Goal: Task Accomplishment & Management: Use online tool/utility

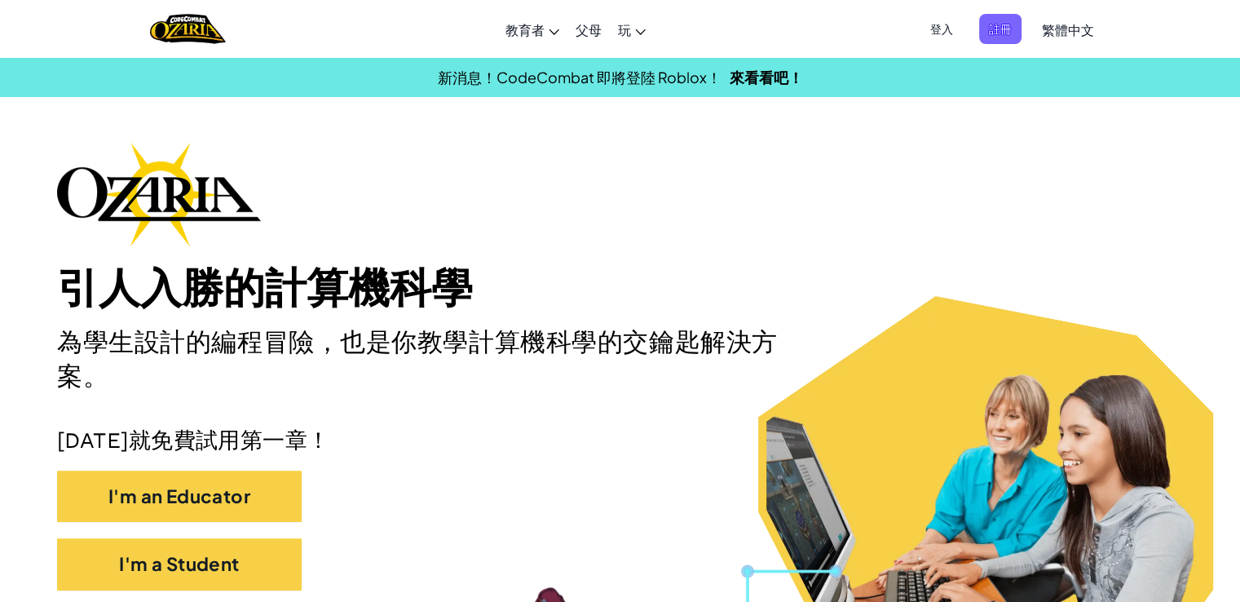
click at [959, 33] on span "登入" at bounding box center [942, 29] width 42 height 30
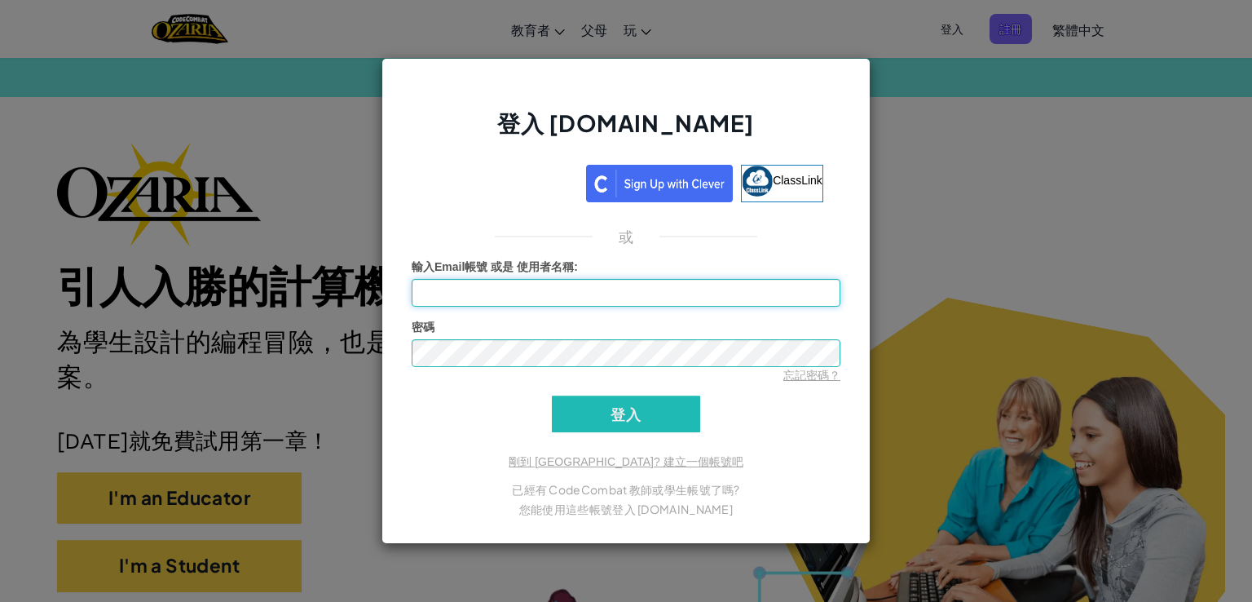
click at [573, 290] on input "輸入Email帳號 或是 使用者名稱 :" at bounding box center [626, 293] width 429 height 28
click at [571, 291] on input "輸入Email帳號 或是 使用者名稱 :" at bounding box center [626, 293] width 429 height 28
click at [564, 291] on input "輸入Email帳號 或是 使用者名稱 :" at bounding box center [626, 293] width 429 height 28
click at [261, 327] on div "登入 [DOMAIN_NAME] ClassLink 或 未知錯誤。 輸入Email帳號 或是 使用者名稱 : 密碼 忘記密碼？ 登入 登入中 剛到 [GEO…" at bounding box center [626, 301] width 1252 height 602
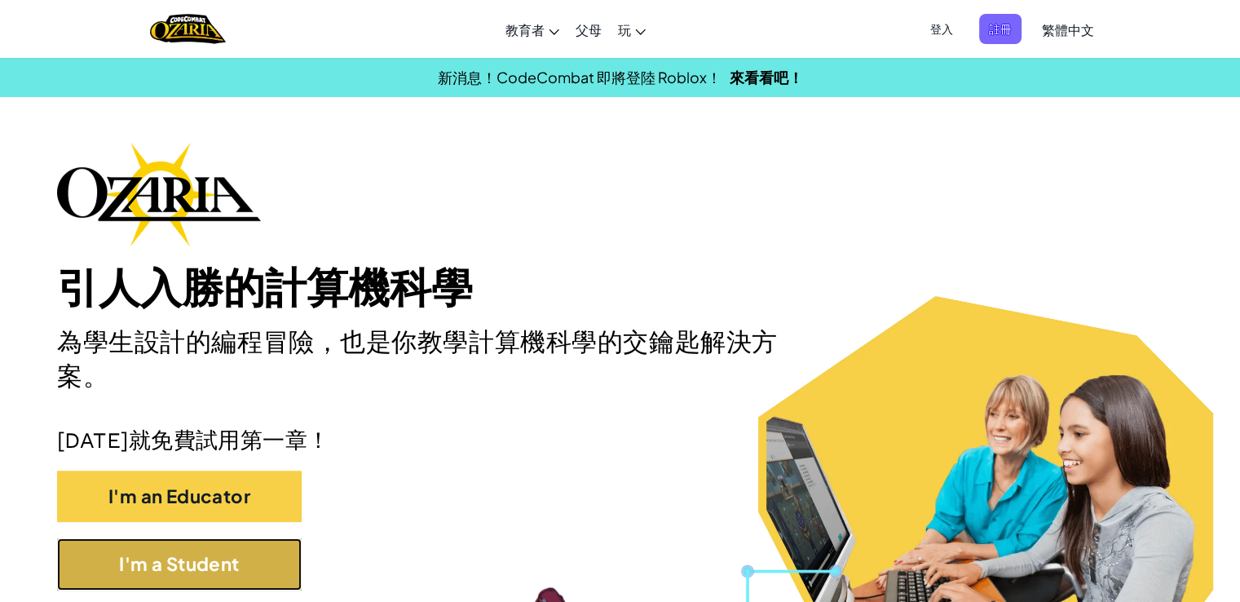
click at [217, 573] on button "I'm a Student" at bounding box center [179, 563] width 245 height 51
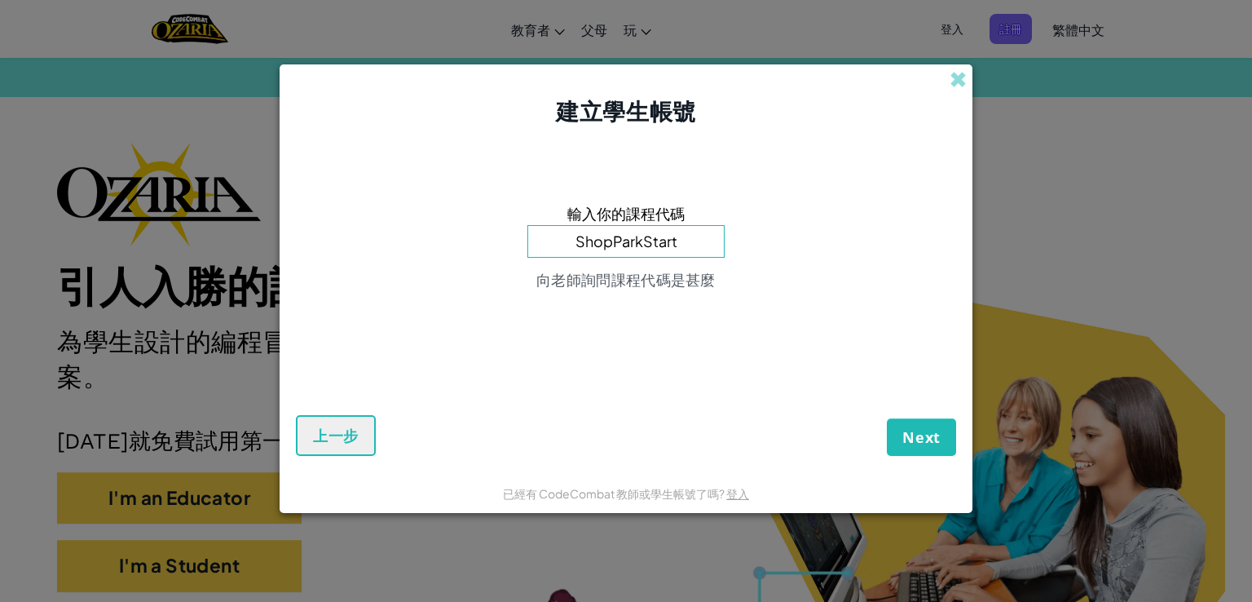
type input "ShopParkStart"
click at [926, 454] on button "Next" at bounding box center [921, 437] width 69 height 38
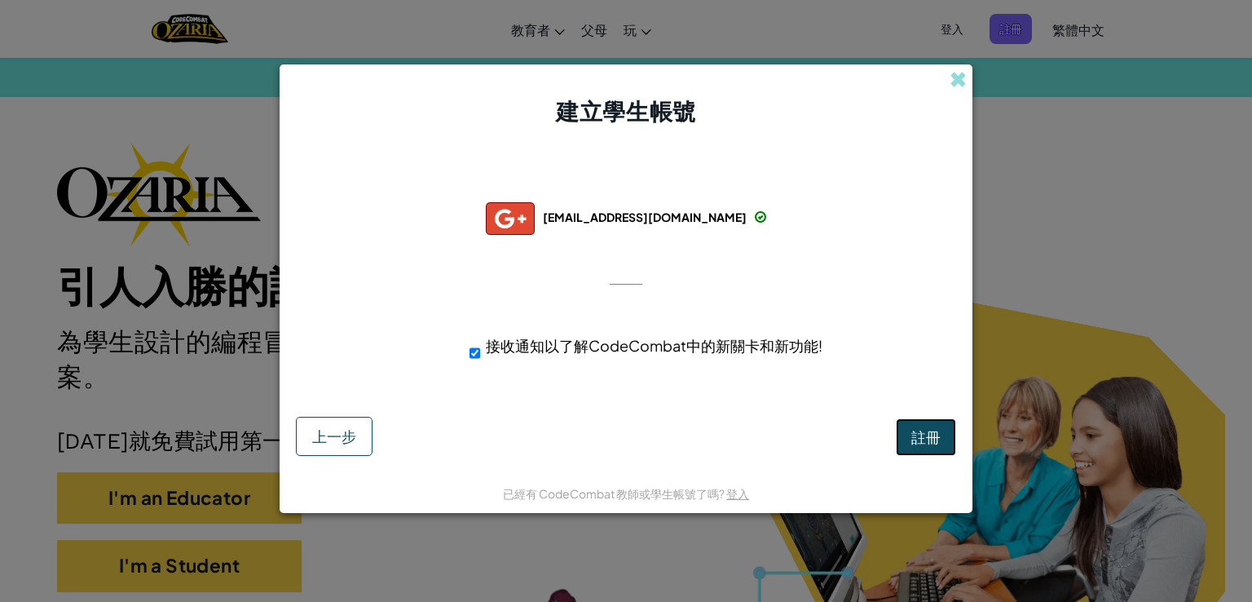
click at [917, 450] on button "註冊" at bounding box center [926, 437] width 60 height 38
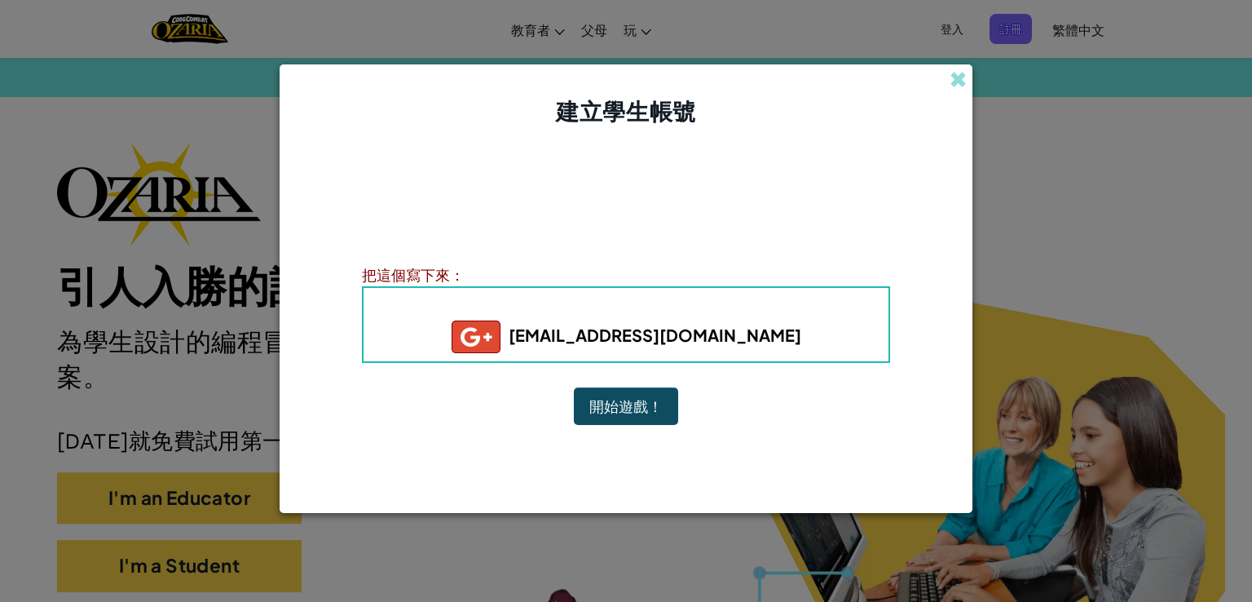
click at [643, 422] on button "開始遊戲！" at bounding box center [626, 406] width 104 height 38
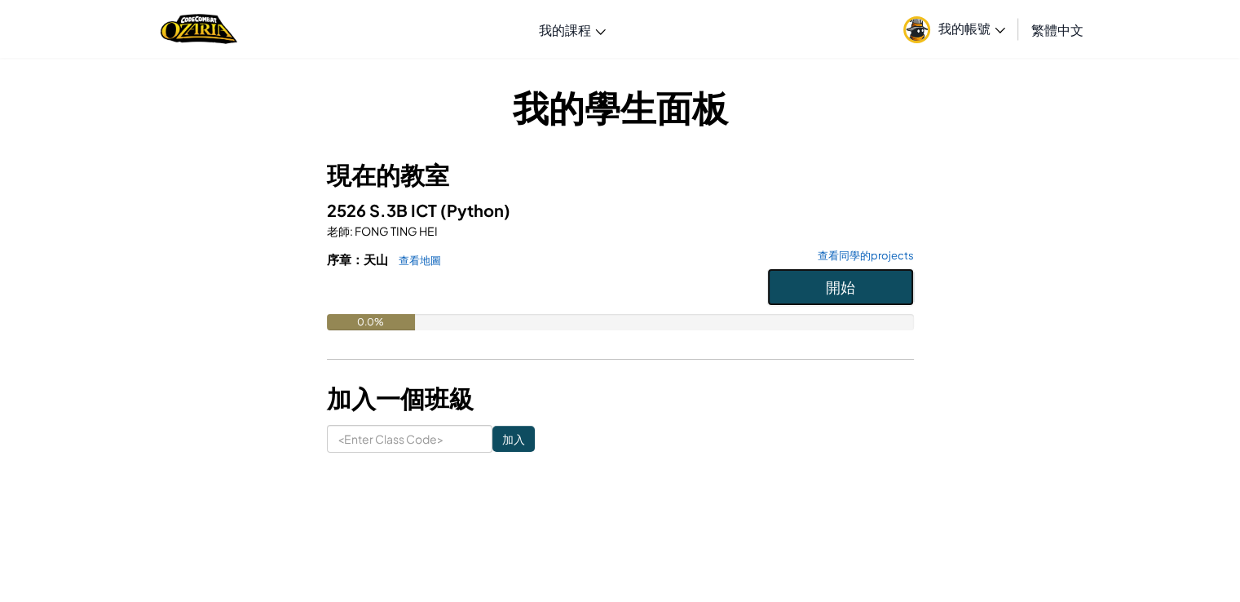
click at [797, 290] on button "開始" at bounding box center [840, 287] width 147 height 38
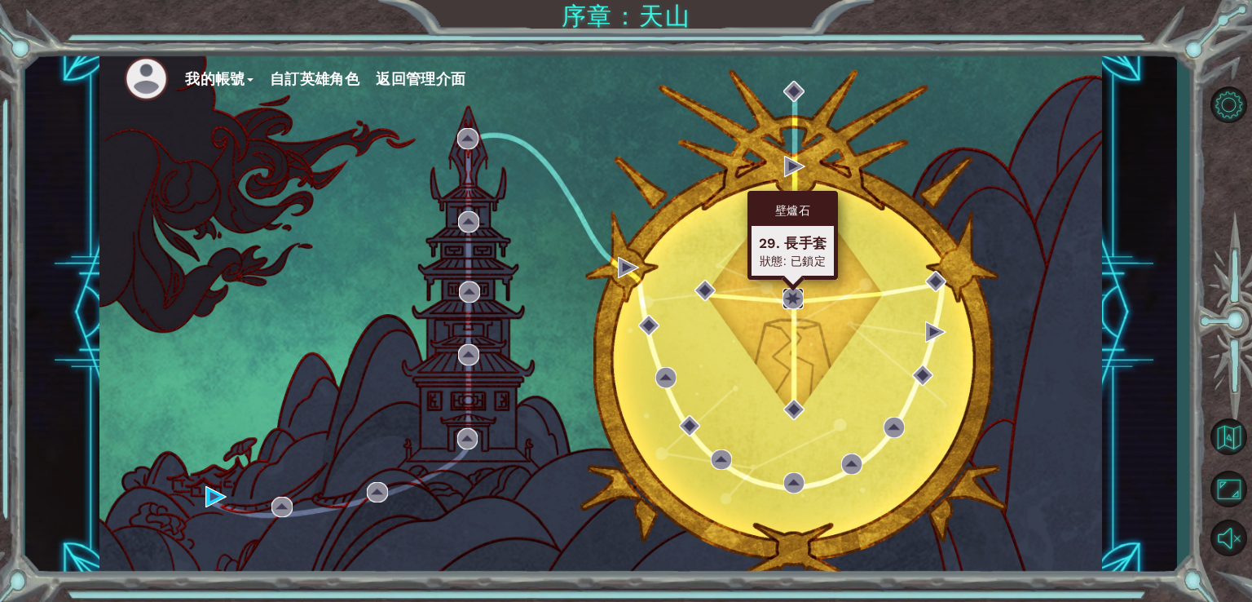
click at [796, 298] on img at bounding box center [793, 298] width 21 height 21
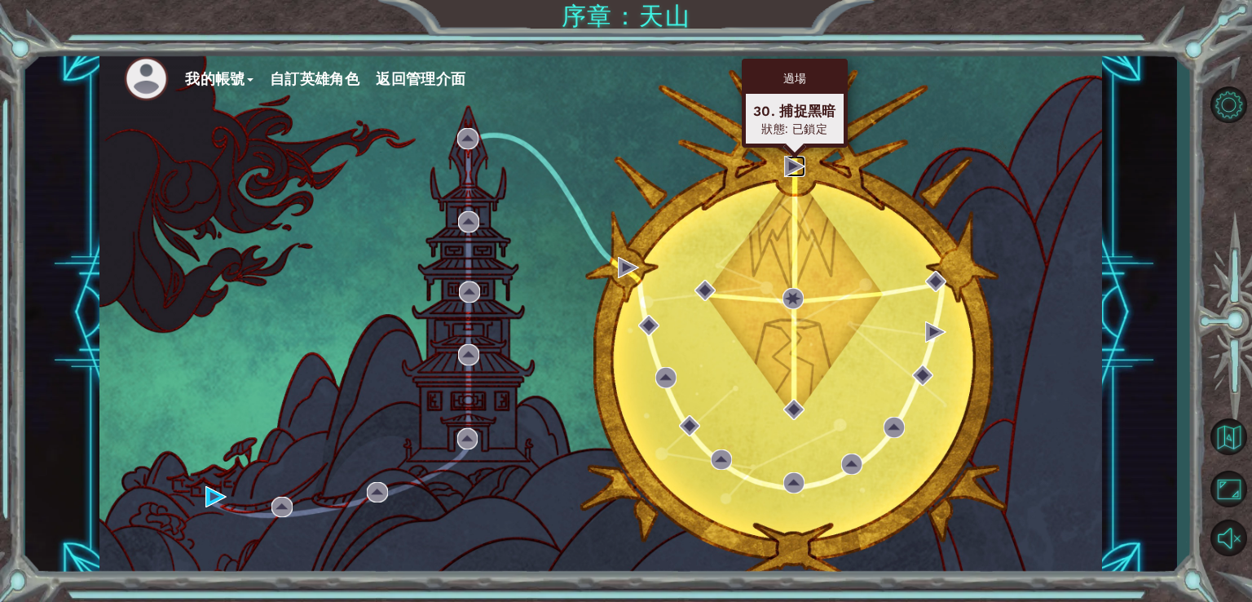
click at [793, 167] on img at bounding box center [794, 166] width 21 height 21
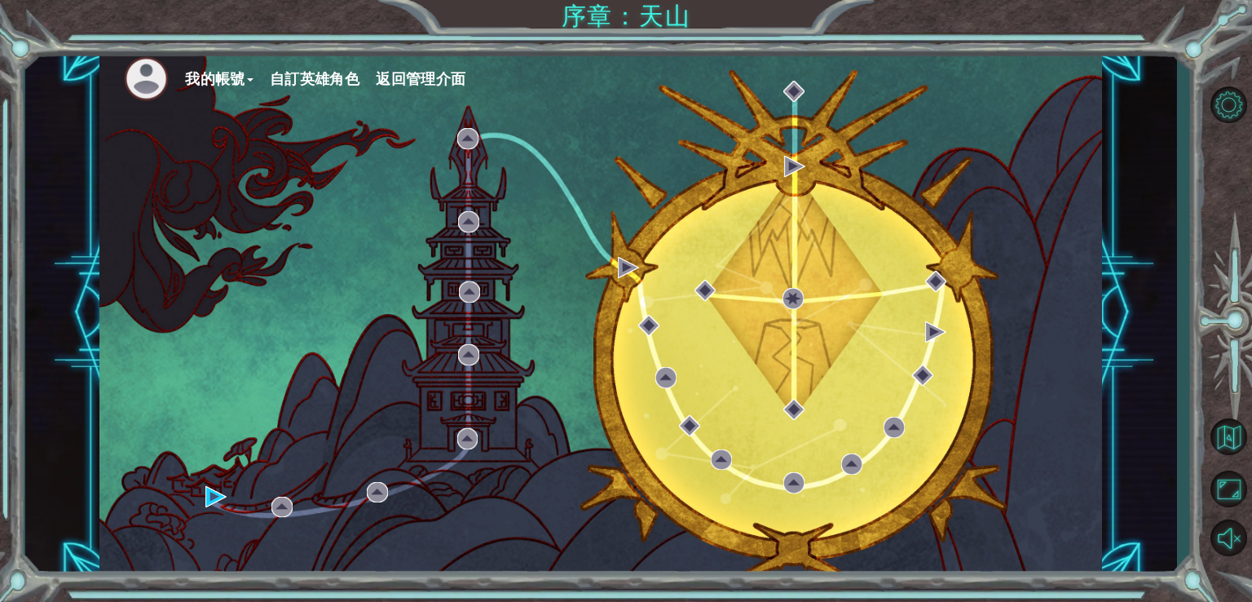
drag, startPoint x: 795, startPoint y: 76, endPoint x: 795, endPoint y: 99, distance: 22.8
click at [795, 99] on body "我的帳號 自訂英雄角色 返回管理介面 序章：天山 練習 18. 千與千尋 狀態: 已鎖定 練習 6. 登樓 狀態: 已鎖定 教學 修建東西 狀態: 已鎖定 練…" at bounding box center [626, 301] width 1252 height 602
click at [690, 120] on div "我的帳號 自訂英雄角色 返回管理介面" at bounding box center [600, 312] width 1003 height 529
click at [679, 24] on div "我的帳號 自訂英雄角色 返回管理介面 序章：天山" at bounding box center [626, 301] width 1252 height 602
click at [870, 219] on div "我的帳號 自訂英雄角色 返回管理介面" at bounding box center [600, 312] width 1003 height 529
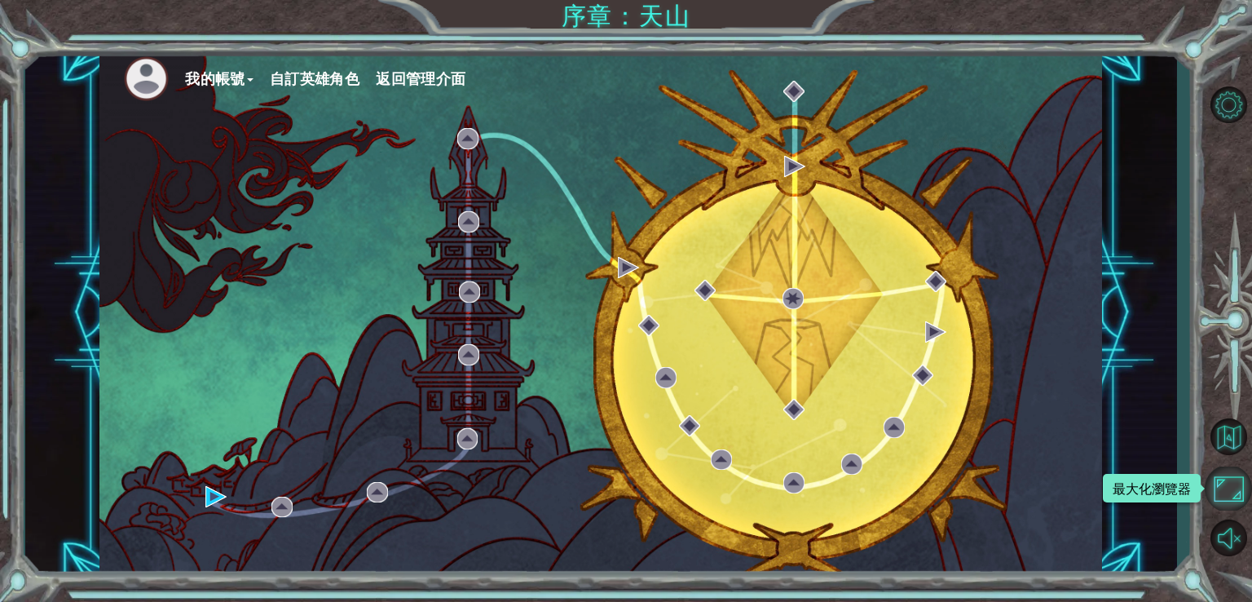
click at [1229, 493] on button "最大化瀏覽器" at bounding box center [1228, 488] width 47 height 44
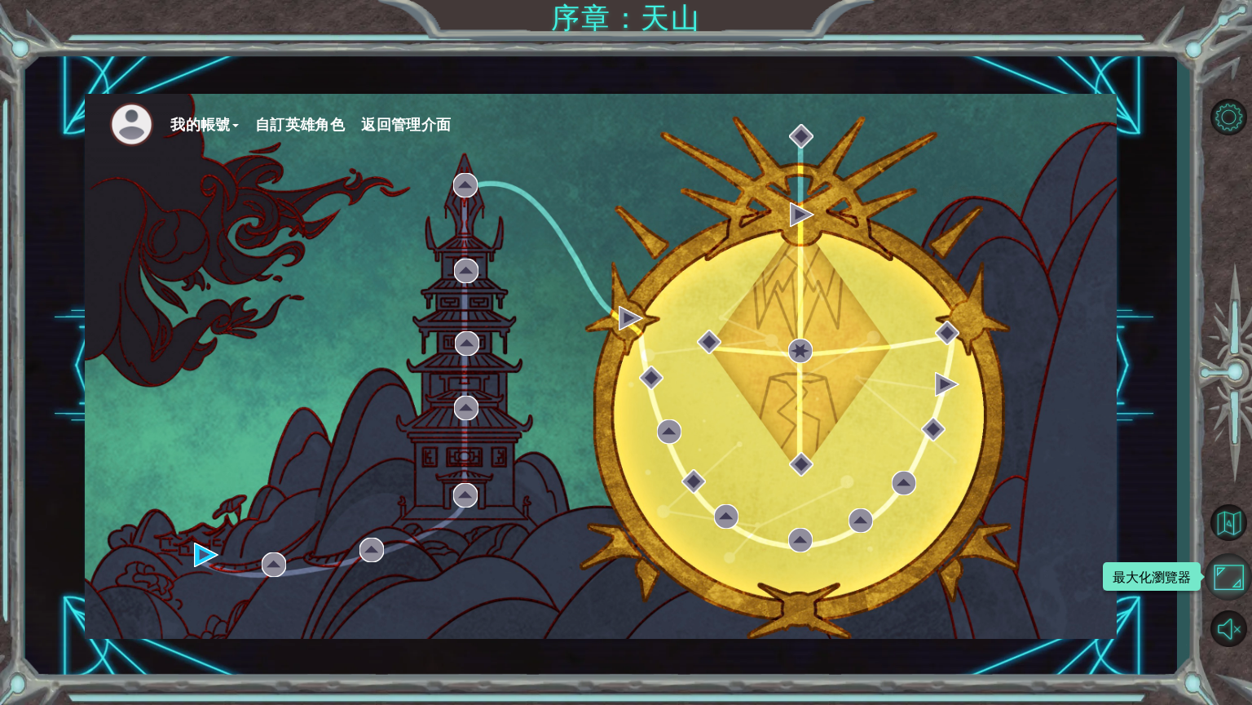
click at [1222, 570] on button "最大化瀏覽器" at bounding box center [1228, 576] width 47 height 47
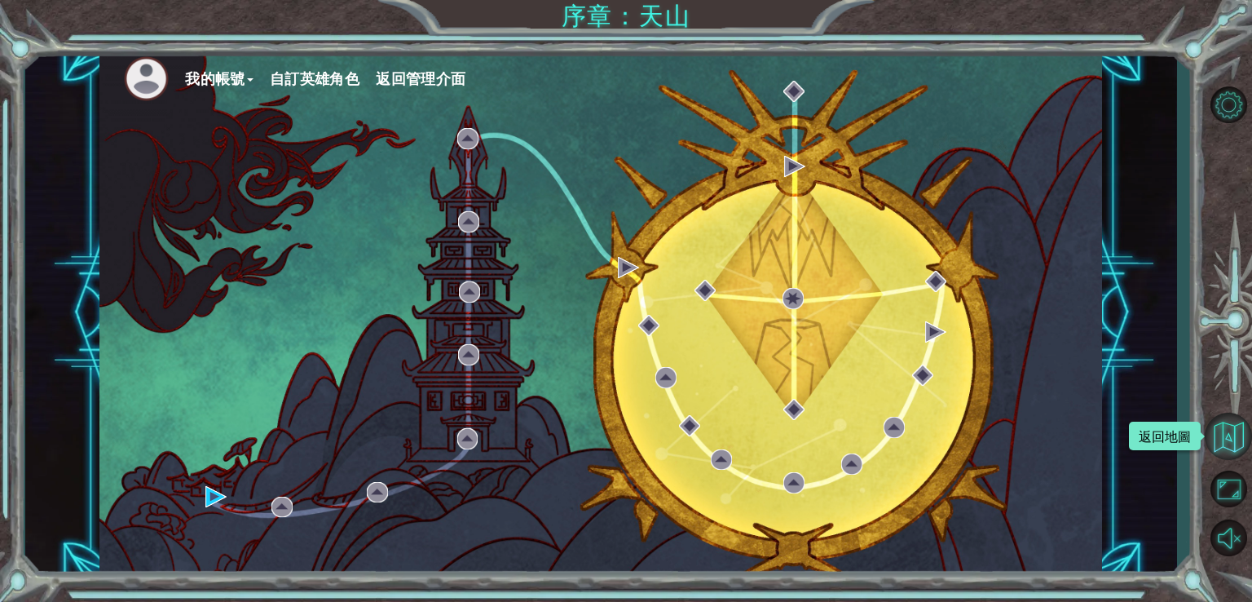
click at [1223, 433] on button "返回地圖" at bounding box center [1228, 436] width 47 height 47
click at [1226, 435] on button "返回地圖" at bounding box center [1228, 436] width 47 height 47
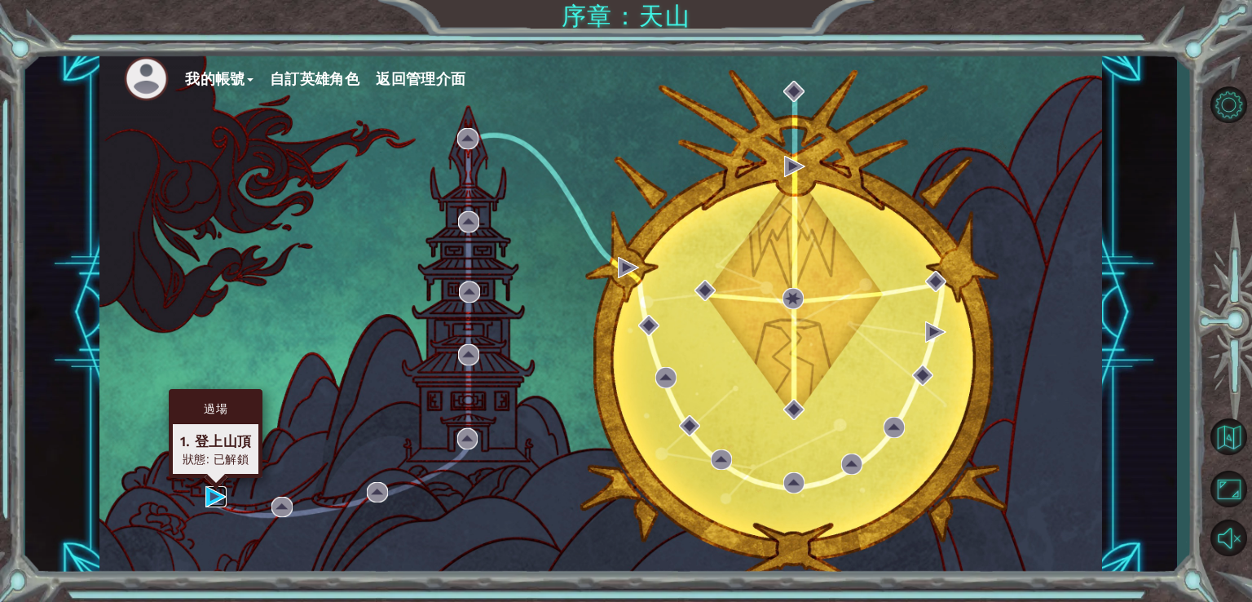
click at [215, 494] on img at bounding box center [215, 496] width 21 height 21
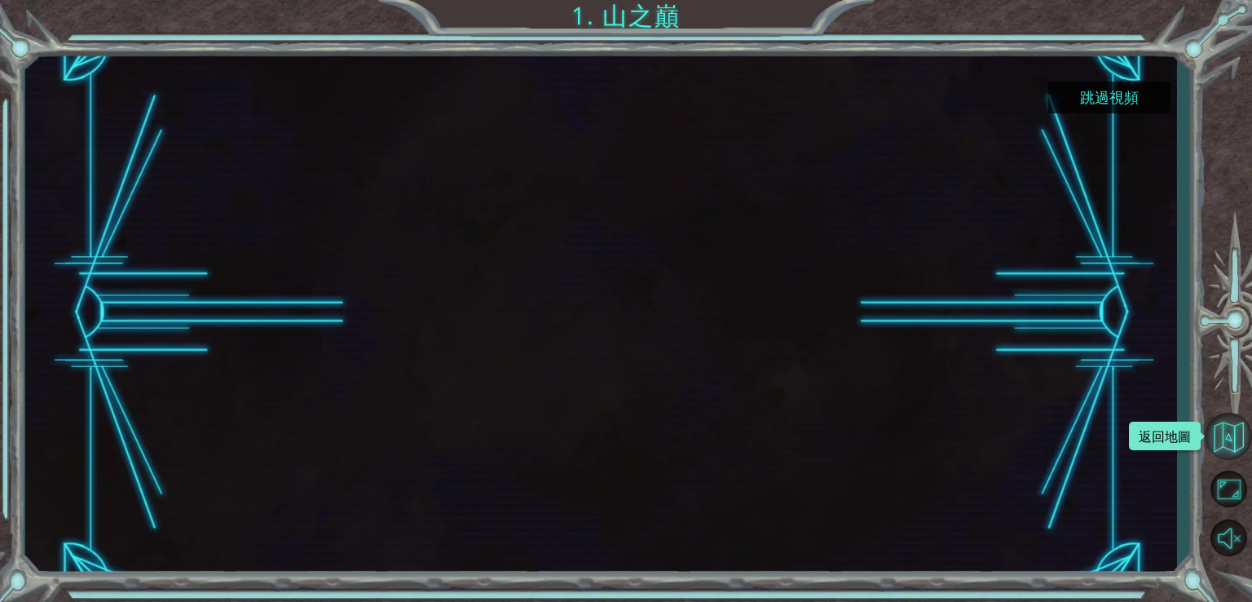
click at [1221, 435] on button "返回地圖" at bounding box center [1228, 436] width 47 height 47
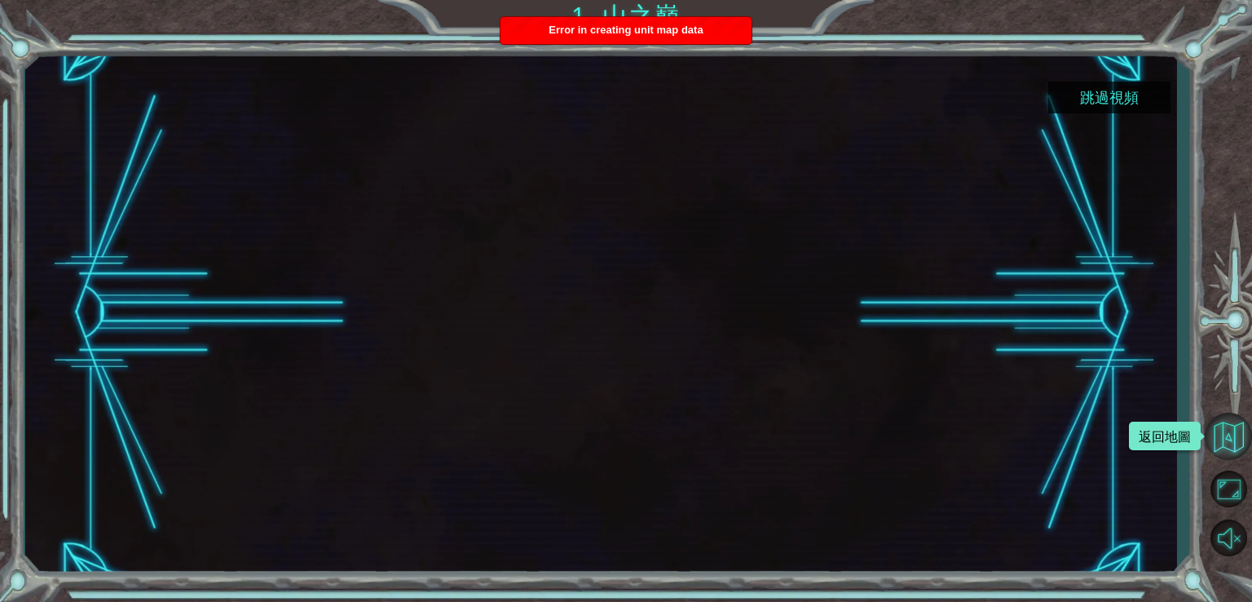
click at [1233, 435] on button "返回地圖" at bounding box center [1228, 436] width 47 height 47
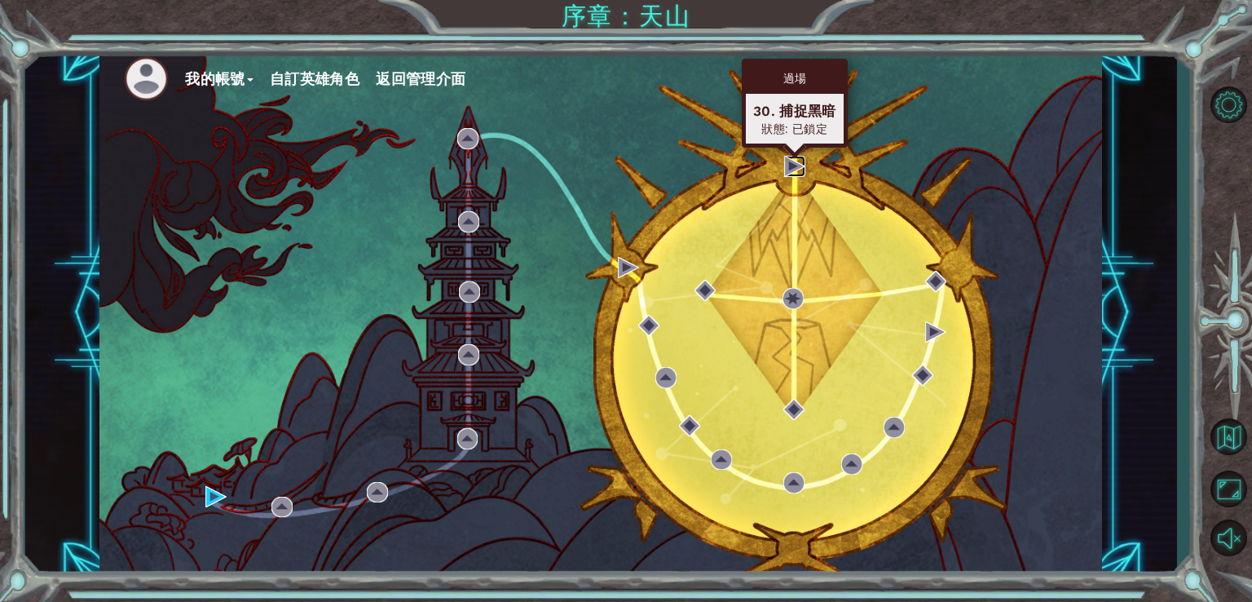
click at [796, 160] on img at bounding box center [794, 166] width 21 height 21
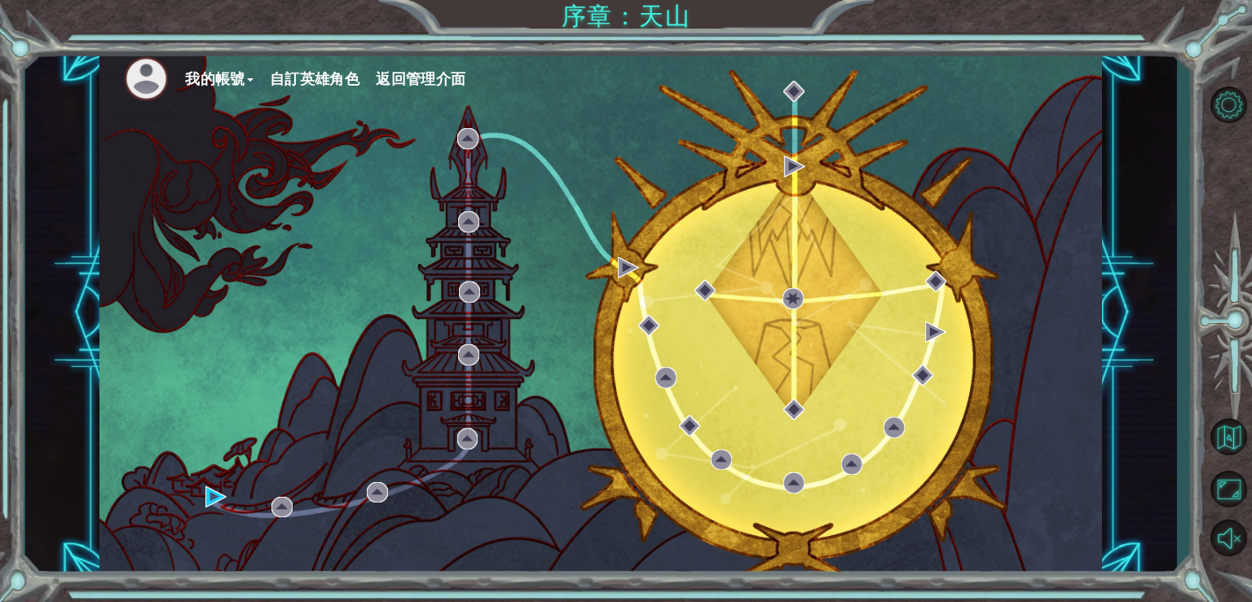
drag, startPoint x: 780, startPoint y: 161, endPoint x: 792, endPoint y: 163, distance: 11.7
click at [787, 161] on div "我的帳號 自訂英雄角色 返回管理介面" at bounding box center [600, 312] width 1003 height 529
click at [793, 164] on img at bounding box center [794, 166] width 21 height 21
click at [795, 165] on img at bounding box center [794, 166] width 21 height 21
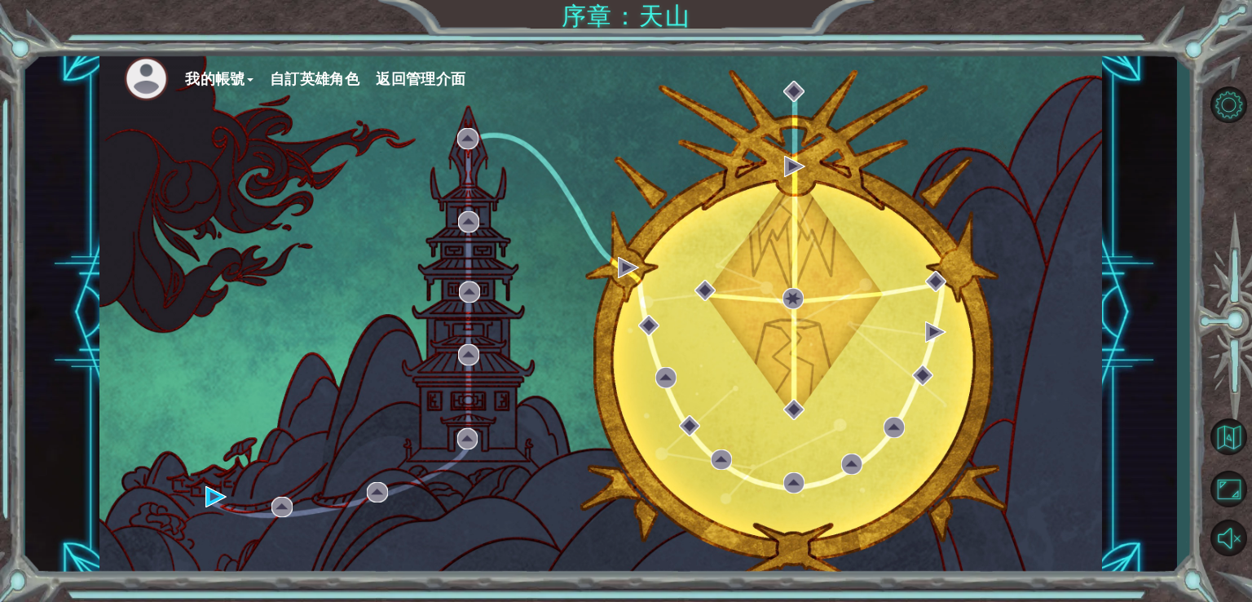
drag, startPoint x: 828, startPoint y: 131, endPoint x: 815, endPoint y: 155, distance: 27.0
click at [824, 138] on div "我的帳號 自訂英雄角色 返回管理介面" at bounding box center [600, 312] width 1003 height 529
click at [798, 193] on div "我的帳號 自訂英雄角色 返回管理介面" at bounding box center [600, 312] width 1003 height 529
click at [323, 70] on button "自訂英雄角色" at bounding box center [315, 79] width 90 height 24
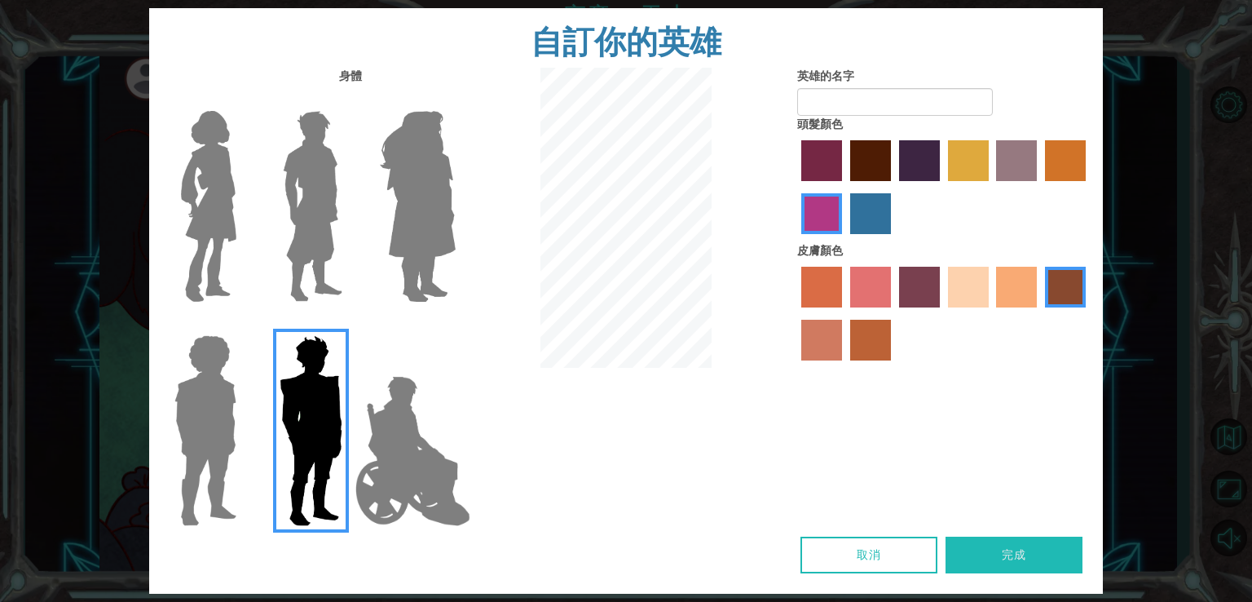
click at [205, 161] on img at bounding box center [208, 206] width 68 height 204
click at [243, 100] on input "Hero Connie" at bounding box center [243, 100] width 0 height 0
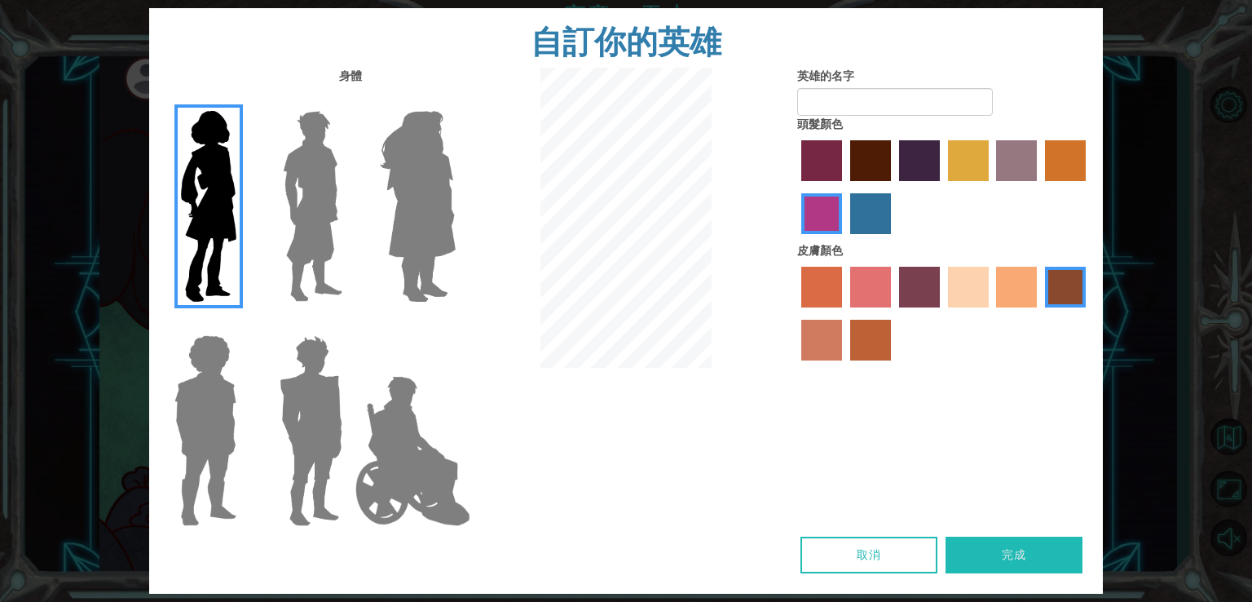
click at [199, 391] on img at bounding box center [205, 431] width 75 height 204
click at [243, 325] on input "Hero Steven" at bounding box center [243, 325] width 0 height 0
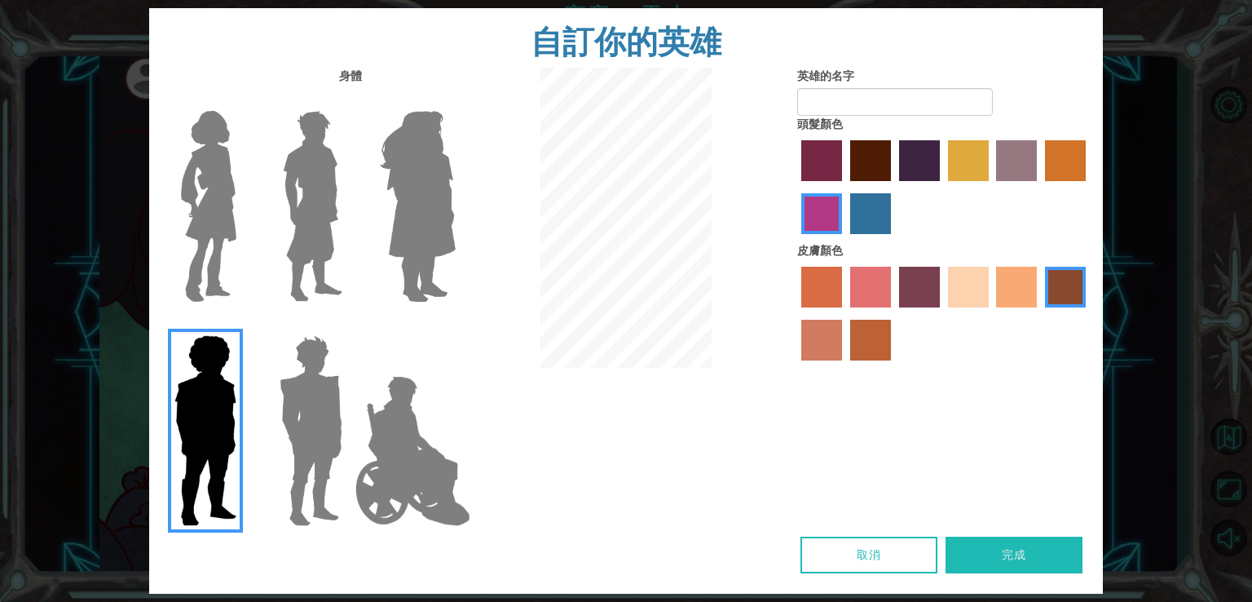
click at [242, 213] on div at bounding box center [202, 200] width 106 height 224
click at [291, 200] on img at bounding box center [312, 206] width 73 height 204
click at [349, 100] on input "Hero Lars" at bounding box center [349, 100] width 0 height 0
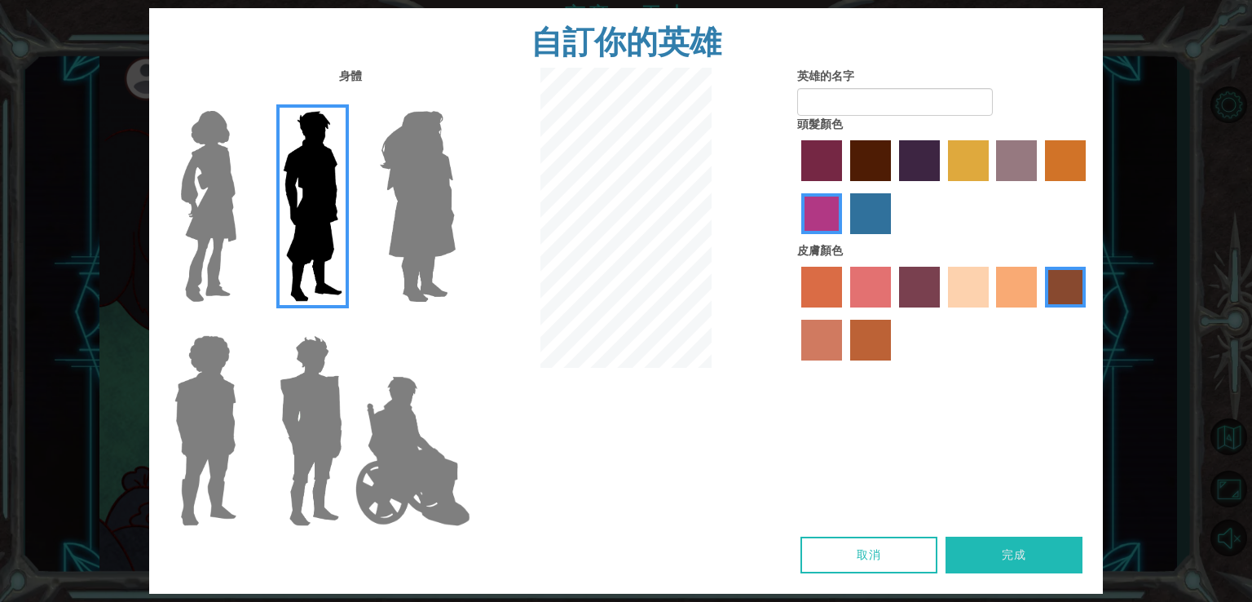
click at [388, 497] on img at bounding box center [413, 450] width 128 height 163
click at [455, 325] on input "Hero Jamie" at bounding box center [455, 325] width 0 height 0
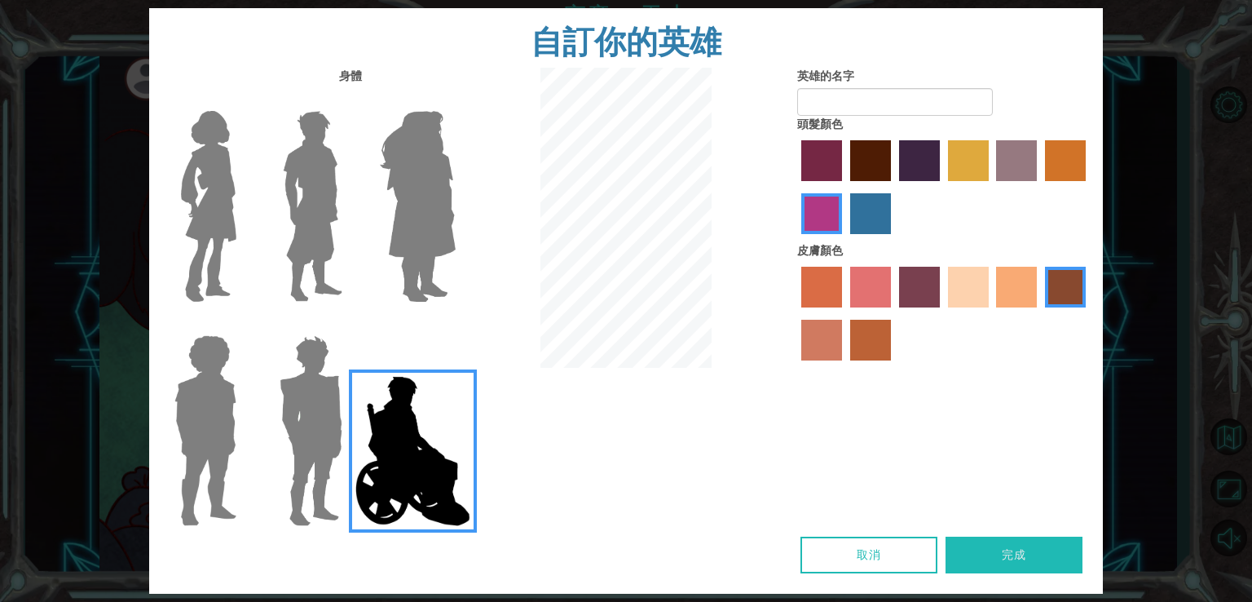
click at [889, 160] on label "maroon hair color" at bounding box center [870, 160] width 41 height 41
click at [845, 187] on input "maroon hair color" at bounding box center [845, 187] width 0 height 0
click at [1071, 166] on label "gold drop hair color" at bounding box center [1065, 160] width 41 height 41
click at [1040, 187] on input "gold drop hair color" at bounding box center [1040, 187] width 0 height 0
drag, startPoint x: 952, startPoint y: 161, endPoint x: 970, endPoint y: 180, distance: 26.5
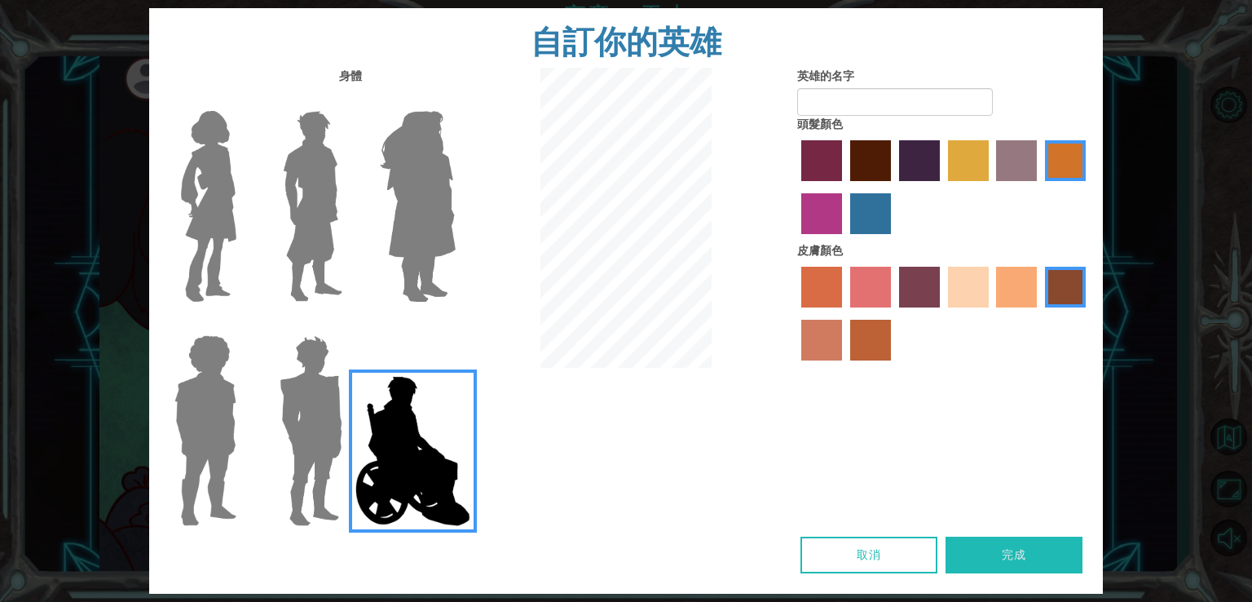
click at [954, 160] on label "tulip tree hair color" at bounding box center [968, 160] width 41 height 41
click at [943, 187] on input "tulip tree hair color" at bounding box center [943, 187] width 0 height 0
click at [981, 289] on label "sandy beach skin color" at bounding box center [968, 287] width 41 height 41
click at [943, 313] on input "sandy beach skin color" at bounding box center [943, 313] width 0 height 0
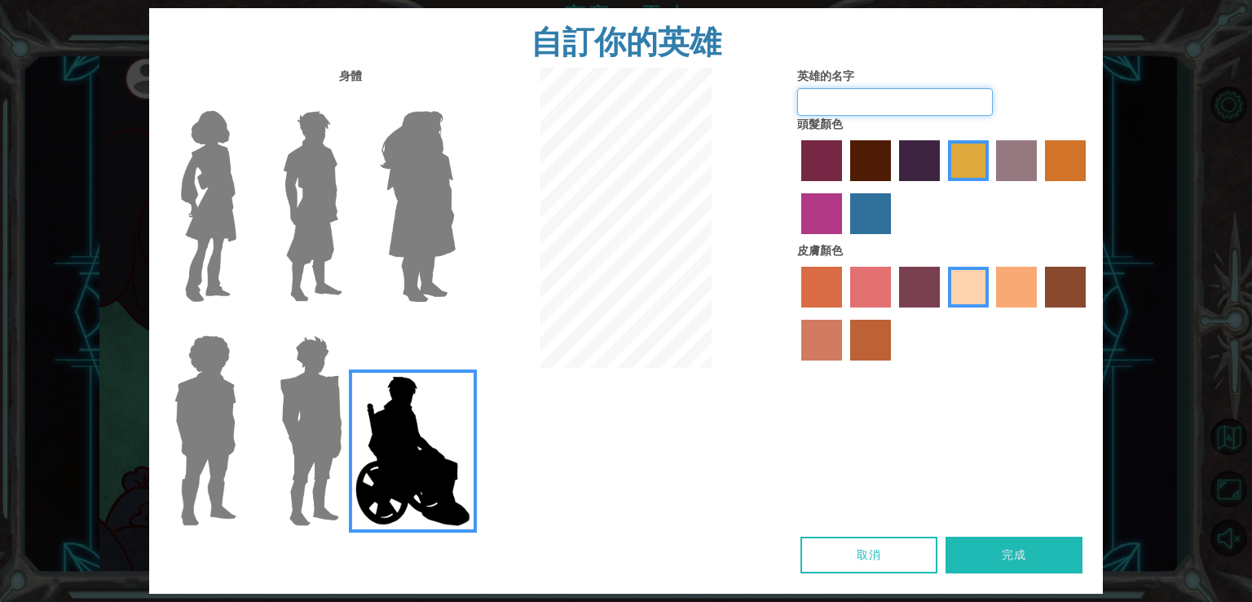
click at [835, 103] on input "英雄的名字" at bounding box center [895, 102] width 196 height 28
click at [837, 571] on button "取消" at bounding box center [869, 555] width 137 height 37
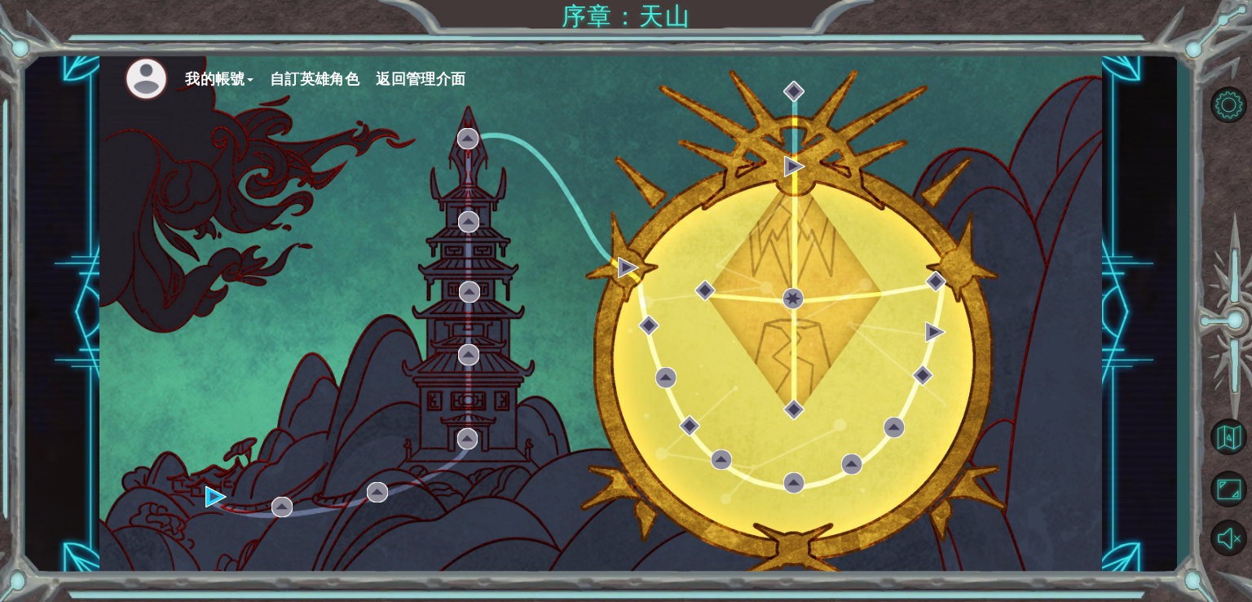
click at [420, 78] on span "返回管理介面" at bounding box center [421, 78] width 90 height 17
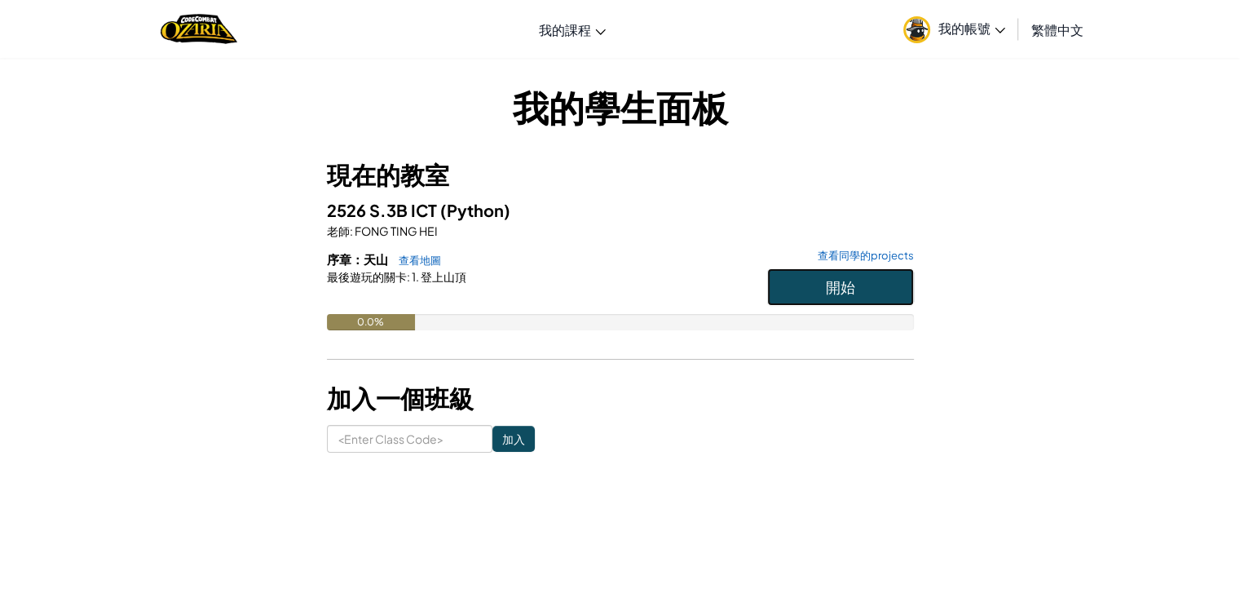
click at [844, 282] on span "開始" at bounding box center [840, 286] width 29 height 19
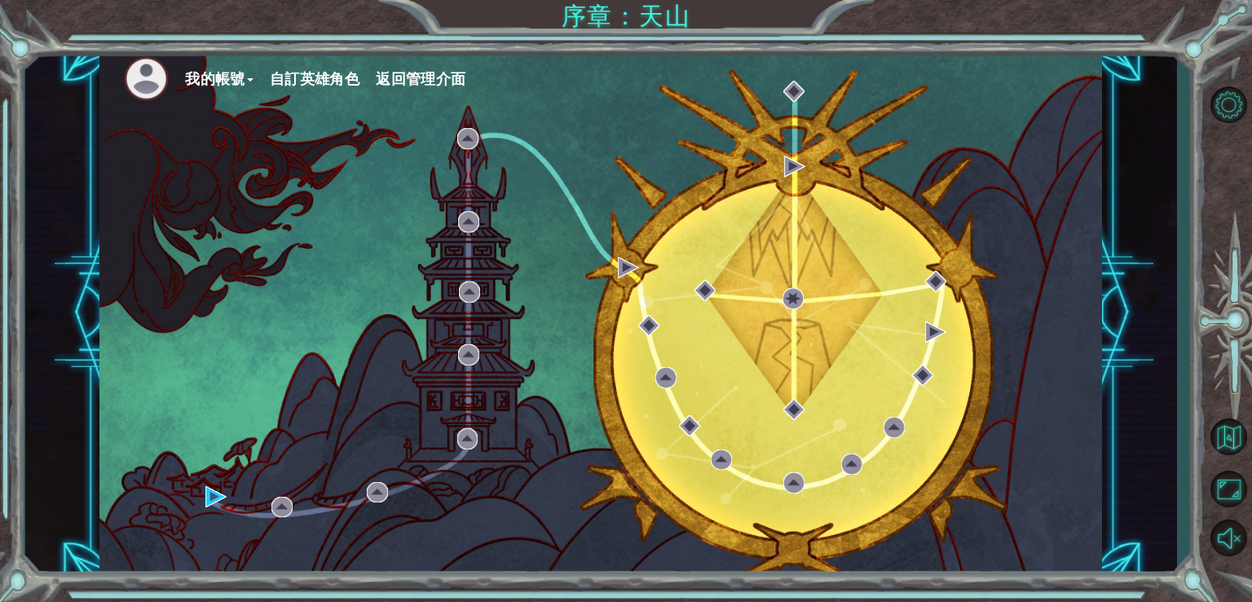
click at [300, 79] on button "自訂英雄角色" at bounding box center [315, 79] width 90 height 24
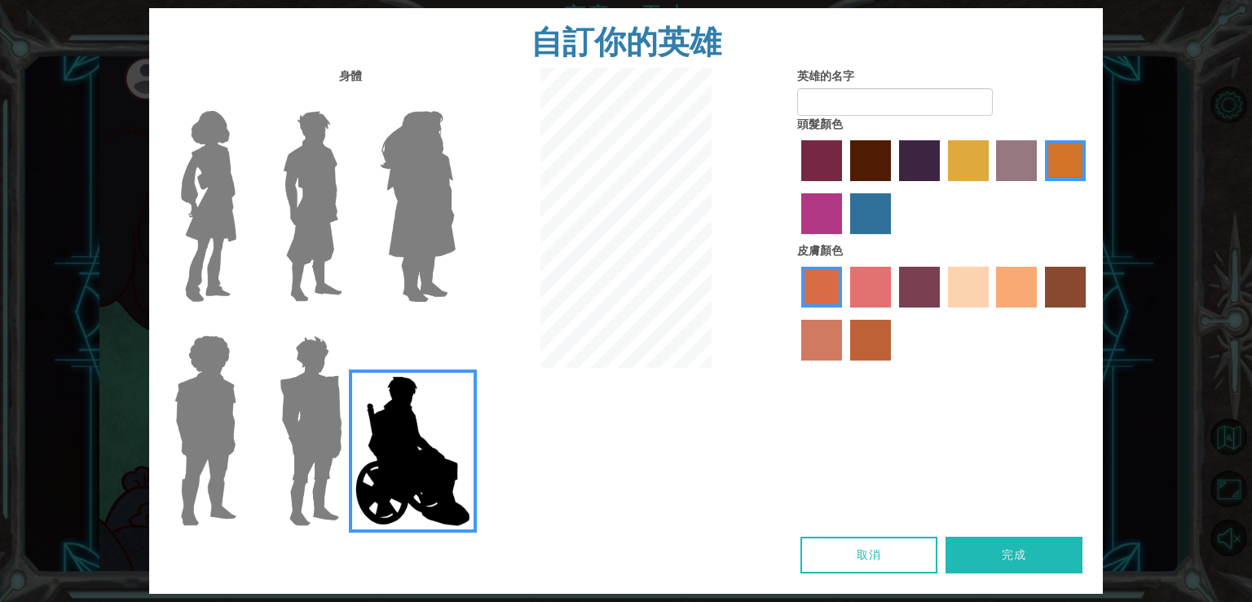
click at [983, 282] on label "sandy beach skin color" at bounding box center [968, 287] width 41 height 41
click at [943, 313] on input "sandy beach skin color" at bounding box center [943, 313] width 0 height 0
click at [965, 162] on label "tulip tree hair color" at bounding box center [968, 160] width 41 height 41
click at [943, 187] on input "tulip tree hair color" at bounding box center [943, 187] width 0 height 0
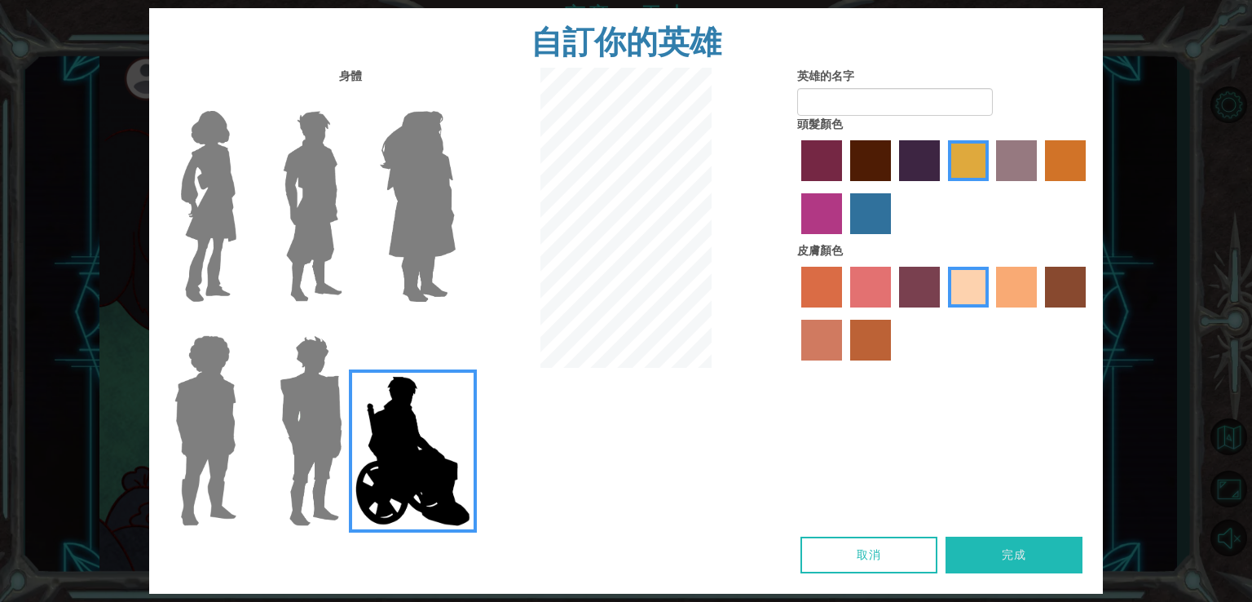
click at [874, 159] on label "maroon hair color" at bounding box center [870, 160] width 41 height 41
click at [845, 187] on input "maroon hair color" at bounding box center [845, 187] width 0 height 0
click at [872, 212] on label "lachmara hair color" at bounding box center [870, 213] width 41 height 41
click at [845, 240] on input "lachmara hair color" at bounding box center [845, 240] width 0 height 0
click at [1019, 298] on label "tacao skin color" at bounding box center [1016, 287] width 41 height 41
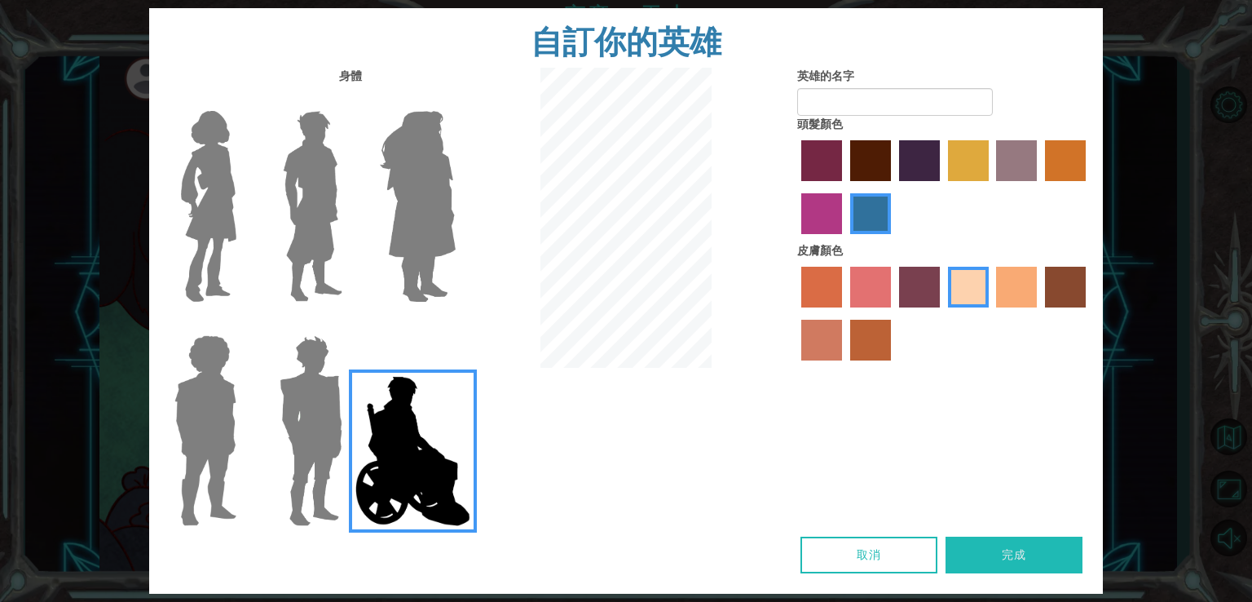
click at [992, 313] on input "tacao skin color" at bounding box center [992, 313] width 0 height 0
click at [970, 294] on label "sandy beach skin color" at bounding box center [968, 287] width 41 height 41
click at [943, 313] on input "sandy beach skin color" at bounding box center [943, 313] width 0 height 0
click at [437, 202] on img at bounding box center [417, 206] width 89 height 204
click at [455, 100] on input "Hero Amethyst" at bounding box center [455, 100] width 0 height 0
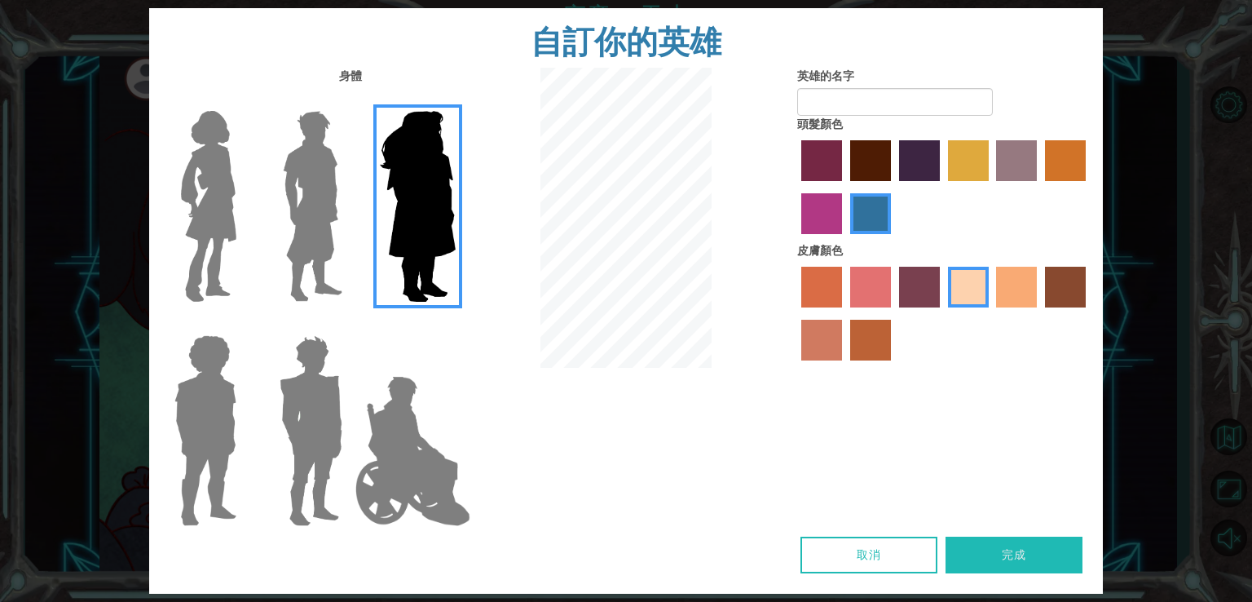
click at [294, 236] on img at bounding box center [312, 206] width 73 height 204
click at [349, 100] on input "Hero Lars" at bounding box center [349, 100] width 0 height 0
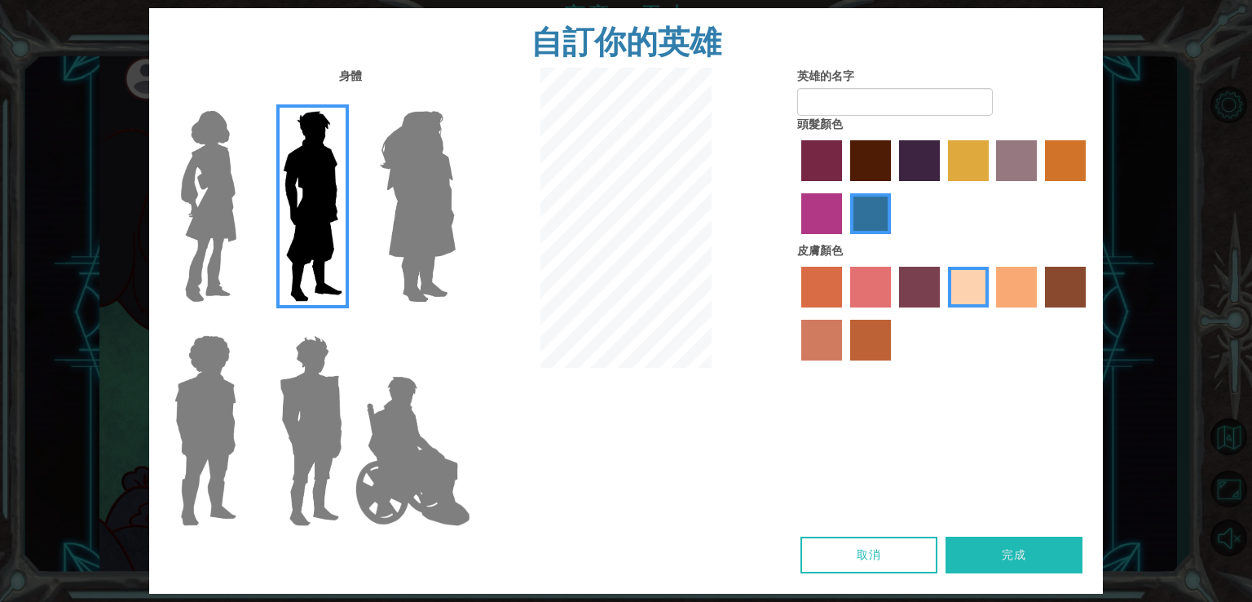
click at [205, 383] on img at bounding box center [205, 431] width 75 height 204
click at [243, 325] on input "Hero Steven" at bounding box center [243, 325] width 0 height 0
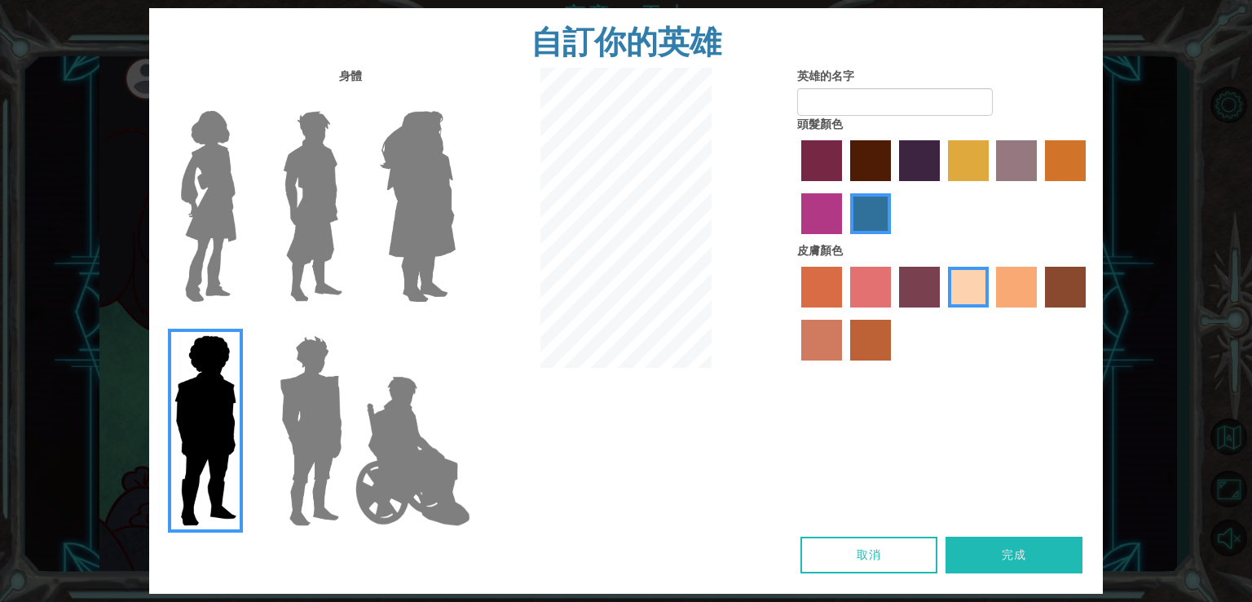
click at [315, 385] on img at bounding box center [311, 431] width 76 height 204
click at [349, 325] on input "Hero Garnet" at bounding box center [349, 325] width 0 height 0
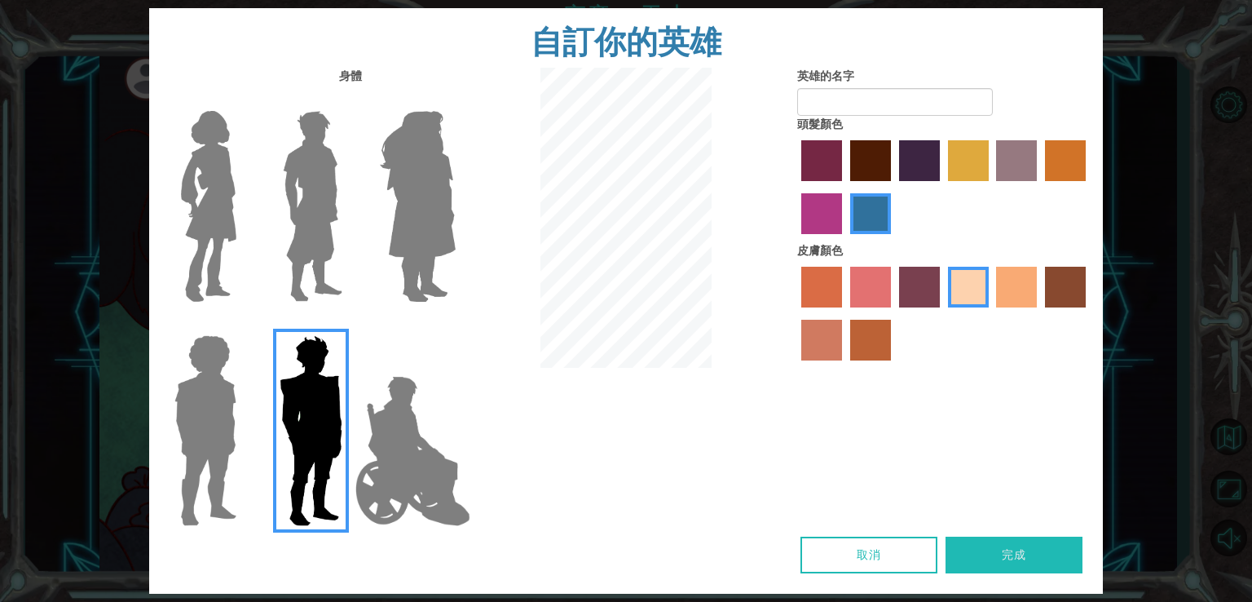
drag, startPoint x: 227, startPoint y: 180, endPoint x: 240, endPoint y: 189, distance: 15.8
click at [228, 180] on img at bounding box center [208, 206] width 68 height 204
click at [243, 100] on input "Hero Connie" at bounding box center [243, 100] width 0 height 0
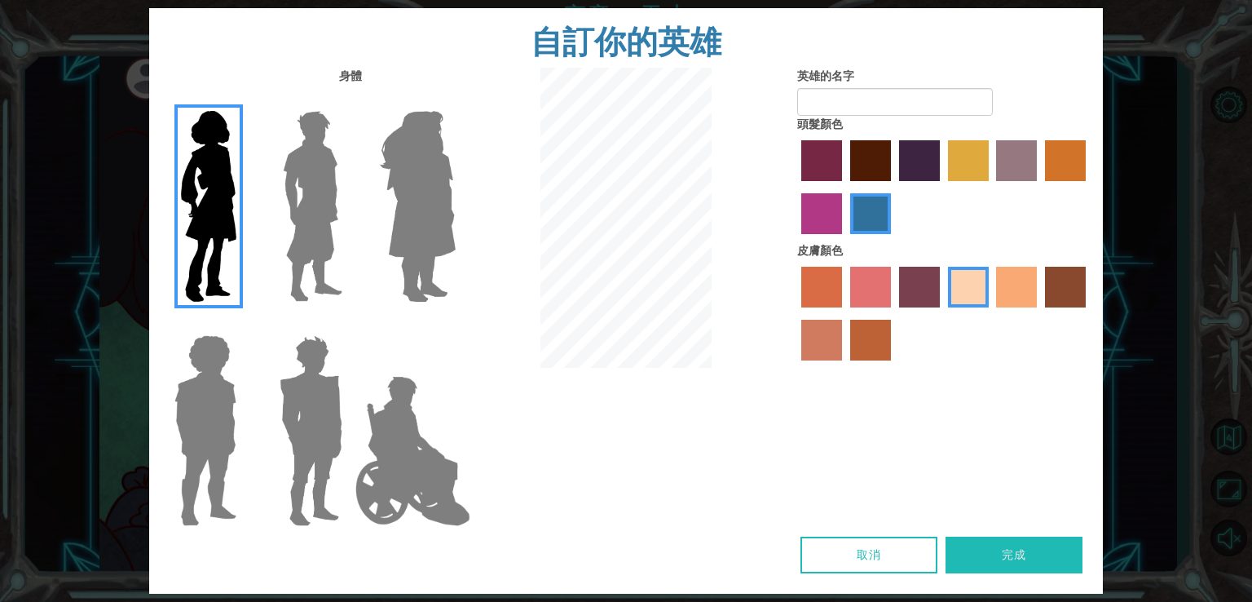
click at [409, 406] on img at bounding box center [413, 450] width 128 height 163
click at [455, 325] on input "Hero Jamie" at bounding box center [455, 325] width 0 height 0
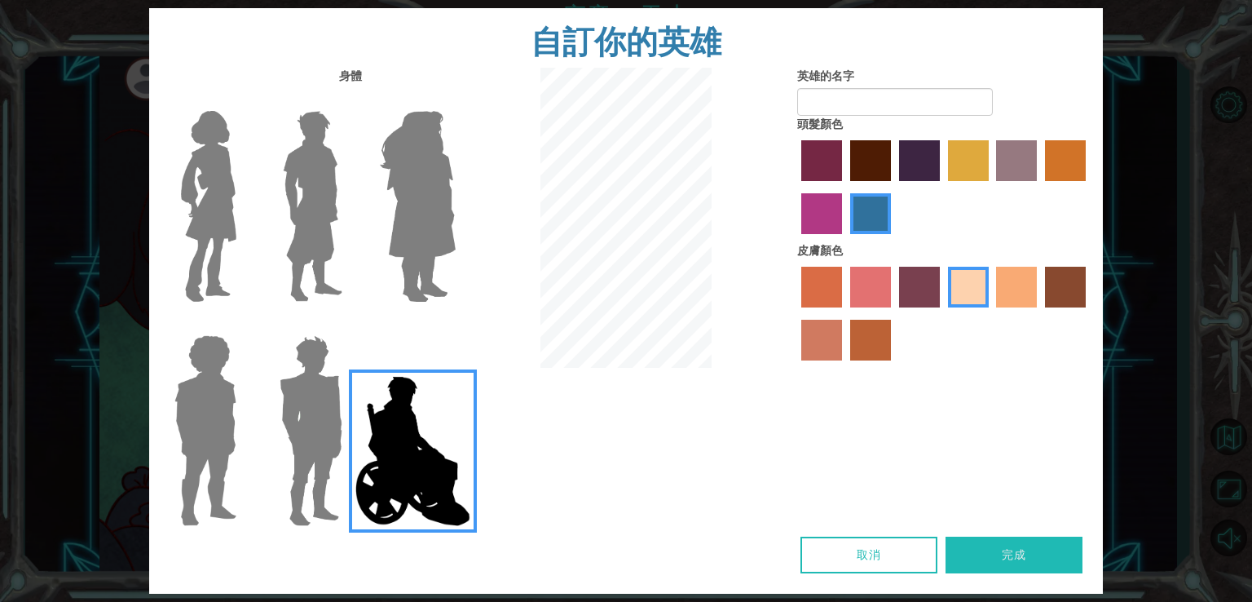
click at [973, 151] on label "tulip tree hair color" at bounding box center [968, 160] width 41 height 41
click at [943, 187] on input "tulip tree hair color" at bounding box center [943, 187] width 0 height 0
click at [877, 98] on input "英雄的名字" at bounding box center [895, 102] width 196 height 28
type input "y"
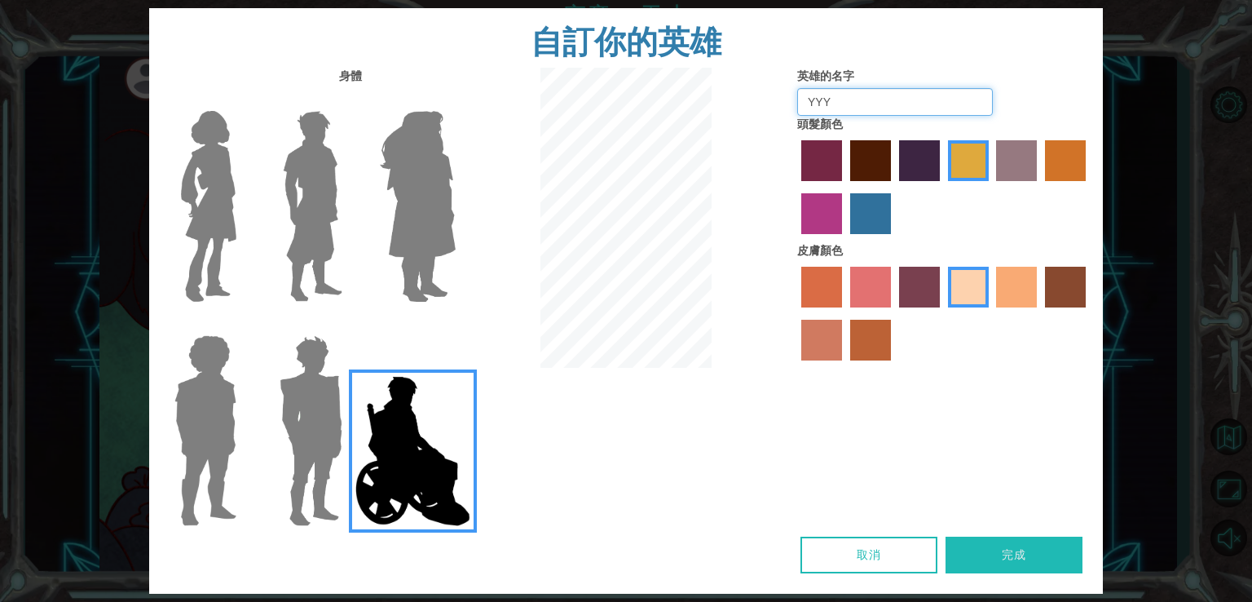
type input "YYY"
click at [1016, 549] on button "完成" at bounding box center [1014, 555] width 137 height 37
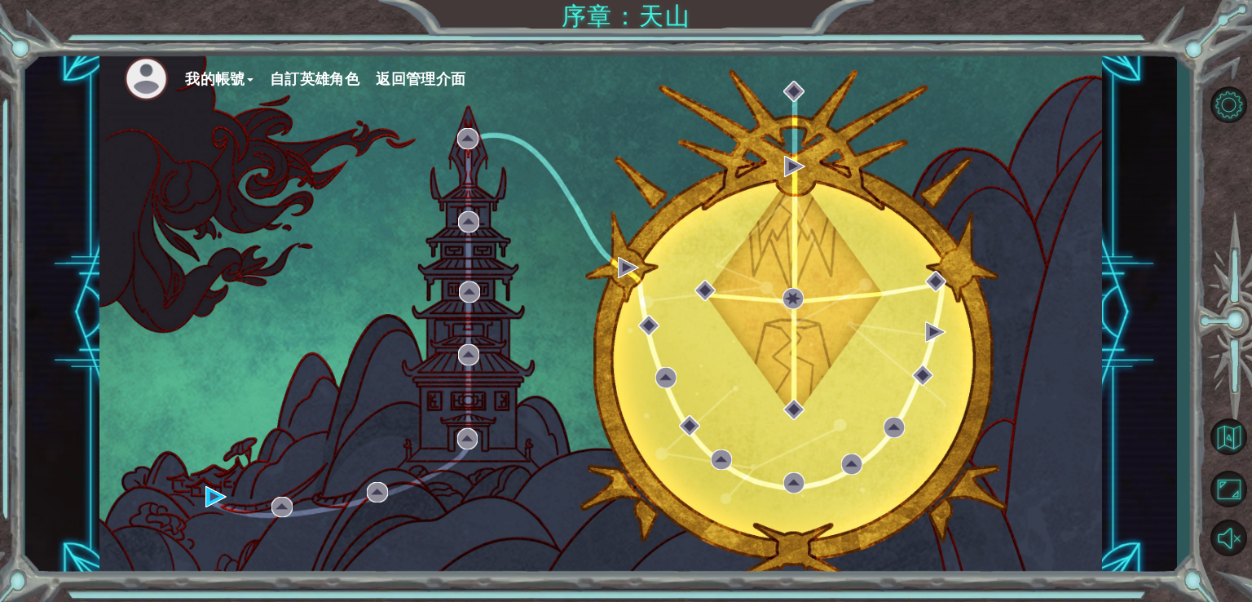
click at [327, 79] on button "自訂英雄角色" at bounding box center [315, 79] width 90 height 24
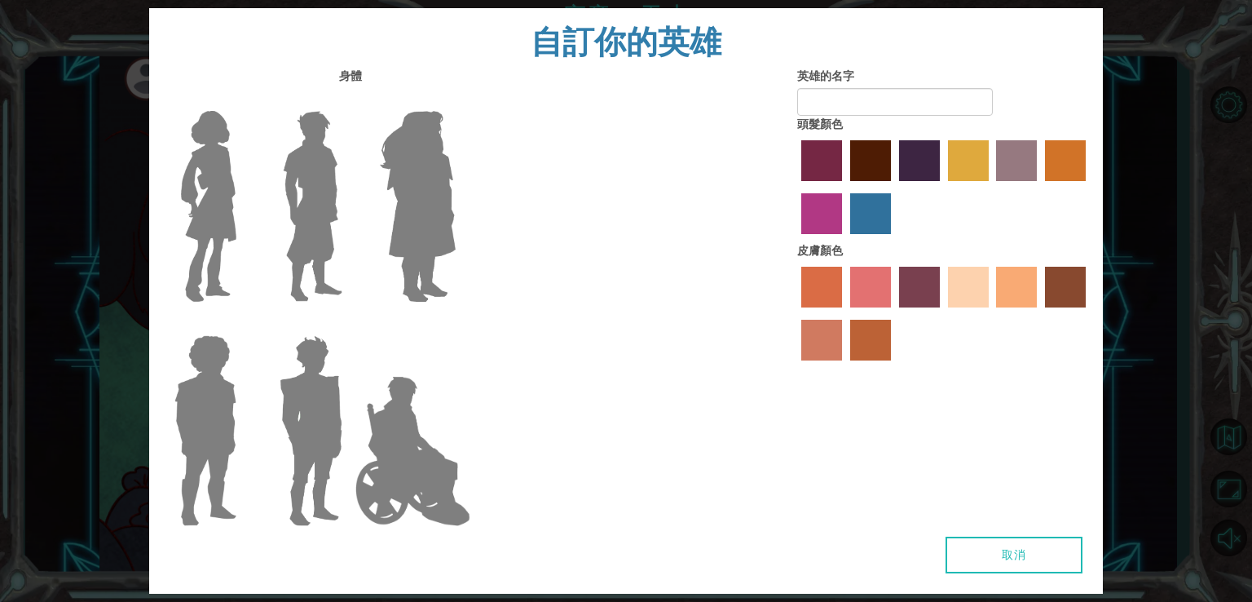
type input "YYY"
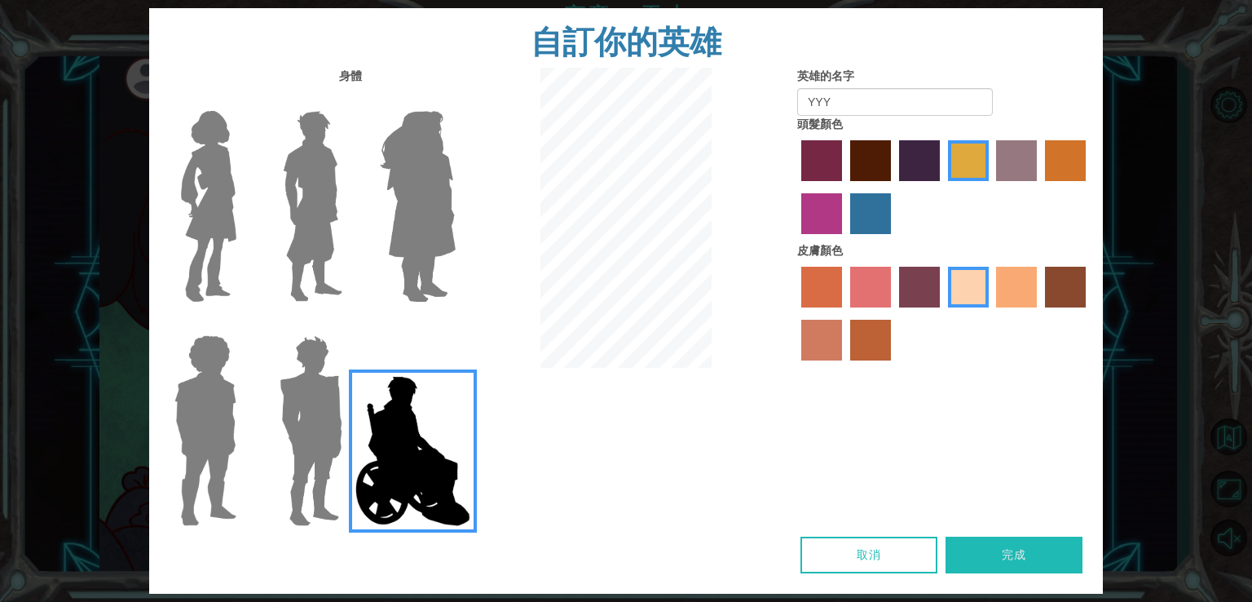
click at [860, 159] on label "maroon hair color" at bounding box center [870, 160] width 41 height 41
click at [845, 187] on input "maroon hair color" at bounding box center [845, 187] width 0 height 0
click at [883, 213] on label "lachmara hair color" at bounding box center [870, 213] width 41 height 41
click at [845, 240] on input "lachmara hair color" at bounding box center [845, 240] width 0 height 0
click at [850, 148] on label "maroon hair color" at bounding box center [870, 160] width 41 height 41
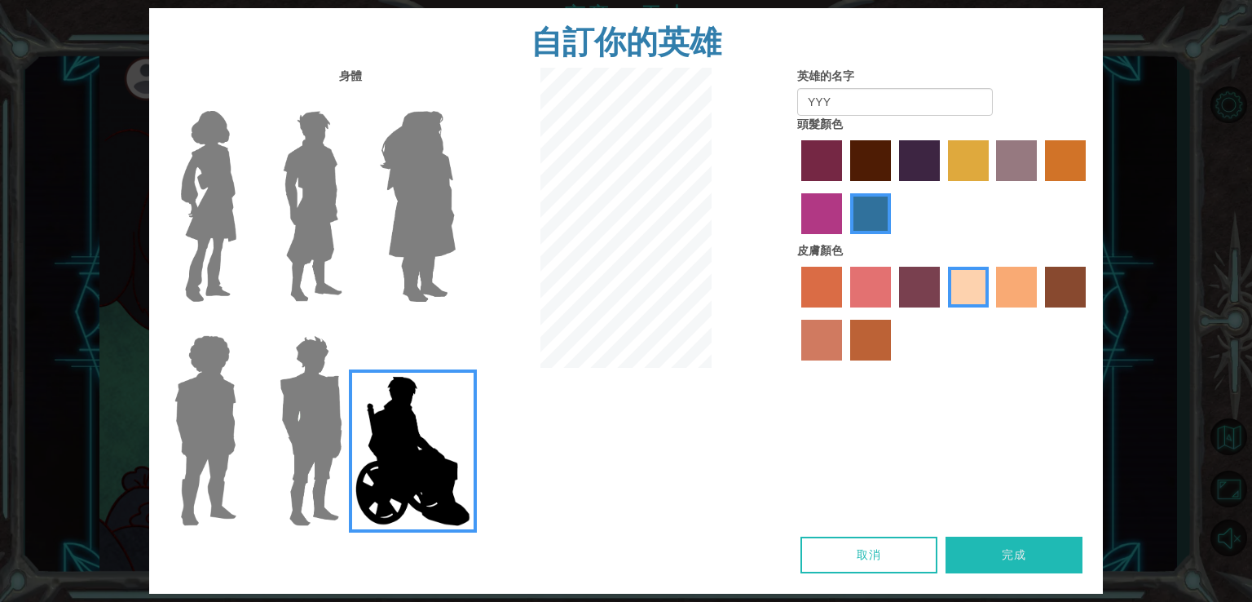
click at [845, 187] on input "maroon hair color" at bounding box center [845, 187] width 0 height 0
click at [1059, 566] on button "完成" at bounding box center [1014, 555] width 137 height 37
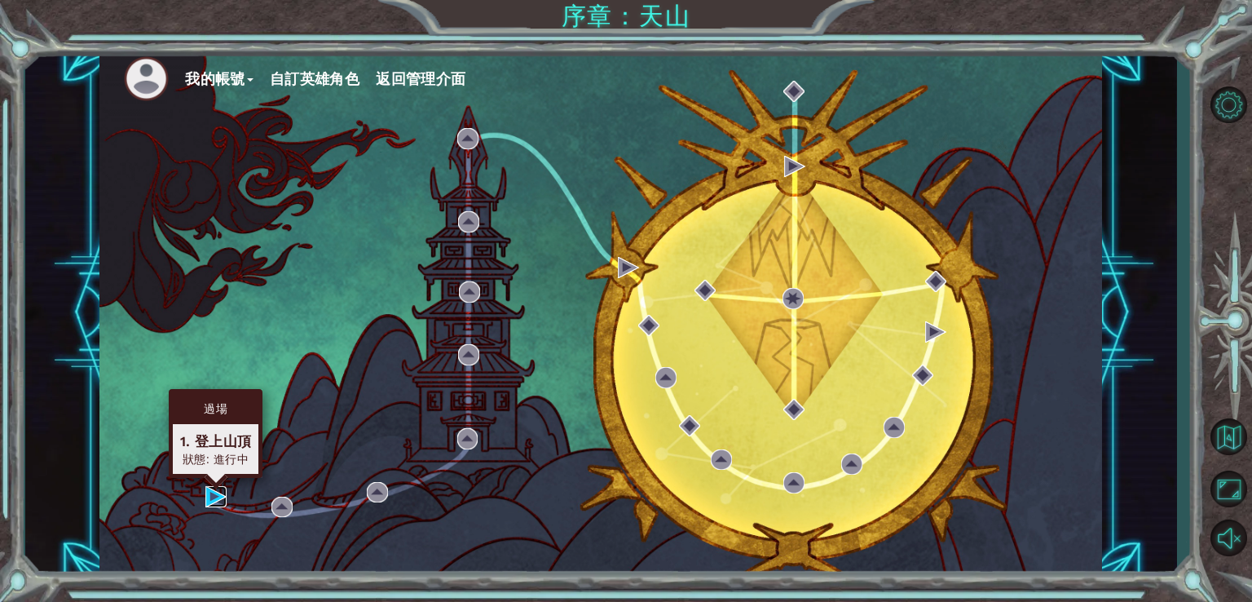
click at [205, 497] on img at bounding box center [215, 496] width 21 height 21
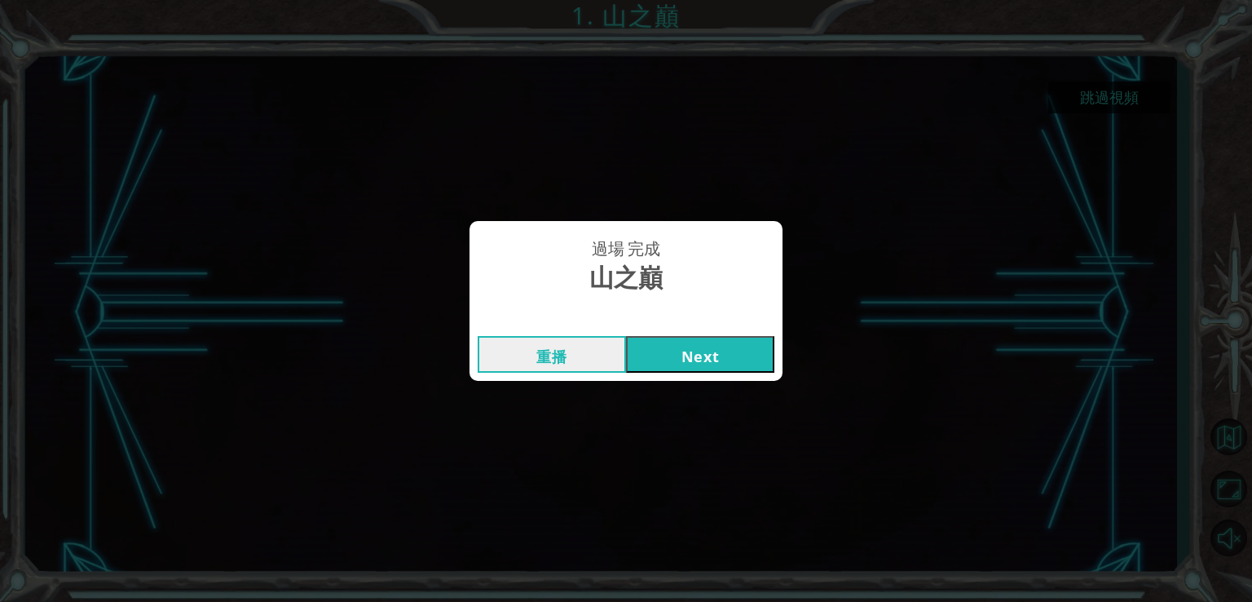
click at [705, 355] on button "Next" at bounding box center [700, 354] width 148 height 37
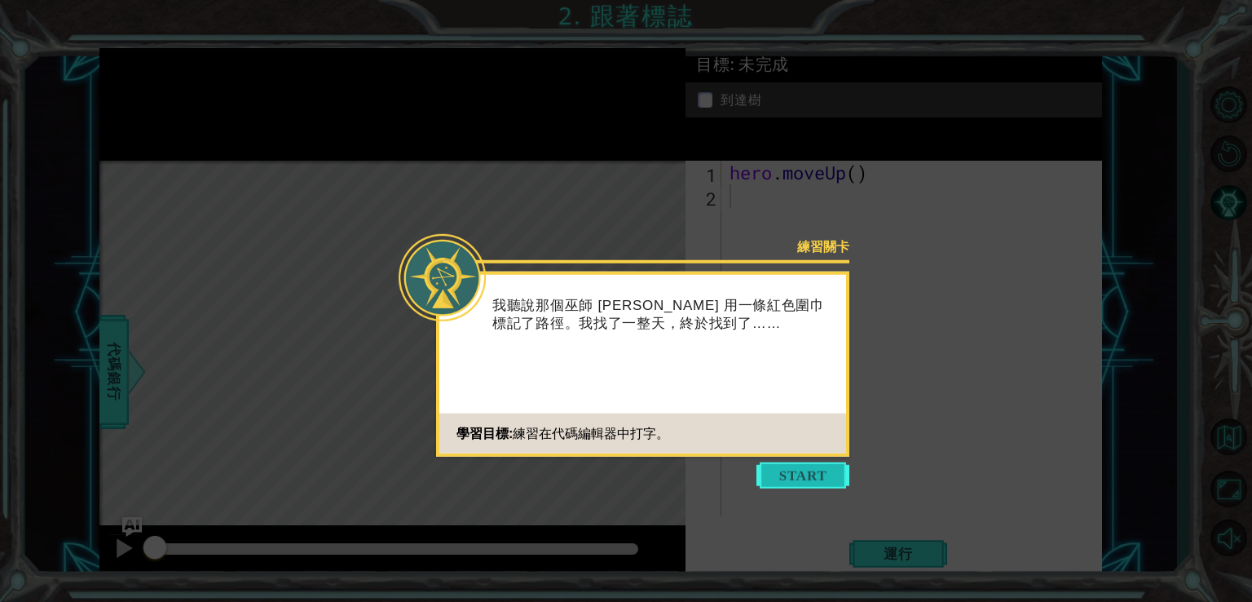
click at [815, 479] on button "Start" at bounding box center [803, 475] width 93 height 26
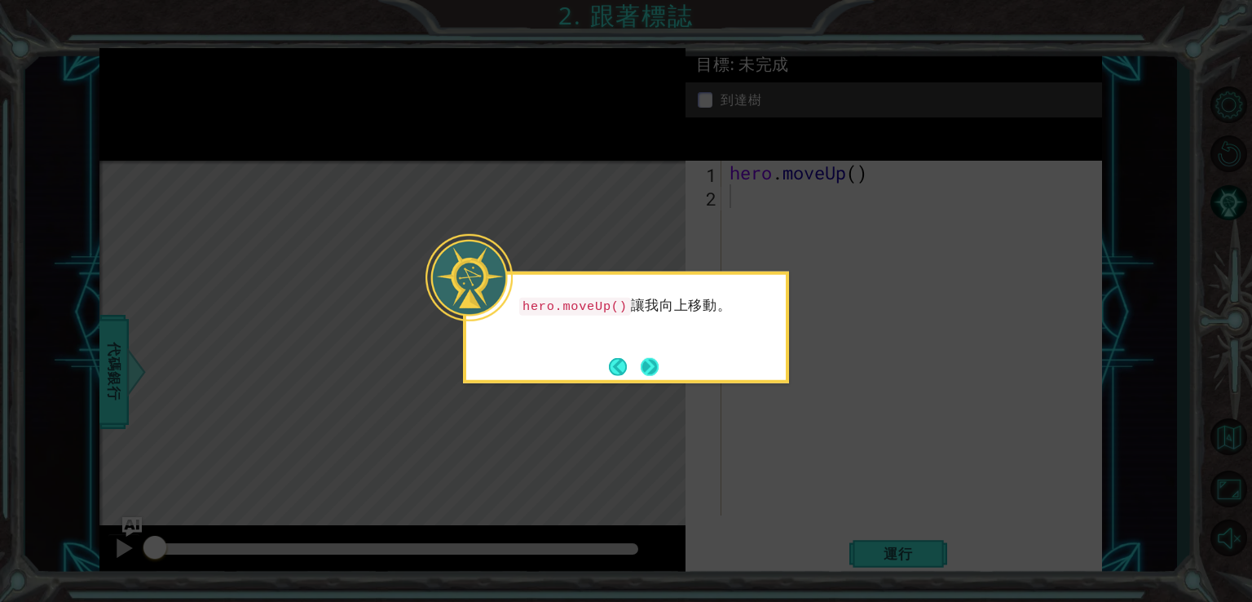
click at [659, 360] on button "Next" at bounding box center [649, 366] width 19 height 19
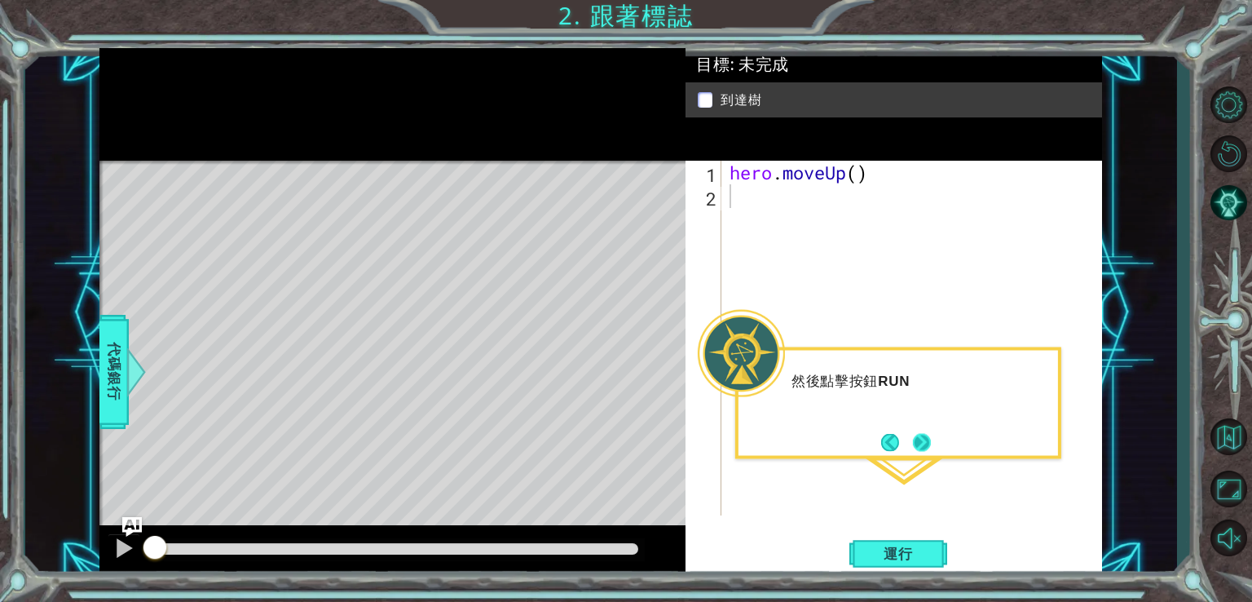
click at [913, 445] on button "Next" at bounding box center [922, 442] width 24 height 24
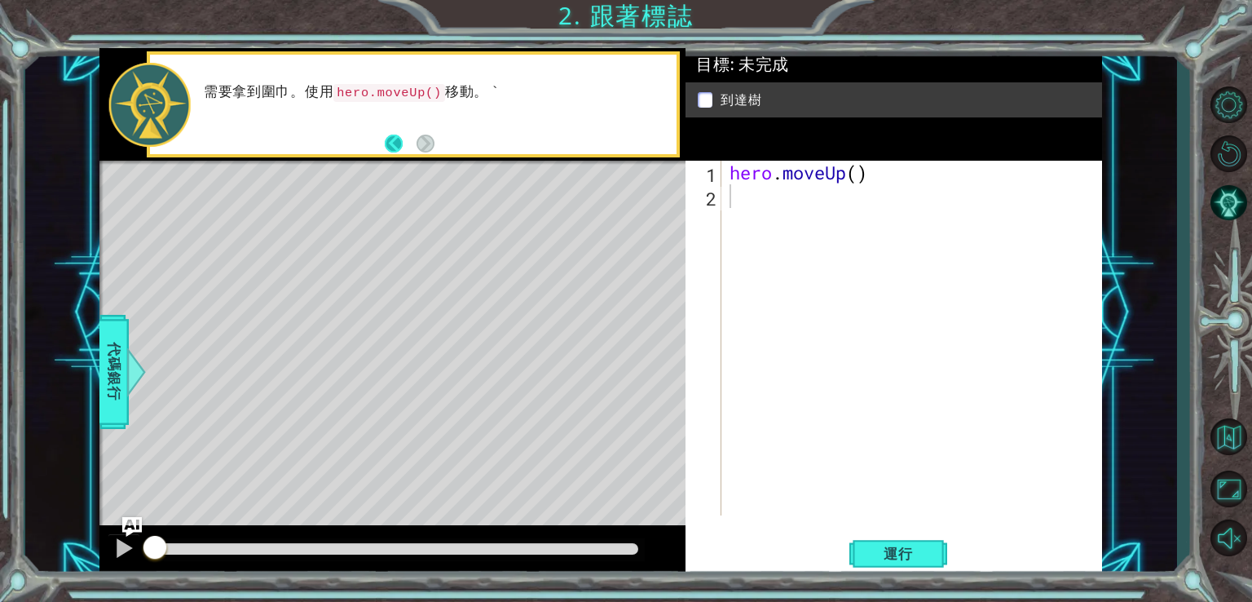
click at [395, 146] on button "Back" at bounding box center [401, 144] width 32 height 18
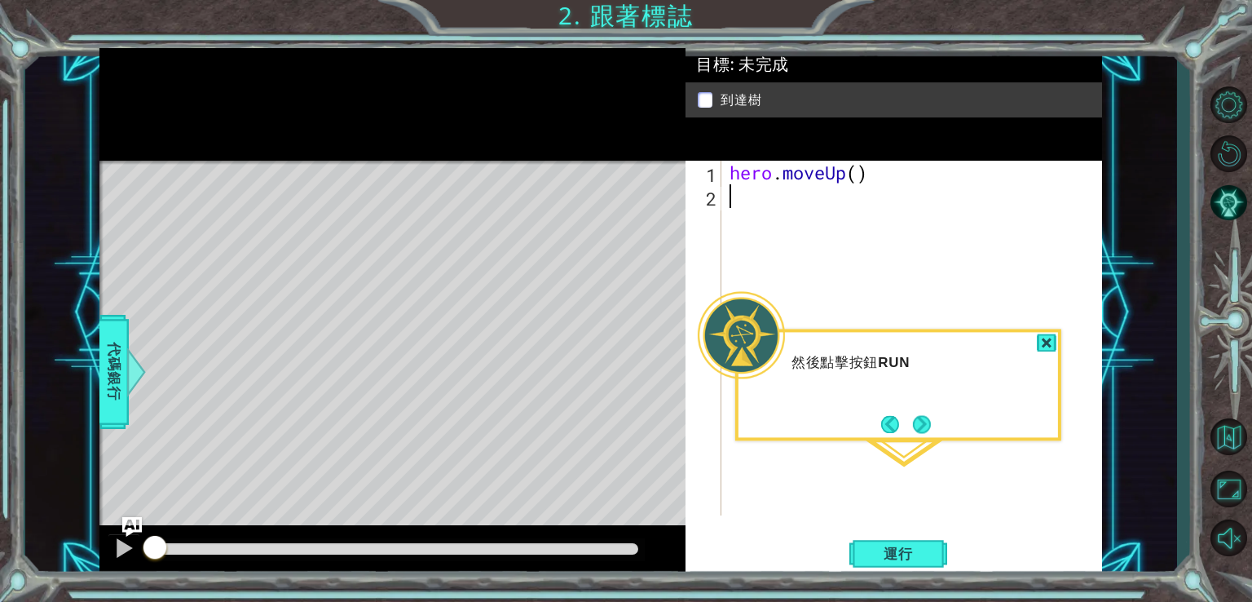
click at [928, 426] on button "Next" at bounding box center [922, 424] width 22 height 22
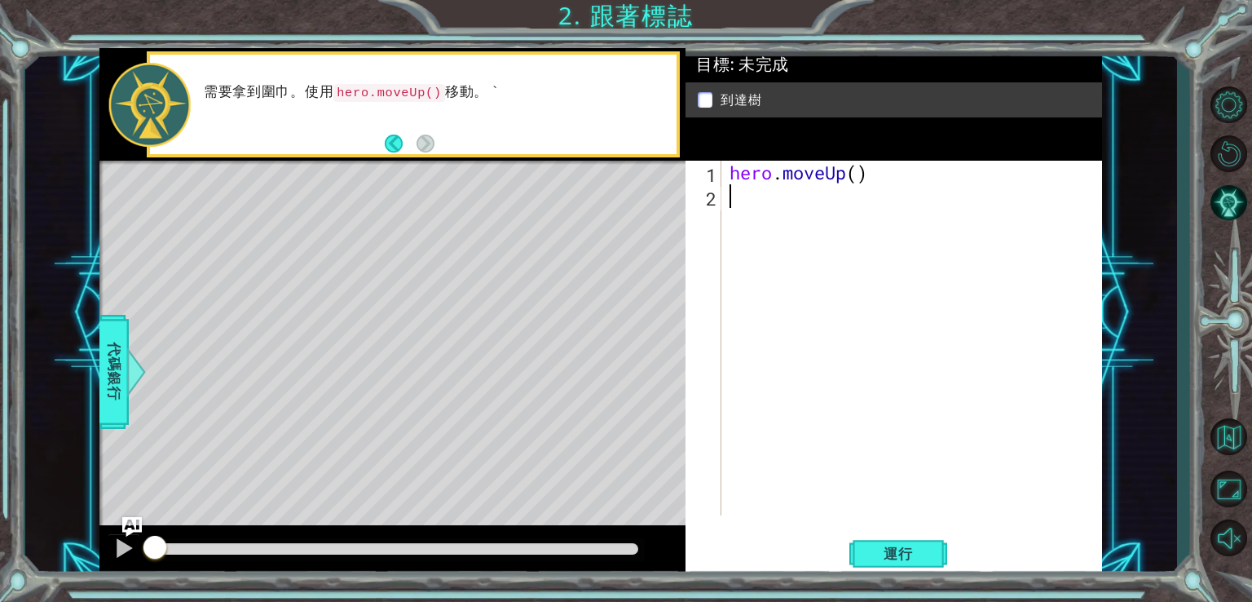
click at [387, 138] on button "Back" at bounding box center [401, 144] width 32 height 18
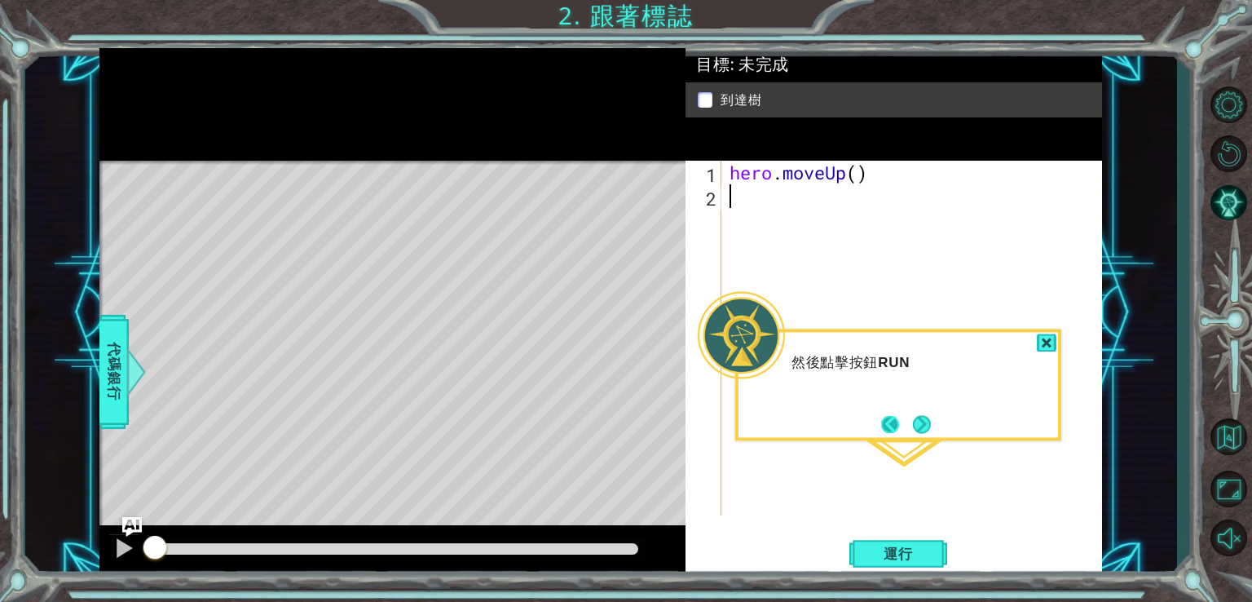
click at [887, 420] on button "Back" at bounding box center [897, 424] width 32 height 18
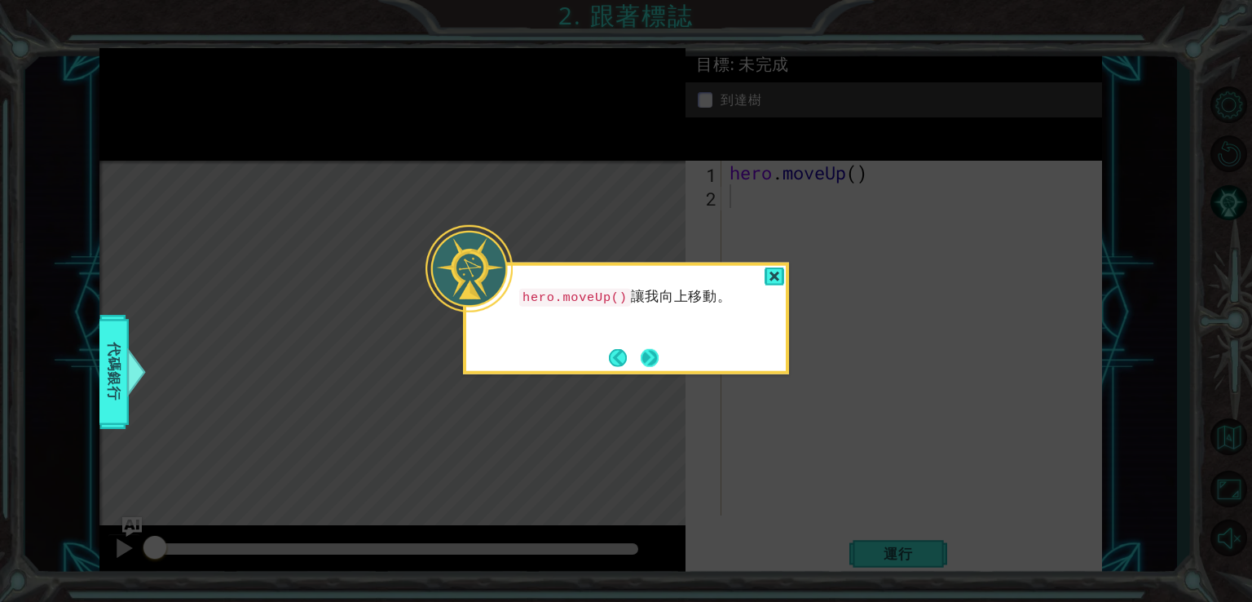
click at [649, 358] on button "Next" at bounding box center [650, 357] width 18 height 18
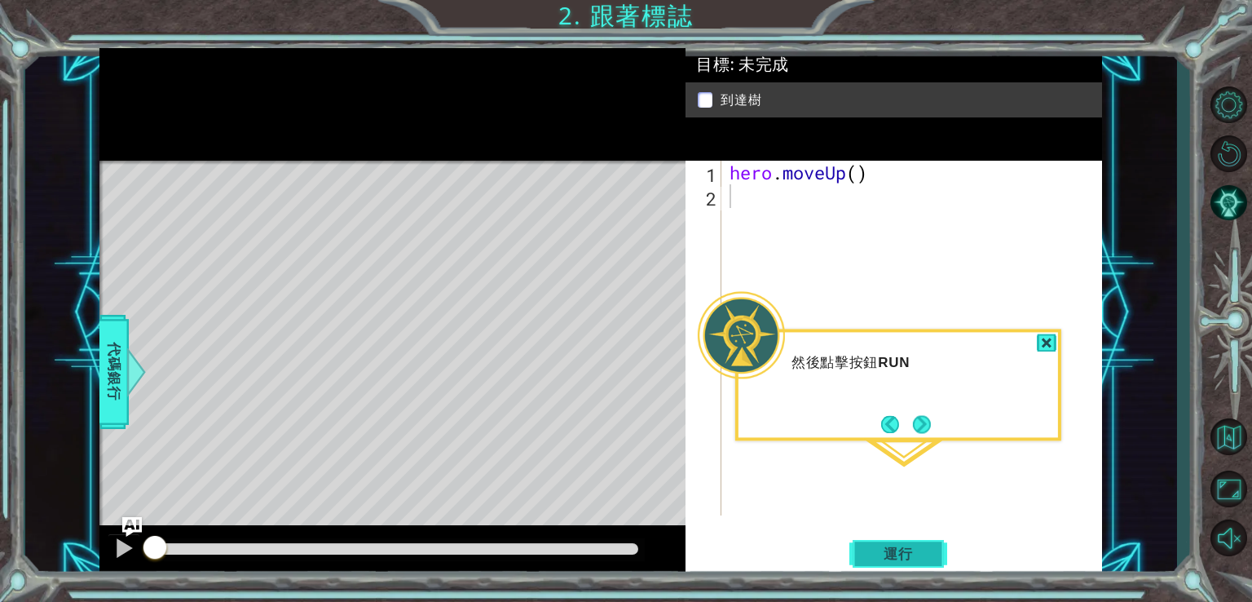
click at [924, 546] on span "運行" at bounding box center [899, 554] width 62 height 16
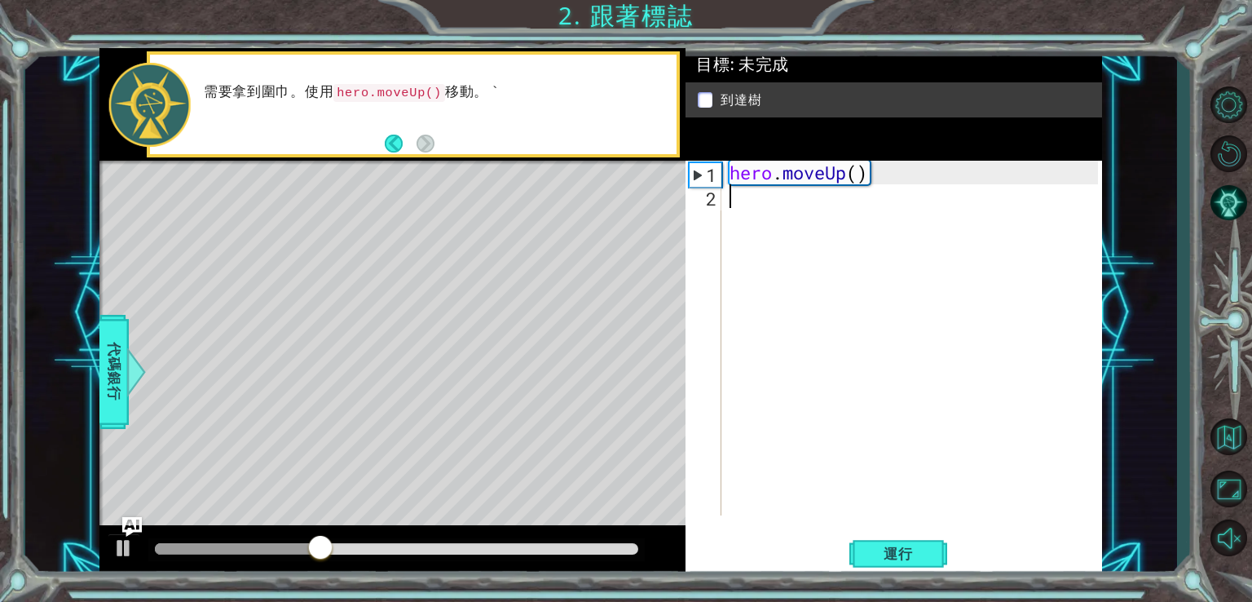
click at [192, 154] on div "需要拿到圍巾。使用 hero.moveUp() 移動。 `" at bounding box center [413, 104] width 533 height 106
click at [395, 135] on button "Back" at bounding box center [401, 144] width 32 height 18
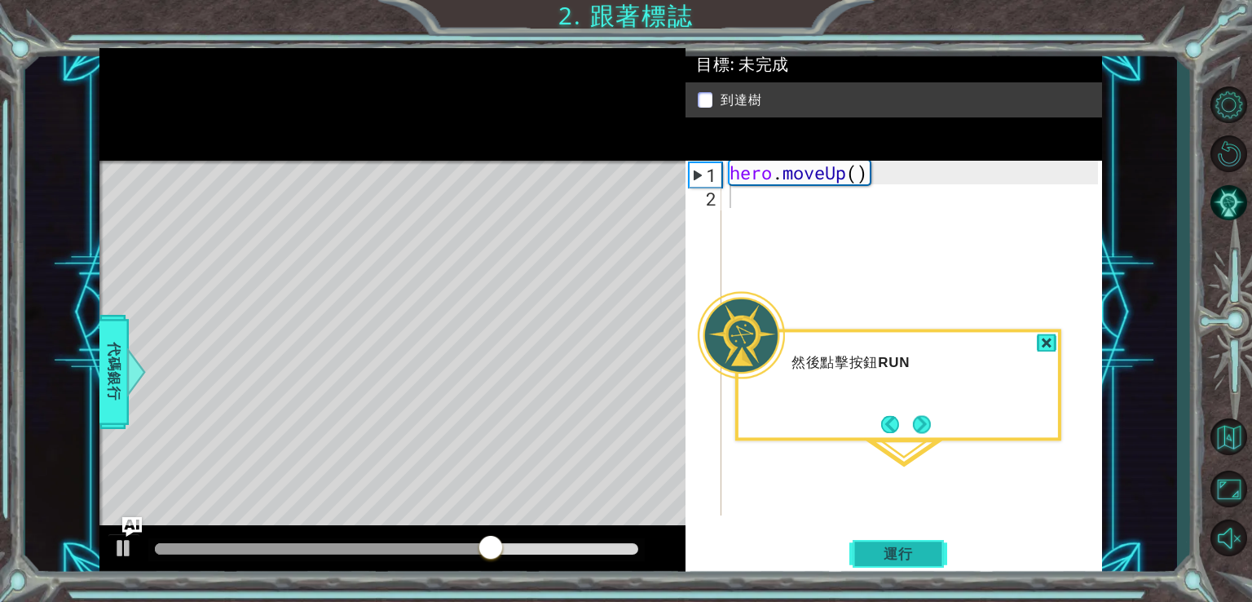
click at [859, 557] on button "運行" at bounding box center [899, 553] width 98 height 42
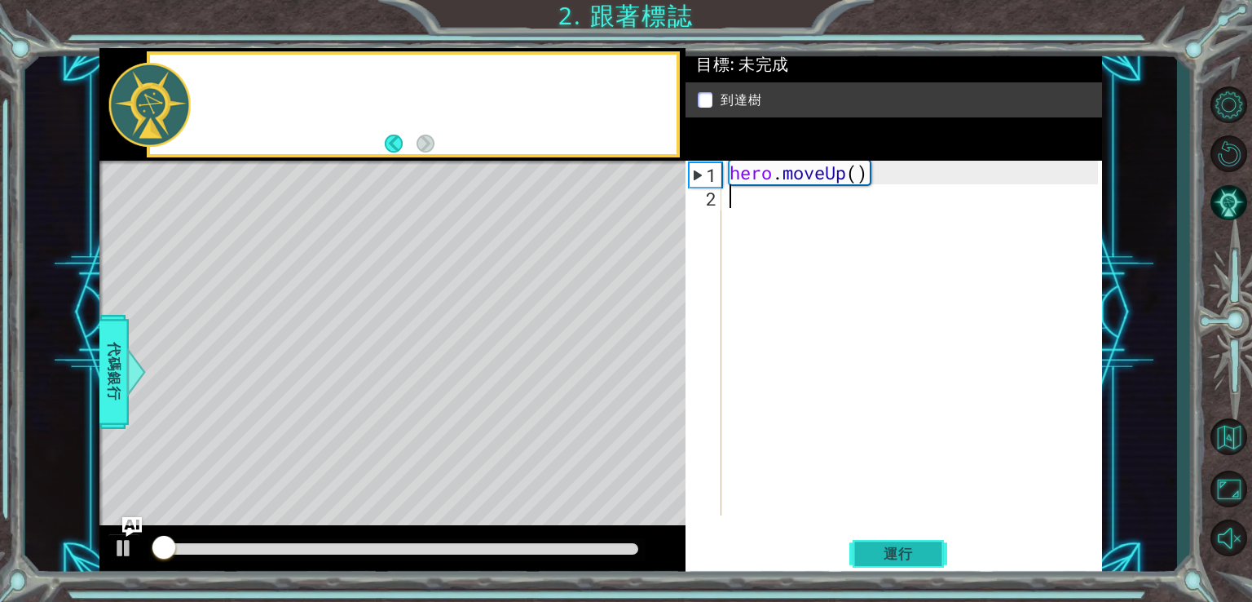
click at [864, 555] on button "運行" at bounding box center [899, 553] width 98 height 42
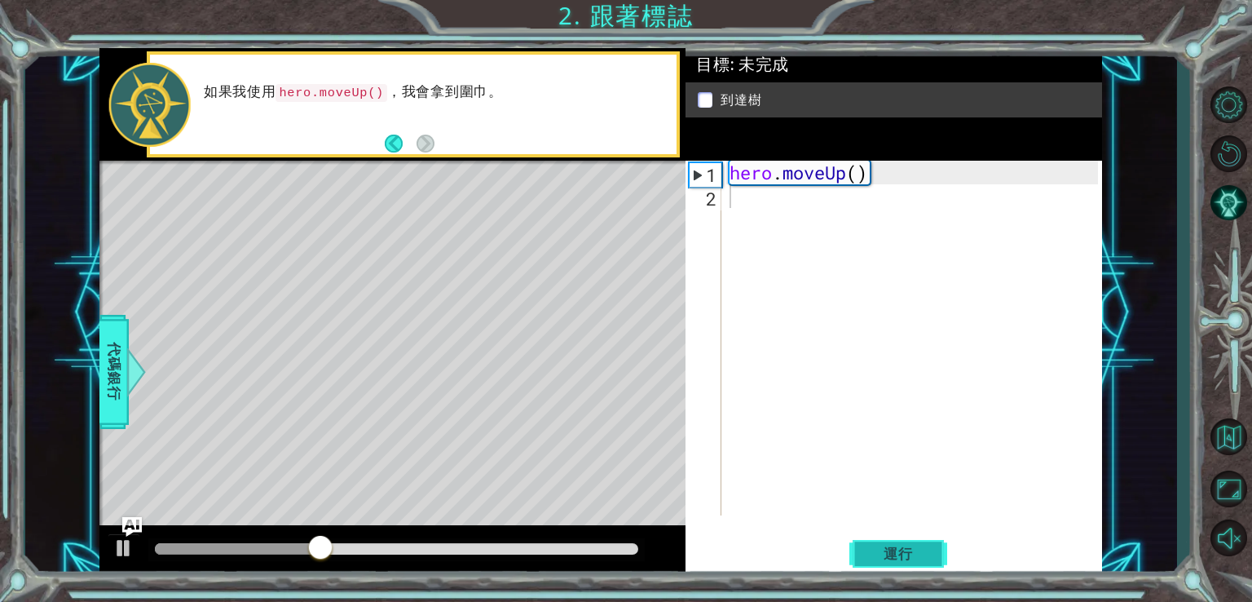
click at [859, 554] on button "運行" at bounding box center [899, 553] width 98 height 42
click at [408, 142] on button "Back" at bounding box center [401, 144] width 32 height 18
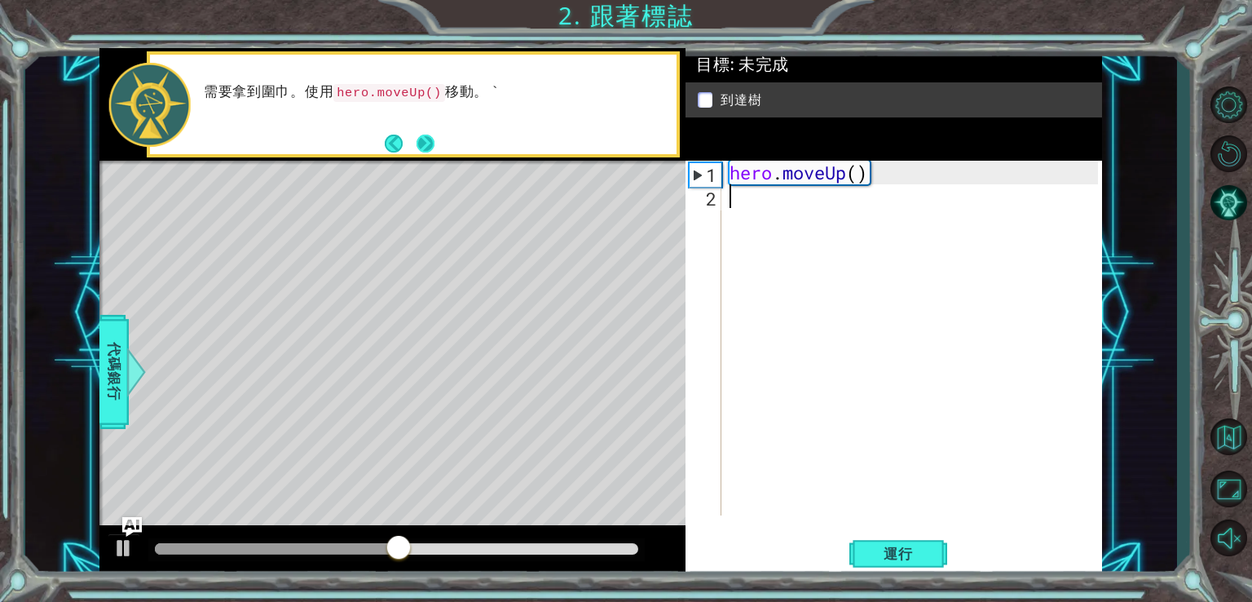
click at [417, 144] on button "Next" at bounding box center [426, 143] width 18 height 18
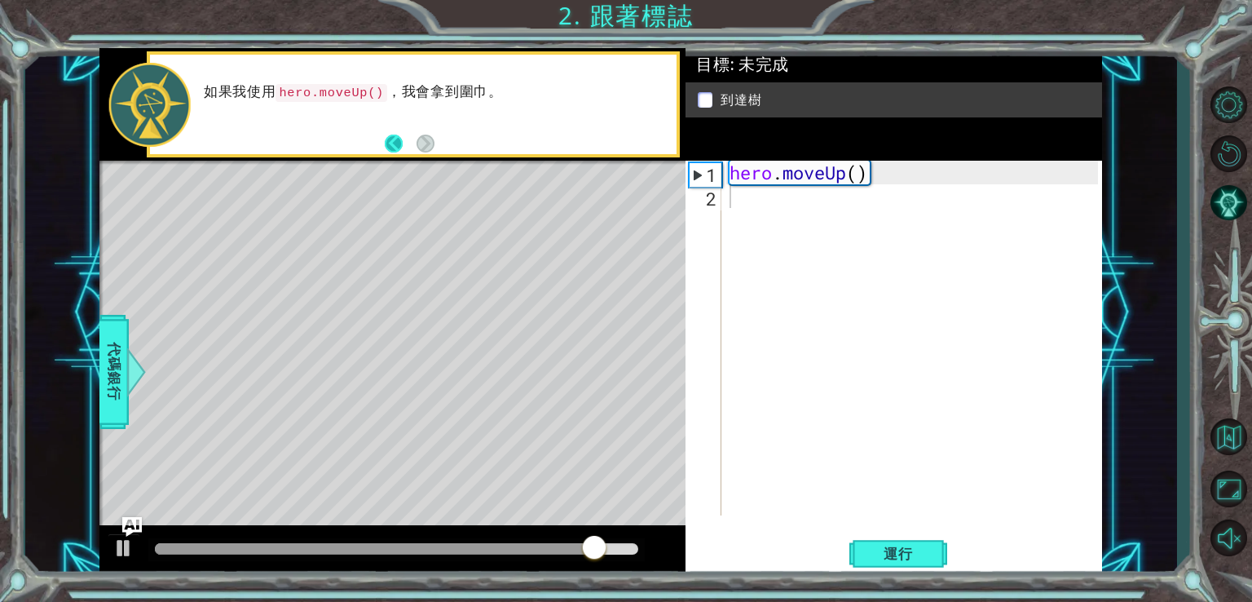
click at [394, 140] on button "Back" at bounding box center [401, 144] width 32 height 18
click at [393, 144] on button "Back" at bounding box center [401, 144] width 32 height 18
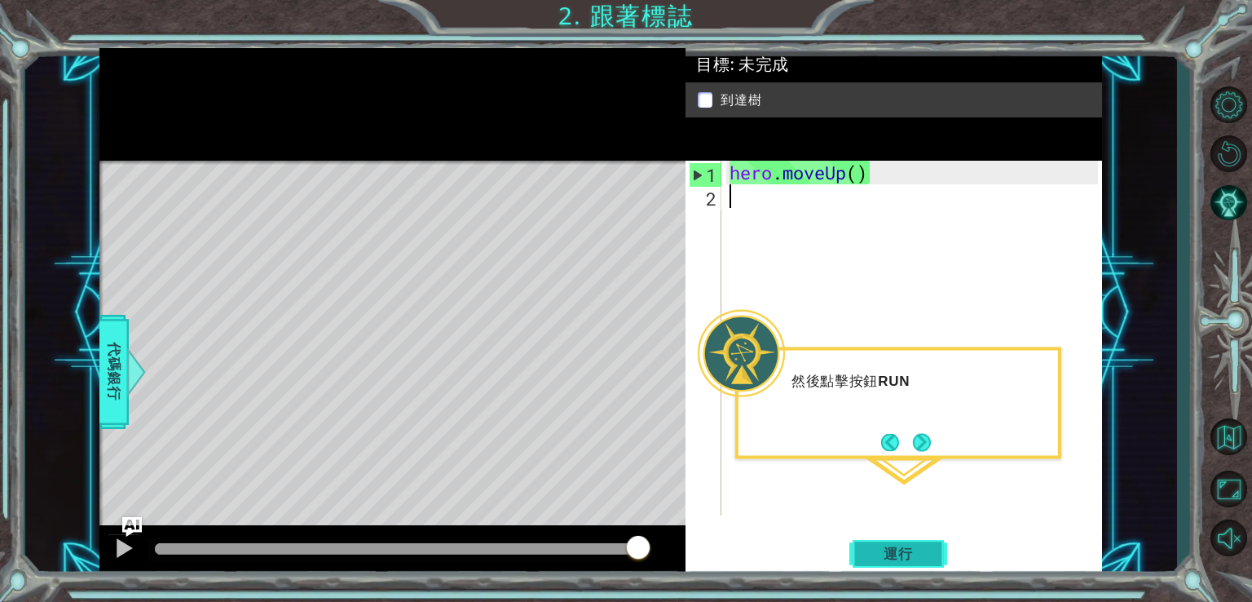
click at [880, 541] on button "運行" at bounding box center [899, 553] width 98 height 42
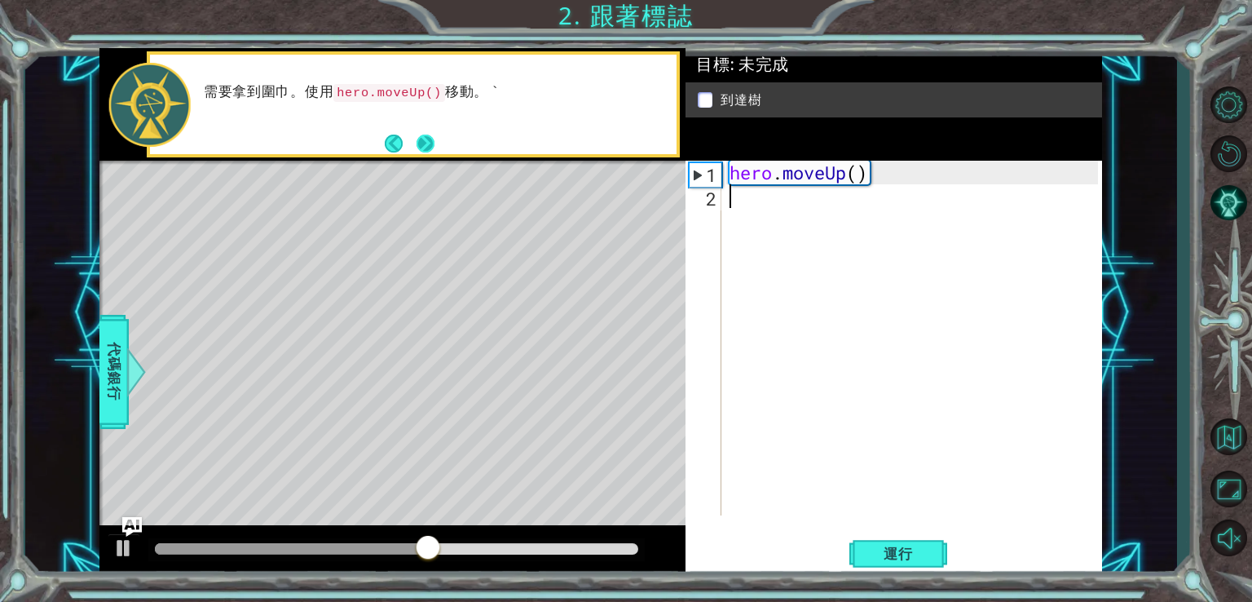
click at [422, 138] on button "Next" at bounding box center [426, 143] width 18 height 18
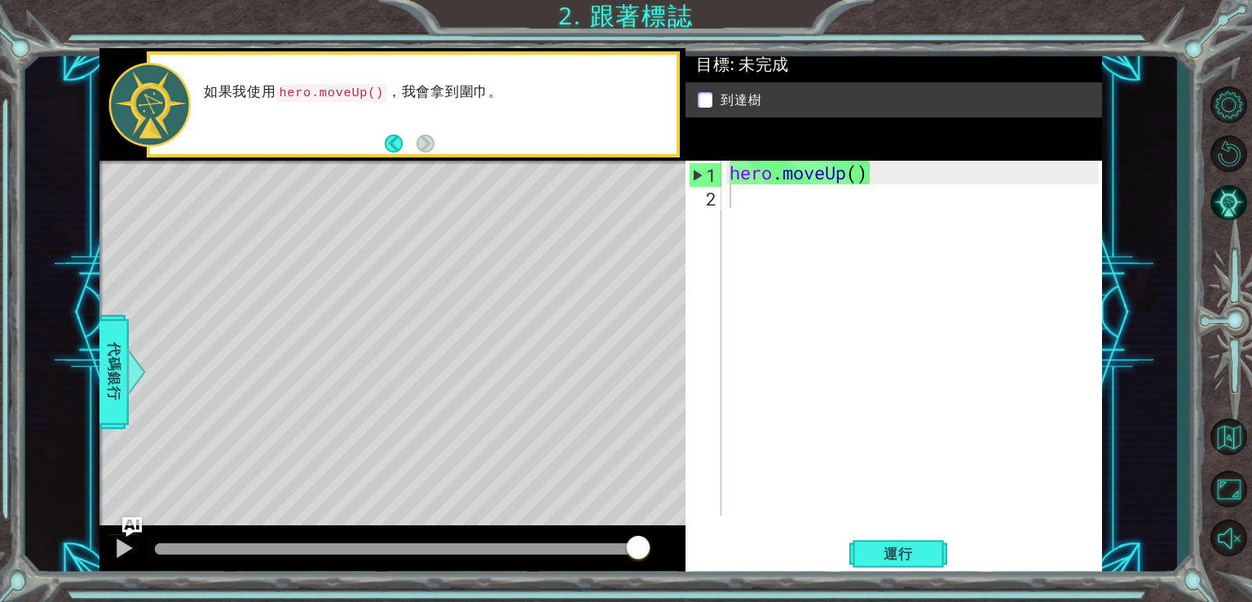
drag, startPoint x: 421, startPoint y: 351, endPoint x: 417, endPoint y: 317, distance: 34.4
click at [418, 319] on div "Level Map" at bounding box center [475, 401] width 753 height 480
drag, startPoint x: 417, startPoint y: 317, endPoint x: 416, endPoint y: 304, distance: 13.1
click at [417, 314] on div "Level Map" at bounding box center [475, 401] width 753 height 480
drag, startPoint x: 413, startPoint y: 298, endPoint x: 404, endPoint y: 280, distance: 19.7
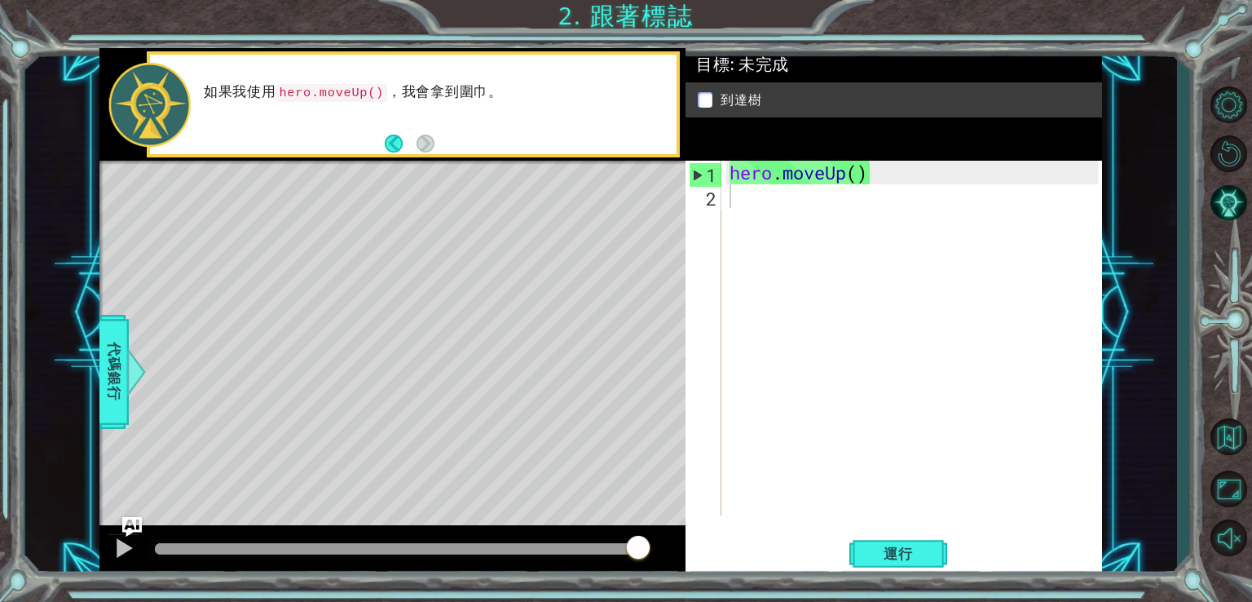
click at [407, 285] on div "Level Map" at bounding box center [475, 401] width 753 height 480
click at [401, 271] on div "Level Map" at bounding box center [475, 401] width 753 height 480
click at [400, 259] on div "Level Map" at bounding box center [475, 401] width 753 height 480
drag, startPoint x: 813, startPoint y: 200, endPoint x: 798, endPoint y: 194, distance: 15.7
click at [812, 200] on div "hero . moveUp ( )" at bounding box center [917, 362] width 380 height 402
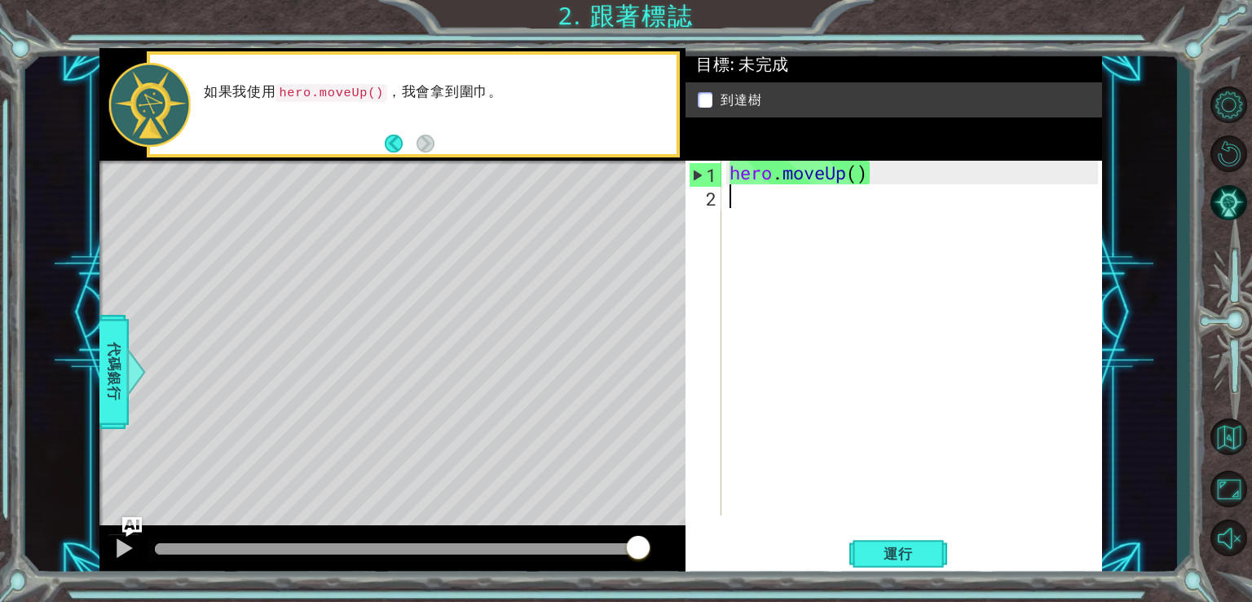
click at [766, 188] on div "hero . moveUp ( )" at bounding box center [917, 362] width 380 height 402
drag, startPoint x: 375, startPoint y: 92, endPoint x: 395, endPoint y: 112, distance: 28.3
click at [351, 85] on code "hero.moveUp()" at bounding box center [332, 93] width 112 height 18
type textarea "hero.moveUp()"
drag, startPoint x: 875, startPoint y: 177, endPoint x: 724, endPoint y: 184, distance: 151.0
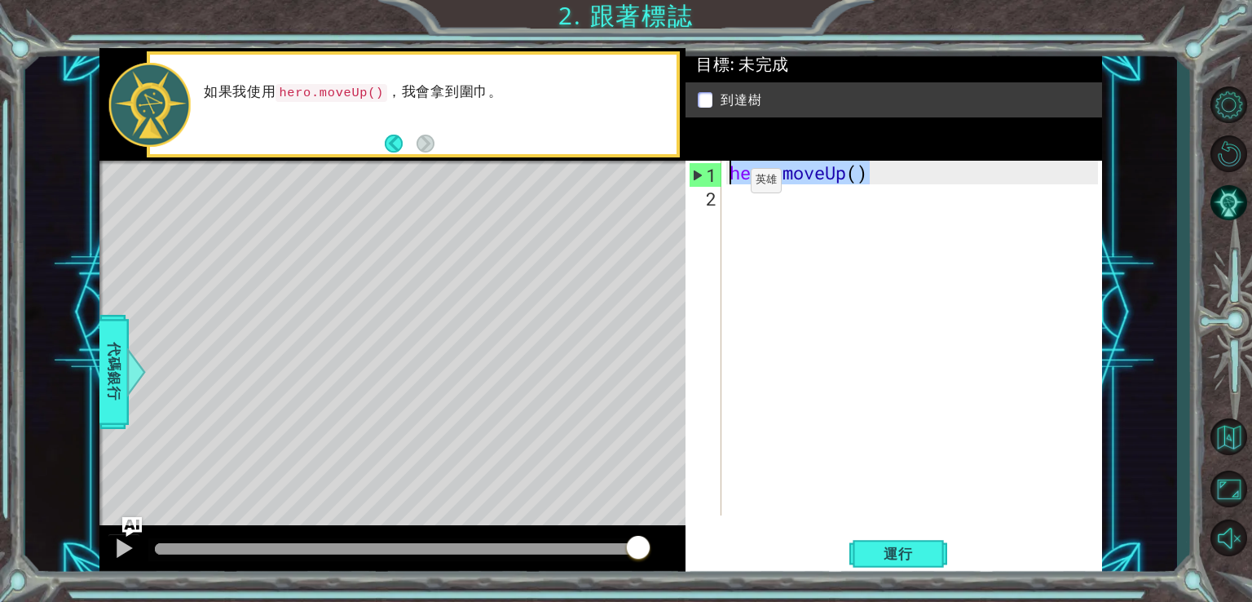
click at [724, 184] on div "hero.moveUp() 1 2 hero . moveUp ( ) ההההההההההההההההההההההההההההההההההההההההההה…" at bounding box center [892, 338] width 413 height 355
click at [744, 223] on div "hero . moveUp ( )" at bounding box center [917, 362] width 380 height 402
paste textarea "hero.moveUp()"
type textarea "hero.moveUp()"
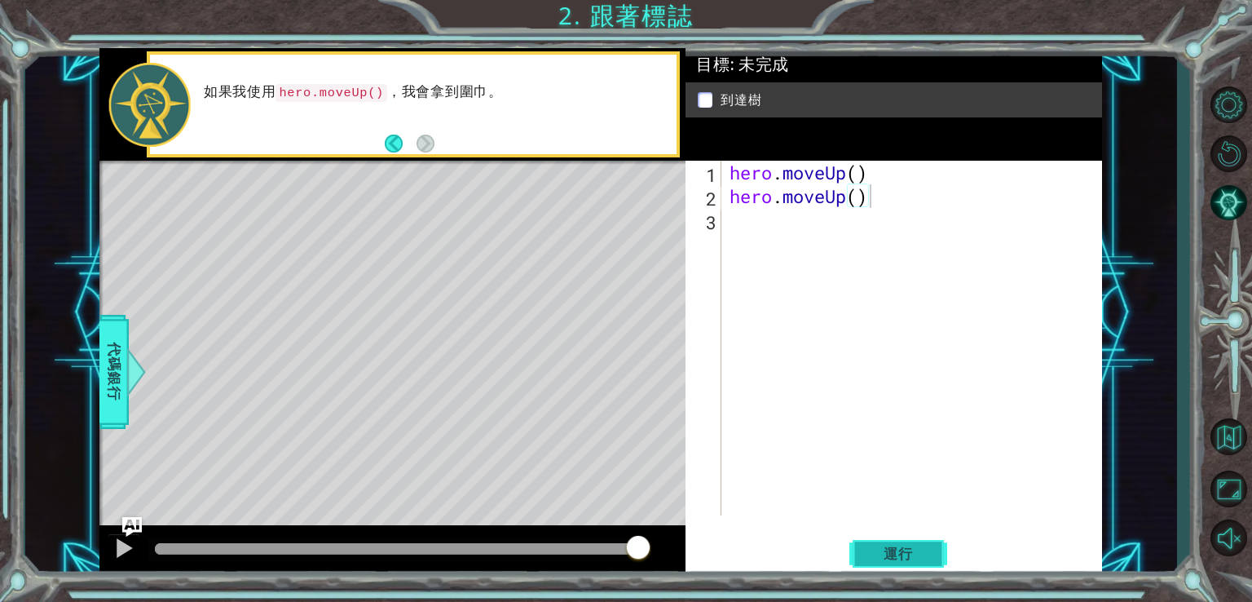
click at [889, 542] on button "運行" at bounding box center [899, 553] width 98 height 42
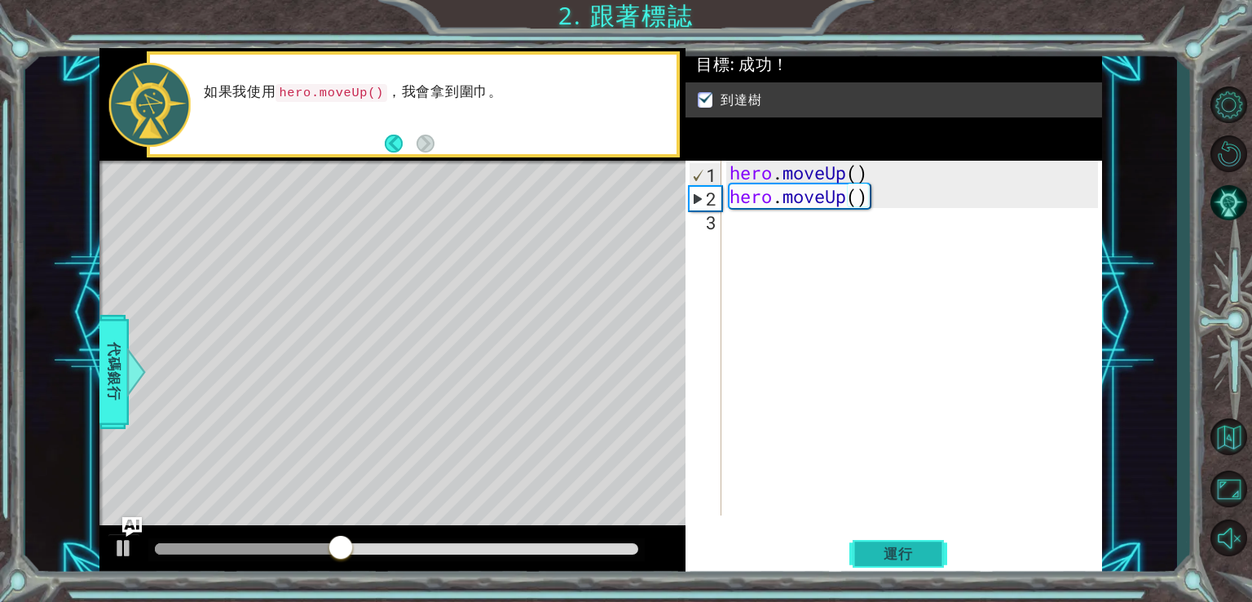
click at [886, 551] on span "運行" at bounding box center [899, 554] width 62 height 16
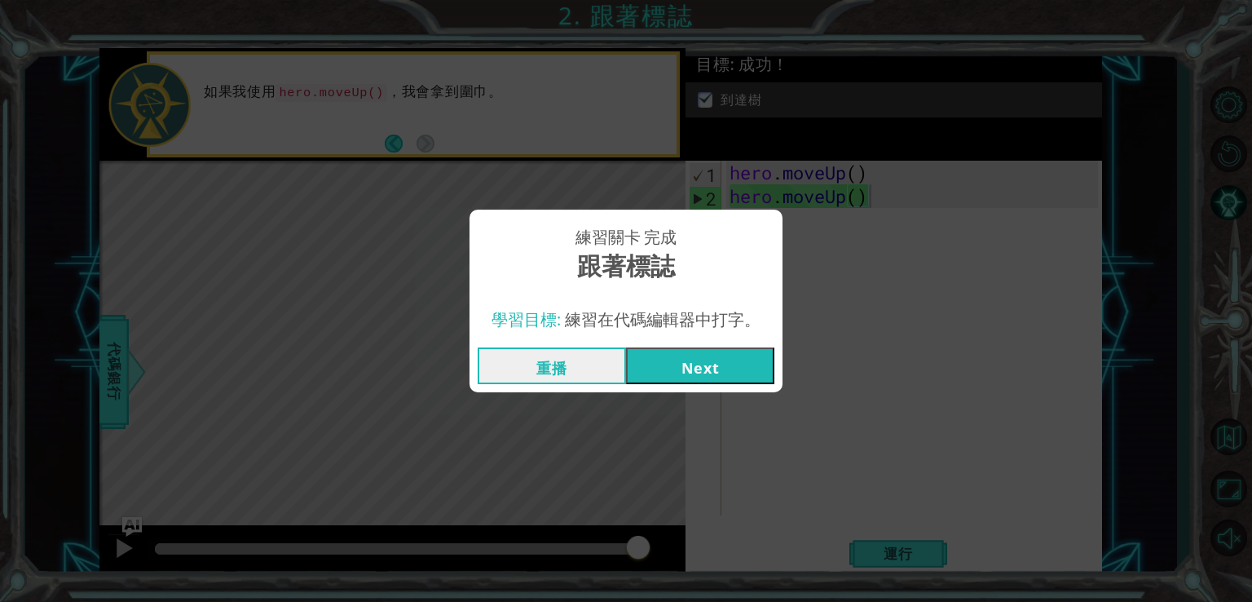
click at [714, 368] on button "Next" at bounding box center [700, 365] width 148 height 37
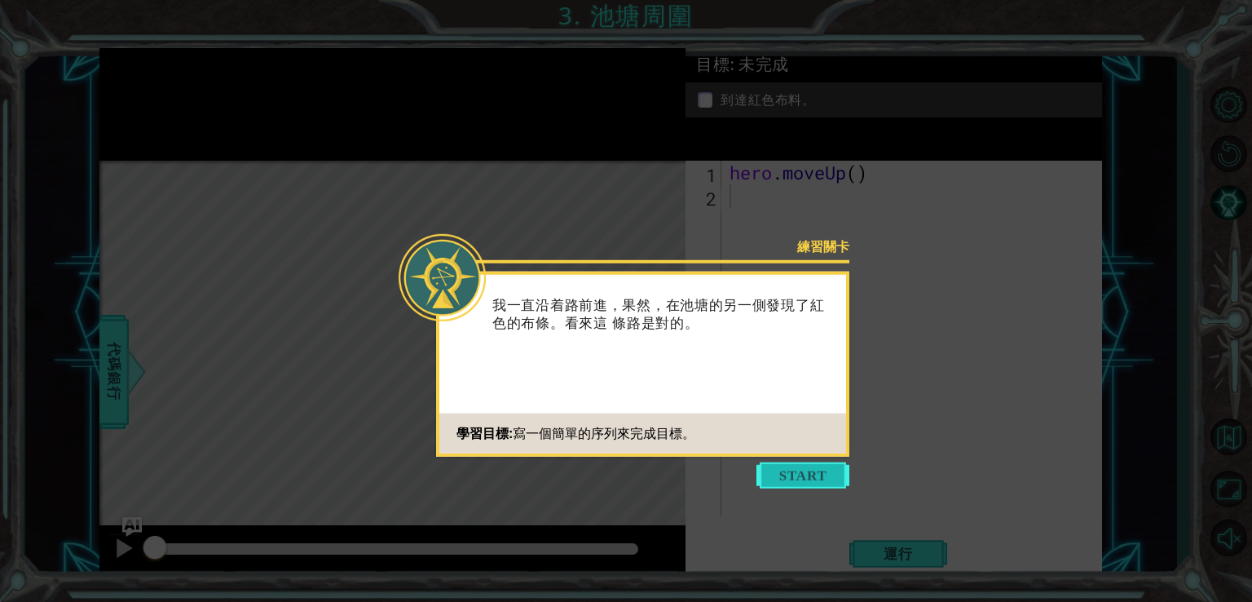
click at [771, 471] on button "Start" at bounding box center [803, 475] width 93 height 26
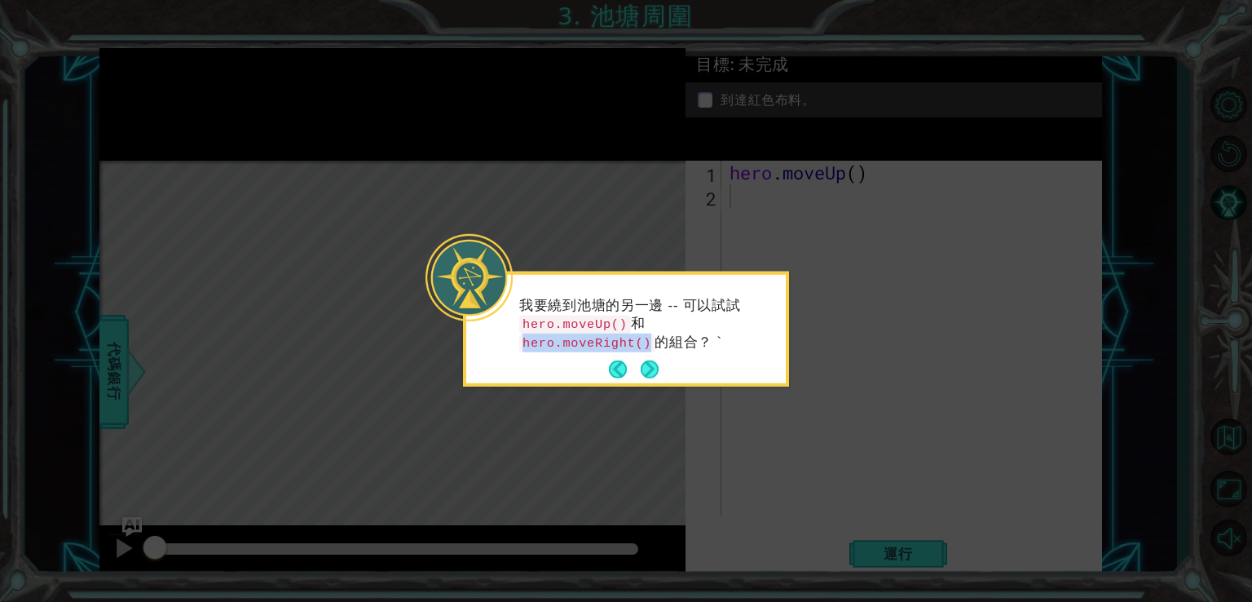
drag, startPoint x: 758, startPoint y: 324, endPoint x: 636, endPoint y: 327, distance: 121.5
click at [636, 327] on p "我要繞到池塘的另一邊 -- 可以試試 hero.moveUp() 和 hero.moveRight() 的組合？ `" at bounding box center [646, 323] width 255 height 55
copy code "hero.moveRight()"
click at [647, 365] on button "Next" at bounding box center [650, 369] width 18 height 18
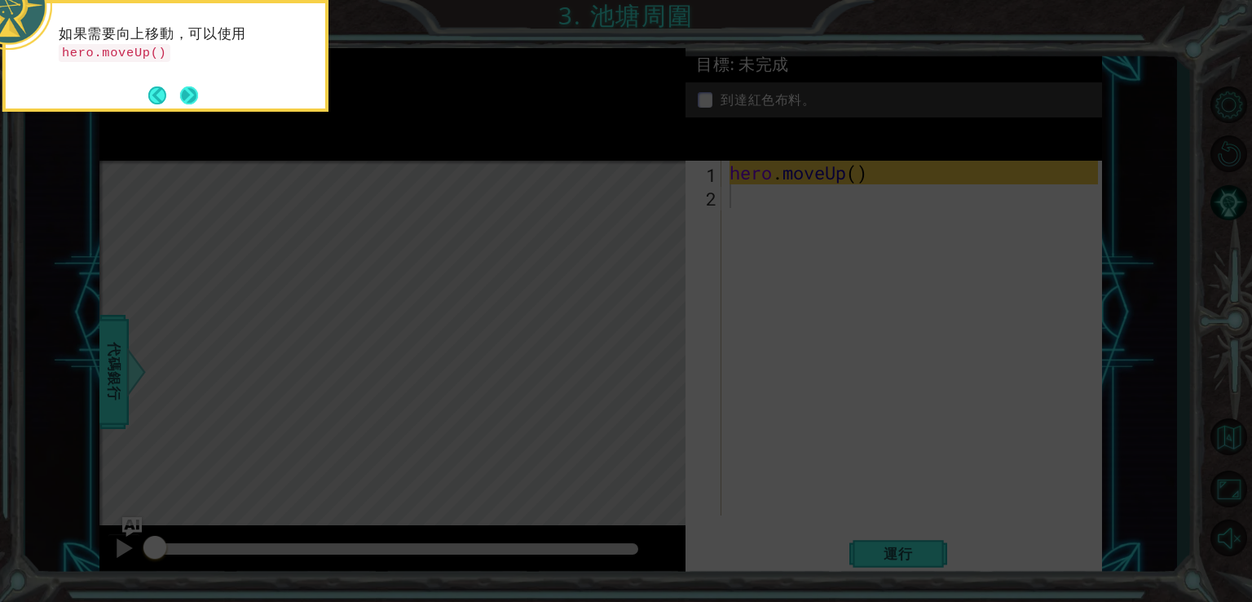
click at [188, 86] on button "Next" at bounding box center [189, 95] width 18 height 18
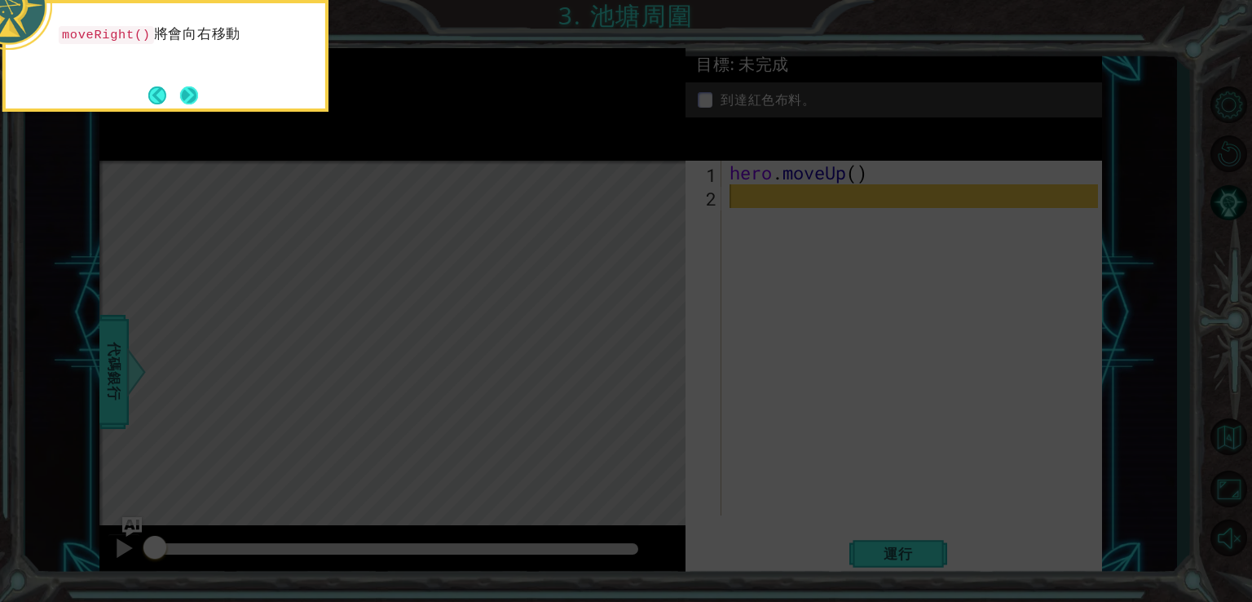
click at [188, 90] on button "Next" at bounding box center [189, 96] width 20 height 20
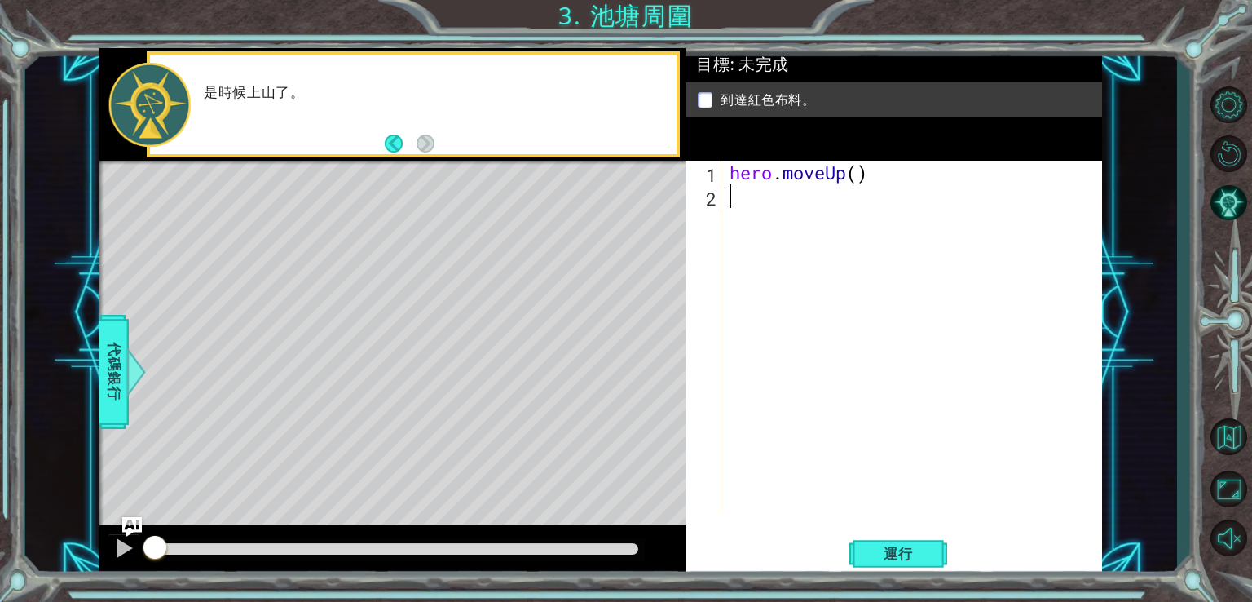
click at [749, 208] on div "hero . moveUp ( )" at bounding box center [917, 362] width 380 height 402
paste textarea "hero.moveRight()"
type textarea "hero.moveRight()"
click at [884, 556] on span "運行" at bounding box center [899, 554] width 62 height 16
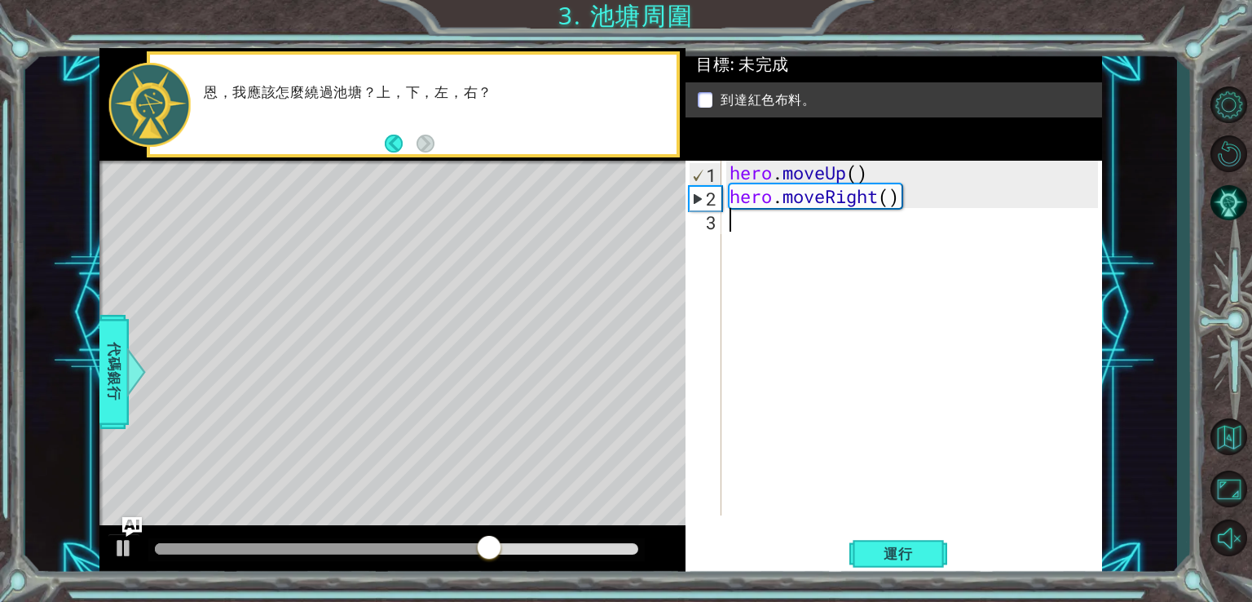
paste textarea "hero.moveRight()"
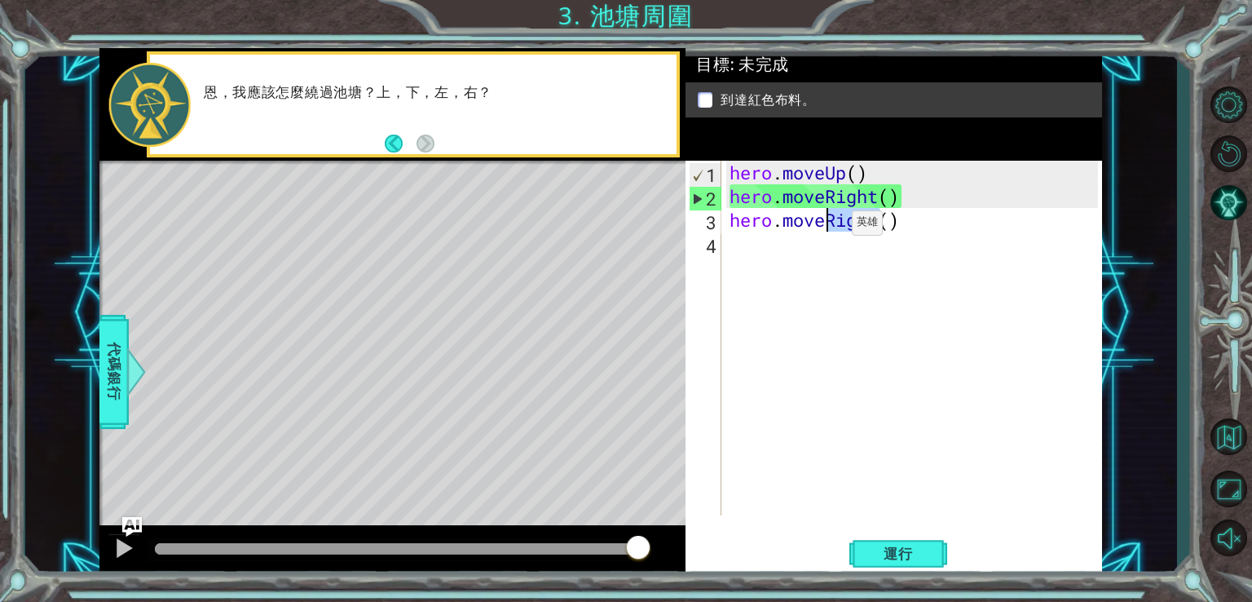
drag, startPoint x: 877, startPoint y: 223, endPoint x: 825, endPoint y: 226, distance: 51.4
click at [825, 226] on div "hero . moveUp ( ) hero . moveRight ( ) hero . moveRight ( )" at bounding box center [917, 362] width 380 height 402
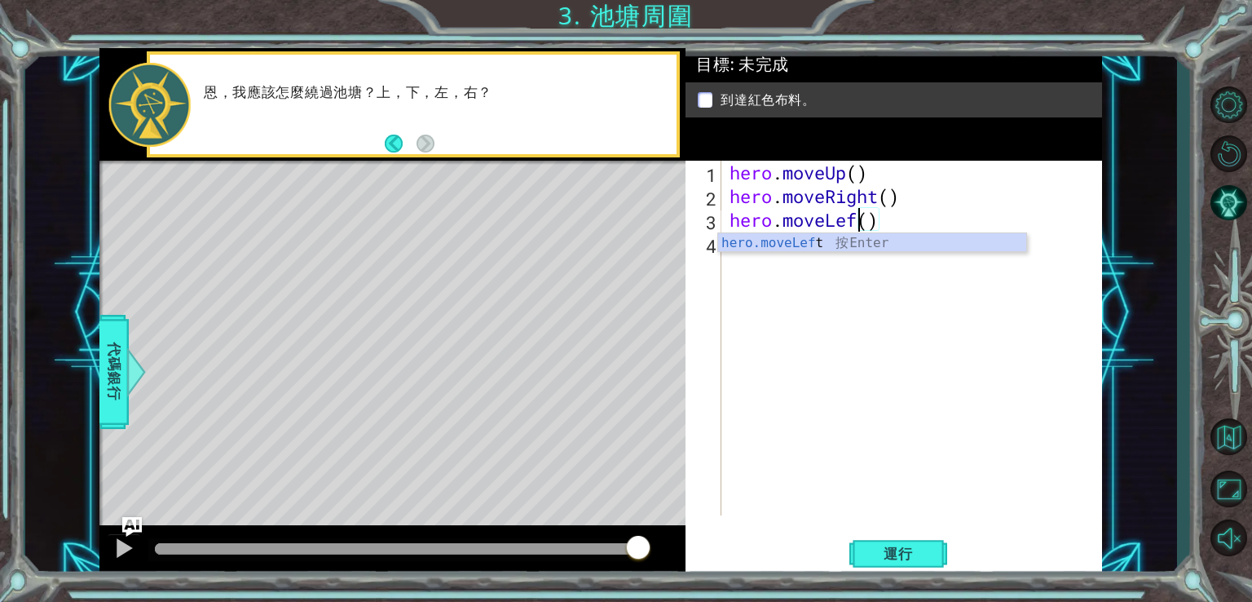
scroll to position [0, 7]
click at [910, 568] on button "運行" at bounding box center [899, 553] width 98 height 42
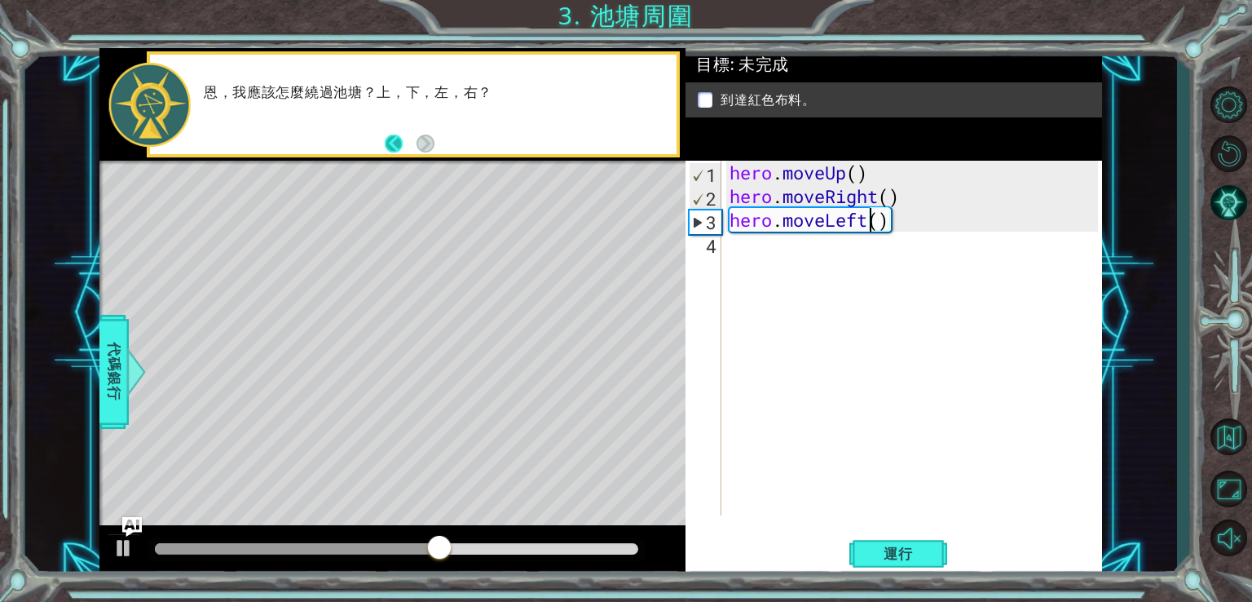
click at [395, 139] on button "Back" at bounding box center [401, 144] width 32 height 18
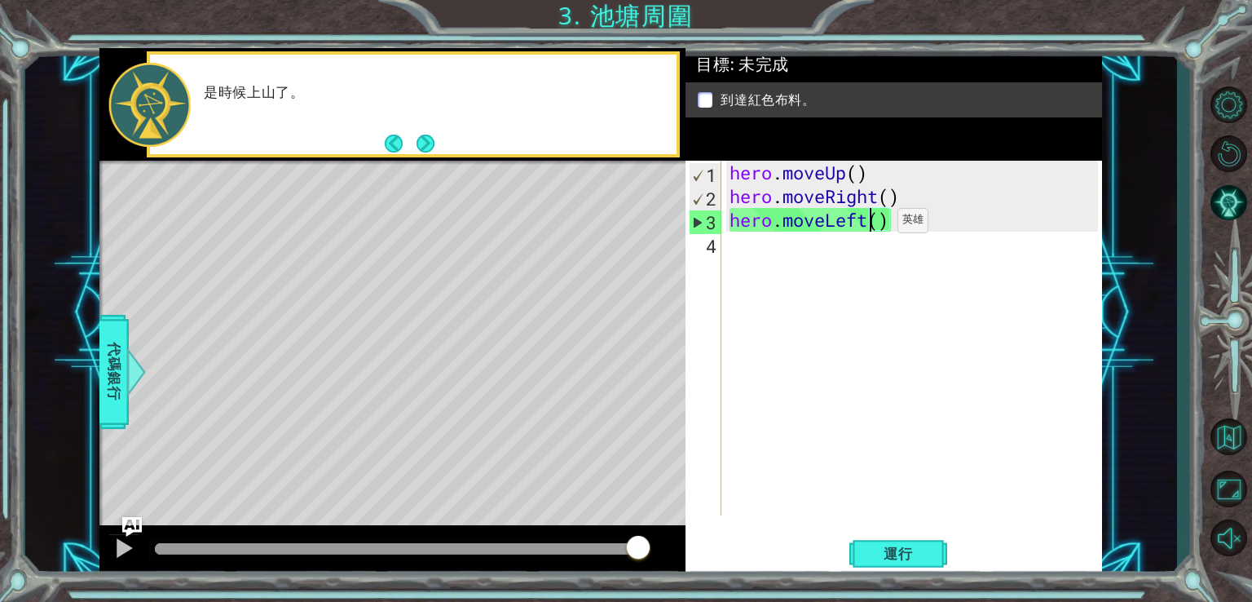
click at [873, 224] on div "hero . moveUp ( ) hero . moveRight ( ) hero . moveLeft ( )" at bounding box center [917, 362] width 380 height 402
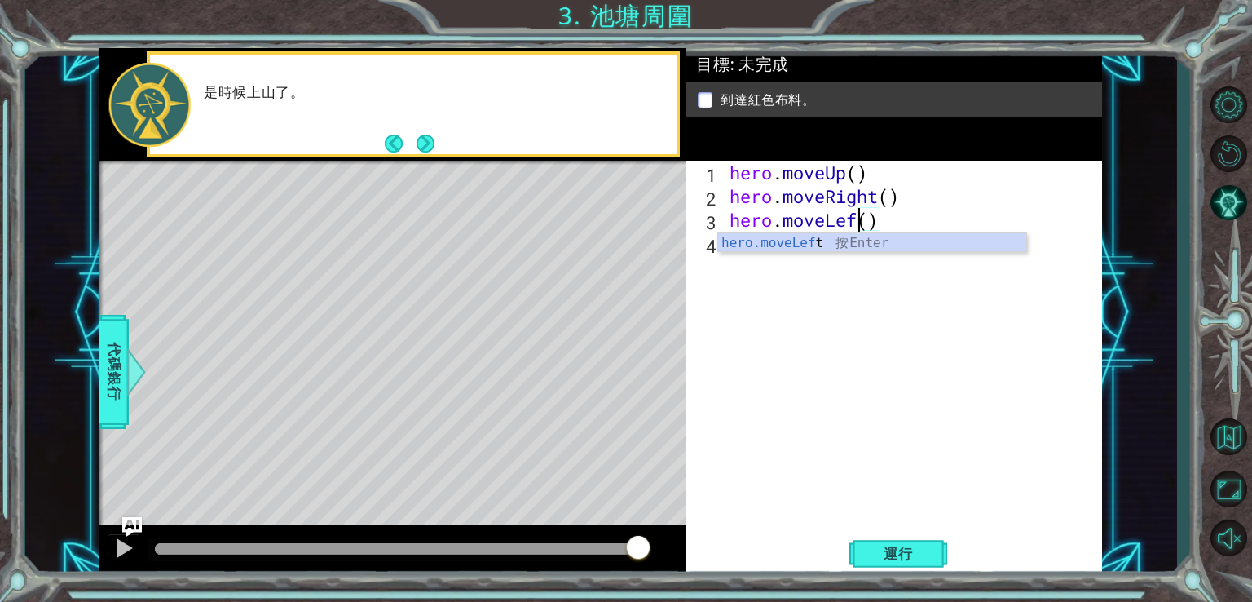
scroll to position [0, 6]
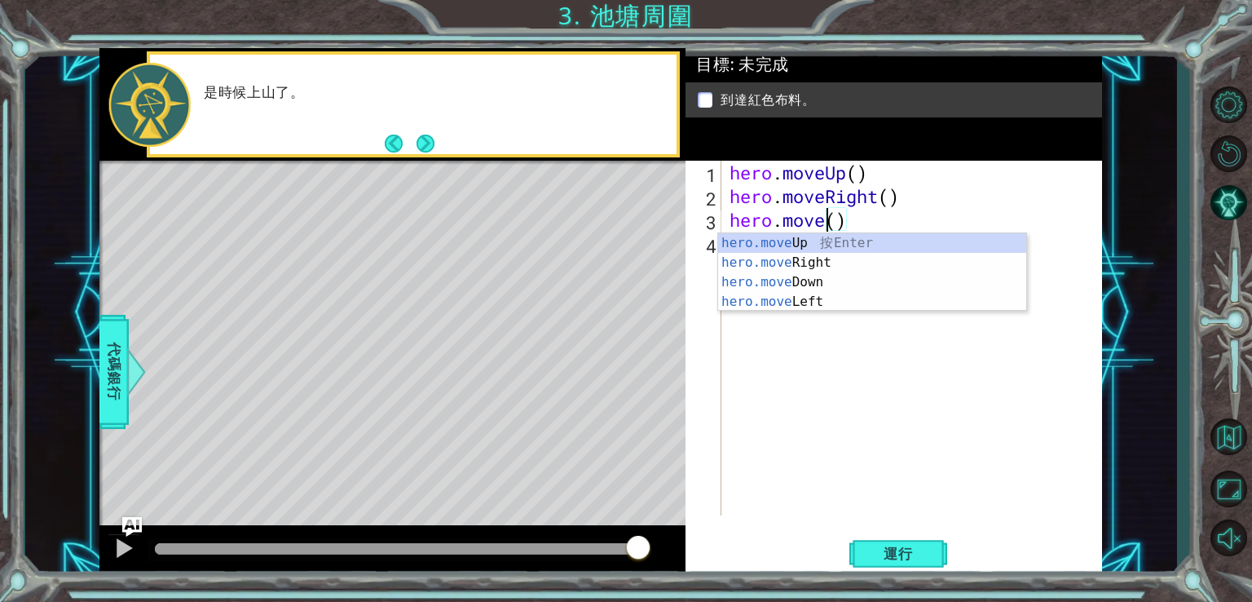
type textarea "hero.mo()"
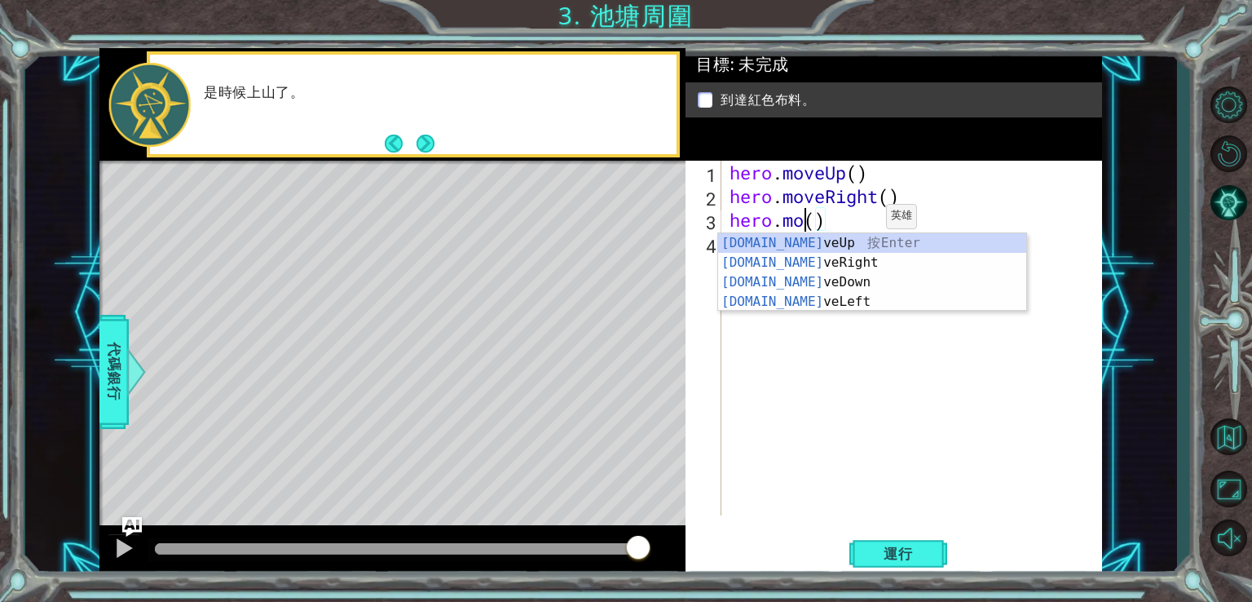
scroll to position [0, 3]
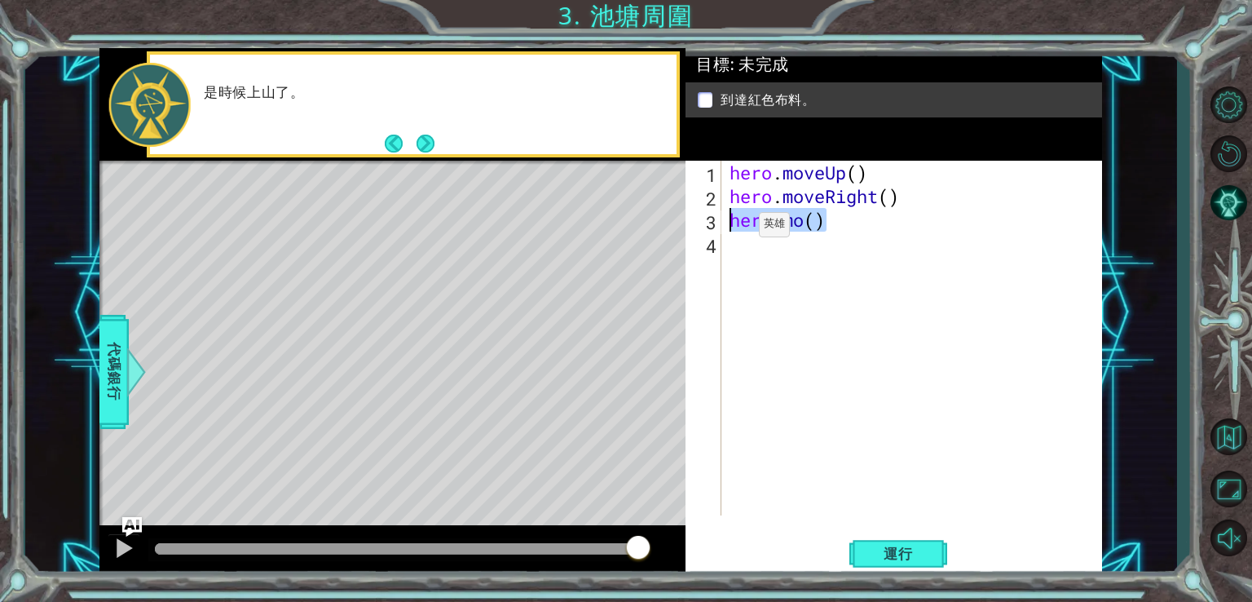
drag, startPoint x: 859, startPoint y: 219, endPoint x: 727, endPoint y: 229, distance: 132.5
click at [727, 229] on div "hero . moveUp ( ) hero . moveRight ( ) hero . mo ( )" at bounding box center [917, 362] width 380 height 402
drag, startPoint x: 873, startPoint y: 173, endPoint x: 734, endPoint y: 174, distance: 139.4
click at [734, 174] on div "hero . moveUp ( ) hero . moveRight ( )" at bounding box center [917, 362] width 380 height 402
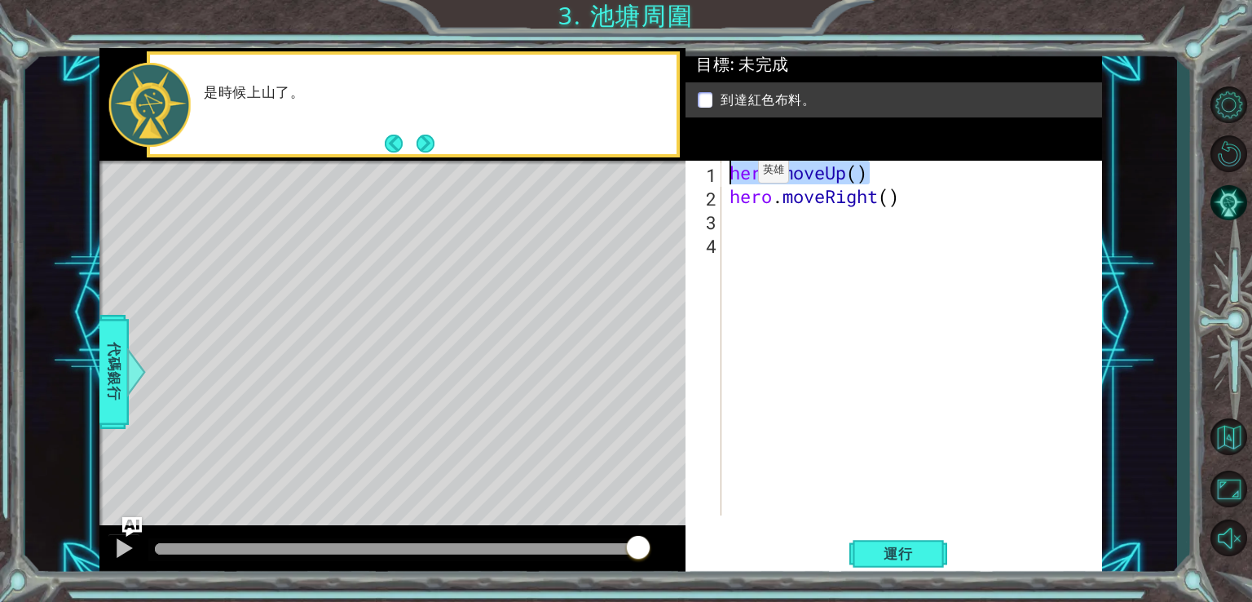
type textarea "hero.moveUp()"
click at [778, 232] on div "hero . moveUp ( ) hero . moveRight ( )" at bounding box center [917, 362] width 380 height 402
paste textarea "hero.moveUp()"
type textarea "hero.moveUp()"
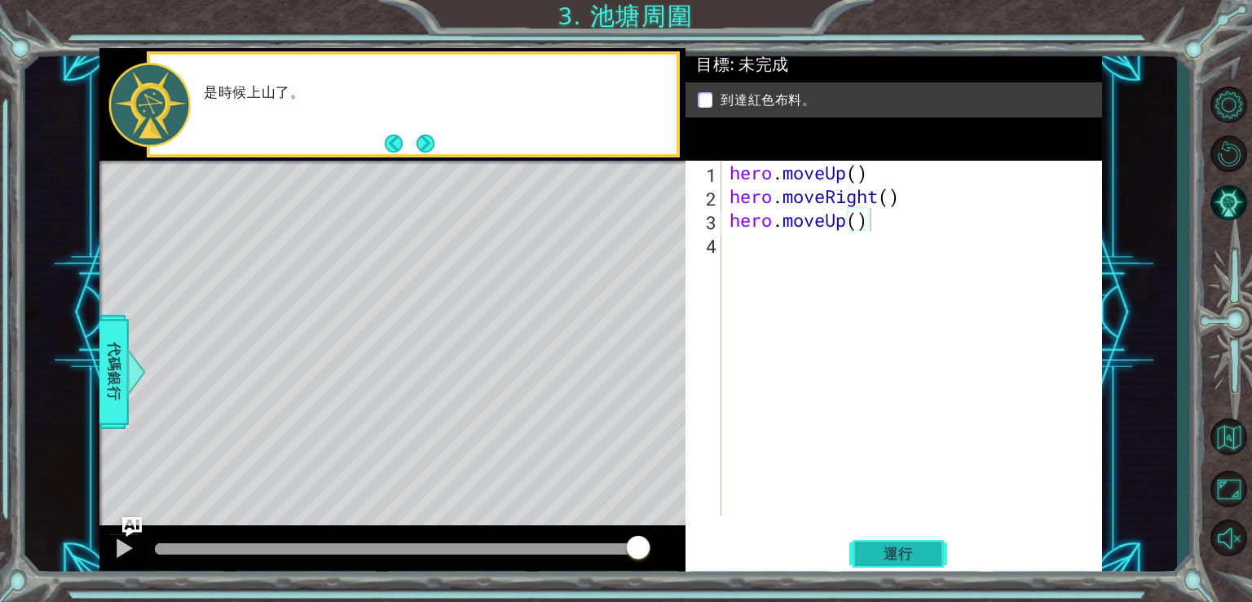
drag, startPoint x: 877, startPoint y: 558, endPoint x: 868, endPoint y: 532, distance: 26.8
click at [877, 557] on span "運行" at bounding box center [899, 554] width 62 height 16
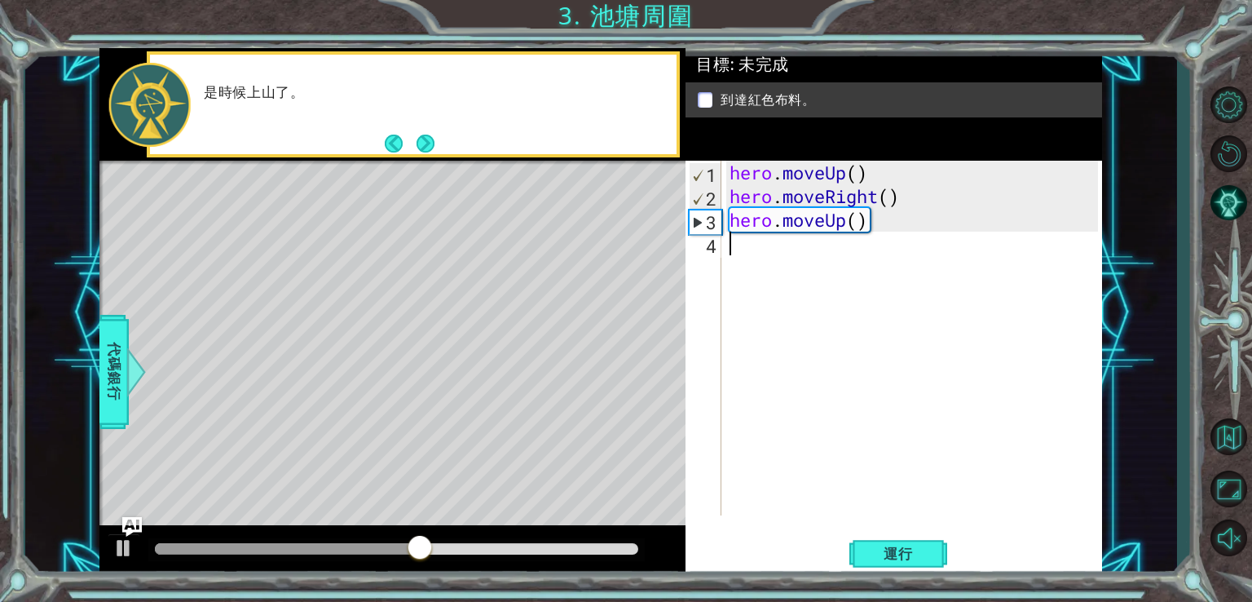
click at [730, 250] on div "hero . moveUp ( ) hero . moveRight ( ) hero . moveUp ( )" at bounding box center [917, 362] width 380 height 402
paste textarea "hero.moveUp()"
type textarea "hero.moveUp()"
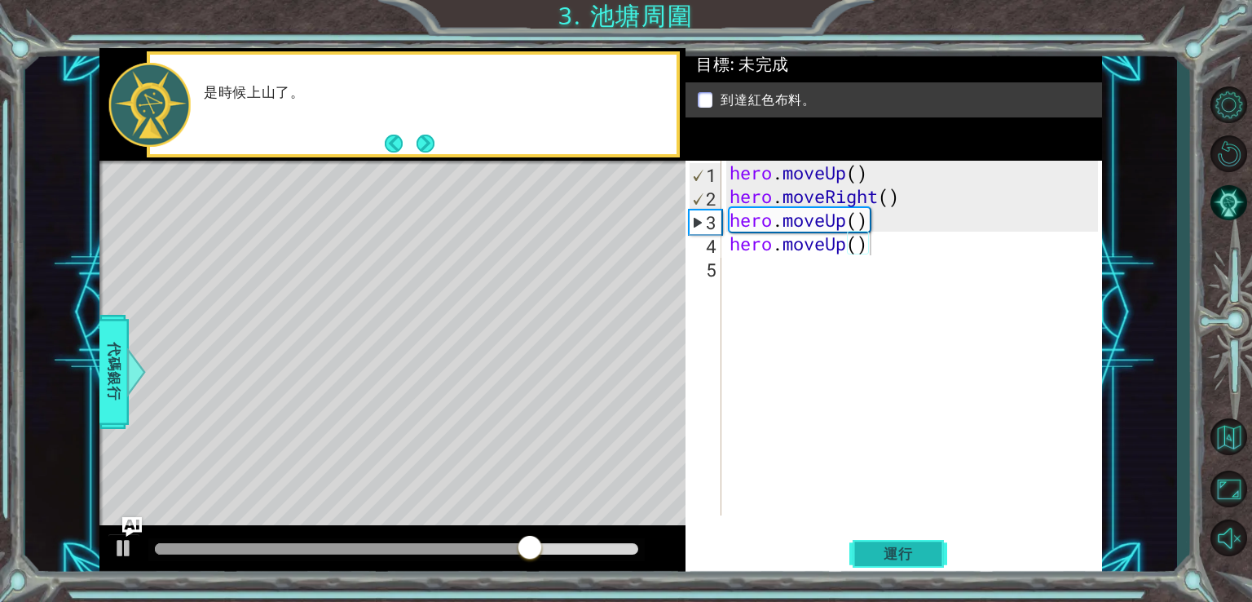
click at [916, 550] on span "運行" at bounding box center [899, 554] width 62 height 16
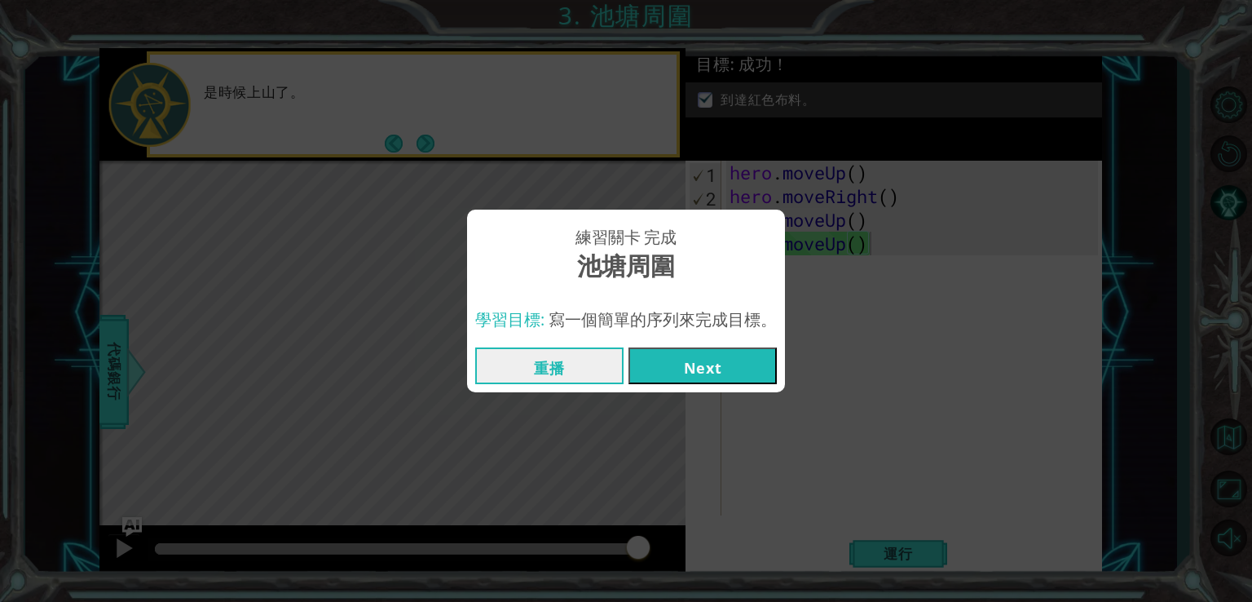
click at [711, 360] on button "Next" at bounding box center [703, 365] width 148 height 37
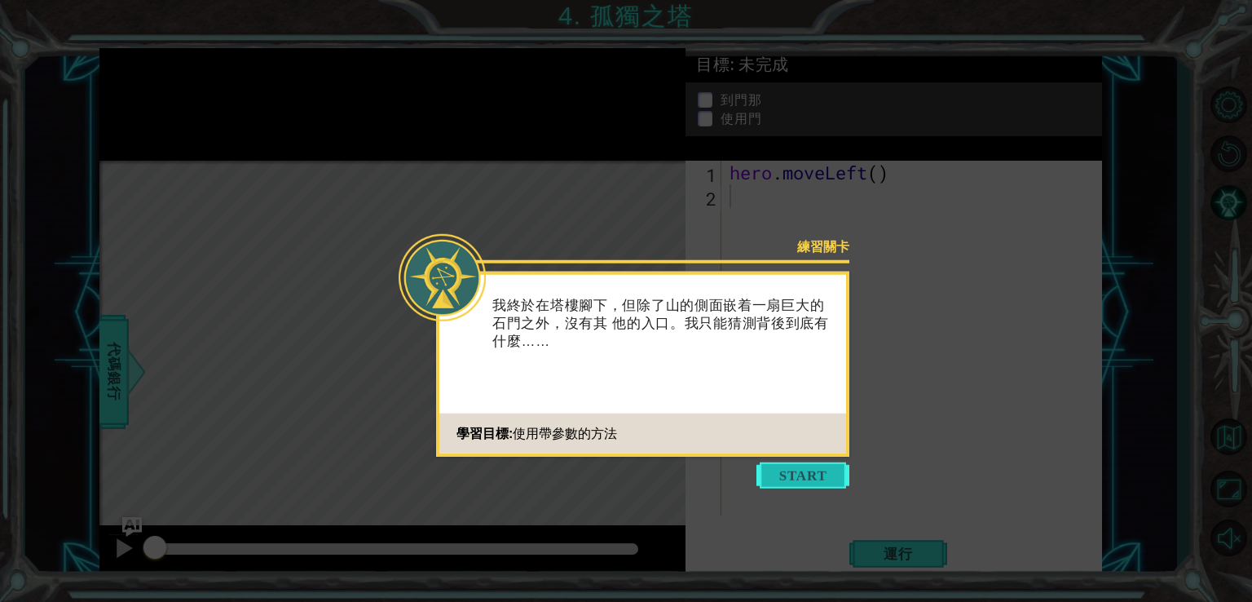
click at [784, 481] on button "Start" at bounding box center [803, 475] width 93 height 26
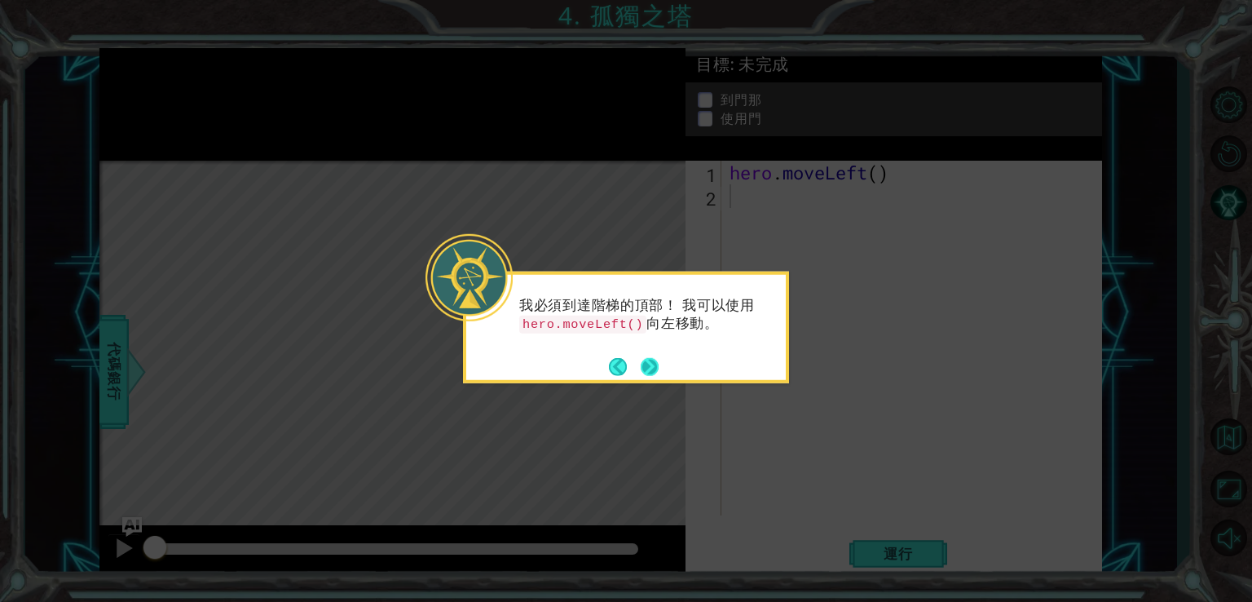
click at [650, 369] on button "Next" at bounding box center [650, 366] width 19 height 19
drag, startPoint x: 639, startPoint y: 322, endPoint x: 538, endPoint y: 330, distance: 101.4
click at [522, 330] on code "hero.use("door")" at bounding box center [586, 324] width 135 height 18
copy code "hero.use("door")"
click at [646, 370] on button "Next" at bounding box center [650, 366] width 18 height 18
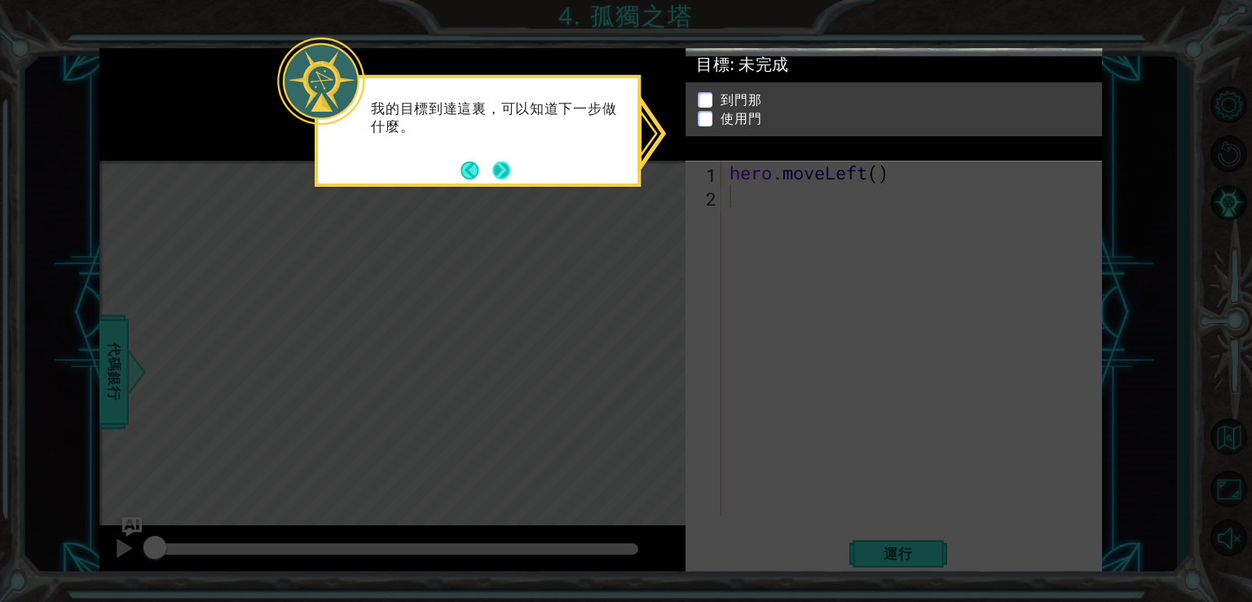
click at [496, 172] on button "Next" at bounding box center [502, 170] width 20 height 20
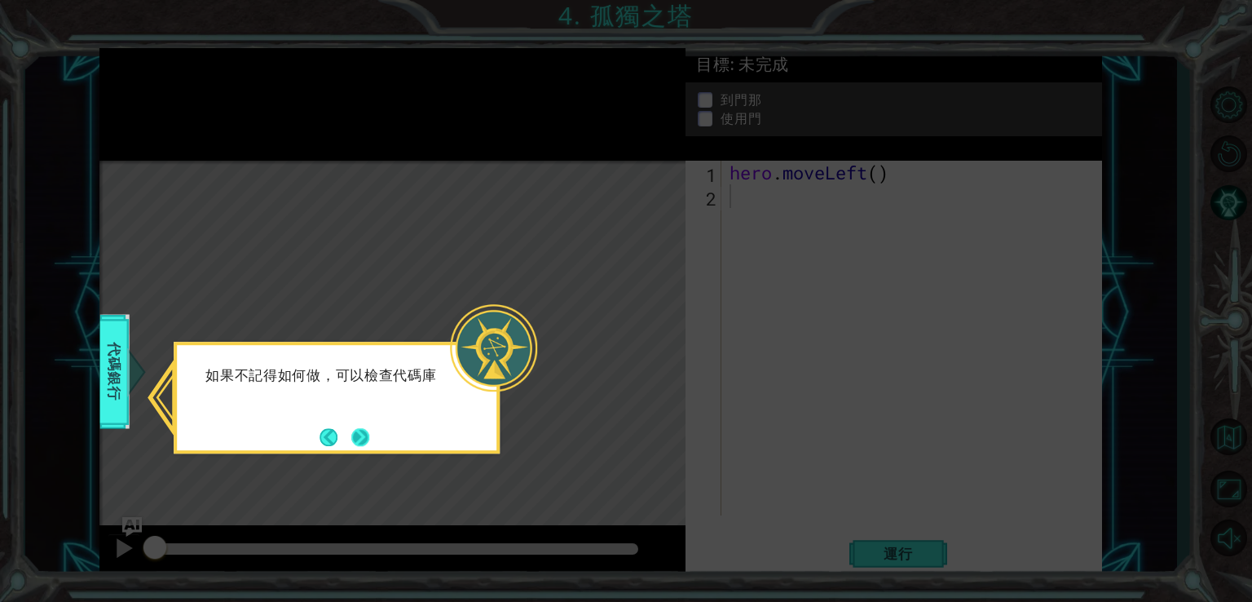
click at [351, 443] on button "Next" at bounding box center [360, 436] width 19 height 19
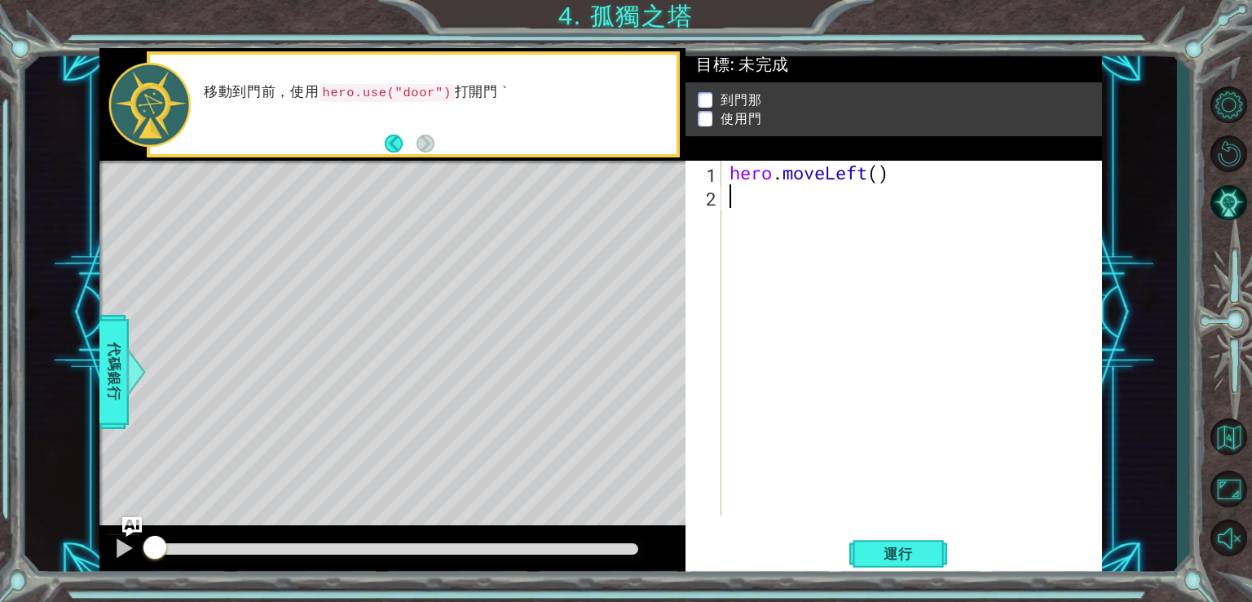
paste textarea "hero.use("door")"
type textarea "hero.use("door")"
drag, startPoint x: 730, startPoint y: 198, endPoint x: 949, endPoint y: 186, distance: 219.7
click at [949, 186] on div "hero . moveLeft ( ) hero . use ( "door" )" at bounding box center [917, 362] width 380 height 402
click at [115, 343] on span "代碼銀行" at bounding box center [105, 370] width 26 height 99
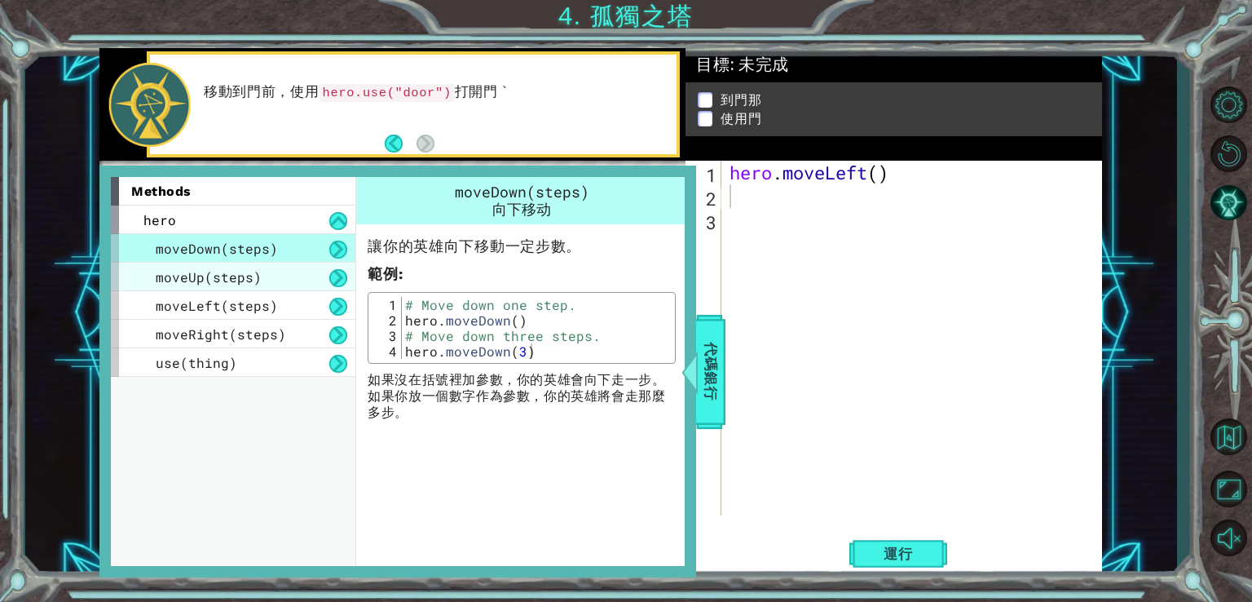
click at [241, 281] on span "moveUp(steps)" at bounding box center [209, 276] width 106 height 17
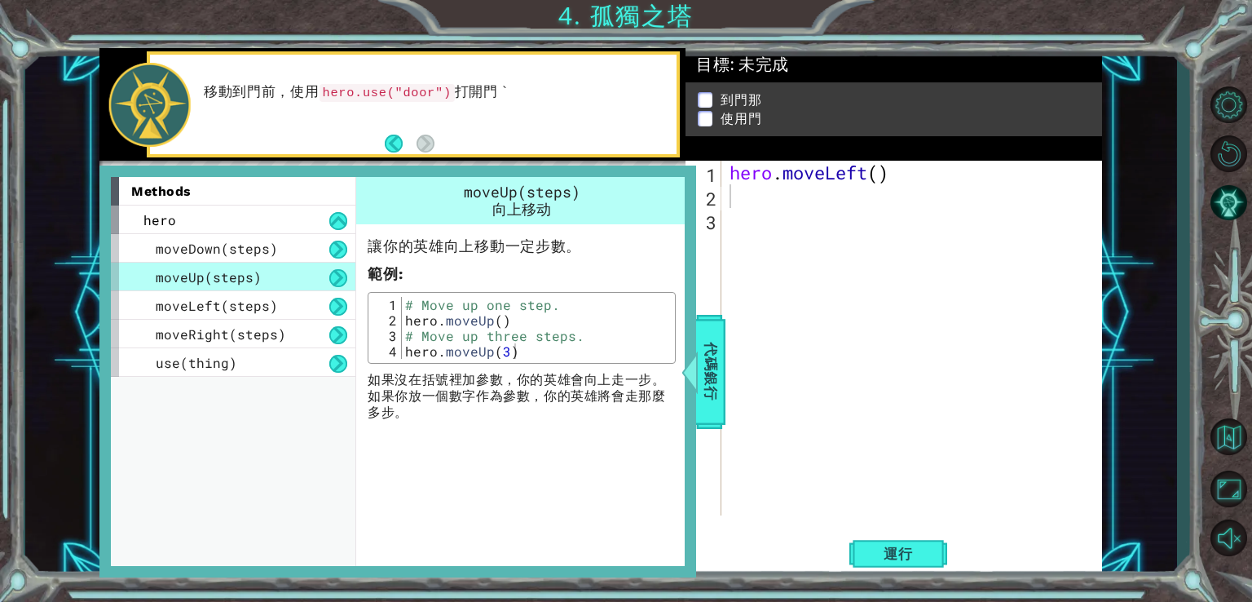
type textarea "hero.moveUp(3)"
drag, startPoint x: 528, startPoint y: 351, endPoint x: 406, endPoint y: 350, distance: 122.3
click at [406, 350] on div "# Move up one step. hero . moveUp ( ) # Move up three steps. hero . moveUp ( 3 )" at bounding box center [537, 343] width 270 height 93
drag, startPoint x: 762, startPoint y: 238, endPoint x: 766, endPoint y: 222, distance: 16.8
click at [762, 234] on div "hero . moveLeft ( )" at bounding box center [917, 362] width 380 height 402
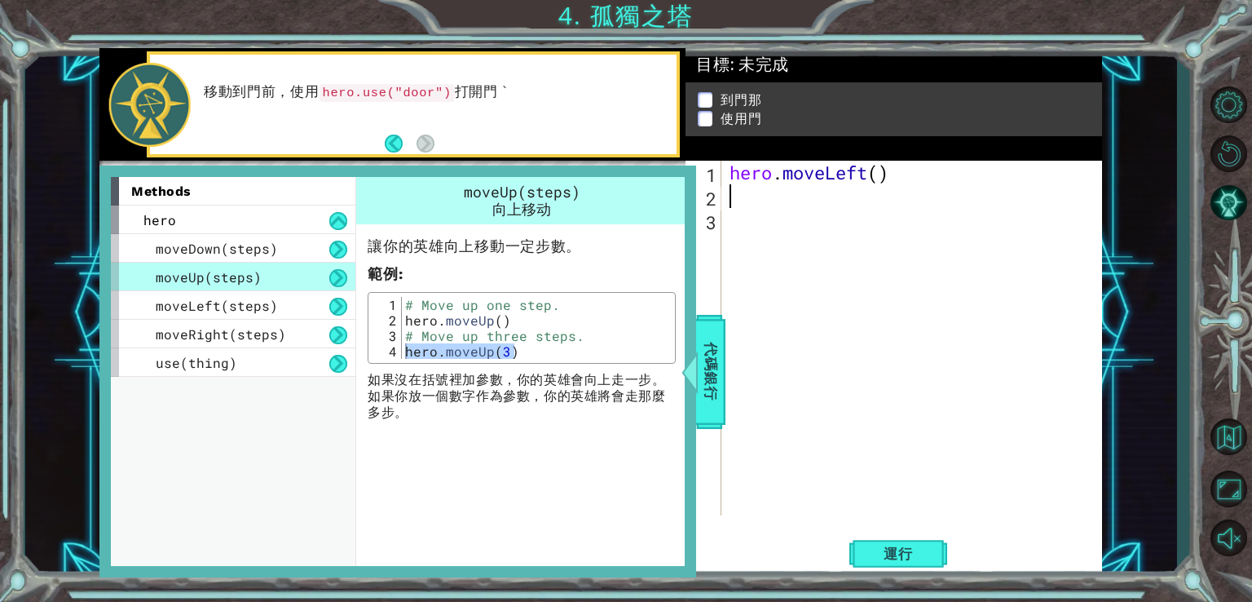
click at [767, 197] on div "hero . moveLeft ( )" at bounding box center [917, 362] width 380 height 402
paste textarea "hero.moveUp(3)"
click at [714, 360] on span "代碼銀行" at bounding box center [706, 370] width 26 height 99
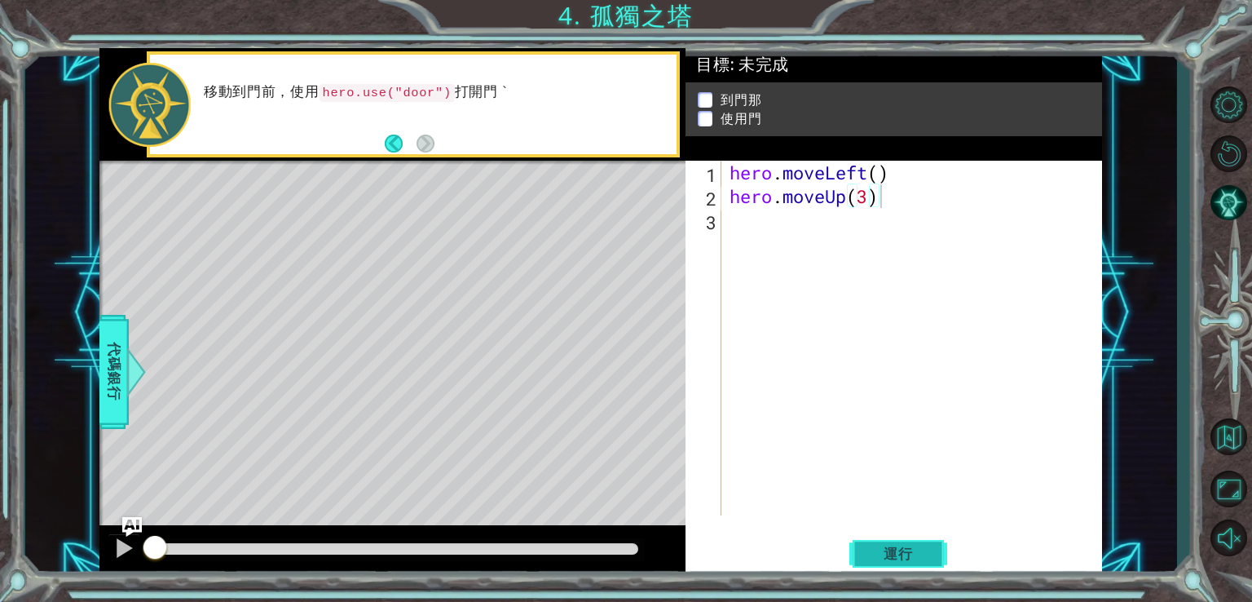
click at [904, 559] on span "運行" at bounding box center [899, 554] width 62 height 16
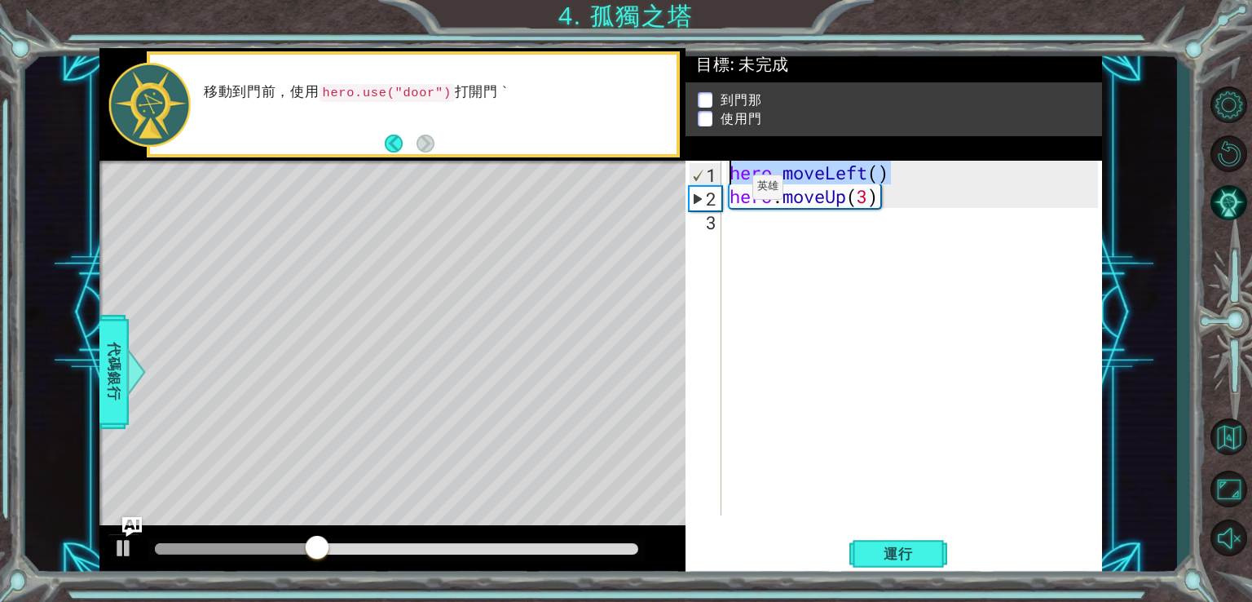
drag, startPoint x: 891, startPoint y: 177, endPoint x: 715, endPoint y: 178, distance: 176.1
click at [715, 178] on div "hero.moveUp(3) 1 2 3 hero . moveLeft ( ) hero . moveUp ( 3 ) הההההההההההההההההה…" at bounding box center [892, 338] width 413 height 355
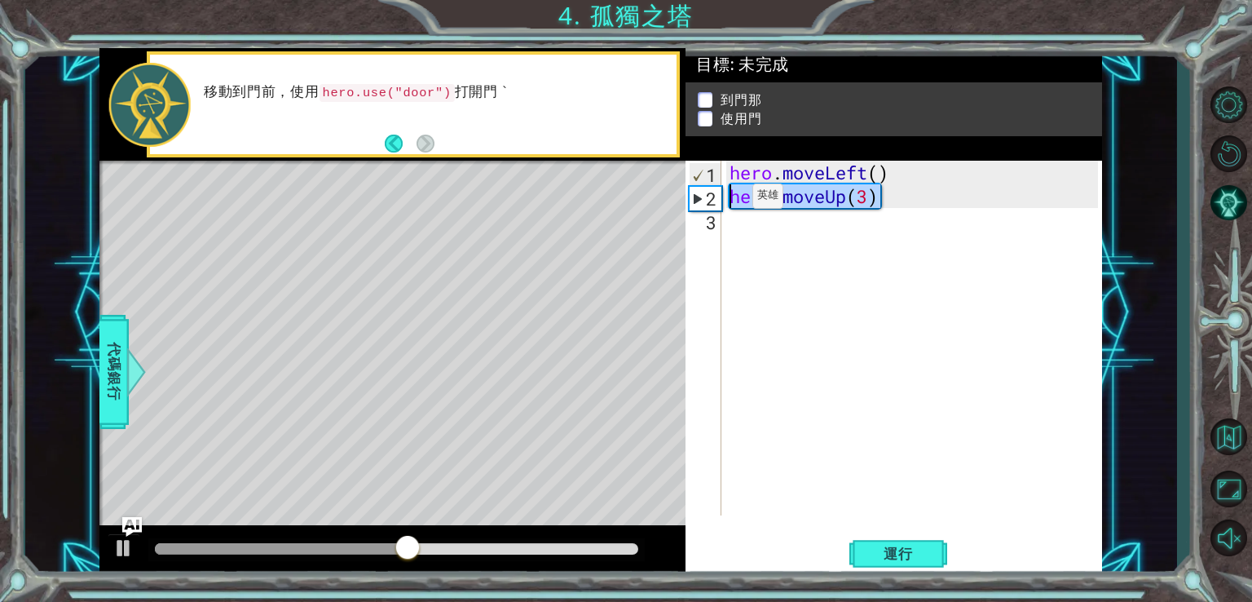
drag, startPoint x: 886, startPoint y: 197, endPoint x: 727, endPoint y: 200, distance: 158.2
click at [727, 200] on div "hero . moveLeft ( ) hero . moveUp ( 3 )" at bounding box center [917, 362] width 380 height 402
paste textarea "Left("
type textarea "hero.moveLeft()"
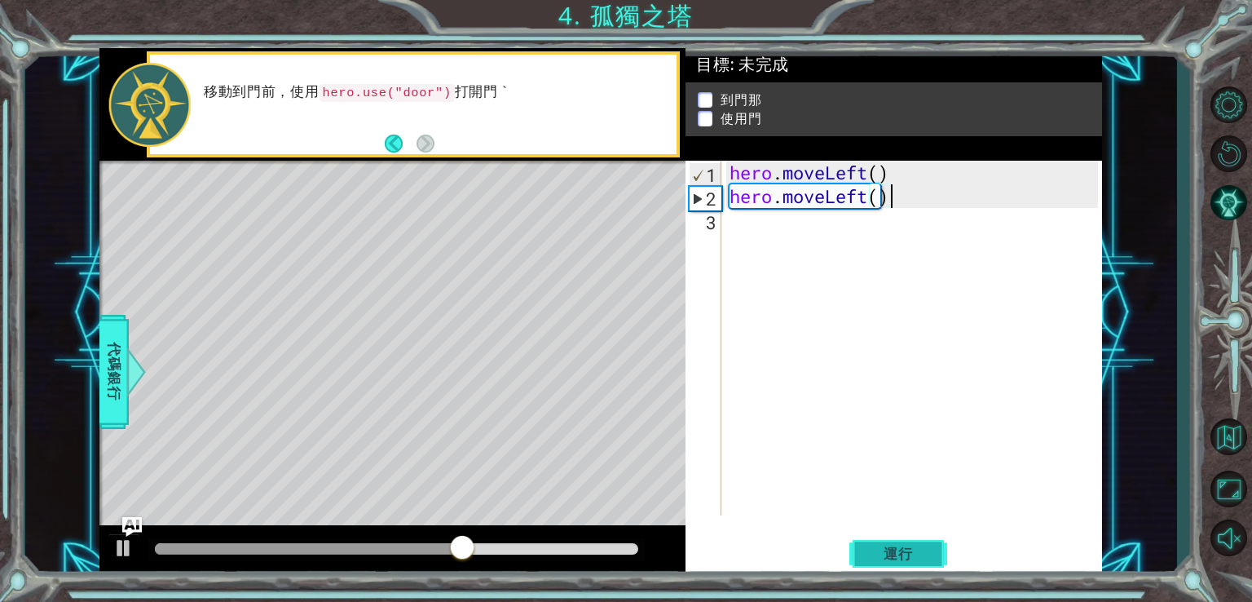
click at [875, 560] on span "運行" at bounding box center [899, 554] width 62 height 16
click at [754, 229] on div "hero . moveLeft ( ) hero . moveLeft ( )" at bounding box center [917, 362] width 380 height 402
drag, startPoint x: 753, startPoint y: 229, endPoint x: 99, endPoint y: 372, distance: 670.1
click at [99, 372] on div "1 ההההההההההההההההההההההההההההההההההההההההההההההההההההההההההההההההההההההההההההה…" at bounding box center [601, 312] width 1152 height 529
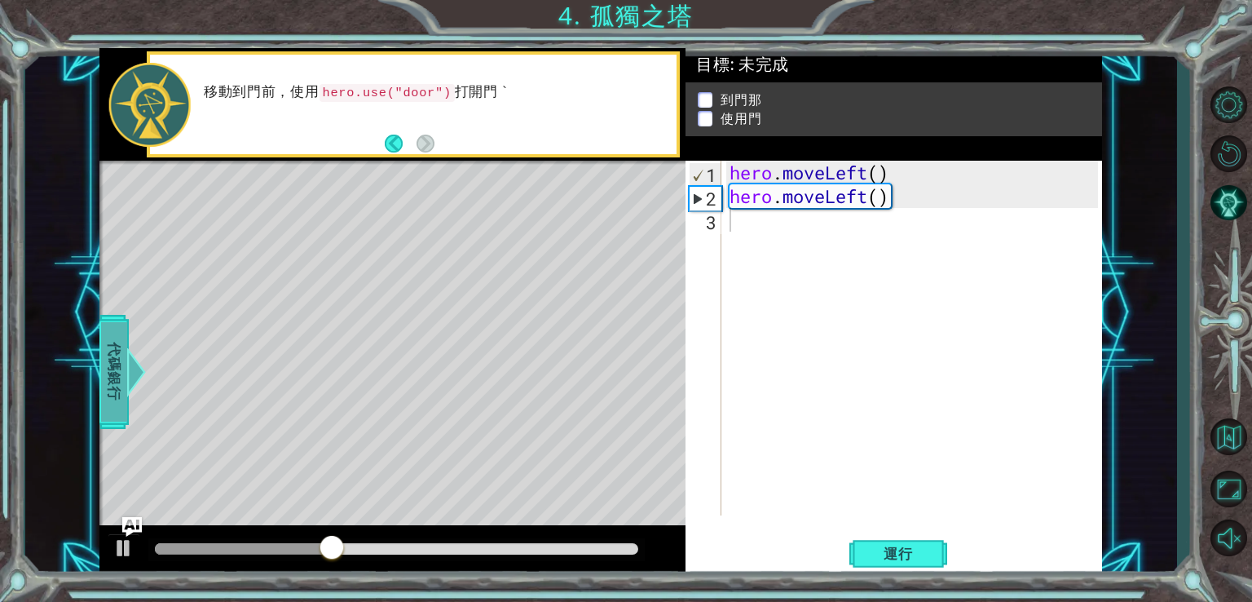
click at [104, 368] on span "代碼銀行" at bounding box center [105, 370] width 26 height 99
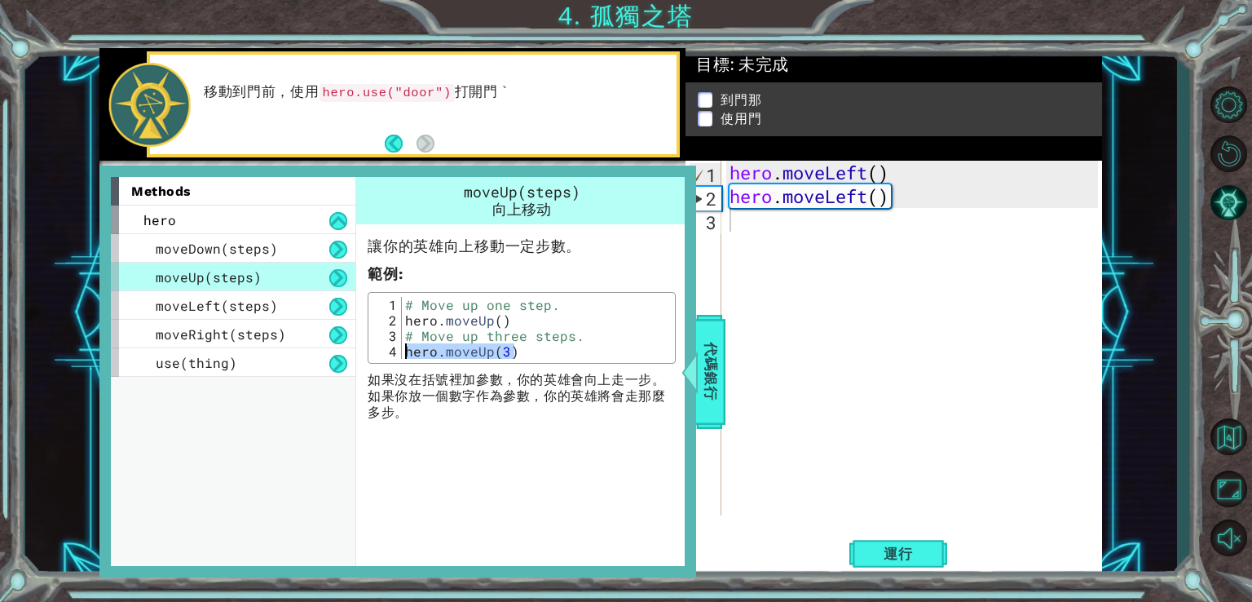
click at [738, 220] on div "hero . moveLeft ( ) hero . moveLeft ( )" at bounding box center [917, 362] width 380 height 402
paste textarea "hero.moveUp(3)"
click at [709, 370] on span "代碼銀行" at bounding box center [696, 370] width 26 height 99
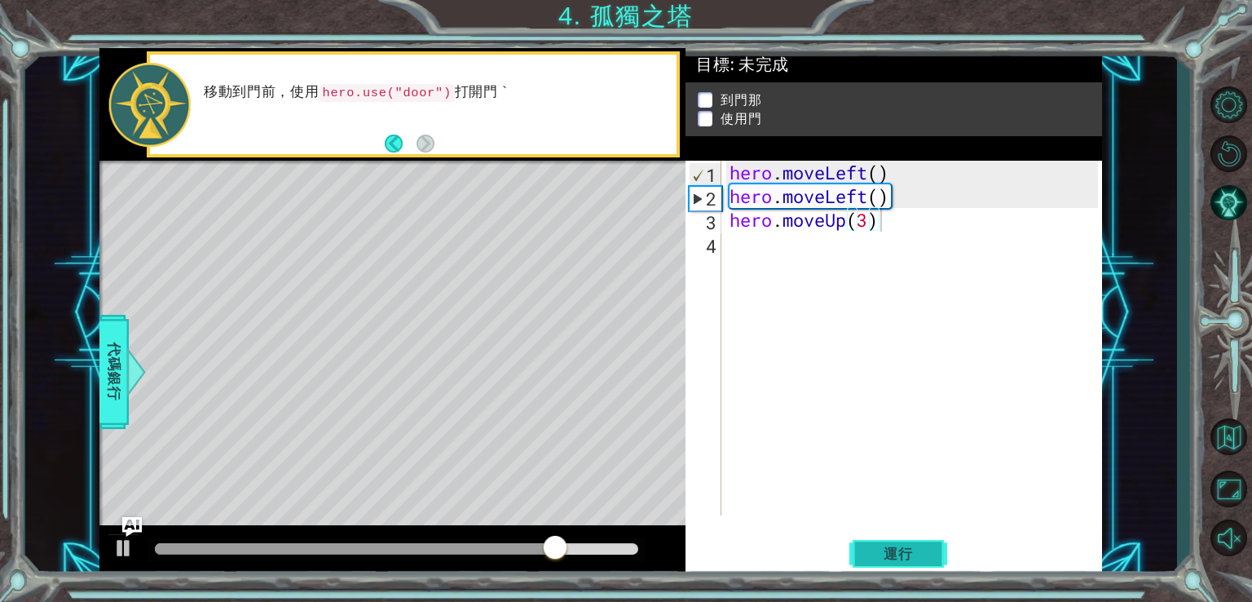
click at [911, 534] on button "運行" at bounding box center [899, 553] width 98 height 42
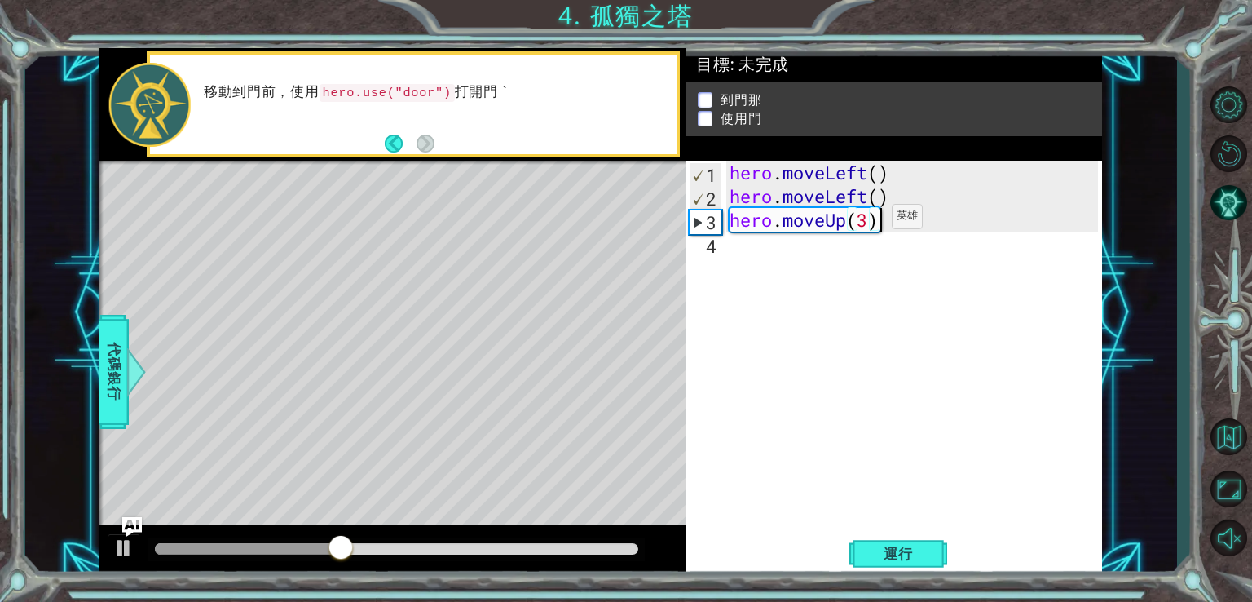
click at [868, 219] on div "hero . moveLeft ( ) hero . moveLeft ( ) hero . moveUp ( 3 )" at bounding box center [917, 362] width 380 height 402
type textarea "hero.moveUp(2)"
click at [892, 277] on div "hero . moveLeft ( ) hero . moveLeft ( ) hero . moveUp ( 2 )" at bounding box center [917, 362] width 380 height 402
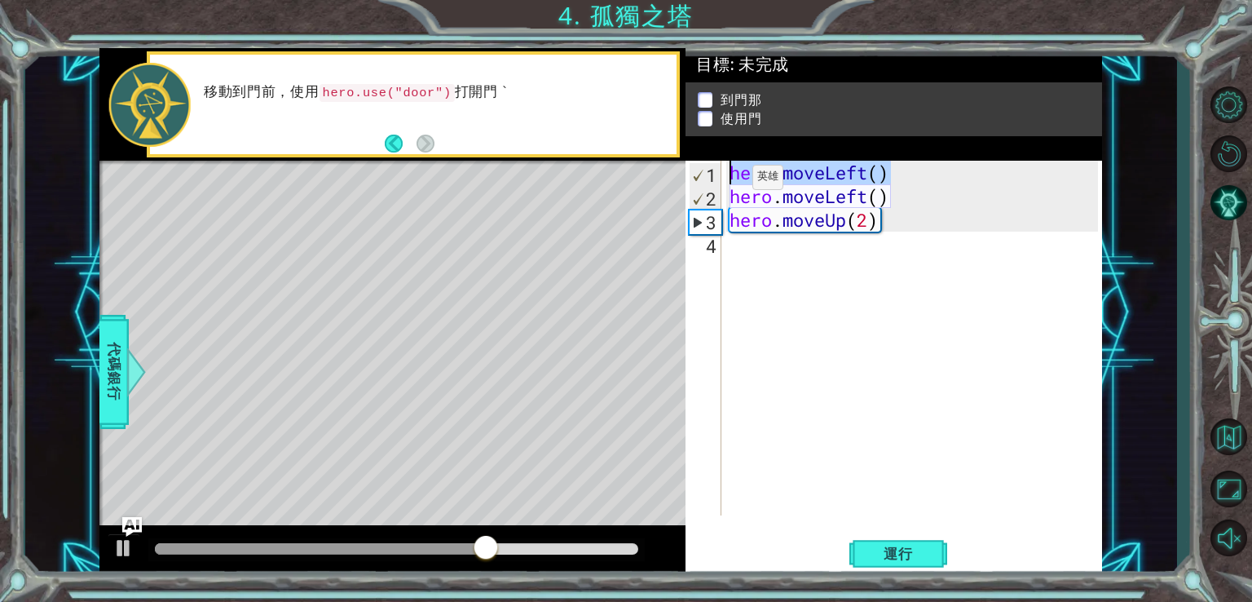
drag, startPoint x: 898, startPoint y: 176, endPoint x: 728, endPoint y: 181, distance: 169.7
click at [728, 181] on div "hero . moveLeft ( ) hero . moveLeft ( ) hero . moveUp ( 2 )" at bounding box center [917, 362] width 380 height 402
type textarea "hero.moveLeft()"
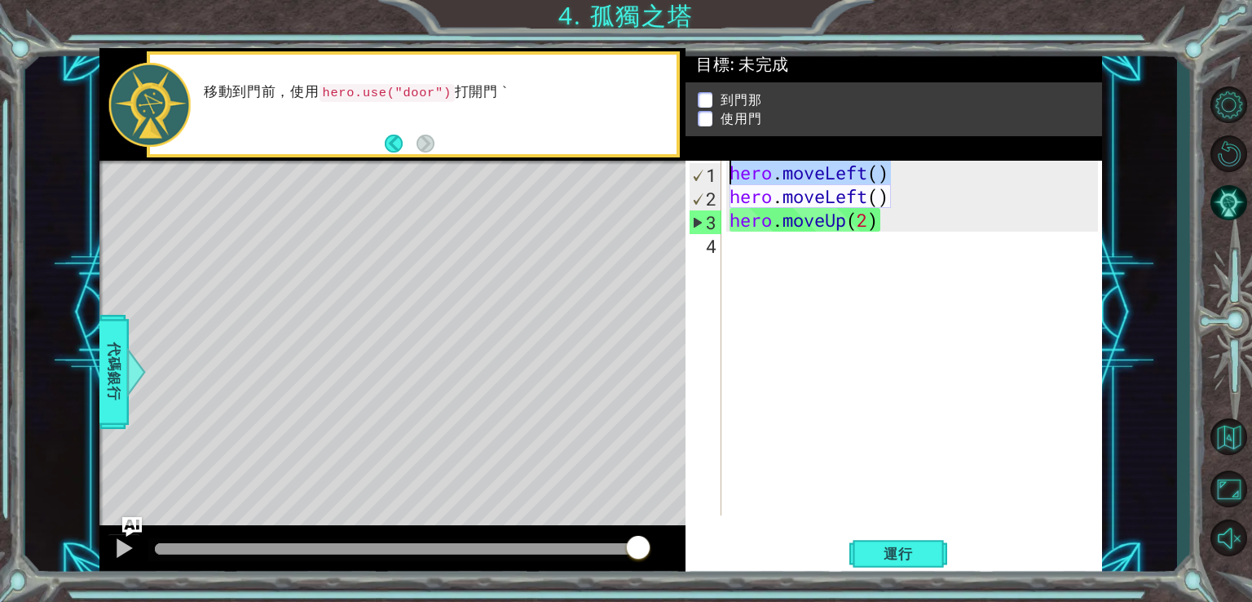
click at [757, 251] on div "hero . moveLeft ( ) hero . moveLeft ( ) hero . moveUp ( 2 )" at bounding box center [917, 362] width 380 height 402
paste textarea "hero.moveLeft()"
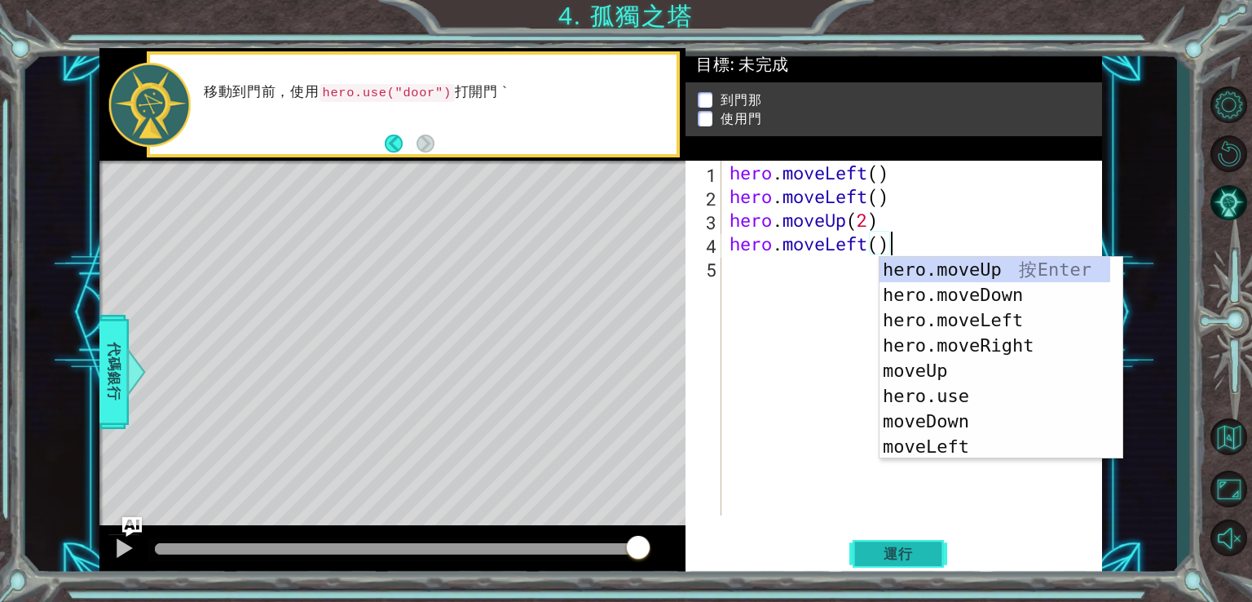
click at [902, 551] on span "運行" at bounding box center [899, 554] width 62 height 16
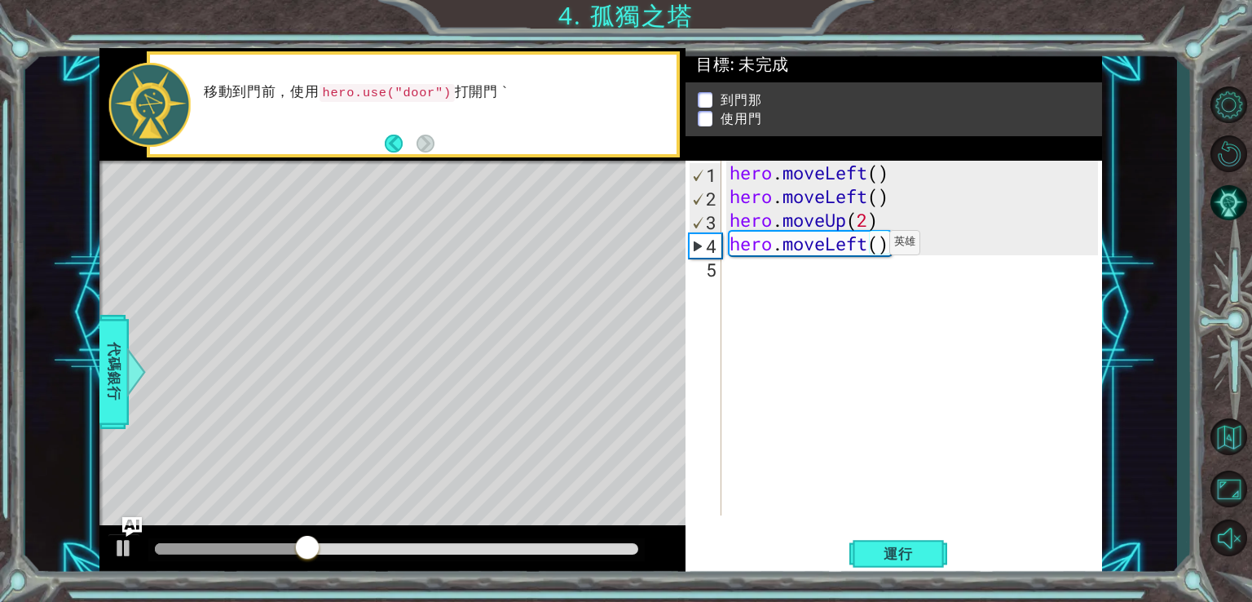
click at [864, 245] on div "hero . moveLeft ( ) hero . moveLeft ( ) hero . moveUp ( 2 ) hero . moveLeft ( )" at bounding box center [917, 362] width 380 height 402
click at [871, 246] on div "hero . moveLeft ( ) hero . moveLeft ( ) hero . moveUp ( 2 ) hero . moveLeft ( )" at bounding box center [917, 362] width 380 height 402
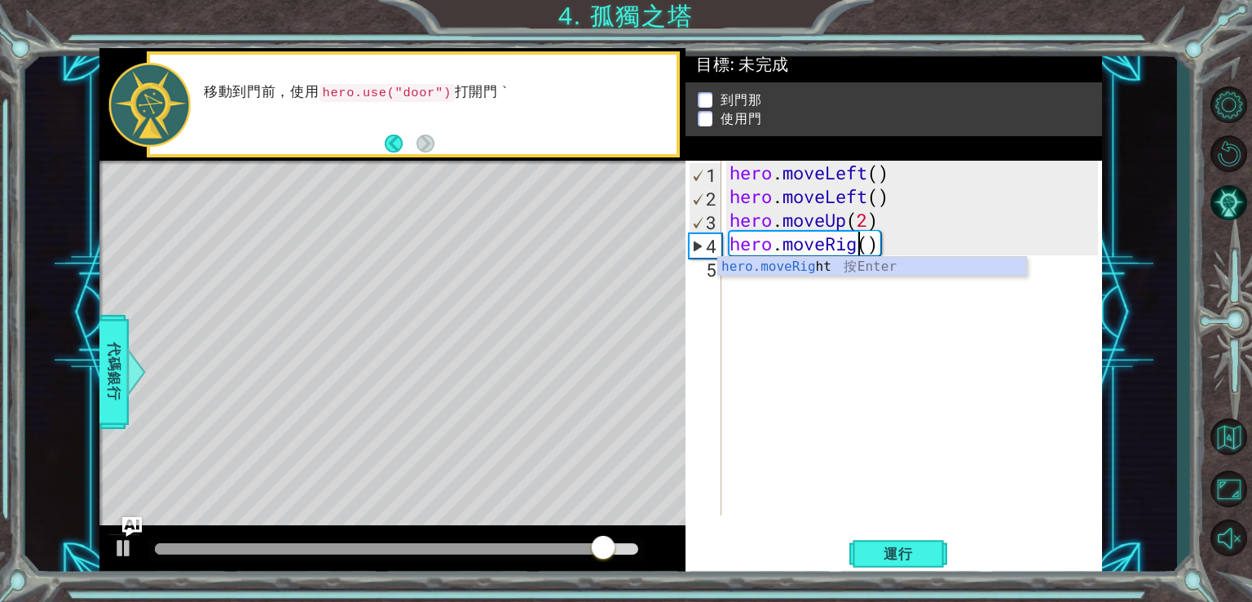
scroll to position [0, 7]
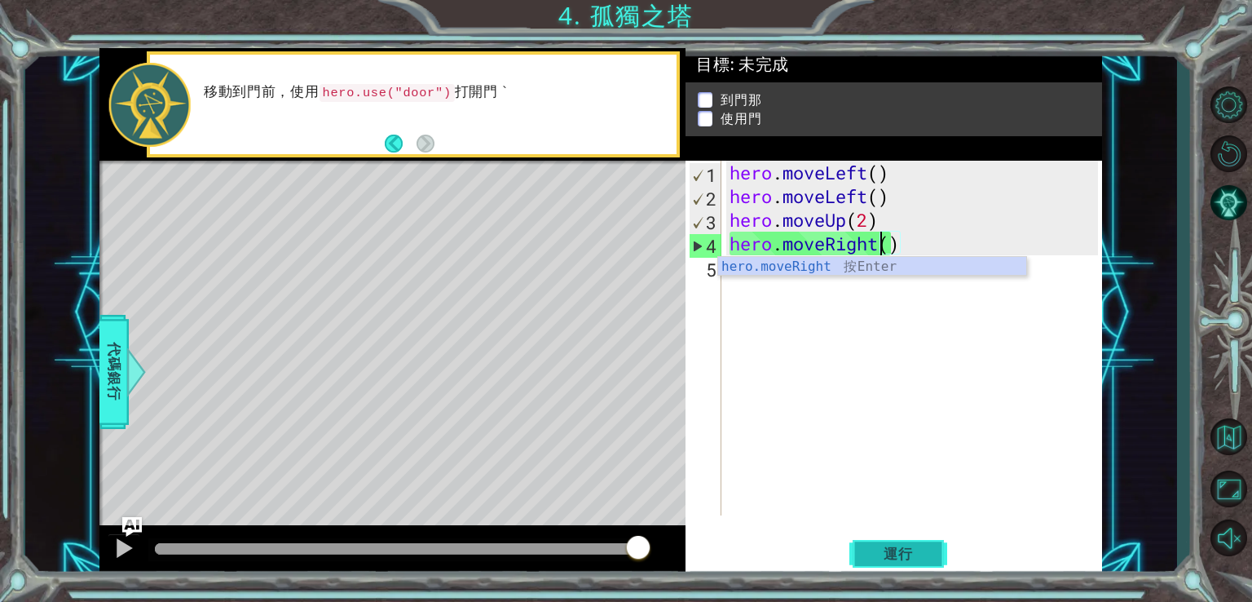
type textarea "hero.moveRight()"
click at [939, 549] on button "運行" at bounding box center [899, 553] width 98 height 42
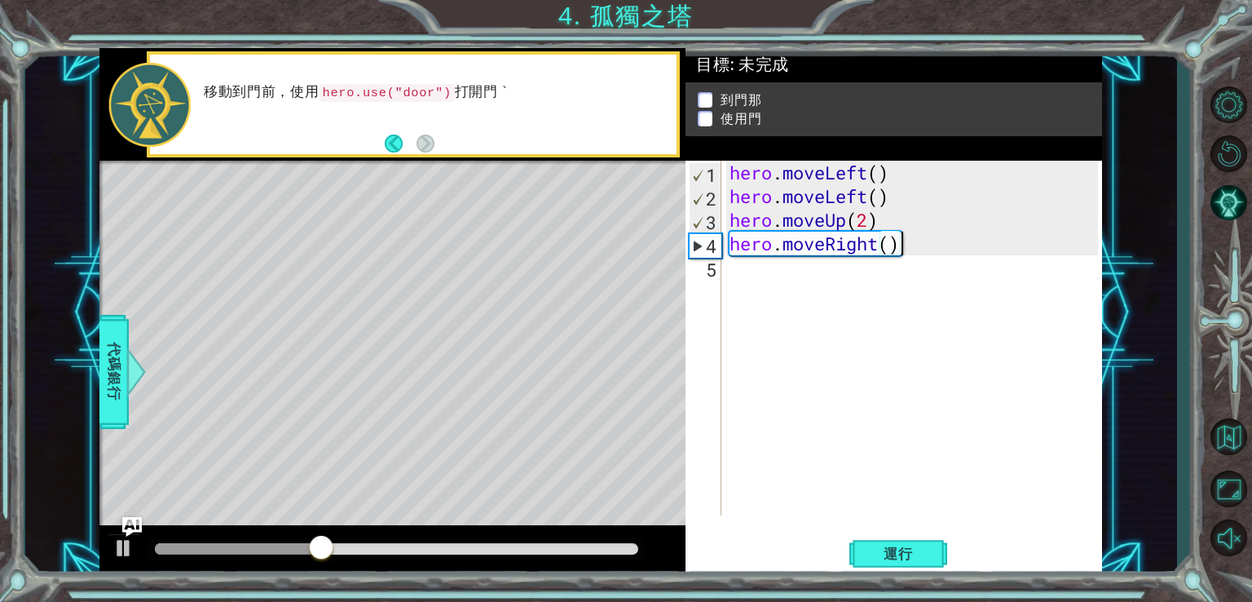
click at [900, 244] on div "hero . moveLeft ( ) hero . moveLeft ( ) hero . moveUp ( 2 ) hero . moveRight ( )" at bounding box center [917, 362] width 380 height 402
drag, startPoint x: 912, startPoint y: 245, endPoint x: 727, endPoint y: 249, distance: 184.3
click at [727, 248] on div "hero . moveLeft ( ) hero . moveLeft ( ) hero . moveUp ( 2 ) hero . moveRight ( )" at bounding box center [917, 362] width 380 height 402
click at [740, 265] on div "hero . moveLeft ( ) hero . moveLeft ( ) hero . moveUp ( 2 ) hero . moveRight ( )" at bounding box center [917, 362] width 380 height 402
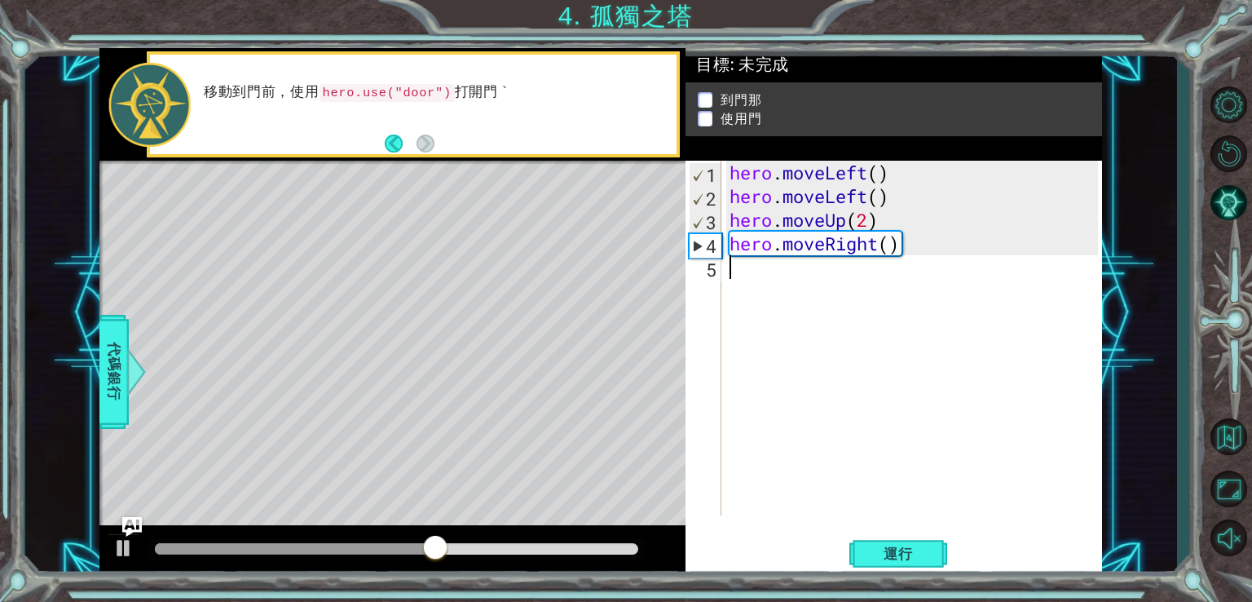
paste textarea "hero.moveRight()"
type textarea "hero.moveRight()"
click at [908, 556] on span "運行" at bounding box center [899, 554] width 62 height 16
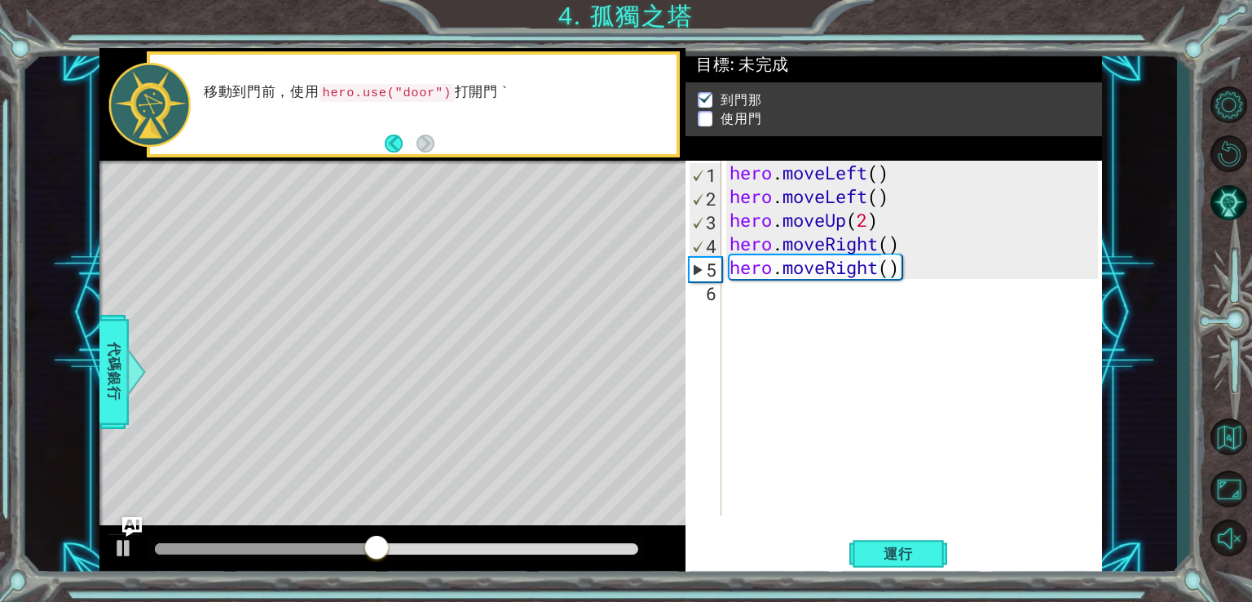
drag, startPoint x: 440, startPoint y: 93, endPoint x: 440, endPoint y: 105, distance: 12.3
click at [400, 91] on code "hero.use("door")" at bounding box center [387, 93] width 135 height 18
click at [440, 105] on div "移動到門前，使用 hero.use("door") 打開門 `" at bounding box center [434, 104] width 484 height 59
click at [434, 89] on p "移動到門前，使用 hero.use("door") 打開門 `" at bounding box center [435, 92] width 462 height 19
drag, startPoint x: 422, startPoint y: 91, endPoint x: 412, endPoint y: 95, distance: 11.7
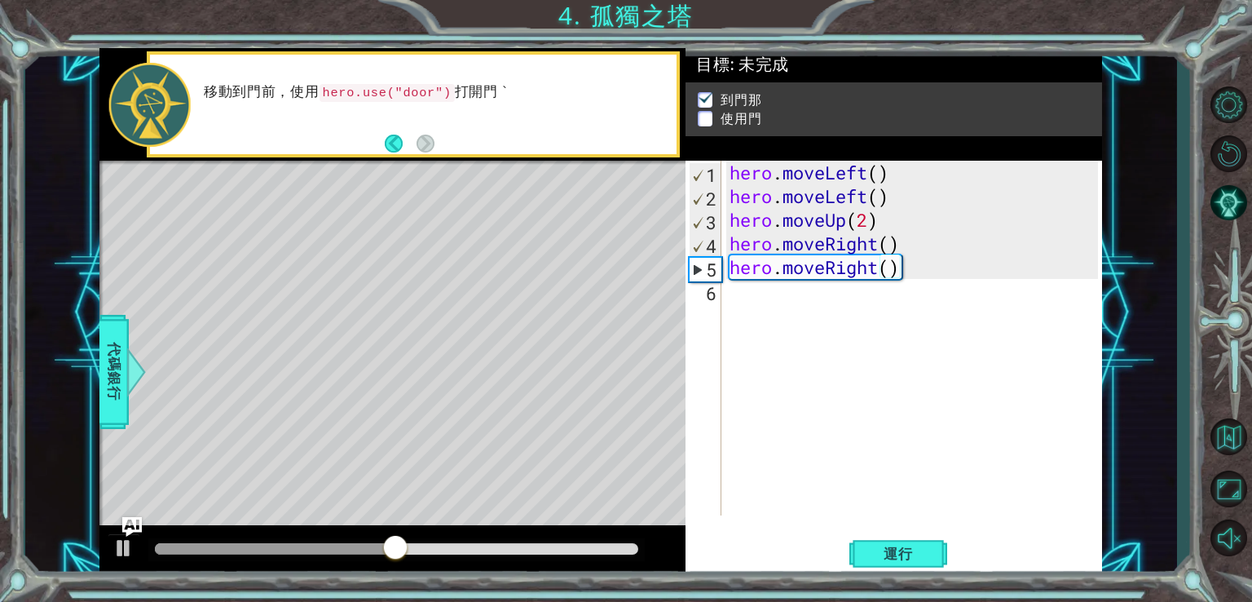
click at [421, 91] on code "hero.use("door")" at bounding box center [387, 93] width 135 height 18
click at [401, 100] on code "hero.use("door")" at bounding box center [387, 93] width 135 height 18
click at [393, 138] on button "Back" at bounding box center [401, 144] width 32 height 18
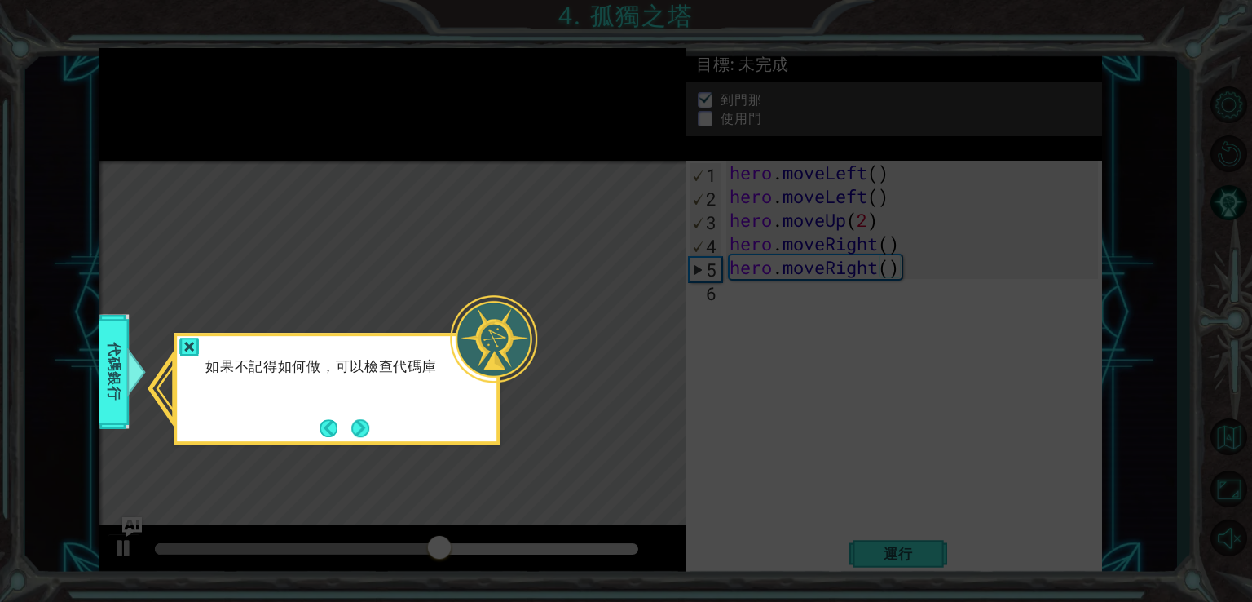
click at [254, 438] on div "如果不記得如何做，可以檢查代碼庫" at bounding box center [337, 389] width 326 height 112
click at [352, 422] on button "Next" at bounding box center [360, 428] width 18 height 18
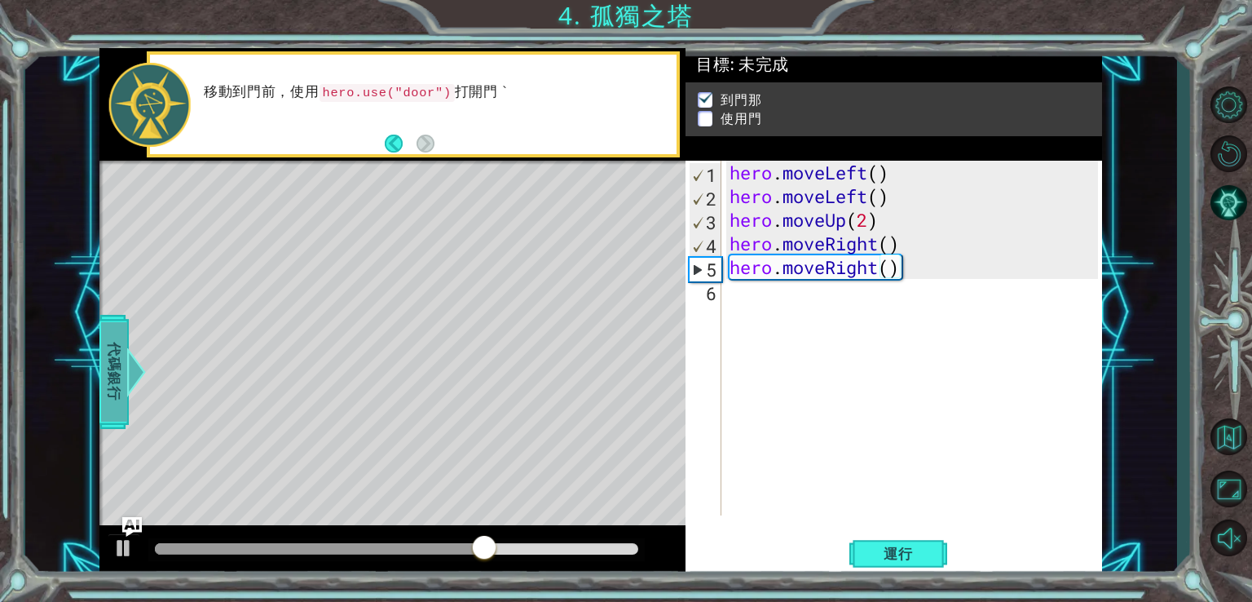
click at [126, 370] on div at bounding box center [129, 371] width 20 height 49
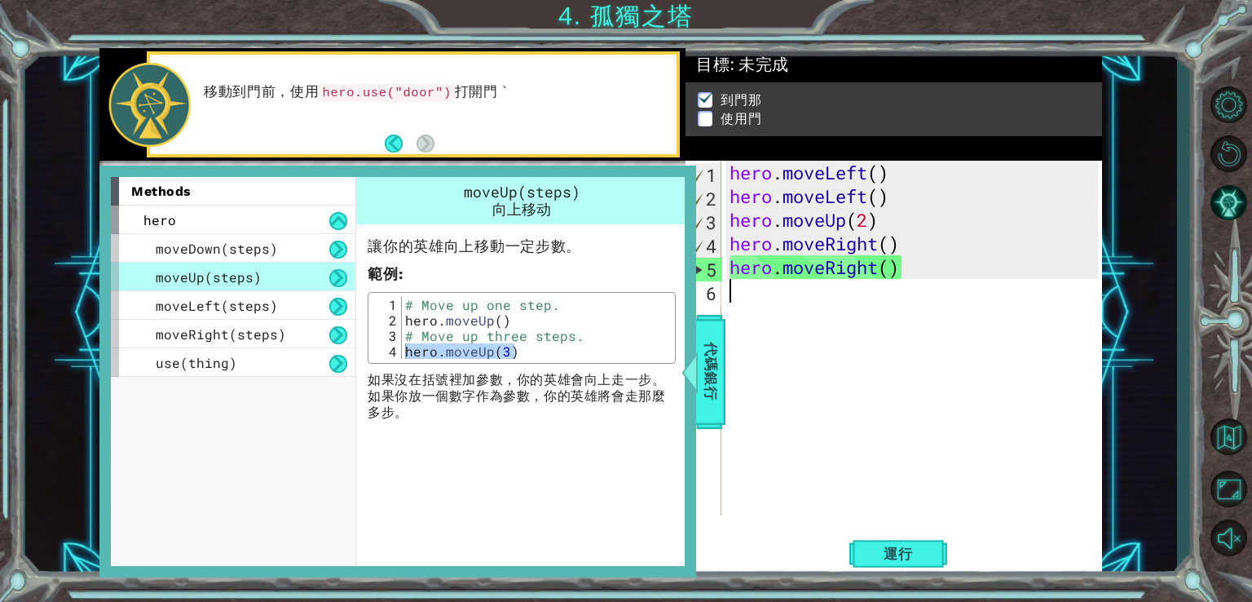
click at [873, 373] on div "hero . moveLeft ( ) hero . moveLeft ( ) hero . moveUp ( 2 ) hero . moveRight ( …" at bounding box center [917, 362] width 380 height 402
click at [434, 85] on code "hero.use("door")" at bounding box center [387, 93] width 135 height 18
click at [372, 87] on code "hero.use("door")" at bounding box center [387, 93] width 135 height 18
click at [366, 89] on code "hero.use("door")" at bounding box center [387, 93] width 135 height 18
click at [372, 104] on div "移動到門前，使用 hero.use("door") 打開門 `" at bounding box center [434, 104] width 484 height 59
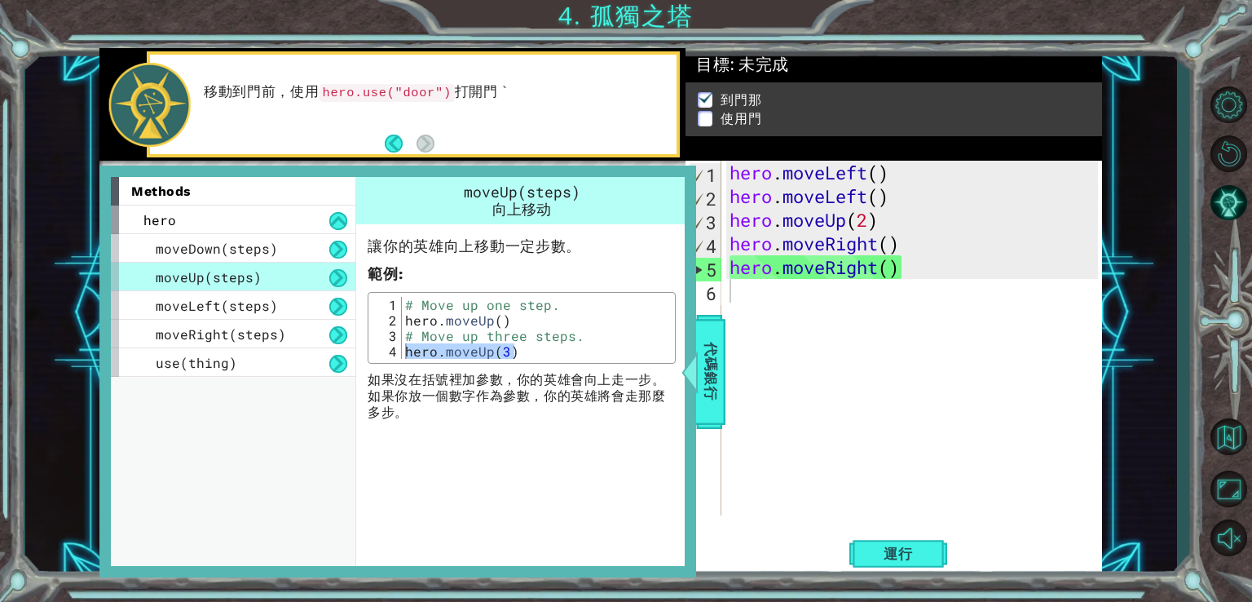
drag, startPoint x: 391, startPoint y: 113, endPoint x: 526, endPoint y: 177, distance: 148.8
click at [397, 117] on div "移動到門前，使用 hero.use("door") 打開門 `" at bounding box center [434, 104] width 484 height 59
click at [726, 428] on div "1 2 3 4 5 6 hero . moveLeft ( ) hero . moveLeft ( ) hero . moveUp ( 2 ) hero . …" at bounding box center [892, 338] width 413 height 355
click at [707, 415] on span "代碼銀行" at bounding box center [702, 370] width 26 height 99
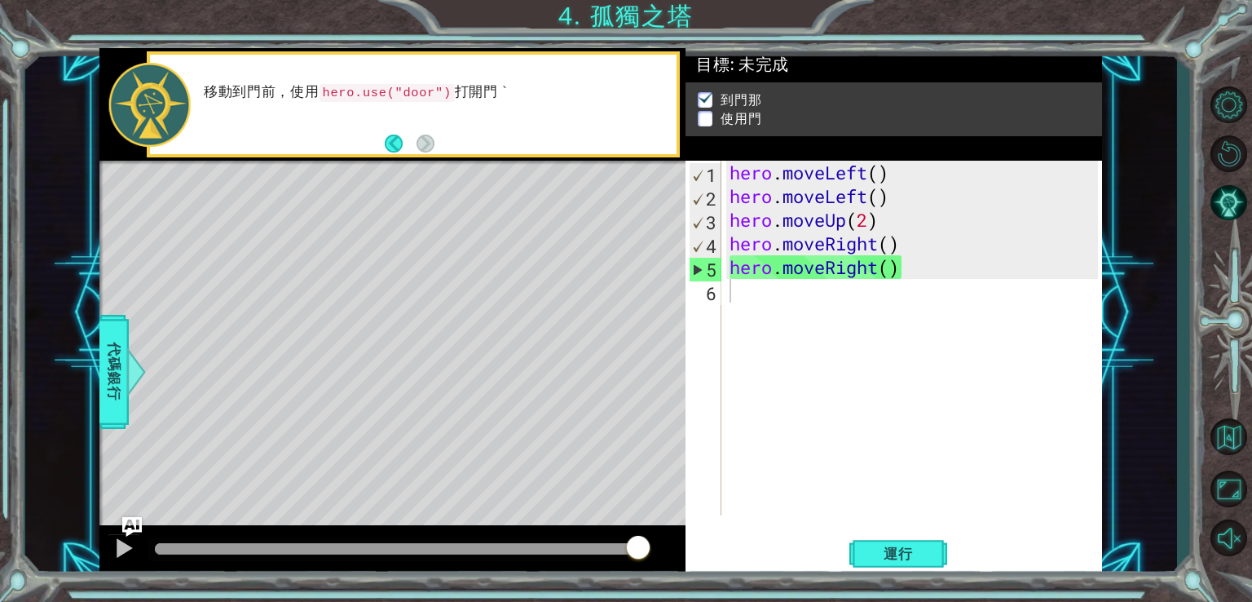
click at [375, 89] on code "hero.use("door")" at bounding box center [387, 93] width 135 height 18
click at [374, 95] on code "hero.use("door")" at bounding box center [387, 93] width 135 height 18
drag, startPoint x: 373, startPoint y: 93, endPoint x: 342, endPoint y: 102, distance: 32.3
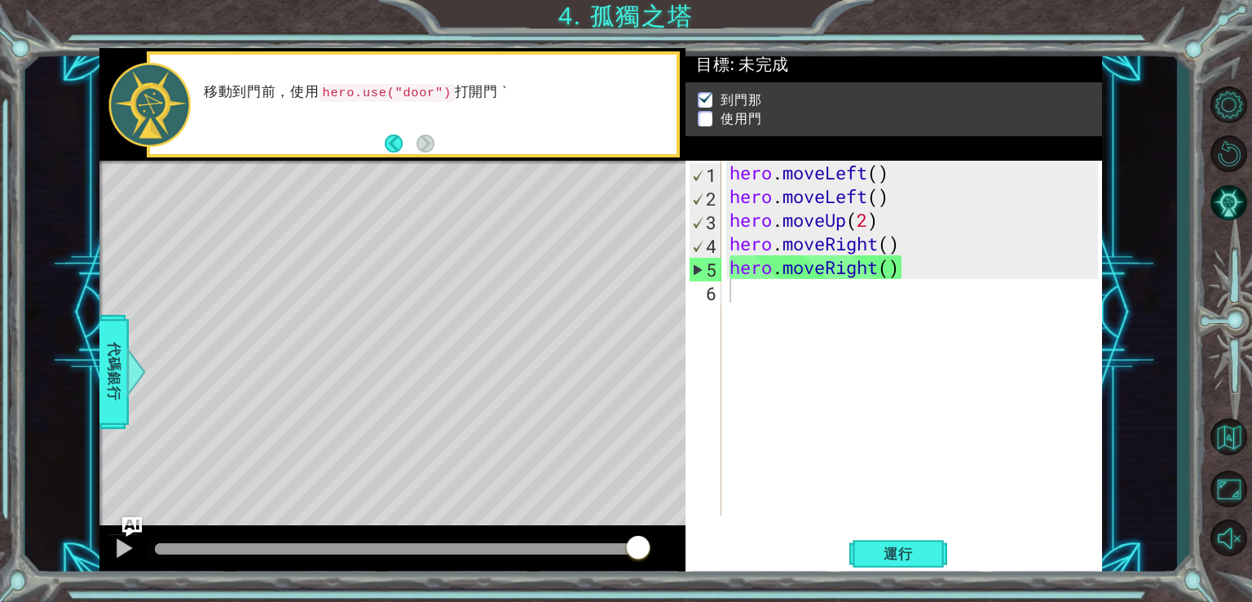
click at [342, 102] on div "移動到門前，使用 hero.use("door") 打開門 `" at bounding box center [434, 104] width 484 height 59
drag, startPoint x: 338, startPoint y: 91, endPoint x: 410, endPoint y: 115, distance: 76.6
click at [410, 115] on div "移動到門前，使用 hero.use("door") 打開門 `" at bounding box center [434, 104] width 484 height 59
click at [401, 139] on button "Back" at bounding box center [401, 144] width 32 height 18
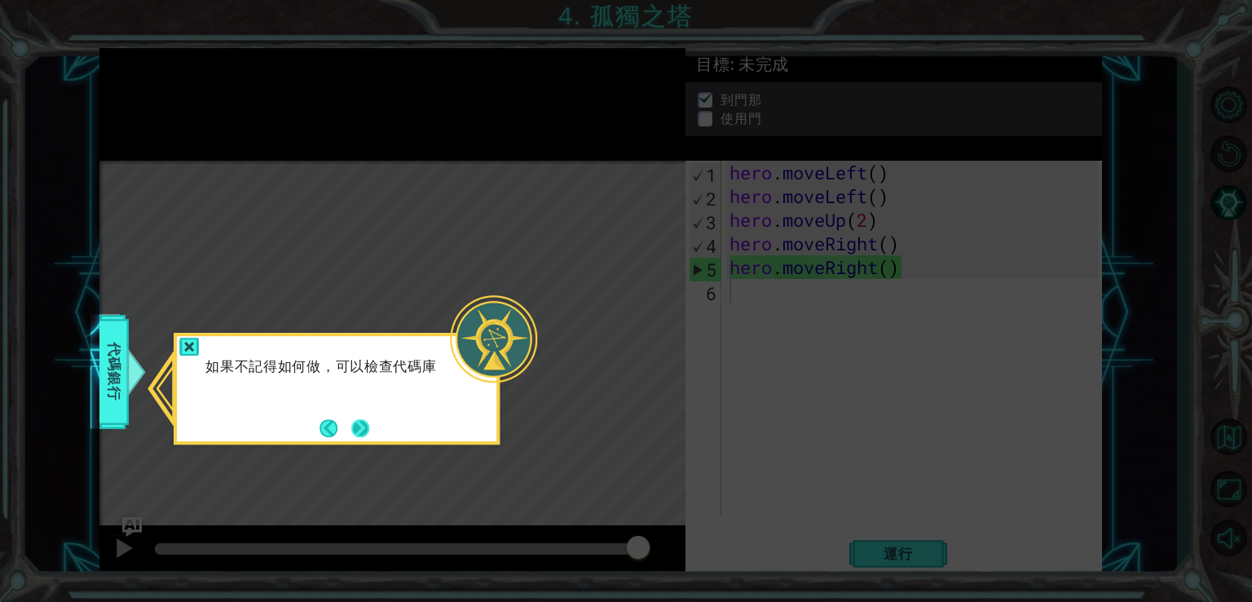
click at [349, 422] on button "Next" at bounding box center [360, 428] width 23 height 23
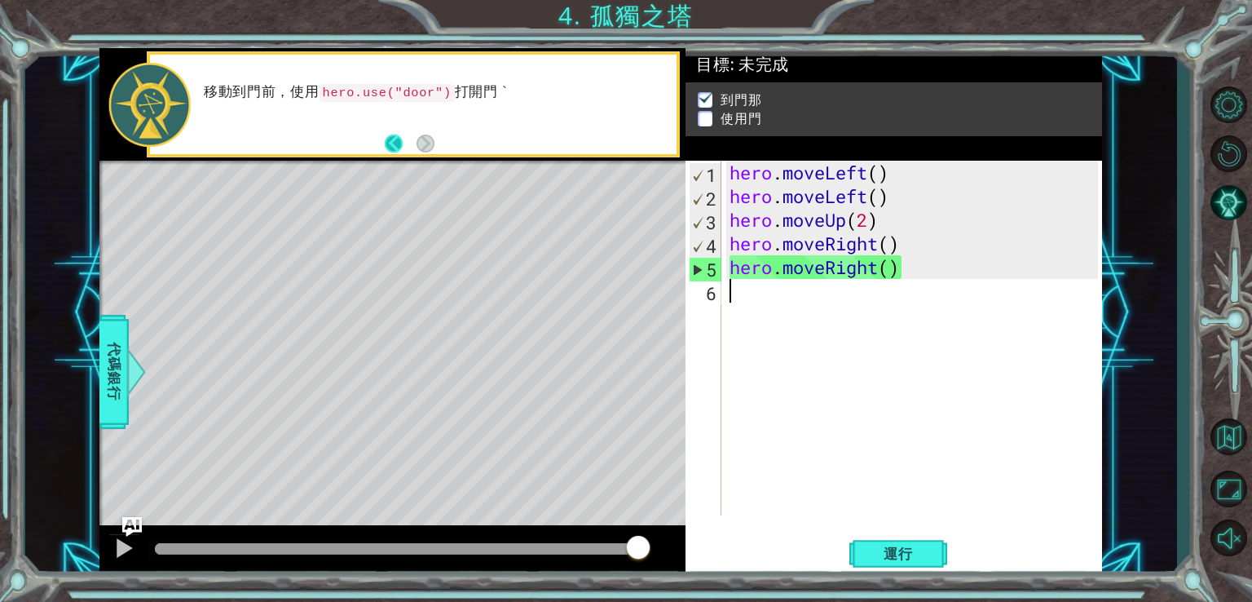
click at [402, 141] on button "Back" at bounding box center [401, 144] width 32 height 18
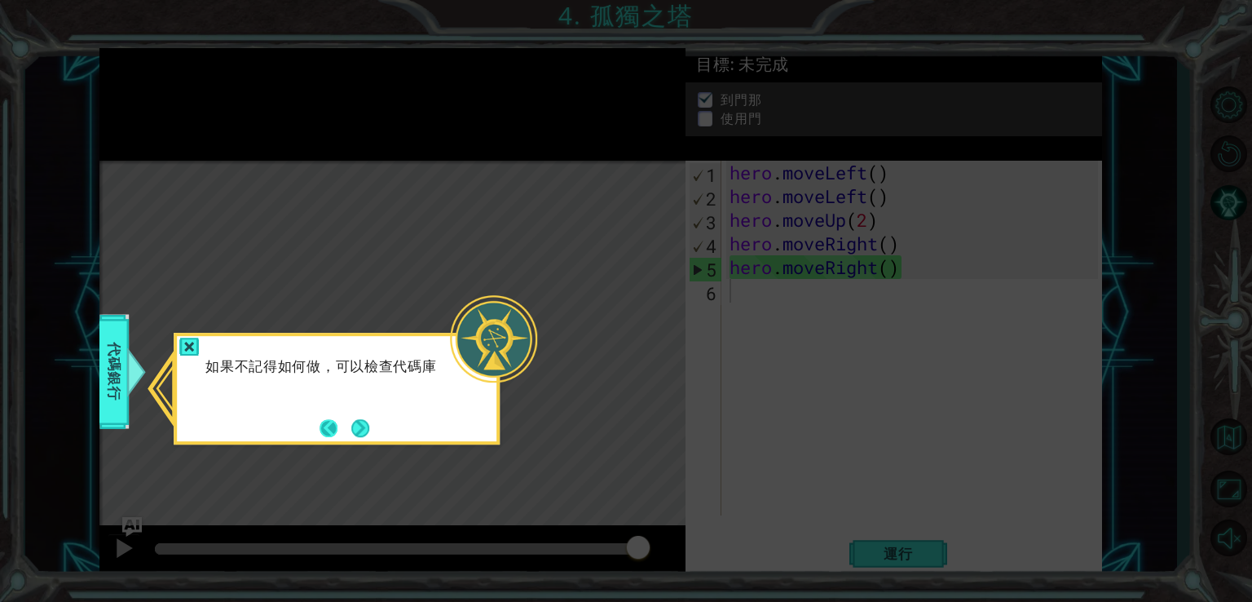
click at [326, 424] on button "Back" at bounding box center [336, 428] width 32 height 18
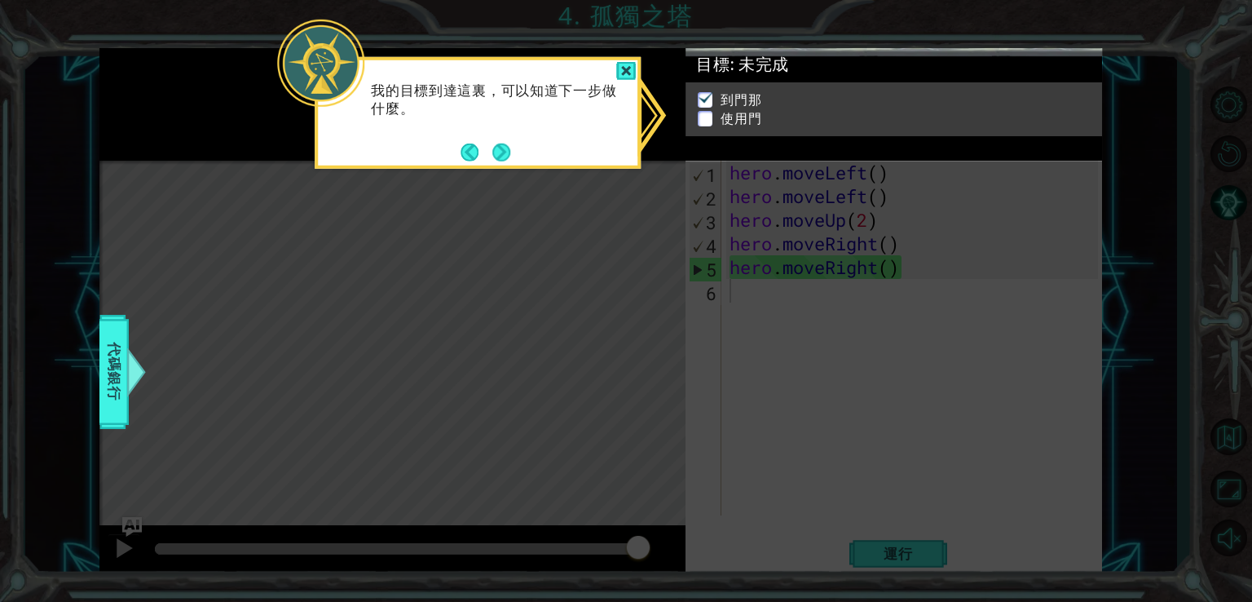
click at [450, 148] on div "我的目標到達這裏，可以知道下一步做什麼。" at bounding box center [478, 107] width 320 height 82
click at [463, 154] on button "Back" at bounding box center [477, 152] width 32 height 18
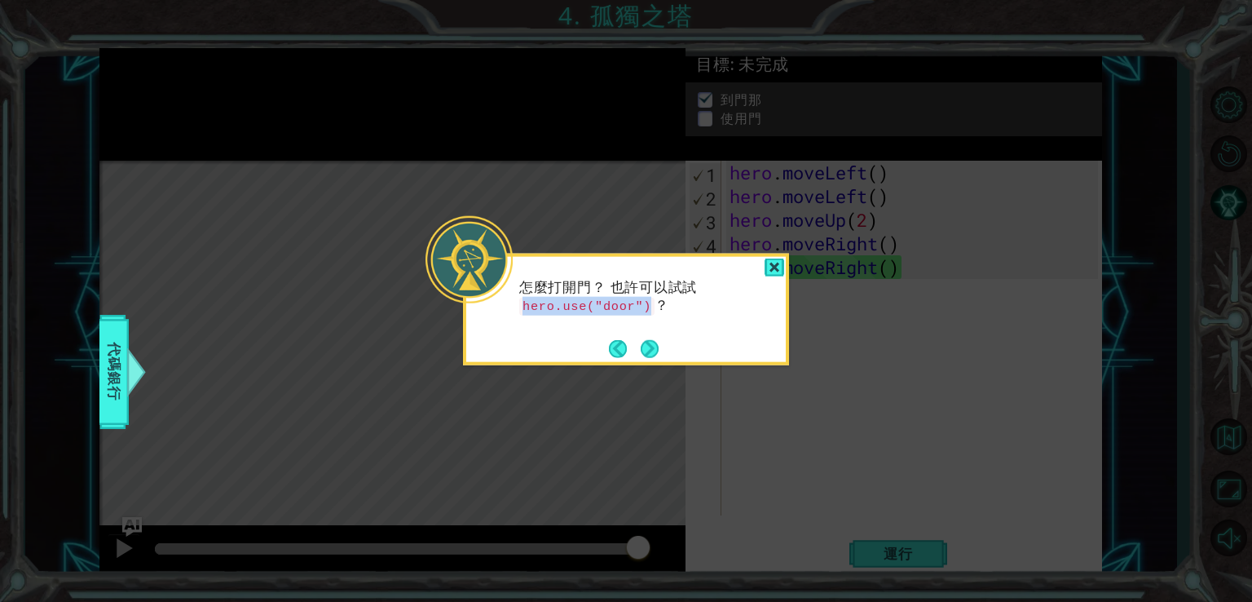
drag, startPoint x: 641, startPoint y: 307, endPoint x: 519, endPoint y: 299, distance: 122.6
click at [519, 299] on div "怎麼打開門？ 也許可以試試 hero.use("door") ？" at bounding box center [626, 304] width 320 height 83
copy code "hero.use("door")"
click at [778, 267] on div at bounding box center [775, 267] width 20 height 19
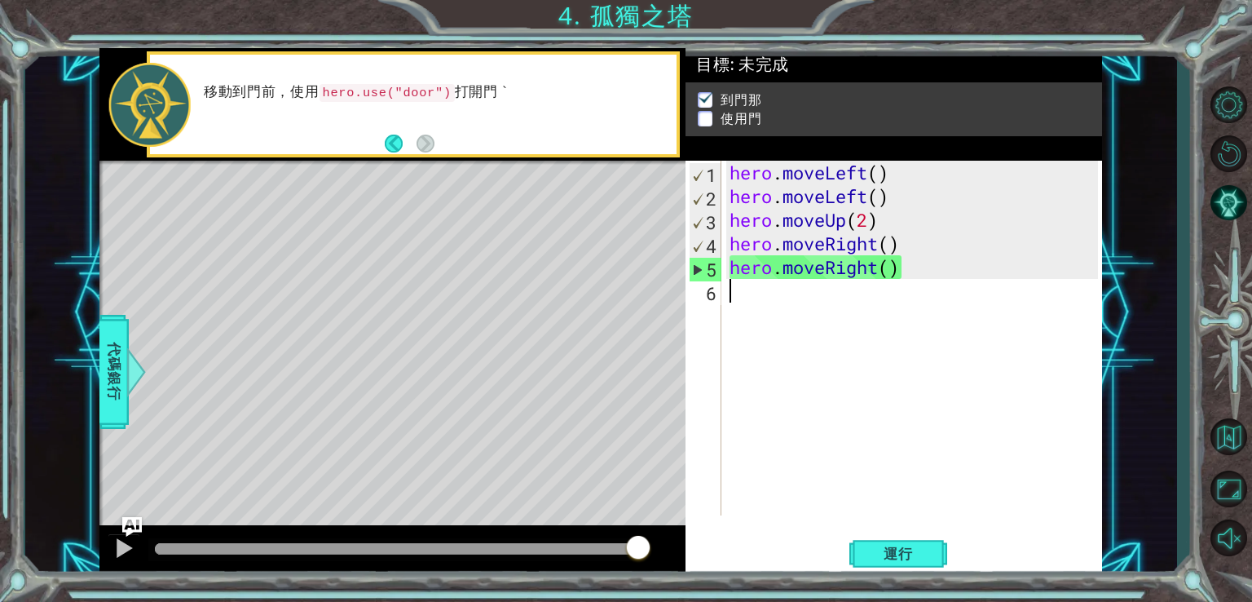
click at [760, 300] on div "hero . moveLeft ( ) hero . moveLeft ( ) hero . moveUp ( 2 ) hero . moveRight ( …" at bounding box center [917, 362] width 380 height 402
paste textarea "hero.use("door")"
type textarea "hero.use("door")"
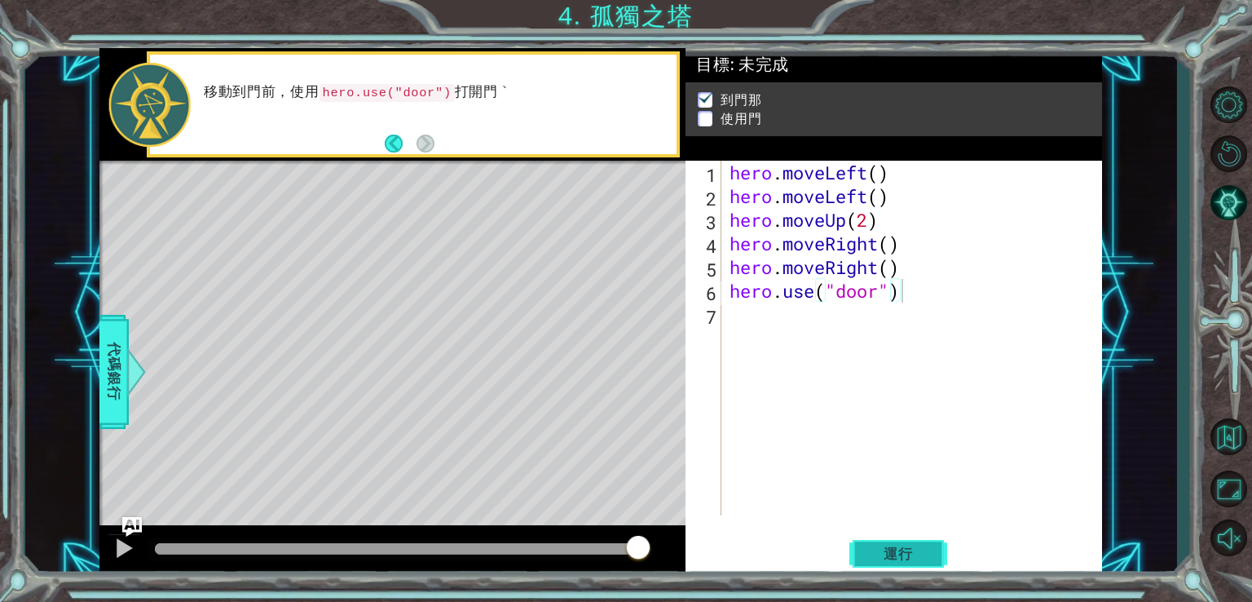
click at [884, 564] on button "運行" at bounding box center [899, 553] width 98 height 42
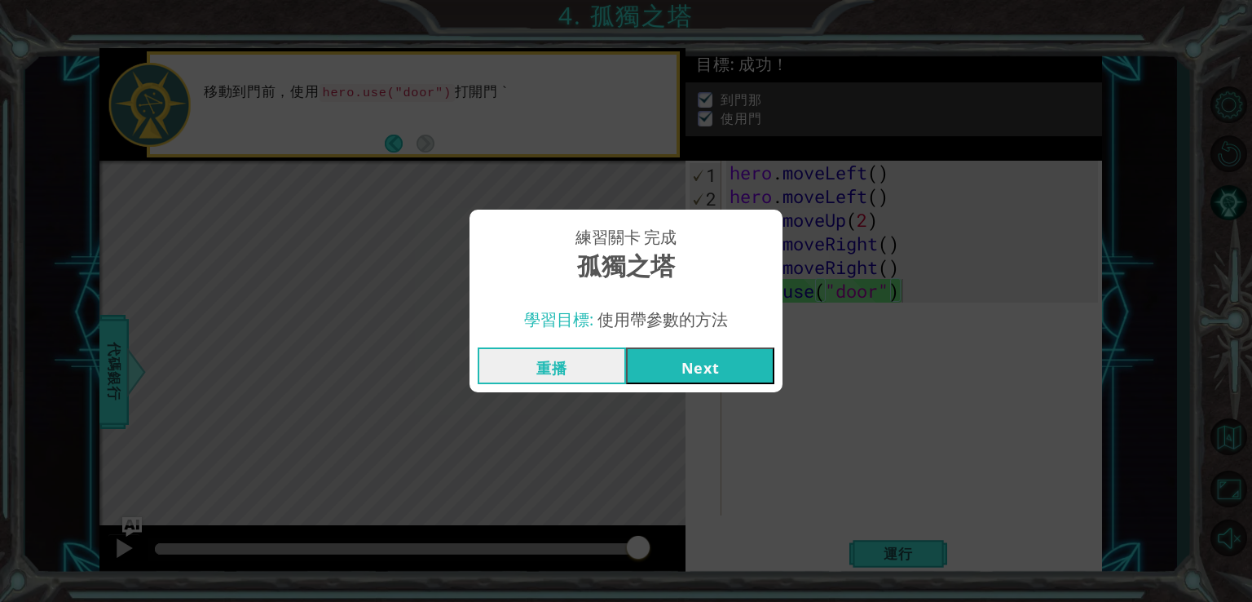
click at [701, 369] on button "Next" at bounding box center [700, 365] width 148 height 37
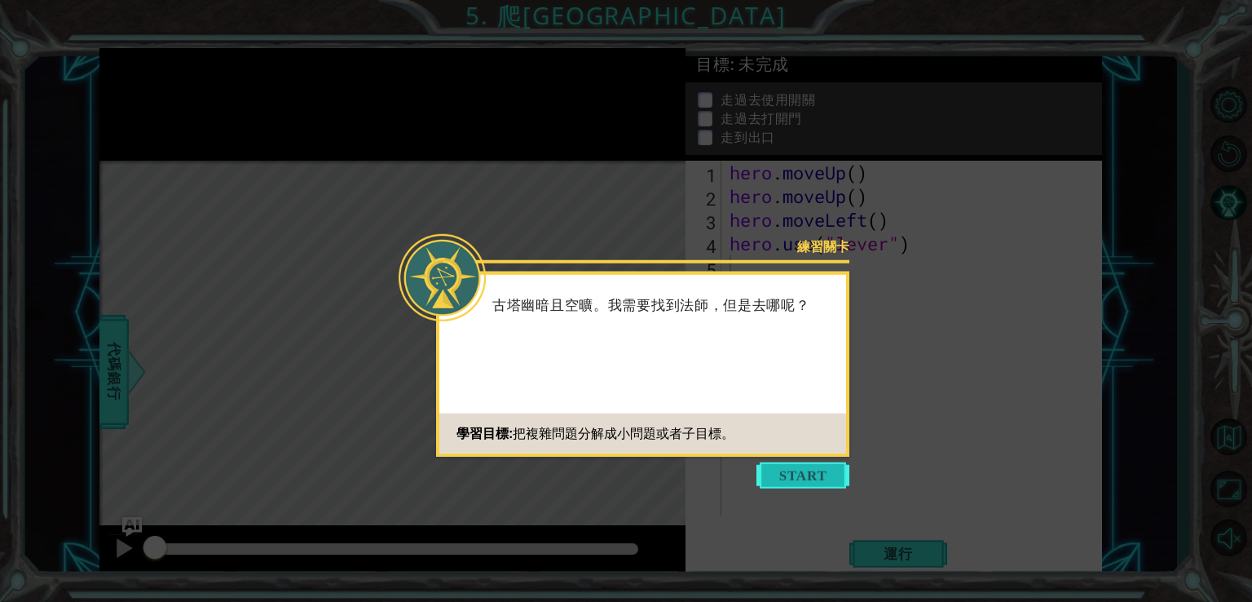
click at [804, 480] on button "Start" at bounding box center [803, 475] width 93 height 26
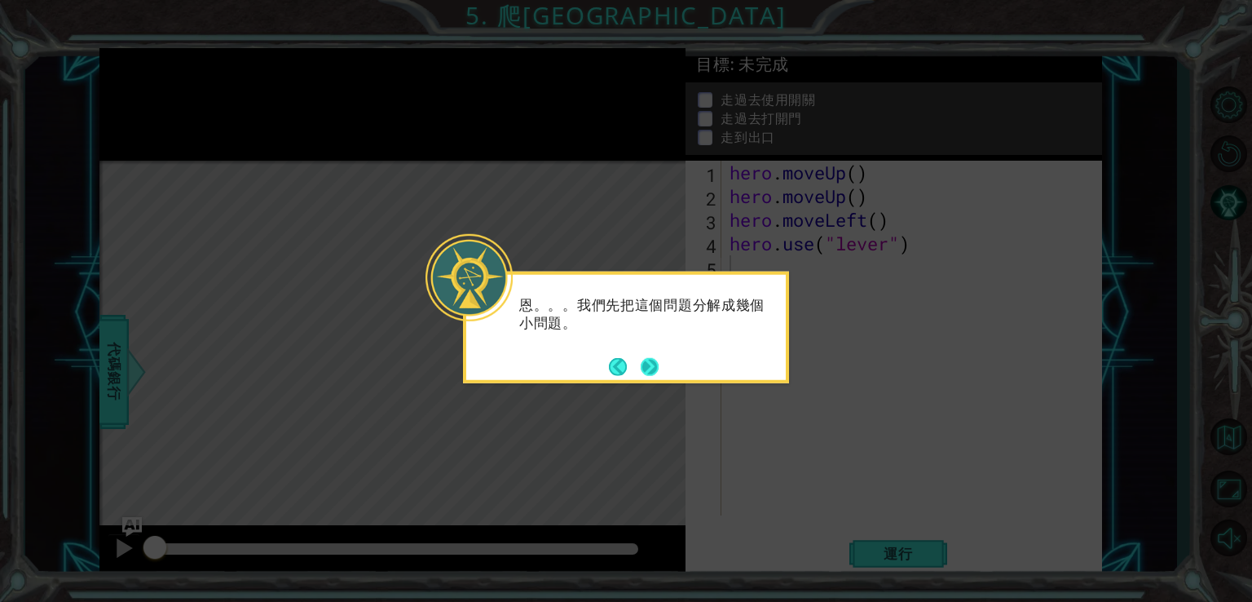
click at [649, 358] on button "Next" at bounding box center [650, 366] width 18 height 18
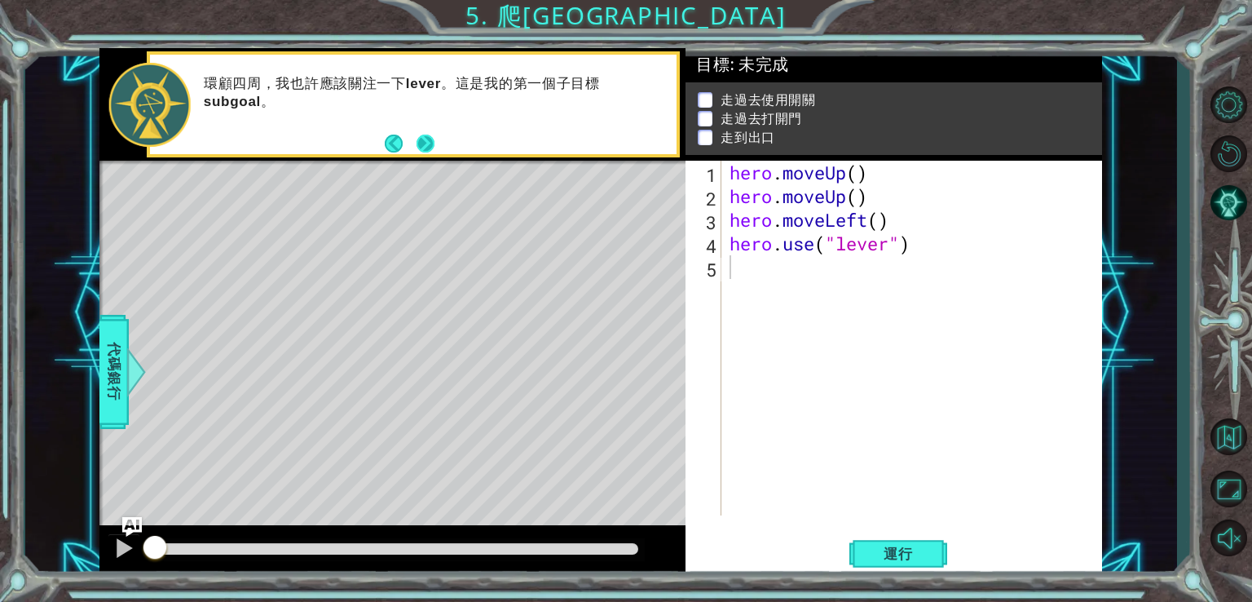
click at [422, 141] on button "Next" at bounding box center [425, 143] width 18 height 18
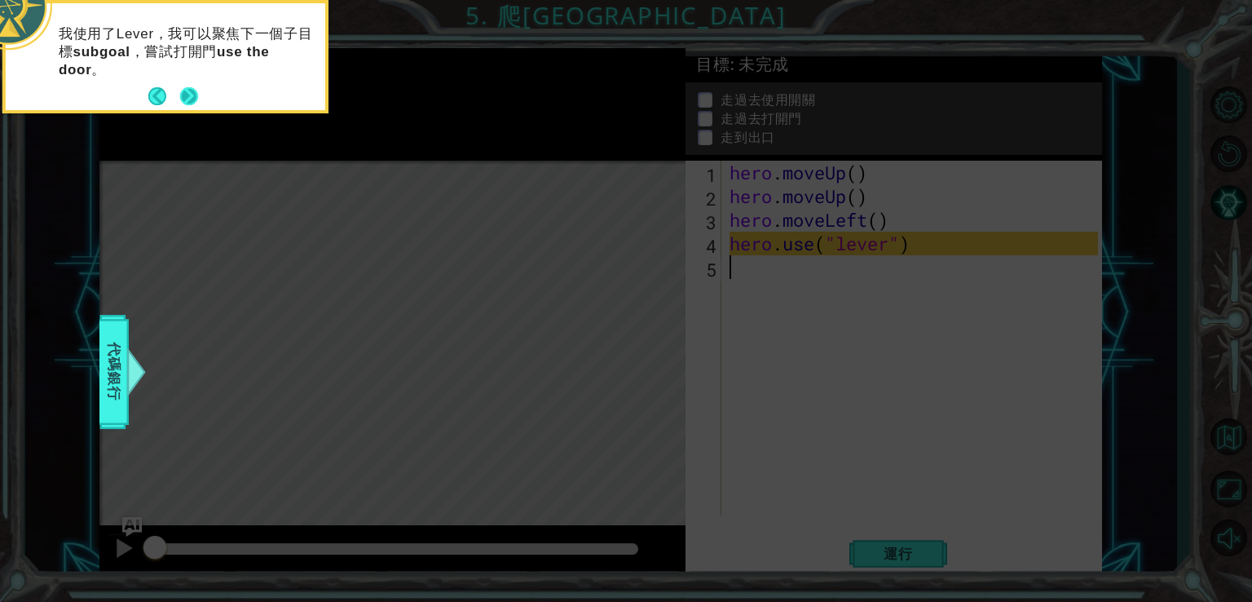
click at [186, 95] on button "Next" at bounding box center [189, 96] width 18 height 18
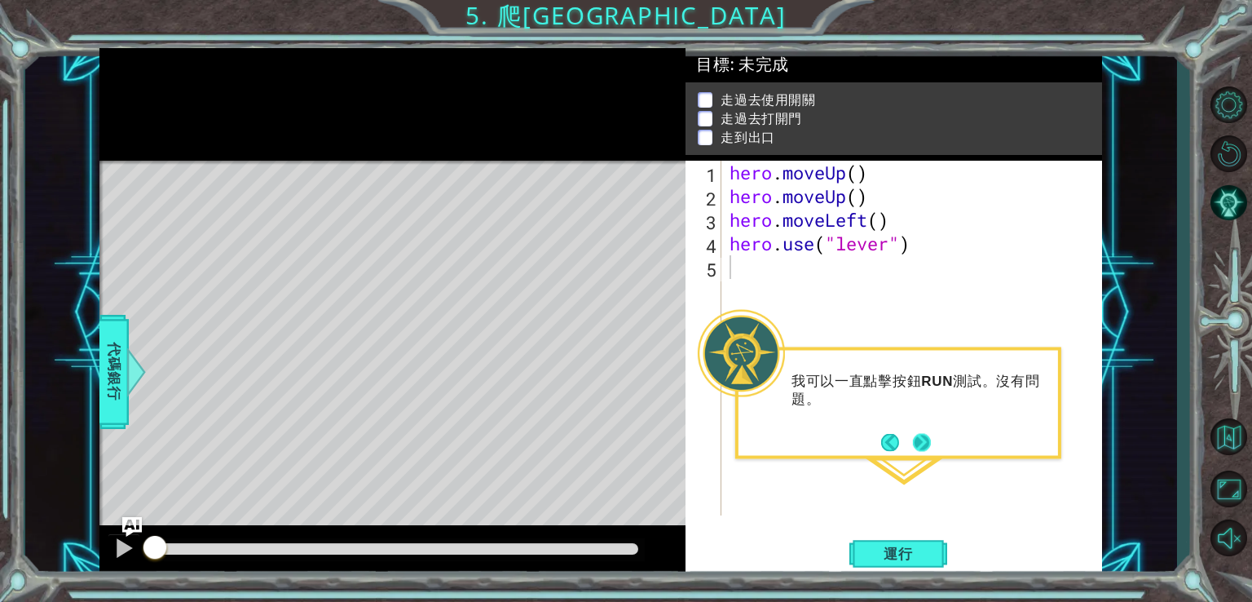
click at [920, 450] on button "Next" at bounding box center [921, 442] width 19 height 19
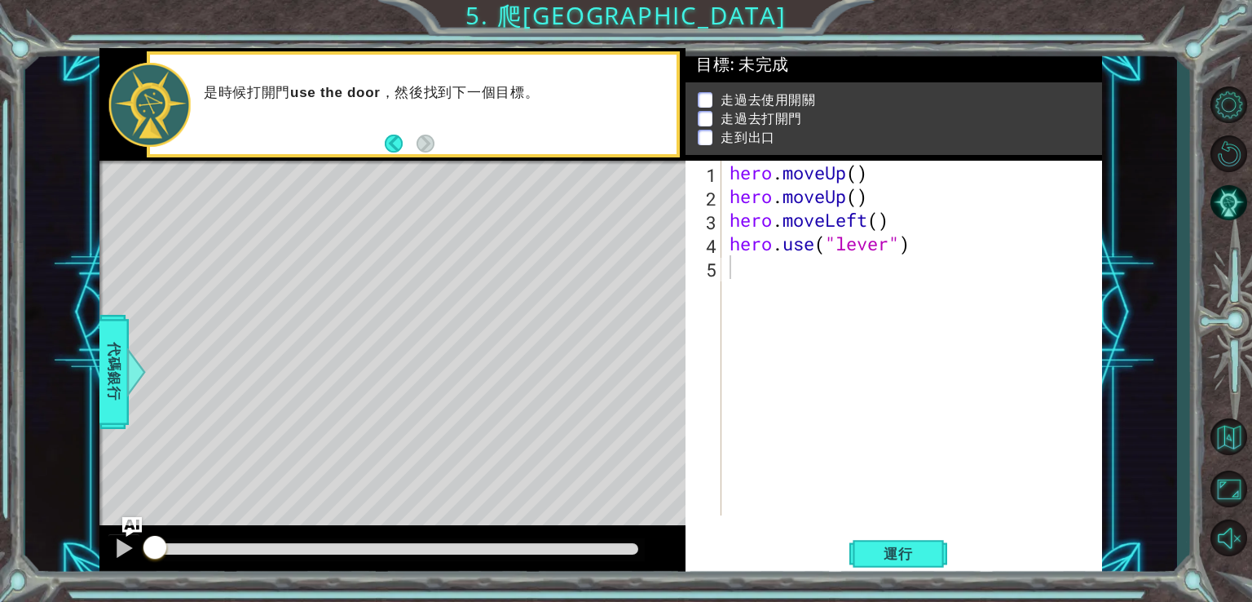
click at [366, 92] on strong "use the door" at bounding box center [335, 92] width 91 height 15
click at [871, 562] on button "運行" at bounding box center [899, 553] width 98 height 42
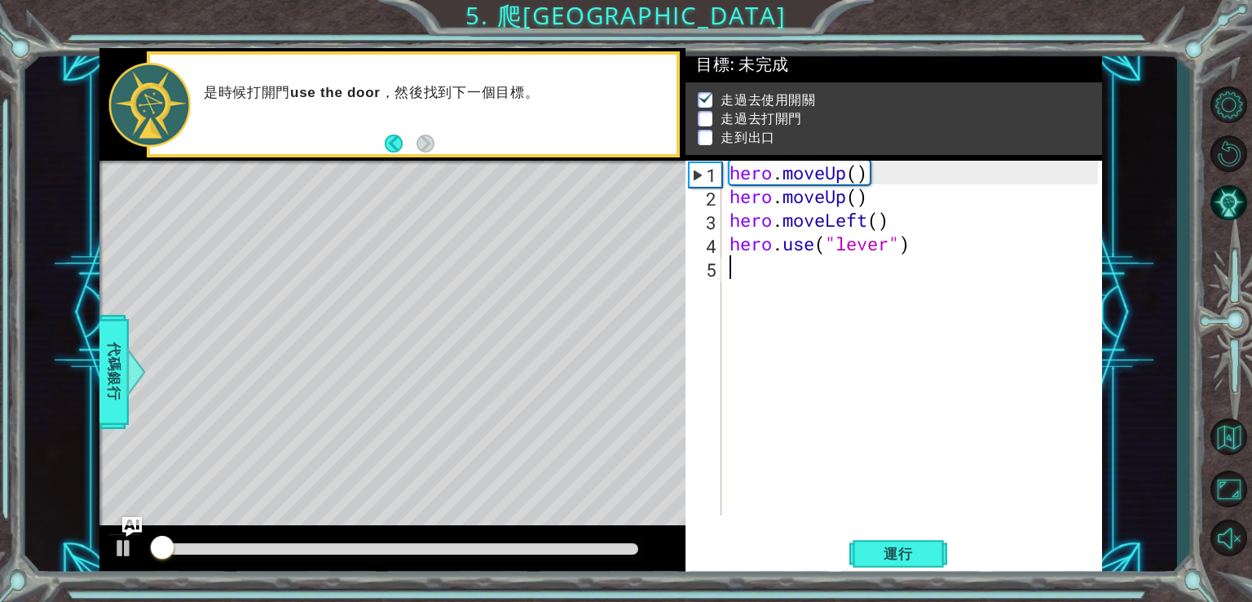
scroll to position [7, 0]
click at [393, 144] on button "Back" at bounding box center [401, 144] width 32 height 18
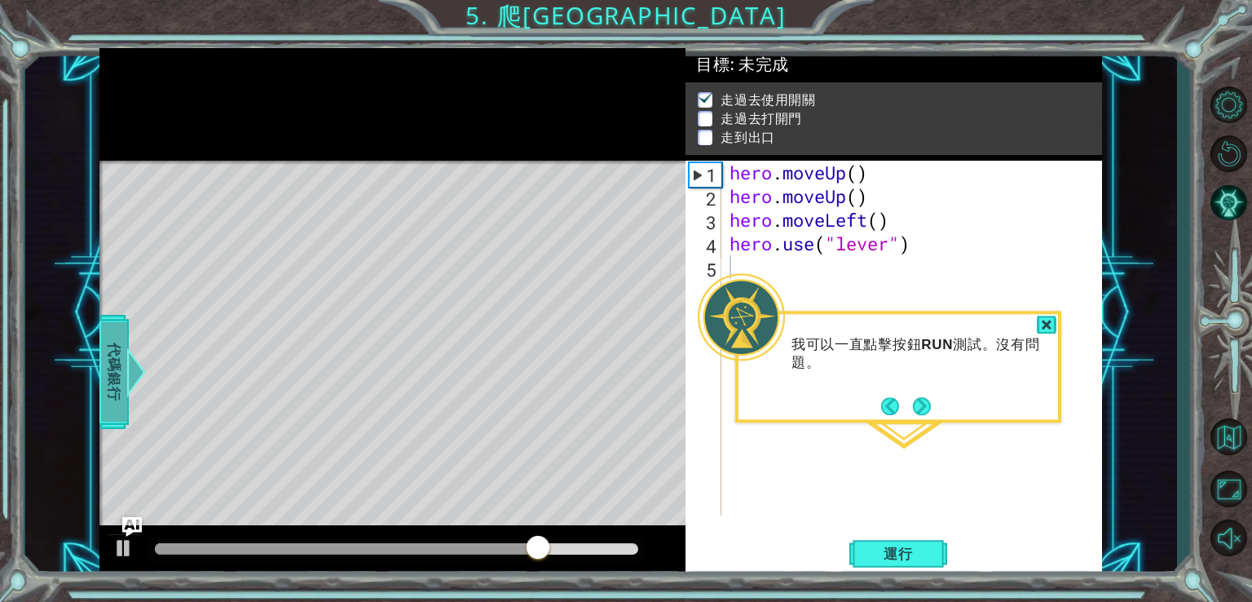
click at [114, 369] on span "代碼銀行" at bounding box center [114, 370] width 26 height 99
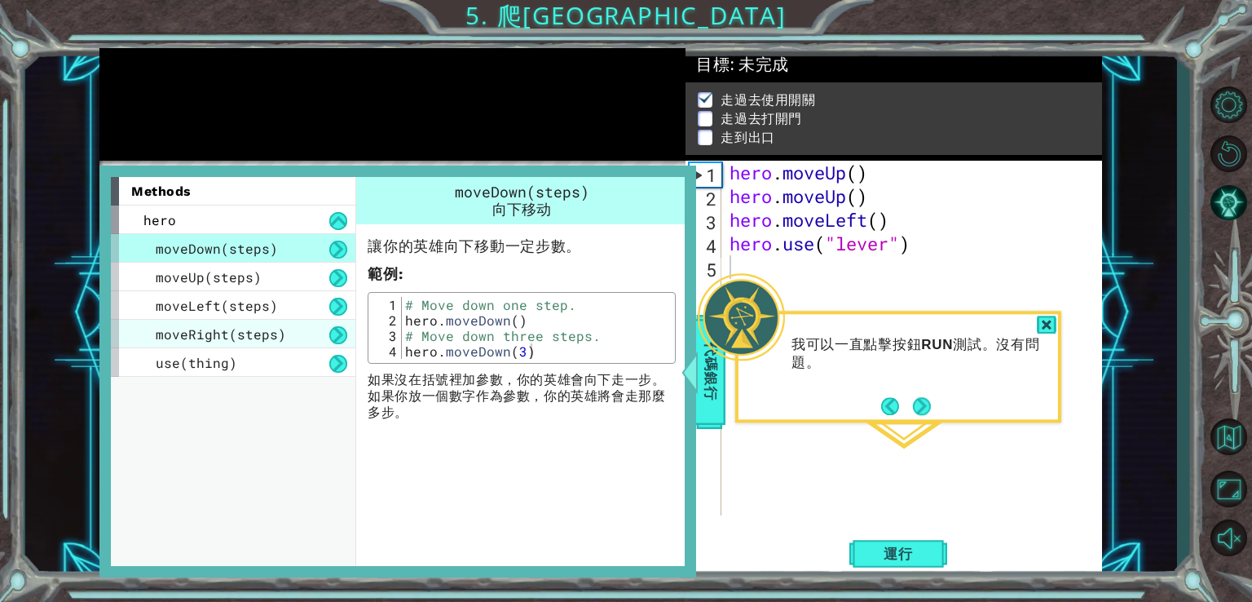
click at [198, 326] on span "moveRight(steps)" at bounding box center [221, 333] width 130 height 17
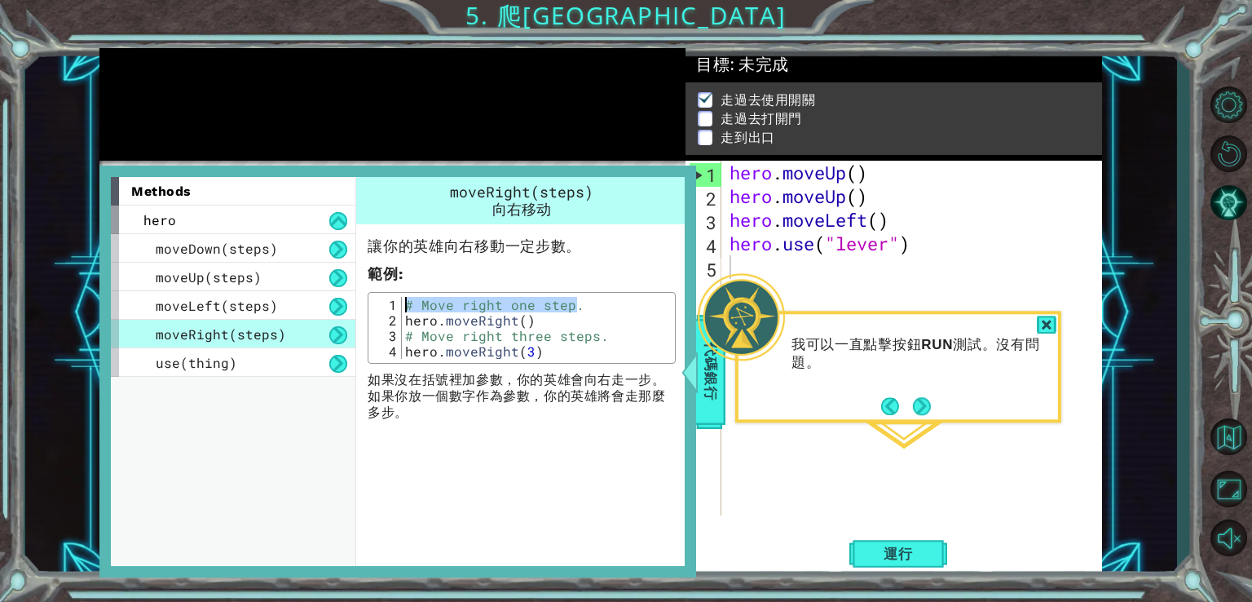
drag, startPoint x: 577, startPoint y: 301, endPoint x: 449, endPoint y: 295, distance: 128.1
click at [449, 297] on div "# Move right one step. hero . moveRight ( ) # Move right three steps. hero . mo…" at bounding box center [537, 343] width 270 height 93
drag, startPoint x: 558, startPoint y: 356, endPoint x: 404, endPoint y: 352, distance: 153.3
click at [404, 352] on div "# Move right one step. hero . moveRight ( ) # Move right three steps. hero . mo…" at bounding box center [537, 343] width 270 height 93
type textarea "hero.moveRight(3)"
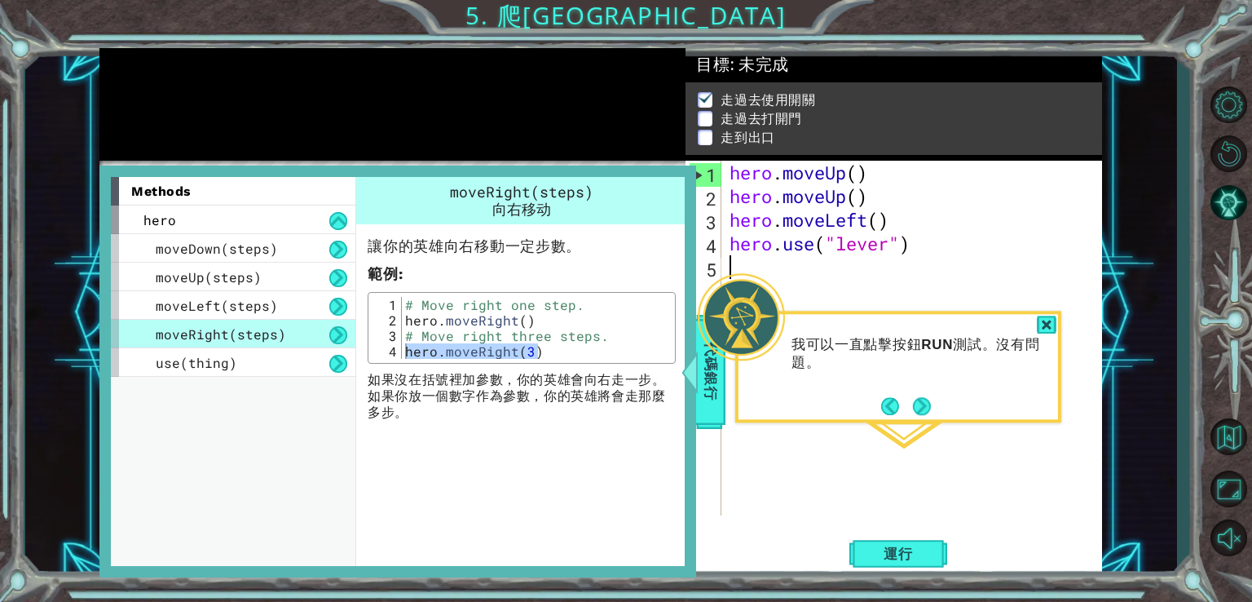
click at [763, 260] on div "hero . moveUp ( ) hero . moveUp ( ) hero . moveLeft ( ) hero . use ( "lever" )" at bounding box center [917, 362] width 380 height 402
drag, startPoint x: 750, startPoint y: 275, endPoint x: 735, endPoint y: 262, distance: 20.3
click at [735, 262] on div "hero . moveUp ( ) hero . moveUp ( ) hero . moveLeft ( ) hero . use ( "lever" )" at bounding box center [917, 362] width 380 height 402
drag, startPoint x: 736, startPoint y: 263, endPoint x: 970, endPoint y: 254, distance: 235.0
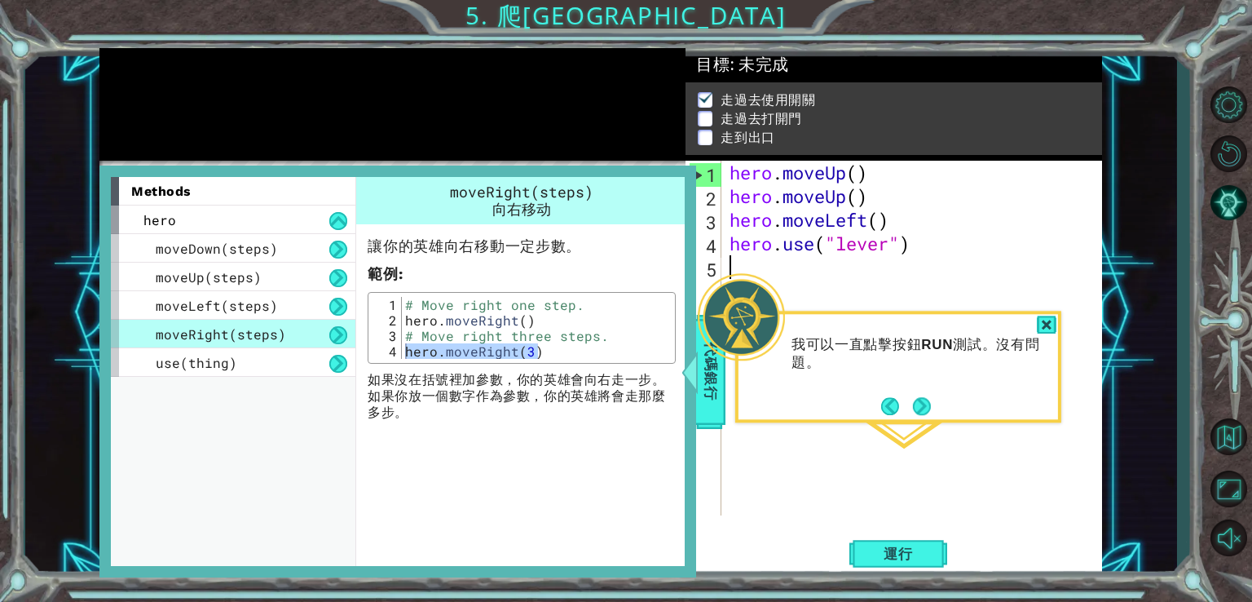
click at [953, 248] on div "hero . moveUp ( ) hero . moveUp ( ) hero . moveLeft ( ) hero . use ( "lever" )" at bounding box center [917, 362] width 380 height 402
type textarea "hero.use("lever")"
click at [1046, 327] on div at bounding box center [1047, 325] width 20 height 19
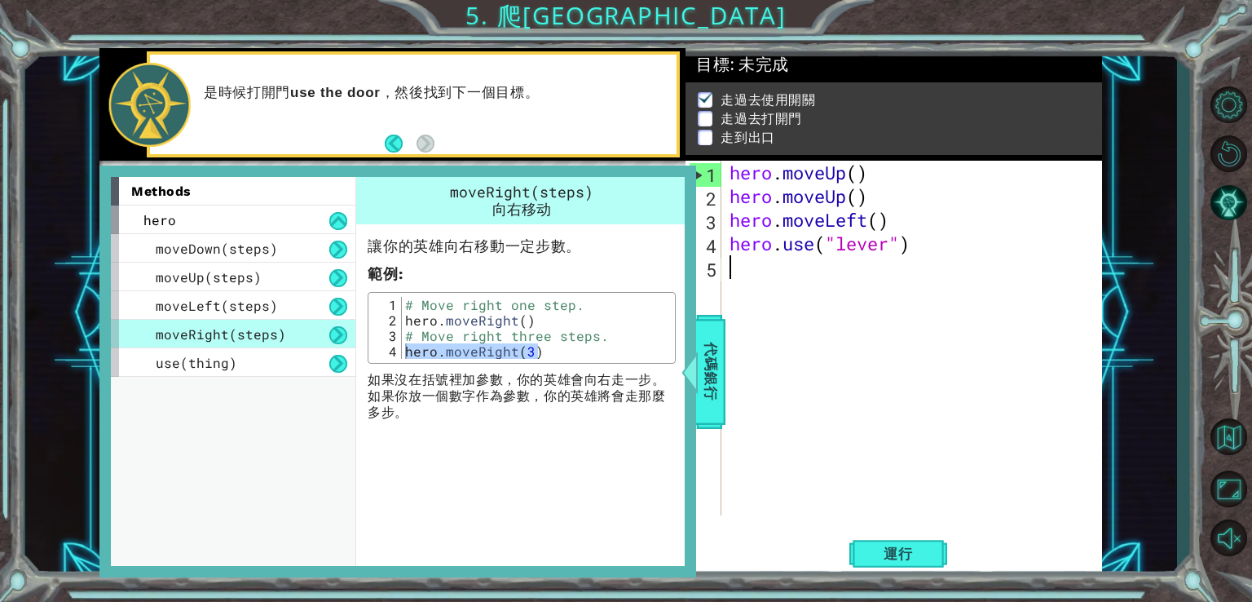
click at [770, 273] on div "hero . moveUp ( ) hero . moveUp ( ) hero . moveLeft ( ) hero . use ( "lever" )" at bounding box center [917, 362] width 380 height 402
paste textarea "hero.moveRight(3)"
type textarea "hero.moveRight(3)"
drag, startPoint x: 886, startPoint y: 541, endPoint x: 826, endPoint y: 477, distance: 87.1
click at [884, 541] on button "運行" at bounding box center [899, 553] width 98 height 42
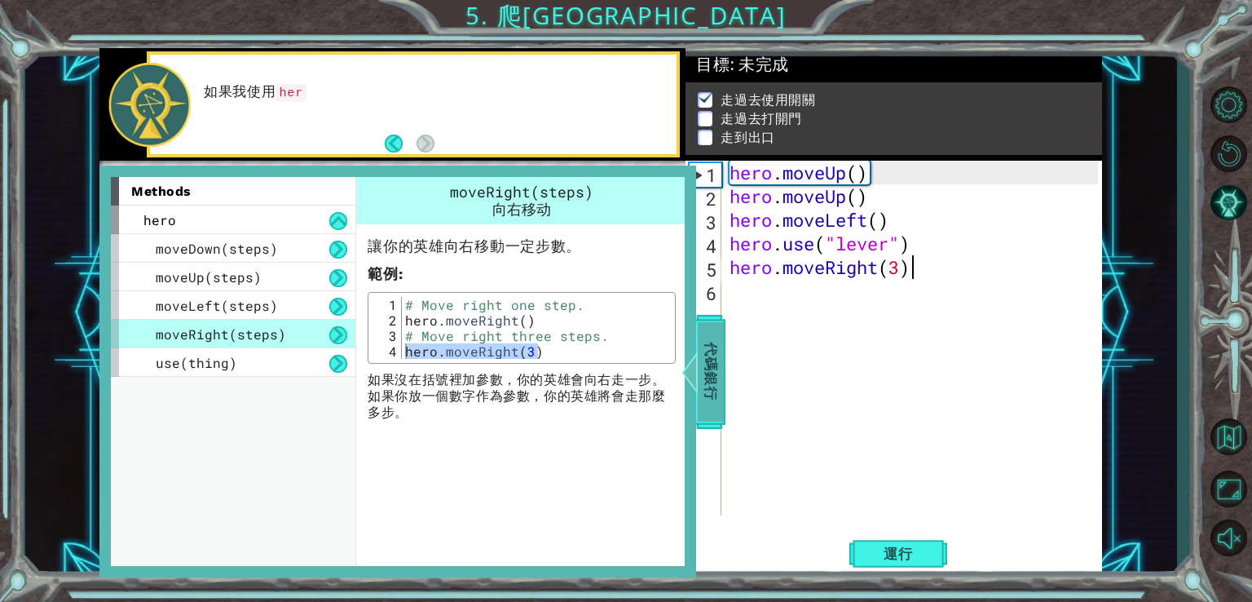
click at [701, 360] on span "代碼銀行" at bounding box center [711, 370] width 26 height 99
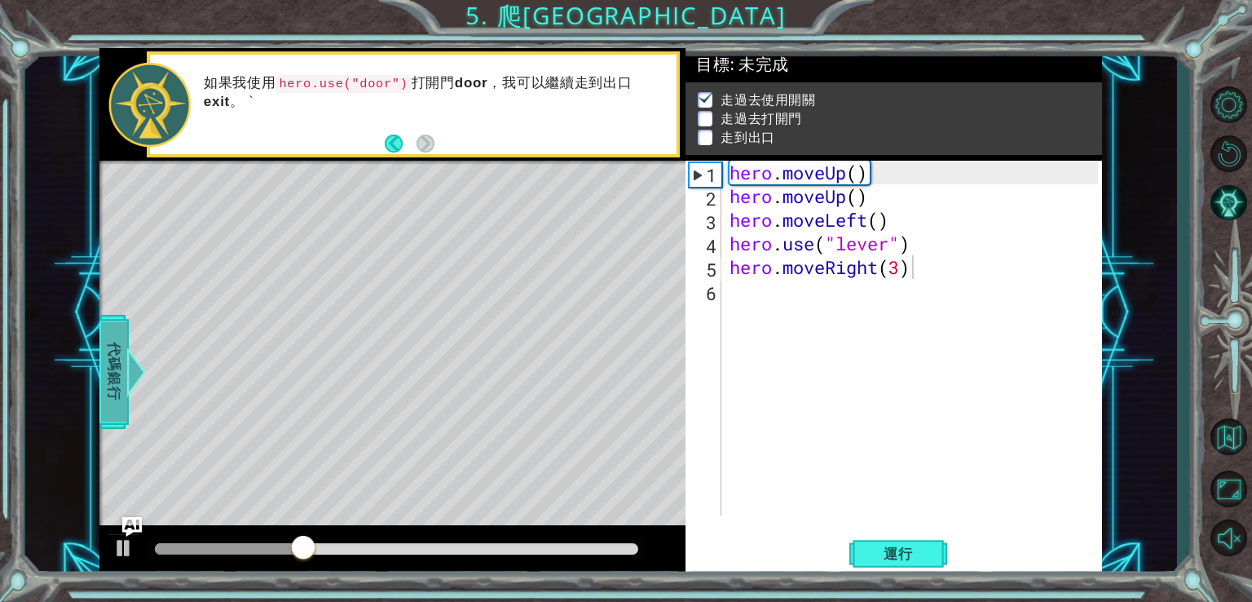
click at [113, 350] on span "代碼銀行" at bounding box center [114, 370] width 26 height 99
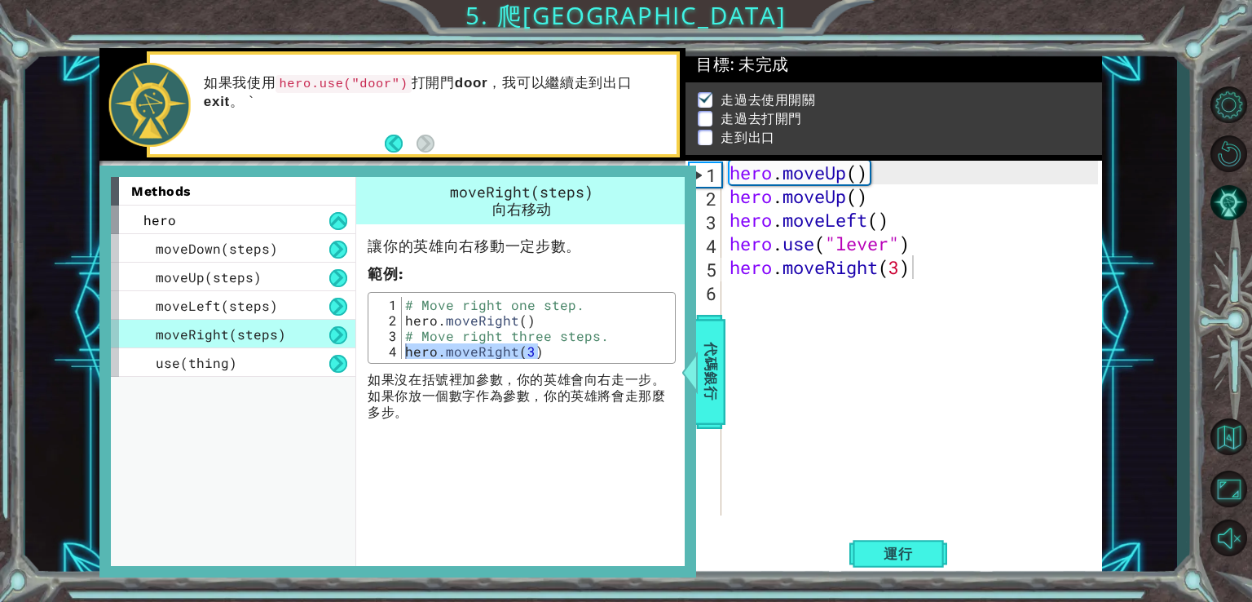
click at [362, 87] on code "hero.use("door")" at bounding box center [343, 84] width 135 height 18
click at [807, 353] on div "hero . moveUp ( ) hero . moveUp ( ) hero . moveLeft ( ) hero . use ( "lever" ) …" at bounding box center [917, 362] width 380 height 402
click at [700, 350] on div at bounding box center [690, 371] width 20 height 49
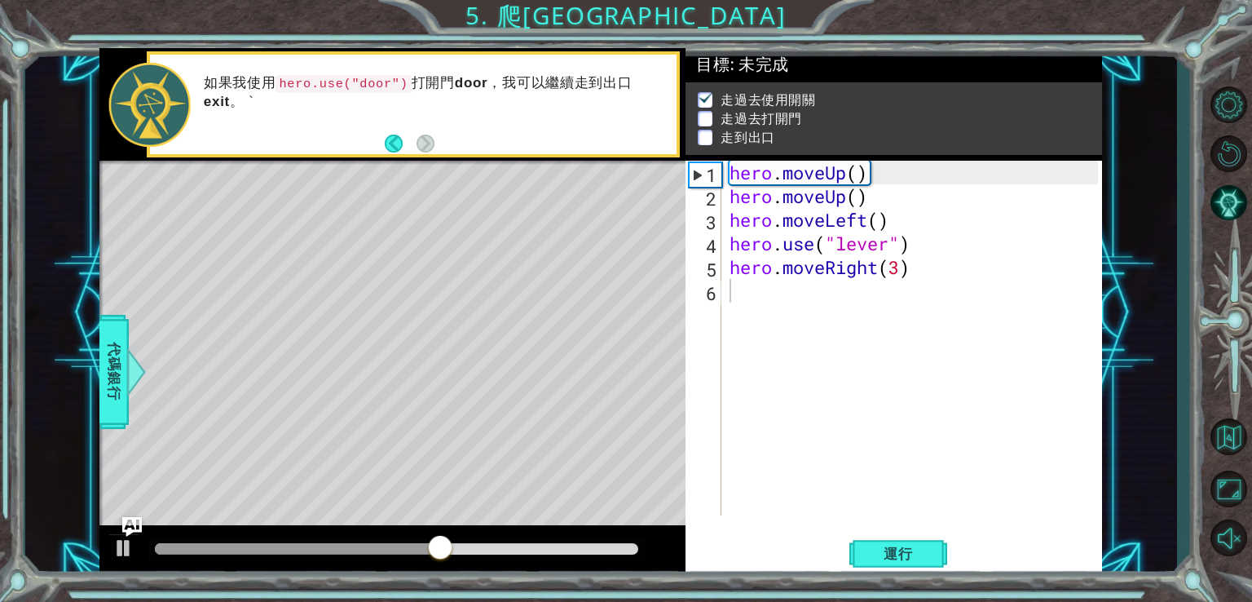
click at [401, 144] on button "Back" at bounding box center [401, 144] width 32 height 18
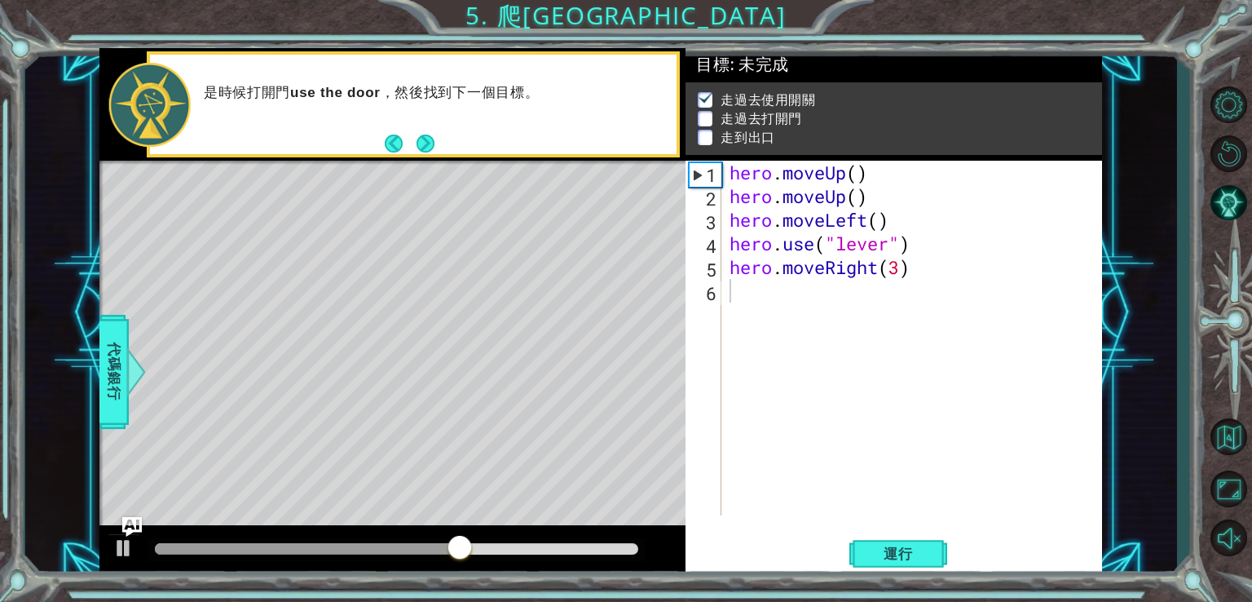
click at [401, 144] on button "Back" at bounding box center [401, 144] width 32 height 18
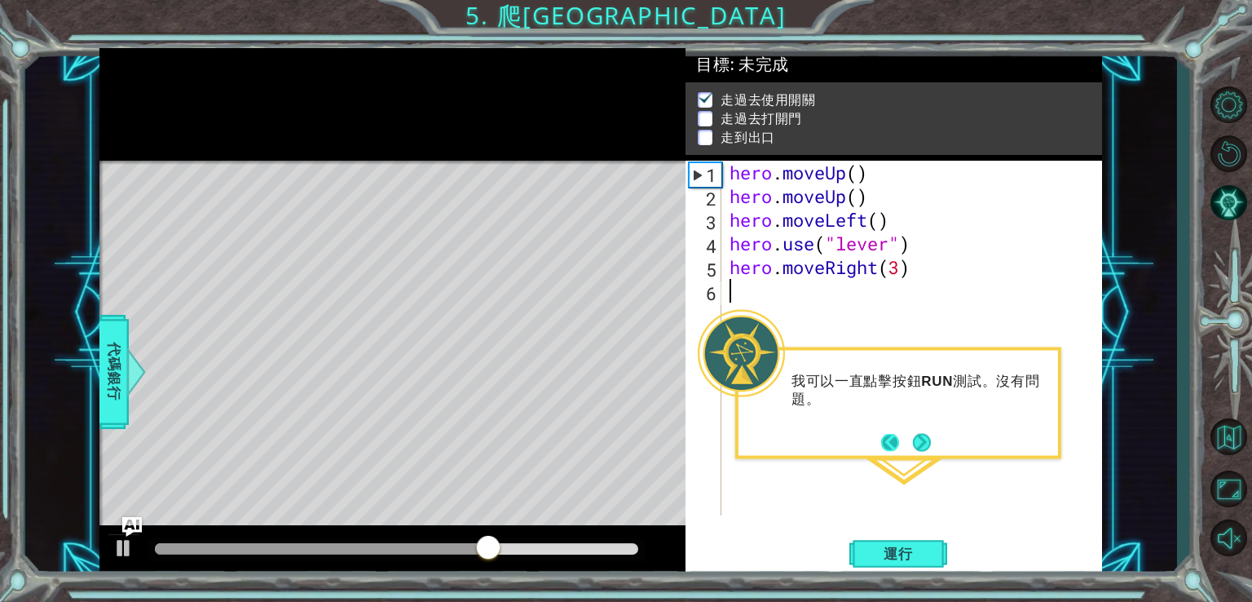
click at [890, 444] on button "Back" at bounding box center [897, 442] width 32 height 18
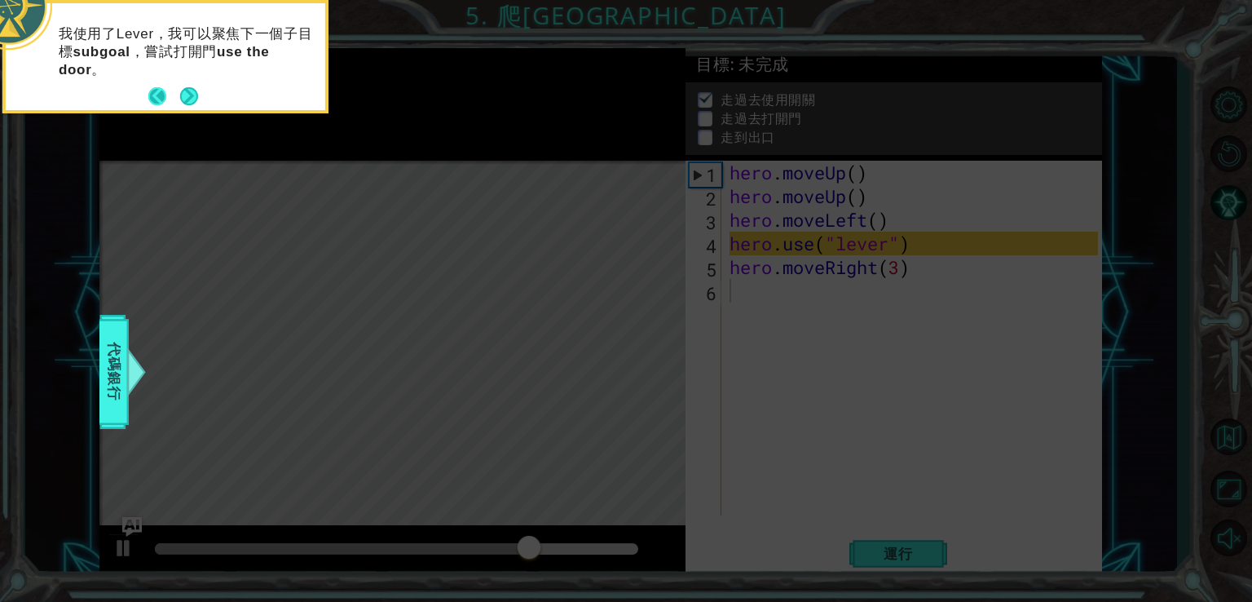
click at [152, 91] on button "Back" at bounding box center [164, 96] width 32 height 18
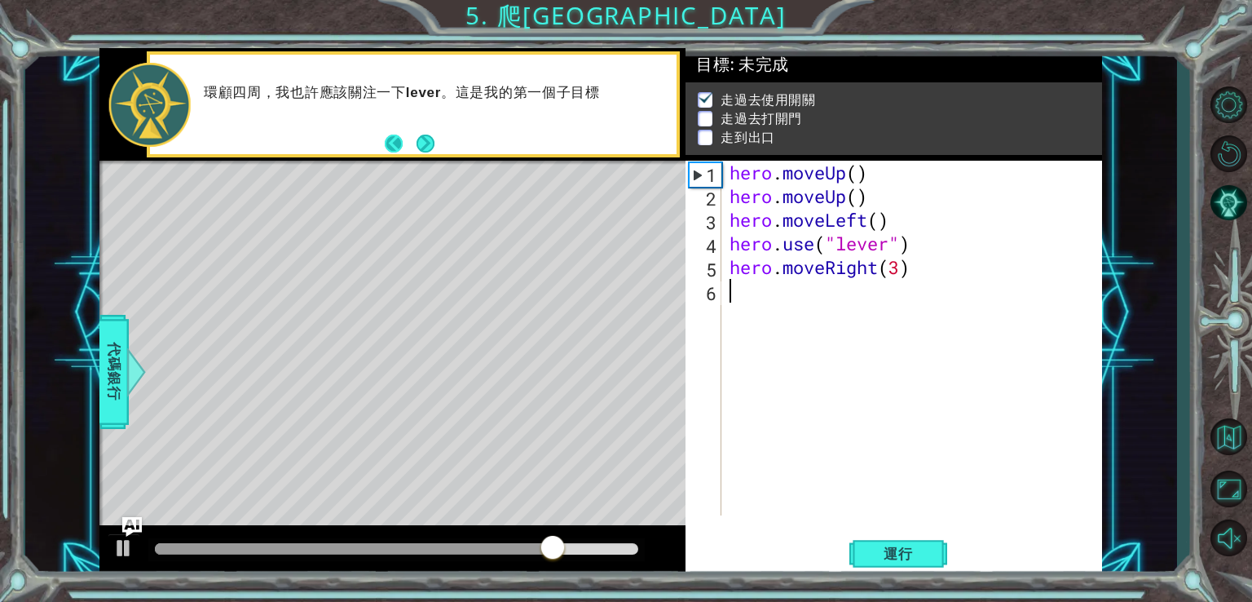
click at [391, 139] on button "Back" at bounding box center [401, 144] width 32 height 18
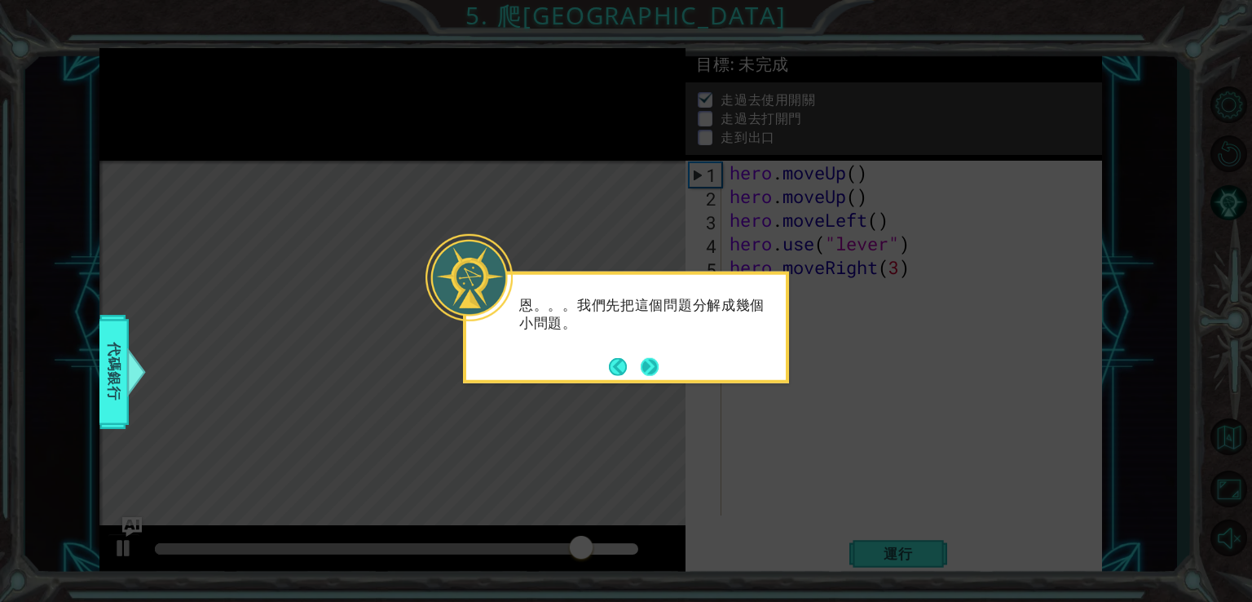
click at [665, 365] on div "恩。。。我們先把這個問題分解成幾個小問題。" at bounding box center [626, 328] width 326 height 112
click at [659, 364] on button "Next" at bounding box center [650, 366] width 18 height 18
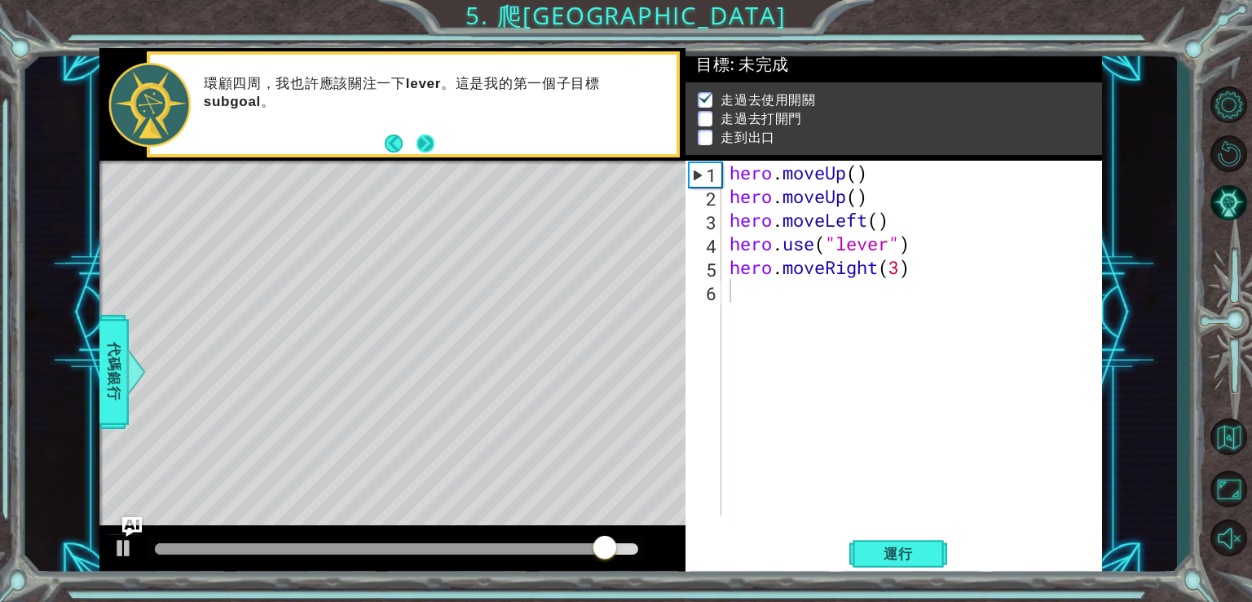
click at [426, 134] on button "Next" at bounding box center [426, 143] width 18 height 18
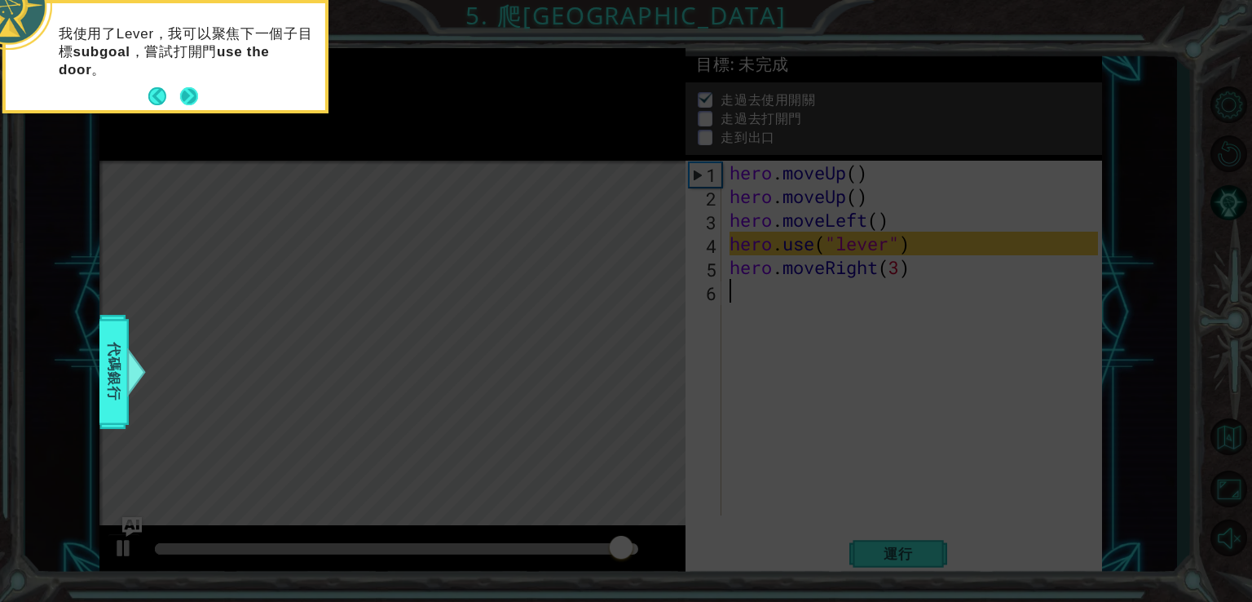
click at [196, 87] on button "Next" at bounding box center [189, 96] width 18 height 18
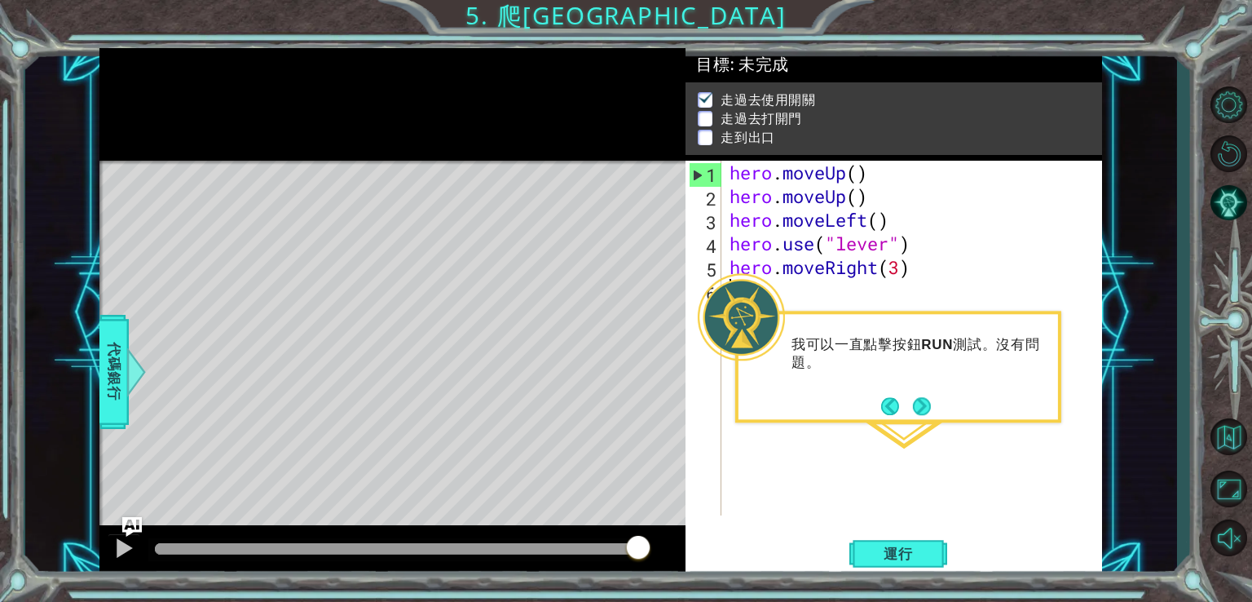
click at [916, 408] on button "Next" at bounding box center [922, 406] width 18 height 18
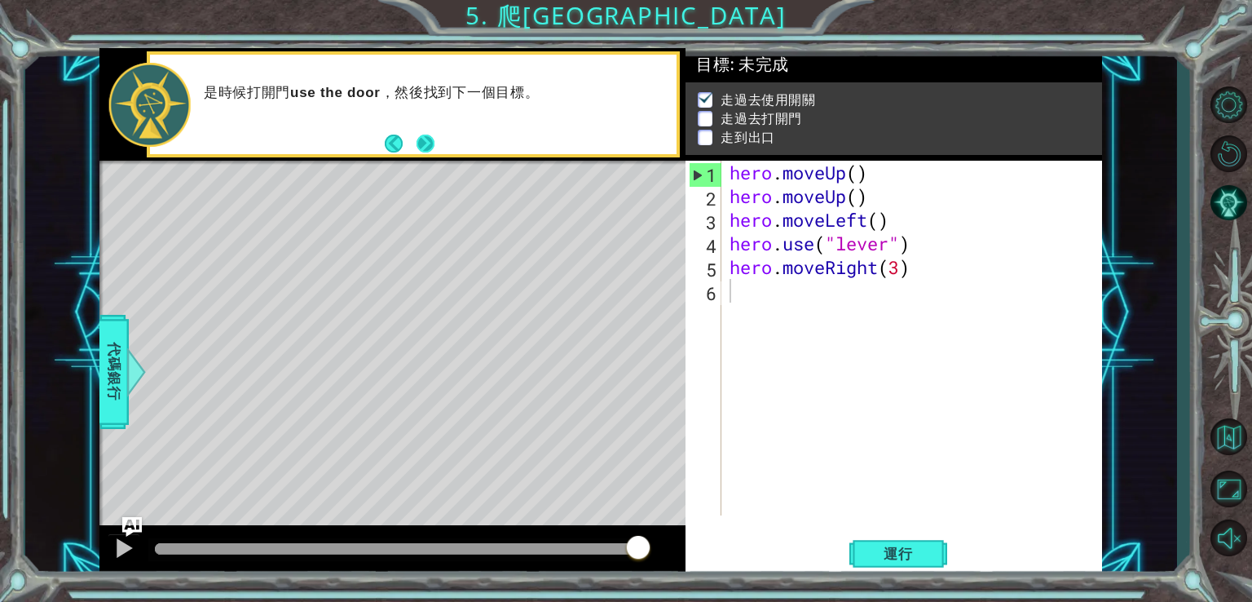
click at [430, 131] on button "Next" at bounding box center [425, 143] width 24 height 24
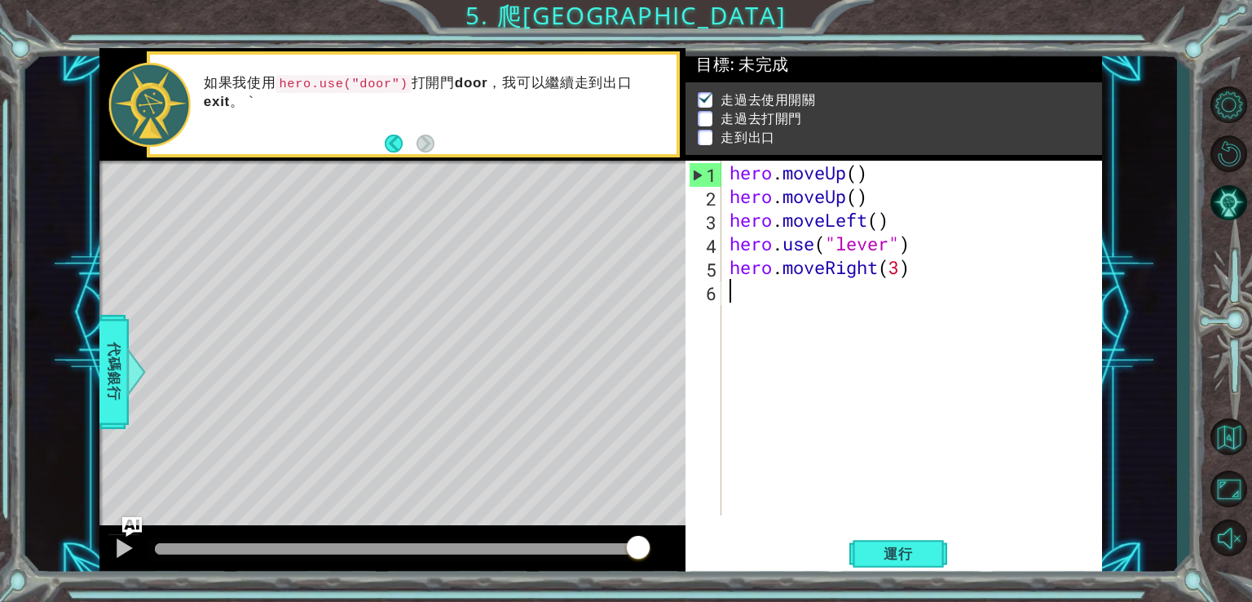
click at [369, 85] on code "hero.use("door")" at bounding box center [343, 84] width 135 height 18
drag, startPoint x: 382, startPoint y: 86, endPoint x: 401, endPoint y: 86, distance: 19.6
click at [384, 86] on code "hero.use("door")" at bounding box center [343, 84] width 135 height 18
drag, startPoint x: 401, startPoint y: 86, endPoint x: 299, endPoint y: 79, distance: 102.2
click at [310, 78] on code "hero.use("door")" at bounding box center [343, 84] width 135 height 18
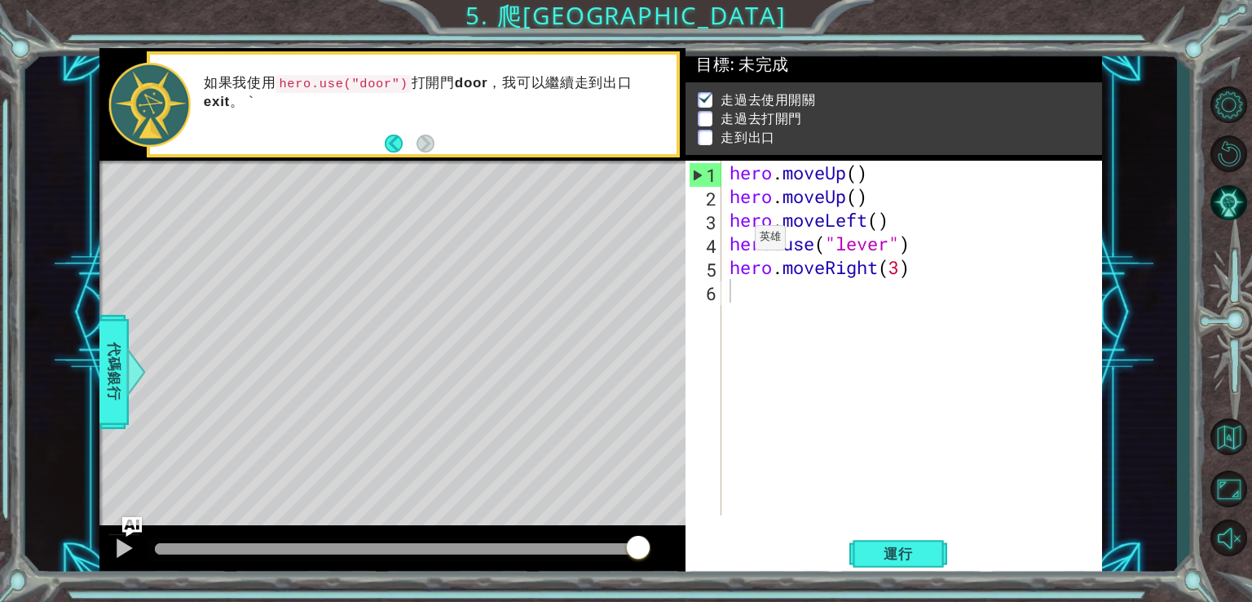
type textarea "hero.use("lever")"
drag, startPoint x: 731, startPoint y: 242, endPoint x: 916, endPoint y: 247, distance: 185.2
click at [916, 247] on div "hero . moveUp ( ) hero . moveUp ( ) hero . moveLeft ( ) hero . use ( "lever" ) …" at bounding box center [917, 362] width 380 height 402
click at [738, 283] on div "hero . moveUp ( ) hero . moveUp ( ) hero . moveLeft ( ) hero . use ( "lever" ) …" at bounding box center [917, 362] width 380 height 402
paste textarea "hero.use("lever")"
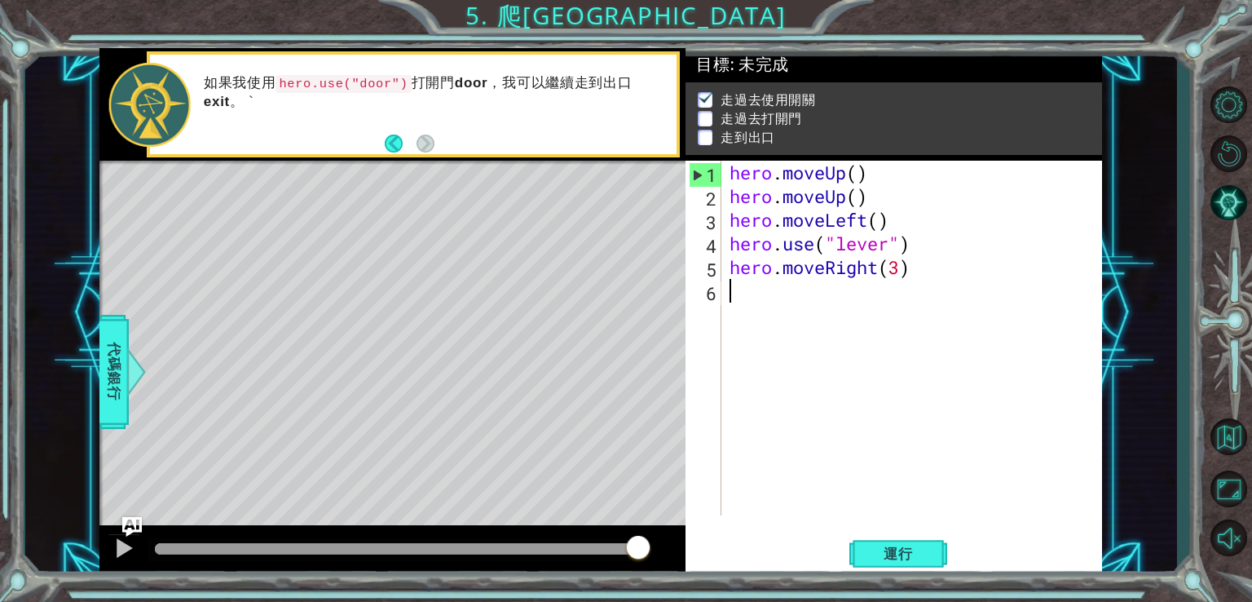
type textarea "hero.use("lever")"
drag, startPoint x: 900, startPoint y: 298, endPoint x: 882, endPoint y: 299, distance: 18.0
click at [882, 299] on div "hero . moveUp ( ) hero . moveUp ( ) hero . moveLeft ( ) hero . use ( "lever" ) …" at bounding box center [917, 362] width 380 height 402
click at [872, 316] on div "hero . moveUp ( ) hero . moveUp ( ) hero . moveLeft ( ) hero . use ( "lever" ) …" at bounding box center [917, 362] width 380 height 402
drag, startPoint x: 838, startPoint y: 292, endPoint x: 888, endPoint y: 295, distance: 49.8
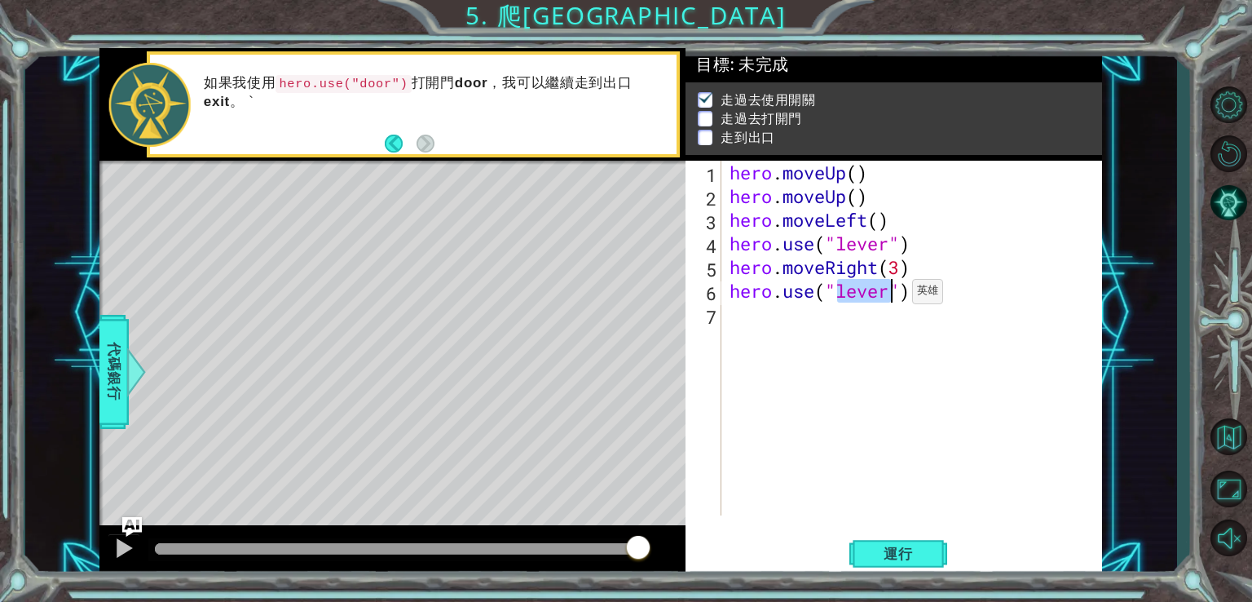
click at [888, 295] on div "hero . moveUp ( ) hero . moveUp ( ) hero . moveLeft ( ) hero . use ( "lever" ) …" at bounding box center [917, 362] width 380 height 402
click at [897, 564] on button "運行" at bounding box center [899, 553] width 98 height 42
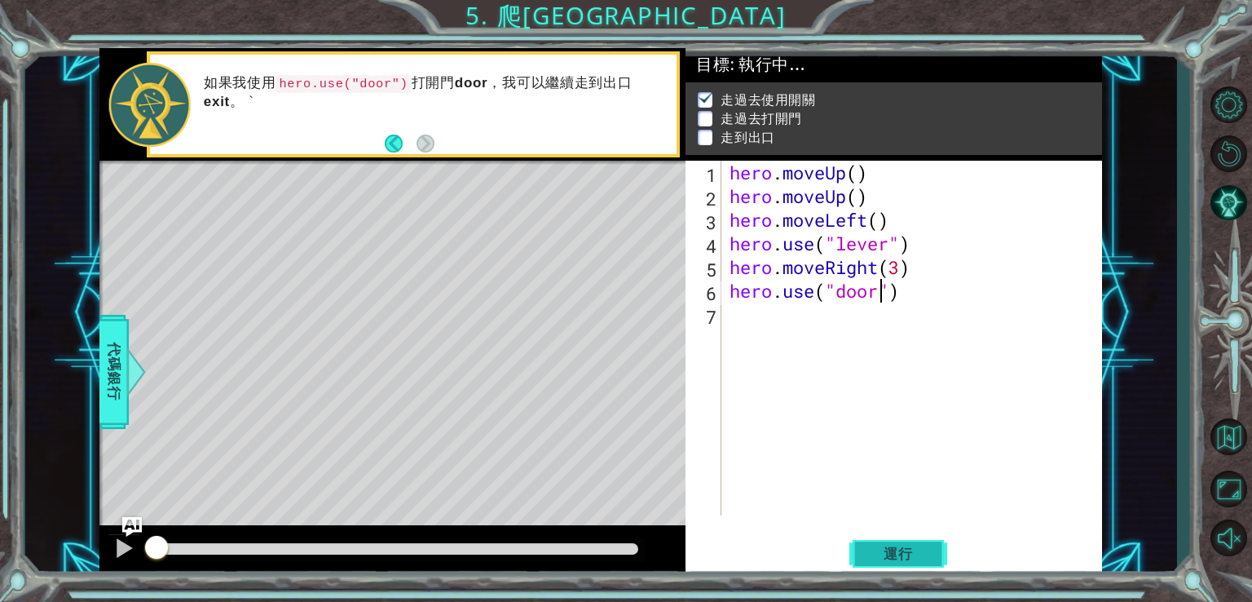
scroll to position [7, 0]
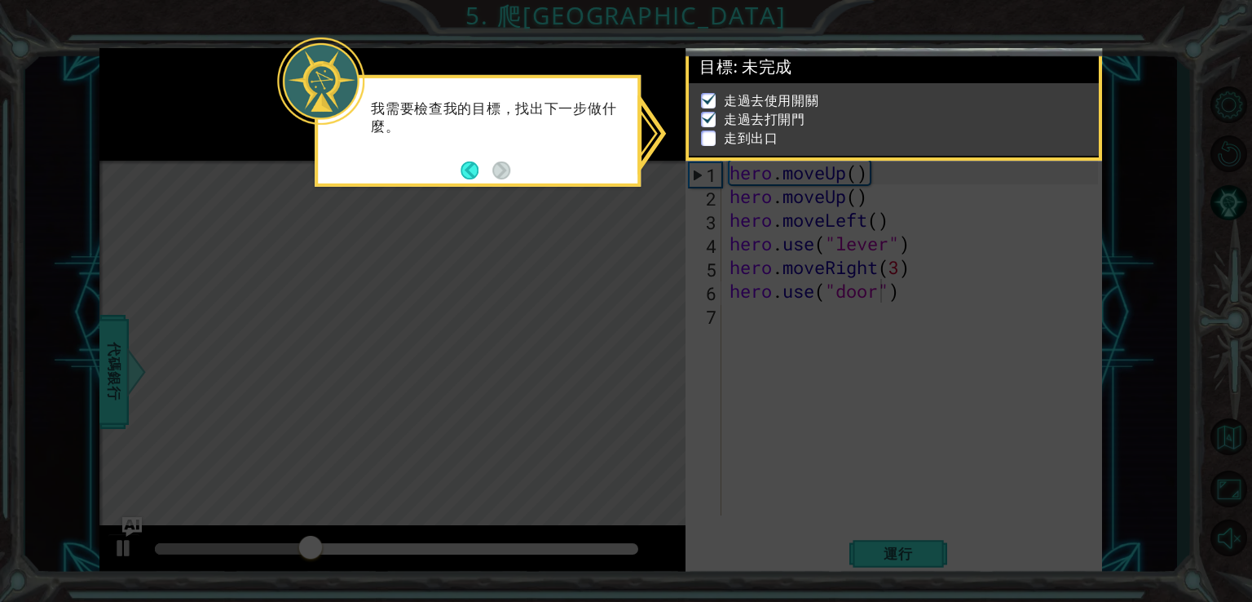
click at [550, 151] on div "我需要檢查我的目標，找出下一步做什麼。" at bounding box center [478, 125] width 320 height 82
click at [482, 173] on button "Back" at bounding box center [477, 170] width 32 height 18
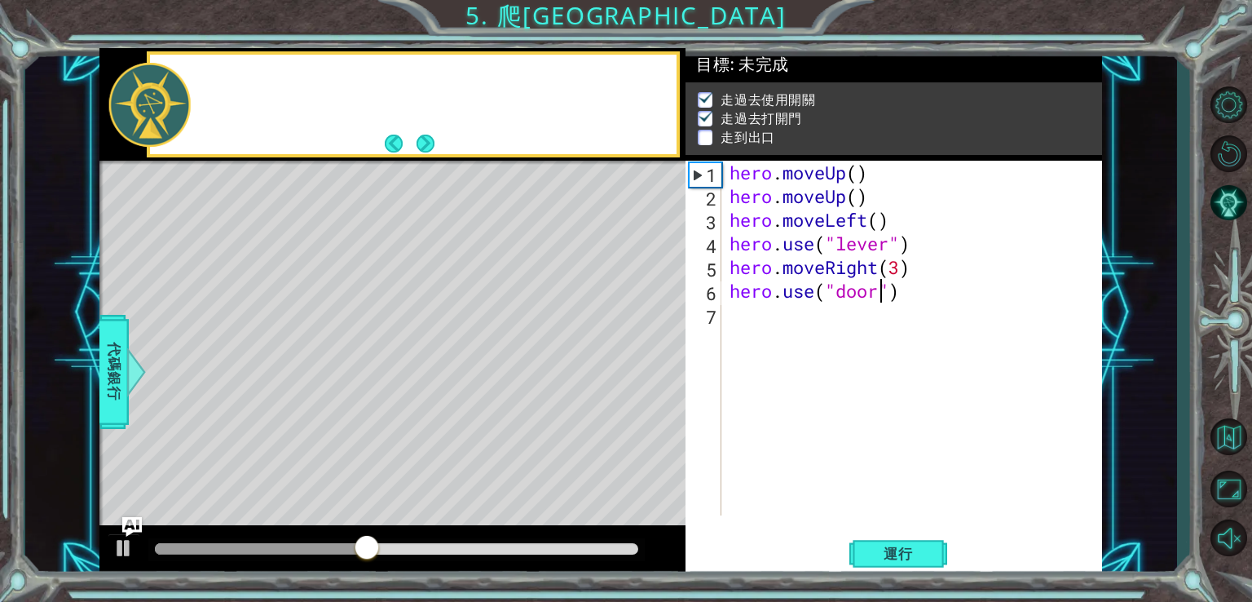
scroll to position [4, 0]
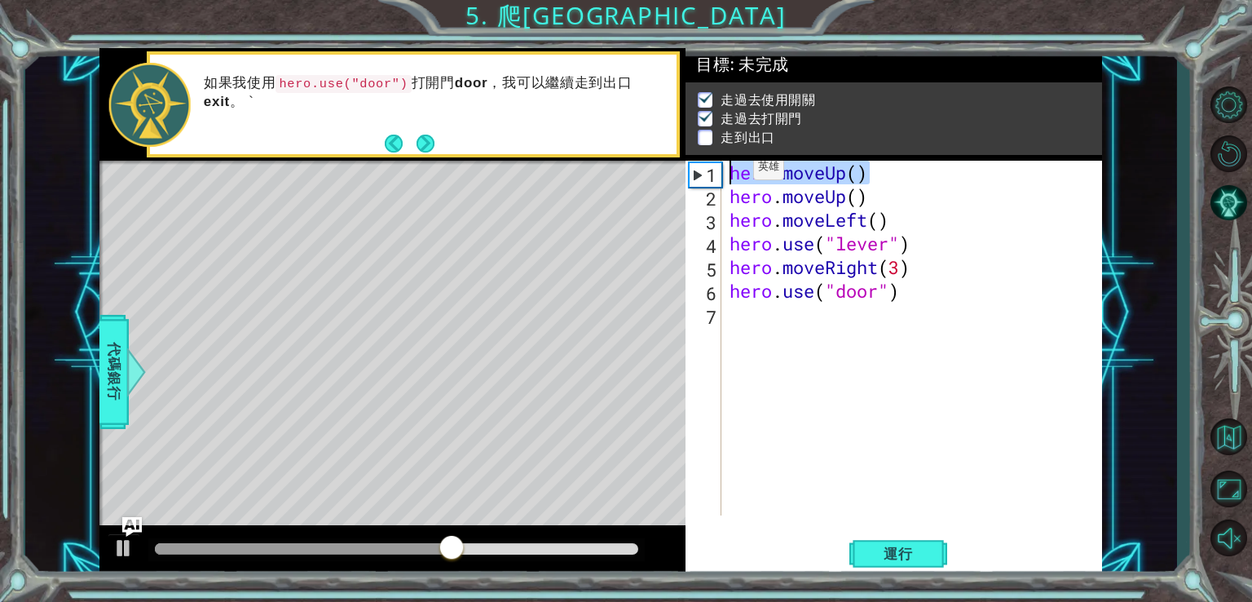
drag, startPoint x: 868, startPoint y: 174, endPoint x: 729, endPoint y: 170, distance: 139.5
click at [729, 170] on div "hero . moveUp ( ) hero . moveUp ( ) hero . moveLeft ( ) hero . use ( "lever" ) …" at bounding box center [917, 362] width 380 height 402
type textarea "hero.moveUp()"
click at [732, 324] on div "hero . moveUp ( ) hero . moveUp ( ) hero . moveLeft ( ) hero . use ( "lever" ) …" at bounding box center [917, 362] width 380 height 402
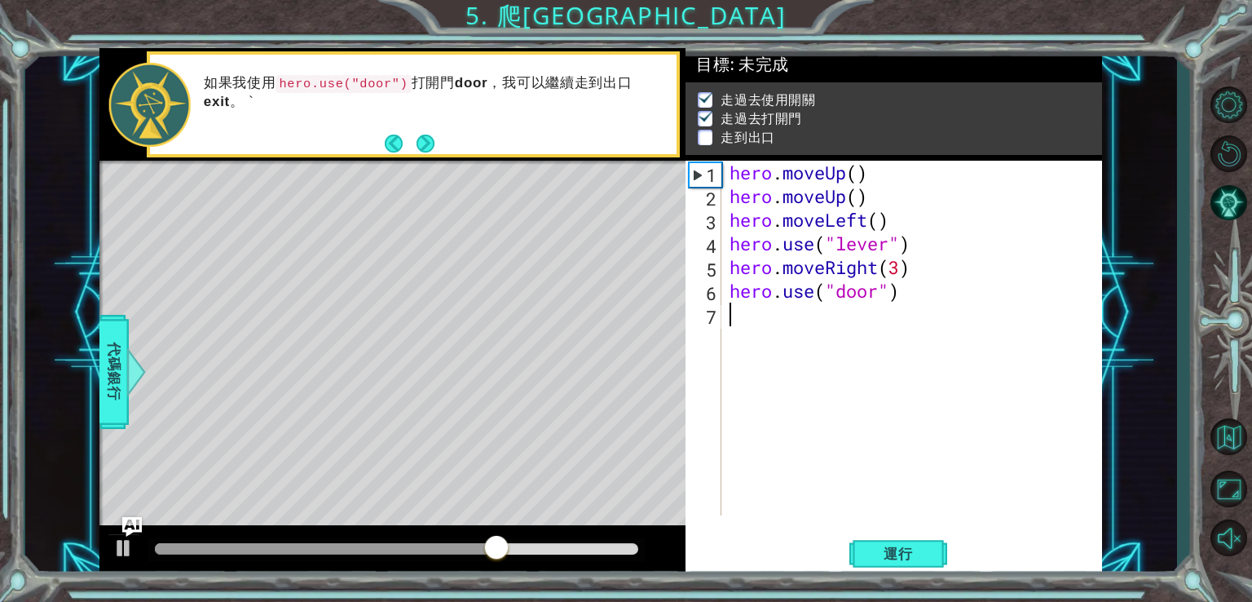
scroll to position [0, 0]
paste textarea "hero.moveUp()"
click at [858, 314] on div "hero . moveUp ( ) hero . moveUp ( ) hero . moveLeft ( ) hero . use ( "lever" ) …" at bounding box center [917, 362] width 380 height 402
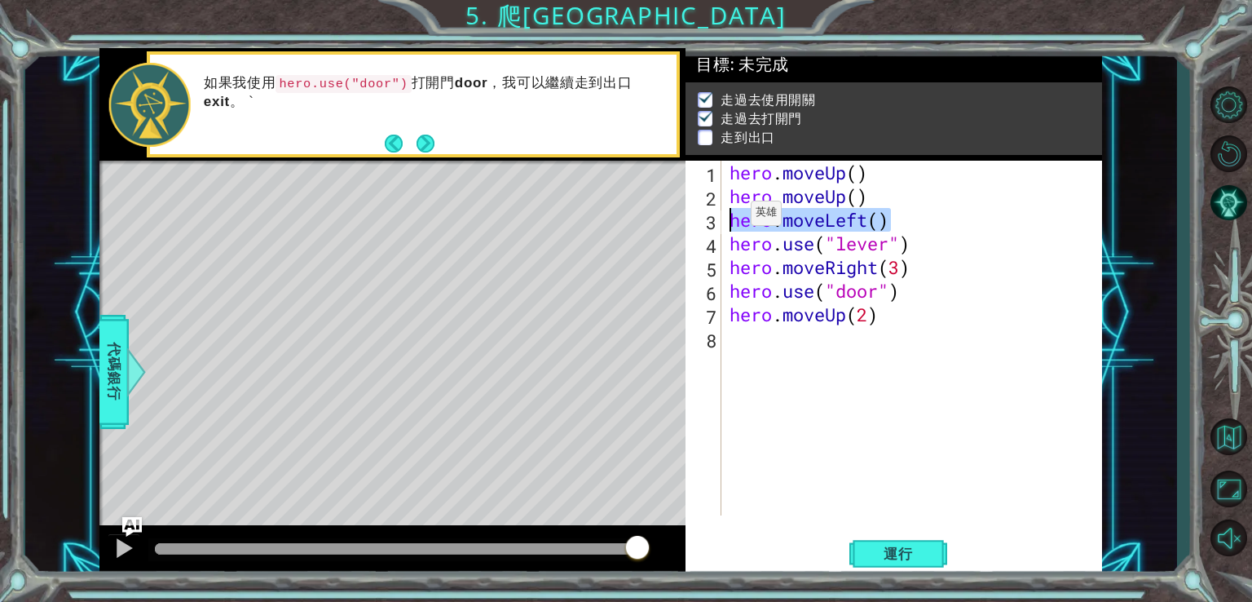
drag, startPoint x: 894, startPoint y: 221, endPoint x: 717, endPoint y: 216, distance: 177.0
click at [717, 216] on div "hero.moveUp(2) 1 2 3 4 5 6 7 8 hero . moveUp ( ) hero . moveUp ( ) hero . moveL…" at bounding box center [892, 338] width 413 height 355
type textarea "hero.moveLeft()"
click at [766, 346] on div "hero . moveUp ( ) hero . moveUp ( ) hero . moveLeft ( ) hero . use ( "lever" ) …" at bounding box center [917, 362] width 380 height 402
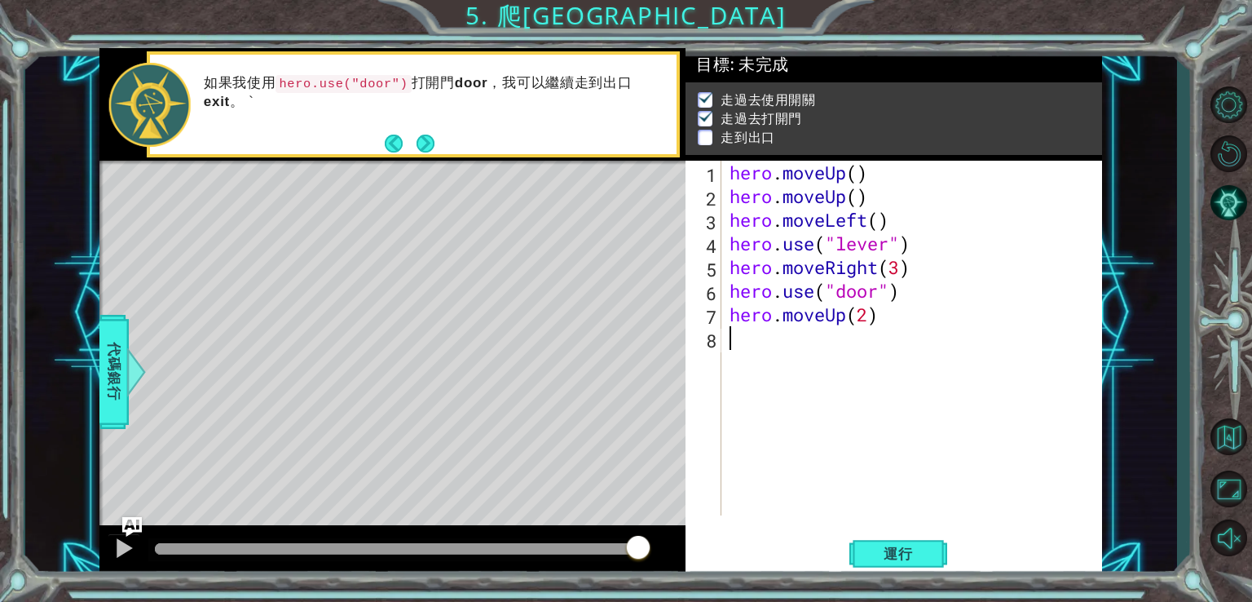
paste textarea "hero.moveLeft()"
click at [882, 343] on div "hero . moveUp ( ) hero . moveUp ( ) hero . moveLeft ( ) hero . use ( "lever" ) …" at bounding box center [917, 362] width 380 height 402
type textarea "hero.moveLeft(3)"
click at [912, 552] on span "運行" at bounding box center [899, 554] width 62 height 16
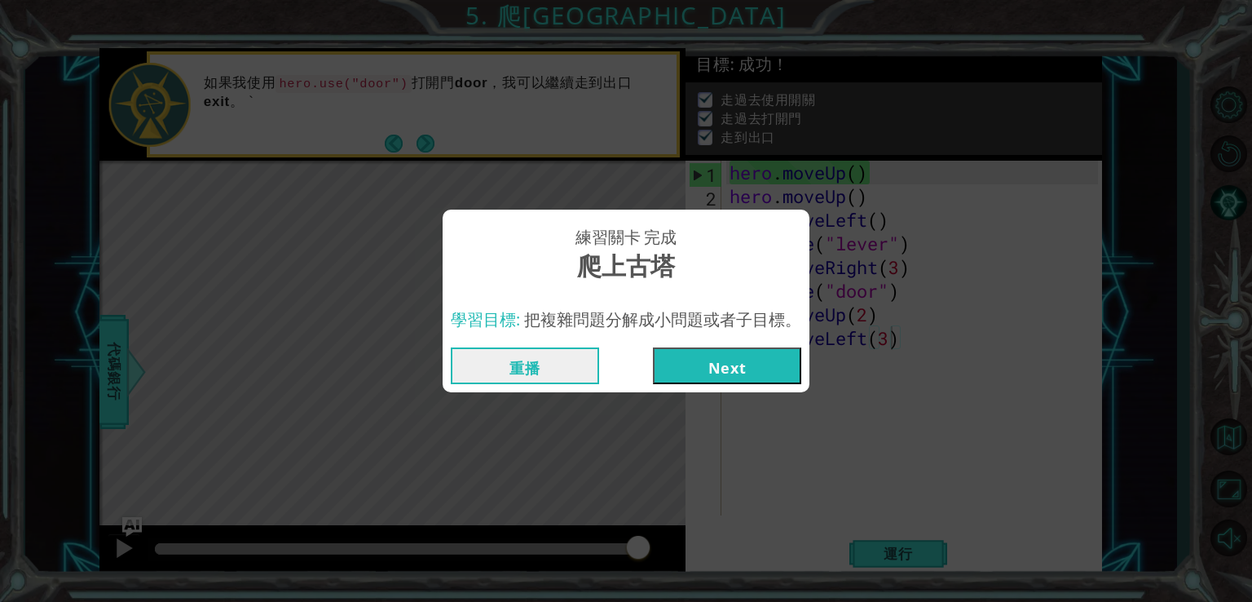
click at [753, 361] on button "Next" at bounding box center [727, 365] width 148 height 37
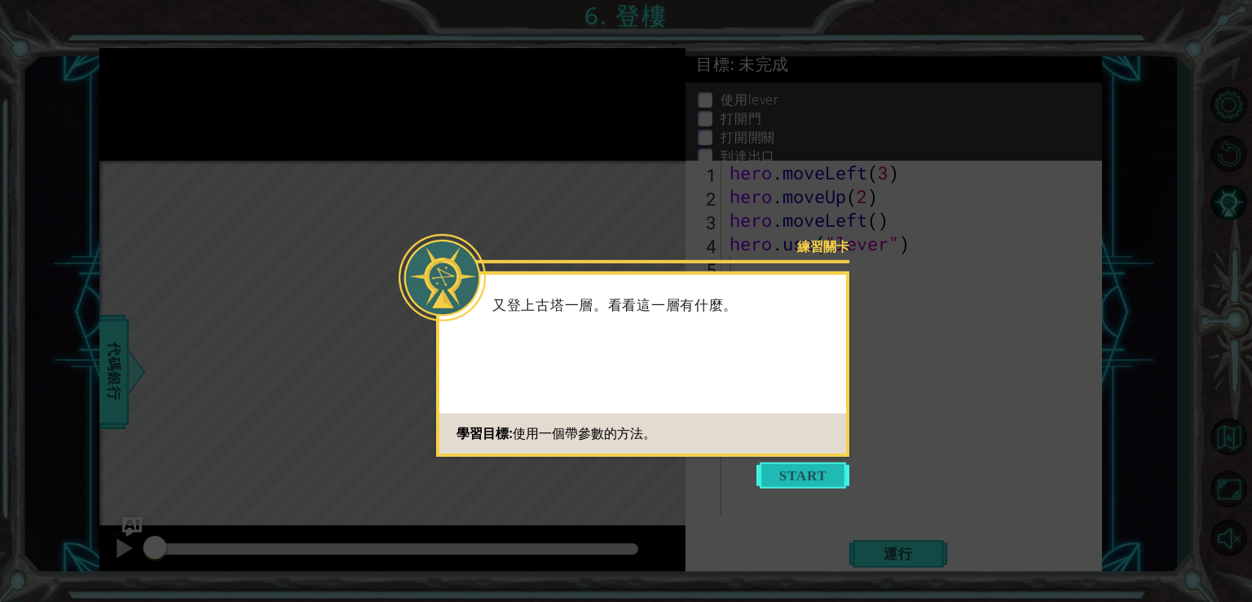
click at [816, 477] on button "Start" at bounding box center [803, 475] width 93 height 26
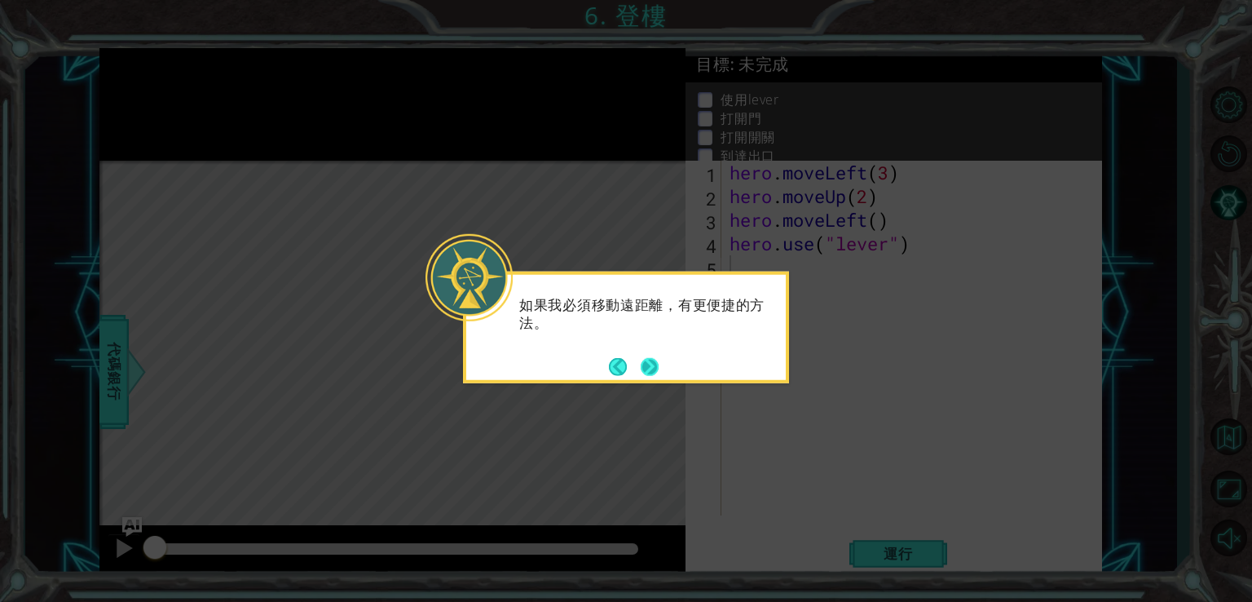
click at [646, 361] on button "Next" at bounding box center [650, 366] width 20 height 20
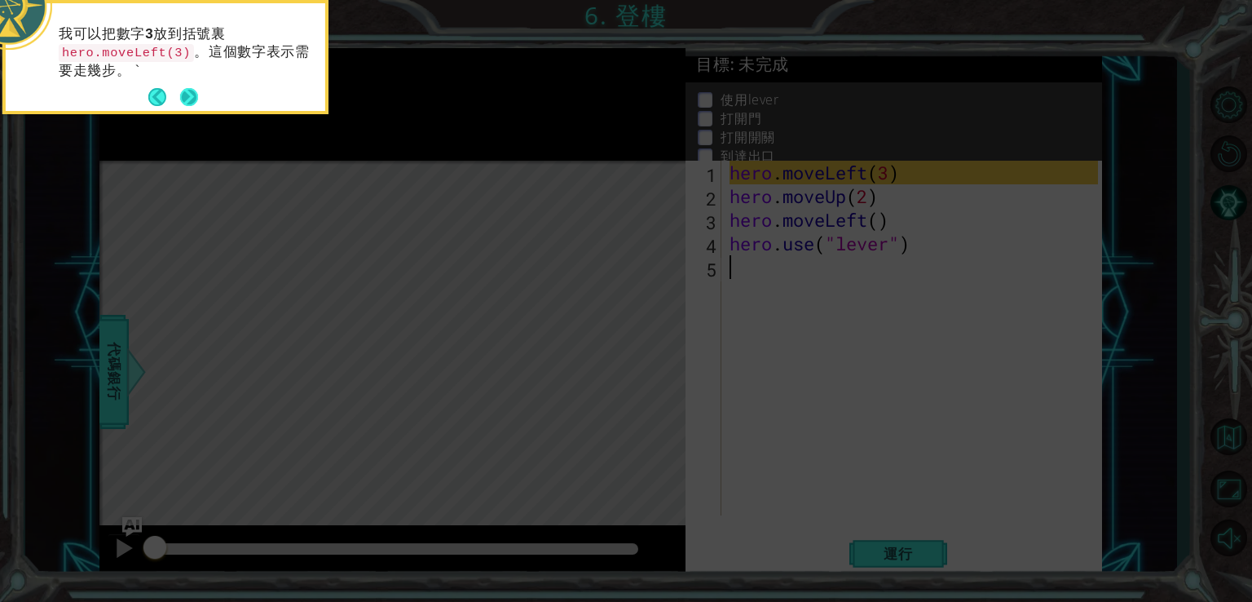
click at [199, 91] on button "Next" at bounding box center [189, 97] width 23 height 23
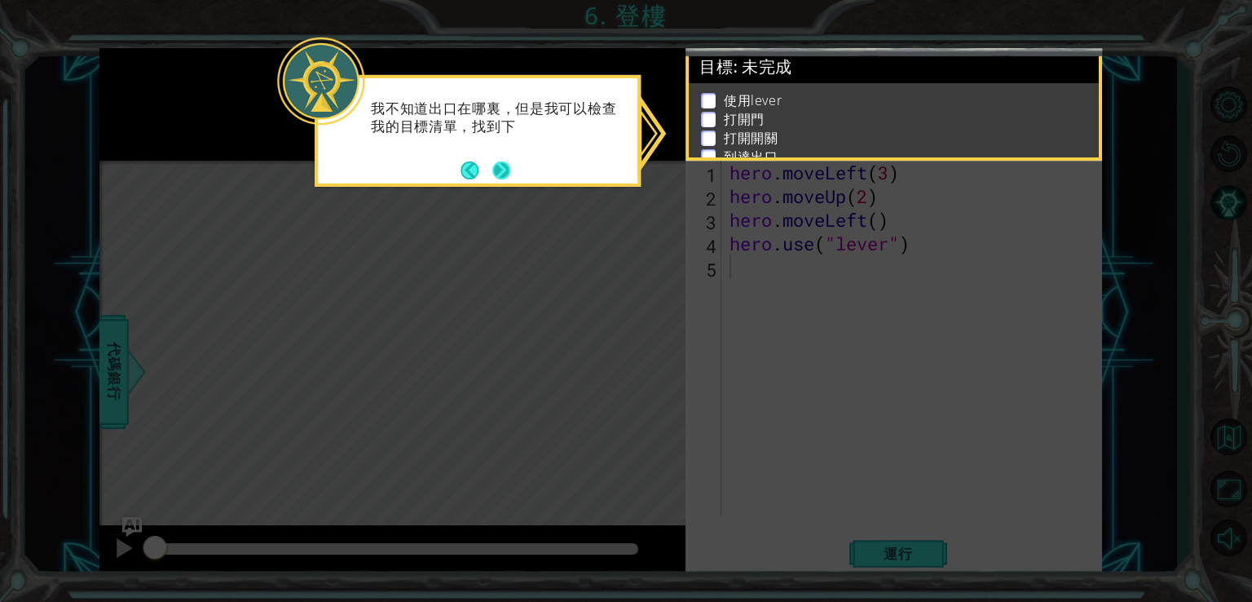
click at [506, 171] on button "Next" at bounding box center [501, 170] width 19 height 19
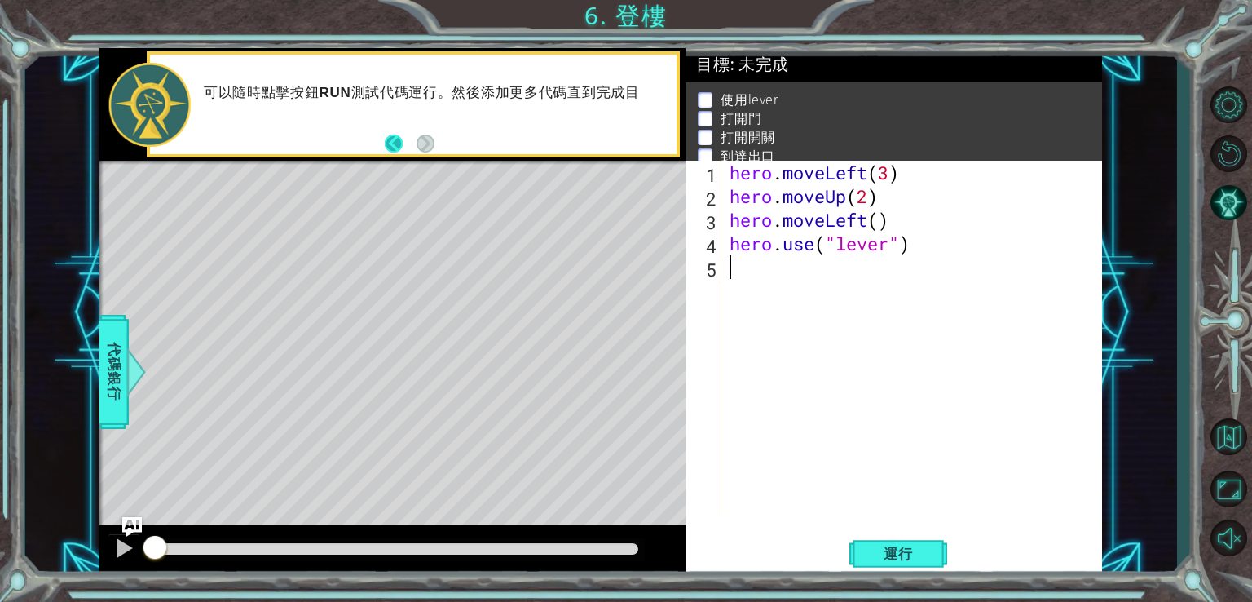
click at [398, 140] on button "Back" at bounding box center [401, 144] width 32 height 18
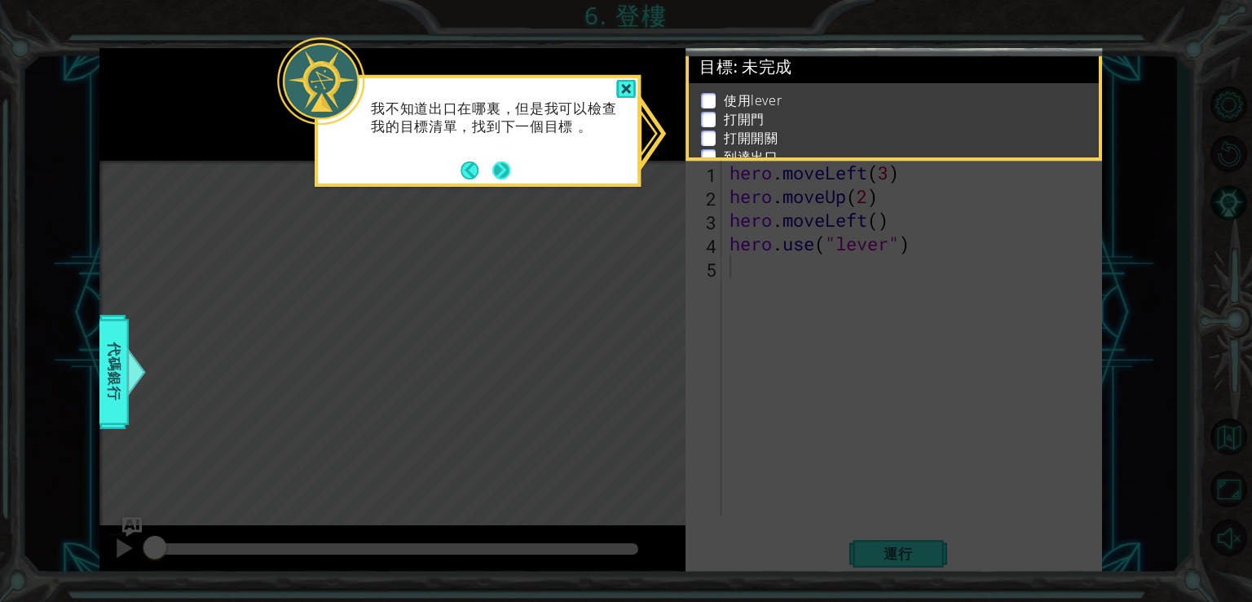
click at [499, 161] on button "Next" at bounding box center [502, 170] width 18 height 18
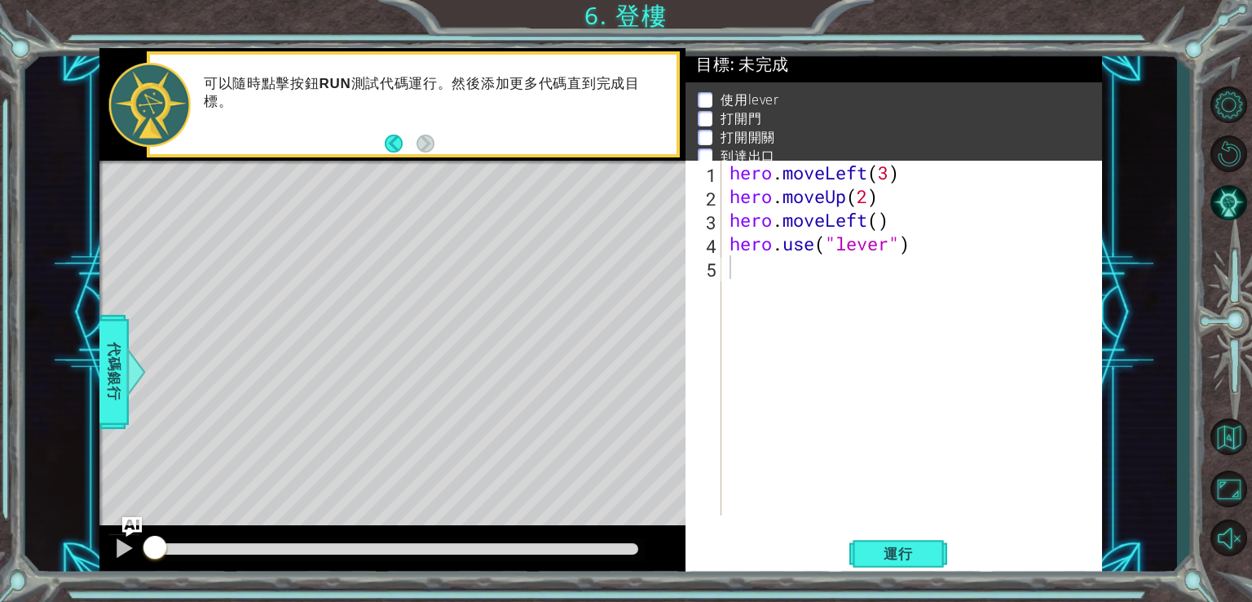
click at [448, 185] on div "Level Map" at bounding box center [475, 401] width 753 height 480
click at [930, 550] on button "運行" at bounding box center [899, 553] width 98 height 42
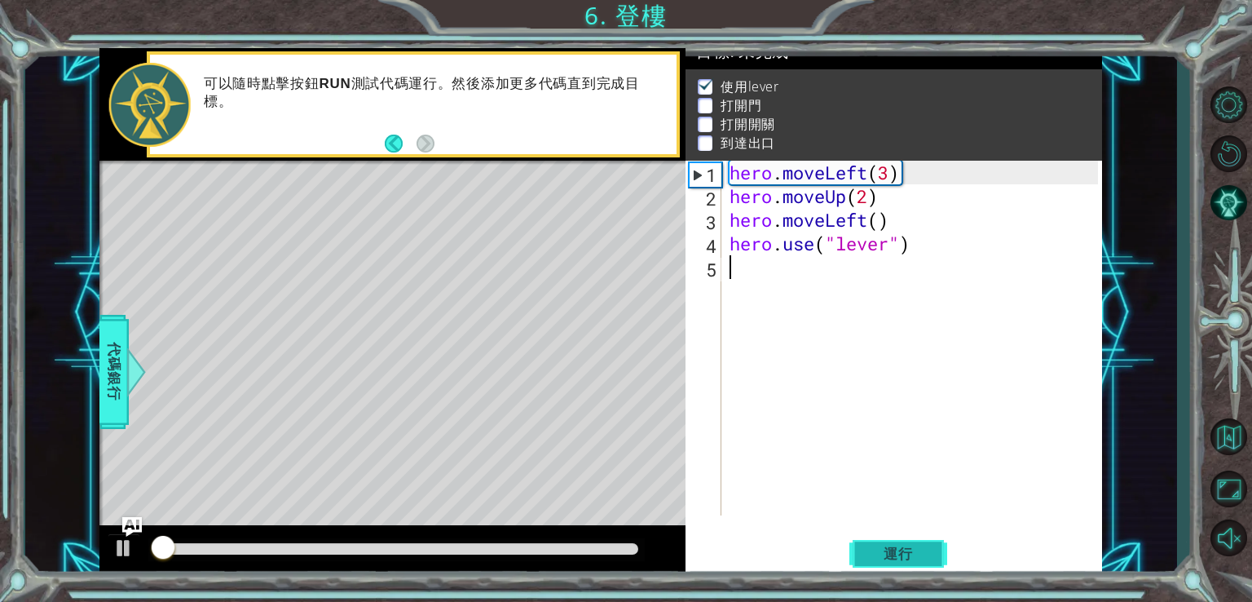
scroll to position [16, 0]
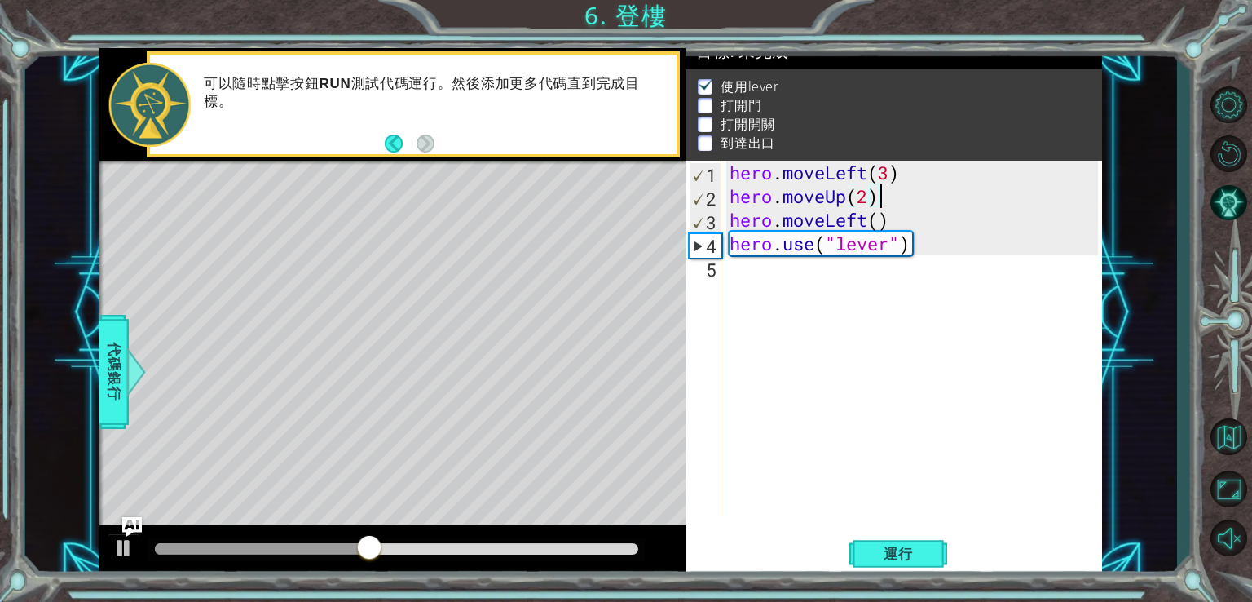
drag, startPoint x: 889, startPoint y: 203, endPoint x: 895, endPoint y: 195, distance: 10.4
click at [895, 195] on div "hero . moveLeft ( 3 ) hero . moveUp ( 2 ) hero . moveLeft ( ) hero . use ( "lev…" at bounding box center [917, 362] width 380 height 402
drag, startPoint x: 904, startPoint y: 219, endPoint x: 731, endPoint y: 214, distance: 172.9
click at [728, 213] on div "hero . moveLeft ( 3 ) hero . moveUp ( 2 ) hero . moveLeft ( ) hero . use ( "lev…" at bounding box center [917, 362] width 380 height 402
type textarea "hero.moveLeft()"
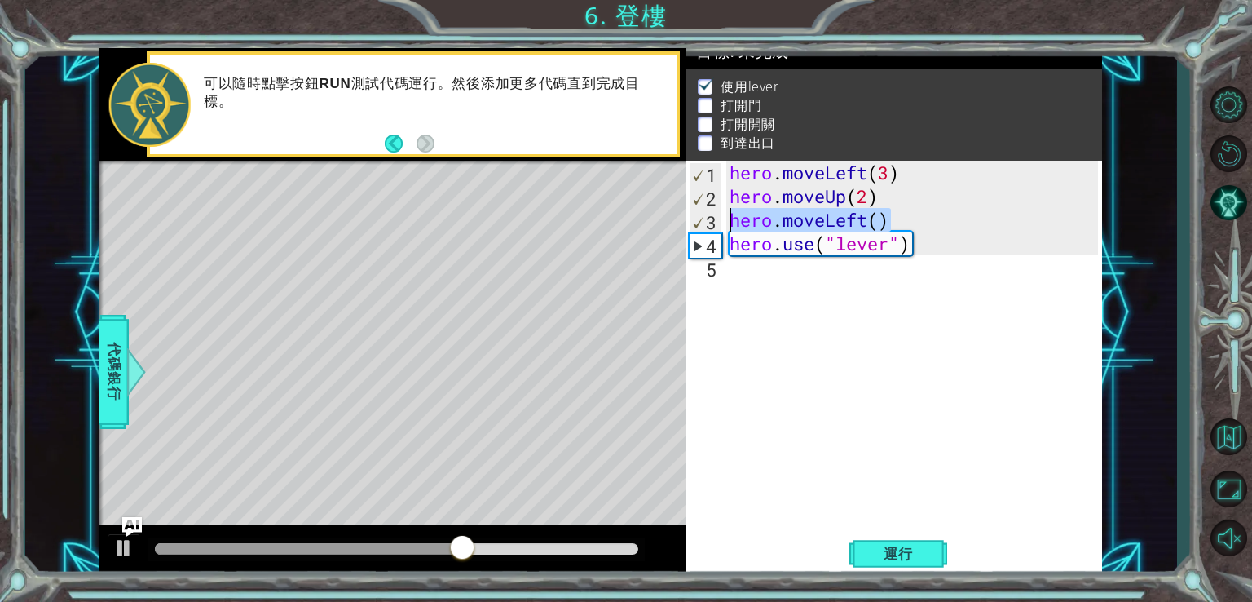
click at [753, 278] on div "hero . moveLeft ( 3 ) hero . moveUp ( 2 ) hero . moveLeft ( ) hero . use ( "lev…" at bounding box center [917, 362] width 380 height 402
paste textarea "hero.moveLeft()"
type textarea "hero.moveLeft()"
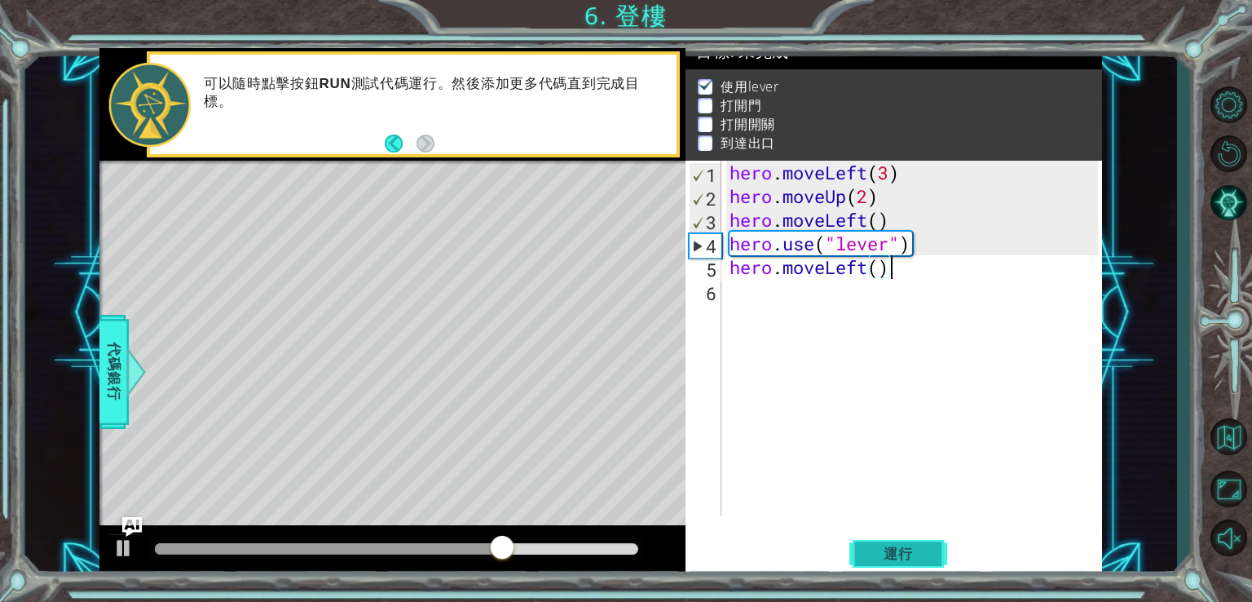
click at [874, 552] on span "運行" at bounding box center [899, 554] width 62 height 16
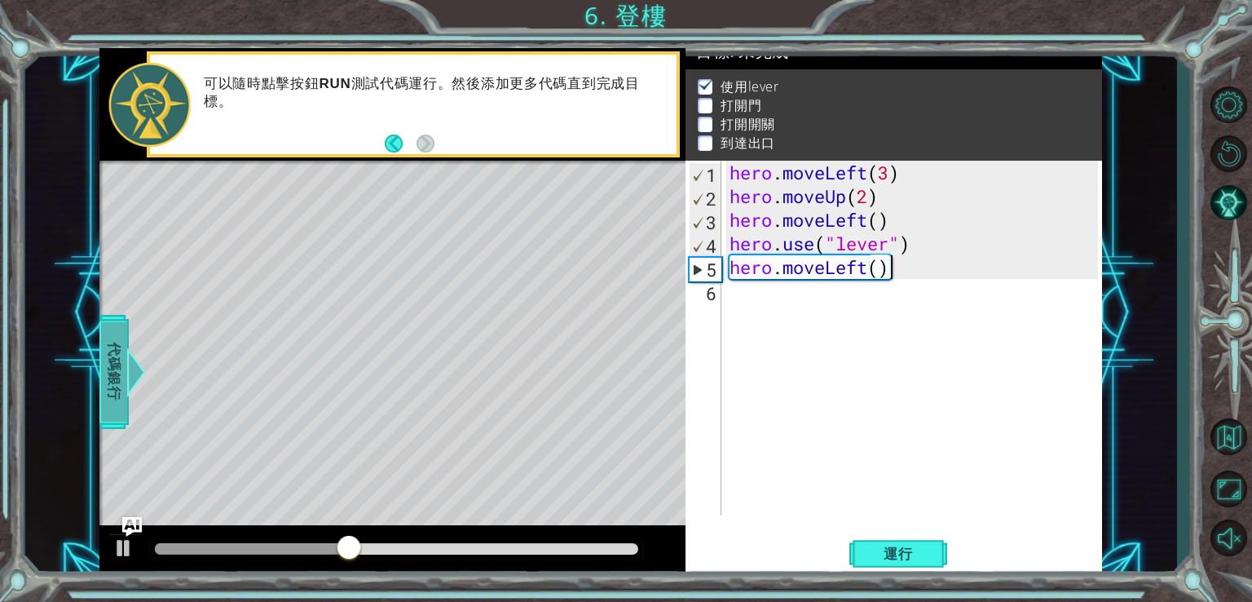
click at [121, 366] on span "代碼銀行" at bounding box center [114, 370] width 26 height 99
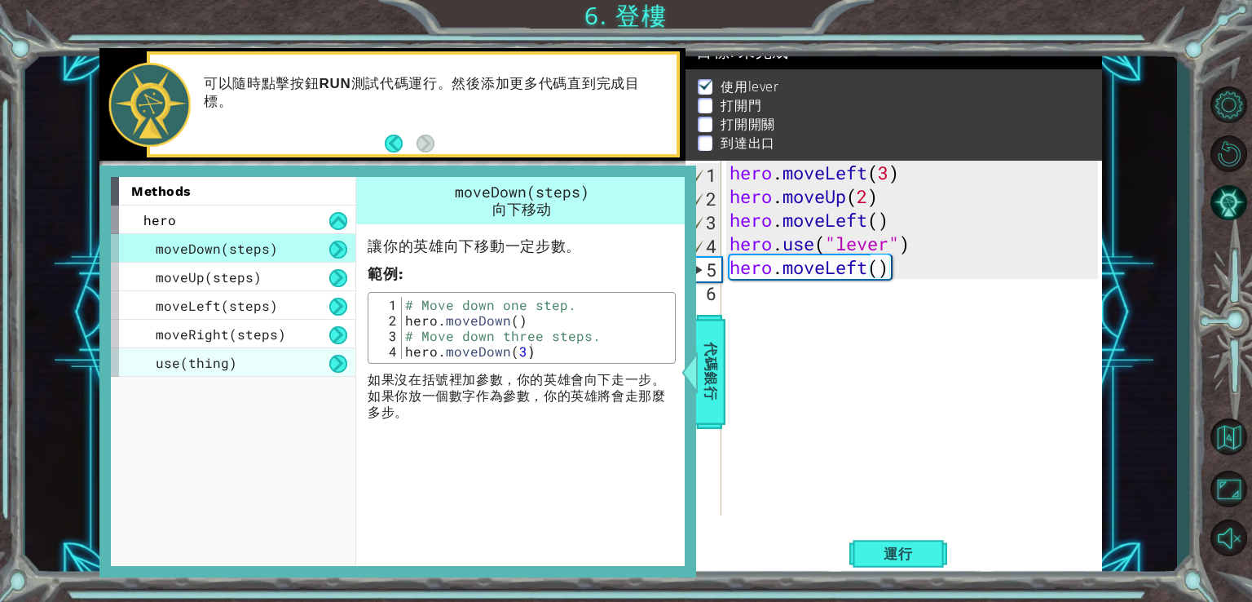
click at [238, 360] on div "use(thing)" at bounding box center [233, 362] width 245 height 29
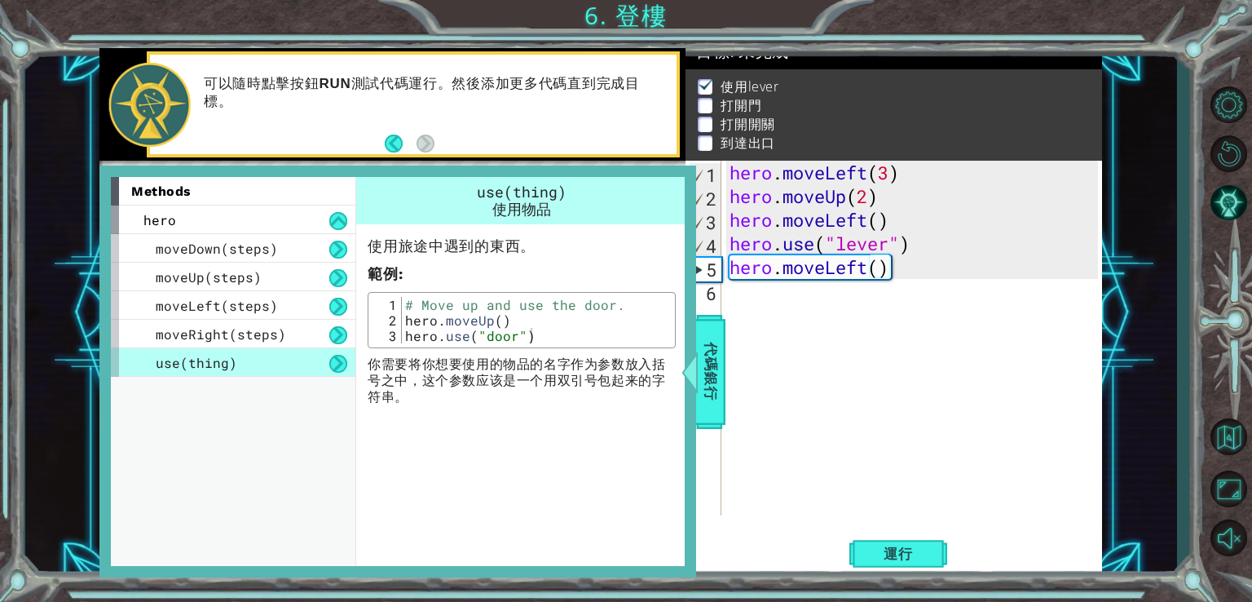
type textarea "hero.use("door")"
drag, startPoint x: 532, startPoint y: 337, endPoint x: 393, endPoint y: 333, distance: 138.7
click at [393, 333] on div "hero.use("door") 1 2 3 # Move up and use the door. hero . moveUp ( ) hero . use…" at bounding box center [522, 320] width 298 height 46
click at [747, 317] on div "hero . moveLeft ( 3 ) hero . moveUp ( 2 ) hero . moveLeft ( ) hero . use ( "lev…" at bounding box center [917, 362] width 380 height 402
paste textarea "hero.use("door")"
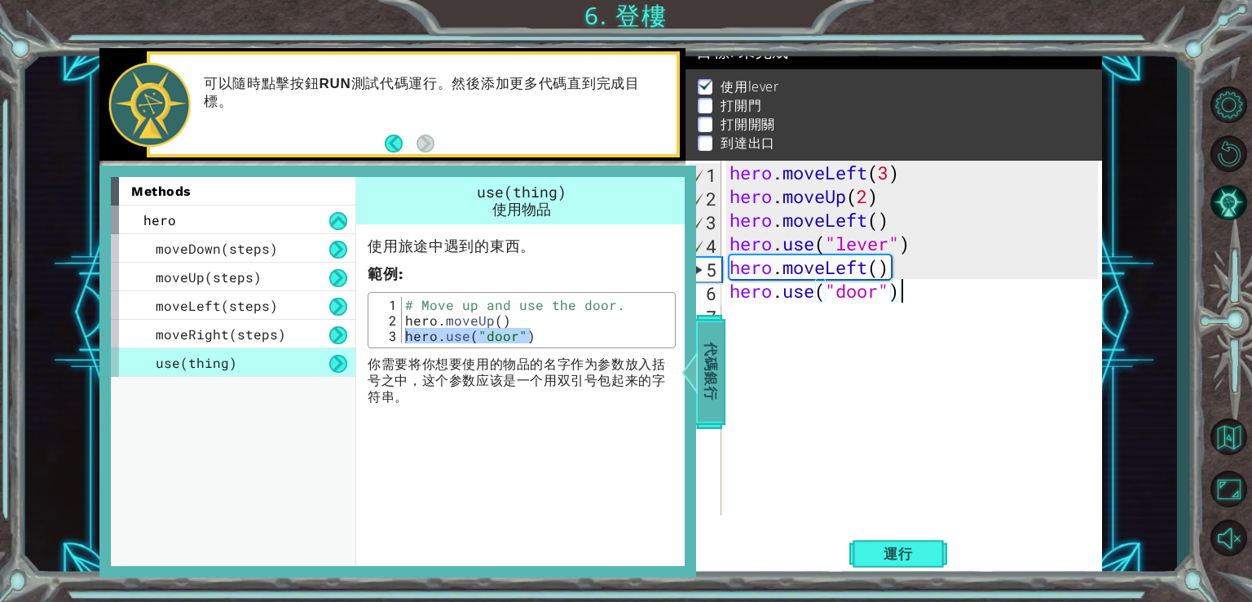
click at [708, 409] on span "代碼銀行" at bounding box center [711, 370] width 26 height 99
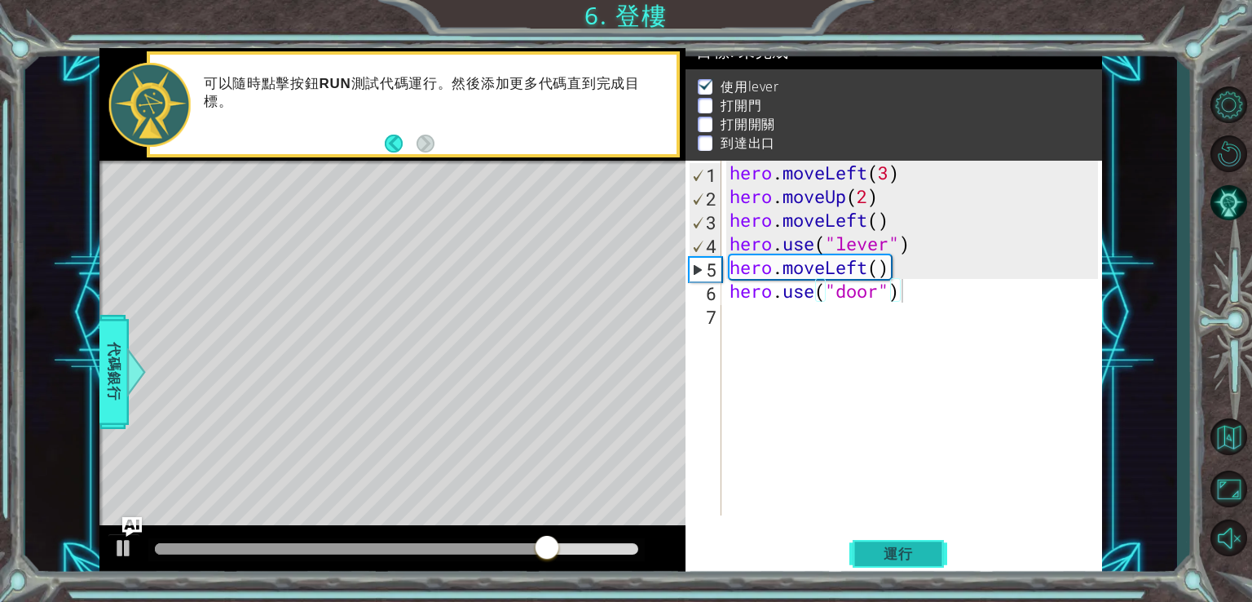
click at [905, 541] on button "運行" at bounding box center [899, 553] width 98 height 42
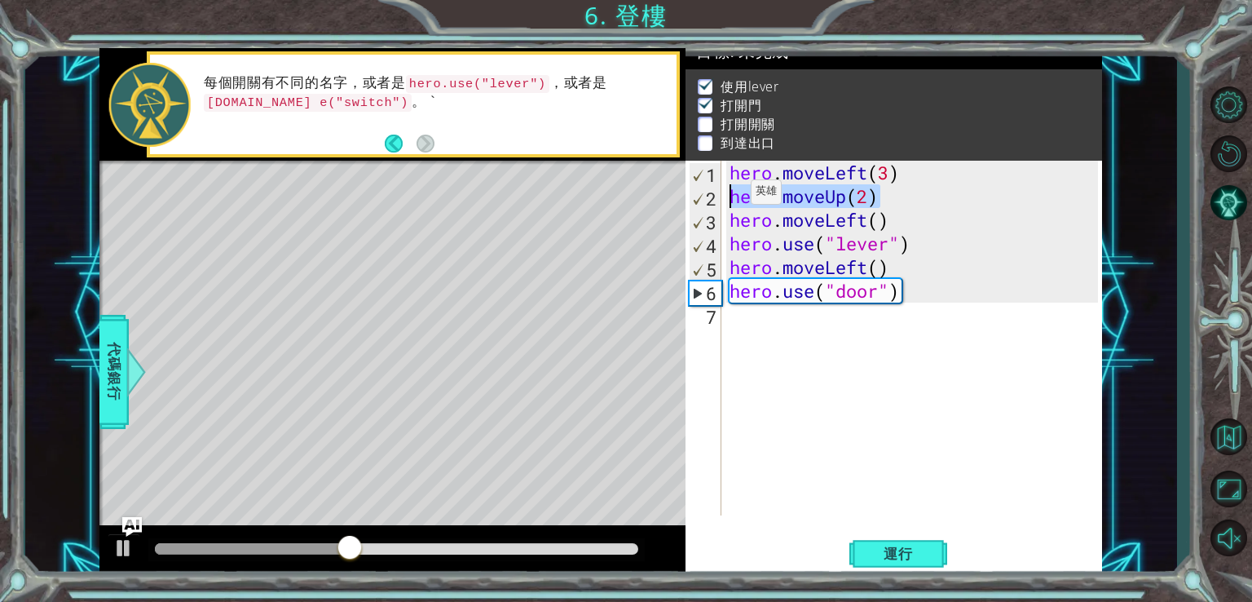
drag, startPoint x: 896, startPoint y: 200, endPoint x: 721, endPoint y: 196, distance: 175.4
click at [721, 196] on div "hero.use("door") 1 2 3 4 5 6 7 hero . moveLeft ( 3 ) hero . moveUp ( 2 ) hero .…" at bounding box center [892, 338] width 413 height 355
type textarea "hero.moveUp(2)"
click at [749, 316] on div "hero . moveLeft ( 3 ) hero . moveUp ( 2 ) hero . moveLeft ( ) hero . use ( "lev…" at bounding box center [917, 362] width 380 height 402
paste textarea "hero.moveUp(2)"
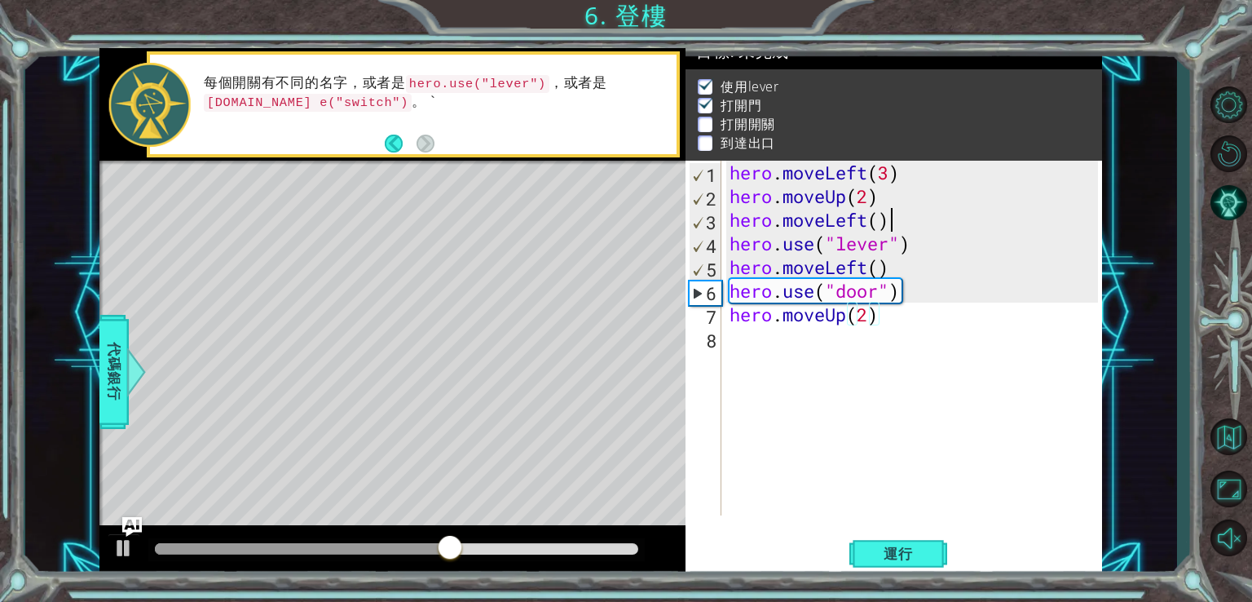
click at [895, 223] on div "hero . moveLeft ( 3 ) hero . moveUp ( 2 ) hero . moveLeft ( ) hero . use ( "lev…" at bounding box center [917, 362] width 380 height 402
type textarea "hero.moveLeft()"
click at [120, 380] on span "代碼銀行" at bounding box center [114, 370] width 26 height 99
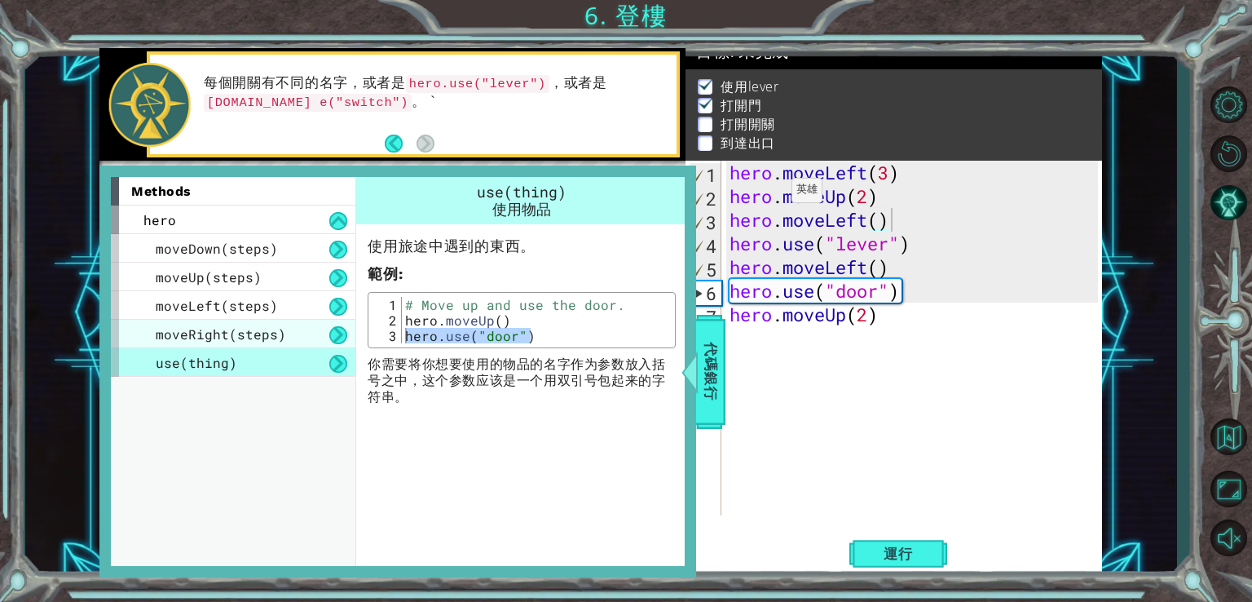
click at [220, 325] on span "moveRight(steps)" at bounding box center [221, 333] width 130 height 17
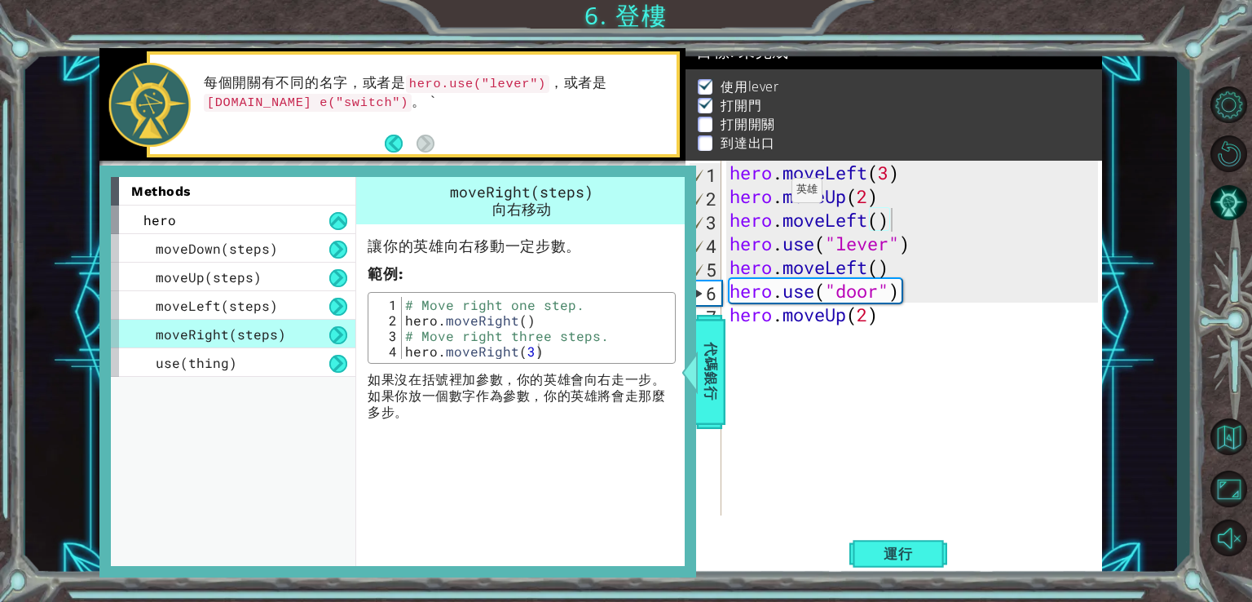
type textarea "hero.moveRight(3)"
drag, startPoint x: 542, startPoint y: 356, endPoint x: 401, endPoint y: 347, distance: 141.3
click at [402, 347] on div "# Move right one step. hero . moveRight ( ) # Move right three steps. hero . mo…" at bounding box center [537, 343] width 270 height 93
click at [706, 383] on span "代碼銀行" at bounding box center [711, 370] width 26 height 99
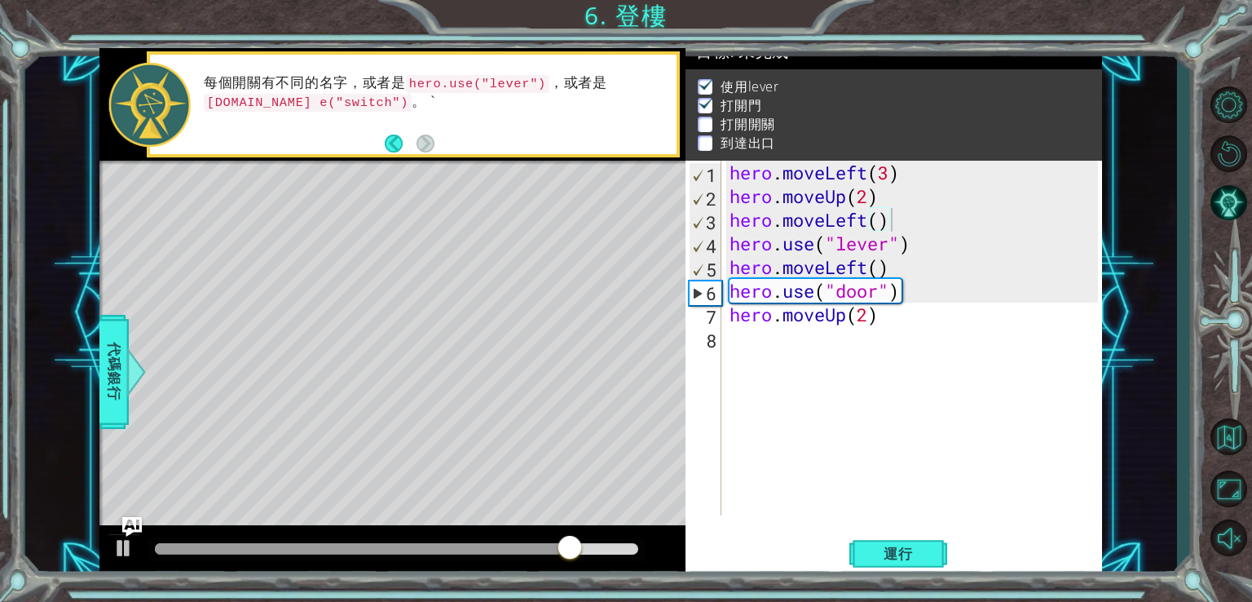
click at [757, 350] on div "hero . moveLeft ( 3 ) hero . moveUp ( 2 ) hero . moveLeft ( ) hero . use ( "lev…" at bounding box center [917, 362] width 380 height 402
paste textarea "hero.moveRight(3)"
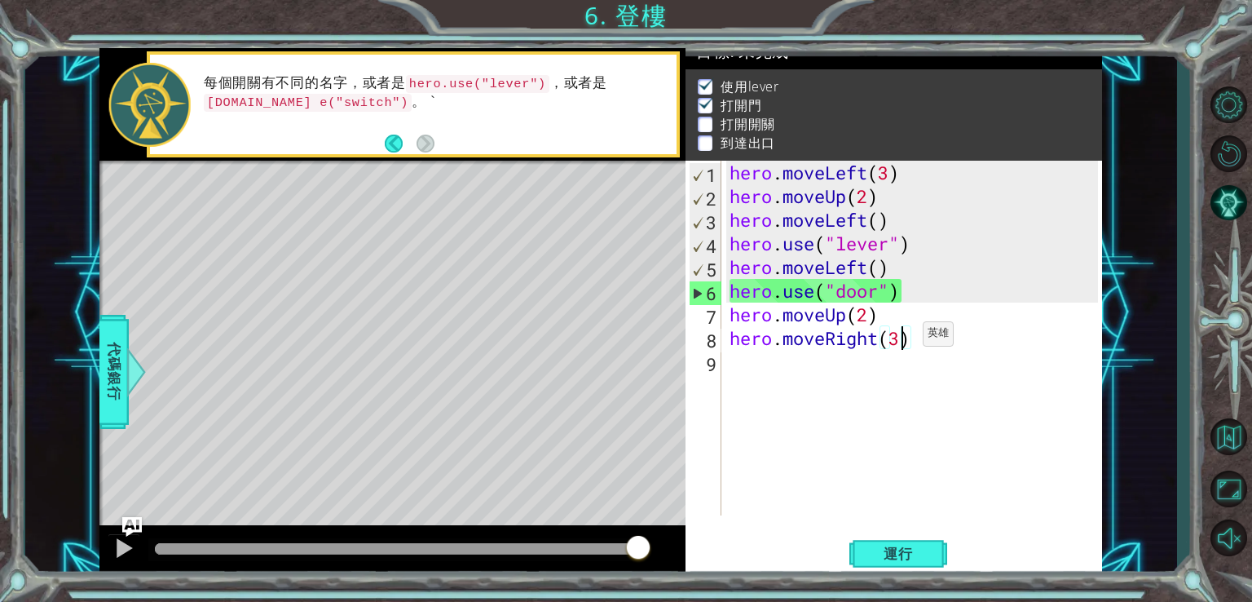
click at [899, 337] on div "hero . moveLeft ( 3 ) hero . moveUp ( 2 ) hero . moveLeft ( ) hero . use ( "lev…" at bounding box center [917, 362] width 380 height 402
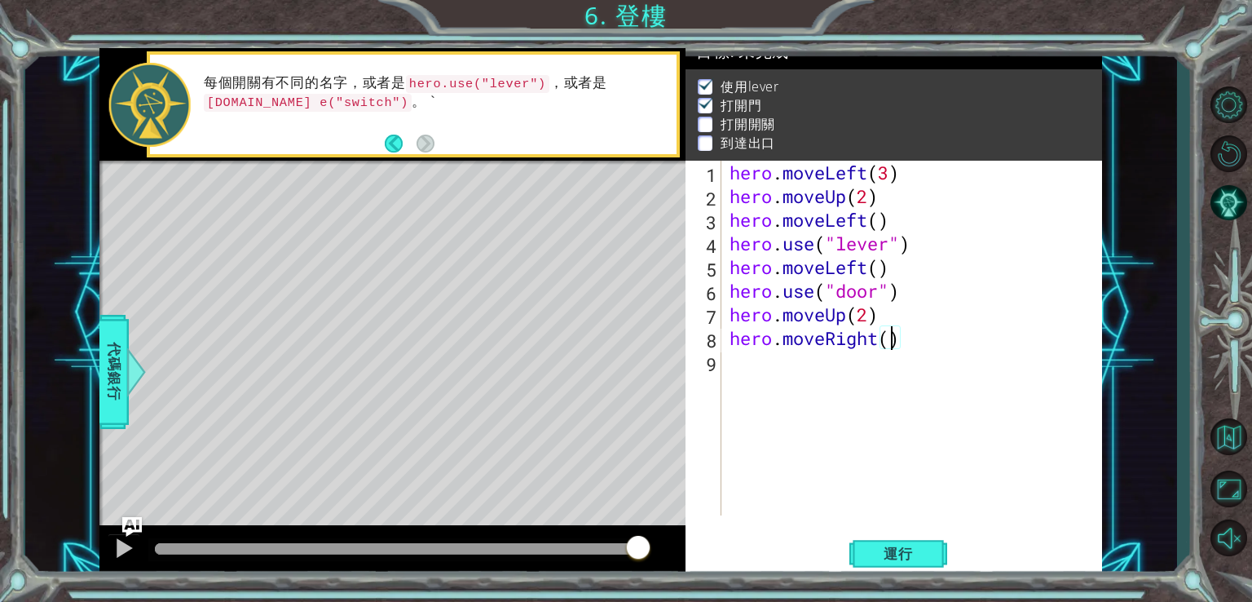
type textarea "hero.moveRight(2)"
click at [728, 378] on div "hero . moveLeft ( 3 ) hero . moveUp ( 2 ) hero . moveLeft ( ) hero . use ( "lev…" at bounding box center [917, 362] width 380 height 402
drag, startPoint x: 912, startPoint y: 291, endPoint x: 705, endPoint y: 283, distance: 207.3
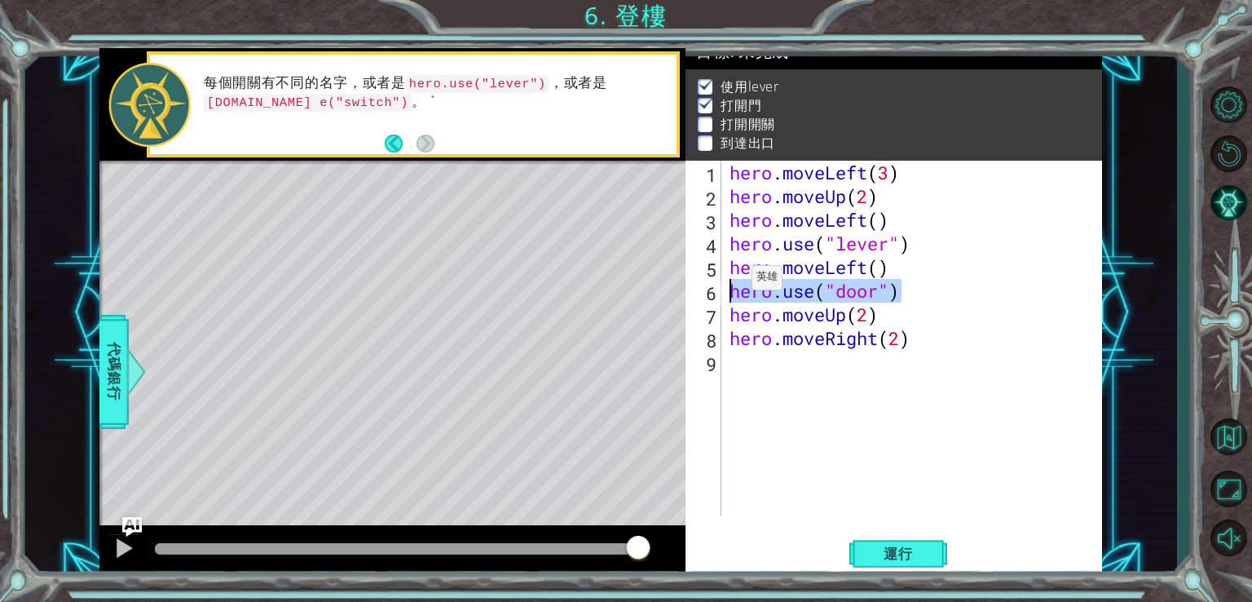
click at [705, 281] on div "1 2 3 4 5 6 7 8 9 hero . moveLeft ( 3 ) hero . moveUp ( 2 ) hero . moveLeft ( )…" at bounding box center [892, 338] width 413 height 355
type textarea "hero.use("door")"
click at [732, 368] on div "hero . moveLeft ( 3 ) hero . moveUp ( 2 ) hero . moveLeft ( ) hero . use ( "lev…" at bounding box center [917, 362] width 380 height 402
paste textarea "hero.use("door")"
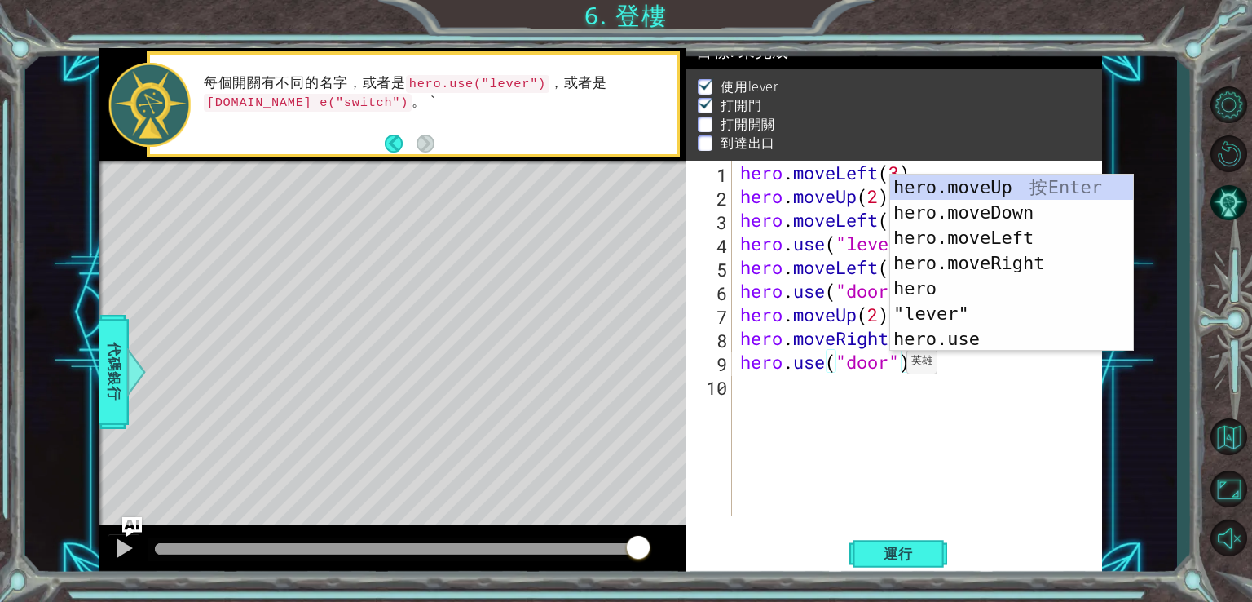
click at [890, 365] on div "hero . moveLeft ( 3 ) hero . moveUp ( 2 ) hero . moveLeft ( ) hero . use ( "lev…" at bounding box center [922, 362] width 370 height 402
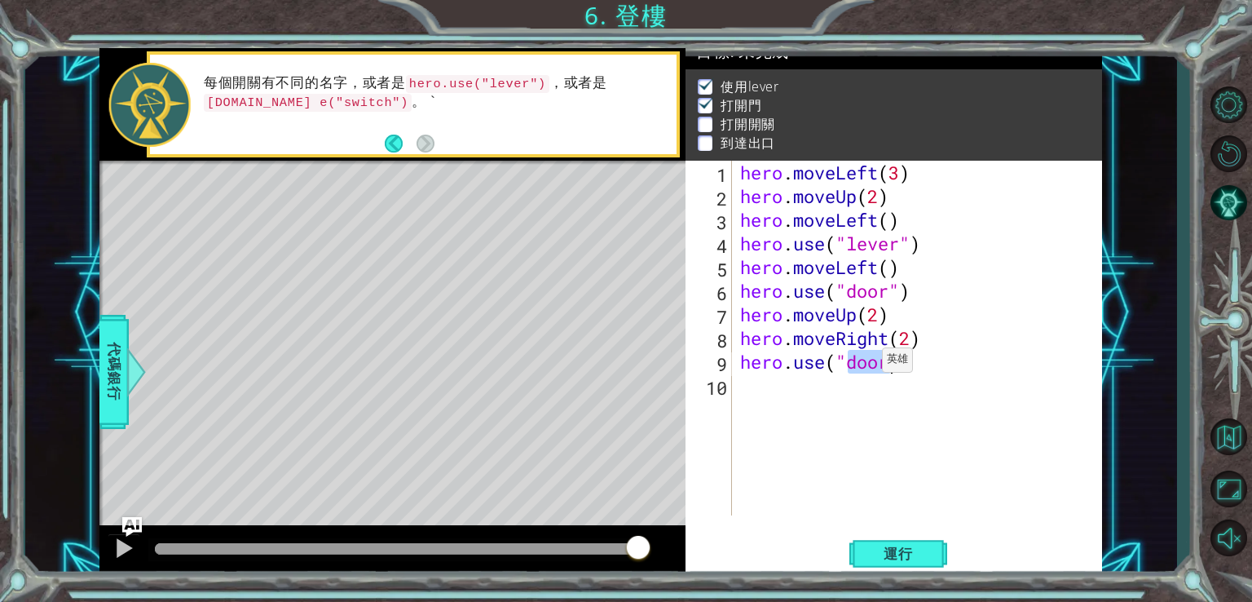
drag, startPoint x: 890, startPoint y: 365, endPoint x: 868, endPoint y: 363, distance: 23.0
click at [868, 363] on div "hero . moveLeft ( 3 ) hero . moveUp ( 2 ) hero . moveLeft ( ) hero . use ( "lev…" at bounding box center [922, 362] width 370 height 402
type textarea "hero.use("switch")"
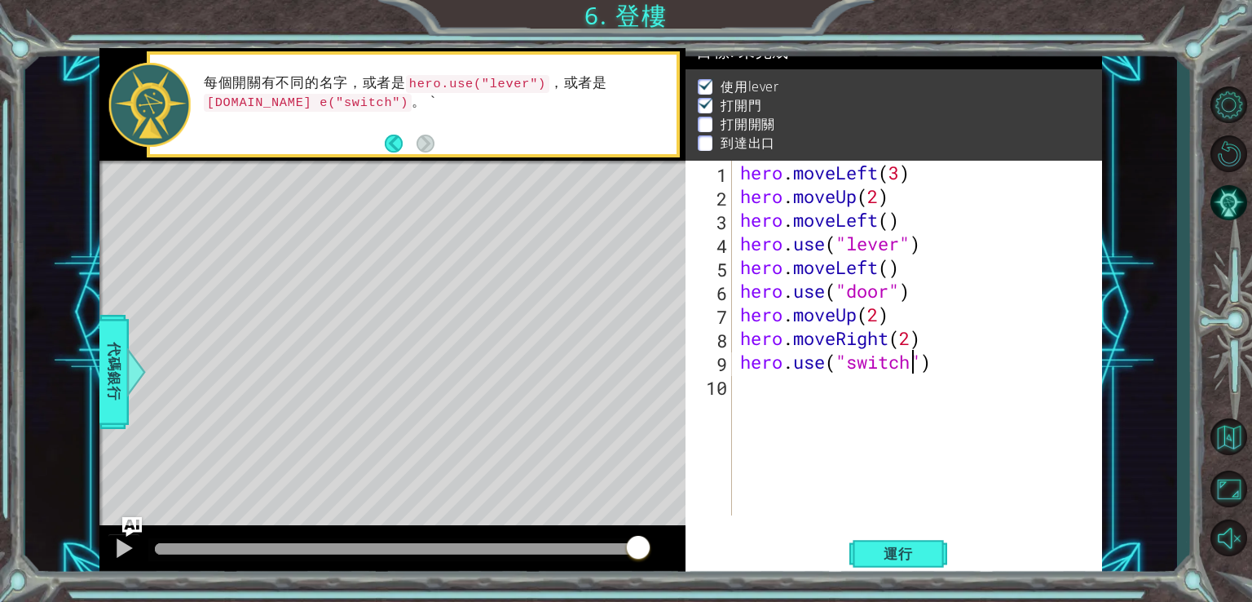
click at [796, 420] on div "hero . moveLeft ( 3 ) hero . moveUp ( 2 ) hero . moveLeft ( ) hero . use ( "lev…" at bounding box center [922, 362] width 370 height 402
click at [913, 169] on div "hero . moveLeft ( 3 ) hero . moveUp ( 2 ) hero . moveLeft ( ) hero . use ( "lev…" at bounding box center [922, 362] width 370 height 402
drag, startPoint x: 898, startPoint y: 197, endPoint x: 722, endPoint y: 192, distance: 175.4
click at [722, 192] on div "hero.moveLeft(3) 1 2 3 4 5 6 7 8 9 10 hero . moveLeft ( 3 ) hero . moveUp ( 2 )…" at bounding box center [892, 338] width 413 height 355
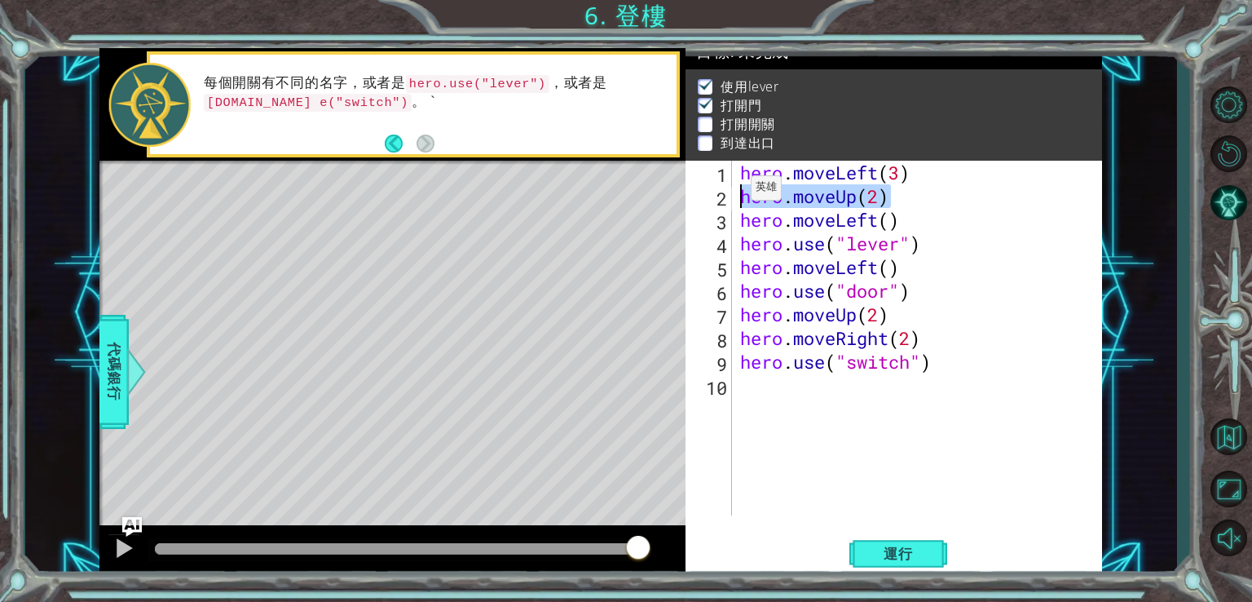
type textarea "hero.moveUp(2)"
click at [758, 395] on div "hero . moveLeft ( 3 ) hero . moveUp ( 2 ) hero . moveLeft ( ) hero . use ( "lev…" at bounding box center [922, 362] width 370 height 402
paste textarea "hero.moveUp(2)"
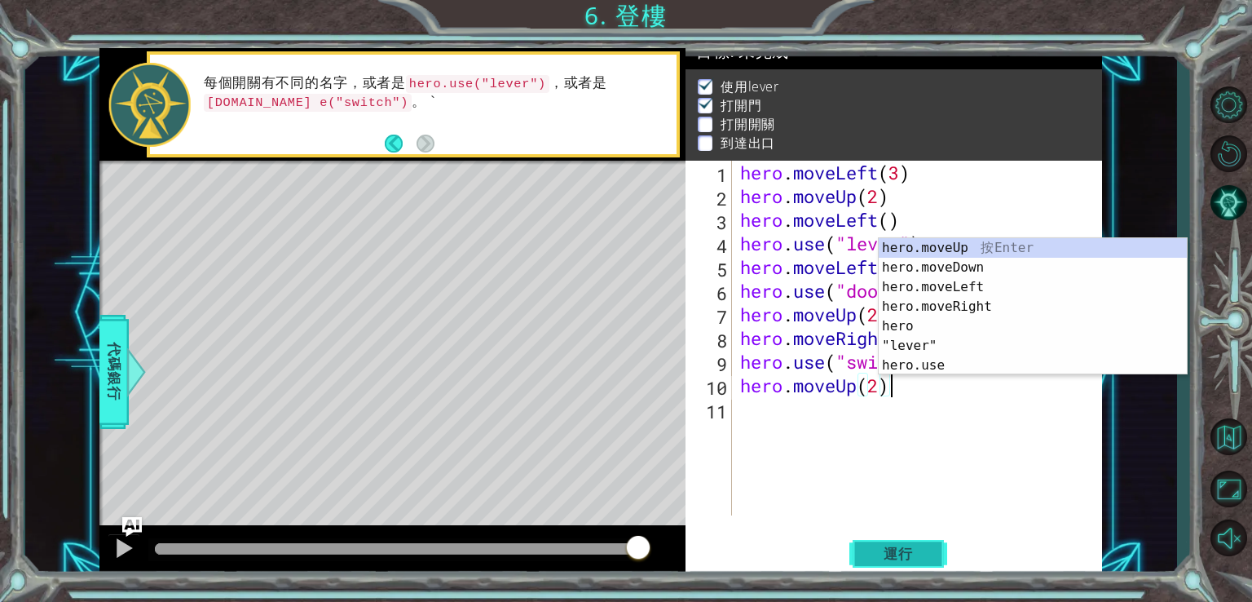
click at [872, 553] on span "運行" at bounding box center [899, 554] width 62 height 16
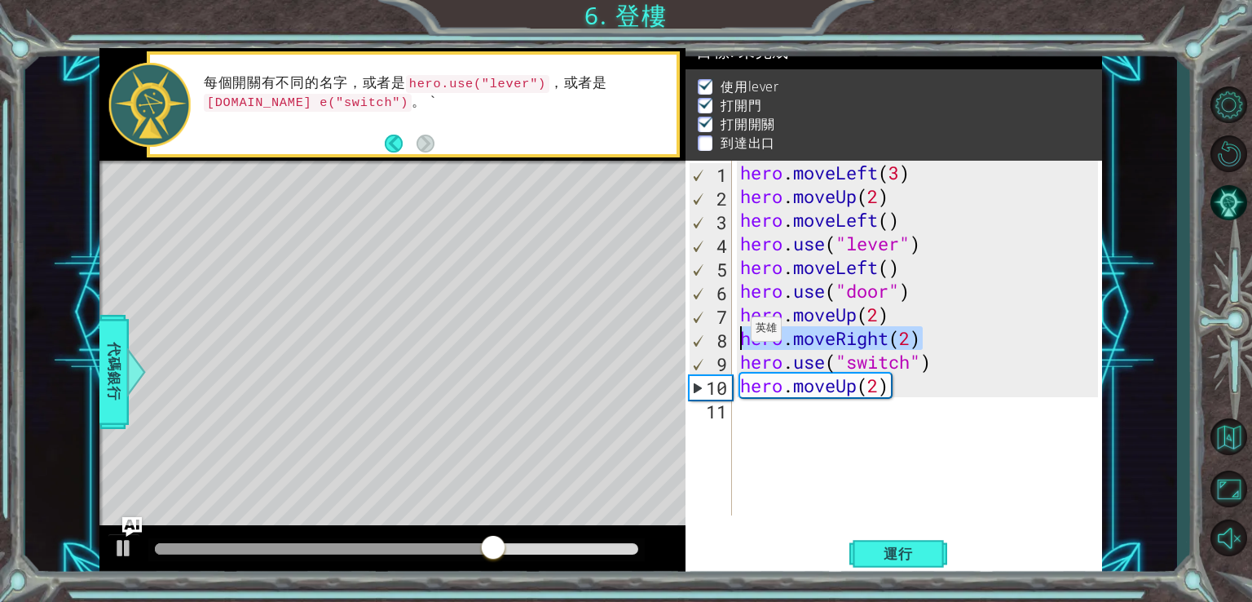
drag, startPoint x: 932, startPoint y: 338, endPoint x: 719, endPoint y: 332, distance: 212.9
click at [719, 332] on div "hero.moveUp(2) 1 2 3 4 5 6 7 8 9 10 11 hero . moveLeft ( 3 ) hero . moveUp ( 2 …" at bounding box center [892, 338] width 413 height 355
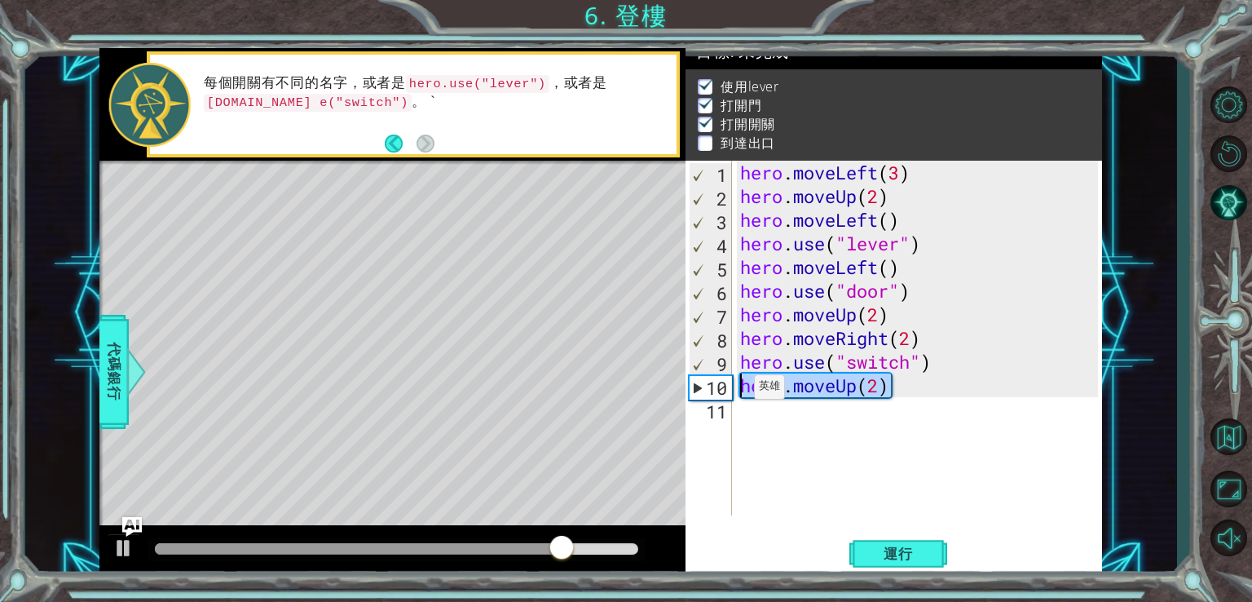
drag, startPoint x: 906, startPoint y: 395, endPoint x: 738, endPoint y: 388, distance: 168.1
click at [733, 390] on div "hero.moveRight(2) 1 2 3 4 5 6 7 8 9 10 11 hero . moveLeft ( 3 ) hero . moveUp (…" at bounding box center [892, 338] width 413 height 355
paste textarea "Right"
type textarea "hero.moveRight(2)"
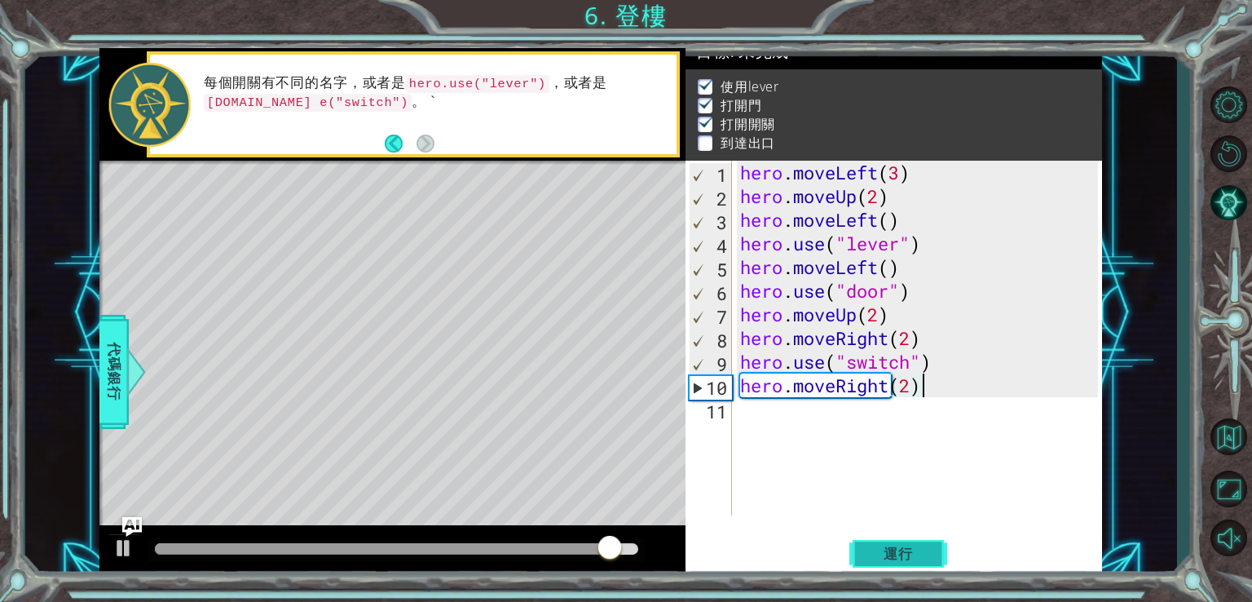
click at [905, 557] on span "運行" at bounding box center [899, 554] width 62 height 16
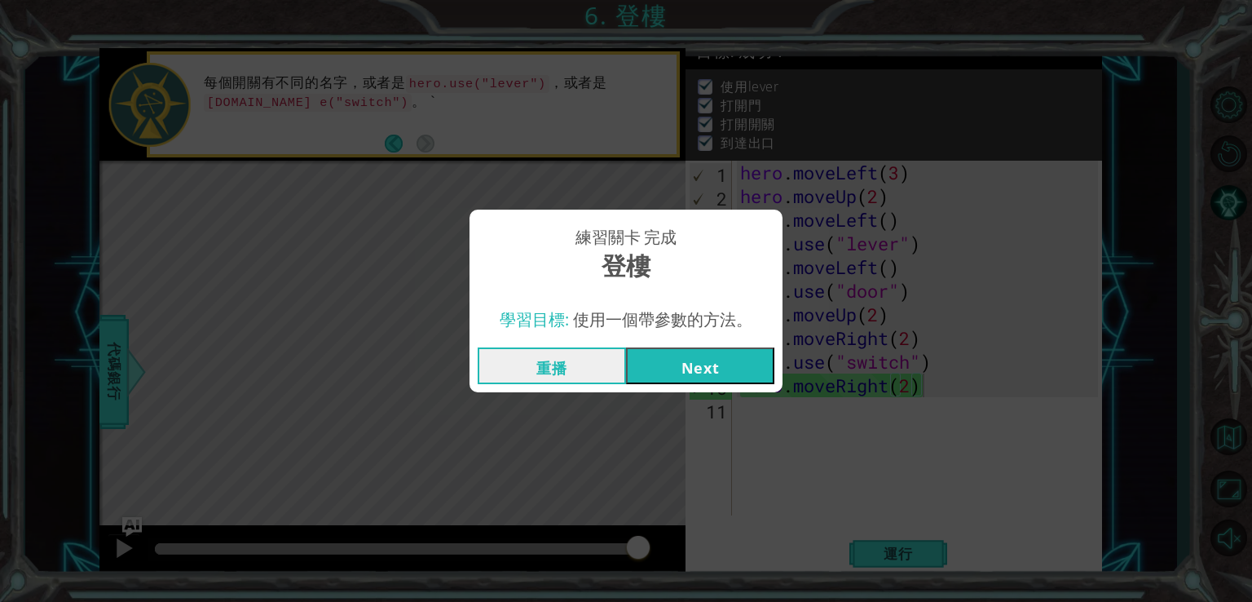
click at [713, 363] on button "Next" at bounding box center [700, 365] width 148 height 37
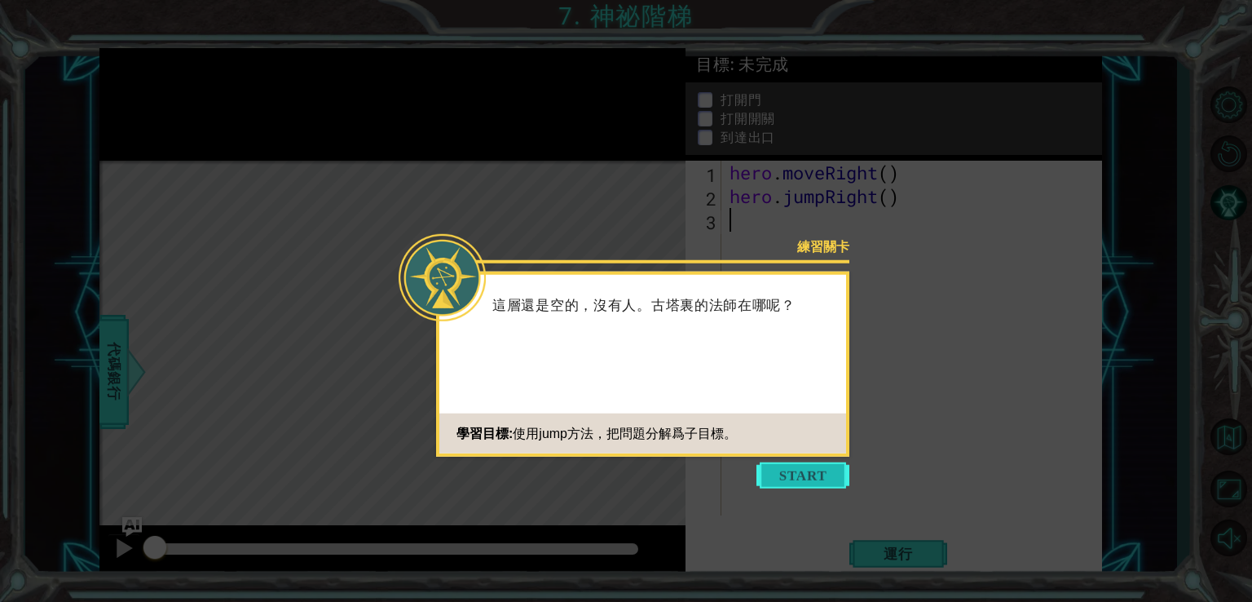
click at [784, 471] on button "Start" at bounding box center [803, 475] width 93 height 26
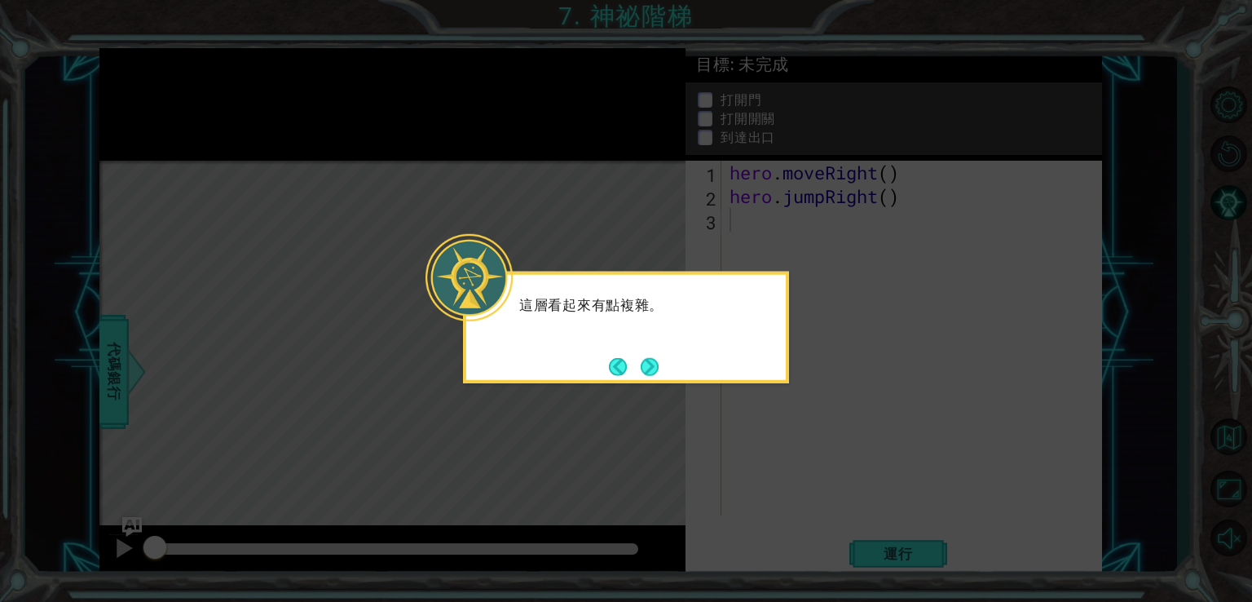
click at [653, 360] on button "Next" at bounding box center [650, 366] width 19 height 19
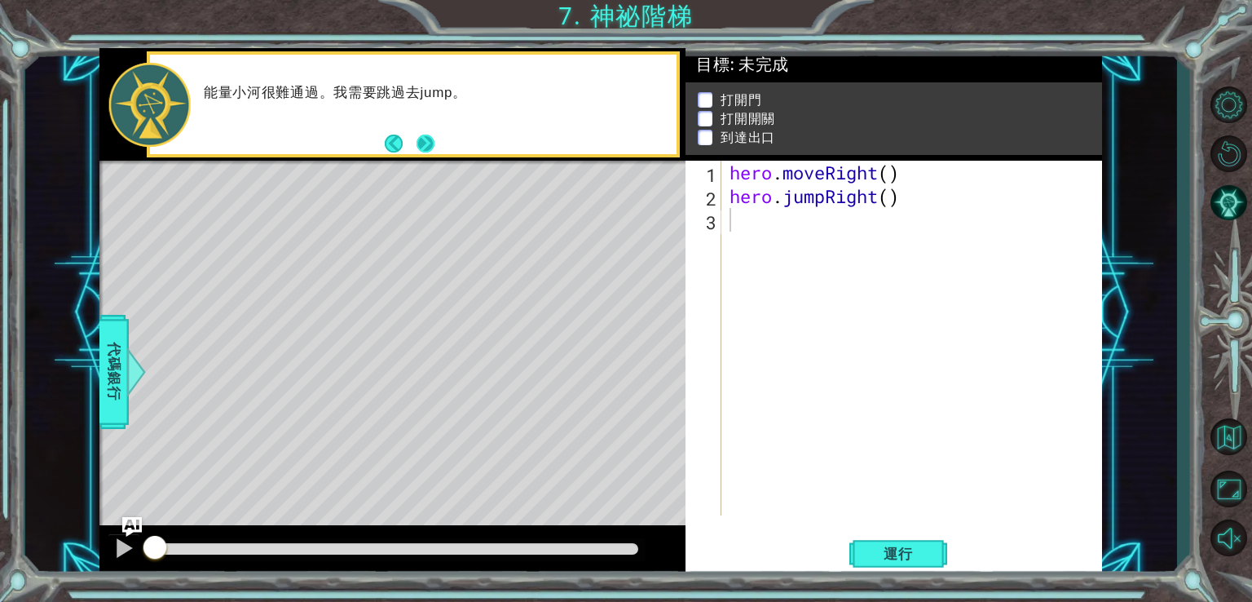
click at [429, 130] on button "Next" at bounding box center [425, 143] width 29 height 29
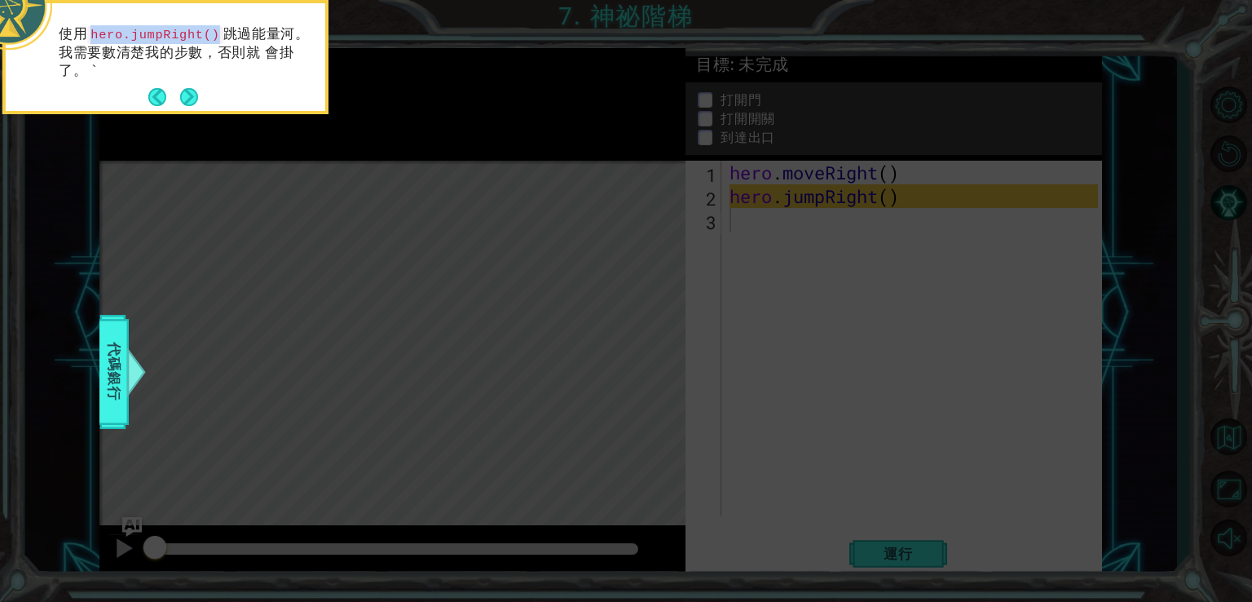
drag, startPoint x: 205, startPoint y: 33, endPoint x: 91, endPoint y: 16, distance: 115.4
click at [86, 18] on div "使用 hero.jumpRight() 跳過能量河。我需要數清楚我的步數，否則就 會掛了。 `" at bounding box center [166, 60] width 320 height 101
copy code "hero.jumpRight()"
click at [188, 99] on button "Next" at bounding box center [189, 97] width 18 height 18
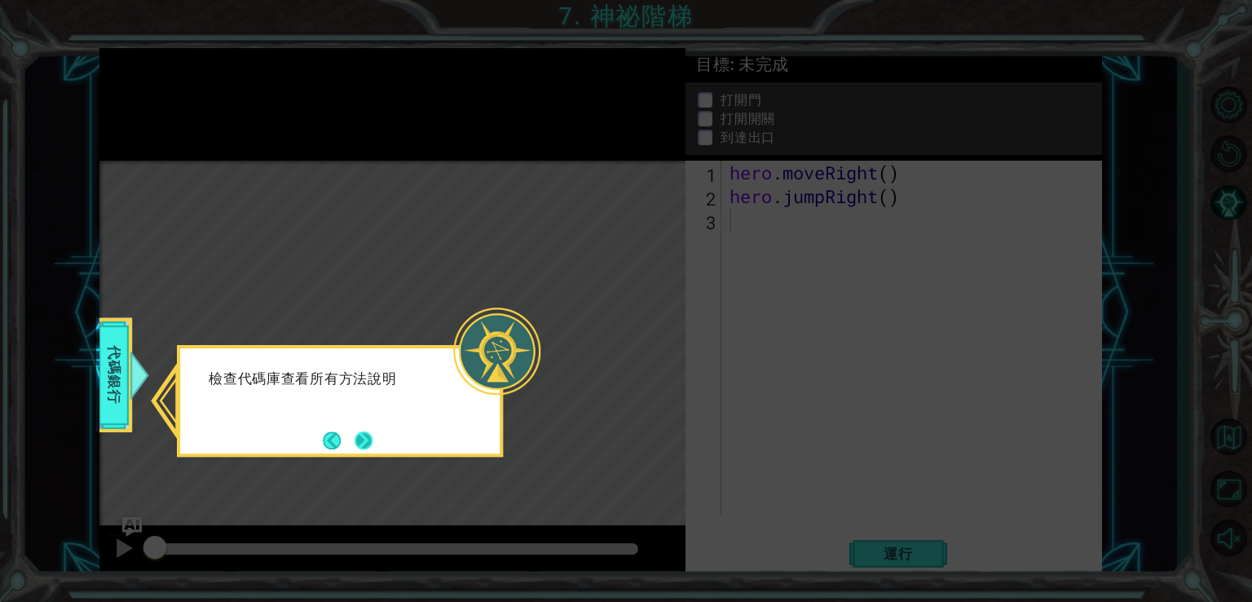
click at [378, 441] on button "Next" at bounding box center [363, 440] width 29 height 29
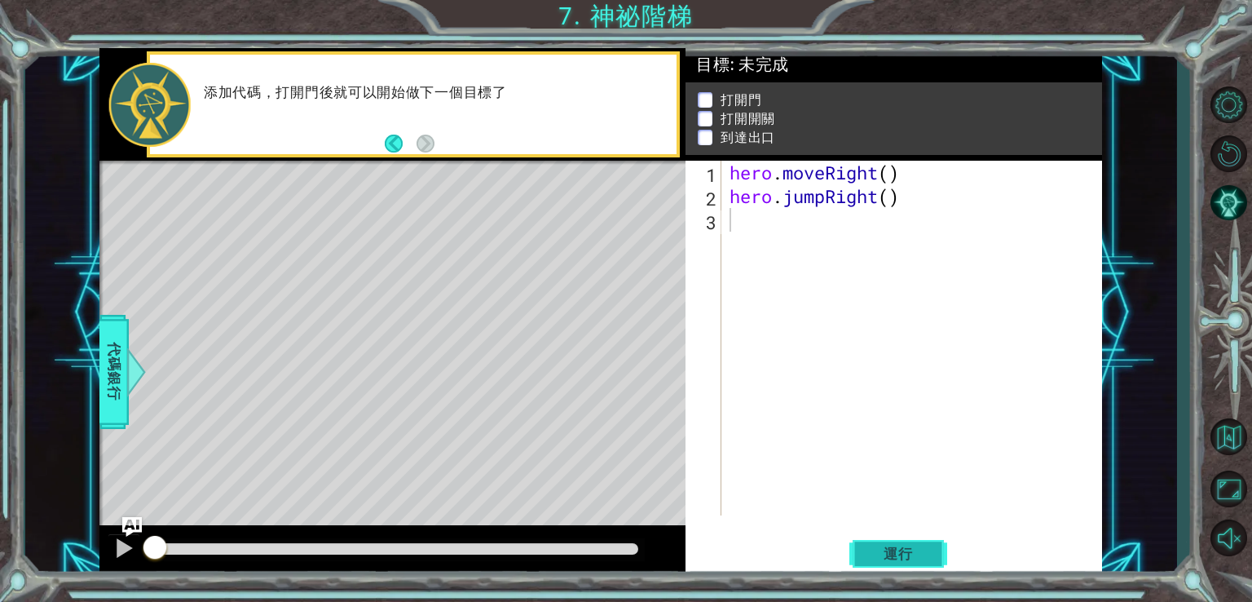
click at [884, 548] on span "運行" at bounding box center [899, 554] width 62 height 16
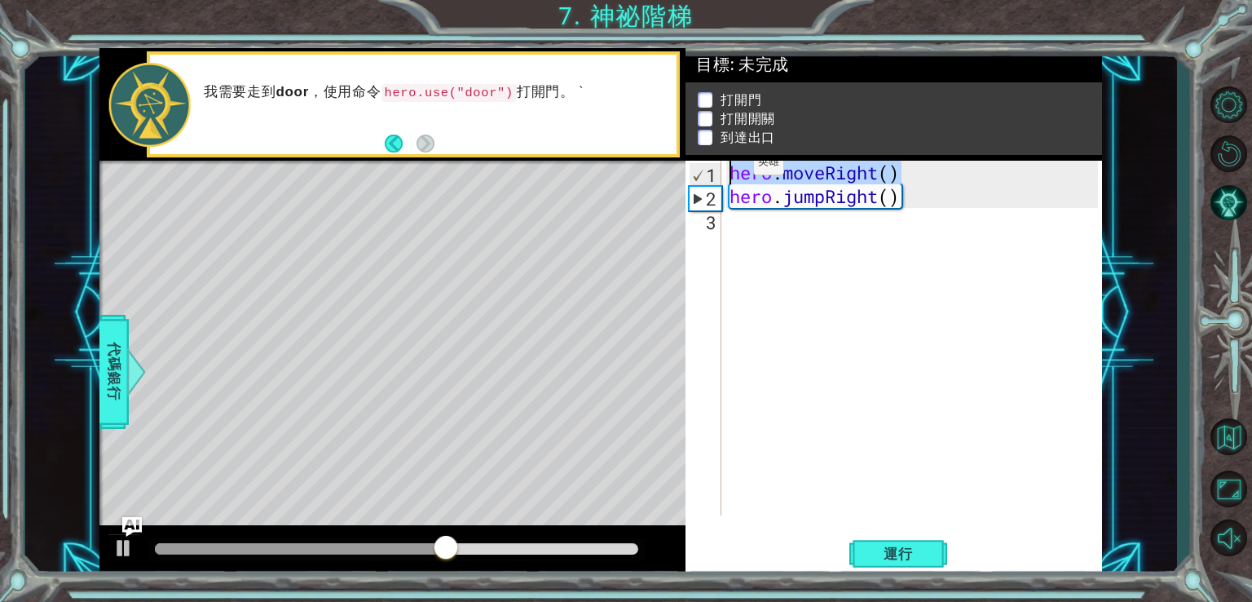
drag, startPoint x: 900, startPoint y: 173, endPoint x: 737, endPoint y: 164, distance: 163.3
click at [727, 166] on div "hero . moveRight ( ) hero . jumpRight ( )" at bounding box center [917, 362] width 380 height 402
type textarea "hero.moveRight()"
click at [747, 232] on div "hero . moveRight ( ) hero . jumpRight ( )" at bounding box center [917, 362] width 380 height 402
paste textarea "hero.moveRight()"
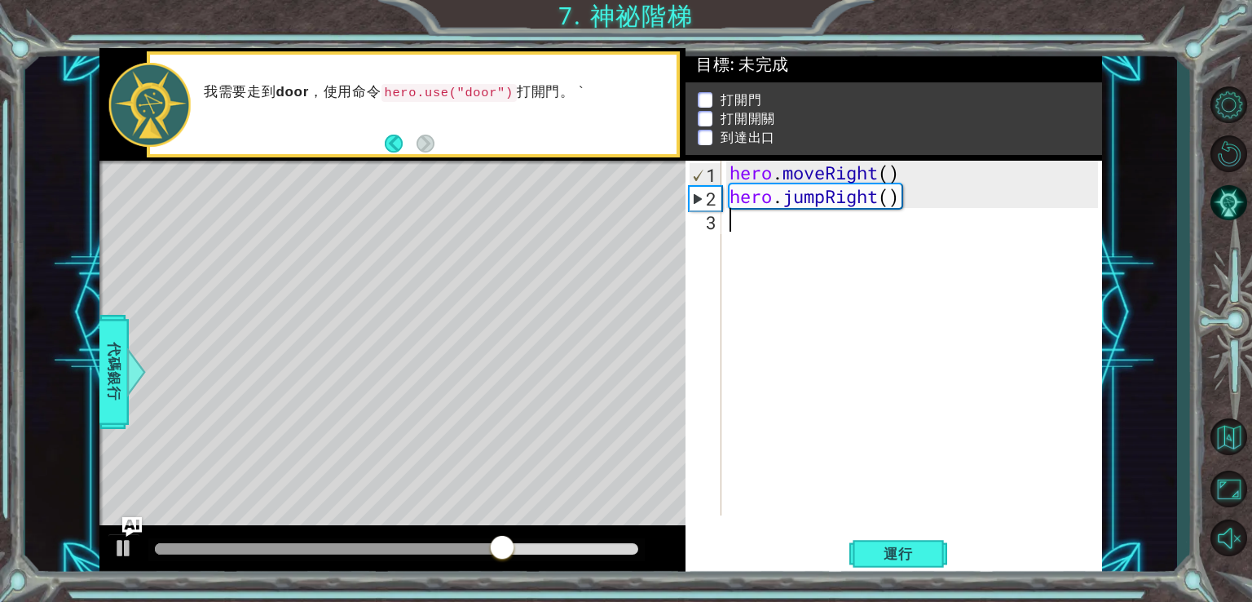
type textarea "hero.moveRight()"
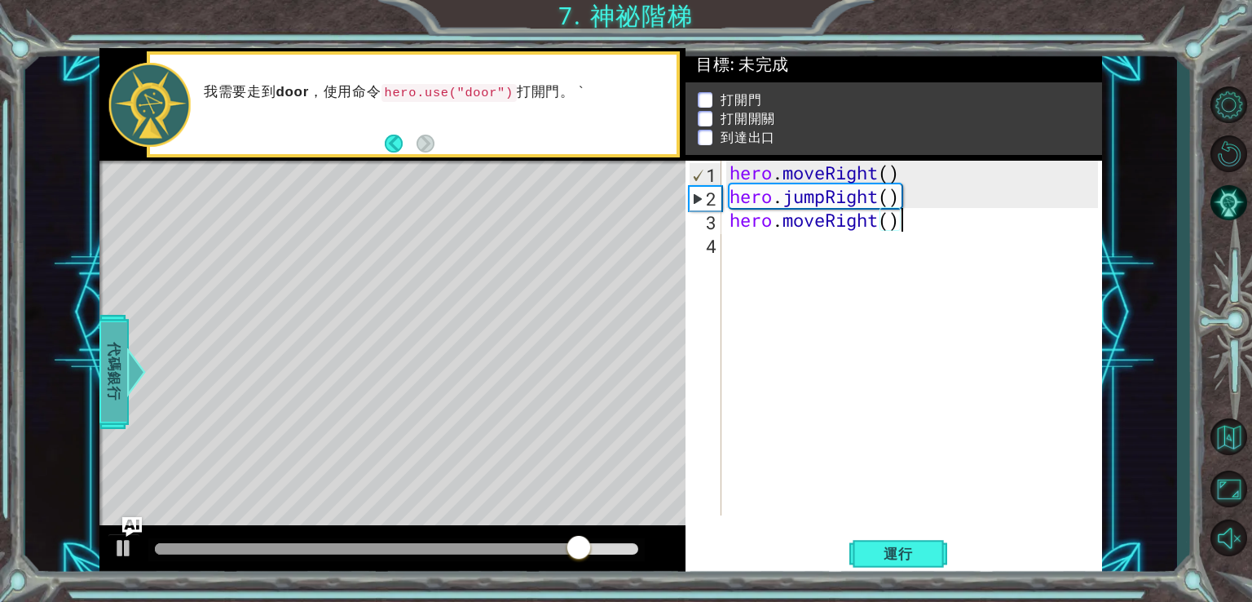
click at [106, 345] on span "代碼銀行" at bounding box center [114, 370] width 26 height 99
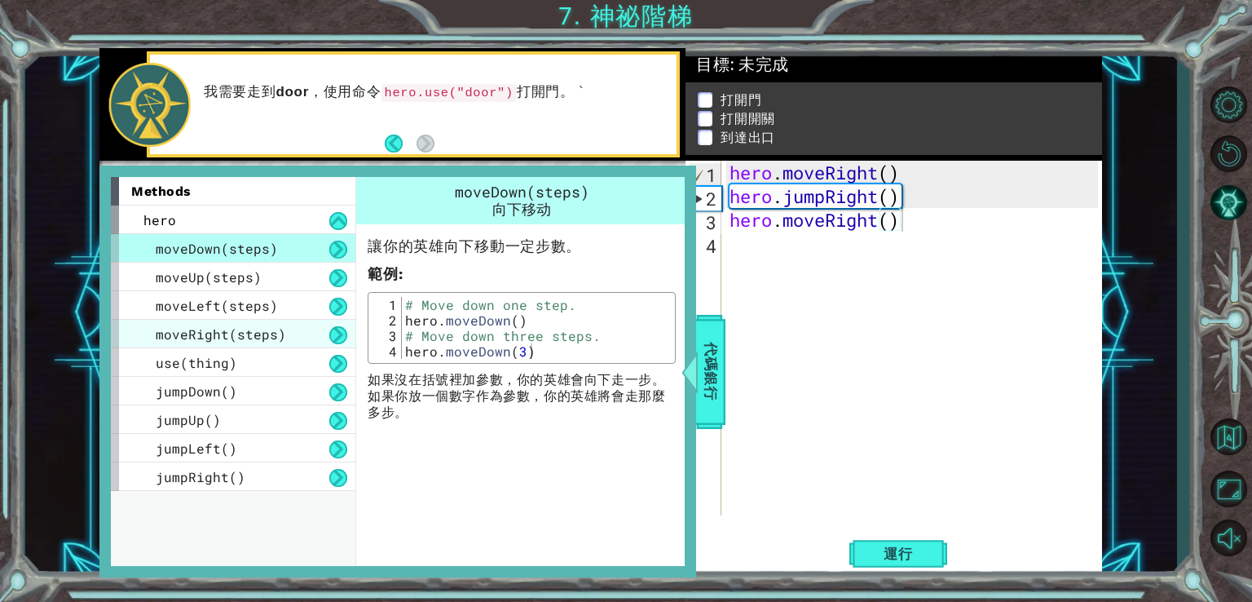
click at [251, 327] on span "moveRight(steps)" at bounding box center [221, 333] width 130 height 17
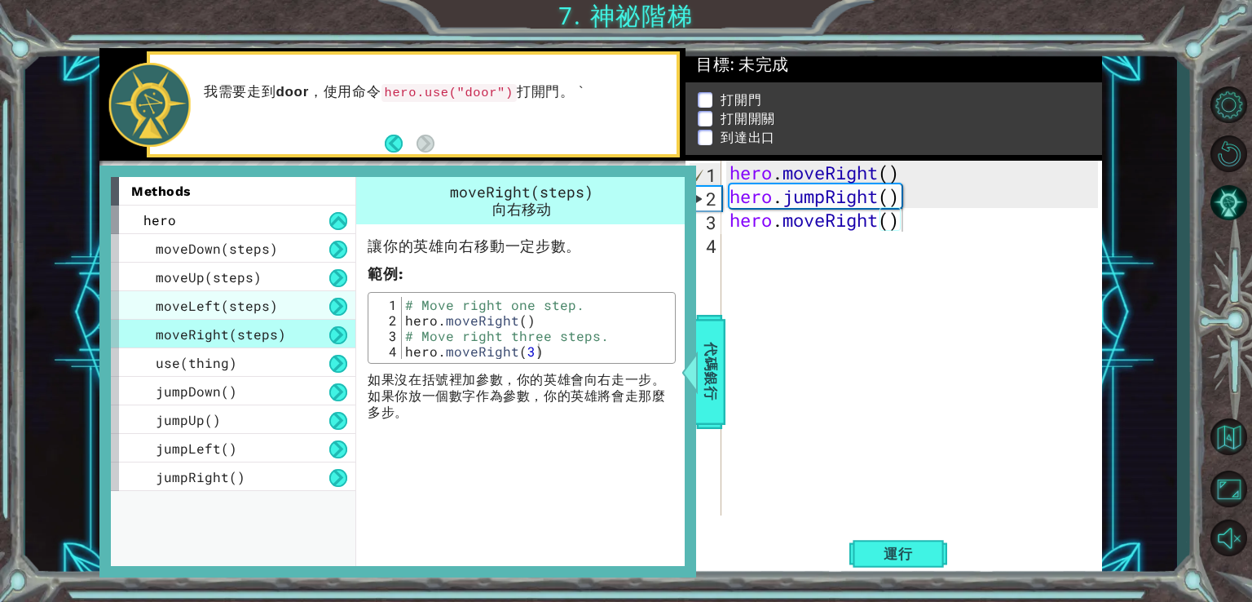
click at [238, 306] on span "moveLeft(steps)" at bounding box center [217, 305] width 122 height 17
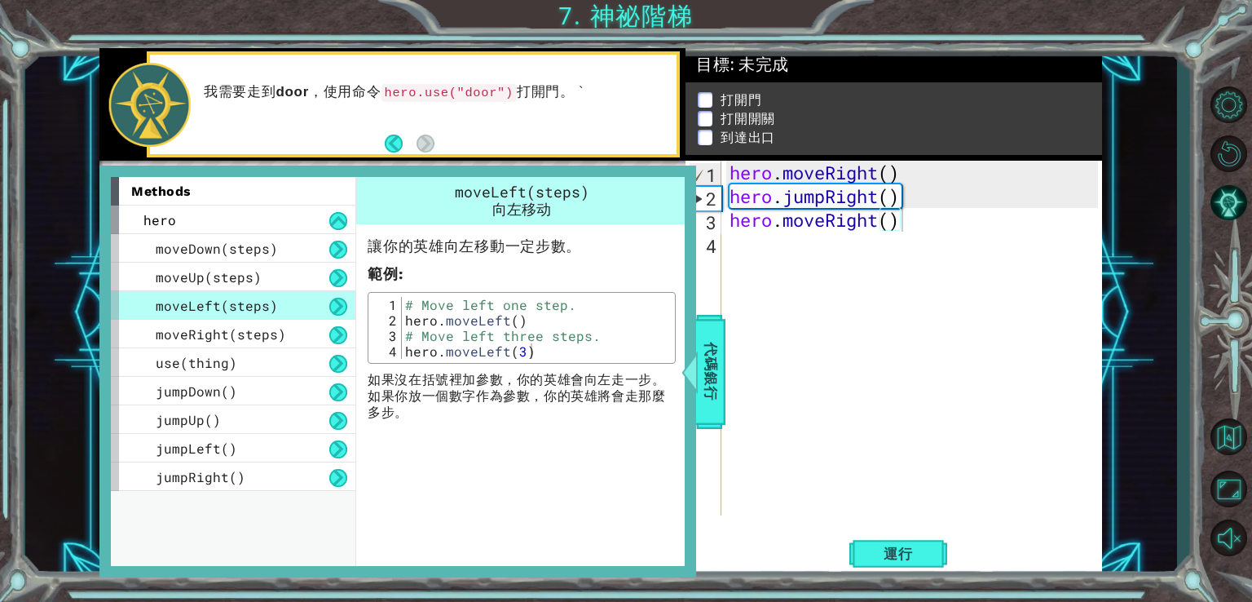
type textarea "hero.moveLeft(3)"
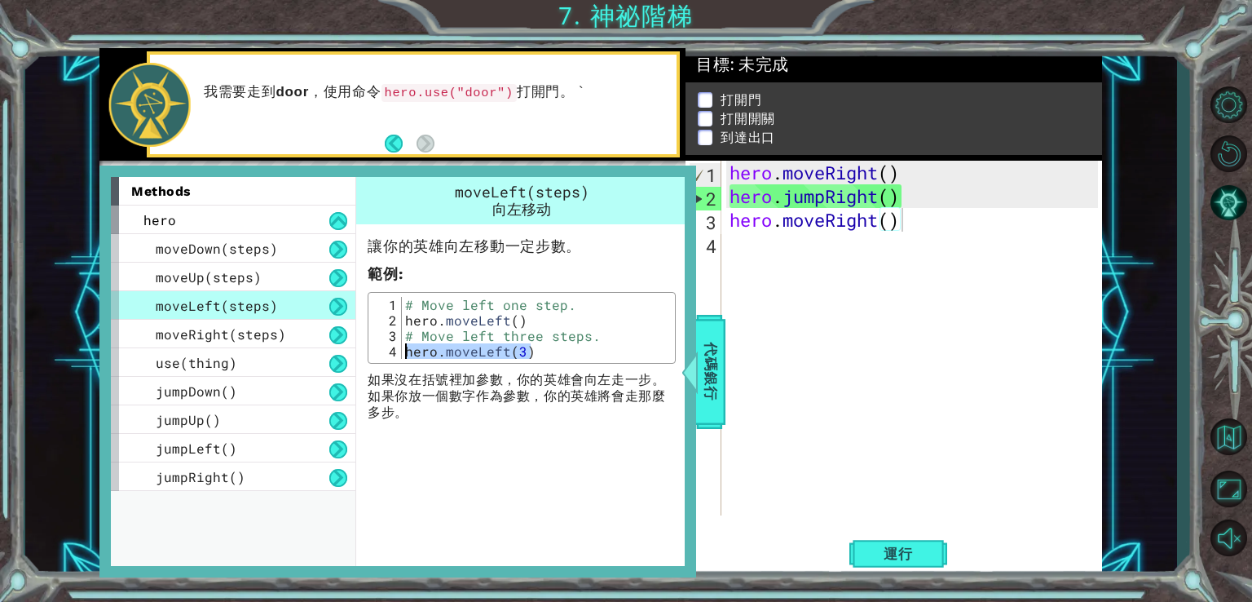
drag, startPoint x: 543, startPoint y: 351, endPoint x: 395, endPoint y: 356, distance: 147.7
click at [395, 356] on div "hero.moveLeft(3) 1 2 3 4 # Move left one step. hero . moveLeft ( ) # Move left …" at bounding box center [522, 328] width 298 height 62
click at [440, 351] on div "# Move left one step. hero . moveLeft ( ) # Move left three steps. hero . moveL…" at bounding box center [536, 328] width 269 height 62
drag, startPoint x: 554, startPoint y: 350, endPoint x: 393, endPoint y: 347, distance: 161.5
click at [393, 347] on div "hero.moveLeft(3) 1 2 3 4 # Move left one step. hero . moveLeft ( ) # Move left …" at bounding box center [522, 328] width 298 height 62
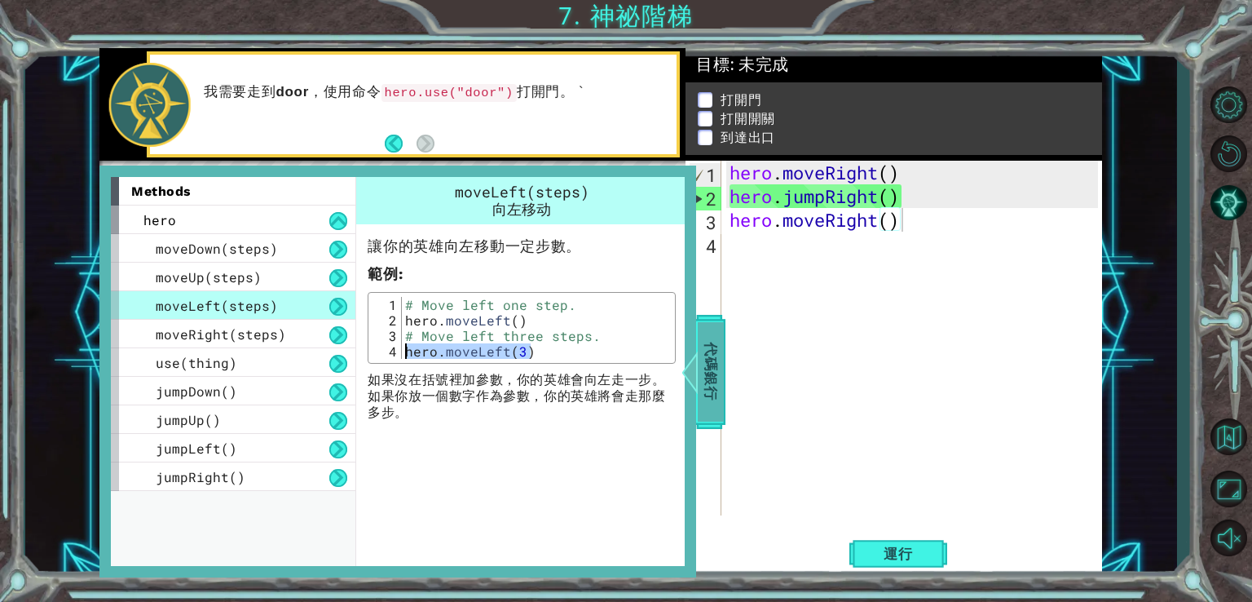
click at [711, 382] on span "代碼銀行" at bounding box center [711, 370] width 26 height 99
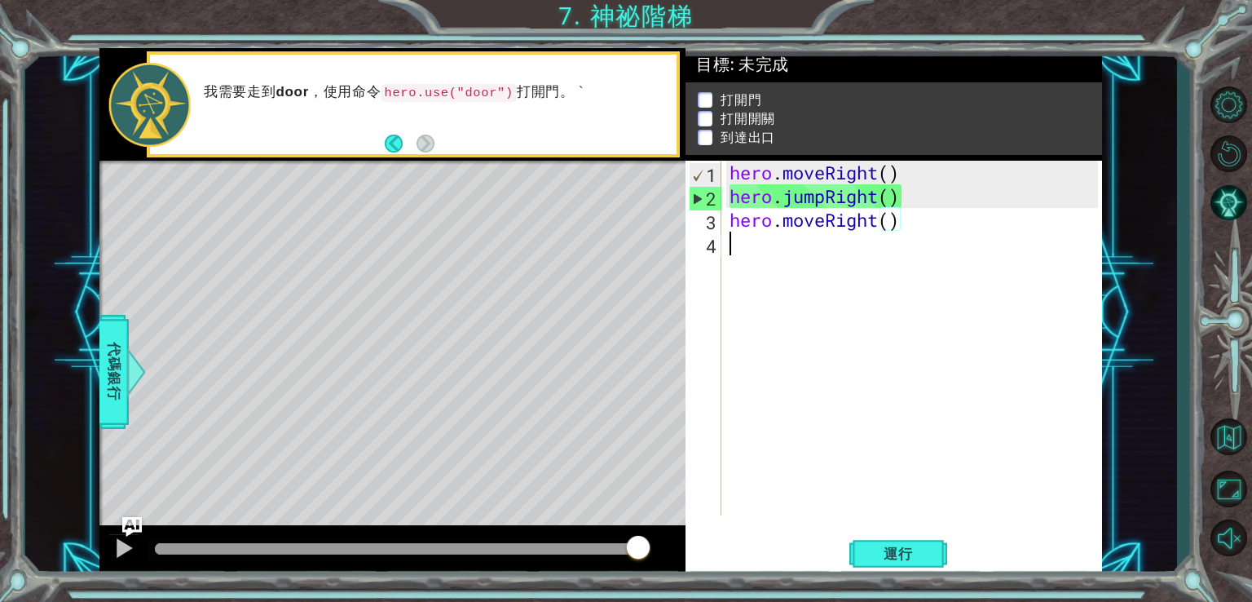
click at [764, 249] on div "hero . moveRight ( ) hero . jumpRight ( ) hero . moveRight ( )" at bounding box center [917, 362] width 380 height 402
drag, startPoint x: 764, startPoint y: 249, endPoint x: 112, endPoint y: 354, distance: 660.8
click at [112, 354] on span "代碼銀行" at bounding box center [114, 370] width 26 height 99
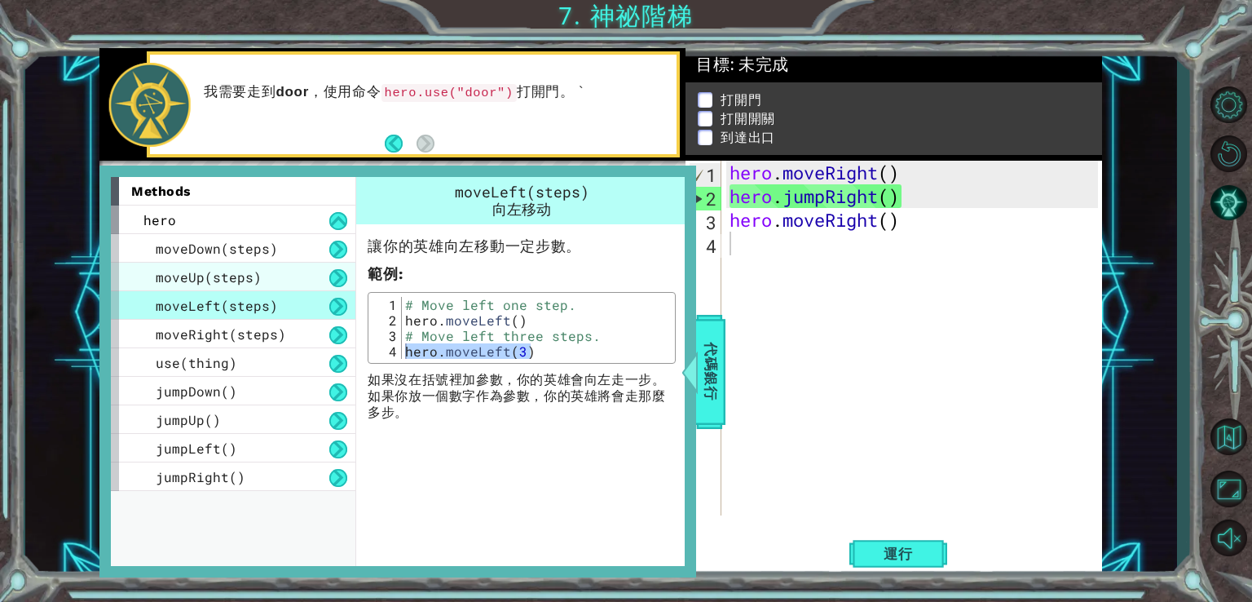
click at [236, 268] on span "moveUp(steps)" at bounding box center [209, 276] width 106 height 17
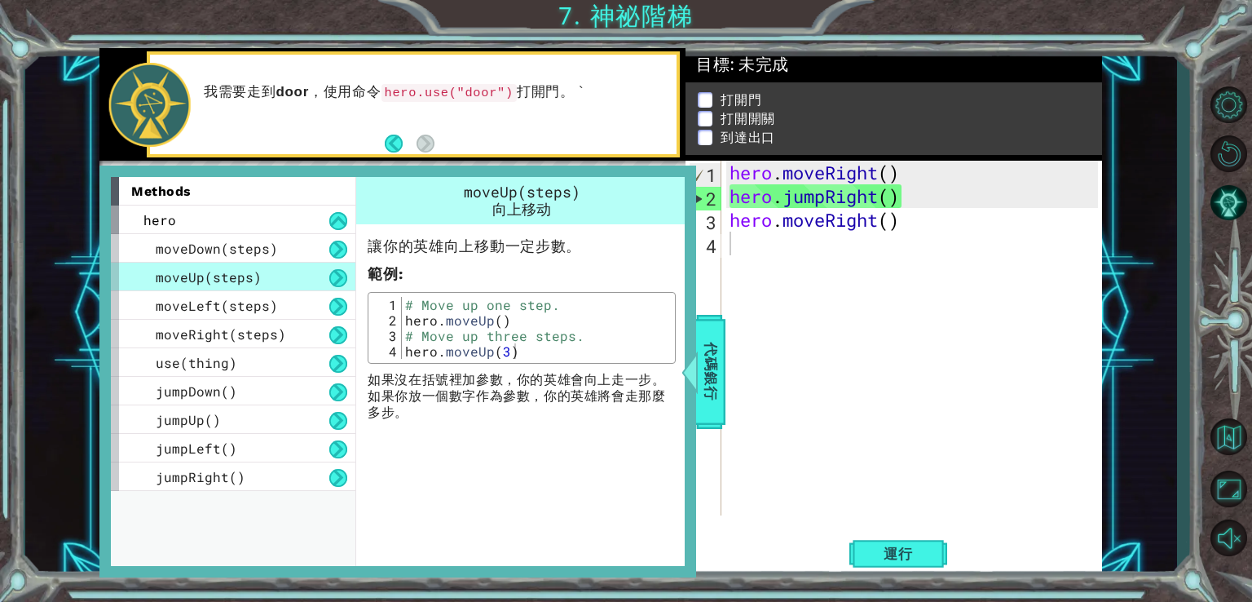
type textarea "hero.moveUp(3)"
drag, startPoint x: 523, startPoint y: 346, endPoint x: 399, endPoint y: 347, distance: 124.8
click at [399, 347] on div "hero.moveUp(3) 1 2 3 4 # Move up one step. hero . moveUp ( ) # Move up three st…" at bounding box center [522, 328] width 298 height 62
click at [723, 356] on span "代碼銀行" at bounding box center [711, 370] width 26 height 99
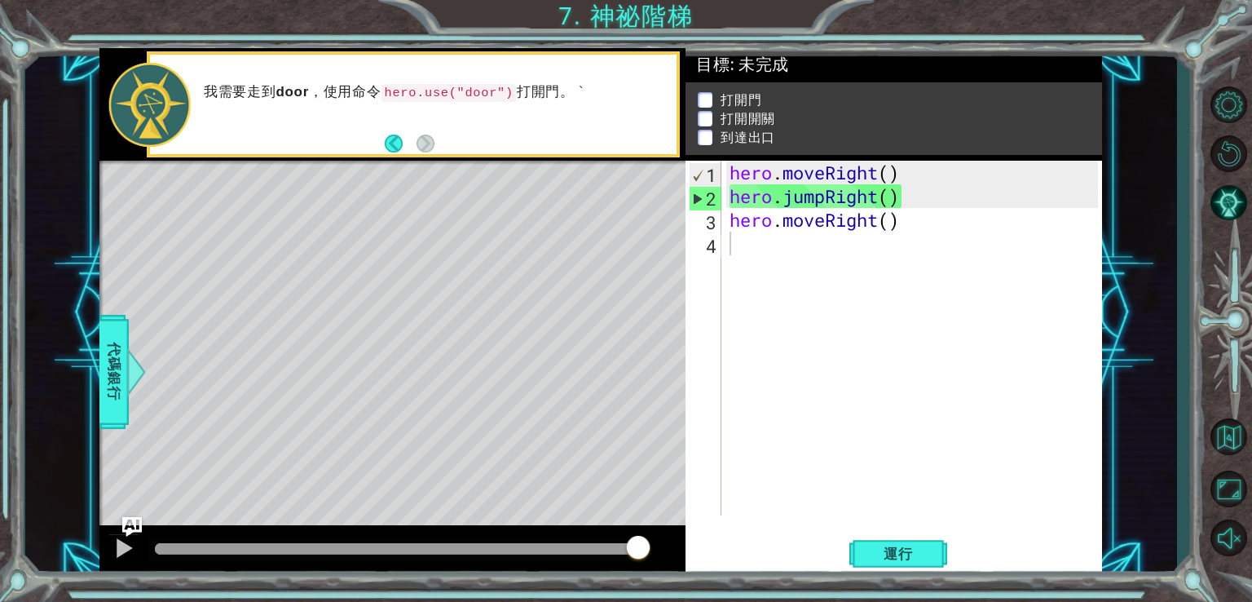
click at [748, 249] on div "hero . moveRight ( ) hero . jumpRight ( ) hero . moveRight ( )" at bounding box center [917, 362] width 380 height 402
paste textarea "hero.moveUp(3)"
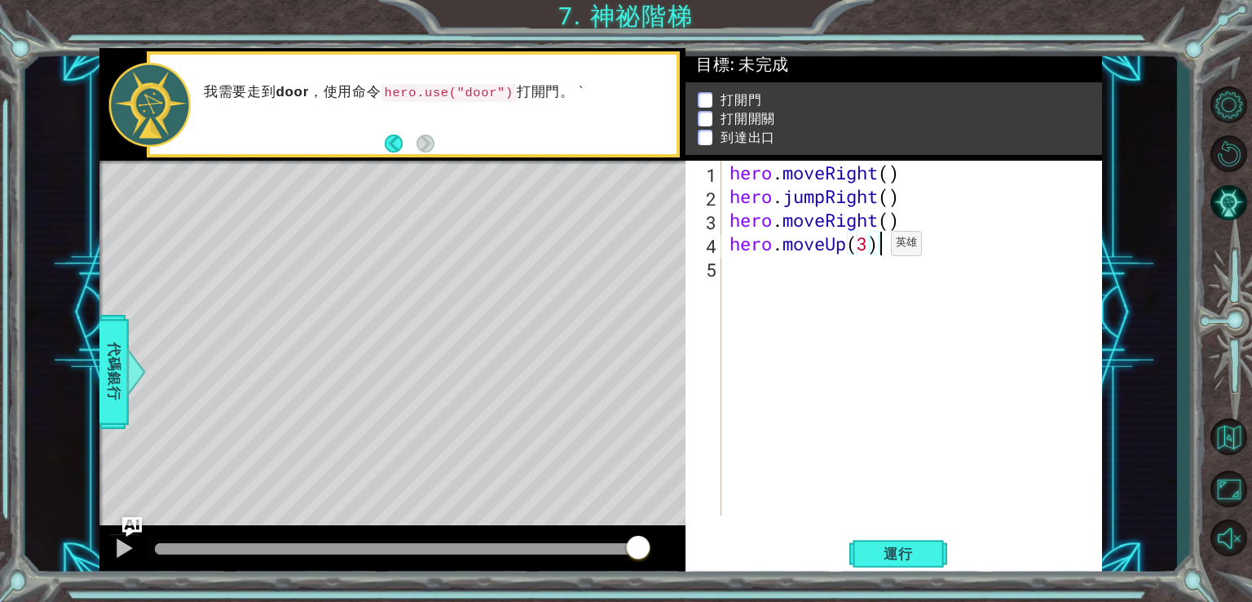
click at [872, 245] on div "hero . moveRight ( ) hero . jumpRight ( ) hero . moveRight ( ) hero . moveUp ( …" at bounding box center [917, 362] width 380 height 402
type textarea "hero.moveUp()"
click at [891, 544] on button "運行" at bounding box center [899, 553] width 98 height 42
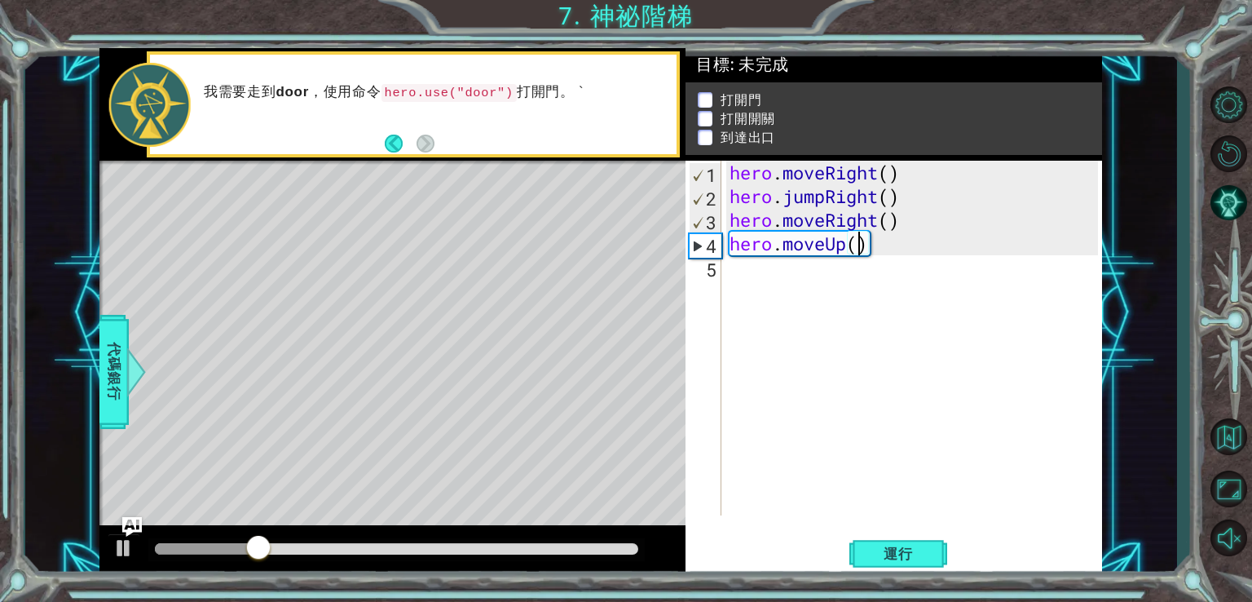
click at [95, 389] on div "1 ההההההההההההההההההההההההההההההההההההההההההההההההההההההההההההההההההההההההההההה…" at bounding box center [601, 312] width 1152 height 529
drag, startPoint x: 504, startPoint y: 87, endPoint x: 454, endPoint y: 132, distance: 67.0
click at [503, 87] on code "hero.use("door")" at bounding box center [449, 93] width 135 height 18
click at [117, 347] on span "代碼銀行" at bounding box center [114, 370] width 26 height 99
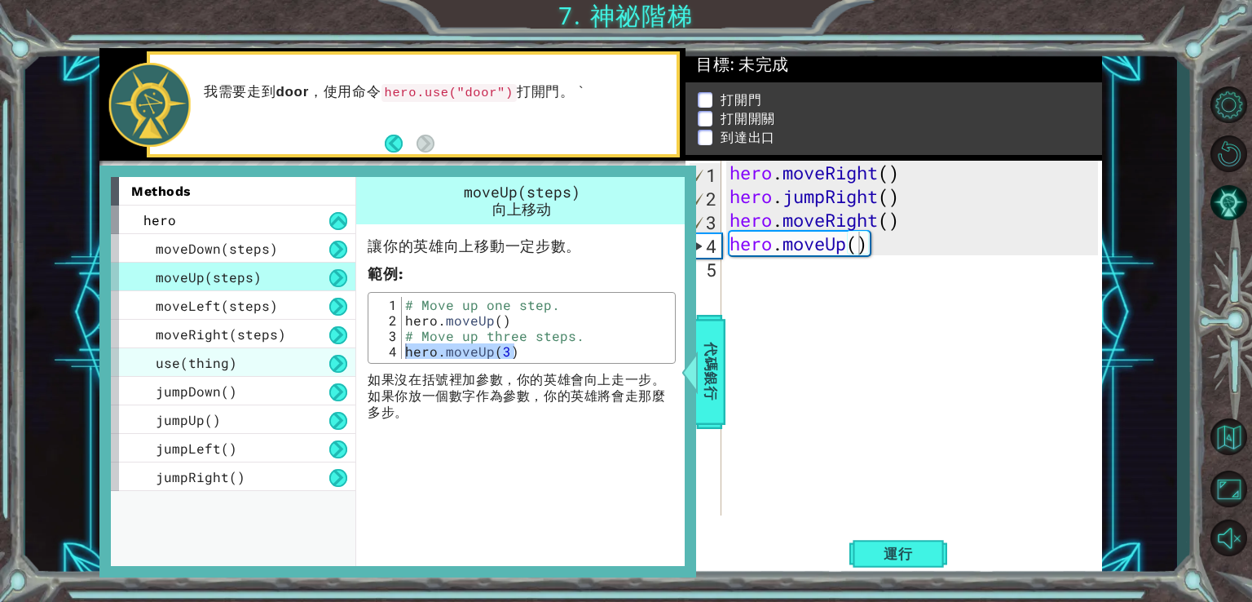
click at [226, 356] on span "use(thing)" at bounding box center [197, 362] width 82 height 17
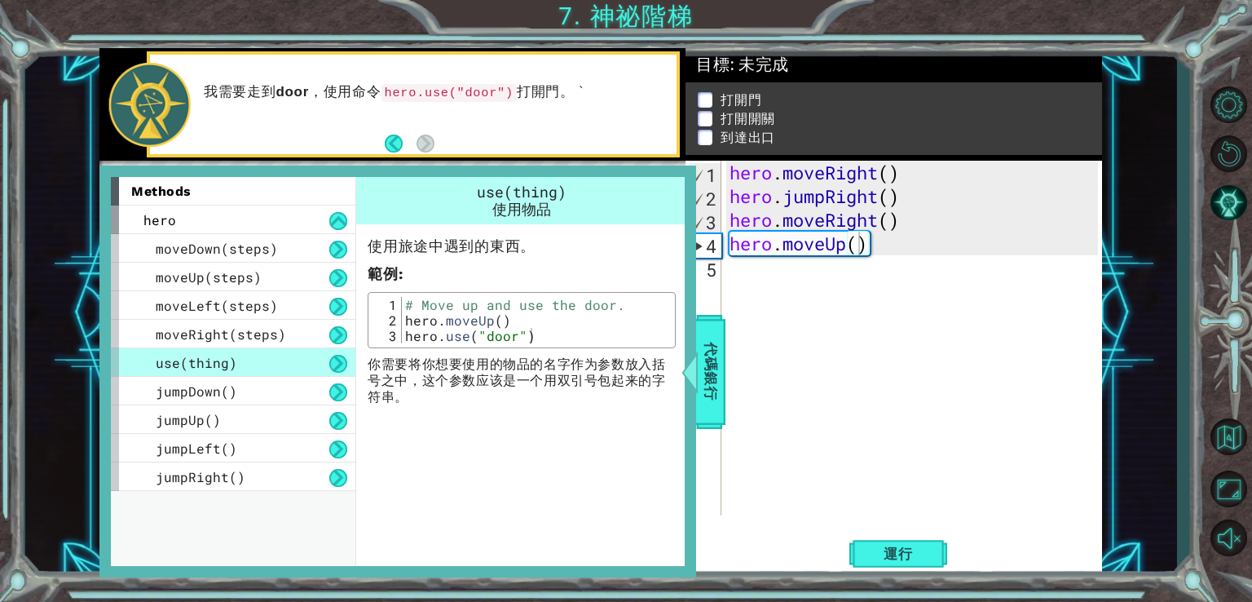
type textarea "hero.use("door")"
drag, startPoint x: 530, startPoint y: 334, endPoint x: 399, endPoint y: 338, distance: 131.4
click at [399, 338] on div "hero.use("door") 1 2 3 # Move up and use the door. hero . moveUp ( ) hero . use…" at bounding box center [522, 320] width 298 height 46
click at [434, 335] on div "# Move up and use the door. hero . moveUp ( ) hero . use ( "door" )" at bounding box center [536, 320] width 269 height 46
drag, startPoint x: 434, startPoint y: 335, endPoint x: 544, endPoint y: 347, distance: 110.7
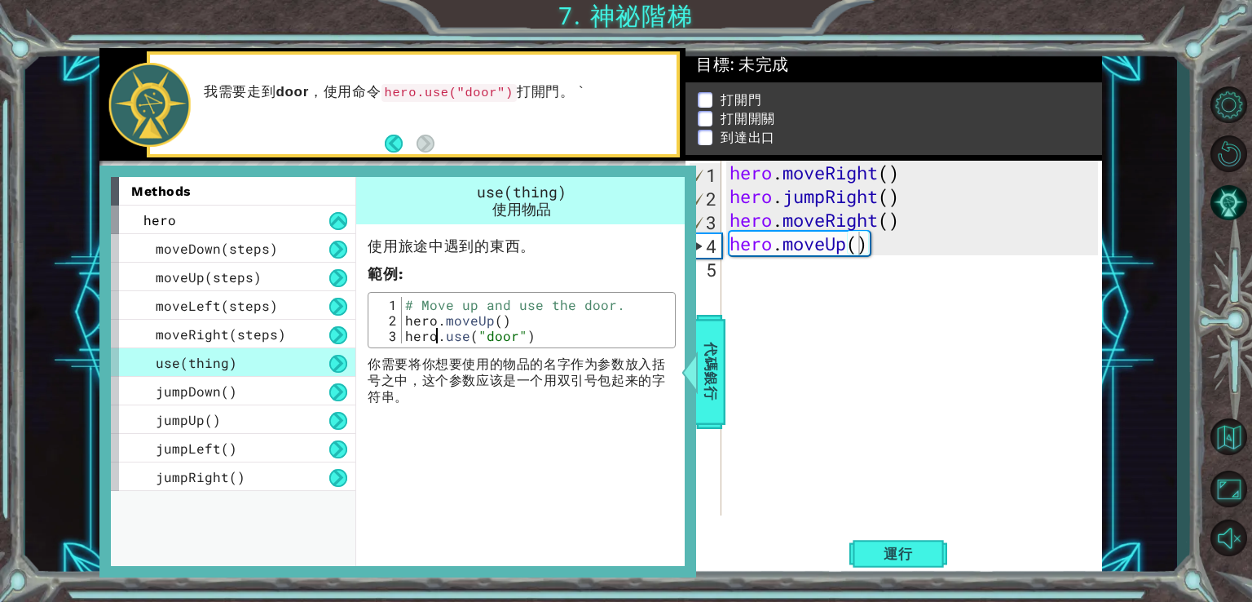
click at [544, 347] on div "hero.use("door") 1 2 3 # Move up and use the door. hero . moveUp ( ) hero . use…" at bounding box center [522, 320] width 308 height 56
drag, startPoint x: 538, startPoint y: 341, endPoint x: 400, endPoint y: 338, distance: 138.6
click at [400, 338] on div "hero.use("door") 1 2 3 # Move up and use the door. hero . moveUp ( ) hero . use…" at bounding box center [522, 320] width 298 height 46
click at [761, 281] on div "hero . moveRight ( ) hero . jumpRight ( ) hero . moveRight ( ) hero . moveUp ( )" at bounding box center [917, 362] width 380 height 402
paste textarea "hero.use("door")"
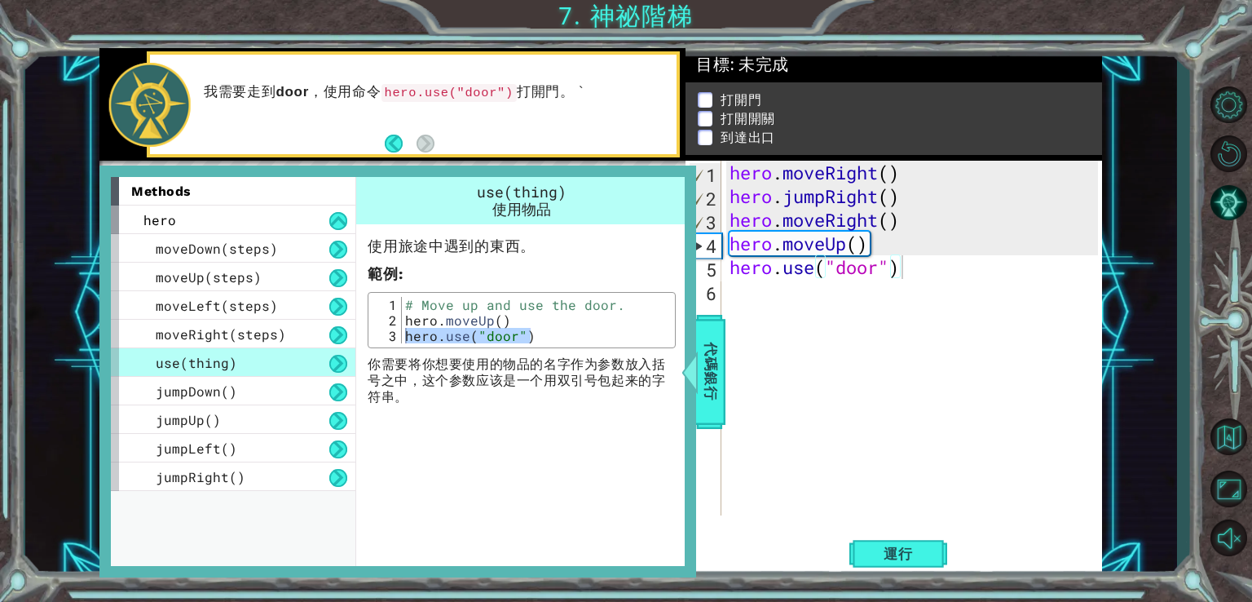
drag, startPoint x: 698, startPoint y: 349, endPoint x: 713, endPoint y: 370, distance: 26.3
click at [699, 349] on div at bounding box center [690, 371] width 20 height 49
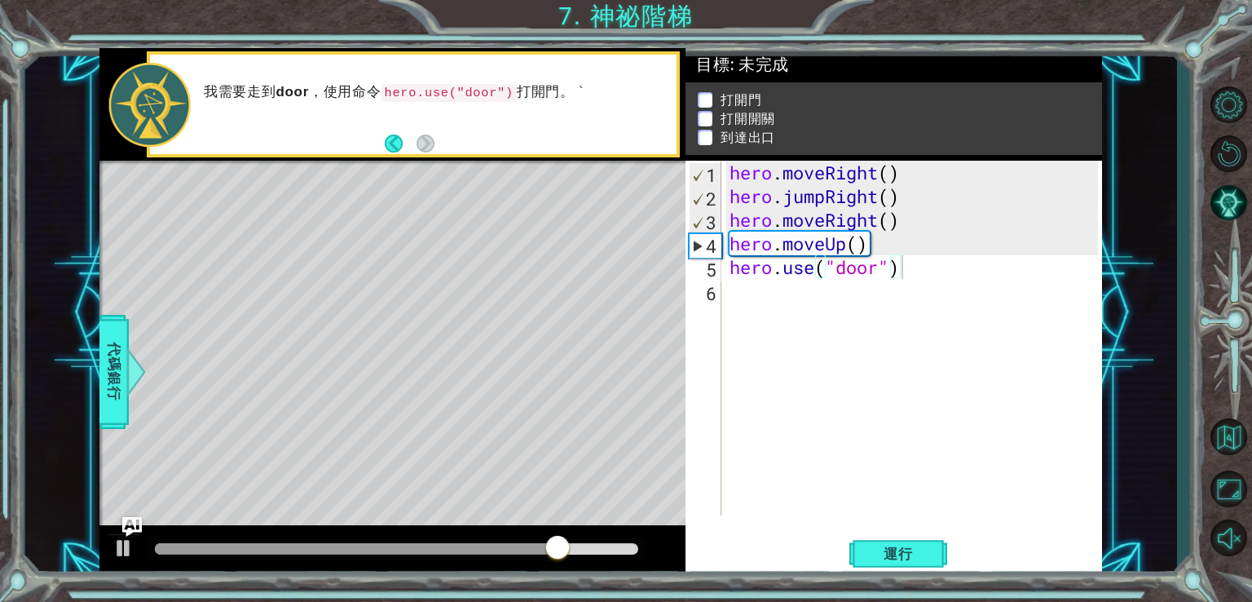
type textarea "hero.moveUp()"
click at [685, 245] on div "1 ההההההההההההההההההההההההההההההההההההההההההההההההההההההההההההההההההההההההההההה…" at bounding box center [600, 312] width 1003 height 529
click at [731, 296] on div "hero . moveRight ( ) hero . jumpRight ( ) hero . moveRight ( ) hero . moveUp ( …" at bounding box center [917, 362] width 380 height 402
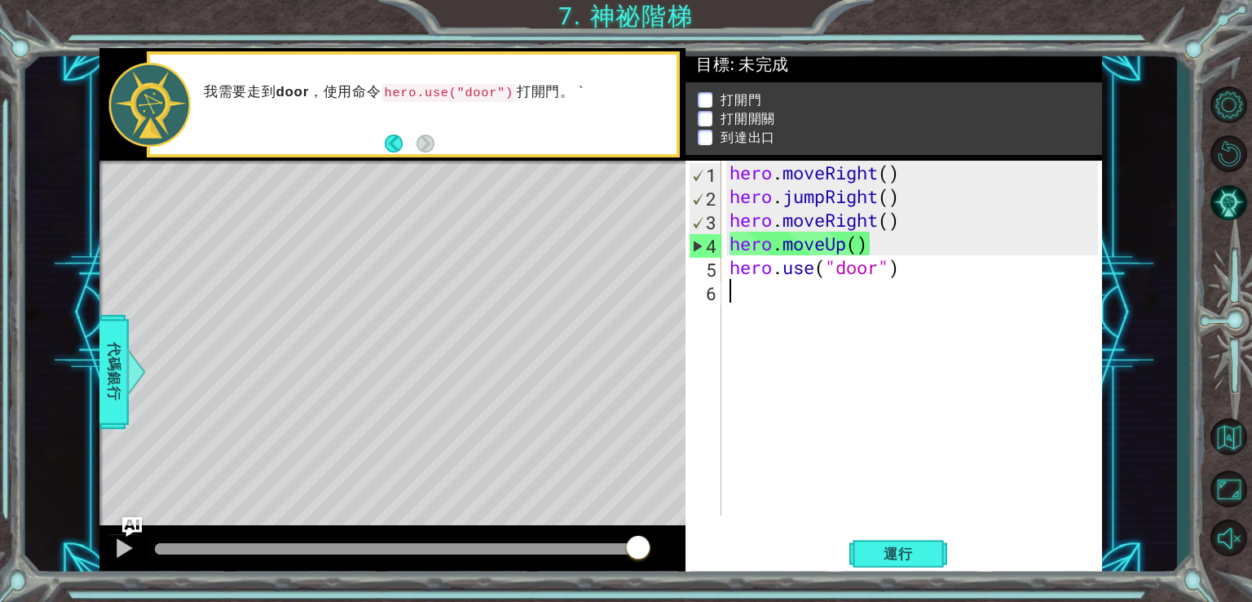
paste textarea "hero.moveUp()"
type textarea "hero.moveUp()"
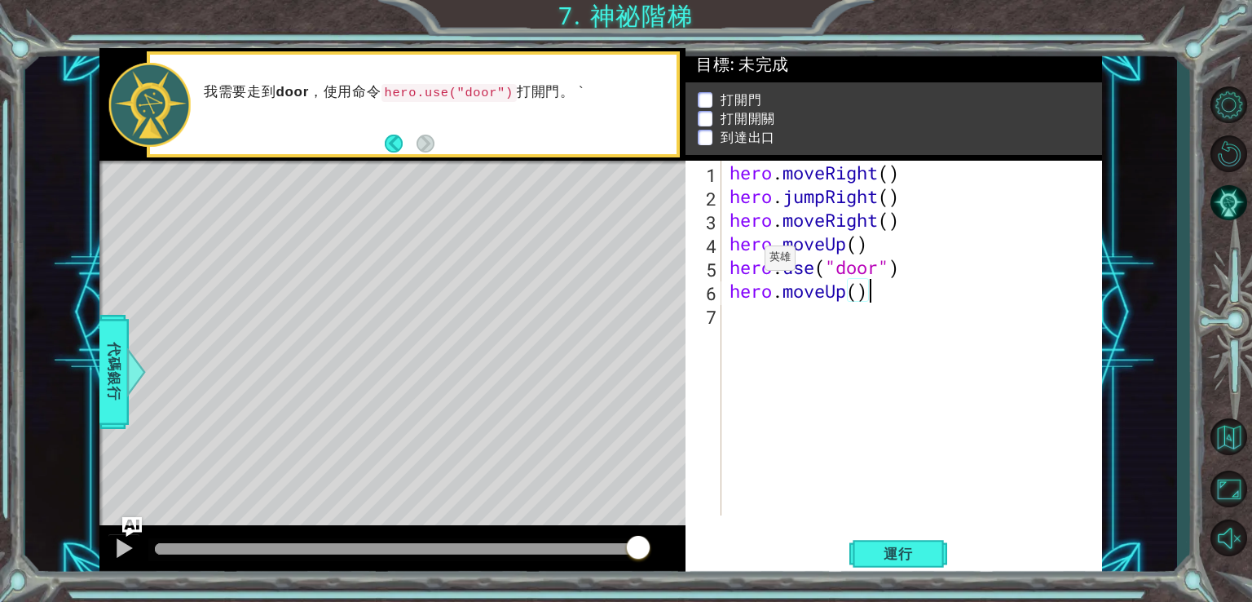
click at [93, 386] on div "1 ההההההההההההההההההההההההההההההההההההההההההההההההההההההההההההההההההההההההההההה…" at bounding box center [601, 312] width 1152 height 529
click at [110, 379] on span "代碼銀行" at bounding box center [114, 370] width 26 height 99
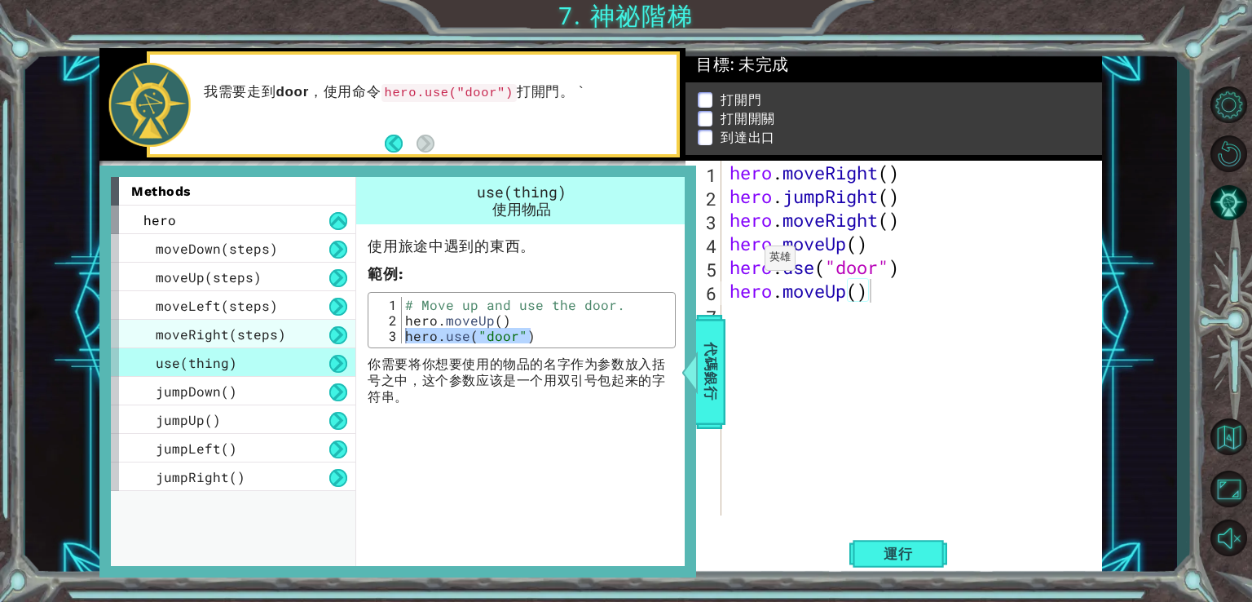
click at [180, 336] on span "moveRight(steps)" at bounding box center [221, 333] width 130 height 17
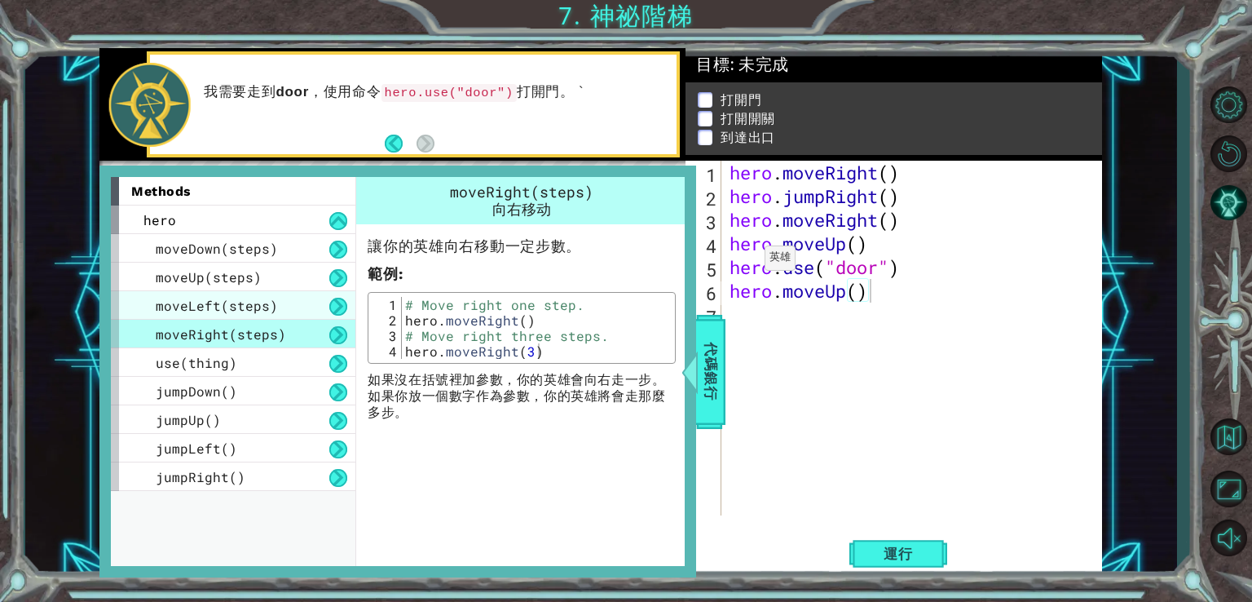
click at [228, 298] on span "moveLeft(steps)" at bounding box center [217, 305] width 122 height 17
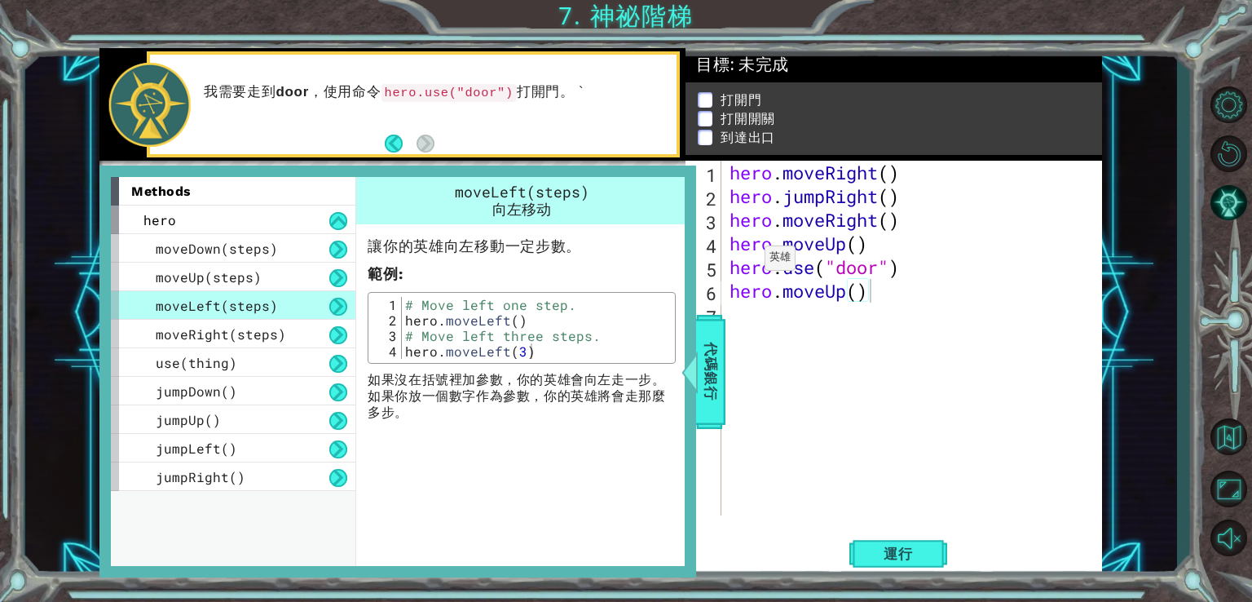
type textarea "hero.moveLeft(3)"
drag, startPoint x: 538, startPoint y: 351, endPoint x: 400, endPoint y: 344, distance: 138.8
click at [400, 344] on div "hero.moveLeft(3) 1 2 3 4 # Move left one step. hero . moveLeft ( ) # Move left …" at bounding box center [522, 328] width 298 height 62
click at [698, 347] on div at bounding box center [690, 371] width 20 height 49
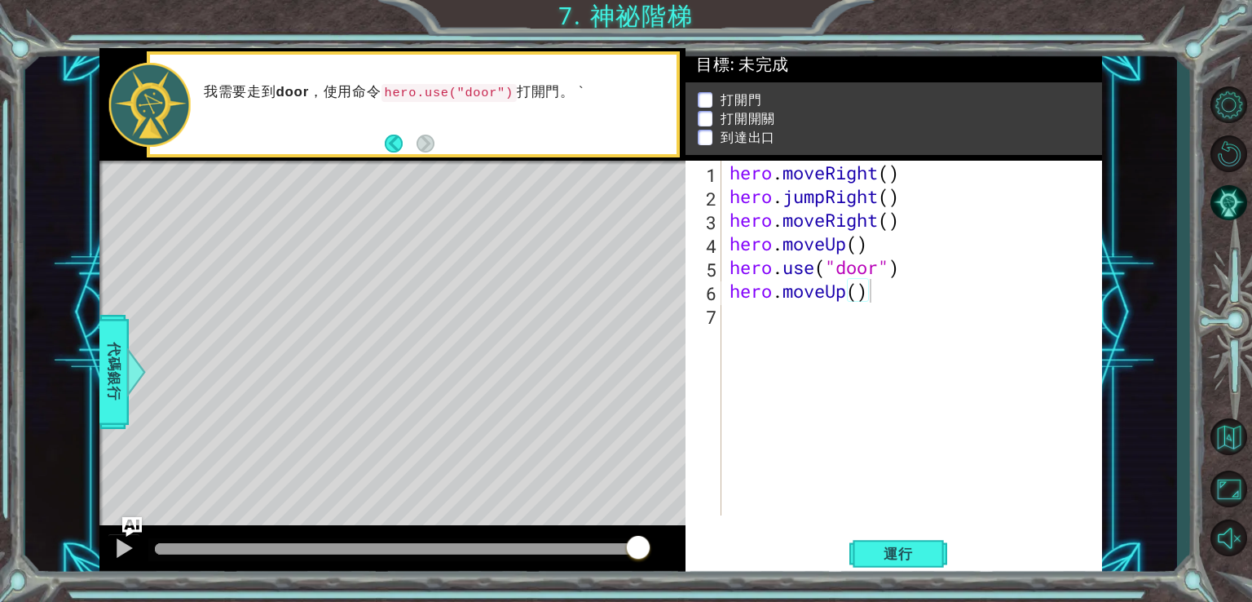
click at [735, 319] on div "hero . moveRight ( ) hero . jumpRight ( ) hero . moveRight ( ) hero . moveUp ( …" at bounding box center [917, 362] width 380 height 402
paste textarea "hero.moveLeft(3)"
click at [890, 317] on div "hero . moveRight ( ) hero . jumpRight ( ) hero . moveRight ( ) hero . moveUp ( …" at bounding box center [917, 362] width 380 height 402
type textarea "hero.moveLeft()"
click at [731, 350] on div "hero . moveRight ( ) hero . jumpRight ( ) hero . moveRight ( ) hero . moveUp ( …" at bounding box center [917, 362] width 380 height 402
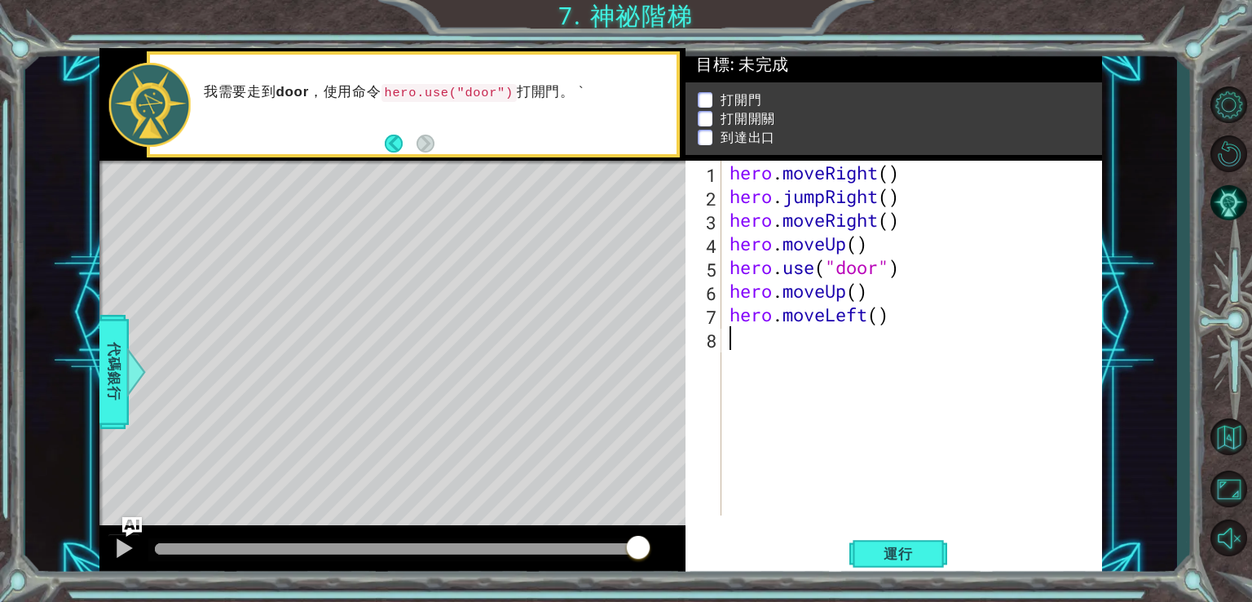
paste textarea "hero.moveLeft(3)"
click at [892, 343] on div "hero . moveRight ( ) hero . jumpRight ( ) hero . moveRight ( ) hero . moveUp ( …" at bounding box center [917, 362] width 380 height 402
type textarea "hero.moveLeft(2)"
click at [770, 377] on div "hero . moveRight ( ) hero . jumpRight ( ) hero . moveRight ( ) hero . moveUp ( …" at bounding box center [917, 362] width 380 height 402
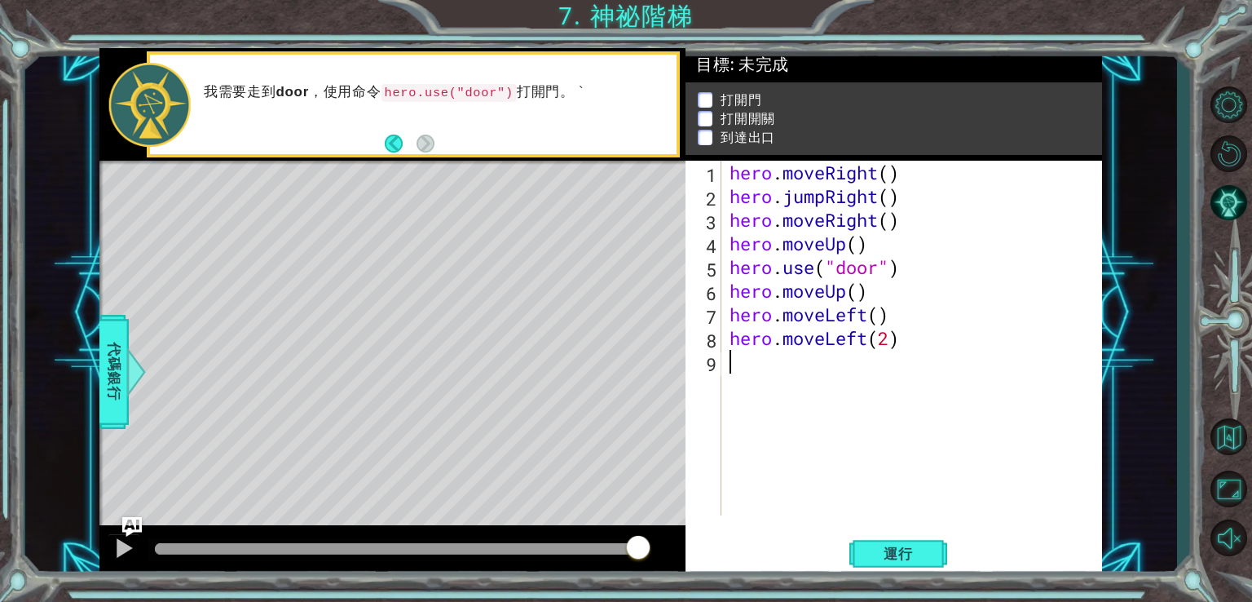
scroll to position [0, 0]
drag, startPoint x: 876, startPoint y: 245, endPoint x: 881, endPoint y: 230, distance: 15.5
click at [881, 230] on div "hero . moveRight ( ) hero . jumpRight ( ) hero . moveRight ( ) hero . moveUp ( …" at bounding box center [917, 362] width 380 height 402
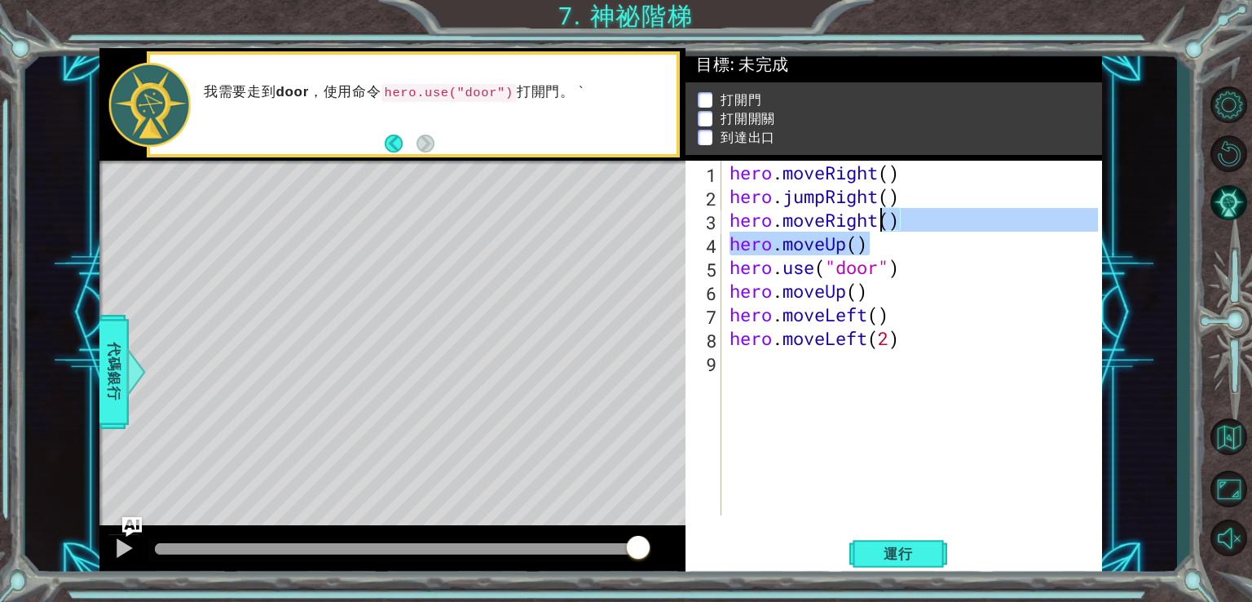
click at [909, 285] on div "hero . moveRight ( ) hero . jumpRight ( ) hero . moveRight ( ) hero . moveUp ( …" at bounding box center [917, 362] width 380 height 402
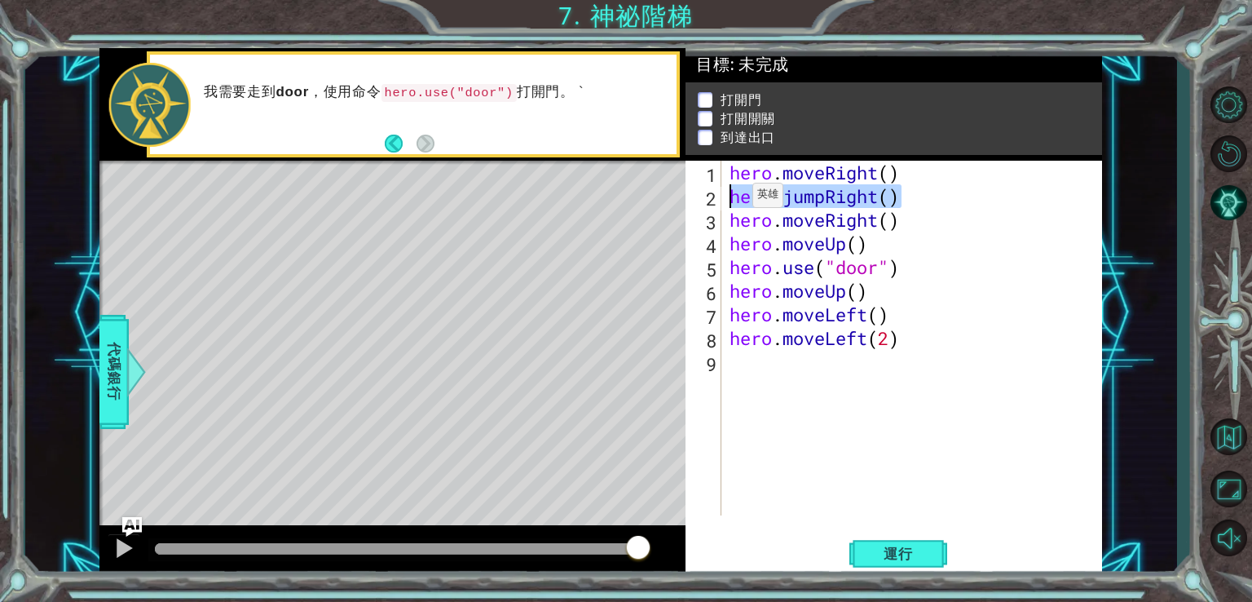
drag, startPoint x: 917, startPoint y: 192, endPoint x: 757, endPoint y: 209, distance: 160.7
click at [713, 200] on div "hero.moveUp() 1 2 3 4 5 6 7 8 9 hero . moveRight ( ) hero . jumpRight ( ) hero …" at bounding box center [892, 338] width 413 height 355
paste textarea "moveLeft(3"
type textarea "hero.moveLeft(3)"
click at [118, 362] on span "代碼銀行" at bounding box center [114, 370] width 26 height 99
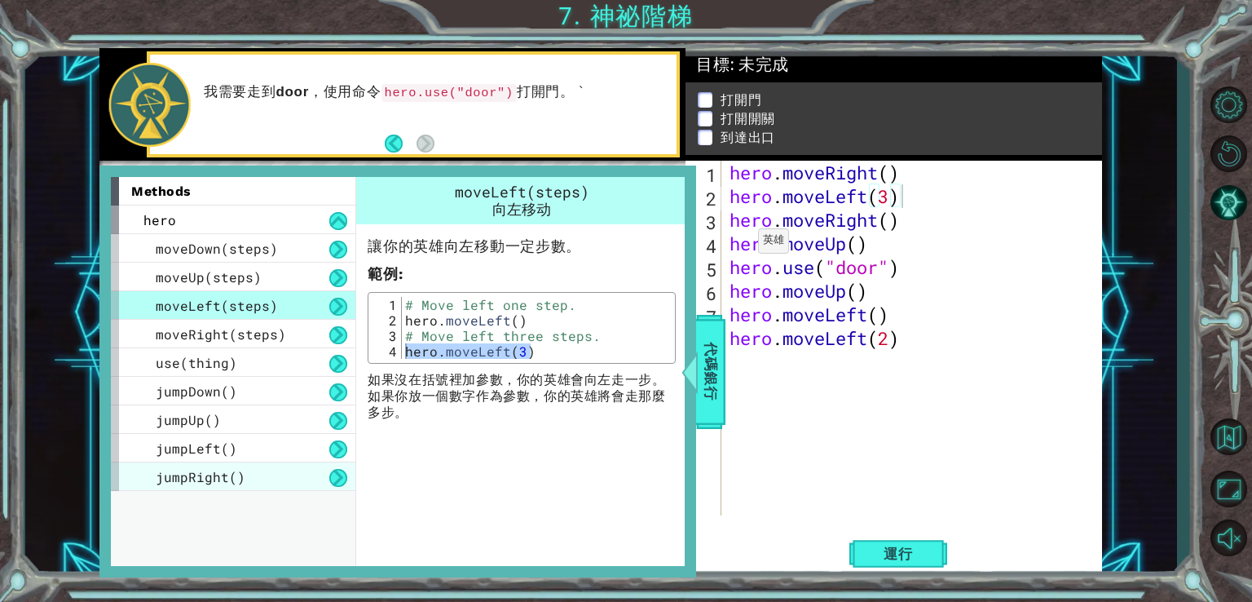
click at [198, 468] on span "jumpRight()" at bounding box center [201, 476] width 90 height 17
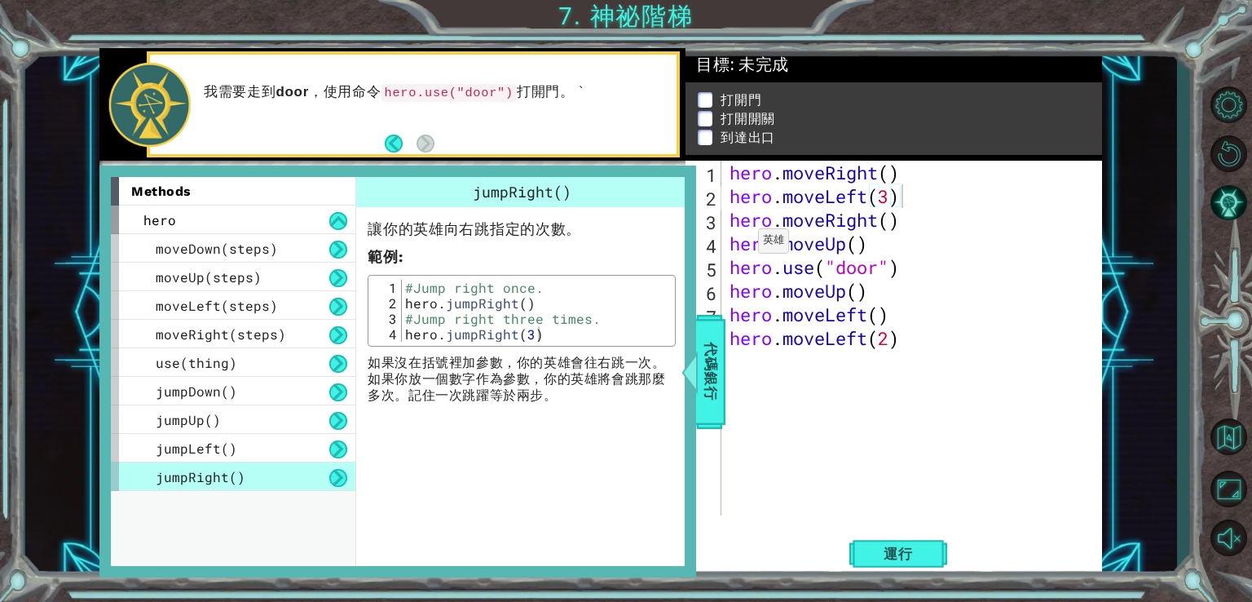
type textarea "hero.jumpRight(3)"
drag, startPoint x: 538, startPoint y: 336, endPoint x: 382, endPoint y: 334, distance: 156.6
click at [382, 334] on div "hero.jumpRight(3) 1 2 3 4 #Jump right once. hero . jumpRight ( ) #Jump right th…" at bounding box center [522, 311] width 298 height 62
drag, startPoint x: 917, startPoint y: 203, endPoint x: 720, endPoint y: 200, distance: 197.4
click at [720, 200] on div "hero.moveLeft(3) 1 2 3 4 5 6 7 8 9 hero . moveRight ( ) hero . moveLeft ( 3 ) h…" at bounding box center [892, 338] width 413 height 355
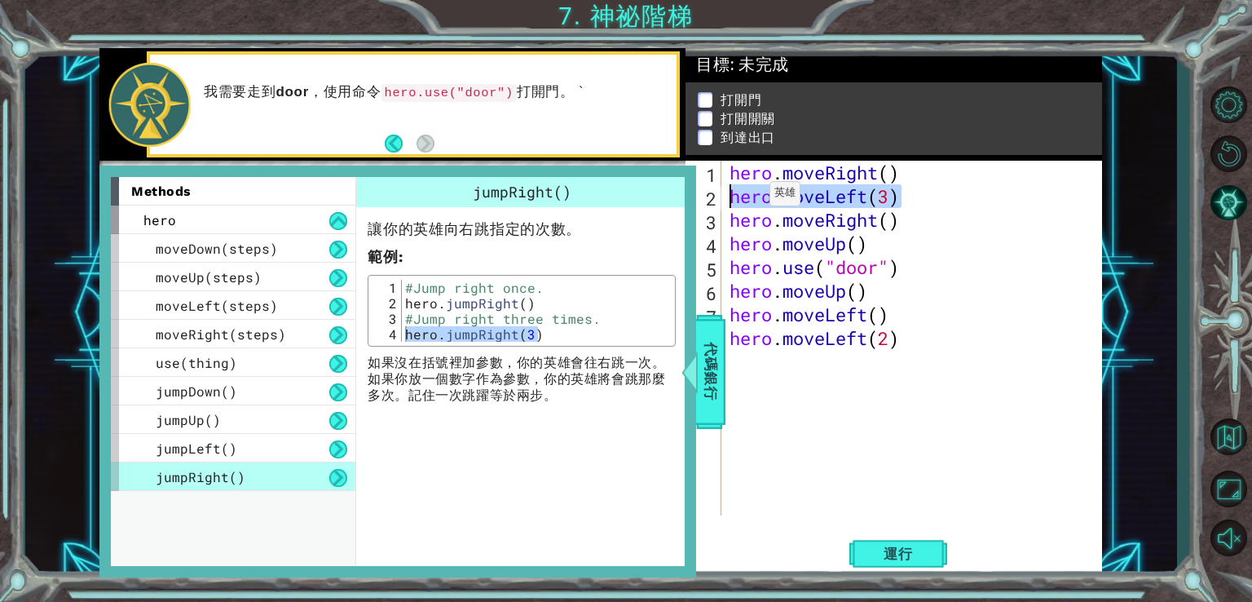
paste textarea "jumpRigh"
click at [904, 200] on div "hero . moveRight ( ) hero . jumpRight ( 3 ) hero . moveRight ( ) hero . moveUp …" at bounding box center [917, 362] width 380 height 402
type textarea "hero.jumpRight()"
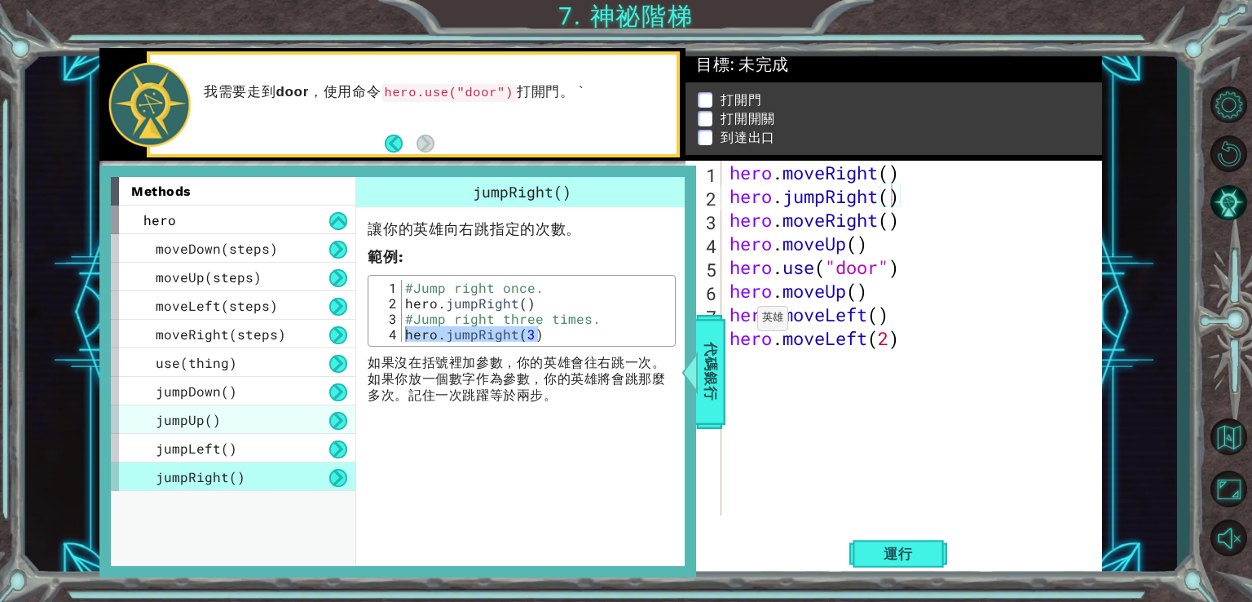
click at [210, 426] on span "jumpUp()" at bounding box center [188, 419] width 65 height 17
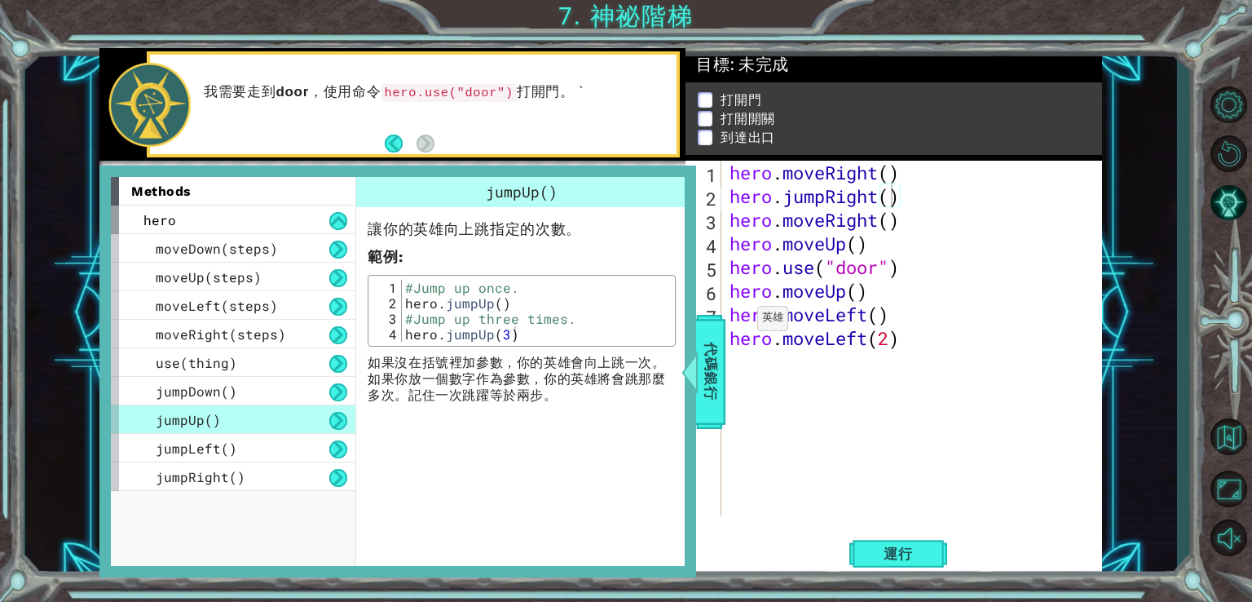
type textarea "hero.jumpUp(3)"
drag, startPoint x: 449, startPoint y: 334, endPoint x: 399, endPoint y: 334, distance: 50.6
click at [399, 334] on div "hero.jumpUp(3) 1 2 3 4 #Jump up once. hero . jumpUp ( ) #Jump up three times. h…" at bounding box center [522, 311] width 298 height 62
click at [692, 357] on div at bounding box center [690, 371] width 20 height 49
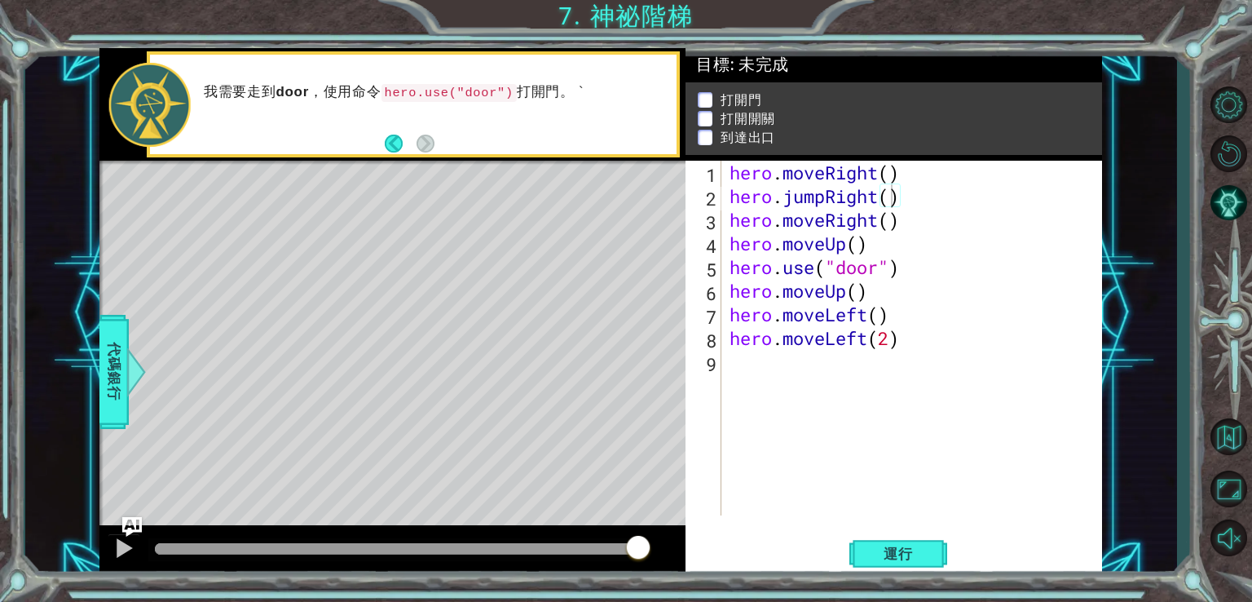
click at [770, 361] on div "hero . moveRight ( ) hero . jumpRight ( ) hero . moveRight ( ) hero . moveUp ( …" at bounding box center [917, 362] width 380 height 402
paste textarea "hero.jumpUp(3)"
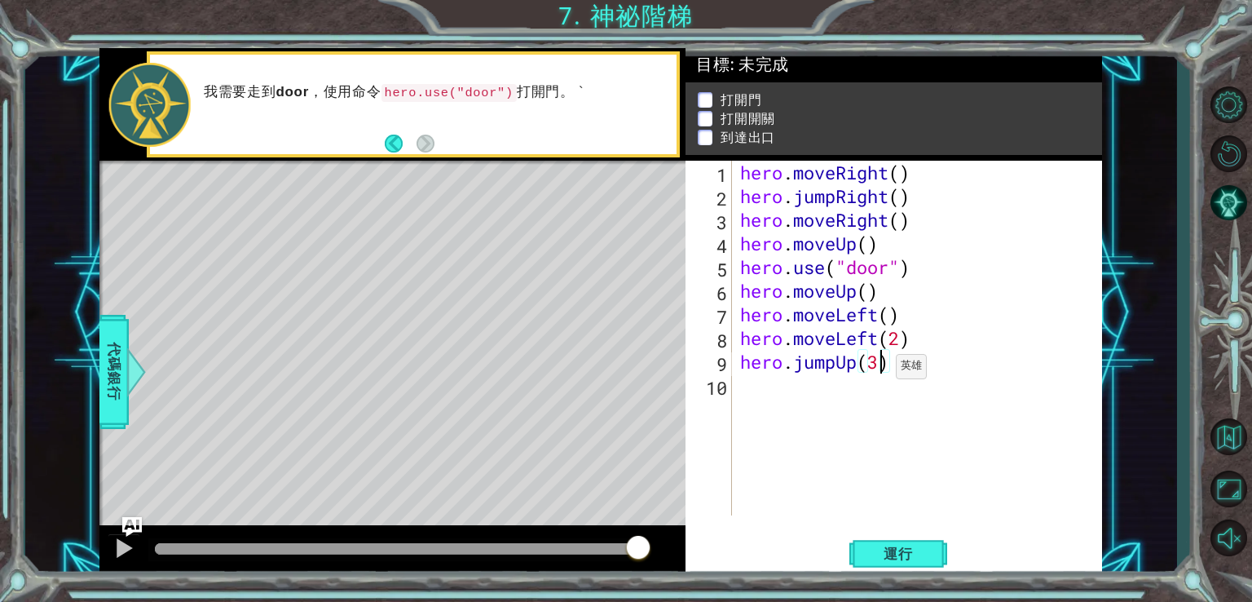
click at [881, 370] on div "hero . moveRight ( ) hero . jumpRight ( ) hero . moveRight ( ) hero . moveUp ( …" at bounding box center [922, 362] width 370 height 402
drag, startPoint x: 922, startPoint y: 217, endPoint x: 713, endPoint y: 226, distance: 209.8
click at [713, 226] on div "hero.jumpUp() 1 2 3 4 5 6 7 8 9 10 hero . moveRight ( ) hero . jumpRight ( ) he…" at bounding box center [892, 338] width 413 height 355
type textarea "hero.moveRight()"
click at [748, 398] on div "hero . moveRight ( ) hero . jumpRight ( ) hero . moveRight ( ) hero . moveUp ( …" at bounding box center [922, 362] width 370 height 402
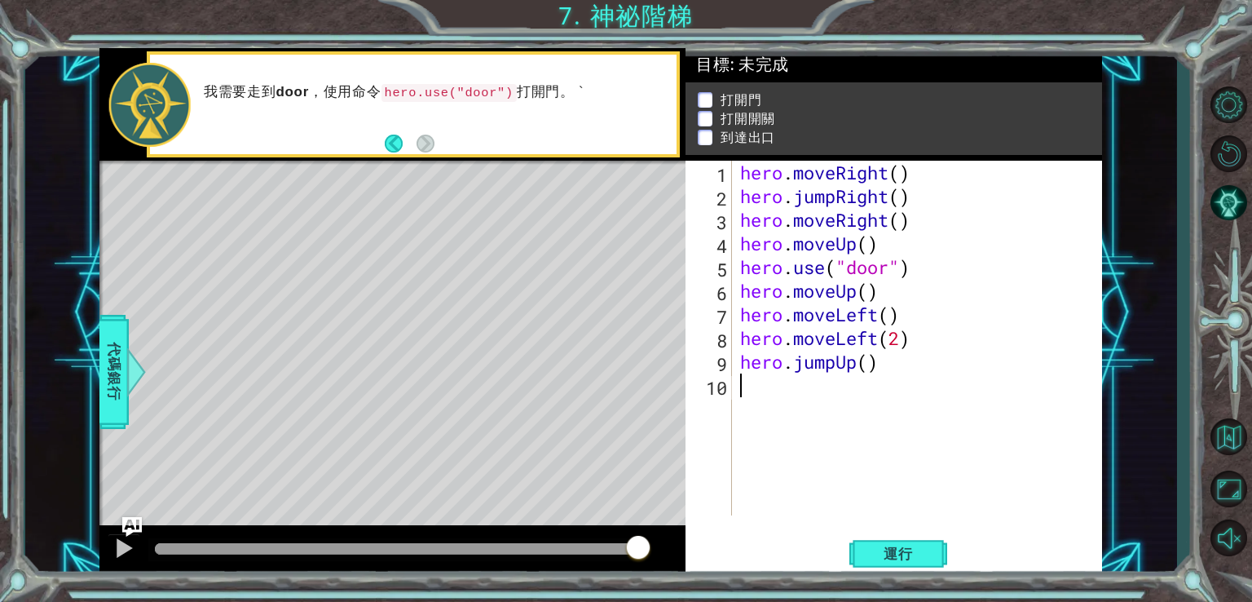
paste textarea "hero.moveRight()"
click at [903, 395] on div "hero . moveRight ( ) hero . jumpRight ( ) hero . moveRight ( ) hero . moveUp ( …" at bounding box center [922, 362] width 370 height 402
click at [881, 546] on span "運行" at bounding box center [899, 554] width 62 height 16
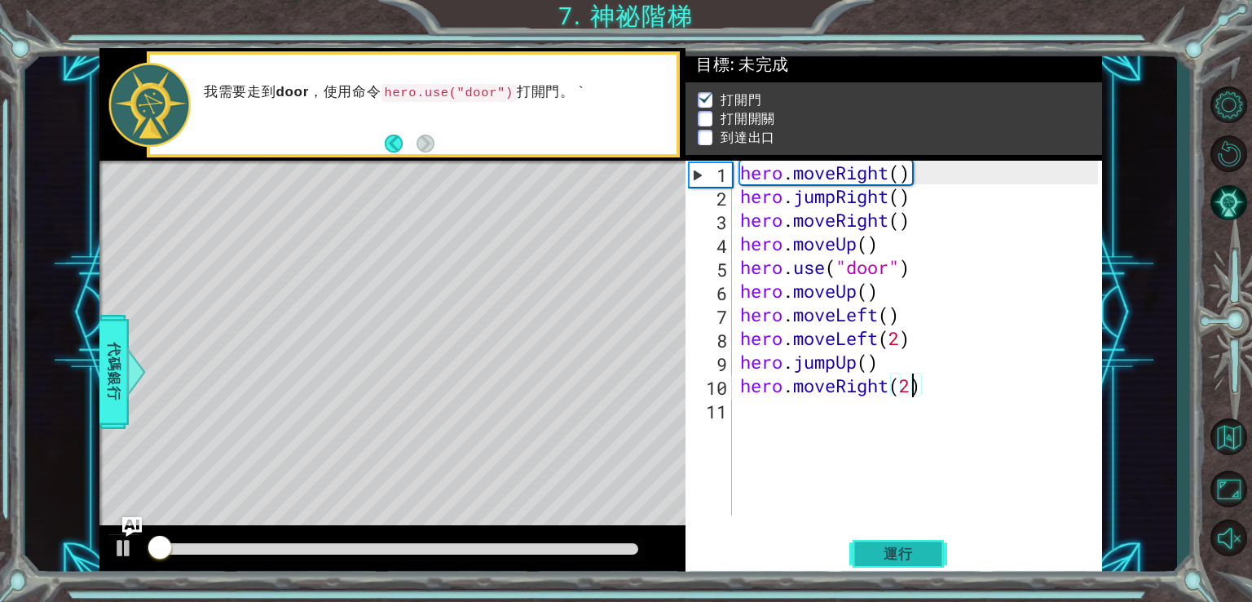
scroll to position [7, 0]
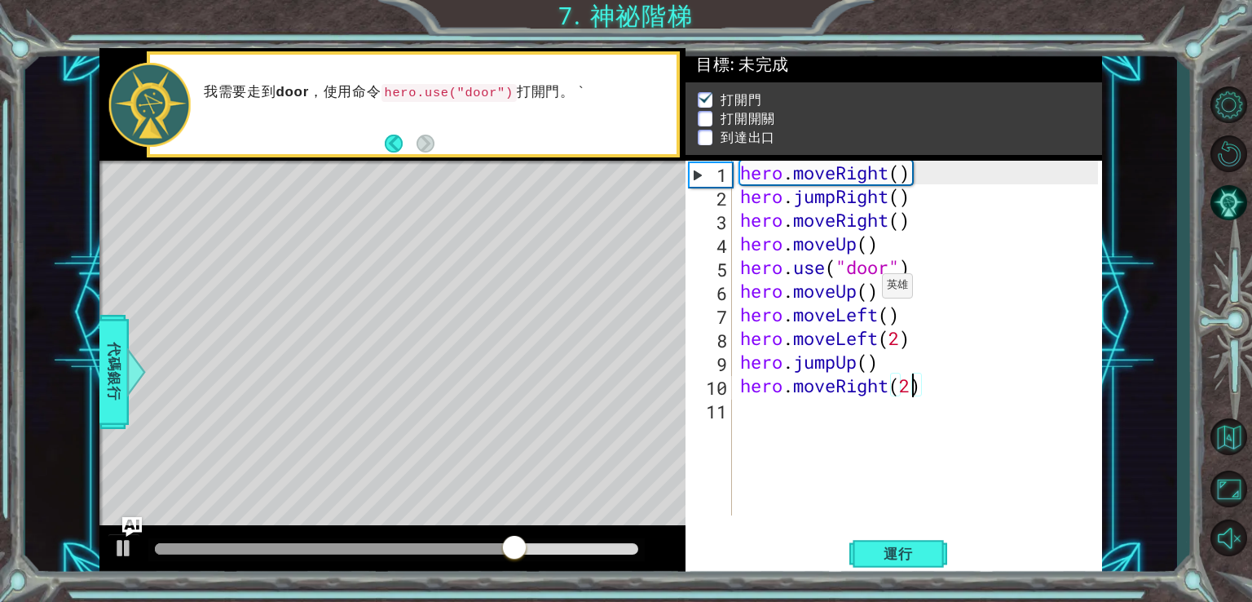
click at [868, 289] on div "hero . moveRight ( ) hero . jumpRight ( ) hero . moveRight ( ) hero . moveUp ( …" at bounding box center [922, 362] width 370 height 402
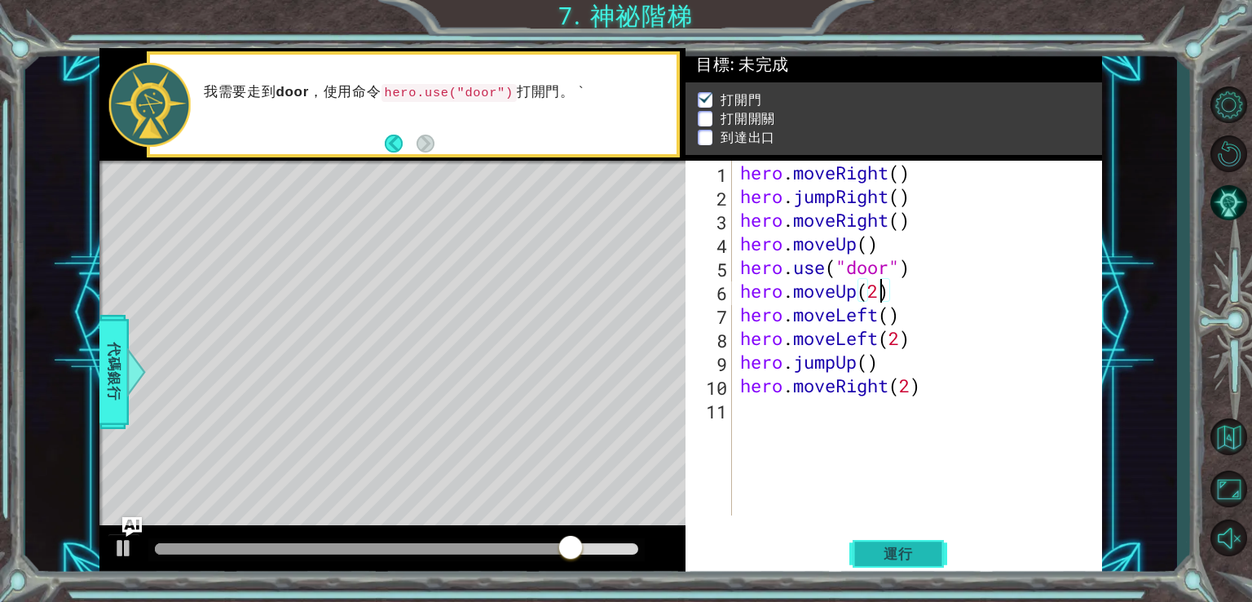
type textarea "hero.moveUp(2)"
click at [912, 549] on span "運行" at bounding box center [899, 554] width 62 height 16
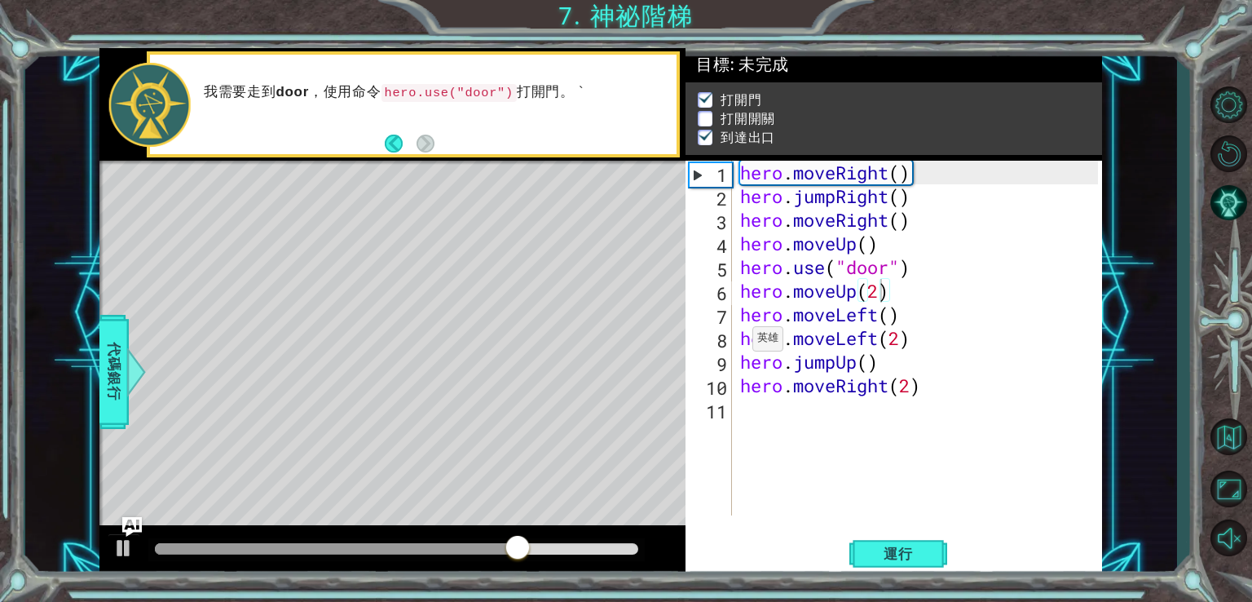
scroll to position [14, 0]
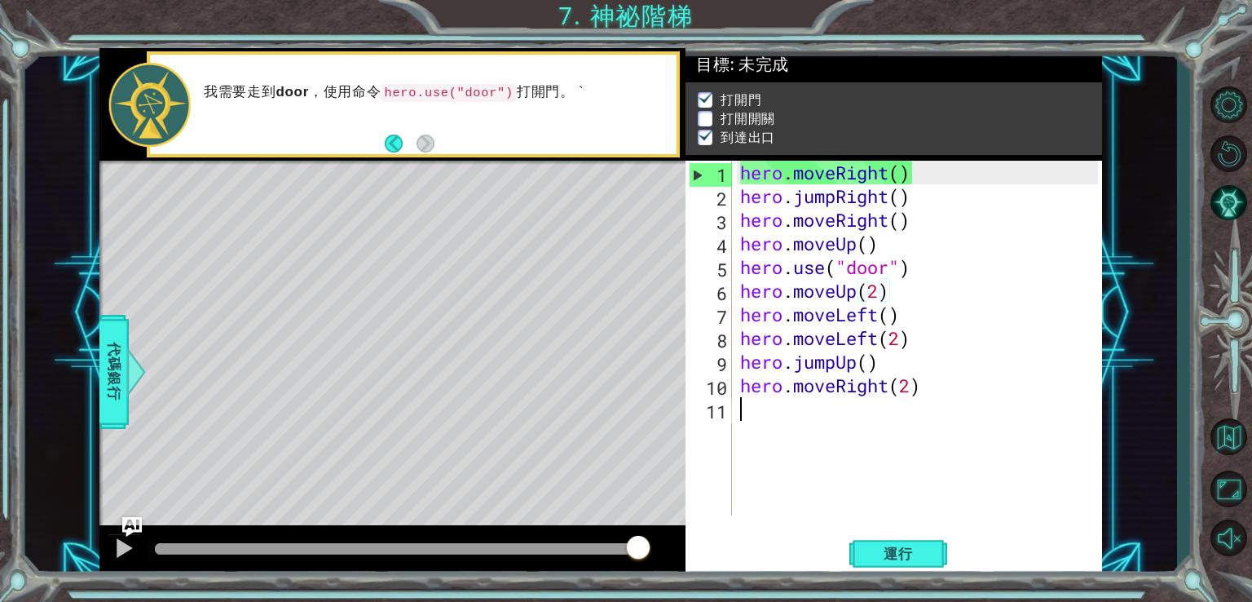
click at [842, 483] on div "hero . moveRight ( ) hero . jumpRight ( ) hero . moveRight ( ) hero . moveUp ( …" at bounding box center [922, 362] width 370 height 402
click at [387, 141] on button "Back" at bounding box center [401, 144] width 32 height 18
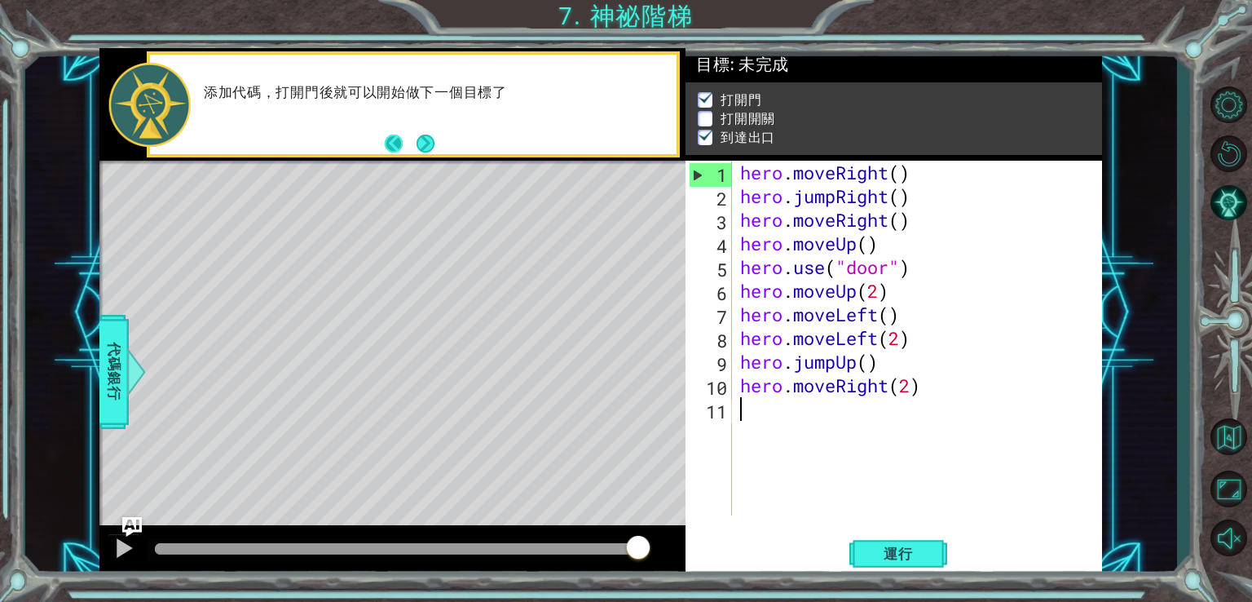
click at [392, 139] on button "Back" at bounding box center [401, 144] width 32 height 18
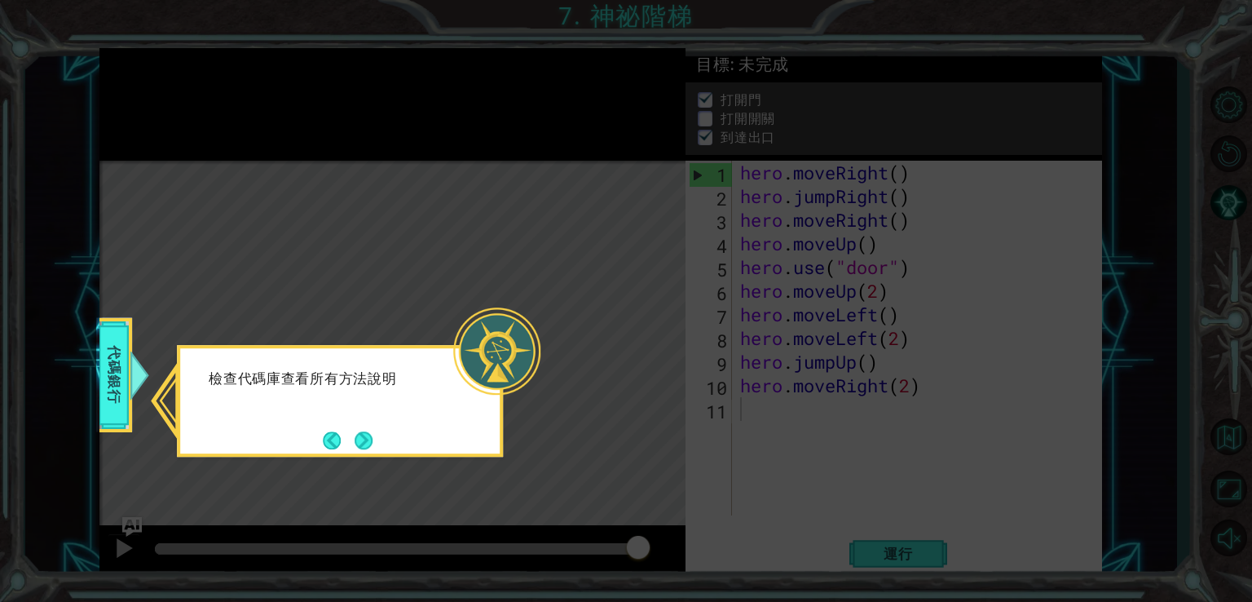
click at [404, 401] on div "檢查代碼庫查看所有方法說明" at bounding box center [340, 387] width 320 height 64
click at [466, 356] on div at bounding box center [496, 350] width 87 height 87
click at [345, 438] on button "Back" at bounding box center [339, 440] width 32 height 18
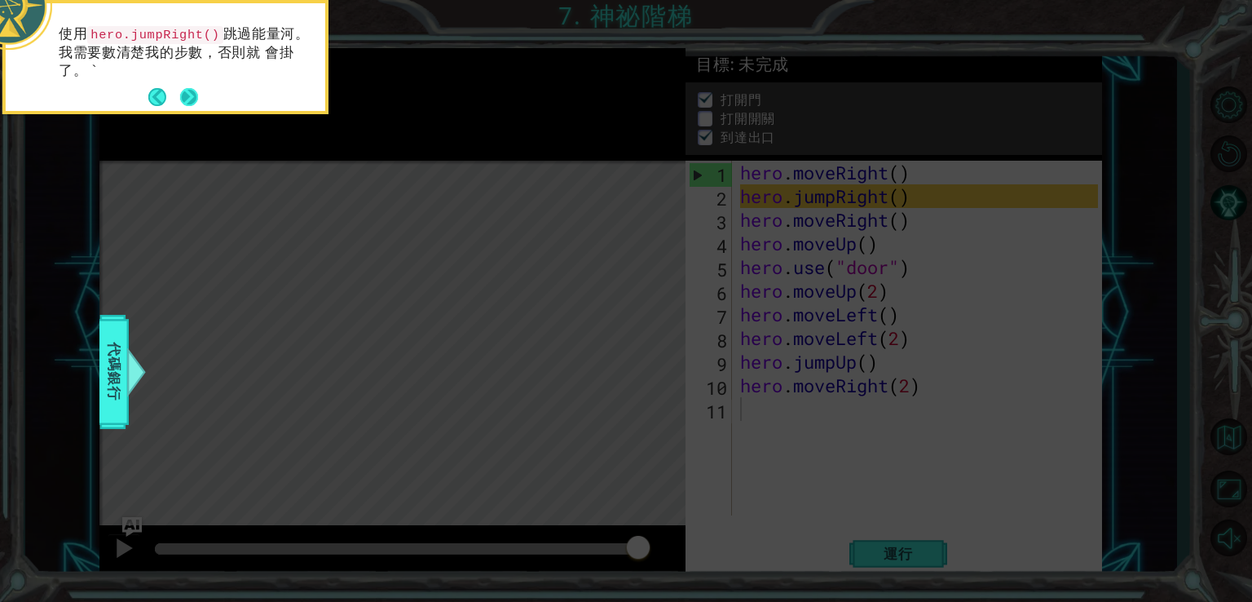
click at [188, 93] on button "Next" at bounding box center [189, 97] width 18 height 18
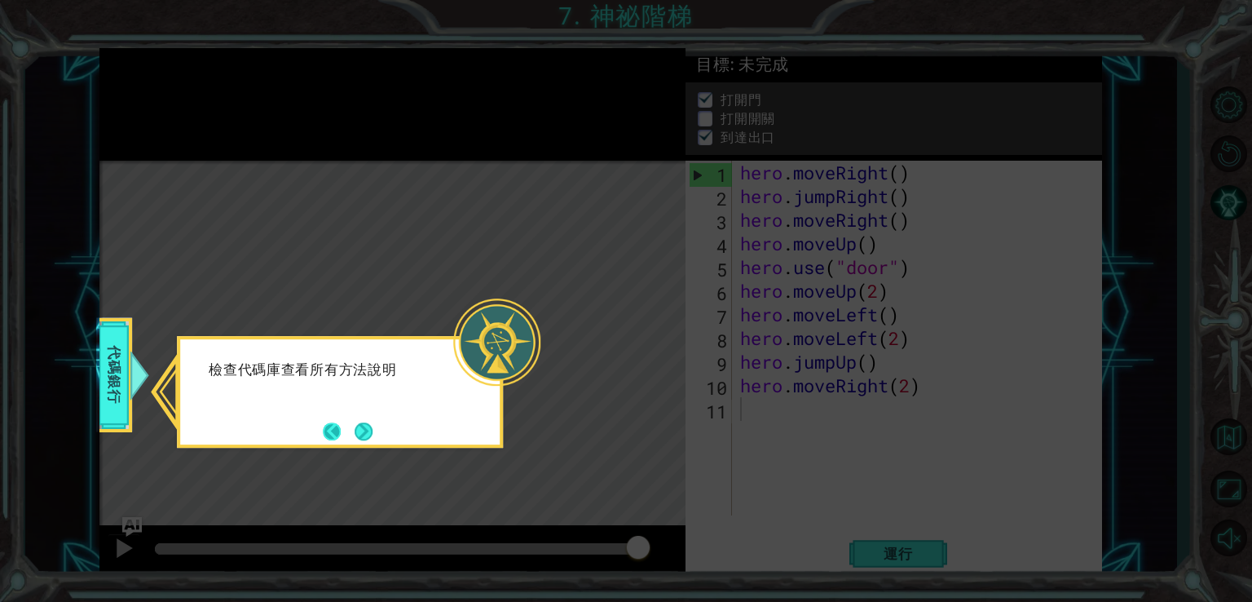
click at [341, 435] on button "Back" at bounding box center [339, 431] width 32 height 18
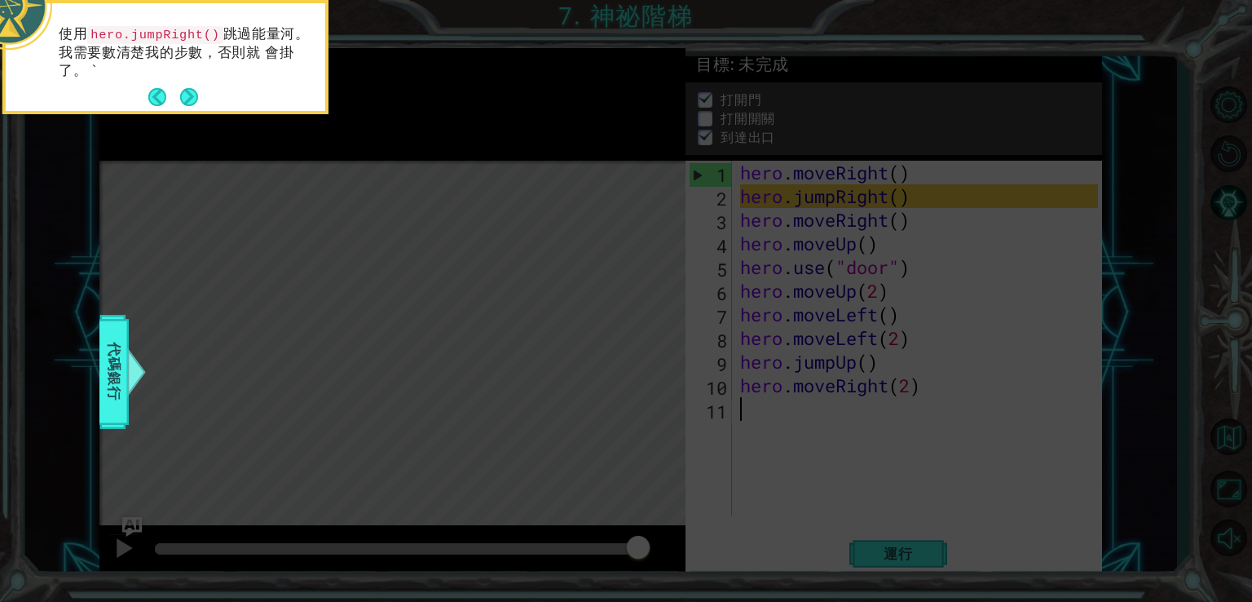
click at [157, 76] on p "使用 hero.jumpRight() 跳過能量河。我需要數清楚我的步數，否則就 會掛了。 `" at bounding box center [186, 52] width 255 height 55
click at [157, 88] on button "Back" at bounding box center [164, 97] width 32 height 18
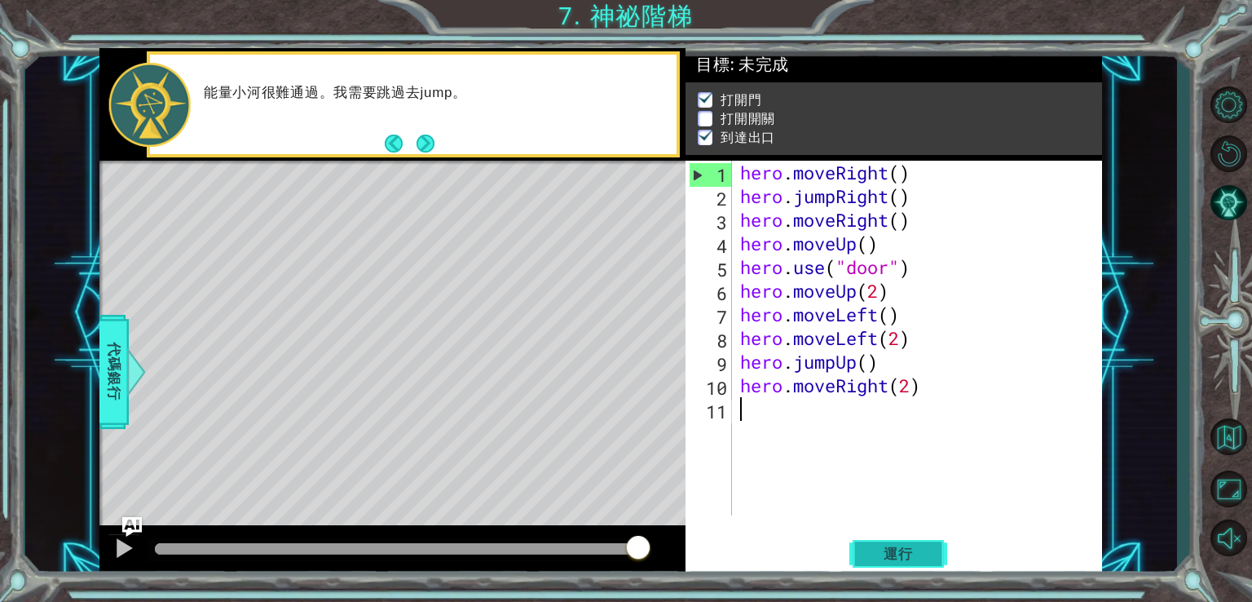
click at [922, 552] on span "運行" at bounding box center [899, 554] width 62 height 16
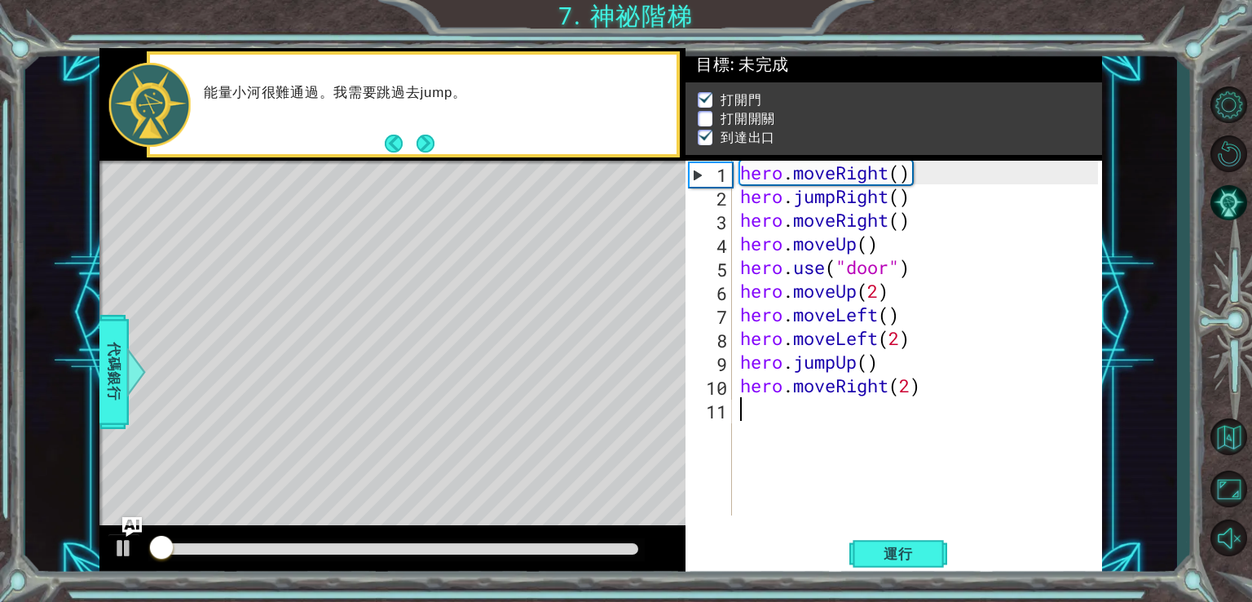
scroll to position [7, 0]
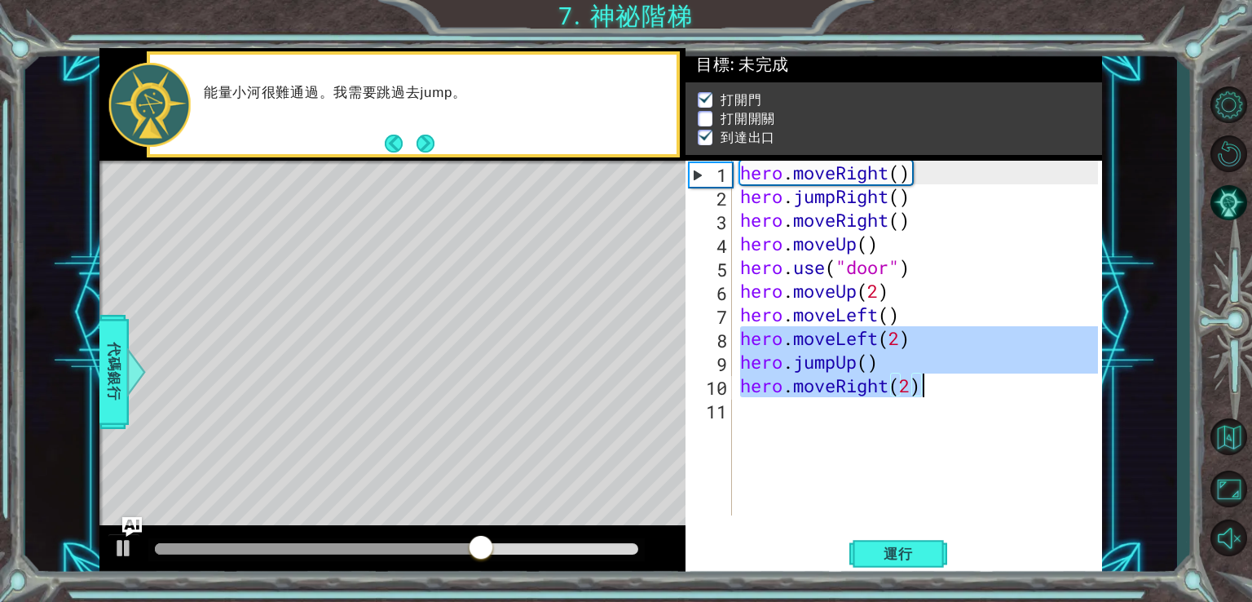
drag, startPoint x: 740, startPoint y: 346, endPoint x: 948, endPoint y: 394, distance: 213.4
click at [948, 394] on div "hero . moveRight ( ) hero . jumpRight ( ) hero . moveRight ( ) hero . moveUp ( …" at bounding box center [922, 362] width 370 height 402
type textarea "hero.jumpUp() hero.moveRight(2)"
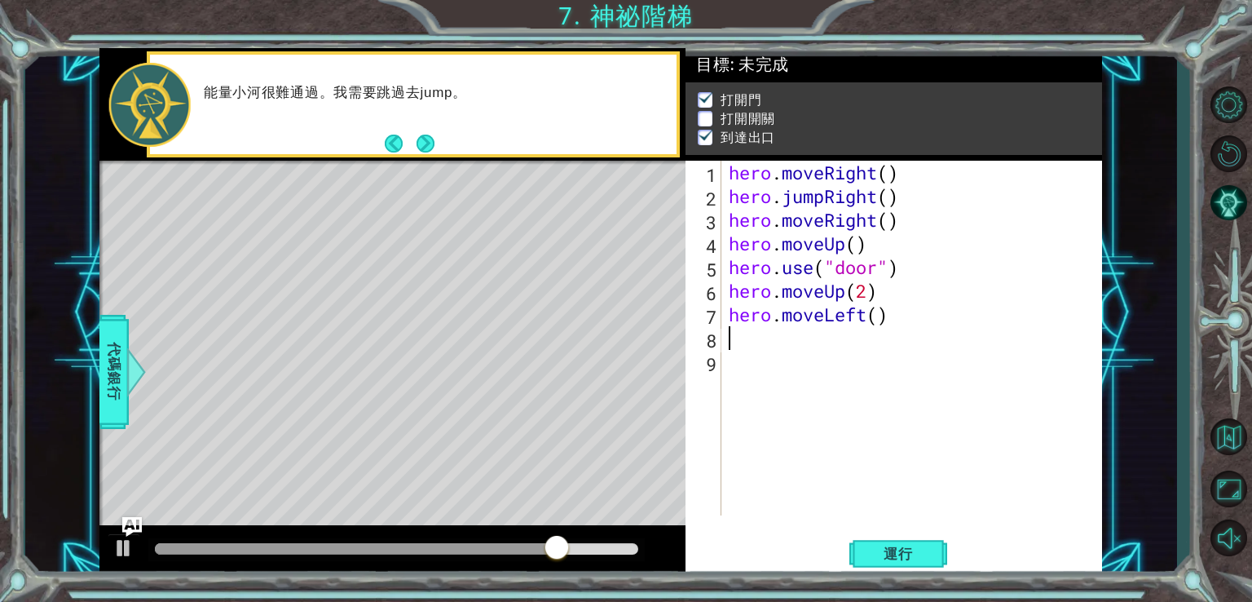
click at [753, 366] on div "hero . moveRight ( ) hero . jumpRight ( ) hero . moveRight ( ) hero . moveUp ( …" at bounding box center [916, 362] width 381 height 402
paste textarea "hero.moveRight(2)"
type textarea "hero.moveRight(2)"
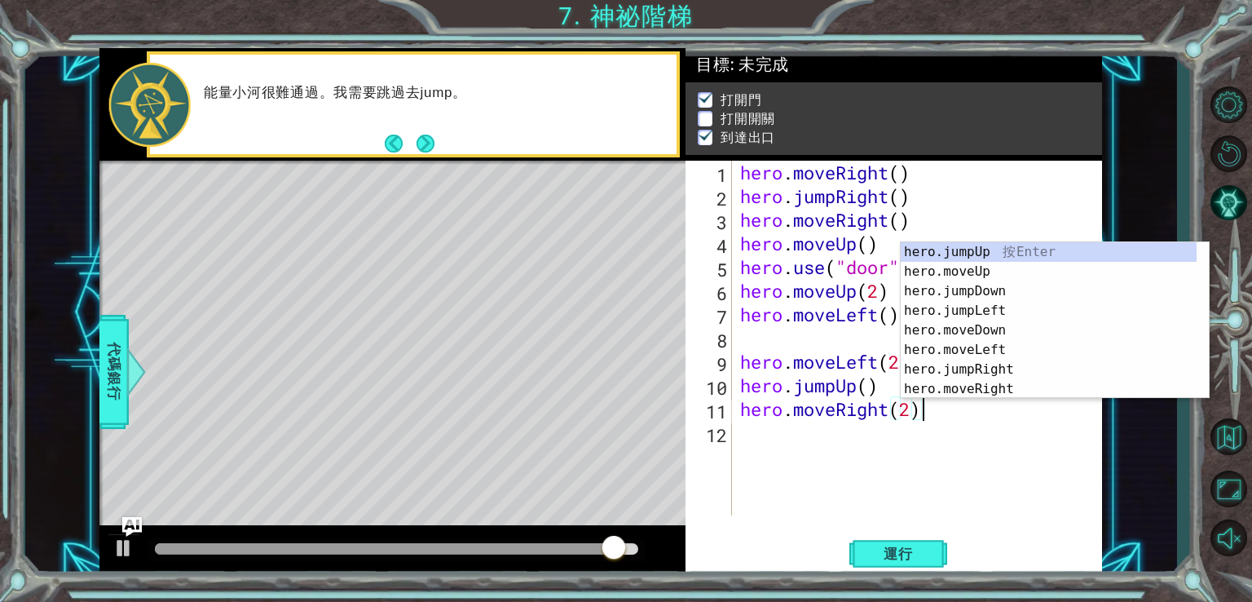
click at [771, 341] on div "hero . moveRight ( ) hero . jumpRight ( ) hero . moveRight ( ) hero . moveUp ( …" at bounding box center [922, 362] width 370 height 402
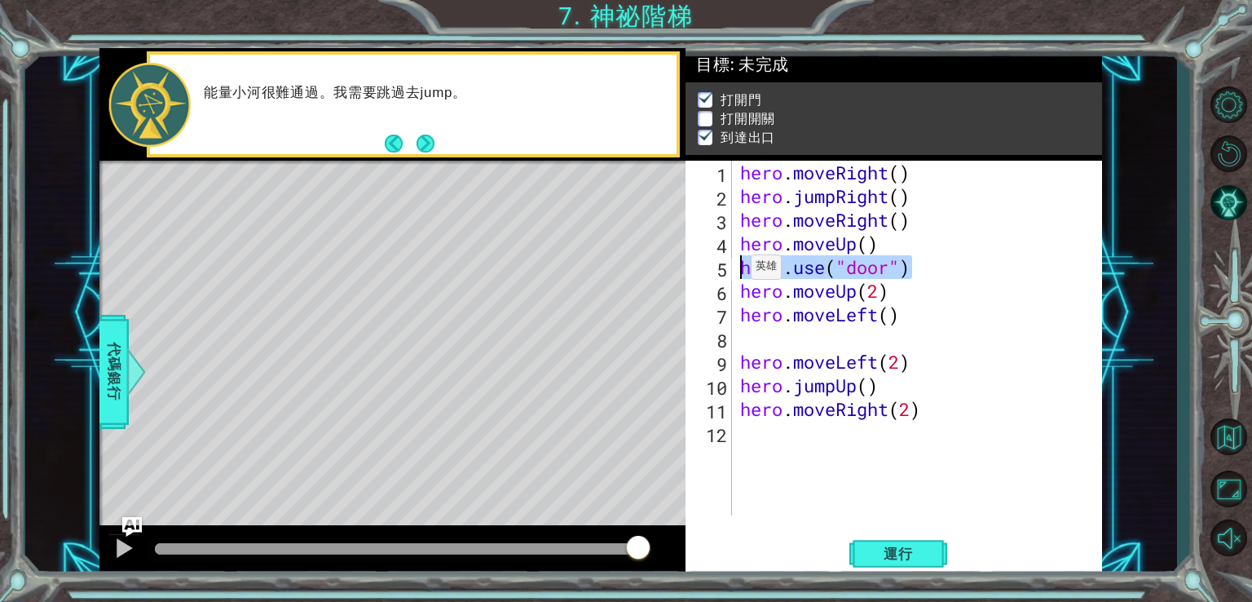
drag, startPoint x: 917, startPoint y: 271, endPoint x: 736, endPoint y: 271, distance: 181.8
click at [736, 271] on div "1 2 3 4 5 6 7 8 9 10 11 12 hero . moveRight ( ) hero . jumpRight ( ) hero . mov…" at bounding box center [892, 338] width 413 height 355
type textarea "hero.use("door")"
click at [766, 347] on div "hero . moveRight ( ) hero . jumpRight ( ) hero . moveRight ( ) hero . moveUp ( …" at bounding box center [922, 362] width 370 height 402
paste textarea "hero.use("door")"
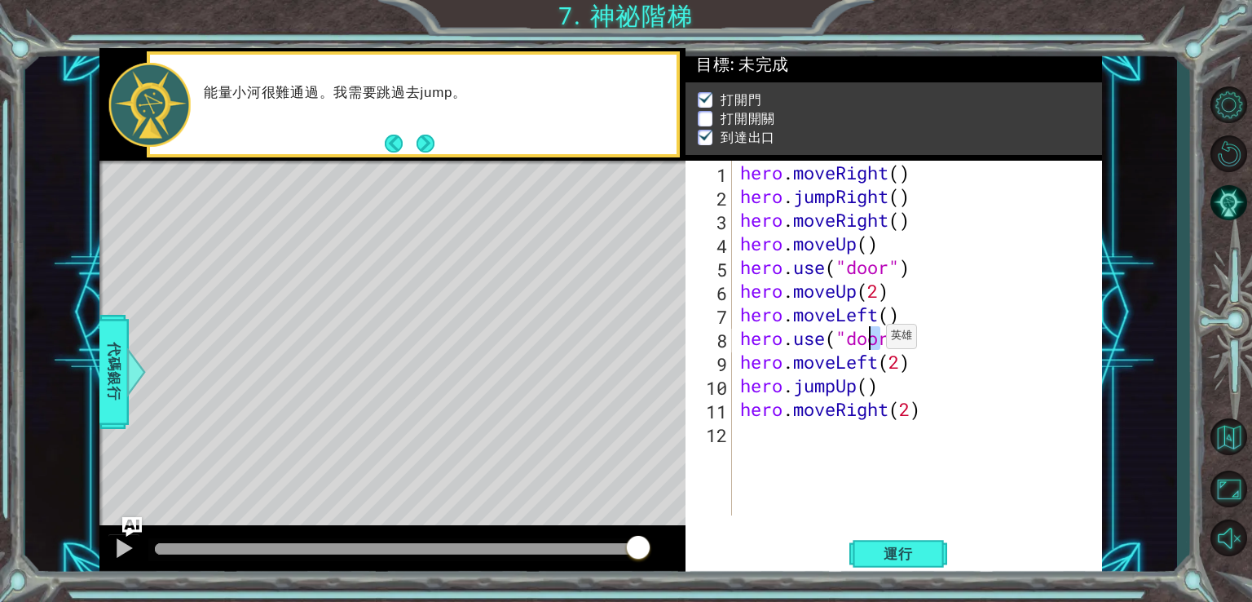
drag, startPoint x: 885, startPoint y: 340, endPoint x: 875, endPoint y: 341, distance: 9.8
click at [872, 341] on div "hero . moveRight ( ) hero . jumpRight ( ) hero . moveRight ( ) hero . moveUp ( …" at bounding box center [922, 362] width 370 height 402
drag, startPoint x: 892, startPoint y: 338, endPoint x: 852, endPoint y: 340, distance: 40.0
click at [852, 340] on div "hero . moveRight ( ) hero . jumpRight ( ) hero . moveRight ( ) hero . moveUp ( …" at bounding box center [922, 362] width 370 height 402
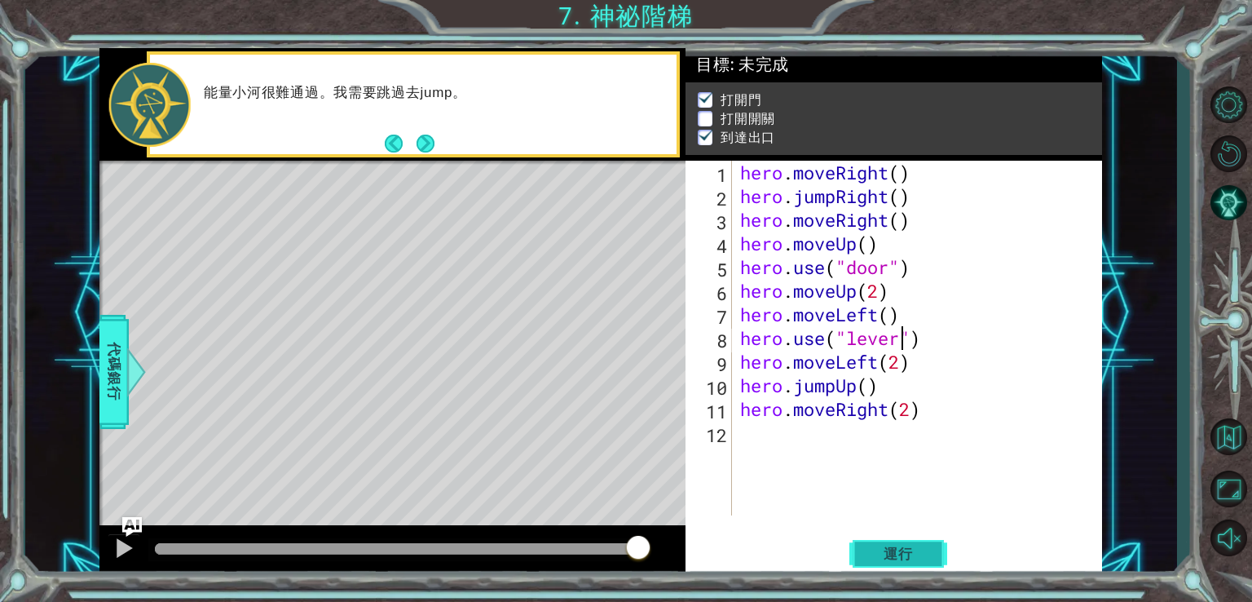
type textarea "hero.use("lever")"
drag, startPoint x: 926, startPoint y: 553, endPoint x: 934, endPoint y: 540, distance: 15.0
click at [925, 553] on span "運行" at bounding box center [899, 554] width 62 height 16
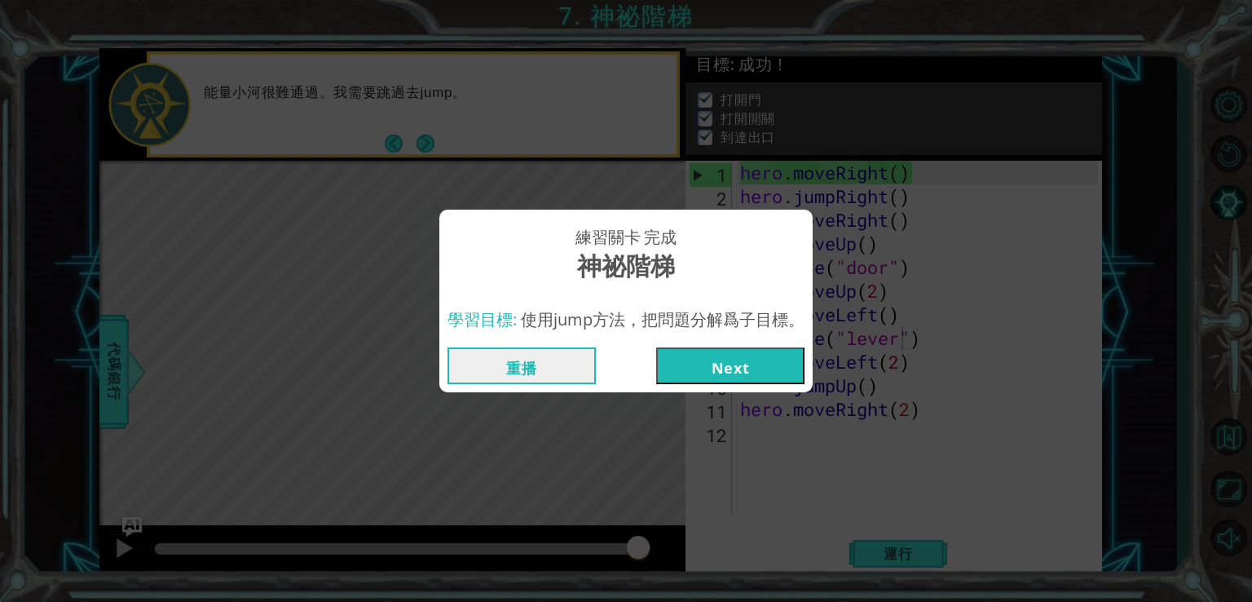
click at [740, 366] on button "Next" at bounding box center [730, 365] width 148 height 37
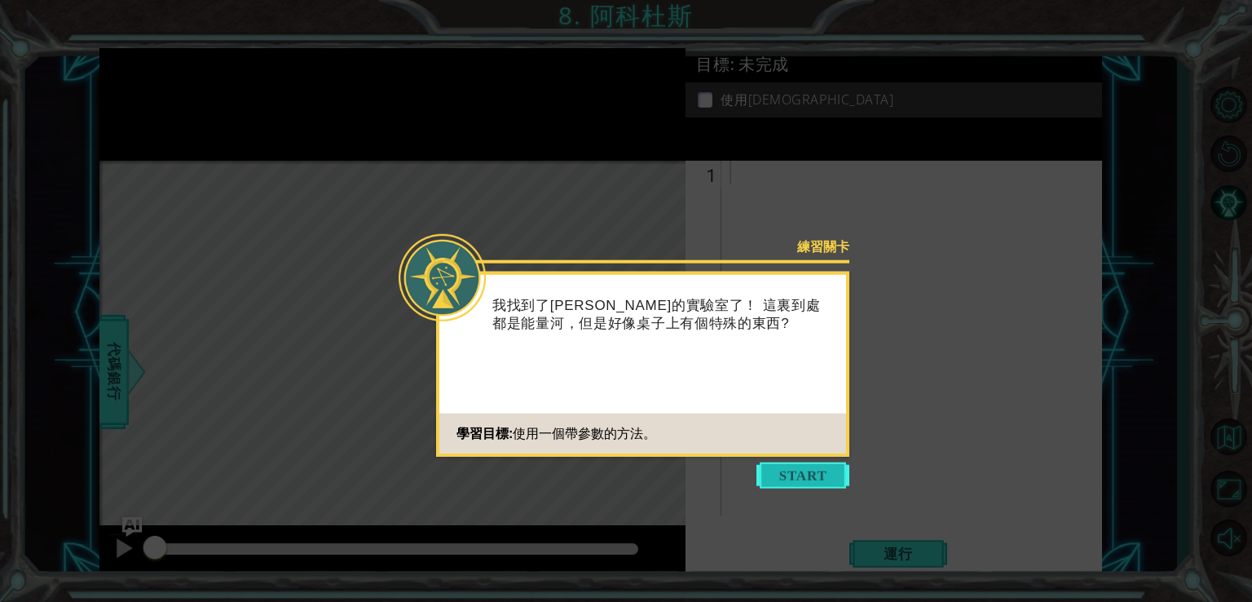
click at [797, 480] on button "Start" at bounding box center [803, 475] width 93 height 26
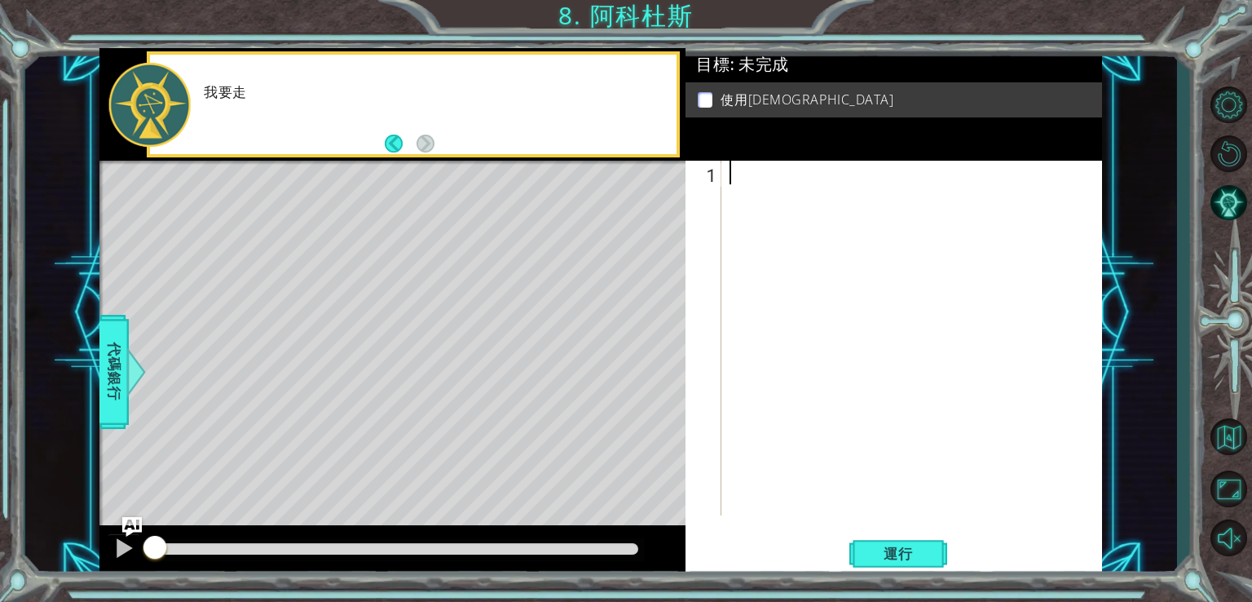
drag, startPoint x: 385, startPoint y: 53, endPoint x: 339, endPoint y: 0, distance: 70.0
click at [346, 7] on div "1 ההההההההההההההההההההההההההההההההההההההההההההההההההההההההההההההההההההההההההההה…" at bounding box center [626, 301] width 1252 height 602
click at [388, 136] on button "Back" at bounding box center [401, 144] width 32 height 18
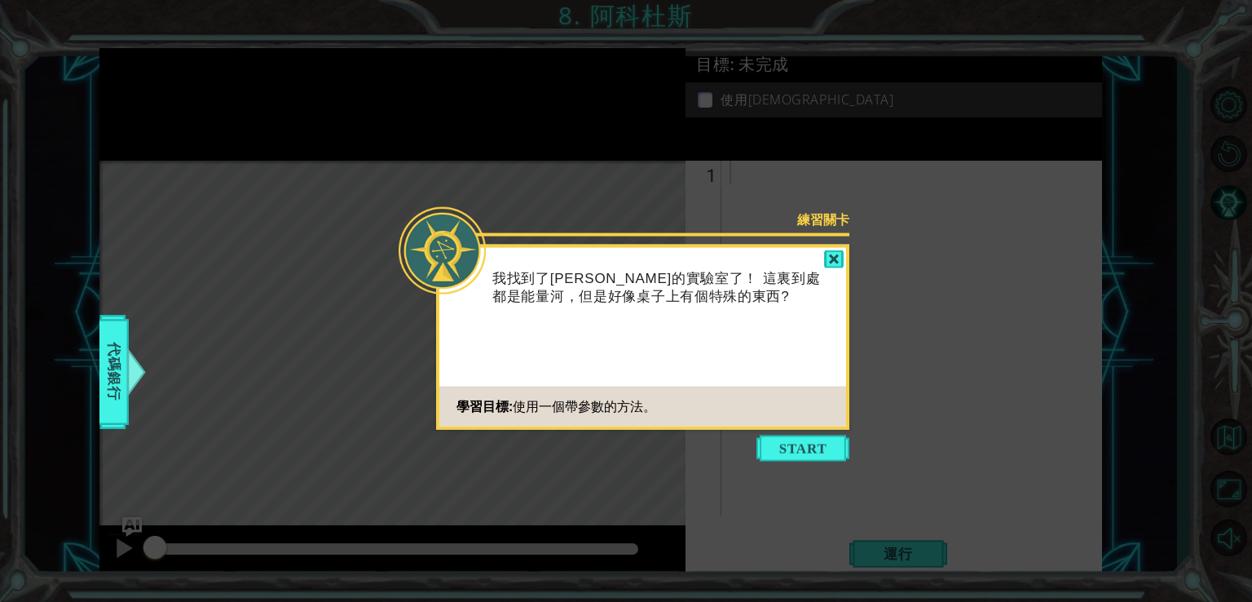
click at [793, 457] on button "Start" at bounding box center [803, 448] width 93 height 26
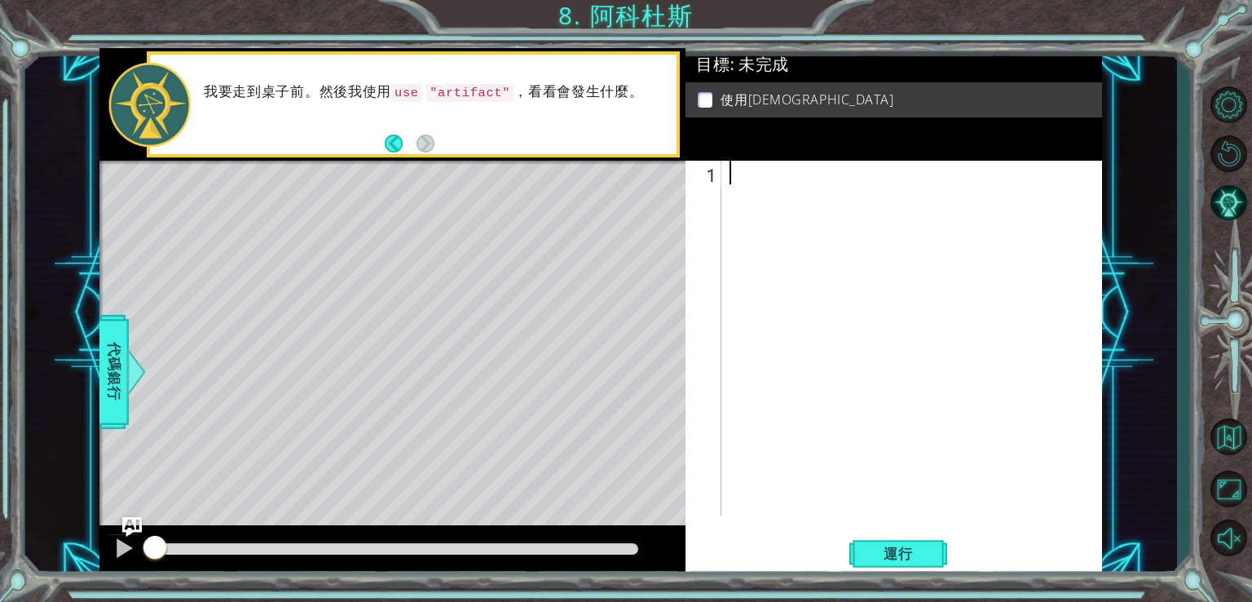
click at [501, 91] on code ""artifact"" at bounding box center [469, 93] width 87 height 18
drag, startPoint x: 501, startPoint y: 91, endPoint x: 398, endPoint y: 82, distance: 103.9
click at [398, 82] on div "我要走到桌子前。然後我使用 use "artifact" ，看看會發生什麼。" at bounding box center [434, 104] width 484 height 59
drag, startPoint x: 411, startPoint y: 88, endPoint x: 408, endPoint y: 123, distance: 35.2
click at [411, 94] on code "use" at bounding box center [406, 93] width 31 height 18
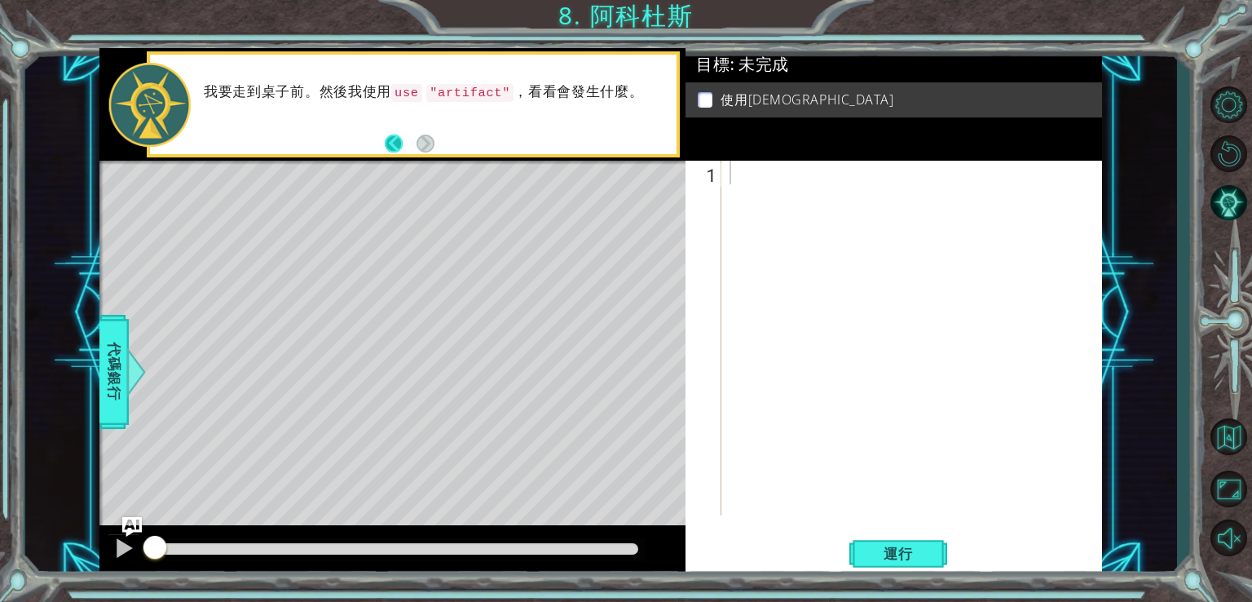
click at [403, 144] on button "Back" at bounding box center [401, 144] width 32 height 18
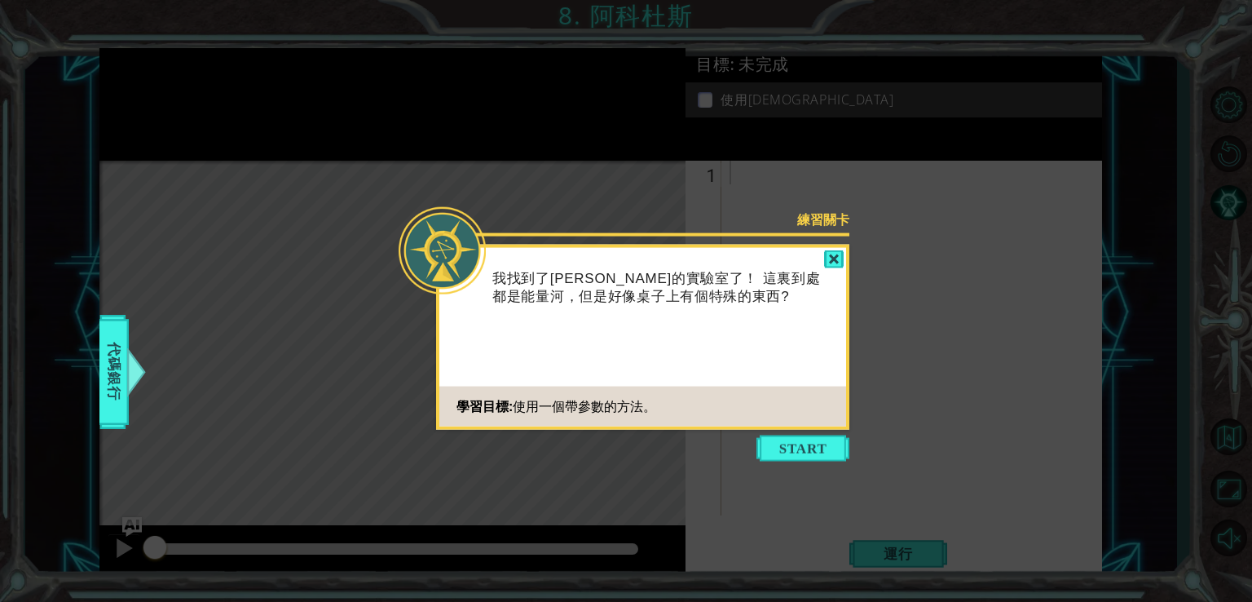
click at [795, 466] on icon at bounding box center [626, 301] width 1252 height 602
click at [794, 451] on button "Start" at bounding box center [803, 448] width 93 height 26
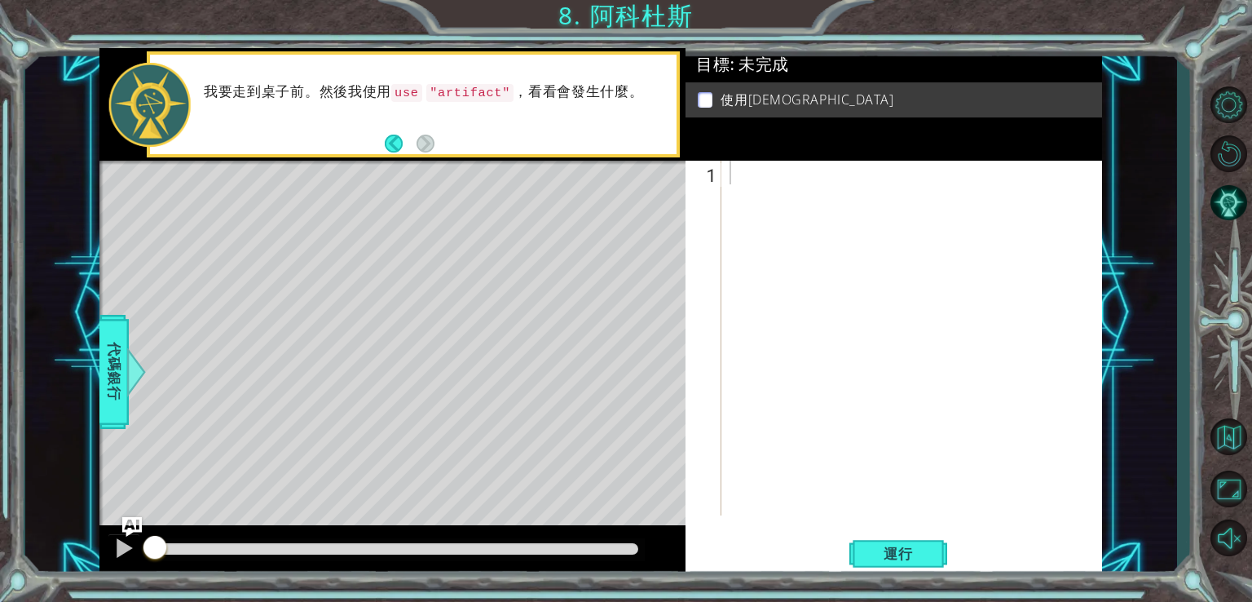
drag, startPoint x: 414, startPoint y: 95, endPoint x: 522, endPoint y: 97, distance: 107.6
click at [522, 97] on p "我要走到桌子前。然後我使用 use "artifact" ，看看會發生什麼。" at bounding box center [435, 92] width 462 height 19
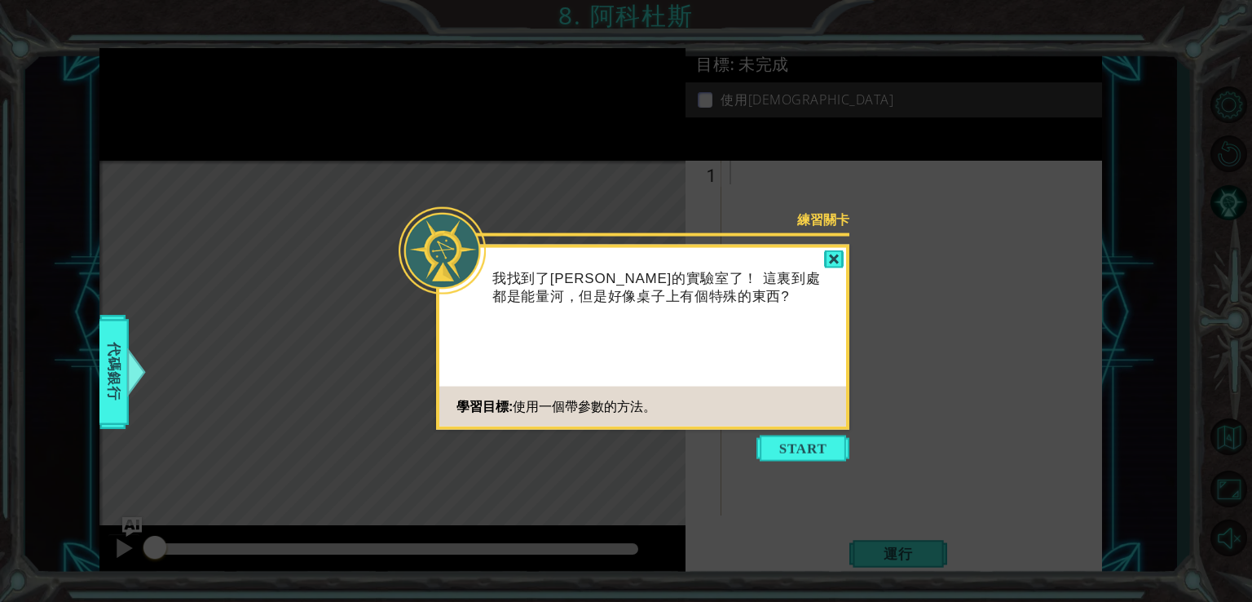
click at [792, 462] on icon at bounding box center [626, 301] width 1252 height 602
click at [830, 252] on div at bounding box center [834, 259] width 20 height 19
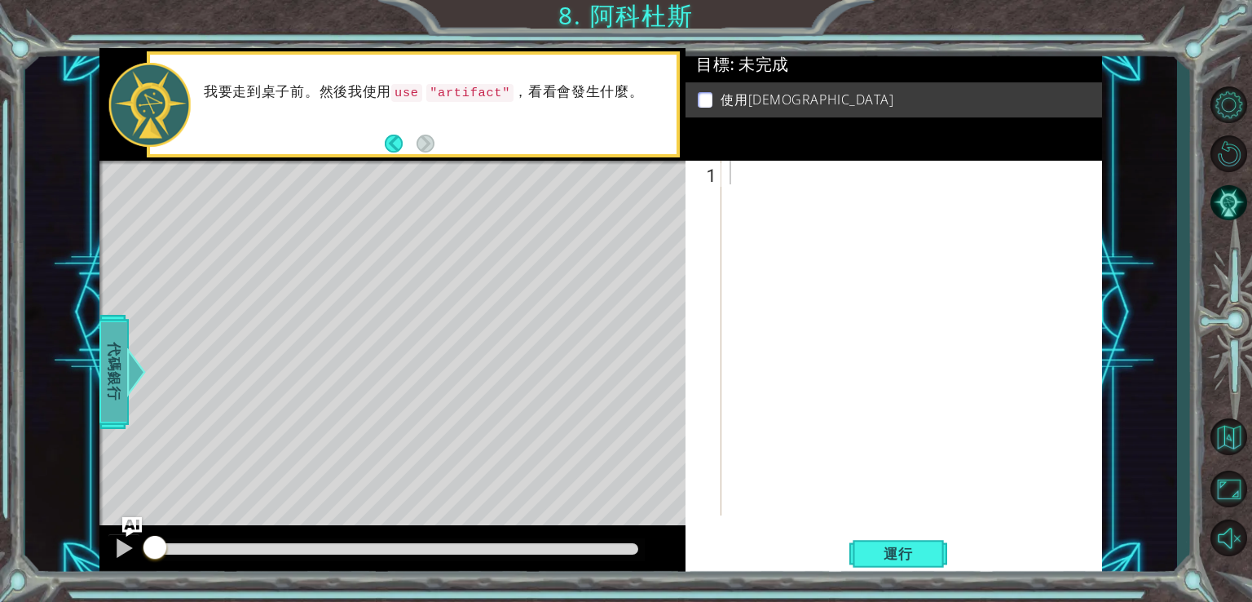
click at [127, 349] on div at bounding box center [136, 371] width 20 height 49
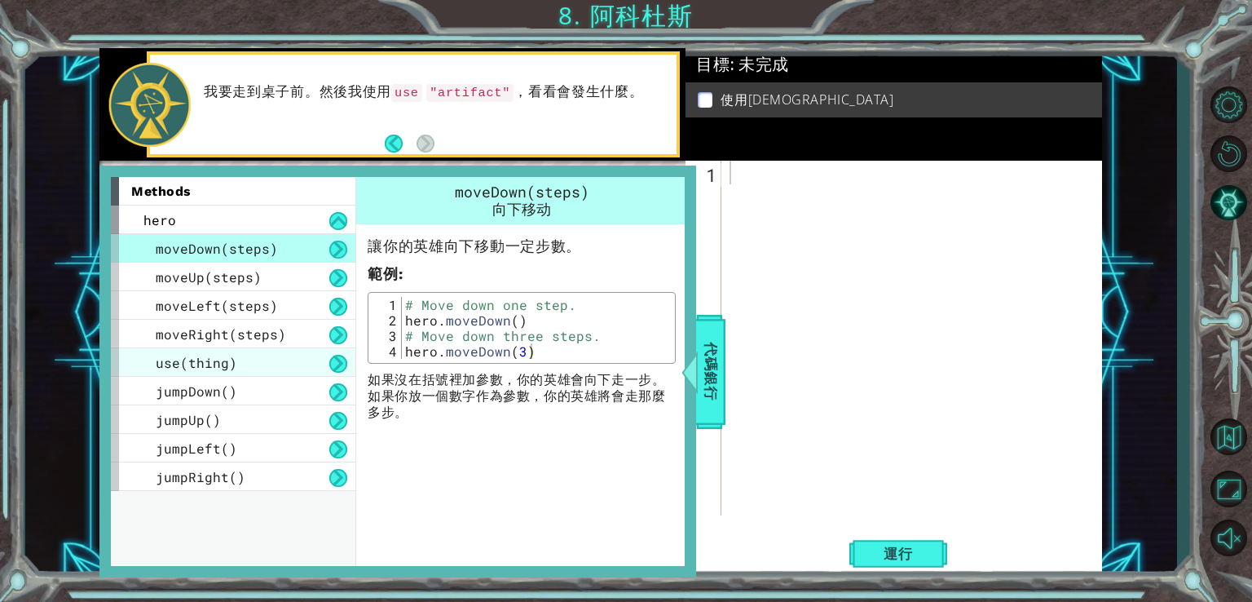
click at [214, 359] on span "use(thing)" at bounding box center [197, 362] width 82 height 17
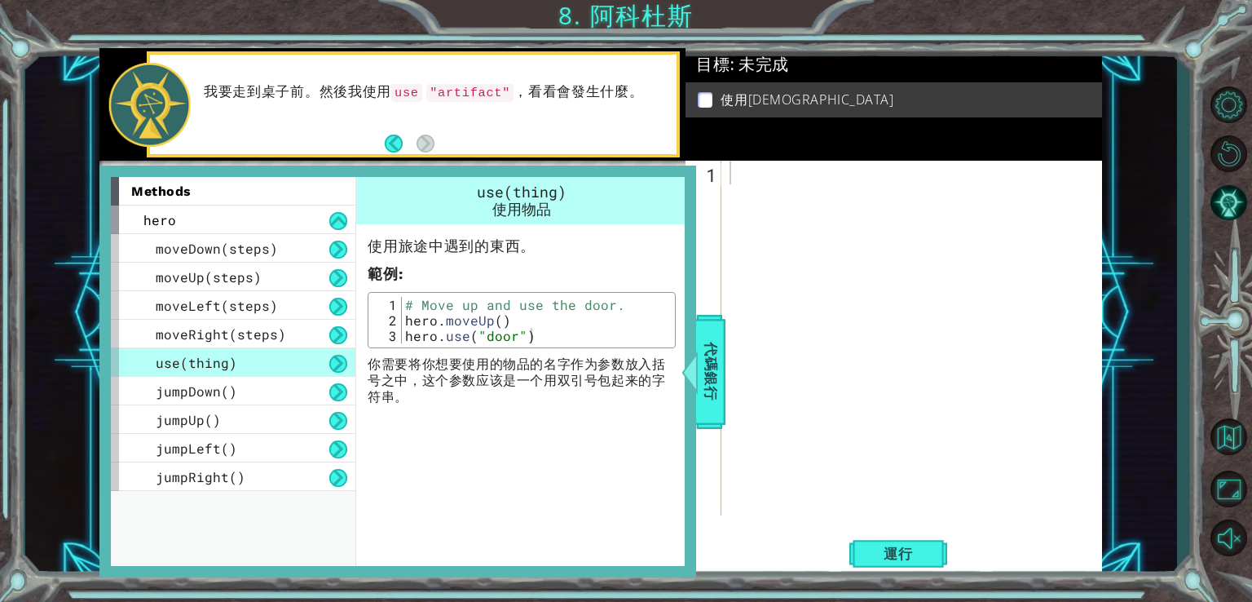
type textarea "hero.use("door")"
drag, startPoint x: 542, startPoint y: 332, endPoint x: 381, endPoint y: 335, distance: 161.5
click at [381, 335] on div "hero.use("door") 1 2 3 # Move up and use the door. hero . moveUp ( ) hero . use…" at bounding box center [522, 320] width 298 height 46
click at [718, 364] on span "代碼銀行" at bounding box center [711, 370] width 26 height 99
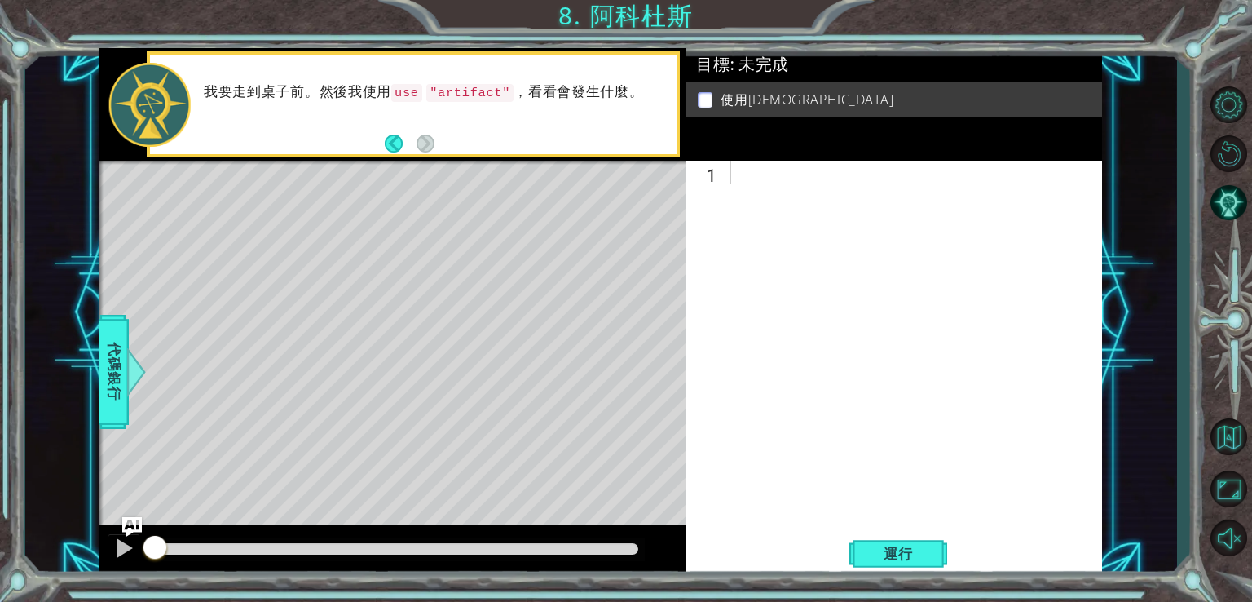
click at [776, 170] on div at bounding box center [917, 362] width 380 height 402
paste textarea "hero.use("door")"
drag, startPoint x: 877, startPoint y: 174, endPoint x: 838, endPoint y: 177, distance: 39.3
click at [838, 177] on div "hero . use ( "door" )" at bounding box center [917, 362] width 380 height 402
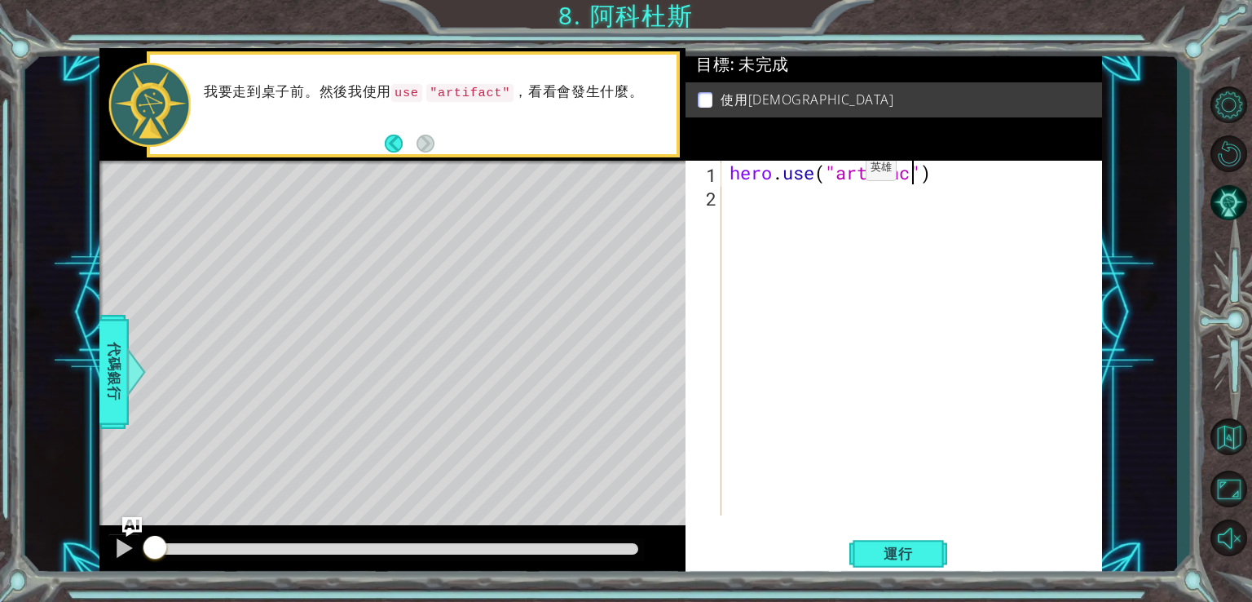
type textarea "hero.use("artifact")"
click at [903, 568] on button "運行" at bounding box center [899, 553] width 98 height 42
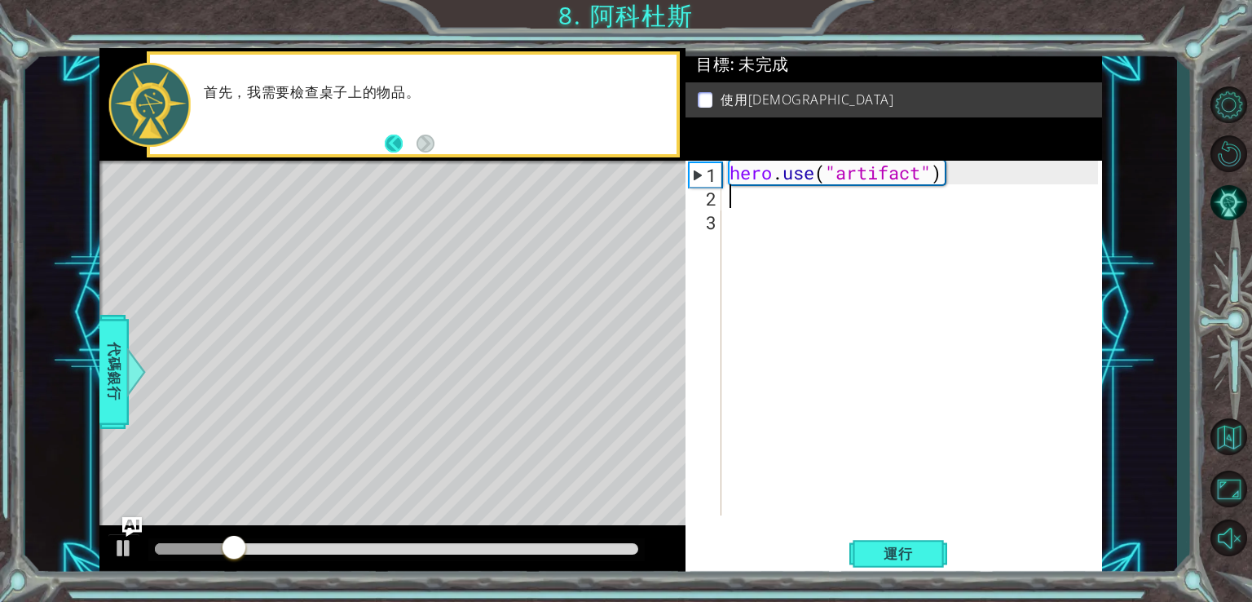
click at [400, 135] on button "Back" at bounding box center [401, 144] width 32 height 18
click at [424, 138] on button "Next" at bounding box center [426, 144] width 18 height 18
click at [574, 464] on div "Level Map" at bounding box center [475, 401] width 753 height 480
click at [122, 370] on span "代碼銀行" at bounding box center [114, 370] width 26 height 99
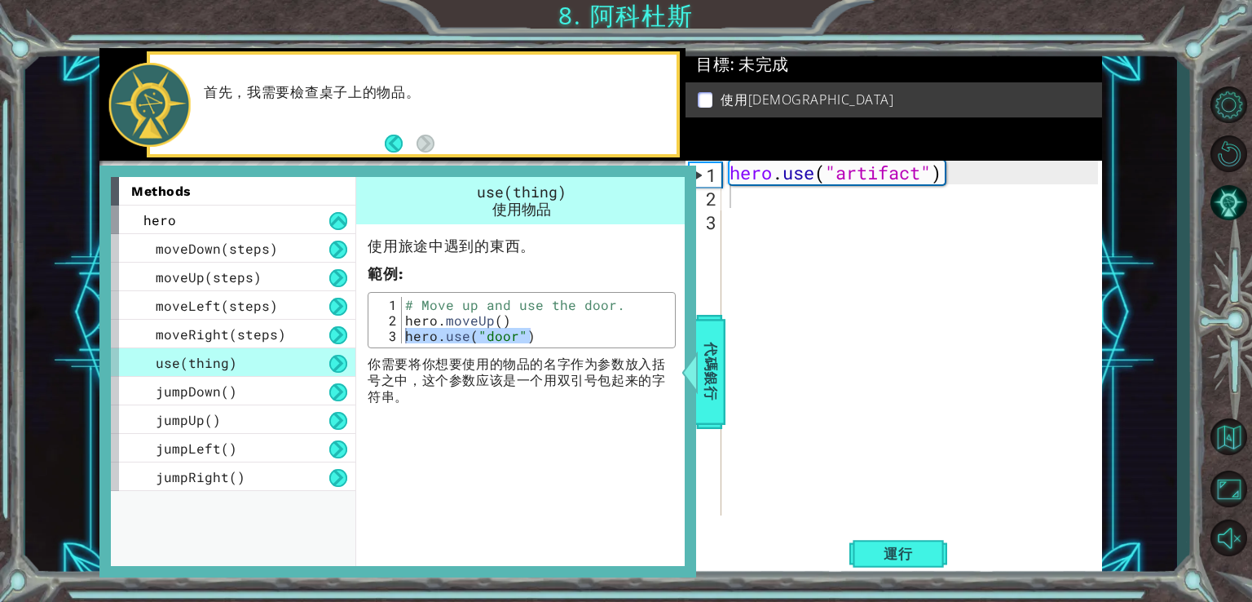
click at [729, 378] on div "hero . use ( "artifact" )" at bounding box center [917, 362] width 380 height 402
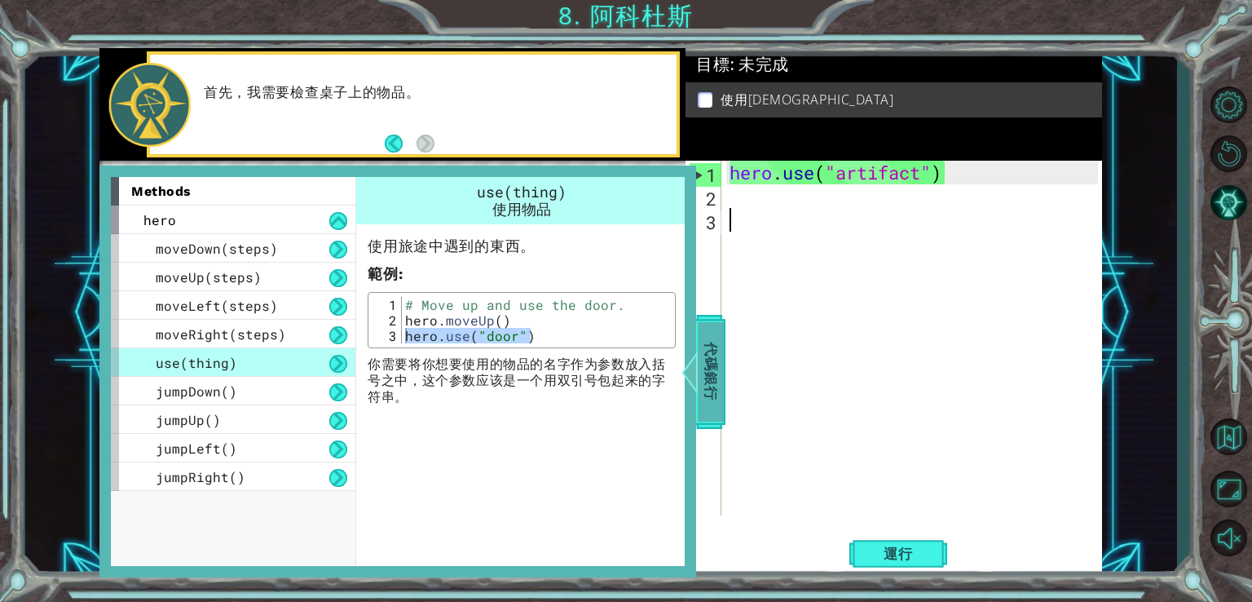
click at [713, 382] on span "代碼銀行" at bounding box center [711, 370] width 26 height 99
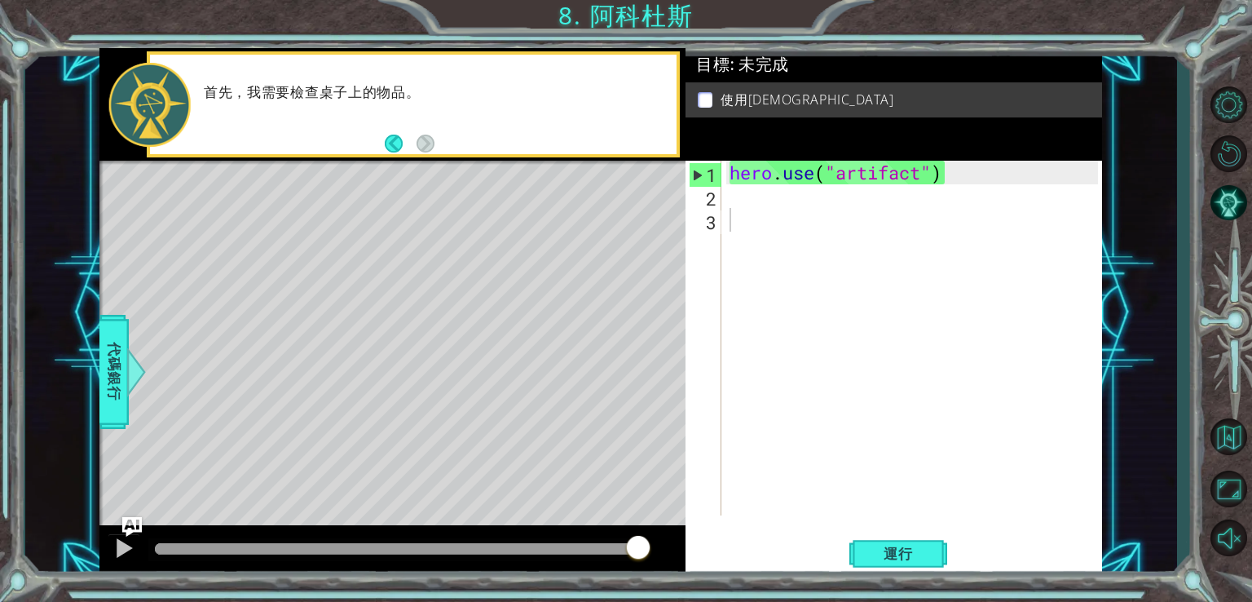
click at [712, 95] on p at bounding box center [705, 99] width 15 height 15
click at [390, 143] on button "Back" at bounding box center [401, 144] width 32 height 18
click at [428, 140] on button "Next" at bounding box center [425, 143] width 23 height 23
drag, startPoint x: 959, startPoint y: 173, endPoint x: 718, endPoint y: 174, distance: 241.4
click at [718, 174] on div "1 2 3 hero . use ( "artifact" ) ההההההההההההההההההההההההההההההההההההההההההההההה…" at bounding box center [892, 338] width 413 height 355
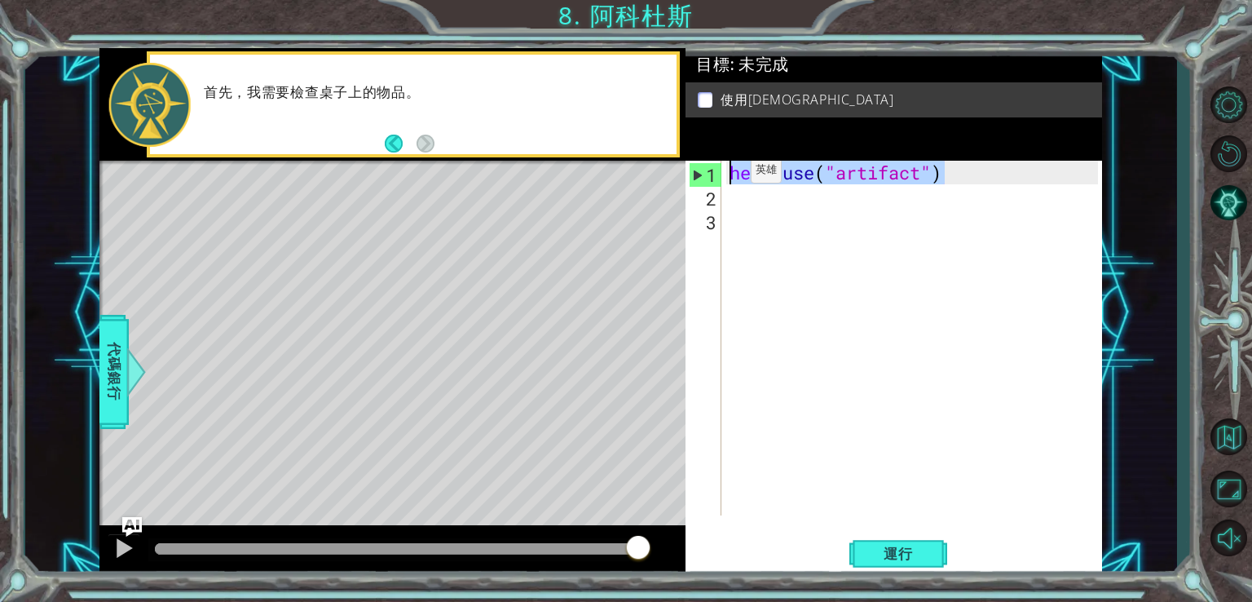
type textarea "hero.use("artifact")"
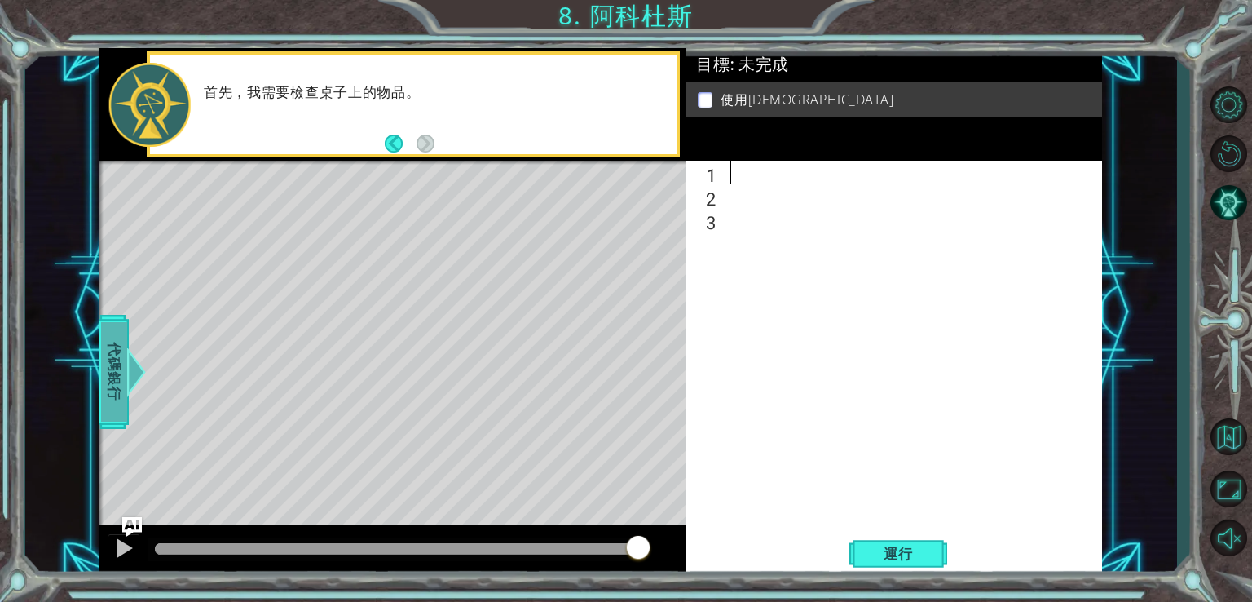
click at [124, 375] on span "代碼銀行" at bounding box center [114, 370] width 26 height 99
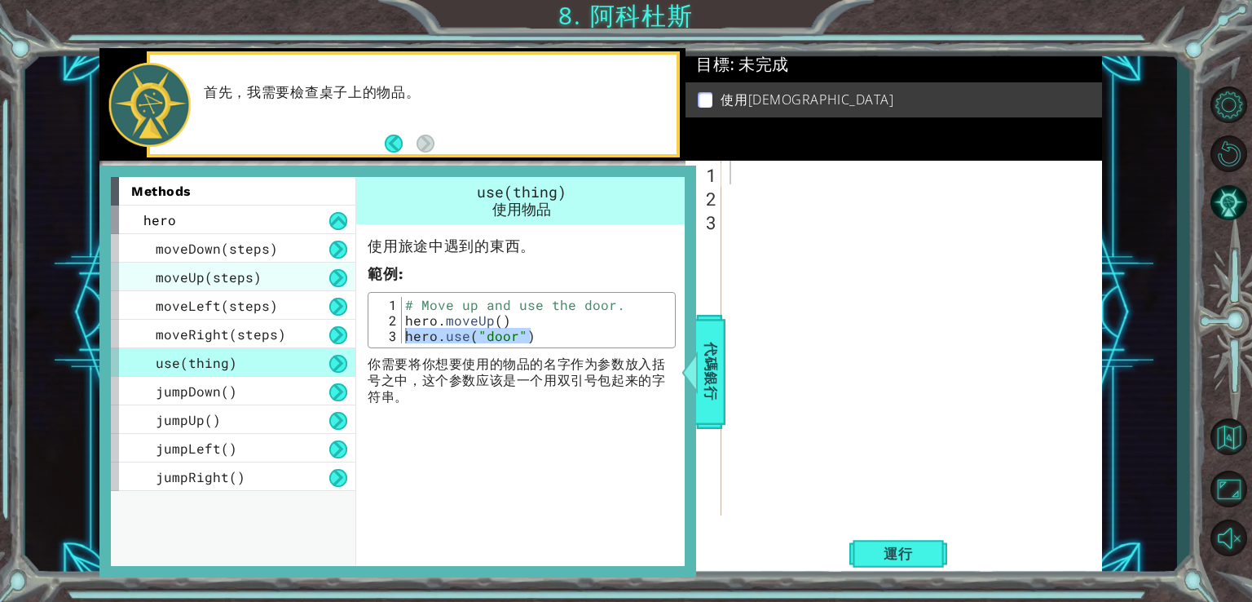
click at [241, 268] on span "moveUp(steps)" at bounding box center [209, 276] width 106 height 17
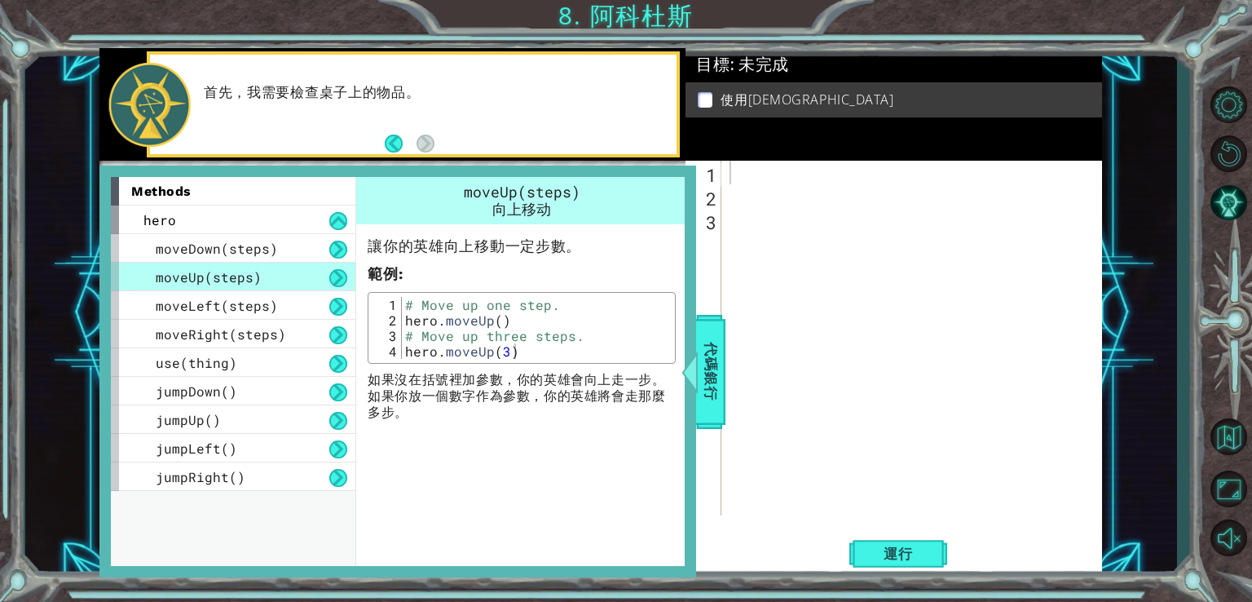
type textarea "hero.moveUp(3)"
drag, startPoint x: 515, startPoint y: 356, endPoint x: 391, endPoint y: 350, distance: 124.9
click at [362, 351] on div "讓你的英雄向上移動一定步數。 範例 : hero.moveUp(3) 1 2 3 4 # Move up one step. hero . moveUp ( …" at bounding box center [521, 322] width 331 height 197
drag, startPoint x: 713, startPoint y: 374, endPoint x: 718, endPoint y: 360, distance: 15.2
click at [714, 374] on span "代碼銀行" at bounding box center [711, 370] width 26 height 99
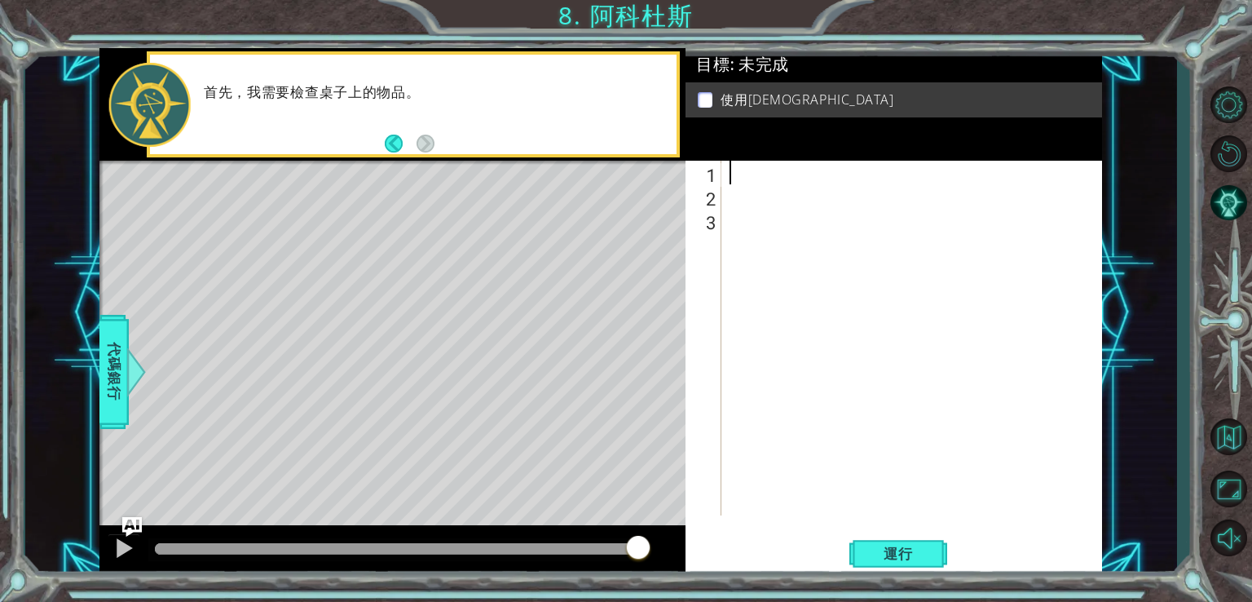
paste textarea "hero.moveUp(3)"
click at [867, 179] on div "hero . moveUp ( 3 )" at bounding box center [917, 362] width 380 height 402
type textarea "hero.moveUp(2)"
click at [786, 218] on div "hero . moveUp ( 2 )" at bounding box center [917, 362] width 380 height 402
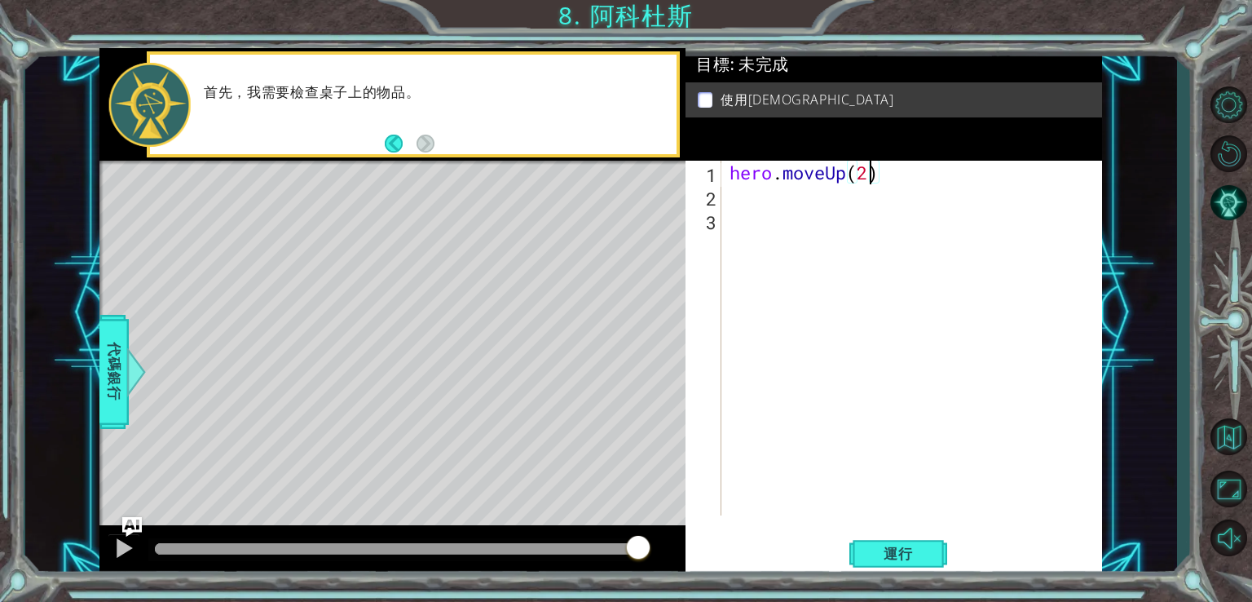
scroll to position [0, 0]
click at [770, 201] on div "hero . moveUp ( 2 )" at bounding box center [917, 362] width 380 height 402
click at [109, 340] on span "代碼銀行" at bounding box center [114, 370] width 26 height 99
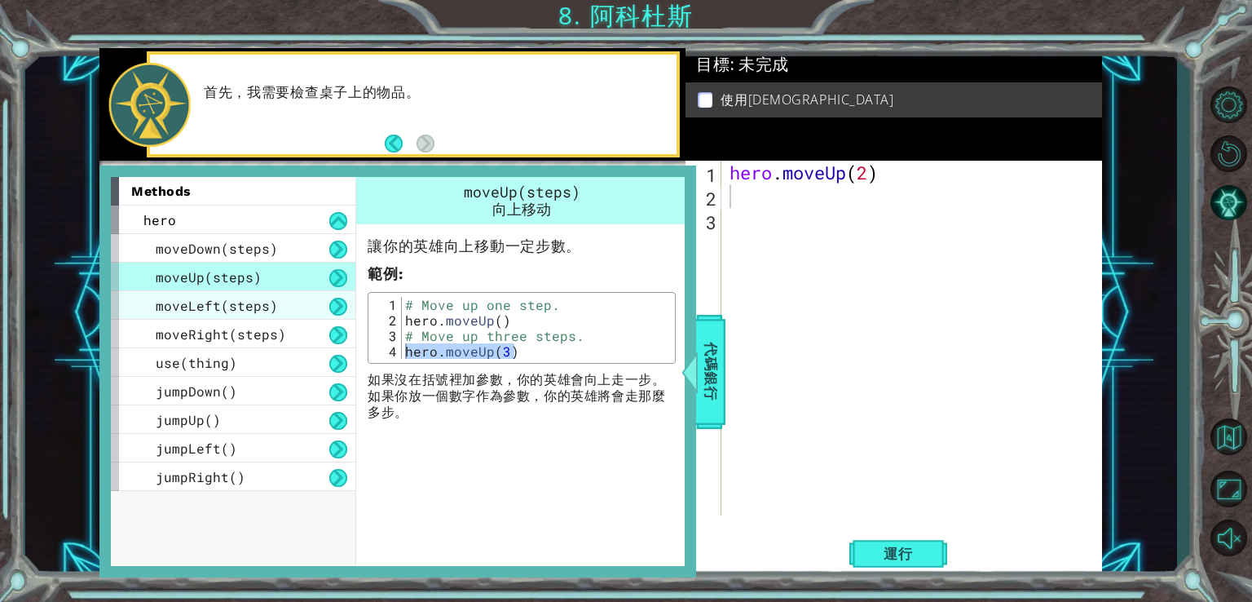
click at [211, 304] on span "moveLeft(steps)" at bounding box center [217, 305] width 122 height 17
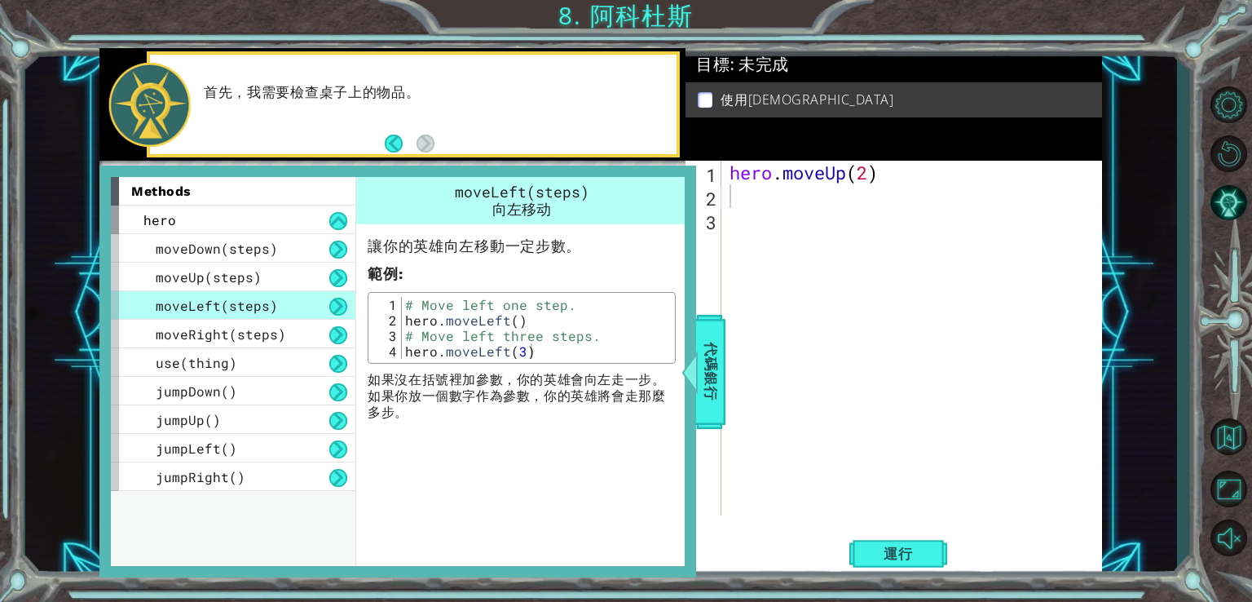
type textarea "hero.moveLeft(3)"
drag, startPoint x: 539, startPoint y: 347, endPoint x: 409, endPoint y: 345, distance: 129.7
click at [392, 346] on div "hero.moveLeft(3) 1 2 3 4 # Move left one step. hero . moveLeft ( ) # Move left …" at bounding box center [522, 328] width 298 height 62
paste textarea "hero.moveLeft(3)"
click at [887, 199] on div "hero . moveUp ( 2 ) hero . moveLeft ( 3 )" at bounding box center [917, 362] width 380 height 402
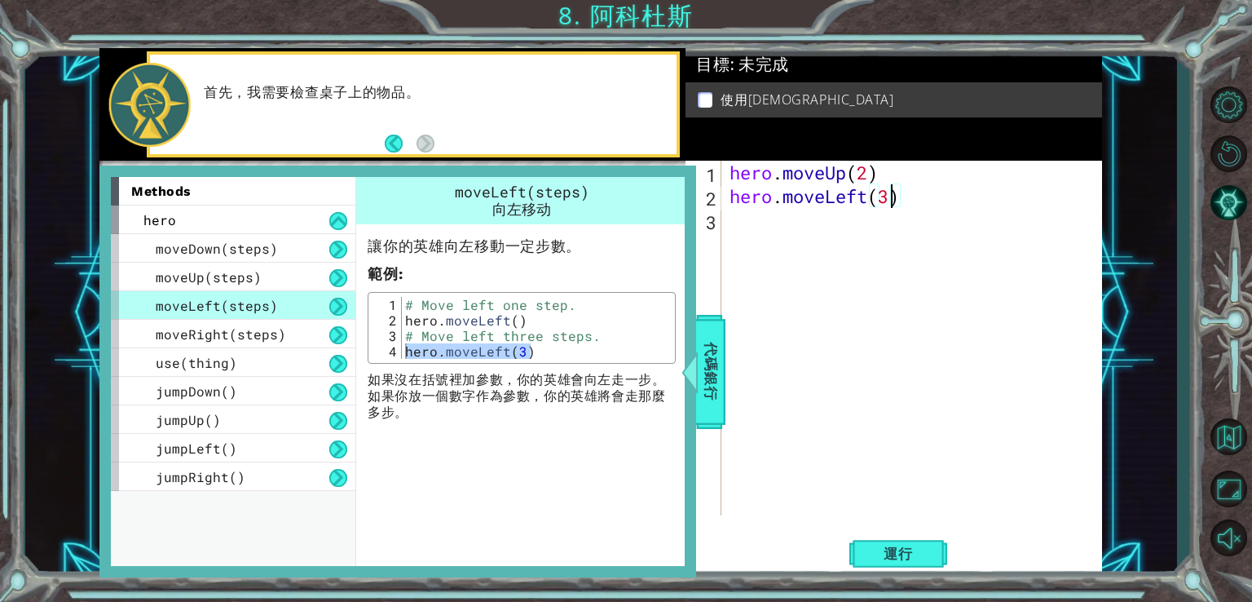
type textarea "hero.moveLeft()"
click at [864, 275] on div "hero . moveUp ( 2 ) hero . moveLeft ( )" at bounding box center [917, 362] width 380 height 402
click at [708, 364] on span "代碼銀行" at bounding box center [711, 370] width 26 height 99
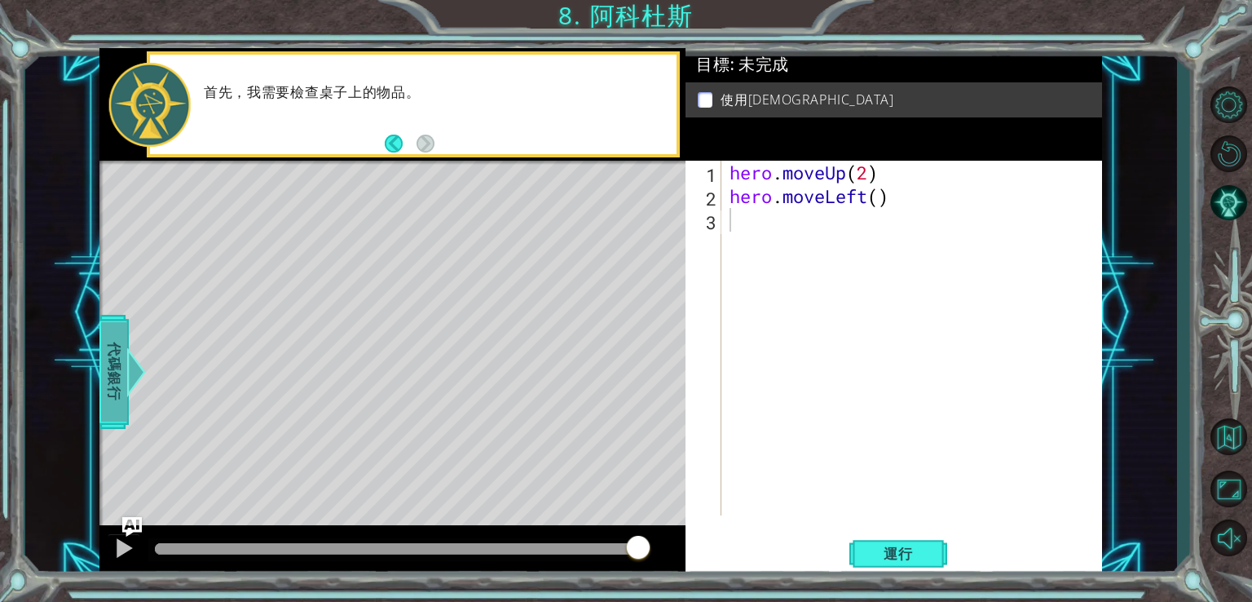
click at [130, 364] on div at bounding box center [136, 371] width 20 height 49
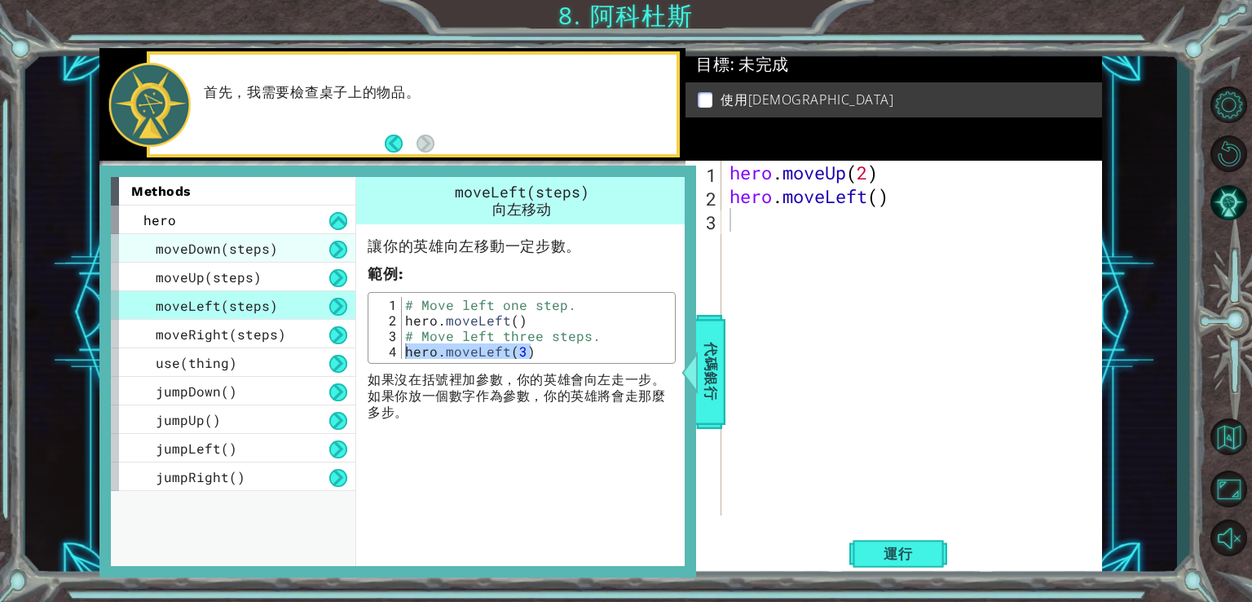
click at [274, 255] on div "moveDown(steps)" at bounding box center [233, 248] width 245 height 29
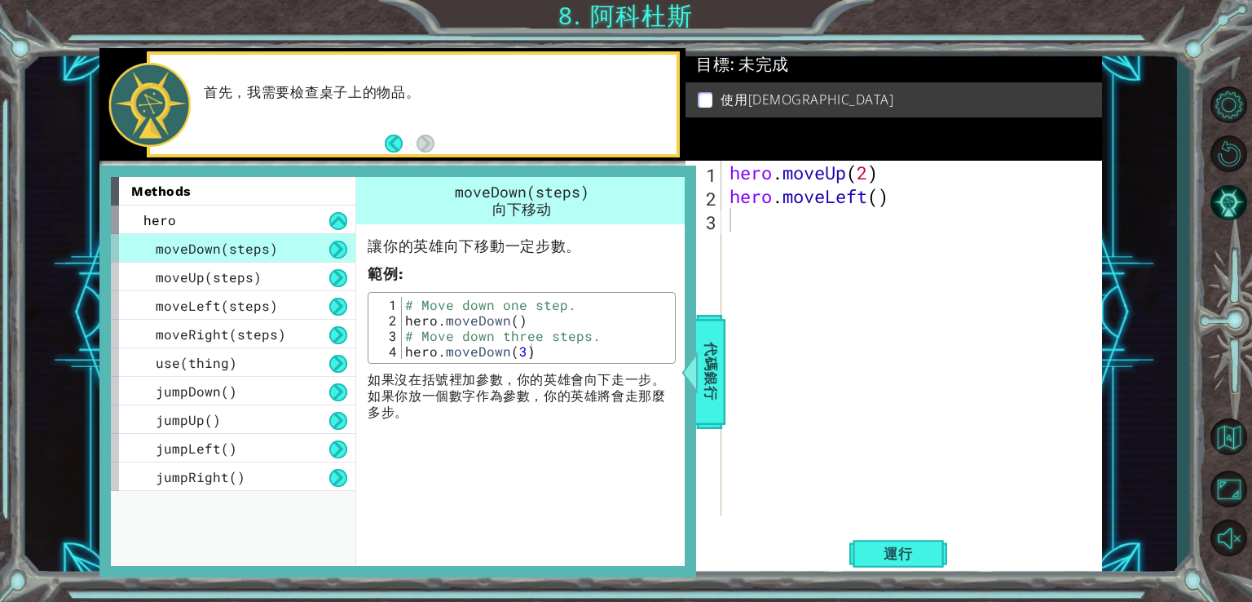
type textarea "hero.moveDown(3)"
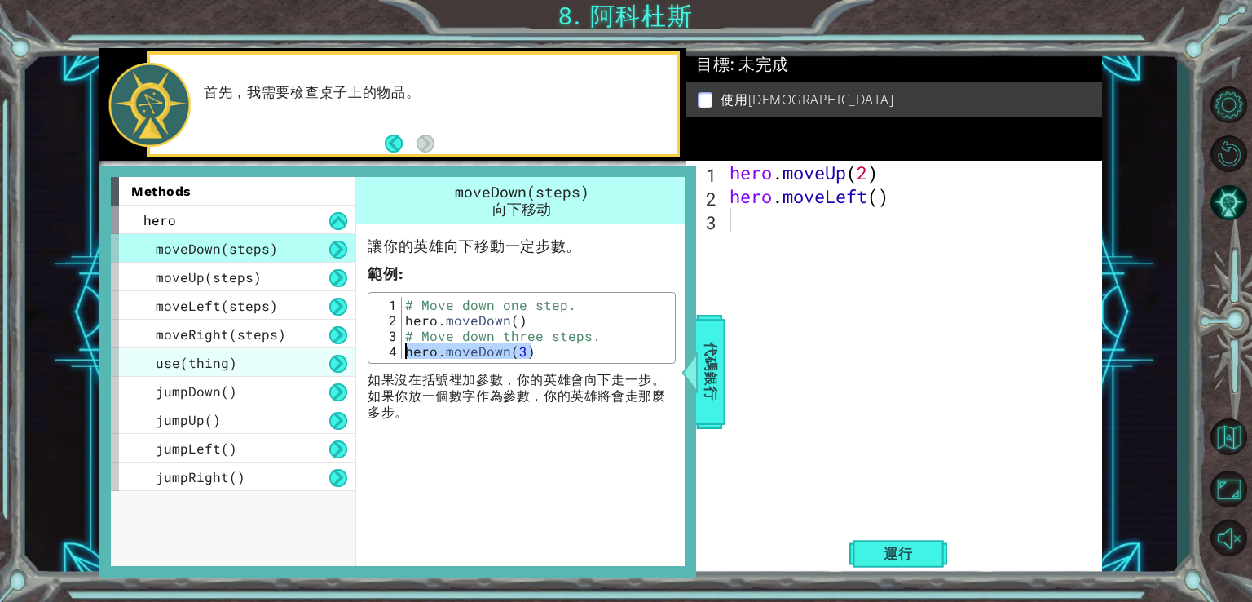
drag, startPoint x: 539, startPoint y: 348, endPoint x: 325, endPoint y: 349, distance: 213.6
click at [321, 347] on div "methods hero moveDown(steps) moveUp(steps) moveLeft(steps) moveRight(steps) use…" at bounding box center [398, 371] width 574 height 389
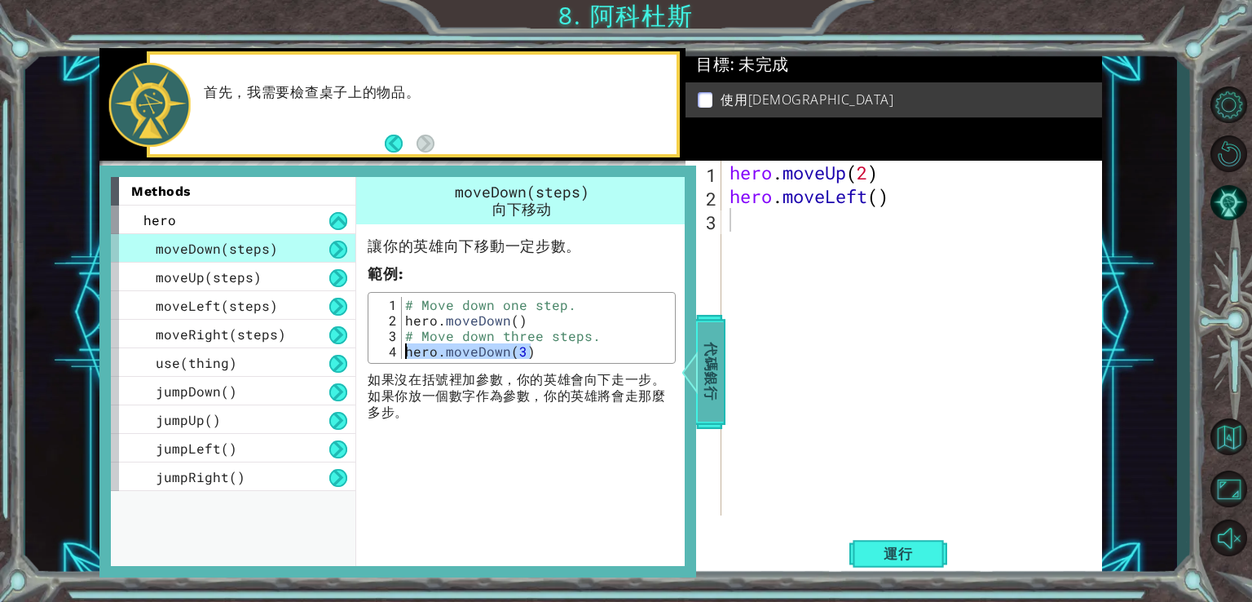
click at [706, 369] on span "代碼銀行" at bounding box center [711, 370] width 26 height 99
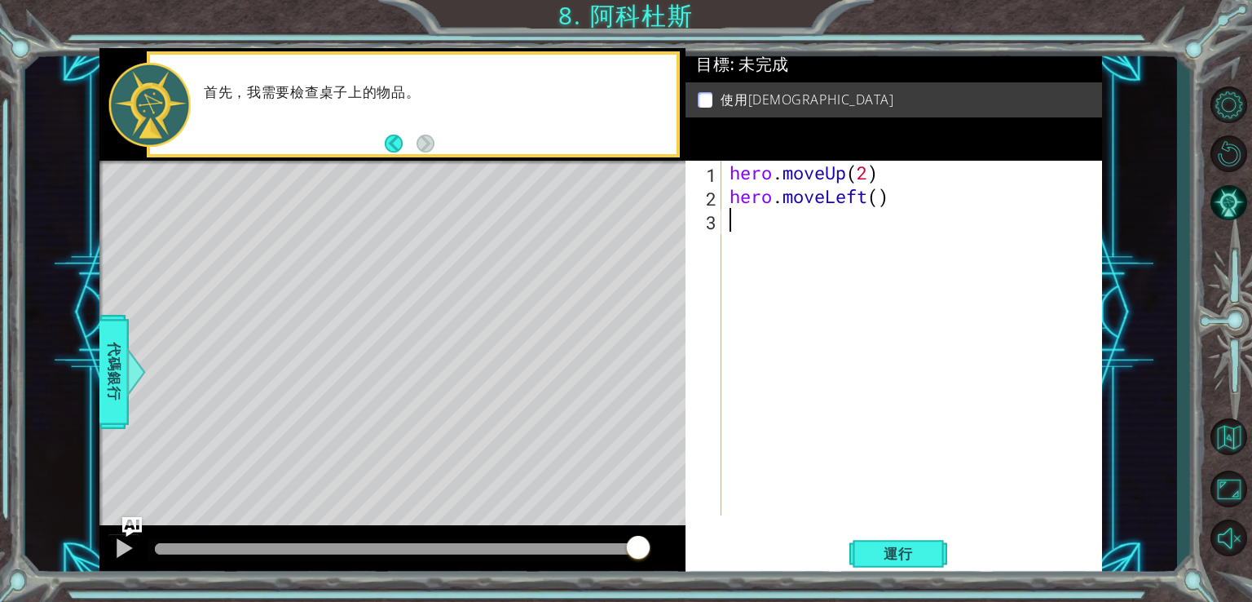
paste textarea "hero.moveDown(3)"
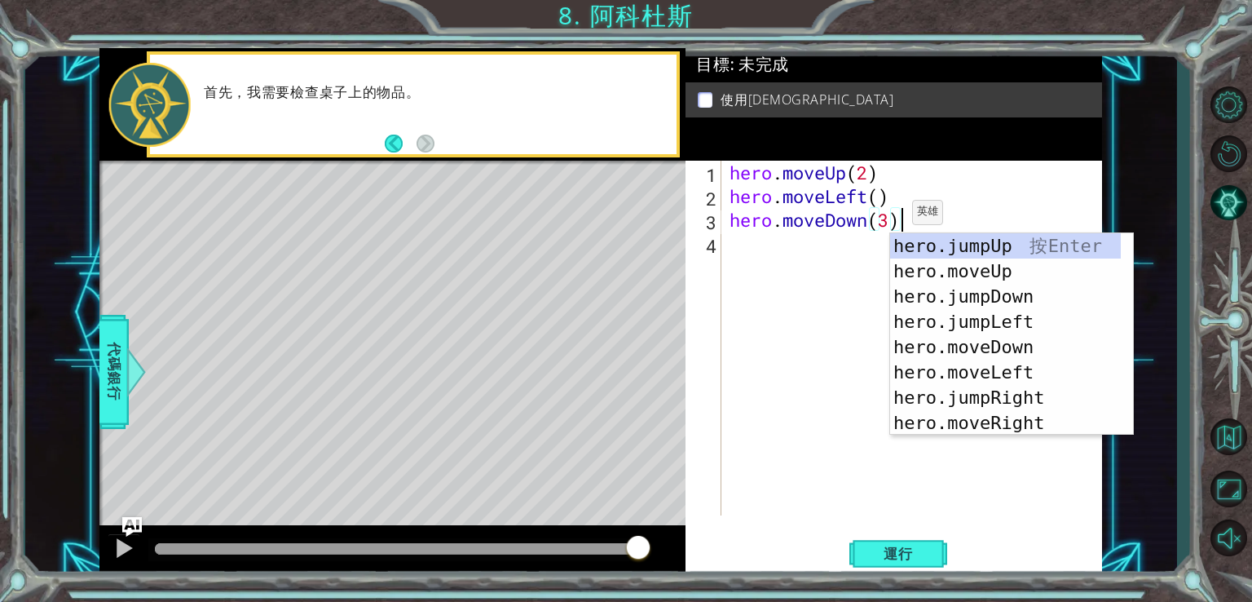
click at [888, 216] on div "hero . moveUp ( 2 ) hero . moveLeft ( ) hero . moveDown ( 3 )" at bounding box center [917, 362] width 380 height 402
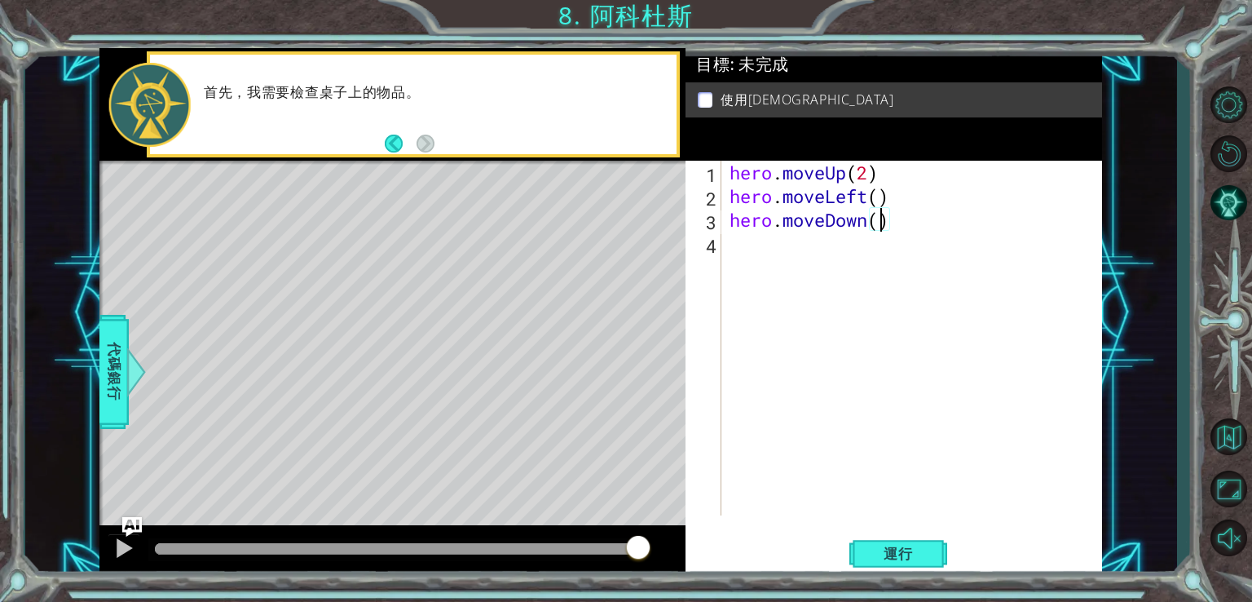
type textarea "hero.moveDown(2)"
click at [860, 342] on div "hero . moveUp ( 2 ) hero . moveLeft ( ) hero . moveDown ( 2 )" at bounding box center [917, 362] width 380 height 402
drag, startPoint x: 894, startPoint y: 200, endPoint x: 740, endPoint y: 223, distance: 155.0
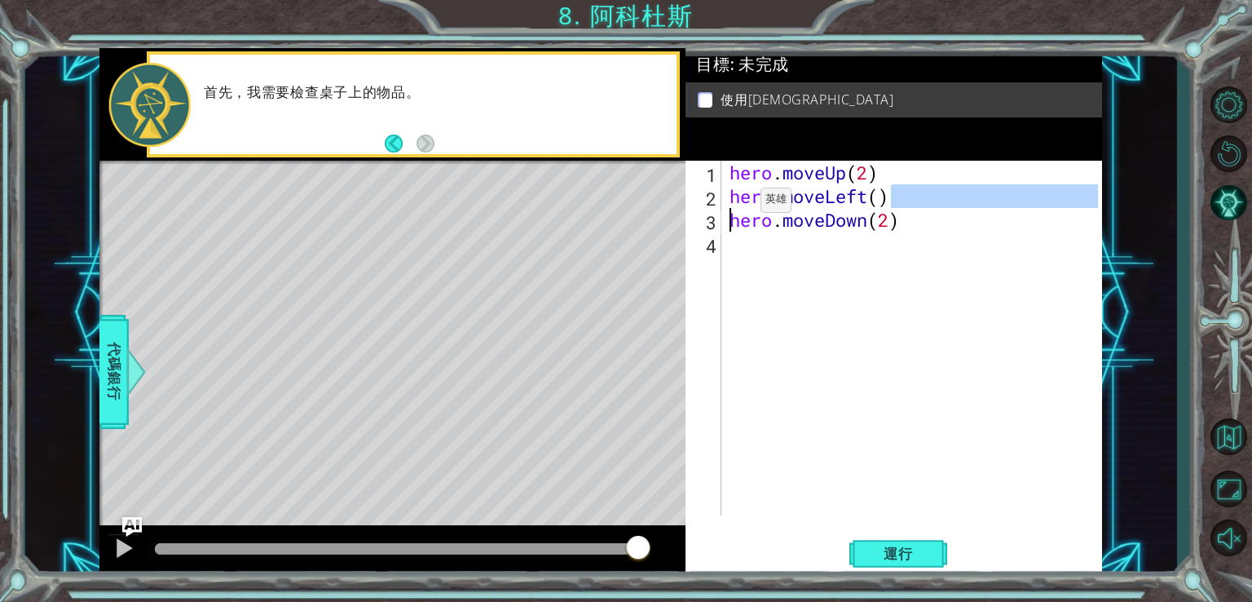
click at [683, 211] on div "1 ההההההההההההההההההההההההההההההההההההההההההההההההההההההההההההההההההההההההההההה…" at bounding box center [600, 312] width 1003 height 529
click at [935, 210] on div "hero . moveUp ( 2 ) hero . moveLeft ( ) hero . moveDown ( 2 )" at bounding box center [917, 362] width 380 height 402
type textarea "hero.moveDown(2)"
click at [104, 392] on span "代碼銀行" at bounding box center [114, 370] width 26 height 99
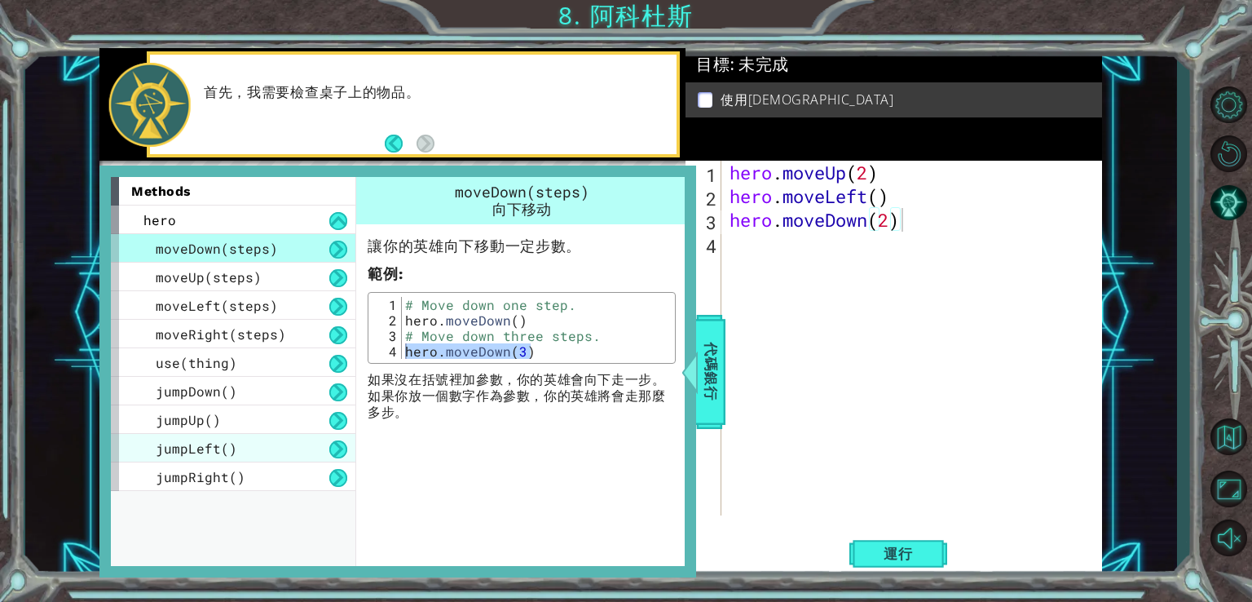
click at [223, 444] on span "jumpLeft()" at bounding box center [197, 448] width 82 height 17
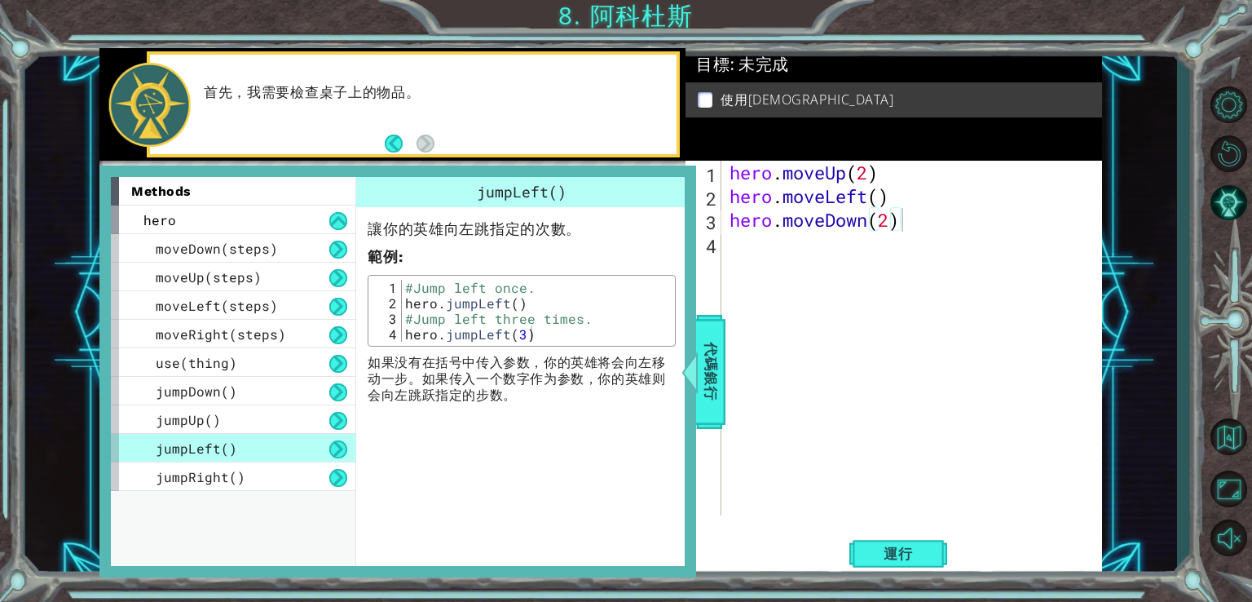
type textarea "hero.jumpLeft(3)"
drag, startPoint x: 530, startPoint y: 333, endPoint x: 391, endPoint y: 334, distance: 138.6
click at [391, 334] on div "hero.jumpLeft(3) 1 2 3 4 #Jump left once. hero . jumpLeft ( ) #Jump left three …" at bounding box center [522, 311] width 298 height 62
click at [690, 349] on div at bounding box center [690, 371] width 20 height 49
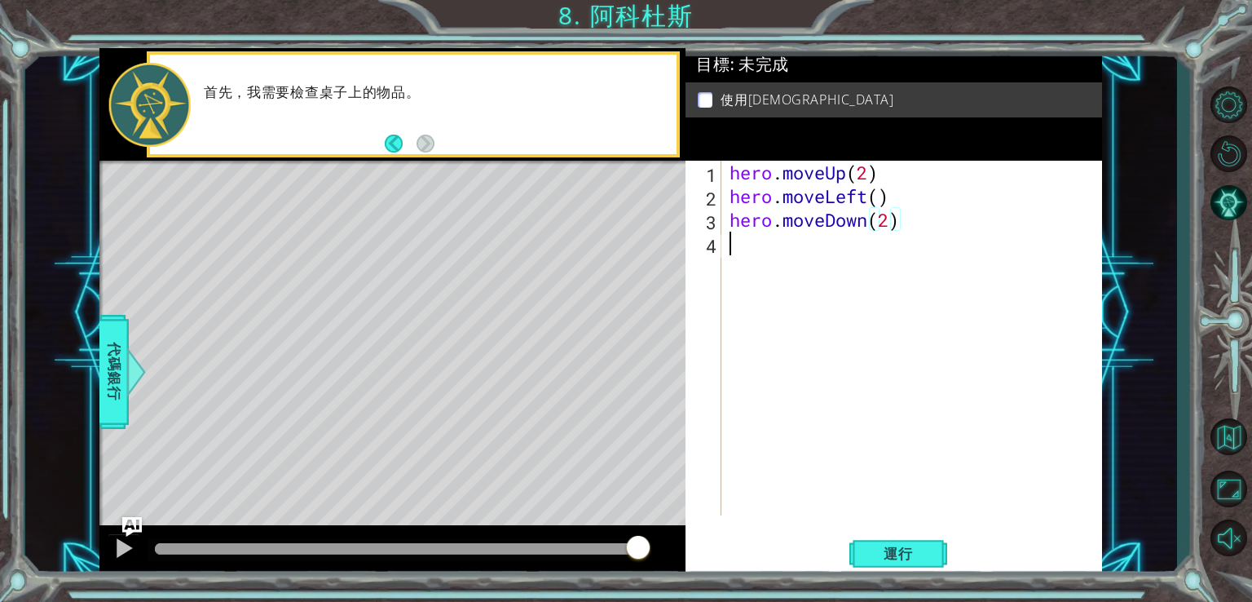
click at [757, 249] on div "hero . moveUp ( 2 ) hero . moveLeft ( ) hero . moveDown ( 2 )" at bounding box center [917, 362] width 380 height 402
paste textarea "hero.jumpLeft(3)"
click at [887, 245] on div "hero . moveUp ( 2 ) hero . moveLeft ( ) hero . moveDown ( 2 ) hero . jumpLeft (…" at bounding box center [917, 362] width 380 height 402
type textarea "hero.jumpLeft()"
click at [871, 307] on div "hero . moveUp ( 2 ) hero . moveLeft ( ) hero . moveDown ( 2 ) hero . jumpLeft (…" at bounding box center [917, 362] width 380 height 402
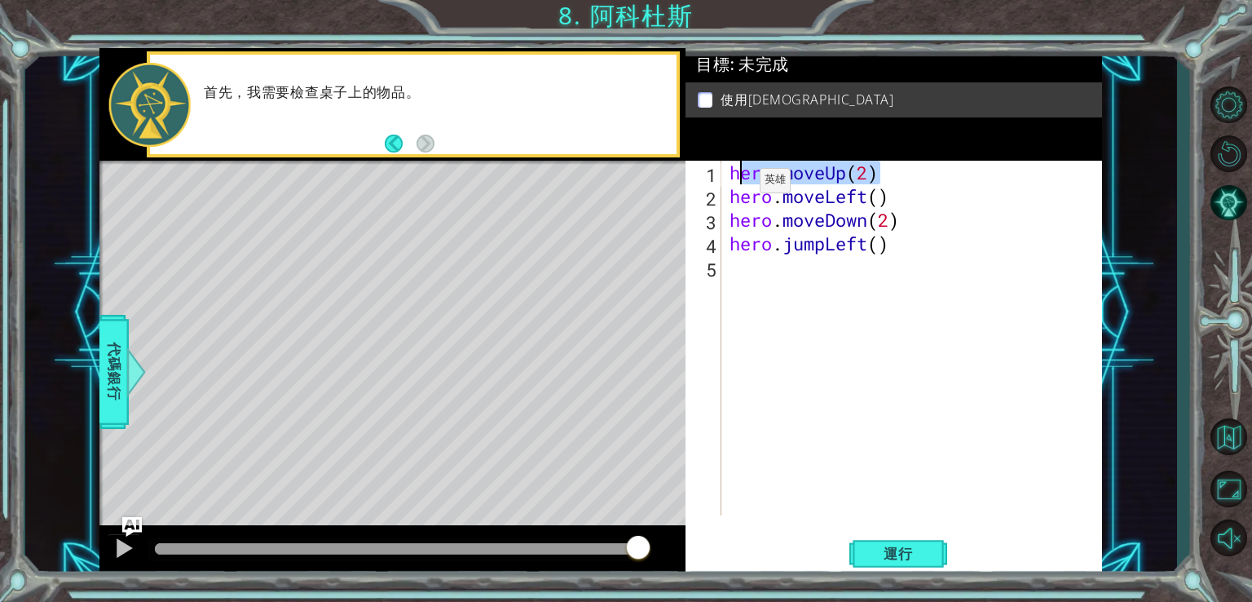
drag, startPoint x: 889, startPoint y: 173, endPoint x: 725, endPoint y: 187, distance: 164.5
click at [723, 186] on div "1 2 3 4 5 hero . moveUp ( 2 ) hero . moveLeft ( ) hero . moveDown ( 2 ) hero . …" at bounding box center [892, 338] width 413 height 355
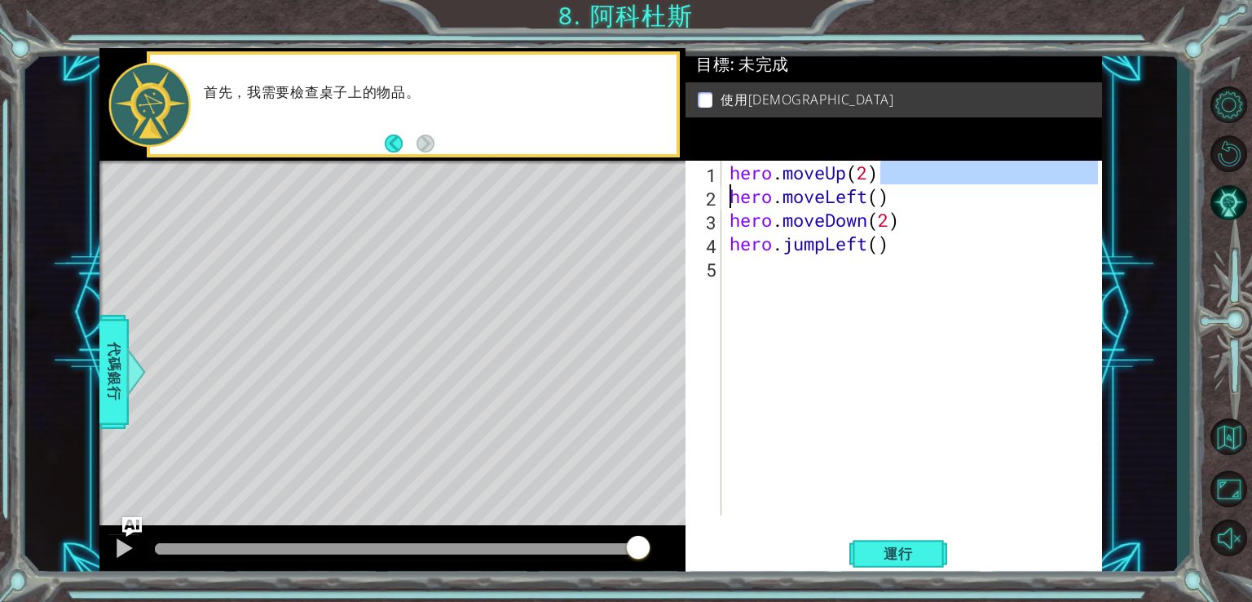
click at [882, 167] on div "hero . moveUp ( 2 ) hero . moveLeft ( ) hero . moveDown ( 2 ) hero . jumpLeft (…" at bounding box center [913, 338] width 372 height 355
type textarea "hero.moveUp(2)"
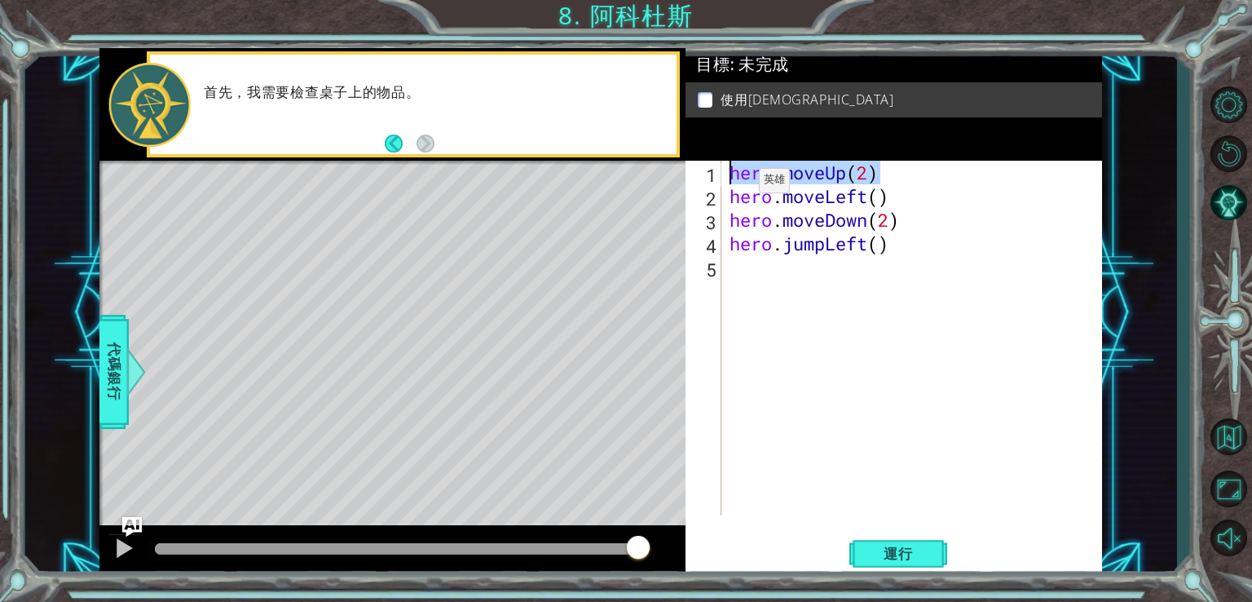
drag, startPoint x: 877, startPoint y: 170, endPoint x: 734, endPoint y: 184, distance: 144.2
click at [734, 184] on div "hero . moveUp ( 2 ) hero . moveLeft ( ) hero . moveDown ( 2 ) hero . jumpLeft (…" at bounding box center [917, 362] width 380 height 402
click at [737, 263] on div "hero . moveUp ( 2 ) hero . moveLeft ( ) hero . moveDown ( 2 ) hero . jumpLeft (…" at bounding box center [917, 362] width 380 height 402
paste textarea "hero.moveUp(2)"
click at [956, 252] on div "hero . moveUp ( 2 ) hero . moveLeft ( ) hero . moveDown ( 2 ) hero . jumpLeft (…" at bounding box center [917, 362] width 380 height 402
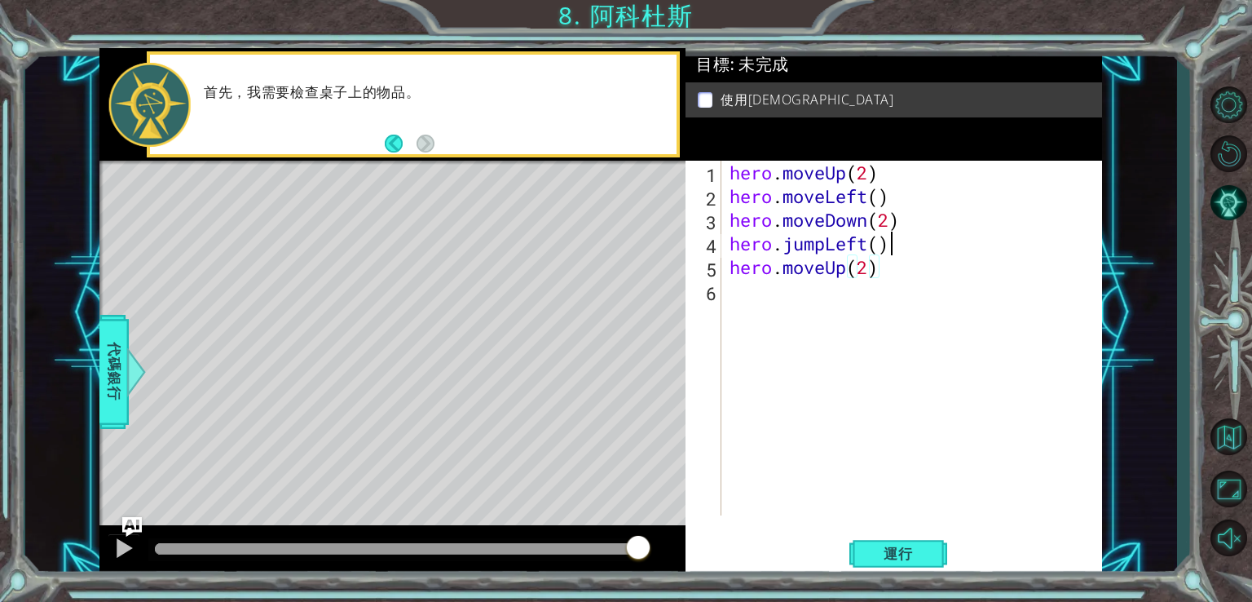
type textarea "hero.jumpLeft()"
click at [117, 366] on span "代碼銀行" at bounding box center [114, 370] width 26 height 99
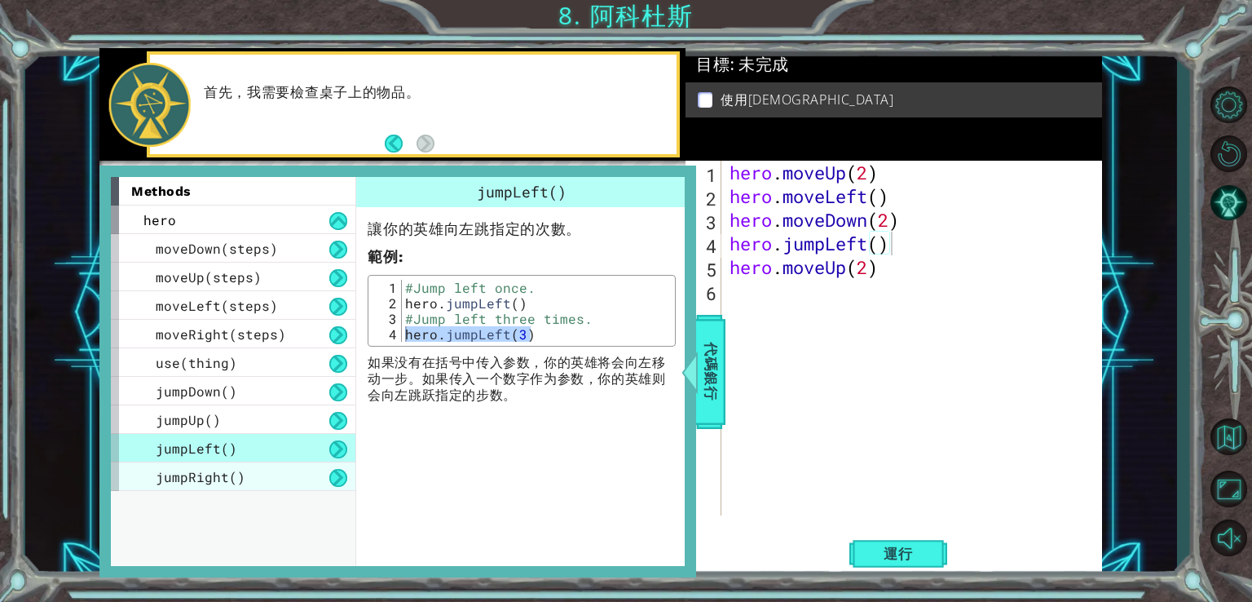
click at [219, 468] on span "jumpRight()" at bounding box center [201, 476] width 90 height 17
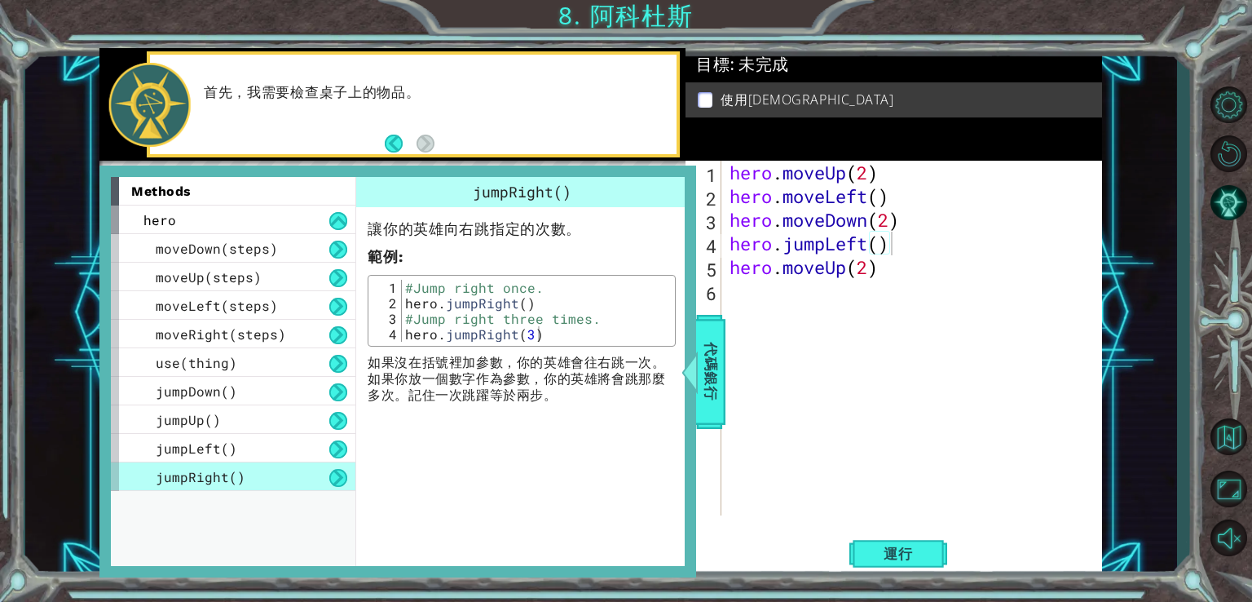
type textarea "hero.jumpRight(3)"
drag, startPoint x: 548, startPoint y: 331, endPoint x: 404, endPoint y: 336, distance: 143.6
click at [405, 337] on div "#Jump right once. hero . jumpRight ( ) #Jump right three times. hero . jumpRigh…" at bounding box center [537, 326] width 270 height 93
click at [705, 342] on span "代碼銀行" at bounding box center [711, 370] width 26 height 99
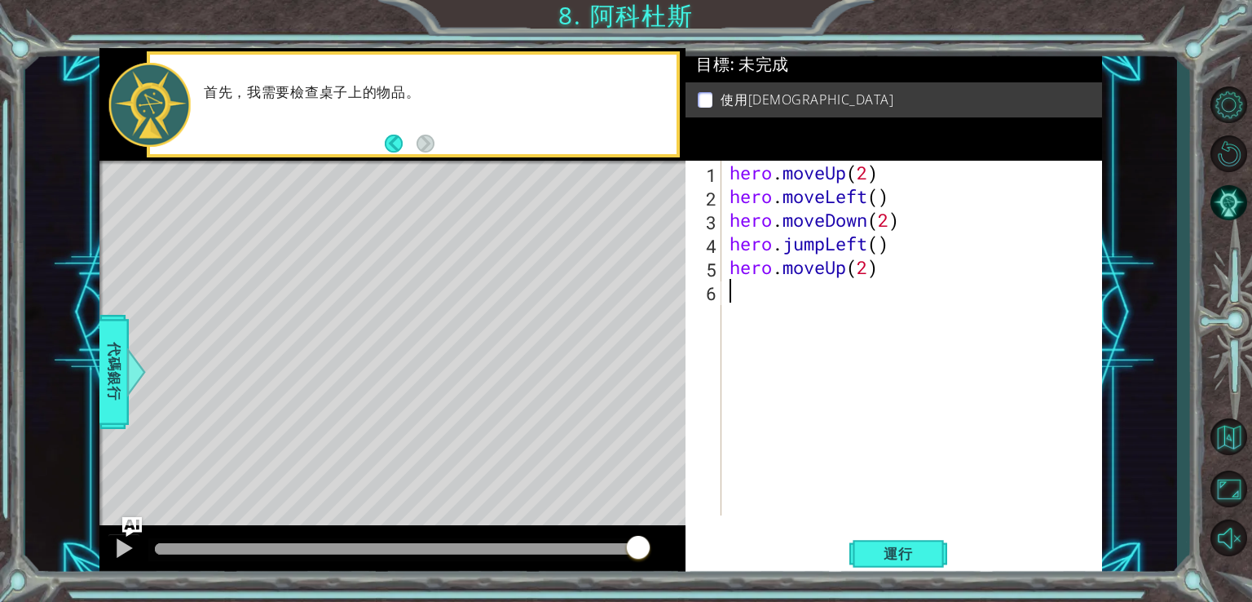
paste textarea "hero.jumpRight(3)"
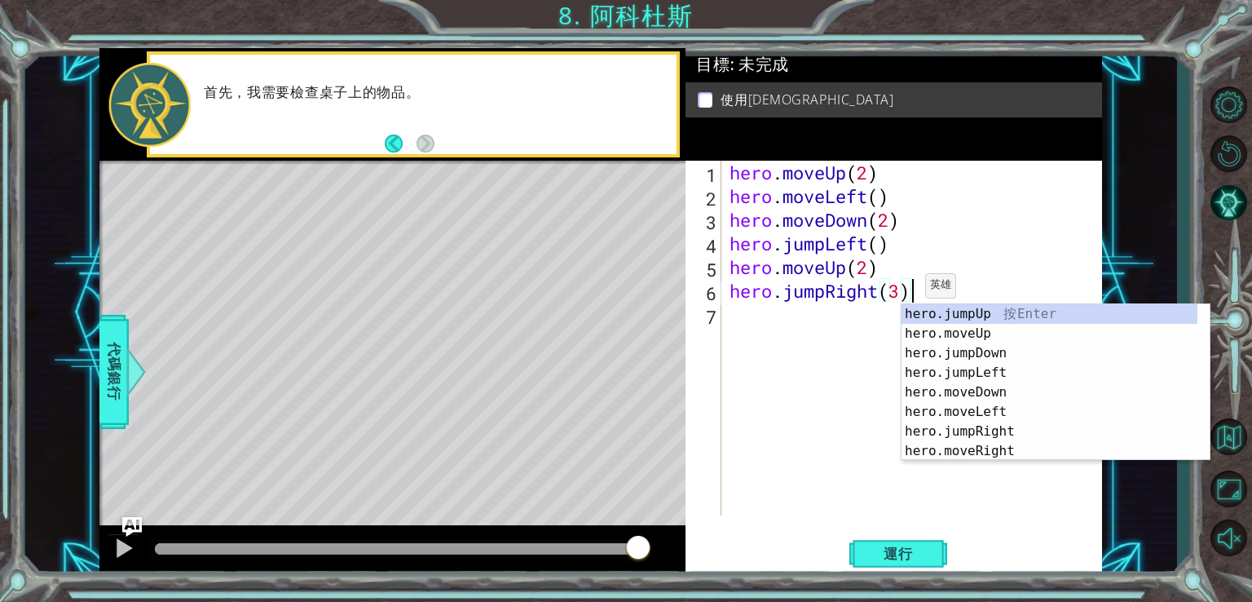
click at [903, 288] on div "hero . moveUp ( 2 ) hero . moveLeft ( ) hero . moveDown ( 2 ) hero . jumpLeft (…" at bounding box center [917, 362] width 380 height 402
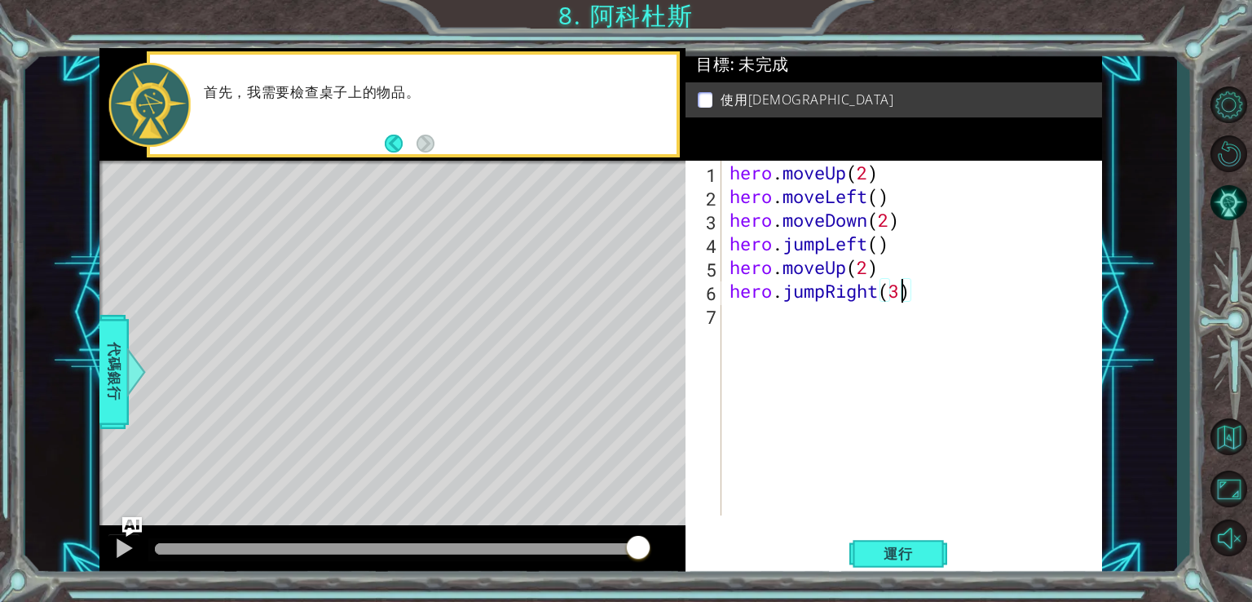
type textarea "hero.jumpRight()"
click at [753, 334] on div "hero . moveUp ( 2 ) hero . moveLeft ( ) hero . moveDown ( 2 ) hero . jumpLeft (…" at bounding box center [917, 362] width 380 height 402
click at [106, 353] on span "代碼銀行" at bounding box center [114, 370] width 26 height 99
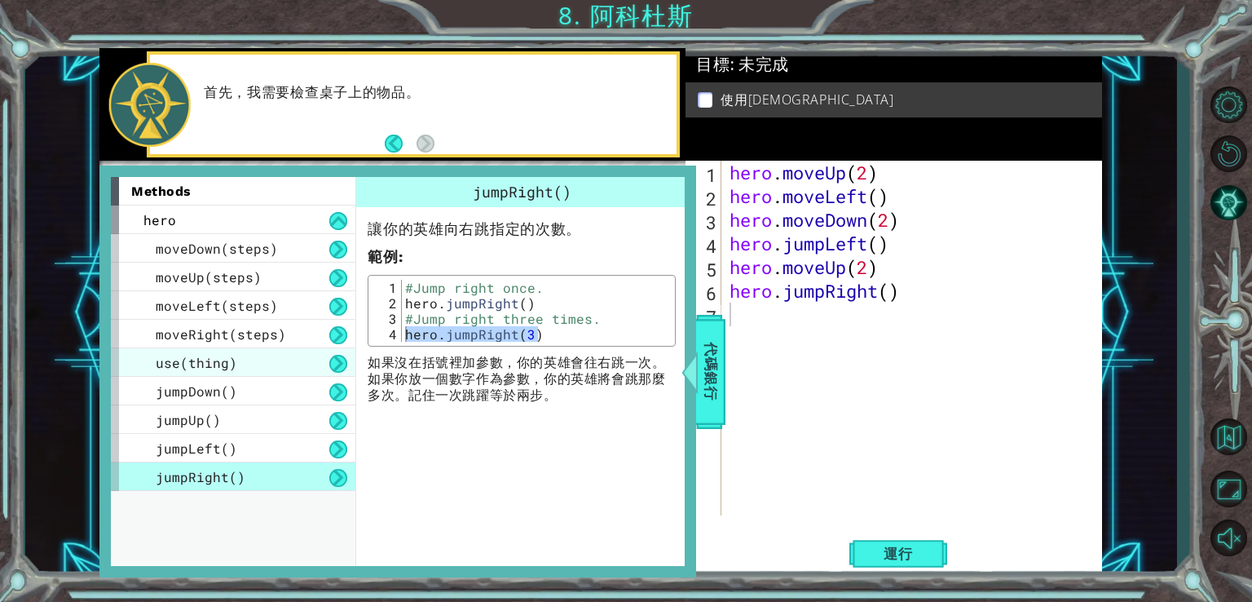
click at [222, 357] on span "use(thing)" at bounding box center [197, 362] width 82 height 17
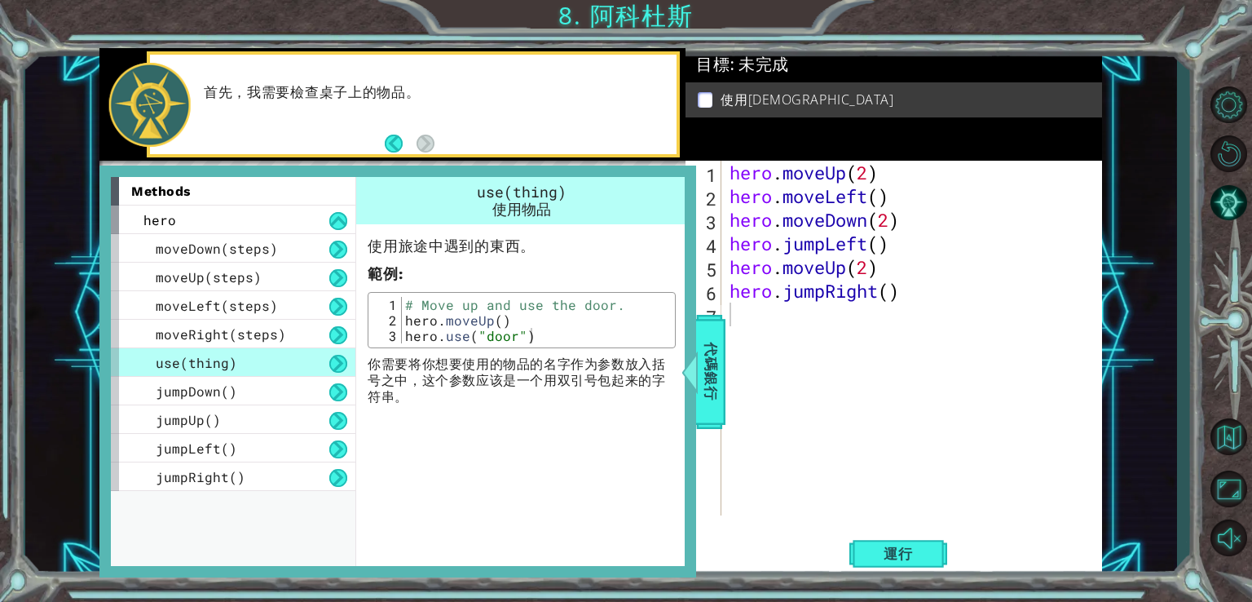
drag, startPoint x: 550, startPoint y: 343, endPoint x: 417, endPoint y: 332, distance: 133.4
click at [391, 332] on div "1 2 3 # Move up and use the door. hero . moveUp ( ) hero . use ( "door" ) ההההה…" at bounding box center [522, 320] width 308 height 56
type textarea "hero.use("door")"
drag, startPoint x: 532, startPoint y: 333, endPoint x: 411, endPoint y: 335, distance: 120.7
click at [411, 335] on div "# Move up and use the door. hero . moveUp ( ) hero . use ( "door" )" at bounding box center [537, 335] width 270 height 77
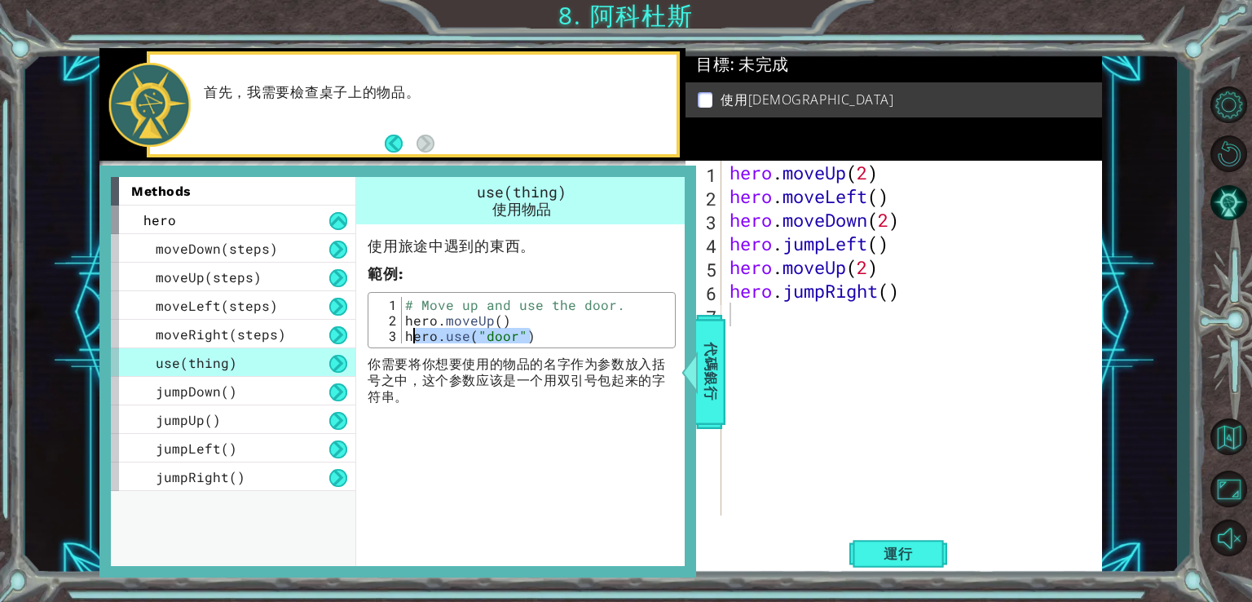
click at [561, 330] on div "# Move up and use the door. hero . moveUp ( ) hero . use ( "door" )" at bounding box center [536, 320] width 269 height 46
drag, startPoint x: 526, startPoint y: 334, endPoint x: 419, endPoint y: 330, distance: 106.9
click at [392, 333] on div "hero.use("door") 1 2 3 # Move up and use the door. hero . moveUp ( ) hero . use…" at bounding box center [522, 320] width 298 height 46
click at [700, 358] on div at bounding box center [690, 371] width 20 height 49
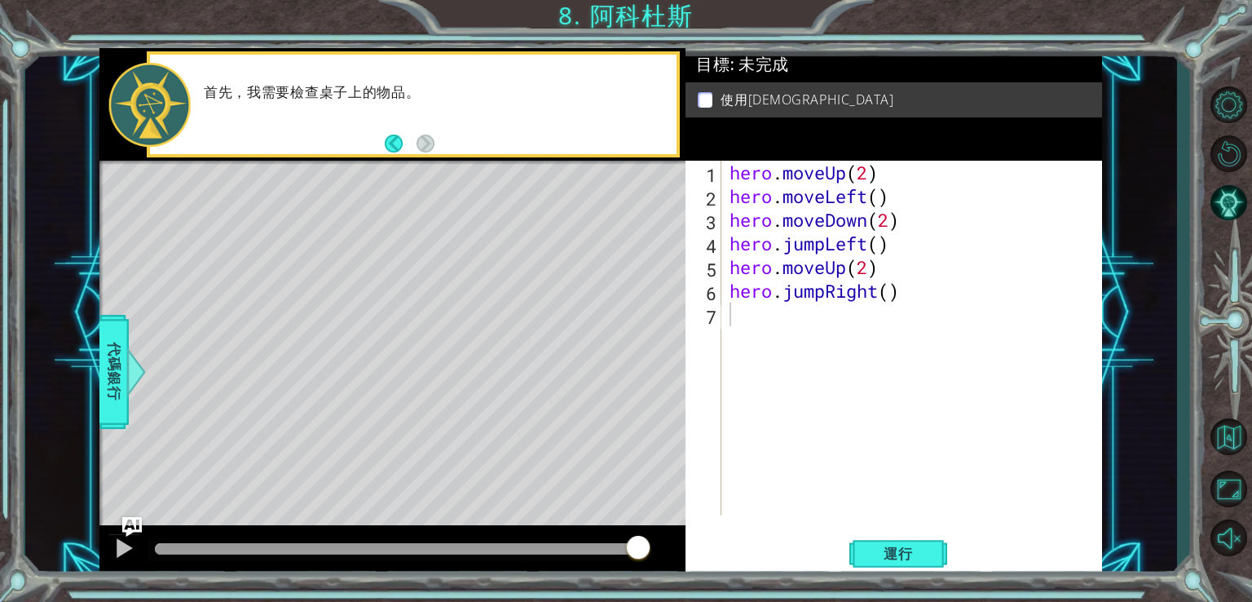
click at [737, 320] on div "hero . moveUp ( 2 ) hero . moveLeft ( ) hero . moveDown ( 2 ) hero . jumpLeft (…" at bounding box center [917, 362] width 380 height 402
paste textarea "hero.use("door")"
drag, startPoint x: 877, startPoint y: 312, endPoint x: 835, endPoint y: 316, distance: 42.6
click at [835, 316] on div "hero . moveUp ( 2 ) hero . moveLeft ( ) hero . moveDown ( 2 ) hero . jumpLeft (…" at bounding box center [917, 362] width 380 height 402
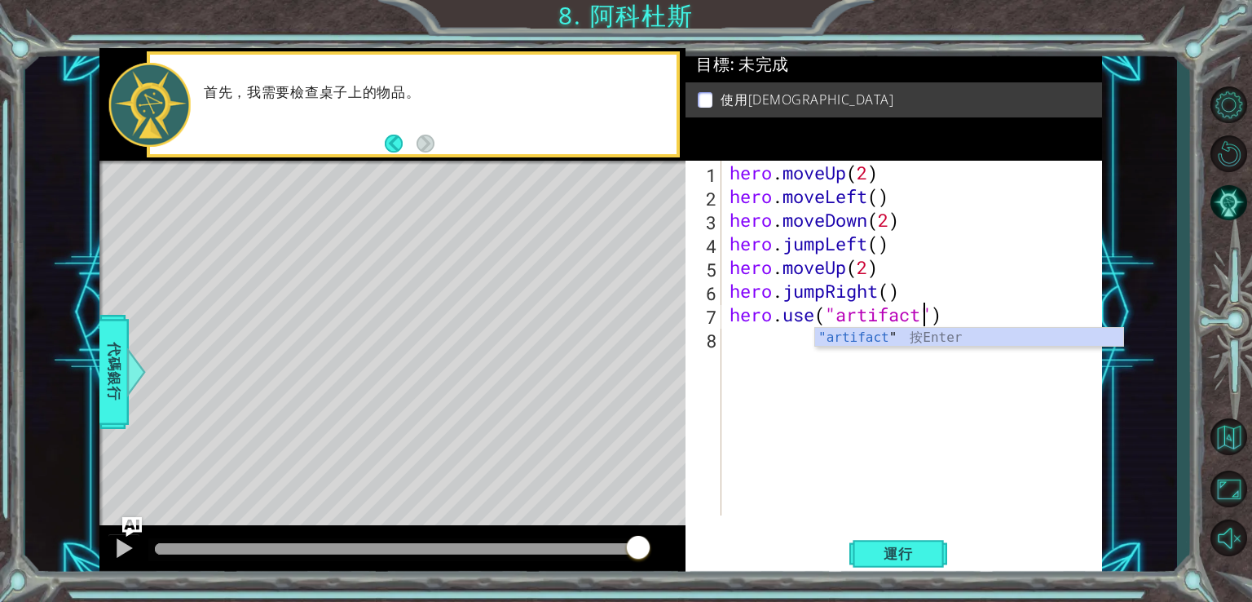
scroll to position [0, 8]
click at [921, 551] on span "運行" at bounding box center [899, 554] width 62 height 16
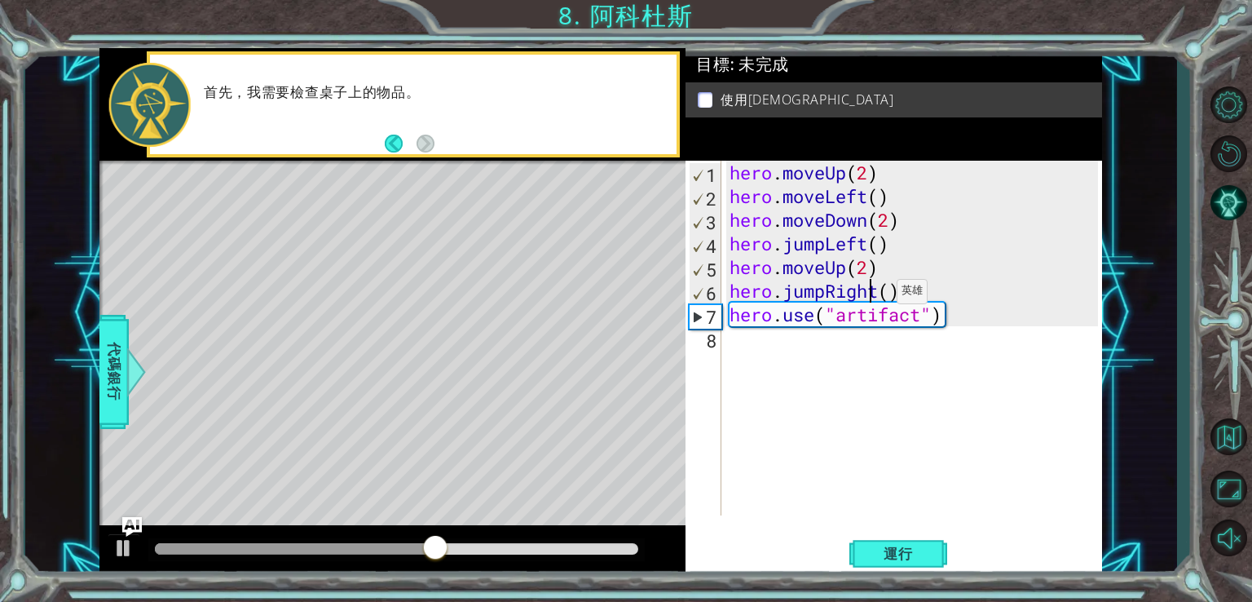
click at [872, 294] on div "hero . moveUp ( 2 ) hero . moveLeft ( ) hero . moveDown ( 2 ) hero . jumpLeft (…" at bounding box center [917, 362] width 380 height 402
drag, startPoint x: 881, startPoint y: 291, endPoint x: 828, endPoint y: 294, distance: 52.2
click at [828, 294] on div "hero . moveUp ( 2 ) hero . moveLeft ( ) hero . moveDown ( 2 ) hero . jumpLeft (…" at bounding box center [917, 362] width 380 height 402
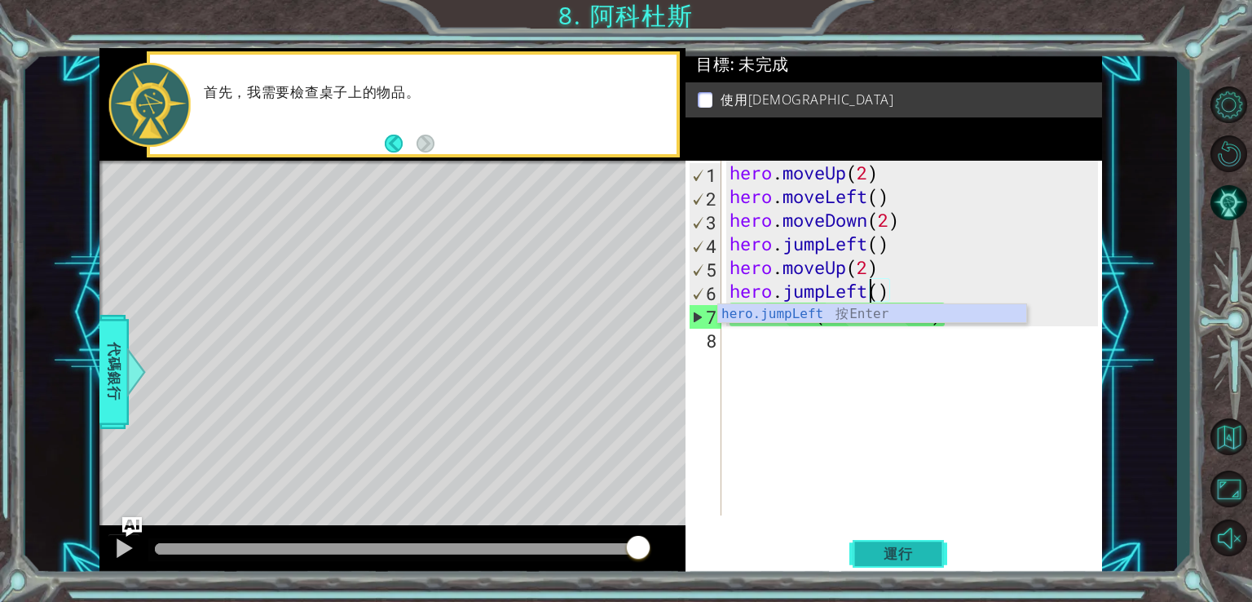
scroll to position [0, 5]
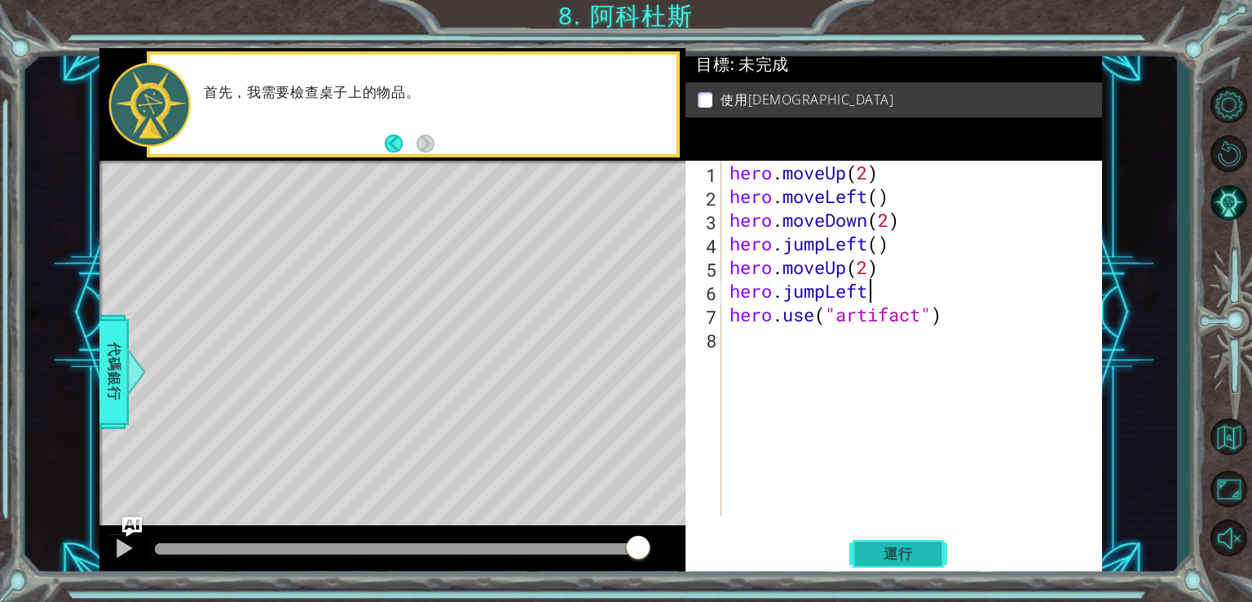
click at [903, 560] on span "運行" at bounding box center [899, 554] width 62 height 16
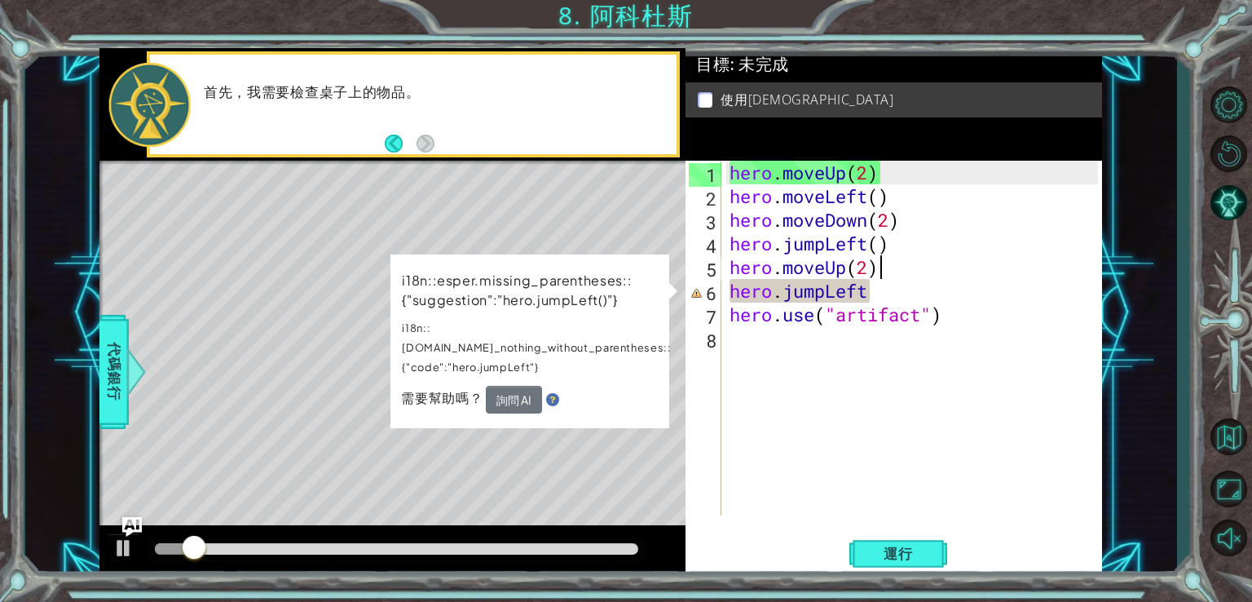
click at [910, 271] on div "hero . moveUp ( 2 ) hero . moveLeft ( ) hero . moveDown ( 2 ) hero . jumpLeft (…" at bounding box center [917, 362] width 380 height 402
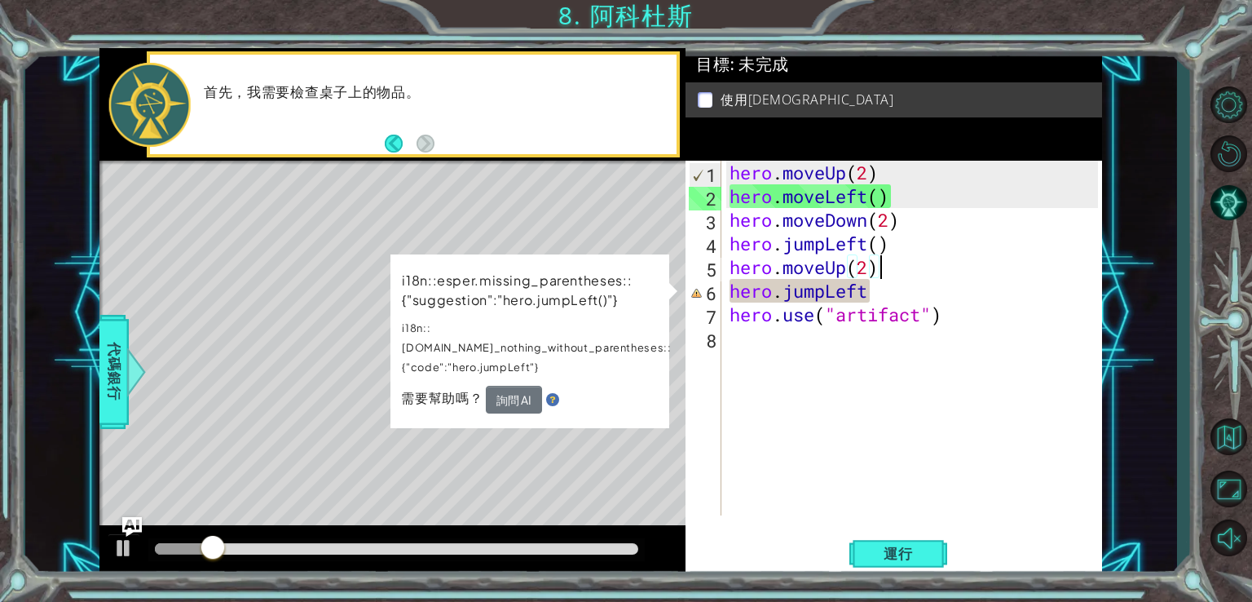
click at [892, 293] on div "hero . moveUp ( 2 ) hero . moveLeft ( ) hero . moveDown ( 2 ) hero . jumpLeft (…" at bounding box center [917, 362] width 380 height 402
type textarea "hero.jumpLeft"
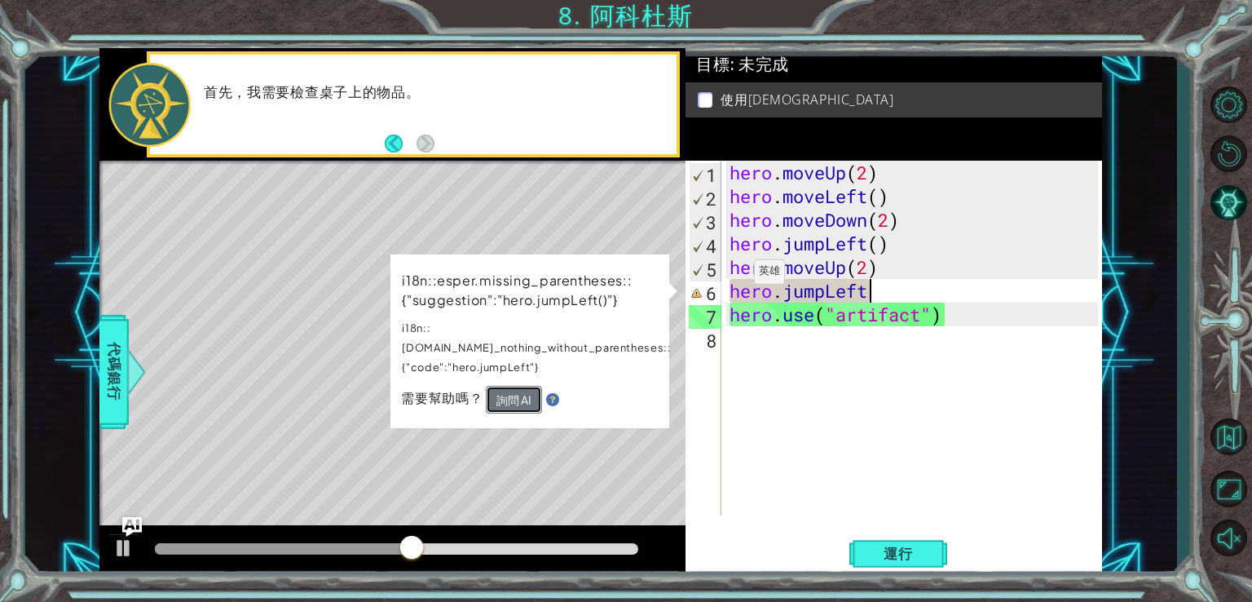
click at [532, 386] on button "詢問 AI" at bounding box center [514, 400] width 56 height 28
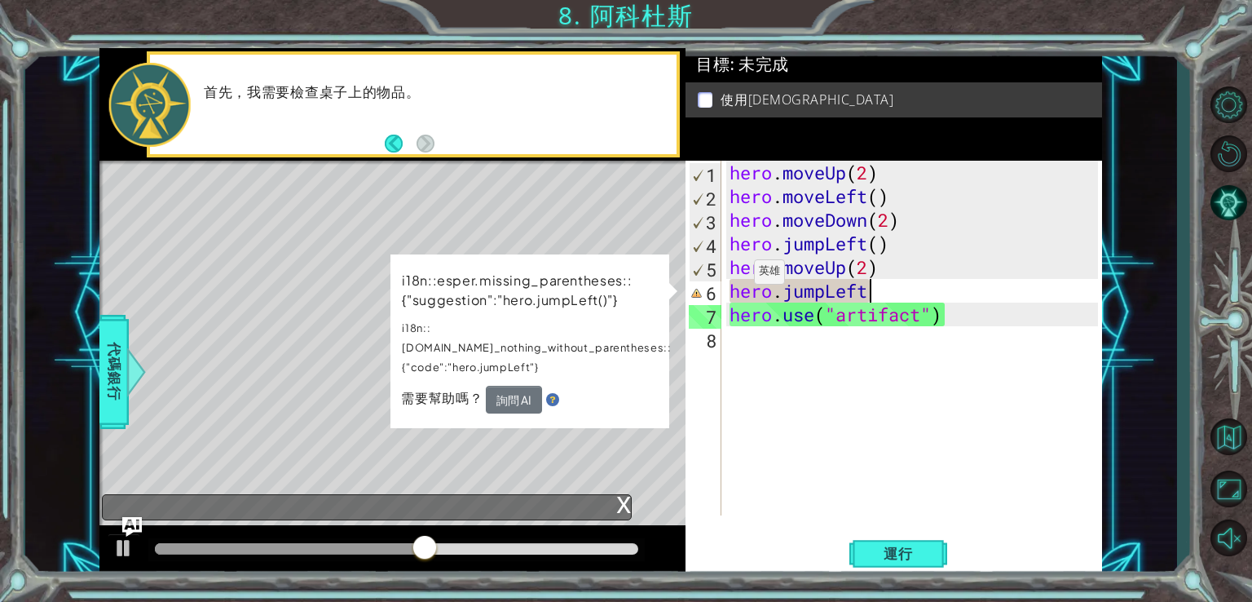
click at [634, 393] on div "i18n::esper.missing_parentheses::{"suggestion":"hero.jumpLeft()"} i18n::esper.d…" at bounding box center [531, 341] width 280 height 174
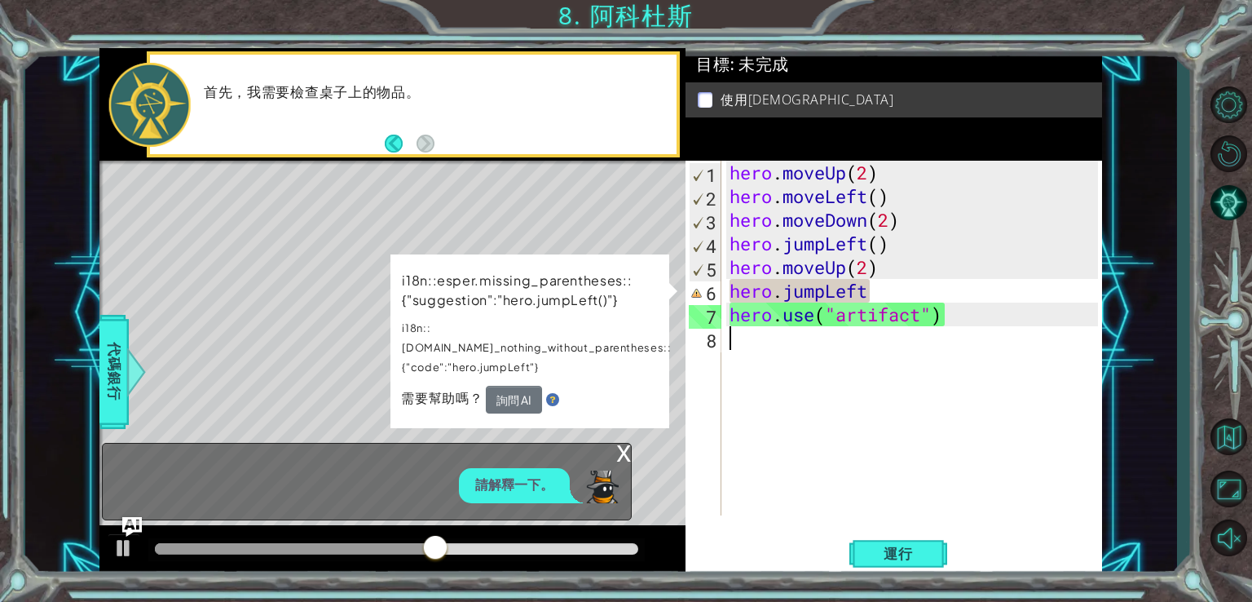
click at [780, 373] on div "hero . moveUp ( 2 ) hero . moveLeft ( ) hero . moveDown ( 2 ) hero . jumpLeft (…" at bounding box center [917, 362] width 380 height 402
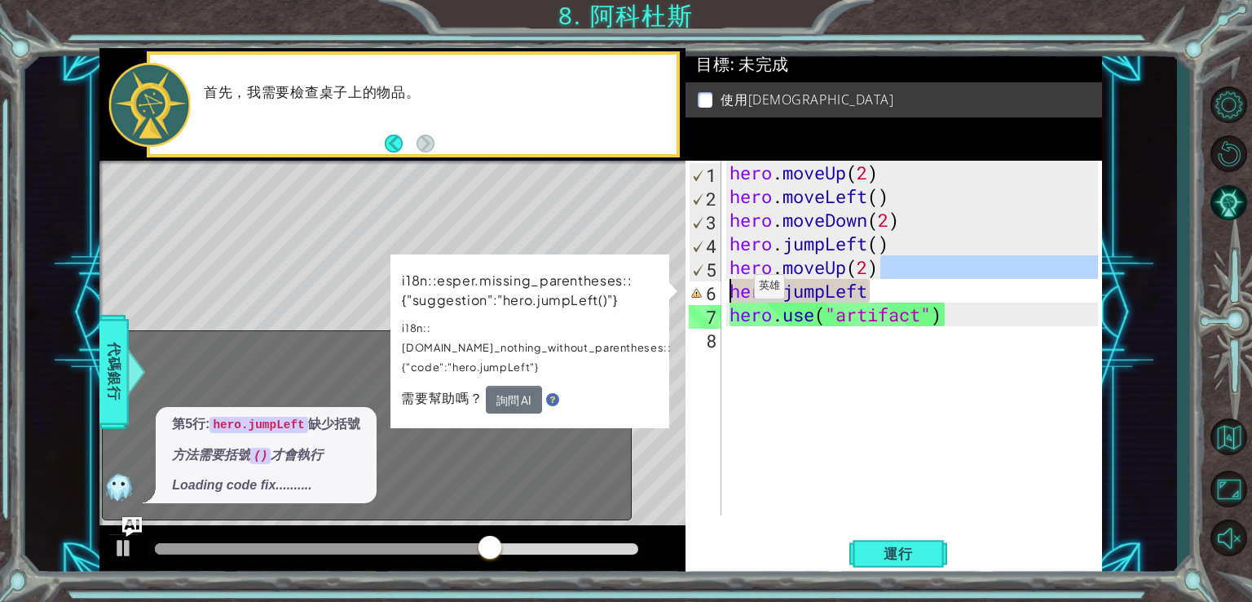
drag, startPoint x: 894, startPoint y: 278, endPoint x: 716, endPoint y: 285, distance: 177.9
click at [716, 285] on div "1 2 3 4 5 6 7 8 hero . moveUp ( 2 ) hero . moveLeft ( ) hero . moveDown ( 2 ) h…" at bounding box center [892, 338] width 413 height 355
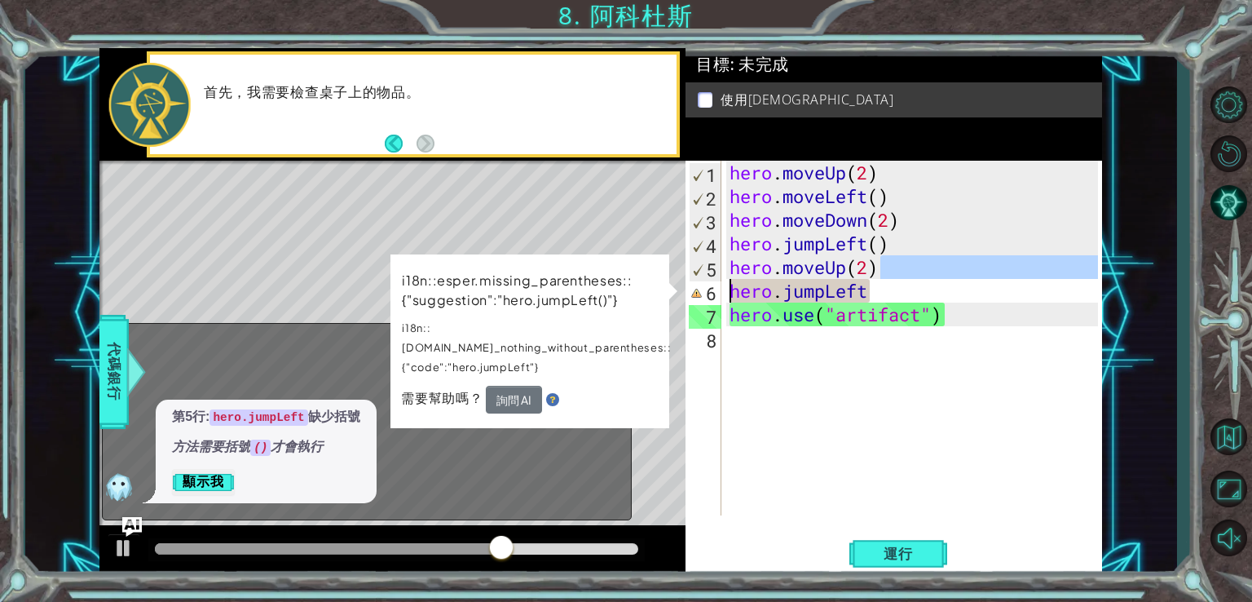
click at [893, 300] on div "hero . moveUp ( 2 ) hero . moveLeft ( ) hero . moveDown ( 2 ) hero . jumpLeft (…" at bounding box center [917, 362] width 380 height 402
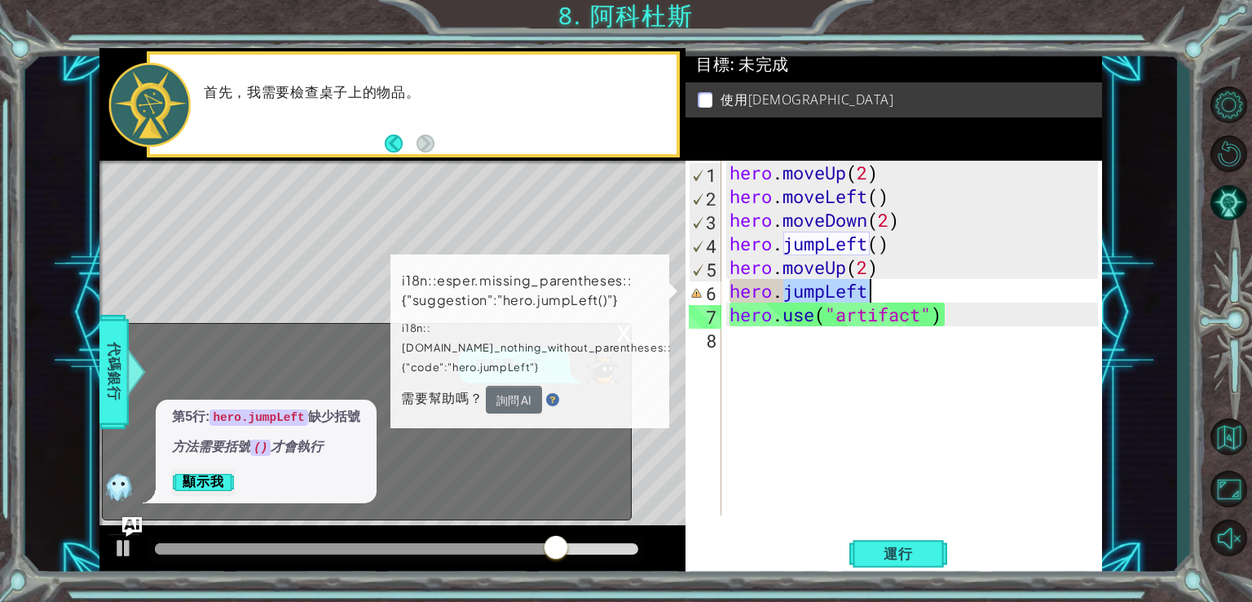
drag, startPoint x: 893, startPoint y: 300, endPoint x: 878, endPoint y: 292, distance: 16.8
click at [881, 291] on div "hero . moveUp ( 2 ) hero . moveLeft ( ) hero . moveDown ( 2 ) hero . jumpLeft (…" at bounding box center [917, 362] width 380 height 402
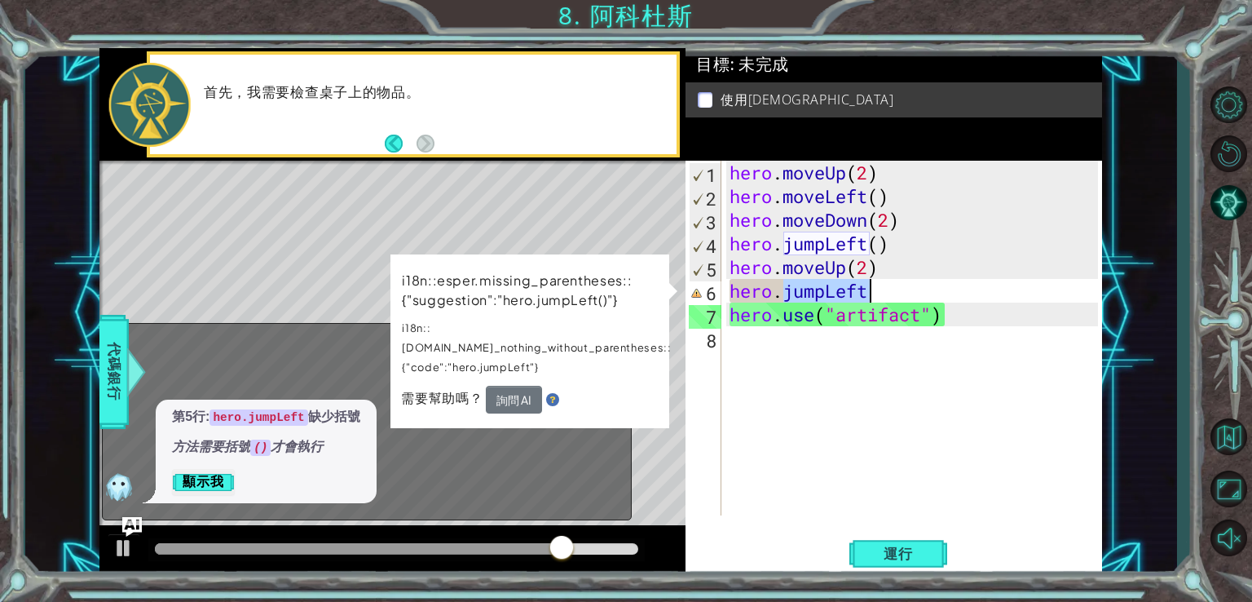
click at [878, 292] on div "hero . moveUp ( 2 ) hero . moveLeft ( ) hero . moveDown ( 2 ) hero . jumpLeft (…" at bounding box center [913, 338] width 372 height 355
click at [878, 292] on div "hero . moveUp ( 2 ) hero . moveLeft ( ) hero . moveDown ( 2 ) hero . jumpLeft (…" at bounding box center [917, 362] width 380 height 402
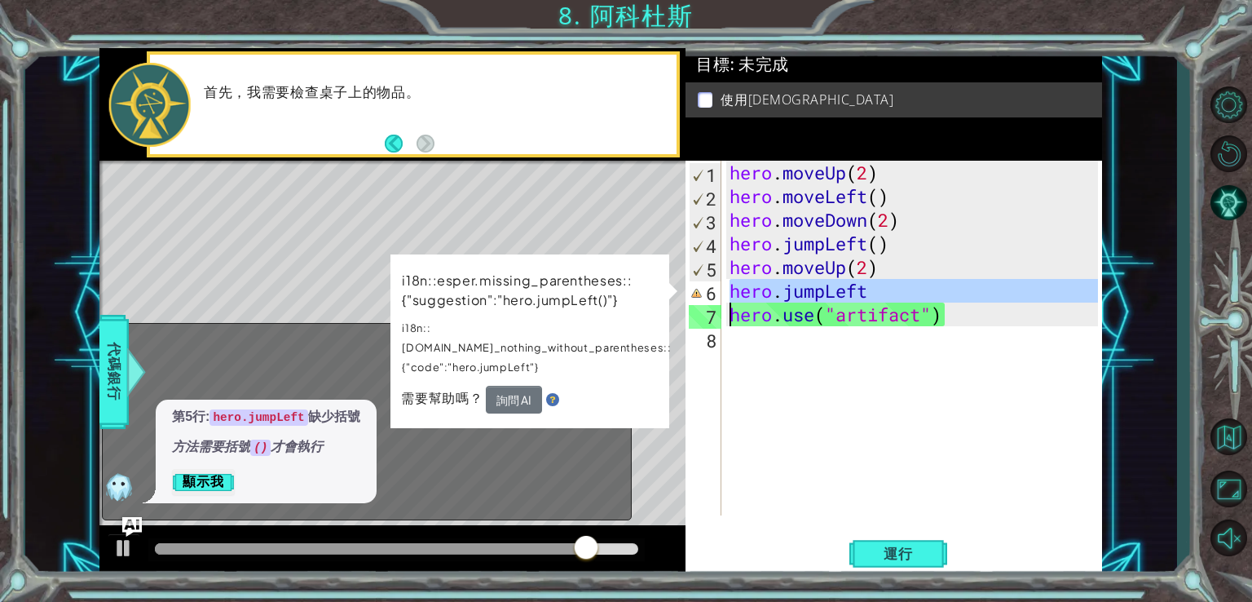
click at [878, 292] on div "hero . moveUp ( 2 ) hero . moveLeft ( ) hero . moveDown ( 2 ) hero . jumpLeft (…" at bounding box center [917, 362] width 380 height 402
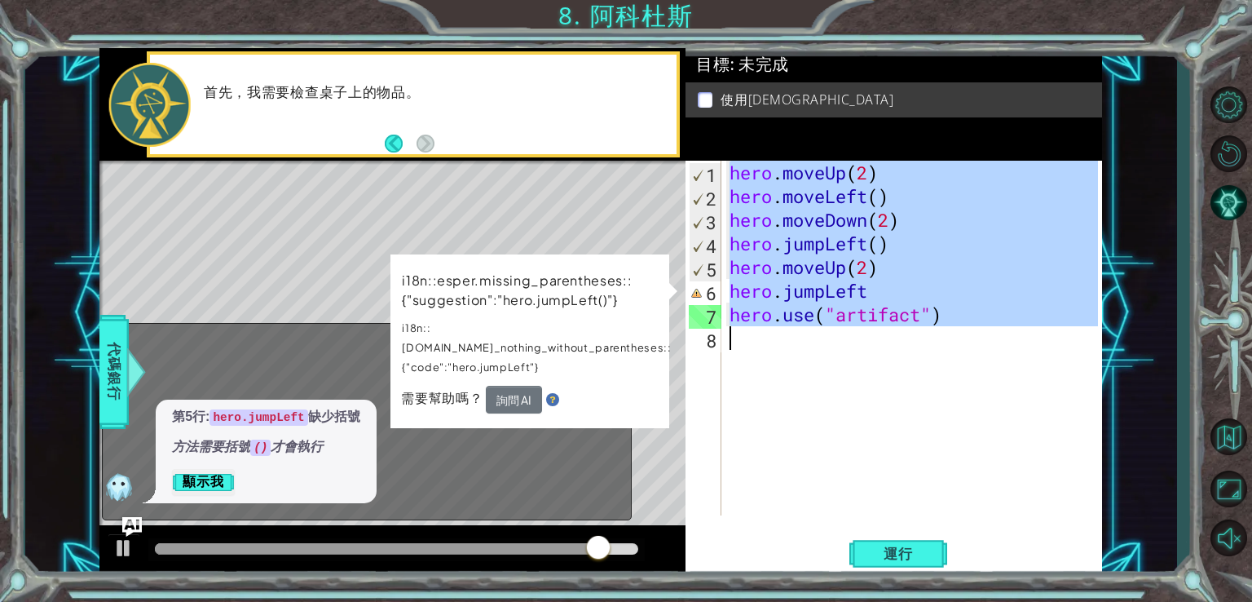
click at [878, 292] on div "hero . moveUp ( 2 ) hero . moveLeft ( ) hero . moveDown ( 2 ) hero . jumpLeft (…" at bounding box center [917, 362] width 380 height 402
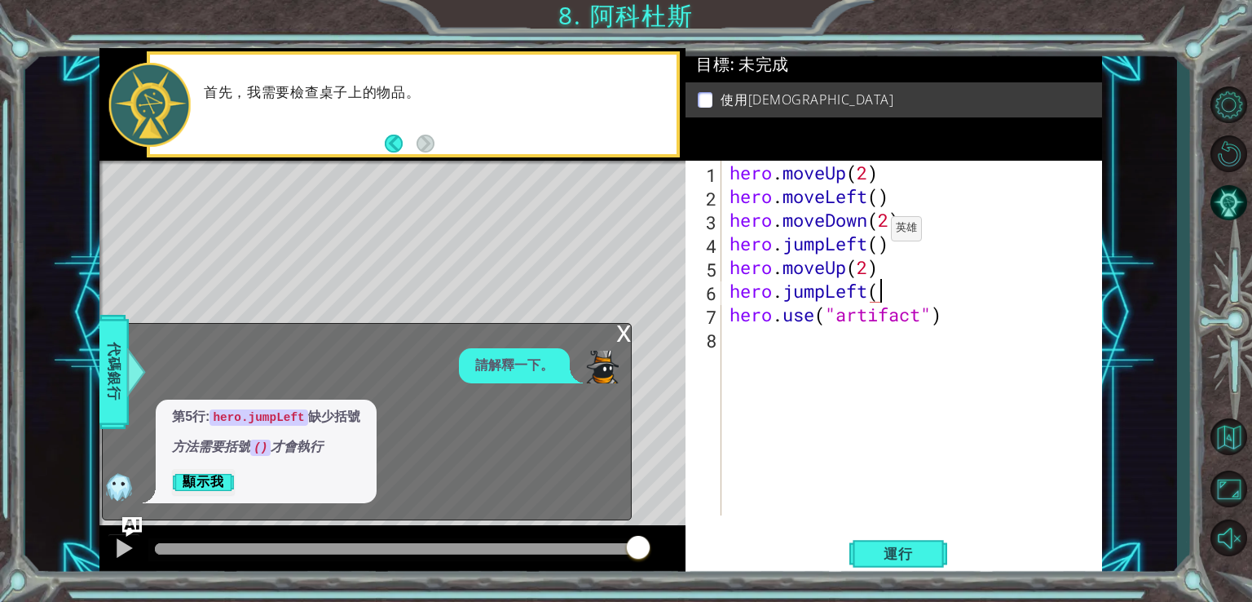
scroll to position [0, 7]
type textarea "hero.jumpLeft()"
click at [930, 552] on button "運行" at bounding box center [899, 553] width 98 height 42
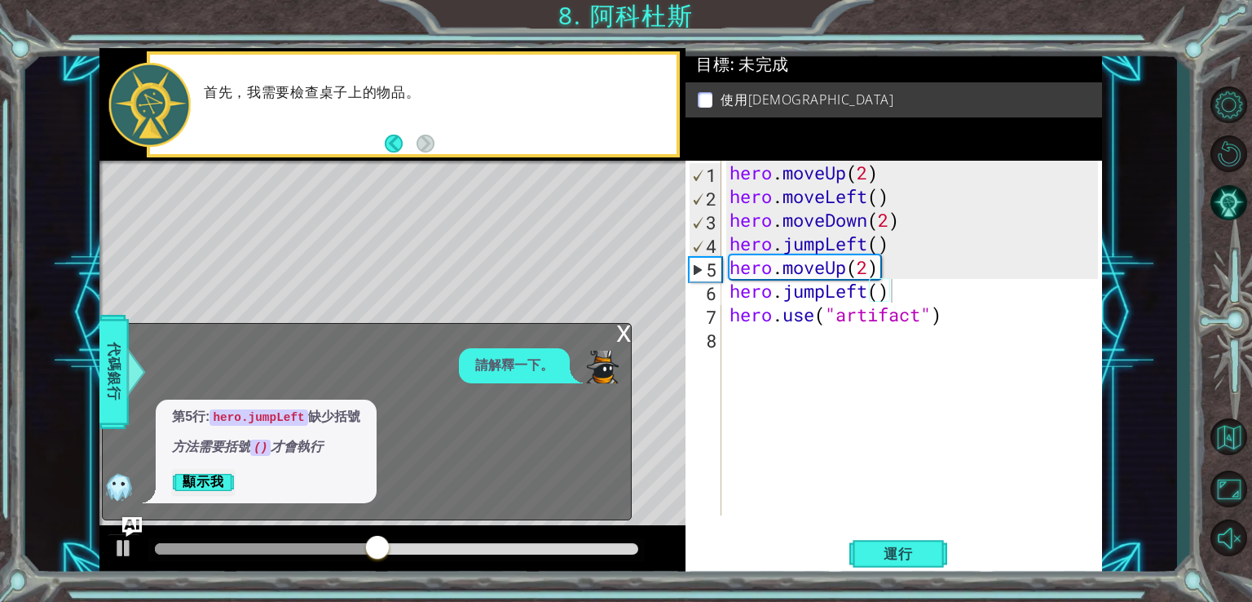
click at [606, 338] on div "x 請解釋一下。 第5行: hero.jumpLeft 缺少括號 方法需要括號 () 才會執行 顯示我" at bounding box center [367, 422] width 530 height 198
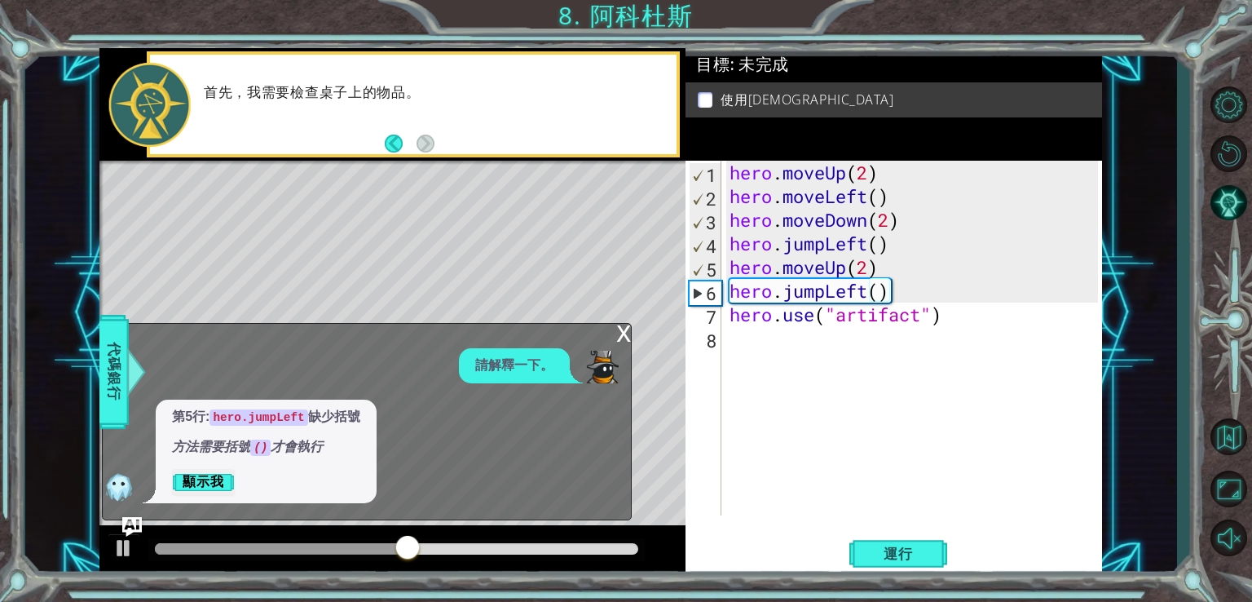
click at [619, 329] on div "x" at bounding box center [623, 332] width 15 height 16
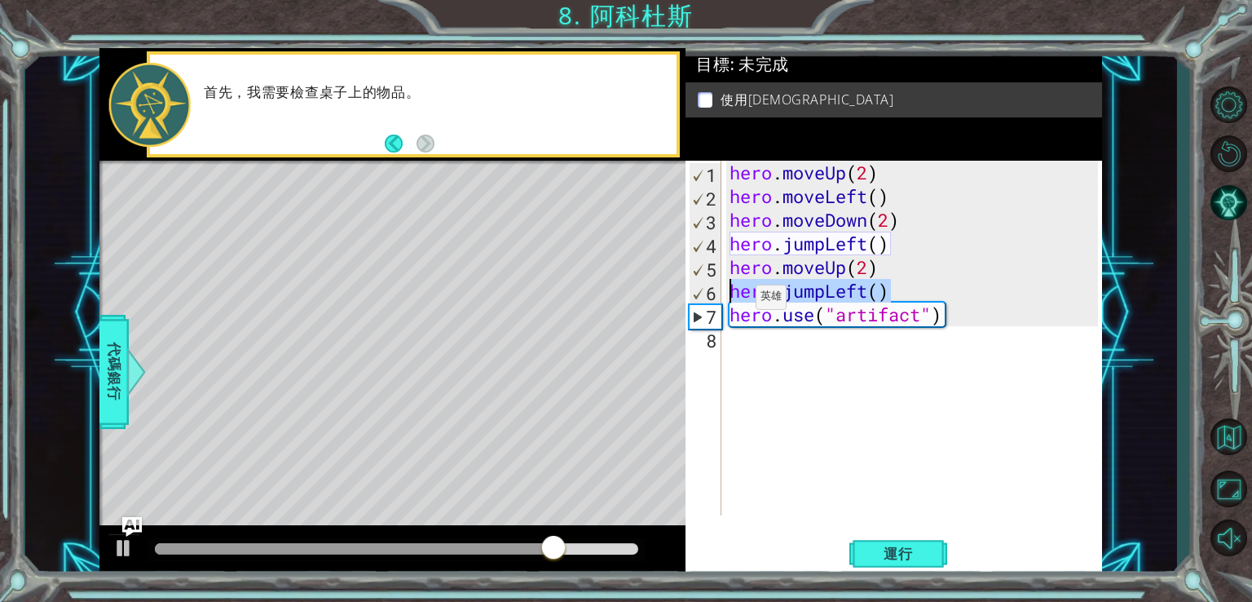
drag, startPoint x: 901, startPoint y: 289, endPoint x: 675, endPoint y: 301, distance: 226.2
click at [675, 301] on div "1 2 3 4 5 6 7 8 hero . moveUp ( 2 ) hero . moveLeft ( ) hero . moveDown ( 2 ) h…" at bounding box center [600, 312] width 1003 height 529
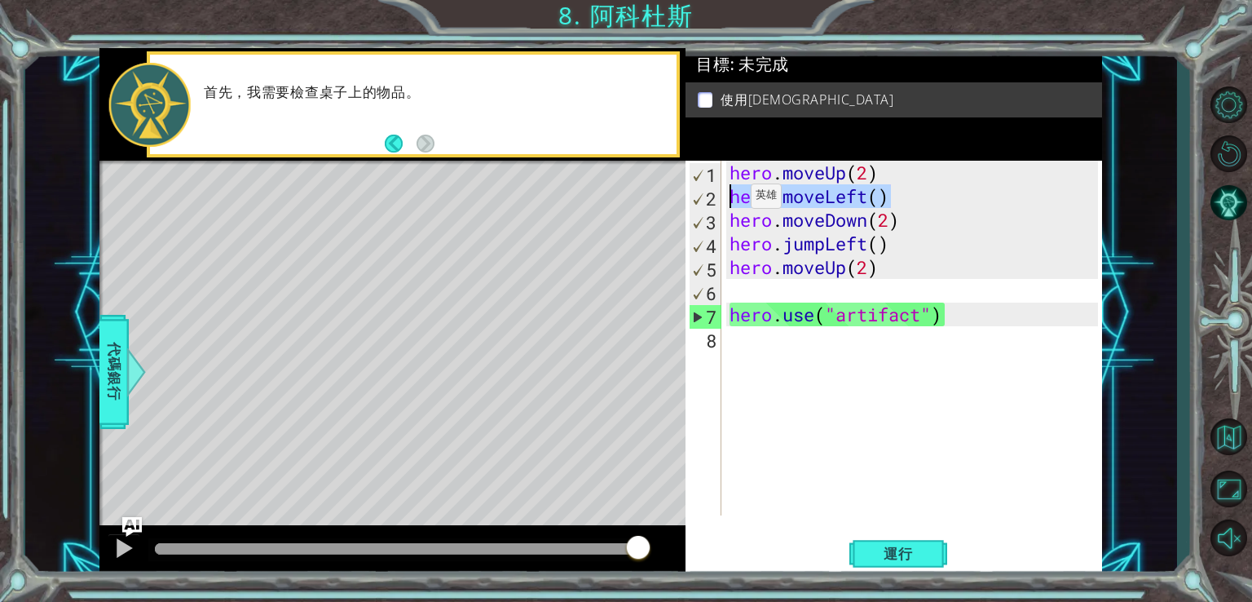
drag, startPoint x: 890, startPoint y: 200, endPoint x: 709, endPoint y: 200, distance: 181.0
click at [709, 200] on div "1 2 3 4 5 6 7 8 hero . moveUp ( 2 ) hero . moveLeft ( ) hero . moveDown ( 2 ) h…" at bounding box center [892, 338] width 413 height 355
type textarea "hero.moveLeft()"
click at [774, 282] on div "hero . moveUp ( 2 ) hero . moveLeft ( ) hero . moveDown ( 2 ) hero . jumpLeft (…" at bounding box center [917, 362] width 380 height 402
paste textarea "hero.moveLeft()"
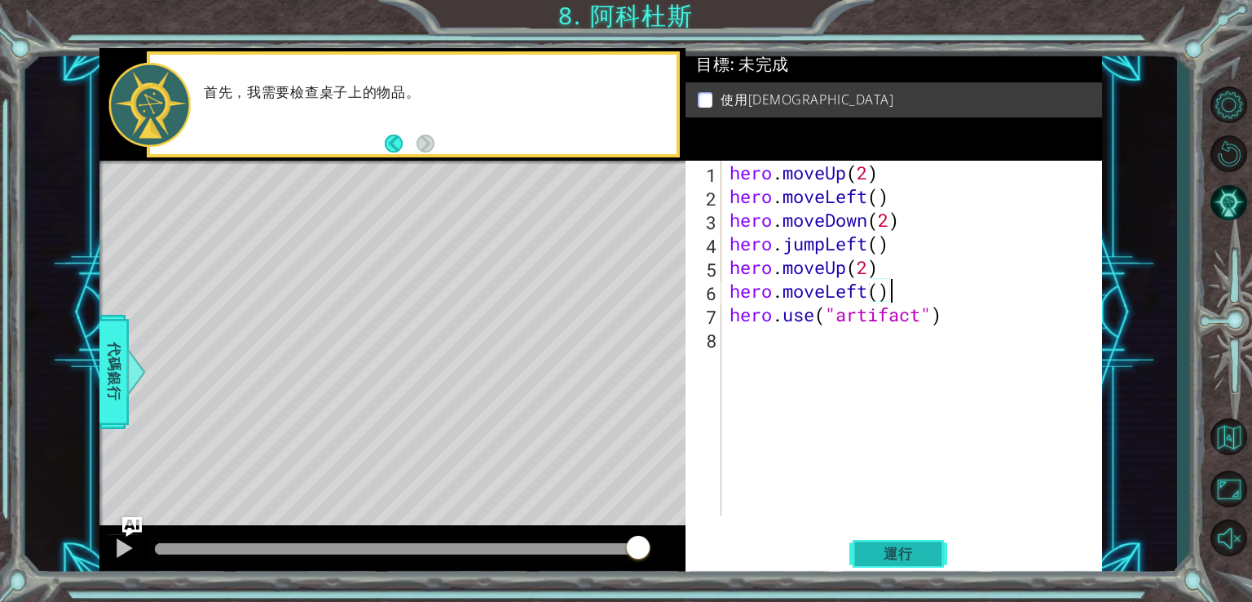
click at [933, 559] on button "運行" at bounding box center [899, 553] width 98 height 42
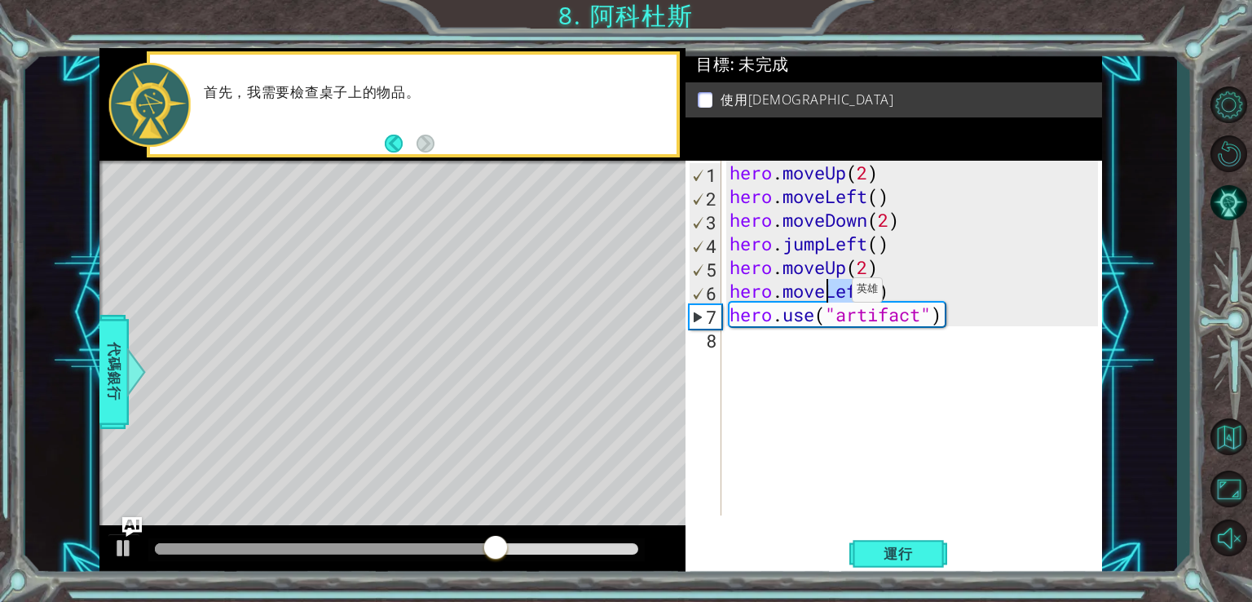
drag, startPoint x: 871, startPoint y: 290, endPoint x: 828, endPoint y: 294, distance: 43.3
click at [828, 294] on div "hero . moveUp ( 2 ) hero . moveLeft ( ) hero . moveDown ( 2 ) hero . jumpLeft (…" at bounding box center [917, 362] width 380 height 402
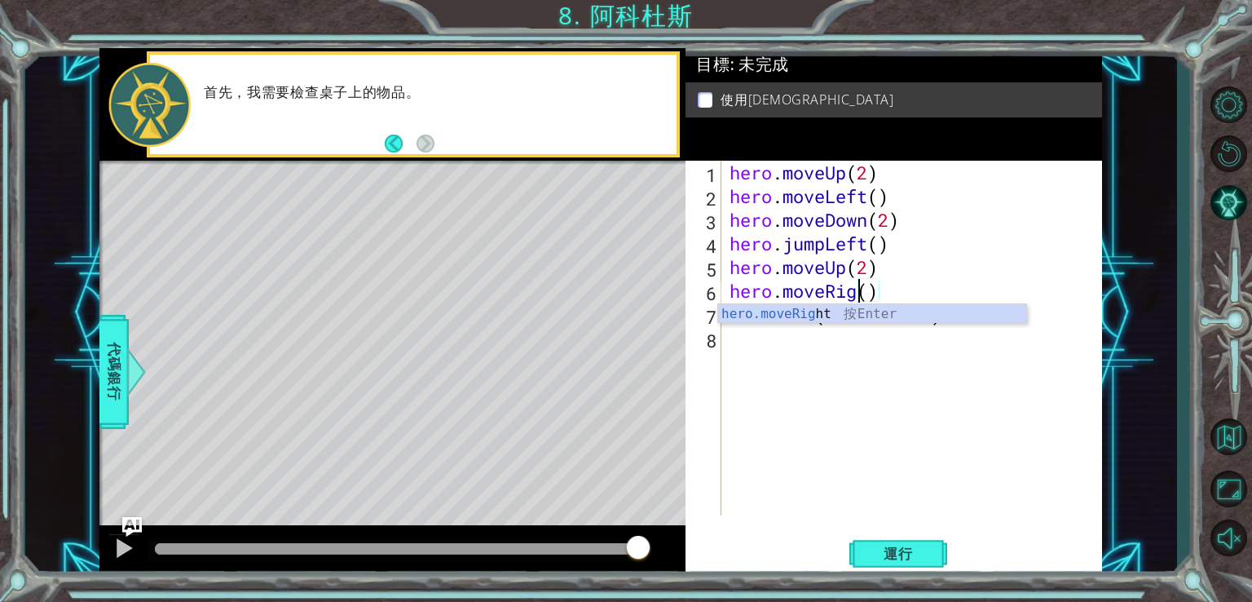
scroll to position [0, 7]
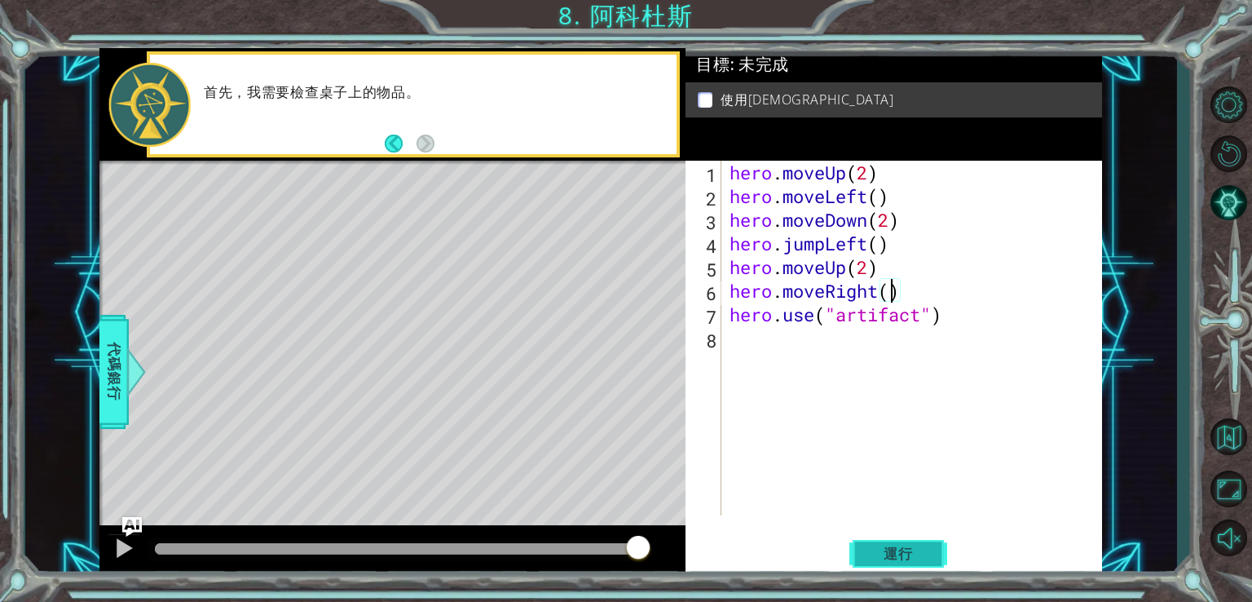
type textarea "hero.moveRight()"
click at [908, 562] on button "運行" at bounding box center [899, 553] width 98 height 42
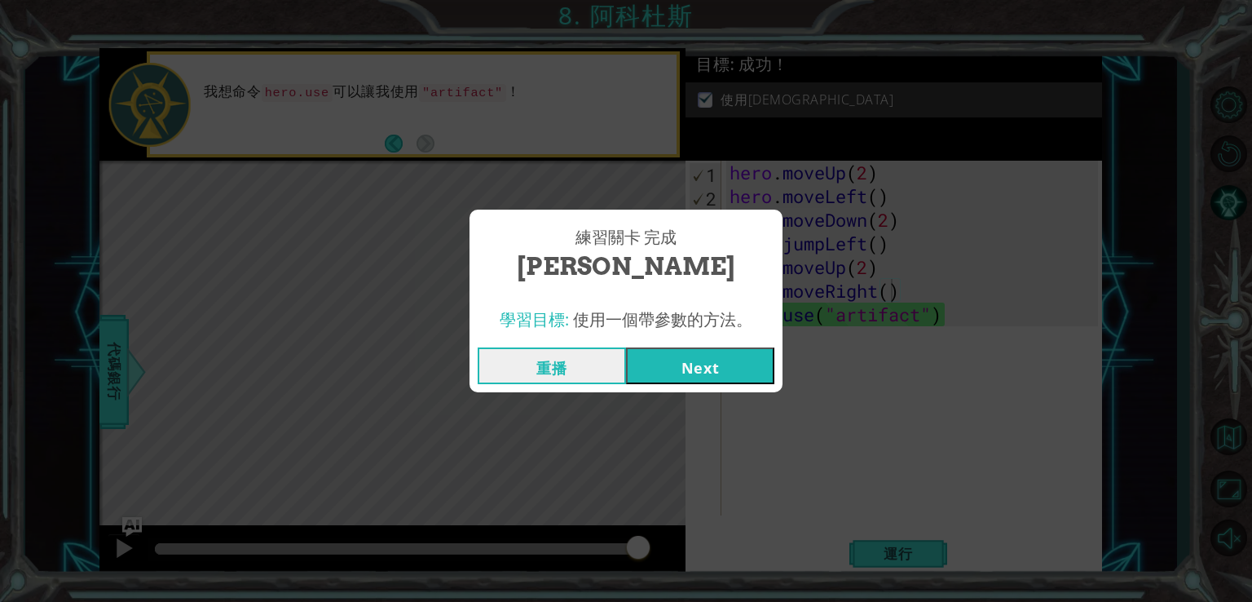
click at [744, 376] on button "Next" at bounding box center [700, 365] width 148 height 37
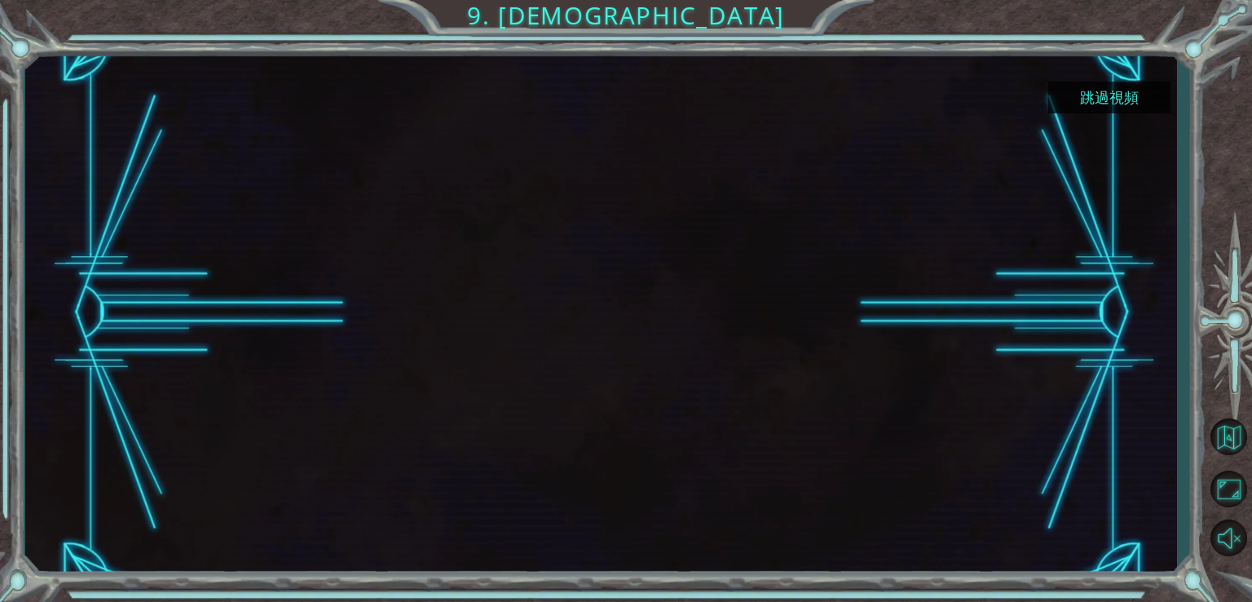
click at [1123, 87] on button "跳過視頻" at bounding box center [1110, 98] width 122 height 32
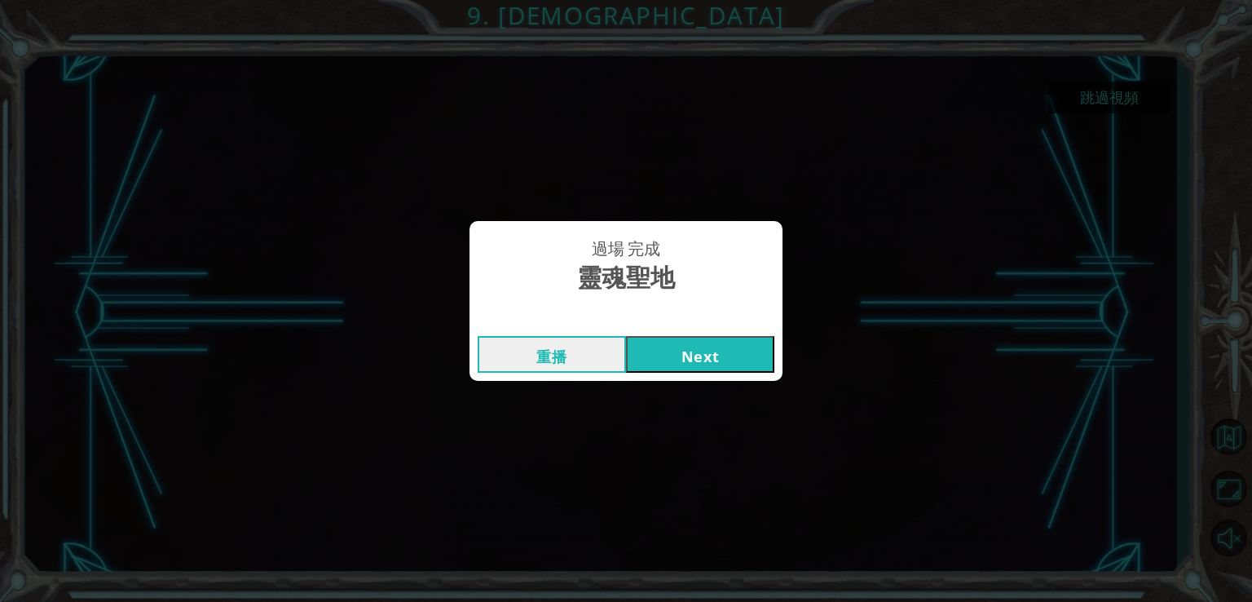
click at [695, 350] on button "Next" at bounding box center [700, 354] width 148 height 37
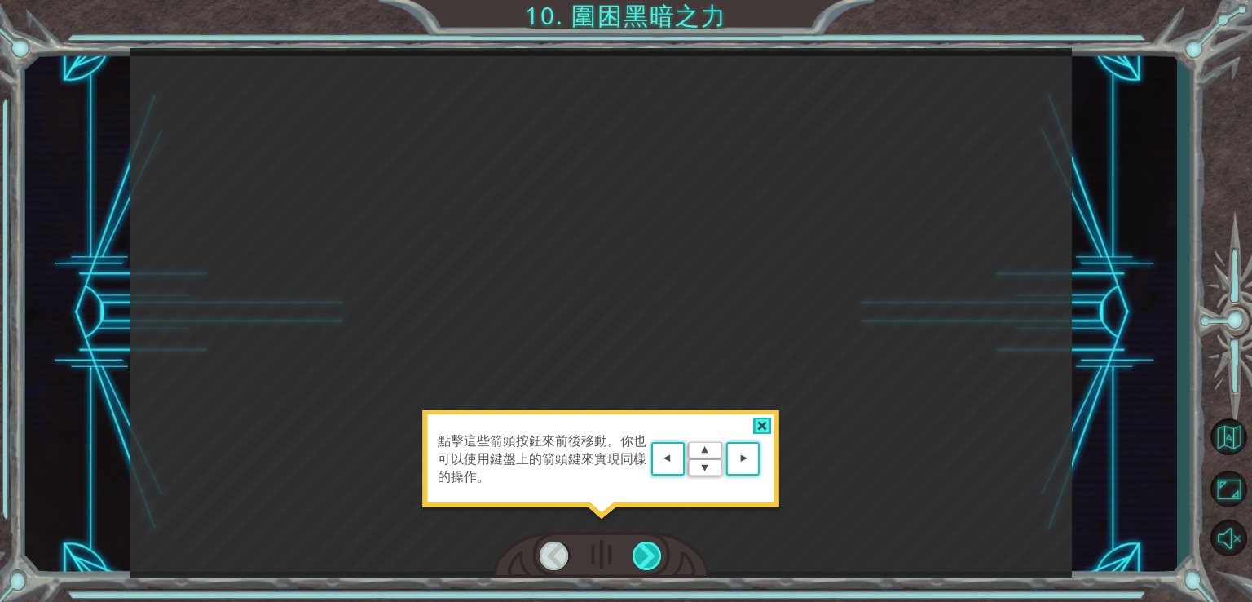
click at [648, 560] on div at bounding box center [648, 555] width 30 height 29
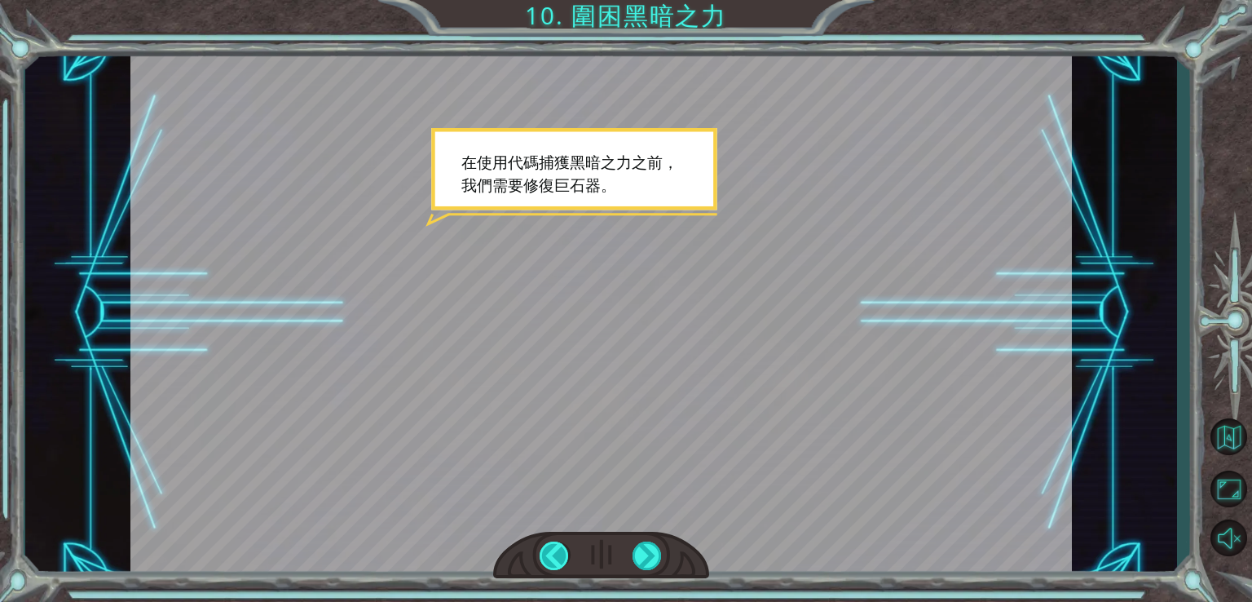
click at [554, 554] on div at bounding box center [555, 555] width 30 height 29
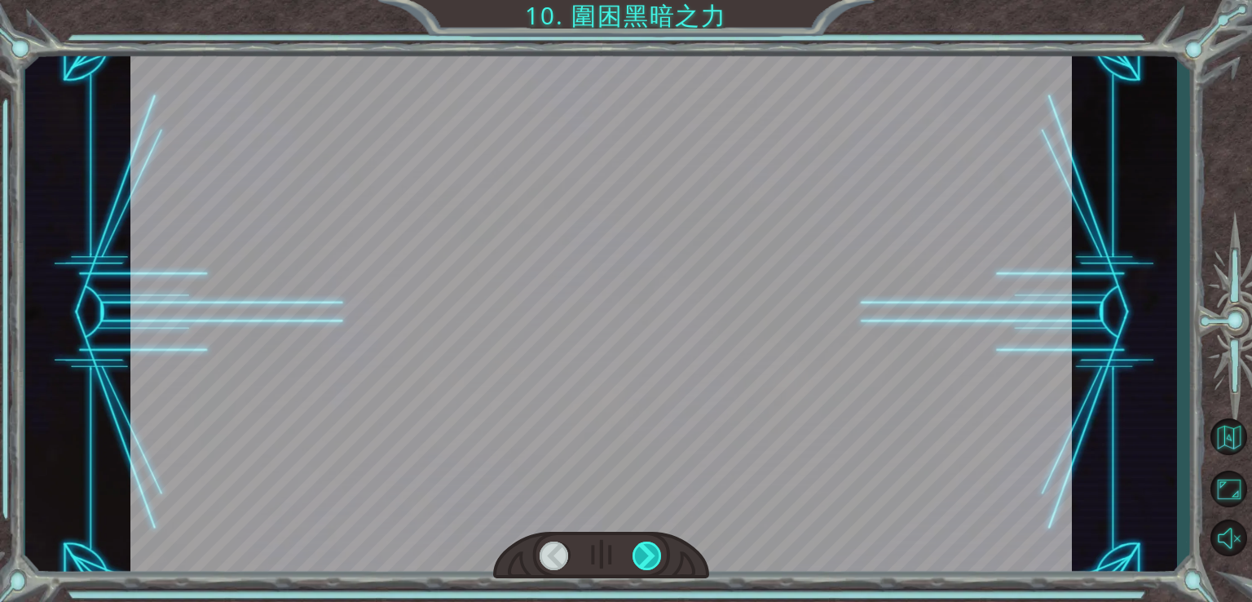
click at [654, 561] on div at bounding box center [648, 555] width 30 height 29
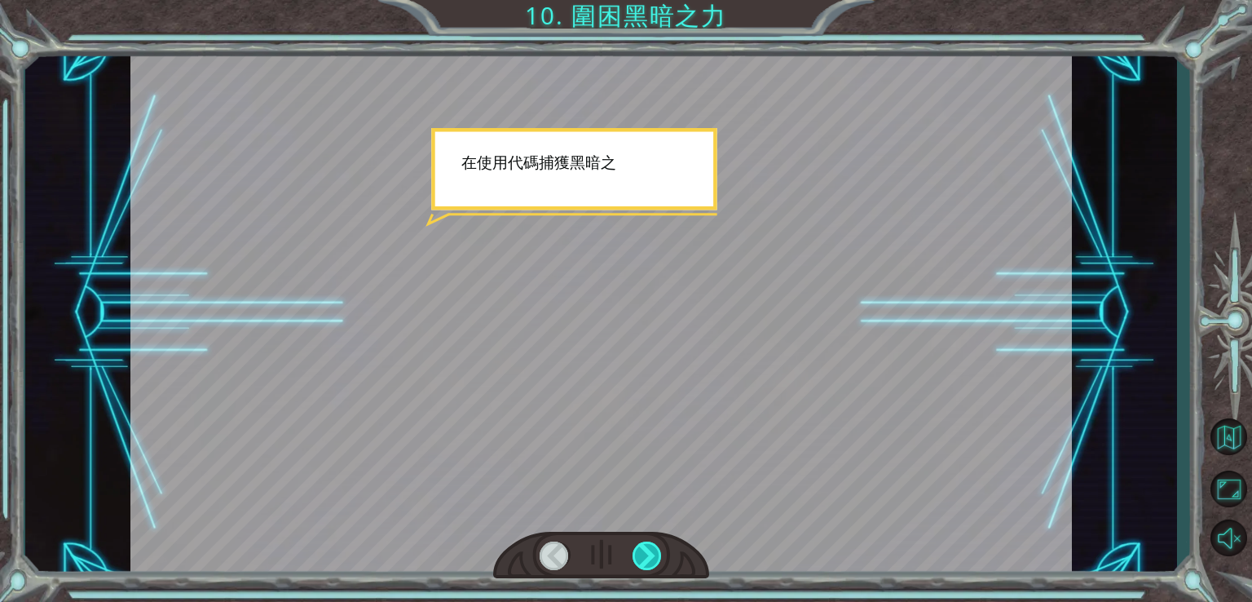
click at [654, 561] on div at bounding box center [648, 555] width 30 height 29
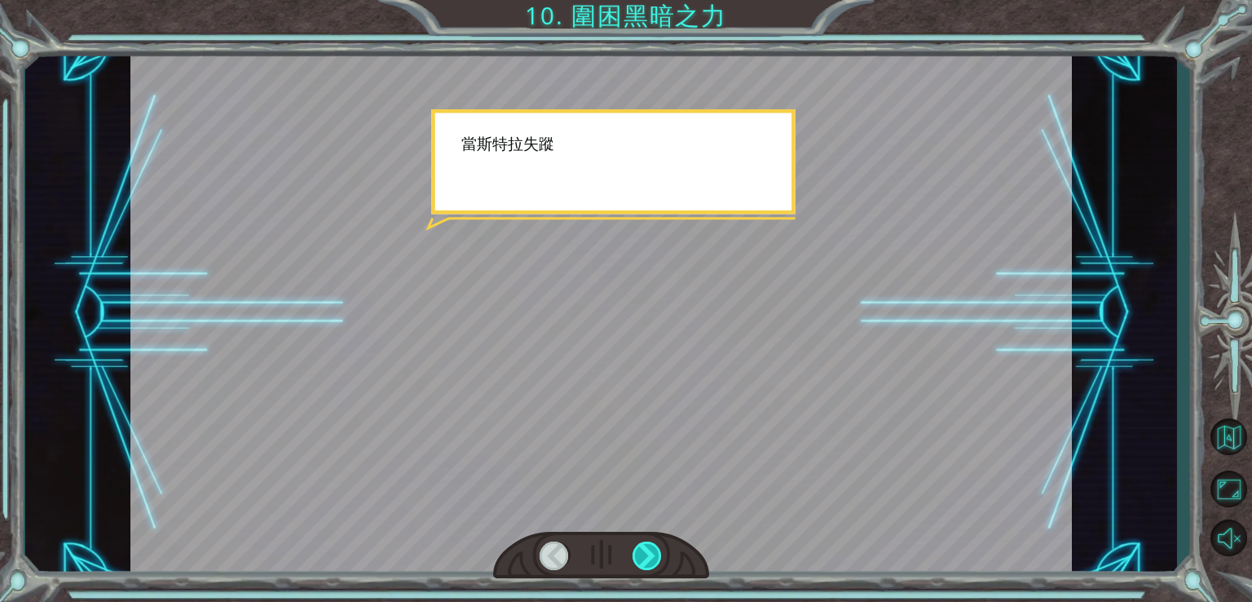
click at [654, 561] on div at bounding box center [648, 555] width 30 height 29
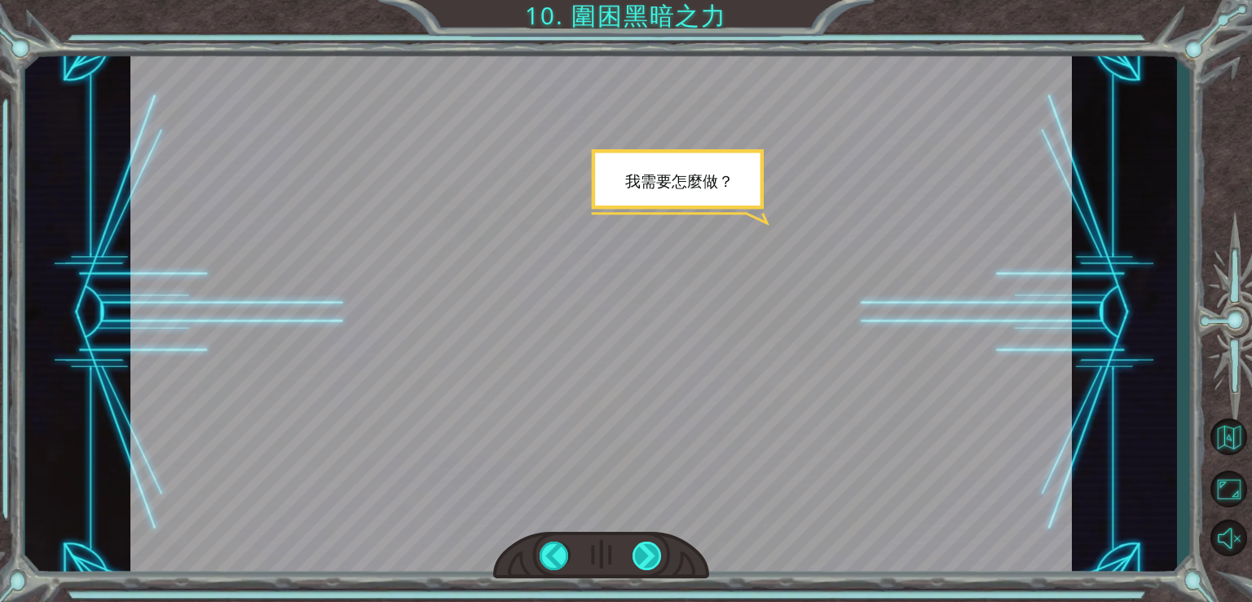
click at [654, 561] on div at bounding box center [648, 555] width 30 height 29
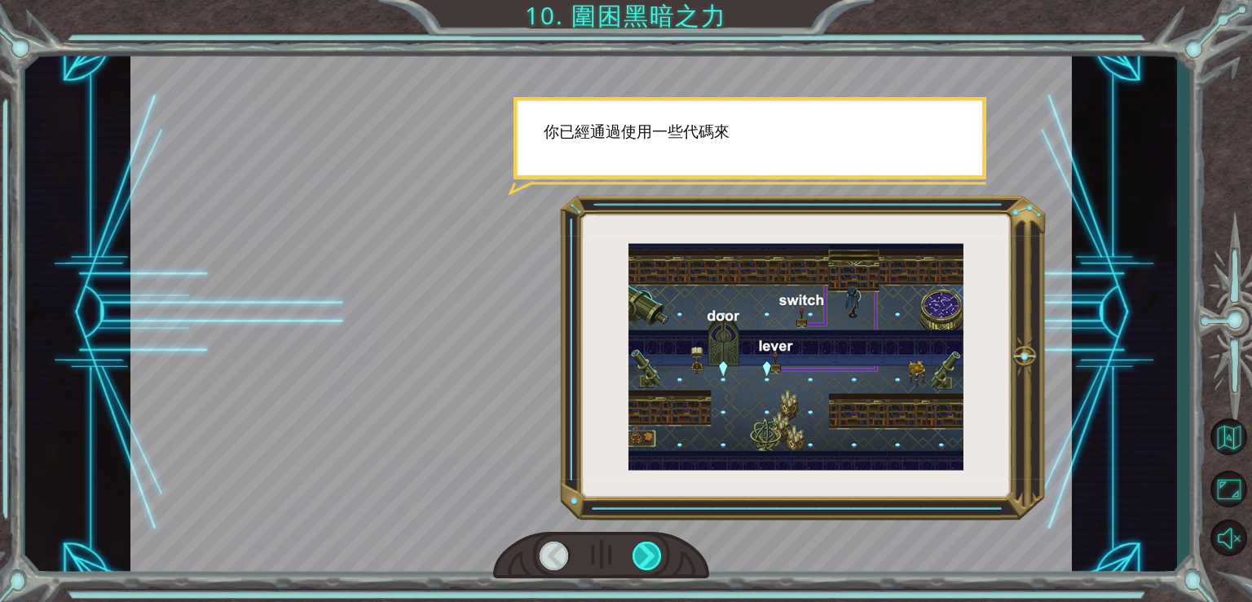
click at [654, 561] on div at bounding box center [648, 555] width 30 height 29
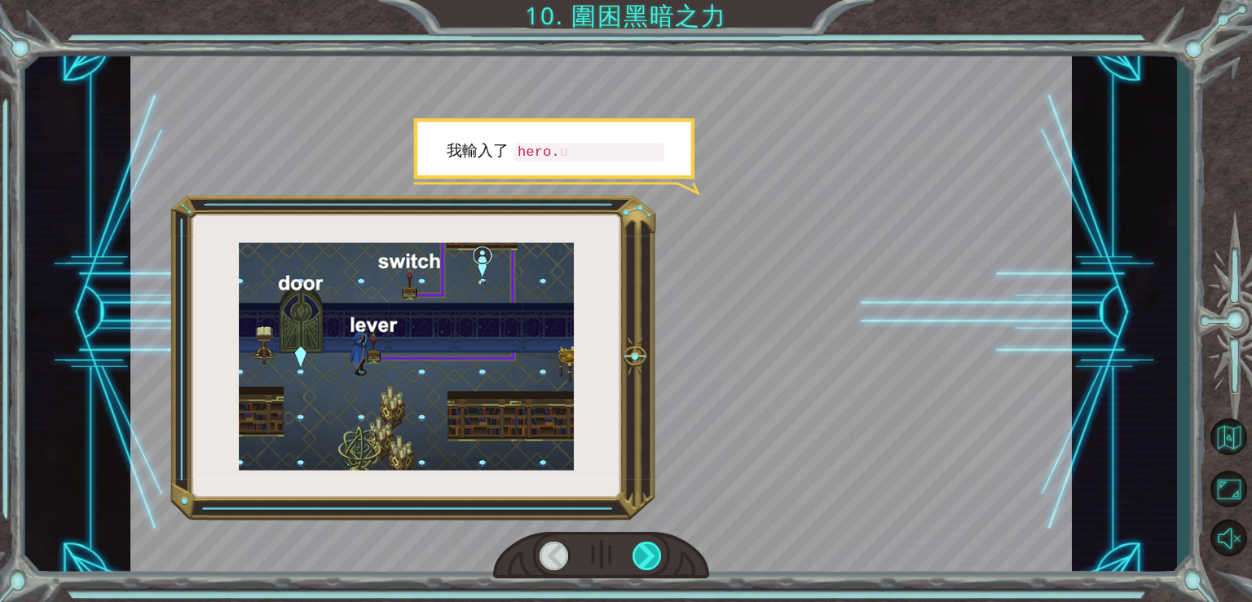
click at [654, 561] on div at bounding box center [648, 555] width 30 height 29
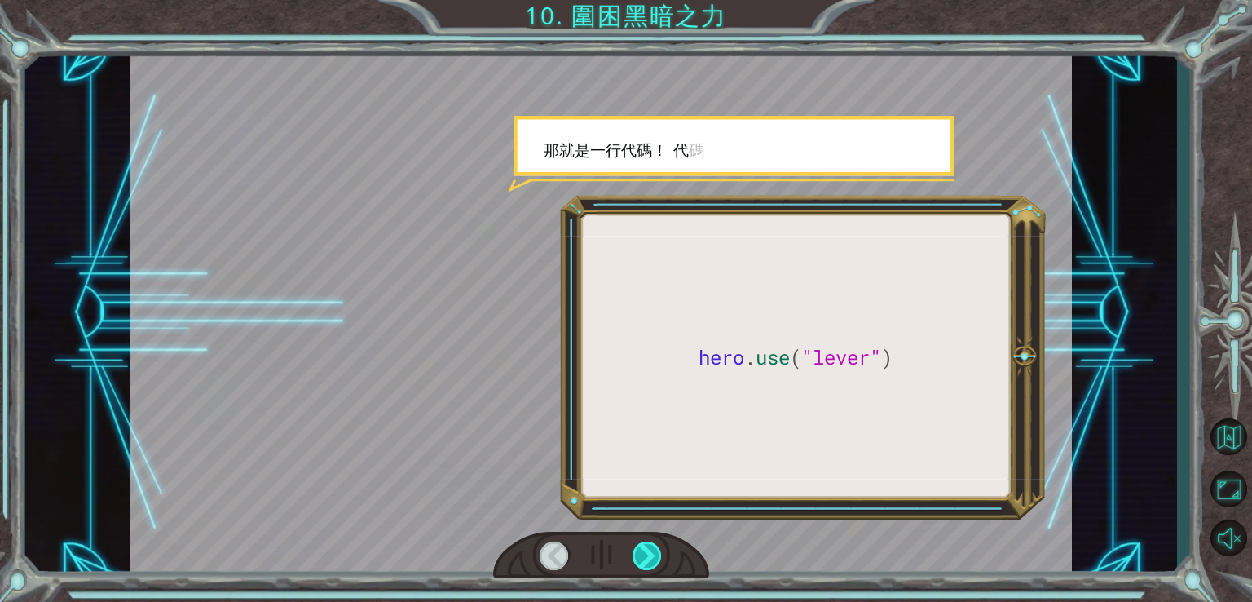
click at [654, 561] on div at bounding box center [648, 555] width 30 height 29
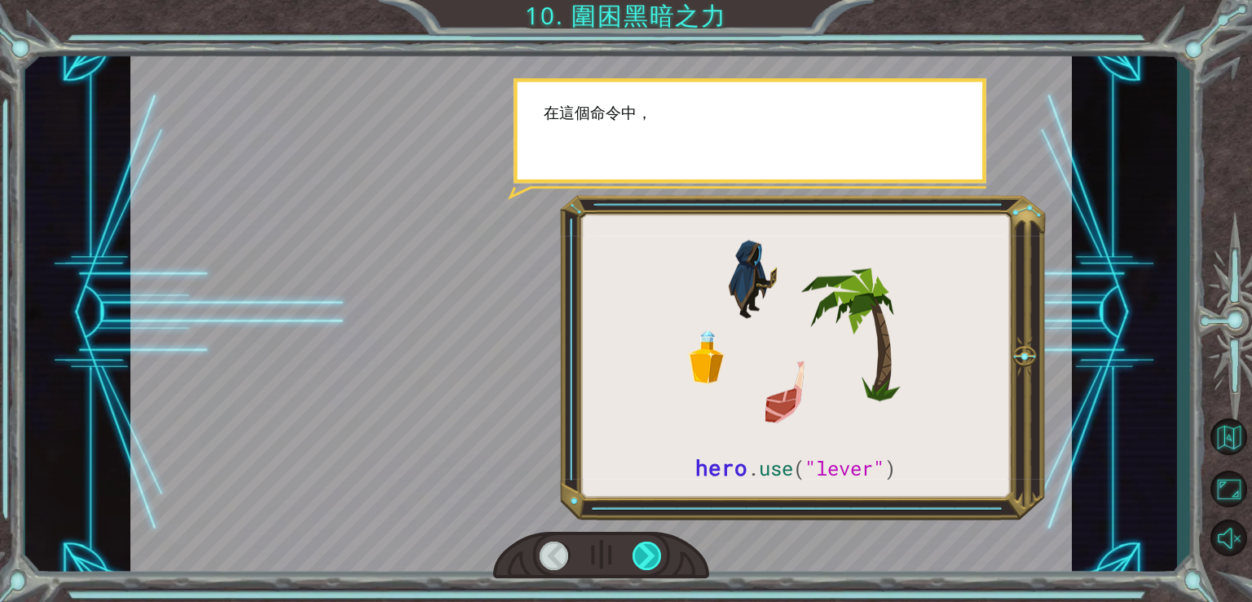
click at [654, 561] on div at bounding box center [648, 555] width 30 height 29
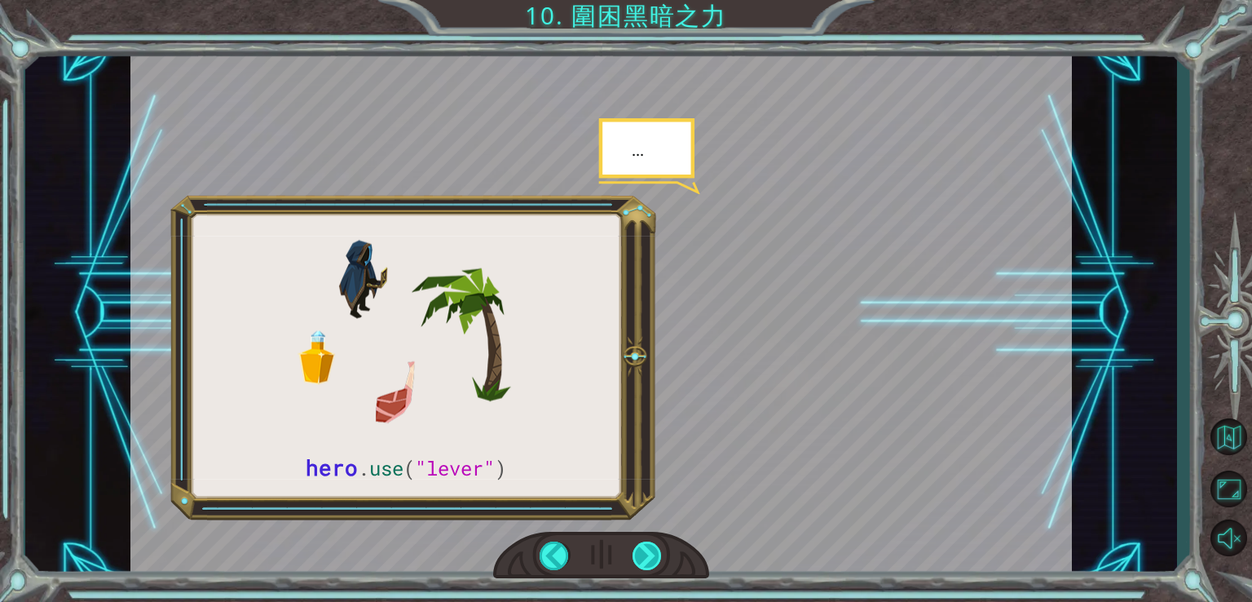
click at [654, 561] on div at bounding box center [648, 555] width 30 height 29
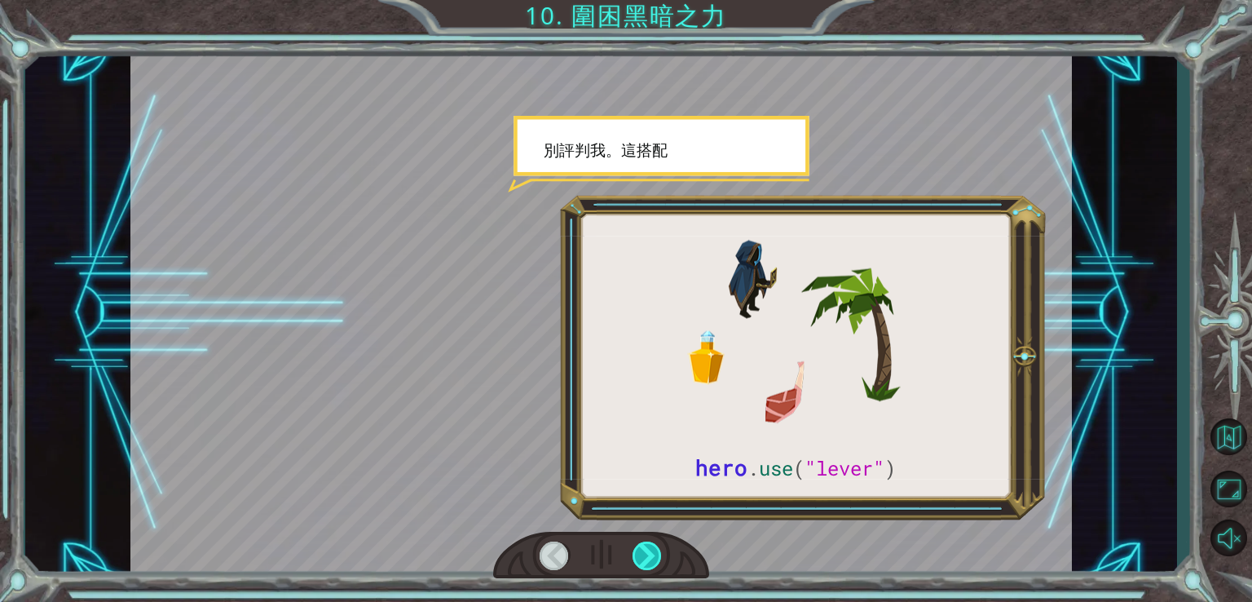
click at [654, 561] on div at bounding box center [648, 555] width 30 height 29
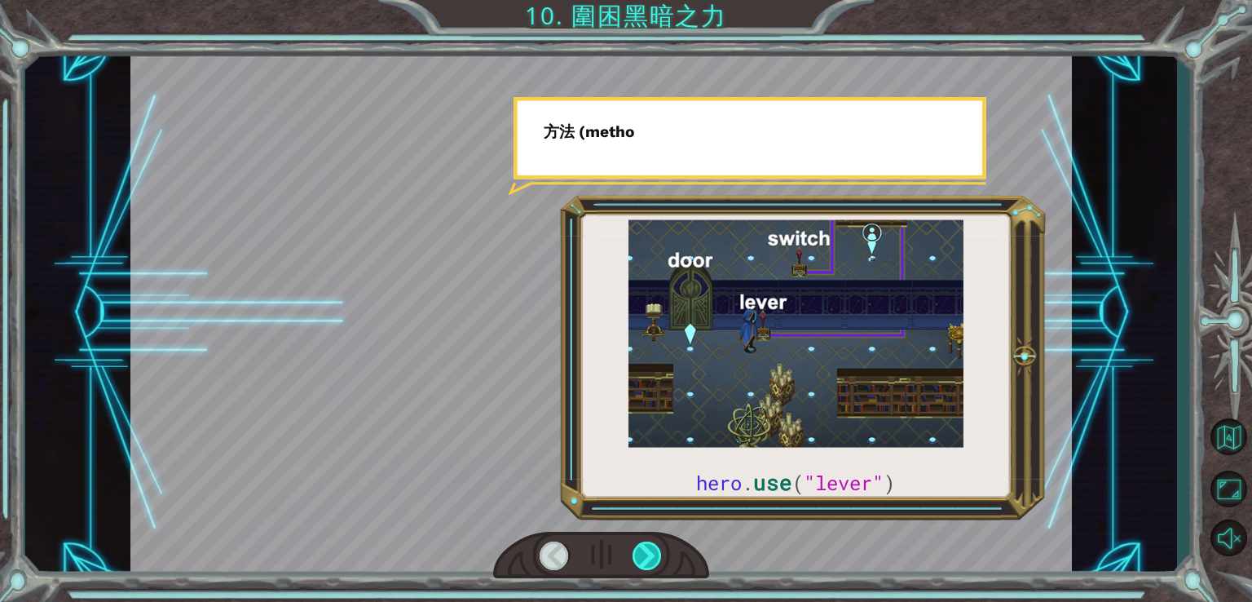
click at [654, 561] on div at bounding box center [648, 555] width 30 height 29
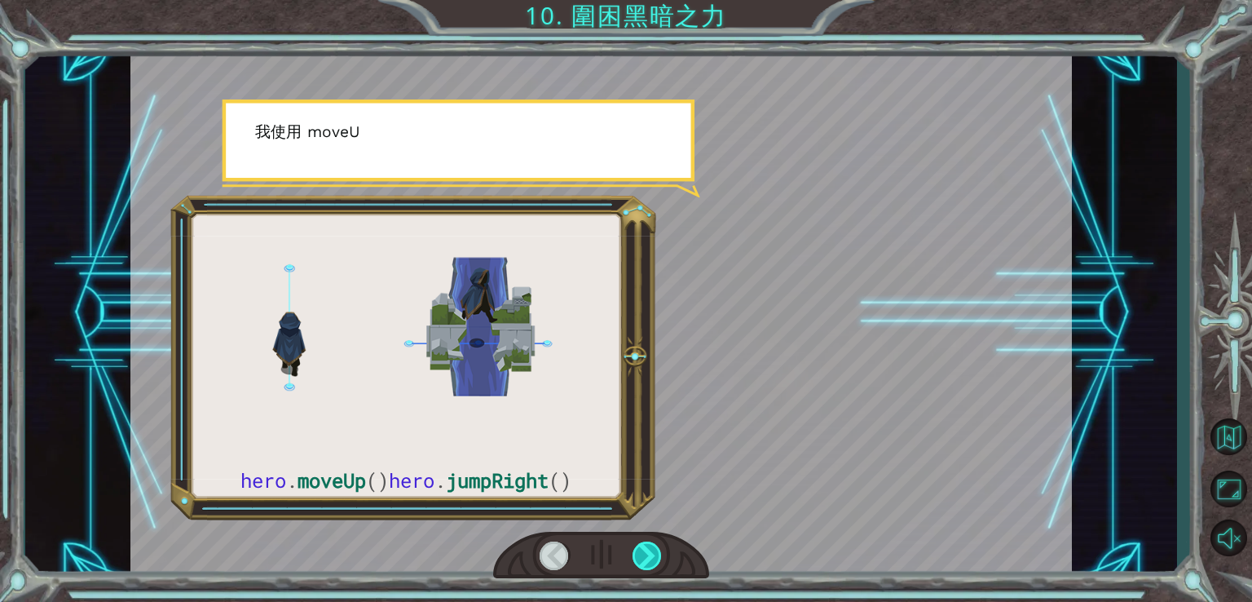
click at [654, 561] on div at bounding box center [648, 555] width 30 height 29
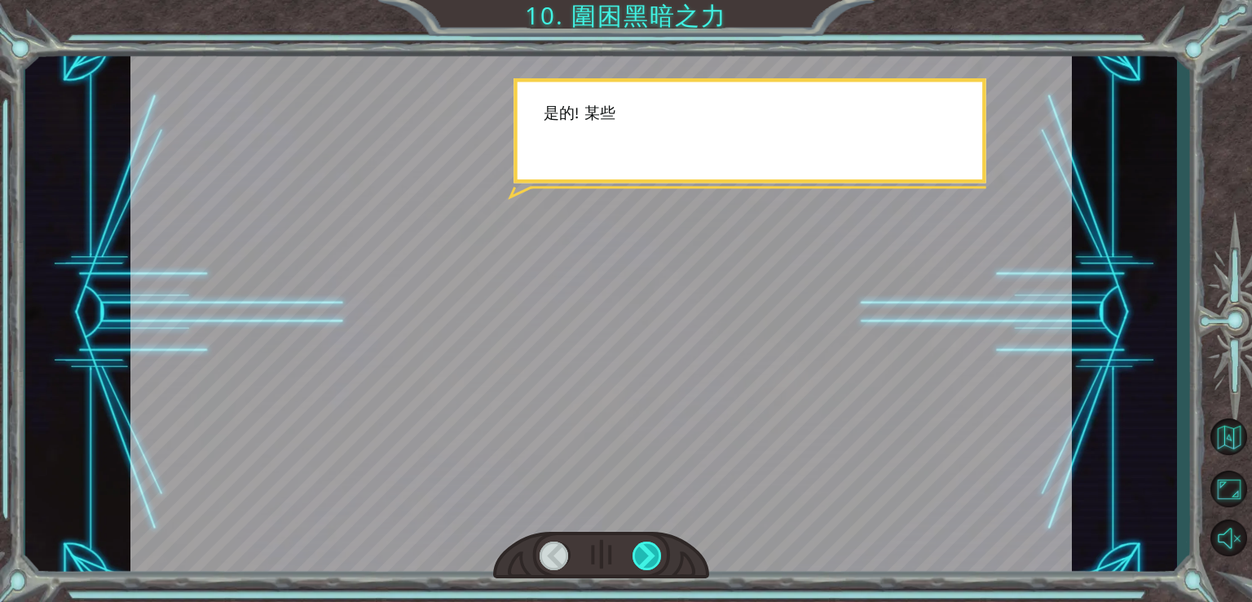
click at [654, 561] on div at bounding box center [648, 555] width 30 height 29
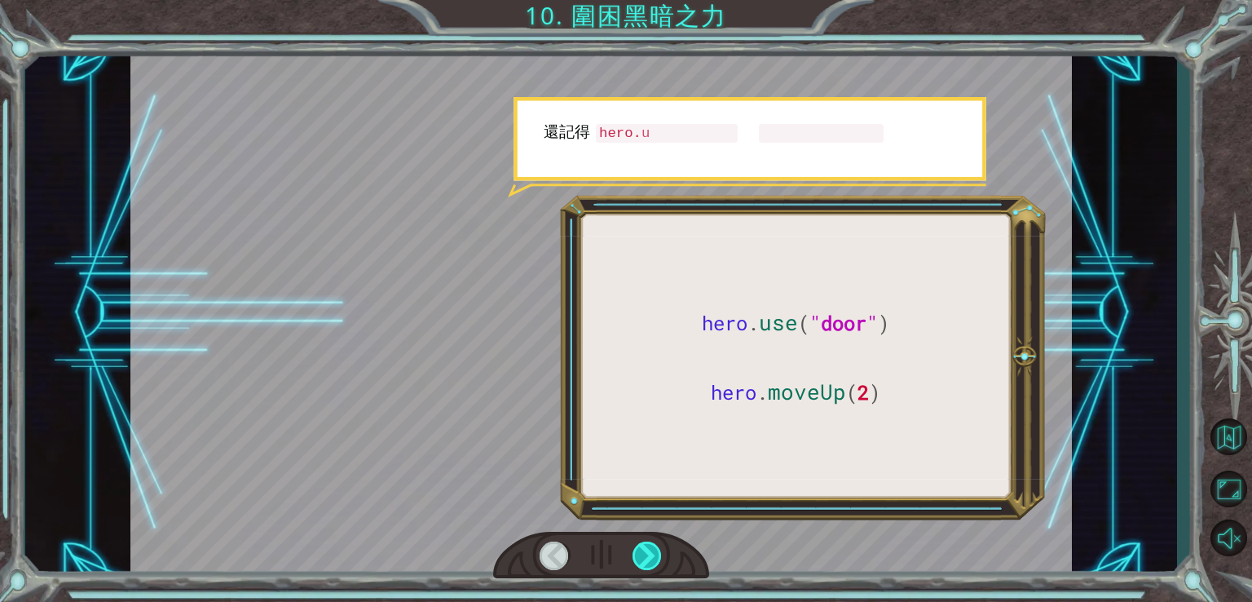
click at [654, 561] on div at bounding box center [648, 555] width 30 height 29
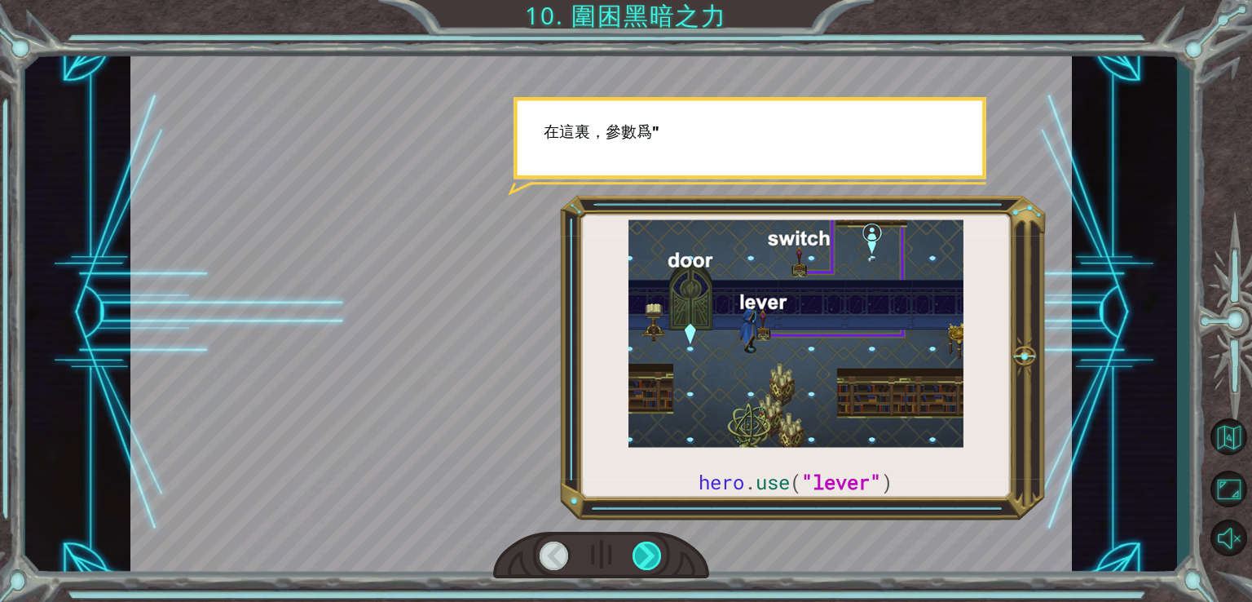
click at [654, 561] on div at bounding box center [648, 555] width 30 height 29
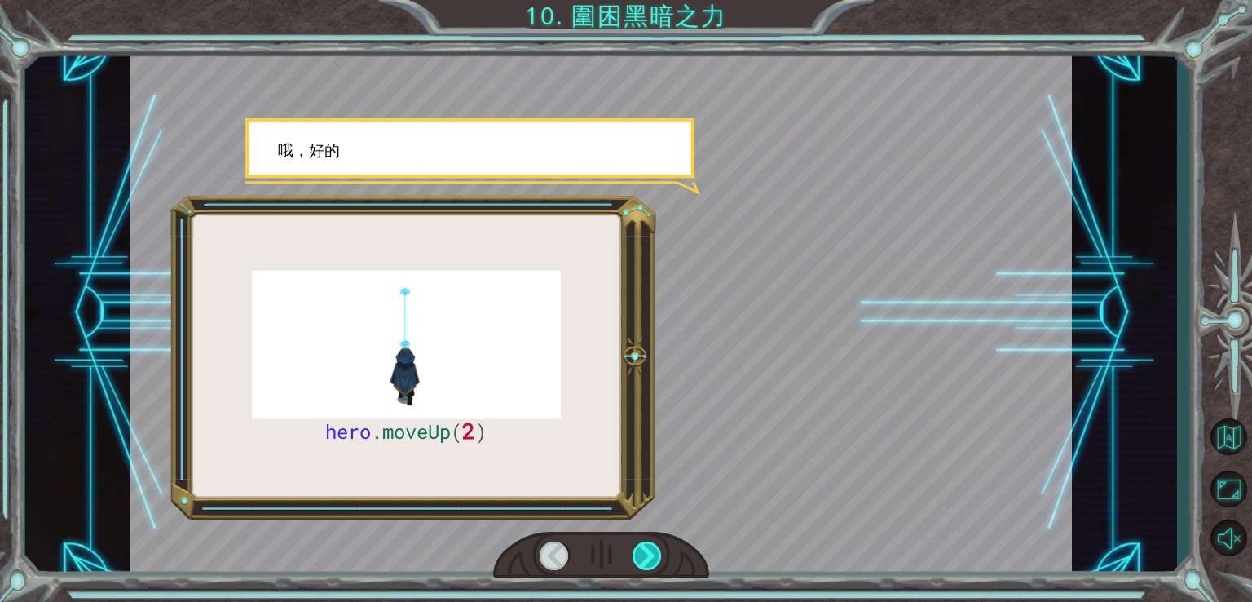
click at [654, 561] on div at bounding box center [648, 555] width 30 height 29
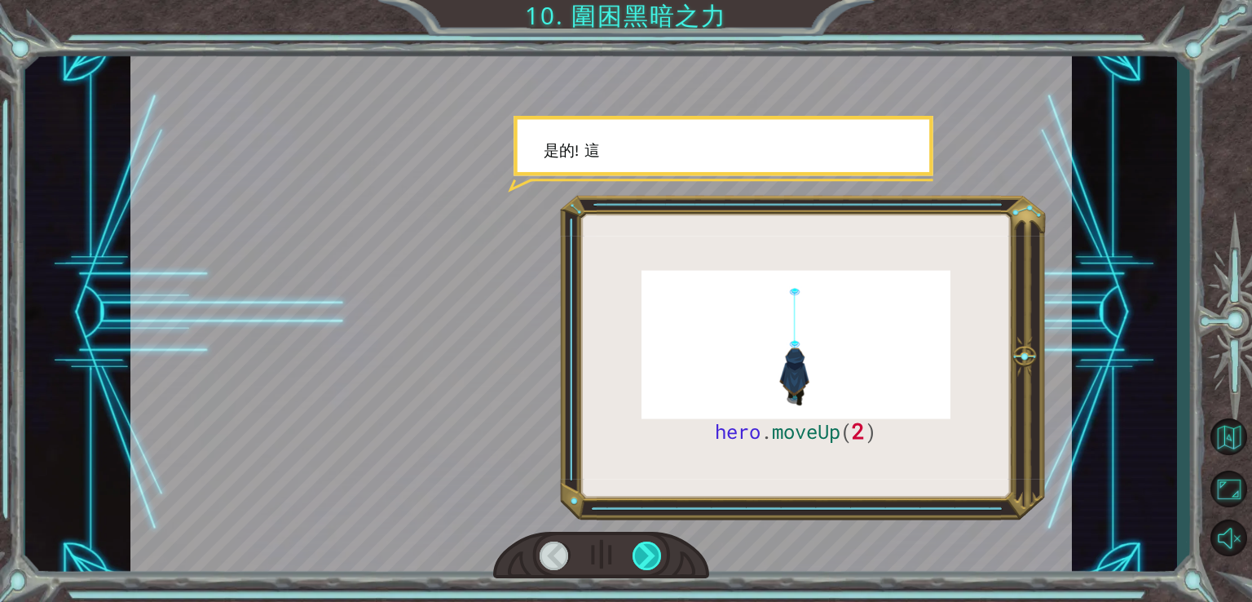
click at [654, 561] on div at bounding box center [648, 555] width 30 height 29
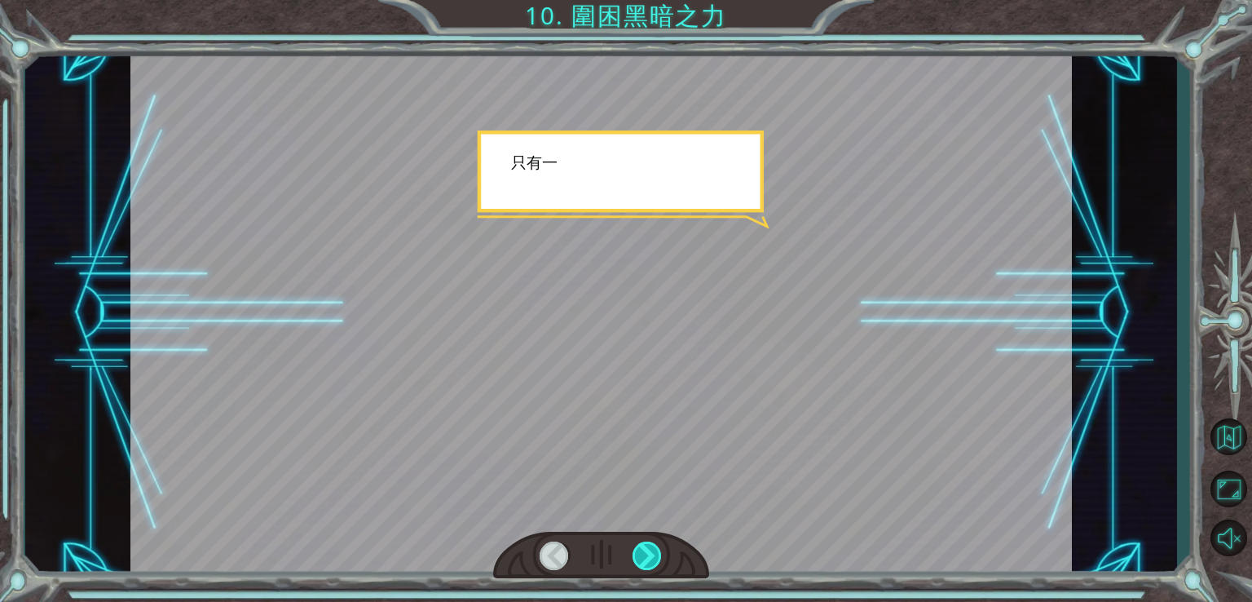
click at [654, 561] on div at bounding box center [648, 555] width 30 height 29
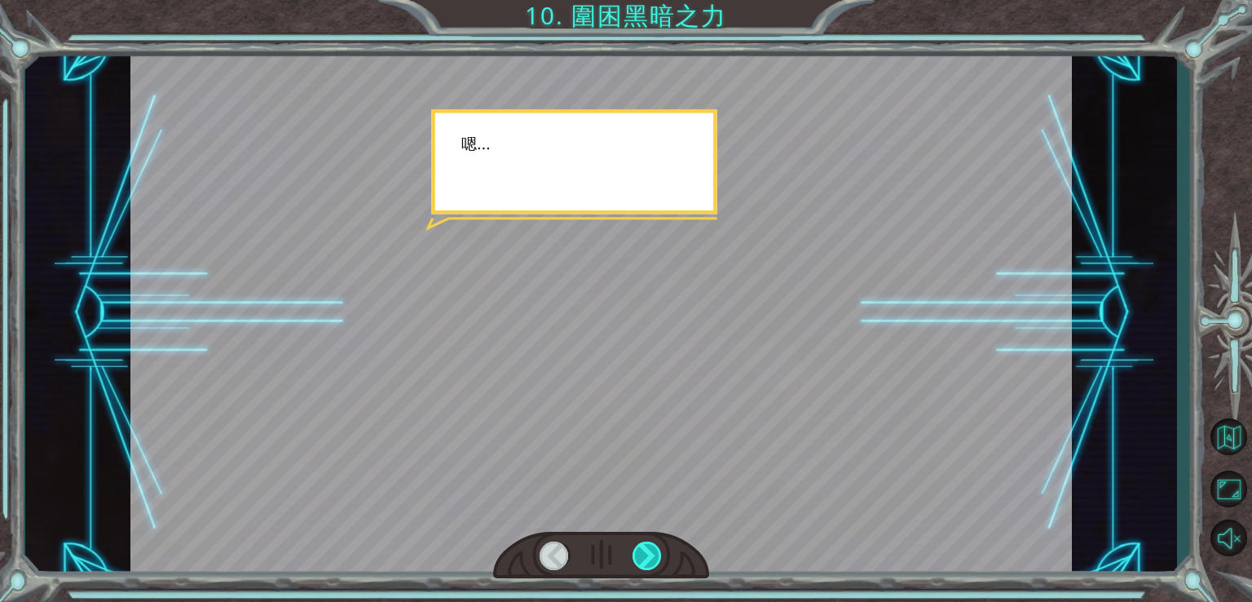
click at [654, 561] on div at bounding box center [648, 555] width 30 height 29
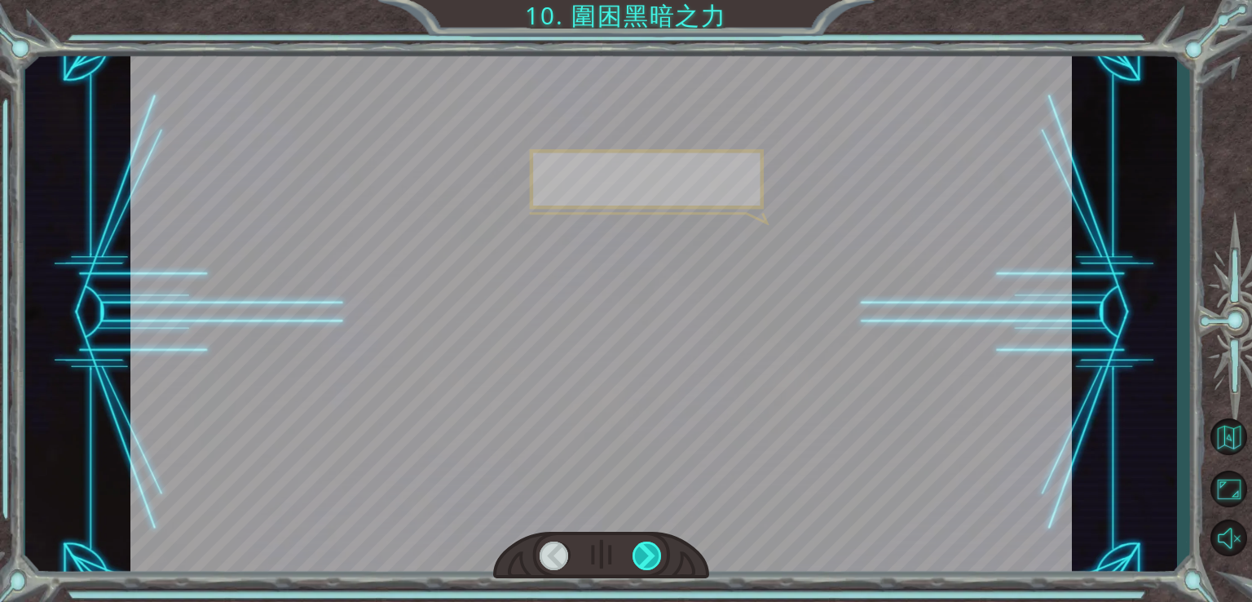
click at [654, 561] on div at bounding box center [648, 555] width 30 height 29
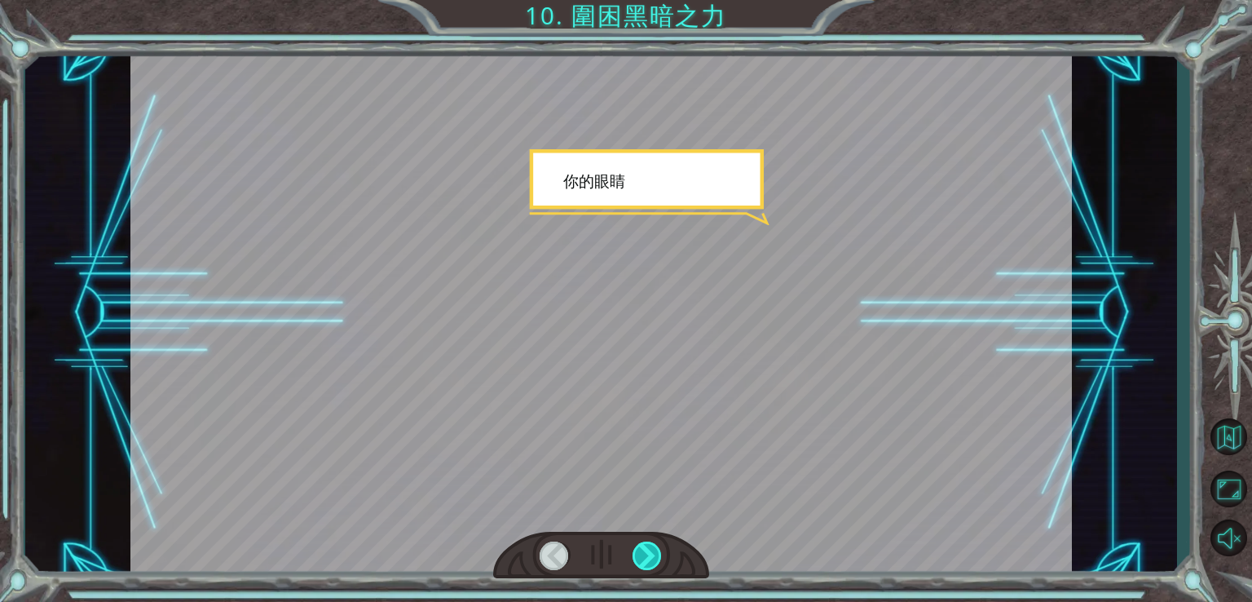
click at [654, 561] on div at bounding box center [648, 555] width 30 height 29
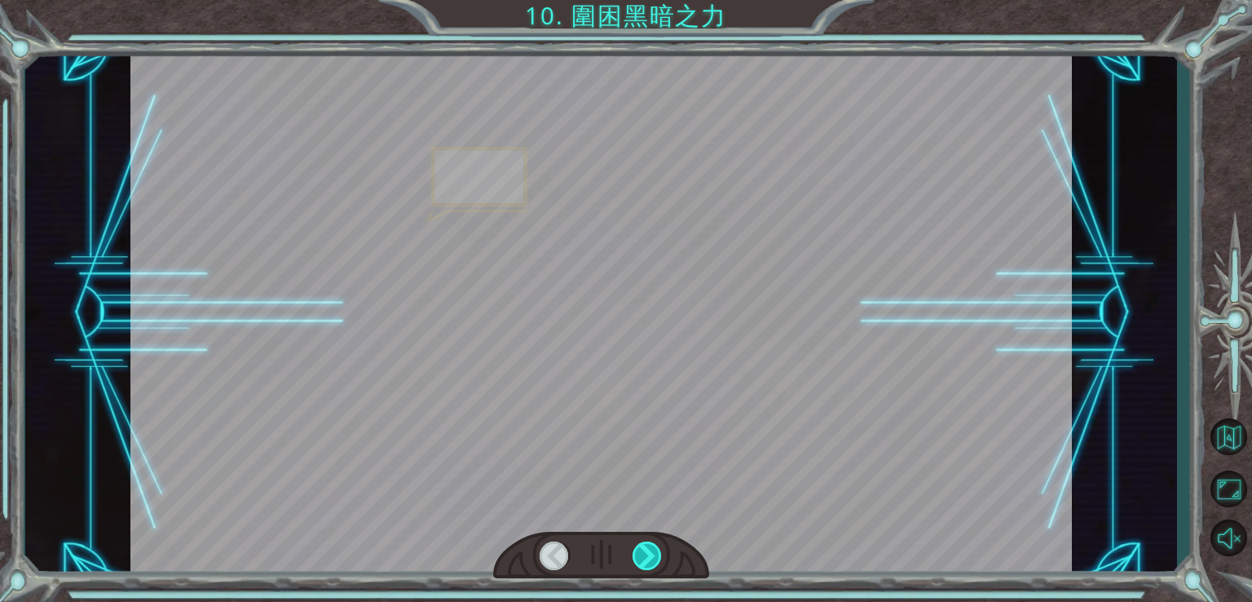
click at [654, 561] on div at bounding box center [648, 555] width 30 height 29
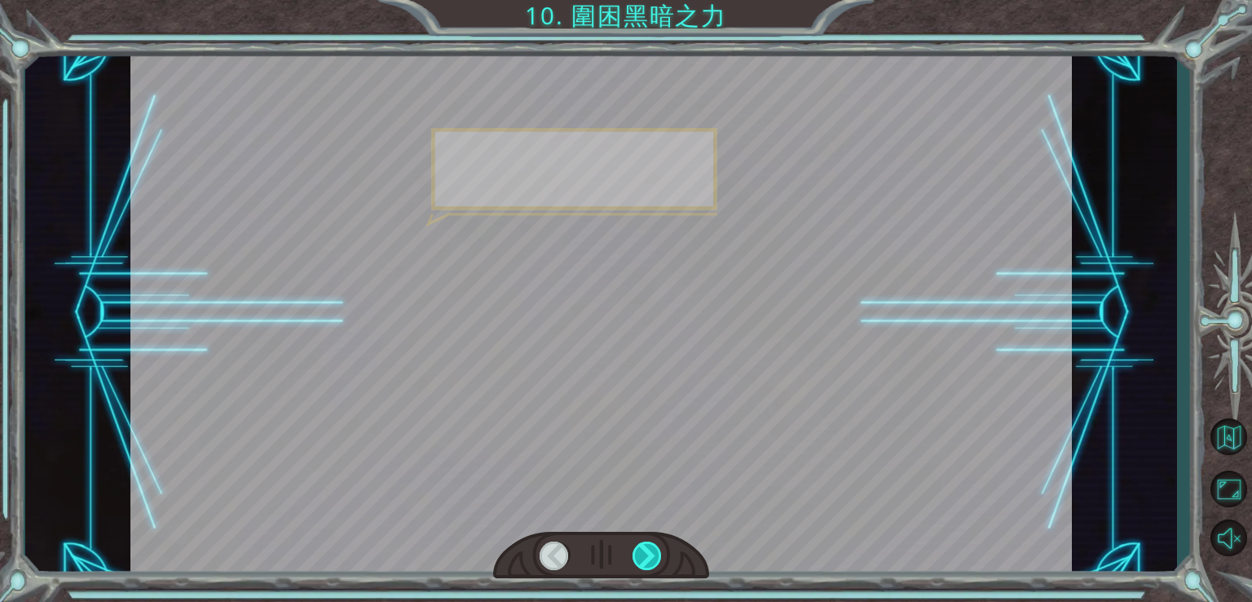
click at [654, 561] on div at bounding box center [648, 555] width 30 height 29
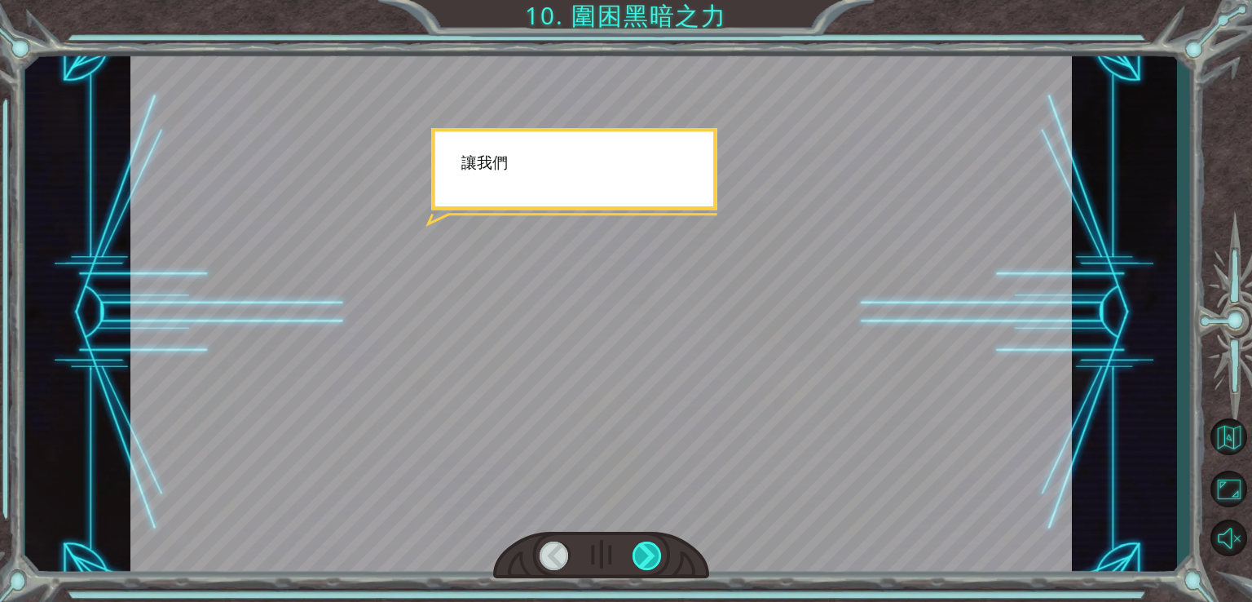
click at [654, 561] on div at bounding box center [648, 555] width 30 height 29
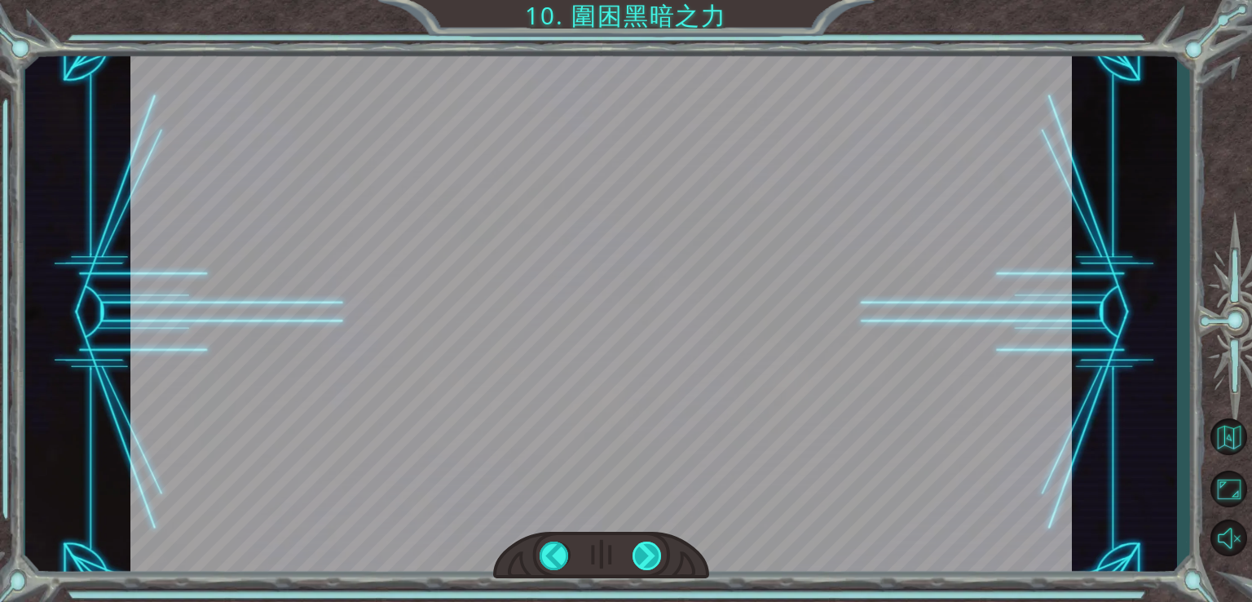
click at [654, 561] on div at bounding box center [648, 555] width 30 height 29
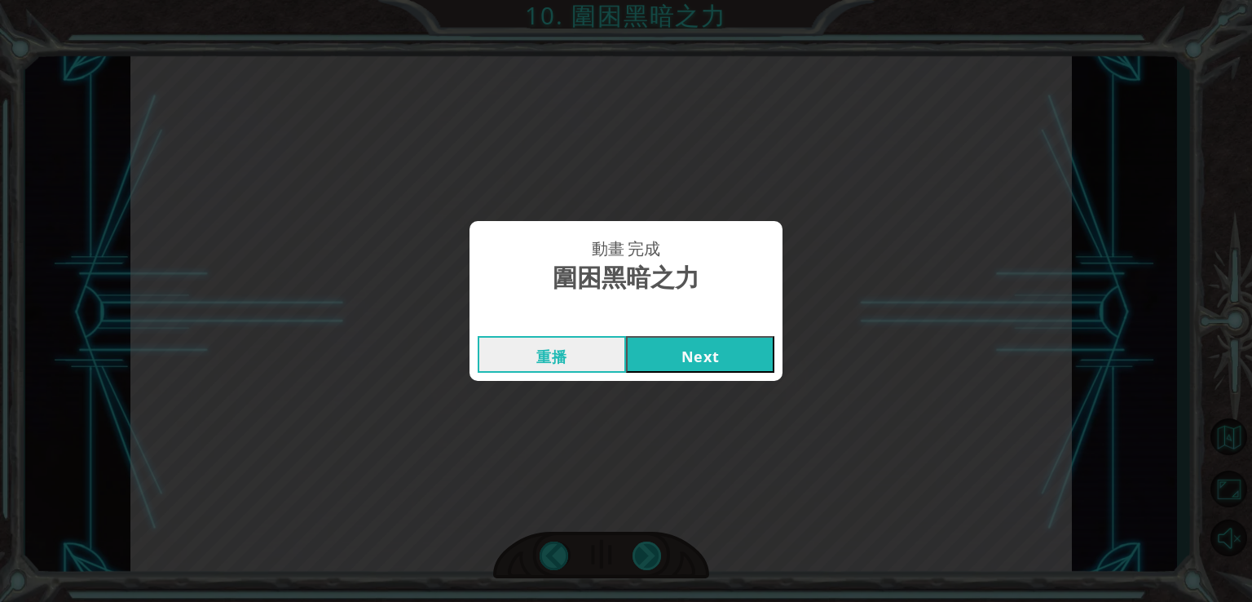
click at [654, 561] on div "動畫 完成 圍困黑暗之力 重播 Next" at bounding box center [626, 301] width 1252 height 602
click at [722, 350] on button "Next" at bounding box center [700, 354] width 148 height 37
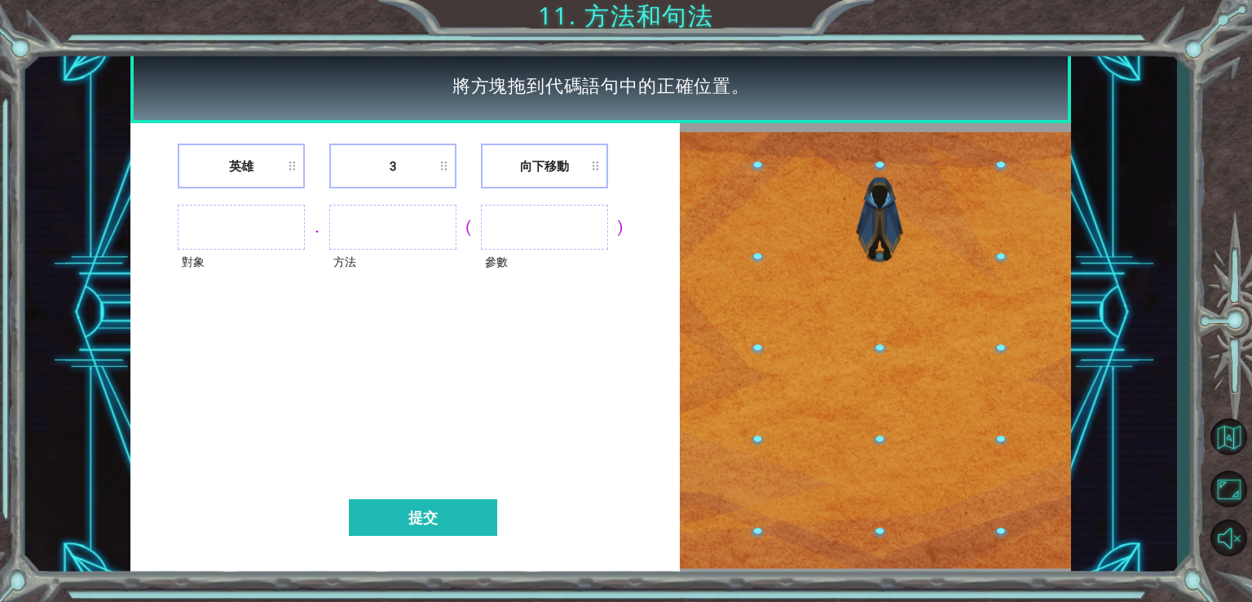
click at [230, 206] on ul at bounding box center [241, 227] width 127 height 45
click at [239, 232] on ul at bounding box center [241, 227] width 127 height 45
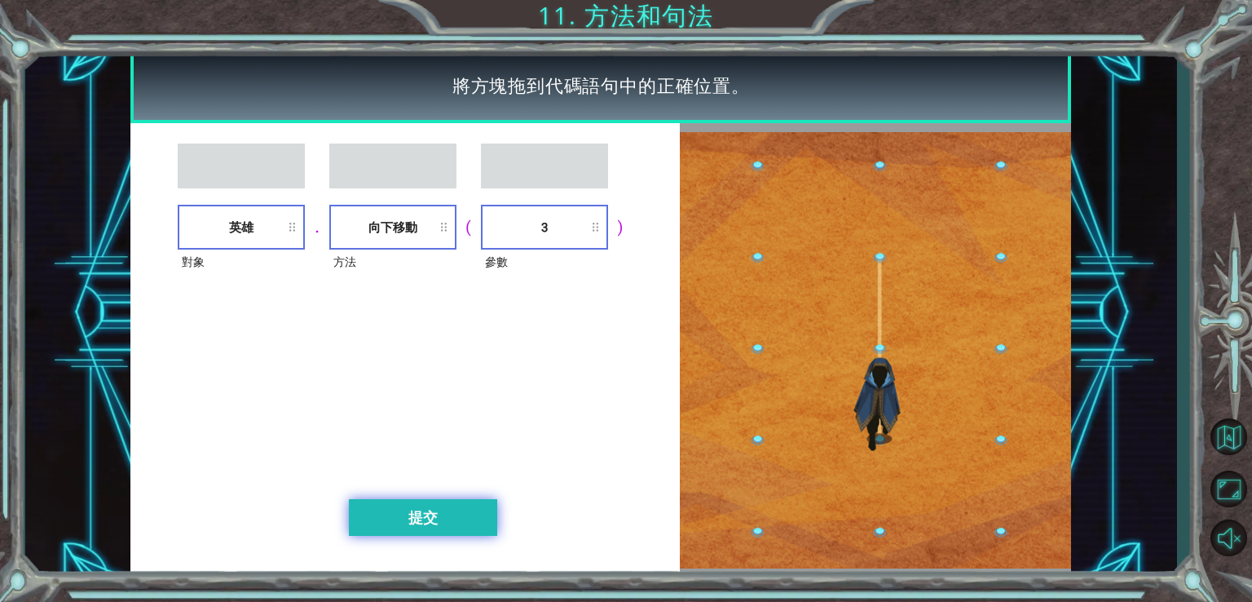
click at [398, 527] on button "提交" at bounding box center [423, 517] width 148 height 37
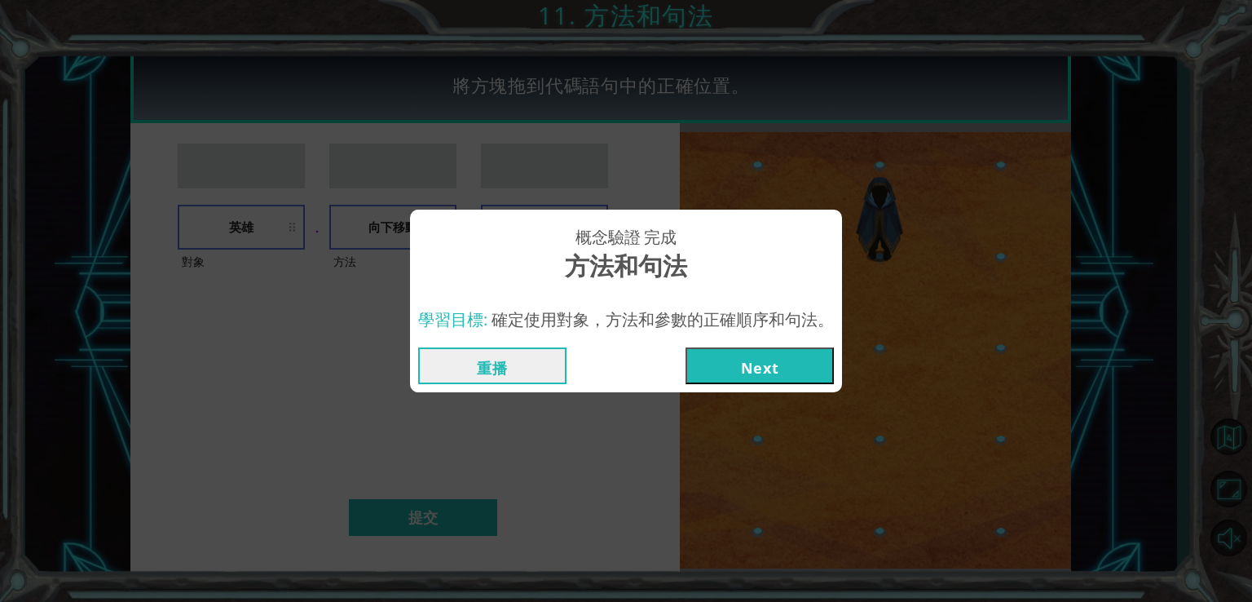
click at [780, 375] on button "Next" at bounding box center [760, 365] width 148 height 37
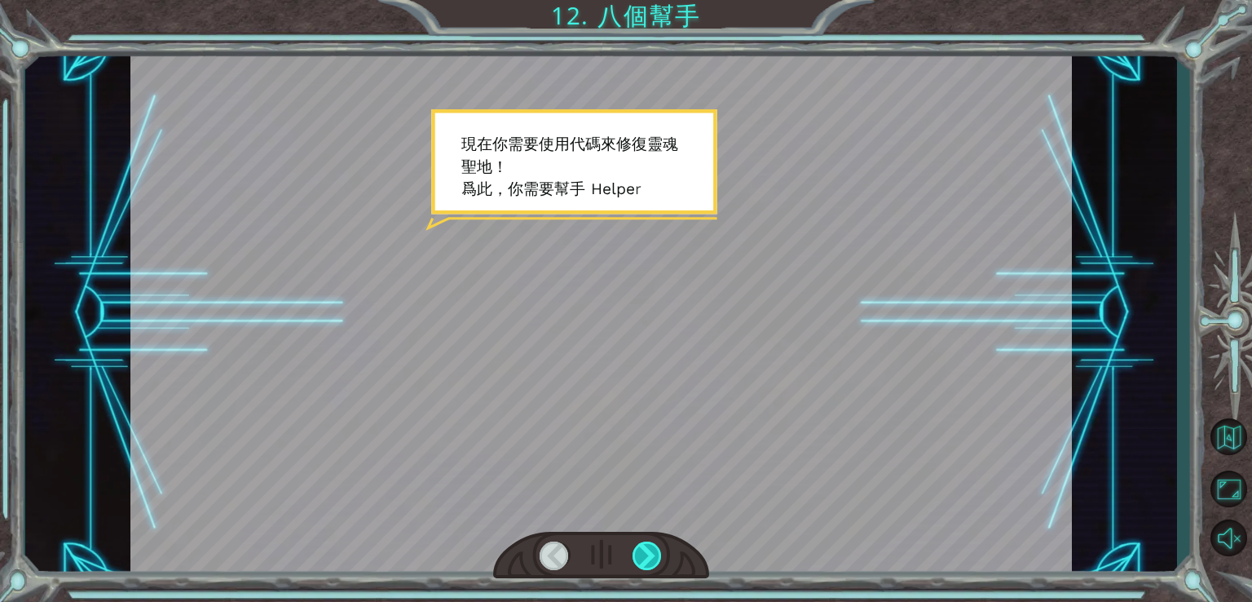
click at [659, 545] on div at bounding box center [648, 555] width 30 height 29
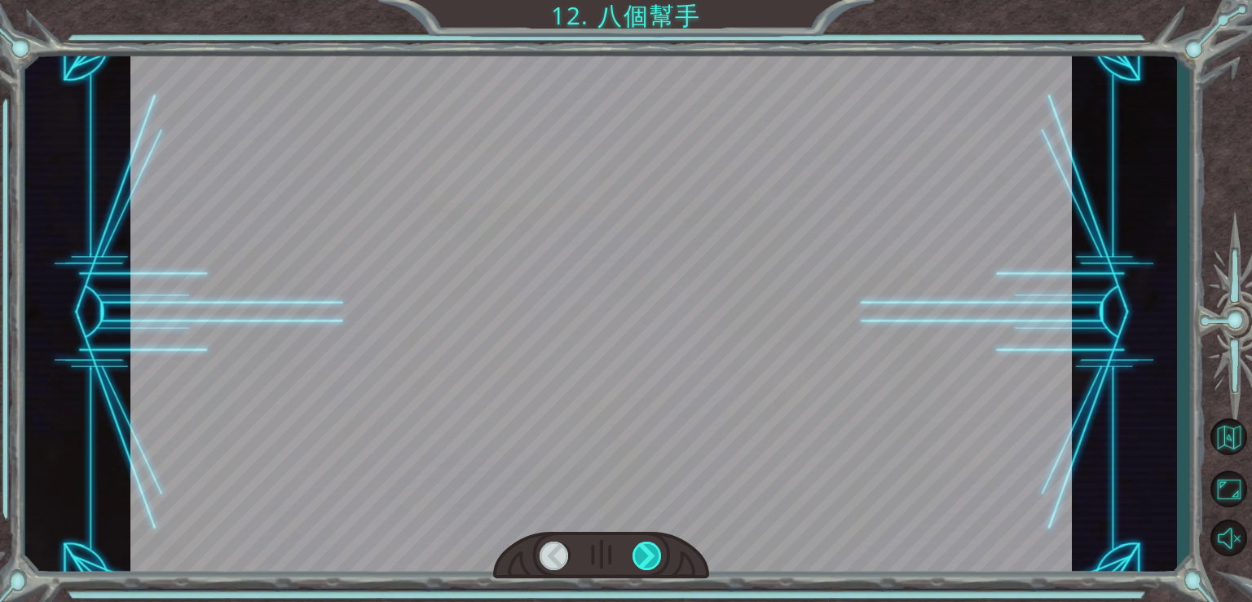
click at [659, 545] on div at bounding box center [648, 555] width 30 height 29
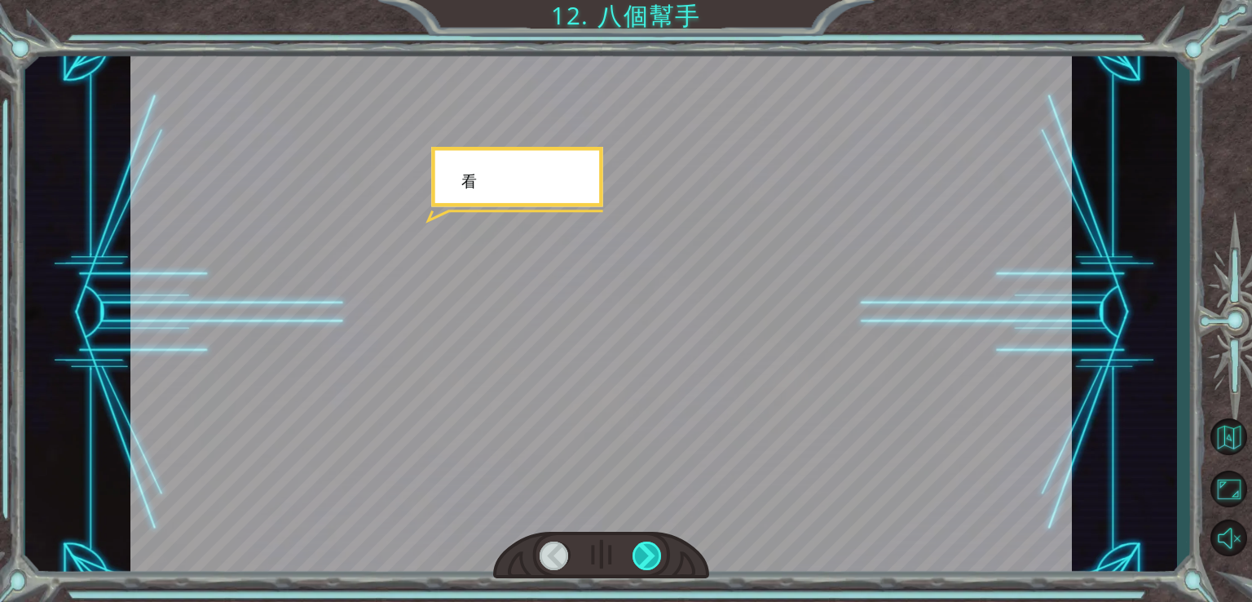
click at [659, 545] on div at bounding box center [648, 555] width 30 height 29
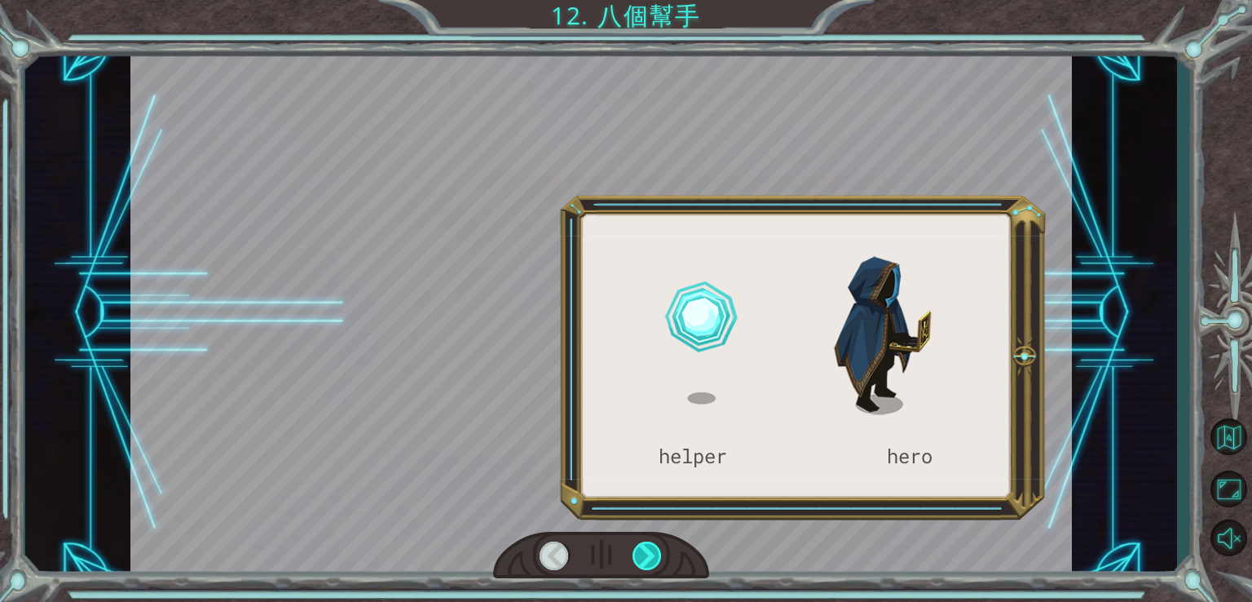
click at [659, 545] on div at bounding box center [648, 555] width 30 height 29
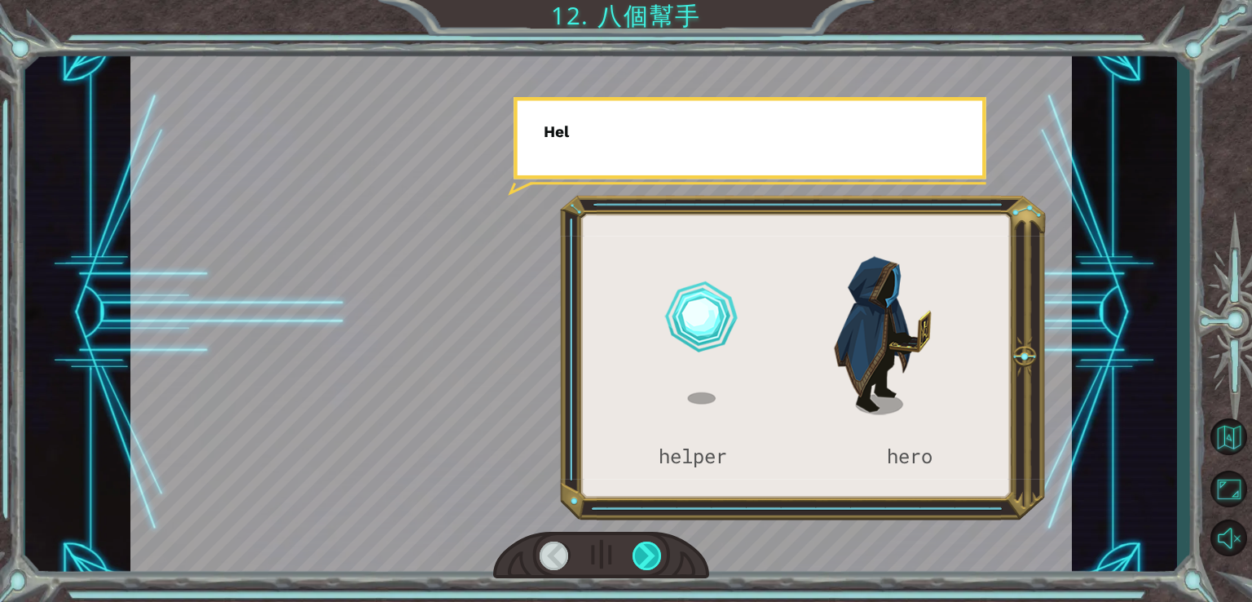
click at [659, 545] on div at bounding box center [648, 555] width 30 height 29
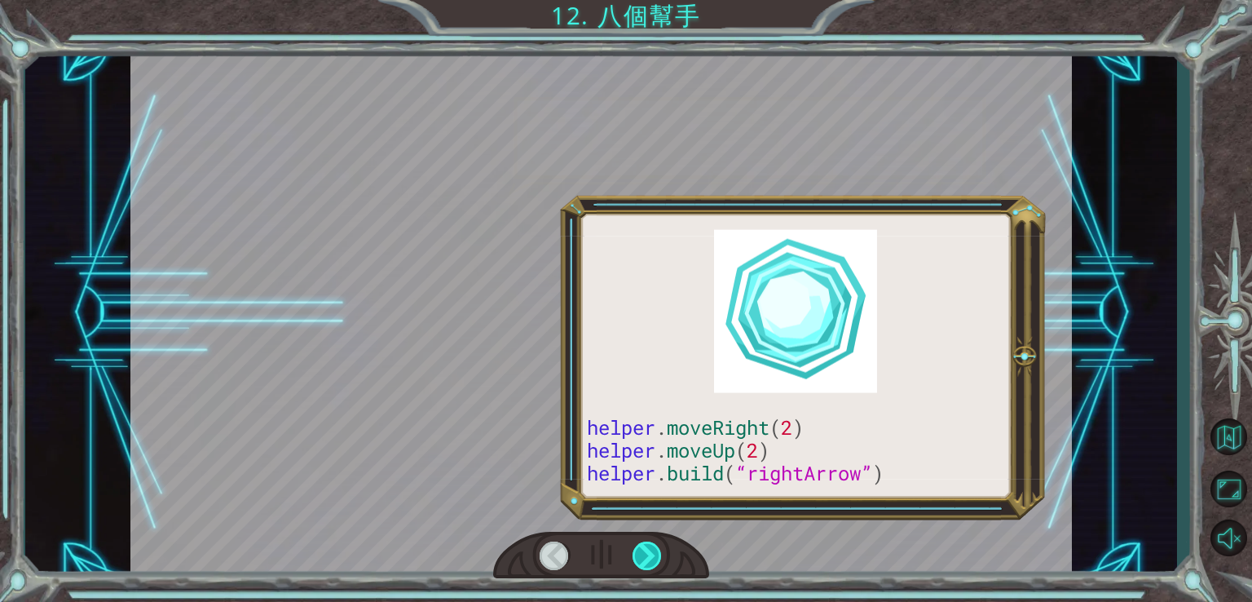
click at [659, 545] on div at bounding box center [648, 555] width 30 height 29
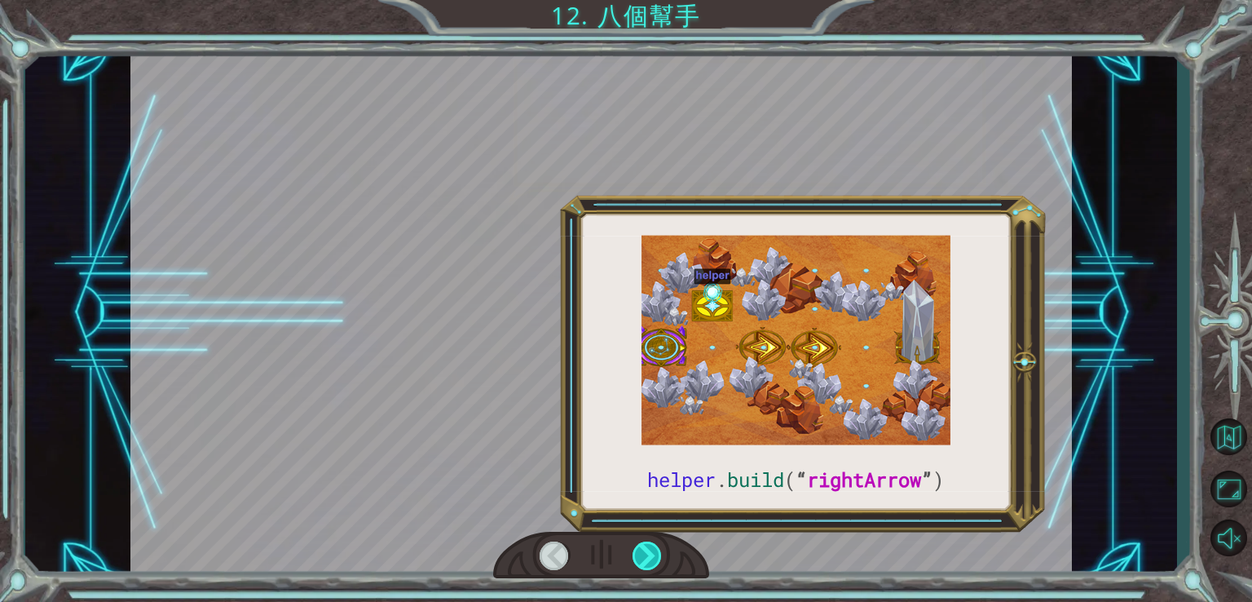
click at [659, 545] on div at bounding box center [648, 555] width 30 height 29
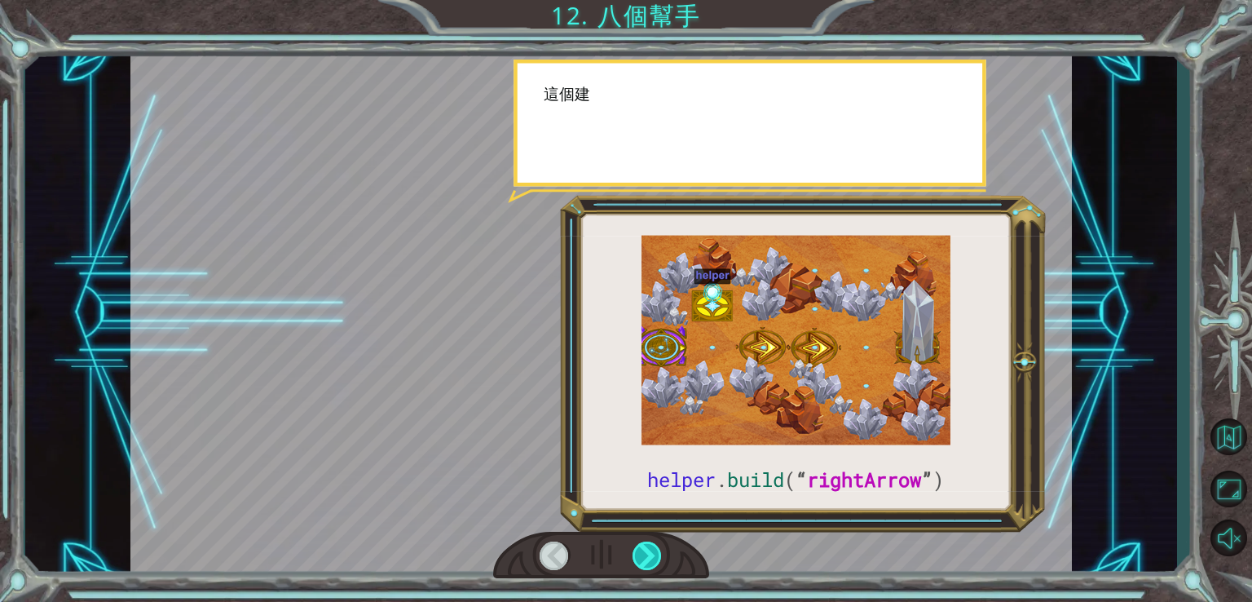
click at [659, 545] on div at bounding box center [648, 555] width 30 height 29
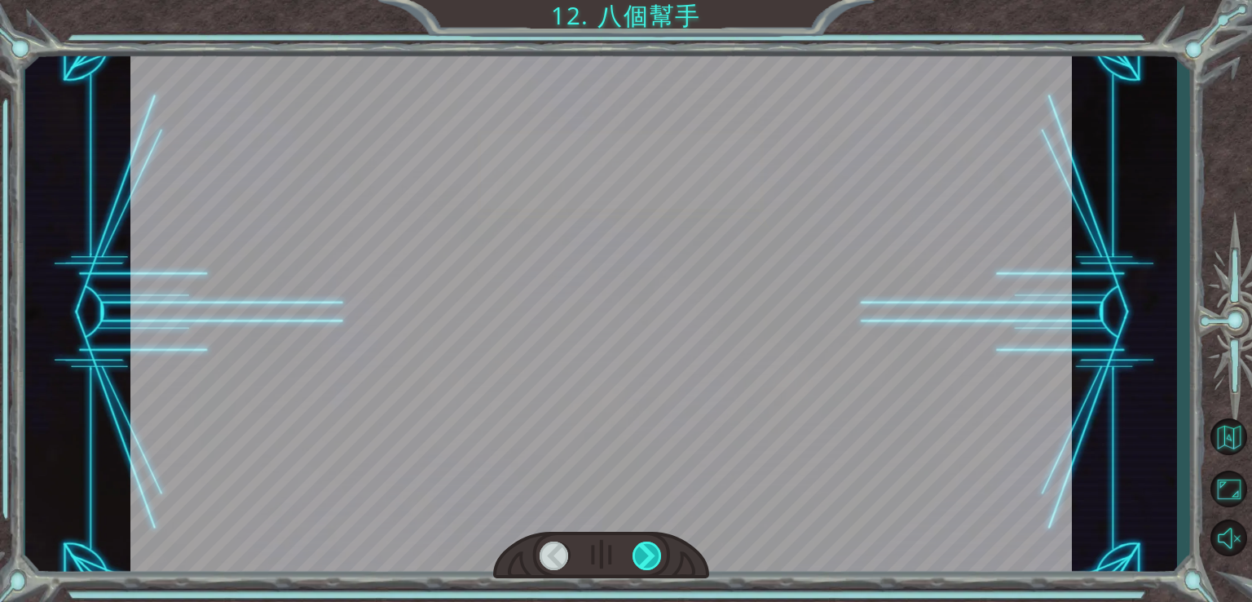
click at [658, 545] on div at bounding box center [648, 555] width 30 height 29
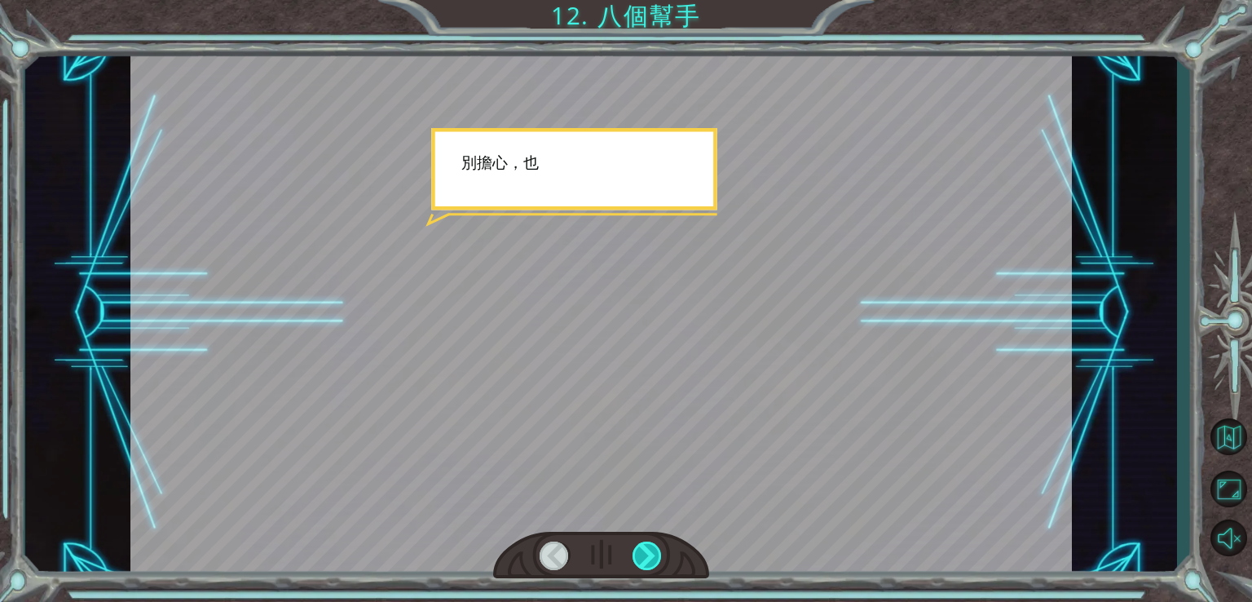
click at [656, 545] on div at bounding box center [648, 555] width 30 height 29
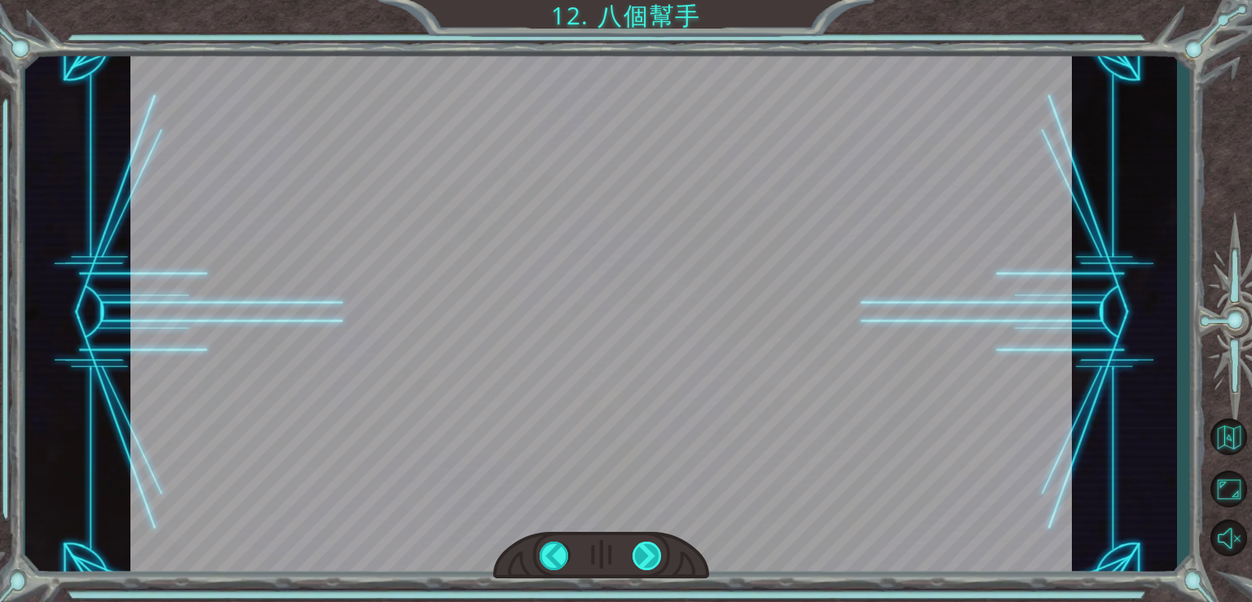
click at [656, 545] on div at bounding box center [648, 555] width 30 height 29
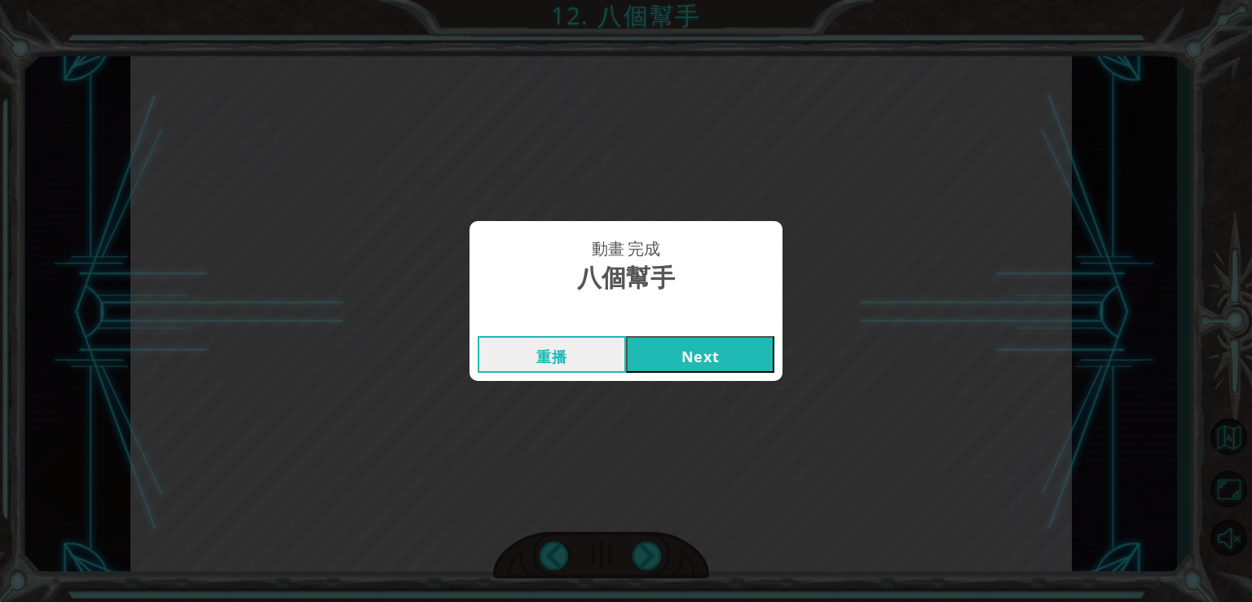
click at [711, 349] on button "Next" at bounding box center [700, 354] width 148 height 37
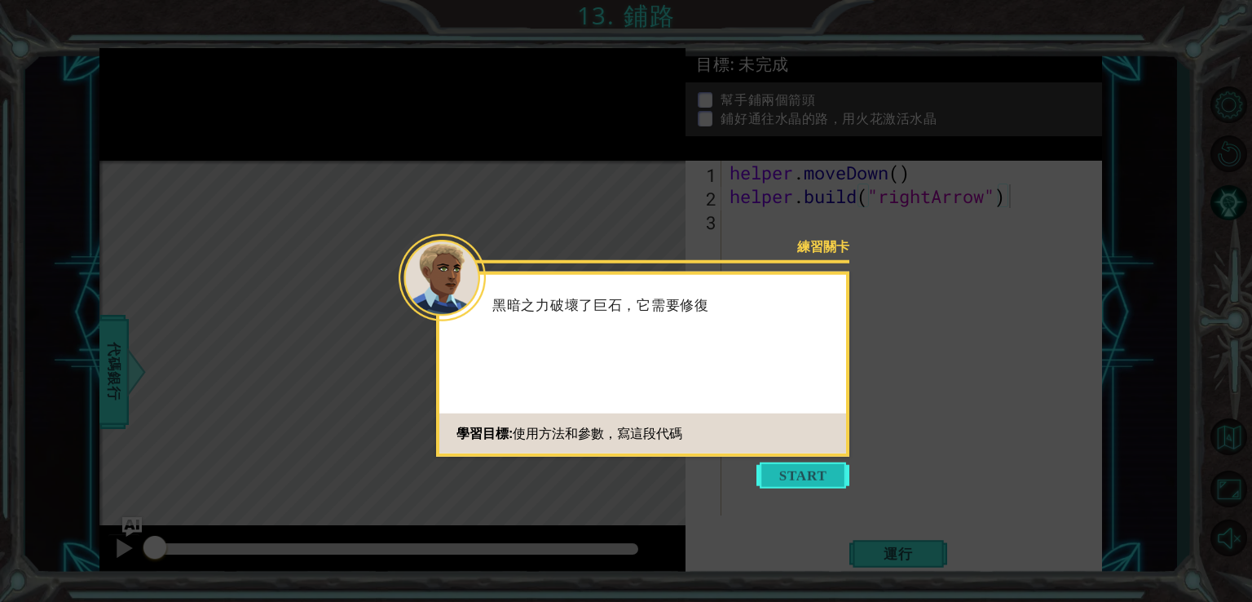
click at [793, 462] on button "Start" at bounding box center [803, 475] width 93 height 26
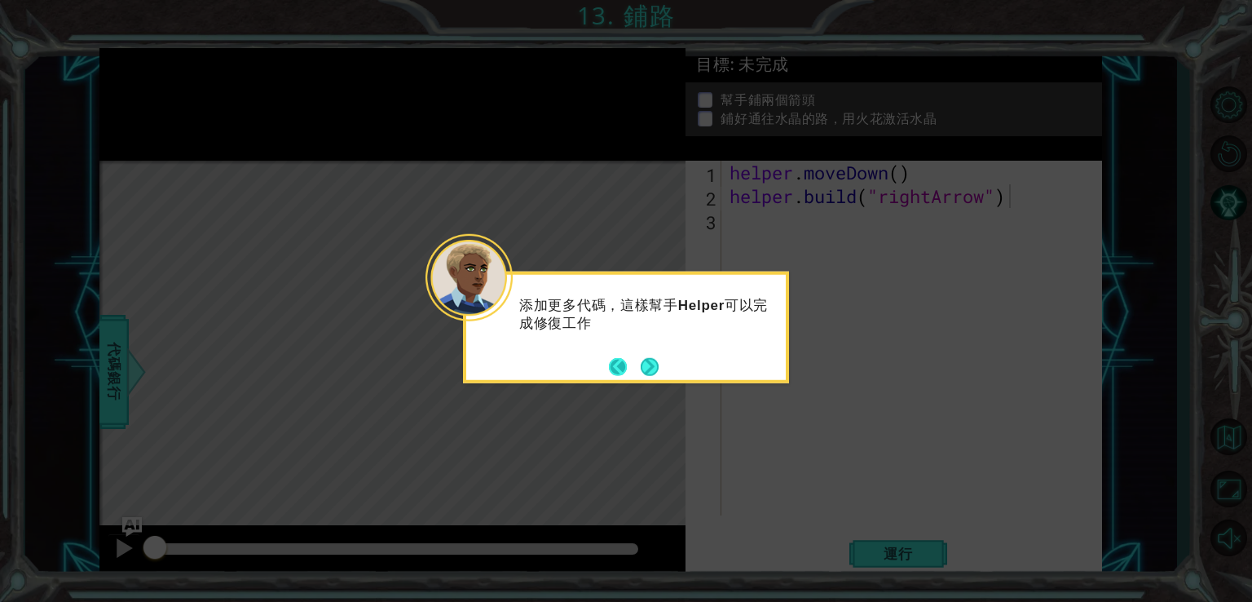
click at [634, 359] on button "Back" at bounding box center [625, 366] width 32 height 18
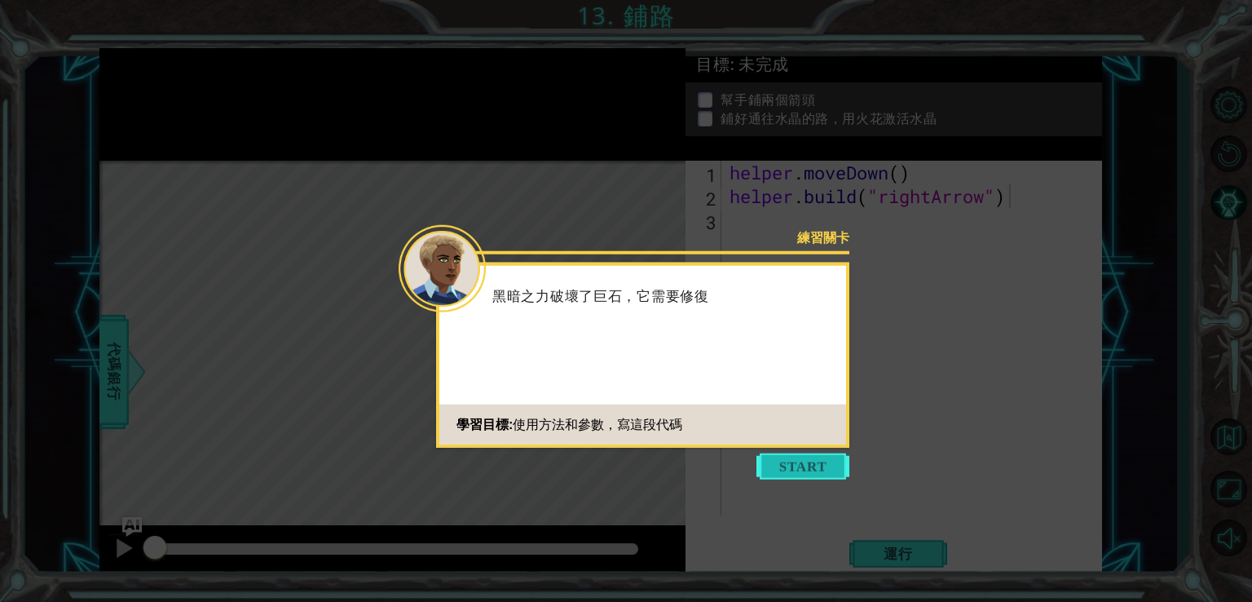
click at [764, 474] on button "Start" at bounding box center [803, 466] width 93 height 26
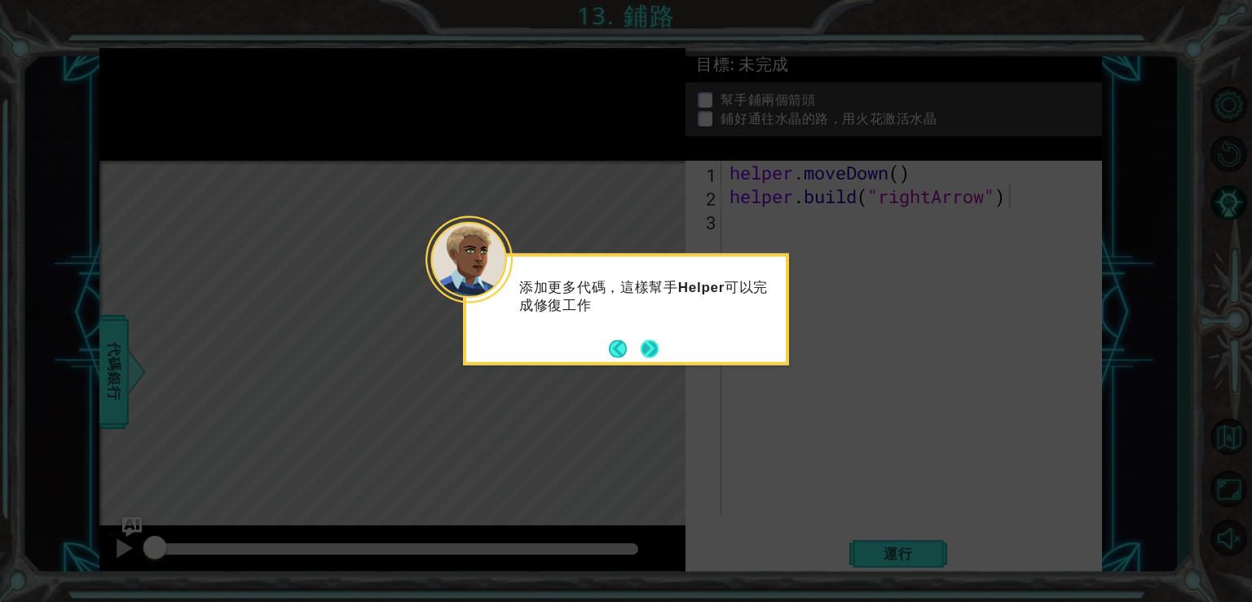
click at [652, 341] on button "Next" at bounding box center [650, 348] width 27 height 27
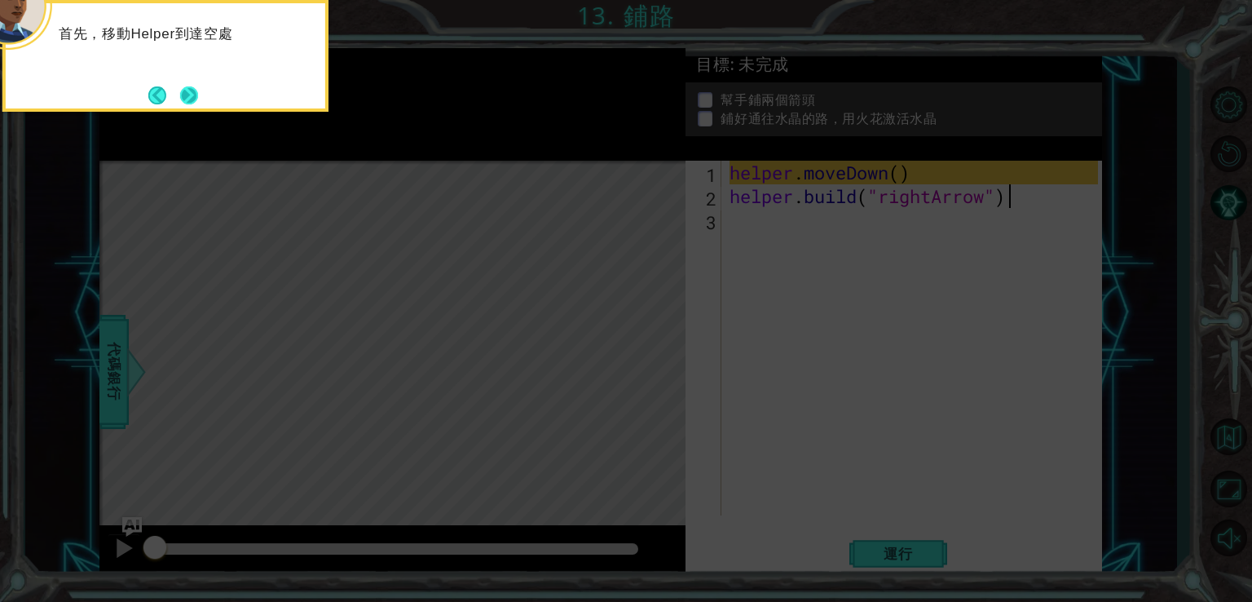
click at [192, 99] on button "Next" at bounding box center [189, 95] width 19 height 19
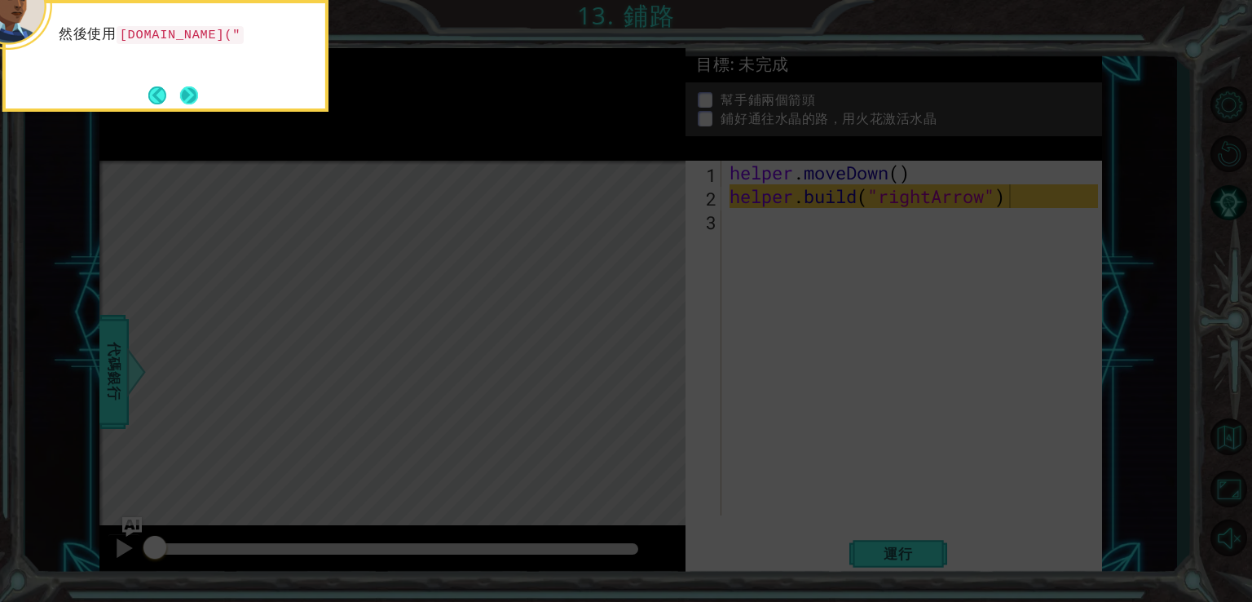
click at [197, 86] on button "Next" at bounding box center [189, 95] width 18 height 18
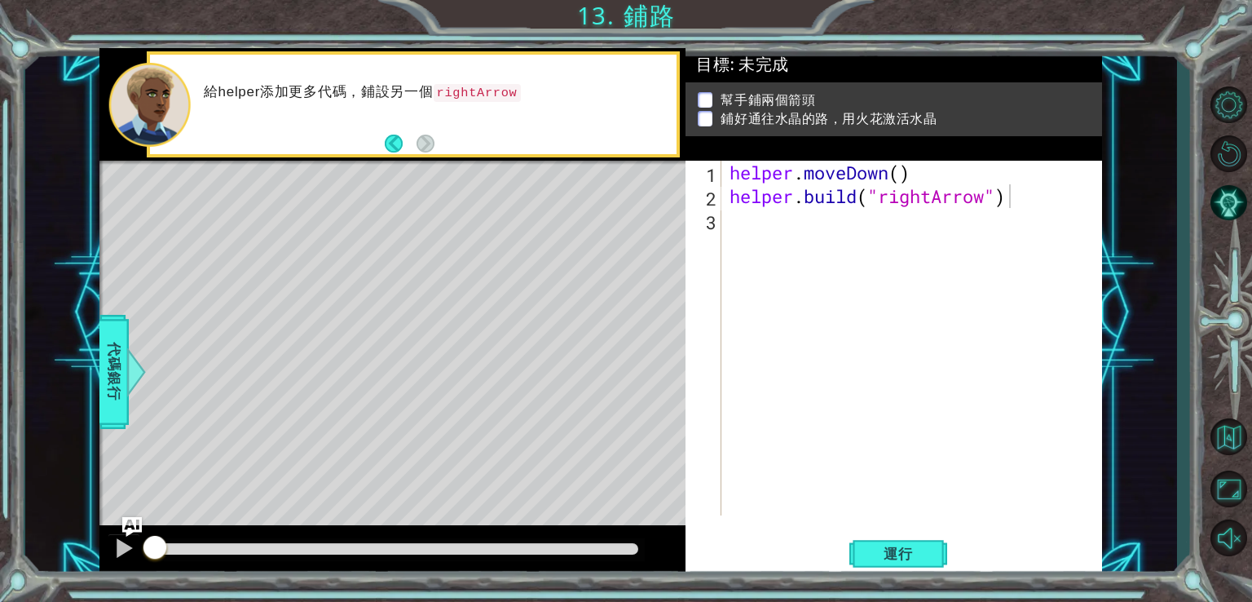
click at [434, 143] on div "給helper添加更多代碼，鋪設另一個 rightArrow" at bounding box center [413, 104] width 527 height 99
click at [886, 557] on span "運行" at bounding box center [899, 554] width 62 height 16
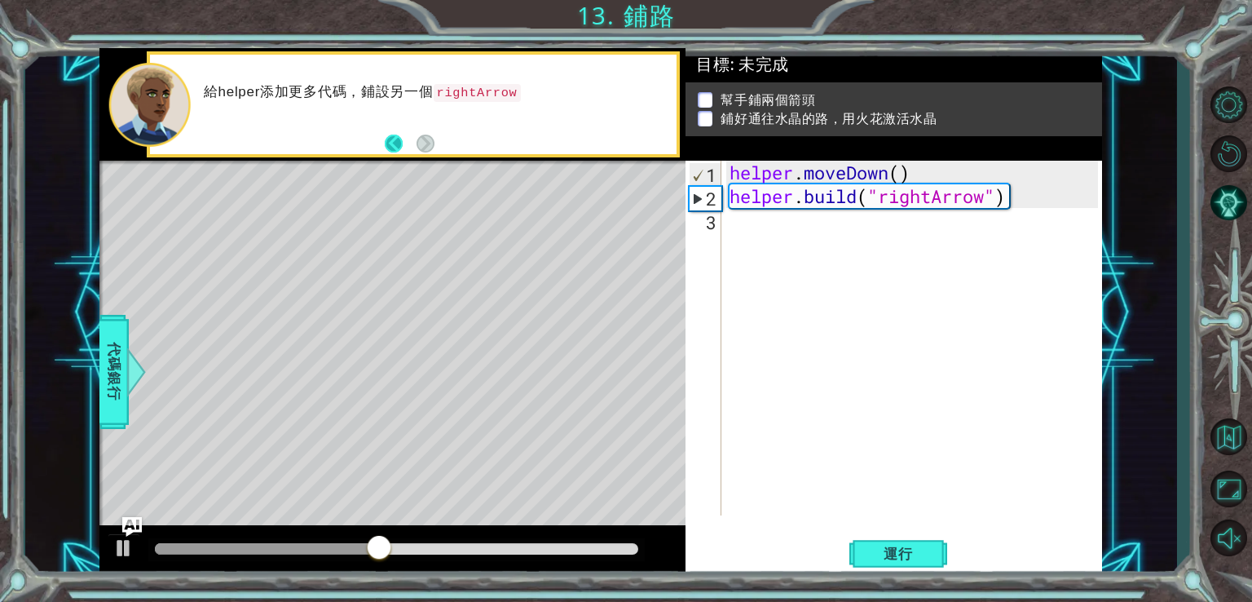
click at [389, 135] on button "Back" at bounding box center [401, 144] width 32 height 18
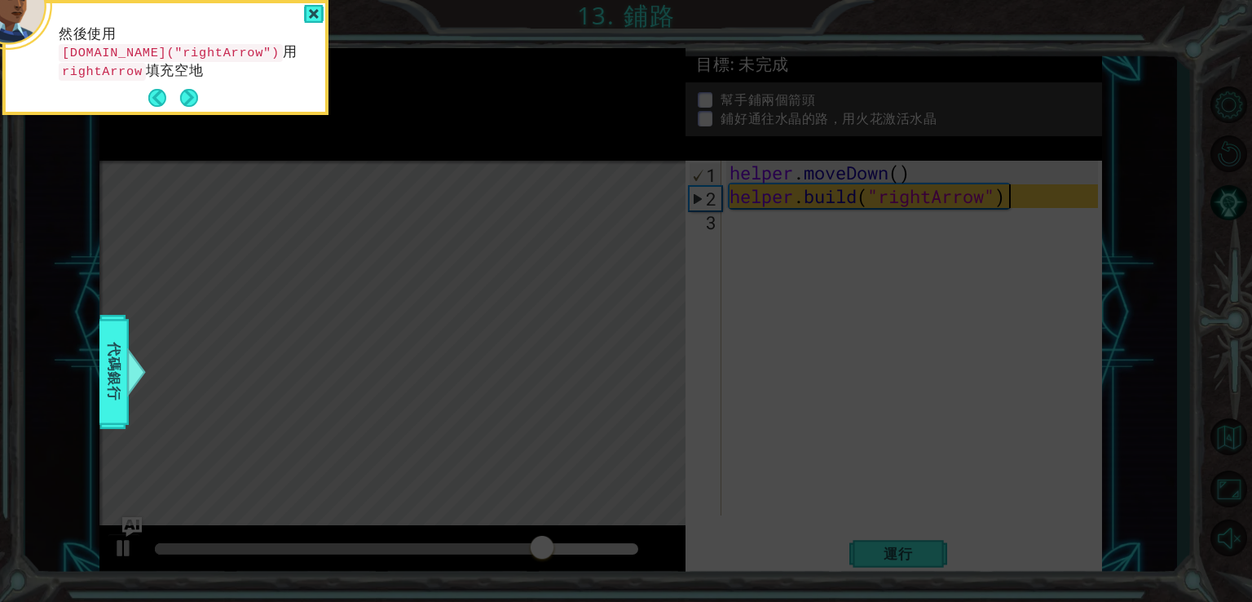
click at [195, 146] on icon at bounding box center [626, 89] width 1252 height 1023
click at [180, 89] on button "Next" at bounding box center [189, 98] width 18 height 18
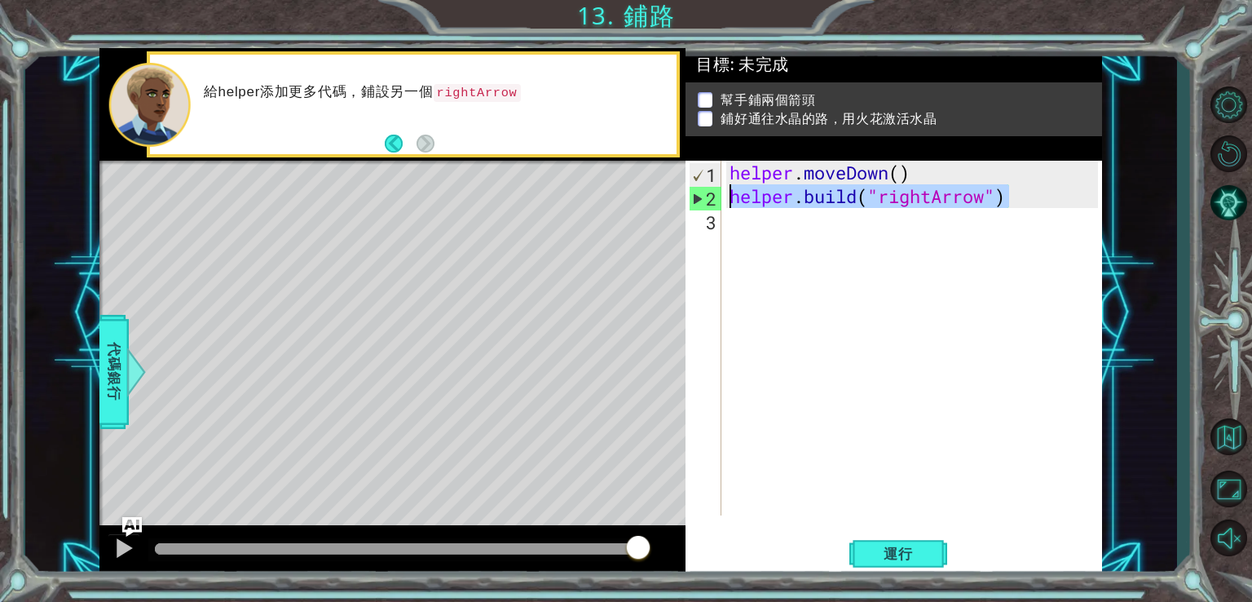
drag, startPoint x: 1021, startPoint y: 198, endPoint x: 721, endPoint y: 188, distance: 300.3
click at [721, 188] on div "helper.build("rightArrow") 1 2 3 helper . moveDown ( ) helper . build ( "rightA…" at bounding box center [892, 338] width 413 height 355
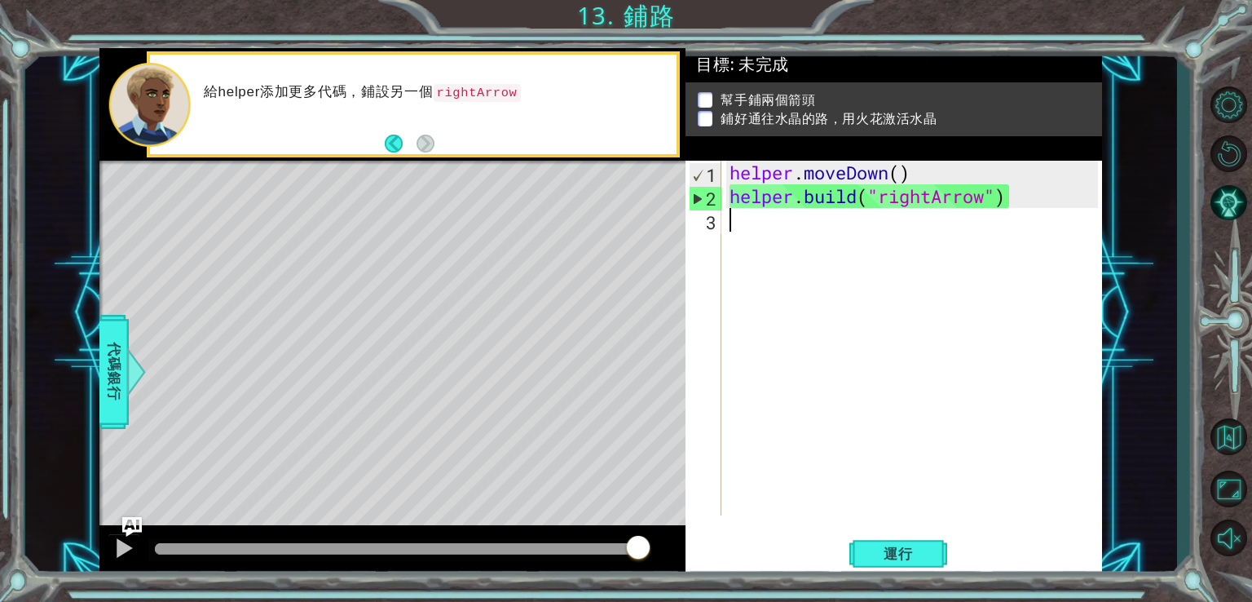
click at [740, 234] on div "helper . moveDown ( ) helper . build ( "rightArrow" )" at bounding box center [917, 362] width 380 height 402
paste textarea "helper.build("rightArrow")"
type textarea "helper.build("rightArrow")"
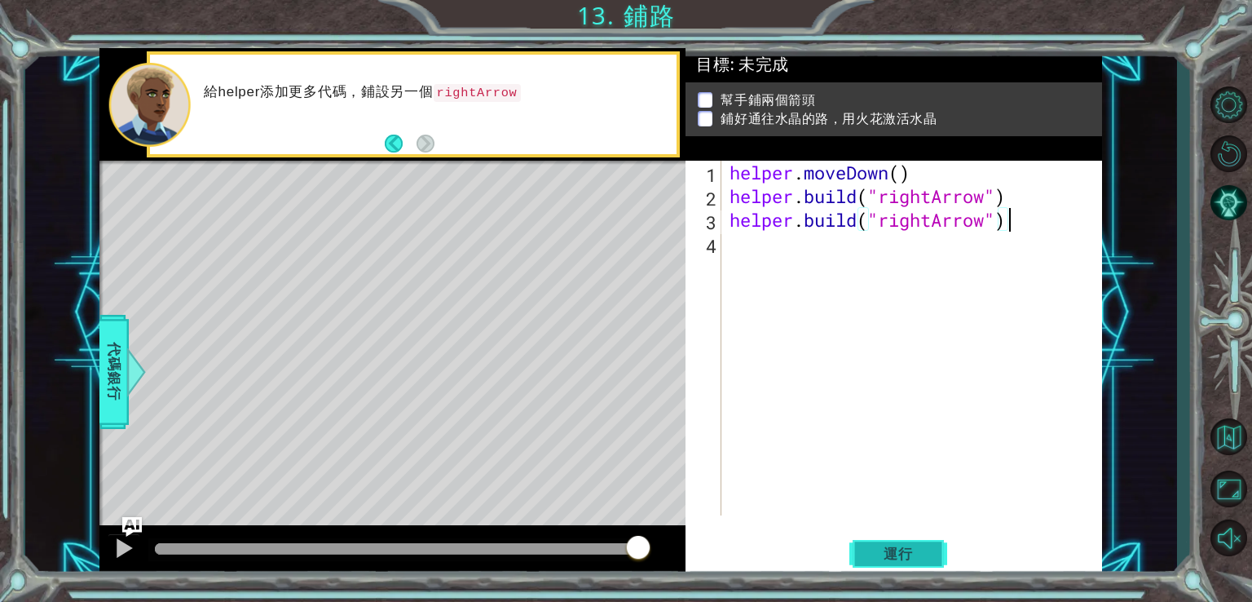
click at [899, 557] on span "運行" at bounding box center [899, 554] width 62 height 16
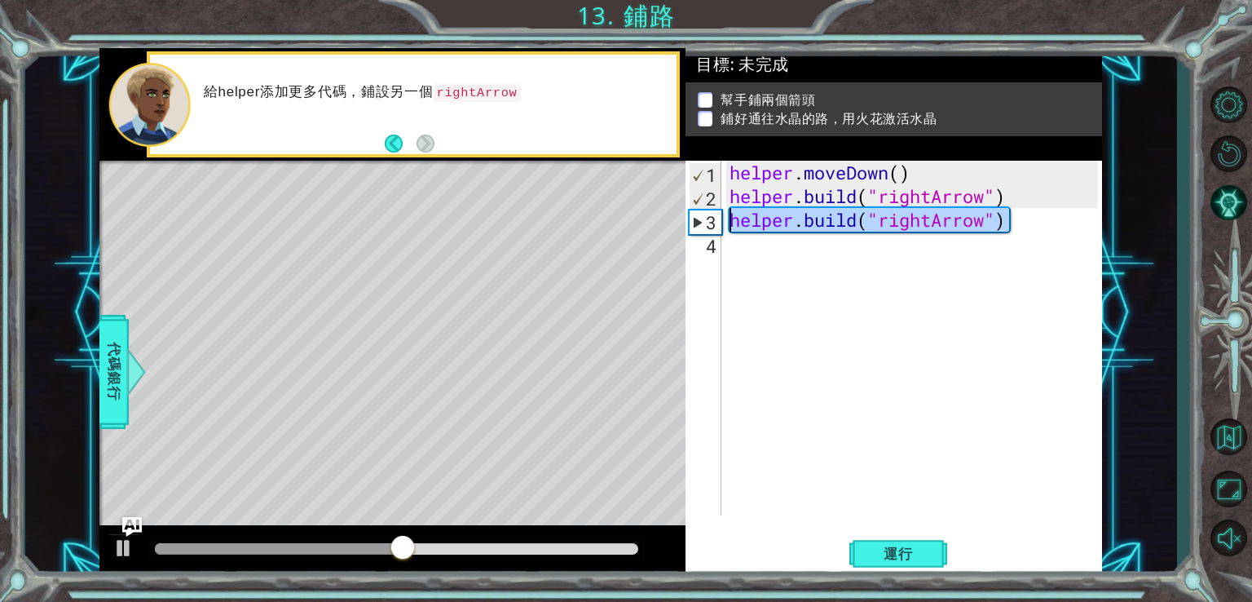
drag, startPoint x: 1028, startPoint y: 208, endPoint x: 721, endPoint y: 226, distance: 307.9
click at [721, 226] on div "helper.build("rightArrow") 1 2 3 4 helper . moveDown ( ) helper . build ( "righ…" at bounding box center [892, 338] width 413 height 355
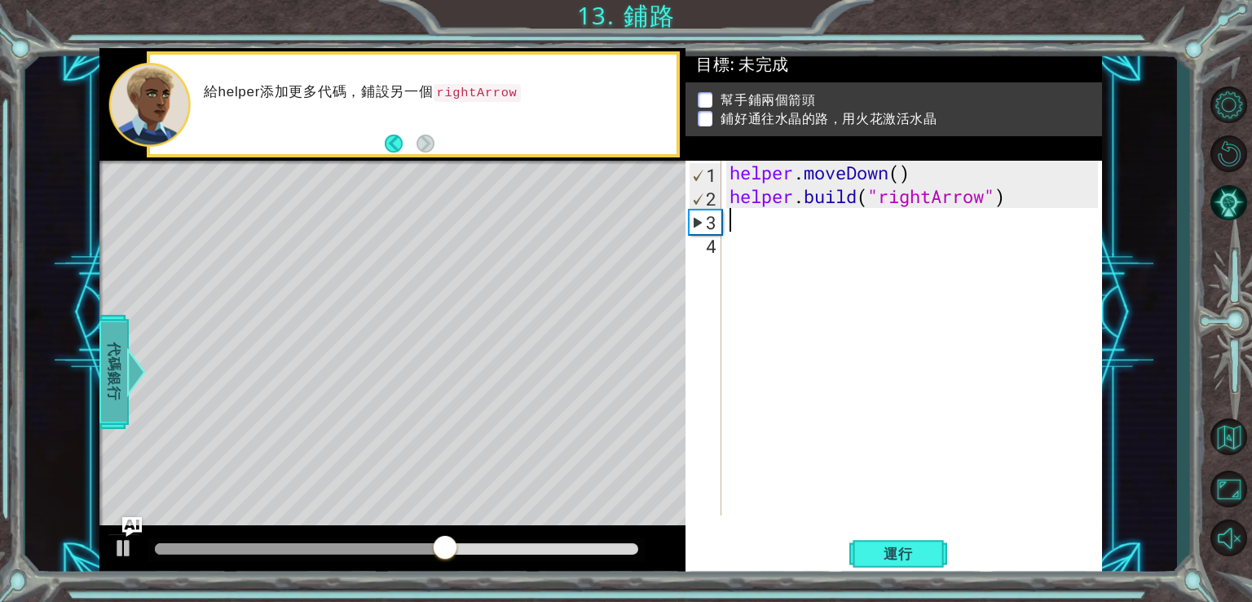
click at [108, 353] on span "代碼銀行" at bounding box center [114, 370] width 26 height 99
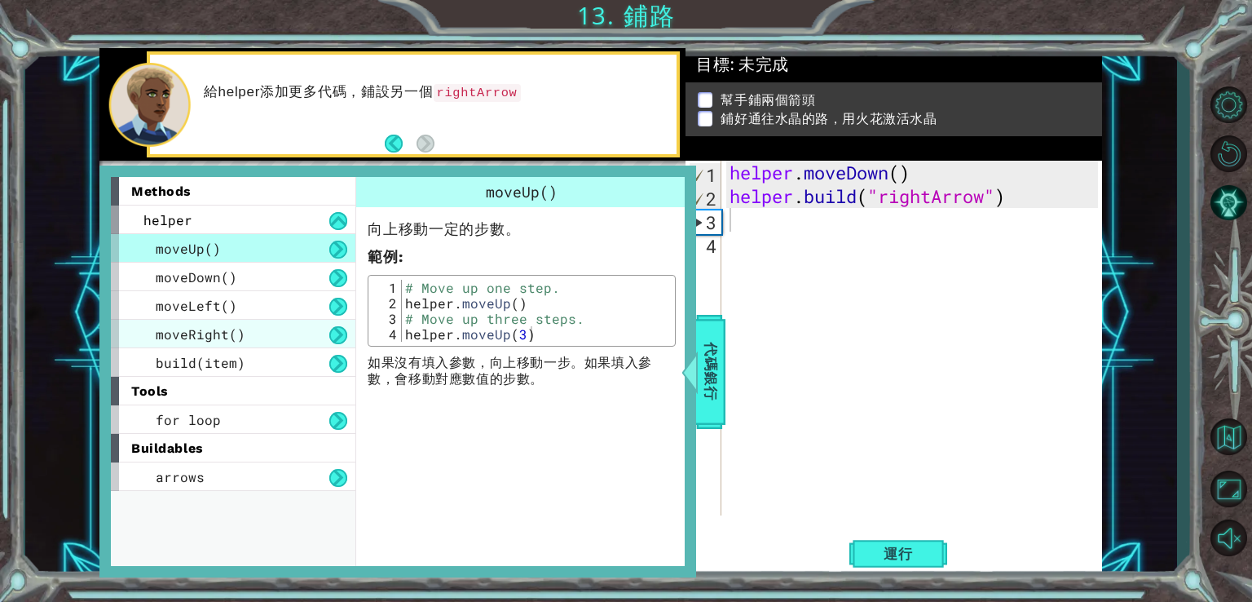
click at [176, 327] on span "moveRight()" at bounding box center [201, 333] width 90 height 17
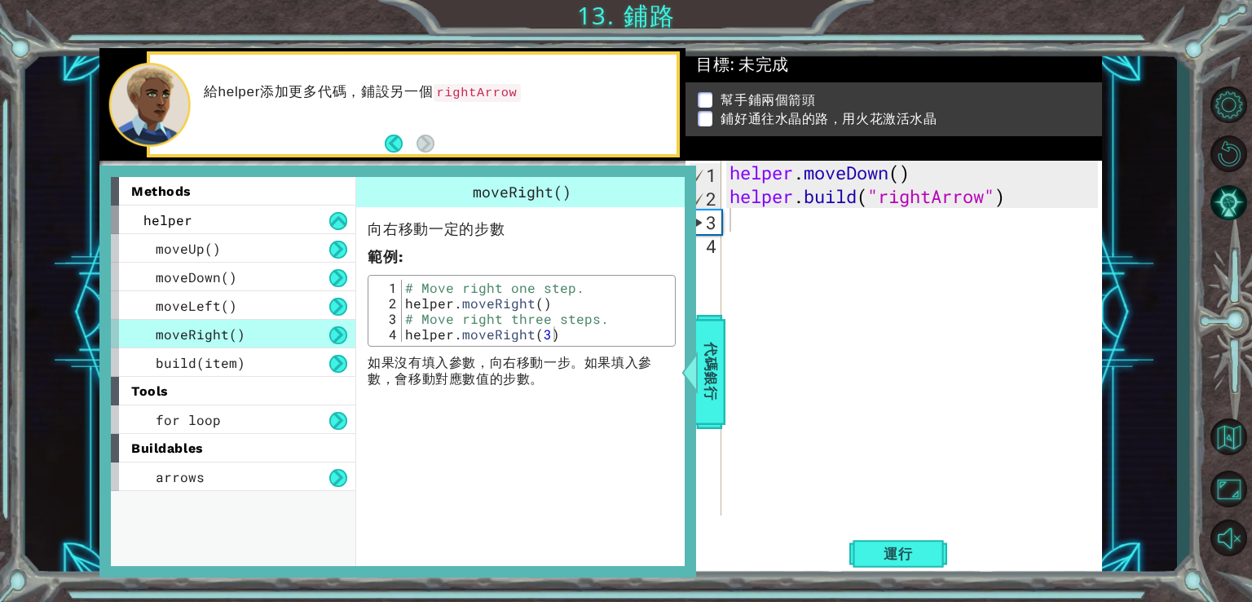
type textarea "helper.moveRight(3)"
drag, startPoint x: 561, startPoint y: 333, endPoint x: 403, endPoint y: 329, distance: 158.2
click at [403, 329] on div "# Move right one step. helper . moveRight ( ) # Move right three steps. helper …" at bounding box center [537, 326] width 270 height 93
paste textarea "helper.moveRight(3)"
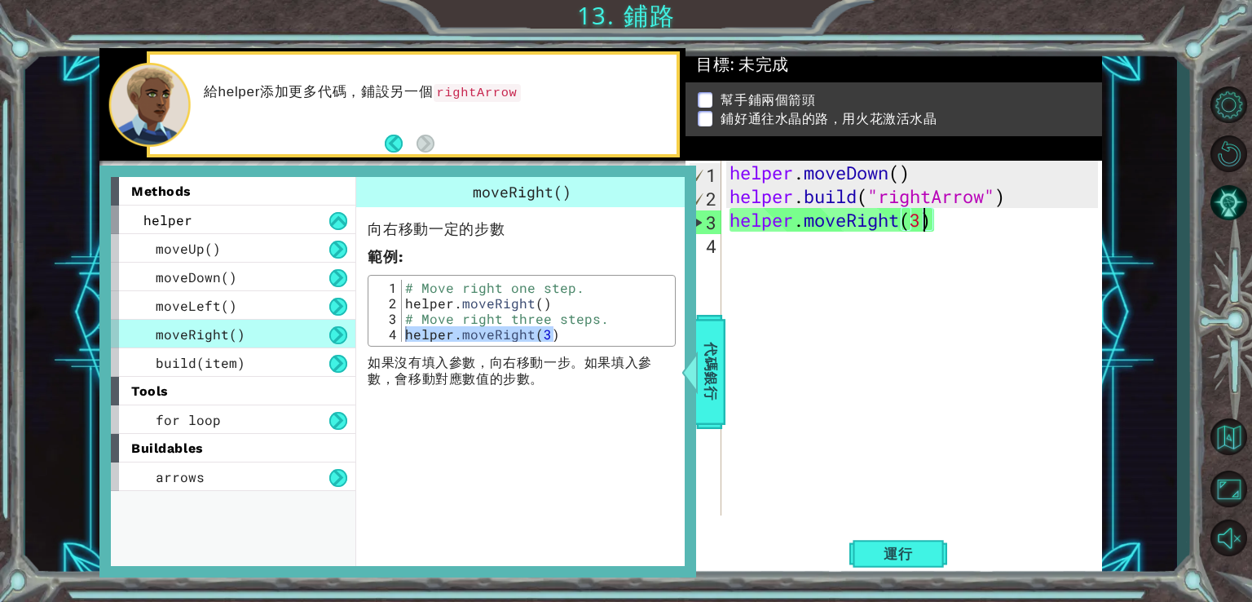
click at [925, 219] on div "helper . moveDown ( ) helper . build ( "rightArrow" ) helper . moveRight ( 3 )" at bounding box center [917, 362] width 380 height 402
type textarea "helper.moveRight()"
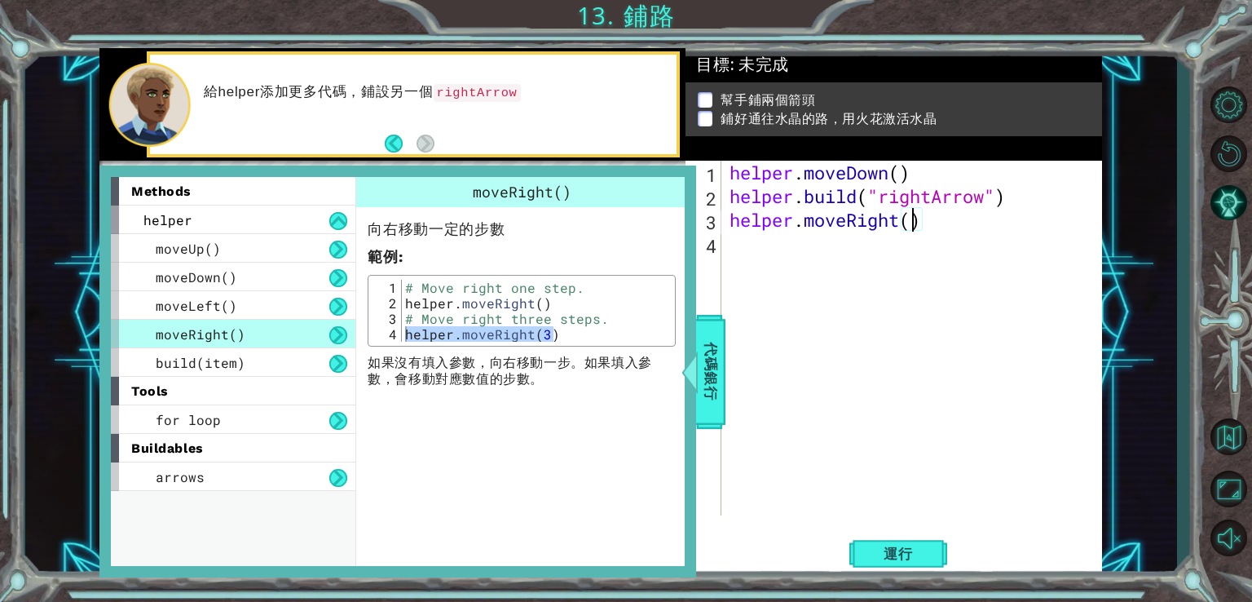
click at [949, 254] on div "helper . moveDown ( ) helper . build ( "rightArrow" ) helper . moveRight ( )" at bounding box center [917, 362] width 380 height 402
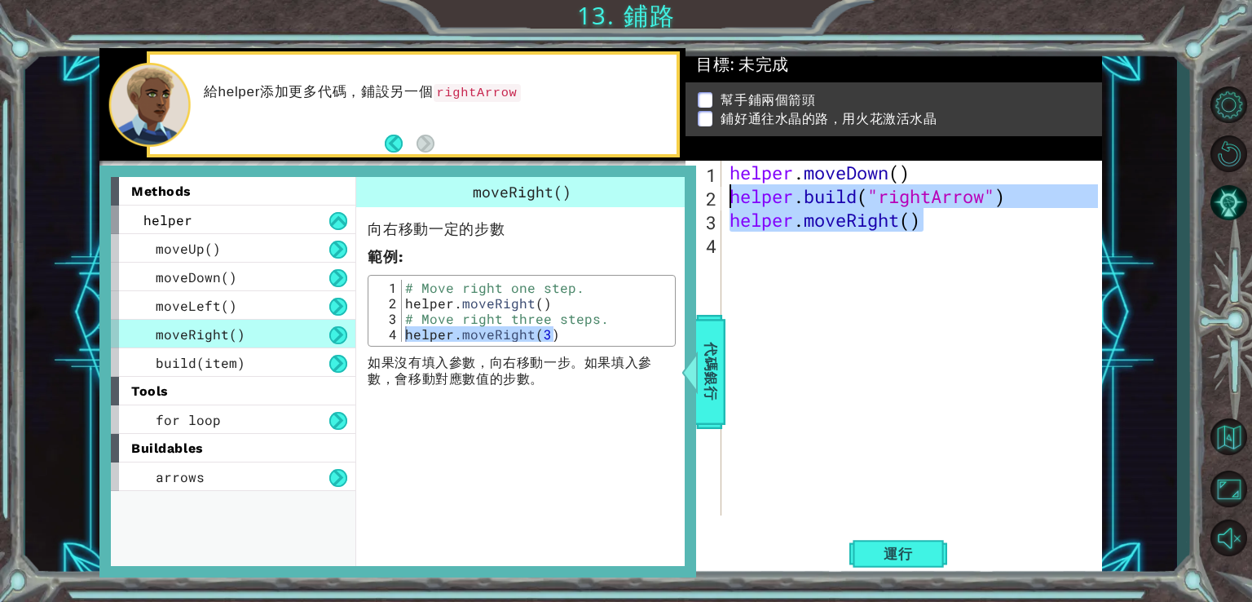
drag, startPoint x: 1016, startPoint y: 206, endPoint x: 714, endPoint y: 205, distance: 301.7
click at [714, 205] on div "1 2 3 4 helper . moveDown ( ) helper . build ( "rightArrow" ) helper . moveRigh…" at bounding box center [892, 338] width 413 height 355
drag, startPoint x: 759, startPoint y: 197, endPoint x: 1031, endPoint y: 167, distance: 273.2
click at [1030, 164] on div "helper . moveDown ( ) helper . build ( "rightArrow" ) helper . moveRight ( )" at bounding box center [917, 362] width 380 height 402
drag, startPoint x: 1023, startPoint y: 187, endPoint x: 695, endPoint y: 187, distance: 328.6
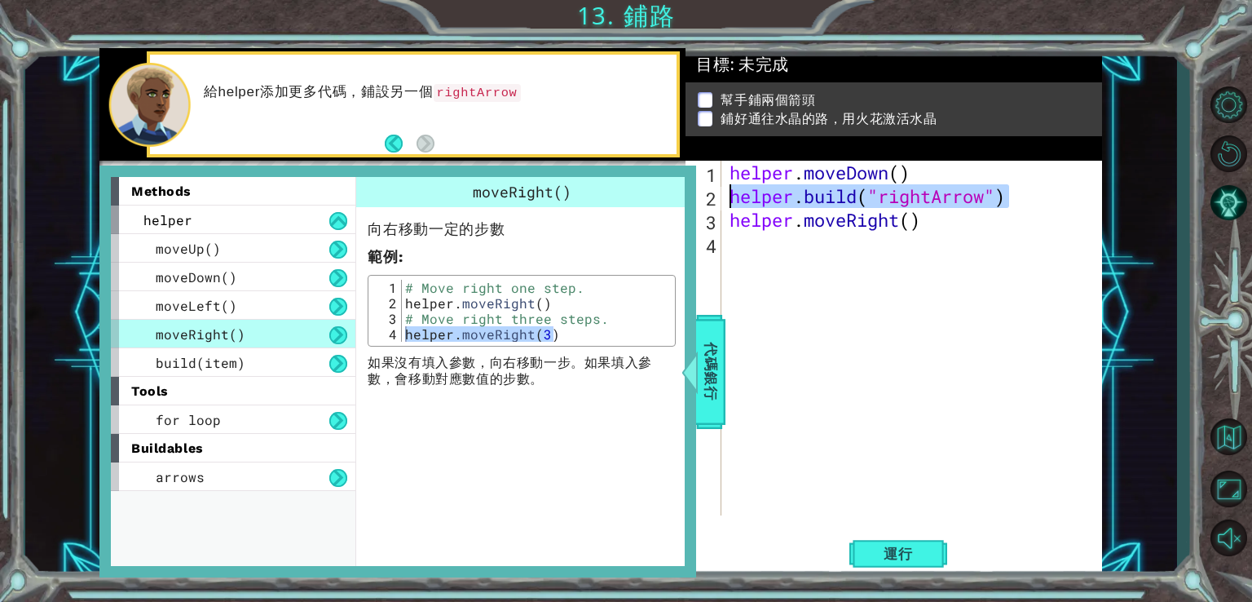
click at [694, 187] on div "1 ההההההההההההההההההההההההההההההההההההההההההההההההההההההההההההההההההההההההההההה…" at bounding box center [600, 312] width 1003 height 529
type textarea "helper.build("rightArrow")"
click at [744, 236] on div "helper . moveDown ( ) helper . build ( "rightArrow" ) helper . moveRight ( )" at bounding box center [917, 362] width 380 height 402
paste textarea "helper.build("rightArrow")"
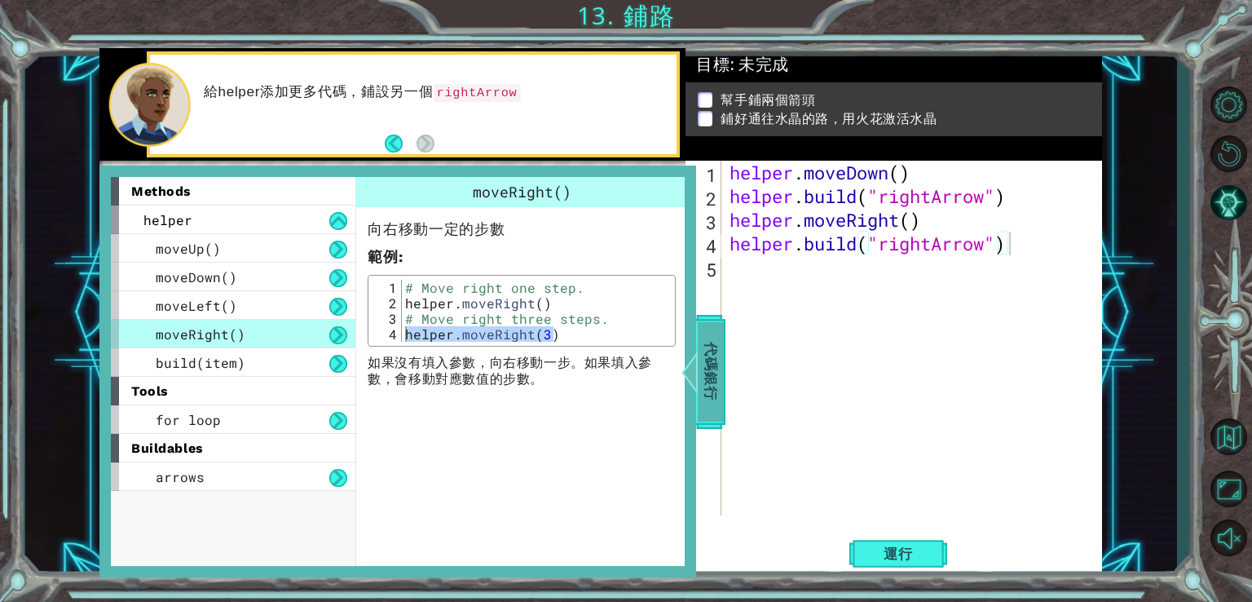
click at [710, 390] on span "代碼銀行" at bounding box center [711, 370] width 26 height 99
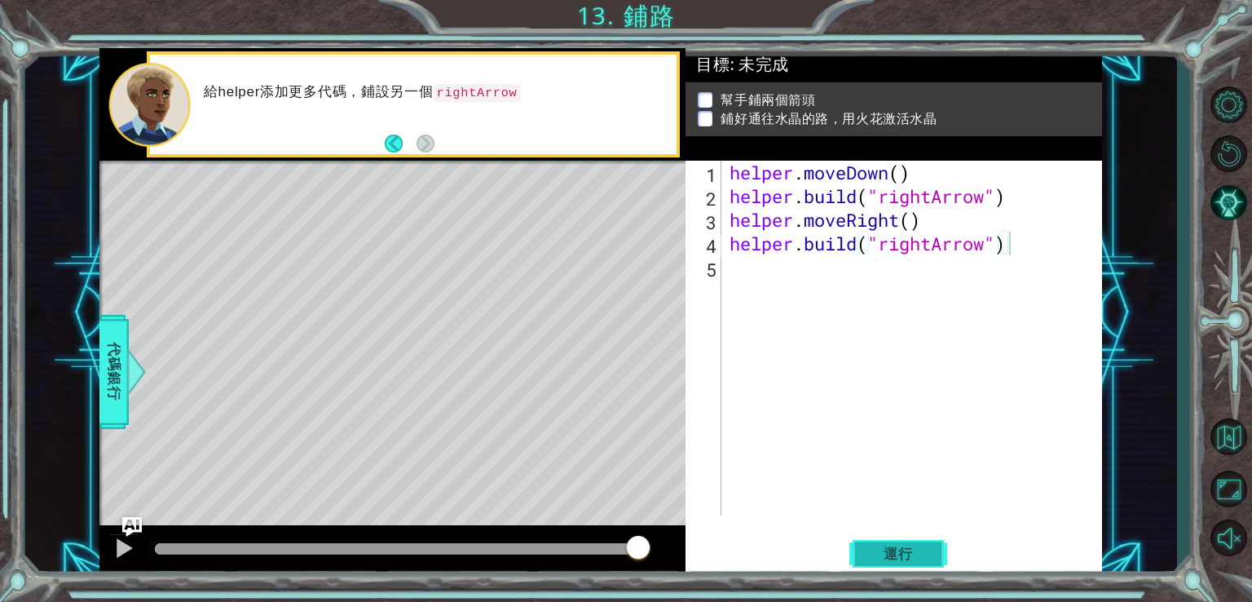
click at [872, 567] on button "運行" at bounding box center [899, 553] width 98 height 42
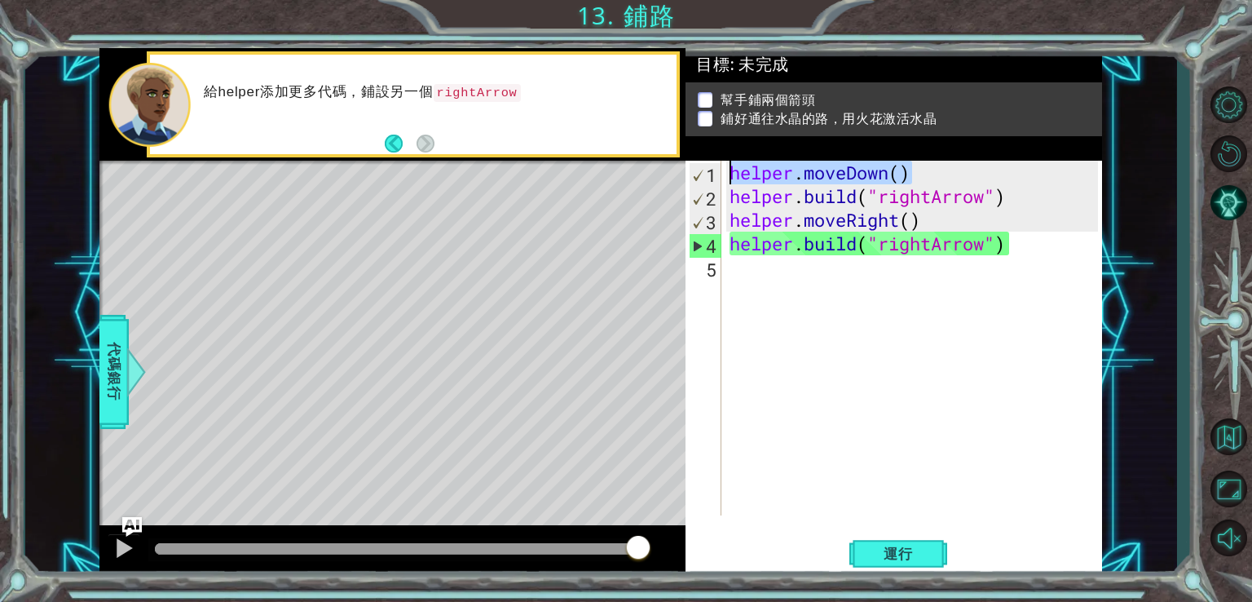
drag, startPoint x: 911, startPoint y: 171, endPoint x: 721, endPoint y: 179, distance: 190.2
click at [721, 179] on div "helper.build("rightArrow") 1 2 3 4 5 helper . moveDown ( ) helper . build ( "ri…" at bounding box center [892, 338] width 413 height 355
paste textarea "build("rightArrow""
type textarea "helper.build("rightArrow")"
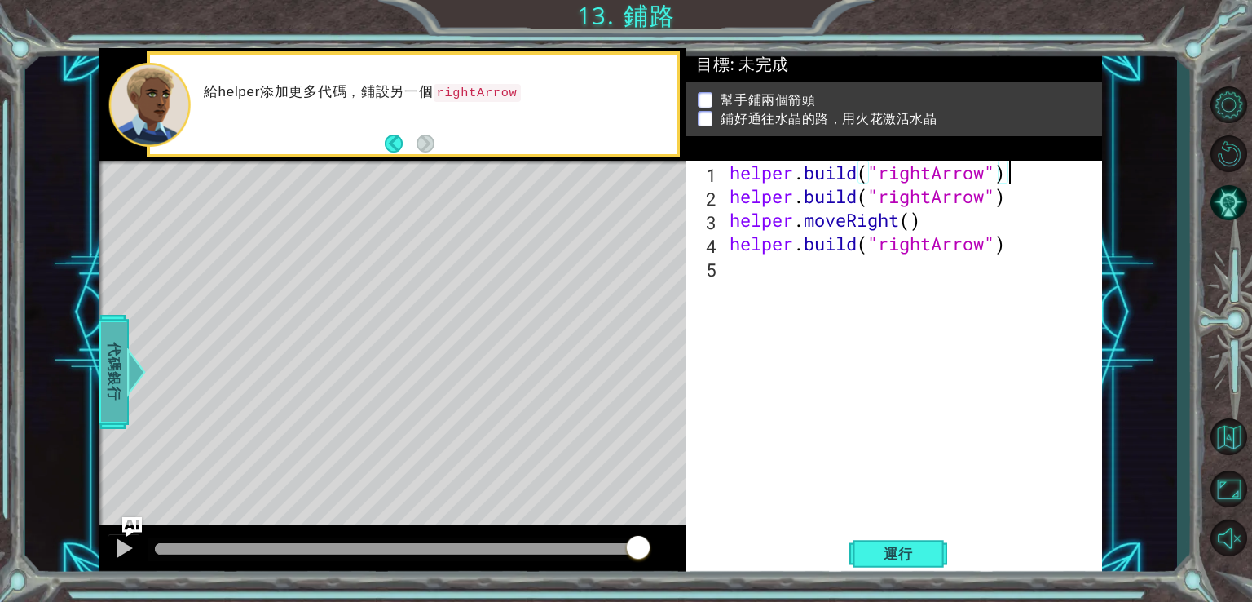
click at [120, 395] on span "代碼銀行" at bounding box center [114, 370] width 26 height 99
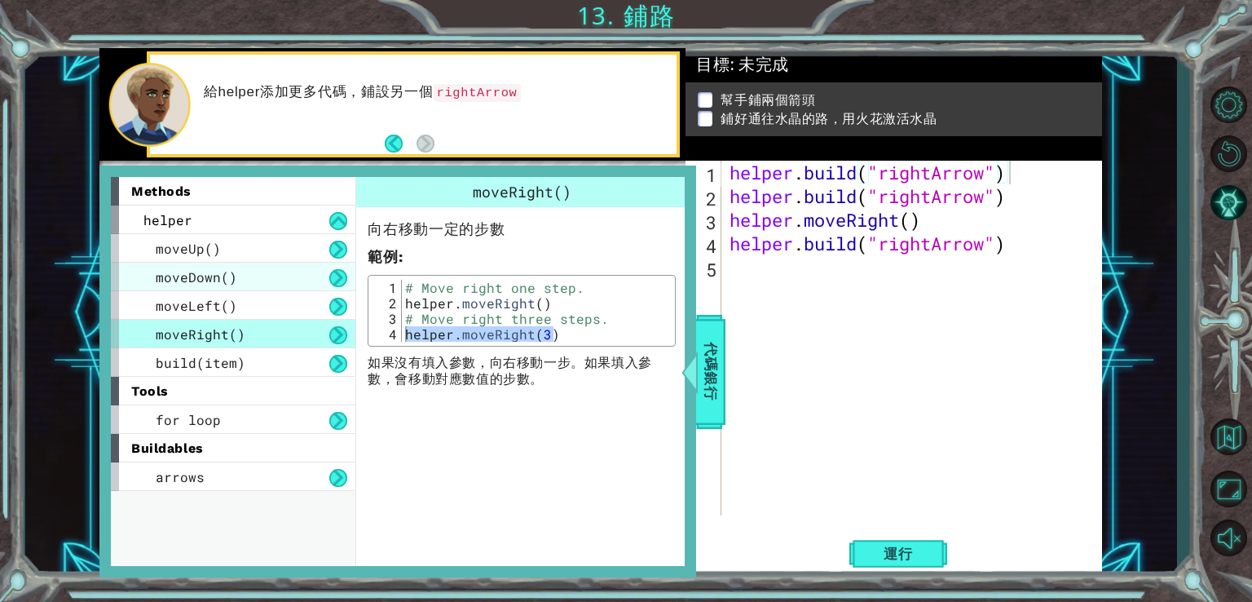
click at [215, 278] on span "moveDown()" at bounding box center [197, 276] width 82 height 17
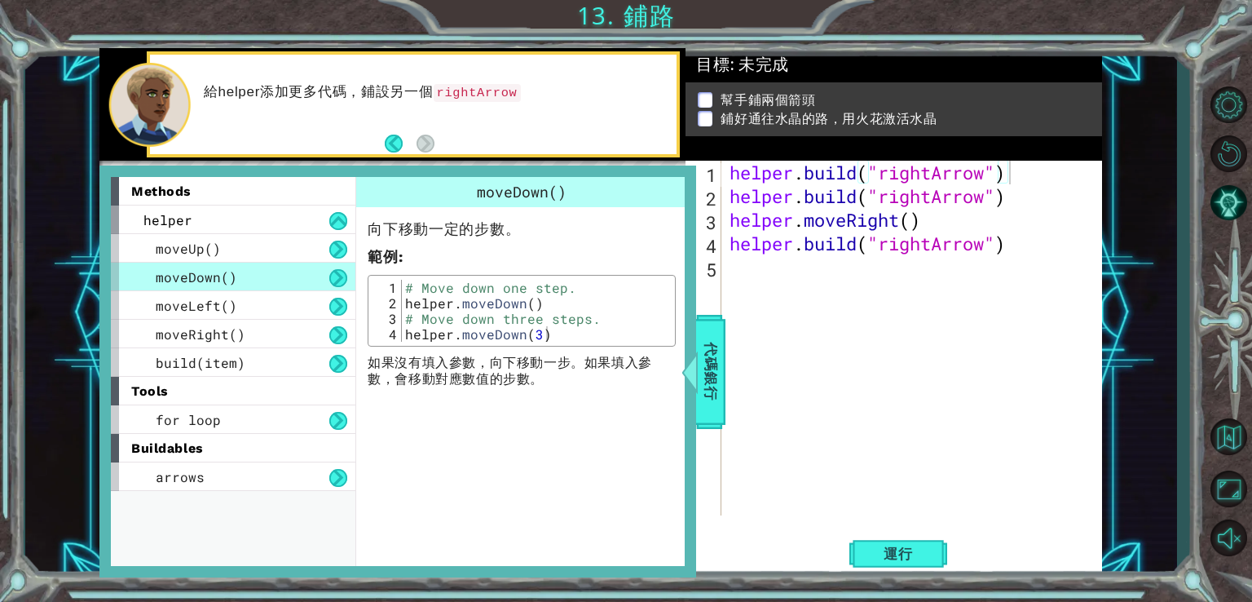
type textarea "helper.moveDown(3)"
drag, startPoint x: 558, startPoint y: 330, endPoint x: 382, endPoint y: 338, distance: 176.3
click at [356, 340] on div "向下移動一定的步數。 範例 : helper.moveDown(3) 1 2 3 4 # Move down one step. helper . moveD…" at bounding box center [521, 297] width 331 height 180
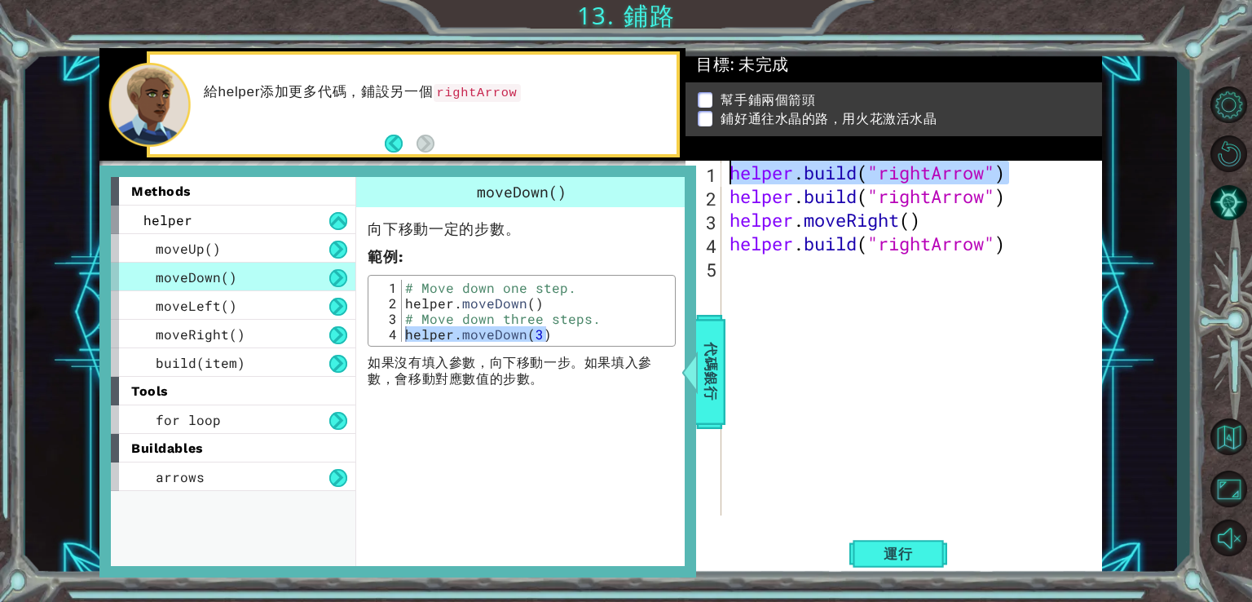
drag, startPoint x: 1057, startPoint y: 172, endPoint x: 729, endPoint y: 178, distance: 327.8
click at [729, 178] on div "helper . build ( "rightArrow" ) helper . build ( "rightArrow" ) helper . moveRi…" at bounding box center [917, 362] width 380 height 402
paste textarea "moveDown(3"
click at [907, 181] on div "helper . moveDown ( 3 ) helper . build ( "rightArrow" ) helper . moveRight ( ) …" at bounding box center [917, 362] width 380 height 402
click at [911, 177] on div "helper . moveDown ( 3 ) helper . build ( "rightArrow" ) helper . moveRight ( ) …" at bounding box center [917, 362] width 380 height 402
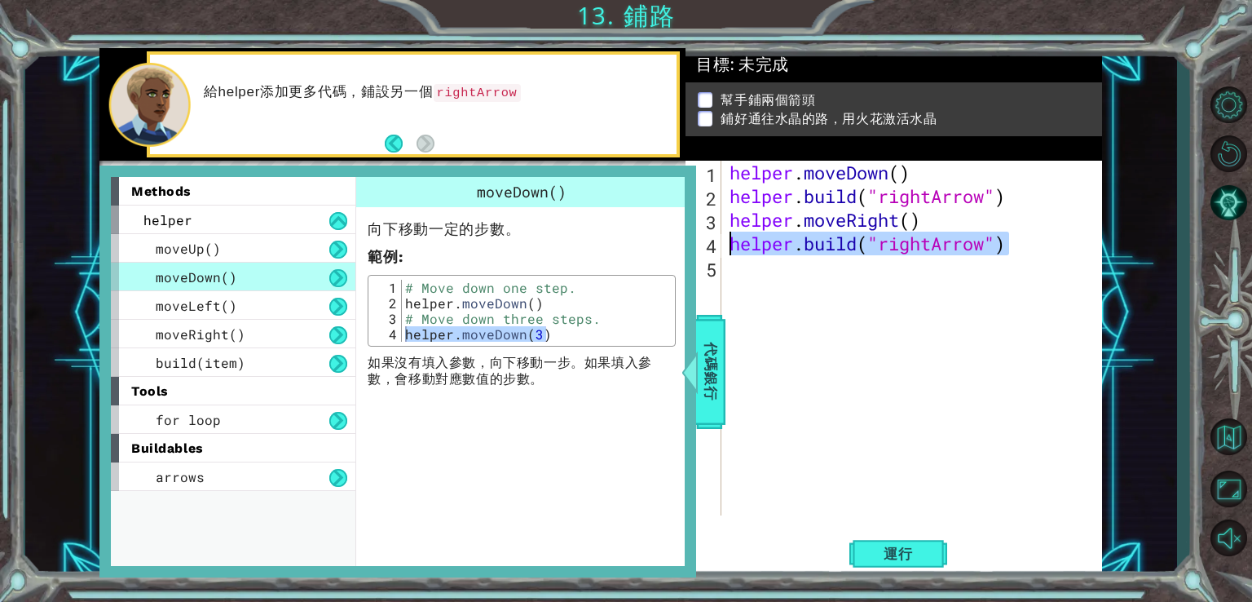
drag, startPoint x: 1009, startPoint y: 242, endPoint x: 717, endPoint y: 249, distance: 292.8
click at [717, 249] on div "helper.moveDown() 1 2 3 4 5 helper . moveDown ( ) helper . build ( "rightArrow"…" at bounding box center [892, 338] width 413 height 355
type textarea "helper.build("rightArrow")"
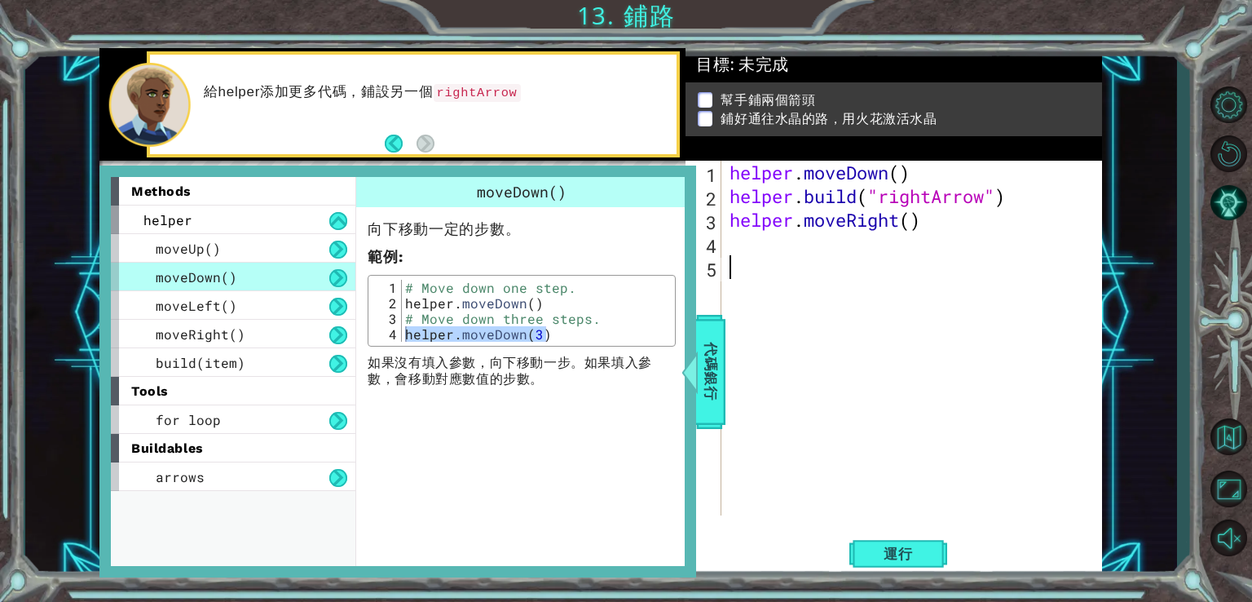
click at [757, 271] on div "helper . moveDown ( ) helper . build ( "rightArrow" ) helper . moveRight ( )" at bounding box center [917, 362] width 380 height 402
paste textarea "helper.build("rightArrow")"
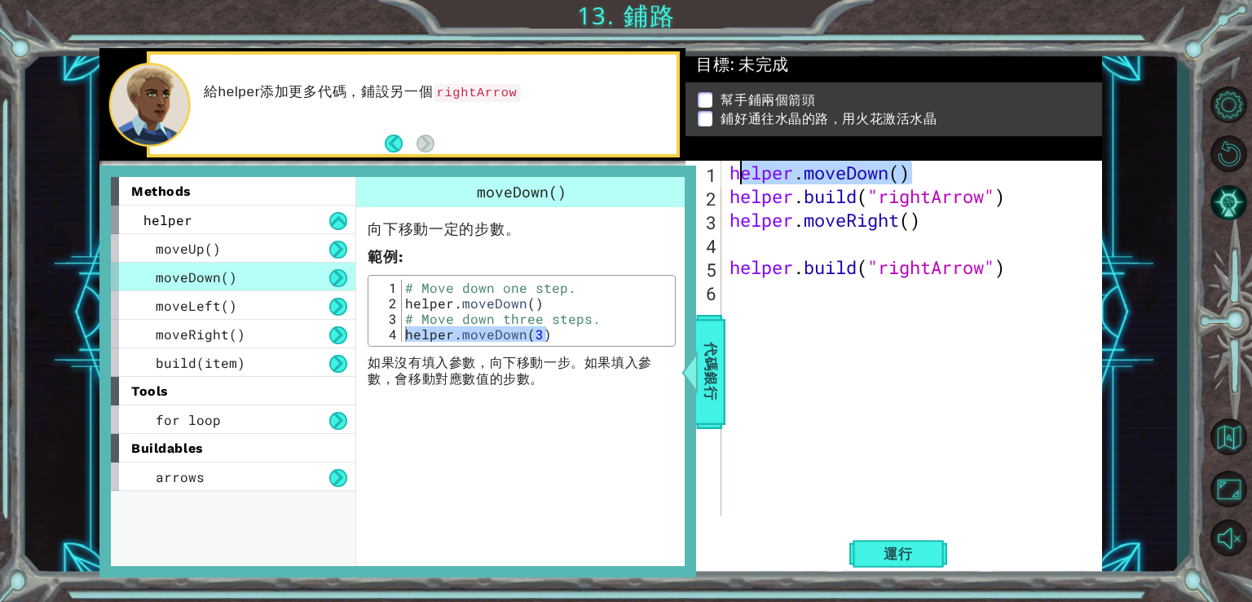
drag, startPoint x: 927, startPoint y: 167, endPoint x: 722, endPoint y: 163, distance: 205.5
click at [722, 163] on div "helper.build("rightArrow") 1 2 3 4 5 6 helper . moveDown ( ) helper . build ( "…" at bounding box center [892, 338] width 413 height 355
type textarea "helper.moveDown()"
click at [761, 249] on div "helper . moveDown ( ) helper . build ( "rightArrow" ) helper . moveRight ( ) he…" at bounding box center [917, 362] width 380 height 402
paste textarea "helper.moveDown()"
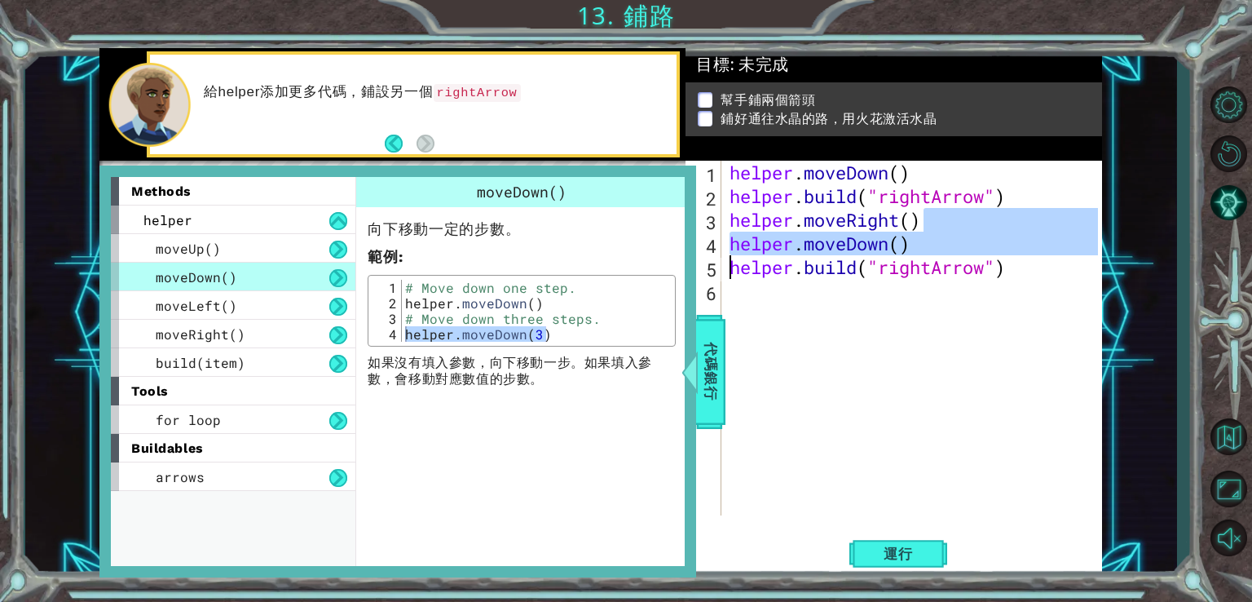
drag, startPoint x: 926, startPoint y: 226, endPoint x: 716, endPoint y: 261, distance: 213.3
click at [721, 269] on div "helper.moveDown() 1 2 3 4 5 6 helper . moveDown ( ) helper . build ( "rightArro…" at bounding box center [892, 338] width 413 height 355
drag, startPoint x: 724, startPoint y: 221, endPoint x: 736, endPoint y: 220, distance: 11.4
click at [736, 220] on div "helper.moveDown() helper.build("rightArrow") 1 2 3 4 5 6 helper . moveDown ( ) …" at bounding box center [892, 338] width 413 height 355
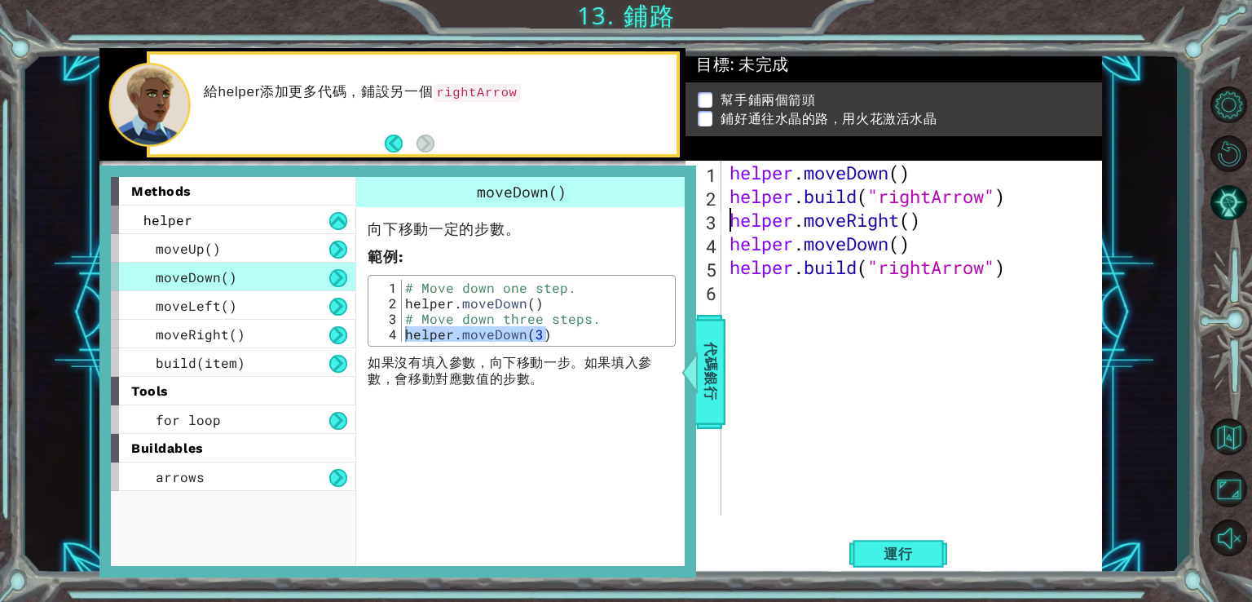
click at [728, 222] on div "helper . moveDown ( ) helper . build ( "rightArrow" ) helper . moveRight ( ) he…" at bounding box center [917, 362] width 380 height 402
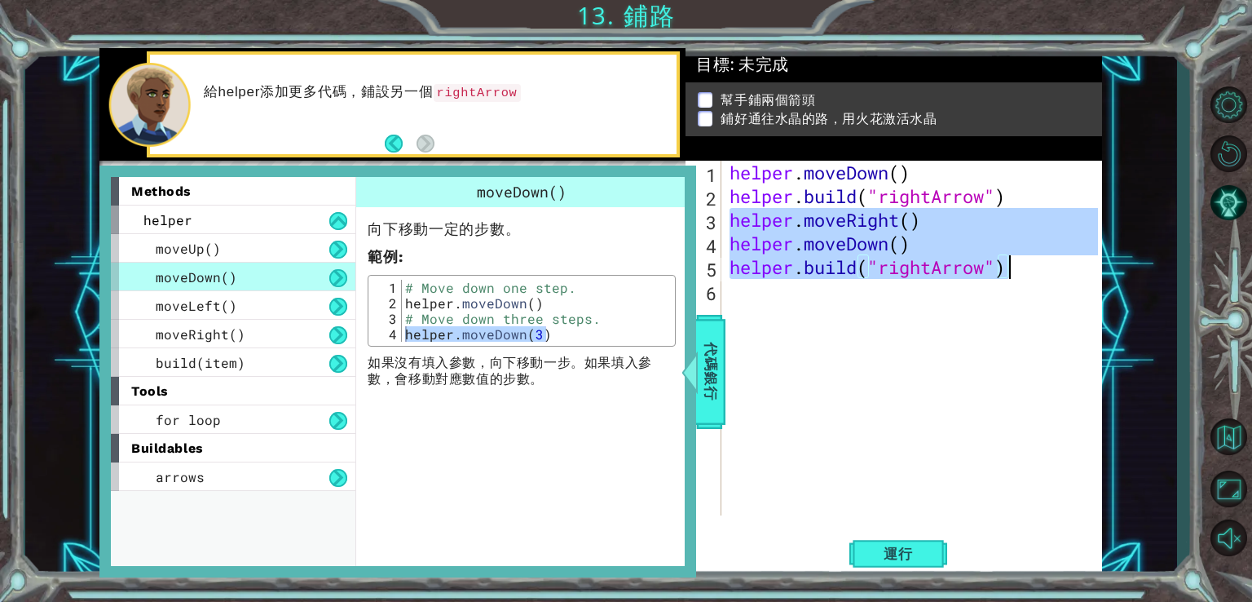
drag, startPoint x: 728, startPoint y: 222, endPoint x: 1009, endPoint y: 278, distance: 286.9
click at [1009, 278] on div "helper . moveDown ( ) helper . build ( "rightArrow" ) helper . moveRight ( ) he…" at bounding box center [917, 362] width 380 height 402
type textarea "helper.moveDown() helper.build("rightArrow")"
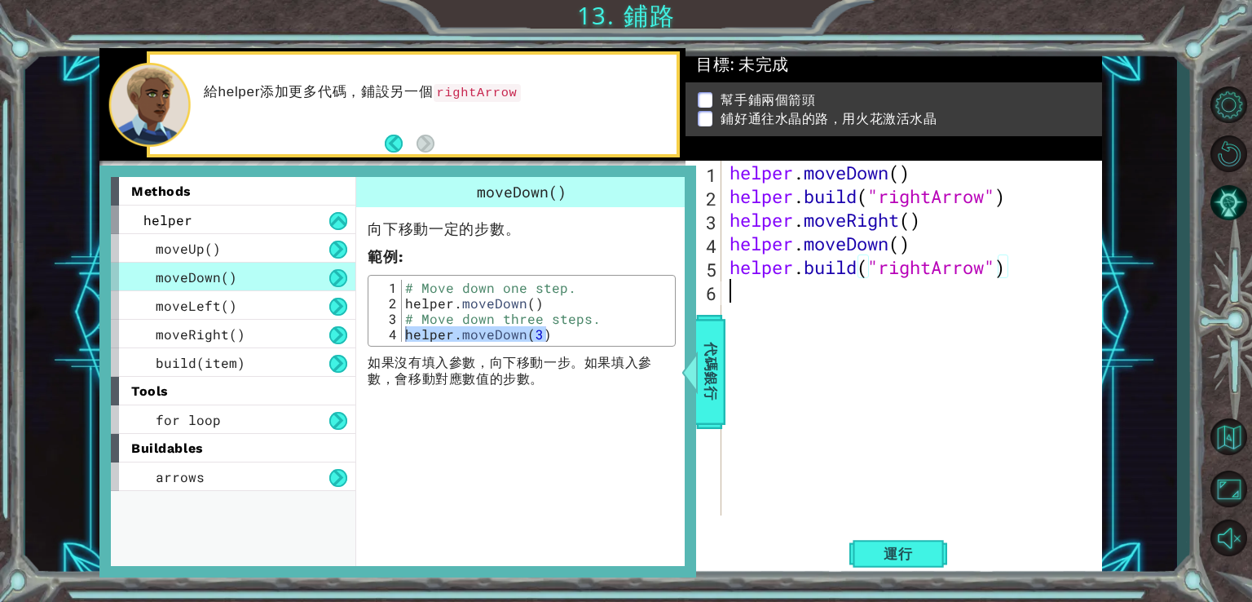
click at [753, 294] on div "helper . moveDown ( ) helper . build ( "rightArrow" ) helper . moveRight ( ) he…" at bounding box center [917, 362] width 380 height 402
paste textarea "helper.build("rightArrow")"
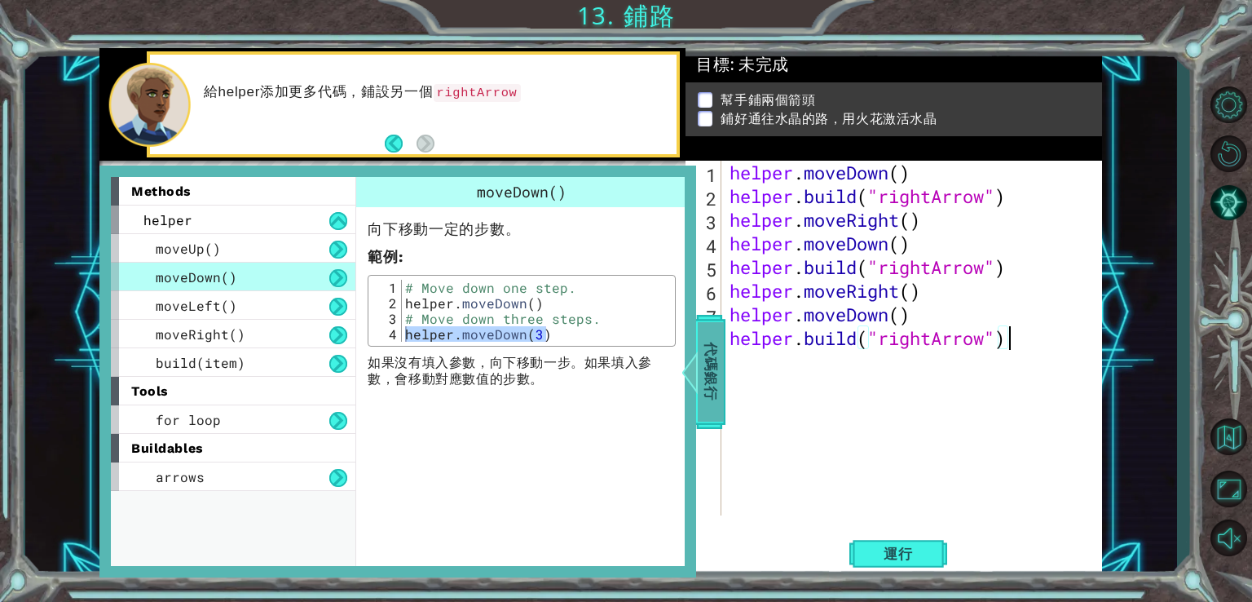
click at [702, 382] on span "代碼銀行" at bounding box center [711, 370] width 26 height 99
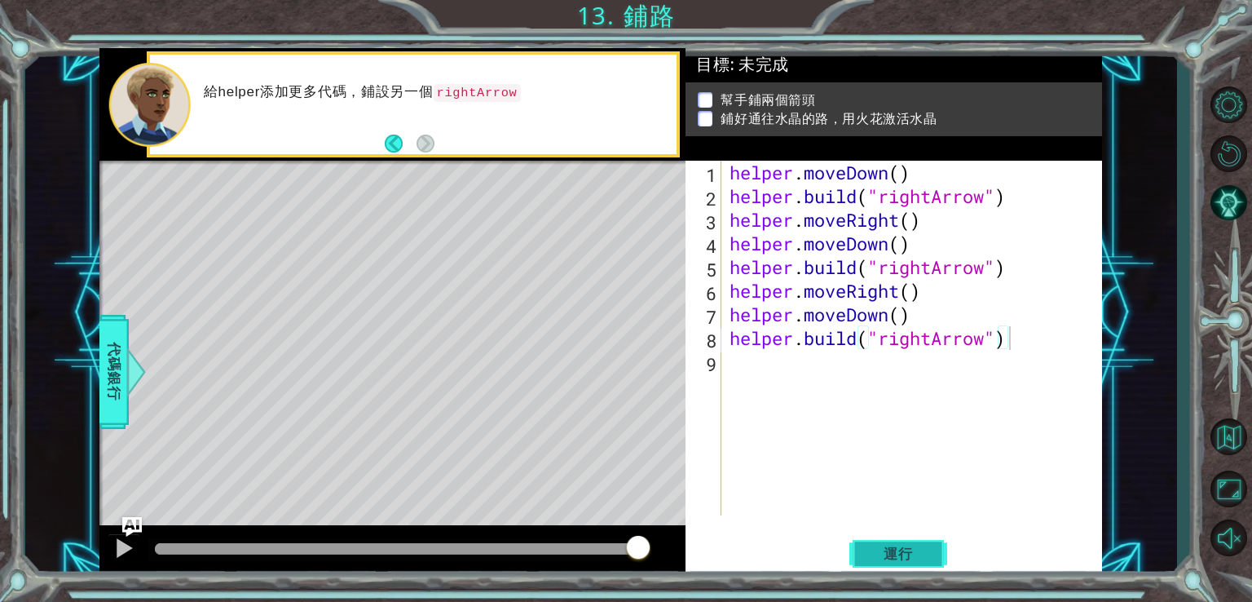
click at [899, 558] on span "運行" at bounding box center [899, 554] width 62 height 16
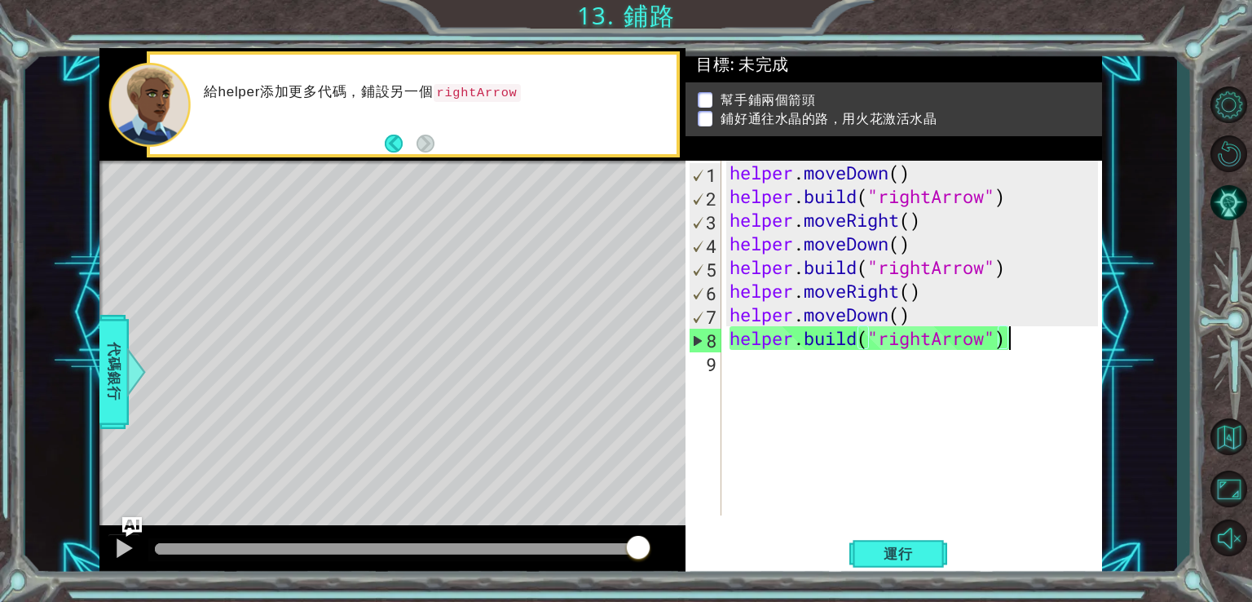
click at [899, 247] on div "helper . moveDown ( ) helper . build ( "rightArrow" ) helper . moveRight ( ) he…" at bounding box center [917, 362] width 380 height 402
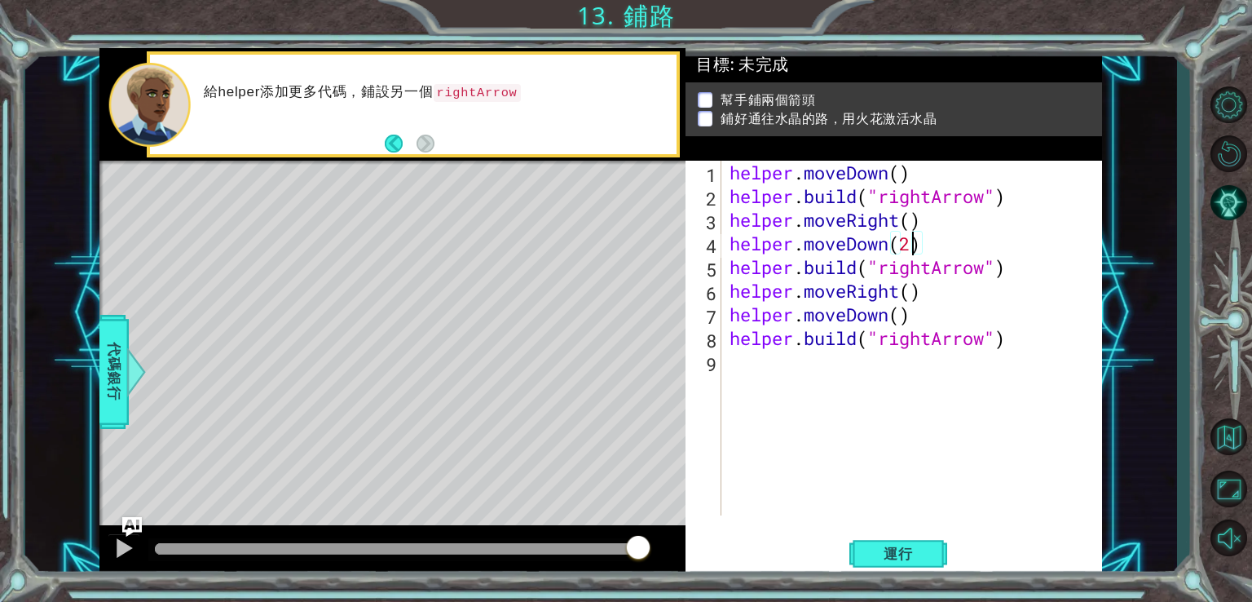
click at [916, 292] on div "helper . moveDown ( ) helper . build ( "rightArrow" ) helper . moveRight ( ) he…" at bounding box center [917, 362] width 380 height 402
click at [899, 315] on div "helper . moveDown ( ) helper . build ( "rightArrow" ) helper . moveRight ( ) he…" at bounding box center [917, 362] width 380 height 402
click at [884, 555] on span "運行" at bounding box center [899, 554] width 62 height 16
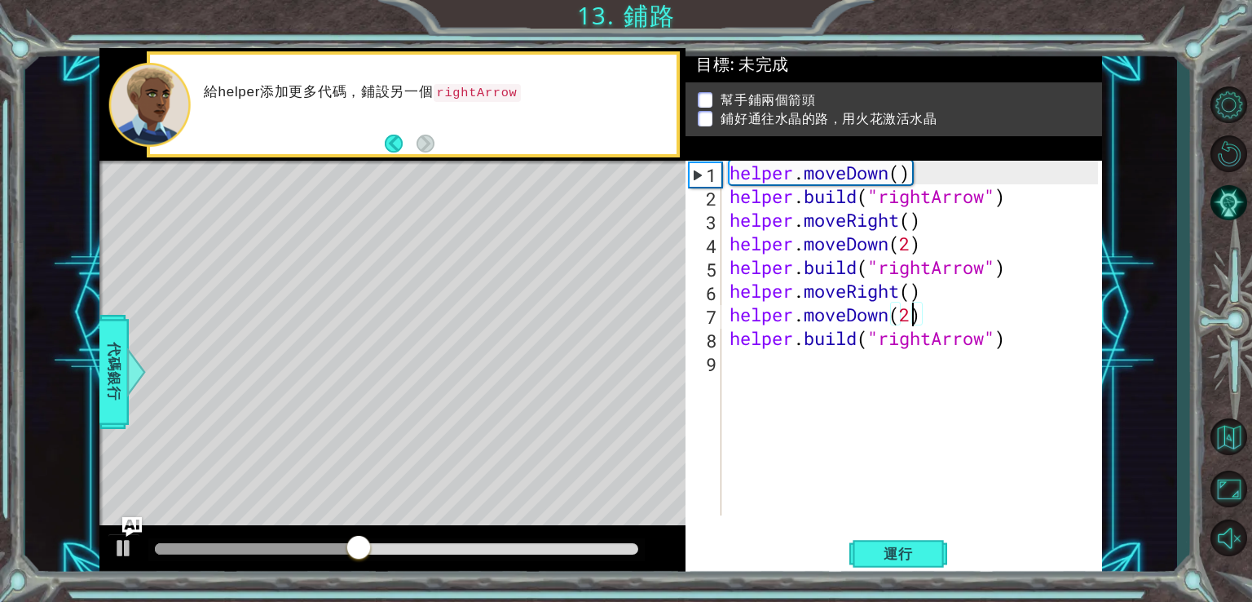
scroll to position [0, 7]
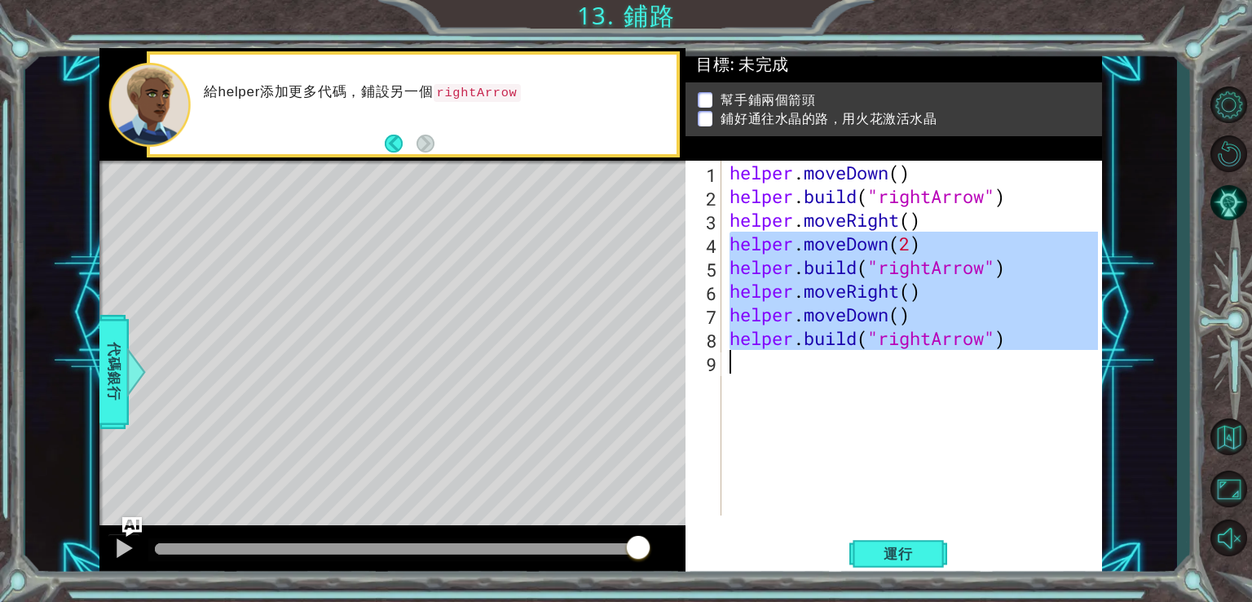
drag, startPoint x: 727, startPoint y: 239, endPoint x: 1025, endPoint y: 374, distance: 327.7
click at [1025, 374] on div "helper . moveDown ( ) helper . build ( "rightArrow" ) helper . moveRight ( ) he…" at bounding box center [917, 362] width 380 height 402
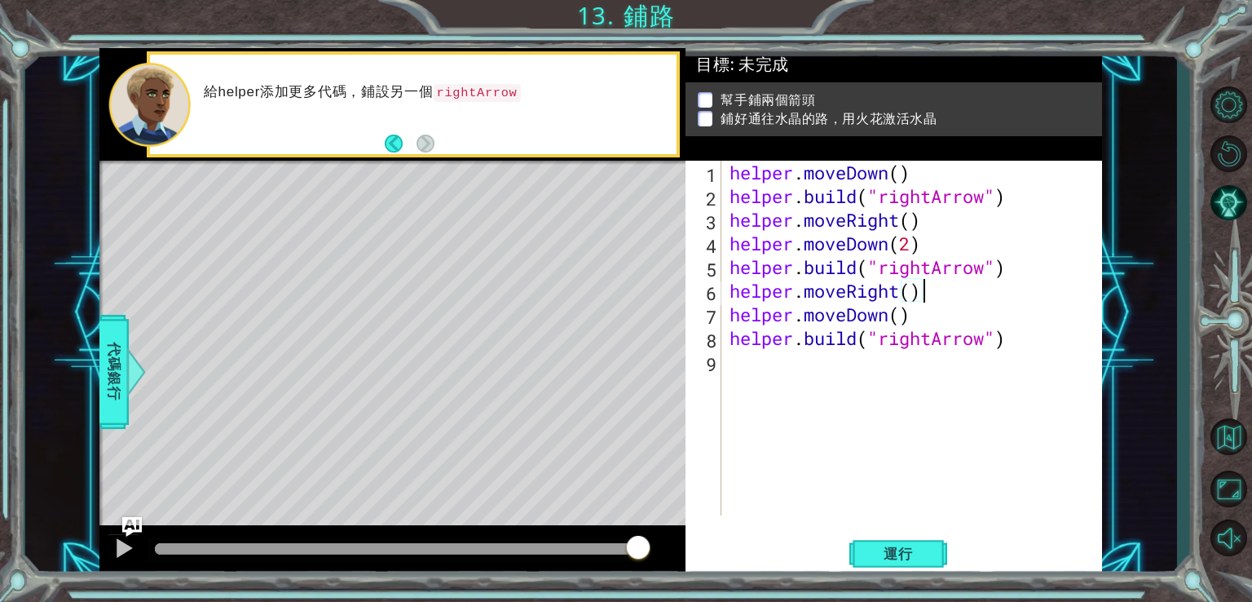
click at [911, 222] on div "helper . moveDown ( ) helper . build ( "rightArrow" ) helper . moveRight ( ) he…" at bounding box center [917, 362] width 380 height 402
click at [910, 245] on div "helper . moveDown ( ) helper . build ( "rightArrow" ) helper . moveRight ( 2 ) …" at bounding box center [917, 362] width 380 height 402
click at [914, 298] on div "helper . moveDown ( ) helper . build ( "rightArrow" ) helper . moveRight ( 2 ) …" at bounding box center [917, 362] width 380 height 402
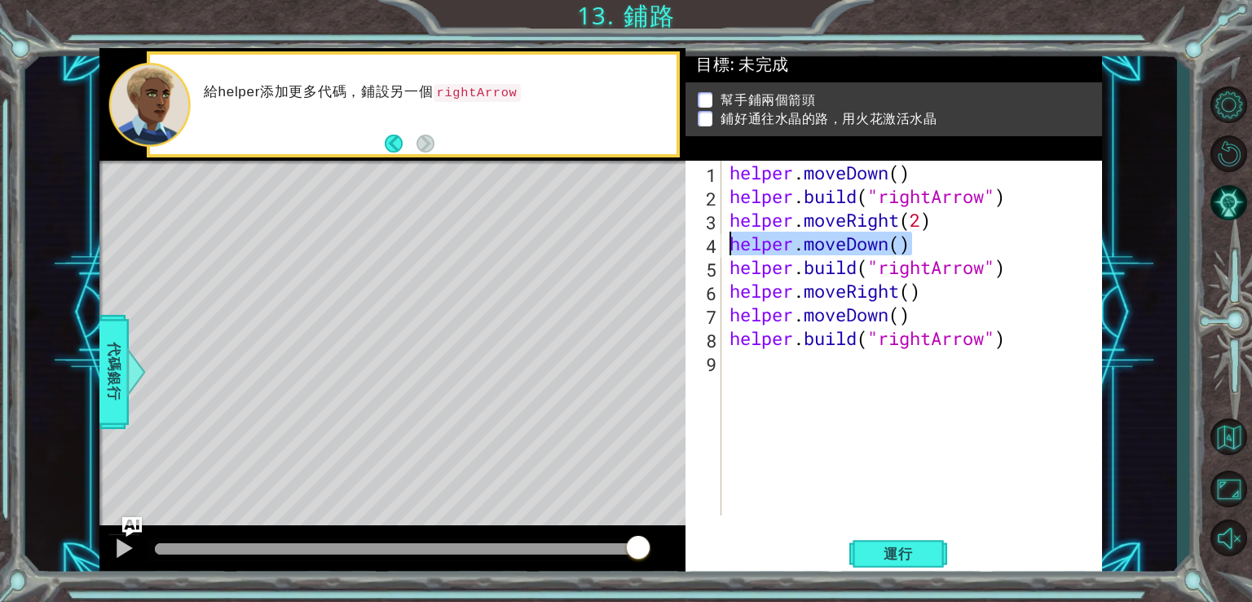
drag, startPoint x: 936, startPoint y: 249, endPoint x: 731, endPoint y: 236, distance: 205.1
click at [731, 236] on div "helper . moveDown ( ) helper . build ( "rightArrow" ) helper . moveRight ( 2 ) …" at bounding box center [917, 362] width 380 height 402
type textarea "helper.moveDown()"
click at [733, 278] on div "helper . moveDown ( ) helper . build ( "rightArrow" ) helper . moveRight ( 2 ) …" at bounding box center [917, 362] width 380 height 402
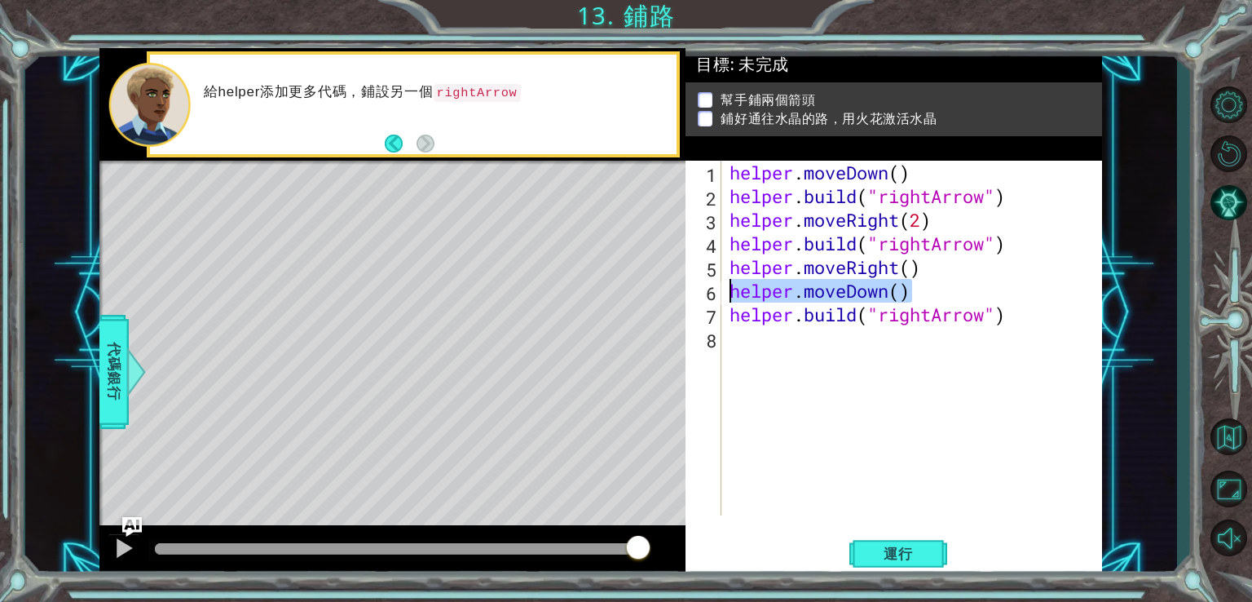
drag, startPoint x: 930, startPoint y: 294, endPoint x: 713, endPoint y: 282, distance: 217.2
click at [713, 282] on div "helper.build("rightArrow") 1 2 3 4 5 6 7 8 helper . moveDown ( ) helper . build…" at bounding box center [892, 338] width 413 height 355
type textarea "helper.moveDown()"
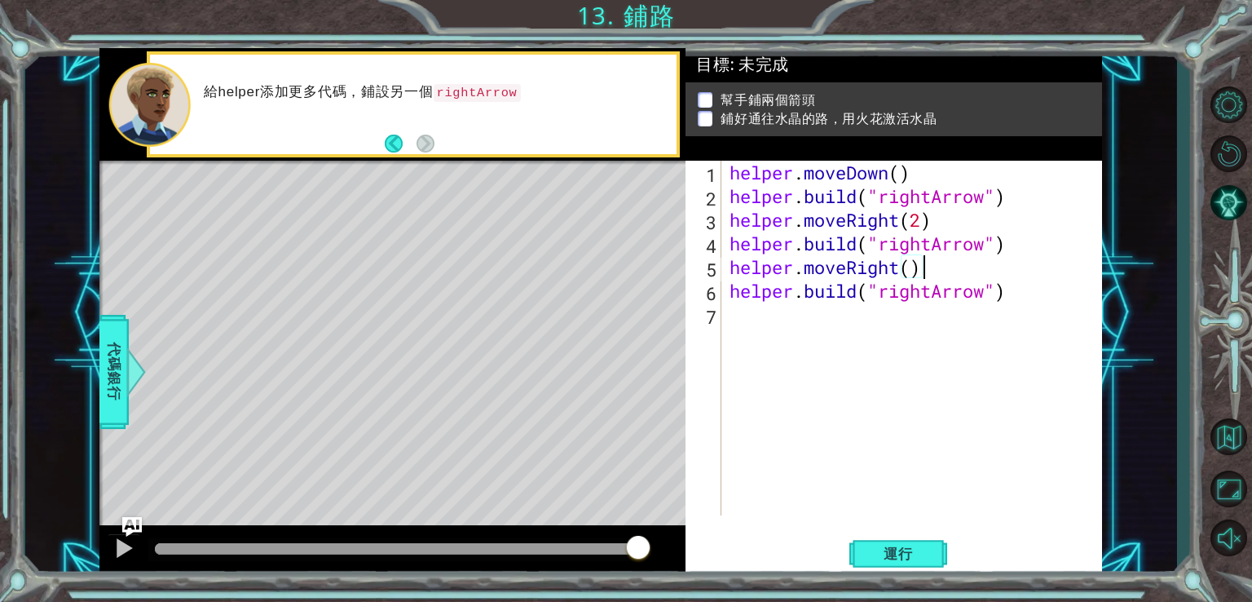
click at [915, 272] on div "helper . moveDown ( ) helper . build ( "rightArrow" ) helper . moveRight ( 2 ) …" at bounding box center [917, 362] width 380 height 402
click at [124, 549] on div at bounding box center [123, 547] width 21 height 21
click at [928, 559] on span "運行" at bounding box center [899, 554] width 62 height 16
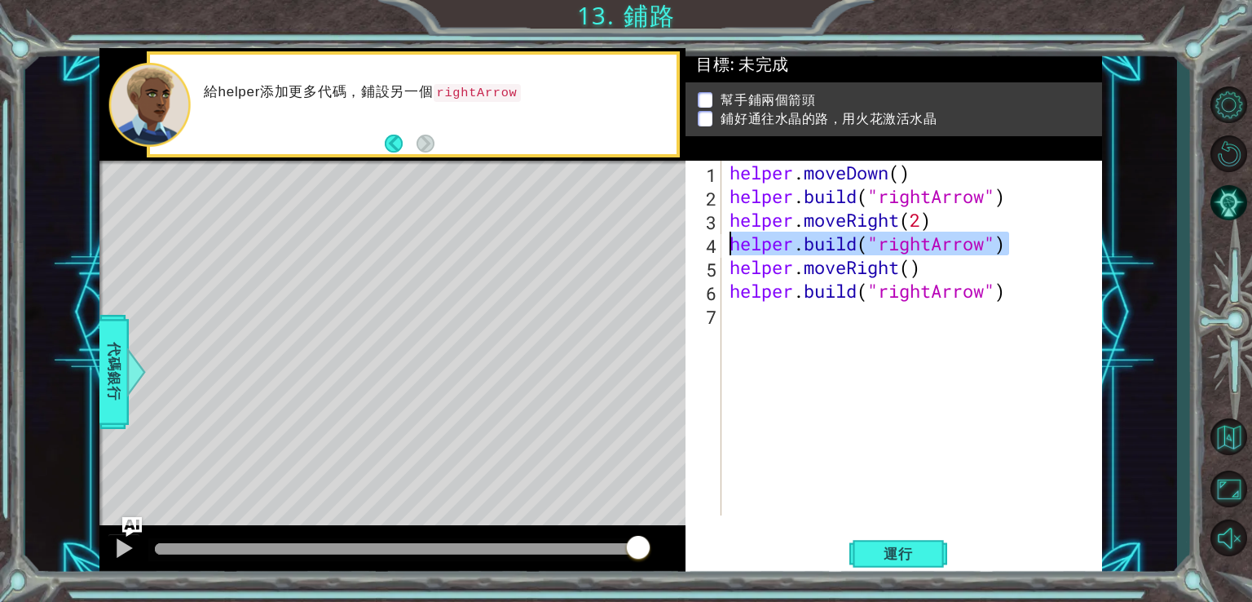
drag, startPoint x: 1020, startPoint y: 243, endPoint x: 706, endPoint y: 237, distance: 314.0
click at [706, 237] on div "helper.moveRight() 1 2 3 4 5 6 7 helper . moveDown ( ) helper . build ( "rightA…" at bounding box center [892, 338] width 413 height 355
type textarea "helper.build("rightArrow")"
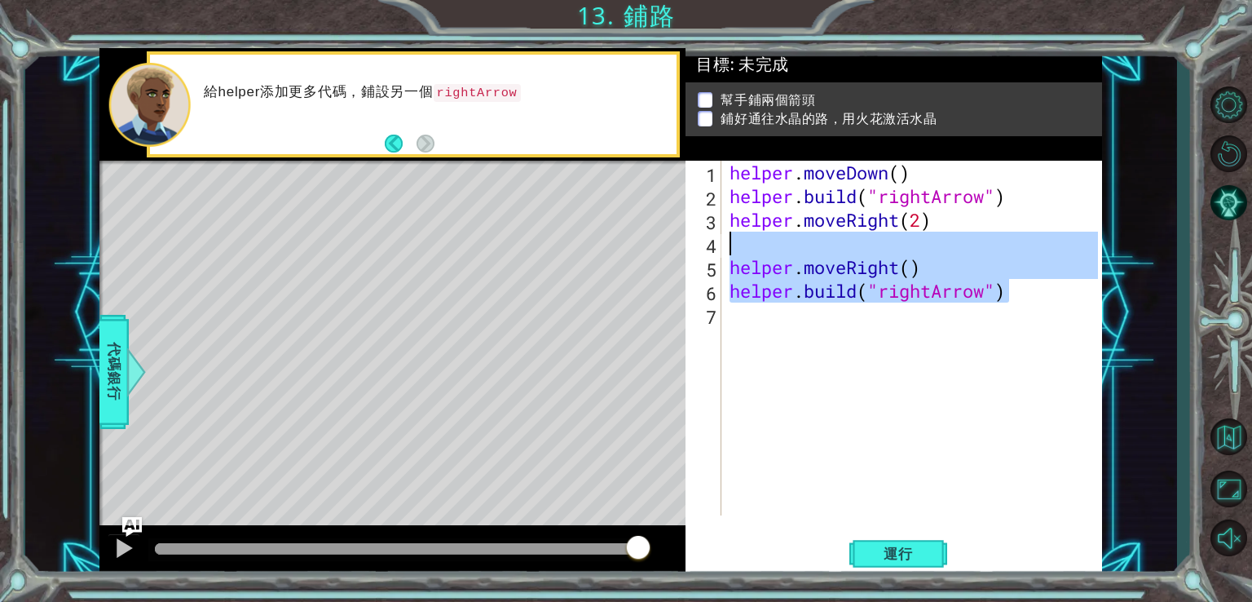
drag, startPoint x: 1015, startPoint y: 289, endPoint x: 734, endPoint y: 246, distance: 284.5
click at [734, 246] on div "helper . moveDown ( ) helper . build ( "rightArrow" ) helper . moveRight ( 2 ) …" at bounding box center [917, 362] width 380 height 402
type textarea "helper.moveRight()"
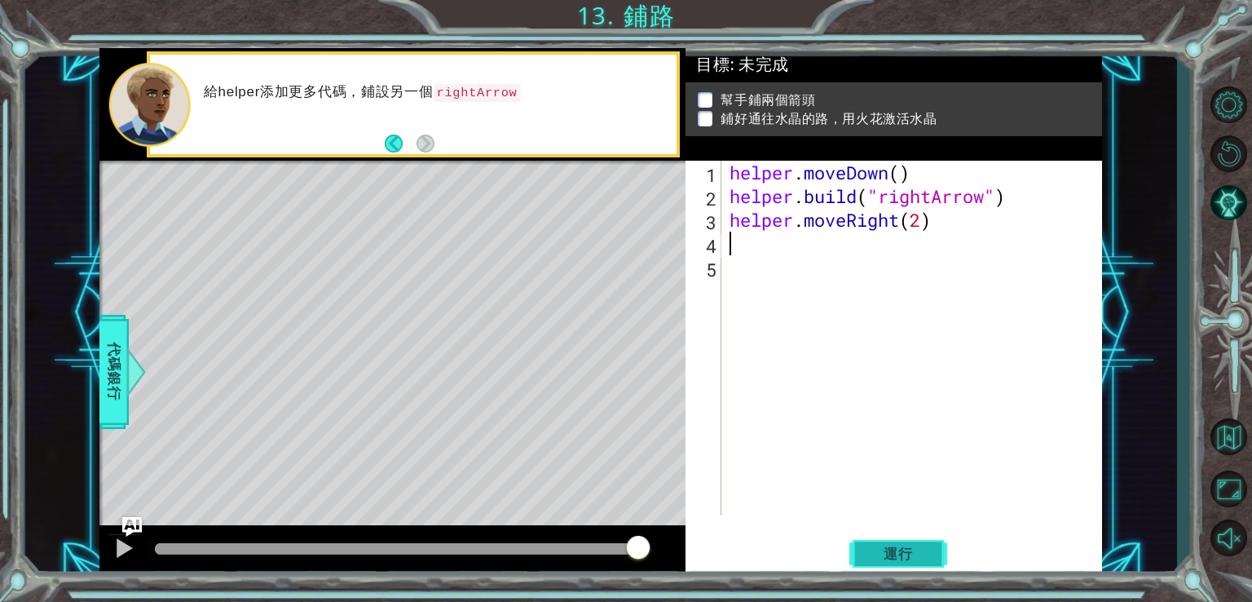
click at [877, 559] on span "運行" at bounding box center [899, 554] width 62 height 16
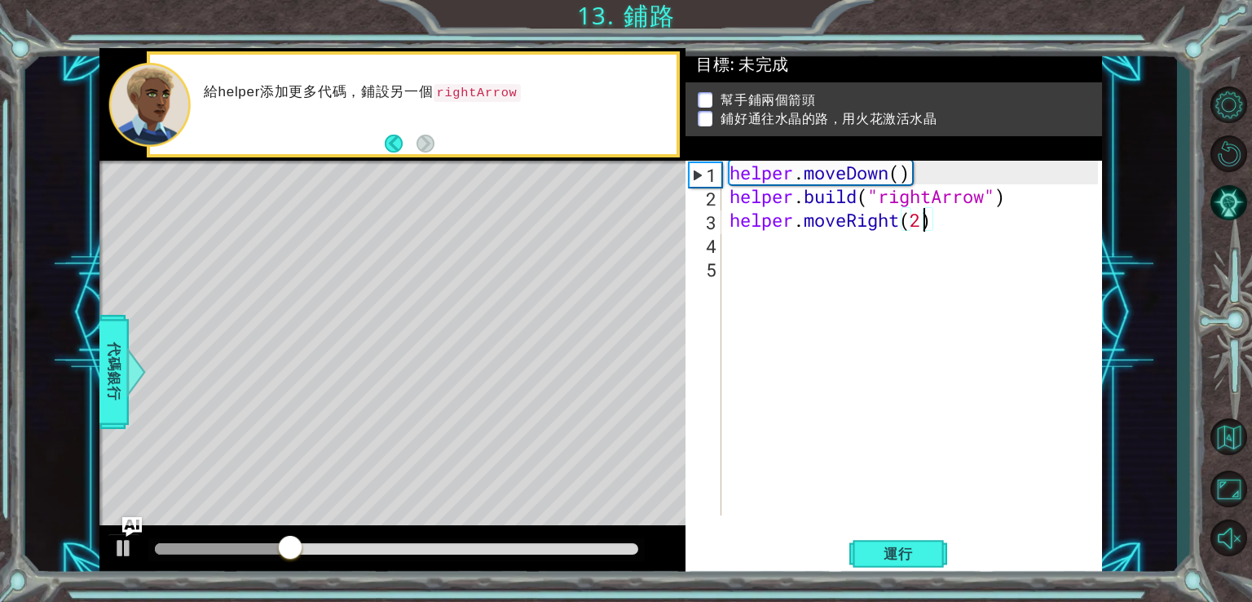
click at [923, 227] on div "helper . moveDown ( ) helper . build ( "rightArrow" ) helper . moveRight ( 2 )" at bounding box center [917, 362] width 380 height 402
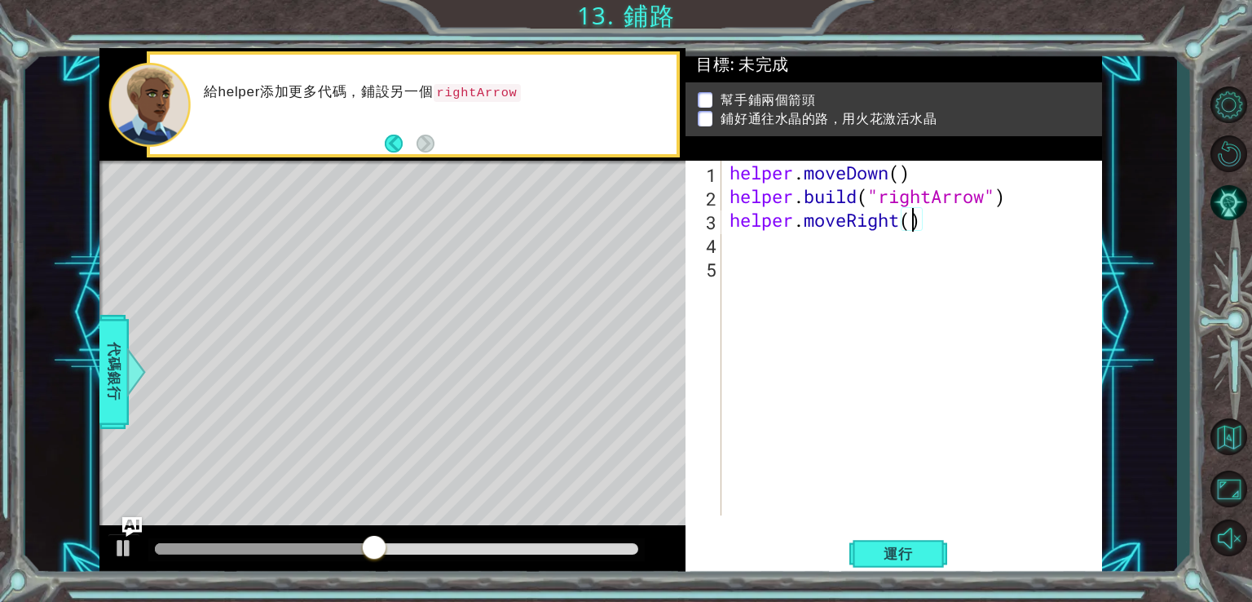
scroll to position [0, 8]
click at [912, 555] on span "運行" at bounding box center [899, 554] width 62 height 16
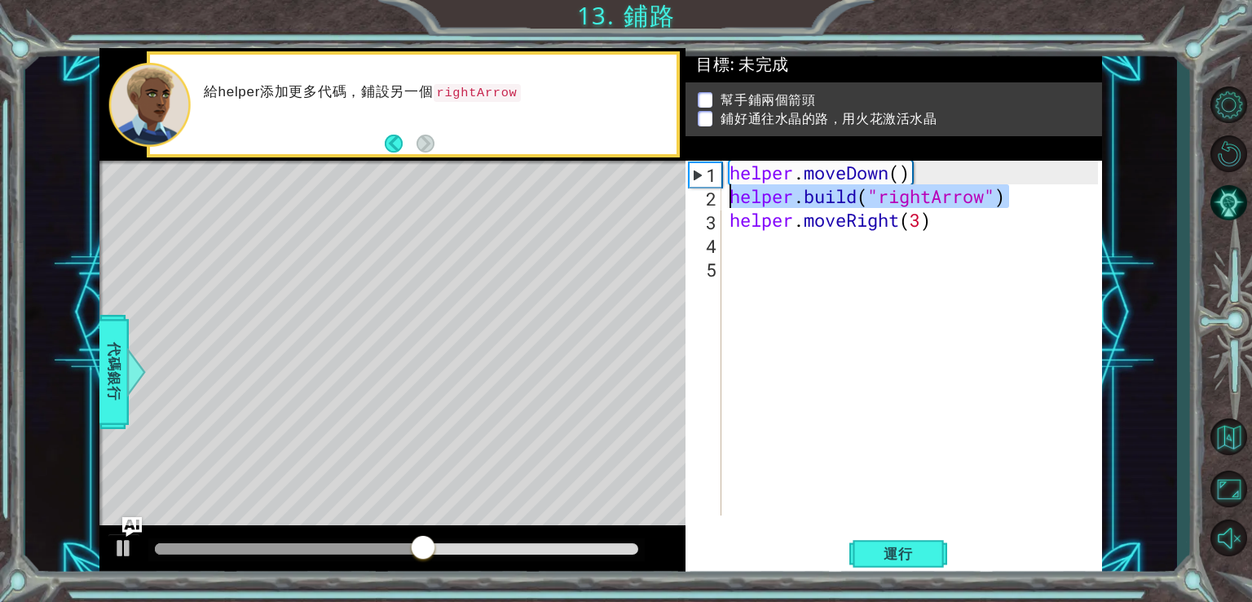
drag, startPoint x: 992, startPoint y: 197, endPoint x: 699, endPoint y: 190, distance: 292.8
click at [699, 190] on div "helper.moveRight(3) 1 2 3 4 5 helper . moveDown ( ) helper . build ( "rightArro…" at bounding box center [892, 338] width 413 height 355
type textarea "helper.build("rightArrow")"
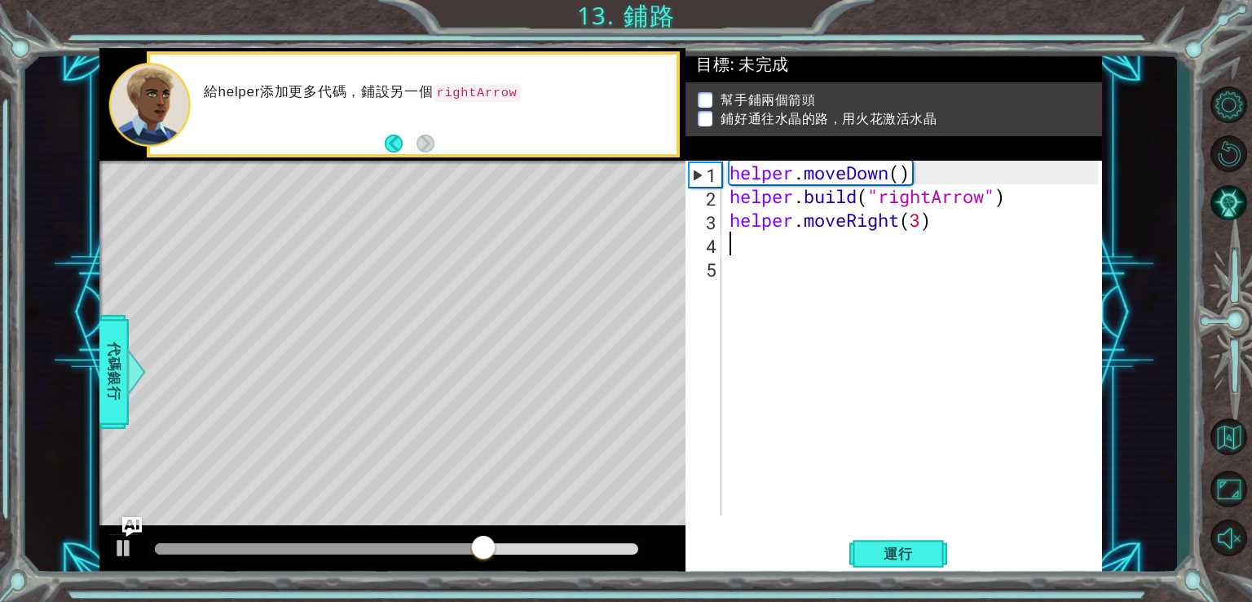
click at [731, 241] on div "helper . moveDown ( ) helper . build ( "rightArrow" ) helper . moveRight ( 3 )" at bounding box center [917, 362] width 380 height 402
drag, startPoint x: 726, startPoint y: 251, endPoint x: 926, endPoint y: 278, distance: 202.4
click at [979, 270] on div "helper . moveDown ( ) helper . build ( "rightArrow" ) helper . moveRight ( 3 )" at bounding box center [917, 362] width 380 height 402
click at [779, 254] on div "helper . moveDown ( ) helper . build ( "rightArrow" ) helper . moveRight ( 3 )" at bounding box center [917, 362] width 380 height 402
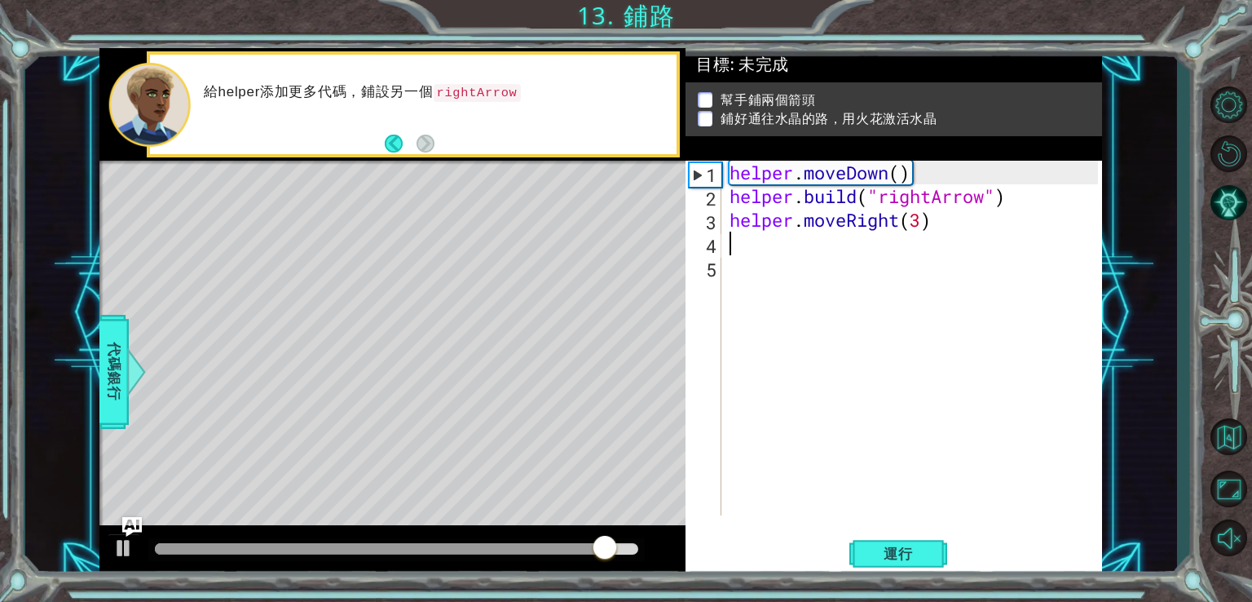
paste textarea "helper.build("rightArrow")"
type textarea "helper.build("rightArrow")"
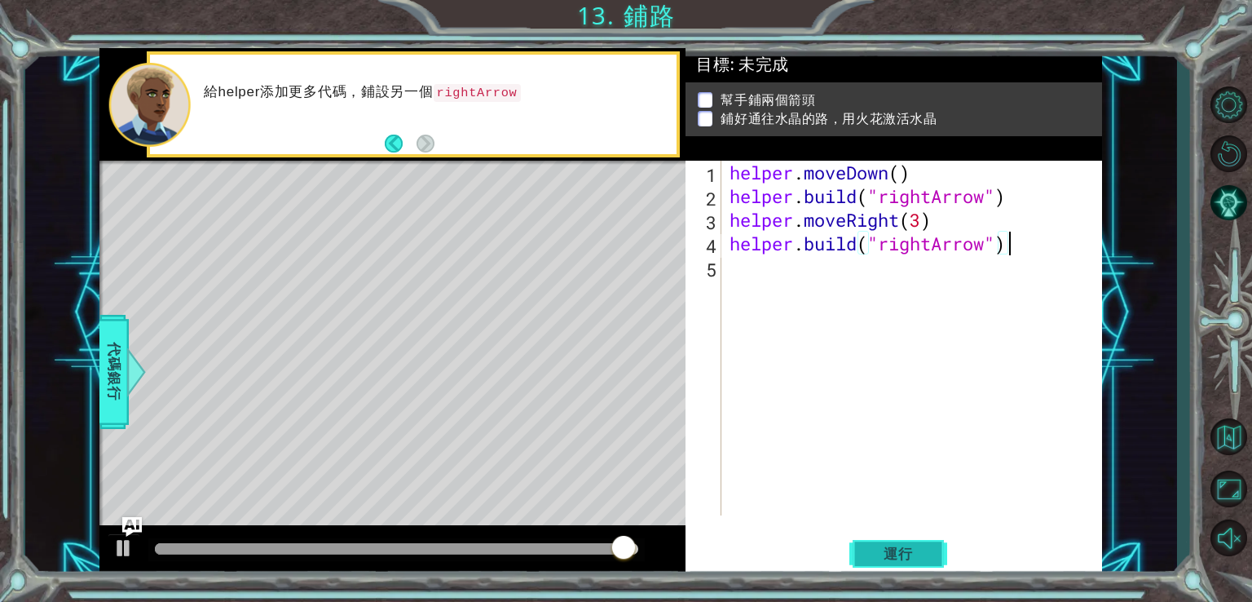
click at [877, 544] on button "運行" at bounding box center [899, 553] width 98 height 42
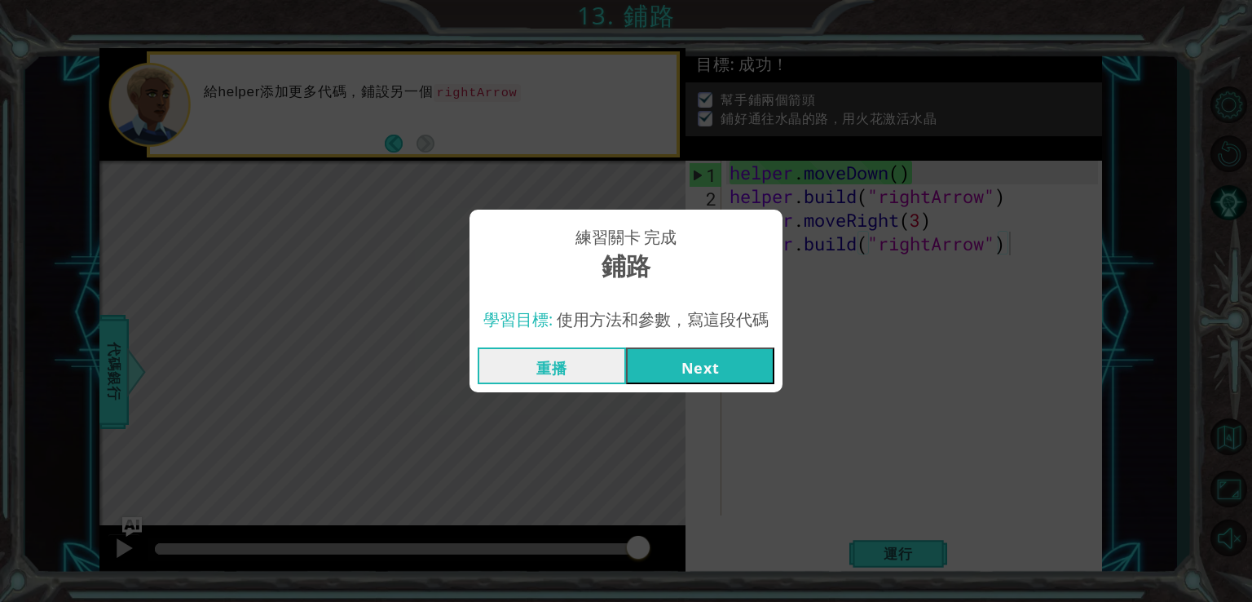
click at [722, 369] on button "Next" at bounding box center [700, 365] width 148 height 37
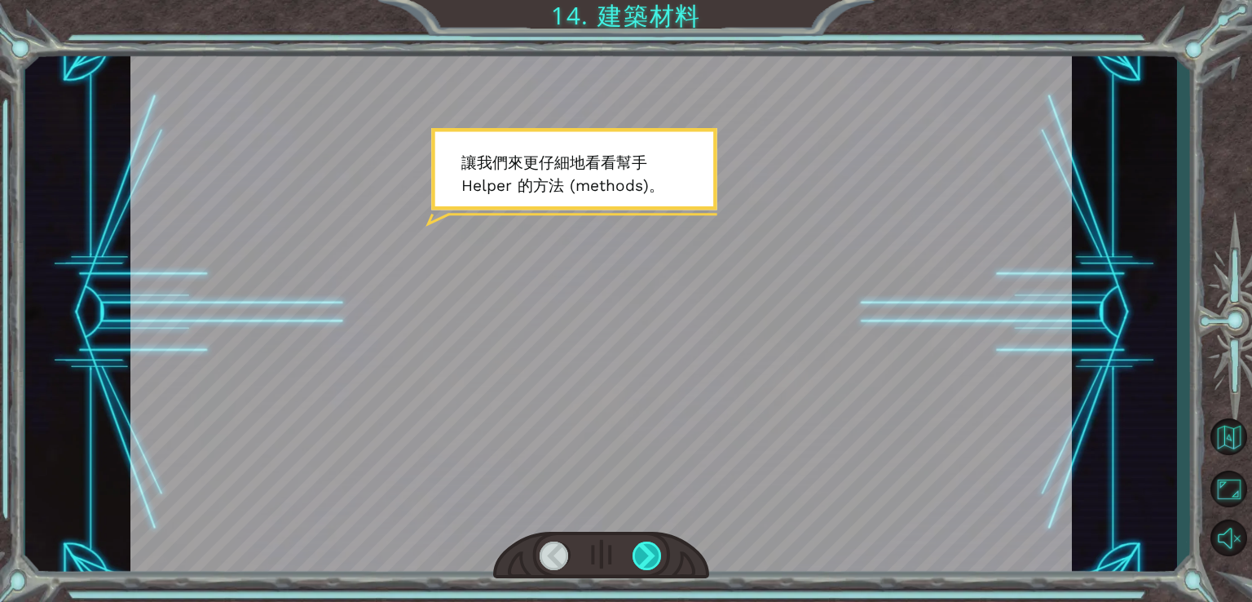
click at [643, 543] on div at bounding box center [648, 555] width 30 height 29
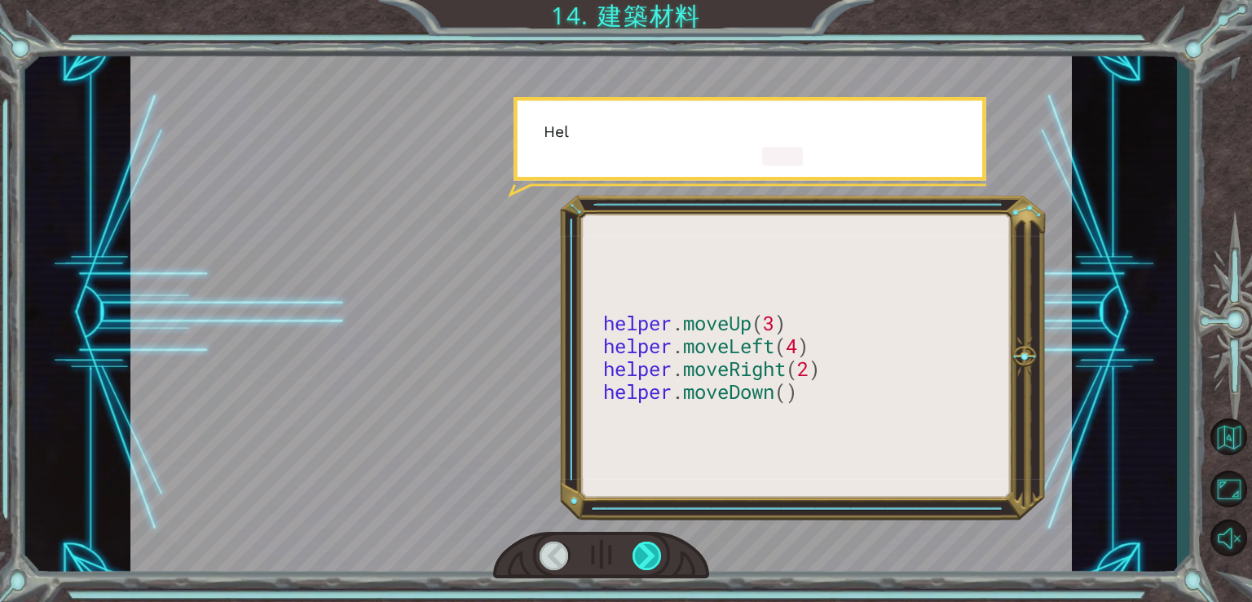
click at [642, 543] on div at bounding box center [648, 555] width 30 height 29
click at [641, 542] on div at bounding box center [648, 555] width 30 height 29
click at [639, 542] on div at bounding box center [648, 555] width 30 height 29
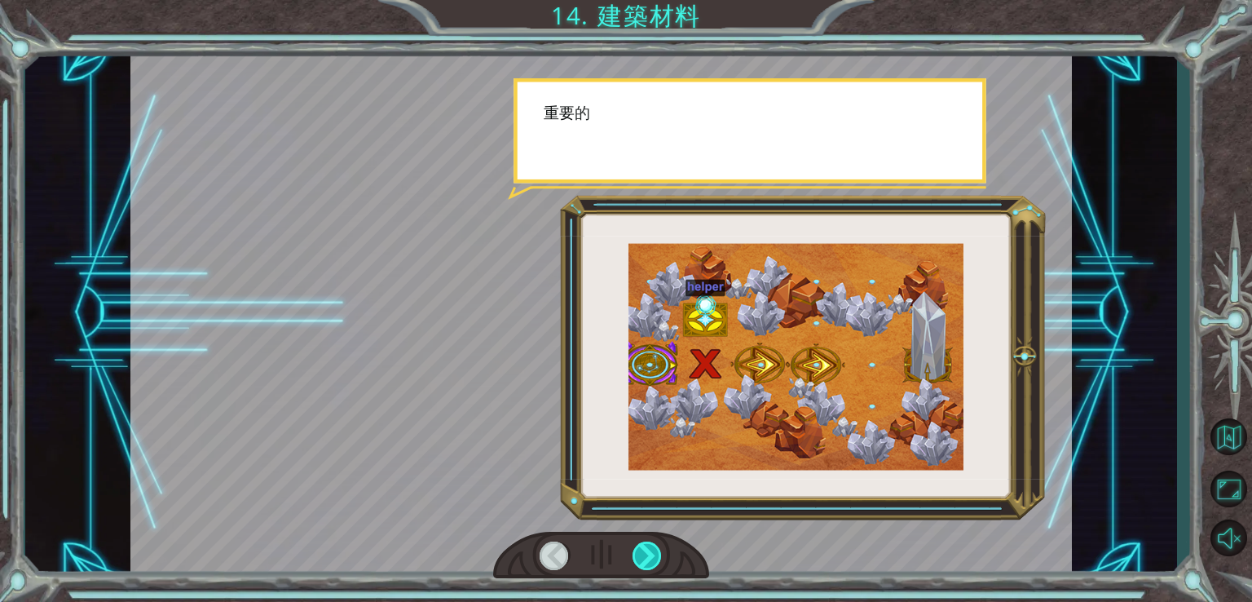
click at [639, 542] on div at bounding box center [648, 555] width 30 height 29
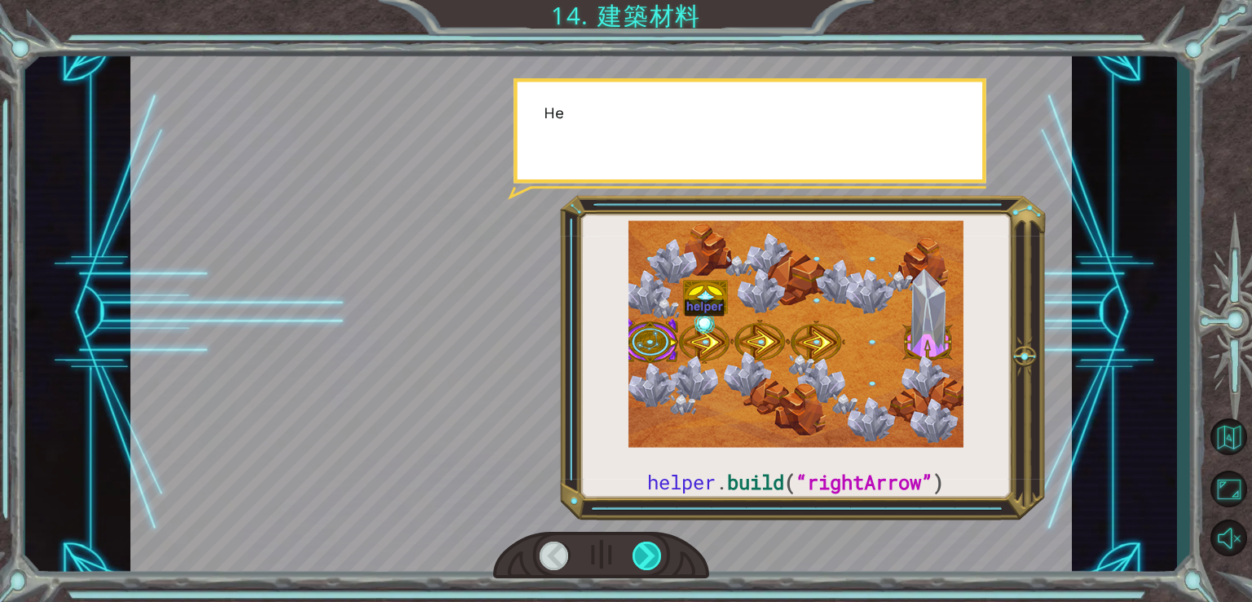
click at [637, 542] on div at bounding box center [648, 555] width 30 height 29
click at [636, 542] on div at bounding box center [648, 555] width 30 height 29
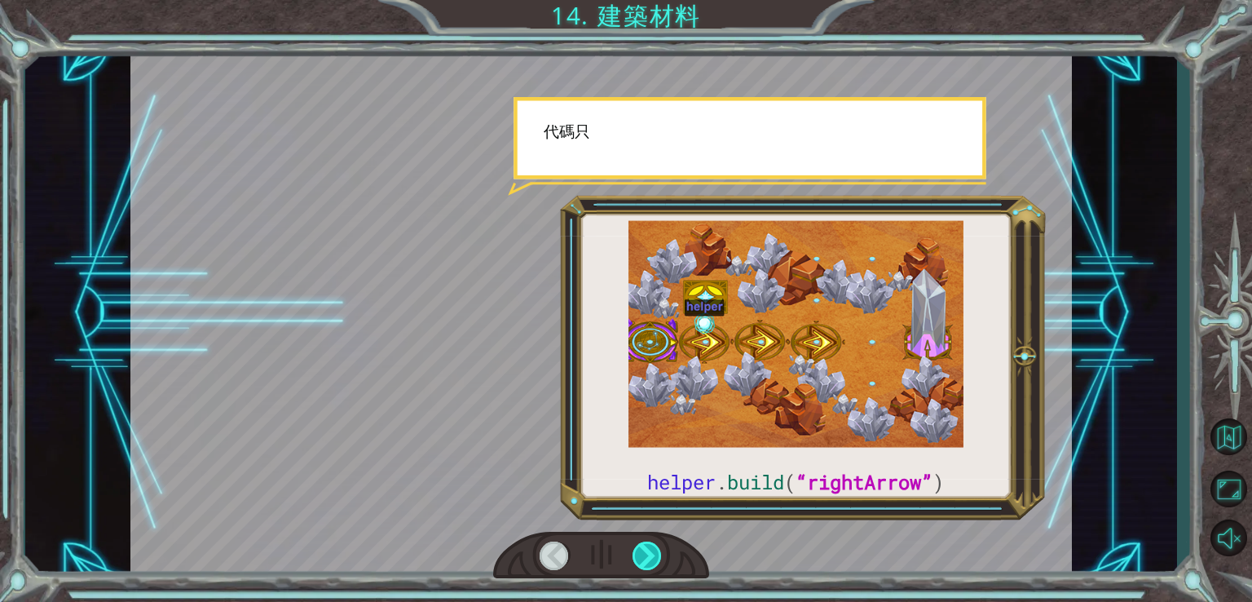
click at [635, 542] on div at bounding box center [648, 555] width 30 height 29
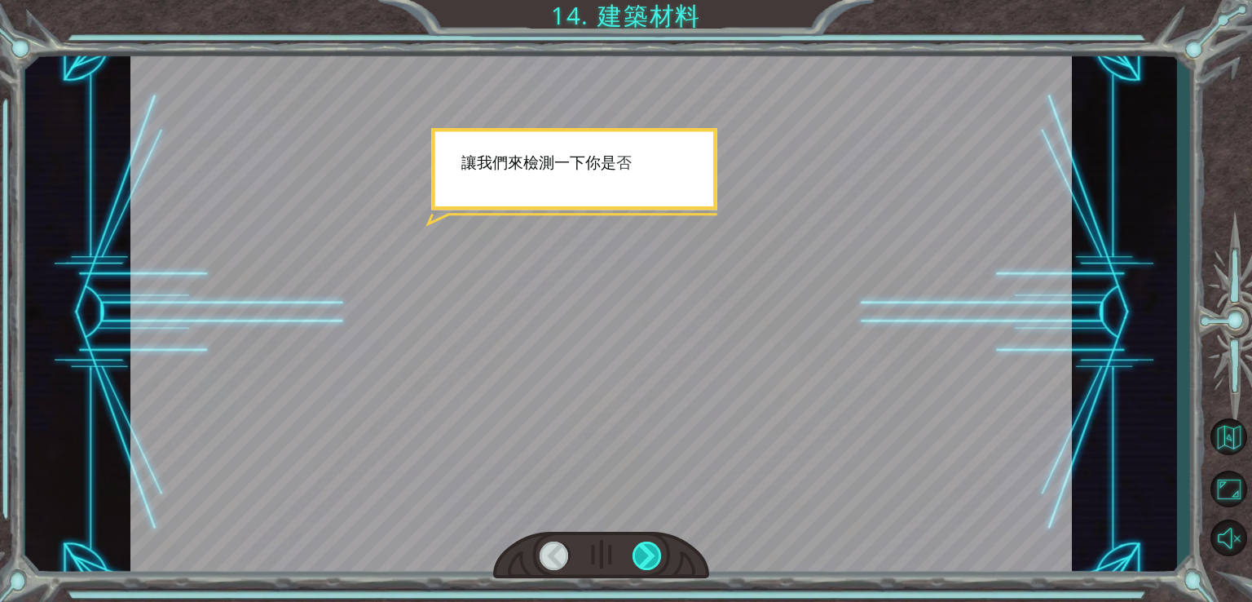
click at [635, 542] on div at bounding box center [648, 555] width 30 height 29
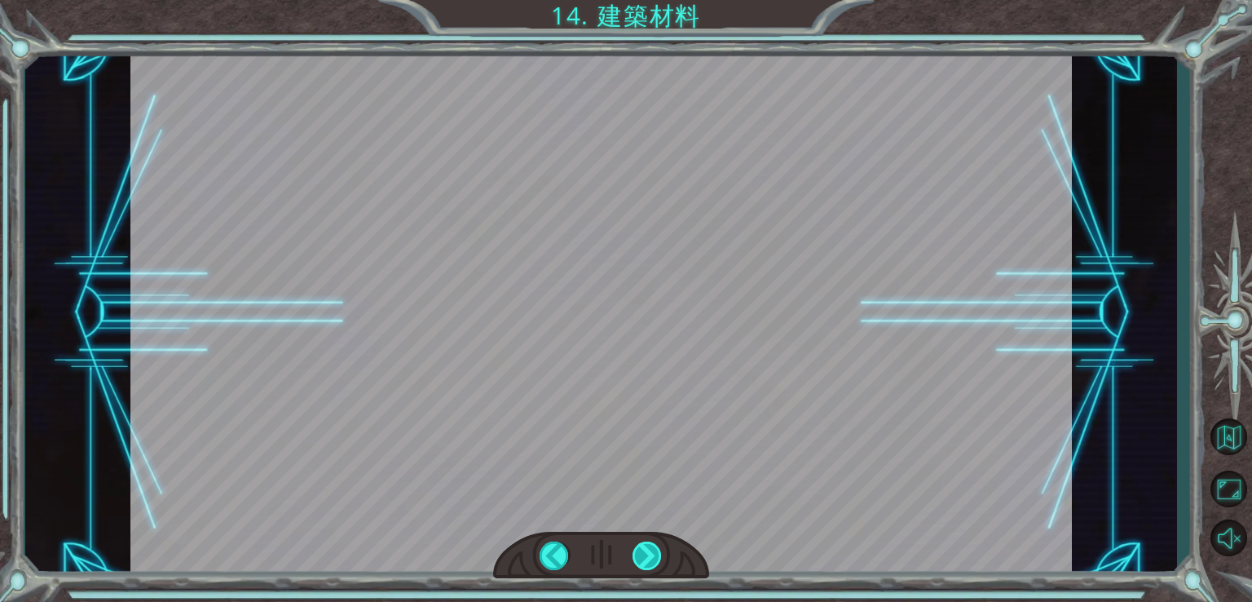
click at [635, 542] on div at bounding box center [648, 555] width 30 height 29
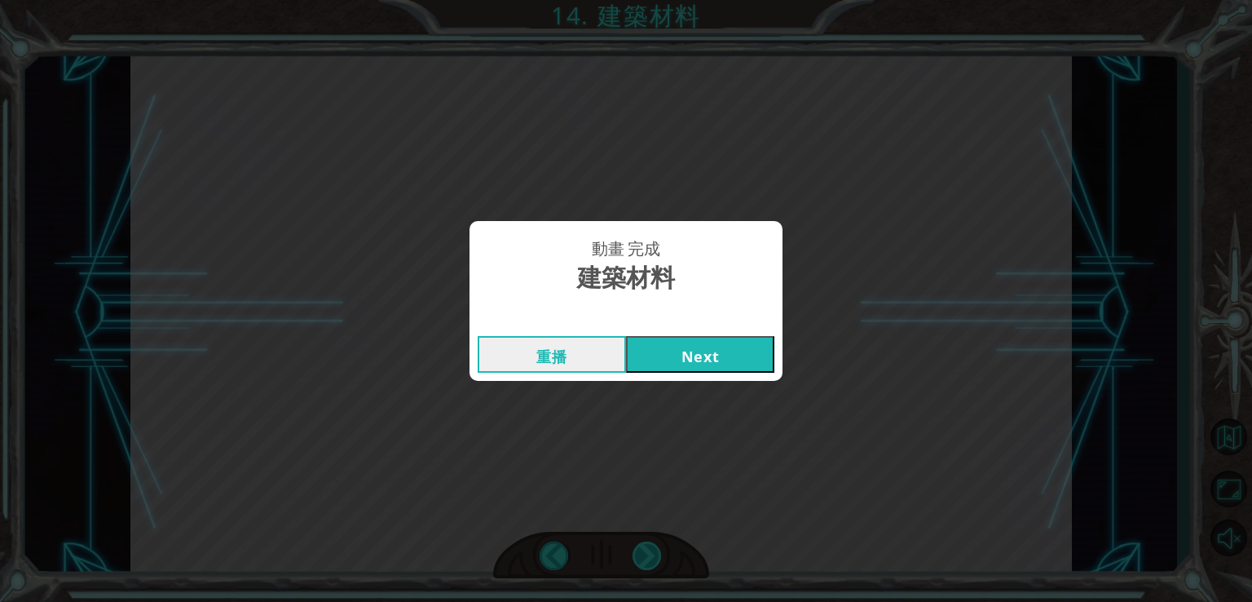
click at [635, 542] on div "動畫 完成 建築材料 重播 Next" at bounding box center [626, 301] width 1252 height 602
click at [698, 348] on button "Next" at bounding box center [700, 354] width 148 height 37
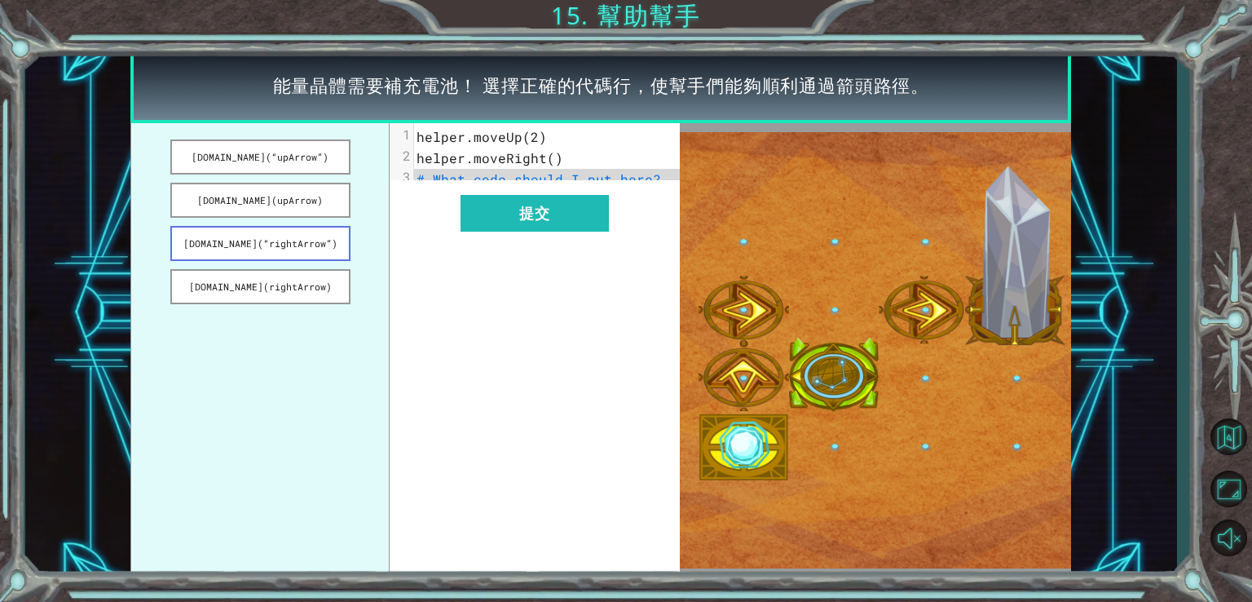
drag, startPoint x: 265, startPoint y: 250, endPoint x: 348, endPoint y: 243, distance: 83.5
click at [348, 243] on button "helper.build(“rightArrow”)" at bounding box center [260, 243] width 180 height 35
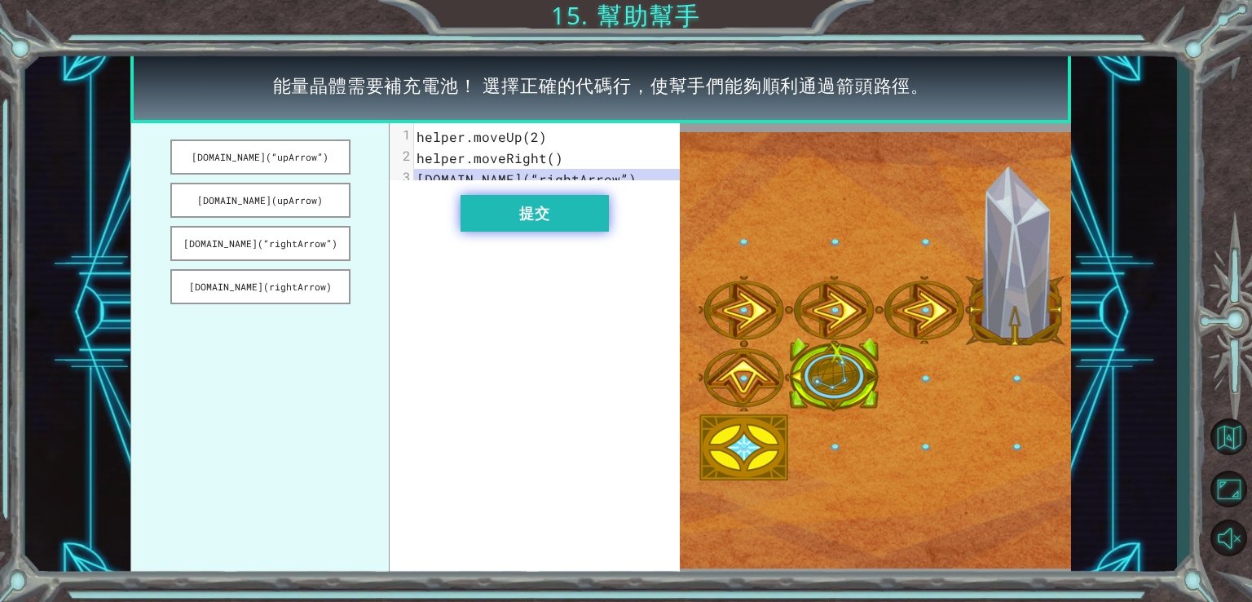
click at [541, 232] on button "提交" at bounding box center [535, 213] width 148 height 37
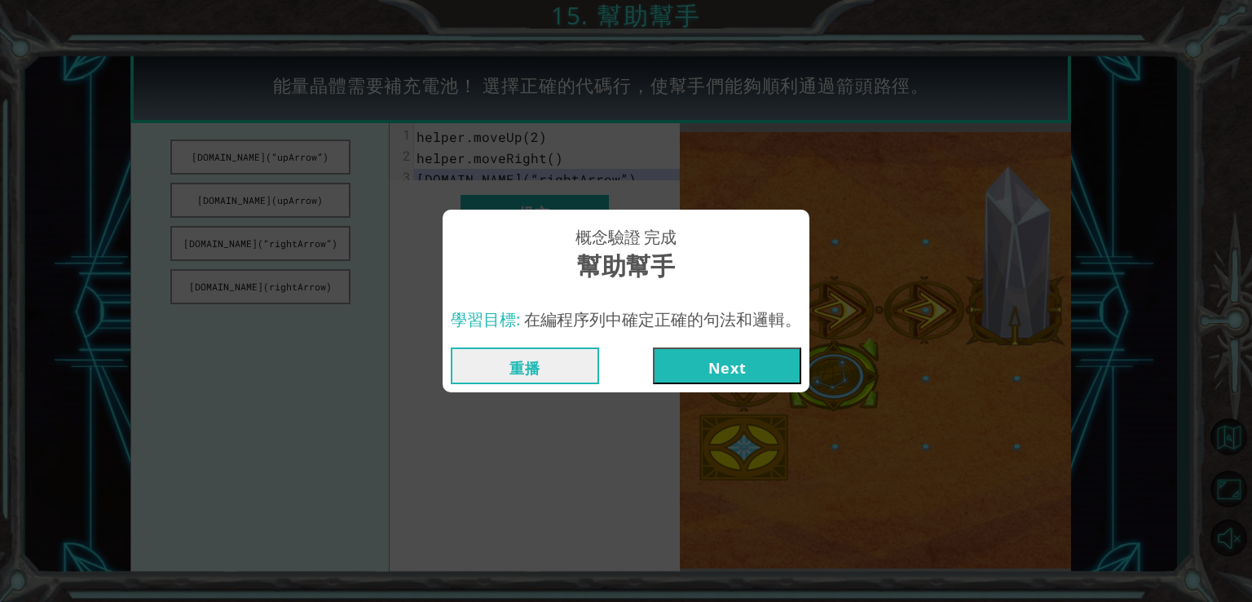
click at [704, 373] on button "Next" at bounding box center [727, 365] width 148 height 37
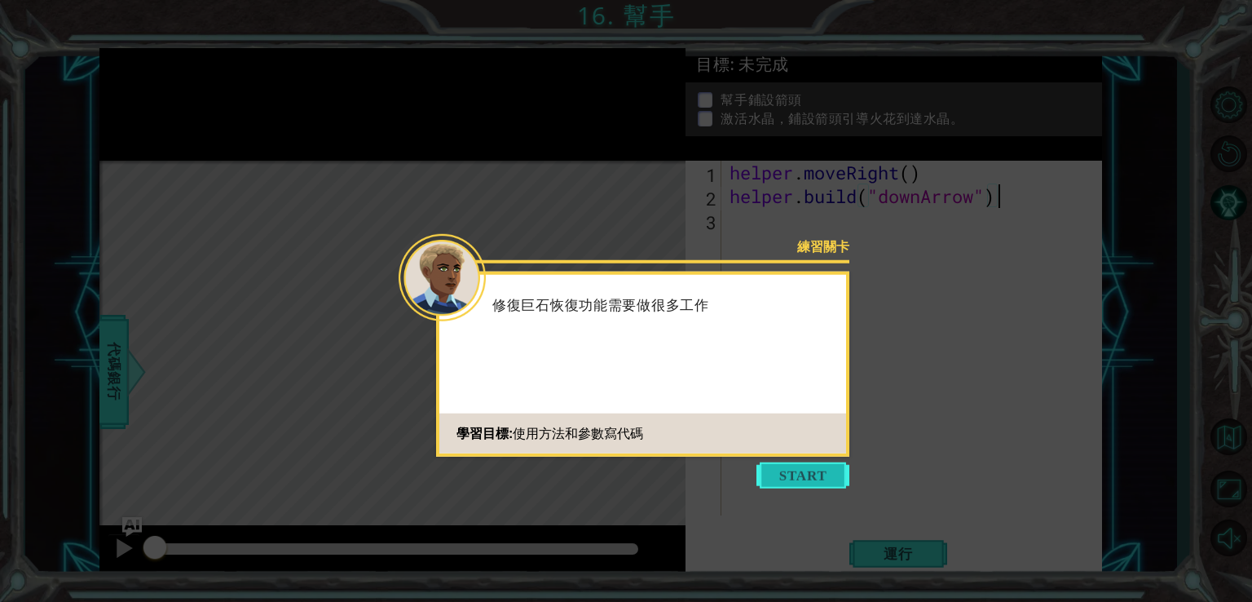
click at [819, 472] on button "Start" at bounding box center [803, 475] width 93 height 26
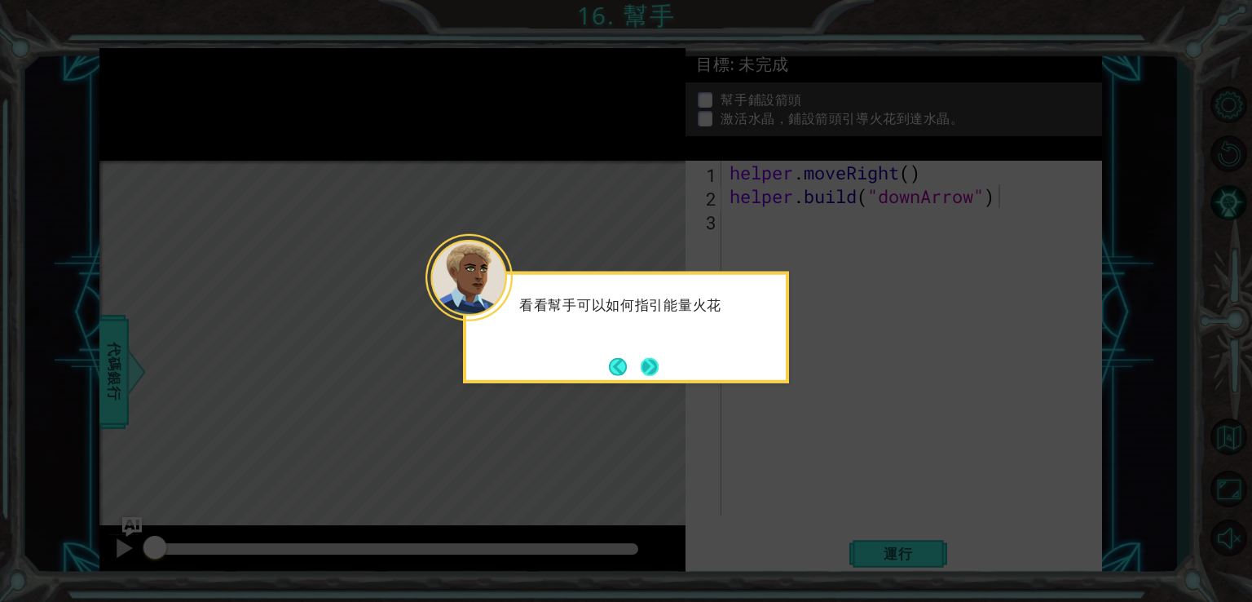
click at [652, 373] on button "Next" at bounding box center [650, 366] width 20 height 20
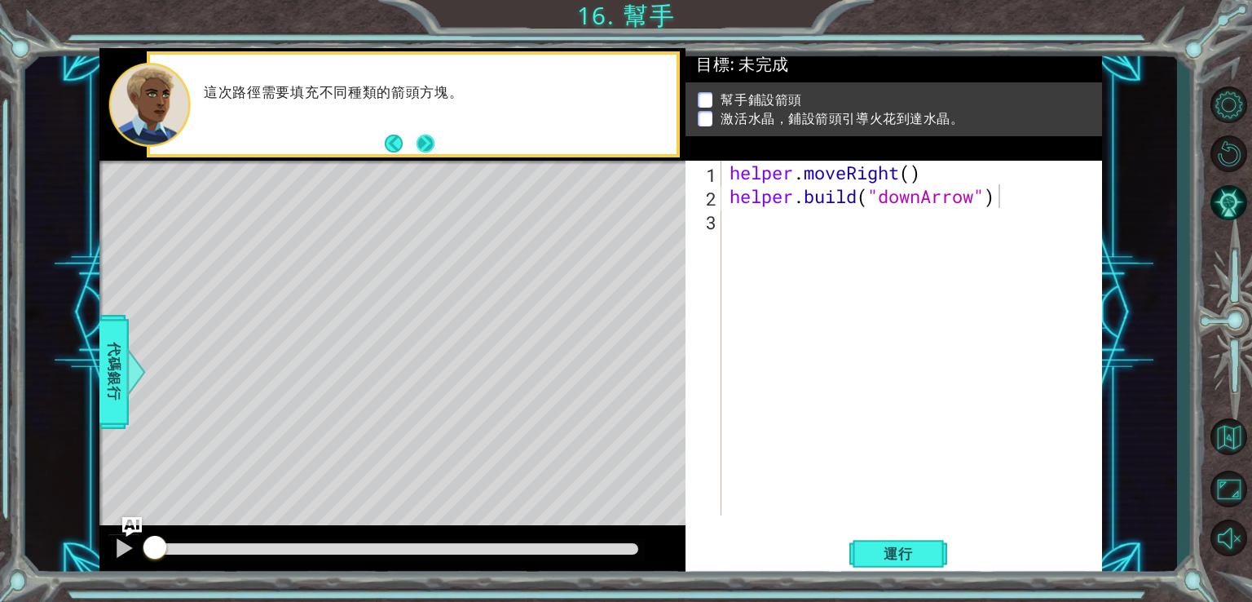
click at [422, 141] on button "Next" at bounding box center [425, 143] width 19 height 19
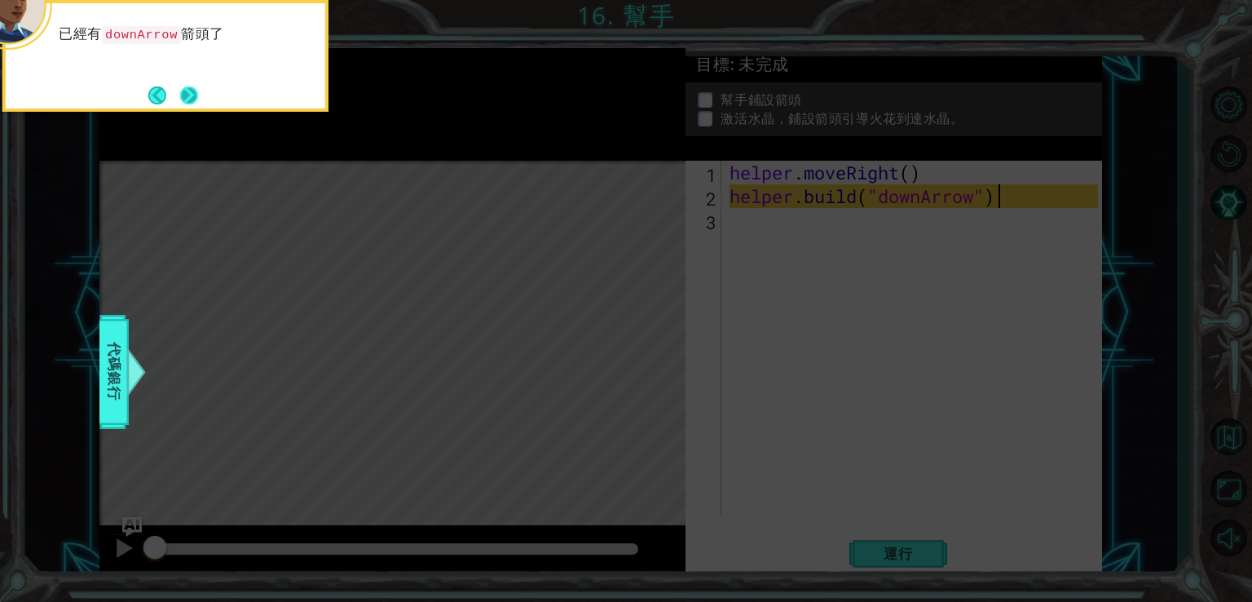
click at [192, 88] on button "Next" at bounding box center [188, 95] width 19 height 19
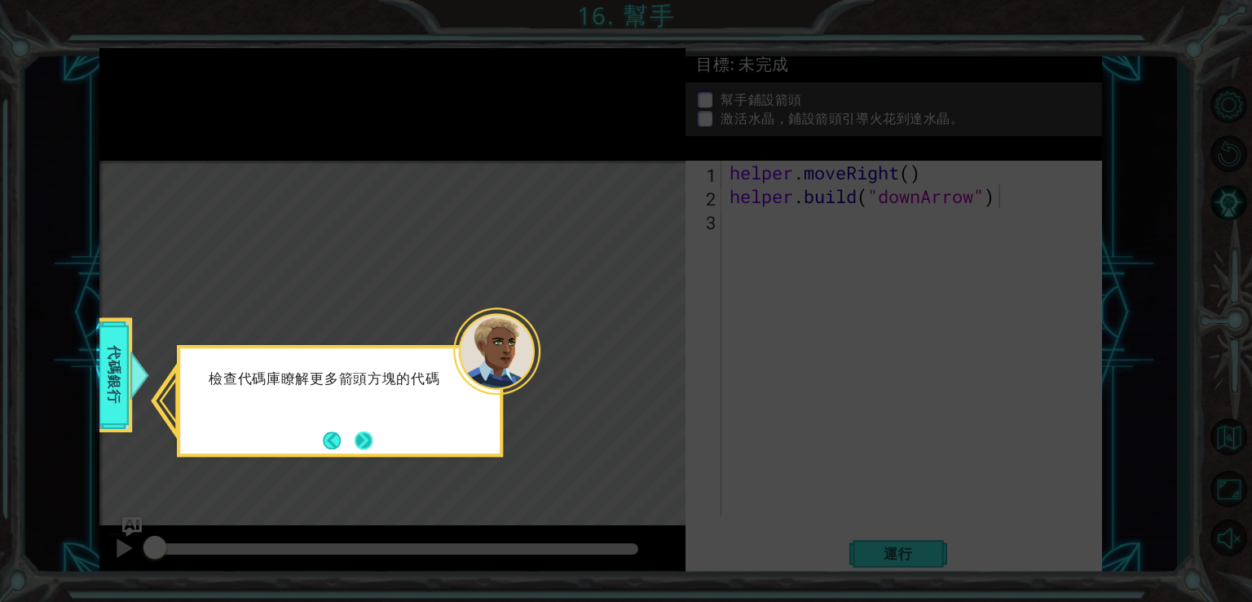
click at [369, 443] on button "Next" at bounding box center [364, 440] width 18 height 18
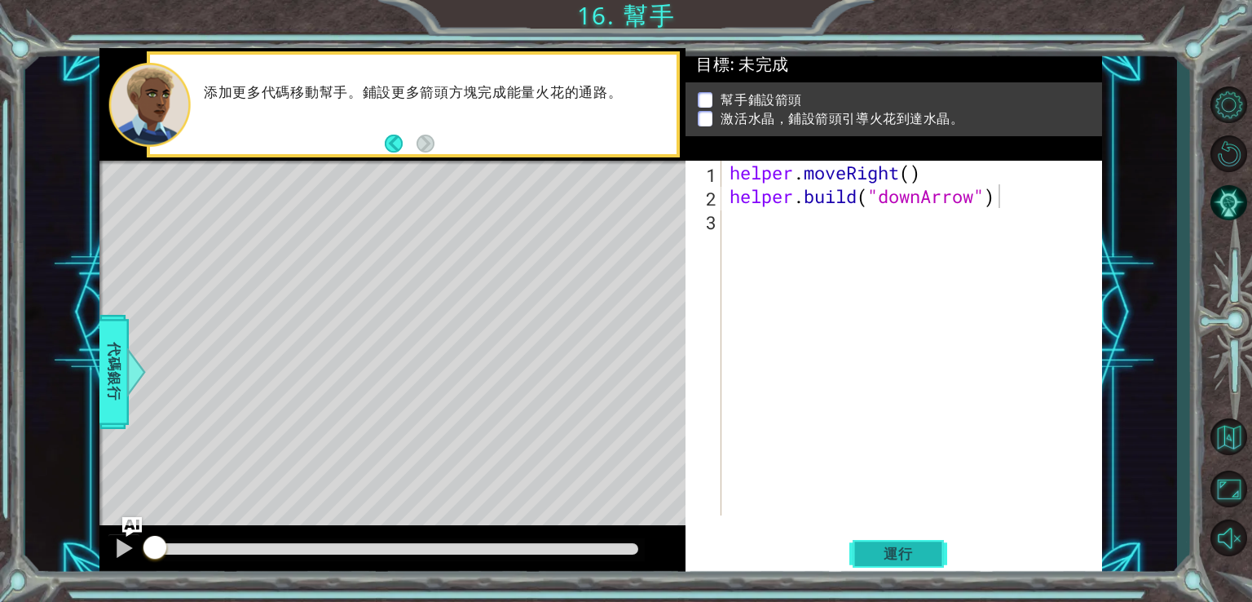
click at [908, 549] on span "運行" at bounding box center [899, 554] width 62 height 16
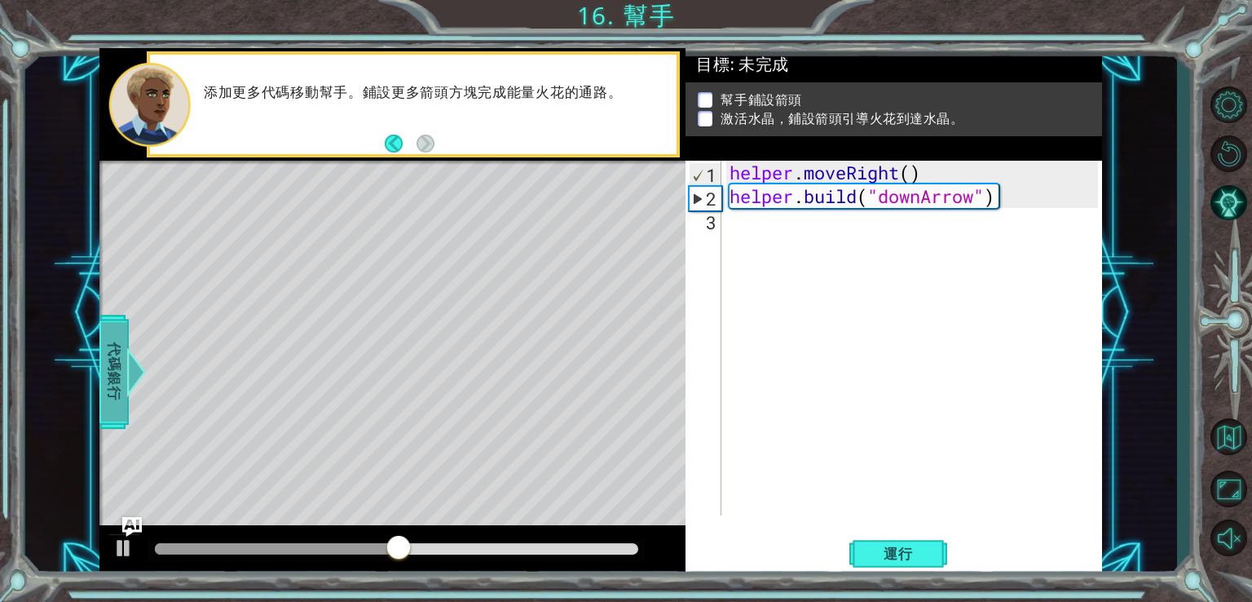
click at [121, 382] on span "代碼銀行" at bounding box center [114, 370] width 26 height 99
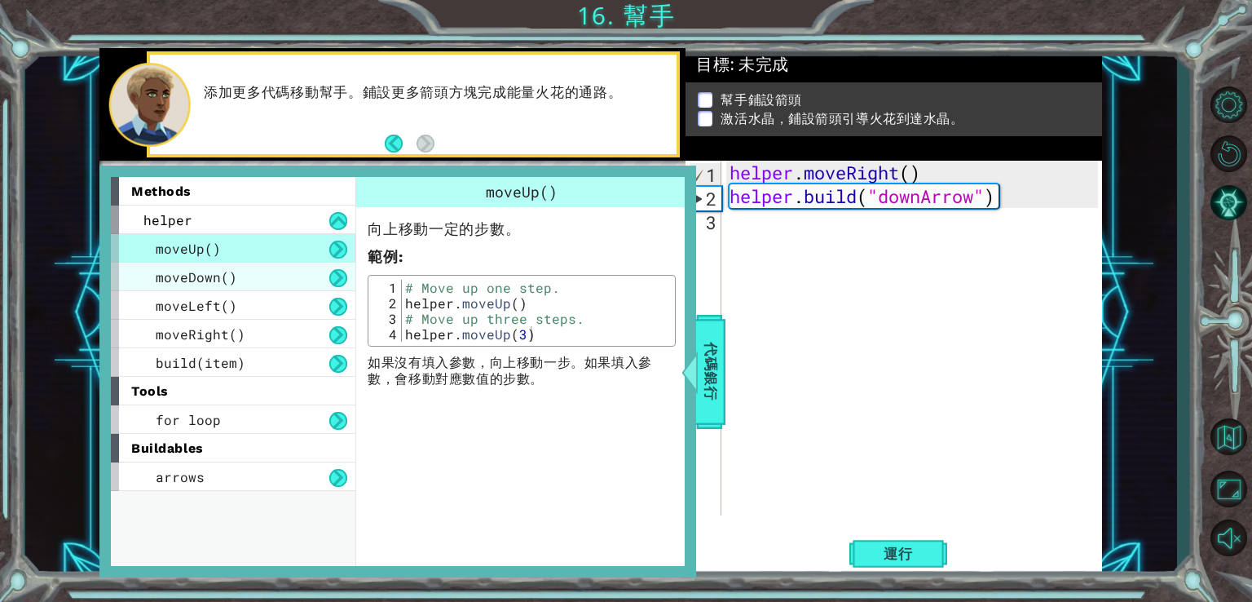
click at [281, 281] on div "moveDown()" at bounding box center [233, 277] width 245 height 29
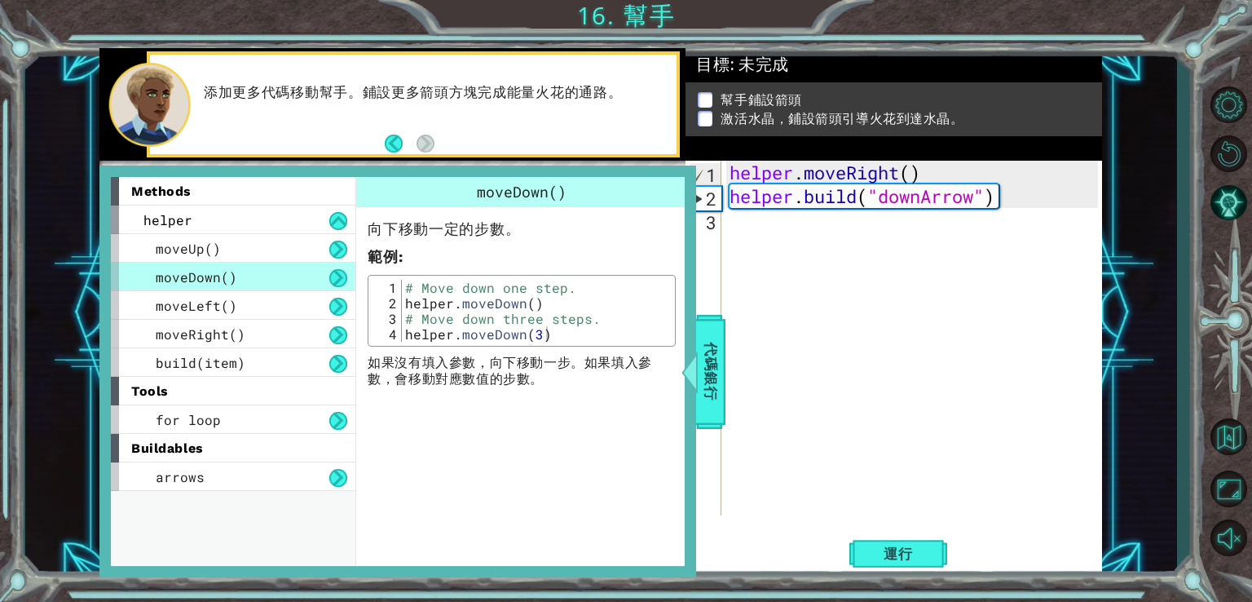
type textarea "helper.moveDown(3)"
drag, startPoint x: 552, startPoint y: 337, endPoint x: 401, endPoint y: 337, distance: 150.9
click at [402, 337] on div "# Move down one step. helper . moveDown ( ) # Move down three steps. helper . m…" at bounding box center [537, 326] width 270 height 93
click at [835, 250] on div "helper . moveRight ( ) helper . build ( "downArrow" )" at bounding box center [917, 362] width 380 height 402
paste textarea "helper.moveDown(3)"
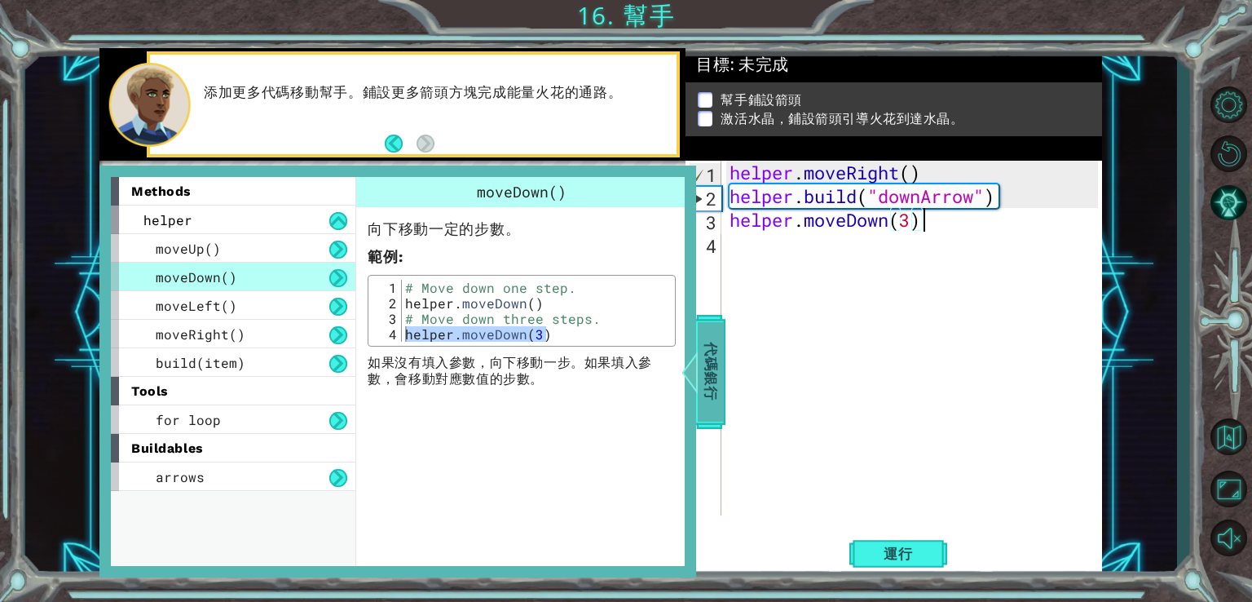
click at [702, 366] on span "代碼銀行" at bounding box center [711, 370] width 26 height 99
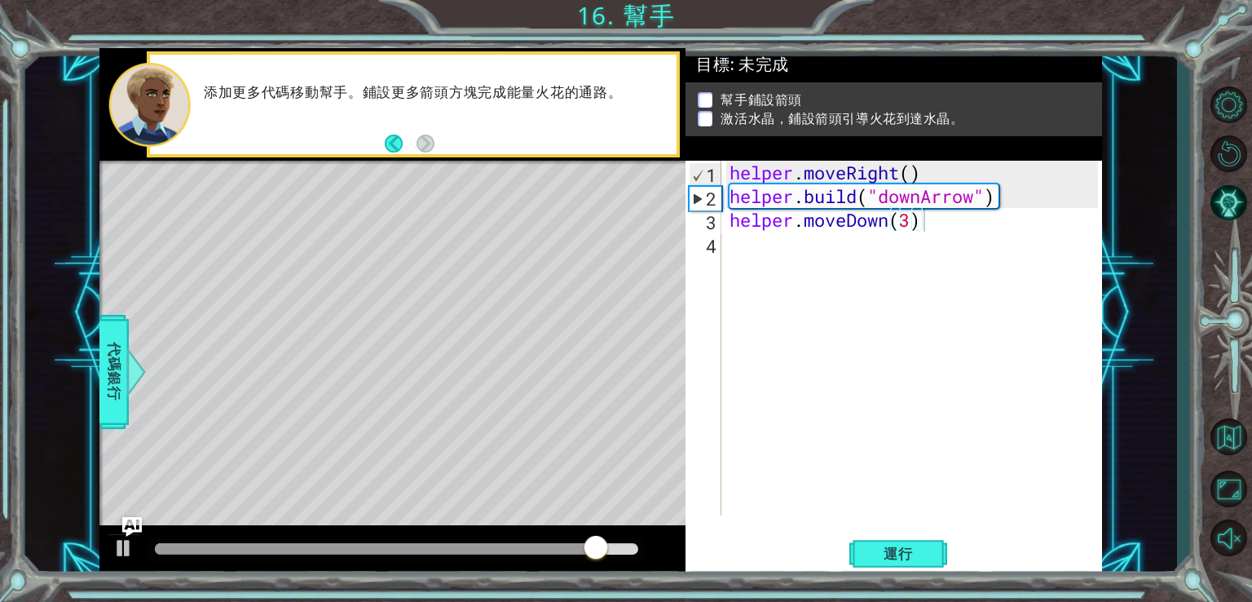
click at [912, 220] on div "helper . moveRight ( ) helper . build ( "downArrow" ) helper . moveDown ( 3 )" at bounding box center [917, 362] width 380 height 402
type textarea "helper.moveDown()"
click at [754, 273] on div "helper . moveRight ( ) helper . build ( "downArrow" ) helper . moveDown ( )" at bounding box center [917, 362] width 380 height 402
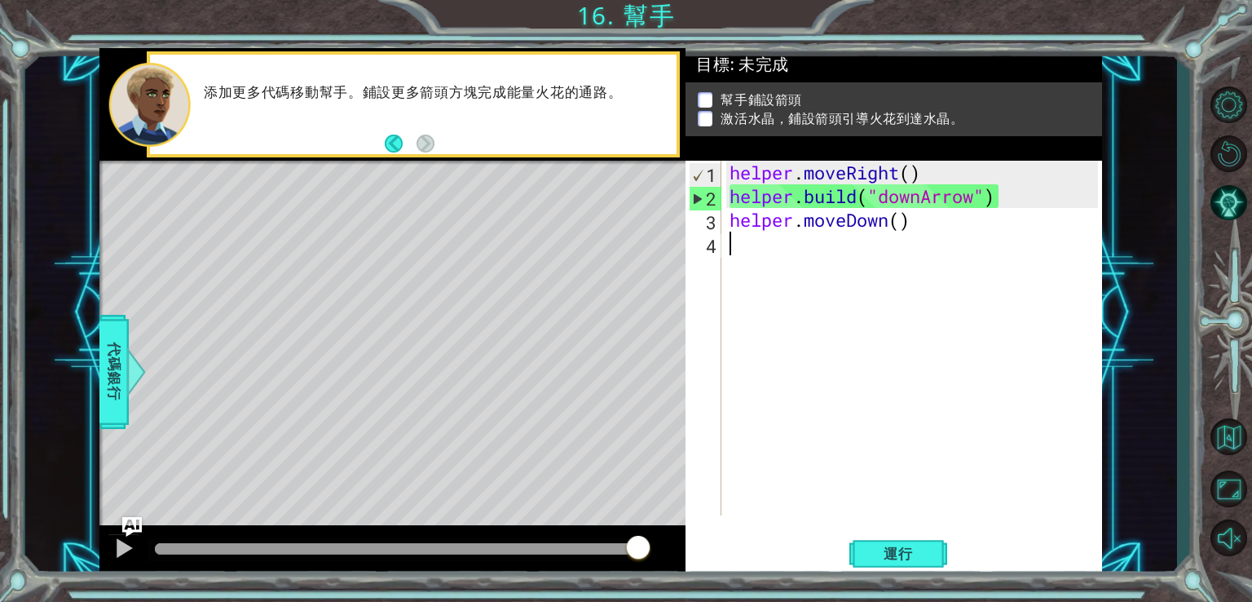
click at [125, 383] on span "代碼銀行" at bounding box center [114, 370] width 26 height 99
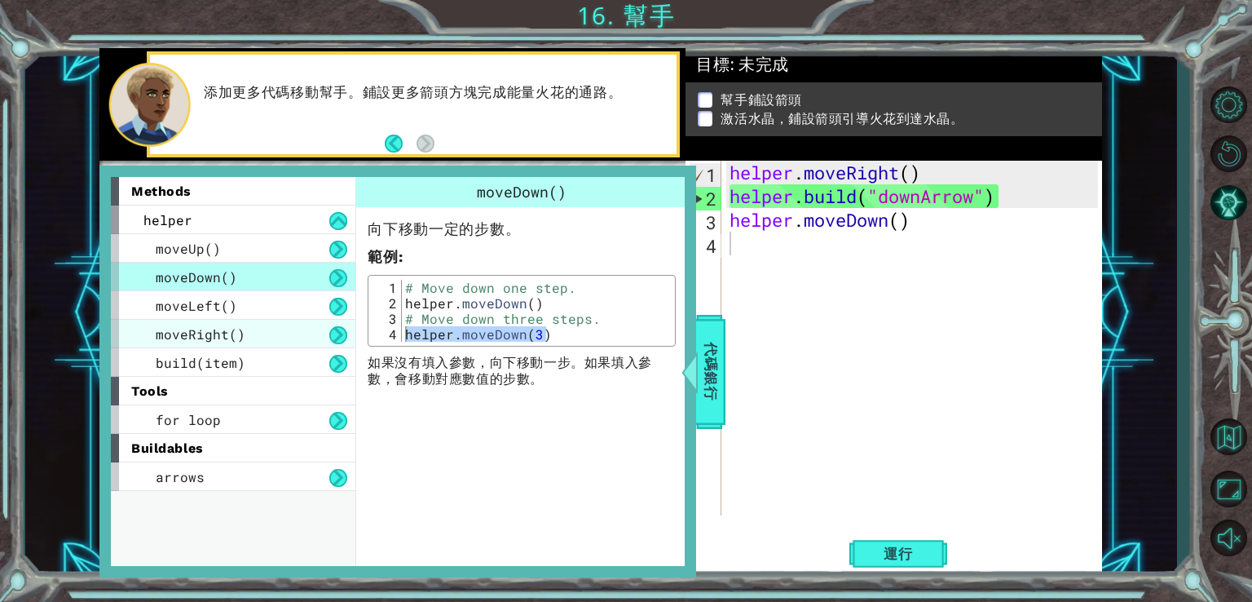
click at [254, 323] on div "moveRight()" at bounding box center [233, 334] width 245 height 29
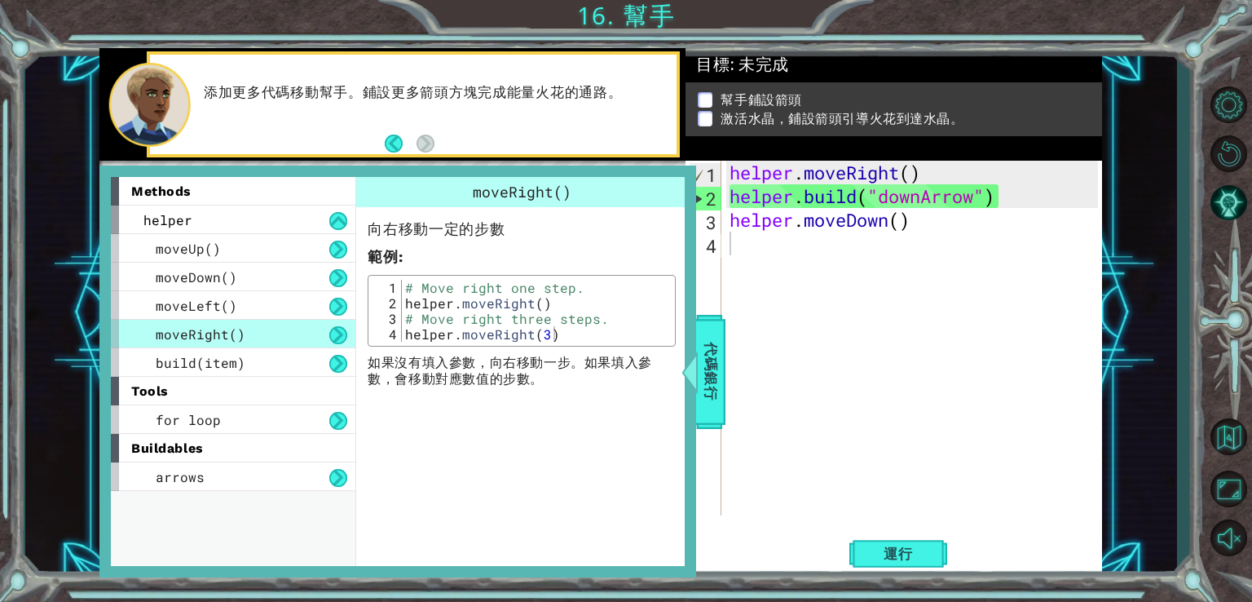
type textarea "helper.moveRight(3)"
drag, startPoint x: 549, startPoint y: 332, endPoint x: 401, endPoint y: 327, distance: 147.7
click at [402, 327] on div "# Move right one step. helper . moveRight ( ) # Move right three steps. helper …" at bounding box center [537, 326] width 270 height 93
click at [766, 255] on div "helper . moveRight ( ) helper . build ( "downArrow" ) helper . moveDown ( )" at bounding box center [917, 362] width 380 height 402
paste textarea "helper.moveRight(3)"
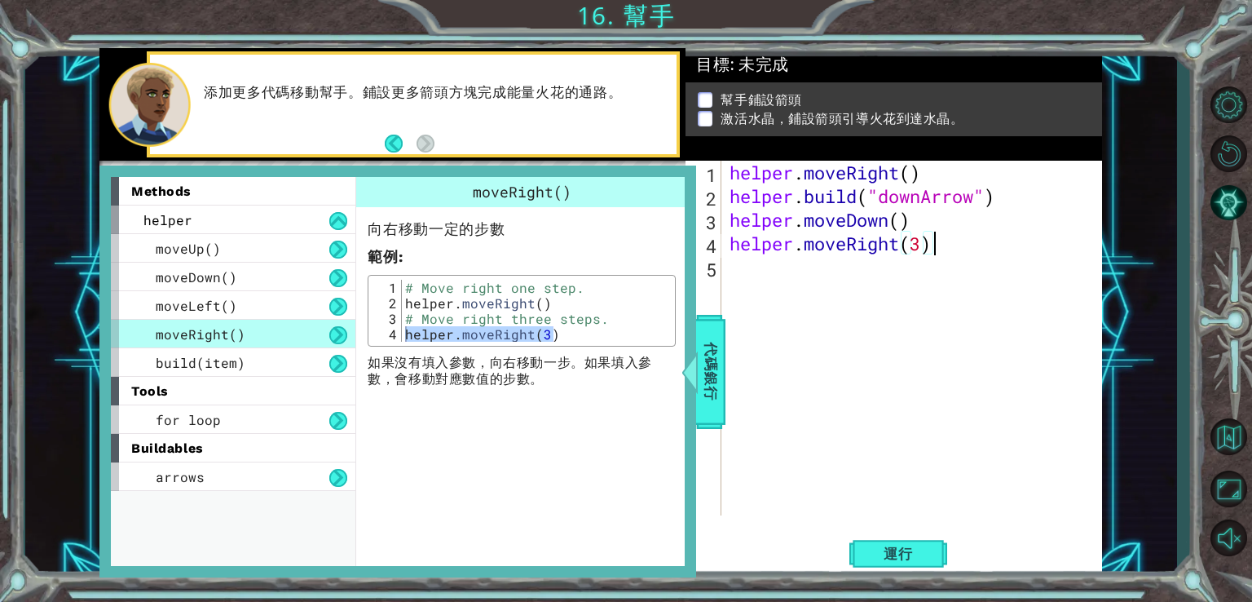
click at [929, 243] on div "helper . moveRight ( ) helper . build ( "downArrow" ) helper . moveDown ( ) hel…" at bounding box center [917, 362] width 380 height 402
click at [708, 382] on span "代碼銀行" at bounding box center [711, 370] width 26 height 99
click at [708, 382] on div "1 ההההההההההההההההההההההההההההההההההההההההההההההההההההההההההההההההההההההההההההה…" at bounding box center [600, 312] width 1003 height 529
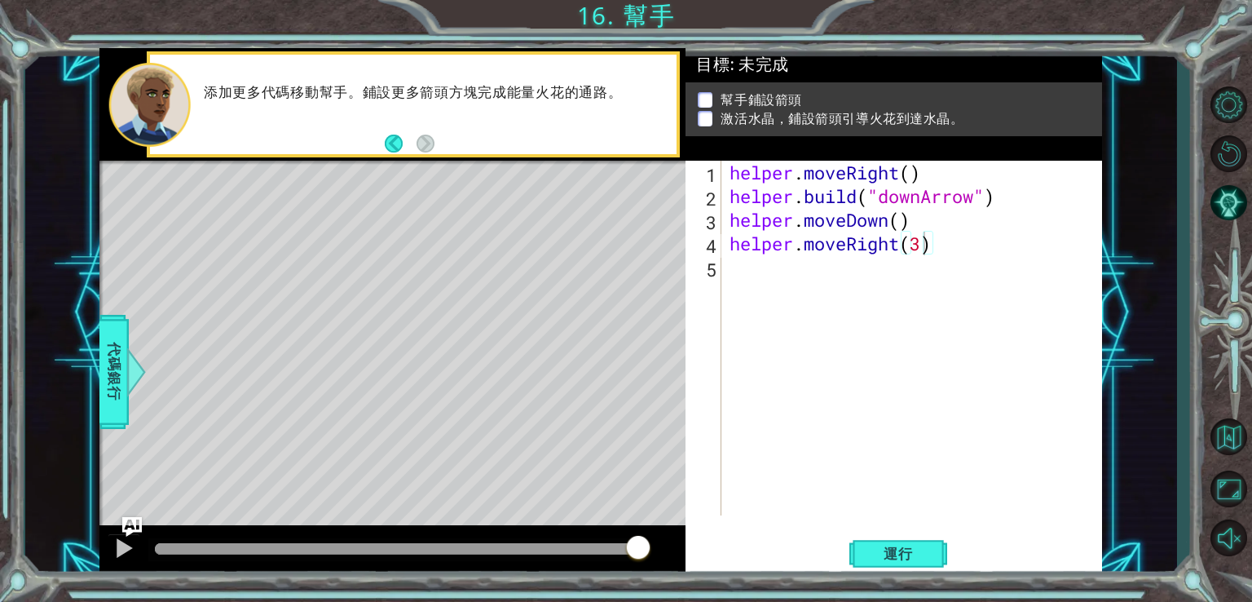
type textarea "helper.build("downArrow")"
drag, startPoint x: 1001, startPoint y: 194, endPoint x: 709, endPoint y: 190, distance: 291.1
click at [709, 190] on div "helper.build("downArrow") 1 2 3 4 5 helper . moveRight ( ) helper . build ( "do…" at bounding box center [892, 338] width 413 height 355
click at [1072, 256] on div "helper . moveRight ( ) helper . build ( "downArrow" ) helper . moveDown ( ) hel…" at bounding box center [917, 362] width 380 height 402
click at [128, 391] on div at bounding box center [136, 371] width 20 height 49
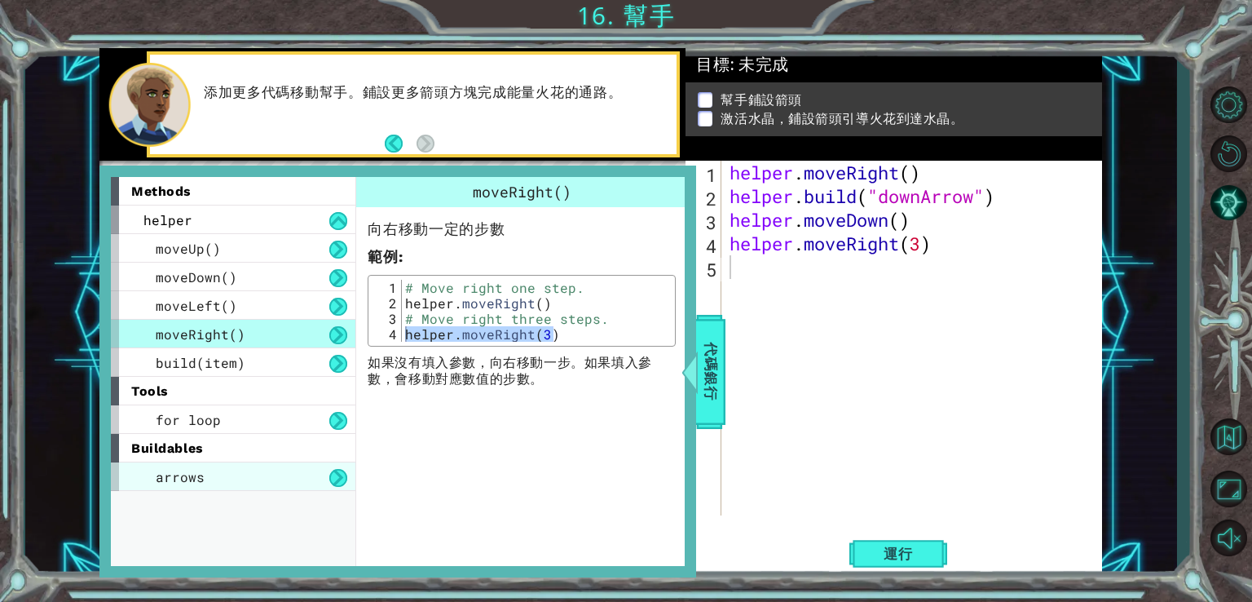
click at [214, 469] on div "arrows" at bounding box center [233, 476] width 245 height 29
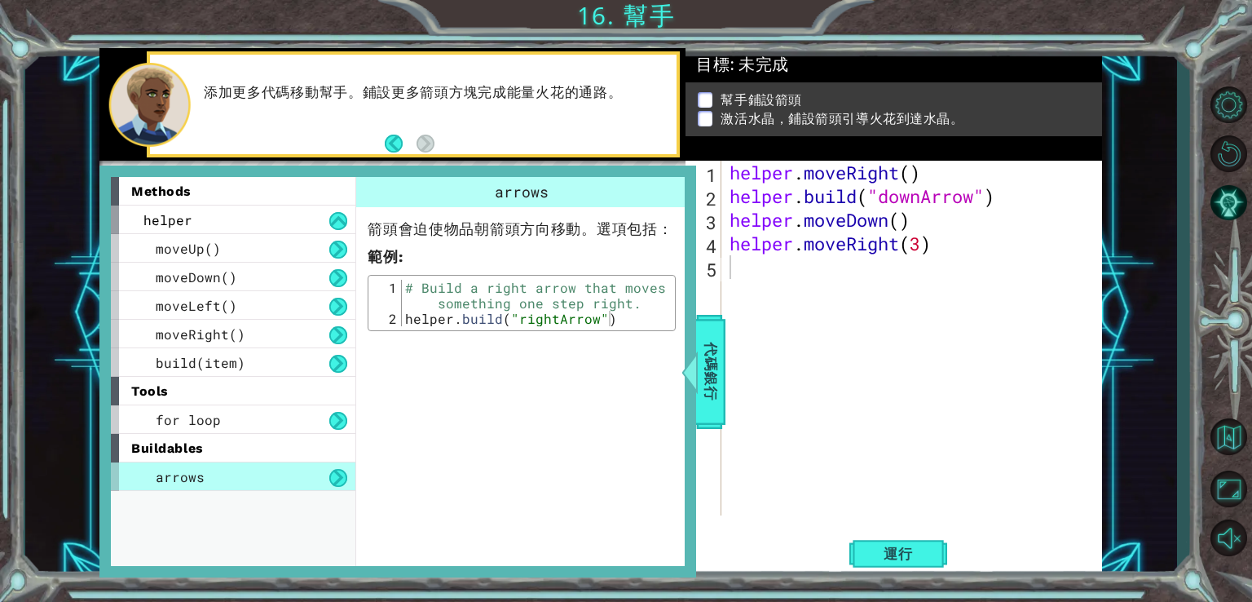
drag, startPoint x: 611, startPoint y: 325, endPoint x: 484, endPoint y: 327, distance: 126.4
click at [444, 320] on div "1 2 # Build a right arrow that moves something one step right. helper . build (…" at bounding box center [522, 303] width 308 height 56
type textarea "helper.build("rightArrow")"
drag, startPoint x: 612, startPoint y: 315, endPoint x: 404, endPoint y: 314, distance: 207.1
click at [404, 314] on div "# Build a right arrow that moves something one step right. helper . build ( "ri…" at bounding box center [537, 326] width 270 height 93
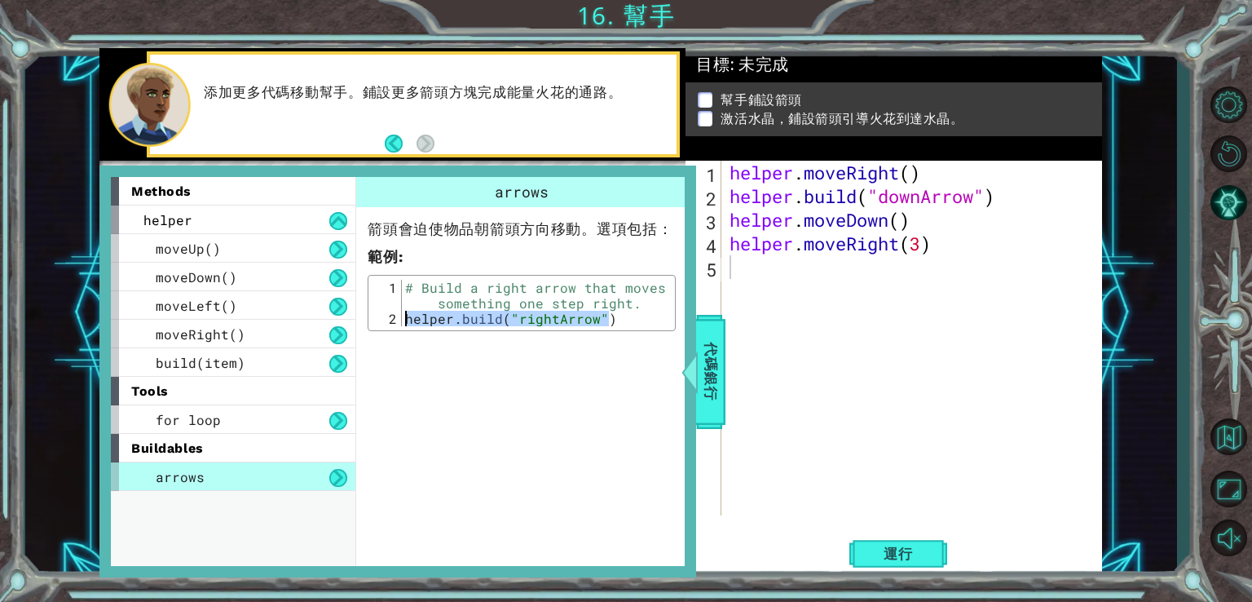
type textarea "helper.moveRight(3)"
click at [728, 247] on div "helper . moveRight ( ) helper . build ( "downArrow" ) helper . moveDown ( ) hel…" at bounding box center [917, 362] width 380 height 402
click at [741, 245] on div "helper . moveRight ( ) helper . build ( "downArrow" ) helper . moveDown ( ) hel…" at bounding box center [917, 362] width 380 height 402
paste textarea "helper.build("rightArrow")"
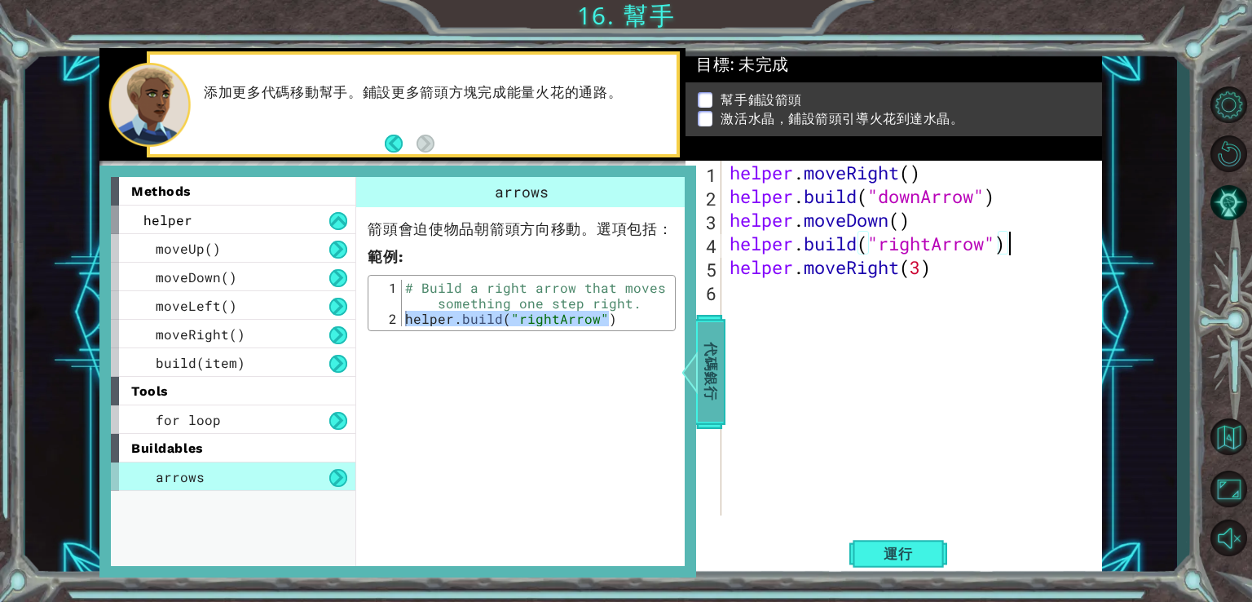
click at [724, 366] on div "代碼銀行" at bounding box center [710, 372] width 29 height 114
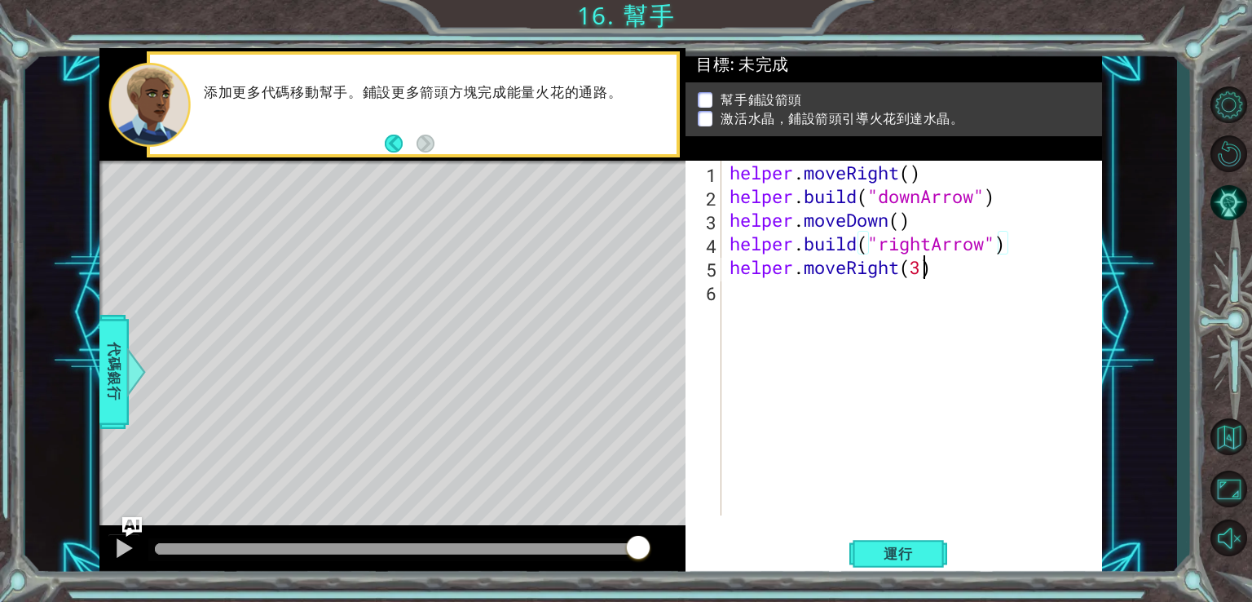
click at [925, 272] on div "helper . moveRight ( ) helper . build ( "downArrow" ) helper . moveDown ( ) hel…" at bounding box center [917, 362] width 380 height 402
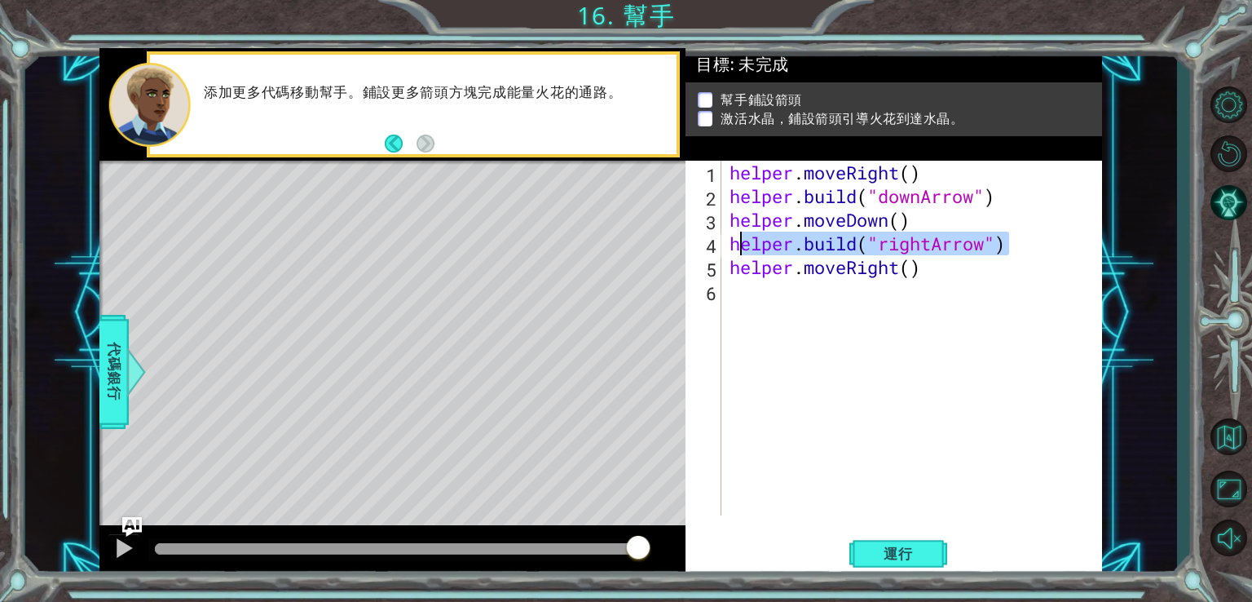
drag, startPoint x: 1024, startPoint y: 242, endPoint x: 736, endPoint y: 247, distance: 288.7
click at [736, 247] on div "helper . moveRight ( ) helper . build ( "downArrow" ) helper . moveDown ( ) hel…" at bounding box center [917, 362] width 380 height 402
type textarea "helper.build("rightArrow")"
click at [736, 249] on div "helper . moveRight ( ) helper . build ( "downArrow" ) helper . moveDown ( ) hel…" at bounding box center [913, 338] width 372 height 355
click at [740, 295] on div "helper . moveRight ( ) helper . build ( "downArrow" ) helper . moveDown ( ) hel…" at bounding box center [917, 362] width 380 height 402
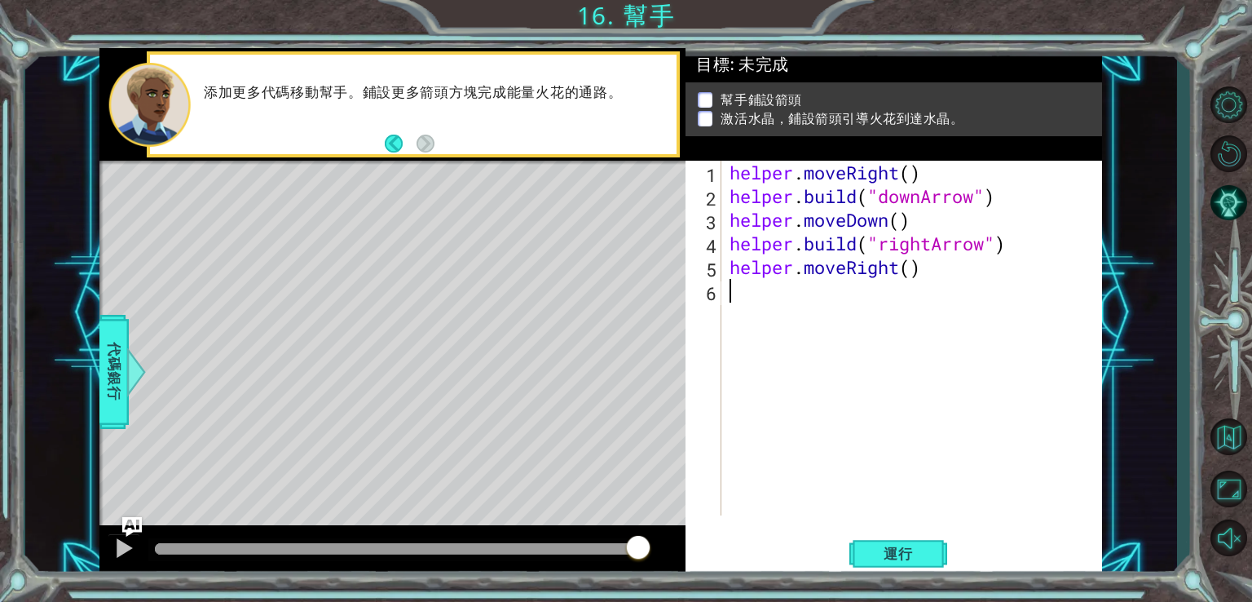
paste textarea "helper.build("rightArrow")"
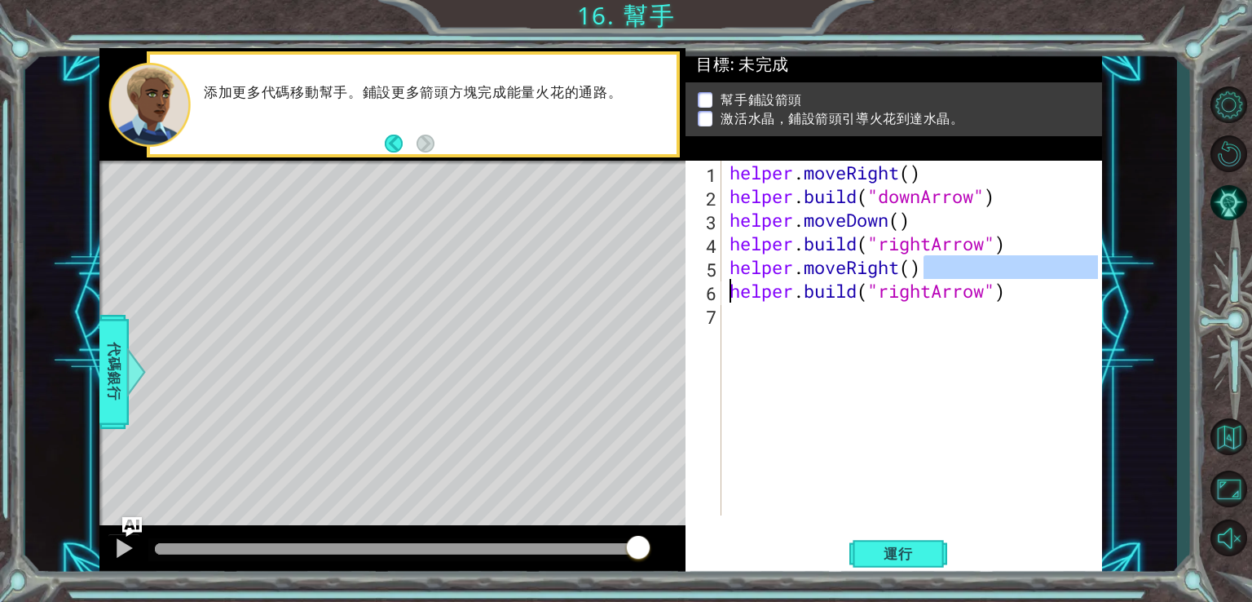
drag, startPoint x: 930, startPoint y: 270, endPoint x: 721, endPoint y: 294, distance: 210.1
click at [721, 296] on div "helper.build("rightArrow") 1 2 3 4 5 6 7 helper . moveRight ( ) helper . build …" at bounding box center [892, 338] width 413 height 355
click at [725, 267] on div "helper.moveRight() helper.build("rightArrow") 1 2 3 4 5 6 7 helper . moveRight …" at bounding box center [892, 338] width 413 height 355
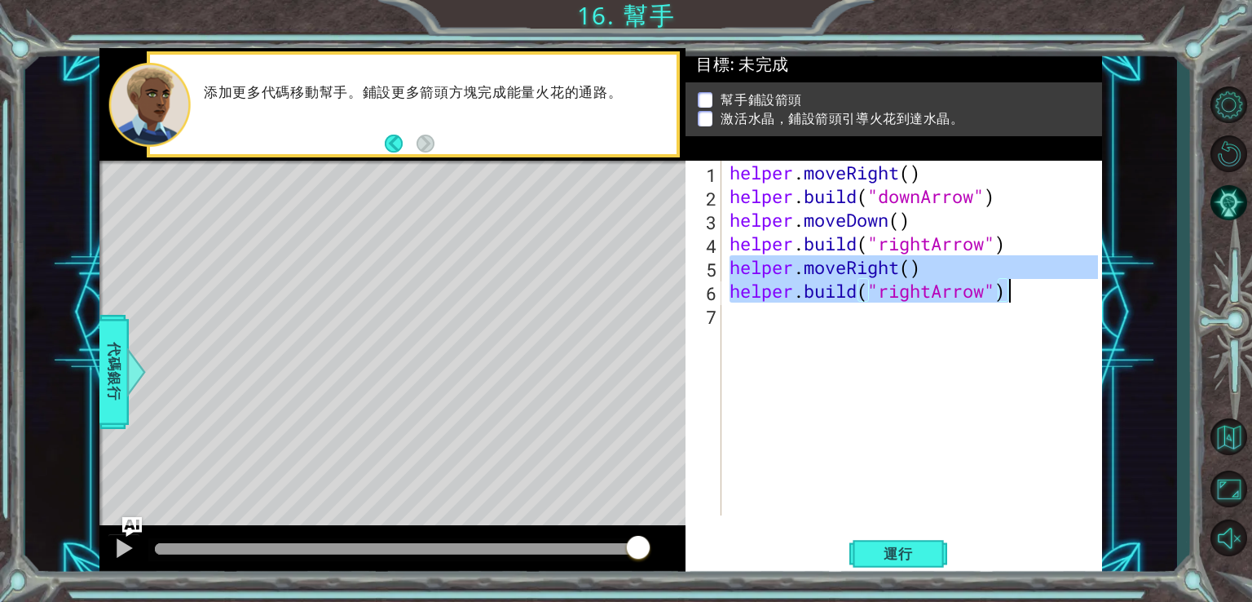
drag, startPoint x: 733, startPoint y: 267, endPoint x: 1050, endPoint y: 302, distance: 319.1
click at [1050, 302] on div "helper . moveRight ( ) helper . build ( "downArrow" ) helper . moveDown ( ) hel…" at bounding box center [917, 362] width 380 height 402
type textarea "helper.moveRight() helper.build("rightArrow")"
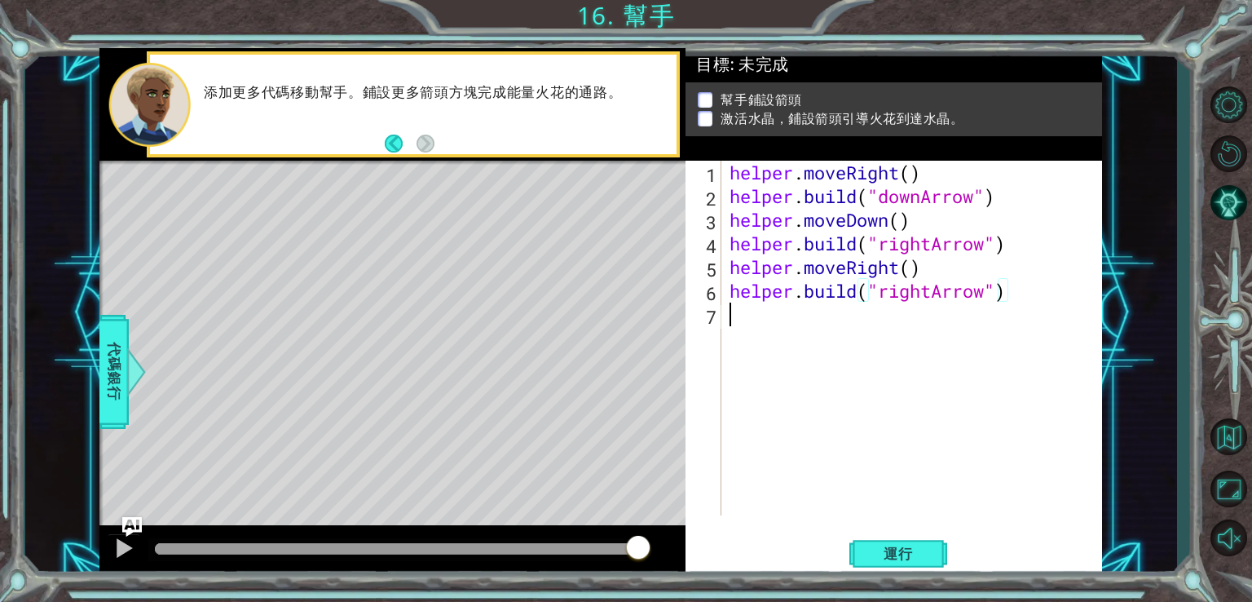
click at [771, 327] on div "helper . moveRight ( ) helper . build ( "downArrow" ) helper . moveDown ( ) hel…" at bounding box center [917, 362] width 380 height 402
paste textarea "helper.build("rightArrow")"
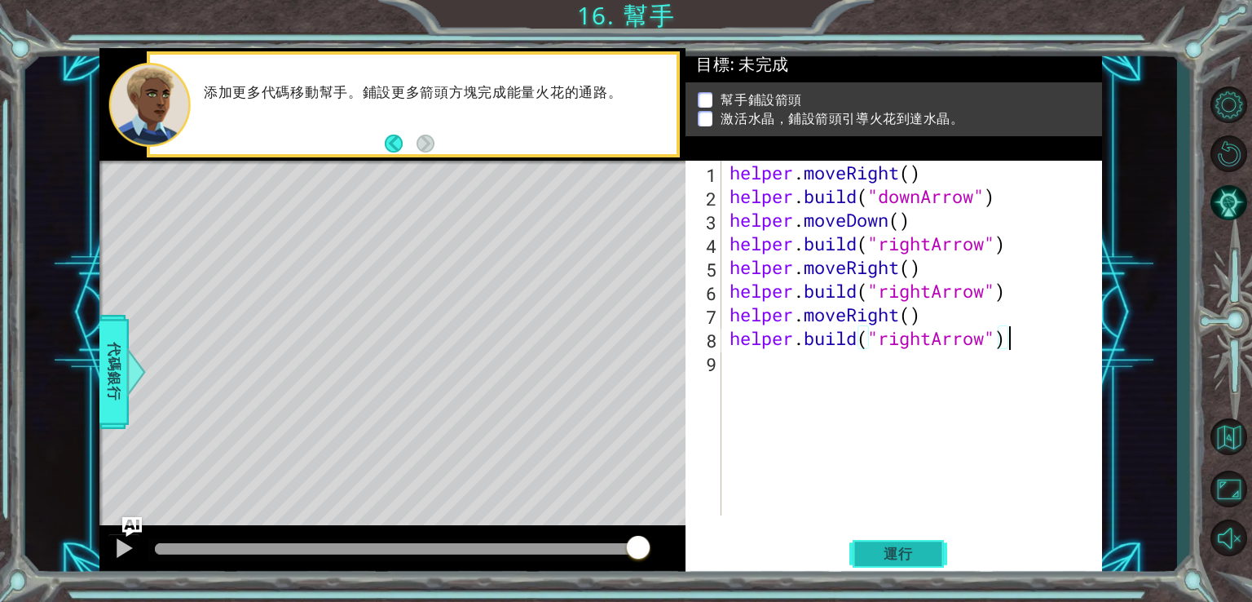
click at [861, 554] on button "運行" at bounding box center [899, 553] width 98 height 42
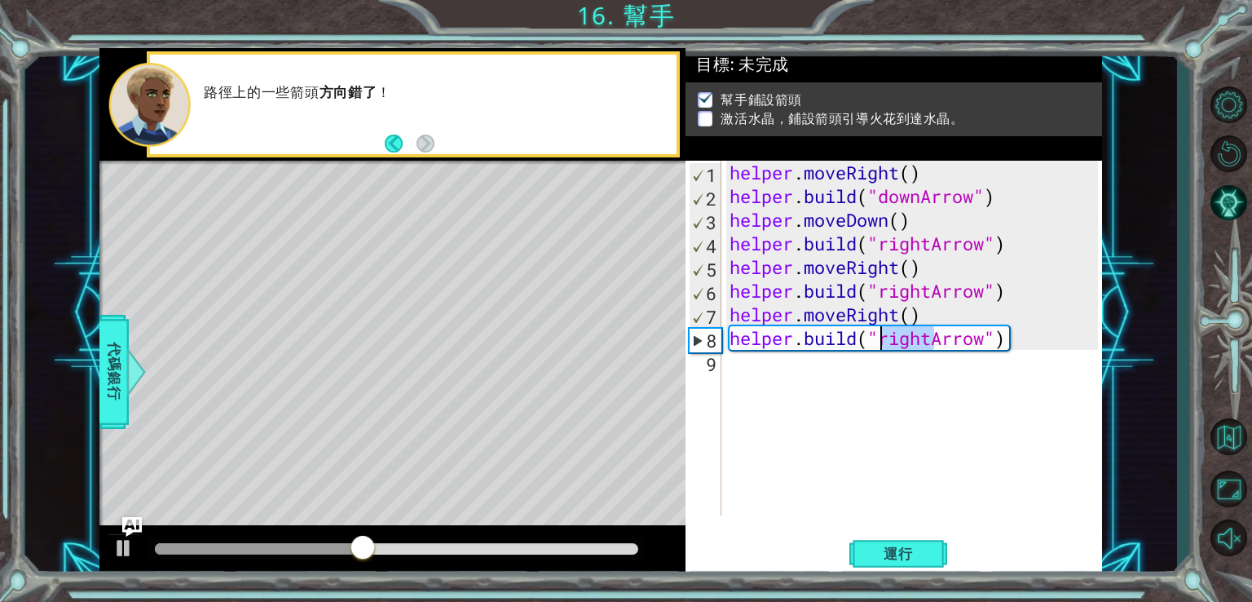
drag, startPoint x: 935, startPoint y: 342, endPoint x: 886, endPoint y: 335, distance: 50.3
click at [886, 335] on div "helper . moveRight ( ) helper . build ( "downArrow" ) helper . moveDown ( ) hel…" at bounding box center [917, 362] width 380 height 402
type textarea "helper.build("upArrow")"
click at [912, 549] on span "運行" at bounding box center [899, 554] width 62 height 16
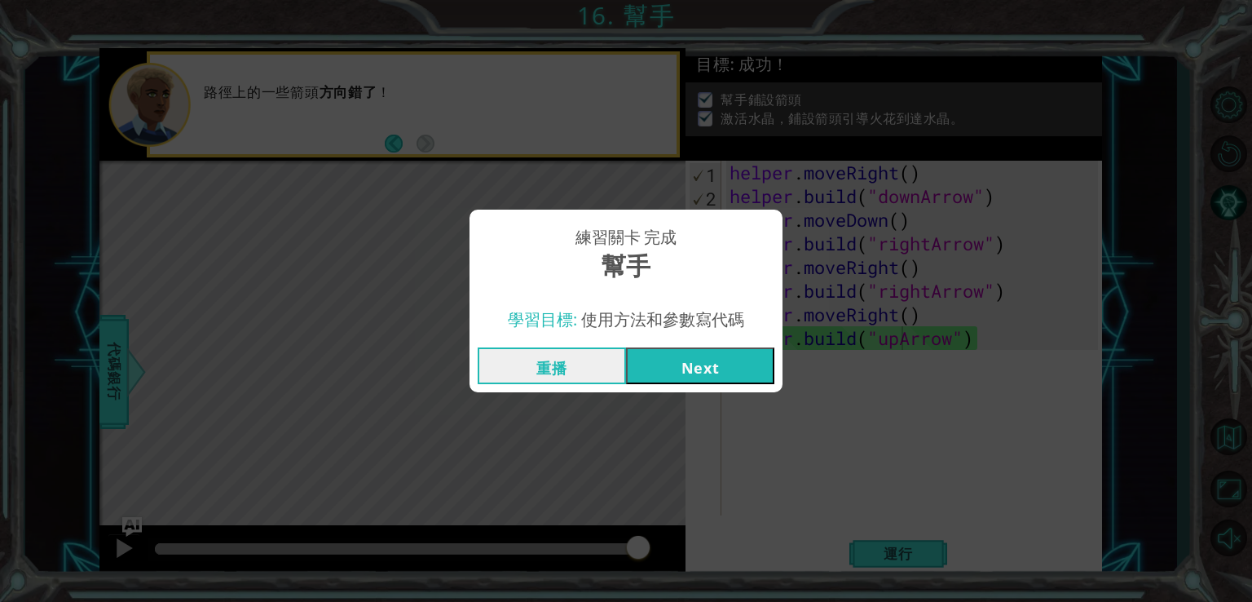
click at [656, 365] on button "Next" at bounding box center [700, 365] width 148 height 37
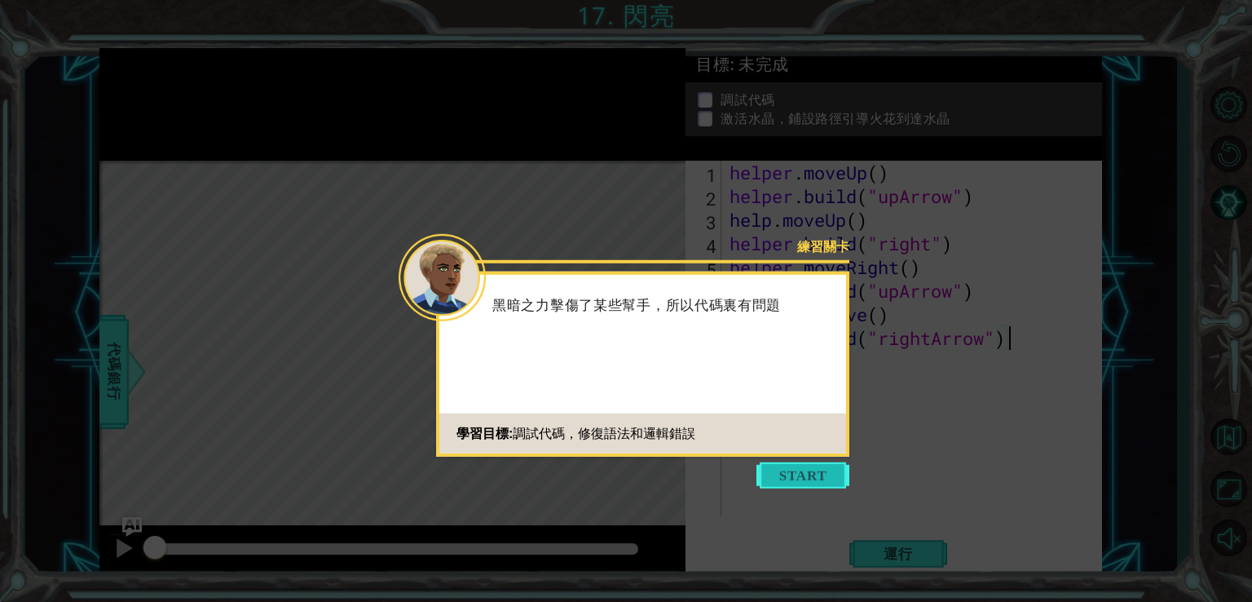
click at [771, 480] on button "Start" at bounding box center [803, 475] width 93 height 26
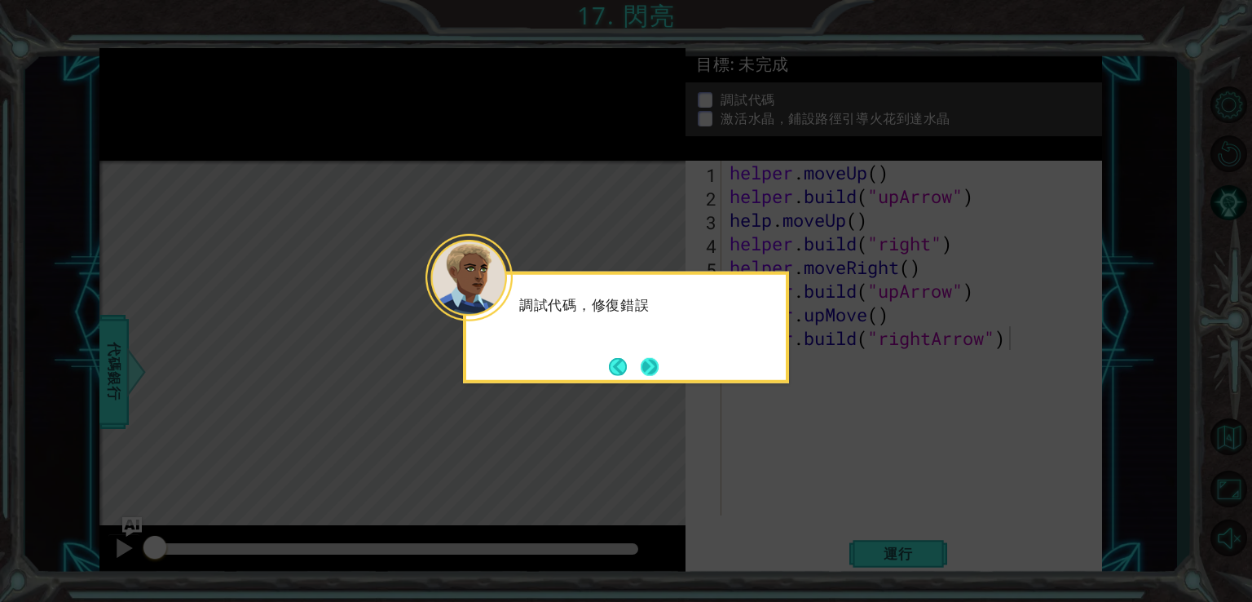
click at [648, 373] on button "Next" at bounding box center [650, 366] width 18 height 18
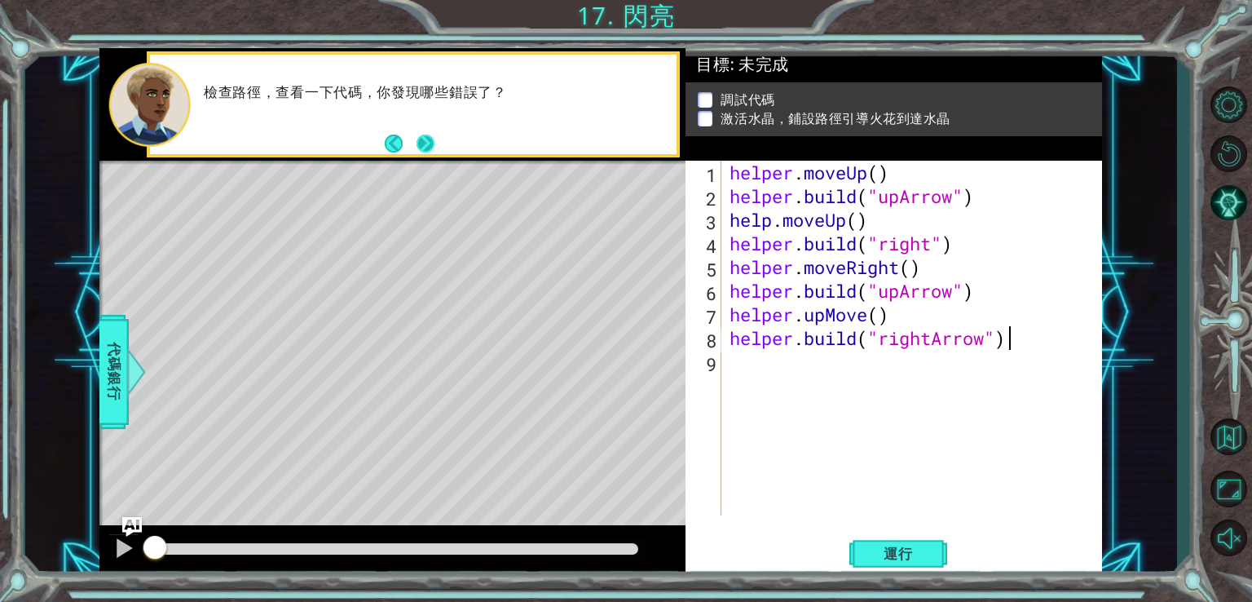
click at [419, 138] on button "Next" at bounding box center [425, 143] width 20 height 20
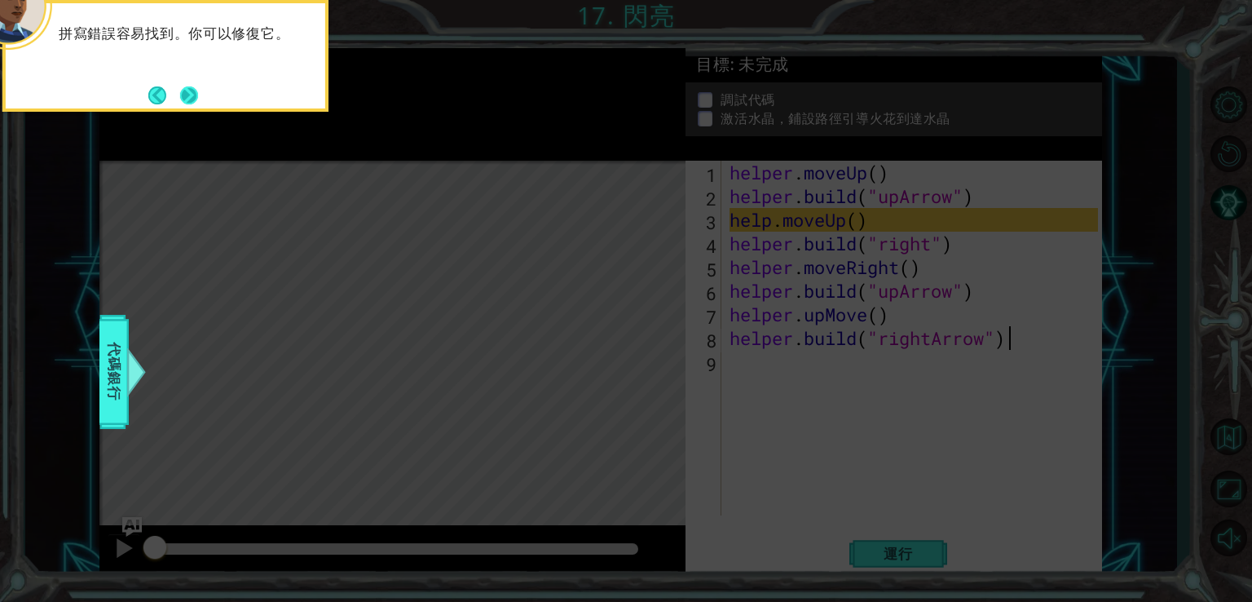
click at [188, 86] on button "Next" at bounding box center [189, 95] width 19 height 19
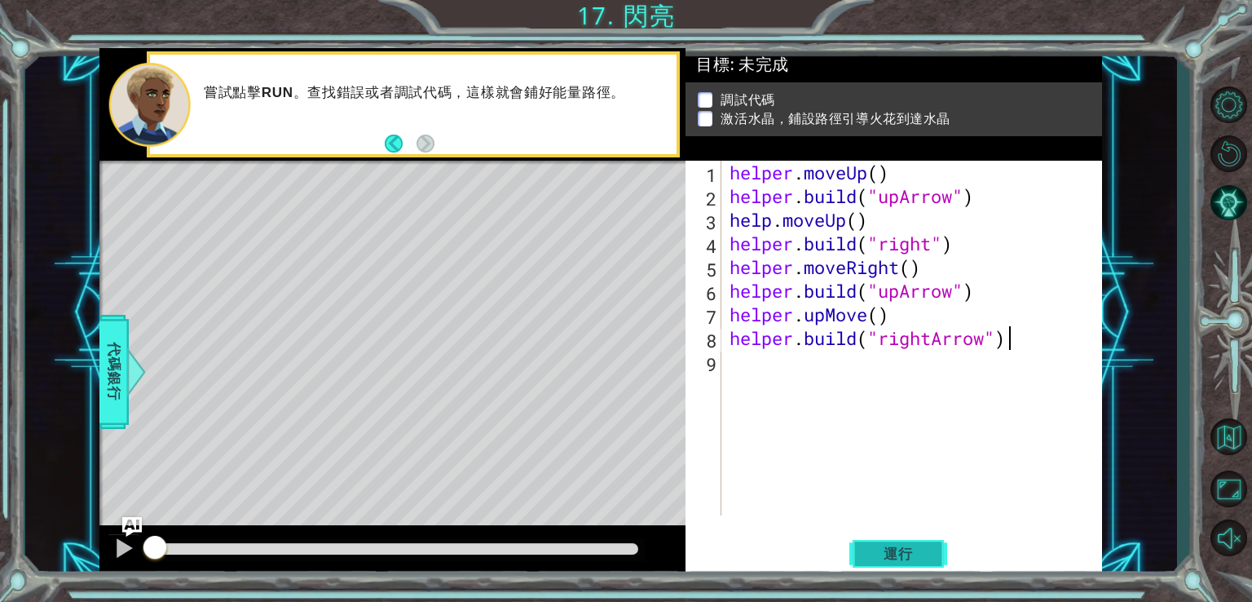
click at [887, 551] on span "運行" at bounding box center [899, 554] width 62 height 16
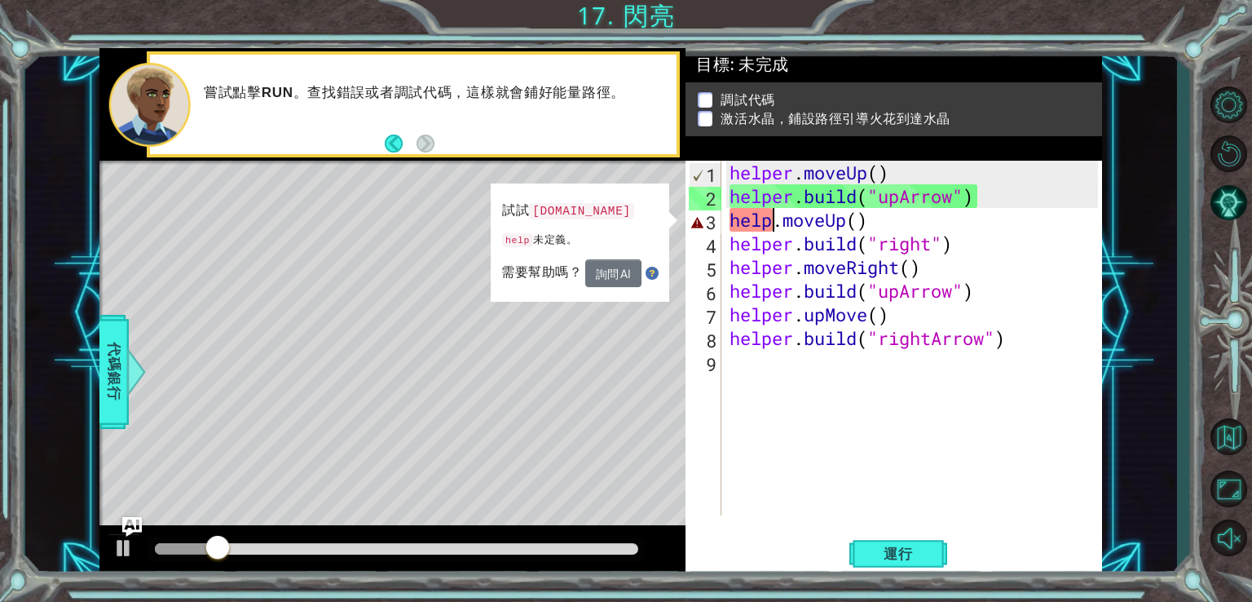
click at [771, 223] on div "helper . moveUp ( ) helper . build ( "upArrow" ) help . moveUp ( ) helper . bui…" at bounding box center [917, 362] width 380 height 402
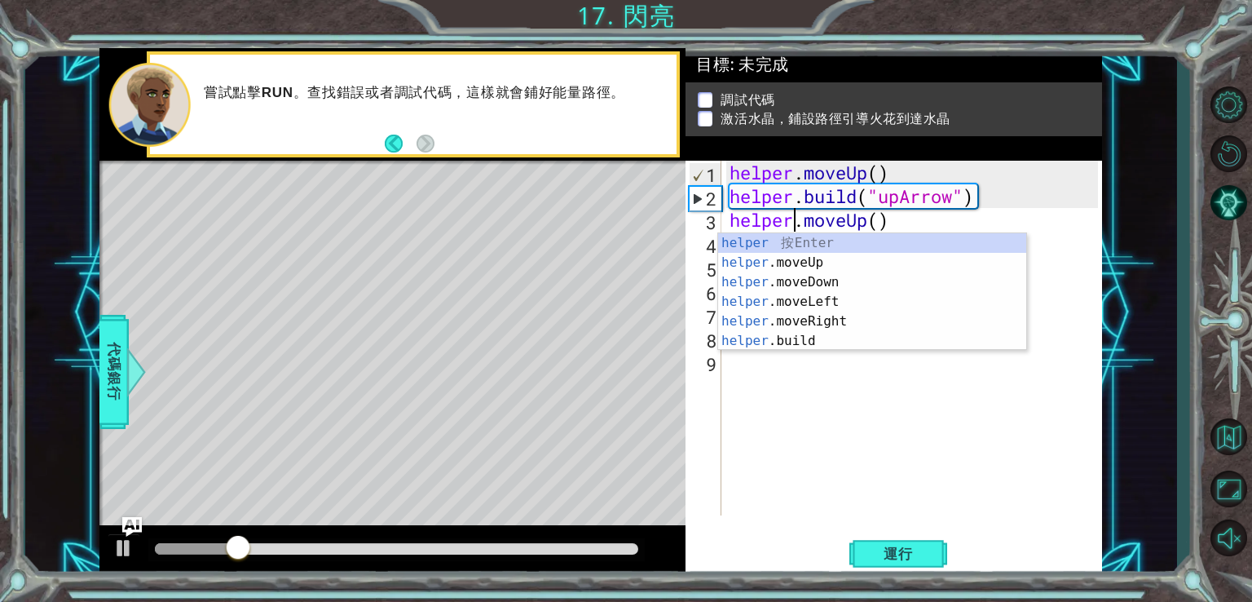
scroll to position [0, 3]
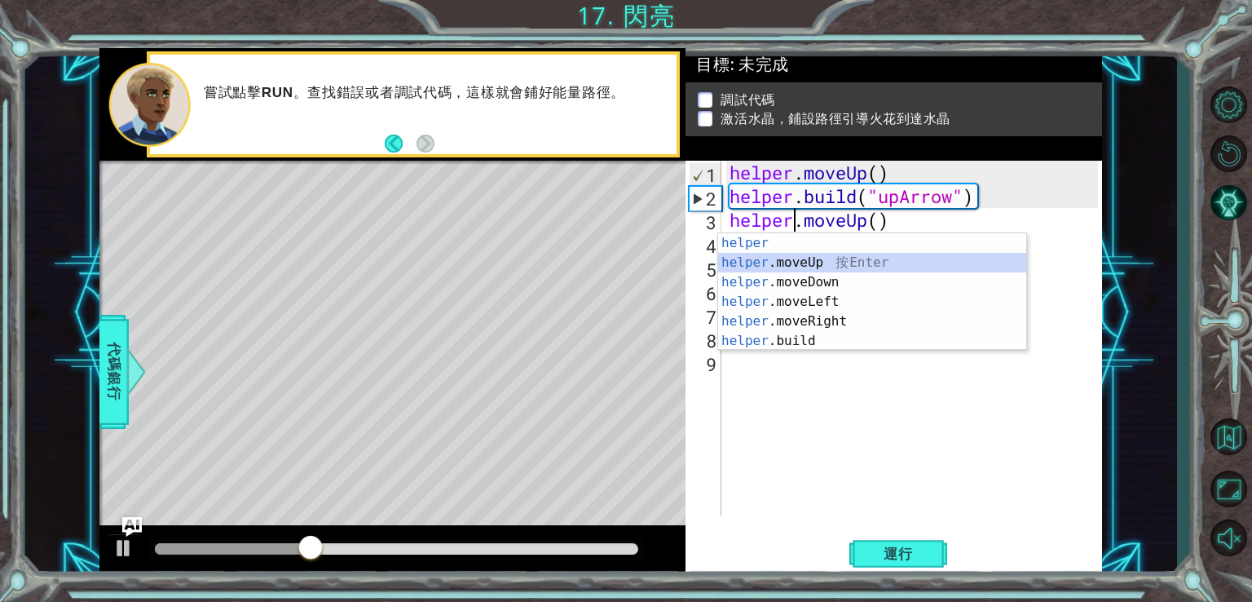
click at [800, 264] on div "helper 按 Enter helper .moveUp 按 Enter helper .moveDown 按 Enter helper .moveLeft…" at bounding box center [872, 311] width 308 height 157
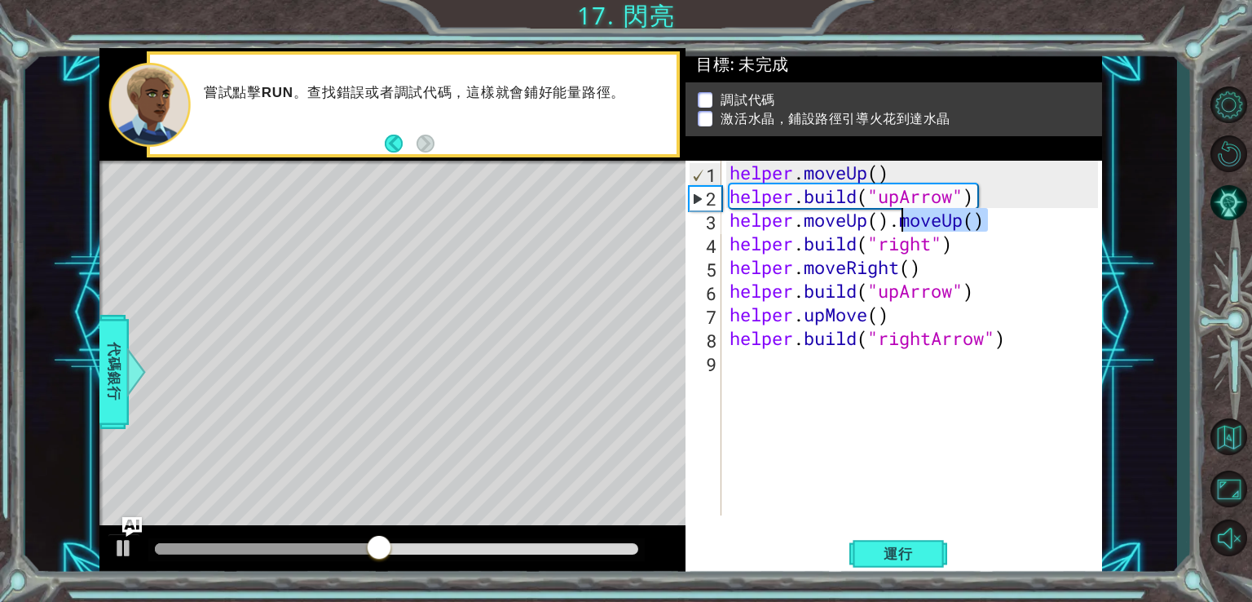
drag, startPoint x: 1007, startPoint y: 226, endPoint x: 897, endPoint y: 227, distance: 110.1
click at [897, 227] on div "helper . moveUp ( ) helper . build ( "upArrow" ) helper . moveUp ( ) . moveUp (…" at bounding box center [917, 362] width 380 height 402
click at [904, 549] on span "運行" at bounding box center [899, 554] width 62 height 16
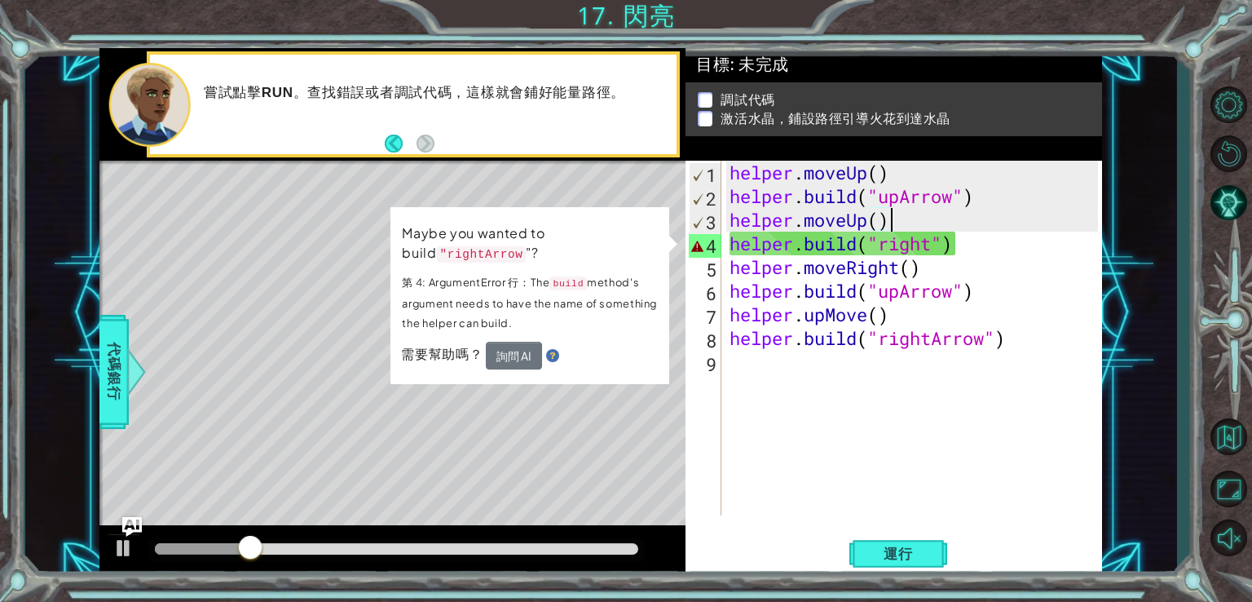
click at [935, 244] on div "helper . moveUp ( ) helper . build ( "upArrow" ) helper . moveUp ( ) helper . b…" at bounding box center [917, 362] width 380 height 402
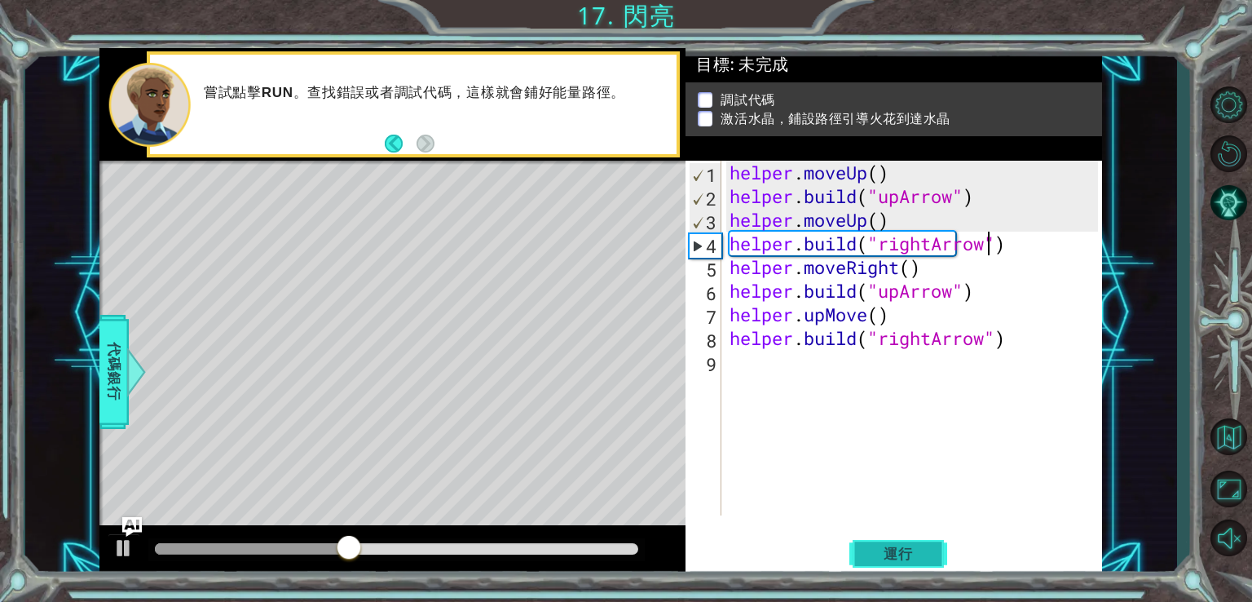
click at [895, 550] on span "運行" at bounding box center [899, 554] width 62 height 16
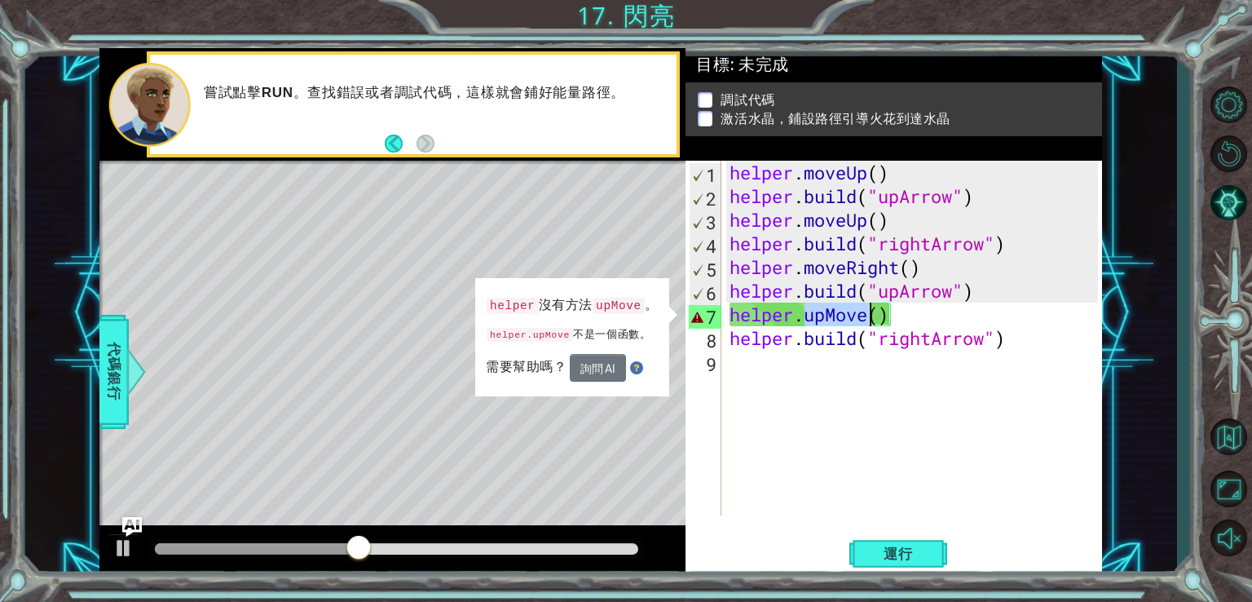
drag, startPoint x: 809, startPoint y: 319, endPoint x: 868, endPoint y: 317, distance: 58.7
click at [868, 317] on div "helper . moveUp ( ) helper . build ( "upArrow" ) helper . moveUp ( ) helper . b…" at bounding box center [917, 362] width 380 height 402
click at [833, 313] on div "helper . moveUp ( ) helper . build ( "upArrow" ) helper . moveUp ( ) helper . b…" at bounding box center [913, 338] width 372 height 355
click at [828, 316] on div "helper . moveUp ( ) helper . build ( "upArrow" ) helper . moveUp ( ) helper . b…" at bounding box center [917, 362] width 380 height 402
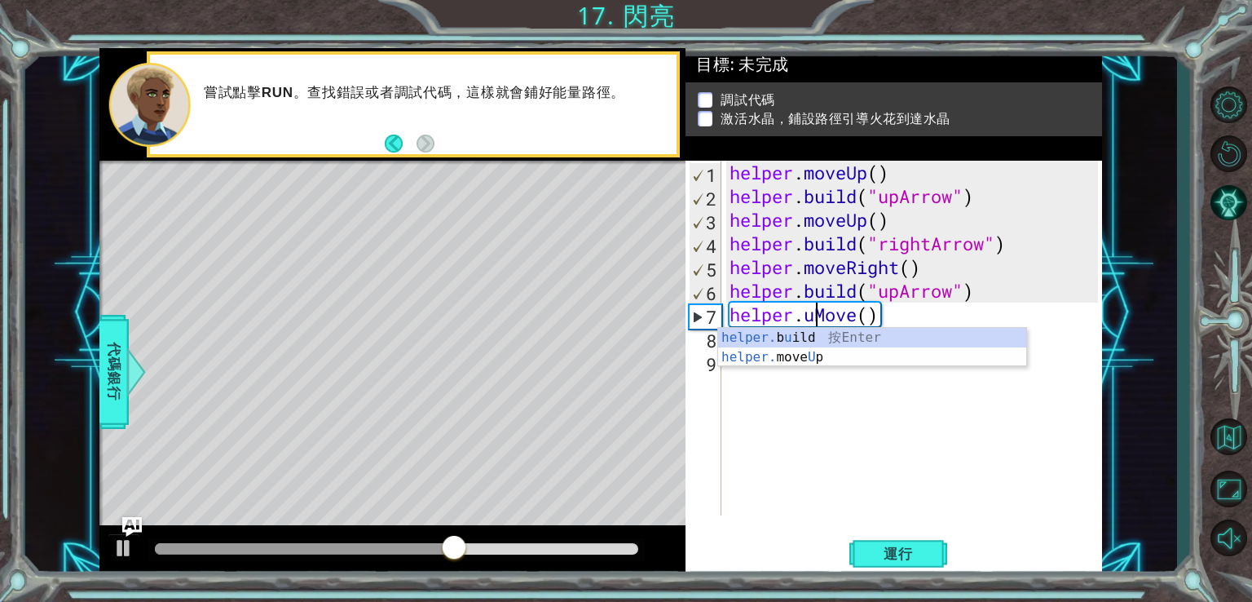
scroll to position [0, 5]
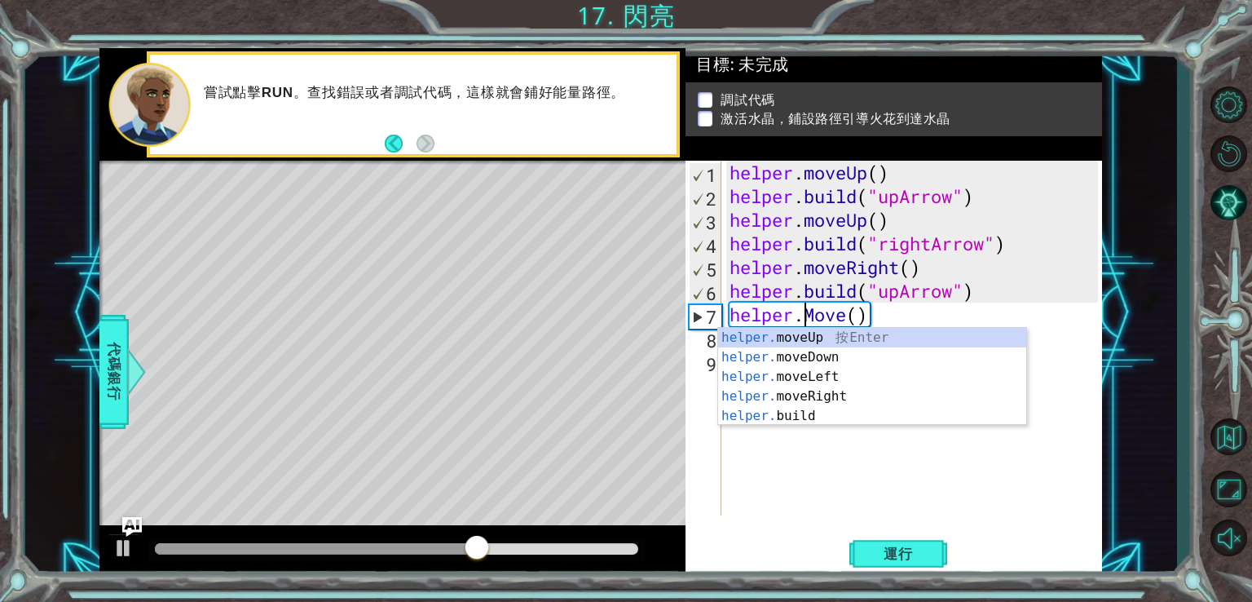
click at [819, 320] on div "helper . moveUp ( ) helper . build ( "upArrow" ) helper . moveUp ( ) helper . b…" at bounding box center [917, 362] width 380 height 402
click at [823, 332] on div "helper. moveUp 按 Enter helper. moveDown 按 Enter helper. moveLeft 按 Enter helper…" at bounding box center [872, 396] width 308 height 137
type textarea "helper.moveUp(1)"
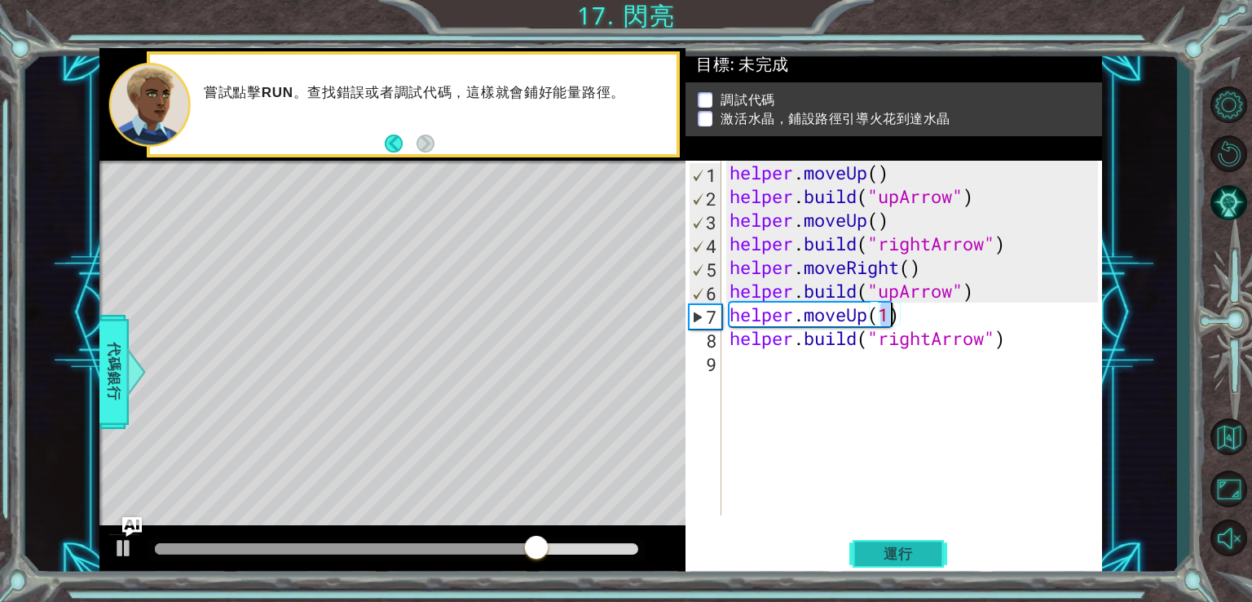
click at [896, 533] on button "運行" at bounding box center [899, 553] width 98 height 42
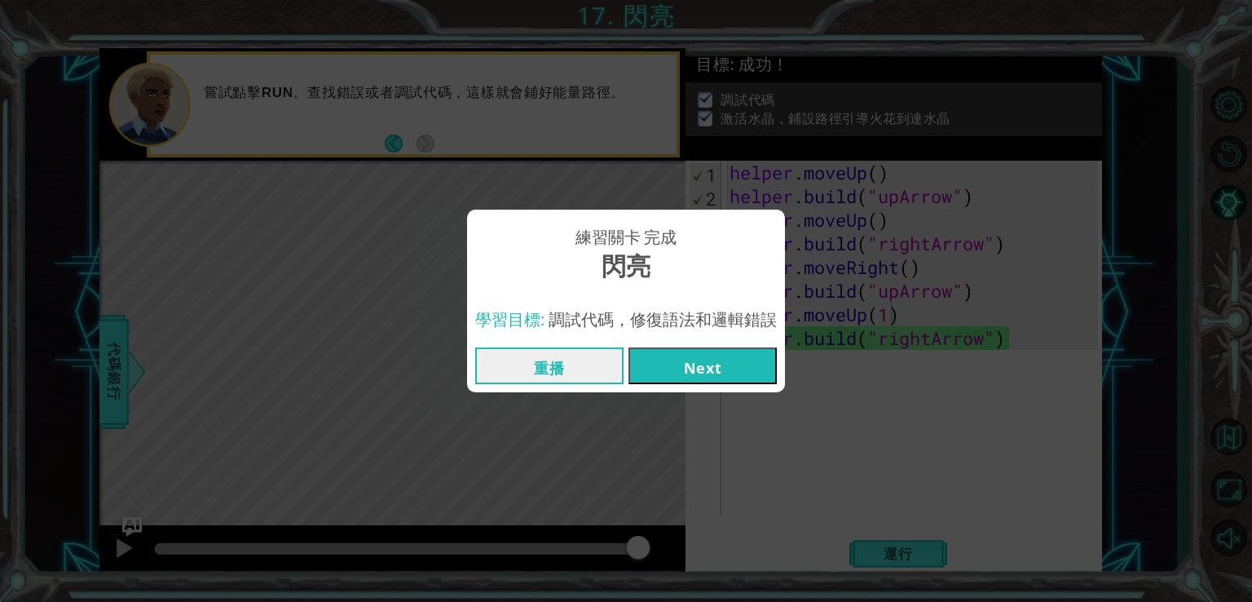
click at [698, 379] on button "Next" at bounding box center [703, 365] width 148 height 37
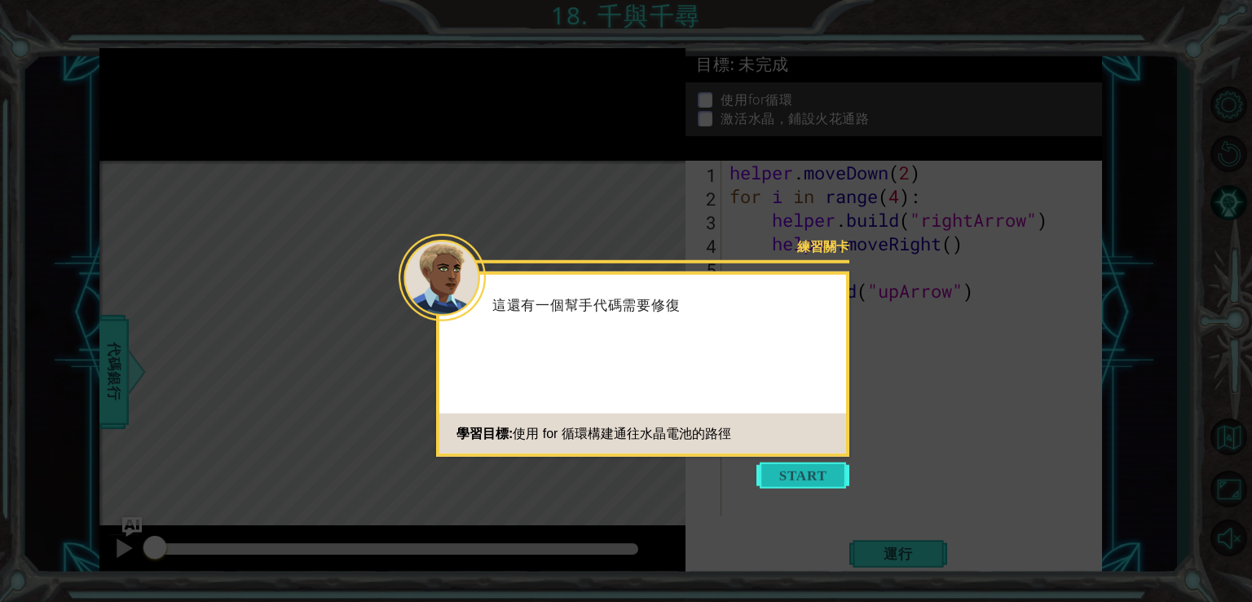
click at [796, 470] on button "Start" at bounding box center [803, 475] width 93 height 26
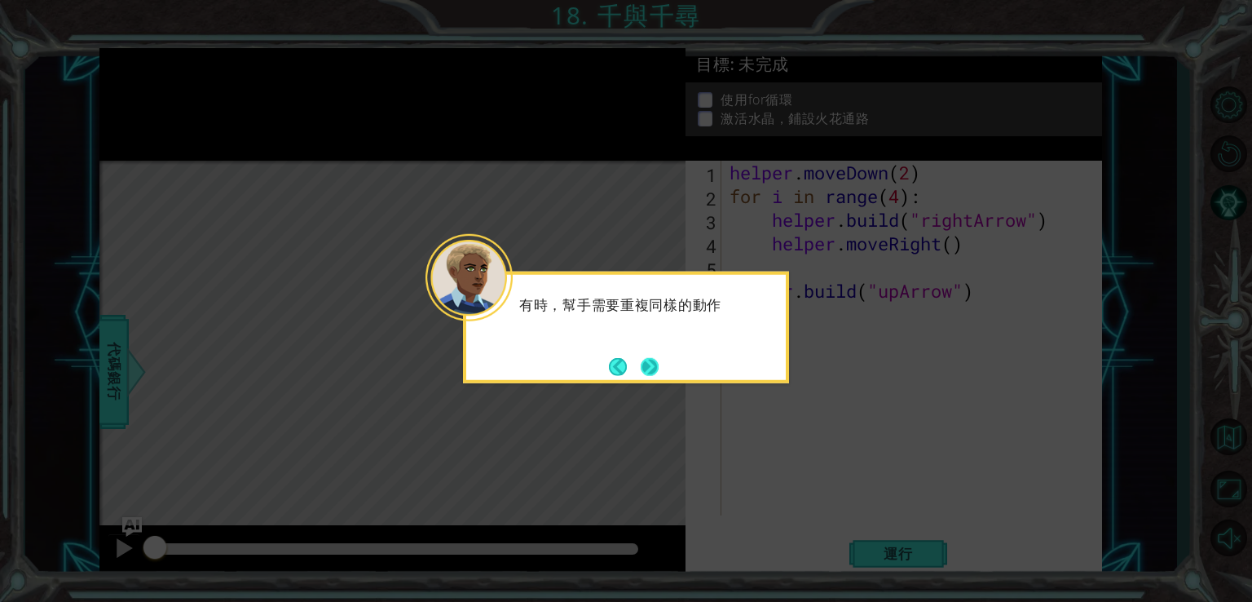
click at [658, 371] on button "Next" at bounding box center [650, 366] width 19 height 19
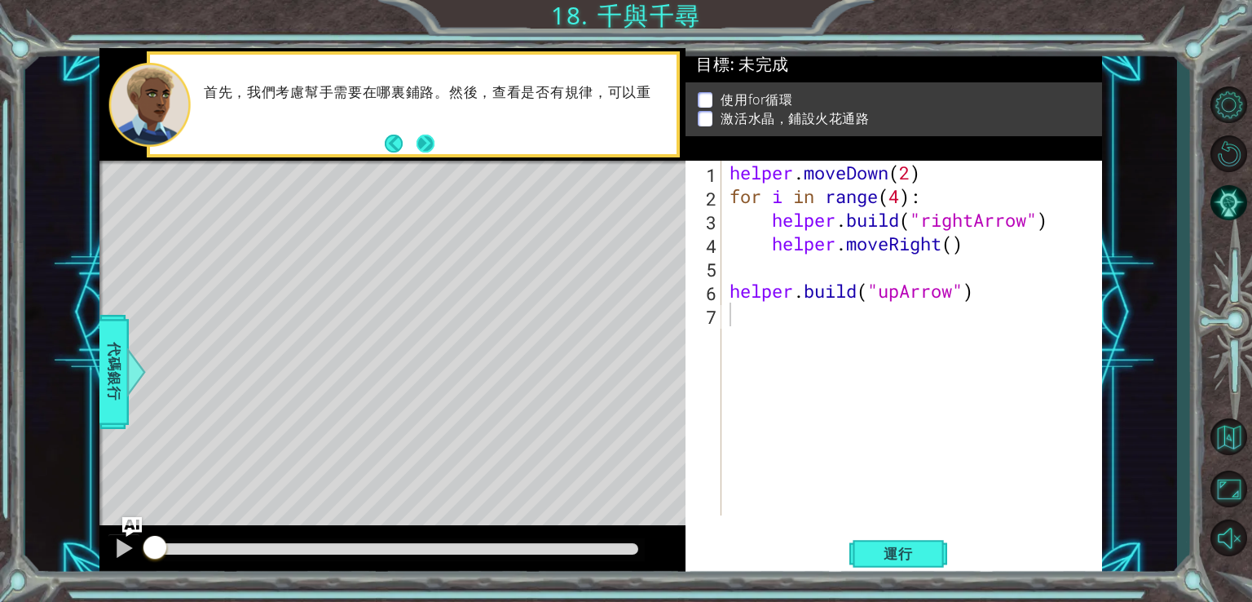
click at [434, 134] on button "Next" at bounding box center [426, 143] width 18 height 18
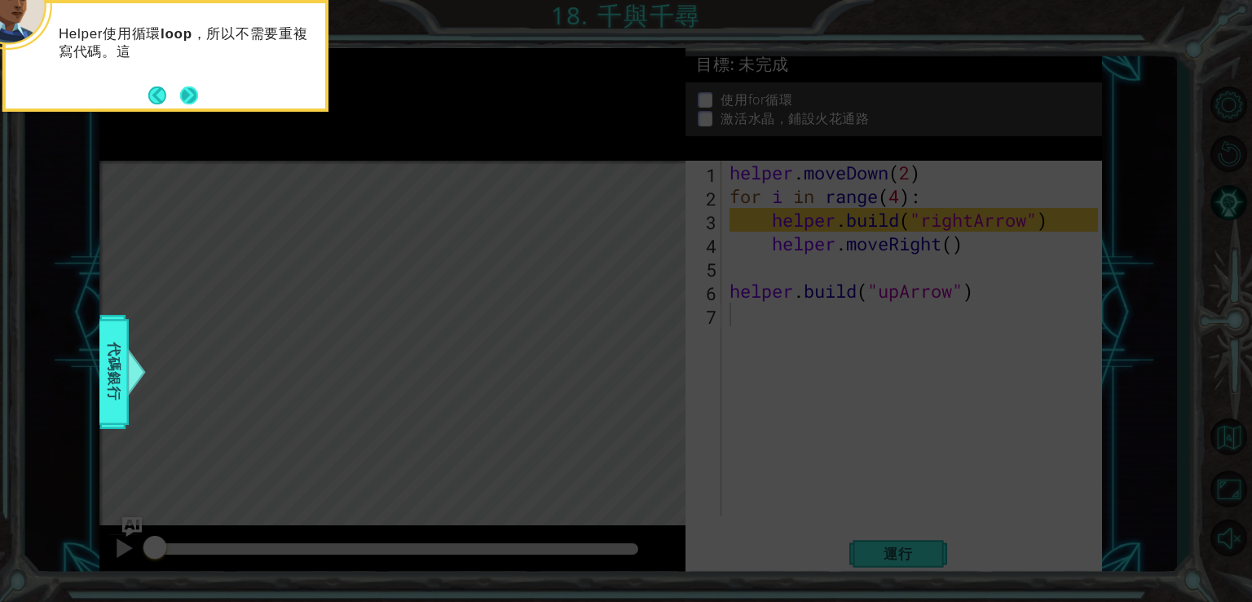
click at [180, 88] on button "Next" at bounding box center [189, 95] width 19 height 19
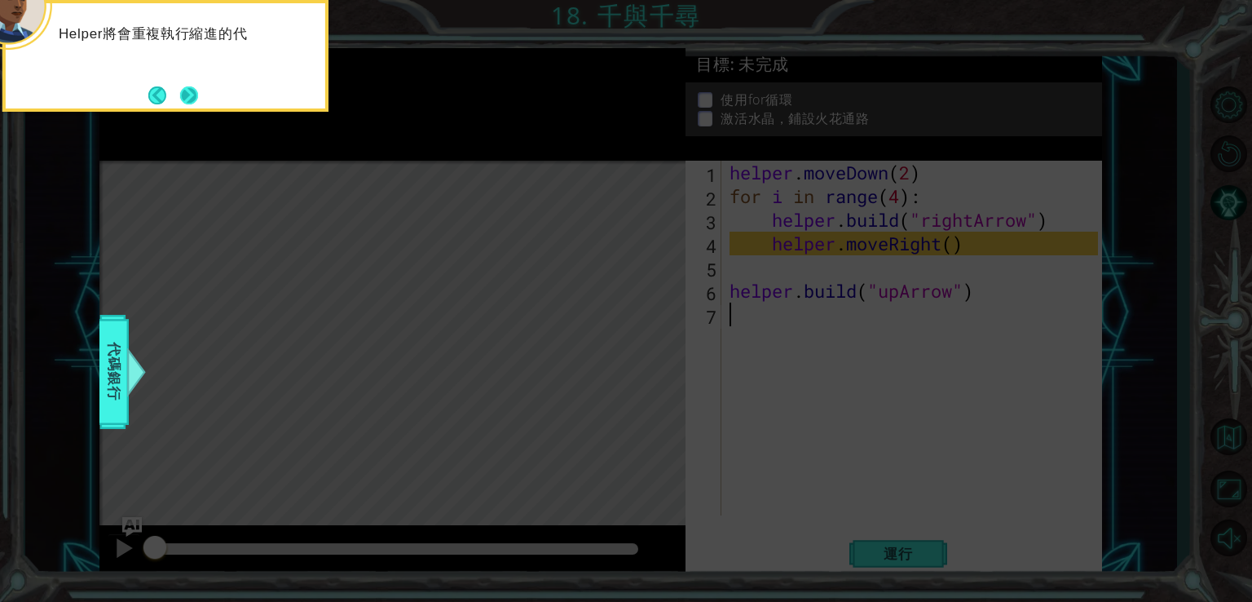
click at [180, 95] on button "Next" at bounding box center [189, 95] width 18 height 18
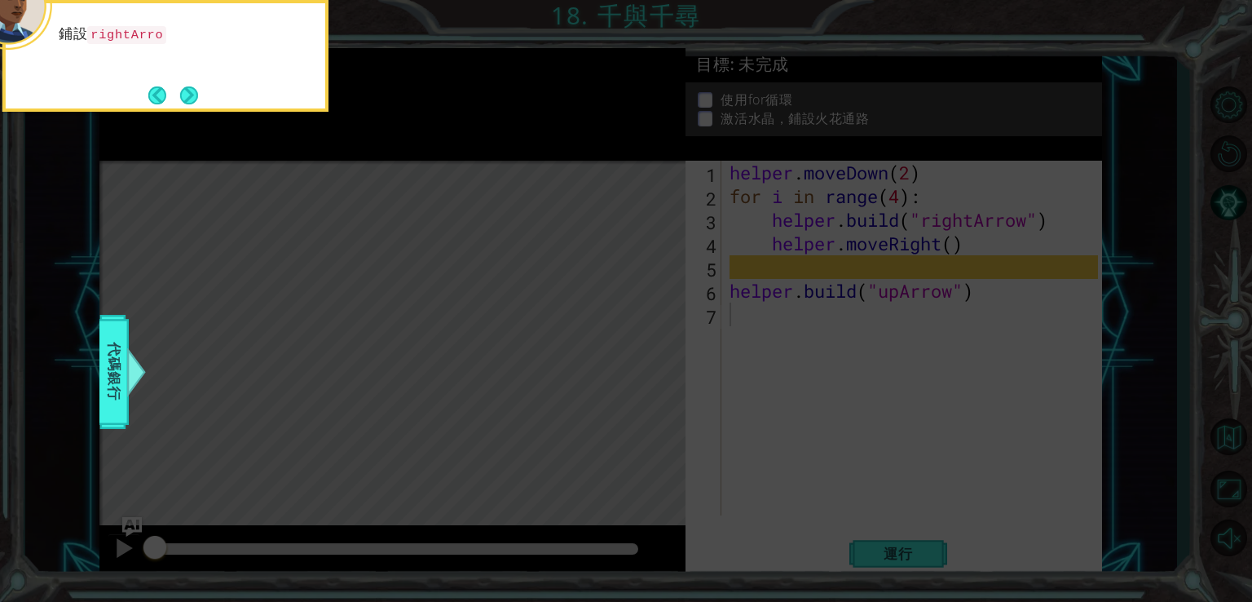
click at [180, 95] on button "Next" at bounding box center [189, 95] width 18 height 18
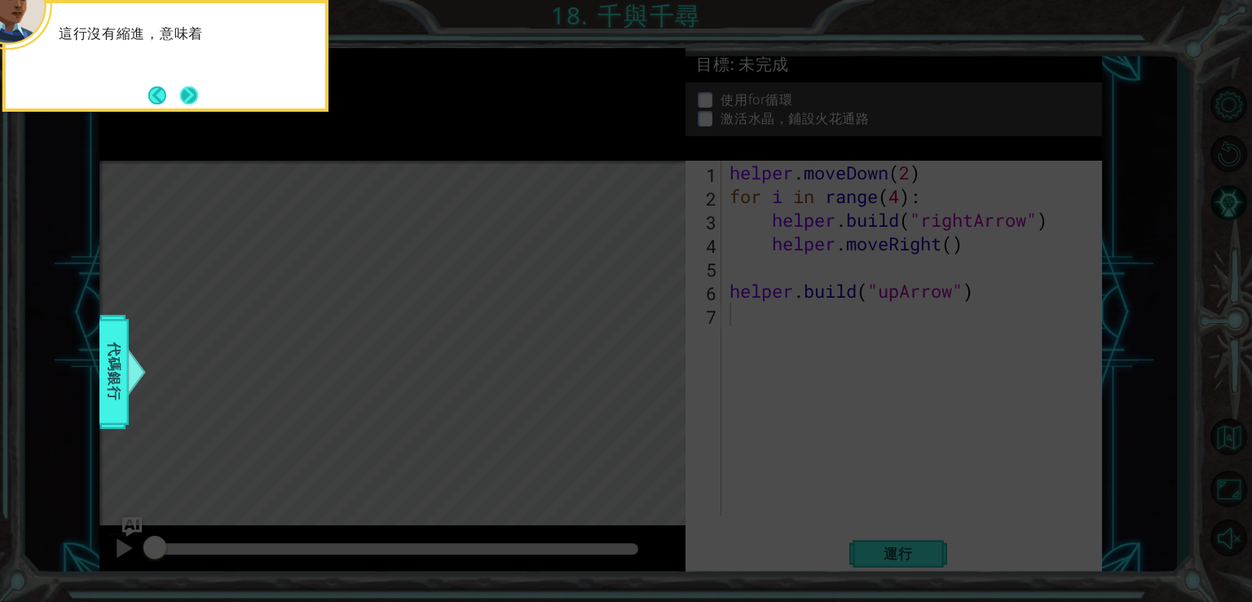
click at [180, 95] on button "Next" at bounding box center [189, 95] width 18 height 18
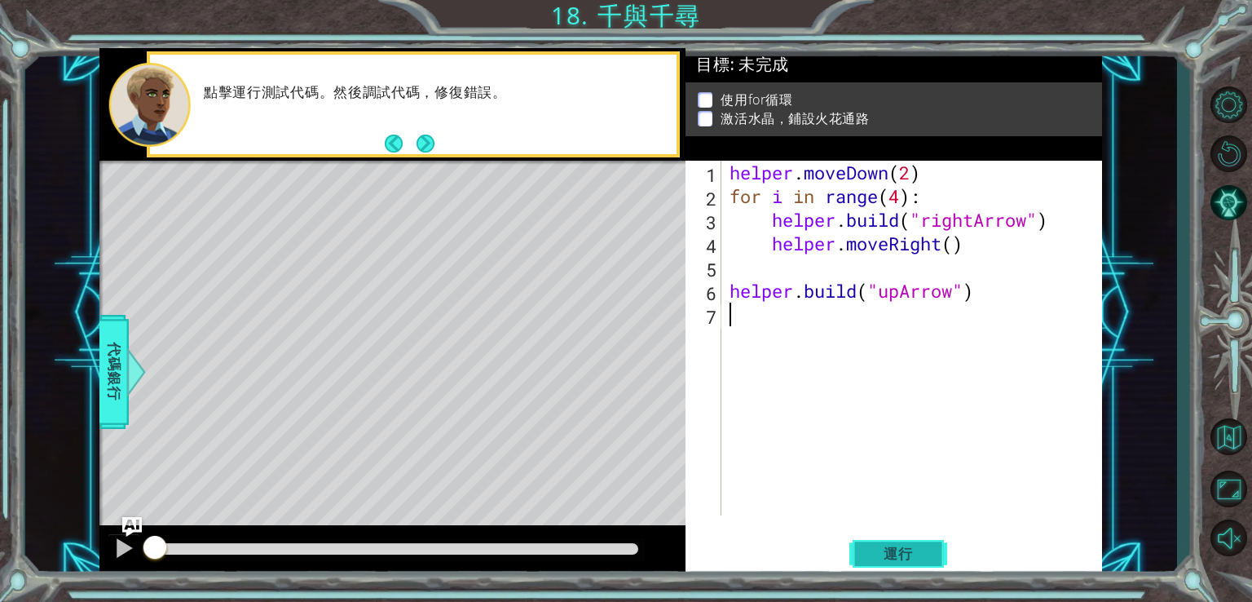
click at [930, 546] on button "運行" at bounding box center [899, 553] width 98 height 42
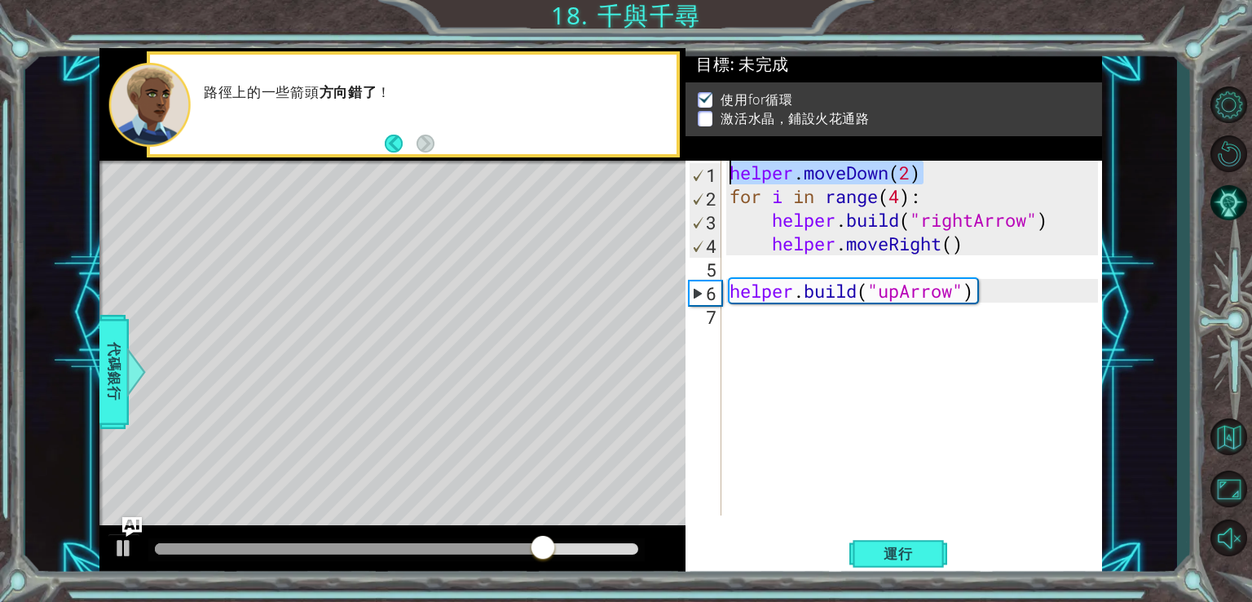
drag, startPoint x: 936, startPoint y: 180, endPoint x: 719, endPoint y: 163, distance: 217.6
click at [719, 163] on div "1 2 3 4 5 6 7 helper . moveDown ( 2 ) for i in range ( 4 ) : helper . build ( "…" at bounding box center [892, 338] width 413 height 355
type textarea "helper.moveDown(2)"
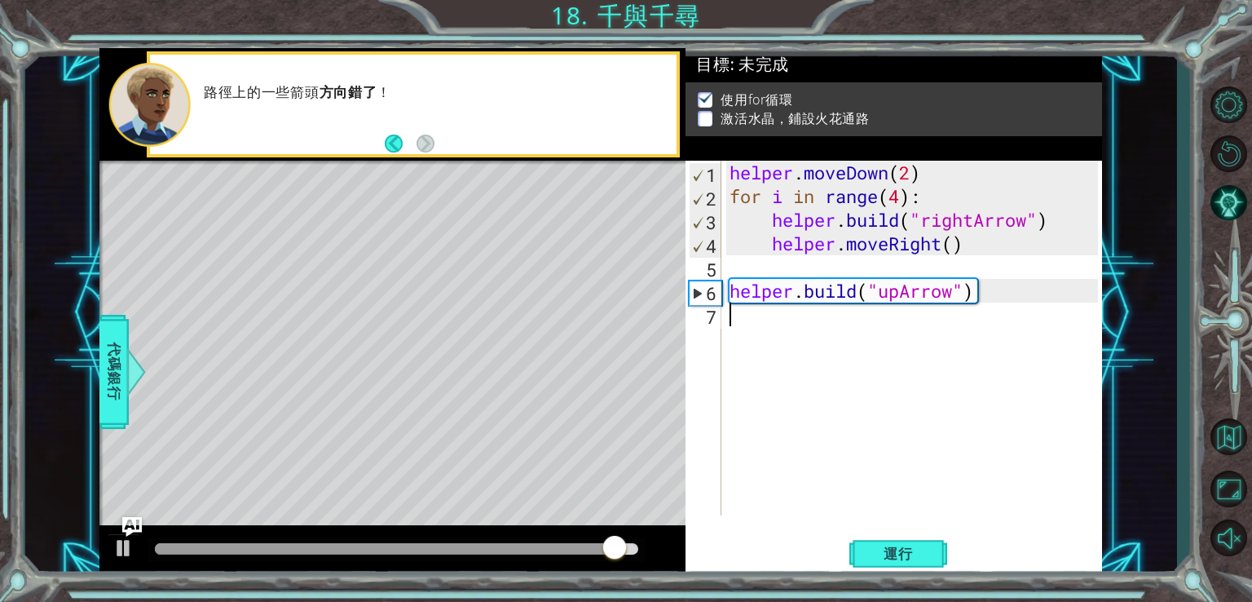
click at [745, 316] on div "helper . moveDown ( 2 ) for i in range ( 4 ) : helper . build ( "rightArrow" ) …" at bounding box center [917, 362] width 380 height 402
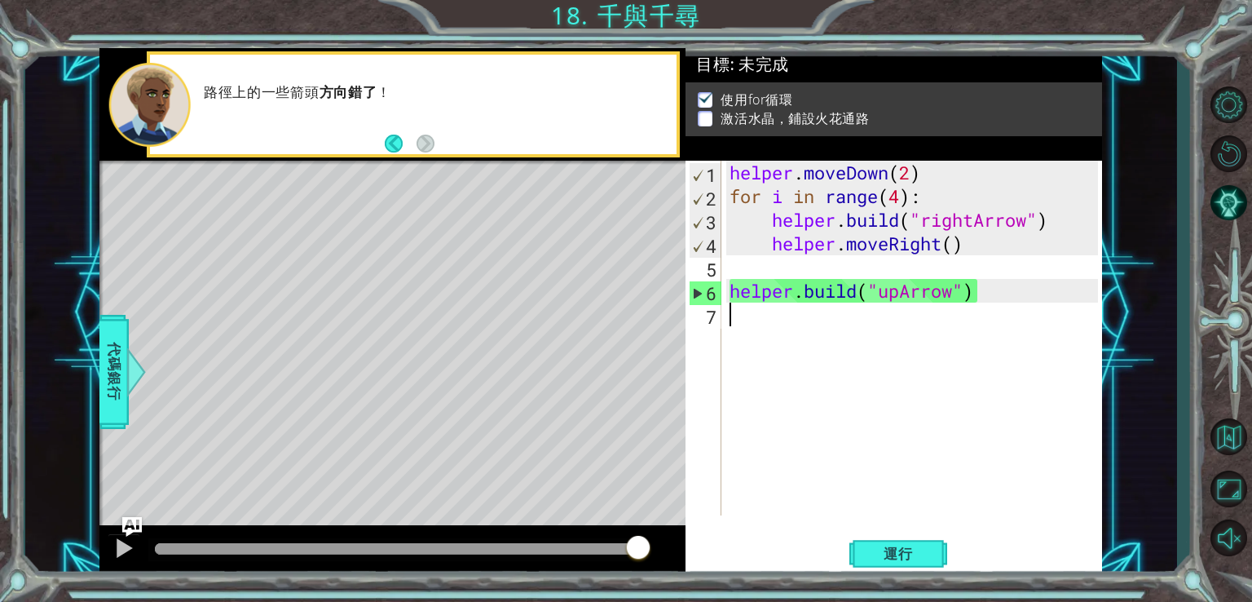
paste textarea "helper.moveDown(2)"
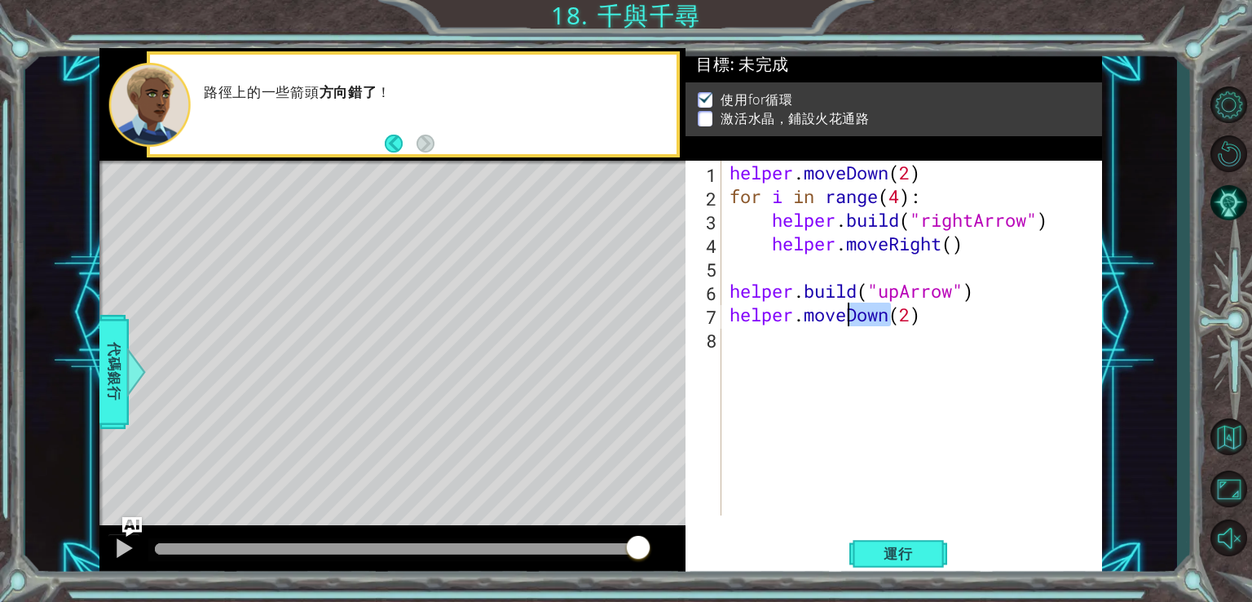
drag, startPoint x: 895, startPoint y: 323, endPoint x: 848, endPoint y: 319, distance: 46.7
click at [848, 319] on div "helper . moveDown ( 2 ) for i in range ( 4 ) : helper . build ( "rightArrow" ) …" at bounding box center [917, 362] width 380 height 402
click at [890, 317] on div "helper . moveDown ( 2 ) for i in range ( 4 ) : helper . build ( "rightArrow" ) …" at bounding box center [917, 362] width 380 height 402
type textarea "helper.moveUp()"
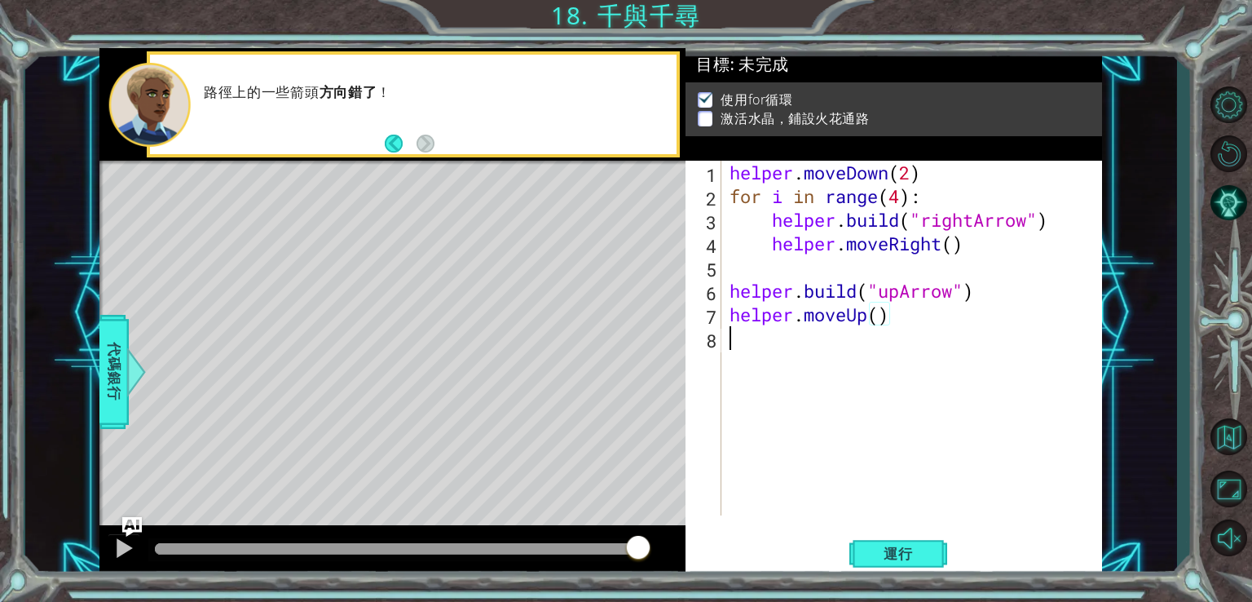
drag, startPoint x: 975, startPoint y: 368, endPoint x: 975, endPoint y: 347, distance: 20.4
click at [979, 364] on div "helper . moveDown ( 2 ) for i in range ( 4 ) : helper . build ( "rightArrow" ) …" at bounding box center [917, 362] width 380 height 402
drag, startPoint x: 986, startPoint y: 291, endPoint x: 732, endPoint y: 291, distance: 253.6
click at [732, 291] on div "helper . moveDown ( 2 ) for i in range ( 4 ) : helper . build ( "rightArrow" ) …" at bounding box center [917, 362] width 380 height 402
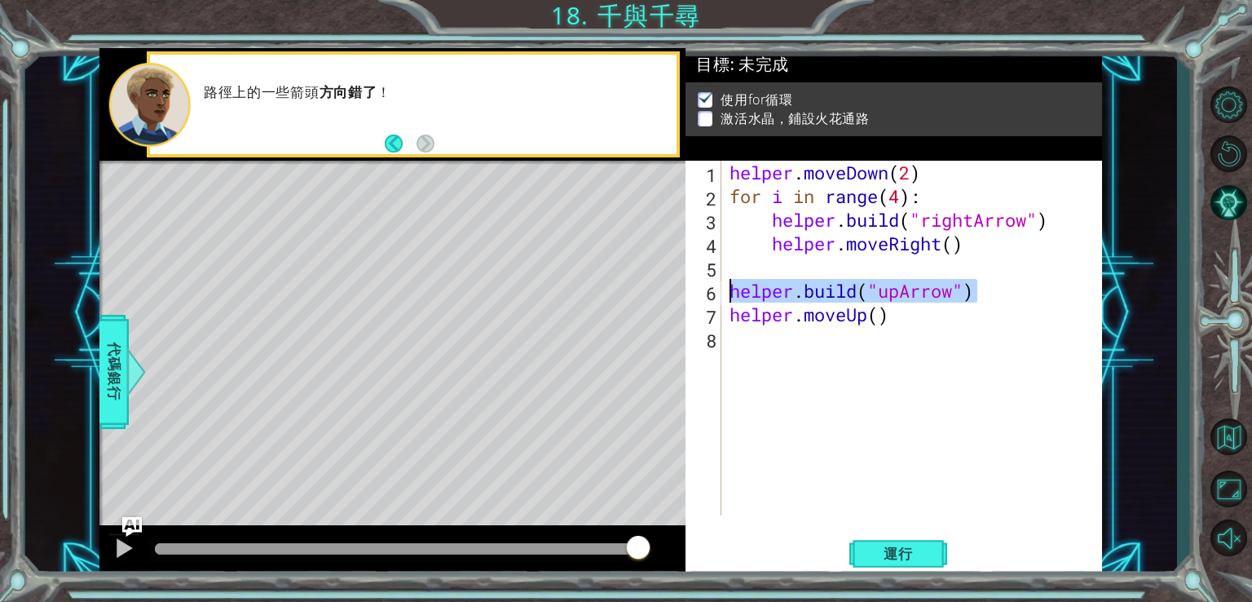
type textarea "helper.build("upArrow")"
click at [748, 334] on div "helper . moveDown ( 2 ) for i in range ( 4 ) : helper . build ( "rightArrow" ) …" at bounding box center [917, 362] width 380 height 402
paste textarea "helper.build("upArrow")"
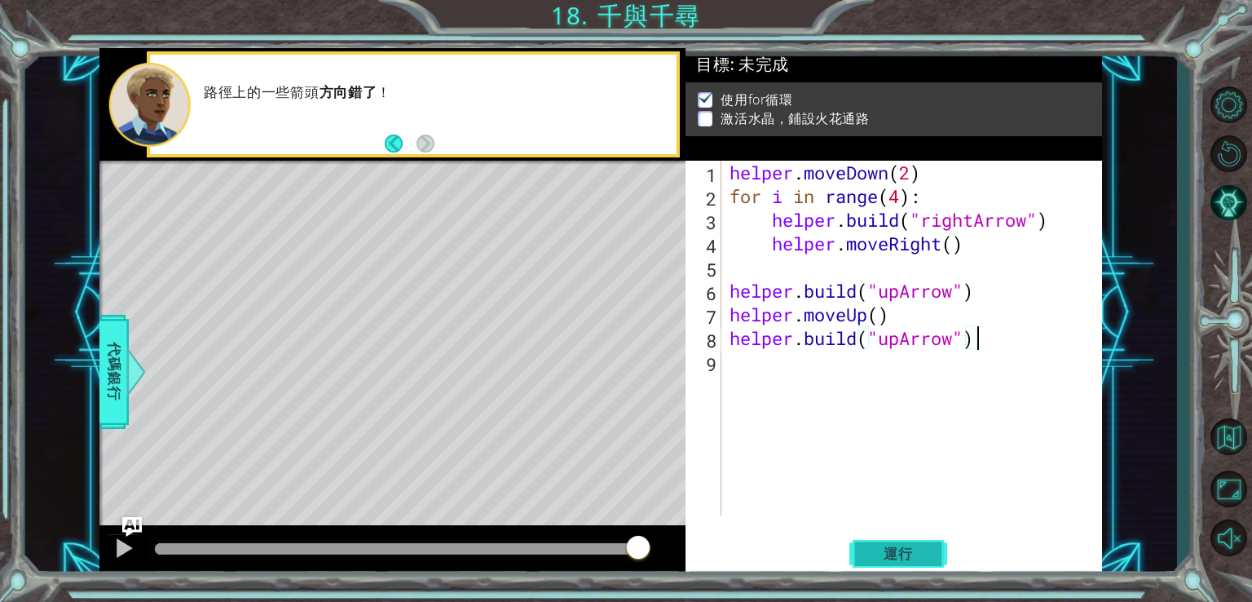
type textarea "helper.build("upArrow")"
click at [908, 556] on span "運行" at bounding box center [899, 554] width 62 height 16
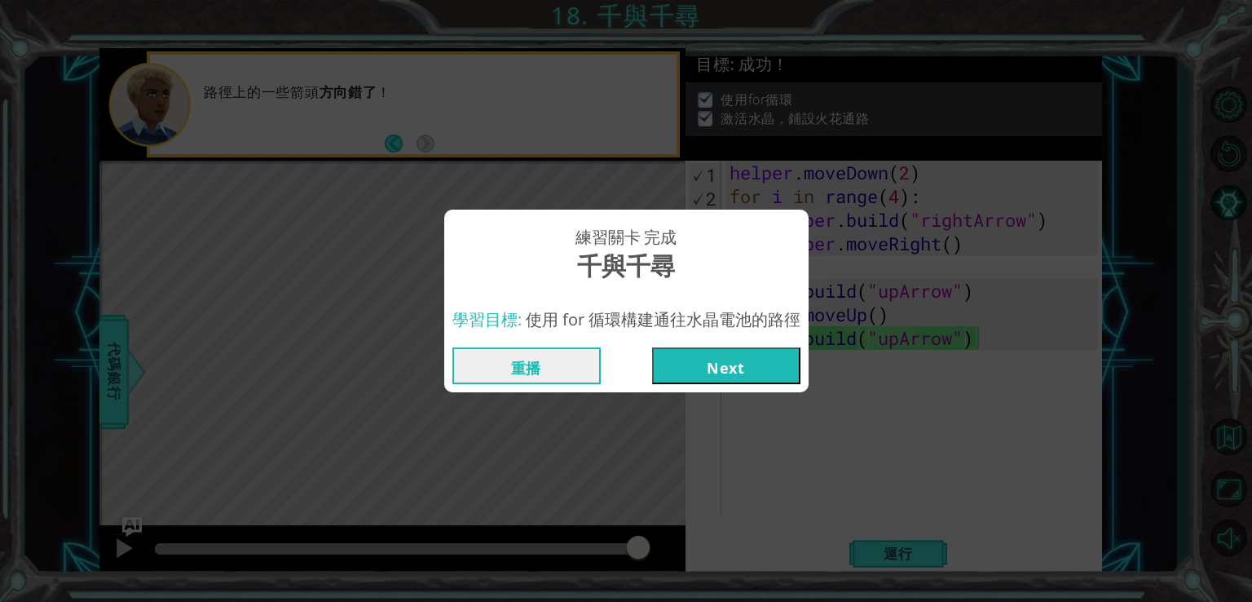
click at [780, 373] on button "Next" at bounding box center [726, 365] width 148 height 37
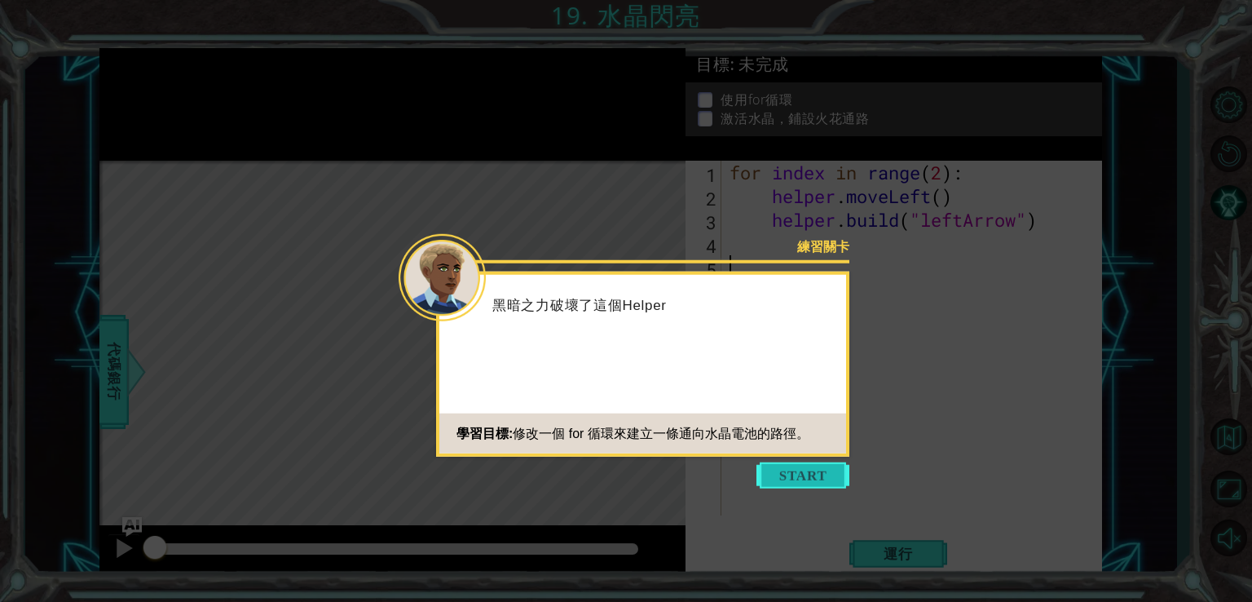
click at [765, 473] on button "Start" at bounding box center [803, 475] width 93 height 26
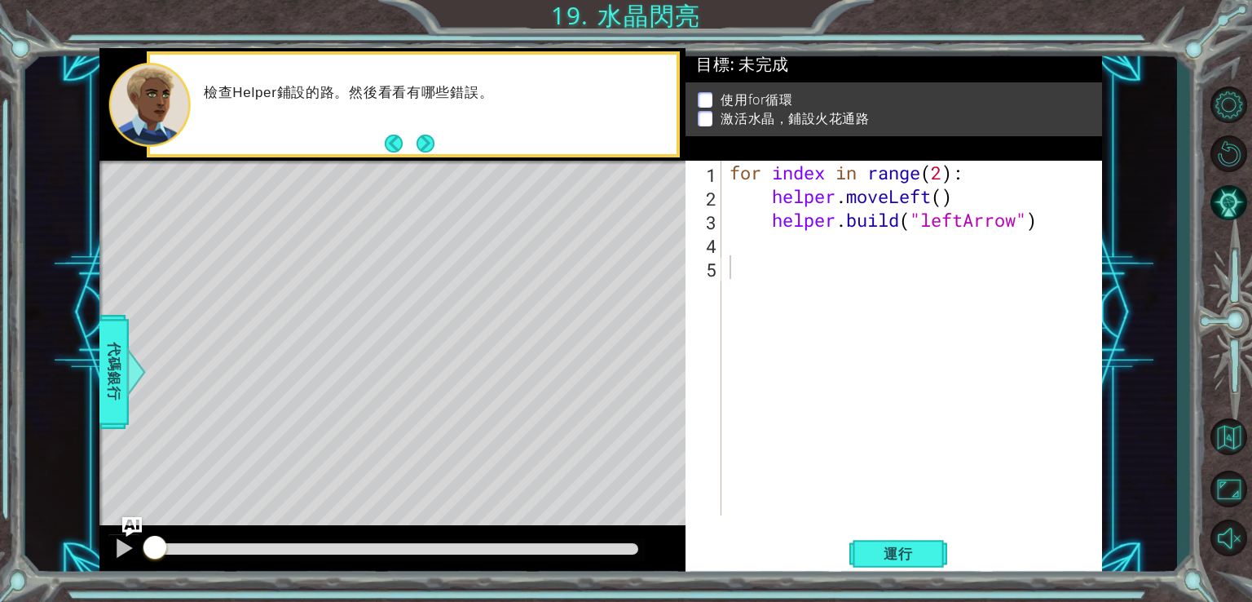
click at [422, 131] on footer at bounding box center [410, 143] width 50 height 24
click at [422, 135] on button "Next" at bounding box center [426, 144] width 18 height 18
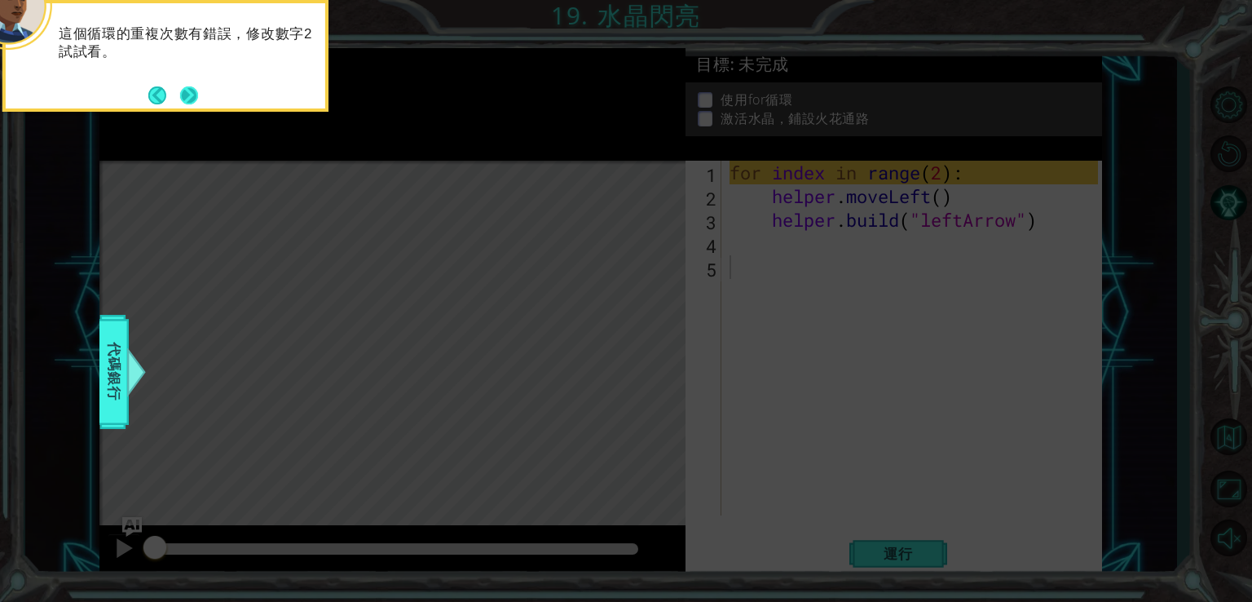
click at [183, 99] on button "Next" at bounding box center [189, 95] width 18 height 18
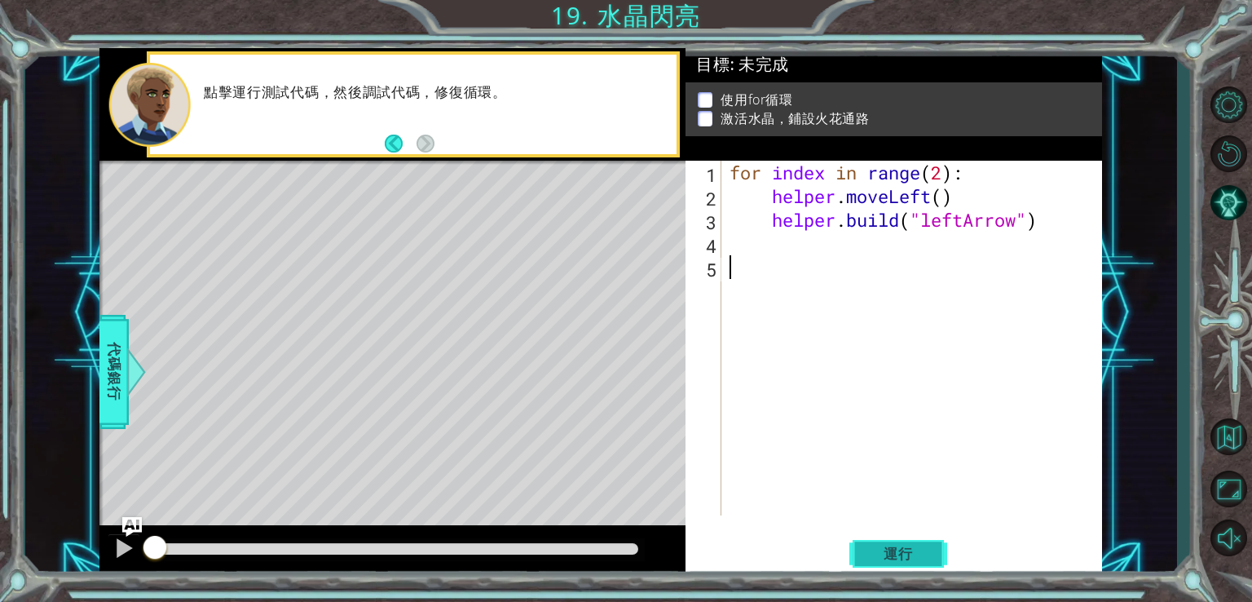
click at [890, 538] on button "運行" at bounding box center [899, 553] width 98 height 42
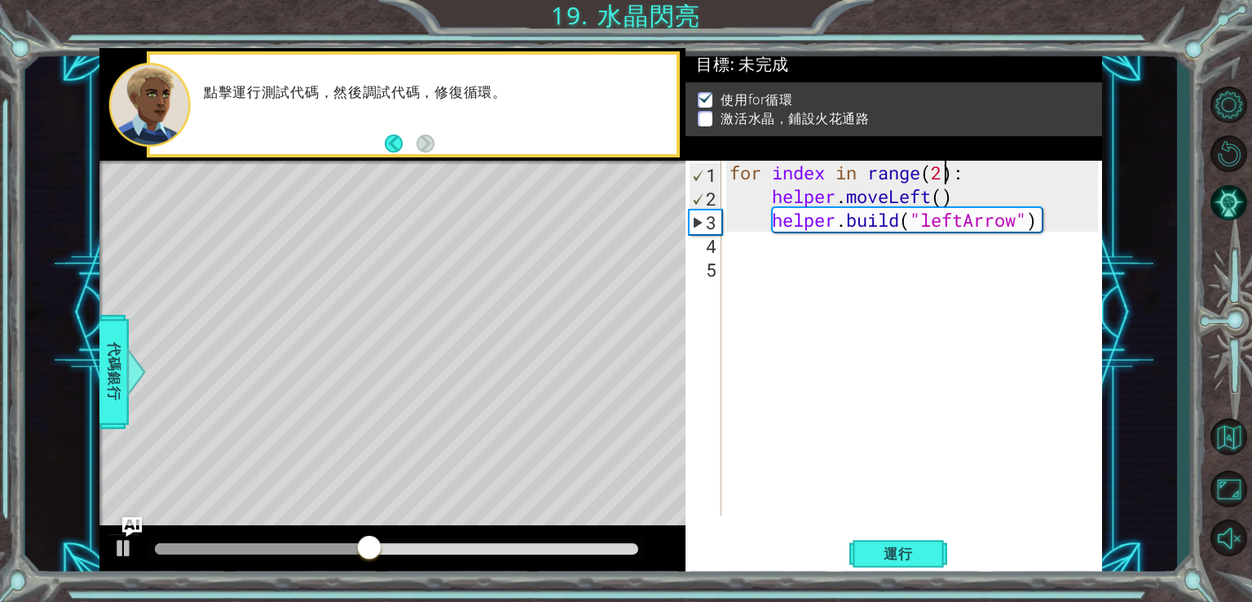
click at [946, 174] on div "for index in range ( 2 ) : helper . moveLeft ( ) helper . build ( "leftArrow" )" at bounding box center [917, 362] width 380 height 402
type textarea "for index in range(4):"
click at [923, 565] on button "運行" at bounding box center [899, 553] width 98 height 42
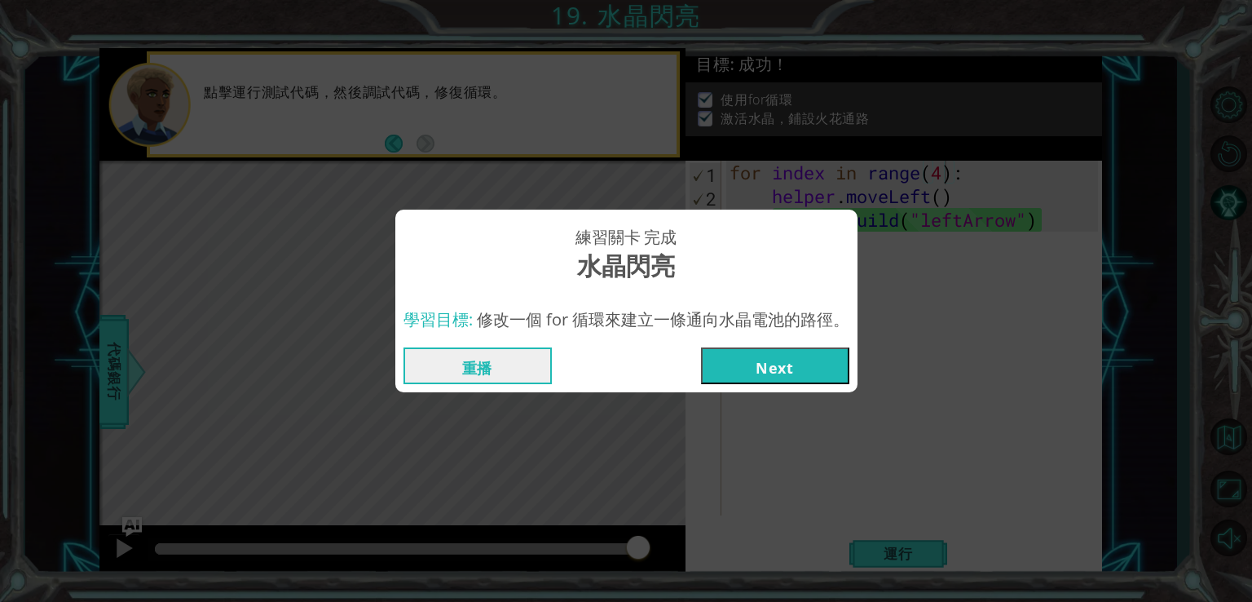
click at [798, 369] on button "Next" at bounding box center [775, 365] width 148 height 37
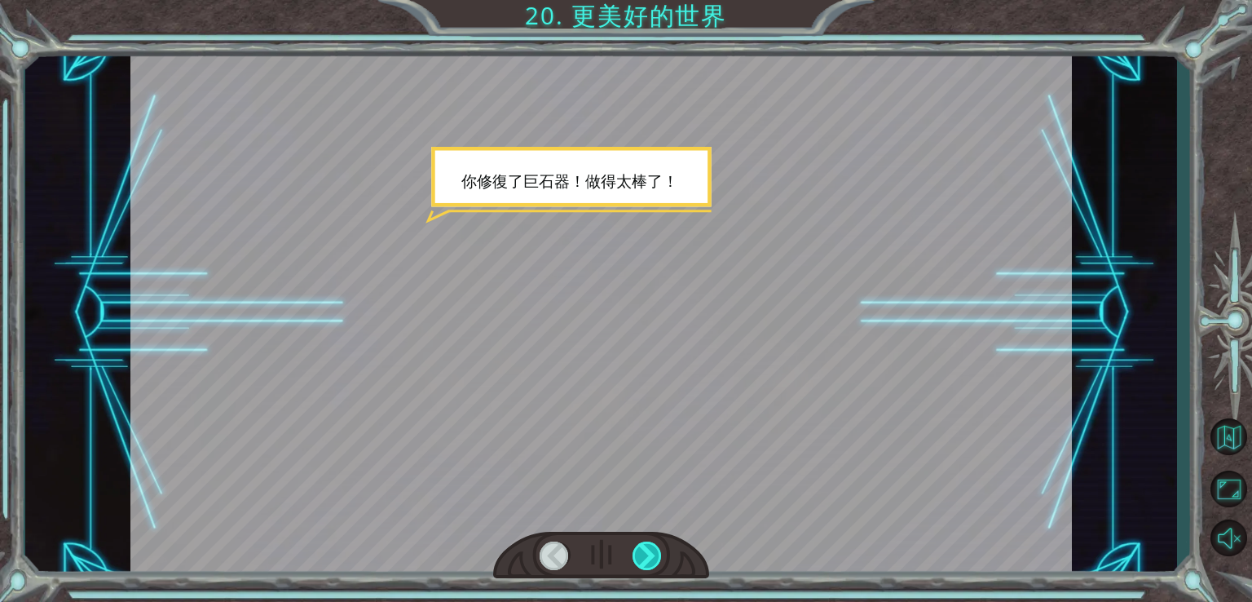
click at [643, 558] on div at bounding box center [648, 555] width 30 height 29
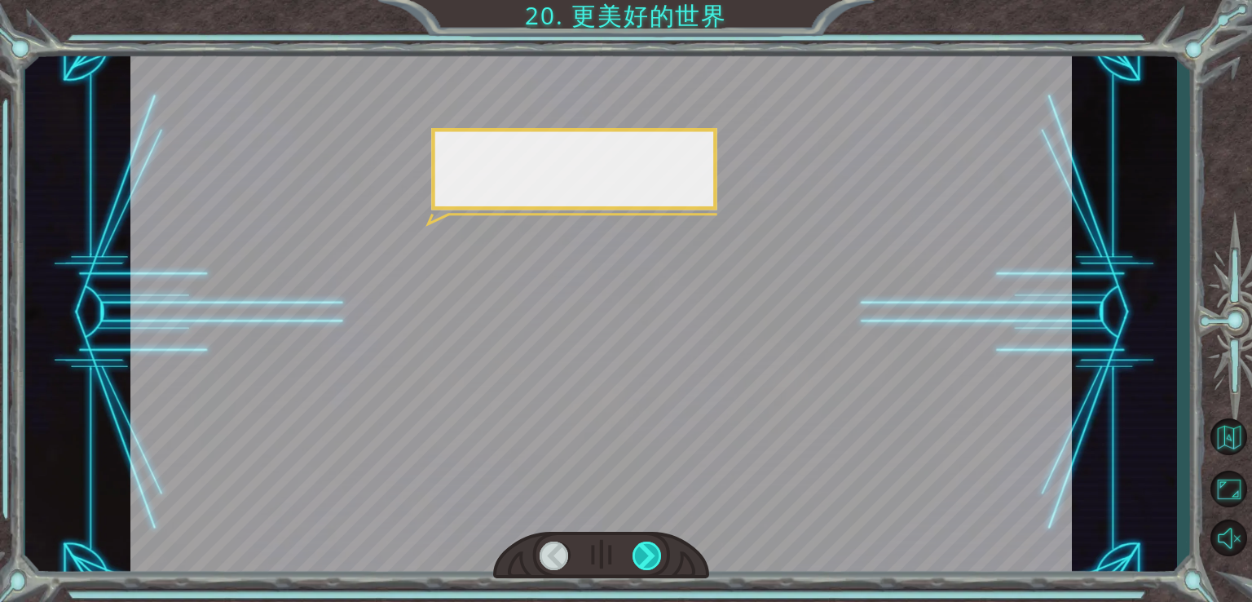
click at [643, 558] on div at bounding box center [648, 555] width 30 height 29
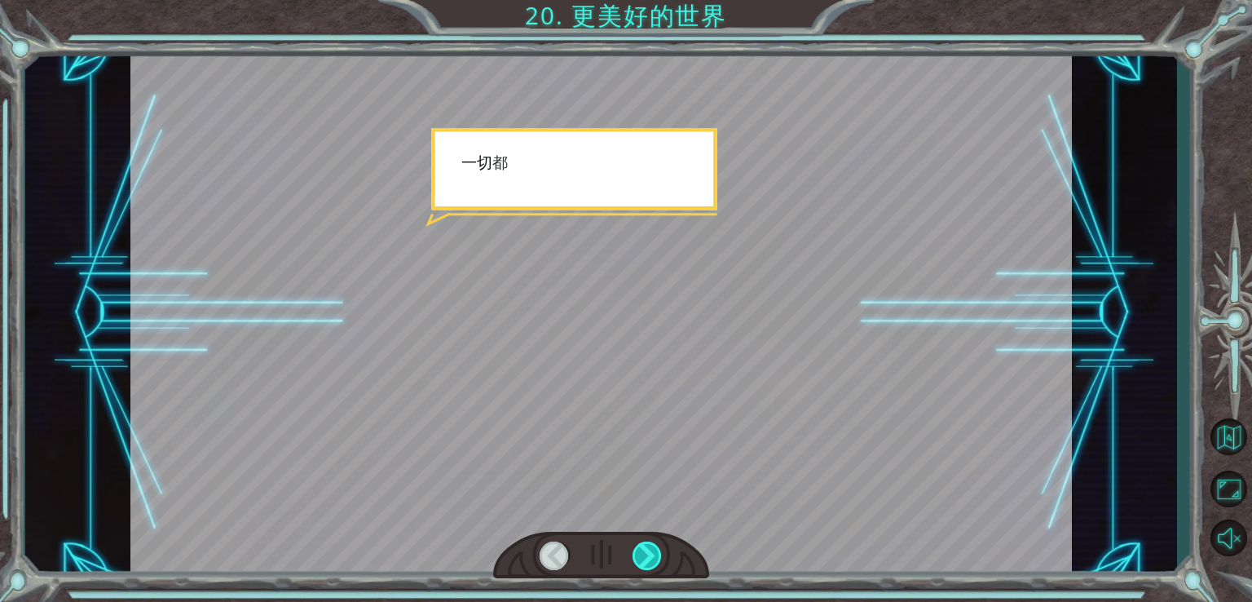
click at [643, 558] on div at bounding box center [648, 555] width 30 height 29
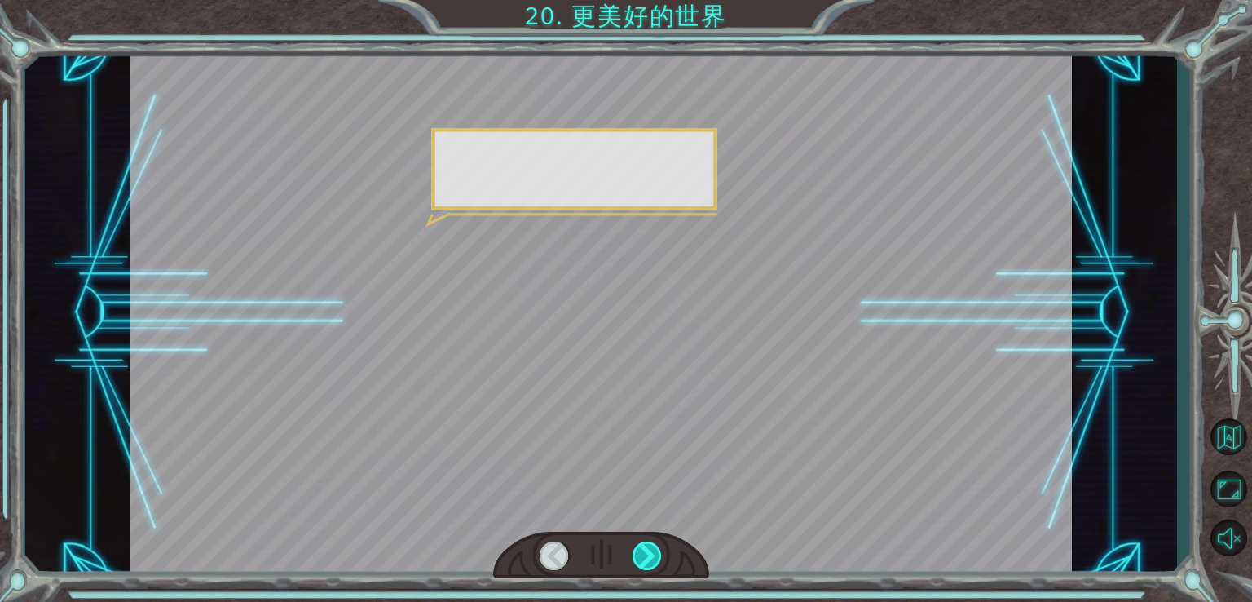
click at [643, 558] on div at bounding box center [648, 555] width 30 height 29
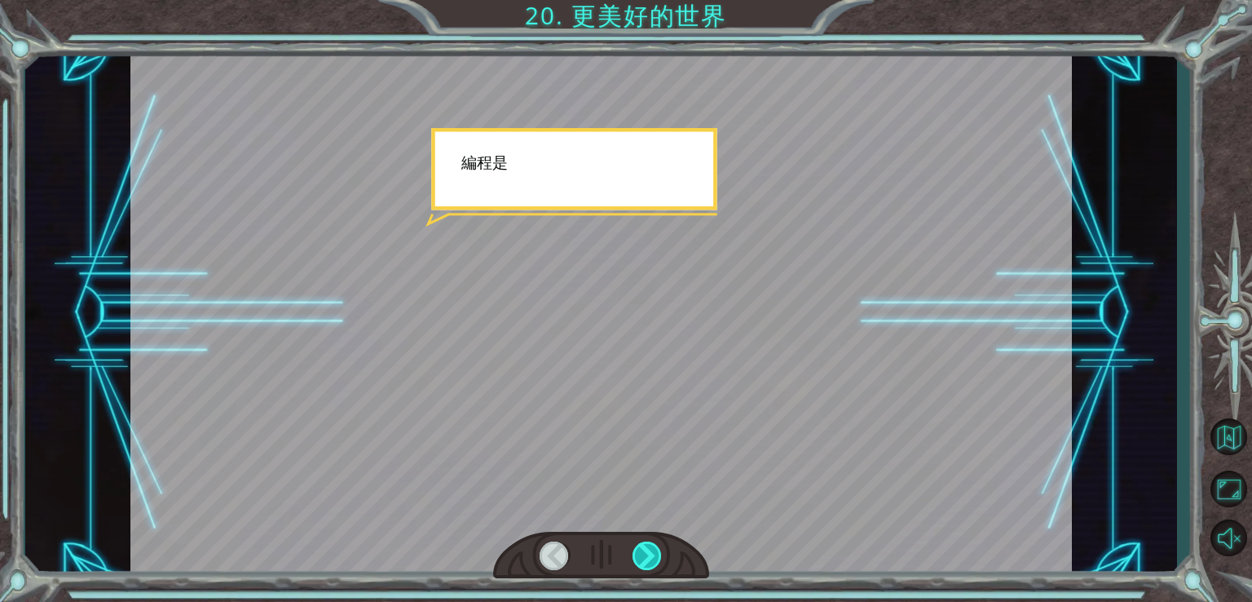
click at [643, 558] on div at bounding box center [648, 555] width 30 height 29
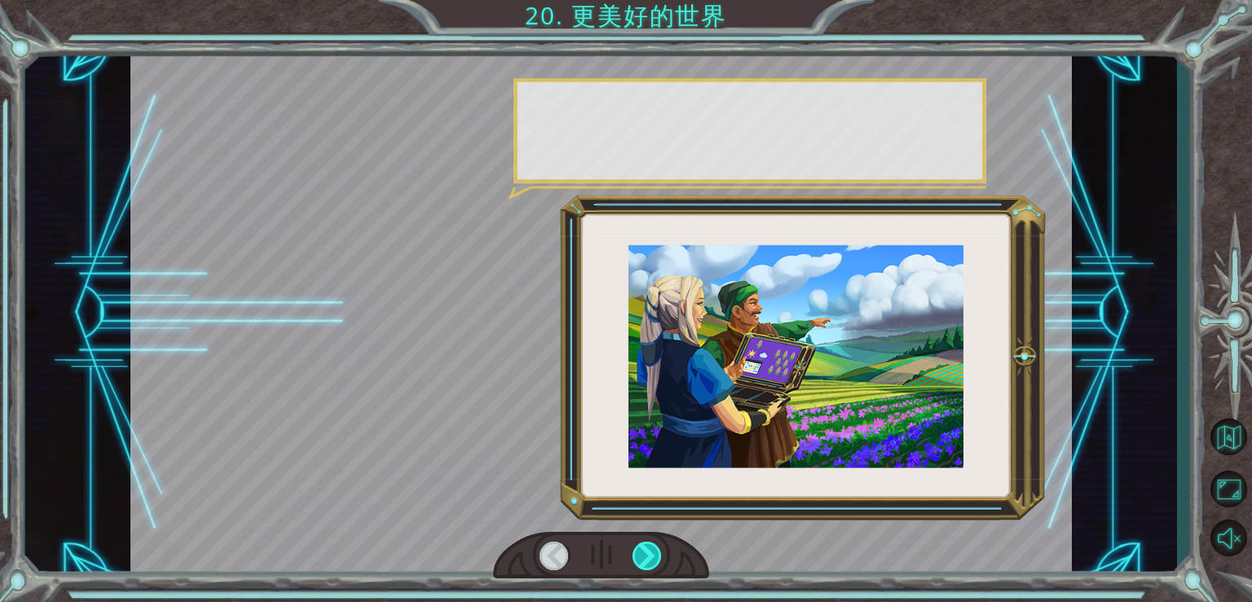
click at [643, 558] on div at bounding box center [648, 555] width 30 height 29
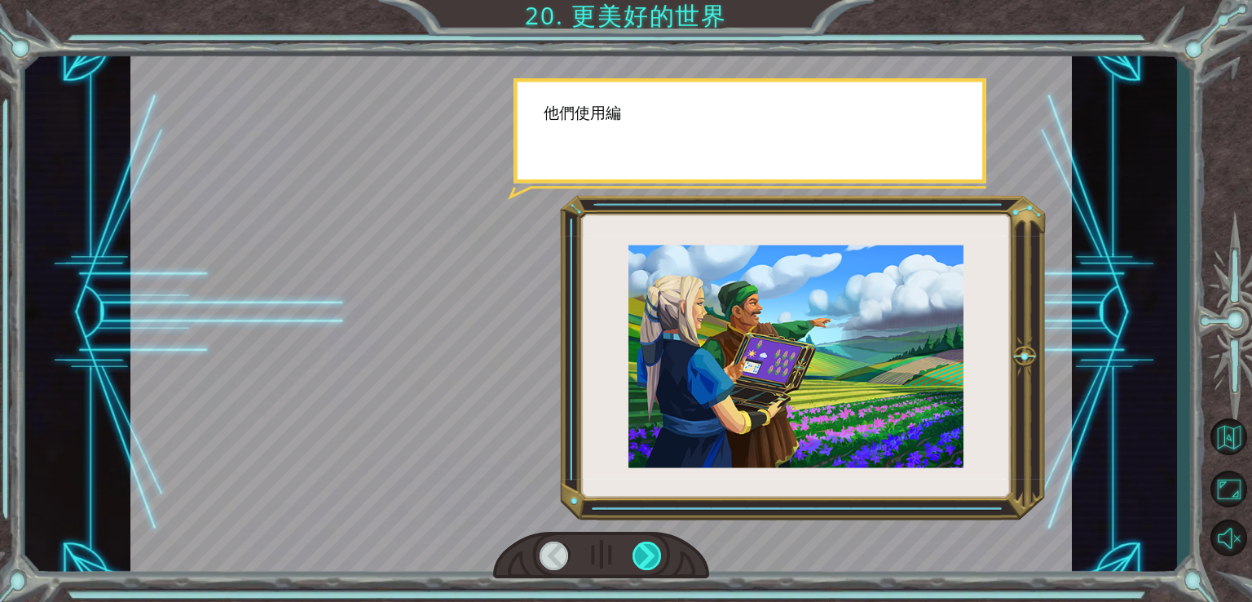
click at [643, 558] on div at bounding box center [648, 555] width 30 height 29
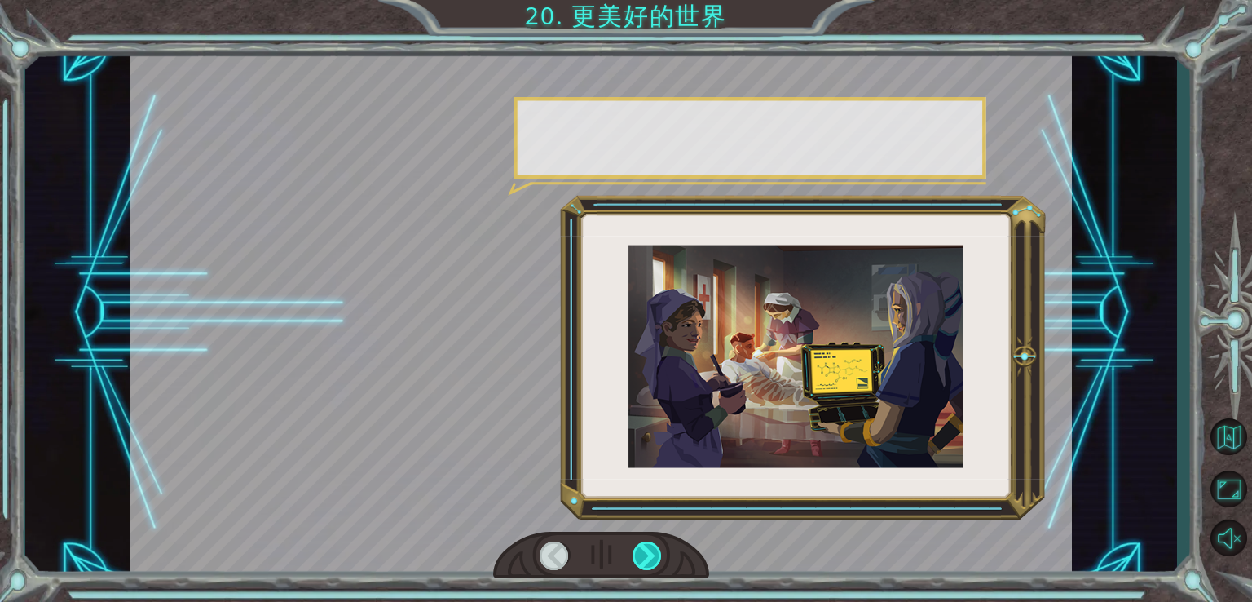
click at [643, 558] on div at bounding box center [648, 555] width 30 height 29
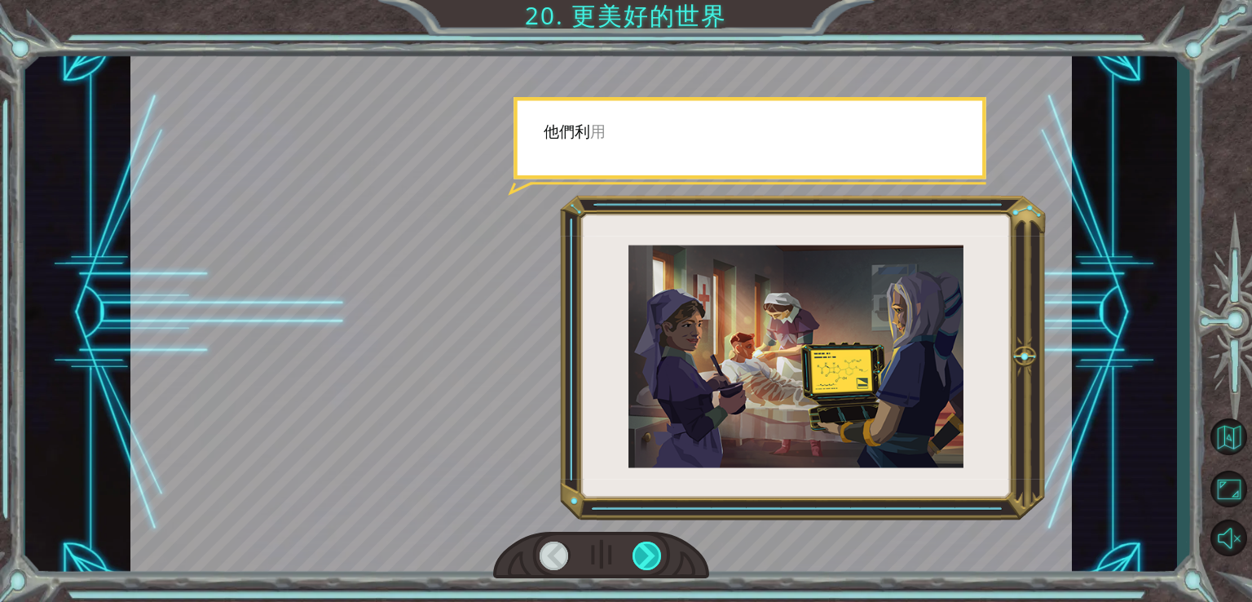
click at [643, 558] on div at bounding box center [648, 555] width 30 height 29
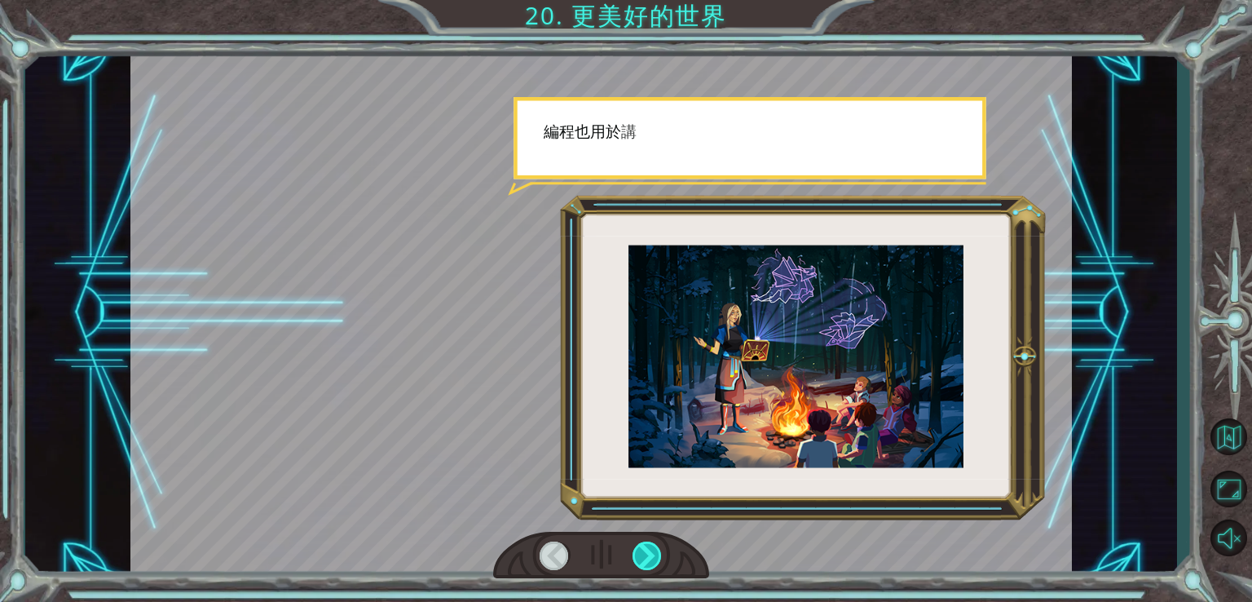
click at [643, 558] on div at bounding box center [648, 555] width 30 height 29
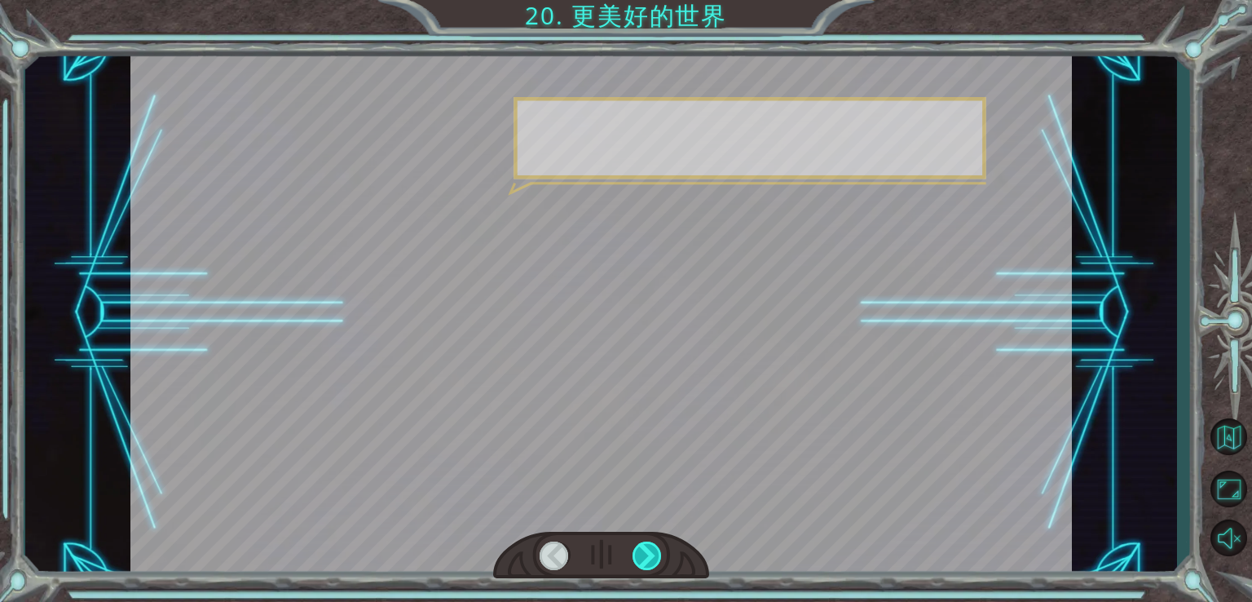
click at [643, 557] on div at bounding box center [648, 555] width 30 height 29
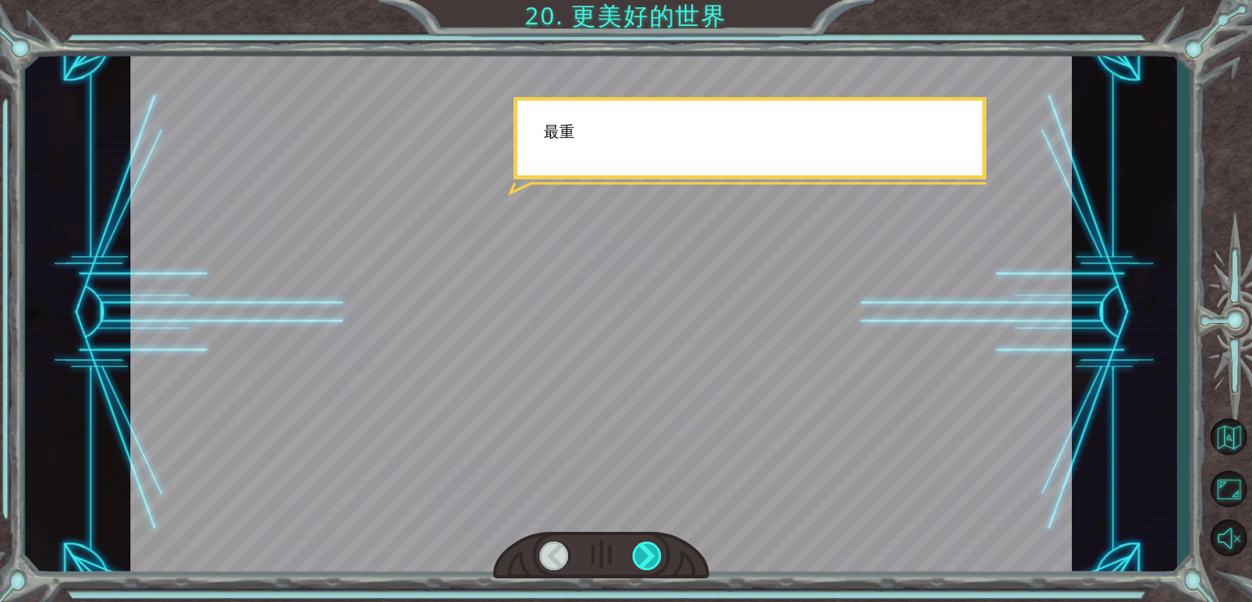
click at [643, 553] on div at bounding box center [648, 555] width 30 height 29
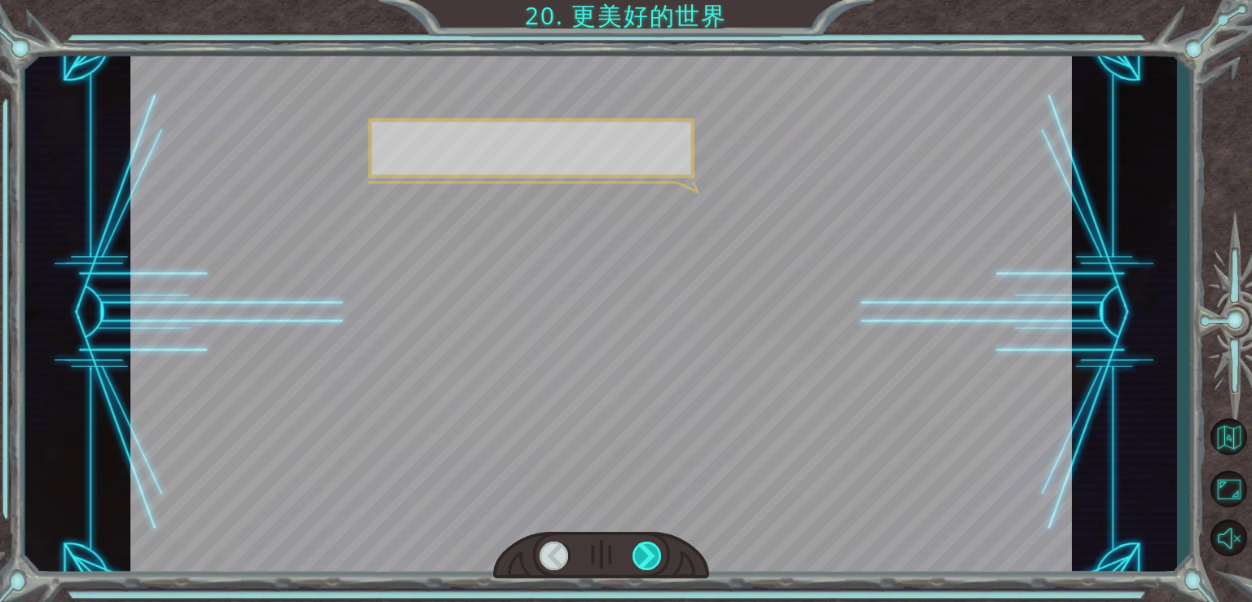
click at [643, 553] on div at bounding box center [648, 555] width 30 height 29
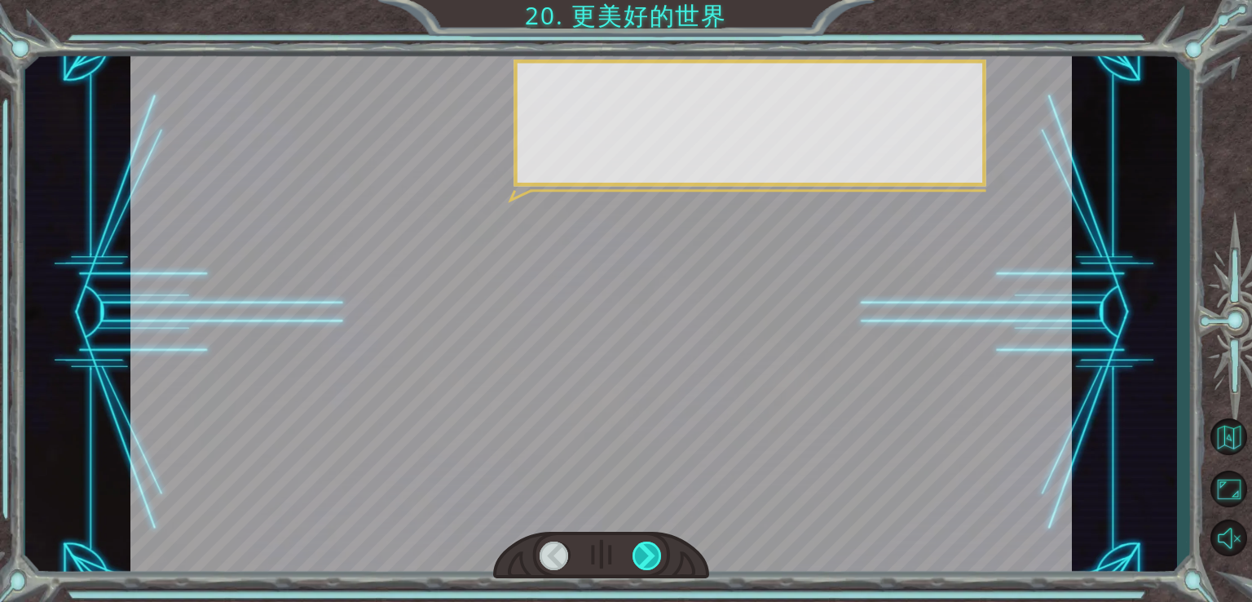
click at [643, 553] on div at bounding box center [648, 555] width 30 height 29
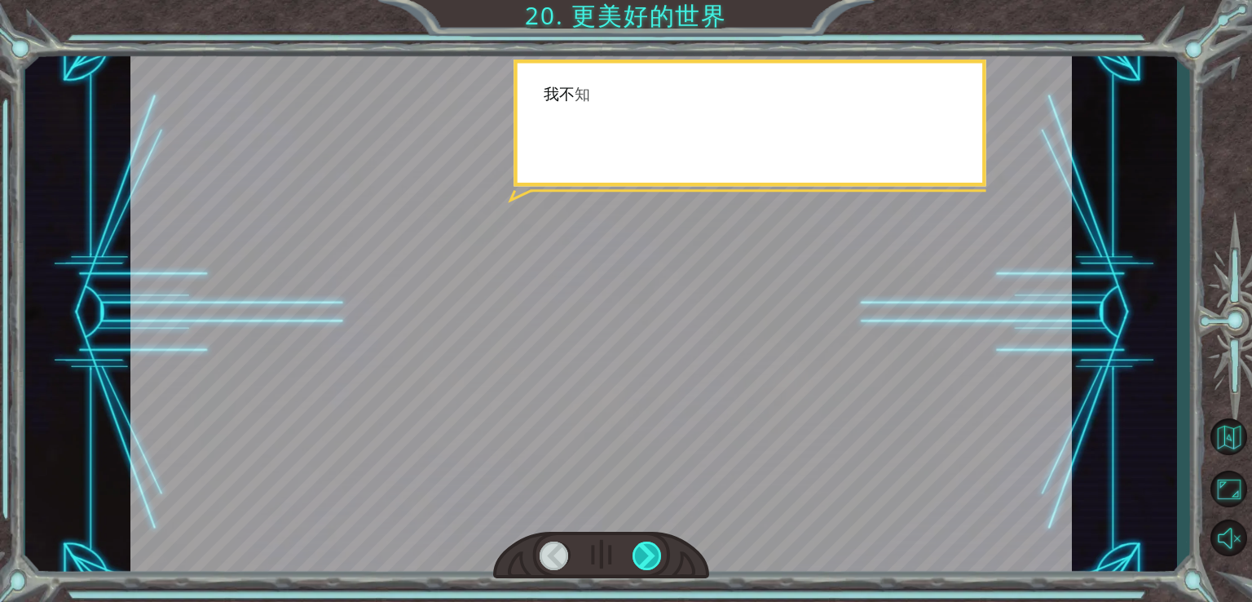
click at [643, 553] on div at bounding box center [648, 555] width 30 height 29
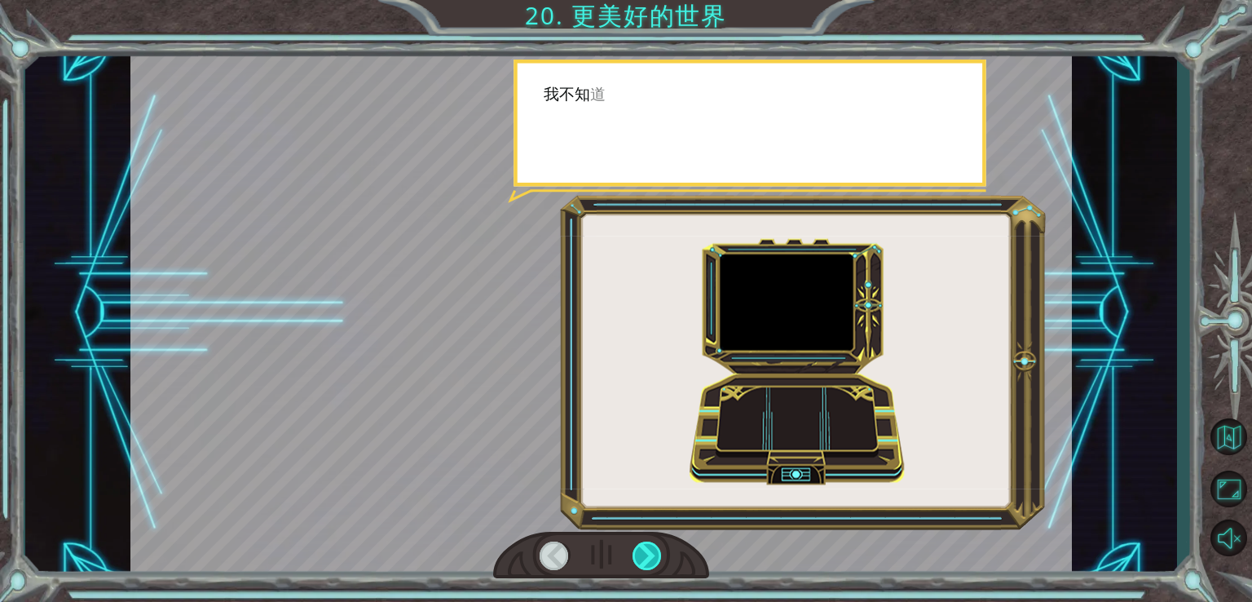
click at [643, 553] on div at bounding box center [648, 555] width 30 height 29
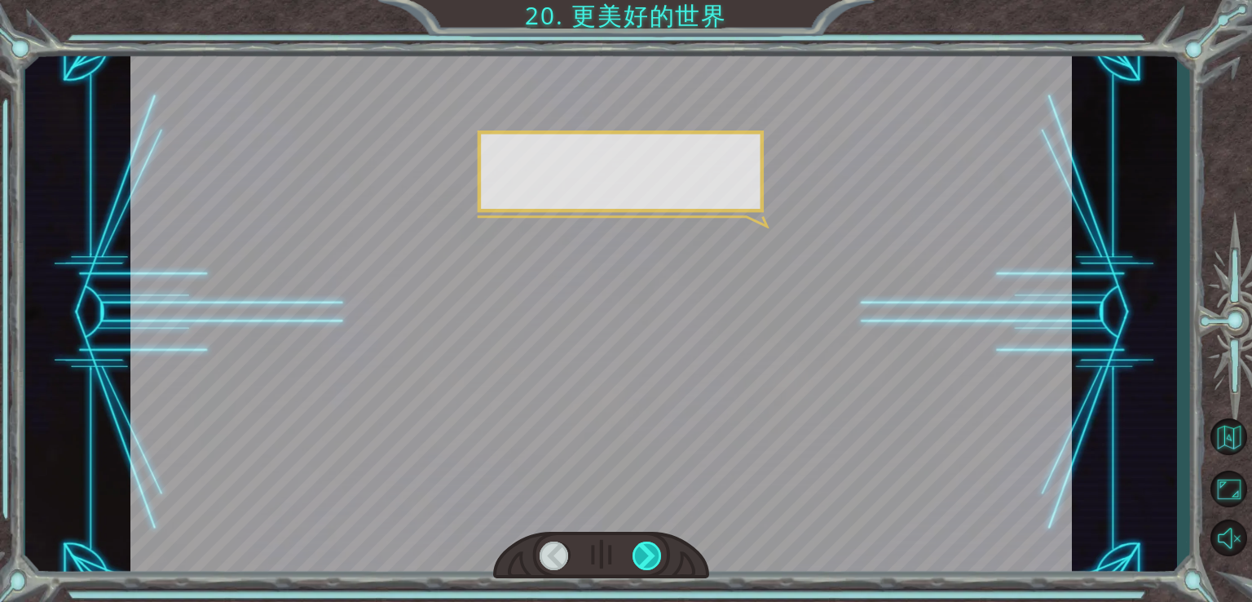
click at [643, 553] on div at bounding box center [648, 555] width 30 height 29
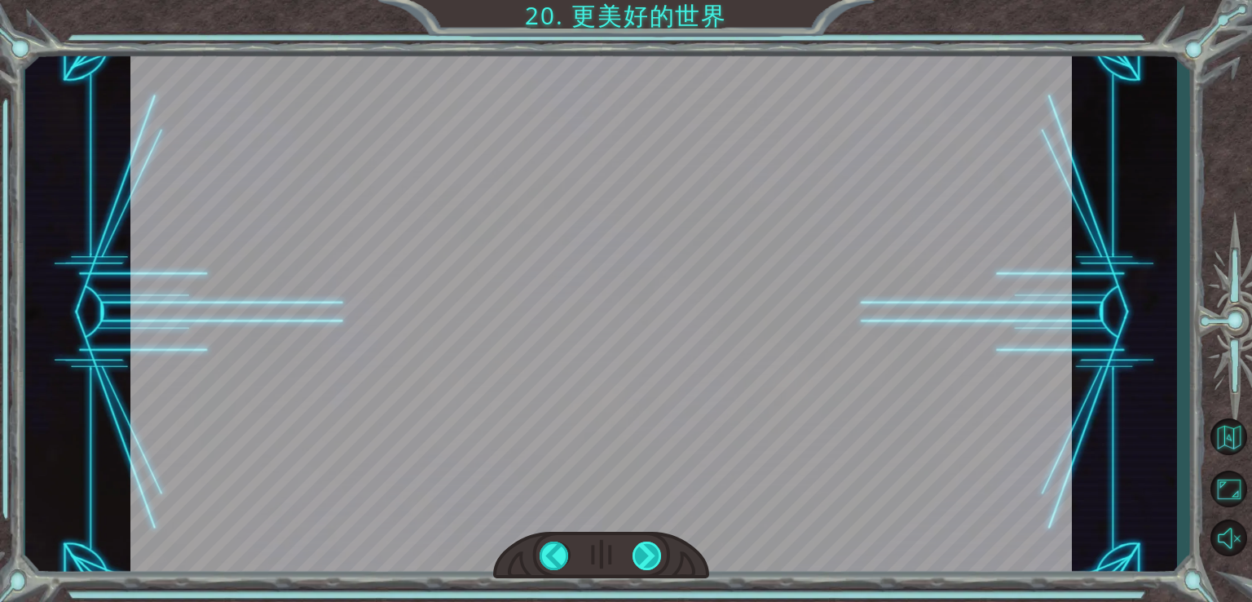
click at [643, 553] on div at bounding box center [648, 555] width 30 height 29
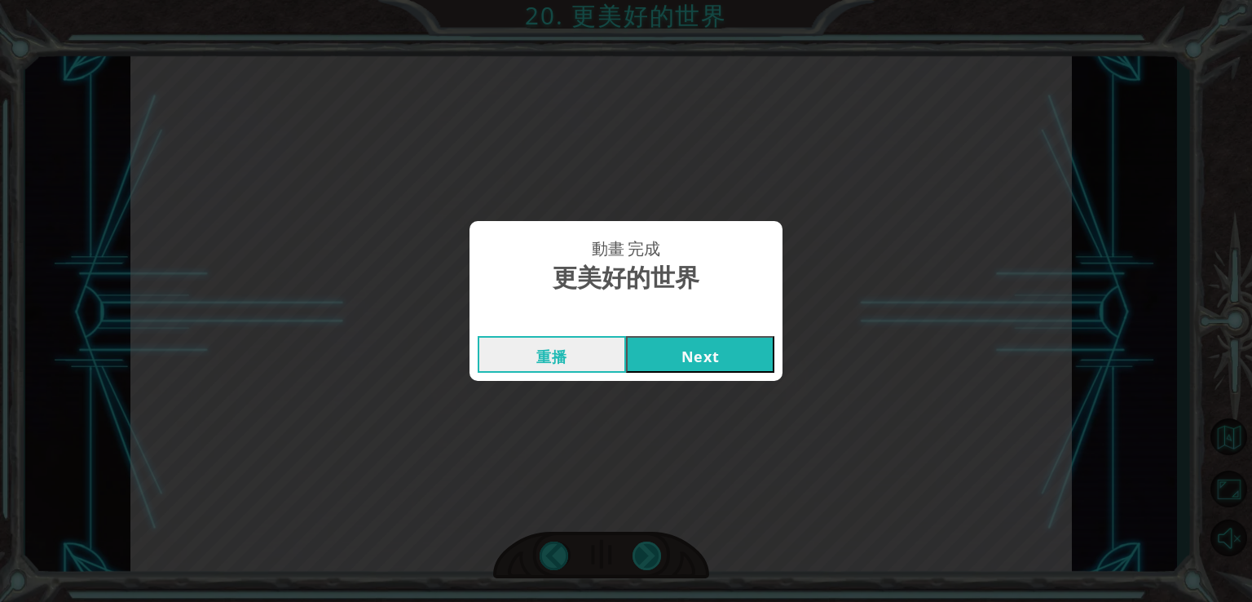
click at [643, 553] on div "動畫 完成 更美好的世界 重播 Next" at bounding box center [626, 301] width 1252 height 602
click at [721, 356] on button "Next" at bounding box center [700, 354] width 148 height 37
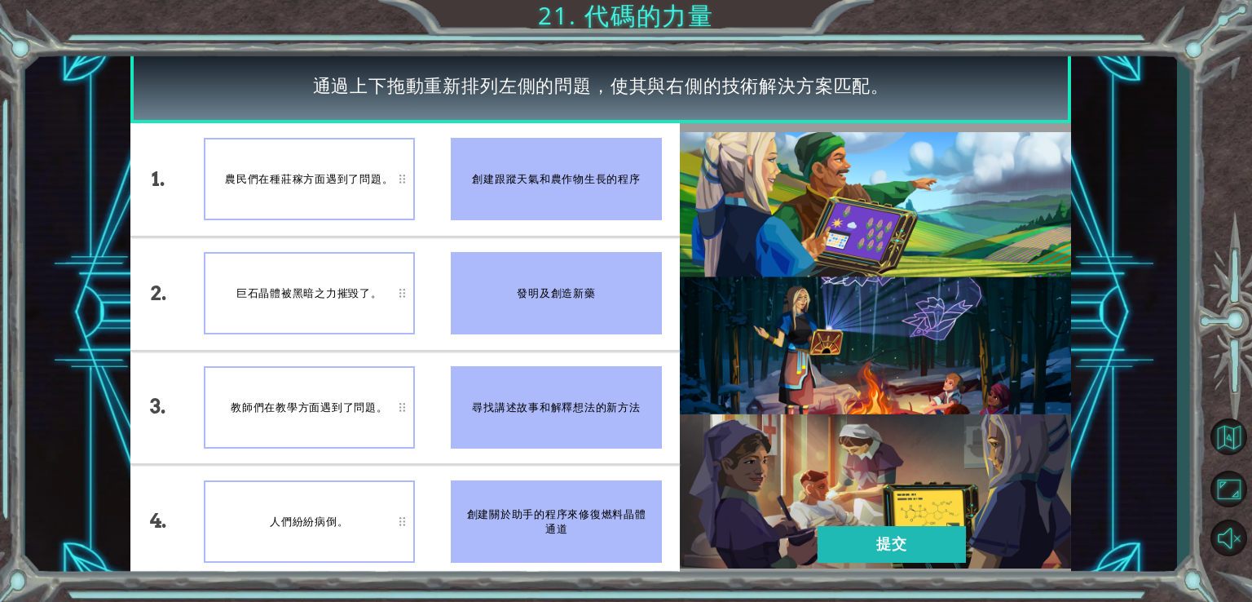
drag, startPoint x: 594, startPoint y: 519, endPoint x: 401, endPoint y: 358, distance: 250.7
click at [401, 358] on div "1. 2. 3. 4. 農民們在種莊稼方面遇到了問題。 巨石晶體被黑暗之力摧毀了。 教師們在教學方面遇到了問題。 人們紛紛病倒。 創建跟蹤天氣和農作物生長的程…" at bounding box center [405, 350] width 550 height 455
click at [403, 287] on div "巨石晶體被黑暗之力摧毀了。" at bounding box center [309, 293] width 211 height 82
drag, startPoint x: 568, startPoint y: 329, endPoint x: 626, endPoint y: 349, distance: 61.9
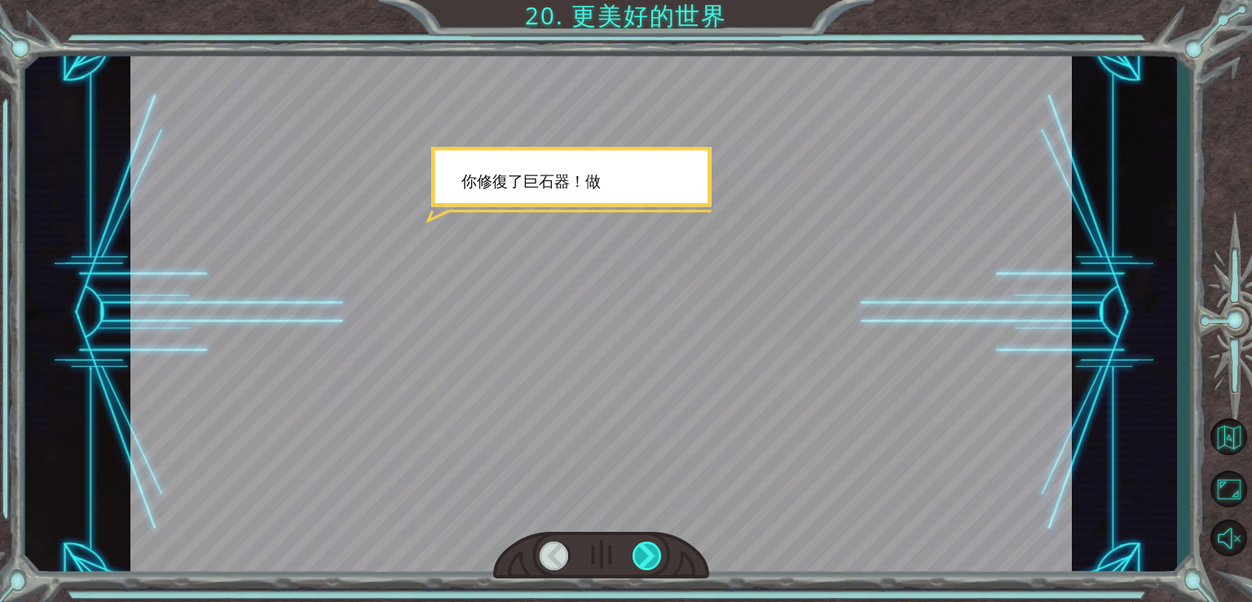
click at [644, 548] on div at bounding box center [648, 555] width 30 height 29
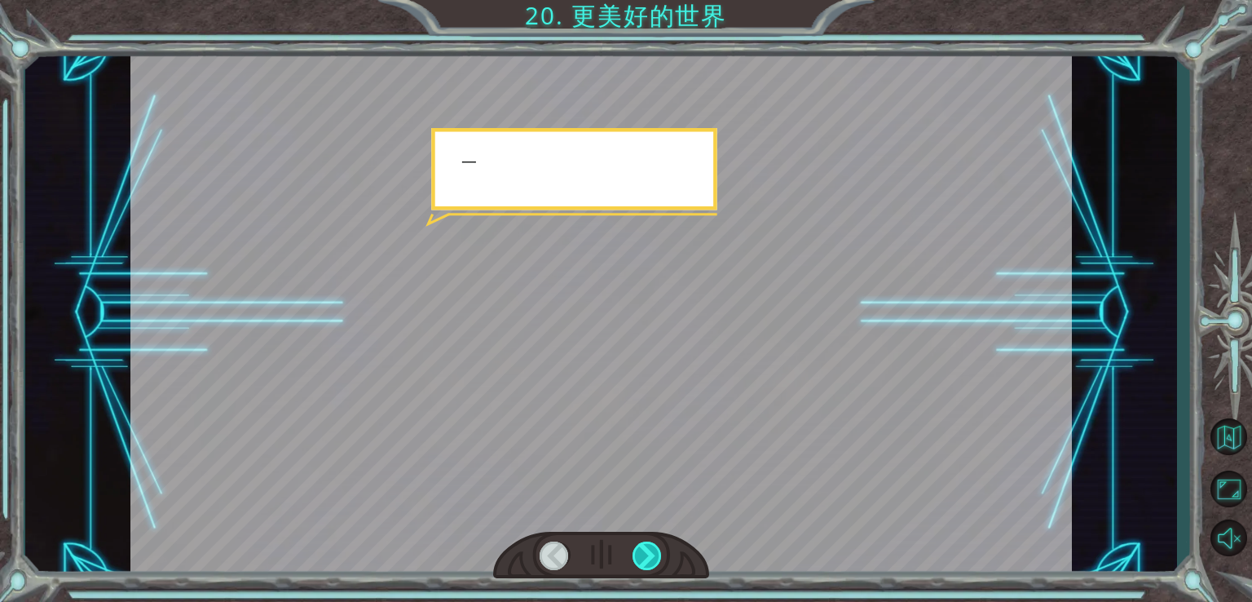
click at [644, 548] on div at bounding box center [648, 555] width 30 height 29
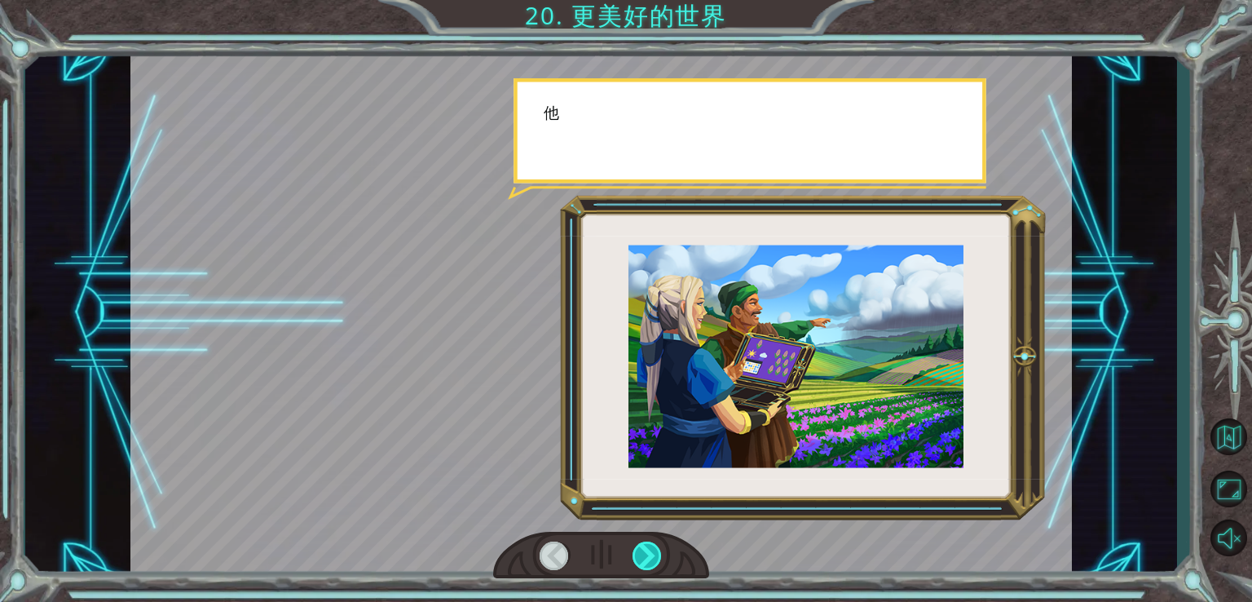
click at [644, 548] on div at bounding box center [648, 555] width 30 height 29
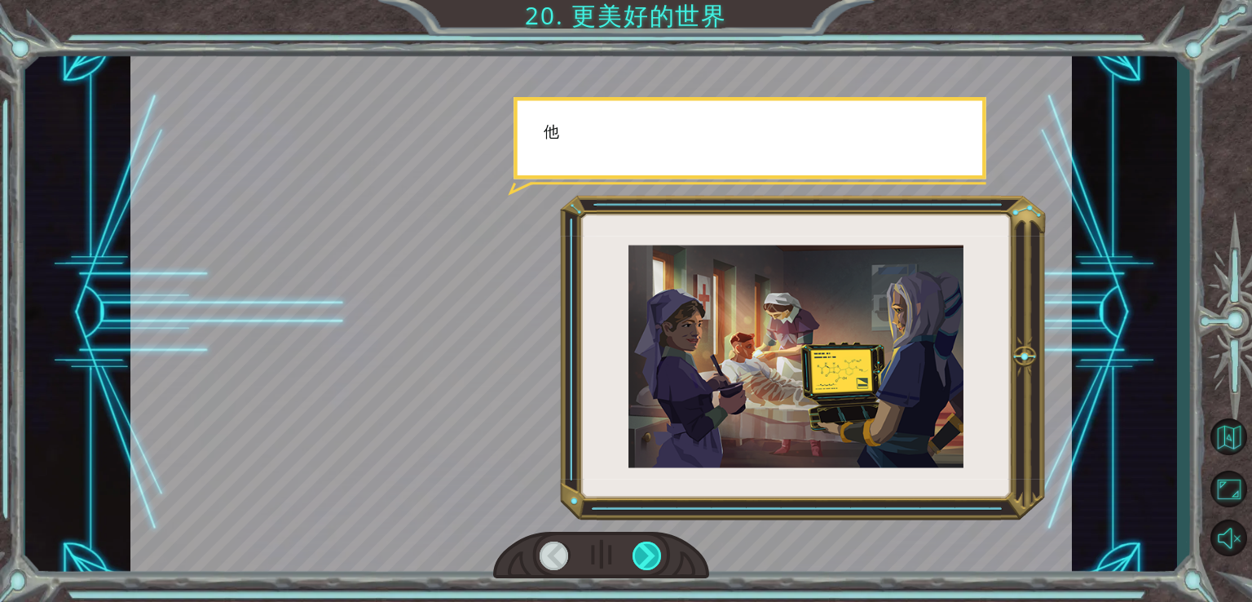
click at [644, 548] on div at bounding box center [648, 555] width 30 height 29
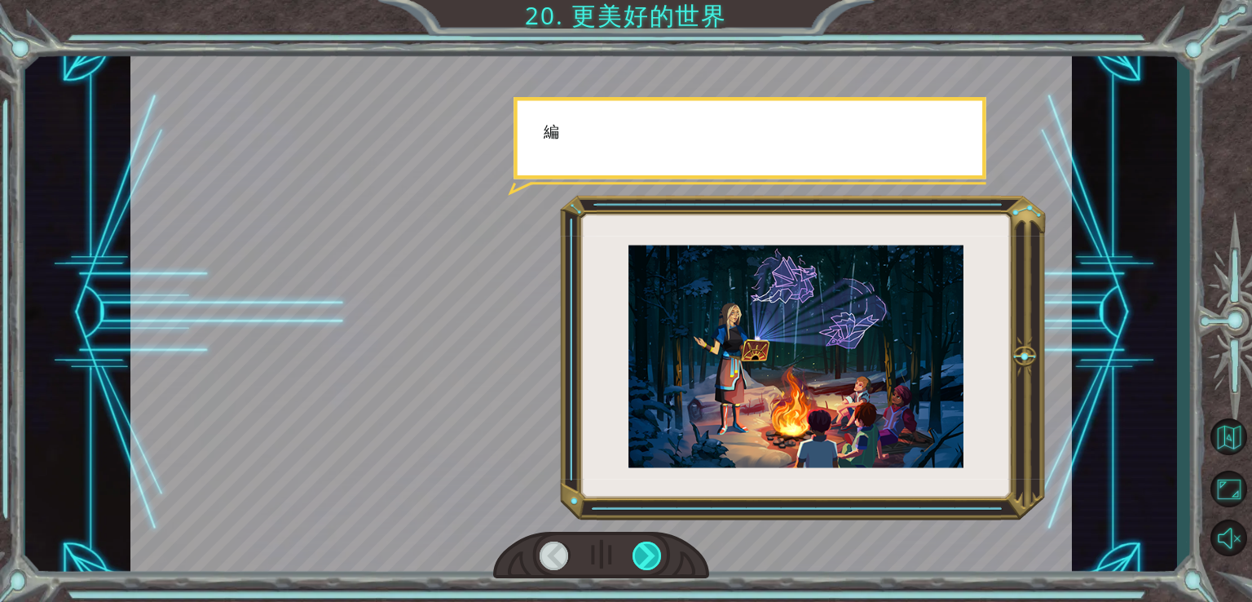
click at [644, 548] on div at bounding box center [648, 555] width 30 height 29
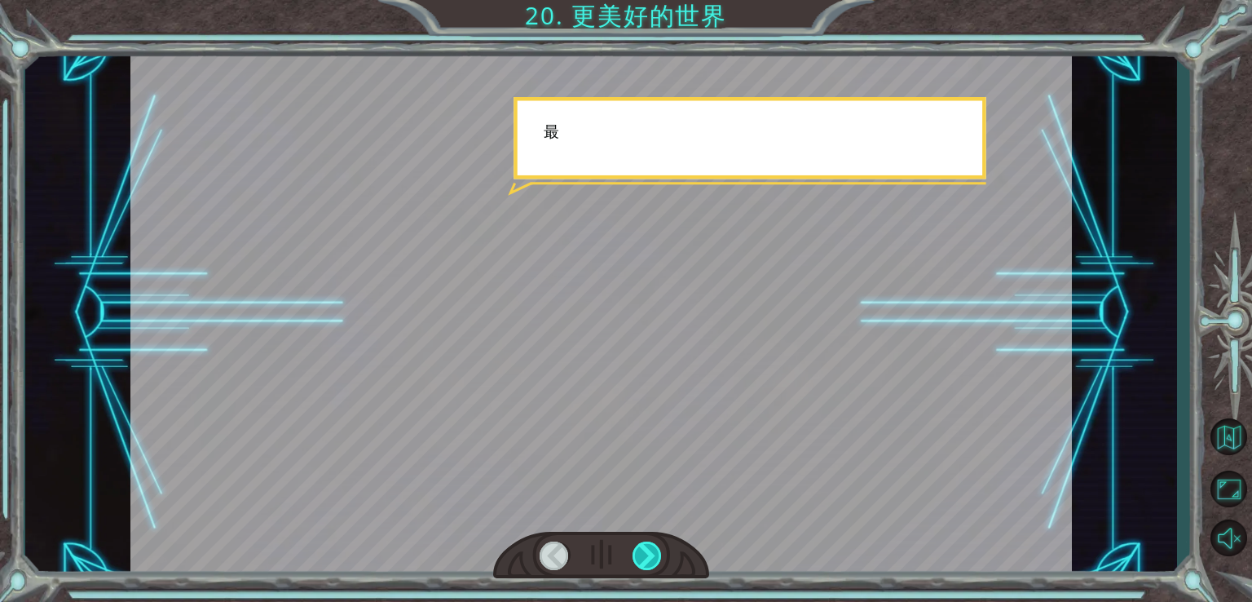
click at [644, 548] on div at bounding box center [648, 555] width 30 height 29
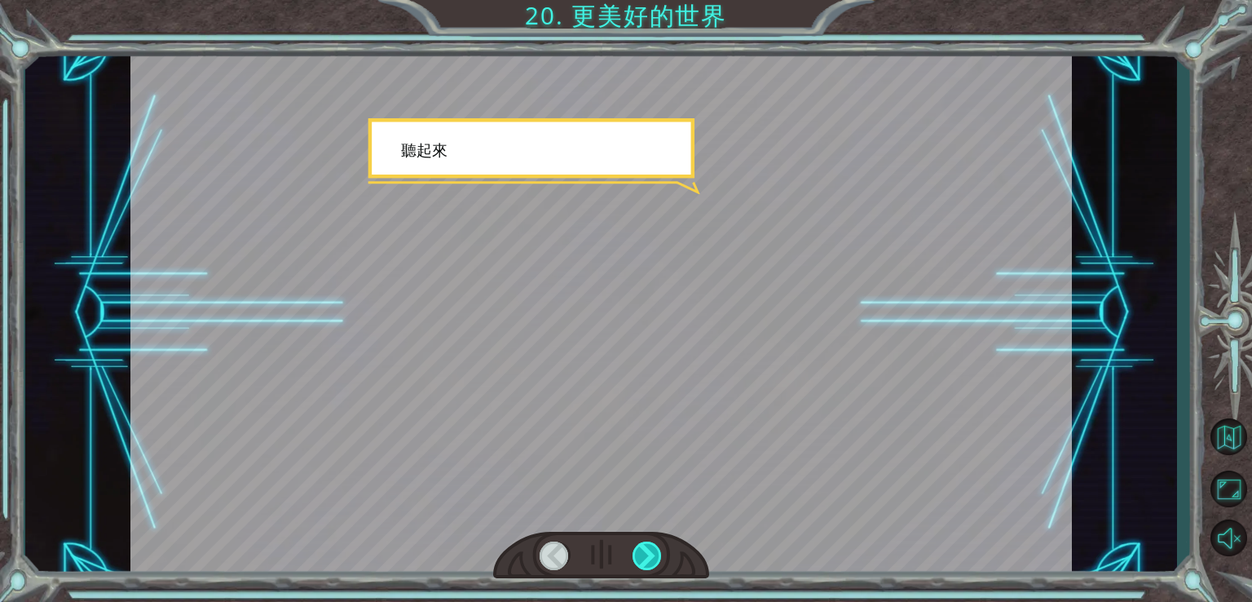
click at [644, 548] on div at bounding box center [648, 555] width 30 height 29
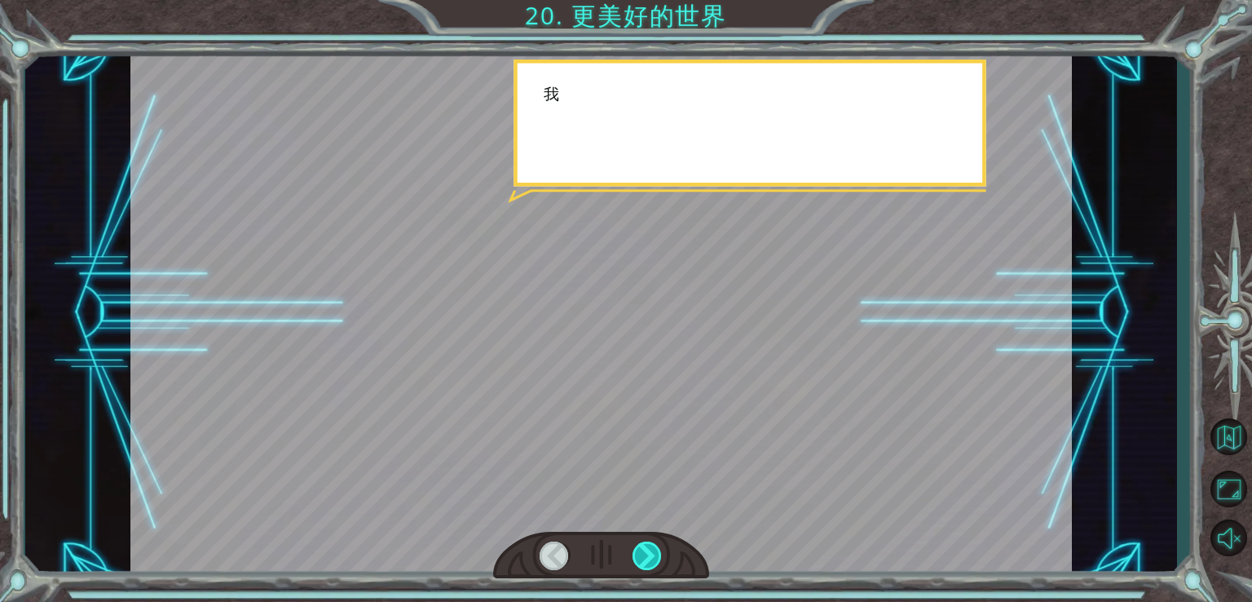
click at [644, 548] on div at bounding box center [648, 555] width 30 height 29
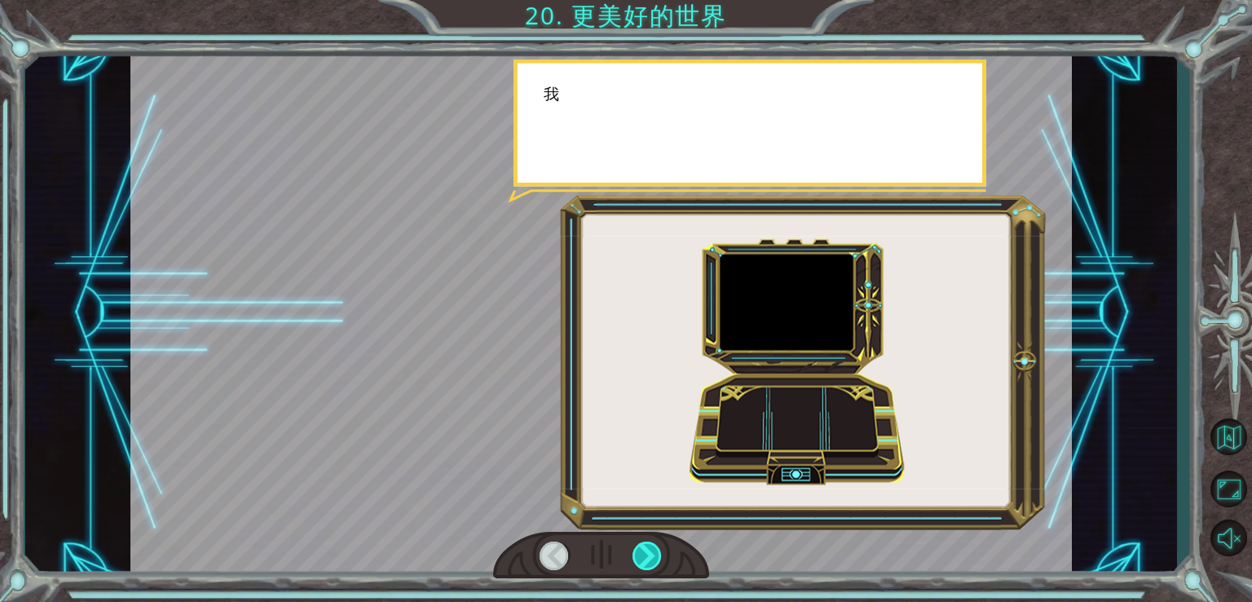
click at [646, 550] on div at bounding box center [648, 555] width 30 height 29
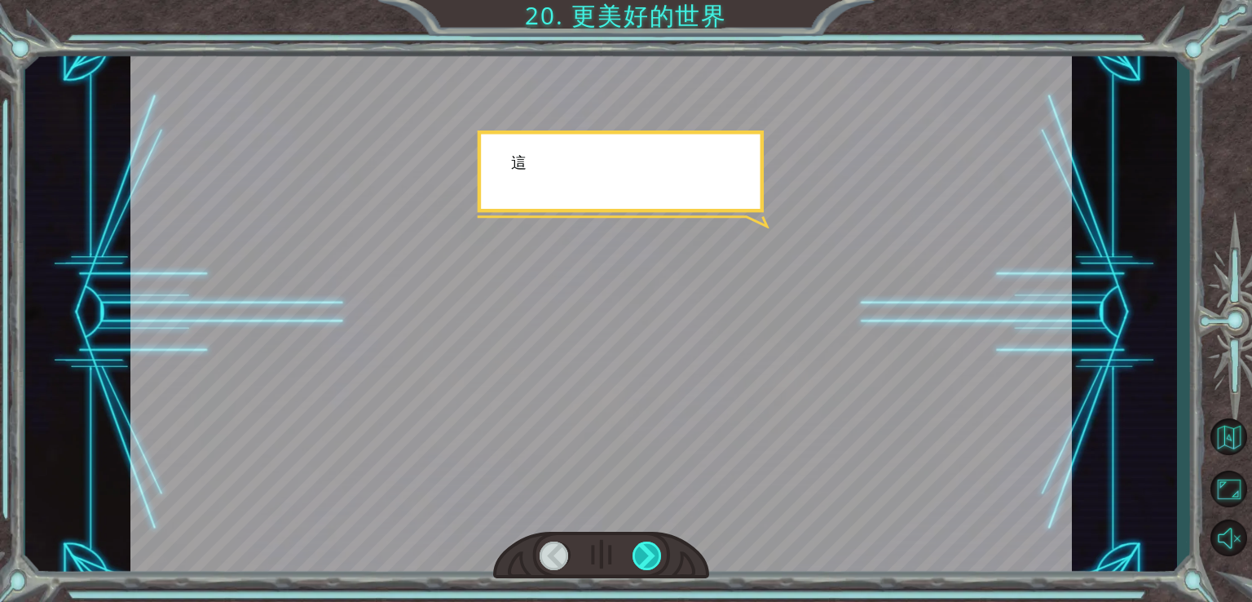
click at [646, 550] on div at bounding box center [648, 555] width 30 height 29
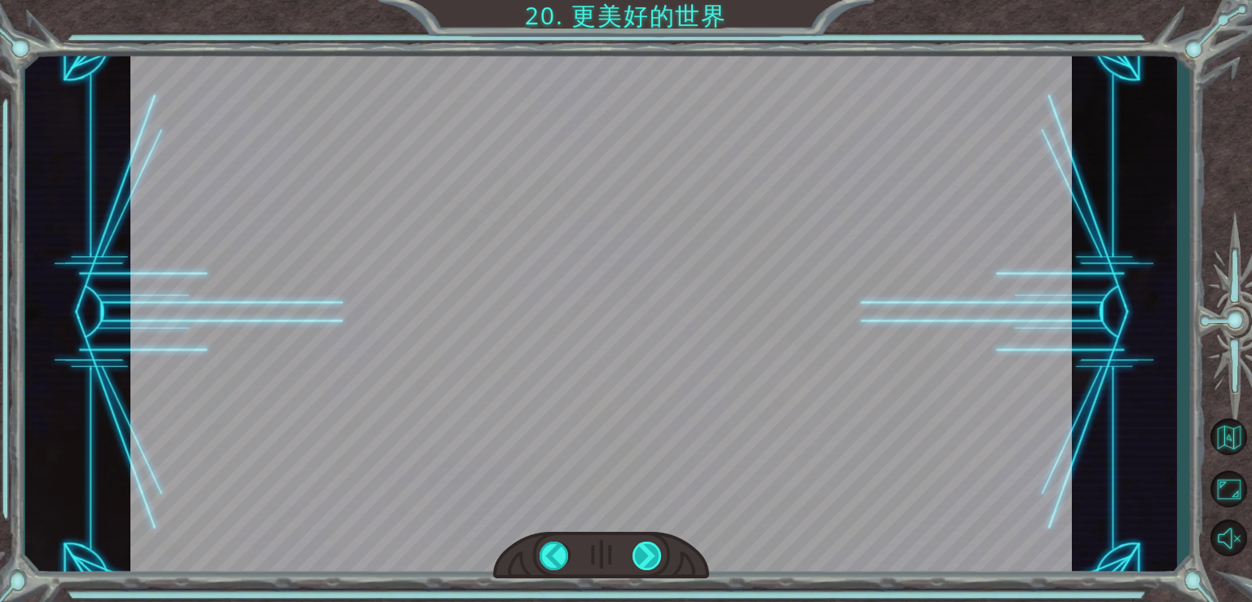
click at [646, 550] on div at bounding box center [648, 555] width 30 height 29
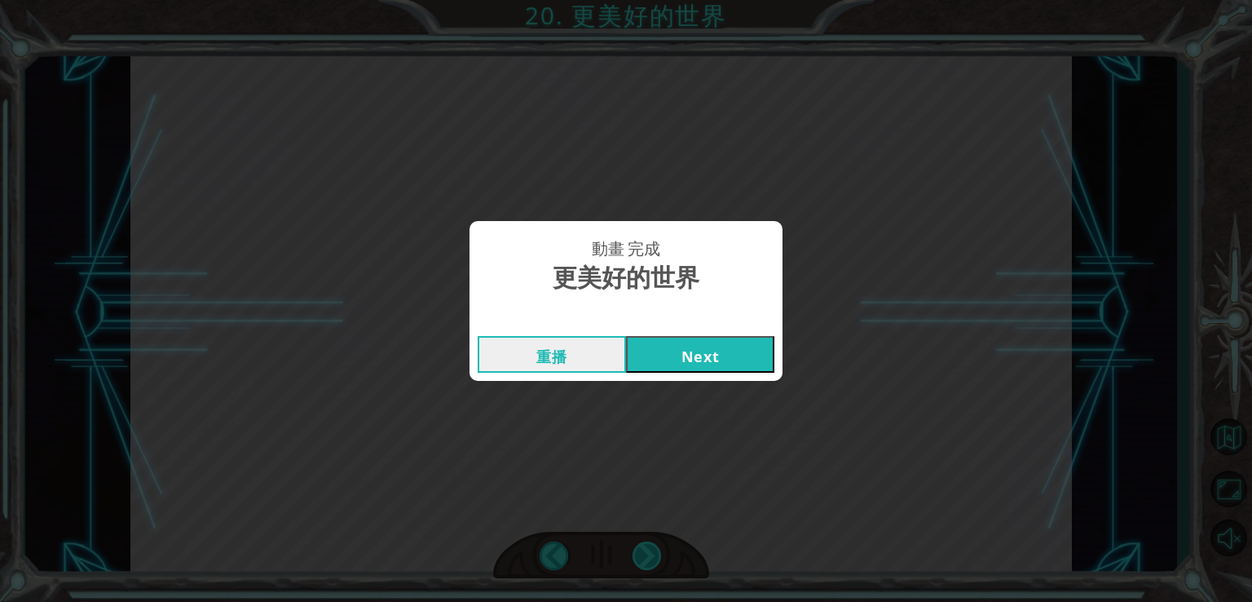
click at [646, 0] on div "你 修 復 了 巨 石 器 ！ 做 得 太 棒 了 ！ 一 切 都 是 代 碼 完 成 的 。 功 能 強 大 ！ 編 程 是 很 多 世 紀 以 前 的 一…" at bounding box center [626, 0] width 1252 height 0
click at [703, 355] on button "Next" at bounding box center [700, 354] width 148 height 37
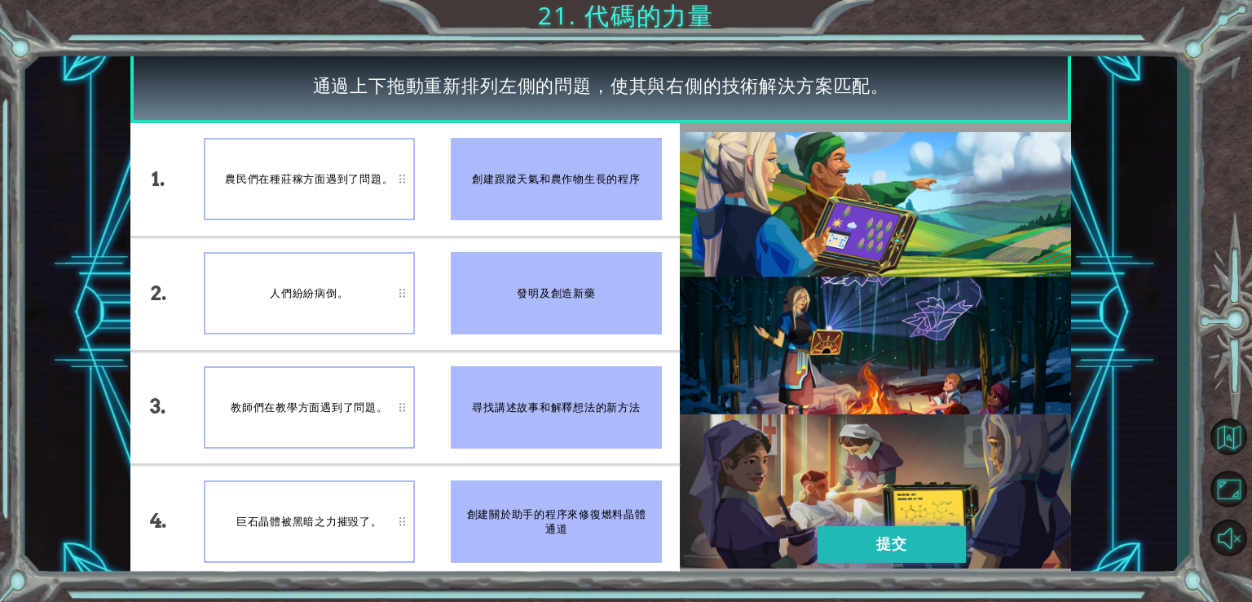
click at [878, 542] on button "提交" at bounding box center [892, 544] width 148 height 37
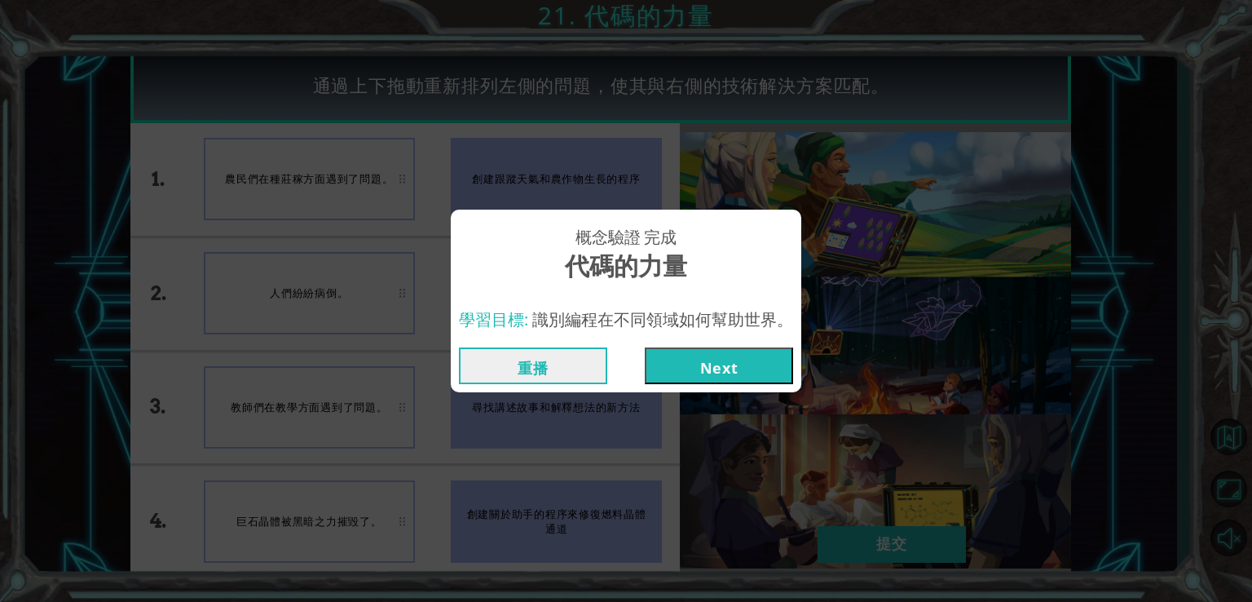
click at [698, 365] on button "Next" at bounding box center [719, 365] width 148 height 37
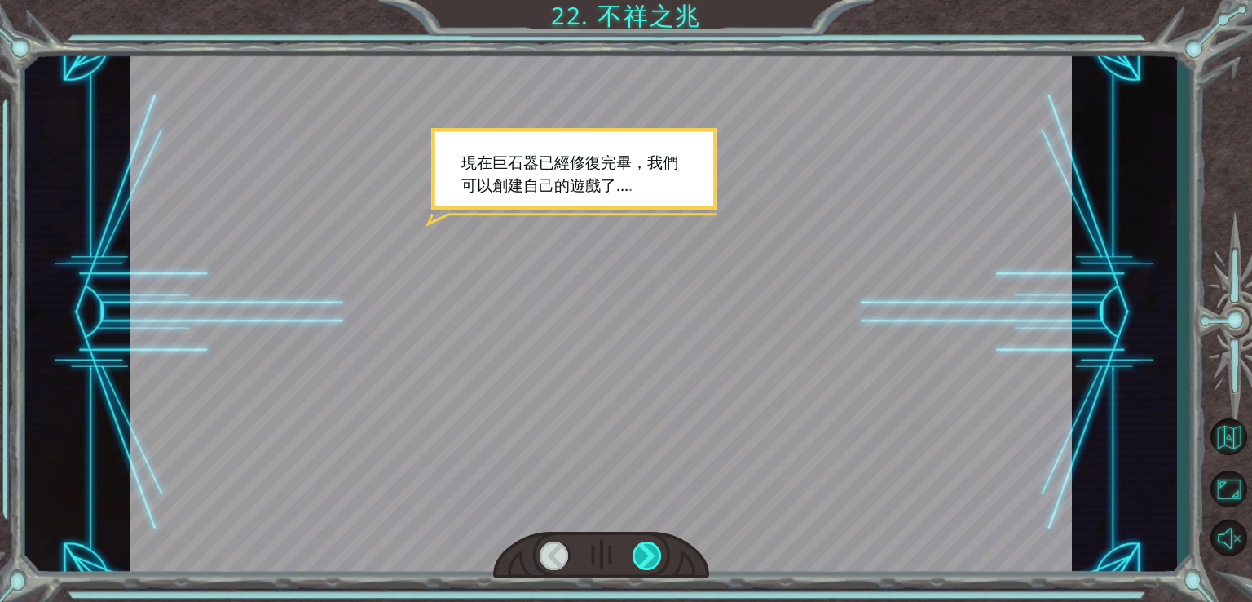
click at [656, 550] on div at bounding box center [648, 555] width 30 height 29
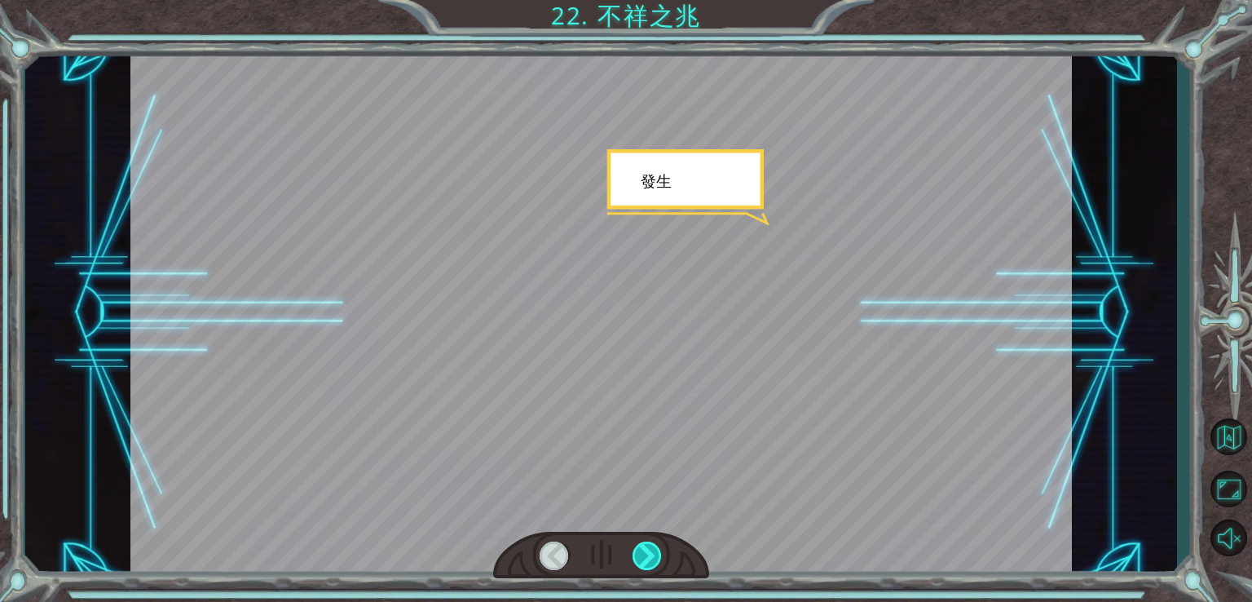
click at [656, 550] on div at bounding box center [648, 555] width 30 height 29
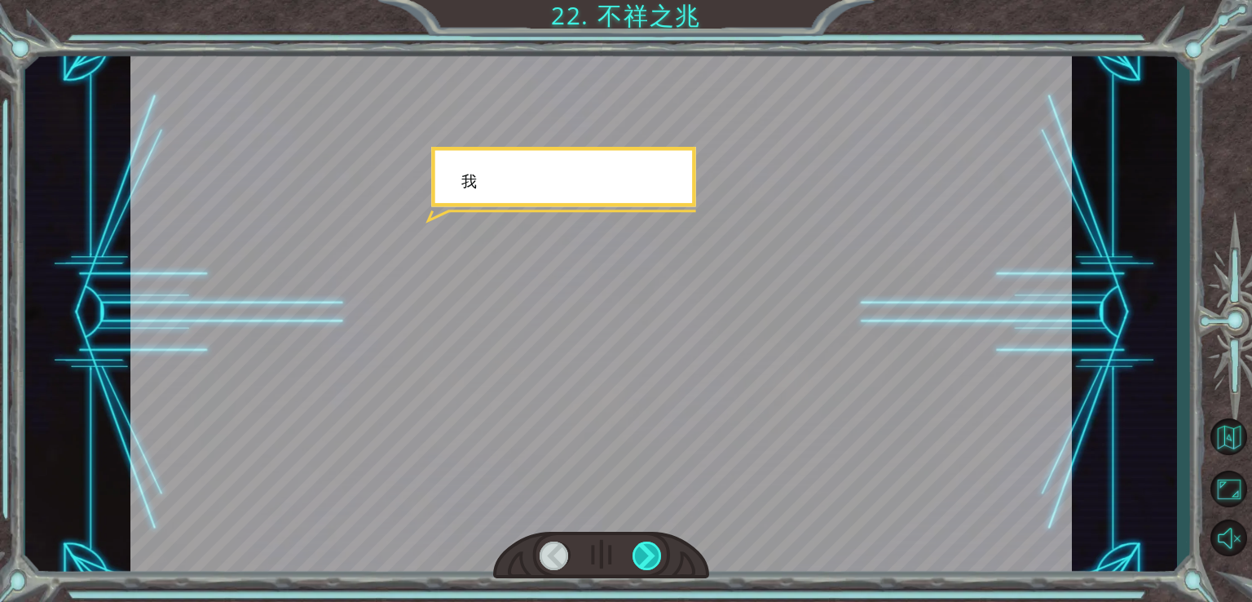
click at [656, 550] on div at bounding box center [648, 555] width 30 height 29
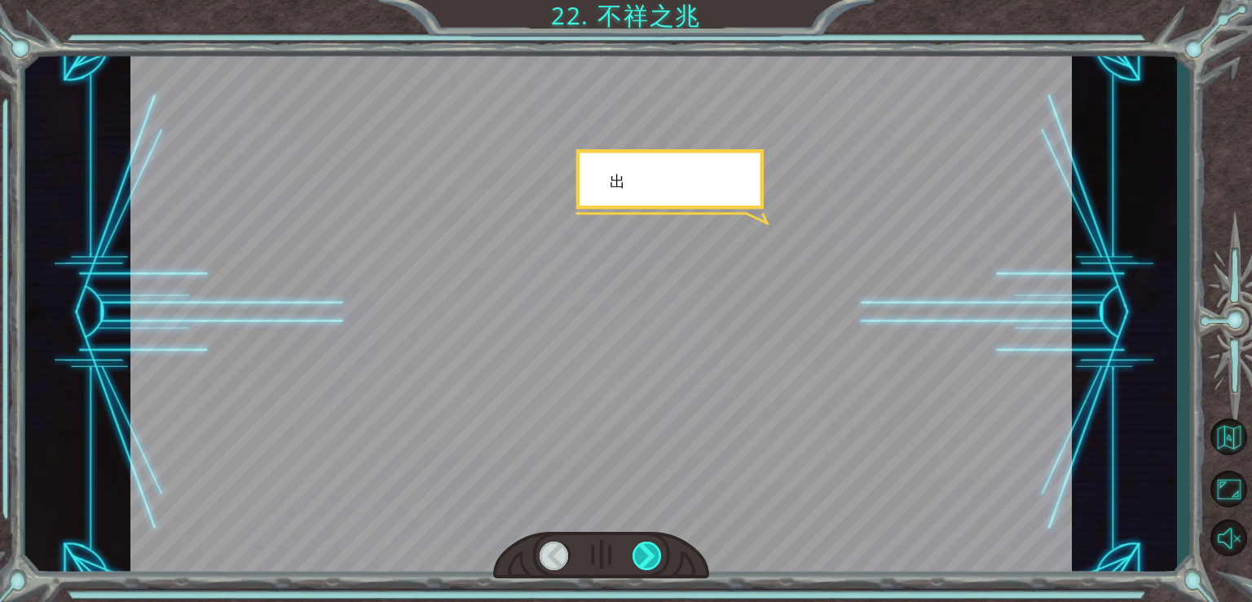
click at [656, 550] on div at bounding box center [648, 555] width 30 height 29
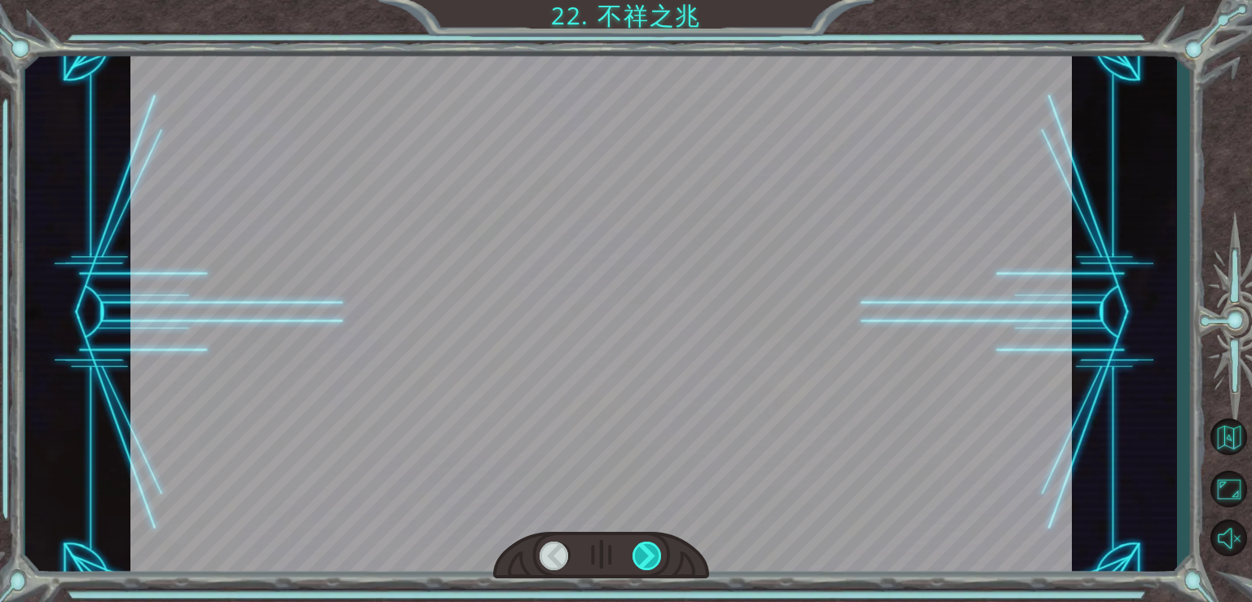
click at [656, 550] on div at bounding box center [648, 555] width 30 height 29
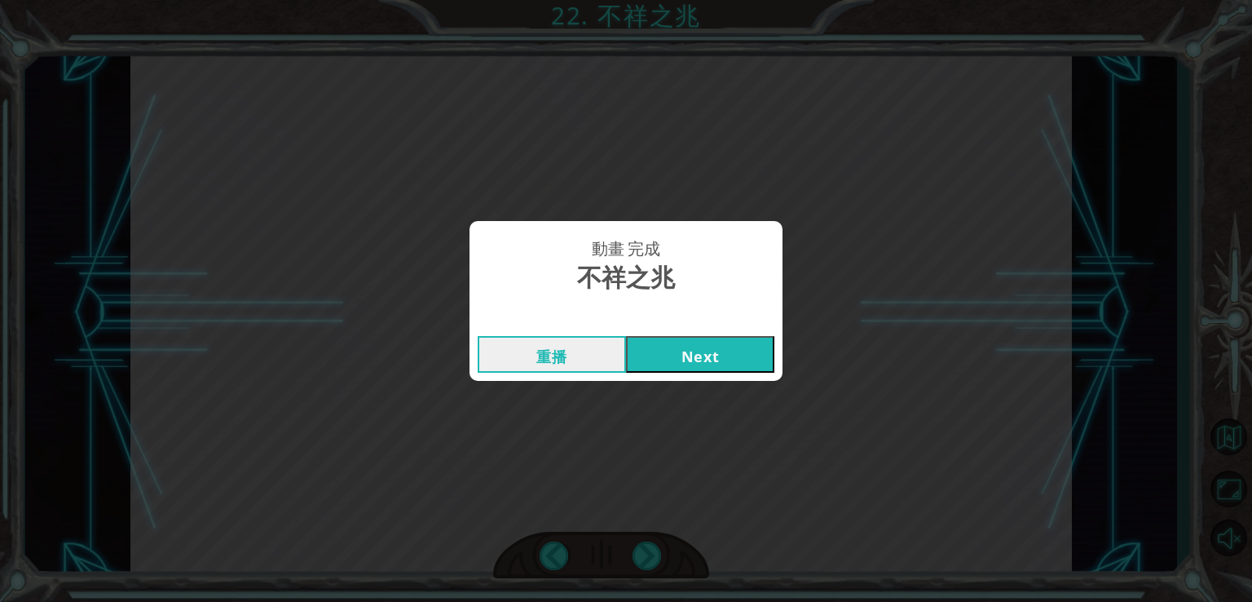
click at [680, 343] on button "Next" at bounding box center [700, 354] width 148 height 37
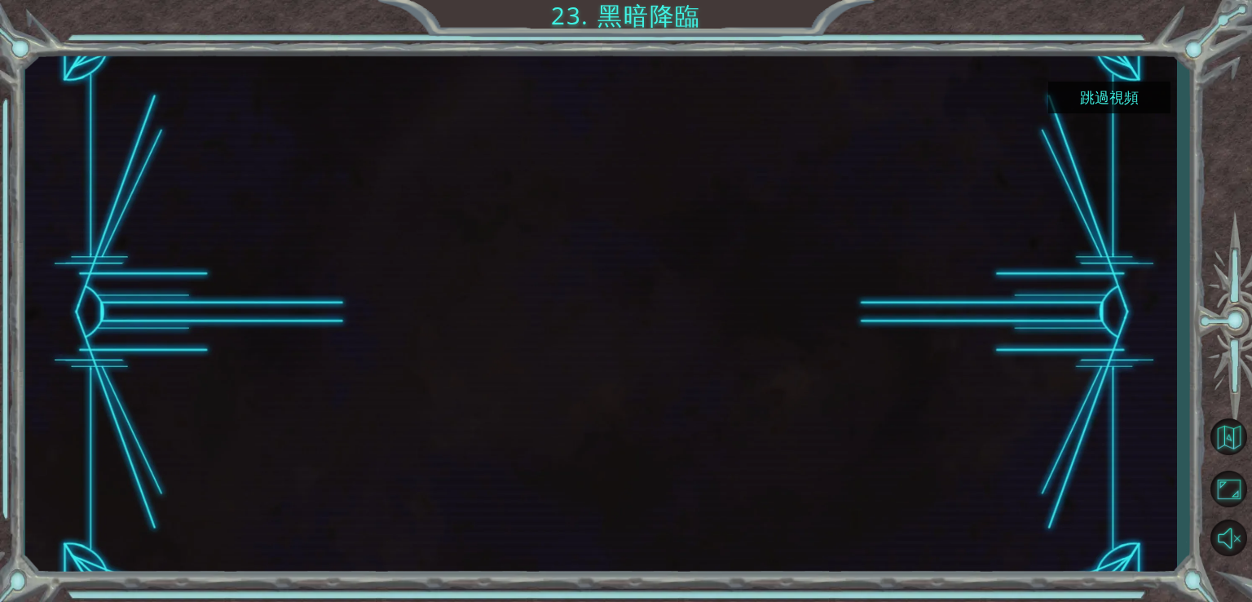
click at [1136, 89] on button "跳過視頻" at bounding box center [1110, 98] width 122 height 32
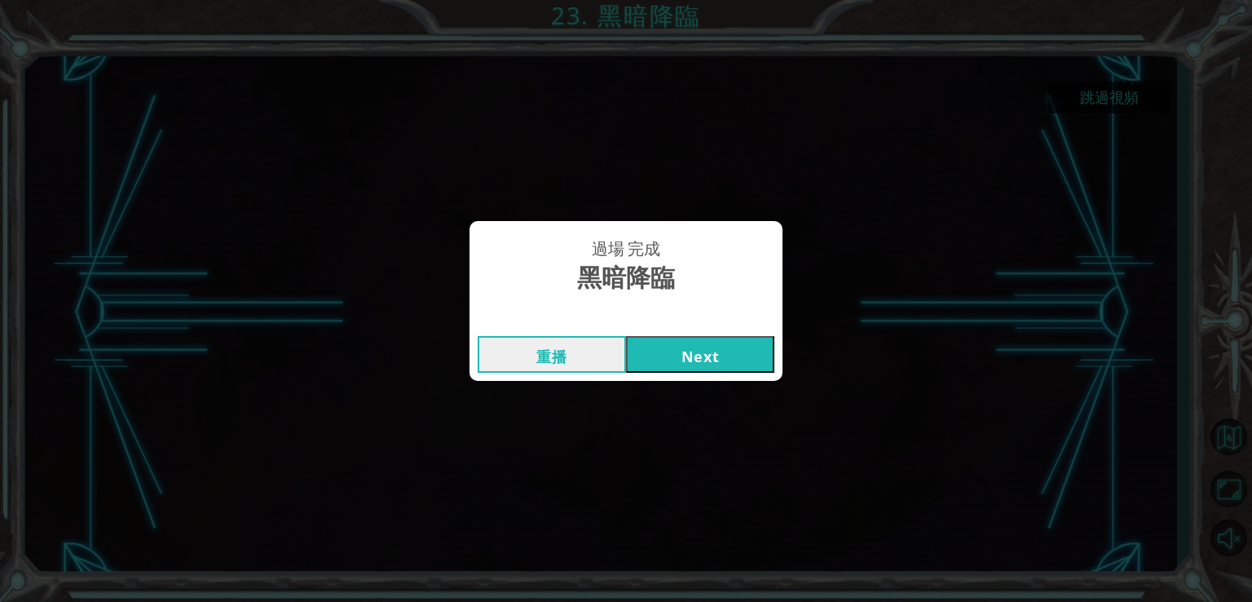
click at [698, 351] on button "Next" at bounding box center [700, 354] width 148 height 37
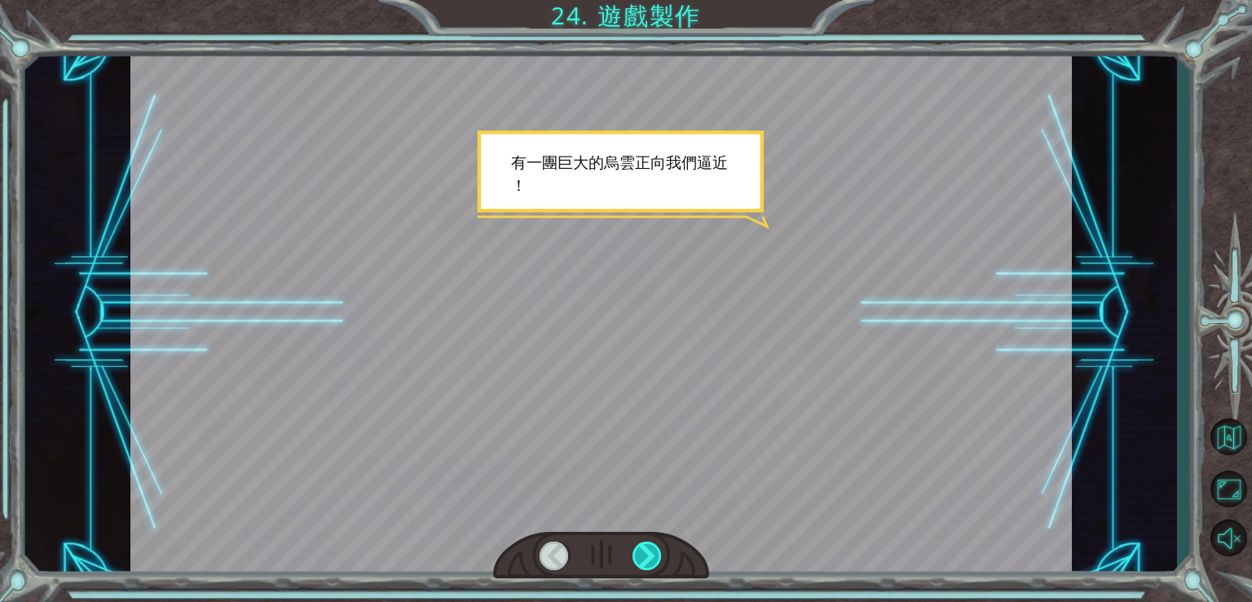
click at [650, 541] on div at bounding box center [648, 555] width 30 height 29
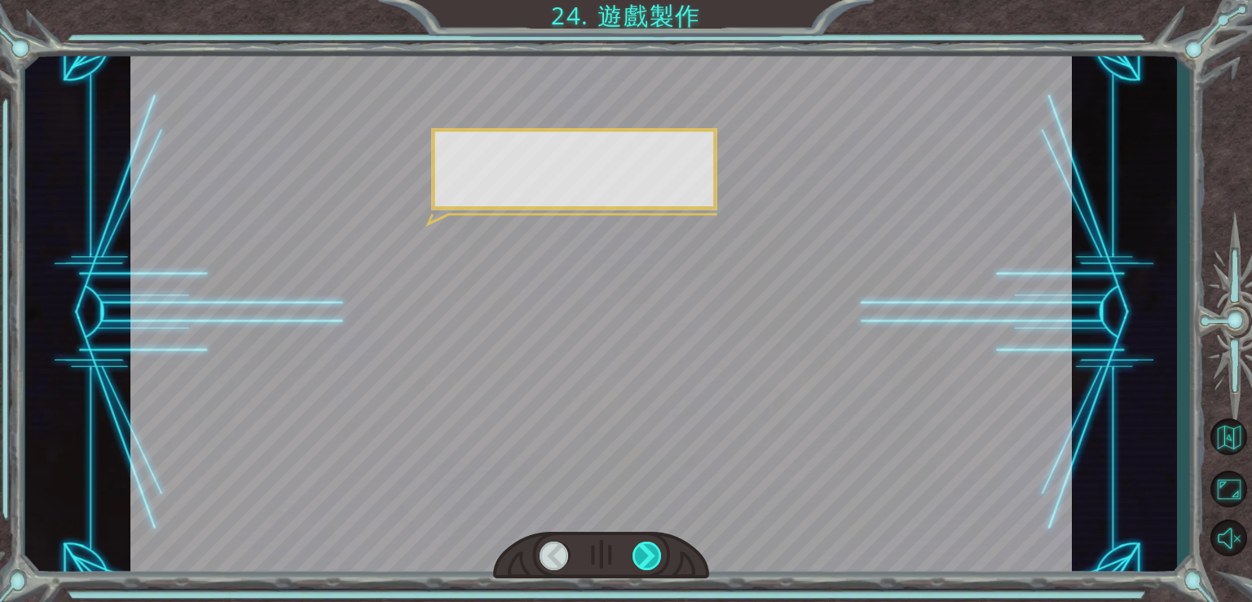
click at [650, 541] on div at bounding box center [648, 555] width 30 height 29
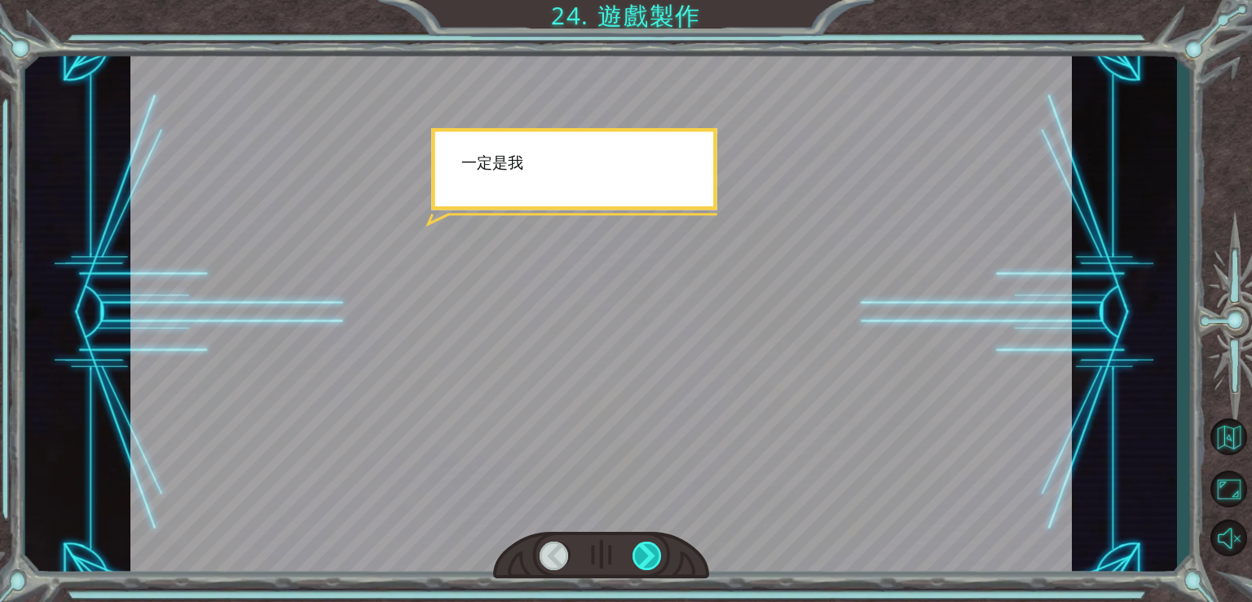
click at [650, 541] on div at bounding box center [648, 555] width 30 height 29
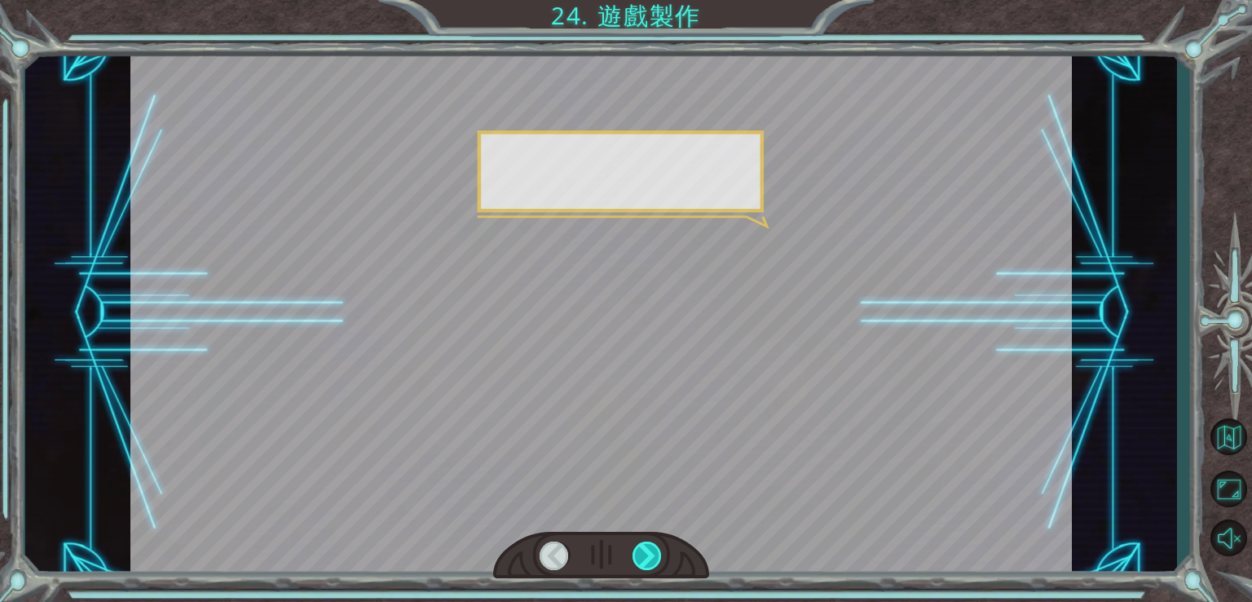
click at [650, 541] on div at bounding box center [648, 555] width 30 height 29
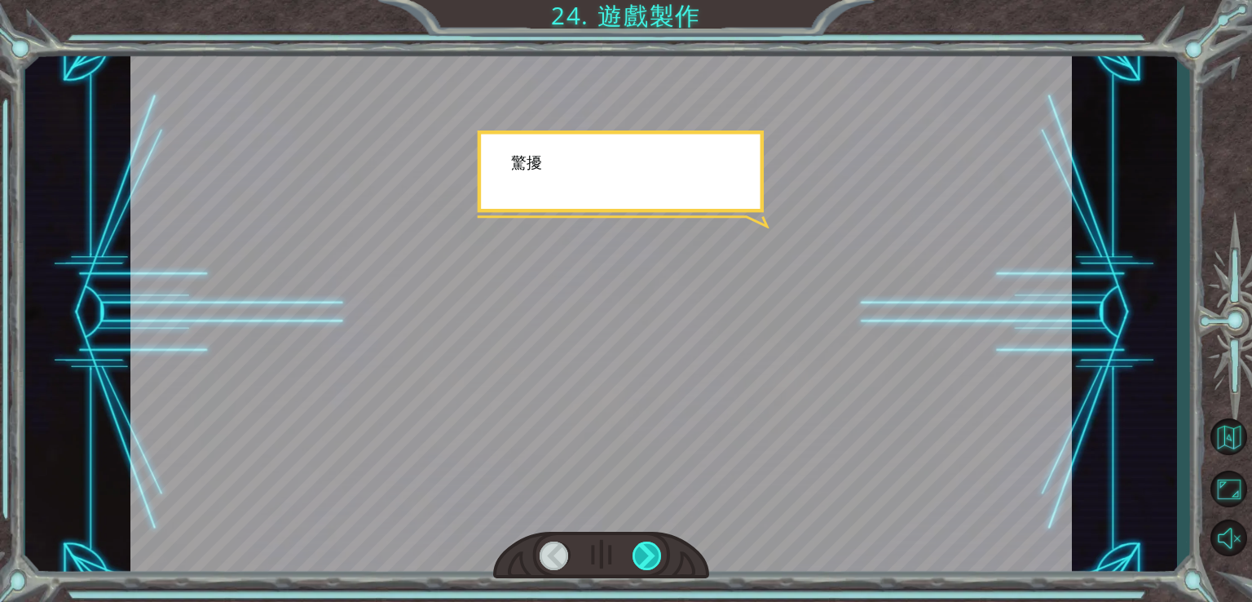
click at [650, 541] on div at bounding box center [648, 555] width 30 height 29
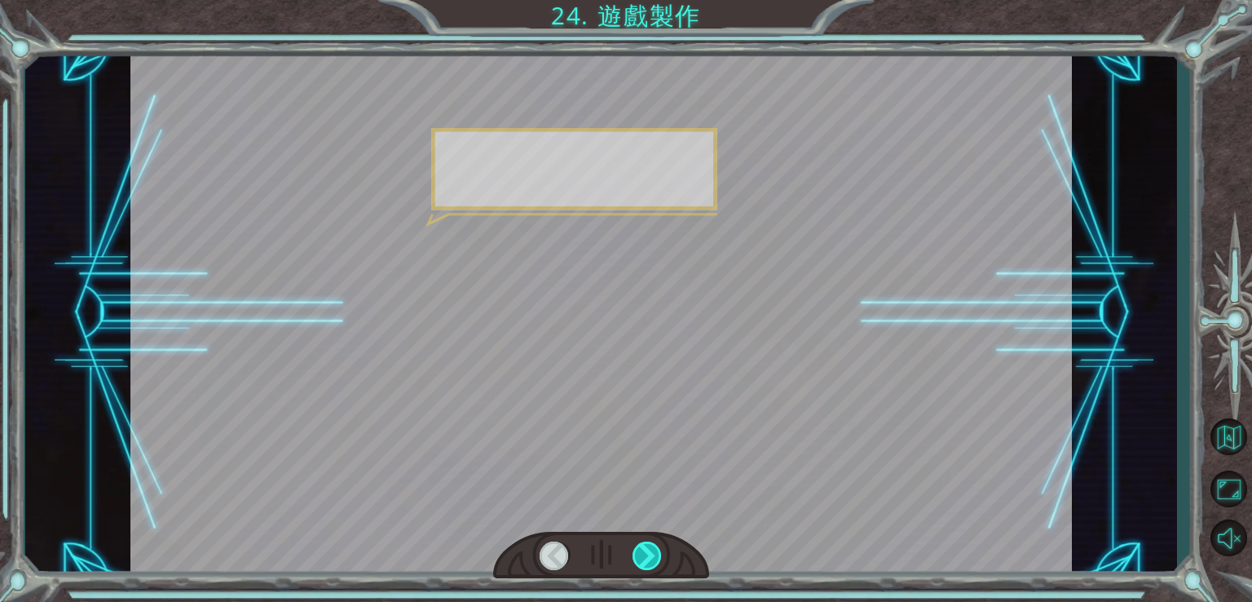
click at [650, 541] on div at bounding box center [648, 555] width 30 height 29
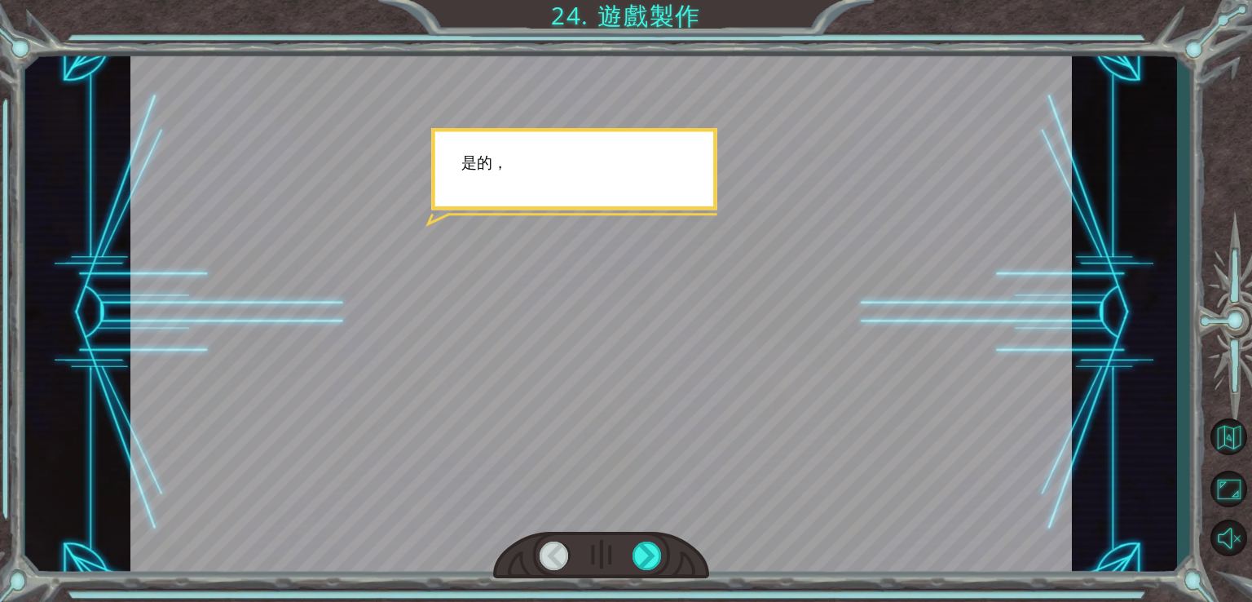
click at [645, 535] on div at bounding box center [601, 555] width 217 height 47
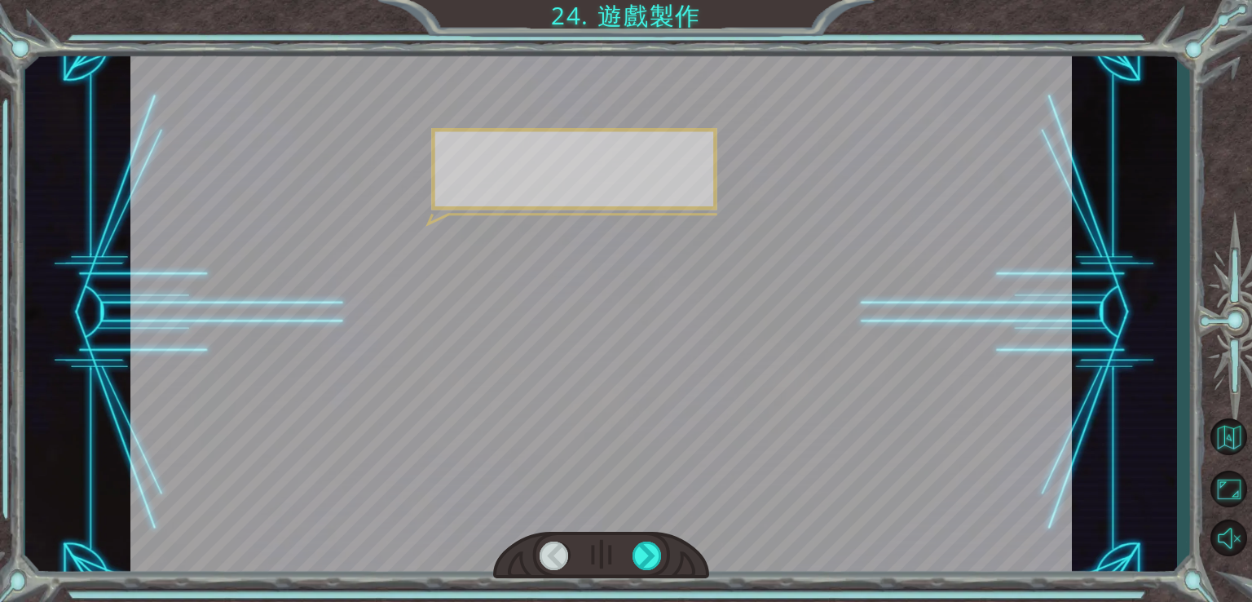
click at [645, 535] on div at bounding box center [601, 555] width 217 height 47
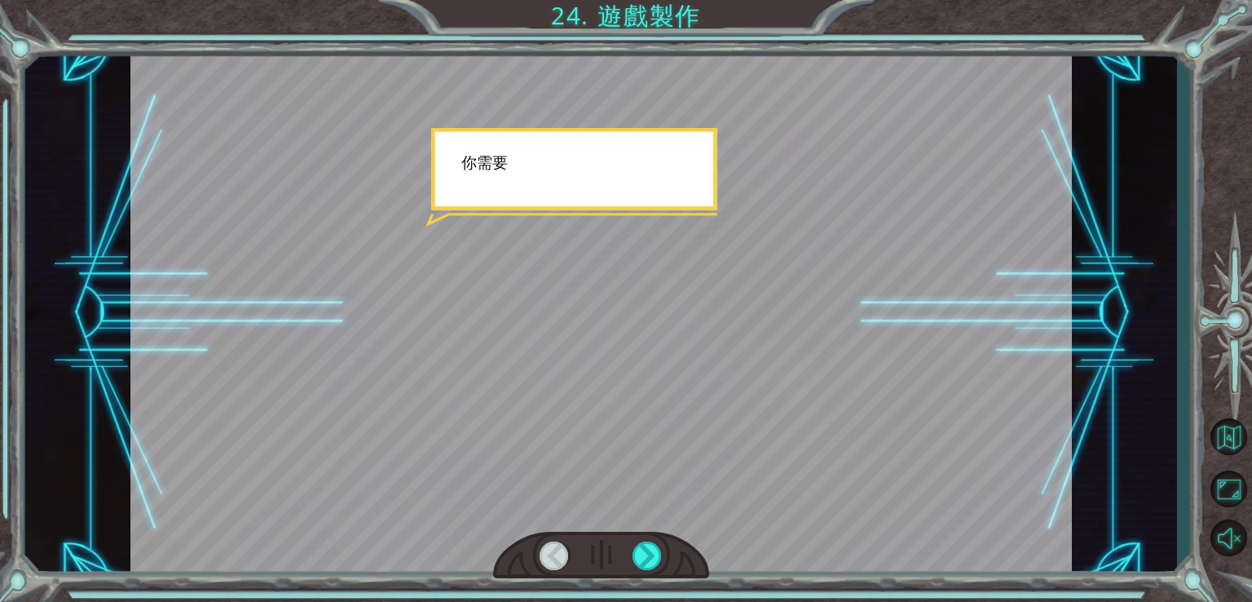
click at [645, 535] on div at bounding box center [601, 555] width 217 height 47
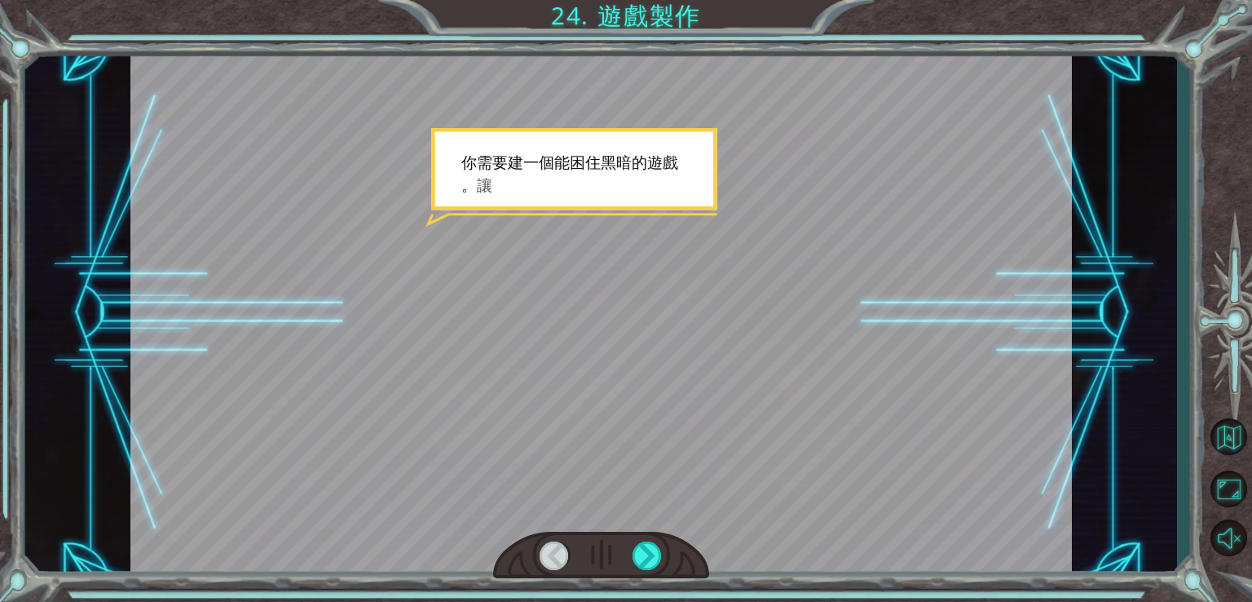
click at [645, 535] on div at bounding box center [601, 555] width 217 height 47
drag, startPoint x: 645, startPoint y: 535, endPoint x: 634, endPoint y: 541, distance: 12.0
click at [644, 535] on div at bounding box center [601, 555] width 217 height 47
click at [634, 541] on div at bounding box center [648, 555] width 30 height 29
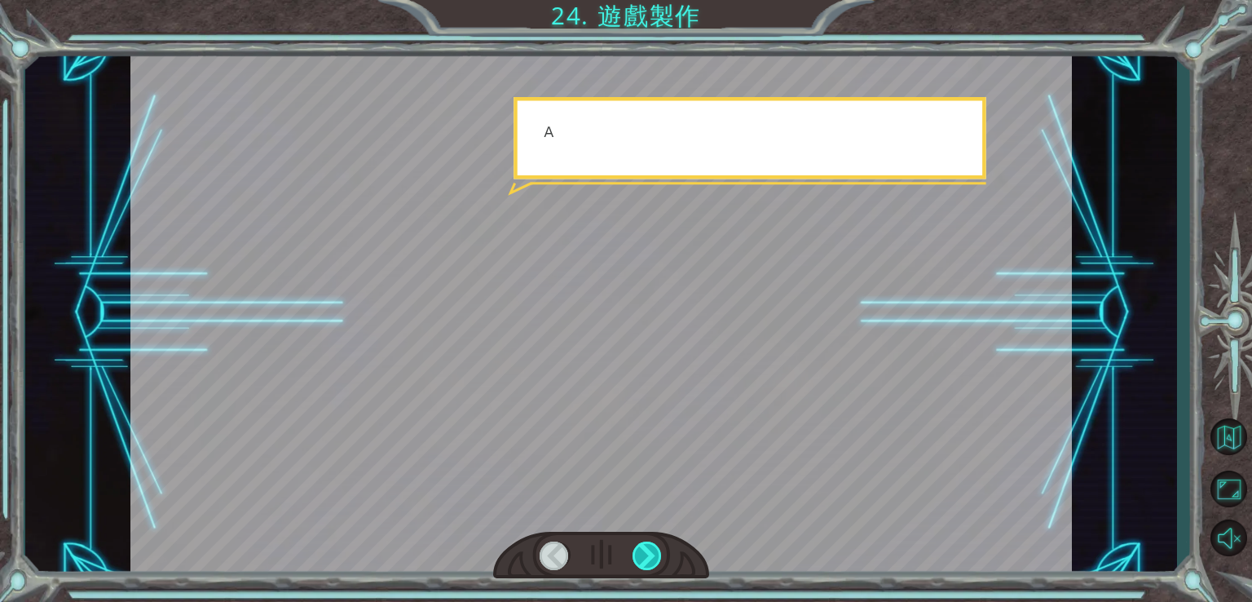
click at [633, 542] on div at bounding box center [648, 555] width 30 height 29
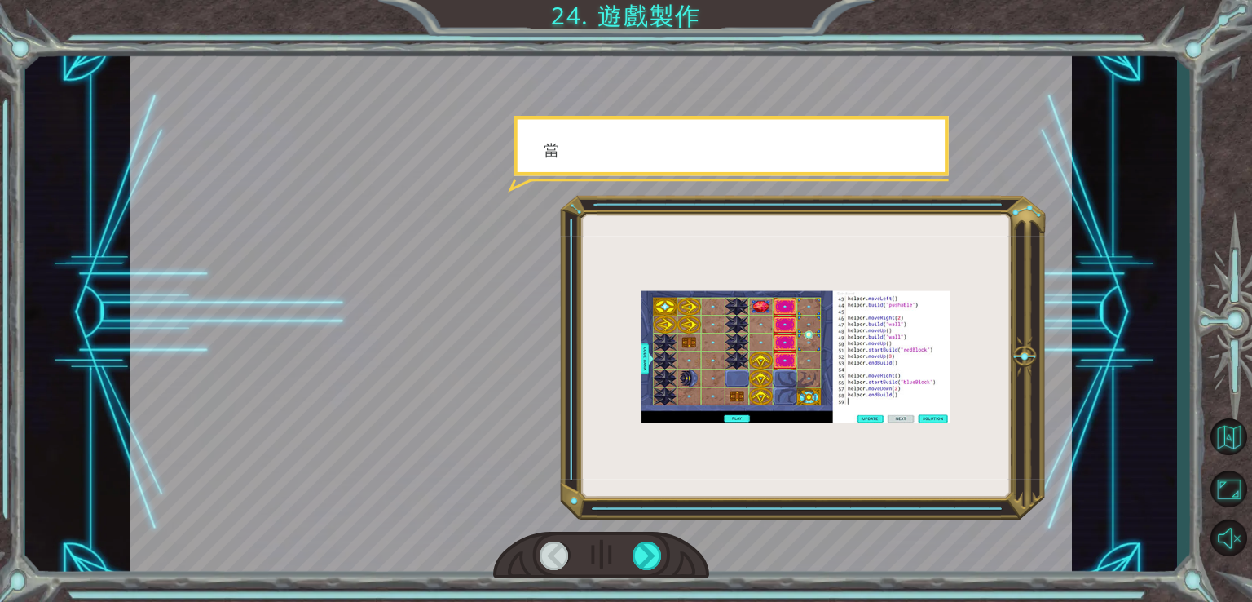
click at [631, 542] on div at bounding box center [601, 555] width 217 height 47
click at [650, 552] on div at bounding box center [648, 555] width 30 height 29
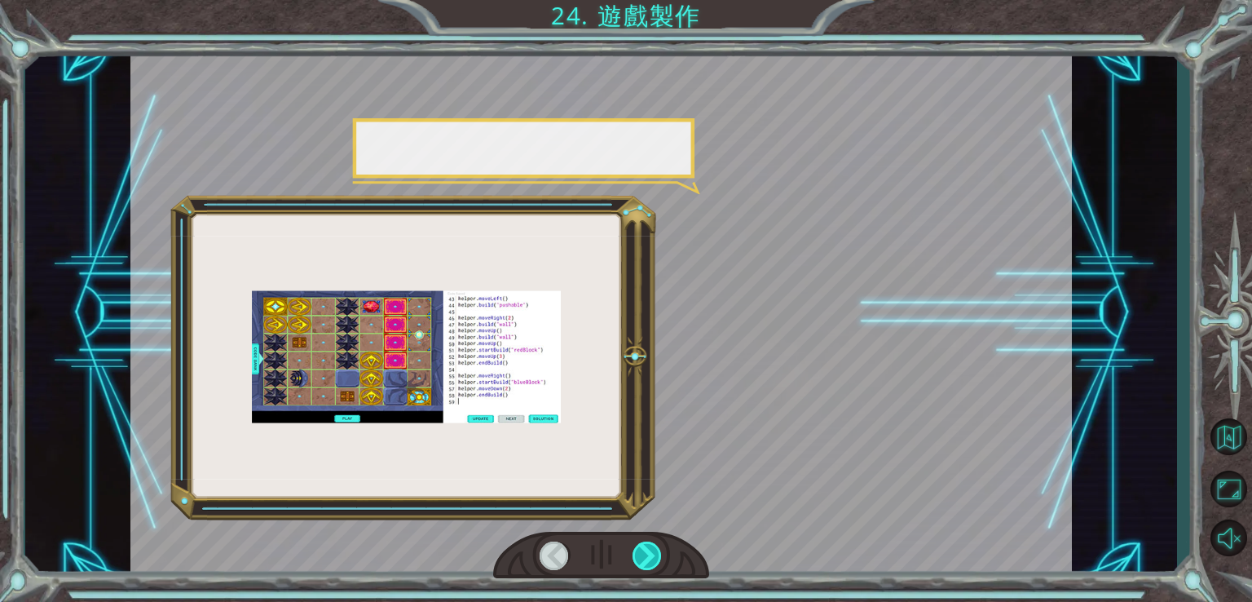
click at [650, 553] on div at bounding box center [648, 555] width 30 height 29
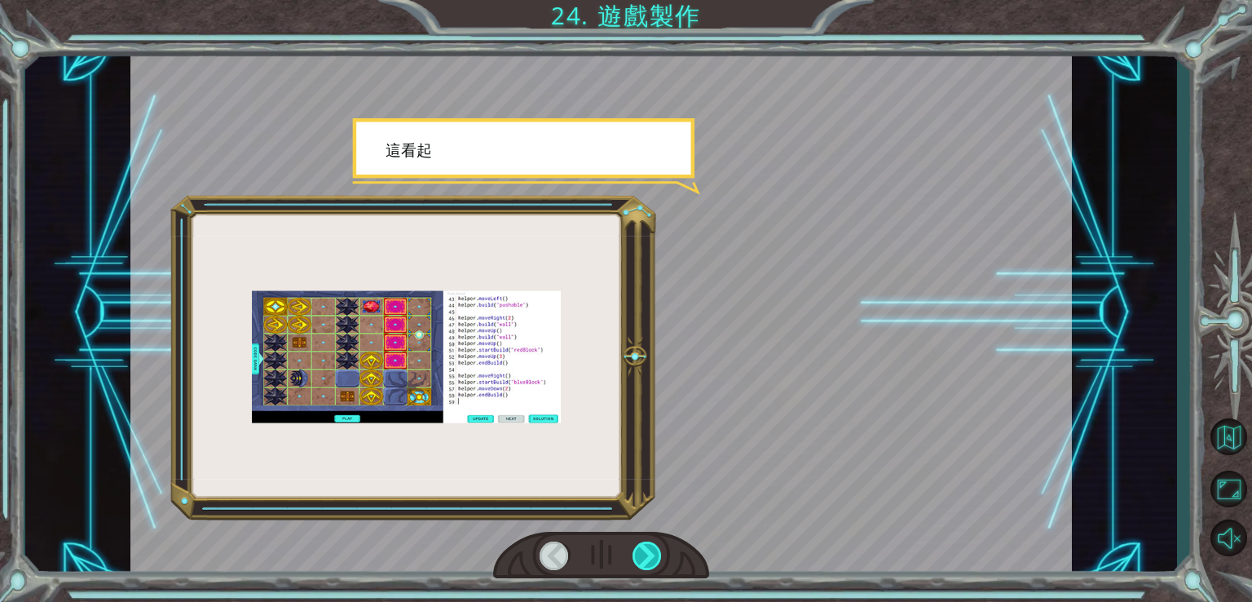
click at [649, 554] on div at bounding box center [648, 555] width 30 height 29
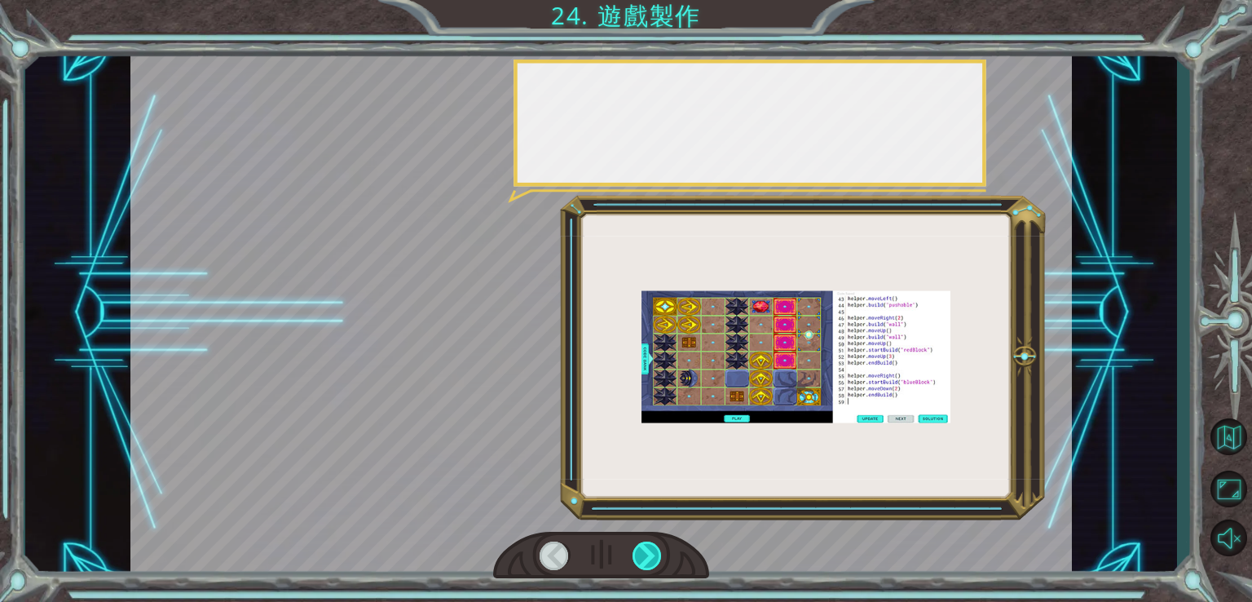
click at [645, 555] on div at bounding box center [648, 555] width 30 height 29
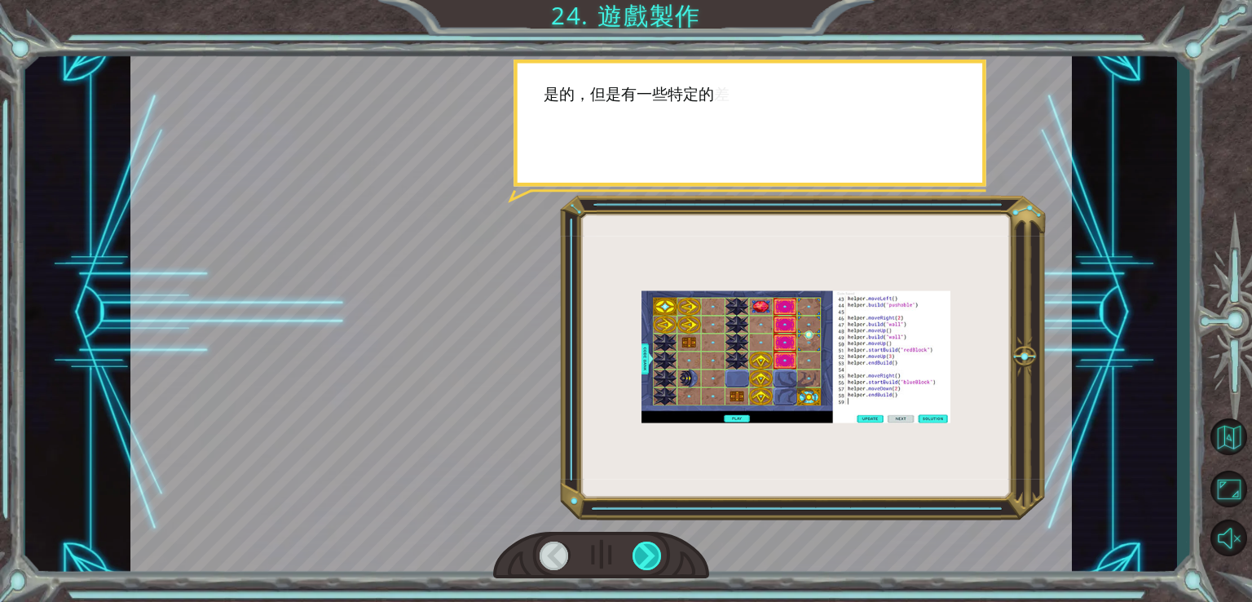
click at [645, 555] on div at bounding box center [648, 555] width 30 height 29
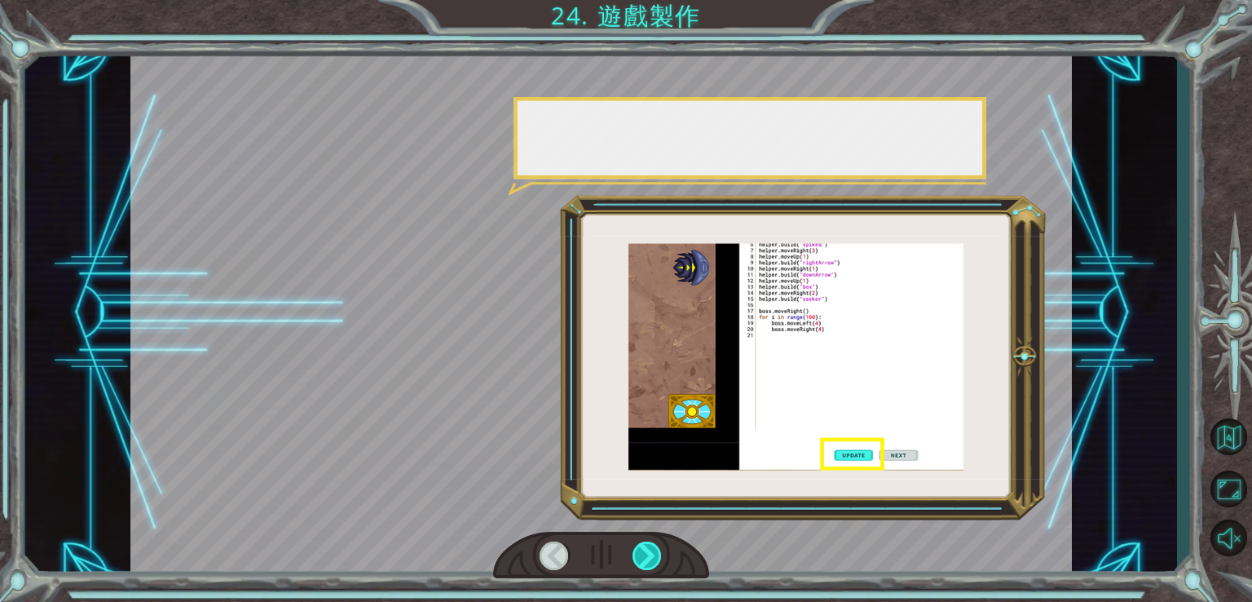
click at [643, 555] on div at bounding box center [648, 555] width 30 height 29
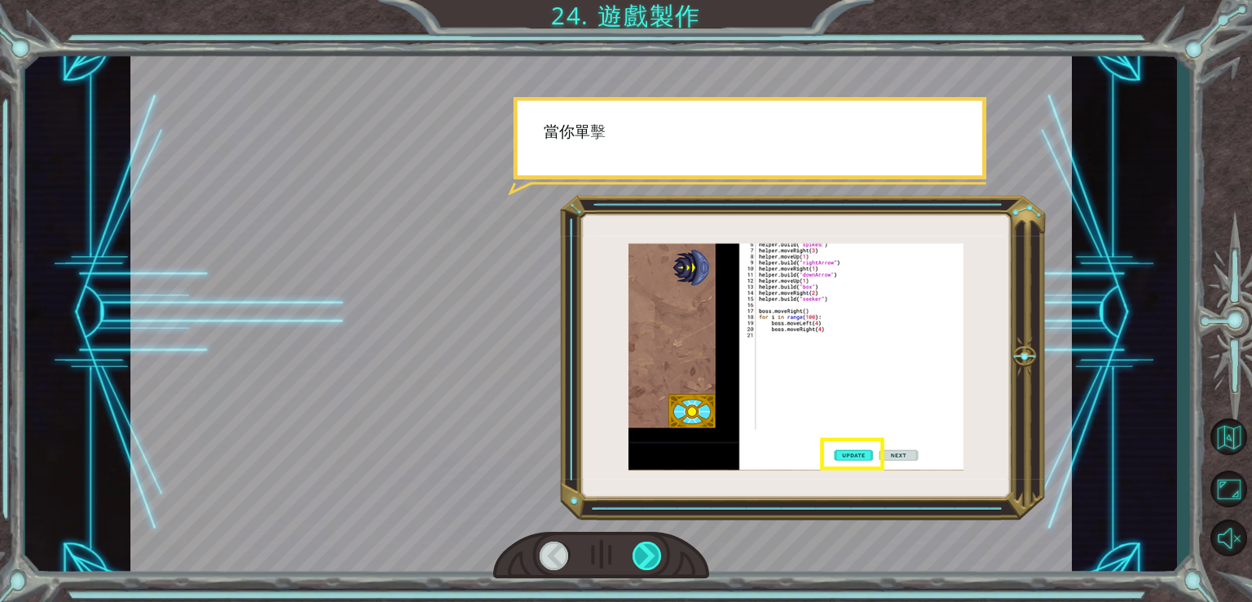
click at [643, 555] on div at bounding box center [648, 555] width 30 height 29
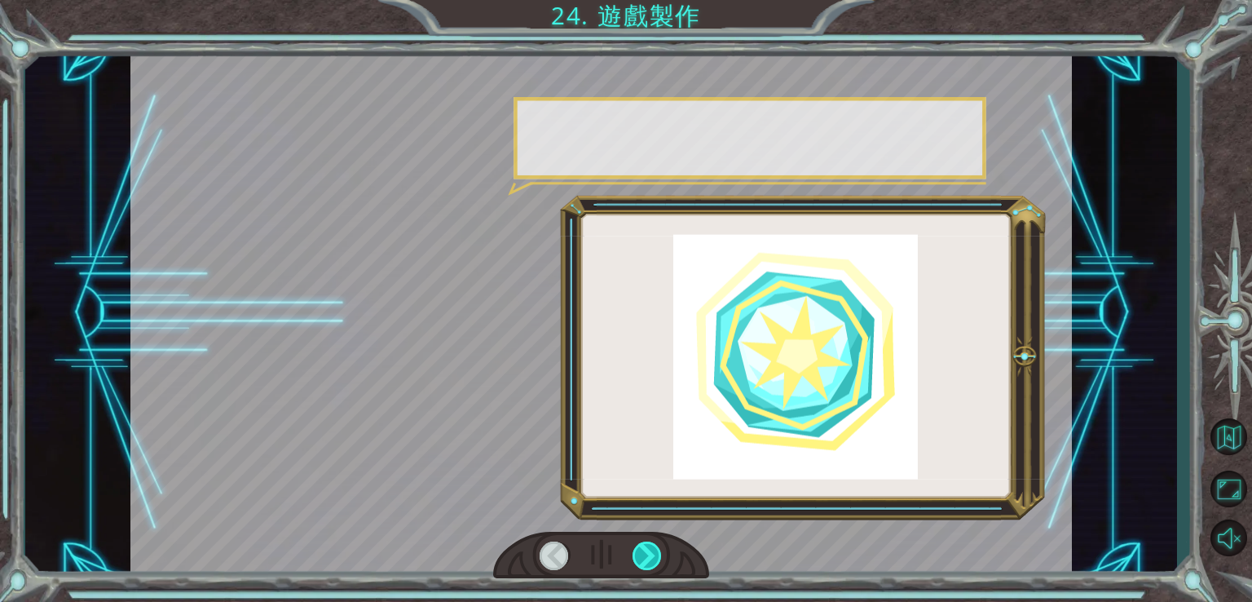
click at [643, 555] on div at bounding box center [648, 555] width 30 height 29
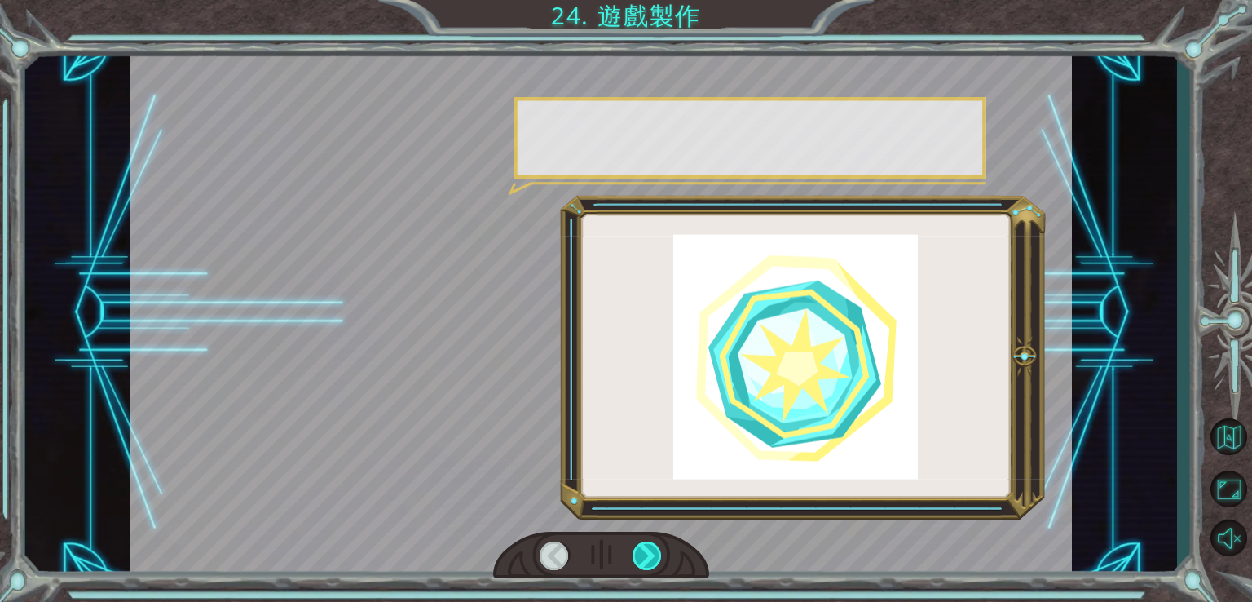
click at [642, 555] on div at bounding box center [648, 555] width 30 height 29
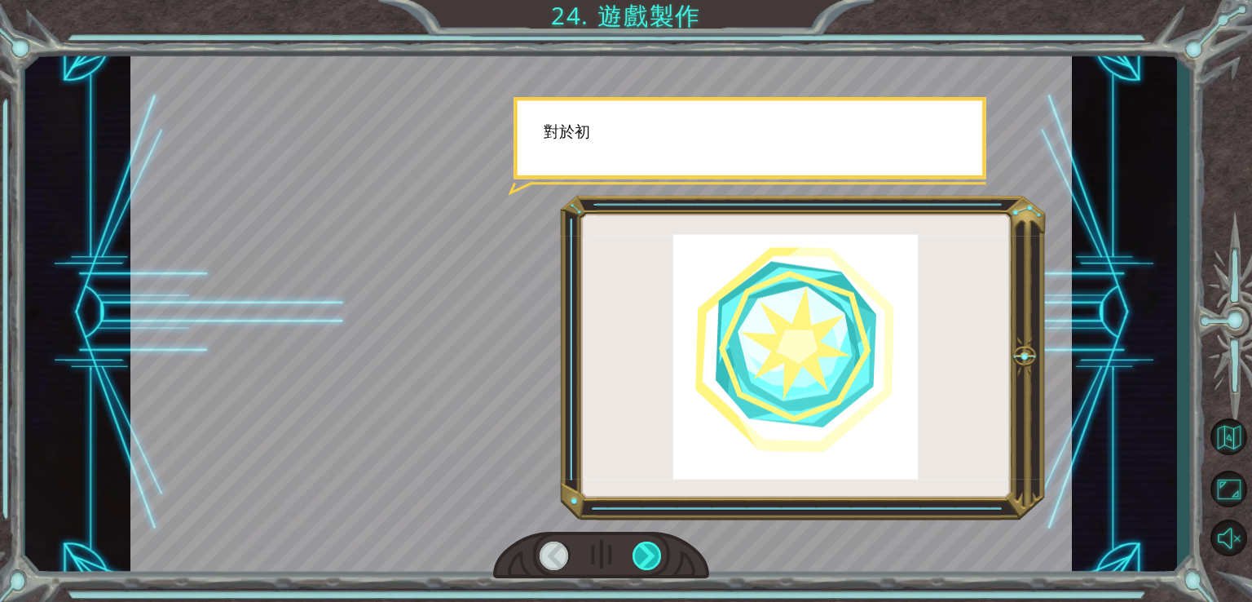
click at [642, 555] on div at bounding box center [648, 555] width 30 height 29
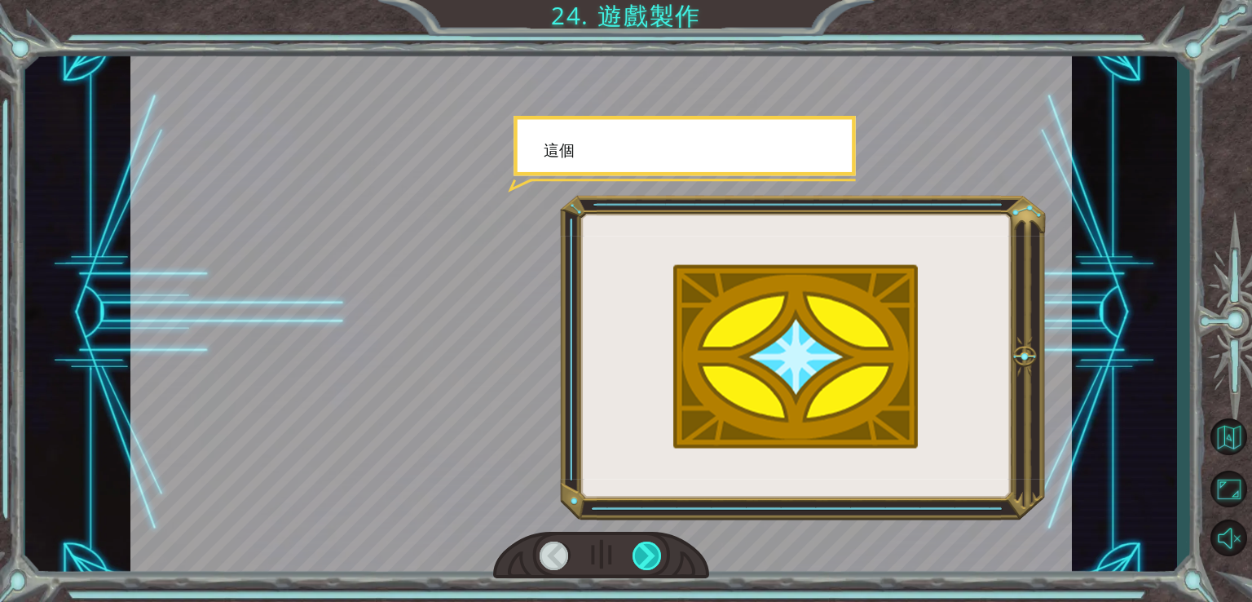
click at [642, 555] on div at bounding box center [648, 555] width 30 height 29
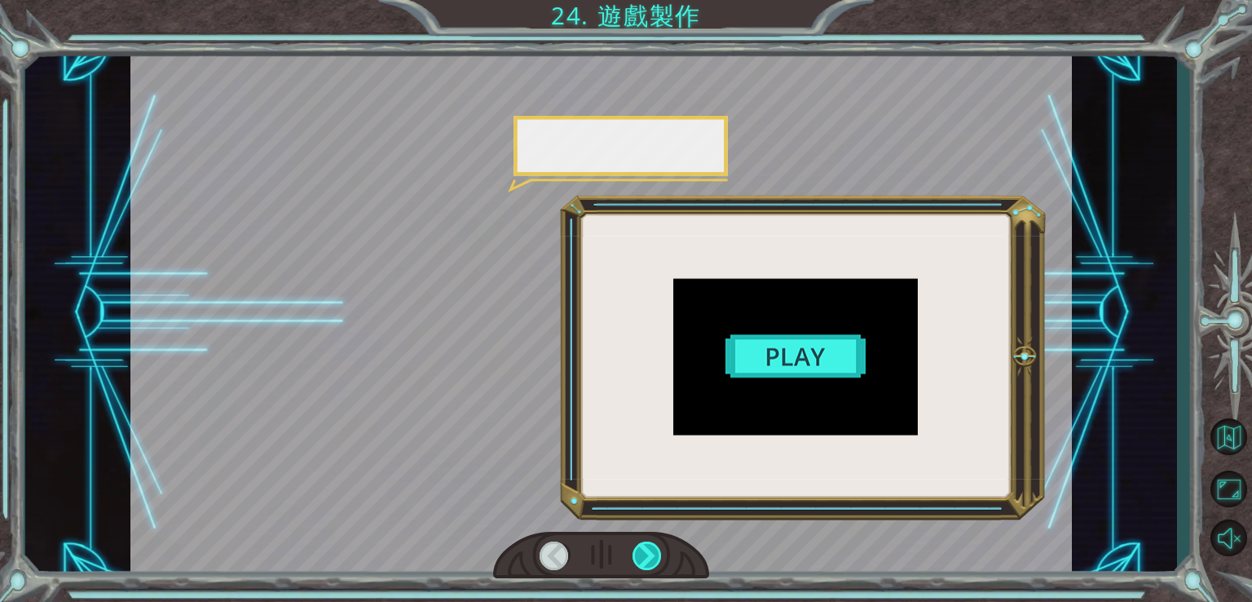
click at [642, 555] on div at bounding box center [648, 555] width 30 height 29
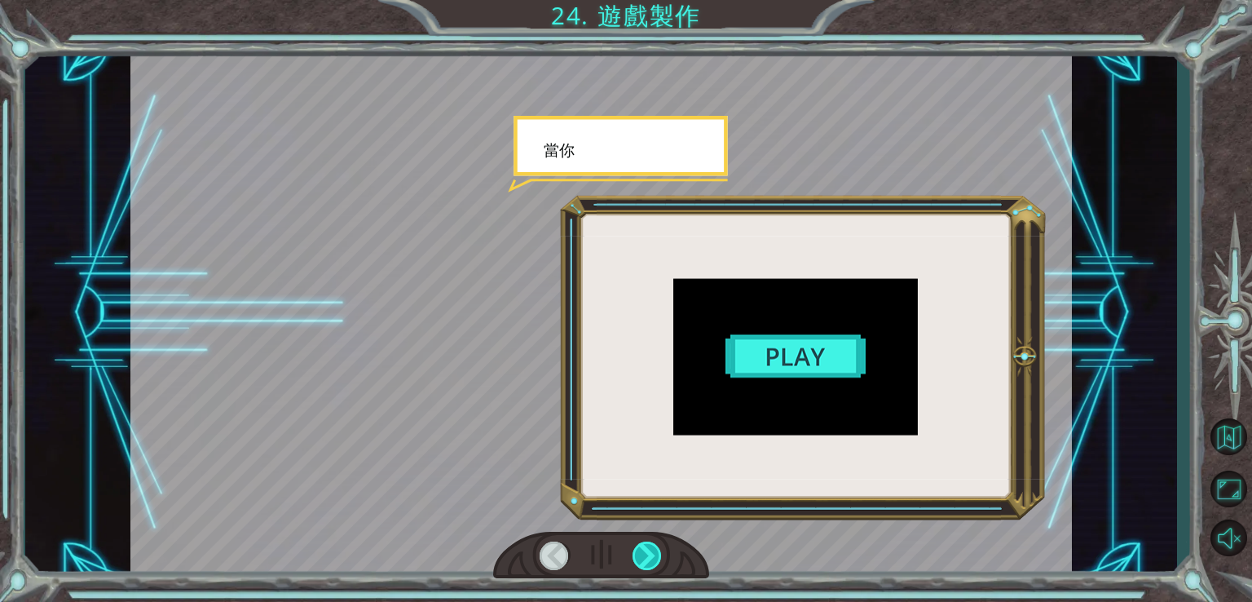
click at [642, 555] on div at bounding box center [648, 555] width 30 height 29
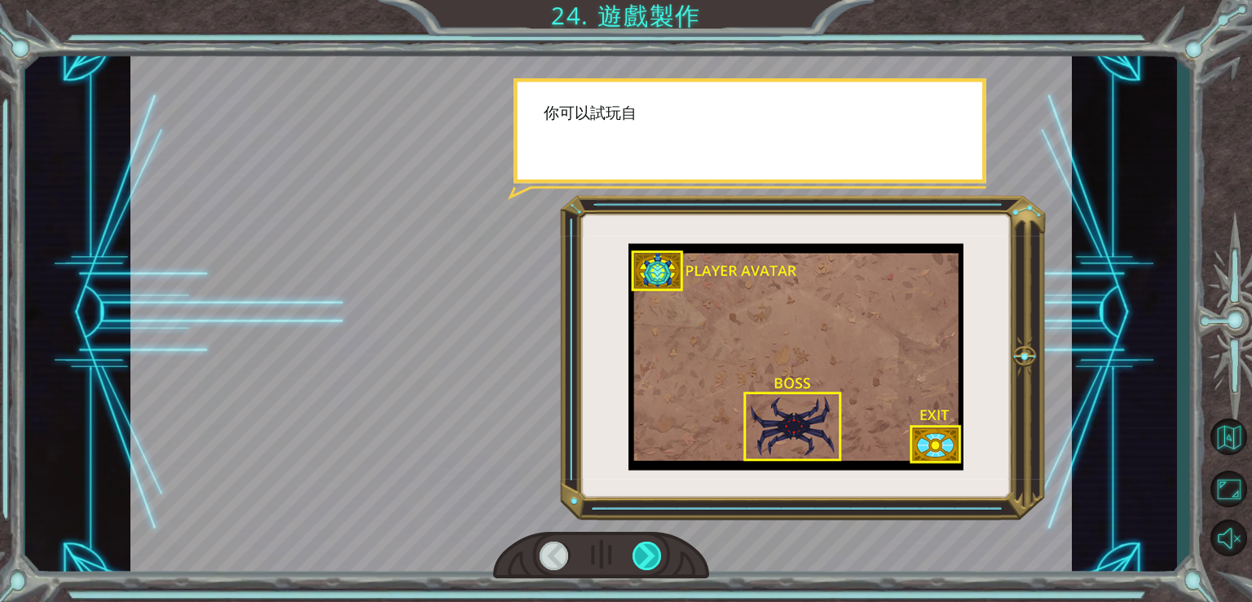
click at [642, 555] on div at bounding box center [648, 555] width 30 height 29
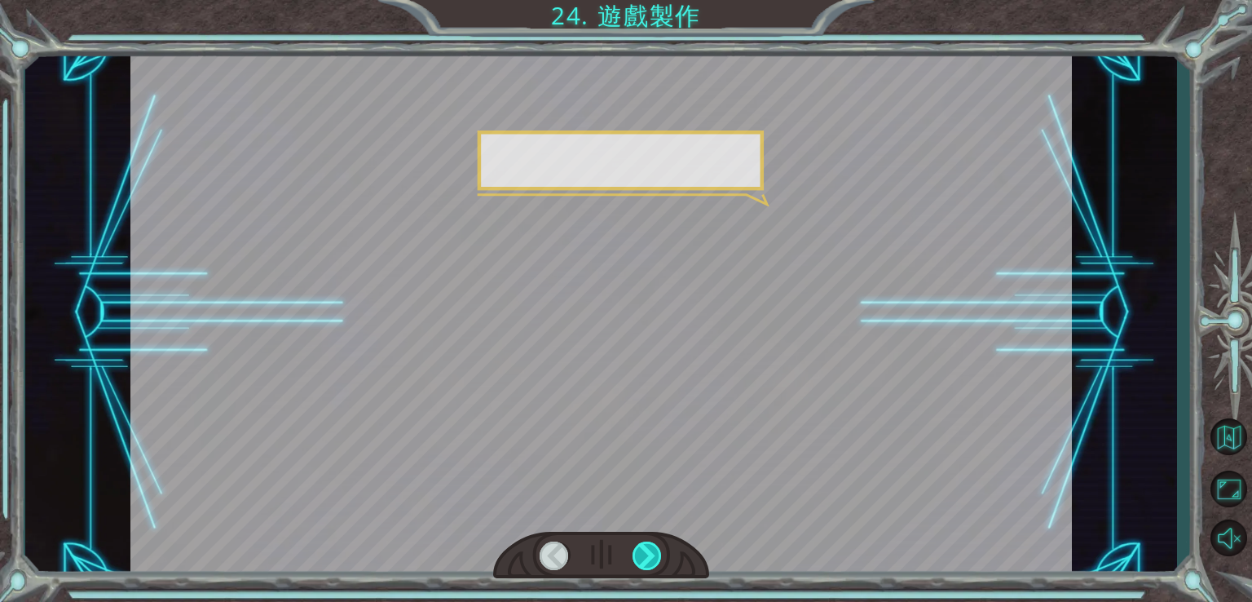
click at [642, 555] on div at bounding box center [648, 555] width 30 height 29
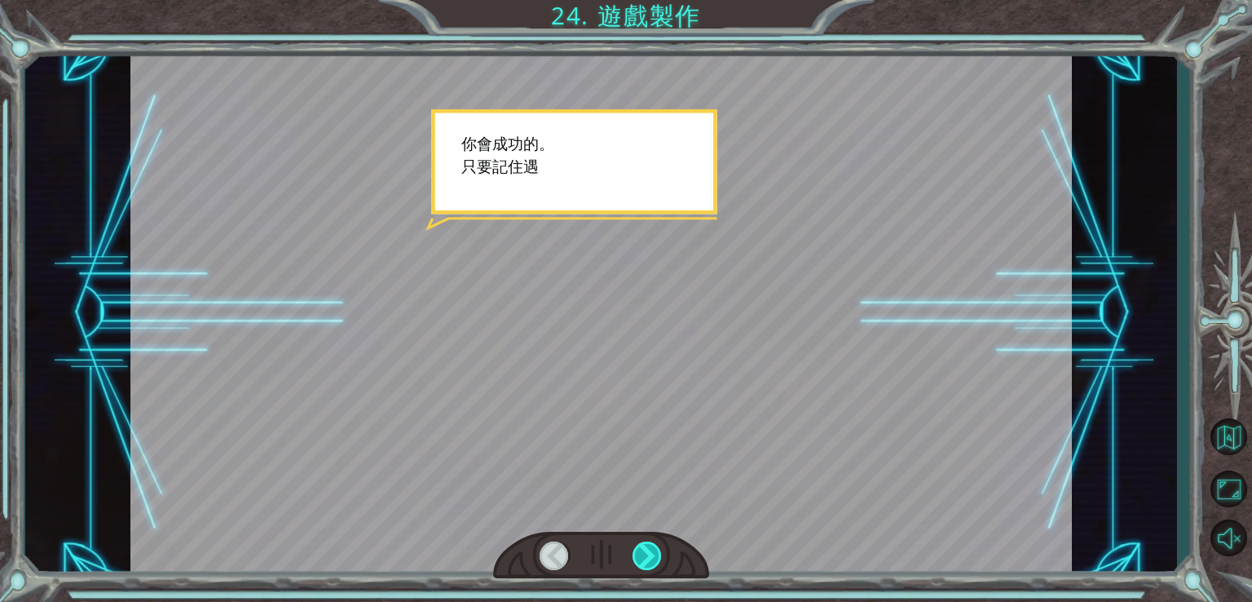
click at [642, 555] on div at bounding box center [648, 555] width 30 height 29
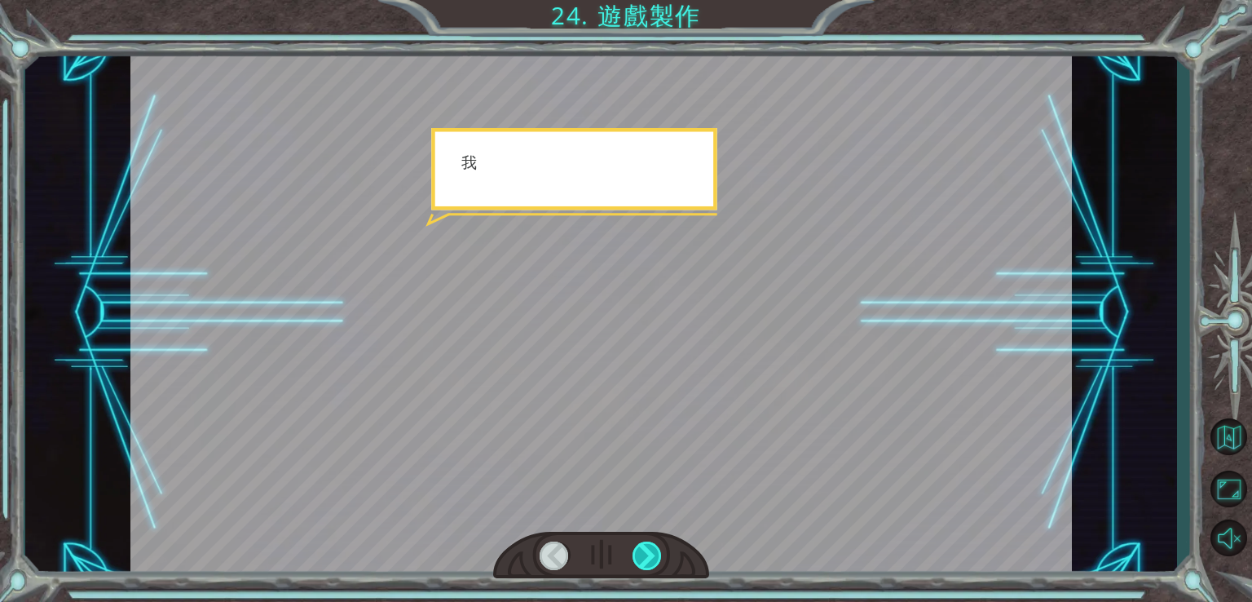
click at [642, 555] on div at bounding box center [648, 555] width 30 height 29
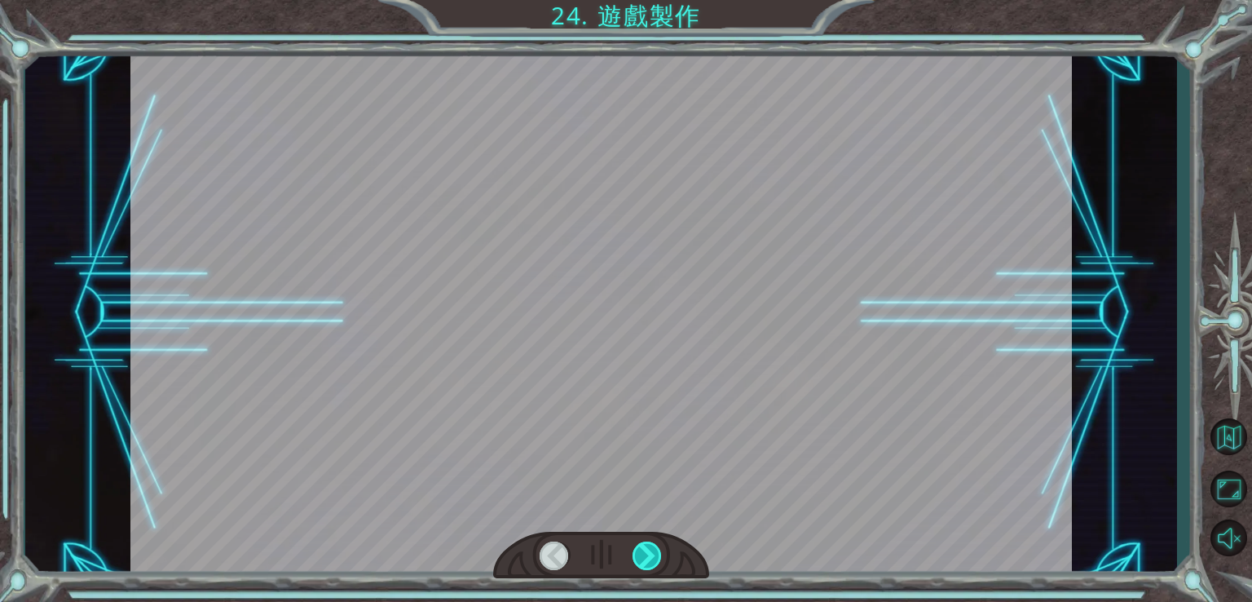
click at [642, 555] on div at bounding box center [648, 555] width 30 height 29
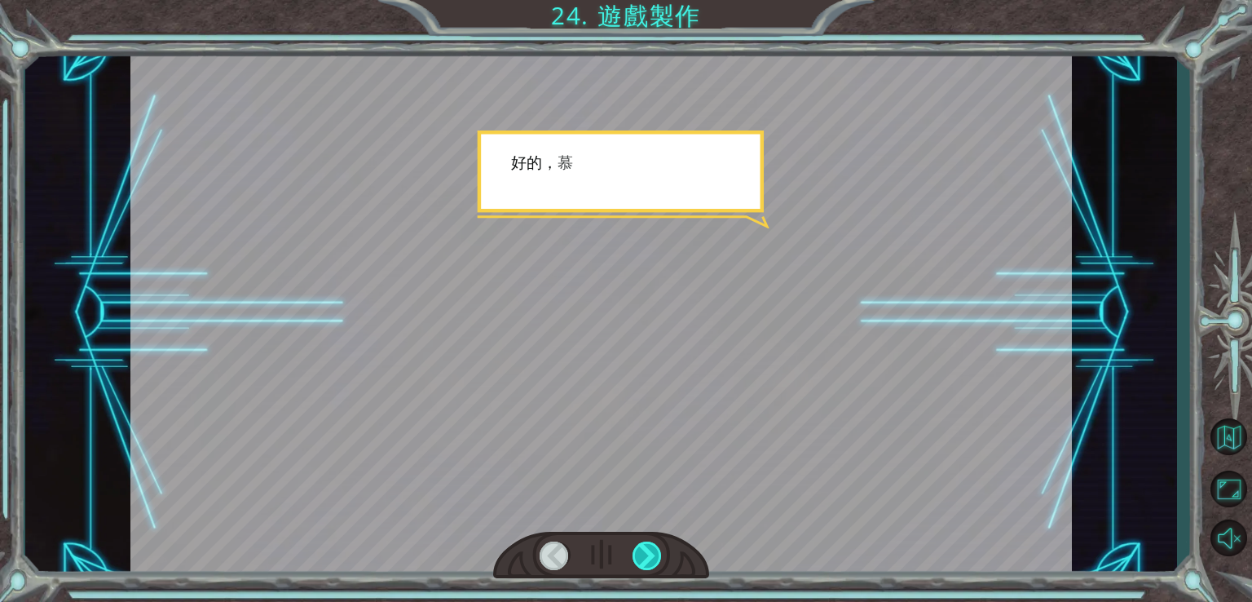
click at [642, 555] on div at bounding box center [648, 555] width 30 height 29
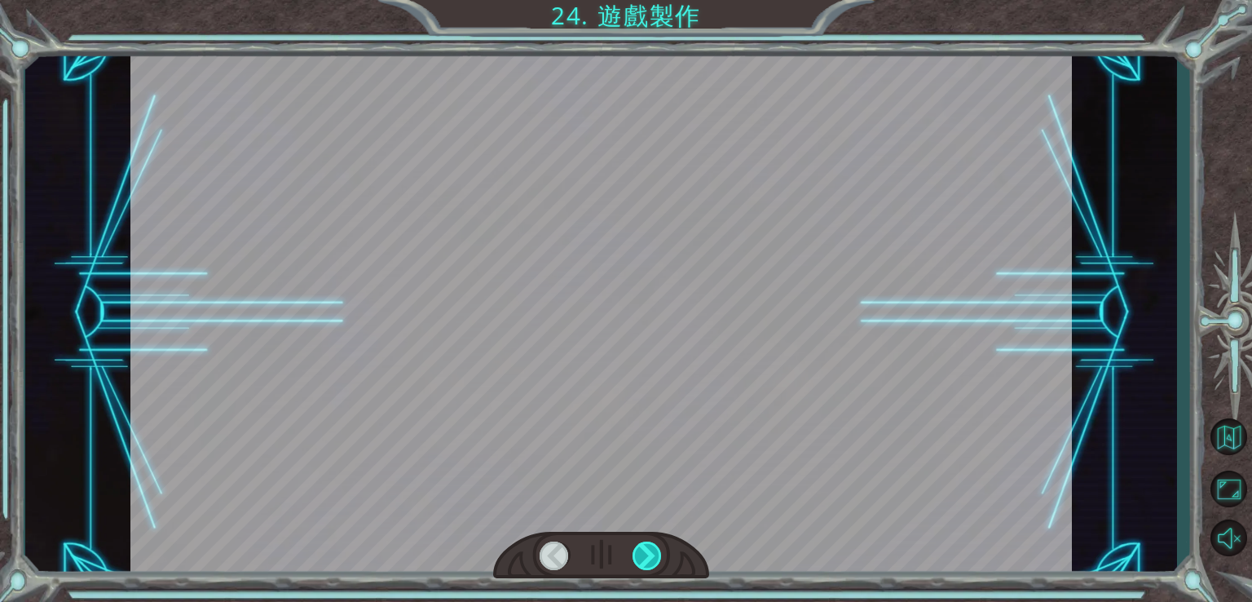
click at [642, 555] on div at bounding box center [648, 555] width 30 height 29
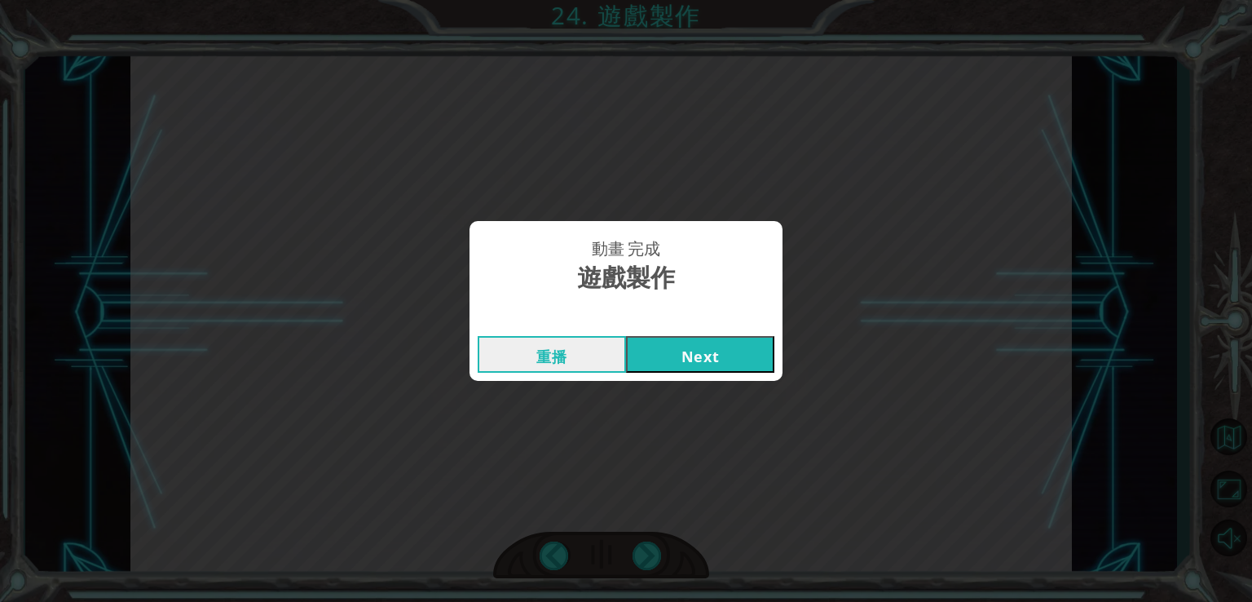
click at [656, 336] on button "Next" at bounding box center [700, 354] width 148 height 37
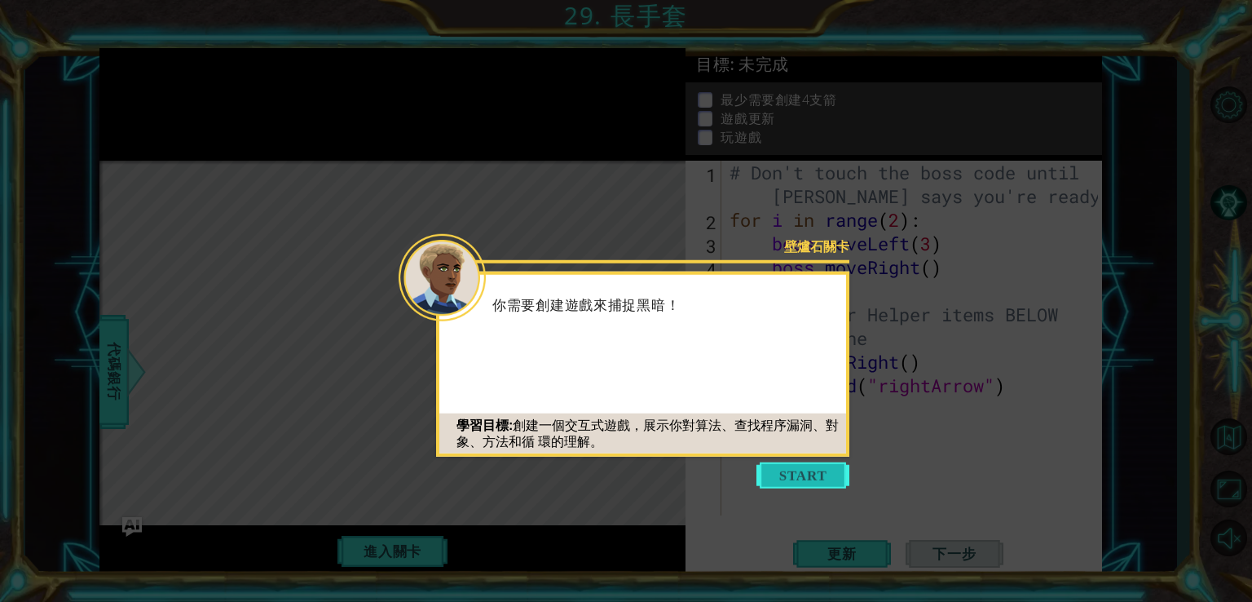
click at [802, 470] on button "Start" at bounding box center [803, 475] width 93 height 26
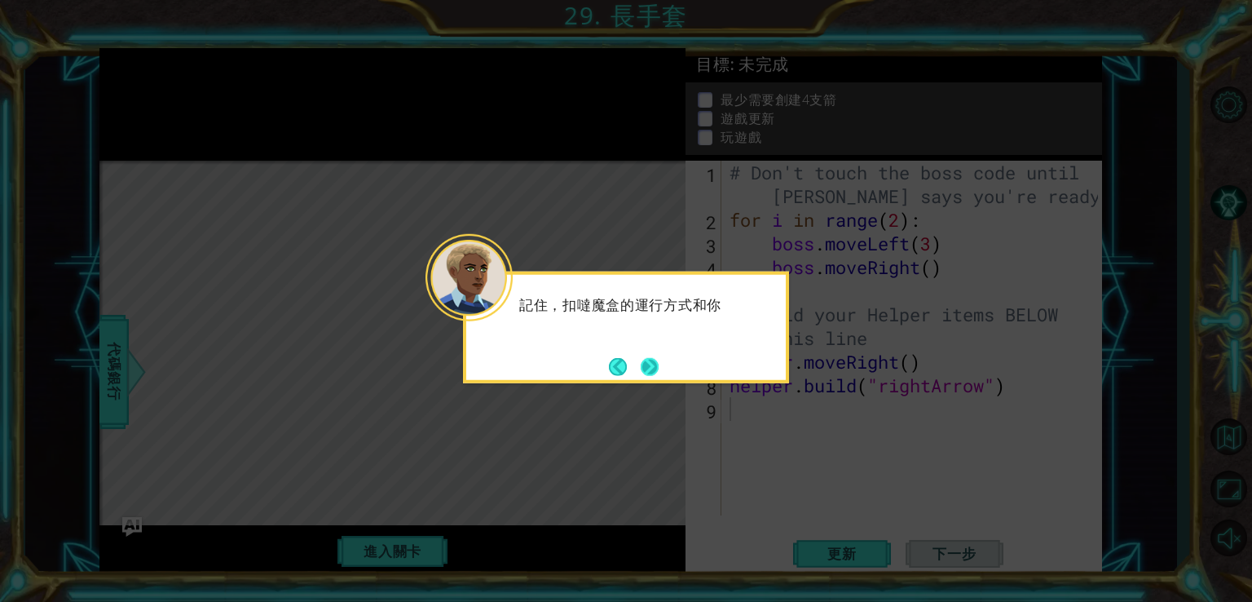
click at [652, 364] on button "Next" at bounding box center [650, 366] width 19 height 19
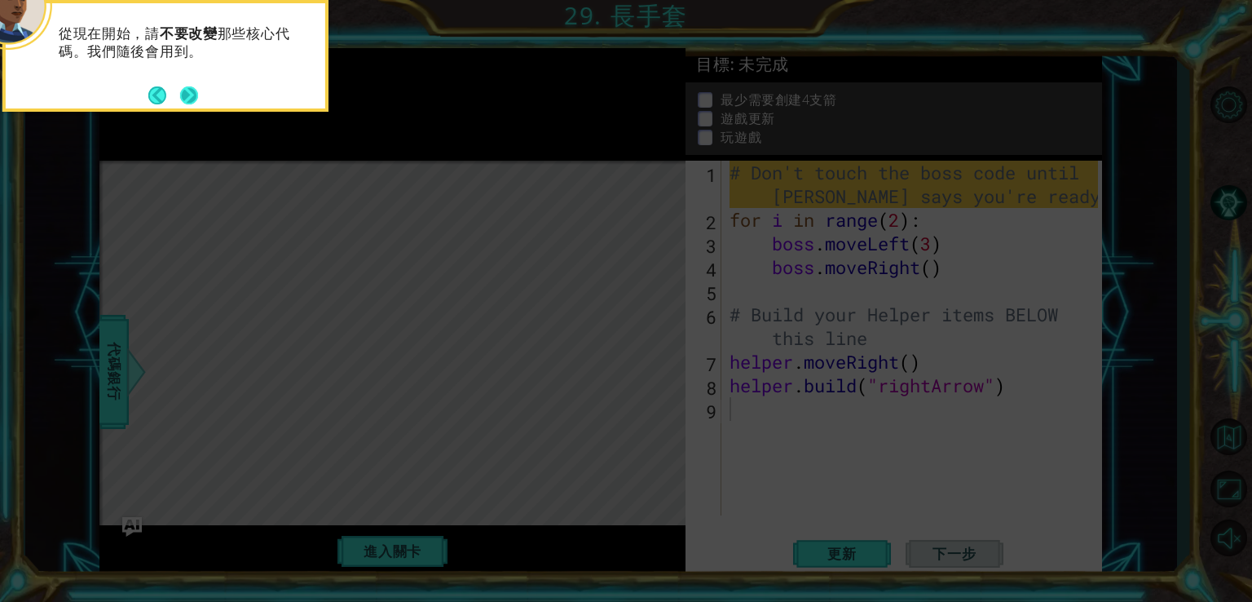
click at [199, 94] on button "Next" at bounding box center [189, 95] width 19 height 19
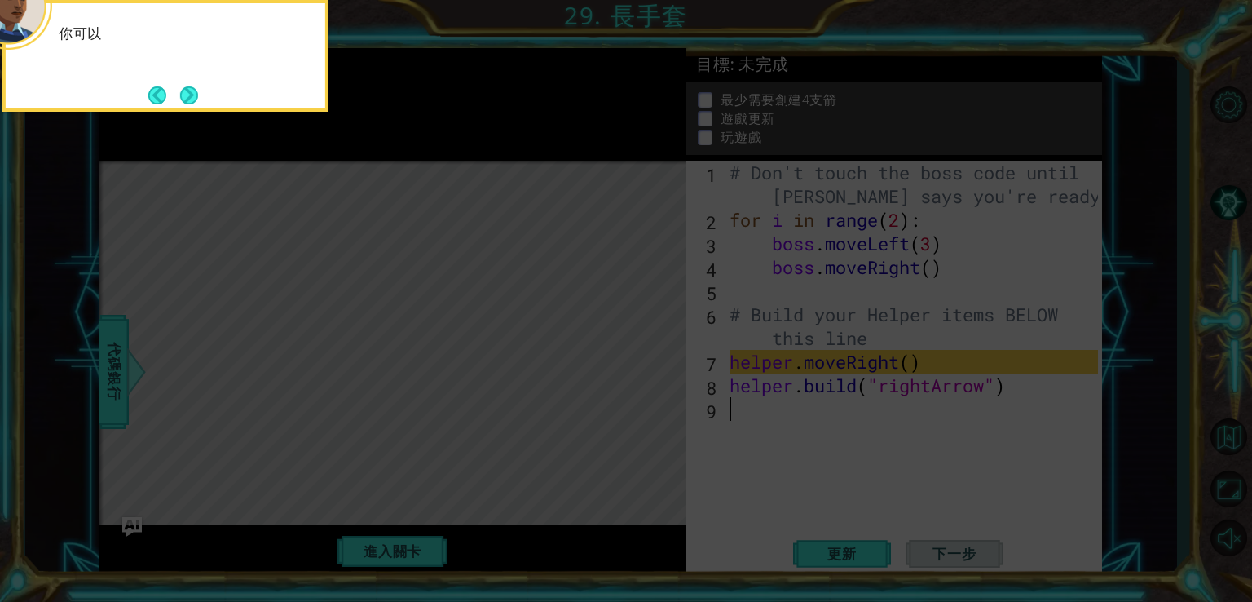
click at [198, 94] on button "Next" at bounding box center [188, 95] width 19 height 19
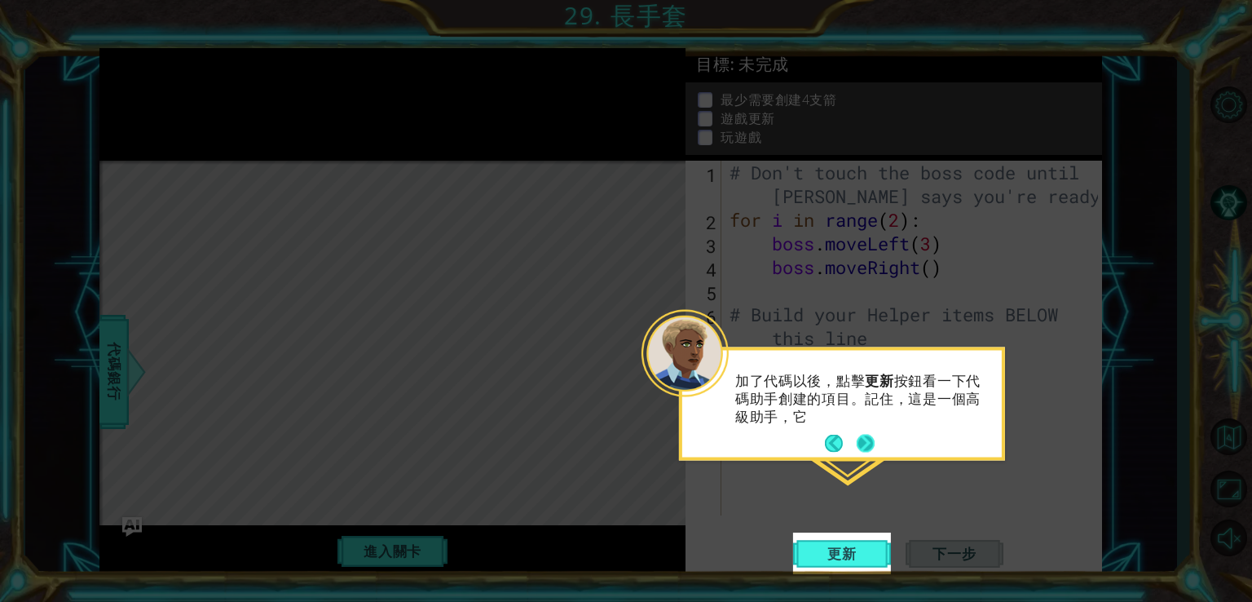
click at [864, 435] on button "Next" at bounding box center [866, 444] width 18 height 18
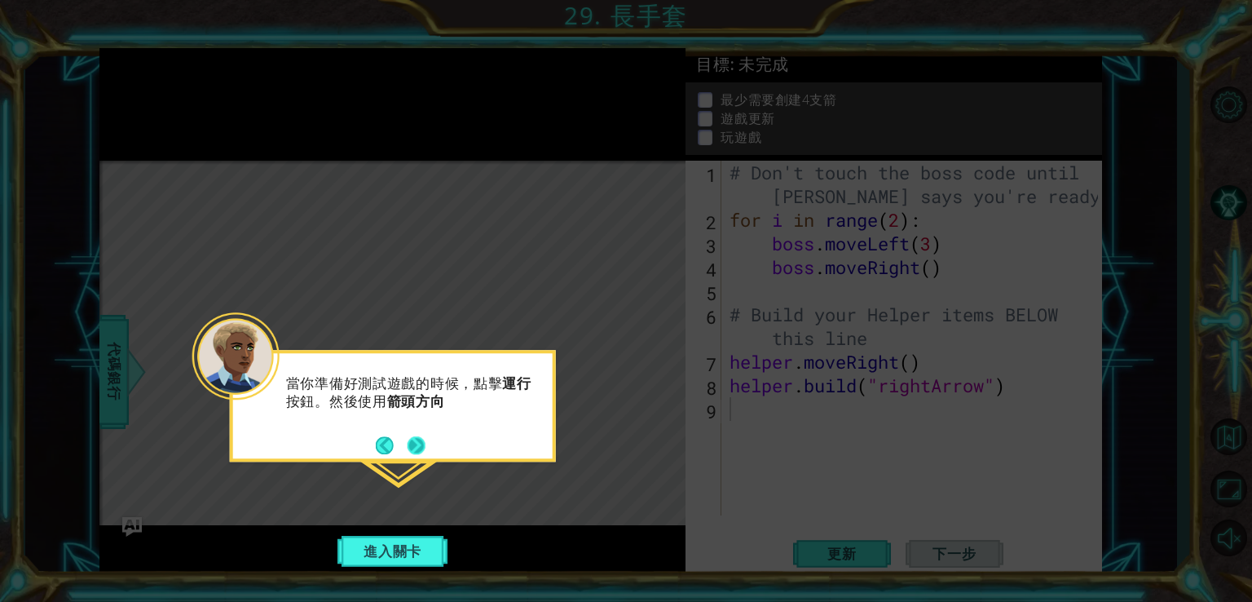
click at [414, 437] on button "Next" at bounding box center [416, 445] width 19 height 19
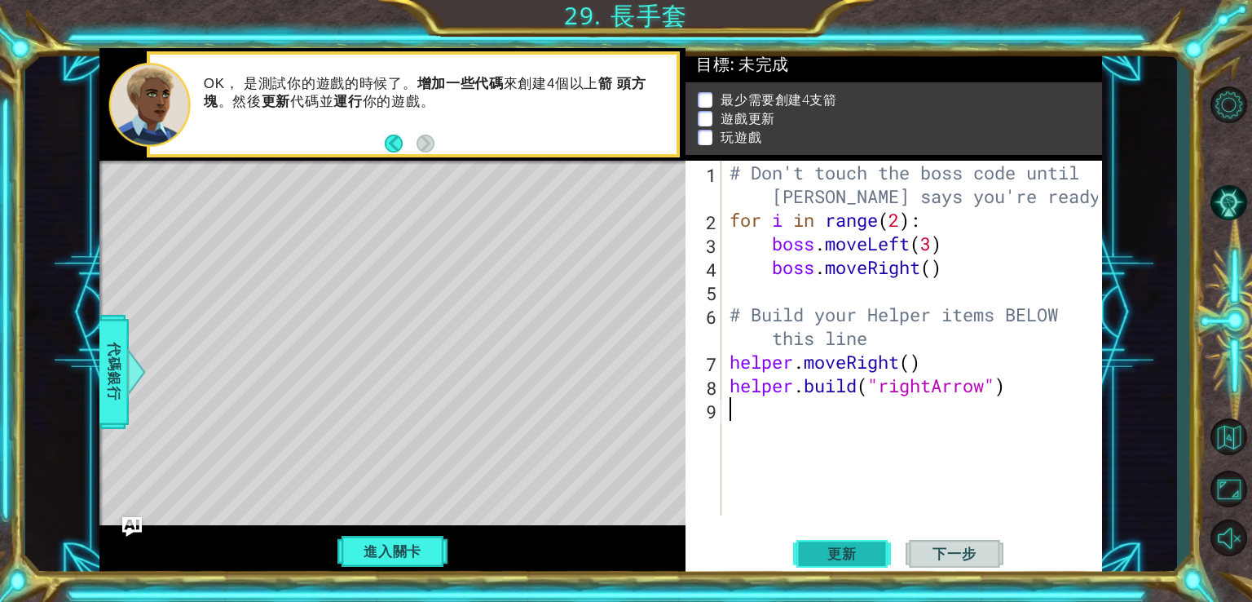
click at [833, 546] on span "更新" at bounding box center [842, 554] width 62 height 16
click at [971, 553] on span "下一步" at bounding box center [955, 554] width 76 height 16
click at [872, 559] on span "更新" at bounding box center [842, 554] width 62 height 16
click at [949, 550] on span "下一步" at bounding box center [955, 554] width 76 height 16
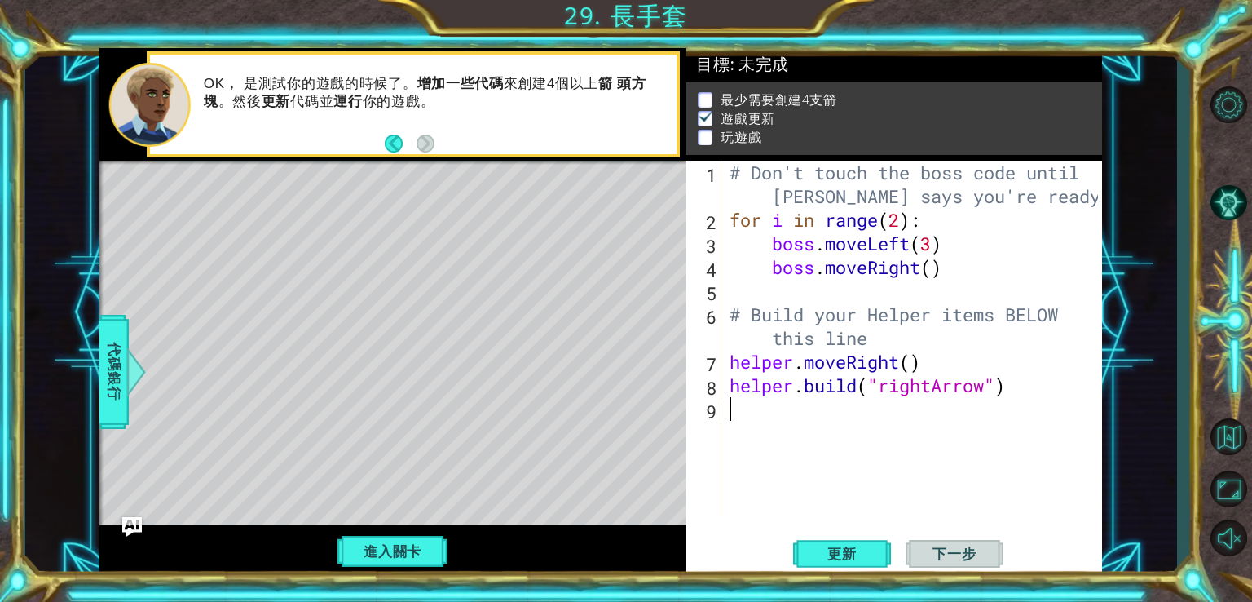
click at [949, 550] on span "下一步" at bounding box center [955, 554] width 76 height 16
click at [392, 544] on button "進入關卡" at bounding box center [392, 551] width 117 height 31
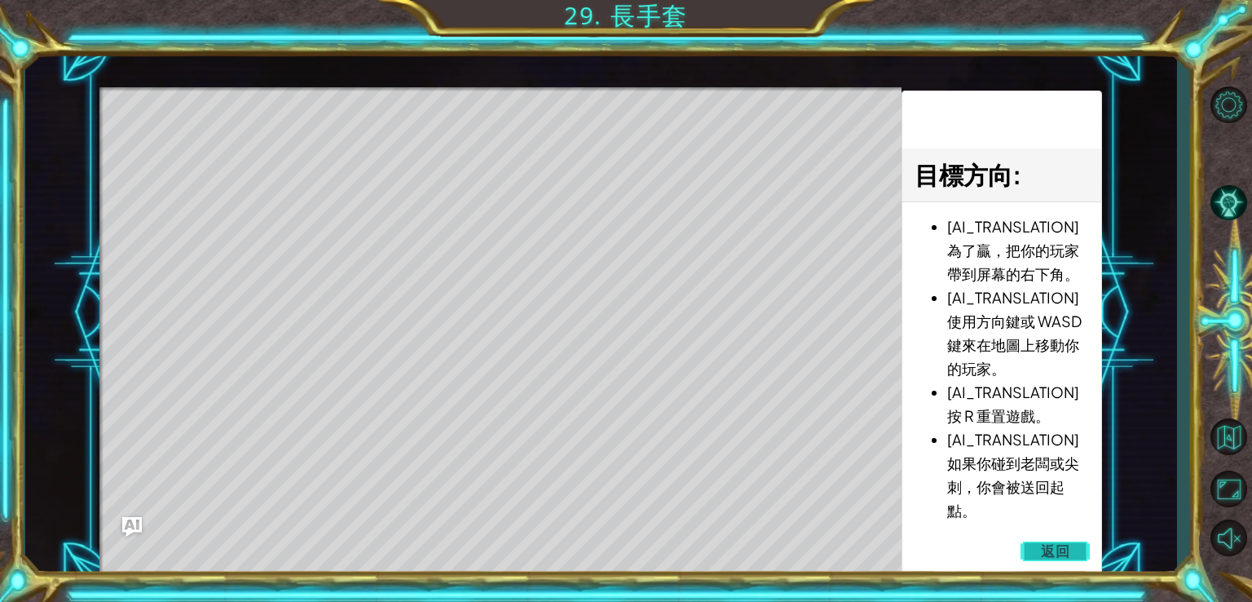
click at [1043, 554] on span "返回" at bounding box center [1055, 551] width 29 height 16
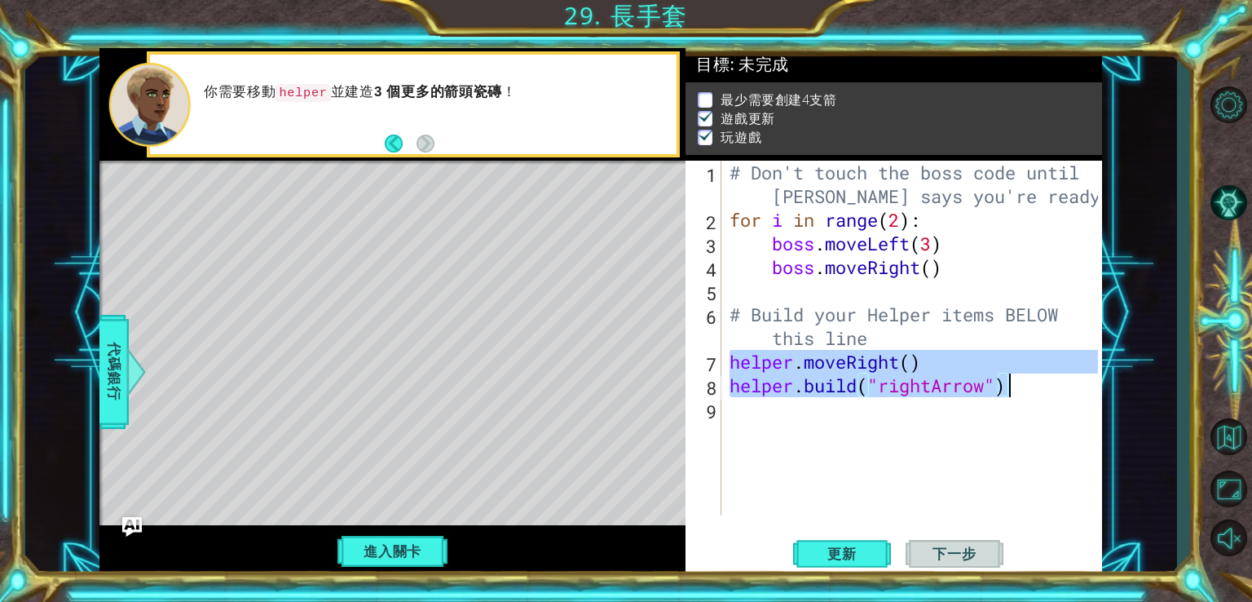
drag, startPoint x: 730, startPoint y: 360, endPoint x: 1027, endPoint y: 386, distance: 298.7
click at [1027, 386] on div "# Don't touch the boss code until Vega says you're ready! for i in range ( 2 ) …" at bounding box center [917, 374] width 380 height 426
type textarea "helper.moveRight() helper.build("rightArrow")"
click at [731, 424] on div "# Don't touch the boss code until Vega says you're ready! for i in range ( 2 ) …" at bounding box center [917, 374] width 380 height 426
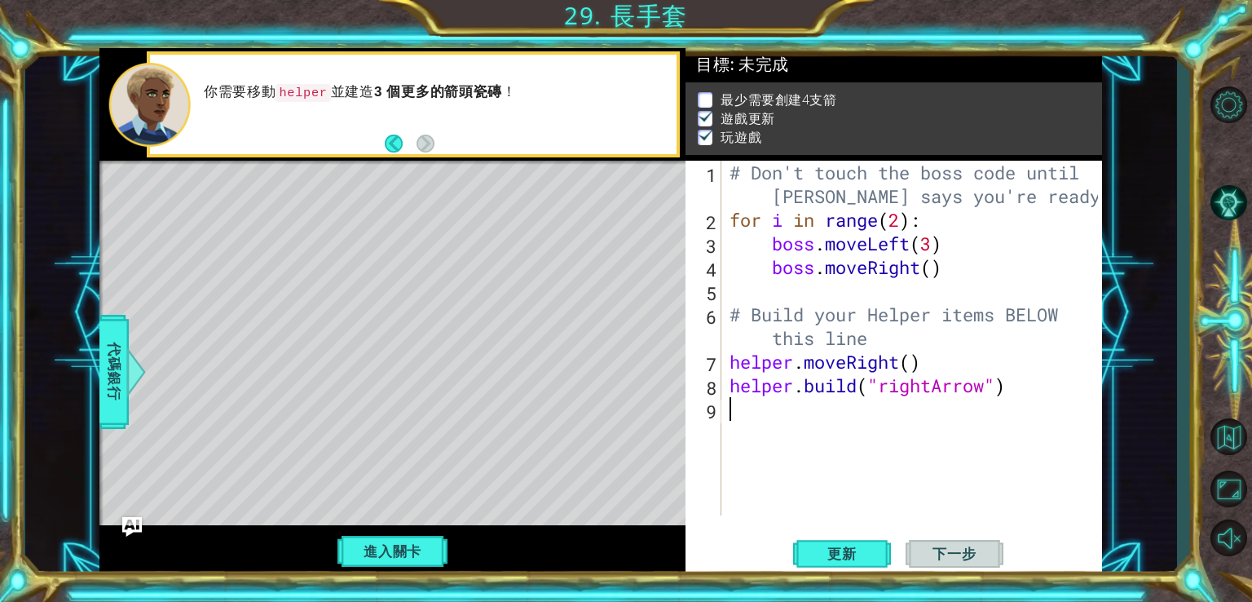
paste textarea "helper.build("rightArrow")"
type textarea "helper.build("rightArrow")"
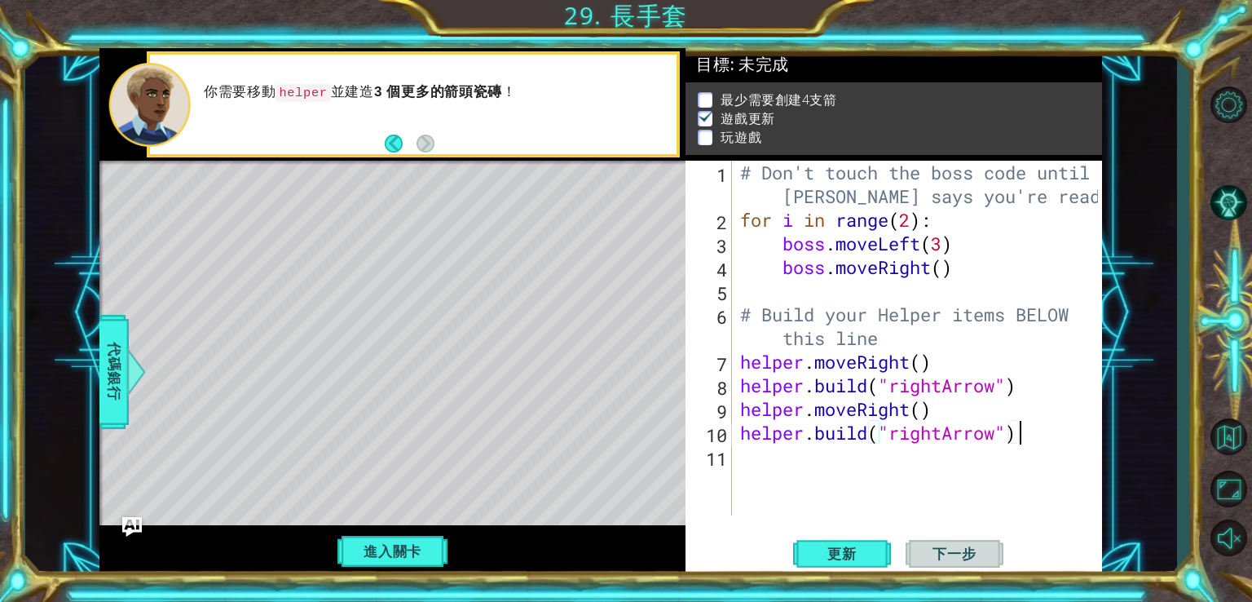
click at [750, 462] on div "# Don't touch the boss code until Vega says you're ready! for i in range ( 2 ) …" at bounding box center [922, 374] width 370 height 426
paste textarea "helper.build("rightArrow")"
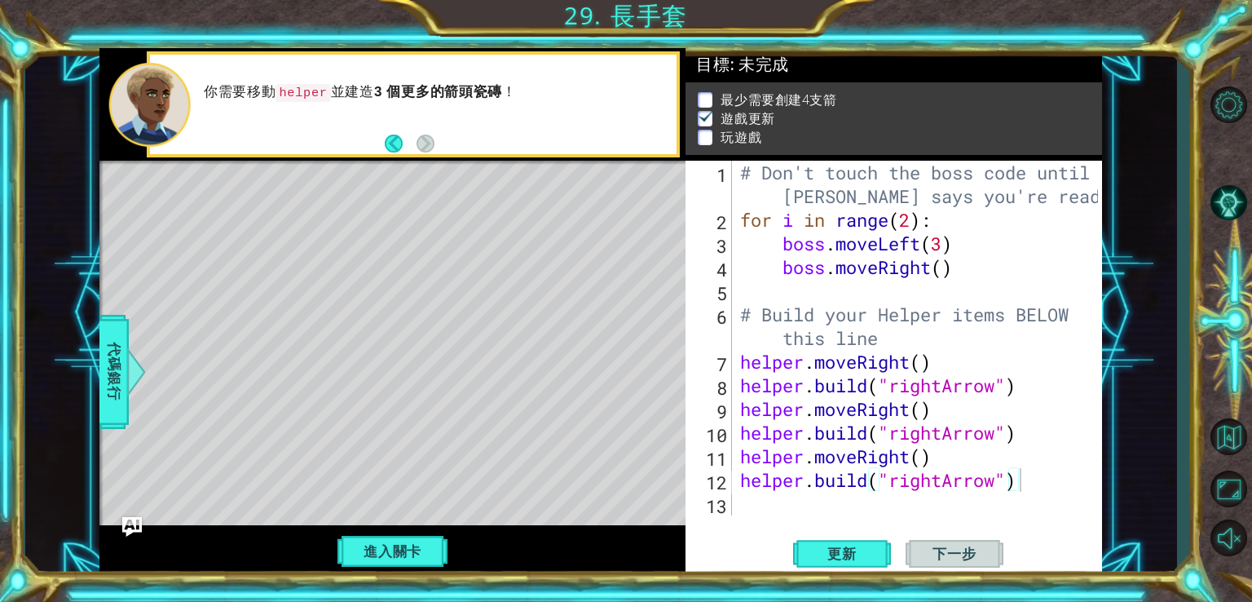
click at [930, 546] on span "下一步" at bounding box center [955, 554] width 76 height 16
click at [928, 546] on span "下一步" at bounding box center [955, 554] width 76 height 16
click at [451, 553] on div "進入關卡" at bounding box center [392, 551] width 586 height 53
click at [444, 551] on button "進入關卡" at bounding box center [392, 551] width 117 height 31
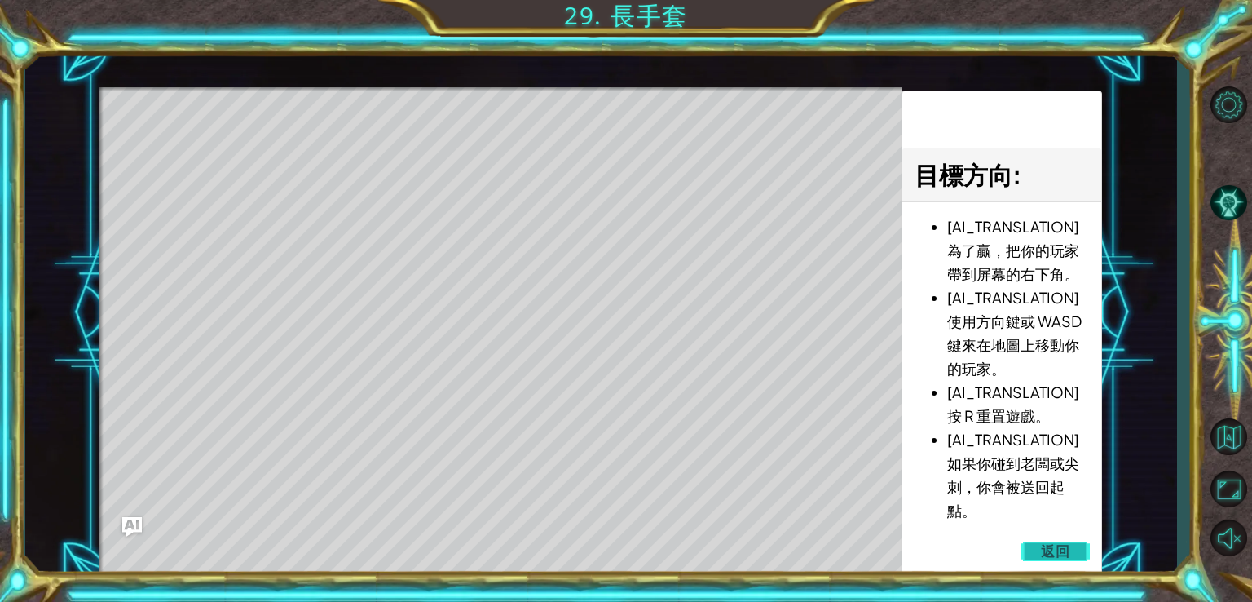
click at [1048, 551] on span "返回" at bounding box center [1055, 551] width 29 height 16
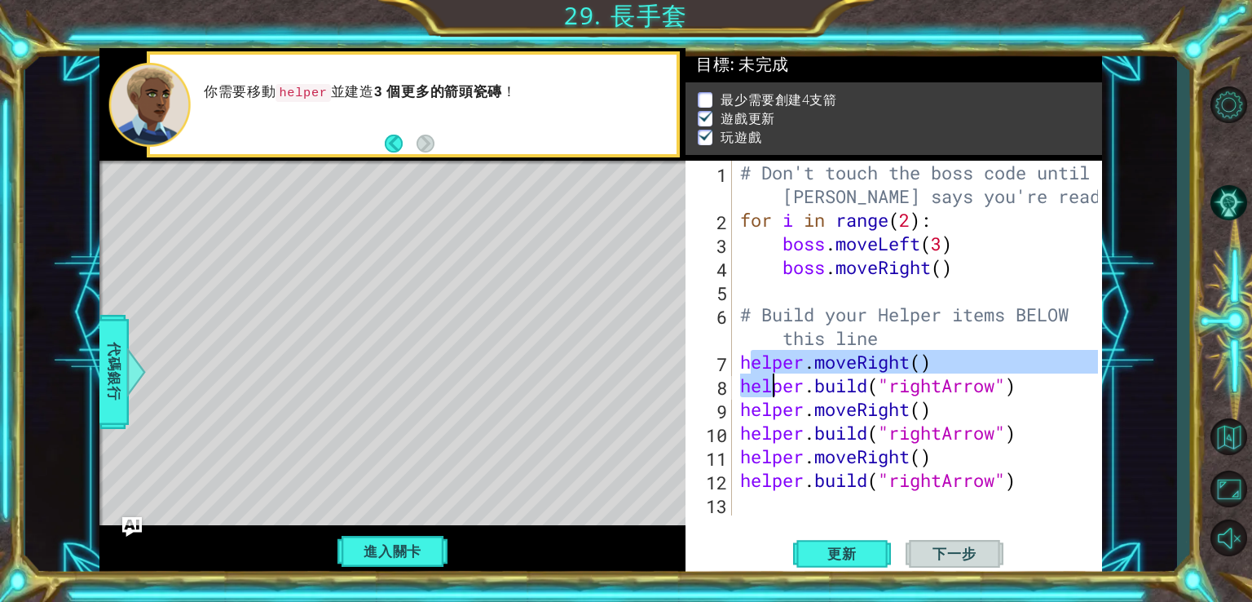
drag, startPoint x: 747, startPoint y: 360, endPoint x: 774, endPoint y: 392, distance: 41.7
click at [774, 392] on div "# Don't touch the boss code until Vega says you're ready! for i in range ( 2 ) …" at bounding box center [921, 374] width 369 height 426
click at [753, 361] on div "# Don't touch the boss code until Vega says you're ready! for i in range ( 2 ) …" at bounding box center [917, 338] width 361 height 355
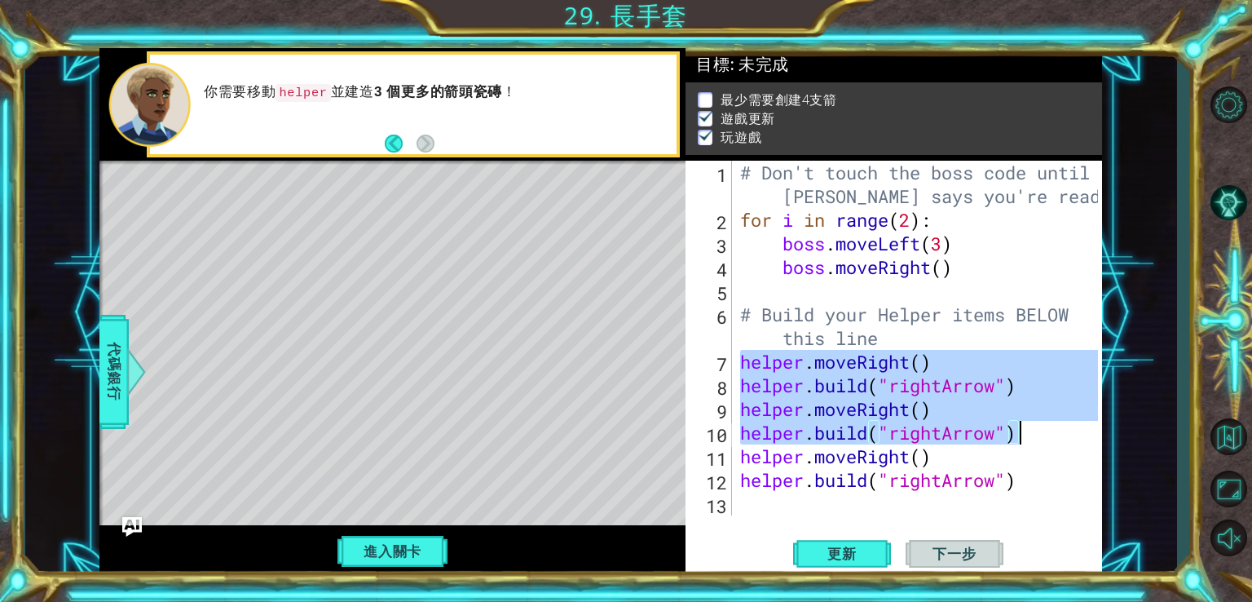
drag, startPoint x: 737, startPoint y: 363, endPoint x: 992, endPoint y: 427, distance: 262.4
click at [1020, 444] on div "# Don't touch the boss code until Vega says you're ready! for i in range ( 2 ) …" at bounding box center [921, 374] width 369 height 426
type textarea "helper.moveRight() helper.build("rightArrow")"
click at [766, 504] on div "# Don't touch the boss code until Vega says you're ready! for i in range ( 2 ) …" at bounding box center [921, 374] width 369 height 426
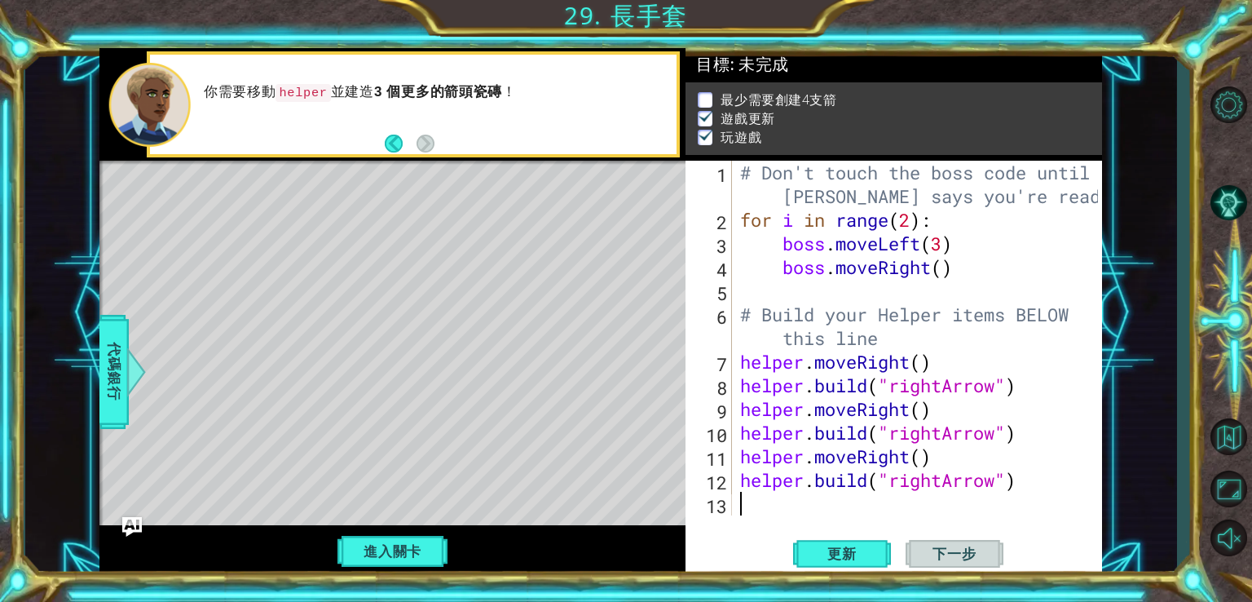
paste textarea "helper.build("rightArrow")"
type textarea "helper.build("rightArrow")"
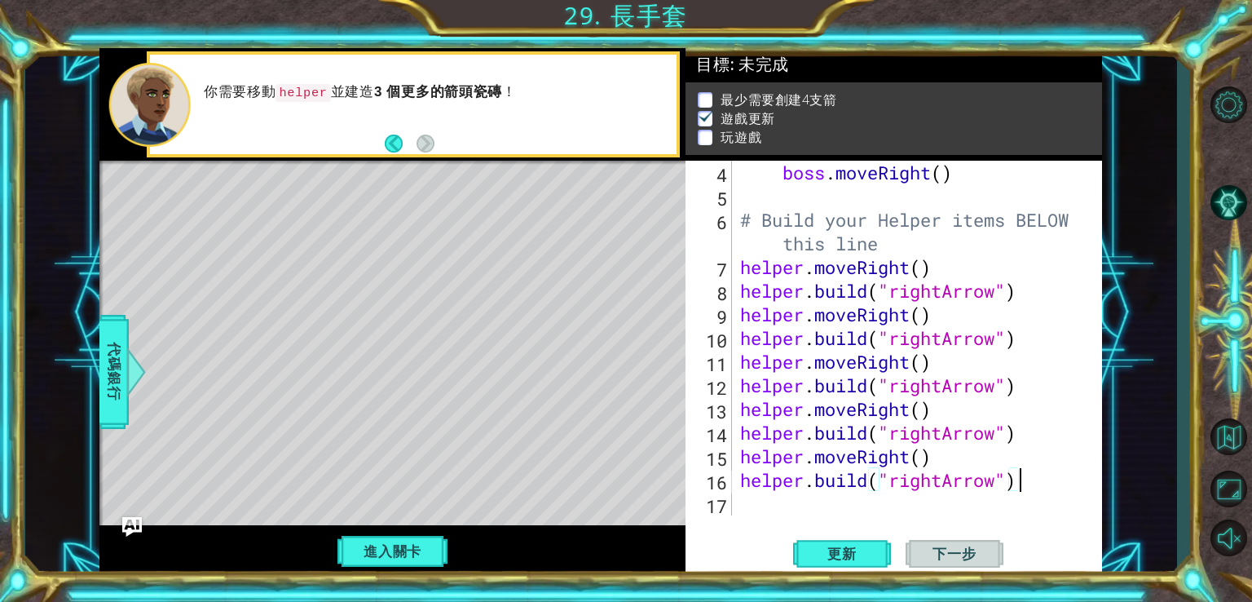
click at [744, 494] on div "boss . moveRight ( ) # Build your Helper items BELOW this line helper . moveRig…" at bounding box center [915, 362] width 357 height 402
drag, startPoint x: 741, startPoint y: 458, endPoint x: 945, endPoint y: 460, distance: 203.9
click at [949, 461] on div "boss . moveRight ( ) # Build your Helper items BELOW this line helper . moveRig…" at bounding box center [915, 362] width 357 height 402
type textarea "helper.moveRight()"
click at [744, 510] on div "boss . moveRight ( ) # Build your Helper items BELOW this line helper . moveRig…" at bounding box center [915, 362] width 357 height 402
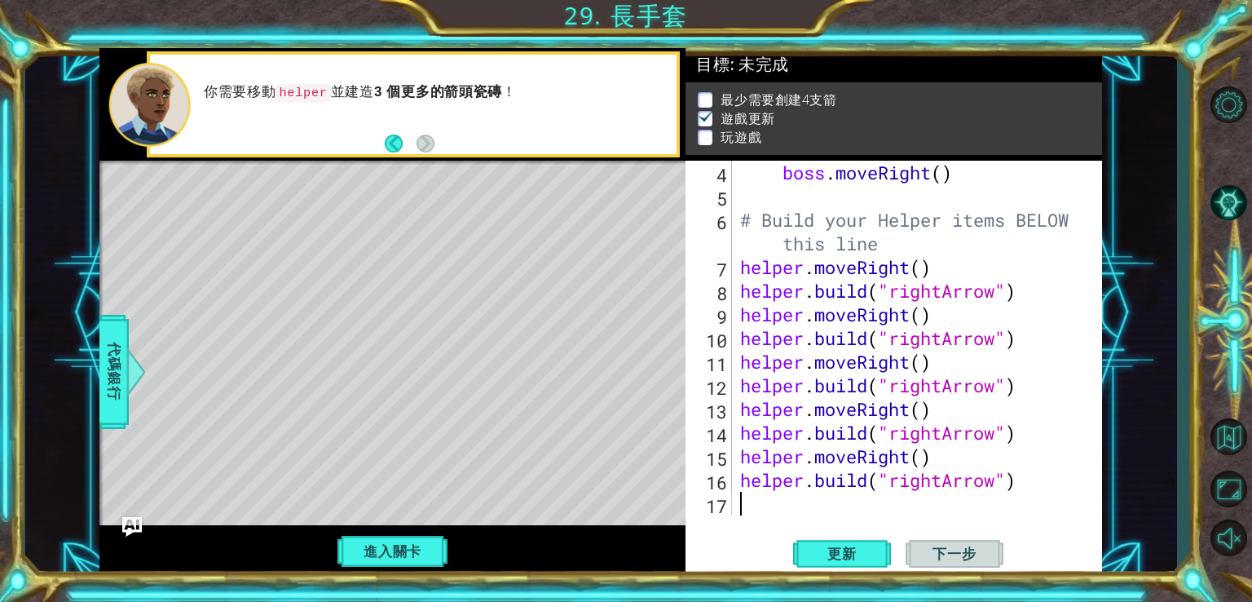
paste textarea "helper.moveRight()"
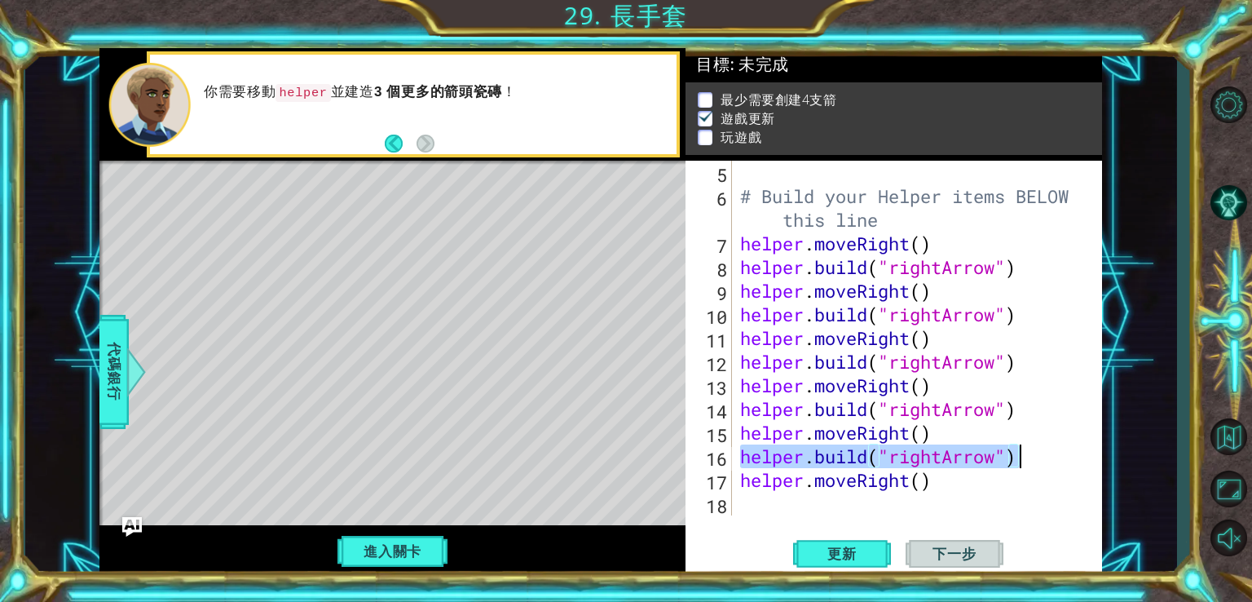
drag, startPoint x: 743, startPoint y: 457, endPoint x: 1044, endPoint y: 452, distance: 300.9
click at [1044, 452] on div "# Build your Helper items BELOW this line helper . moveRight ( ) helper . build…" at bounding box center [915, 362] width 357 height 402
type textarea "helper.build("rightArrow")"
click at [761, 497] on div "# Build your Helper items BELOW this line helper . moveRight ( ) helper . build…" at bounding box center [915, 362] width 357 height 402
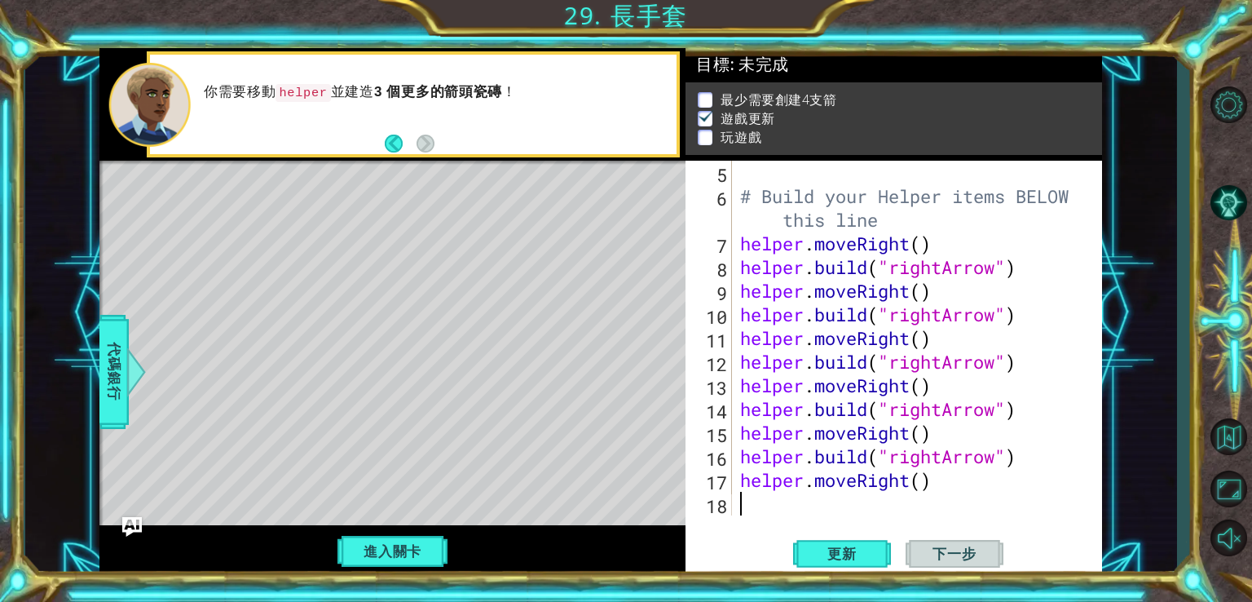
paste textarea "helper.build("rightArrow")"
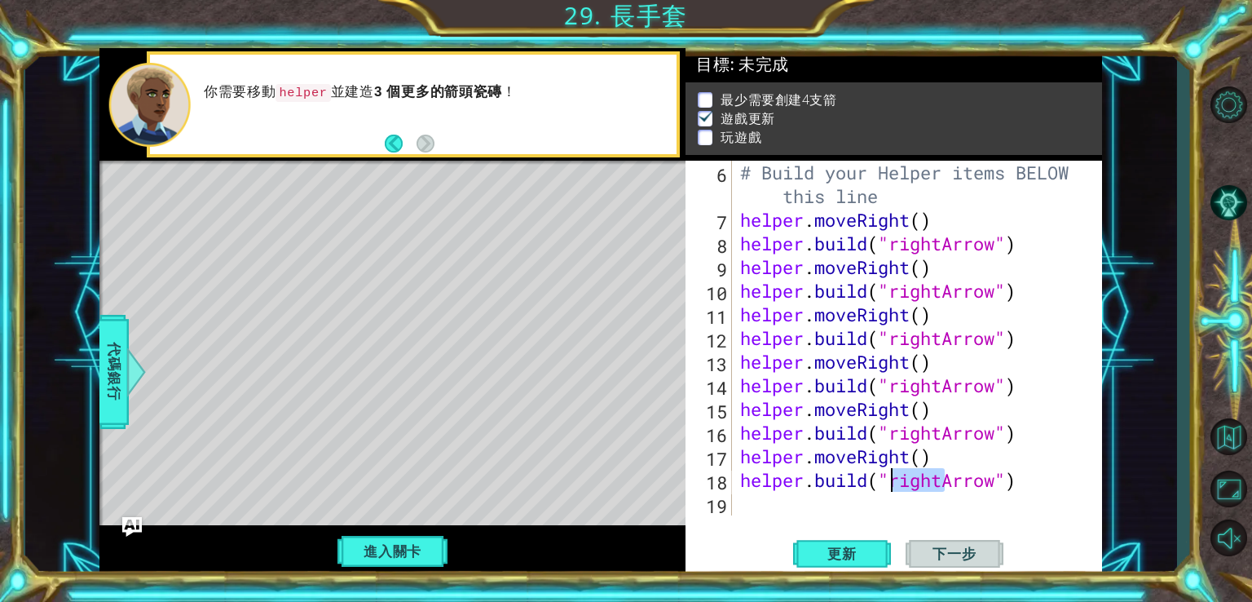
drag, startPoint x: 943, startPoint y: 478, endPoint x: 895, endPoint y: 489, distance: 48.7
click at [895, 489] on div "# Build your Helper items BELOW this line helper . moveRight ( ) helper . build…" at bounding box center [915, 374] width 357 height 426
type textarea "helper.build("downArrow")"
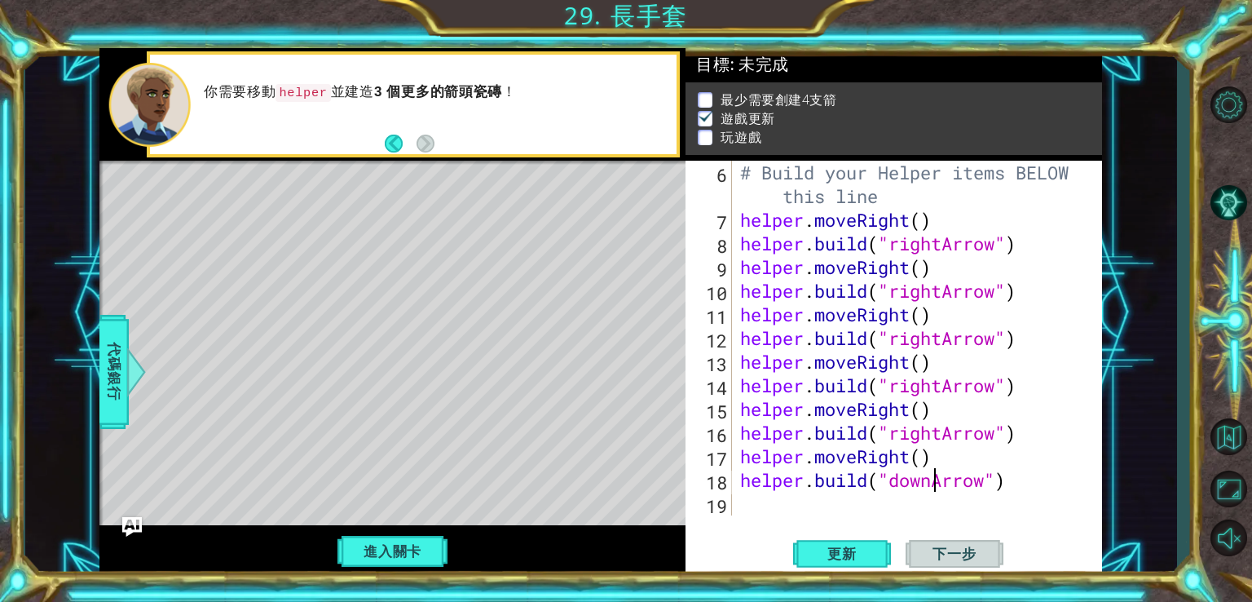
click at [781, 515] on div "# Build your Helper items BELOW this line helper . moveRight ( ) helper . build…" at bounding box center [915, 374] width 357 height 426
click at [748, 500] on div "# Build your Helper items BELOW this line helper . moveRight ( ) helper . build…" at bounding box center [915, 374] width 357 height 426
drag, startPoint x: 743, startPoint y: 456, endPoint x: 977, endPoint y: 462, distance: 234.1
click at [987, 467] on div "# Build your Helper items BELOW this line helper . moveRight ( ) helper . build…" at bounding box center [915, 374] width 357 height 426
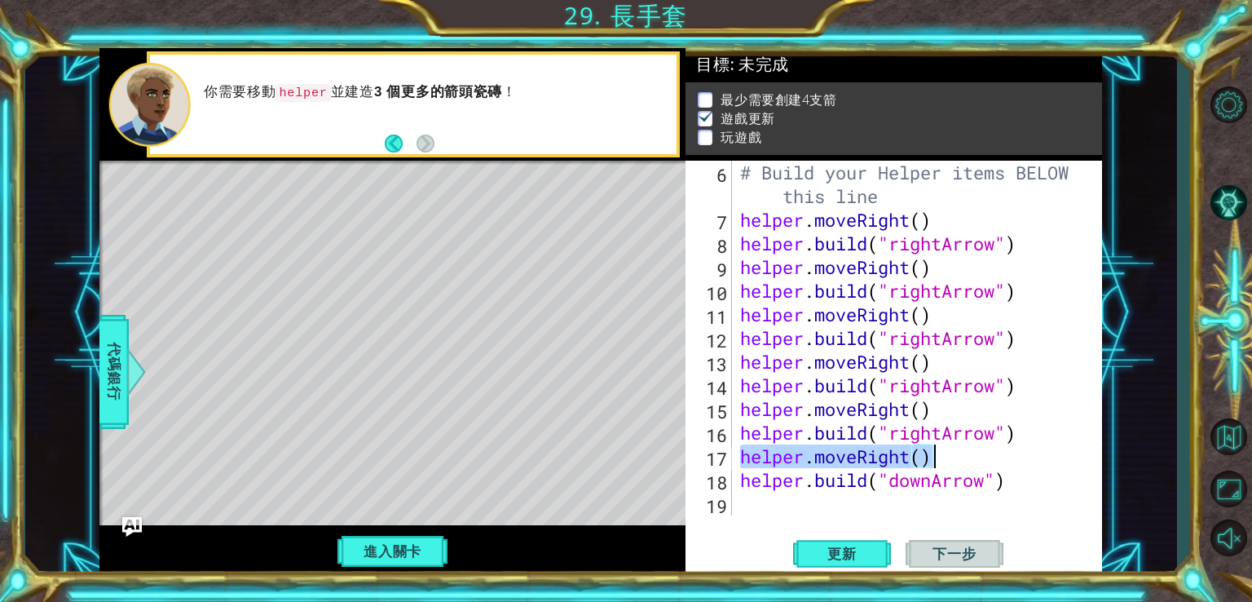
type textarea "helper.moveRight()"
click at [757, 517] on div "helper.moveRight() 6 7 8 9 10 11 12 13 14 15 16 17 18 19 # Build your Helper it…" at bounding box center [894, 369] width 417 height 417
paste textarea "helper.moveRight()"
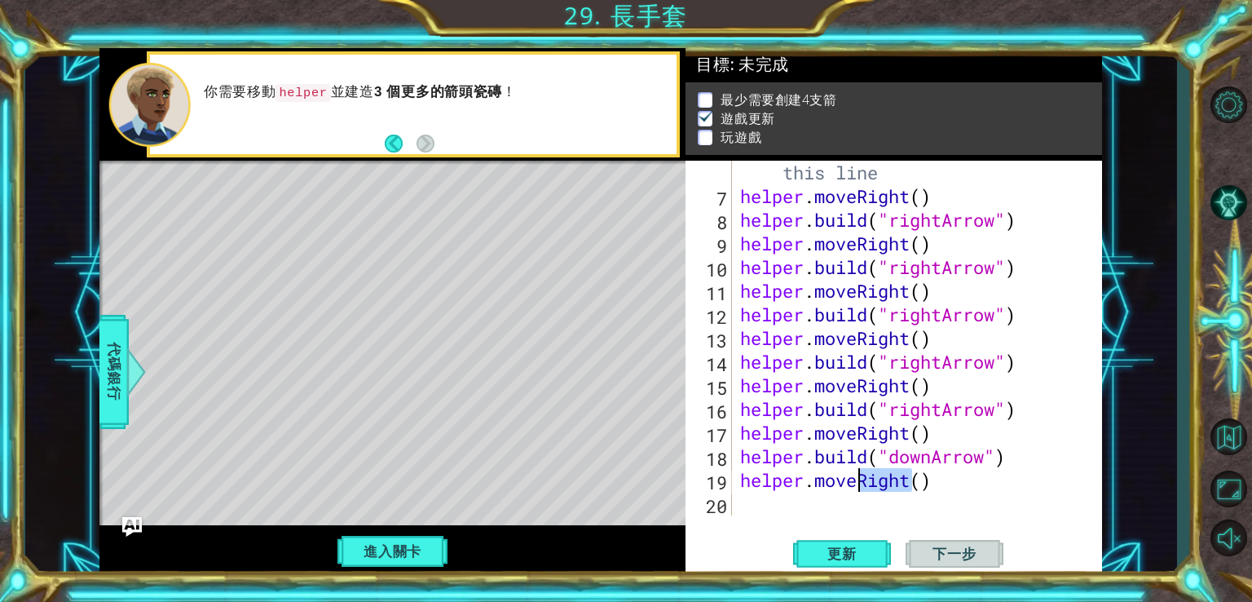
drag, startPoint x: 911, startPoint y: 487, endPoint x: 864, endPoint y: 487, distance: 46.5
click at [864, 487] on div "# Build your Helper items BELOW this line helper . moveRight ( ) helper . build…" at bounding box center [915, 350] width 357 height 426
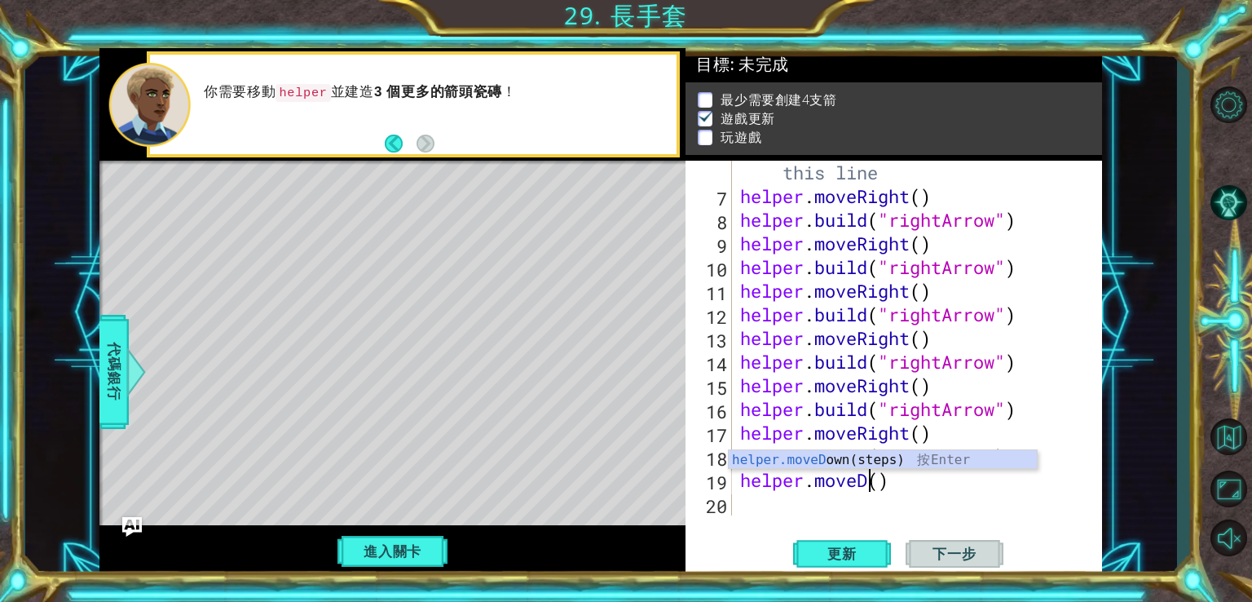
scroll to position [0, 6]
type textarea "helper.moveDown()"
click at [943, 499] on div "# Build your Helper items BELOW this line helper . moveRight ( ) helper . build…" at bounding box center [915, 350] width 357 height 426
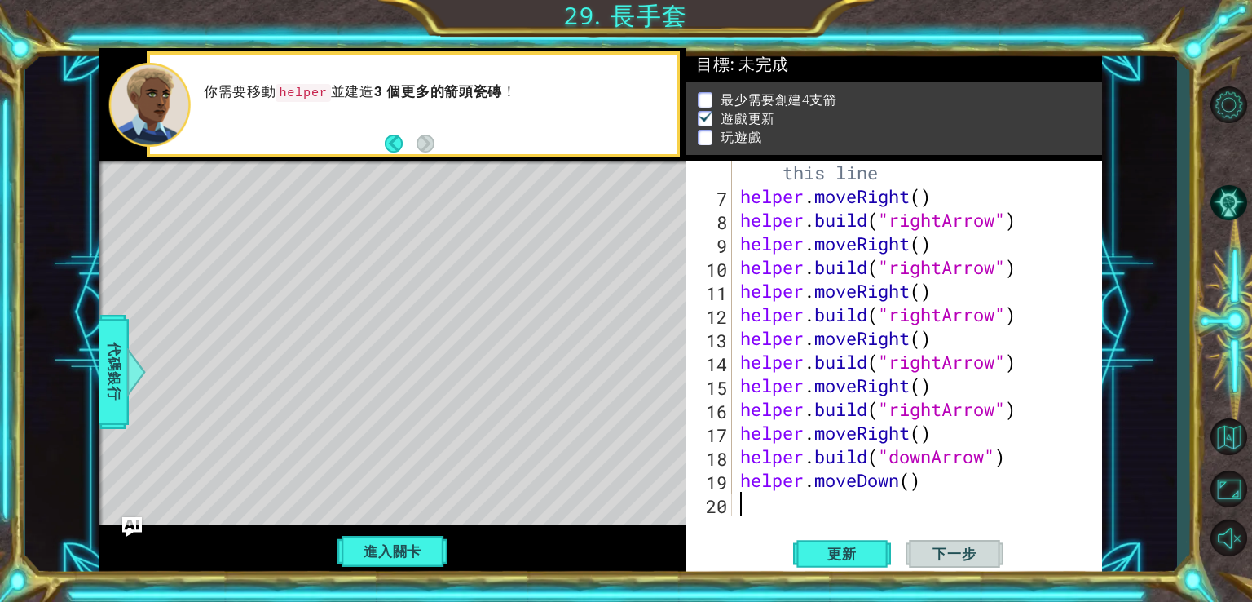
scroll to position [0, 0]
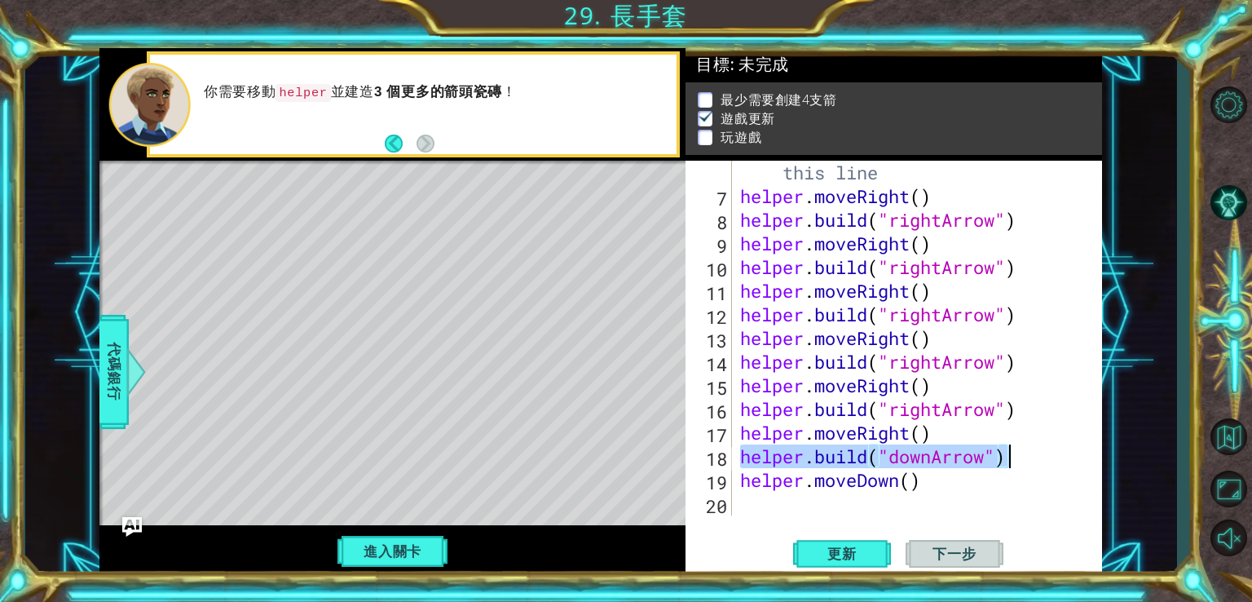
drag, startPoint x: 740, startPoint y: 455, endPoint x: 1085, endPoint y: 466, distance: 345.1
click at [1092, 467] on div "6 7 8 9 10 11 12 13 14 15 16 17 18 19 20 # Build your Helper items BELOW this l…" at bounding box center [892, 338] width 413 height 355
type textarea "helper.build("downArrow")"
click at [772, 515] on div "# Build your Helper items BELOW this line helper . moveRight ( ) helper . build…" at bounding box center [915, 350] width 357 height 426
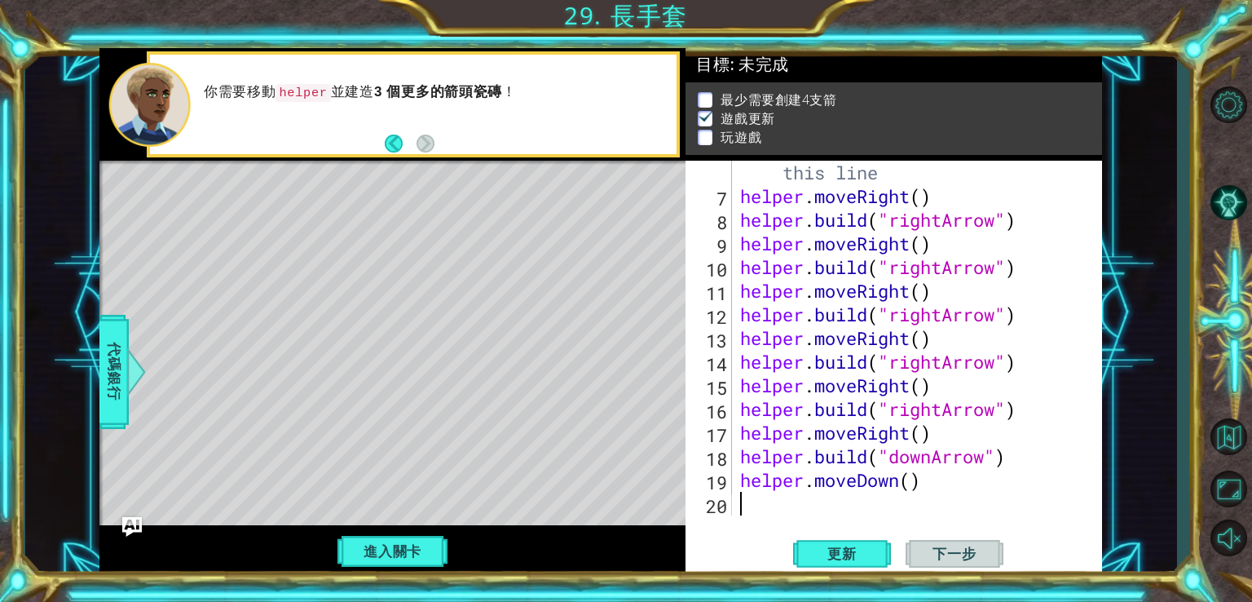
paste textarea "helper.build("downArrow")"
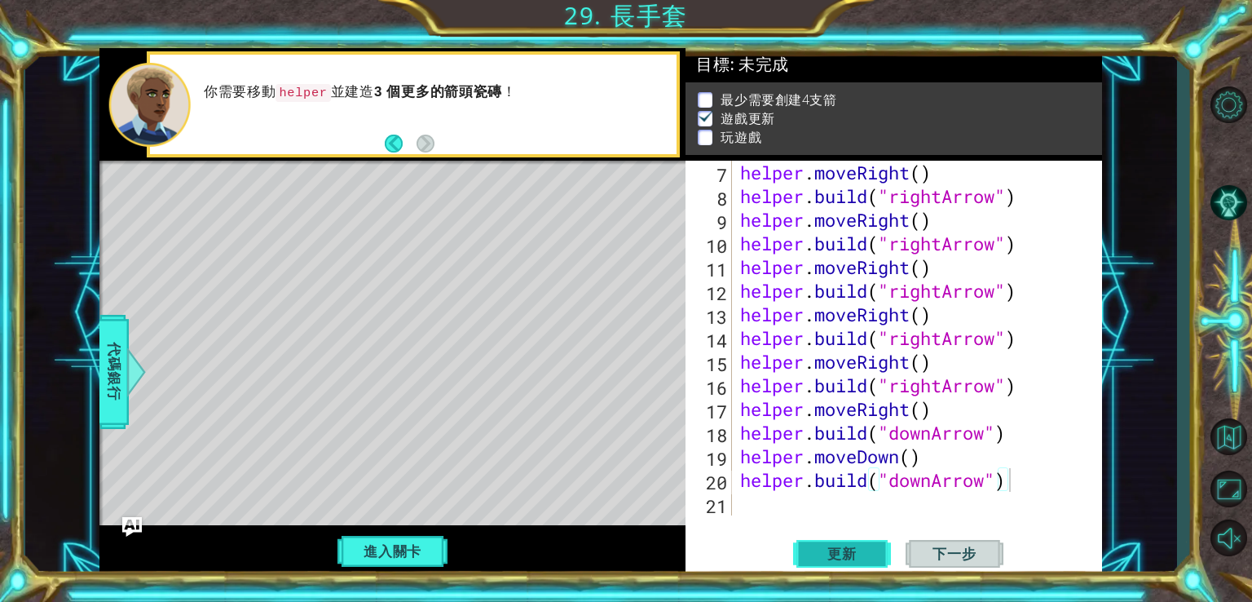
click at [864, 546] on span "更新" at bounding box center [842, 554] width 62 height 16
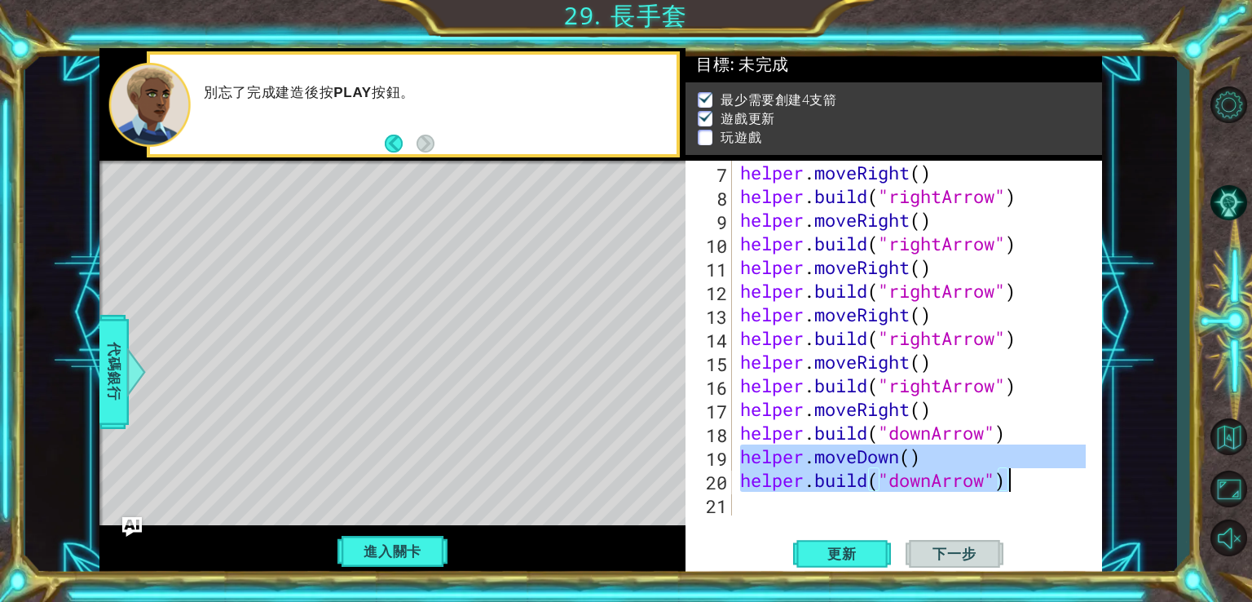
drag, startPoint x: 744, startPoint y: 461, endPoint x: 1098, endPoint y: 484, distance: 355.5
click at [1098, 484] on div "helper.build("downArrow") 7 8 9 10 11 12 13 14 15 16 17 18 19 20 21 helper . mo…" at bounding box center [892, 338] width 413 height 355
click at [773, 518] on div "helper.moveDown() helper.build("downArrow") 7 8 9 10 11 12 13 14 15 16 17 18 19…" at bounding box center [894, 369] width 417 height 417
type textarea "helper.build("downArrow")"
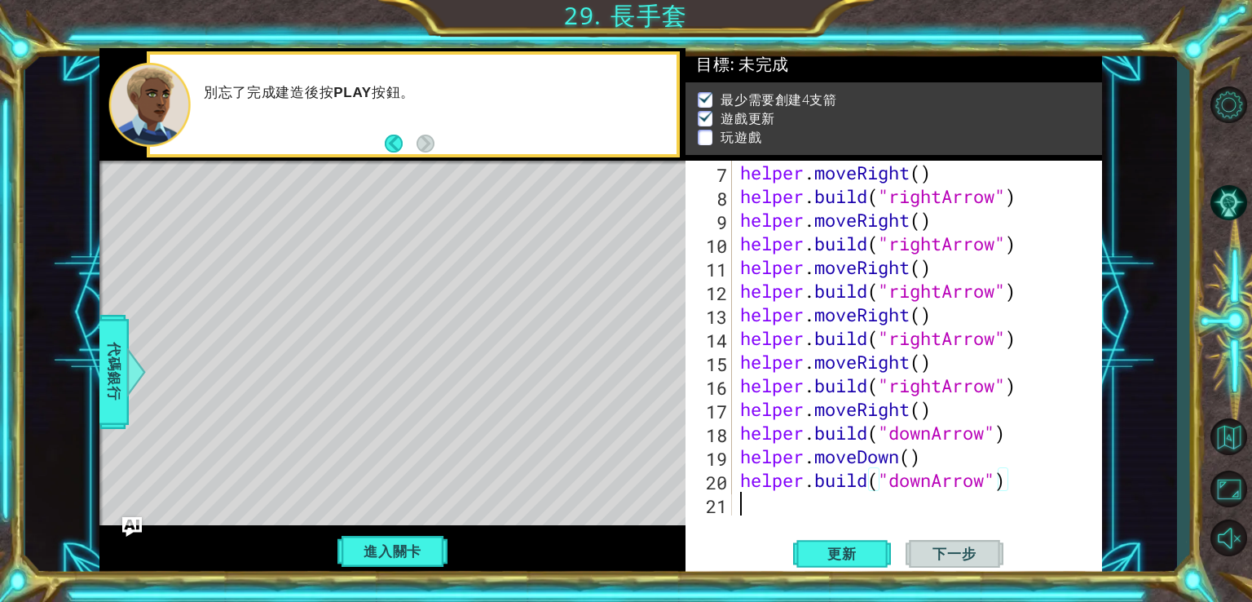
click at [770, 510] on div "helper . moveRight ( ) helper . build ( "rightArrow" ) helper . moveRight ( ) h…" at bounding box center [915, 362] width 357 height 402
paste textarea "helper.build("downArrow")"
type textarea "helper.build("downArrow")"
click at [755, 503] on div "helper . moveRight ( ) helper . build ( "rightArrow" ) helper . moveRight ( ) h…" at bounding box center [915, 362] width 357 height 402
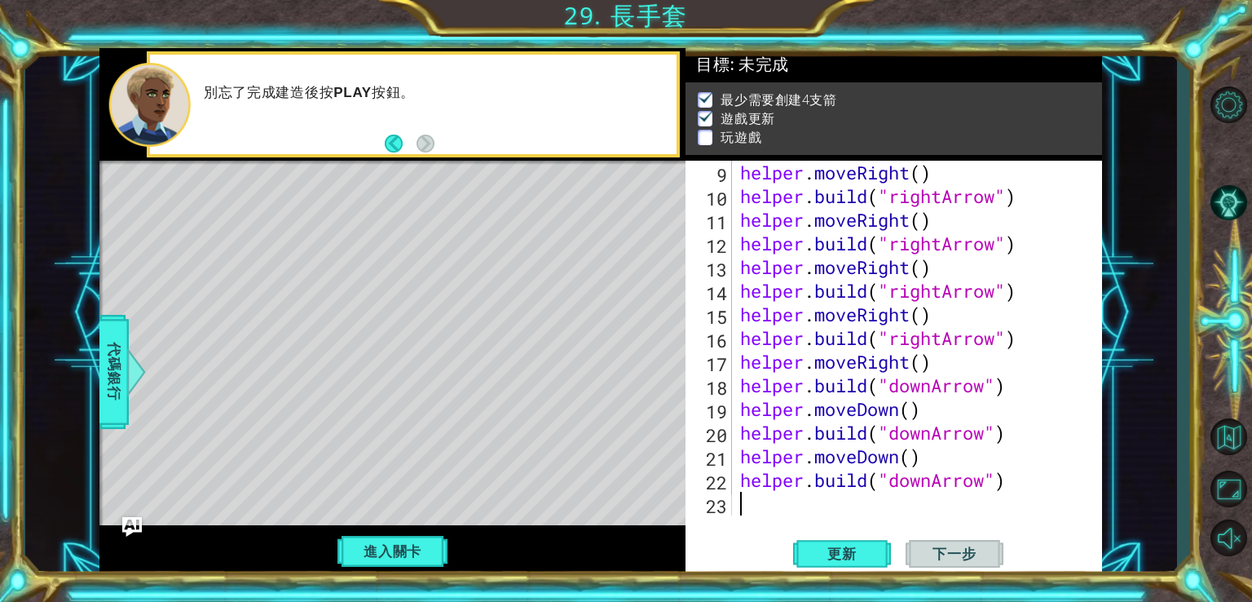
paste textarea "helper.build("downArrow")"
type textarea "helper.build("downArrow")"
click at [739, 493] on div "helper . moveRight ( ) helper . build ( "rightArrow" ) helper . moveRight ( ) h…" at bounding box center [915, 362] width 357 height 402
paste textarea "helper.build("downArrow")"
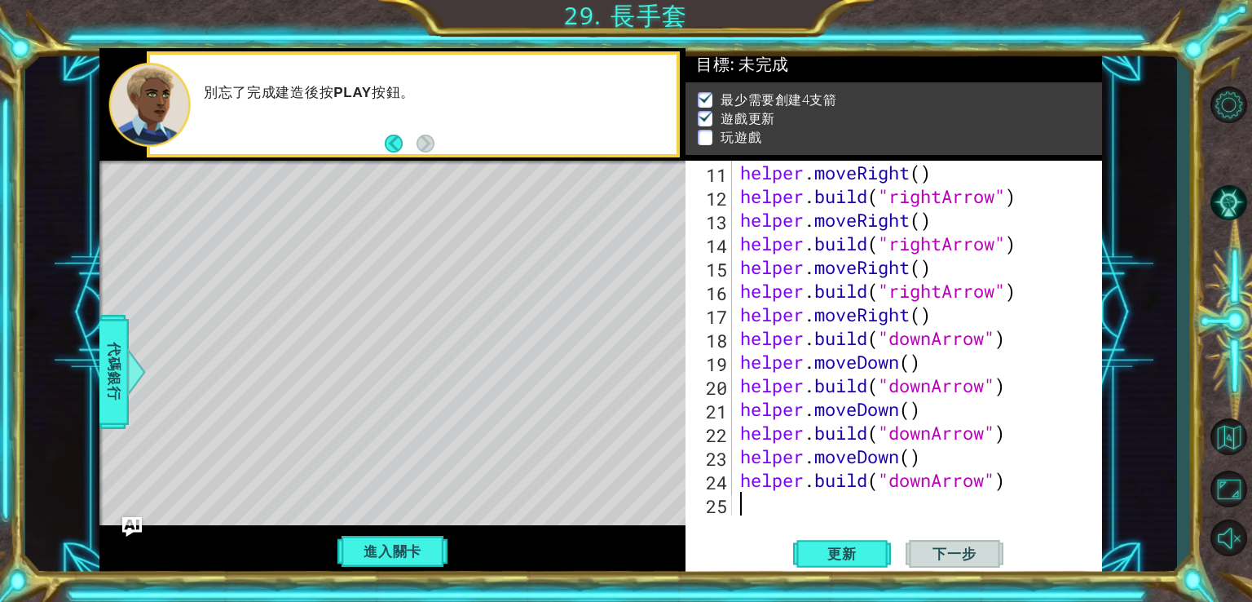
type textarea "helper.build("downArrow")"
click at [831, 556] on span "更新" at bounding box center [842, 554] width 62 height 16
click at [422, 549] on button "進入關卡" at bounding box center [392, 551] width 117 height 31
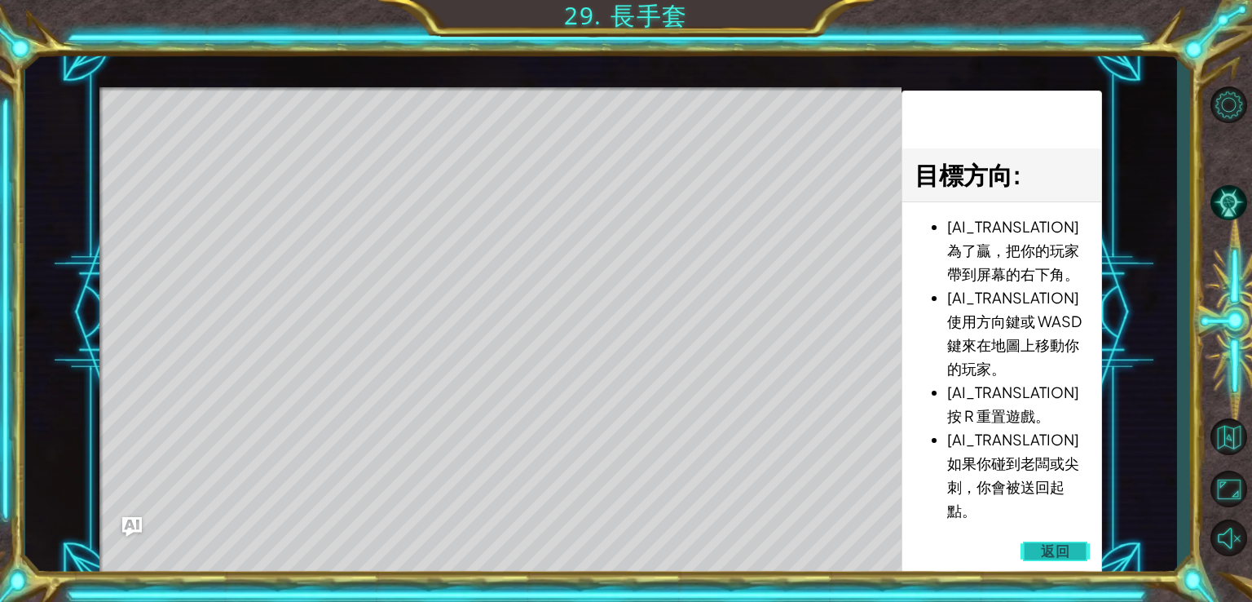
click at [1045, 549] on span "返回" at bounding box center [1055, 551] width 29 height 16
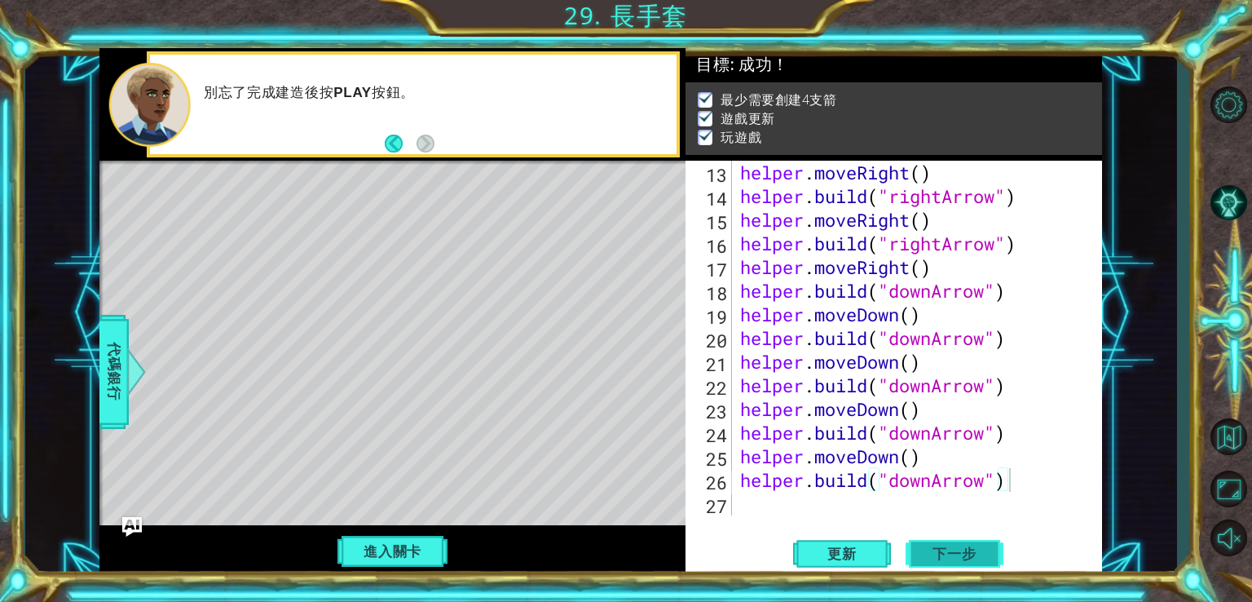
click at [949, 549] on span "下一步" at bounding box center [955, 549] width 76 height 16
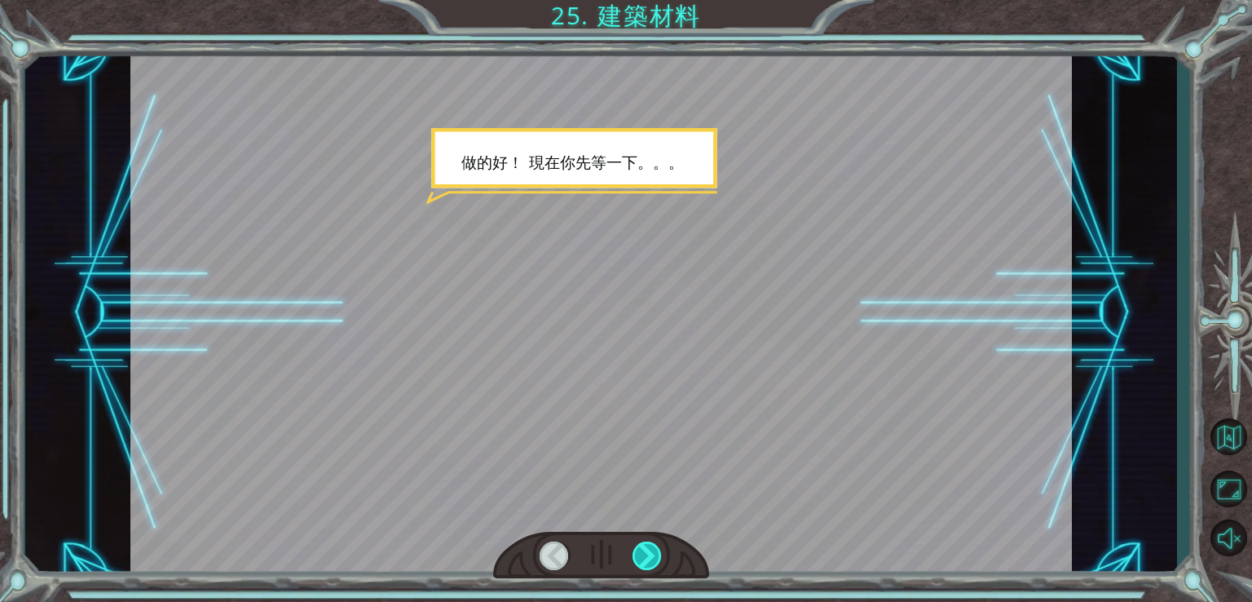
click at [651, 559] on div at bounding box center [648, 555] width 30 height 29
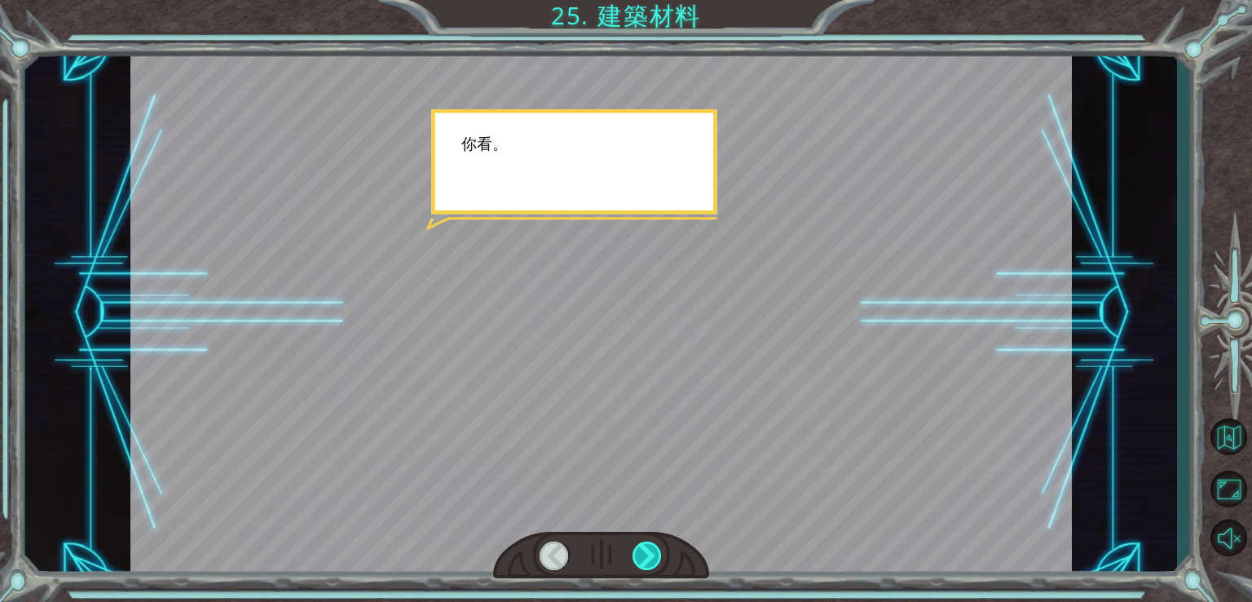
click at [651, 559] on div at bounding box center [648, 555] width 30 height 29
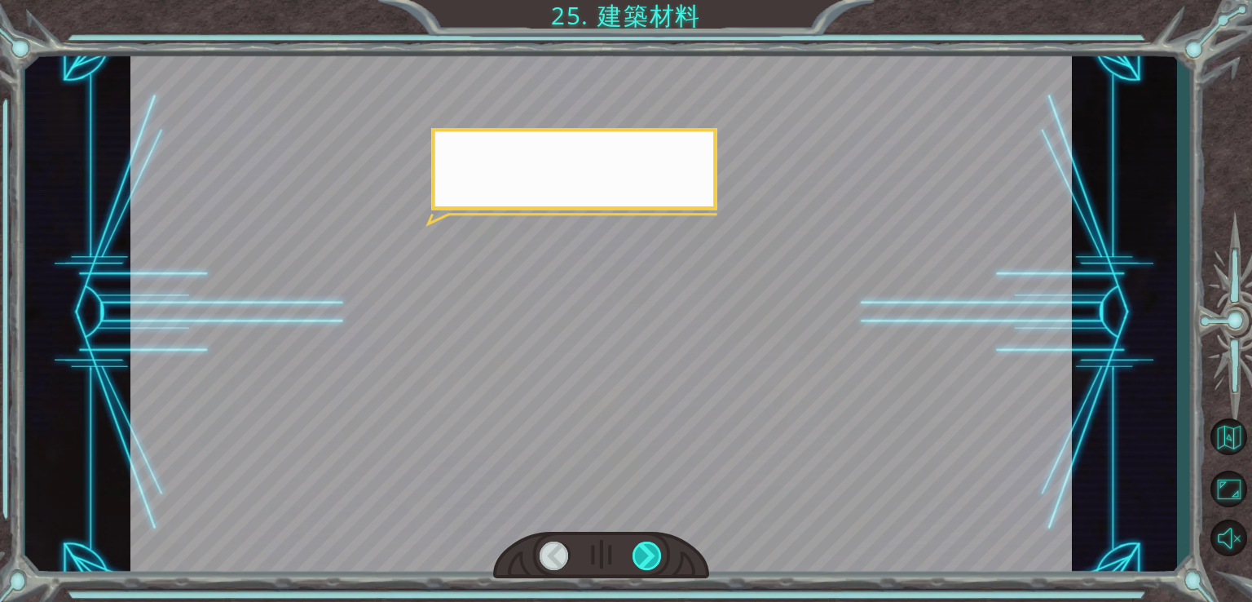
click at [651, 559] on div at bounding box center [648, 555] width 30 height 29
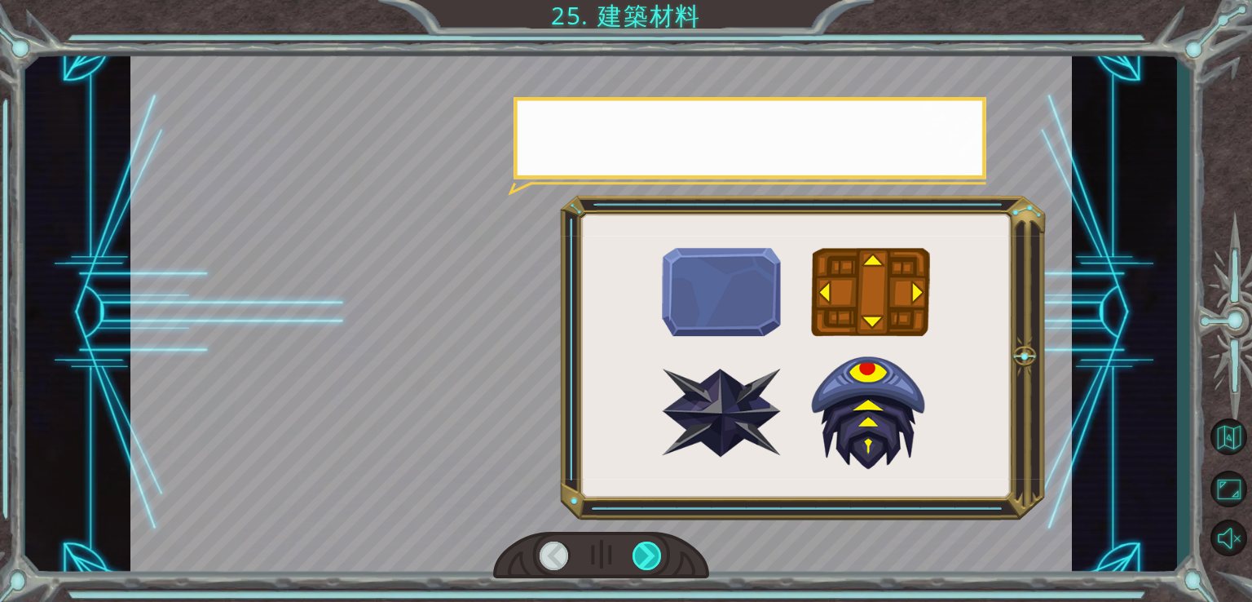
click at [651, 559] on div at bounding box center [648, 555] width 30 height 29
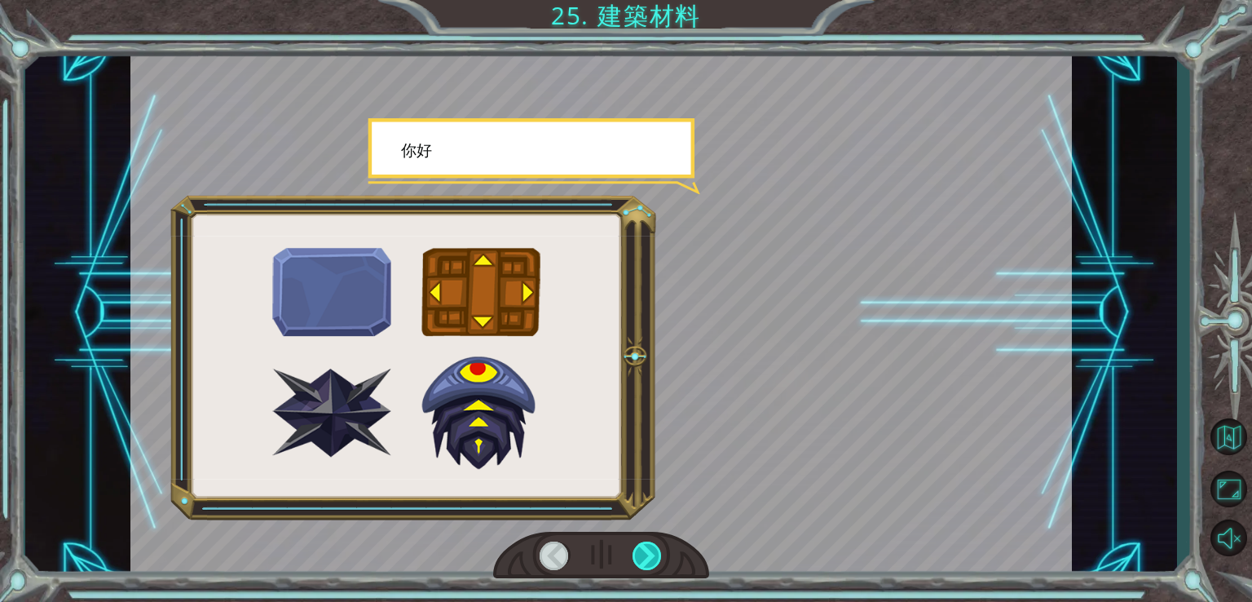
click at [651, 559] on div at bounding box center [648, 555] width 30 height 29
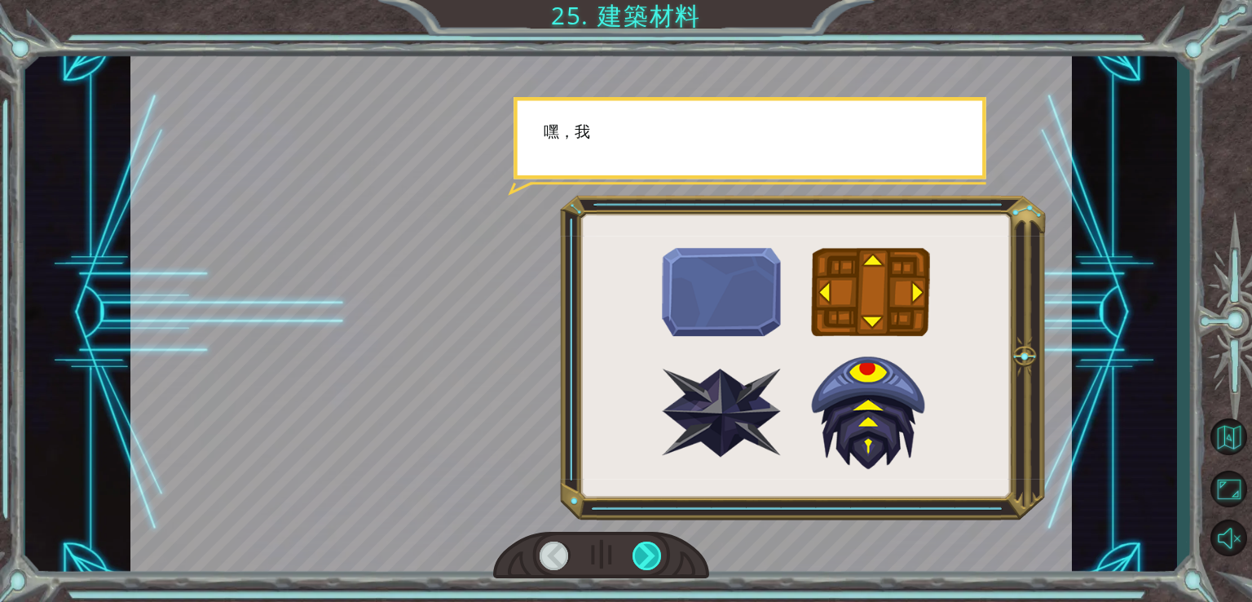
click at [651, 559] on div at bounding box center [648, 555] width 30 height 29
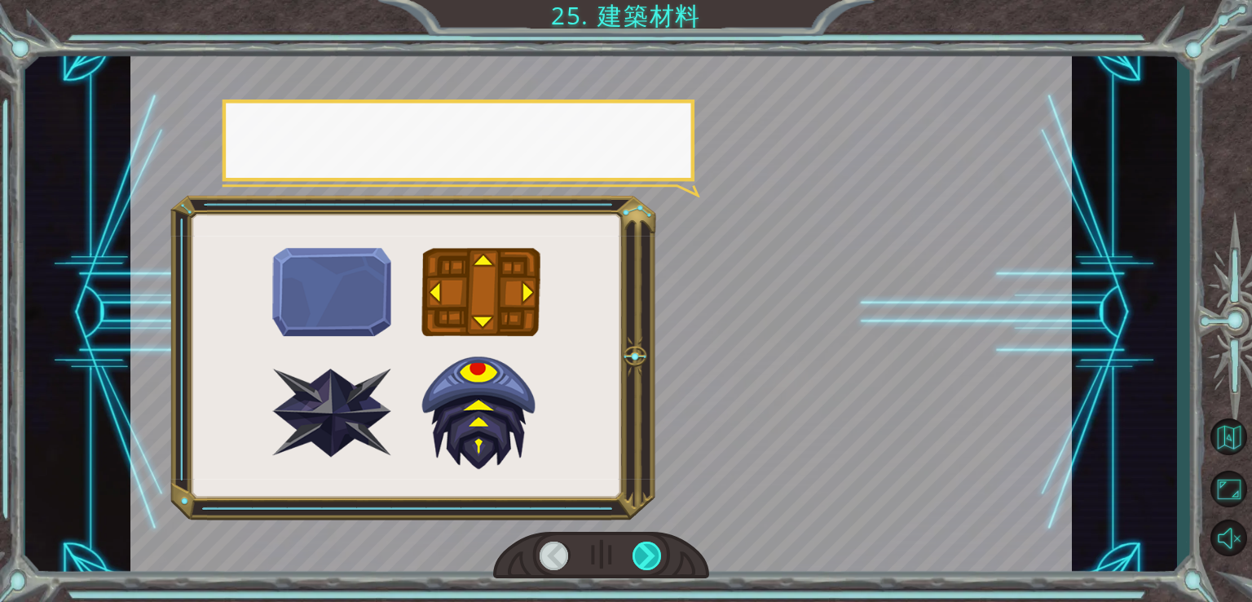
click at [651, 559] on div at bounding box center [648, 555] width 30 height 29
click at [649, 559] on div at bounding box center [648, 555] width 30 height 29
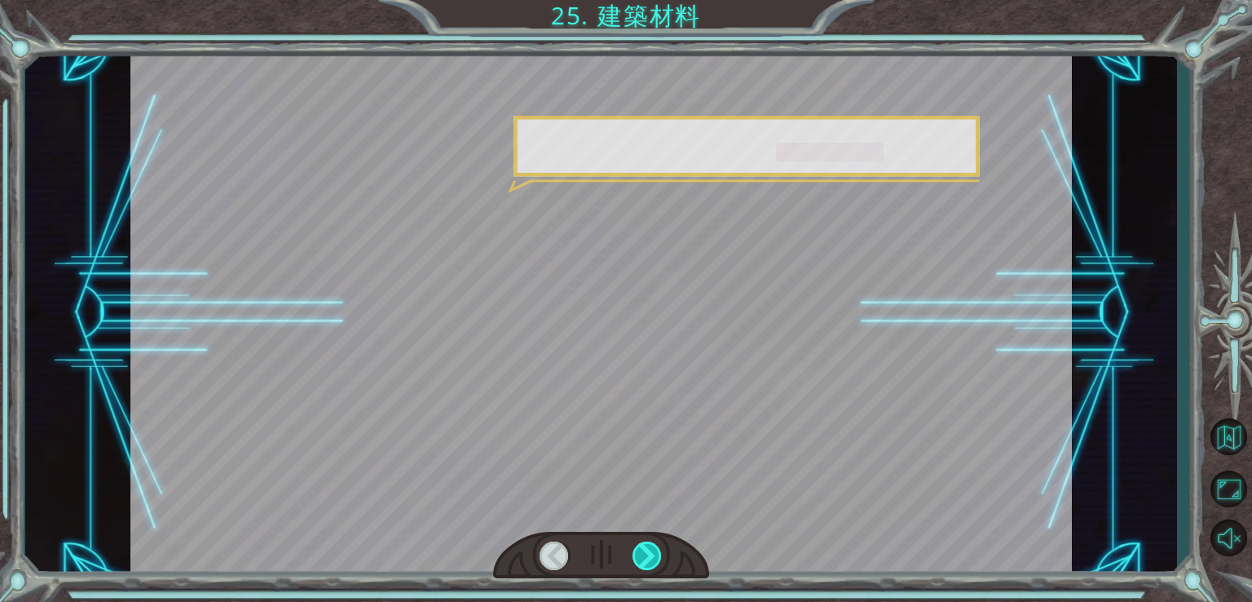
click at [648, 559] on div at bounding box center [648, 555] width 30 height 29
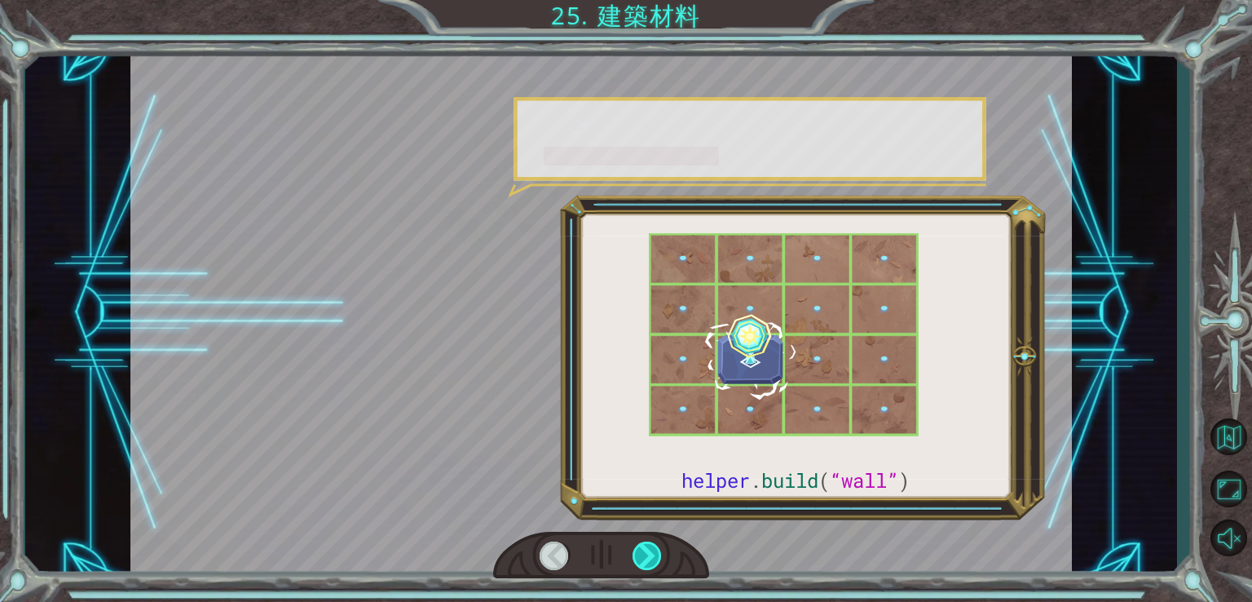
click at [648, 559] on div at bounding box center [648, 555] width 30 height 29
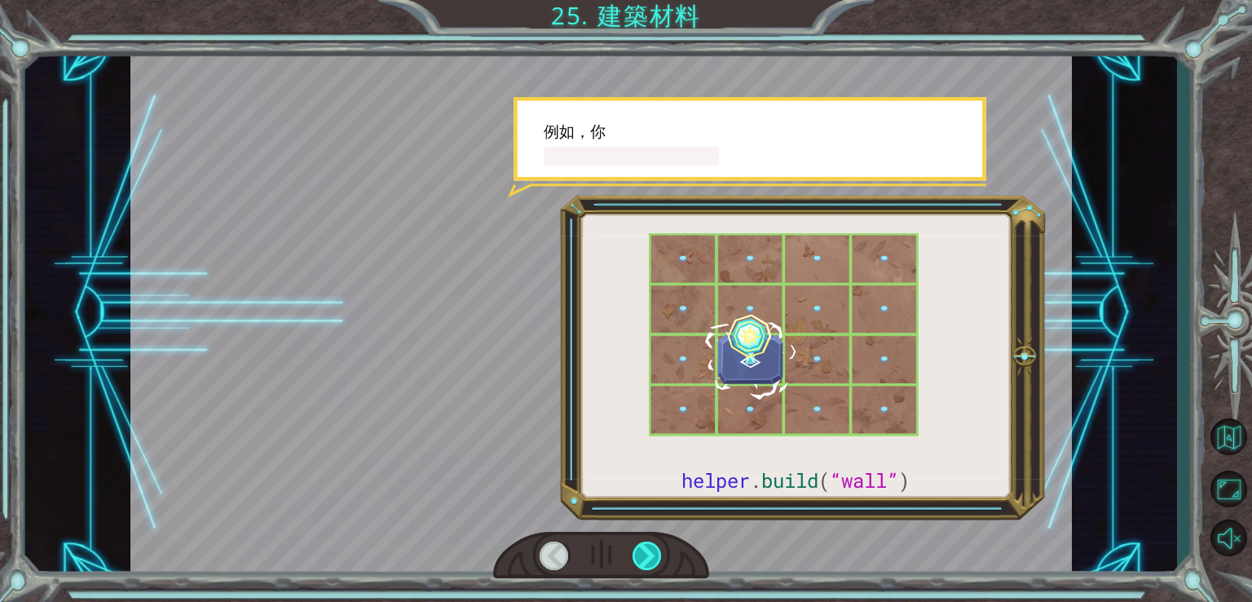
click at [648, 559] on div at bounding box center [648, 555] width 30 height 29
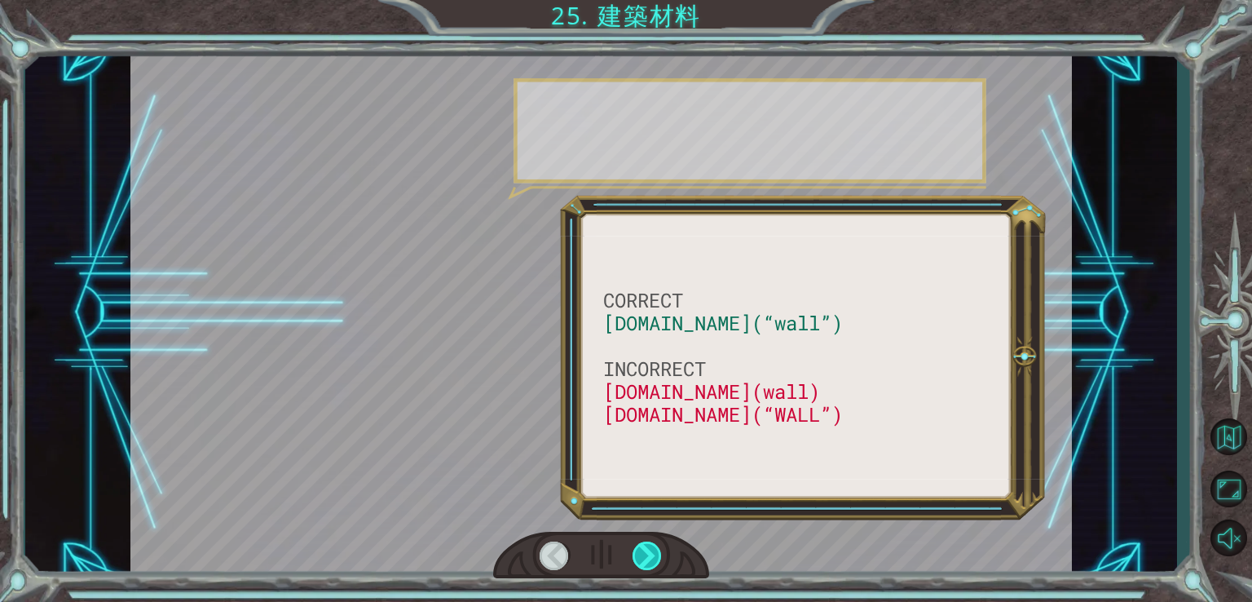
click at [647, 559] on div at bounding box center [648, 555] width 30 height 29
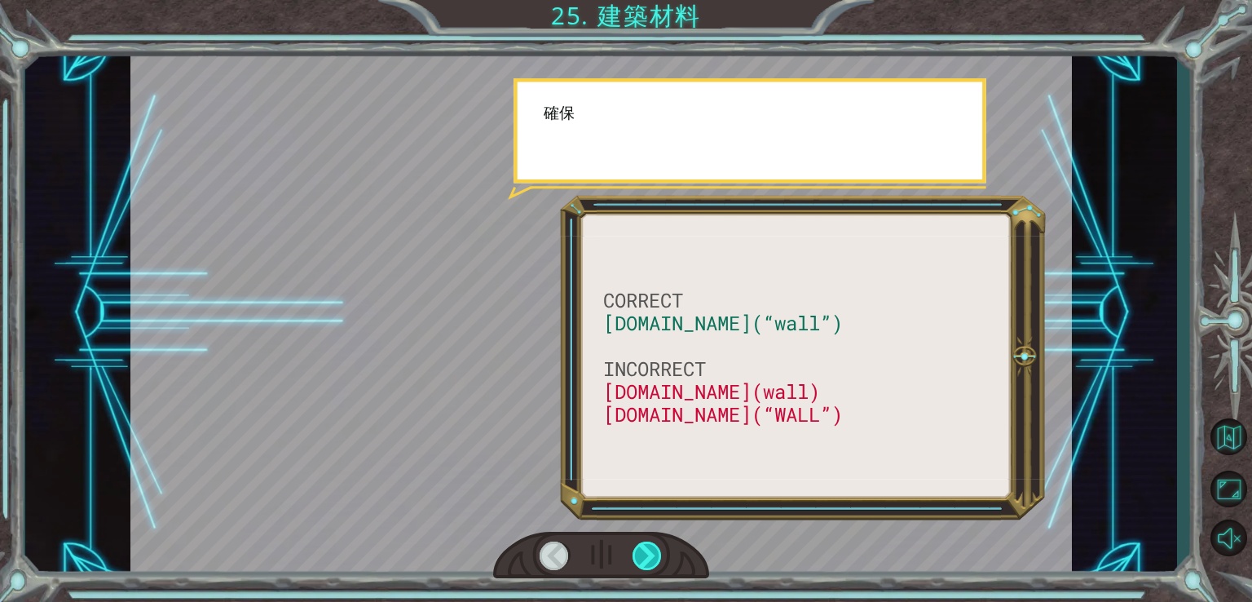
click at [647, 559] on div at bounding box center [648, 555] width 30 height 29
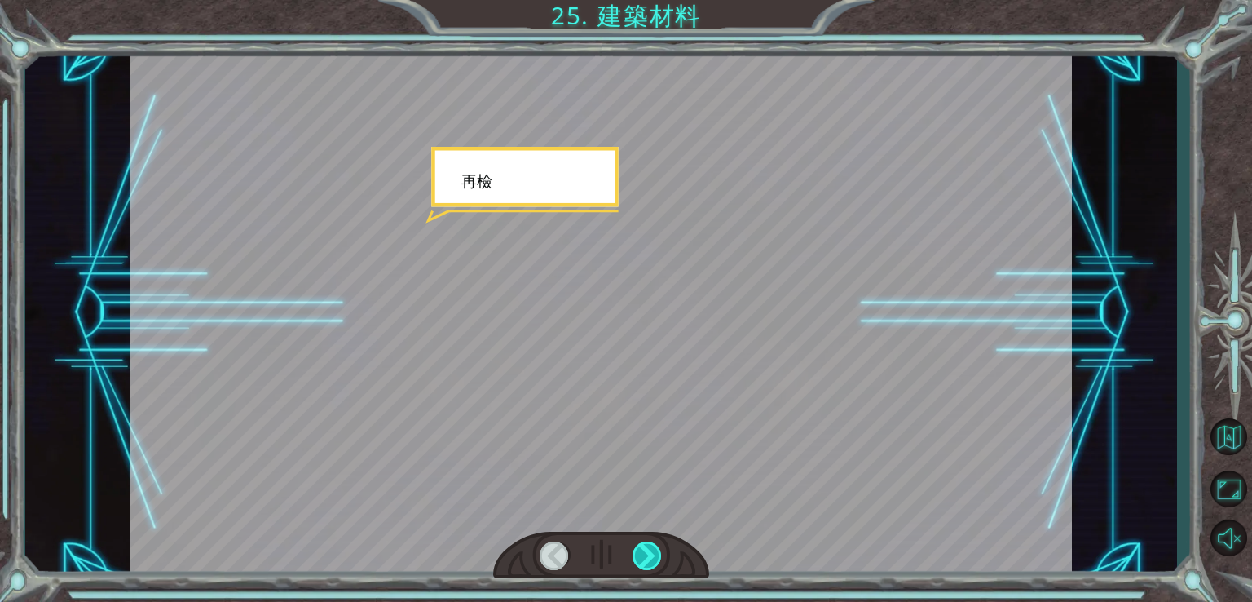
click at [647, 559] on div at bounding box center [648, 555] width 30 height 29
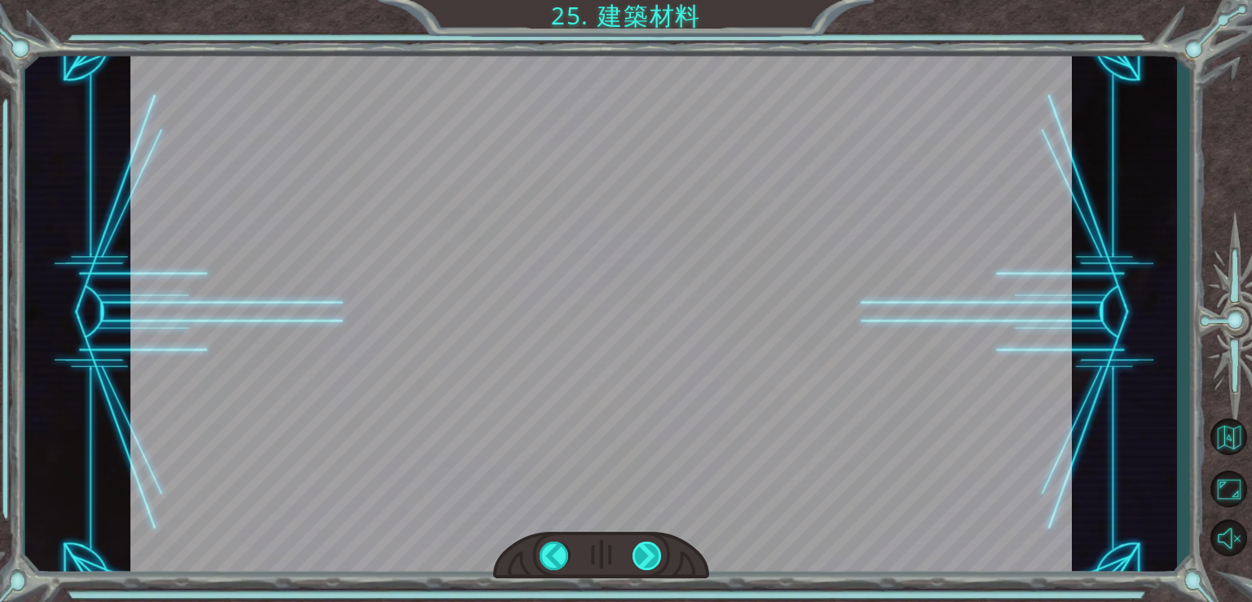
click at [647, 559] on div at bounding box center [648, 555] width 30 height 29
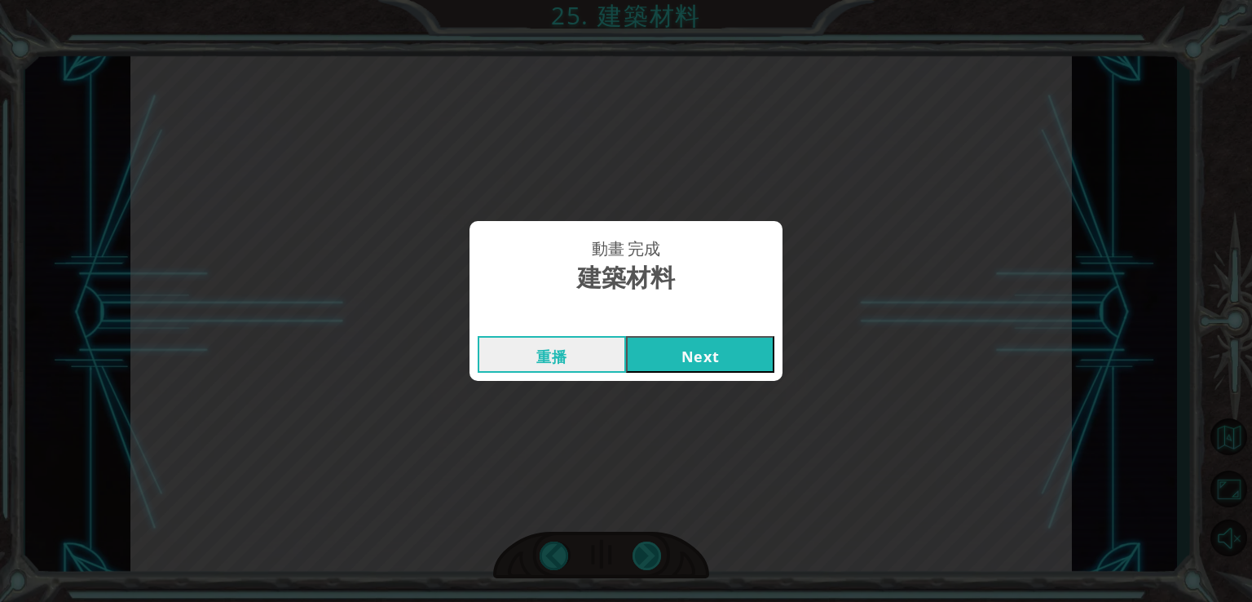
click at [645, 559] on div "動畫 完成 建築材料 重播 Next" at bounding box center [626, 301] width 1252 height 602
click at [735, 353] on button "Next" at bounding box center [700, 354] width 148 height 37
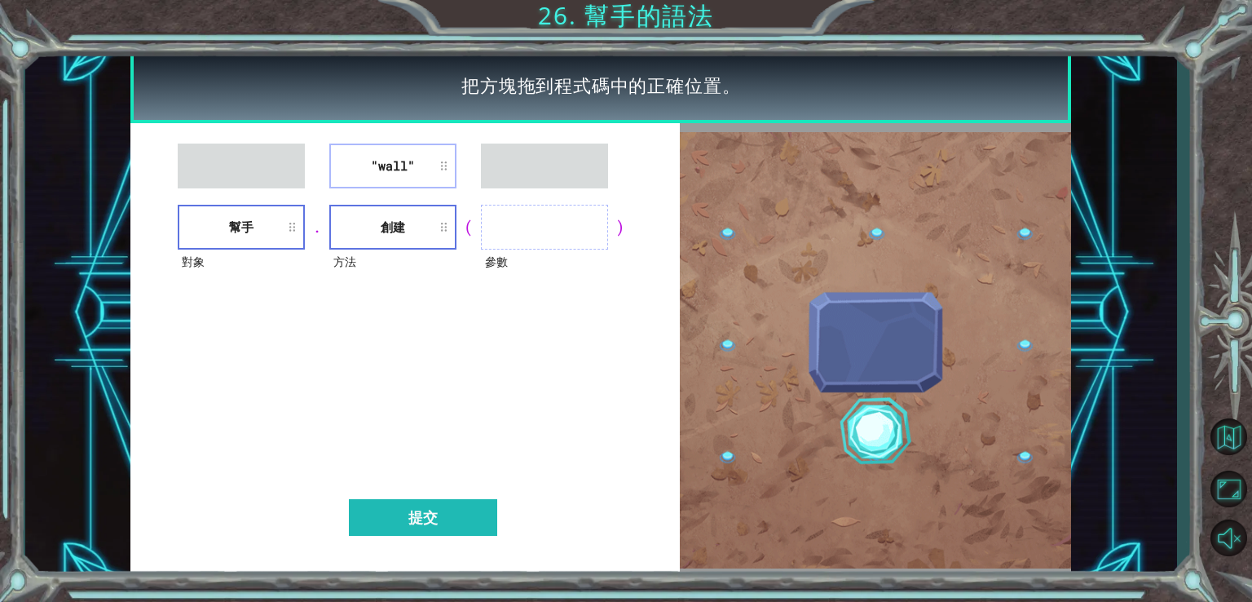
drag, startPoint x: 397, startPoint y: 150, endPoint x: 509, endPoint y: 183, distance: 116.6
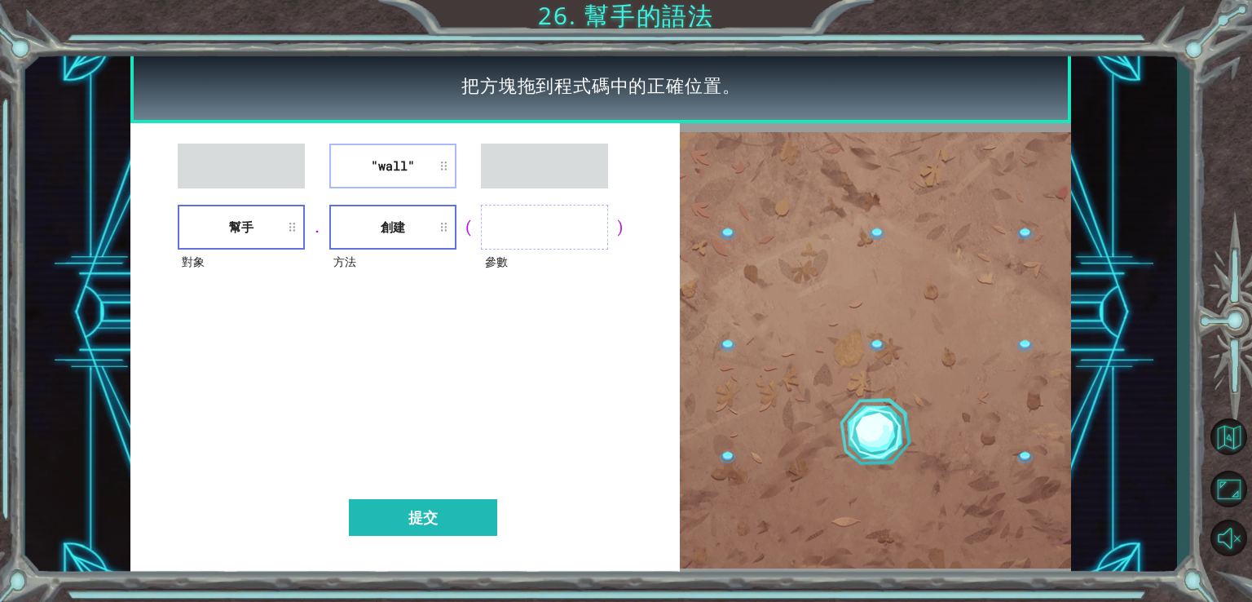
click at [509, 183] on div ""wall" 對象 幫手 . 方法 創建 ( 參數 ) 提交" at bounding box center [405, 350] width 550 height 455
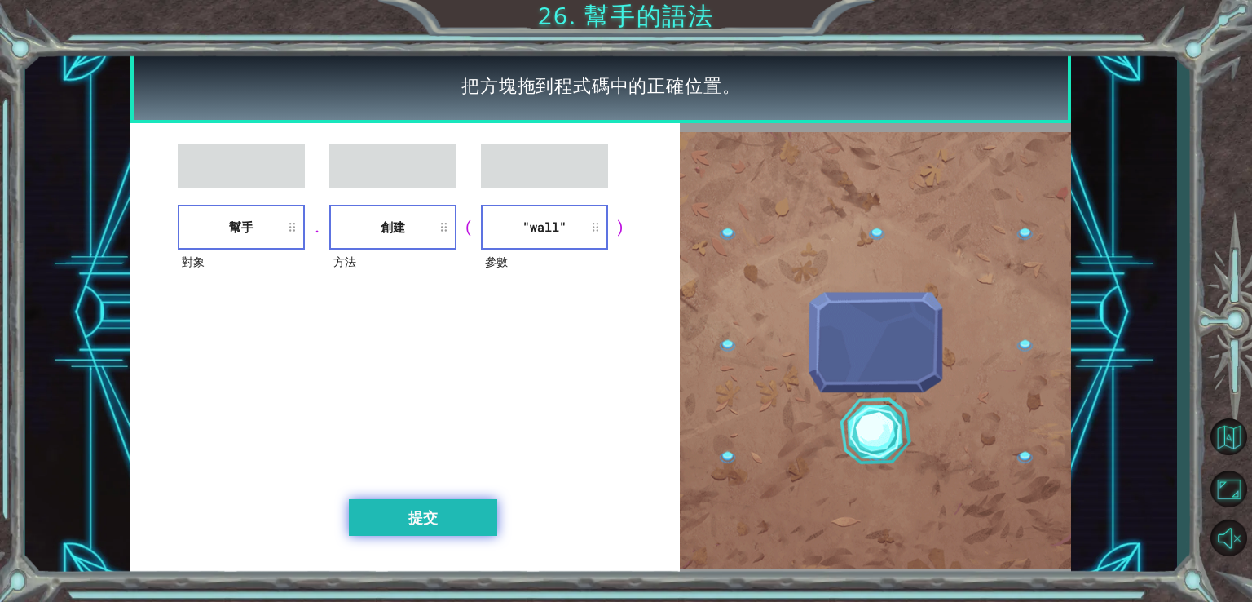
click at [437, 520] on button "提交" at bounding box center [423, 517] width 148 height 37
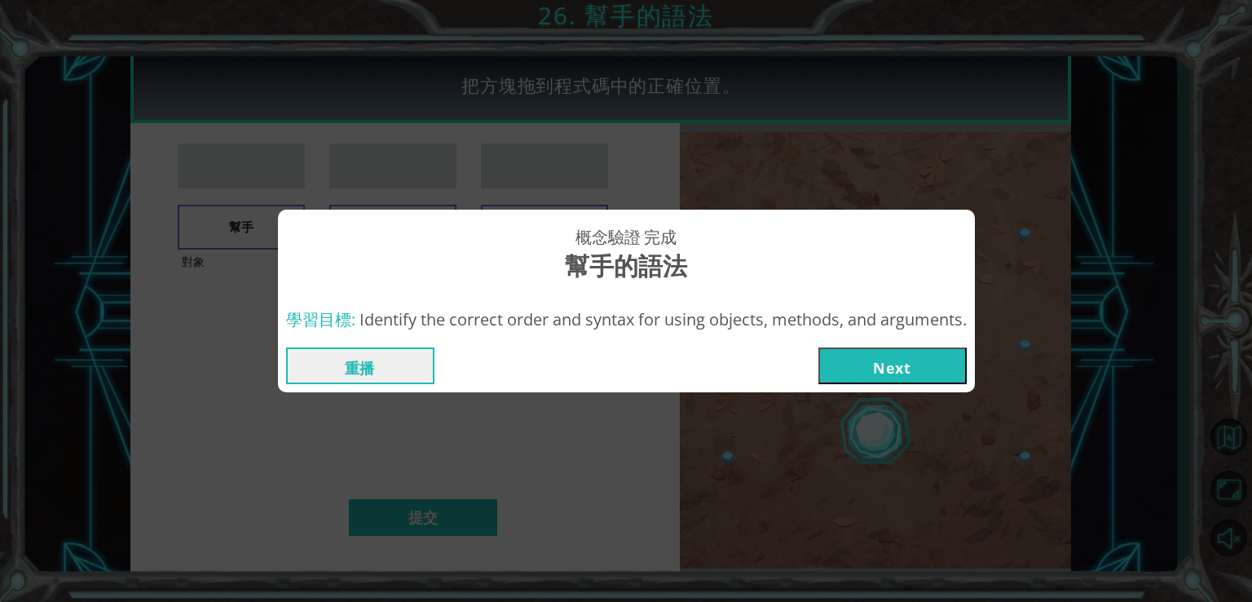
click at [828, 376] on button "Next" at bounding box center [893, 365] width 148 height 37
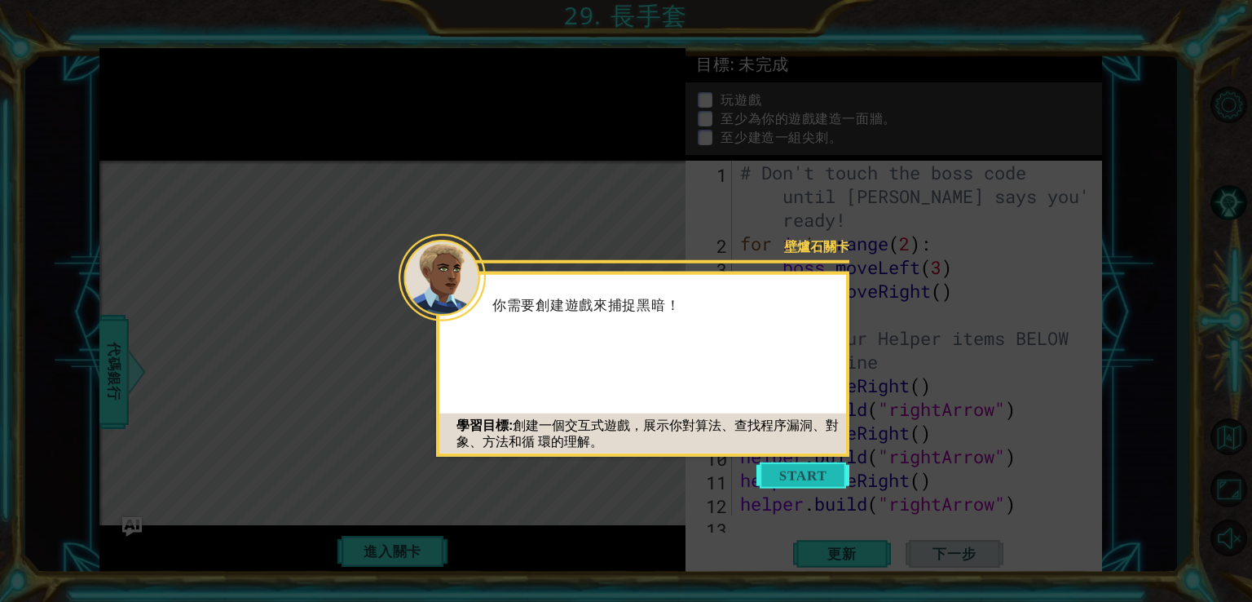
click at [832, 479] on button "Start" at bounding box center [803, 475] width 93 height 26
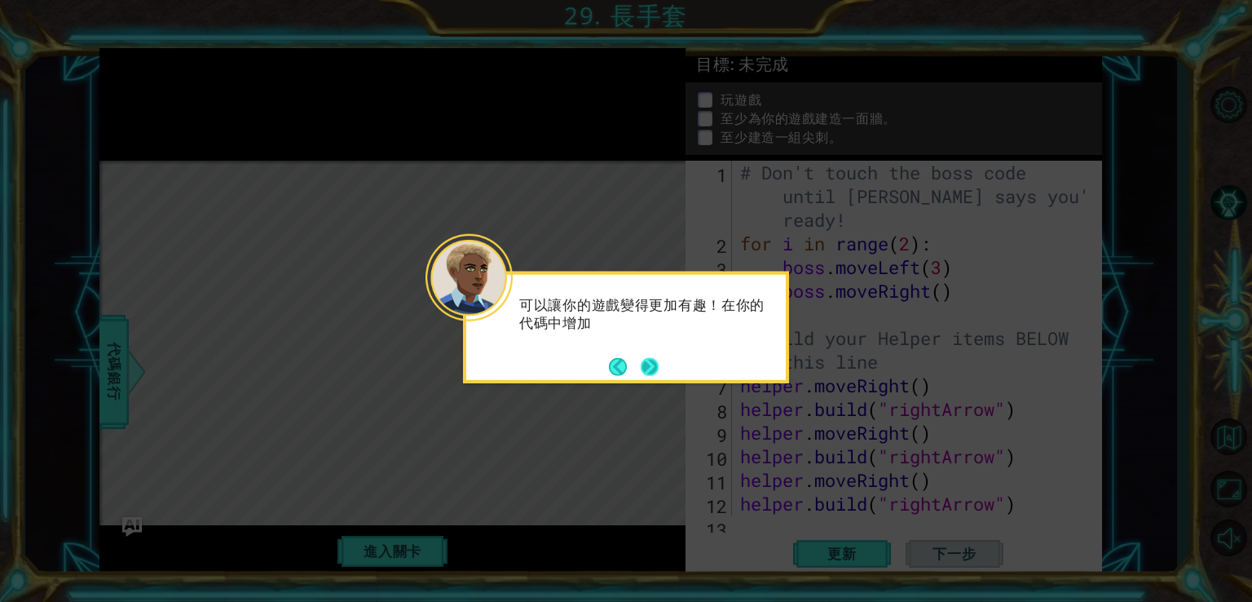
click at [661, 369] on button "Next" at bounding box center [650, 367] width 24 height 24
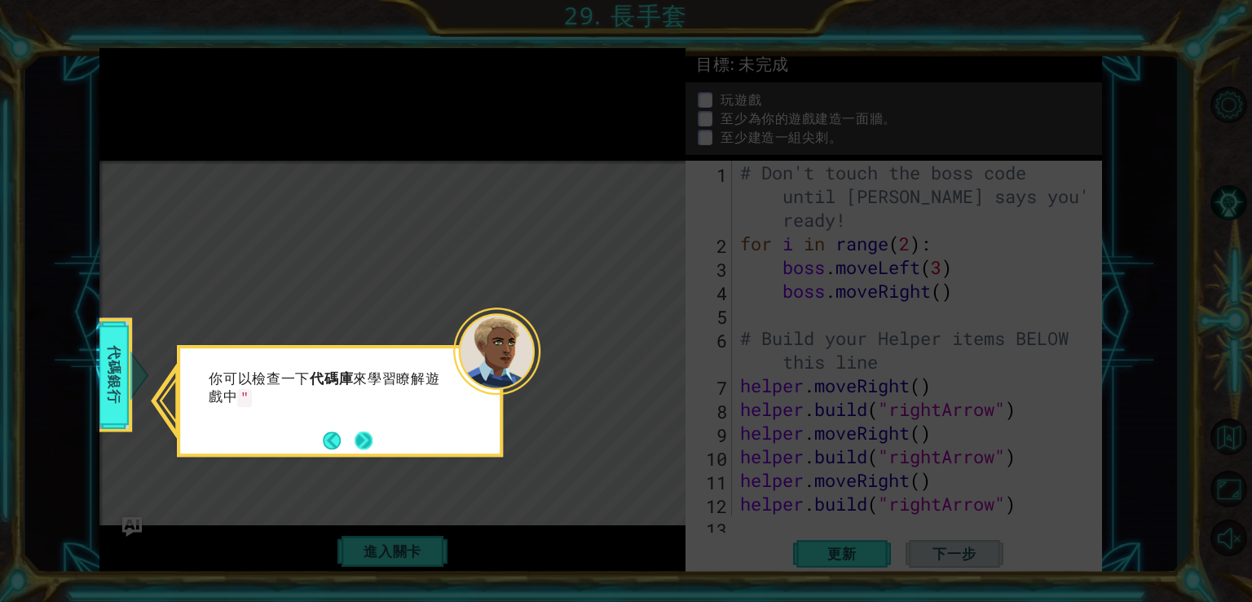
click at [364, 438] on button "Next" at bounding box center [364, 441] width 20 height 20
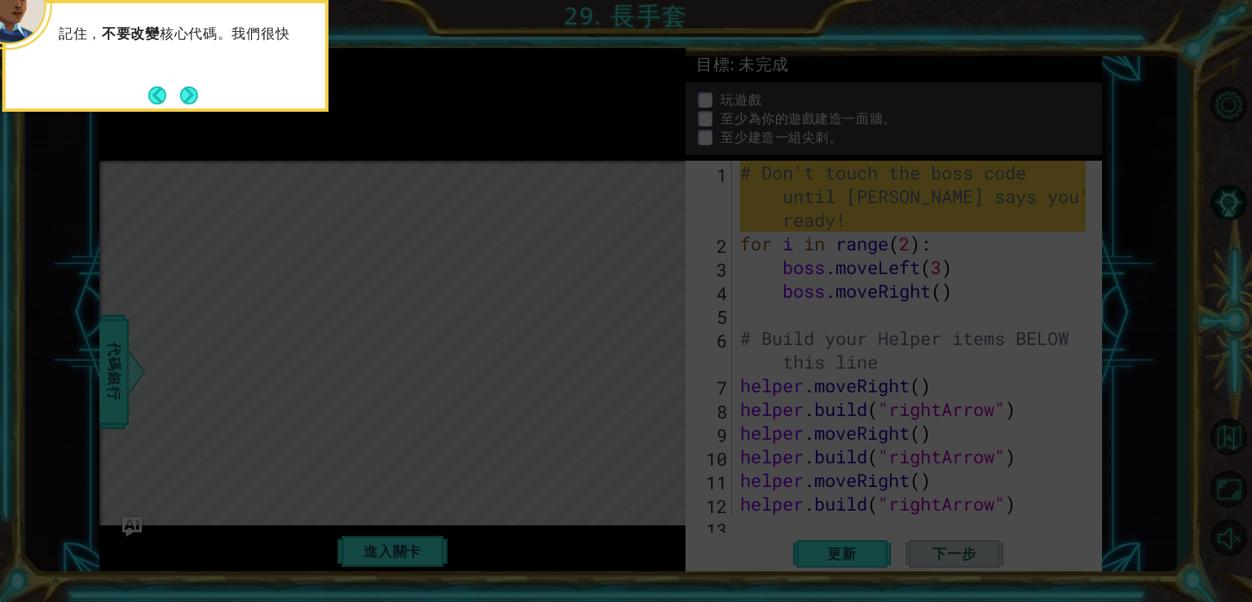
click at [756, 203] on icon at bounding box center [626, 89] width 1252 height 1023
click at [192, 98] on button "Next" at bounding box center [188, 95] width 29 height 29
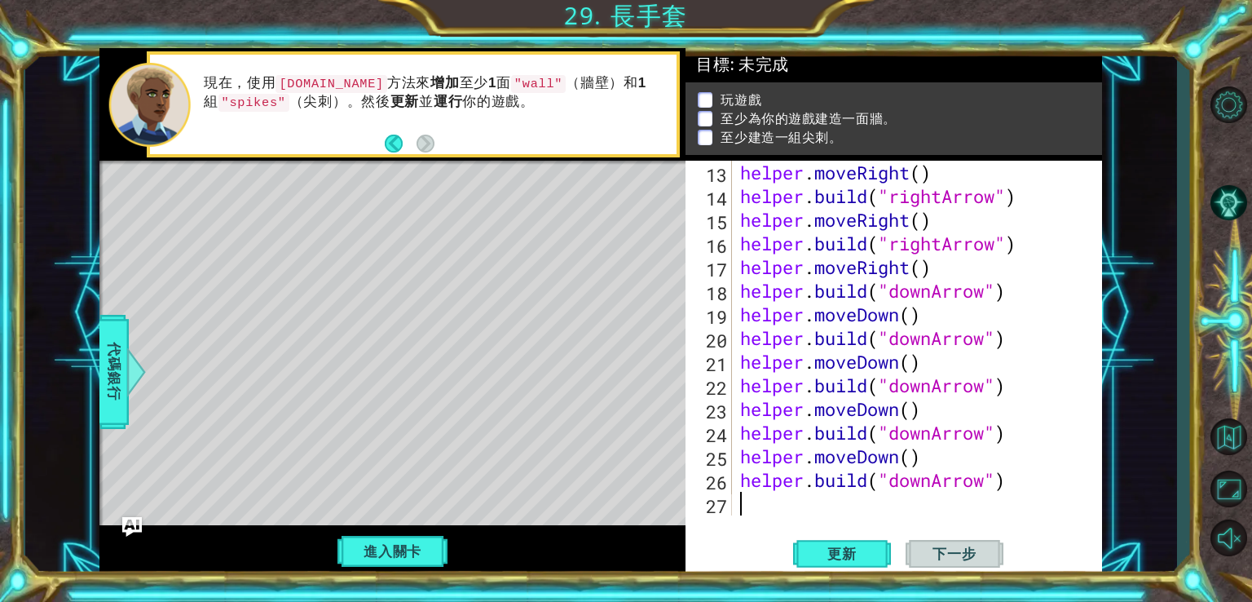
scroll to position [355, 0]
click at [850, 559] on span "更新" at bounding box center [842, 554] width 62 height 16
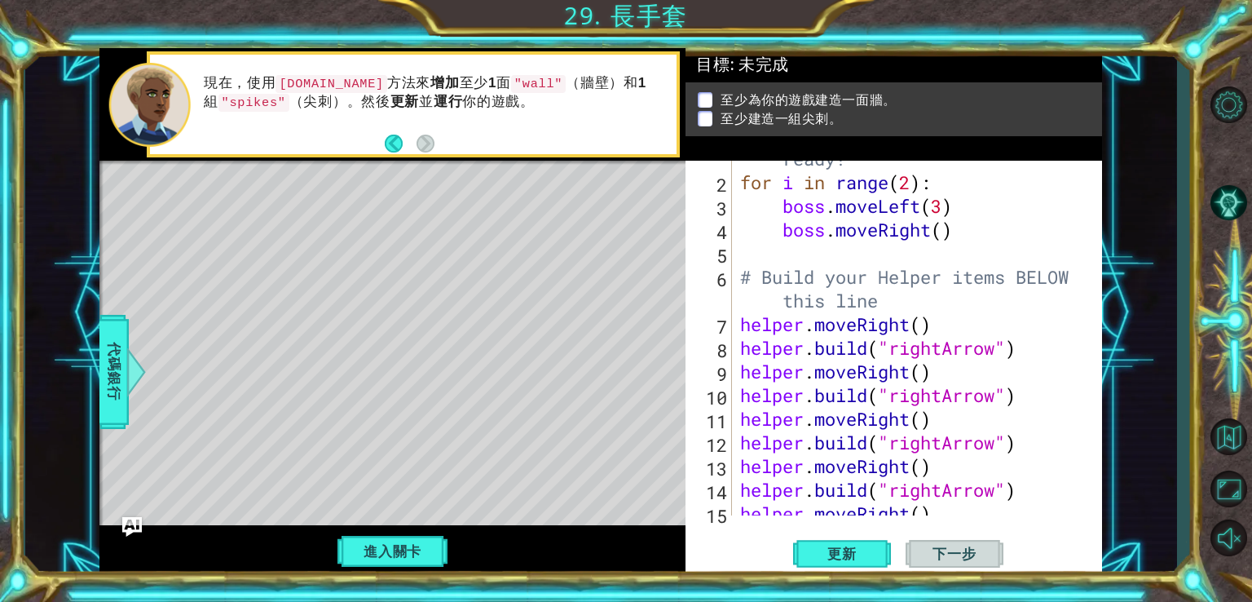
scroll to position [0, 0]
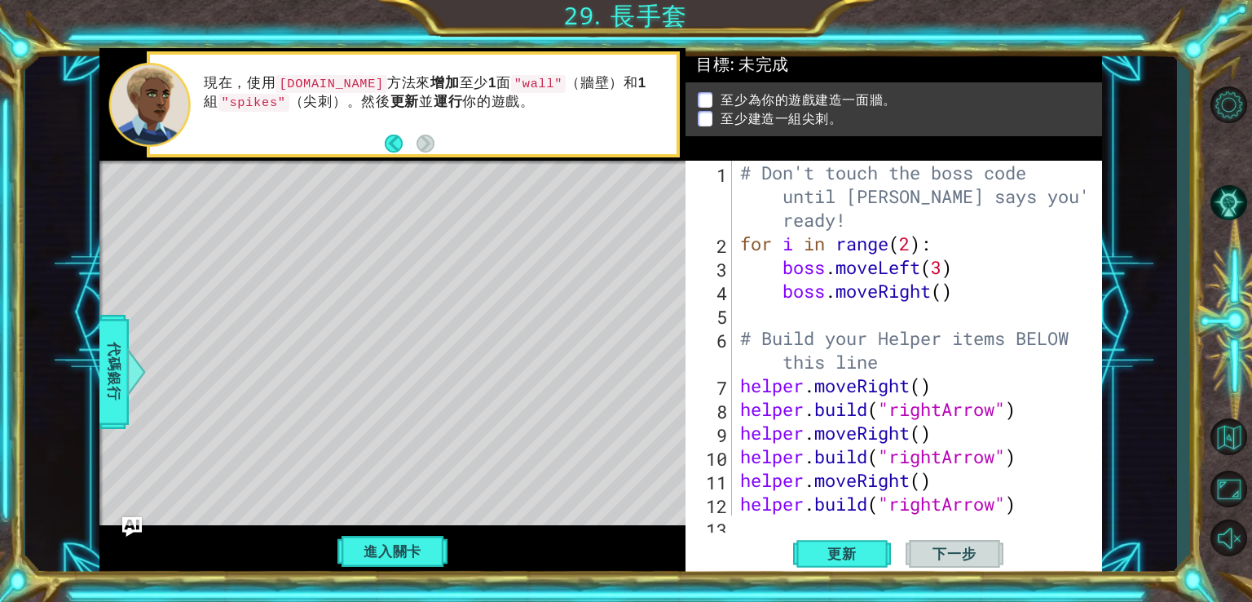
click at [379, 146] on div "現在，使用 helper.build 方法來 增加 至少 1 面 "wall" （牆壁）和 1 組 "spikes" （尖刺）。然後 更新 並 運行 你的遊戲。" at bounding box center [413, 104] width 527 height 99
click at [383, 146] on div "現在，使用 helper.build 方法來 增加 至少 1 面 "wall" （牆壁）和 1 組 "spikes" （尖刺）。然後 更新 並 運行 你的遊戲。" at bounding box center [413, 104] width 527 height 99
click at [391, 141] on button "Back" at bounding box center [401, 144] width 32 height 18
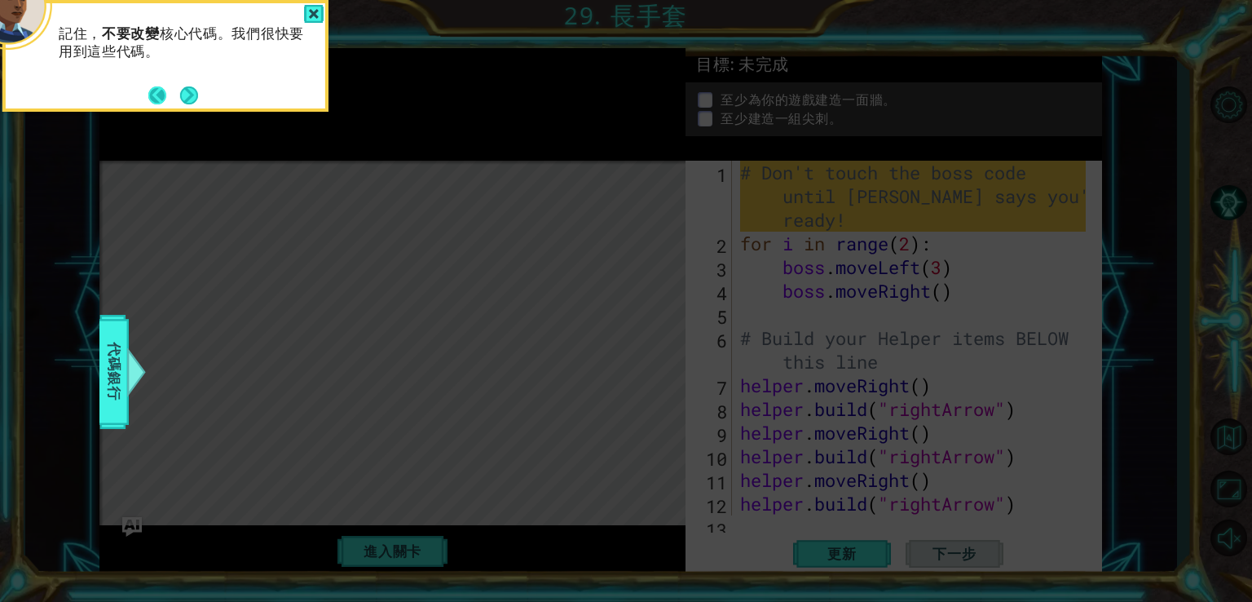
click at [159, 91] on button "Back" at bounding box center [164, 95] width 32 height 18
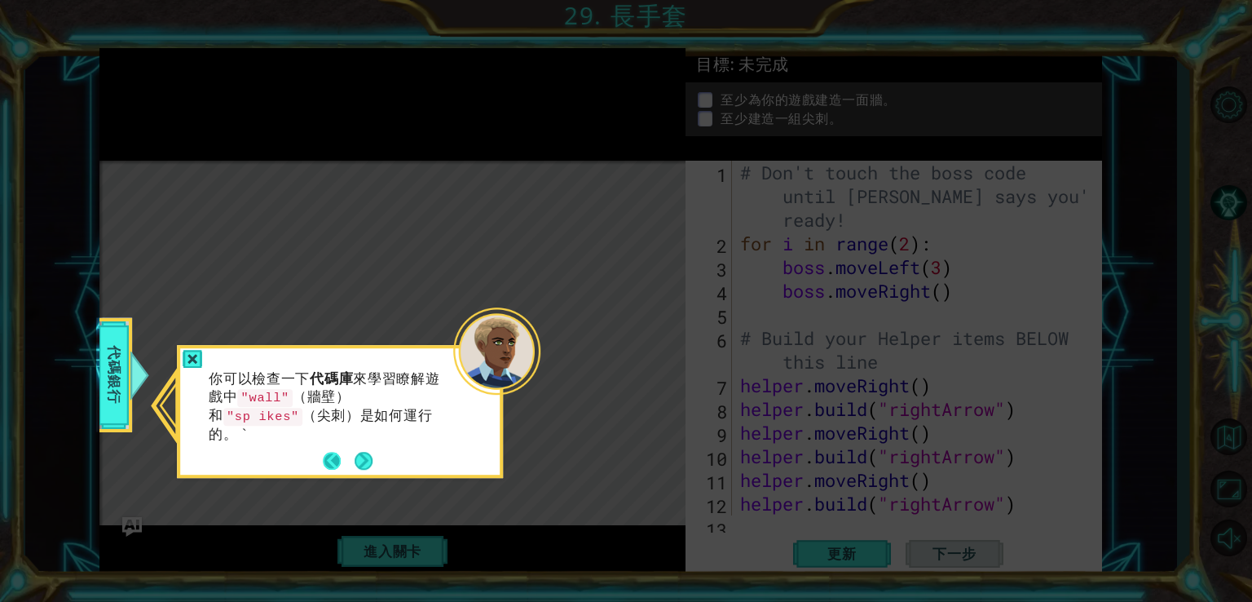
click at [329, 465] on button "Back" at bounding box center [339, 462] width 32 height 18
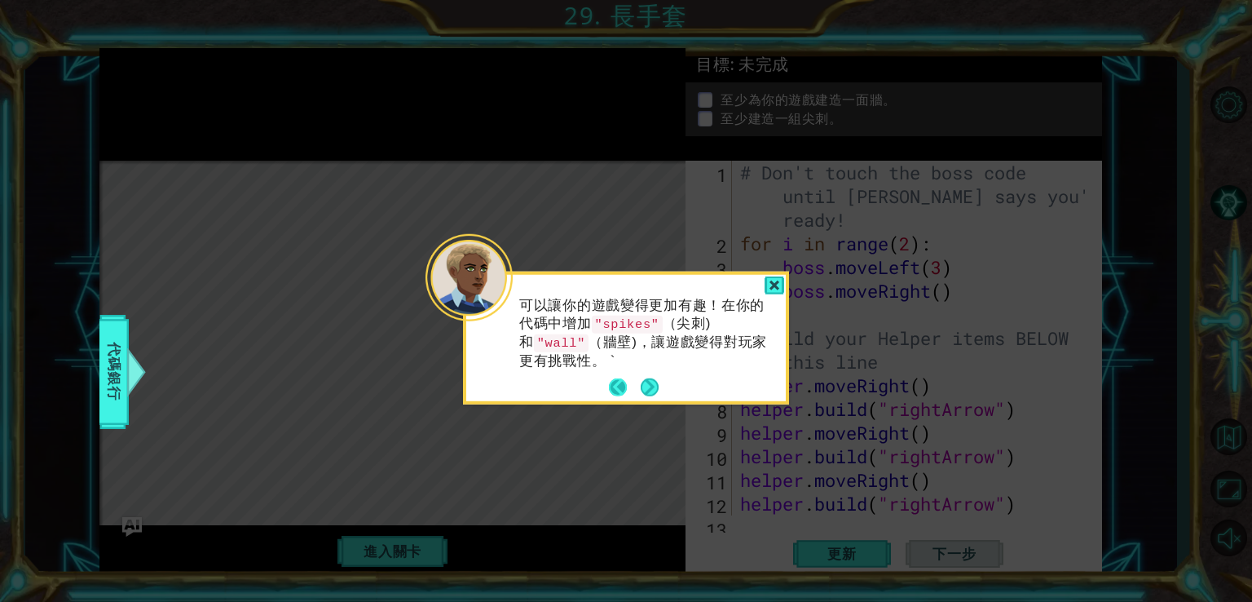
click at [611, 385] on button "Back" at bounding box center [625, 387] width 32 height 18
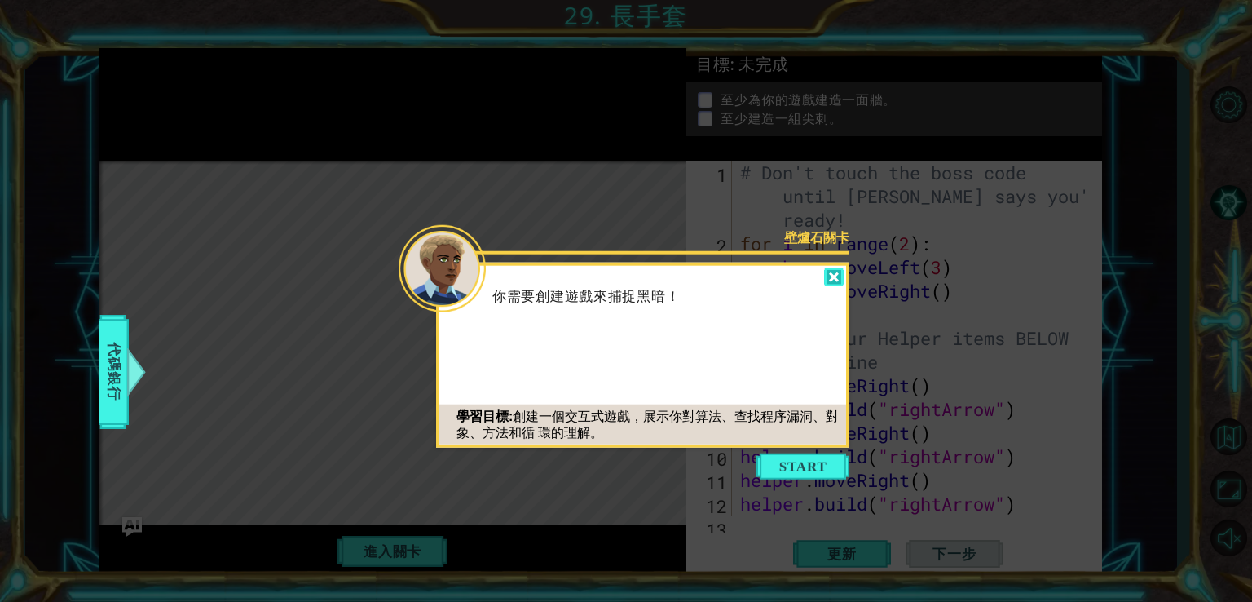
click at [839, 272] on div at bounding box center [834, 277] width 20 height 19
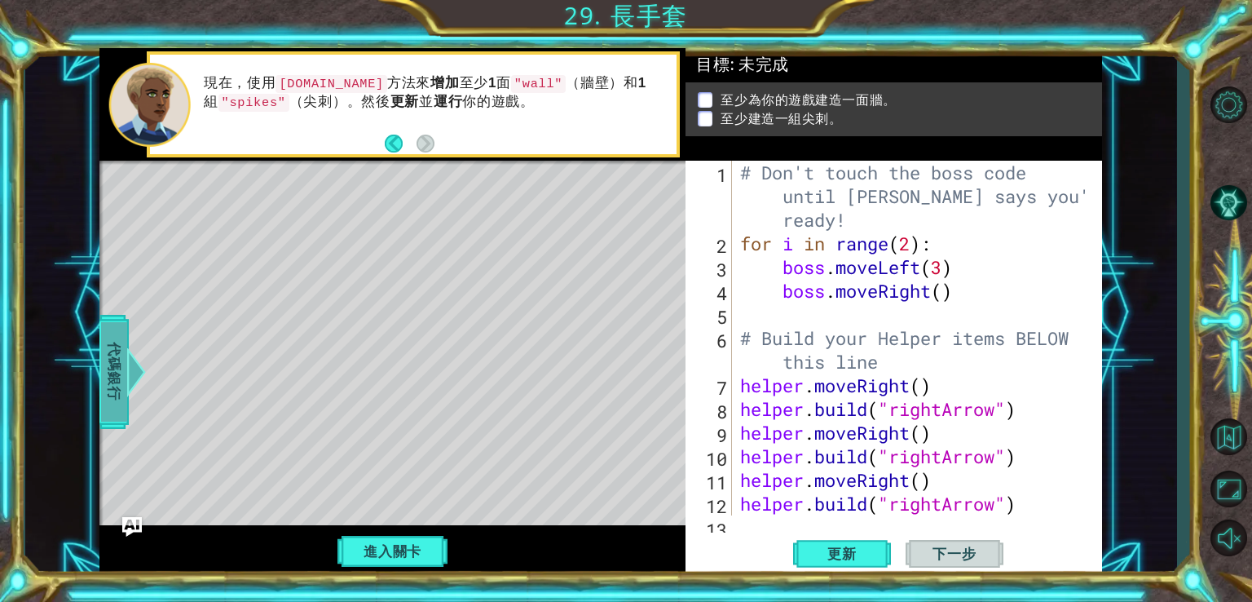
click at [108, 341] on span "代碼銀行" at bounding box center [114, 370] width 26 height 99
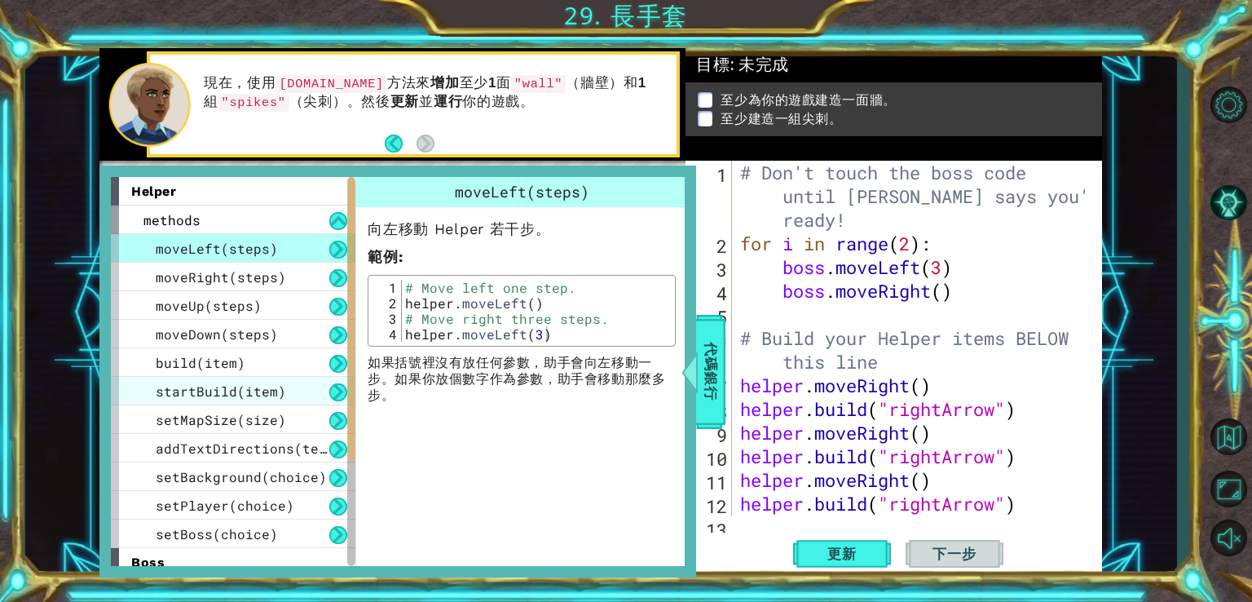
click at [268, 384] on span "startBuild(item)" at bounding box center [221, 390] width 130 height 17
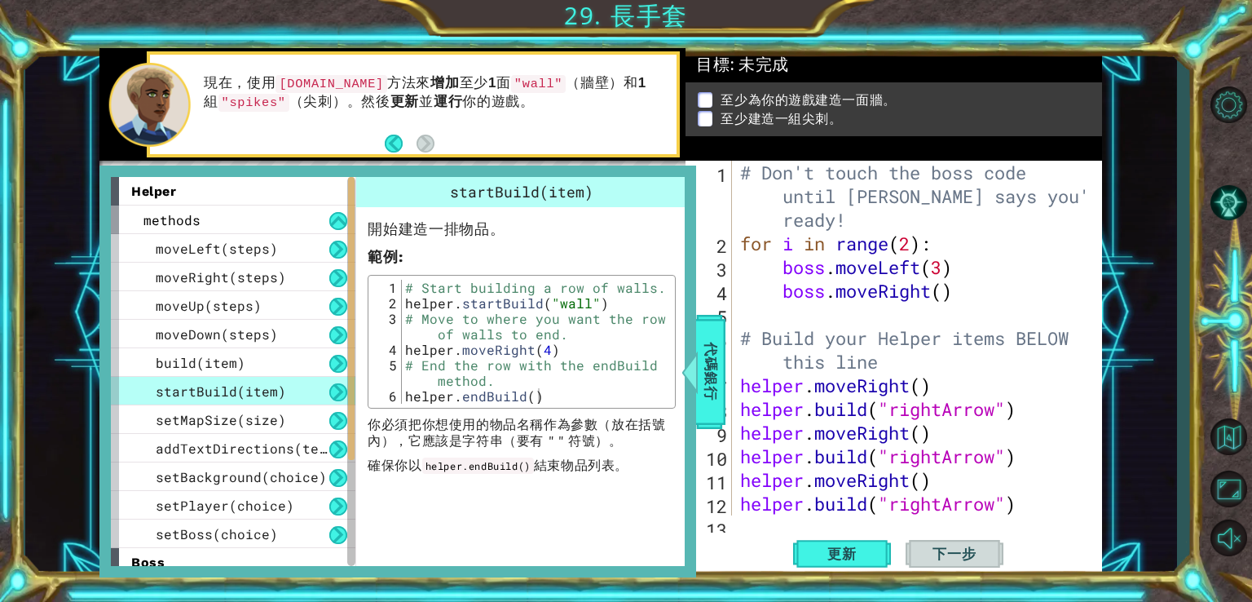
type textarea "helper.startBuild("wall")"
drag, startPoint x: 603, startPoint y: 307, endPoint x: 400, endPoint y: 307, distance: 203.9
click at [400, 307] on div "helper.startBuild("wall") 1 2 3 4 5 6 # Start building a row of walls. helper .…" at bounding box center [522, 342] width 298 height 124
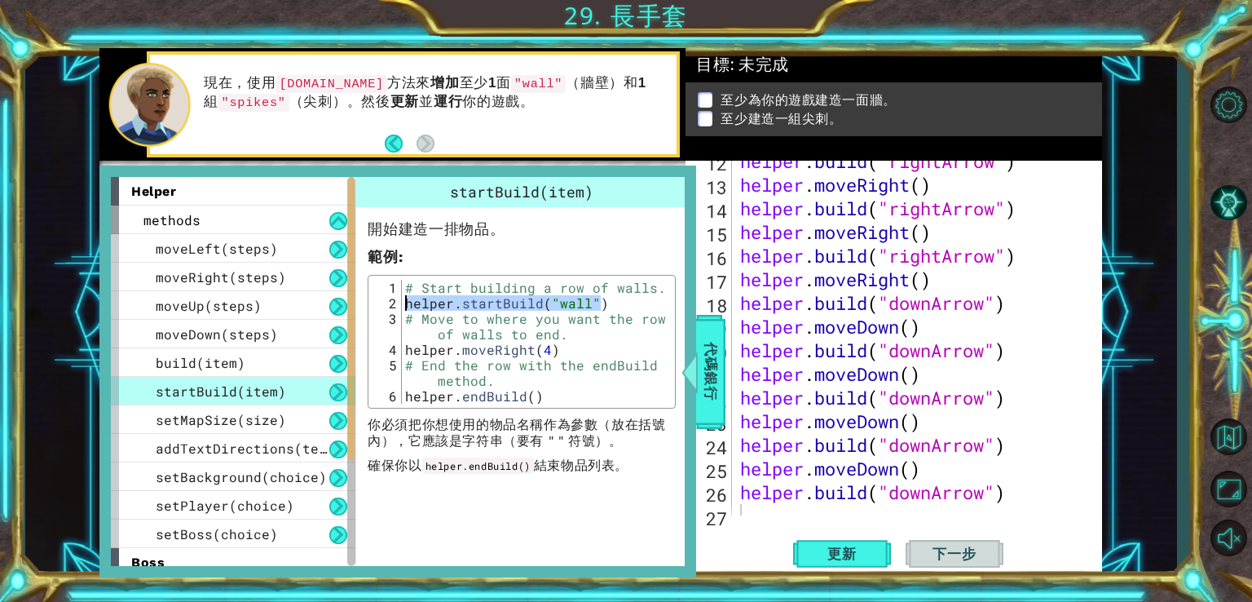
scroll to position [355, 0]
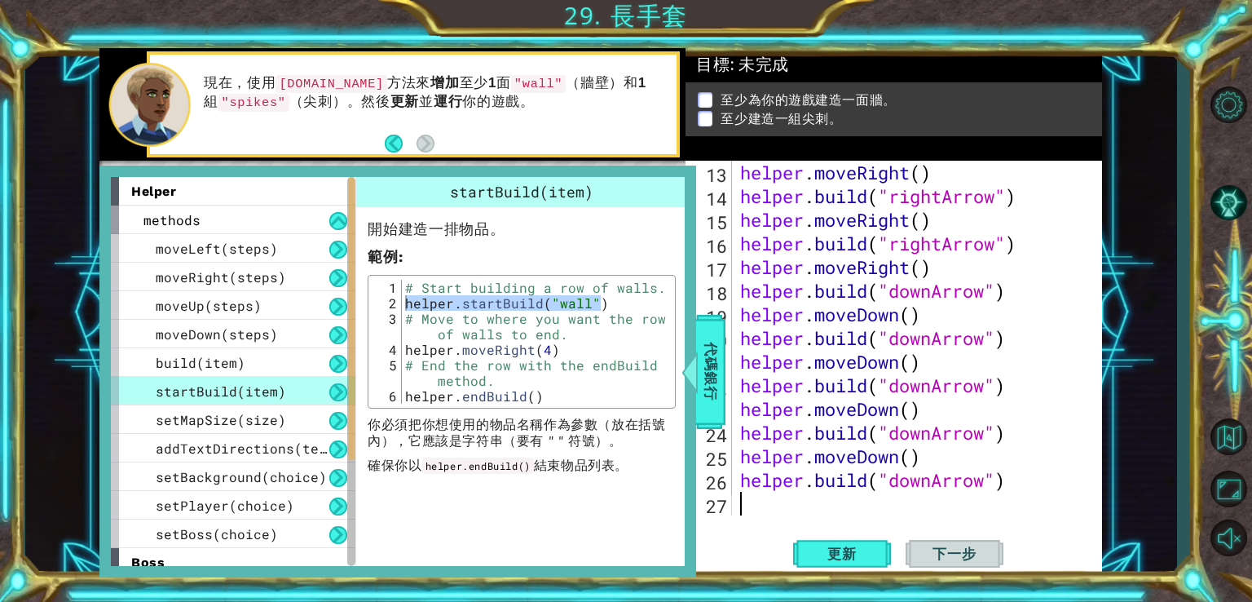
paste textarea "helper.startBuild("wall")"
type textarea "helper.startBuild("wall")"
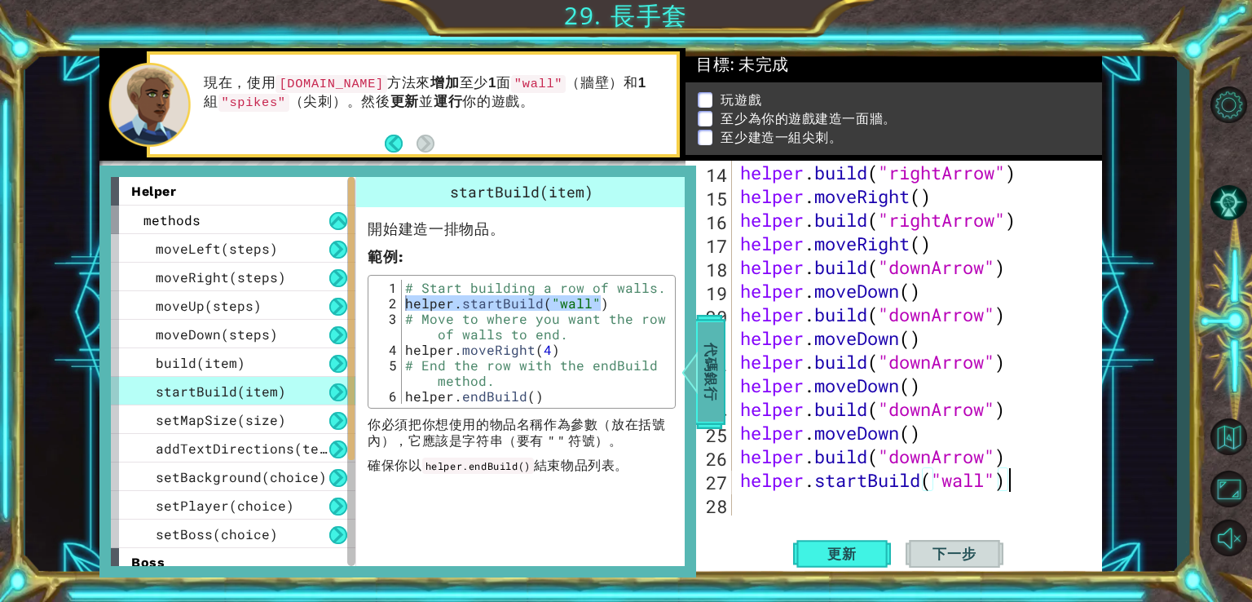
click at [698, 381] on div at bounding box center [690, 371] width 20 height 49
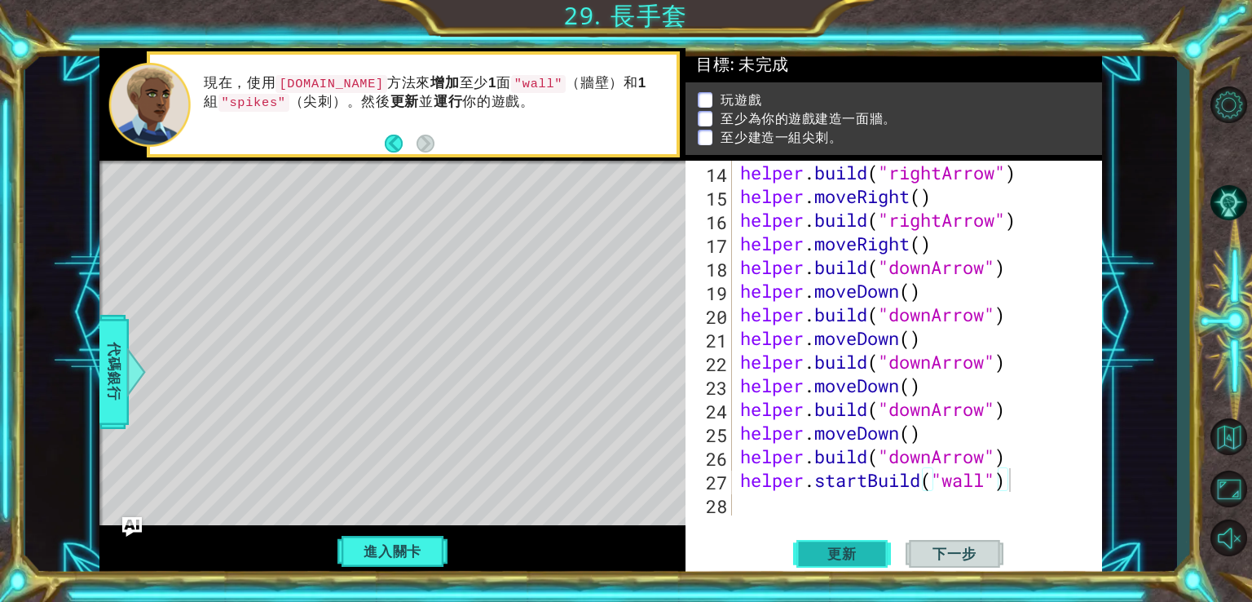
click at [833, 548] on span "更新" at bounding box center [842, 554] width 62 height 16
click at [837, 546] on span "更新" at bounding box center [842, 554] width 62 height 16
click at [760, 503] on div "helper . build ( "rightArrow" ) helper . moveRight ( ) helper . build ( "rightA…" at bounding box center [915, 362] width 357 height 402
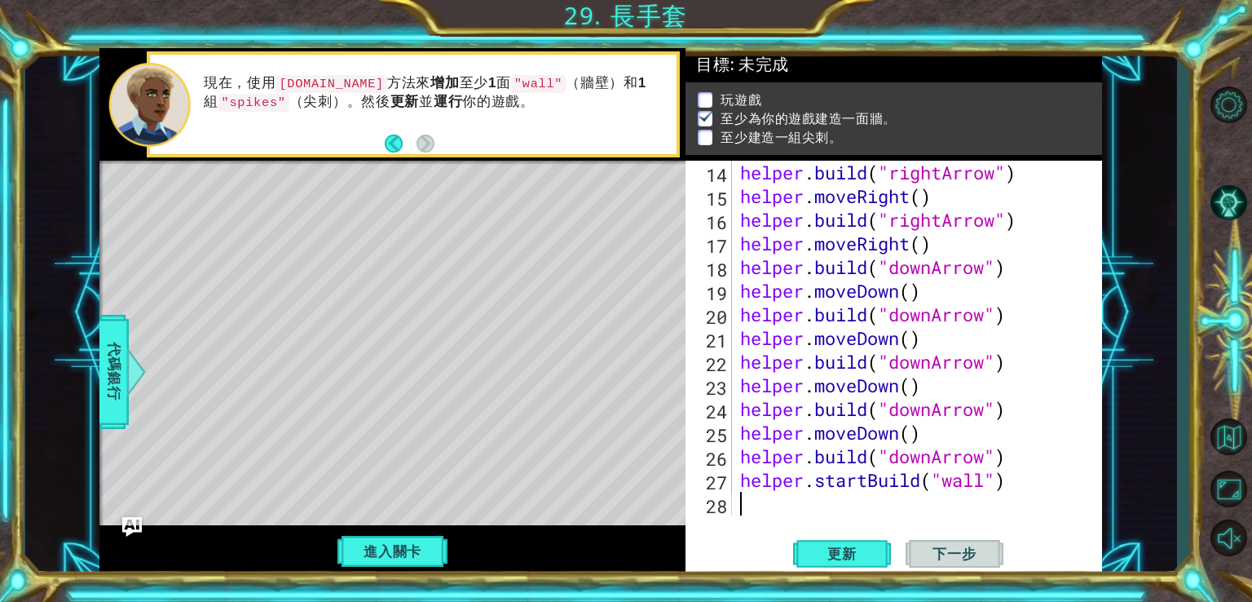
paste textarea "helper.startBuild("wall")"
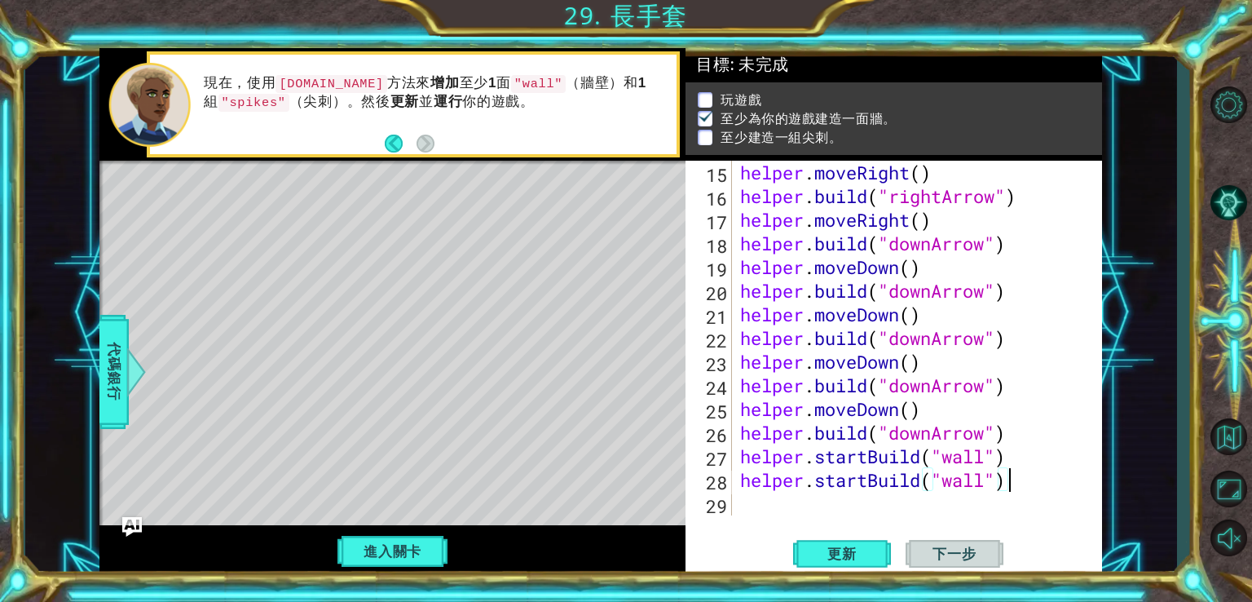
scroll to position [401, 0]
drag, startPoint x: 988, startPoint y: 488, endPoint x: 945, endPoint y: 488, distance: 43.2
click at [945, 488] on div "helper . moveRight ( ) helper . build ( "rightArrow" ) helper . moveRight ( ) h…" at bounding box center [915, 362] width 357 height 402
click at [837, 547] on span "更新" at bounding box center [842, 554] width 62 height 16
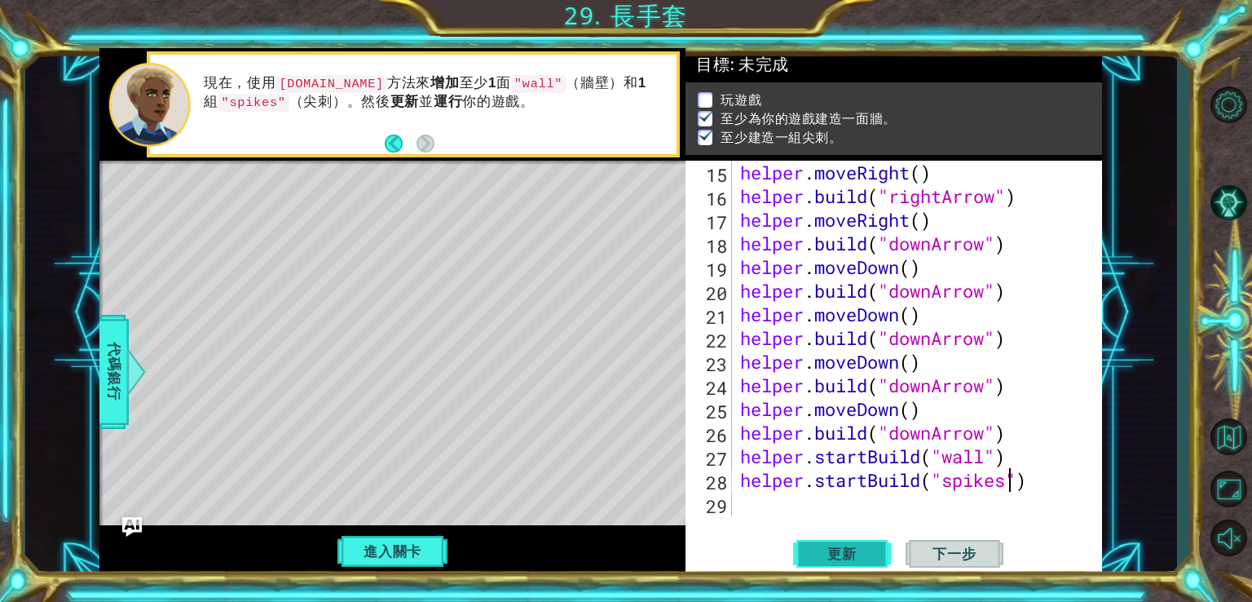
scroll to position [7, 0]
click at [736, 461] on div "helper.startBuild("spikes") 15 16 17 18 19 20 21 22 23 24 25 26 27 28 29 helper…" at bounding box center [892, 338] width 413 height 355
click at [736, 457] on div "helper.startBuild("spikes") 15 16 17 18 19 20 21 22 23 24 25 26 27 28 29 helper…" at bounding box center [892, 338] width 413 height 355
click at [743, 454] on div "helper . moveRight ( ) helper . build ( "rightArrow" ) helper . moveRight ( ) h…" at bounding box center [915, 362] width 357 height 402
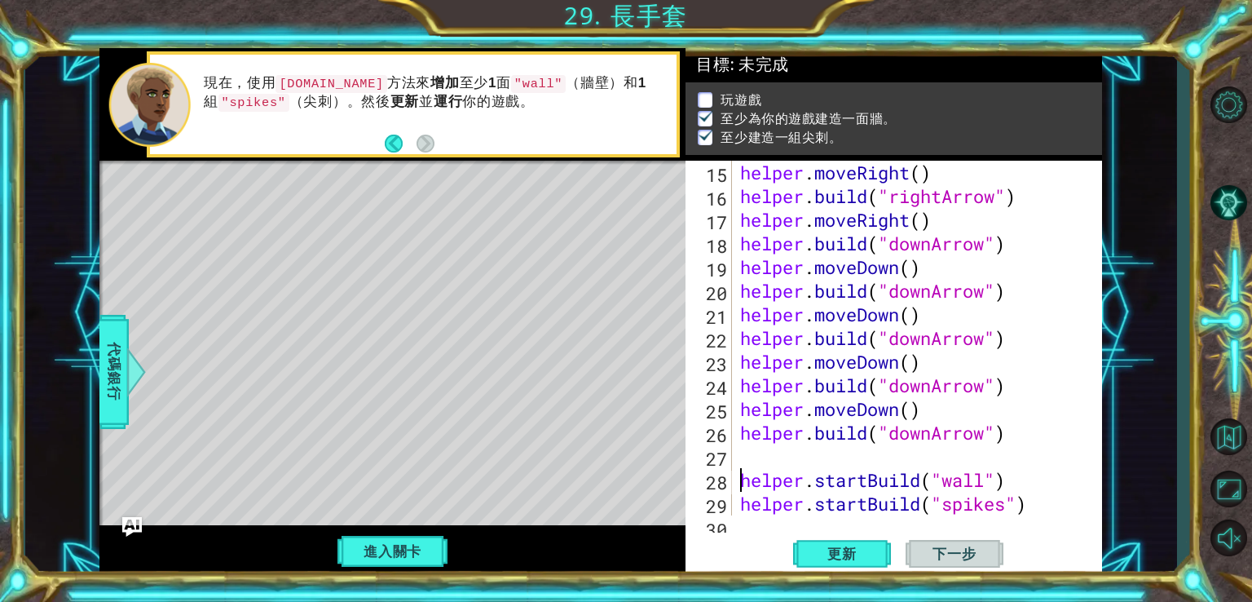
scroll to position [352, 0]
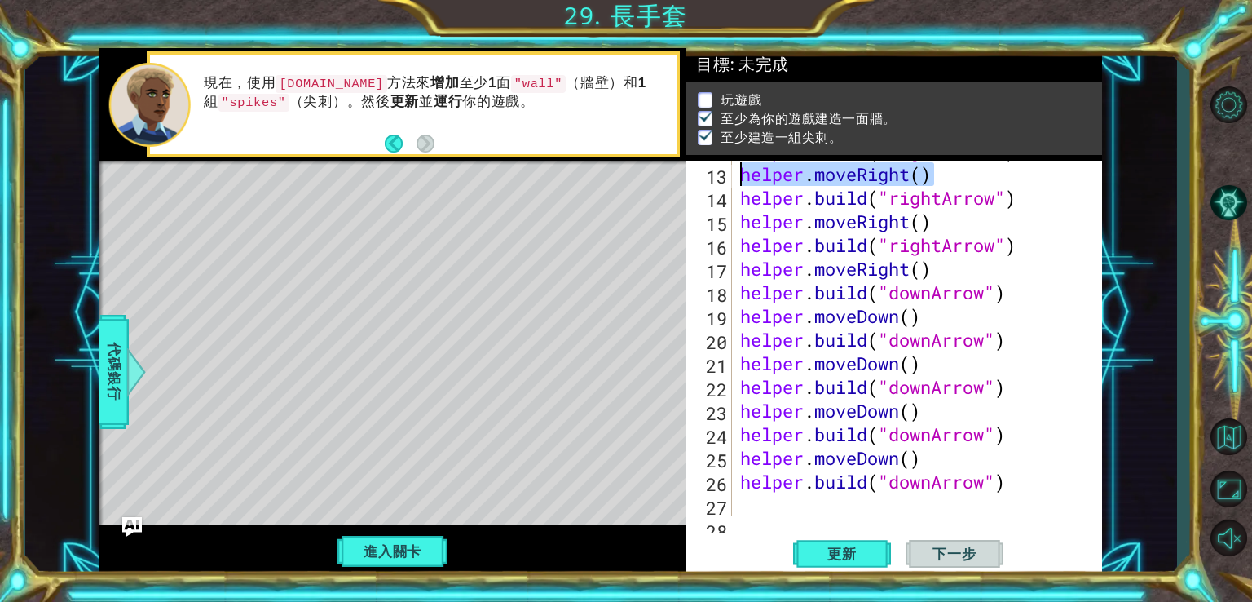
drag, startPoint x: 935, startPoint y: 176, endPoint x: 721, endPoint y: 176, distance: 214.5
click at [721, 176] on div "helper.startBuild("wall") 12 13 14 15 16 17 18 19 20 21 22 23 24 25 26 27 28 he…" at bounding box center [892, 338] width 413 height 355
type textarea "helper.moveRight()"
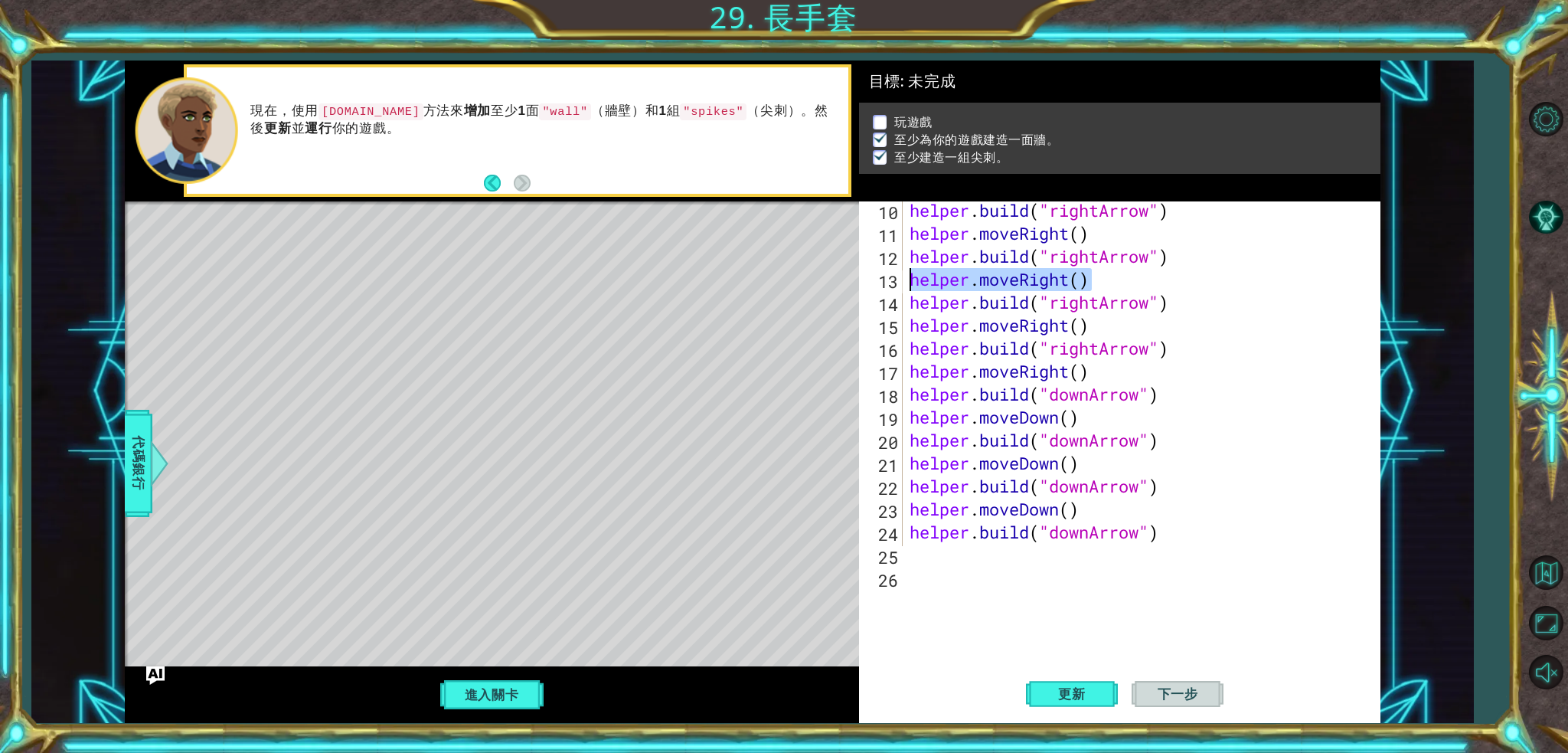
scroll to position [229, 0]
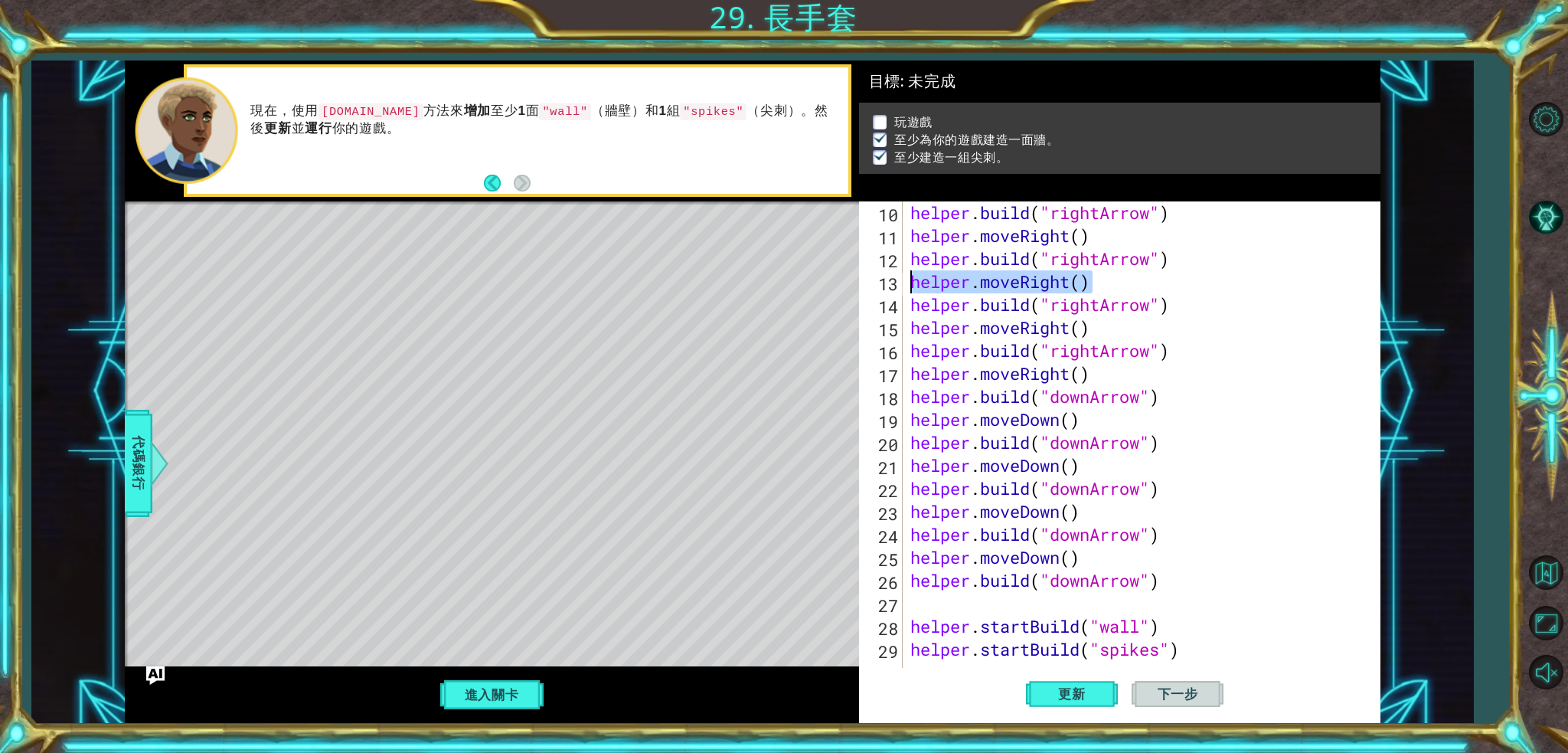
click at [933, 564] on div "helper . build ( "rightArrow" ) helper . moveRight ( ) helper . build ( "rightA…" at bounding box center [1139, 465] width 465 height 529
paste textarea "helper.moveRight()"
drag, startPoint x: 1072, startPoint y: 611, endPoint x: 1024, endPoint y: 605, distance: 48.4
click at [1024, 564] on div "helper . build ( "rightArrow" ) helper . moveRight ( ) helper . build ( "rightA…" at bounding box center [1139, 465] width 465 height 529
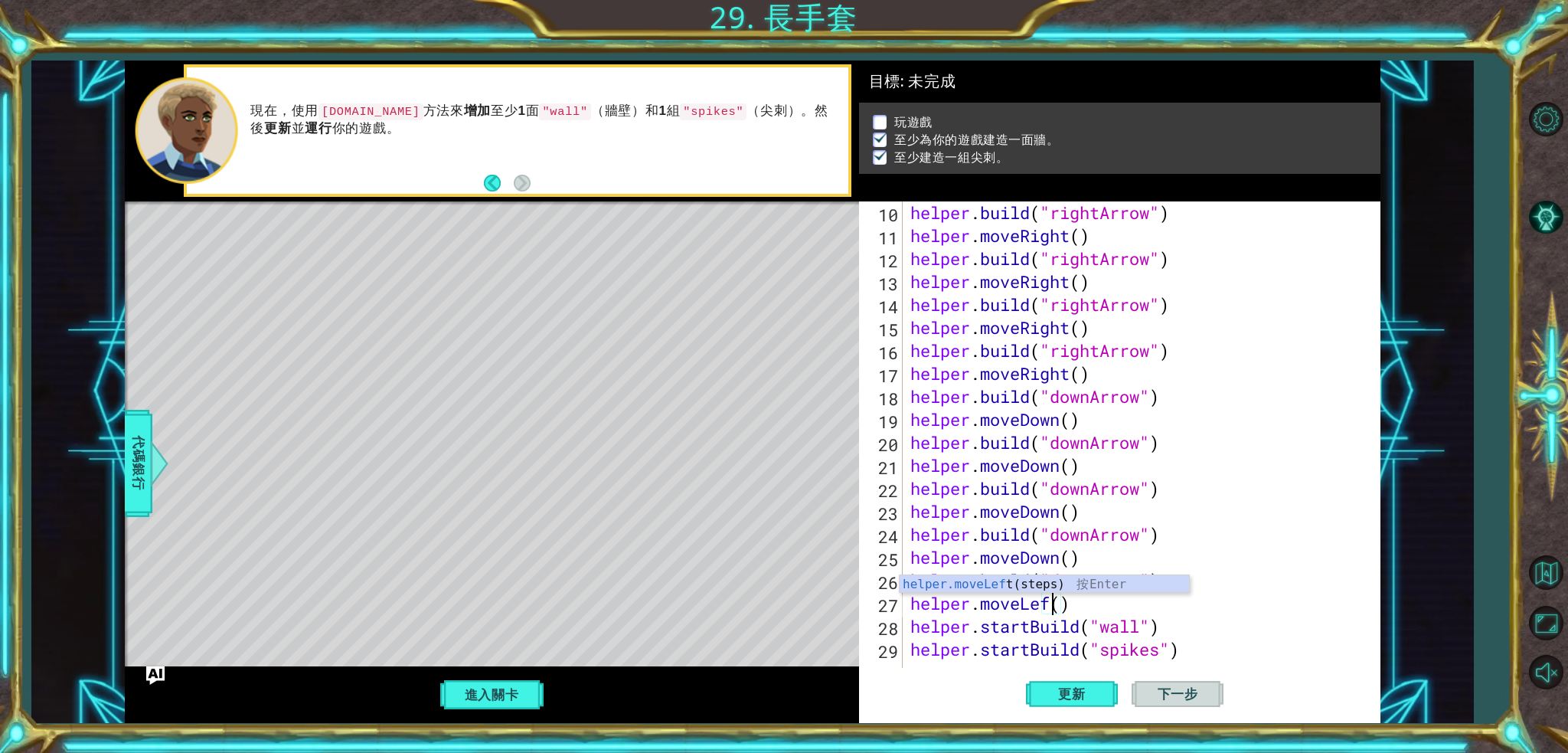
scroll to position [0, 7]
click at [1123, 564] on div "helper . build ( "rightArrow" ) helper . moveRight ( ) helper . build ( "rightA…" at bounding box center [1139, 465] width 465 height 529
drag, startPoint x: 1097, startPoint y: 607, endPoint x: 926, endPoint y: 604, distance: 171.0
click at [904, 564] on div "helper.moveLeft() 10 11 12 13 14 15 16 17 18 19 20 21 22 23 24 25 26 27 28 29 3…" at bounding box center [1117, 442] width 516 height 483
click at [1176, 564] on div "helper . build ( "rightArrow" ) helper . moveRight ( ) helper . build ( "rightA…" at bounding box center [1139, 465] width 465 height 529
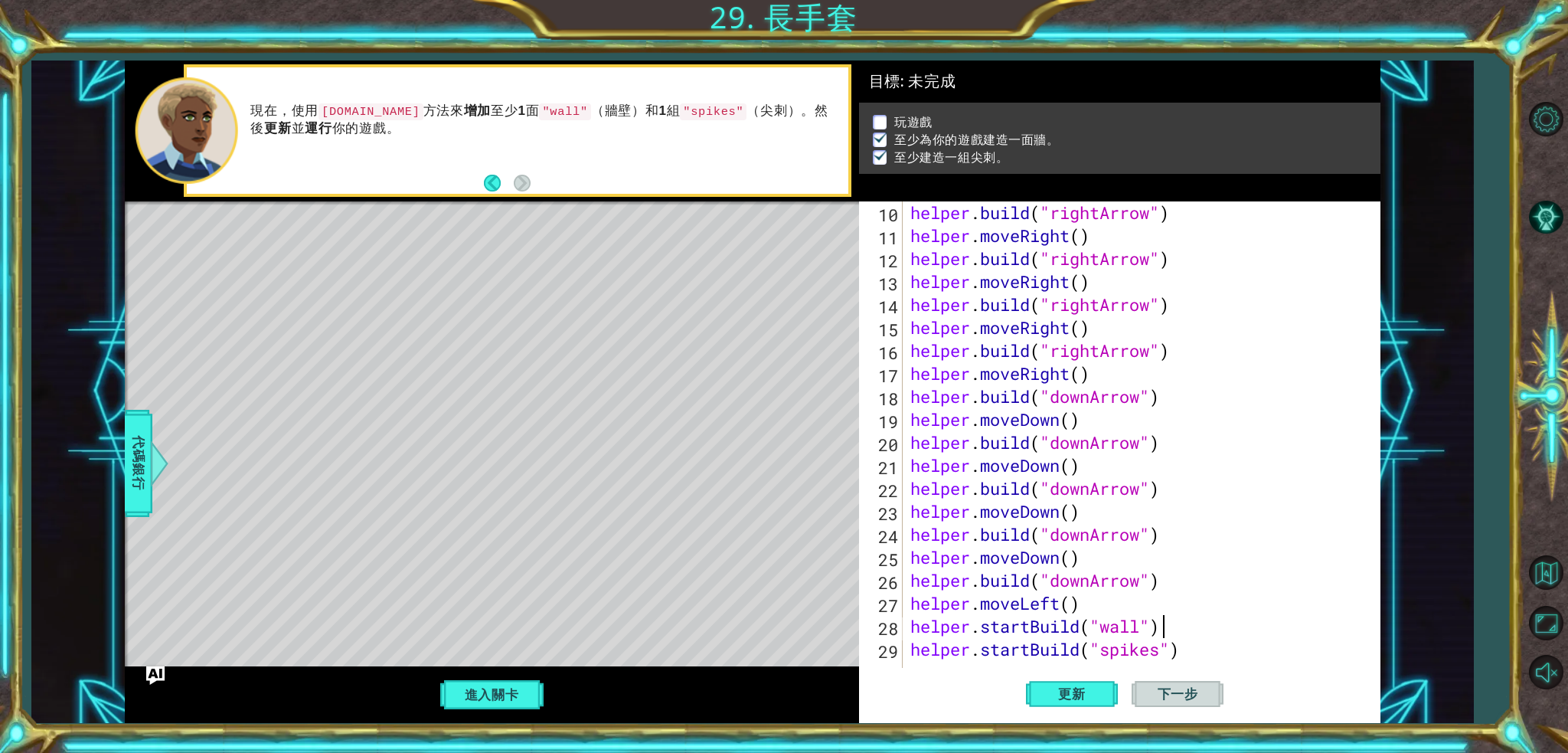
type textarea "helper.startBuild("wall")"
paste textarea "helper.moveLeft()"
click at [1079, 564] on button "更新" at bounding box center [1072, 693] width 92 height 52
click at [1168, 564] on span "下一步" at bounding box center [1178, 694] width 71 height 15
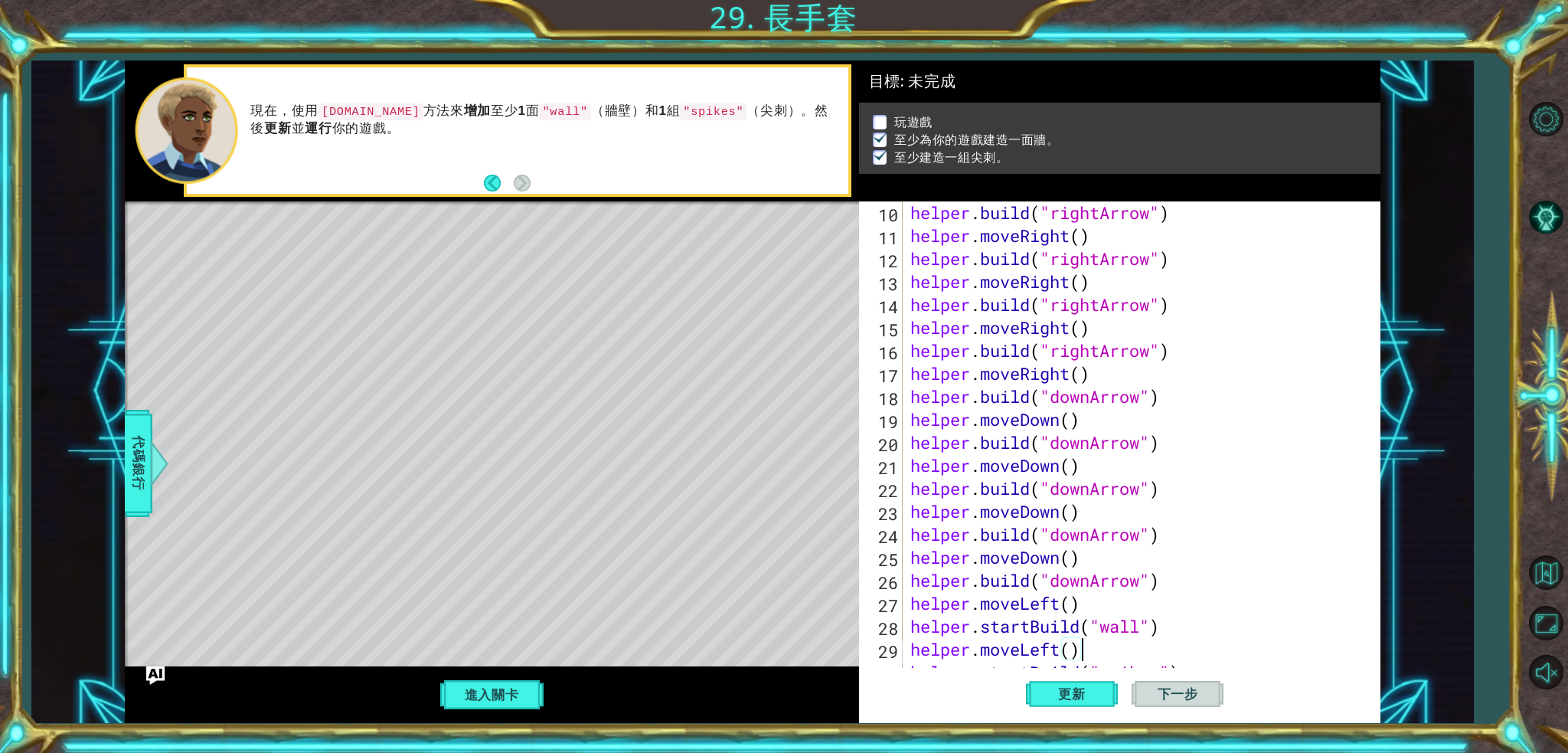
scroll to position [252, 0]
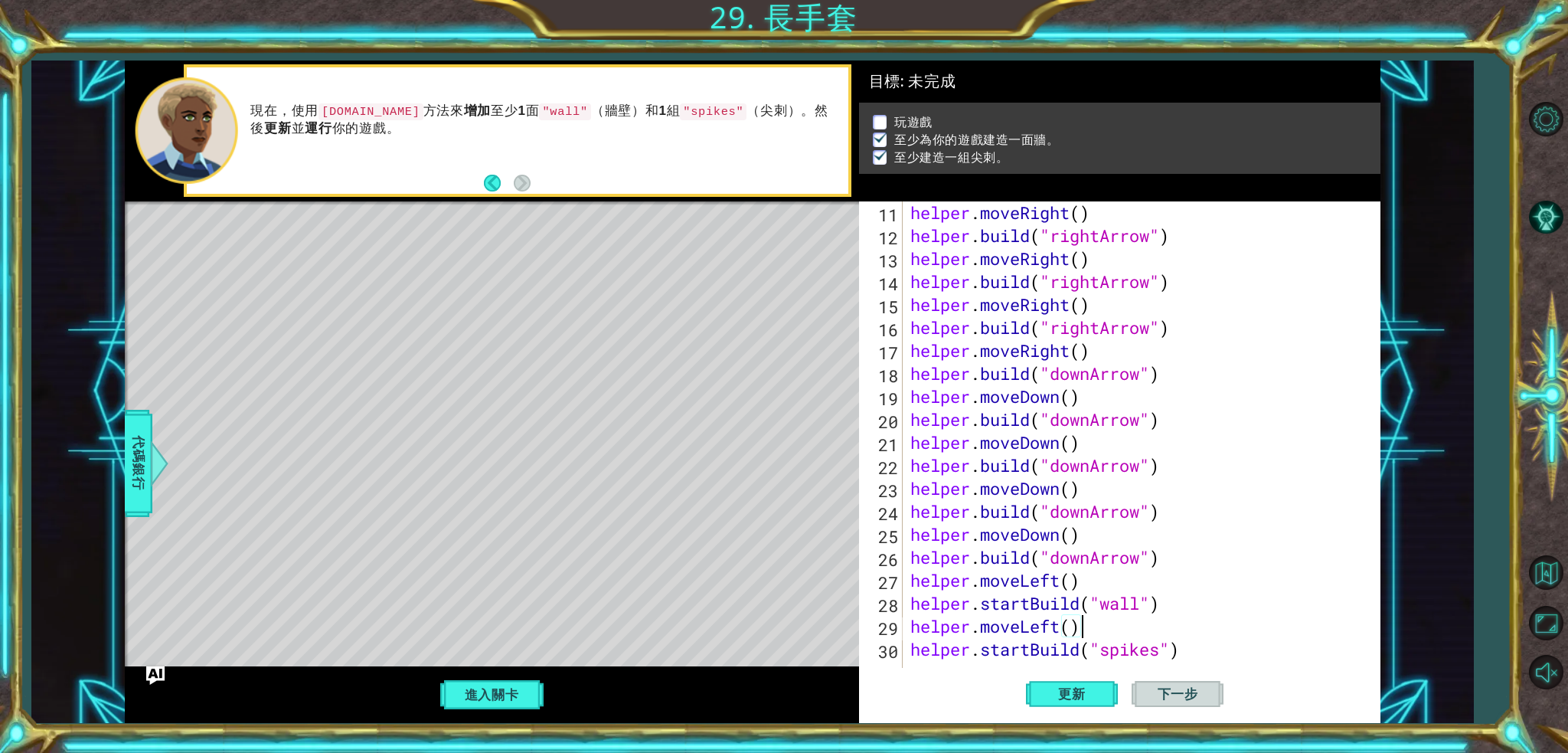
click at [1176, 564] on div "helper . moveRight ( ) helper . build ( "rightArrow" ) helper . moveRight ( ) h…" at bounding box center [1139, 465] width 465 height 529
type textarea "helper.startBuild("spikes")"
click at [483, 564] on button "進入關卡" at bounding box center [492, 694] width 110 height 29
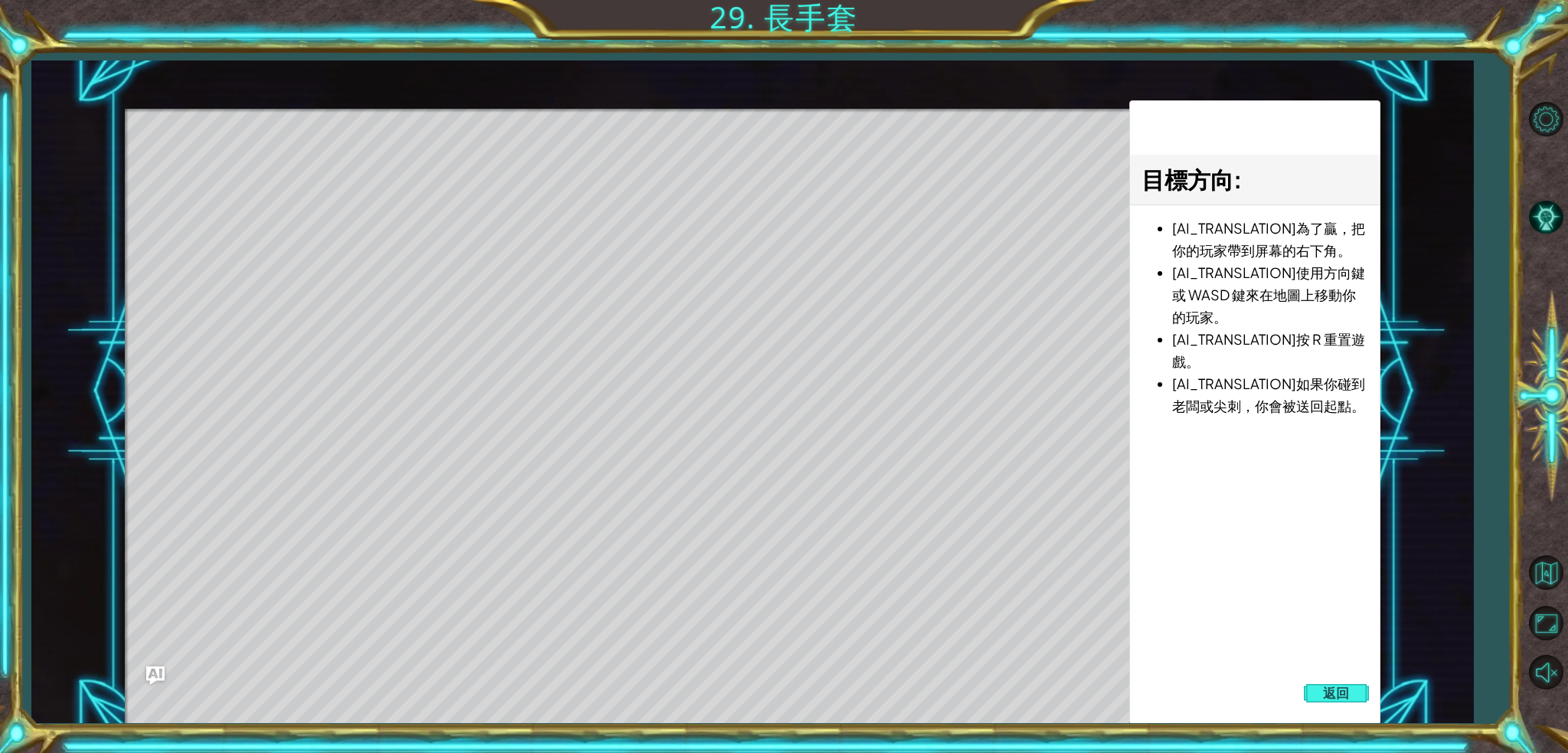
click at [248, 201] on div "Level Map" at bounding box center [478, 334] width 707 height 451
drag, startPoint x: 775, startPoint y: 280, endPoint x: 828, endPoint y: 342, distance: 81.6
click at [786, 289] on div "Level Map" at bounding box center [478, 334] width 707 height 451
drag, startPoint x: 1222, startPoint y: 698, endPoint x: 1229, endPoint y: 686, distance: 13.9
click at [1176, 564] on div "目標方向 : [AI_TRANSLATION]為了贏，把你的玩家帶到屏幕的右下角。 [AI_TRANSLATION]使用方向鍵或 WASD 鍵來在地圖上移動你…" at bounding box center [1254, 412] width 251 height 624
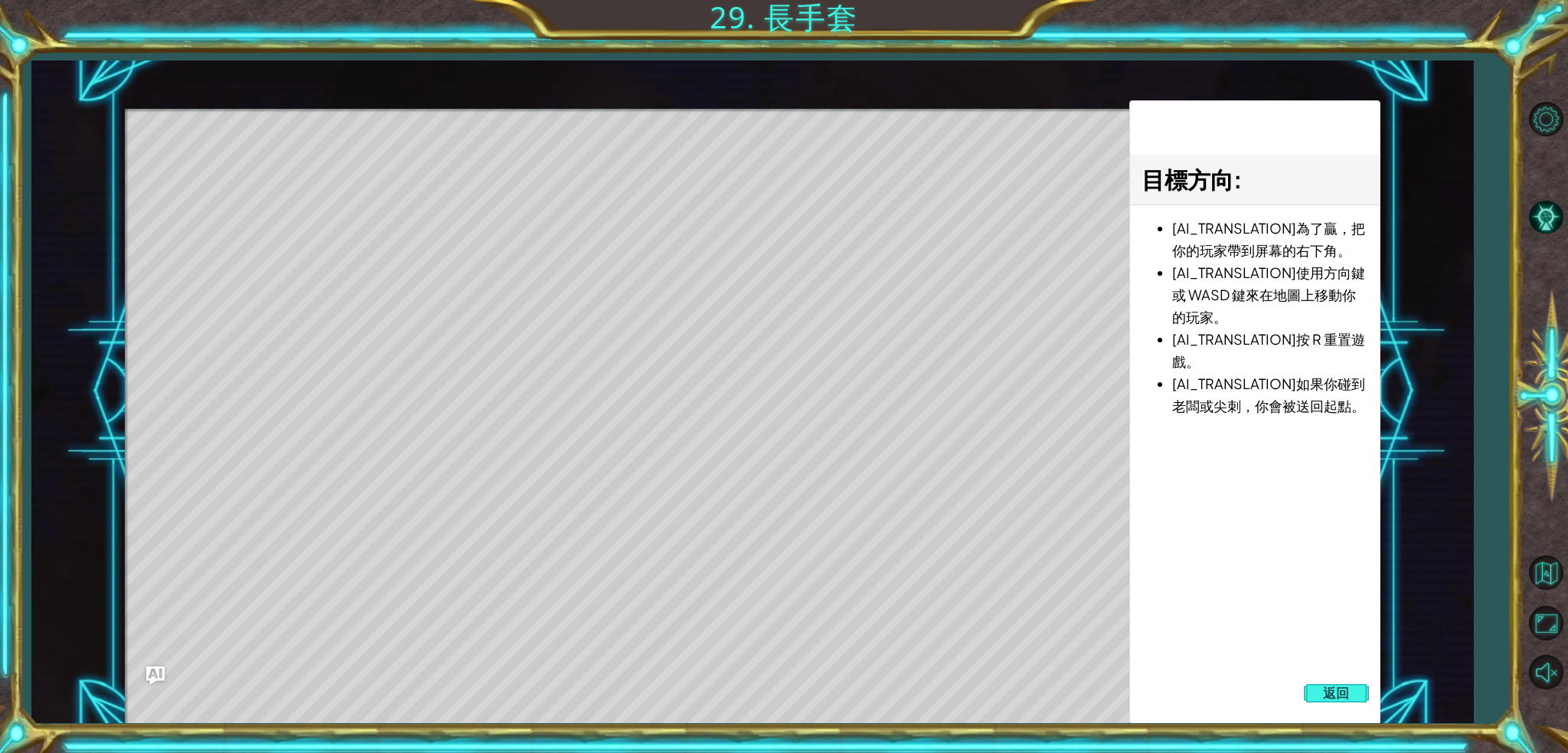
click at [1176, 564] on div "目標方向 : [AI_TRANSLATION]為了贏，把你的玩家帶到屏幕的右下角。 [AI_TRANSLATION]使用方向鍵或 WASD 鍵來在地圖上移動你…" at bounding box center [1254, 412] width 251 height 624
drag, startPoint x: 1233, startPoint y: 631, endPoint x: 1232, endPoint y: 556, distance: 75.0
click at [1176, 556] on div "目標方向 : [AI_TRANSLATION]為了贏，把你的玩家帶到屏幕的右下角。 [AI_TRANSLATION]使用方向鍵或 WASD 鍵來在地圖上移動你…" at bounding box center [1254, 412] width 251 height 624
click at [1176, 123] on button "關卡選項" at bounding box center [1545, 118] width 44 height 44
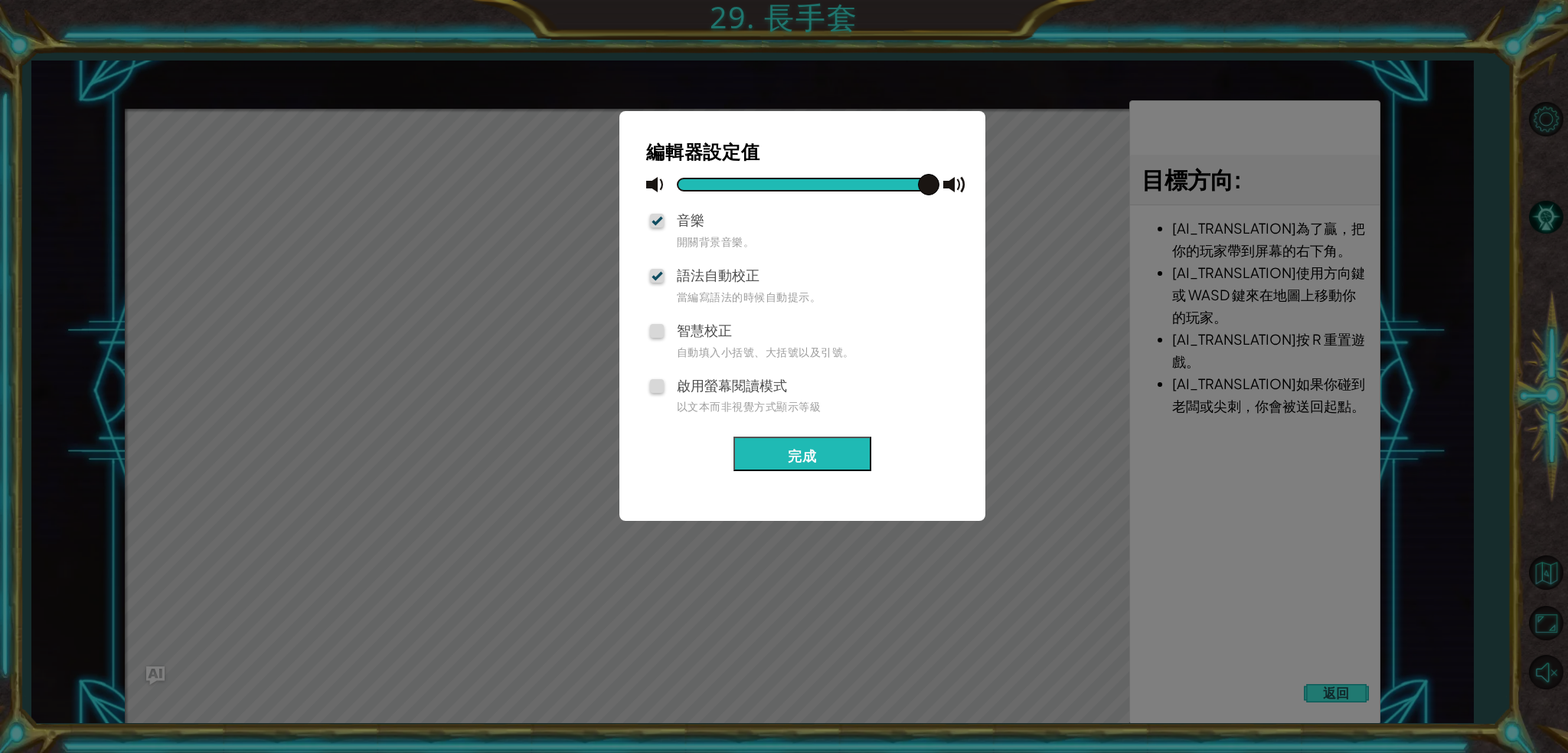
click at [1017, 420] on div "編輯器設定值 音樂 開關背景音樂。 語法自動校正 當編寫語法的時候自動提示。 智慧校正 自動填入小括號、大括號以及引號。 啟用螢幕閱讀模式 以文本而非視覺方式…" at bounding box center [784, 376] width 1568 height 753
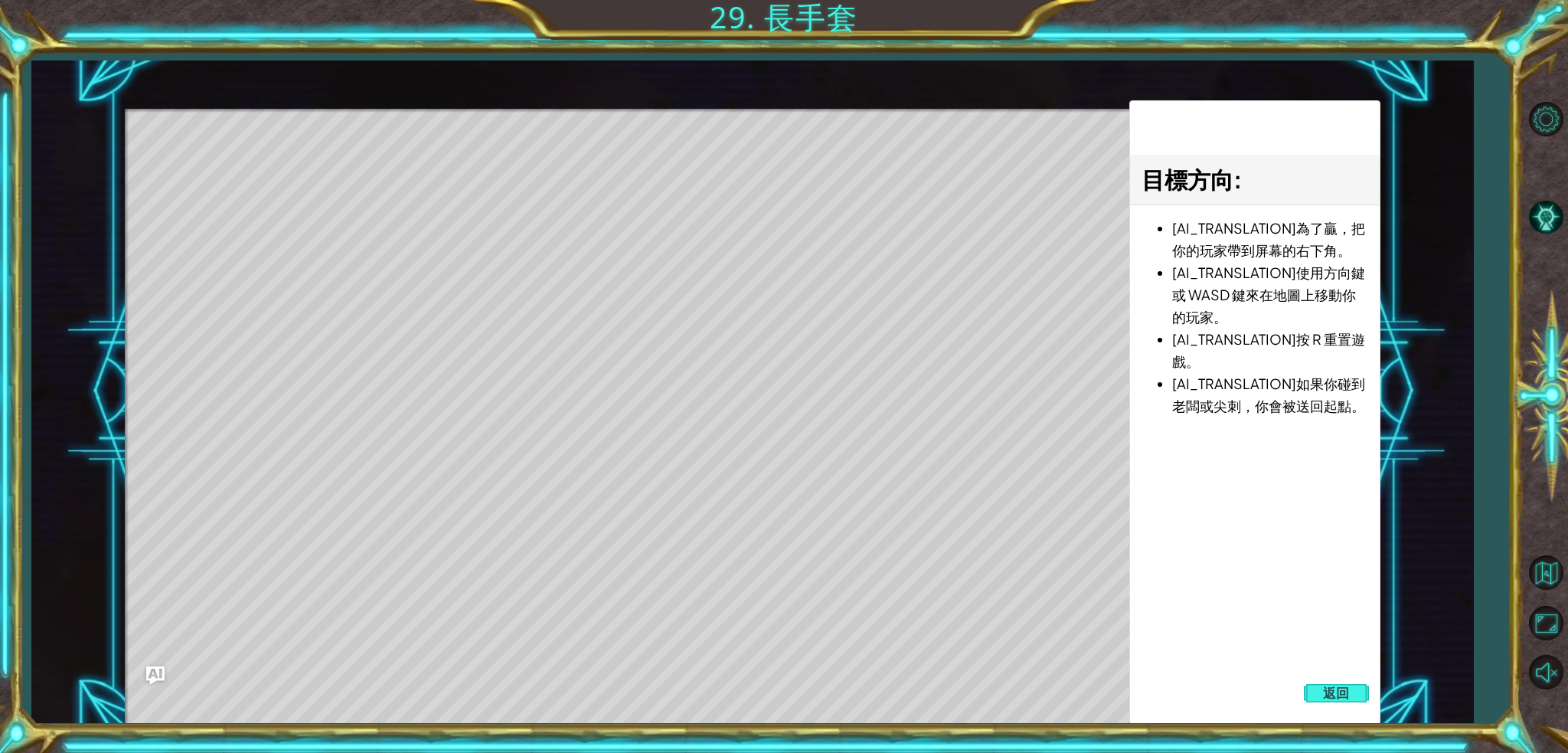
drag, startPoint x: 238, startPoint y: 171, endPoint x: 381, endPoint y: 186, distance: 143.8
click at [382, 186] on div "Level Map" at bounding box center [478, 334] width 707 height 451
click at [379, 185] on div "Level Map" at bounding box center [478, 334] width 707 height 451
click at [1176, 564] on button "返回" at bounding box center [1337, 693] width 66 height 31
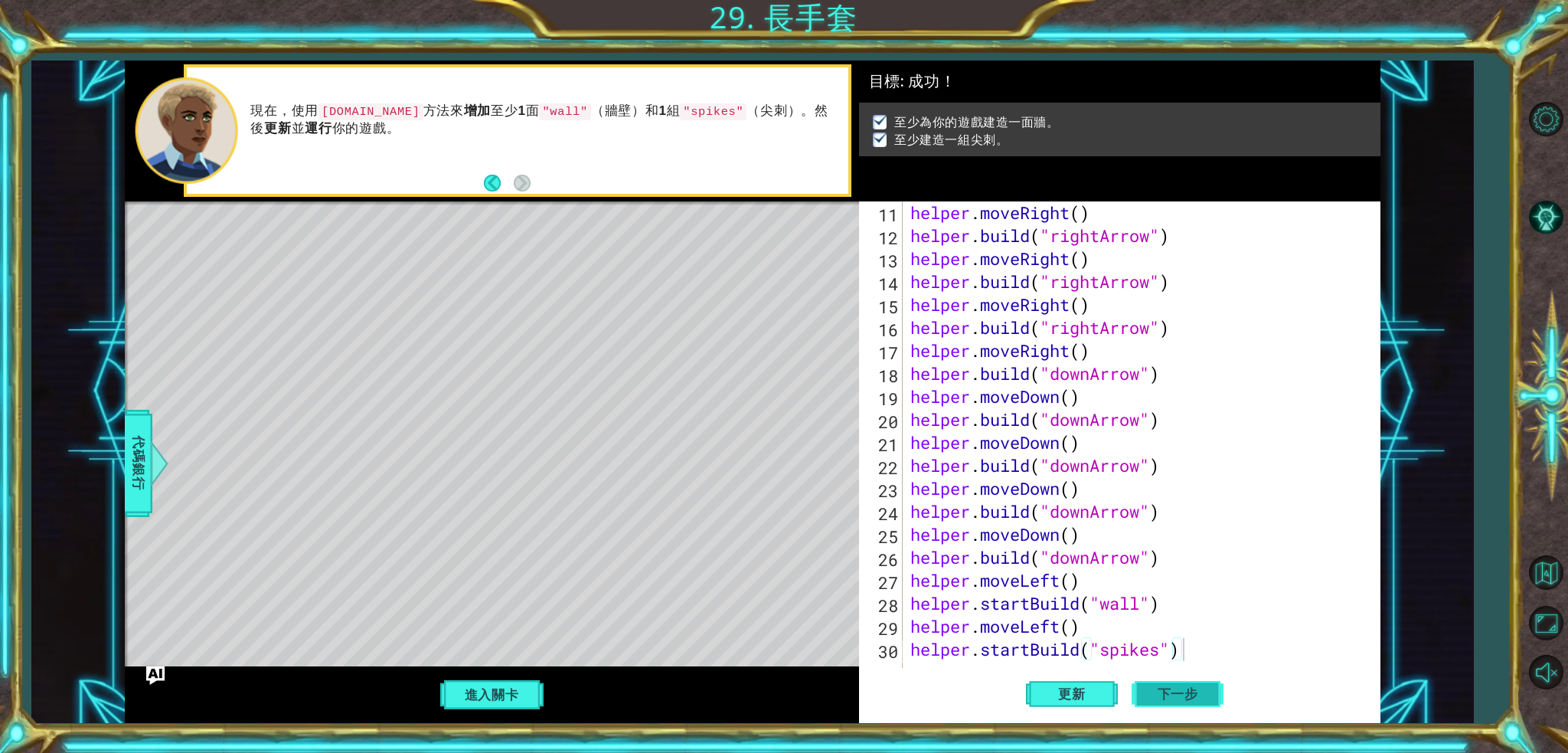
click at [1176, 564] on span "下一步" at bounding box center [1178, 696] width 71 height 15
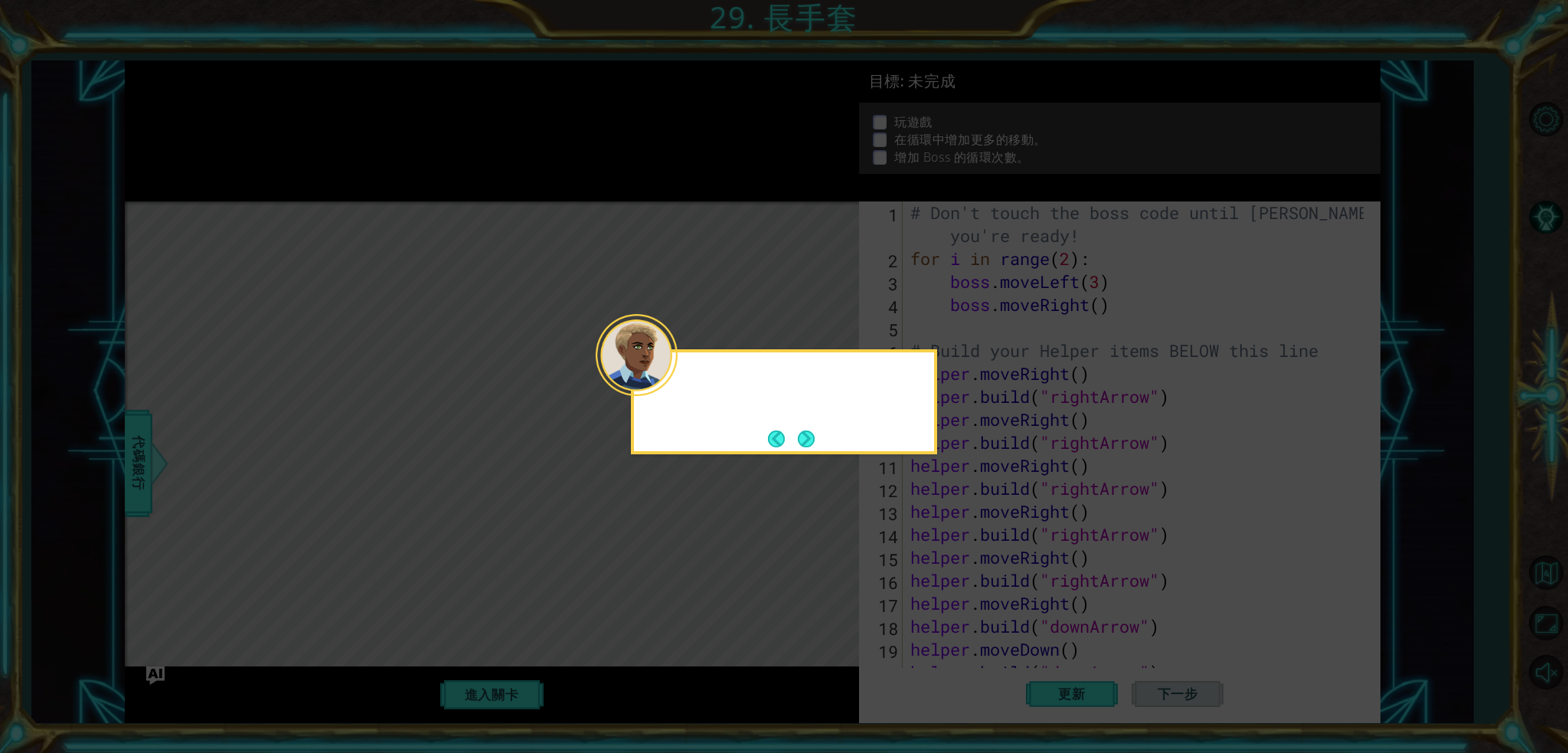
scroll to position [0, 0]
click at [812, 438] on button "Next" at bounding box center [807, 438] width 17 height 17
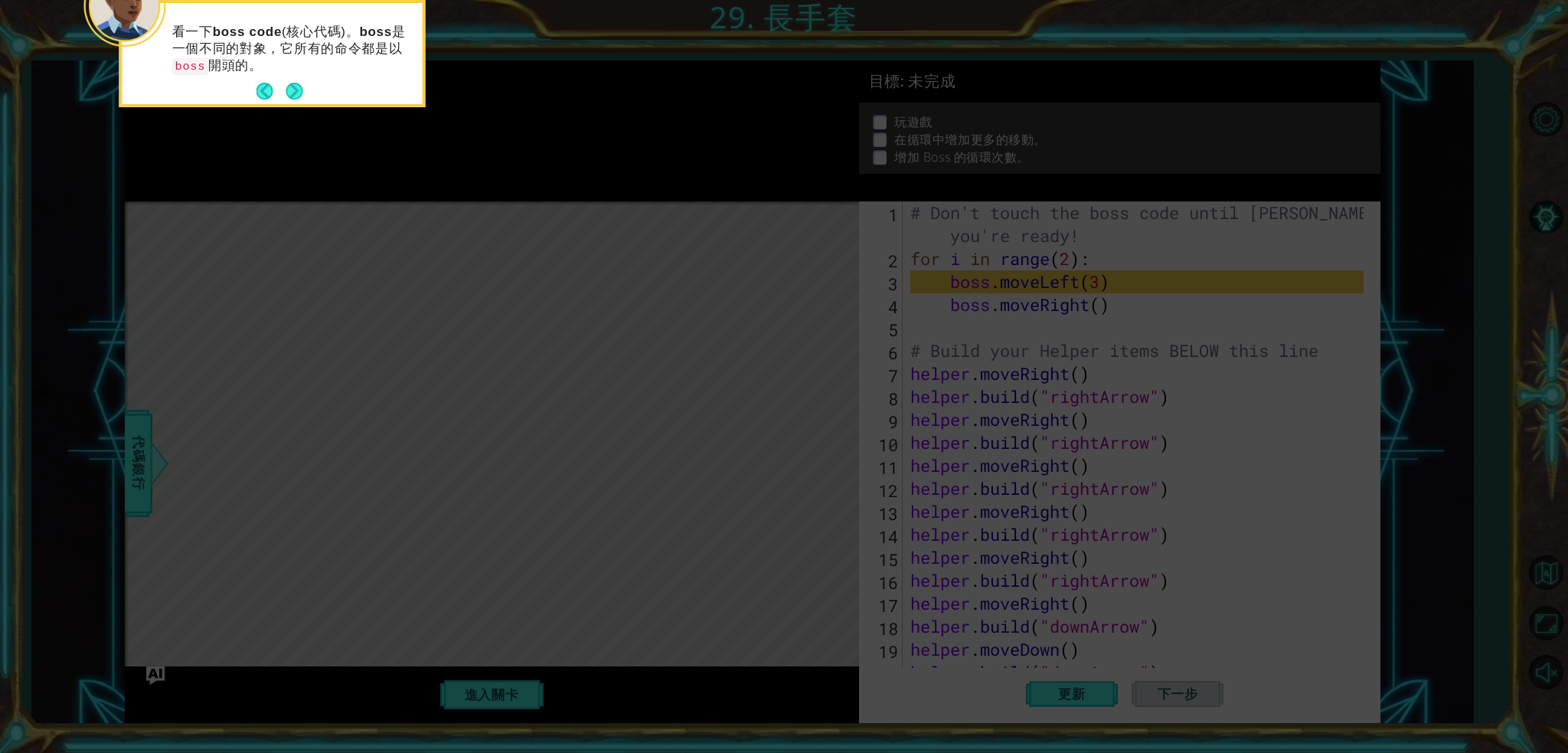
click at [306, 98] on div "看一下 boss code (核心代碼)。 boss 是一個不同的對象，它所有的命令都是以 boss 開頭的。" at bounding box center [272, 56] width 300 height 95
click at [300, 91] on button "Next" at bounding box center [294, 91] width 17 height 17
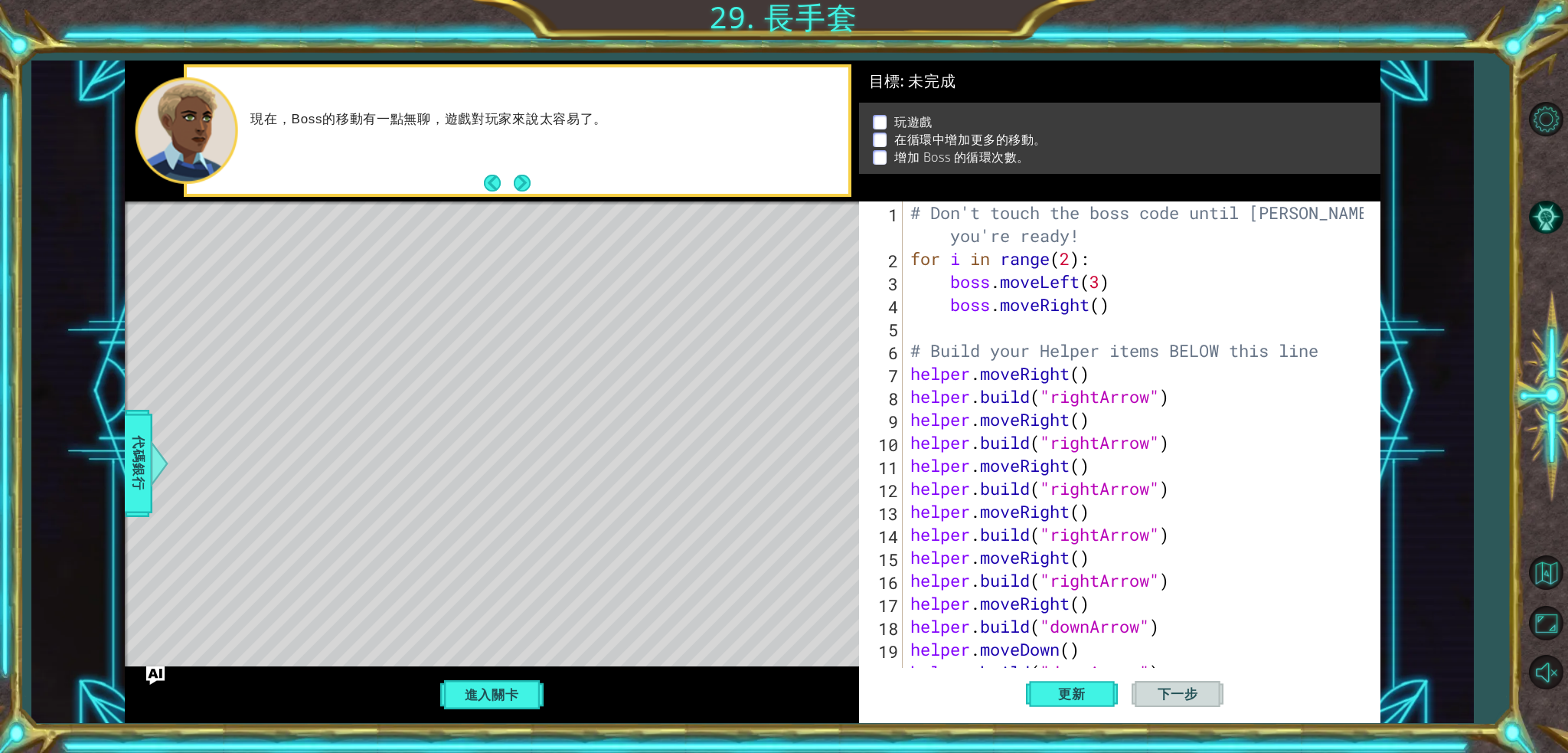
click at [595, 515] on div "Level Map" at bounding box center [478, 426] width 707 height 451
drag, startPoint x: 210, startPoint y: 273, endPoint x: 321, endPoint y: 254, distance: 112.6
click at [210, 271] on div "Level Map" at bounding box center [478, 426] width 707 height 451
click at [537, 187] on div "現在，Boss的移動有一點無聊，遊戲對玩家來說太容易了。" at bounding box center [517, 131] width 662 height 127
click at [530, 186] on button "Next" at bounding box center [522, 183] width 17 height 17
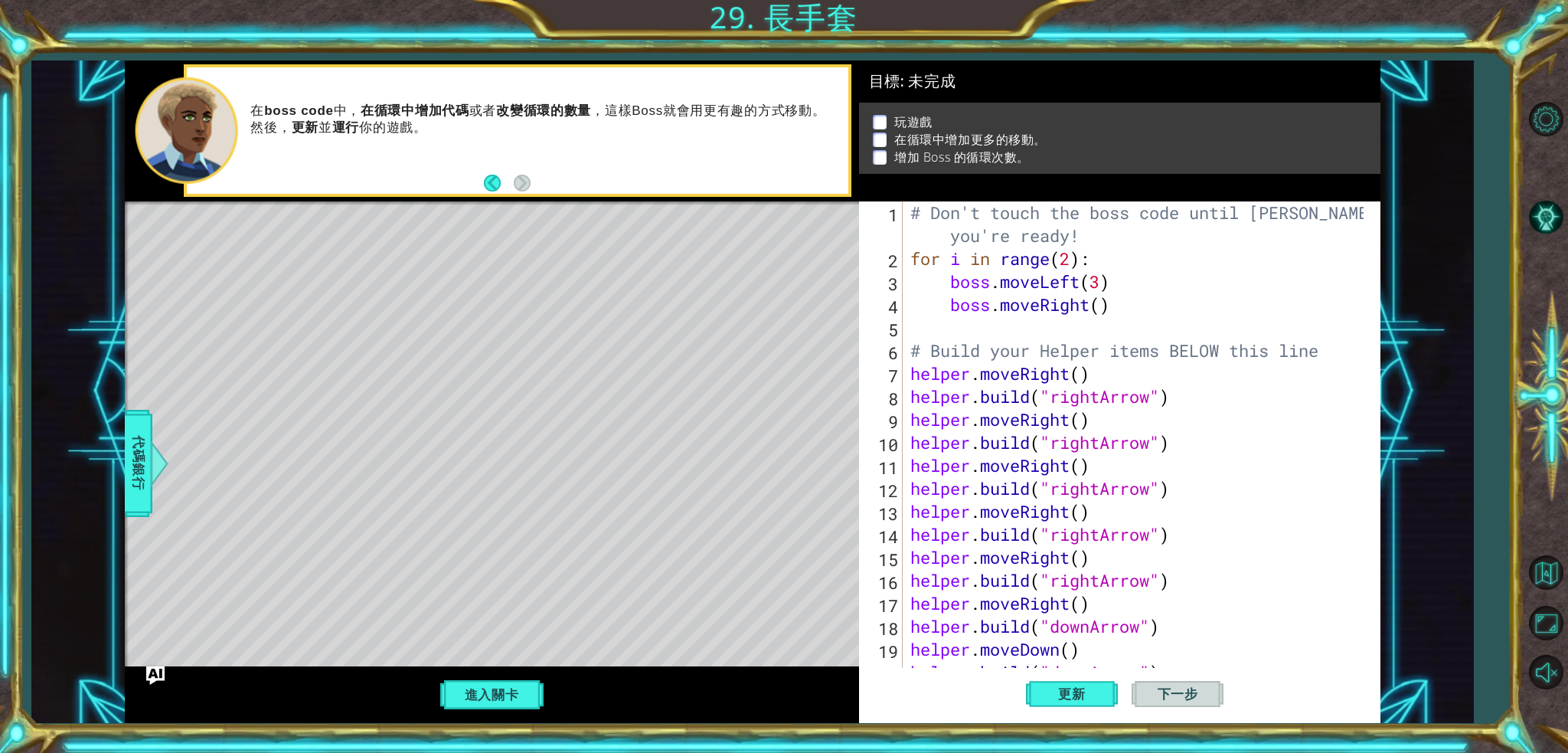
click at [1075, 258] on div "# Don't touch the boss code until Vega says you're ready! for i in range ( 2 ) …" at bounding box center [1139, 476] width 465 height 551
click at [1035, 564] on button "更新" at bounding box center [1072, 693] width 92 height 52
click at [1119, 309] on div "# Don't touch the boss code until Vega says you're ready! for i in range ( 3 ) …" at bounding box center [1139, 476] width 465 height 551
type textarea "boss.moveRight()"
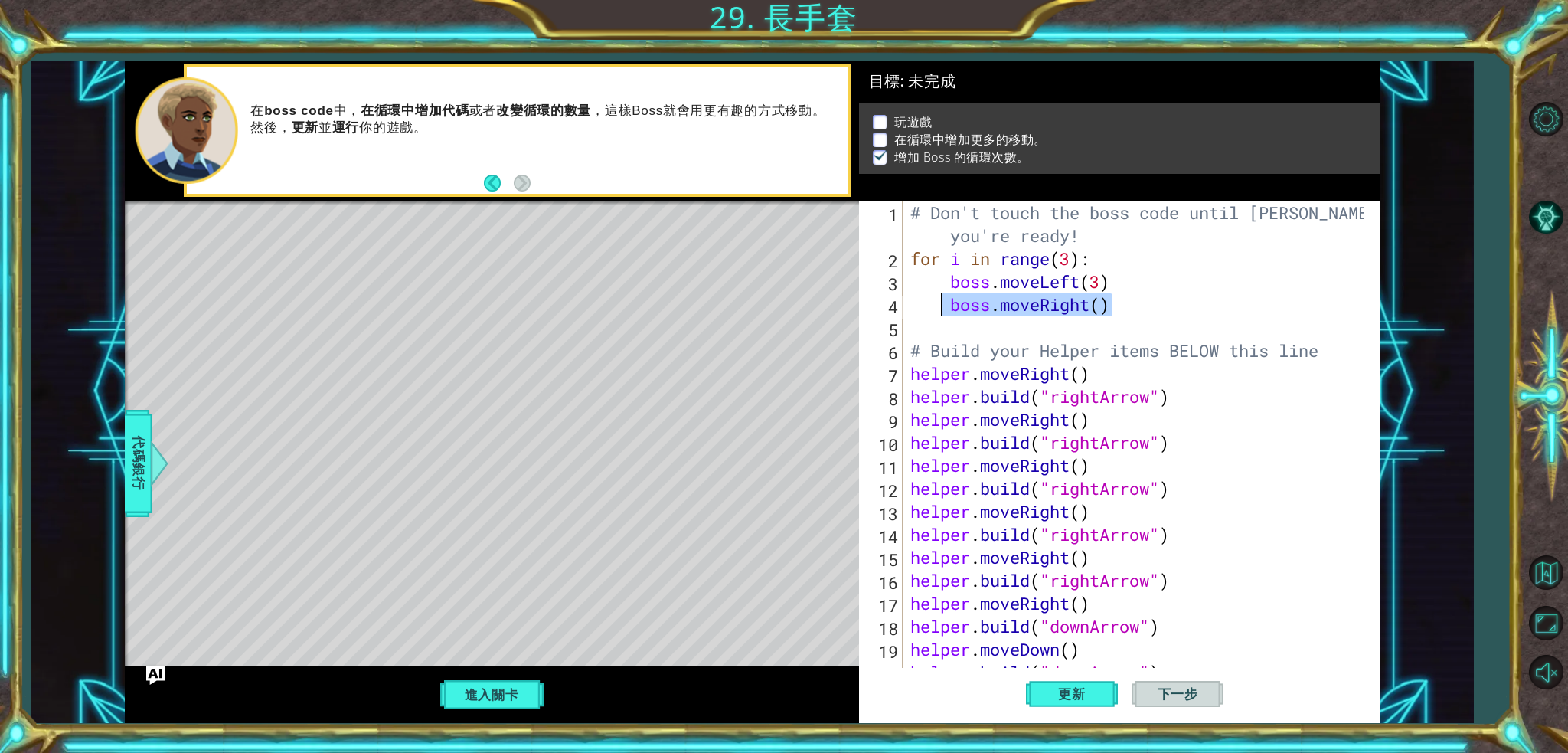
drag, startPoint x: 1116, startPoint y: 309, endPoint x: 945, endPoint y: 309, distance: 171.0
click at [945, 309] on div "# Don't touch the boss code until Vega says you're ready! for i in range ( 3 ) …" at bounding box center [1139, 476] width 465 height 551
click at [1070, 304] on div "# Don't touch the boss code until Vega says you're ready! for i in range ( 3 ) …" at bounding box center [1135, 442] width 457 height 483
drag, startPoint x: 1115, startPoint y: 305, endPoint x: 956, endPoint y: 312, distance: 159.2
click at [956, 312] on div "# Don't touch the boss code until Vega says you're ready! for i in range ( 3 ) …" at bounding box center [1139, 476] width 465 height 551
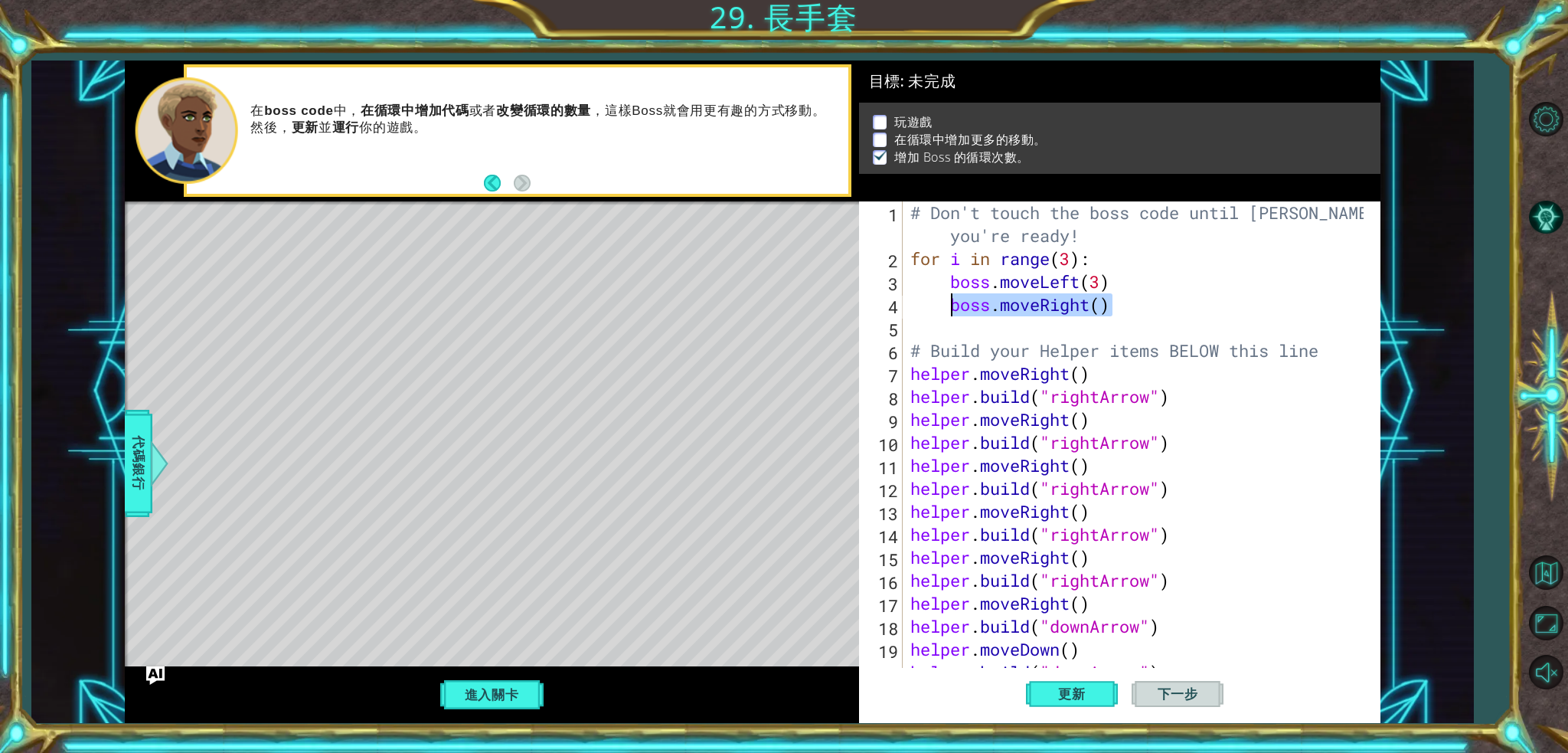
click at [970, 330] on div "# Don't touch the boss code until Vega says you're ready! for i in range ( 3 ) …" at bounding box center [1139, 476] width 465 height 551
paste textarea "boss.moveRight()"
click at [907, 332] on div "# Don't touch the boss code until Vega says you're ready! for i in range ( 3 ) …" at bounding box center [1135, 442] width 457 height 483
drag, startPoint x: 1096, startPoint y: 326, endPoint x: 1006, endPoint y: 337, distance: 90.7
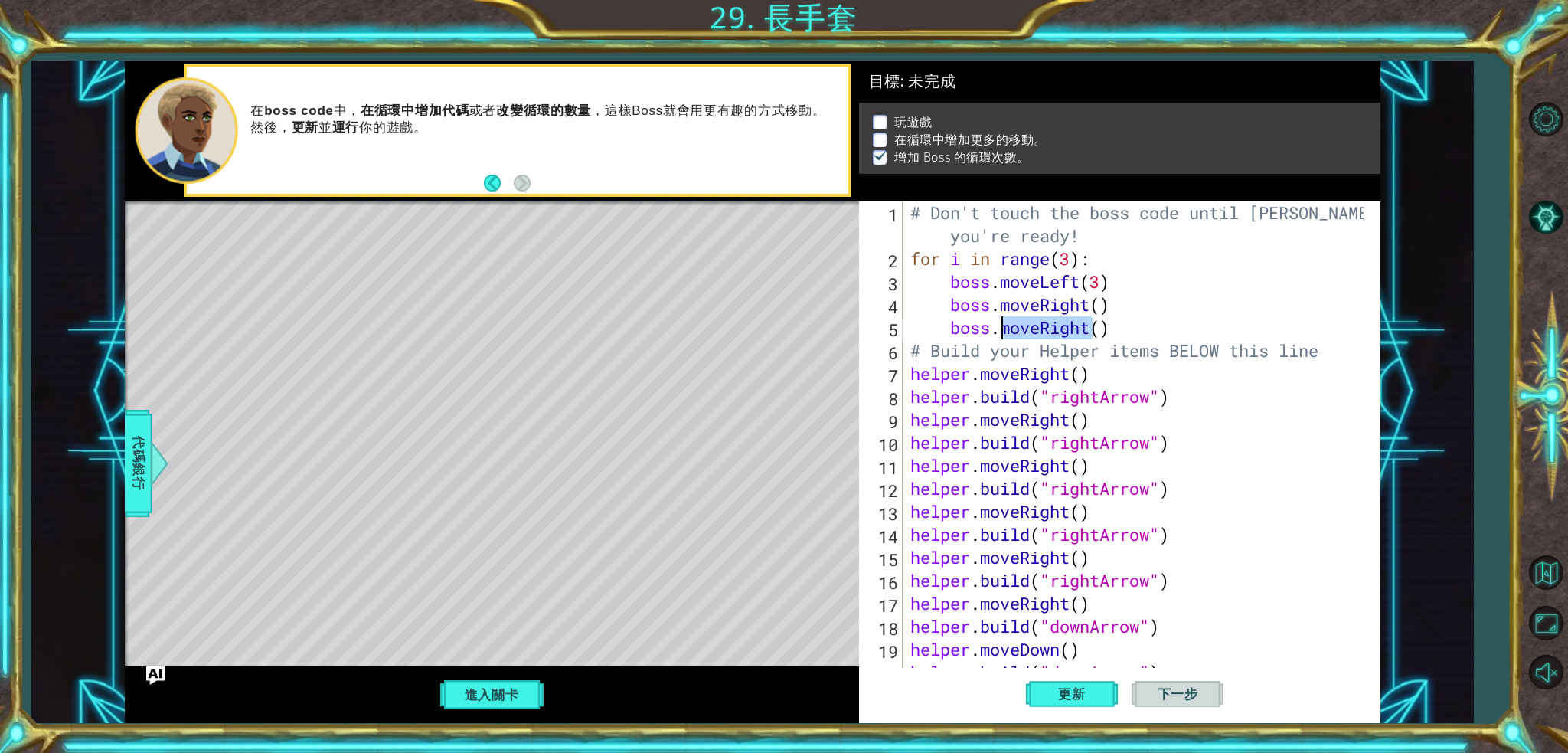
click at [1006, 337] on div "# Don't touch the boss code until Vega says you're ready! for i in range ( 3 ) …" at bounding box center [1139, 476] width 465 height 551
click at [1066, 564] on span "更新" at bounding box center [1072, 694] width 58 height 15
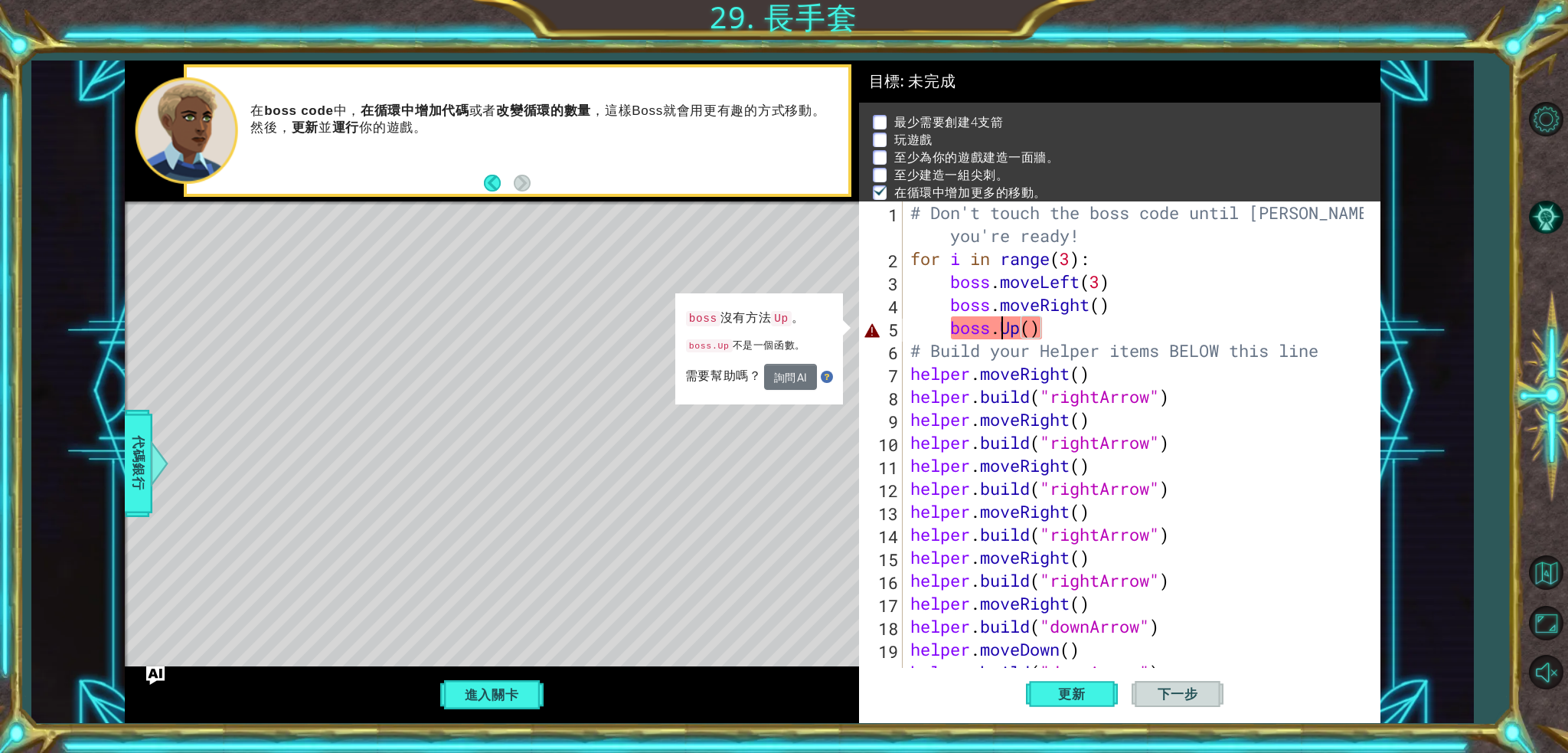
click at [1006, 326] on div "# Don't touch the boss code until Vega says you're ready! for i in range ( 3 ) …" at bounding box center [1139, 476] width 465 height 551
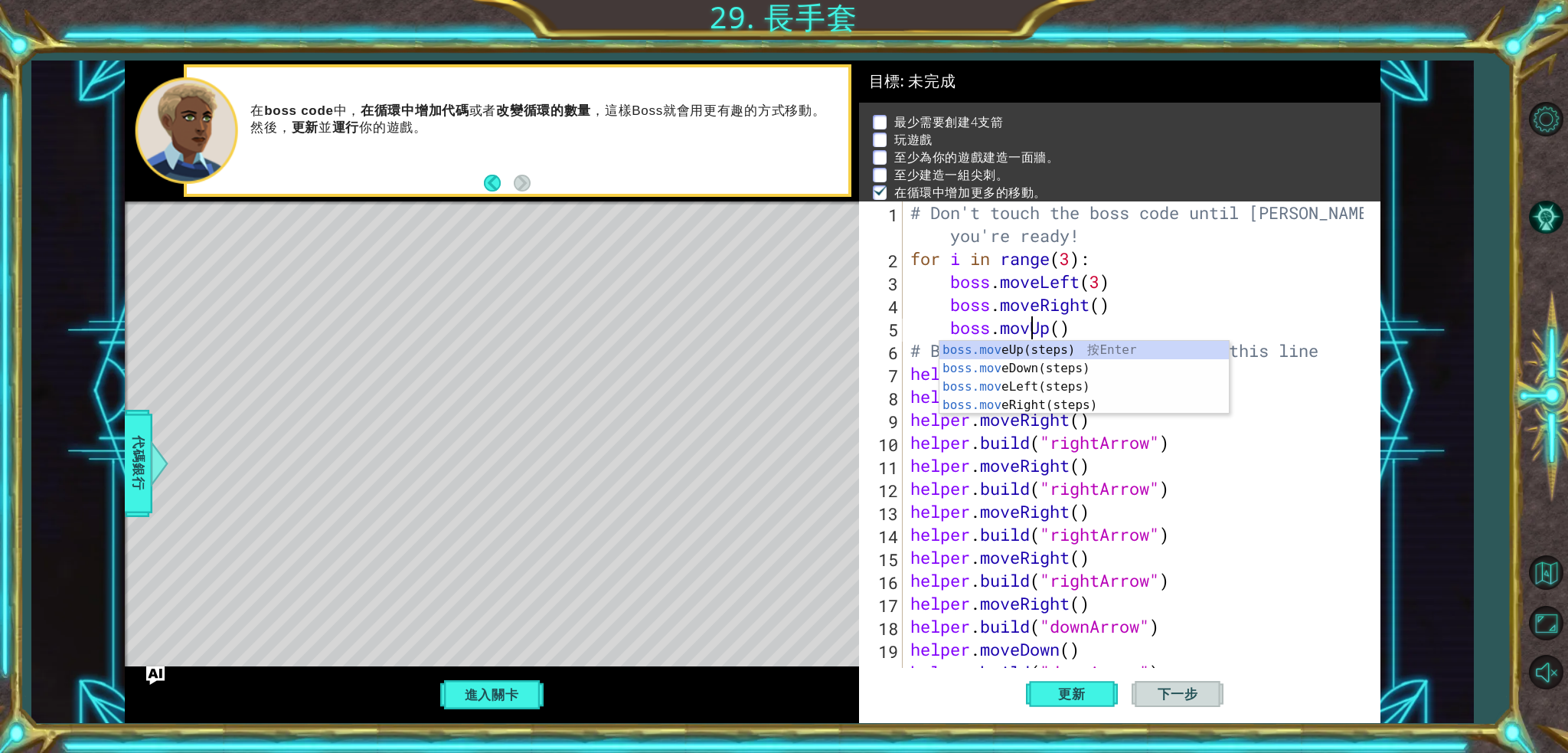
scroll to position [0, 7]
click at [1037, 346] on div "boss.move Up(steps) 按 Enter boss.move Down(steps) 按 Enter boss.move Left(steps)…" at bounding box center [1084, 395] width 289 height 110
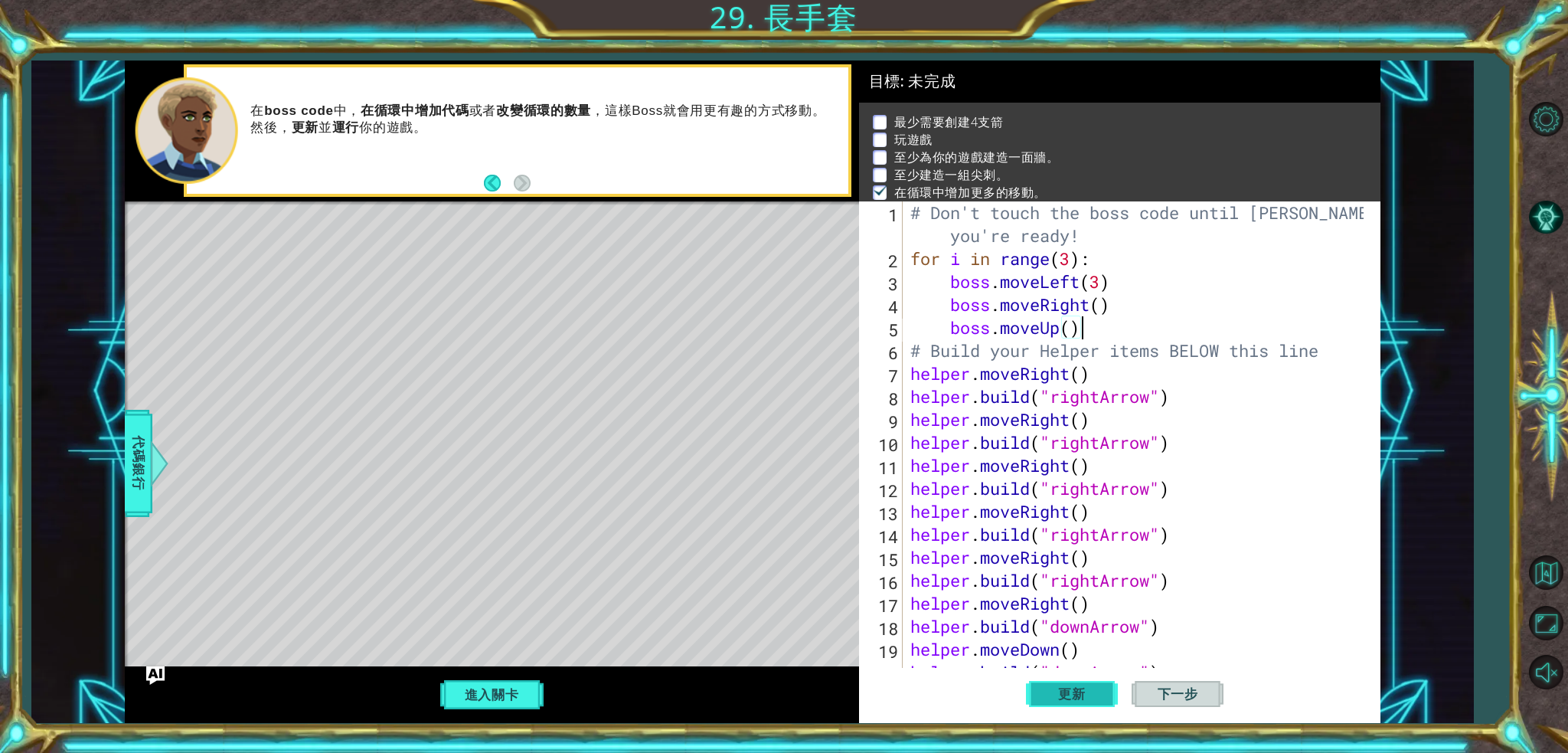
click at [1036, 564] on button "更新" at bounding box center [1072, 693] width 92 height 52
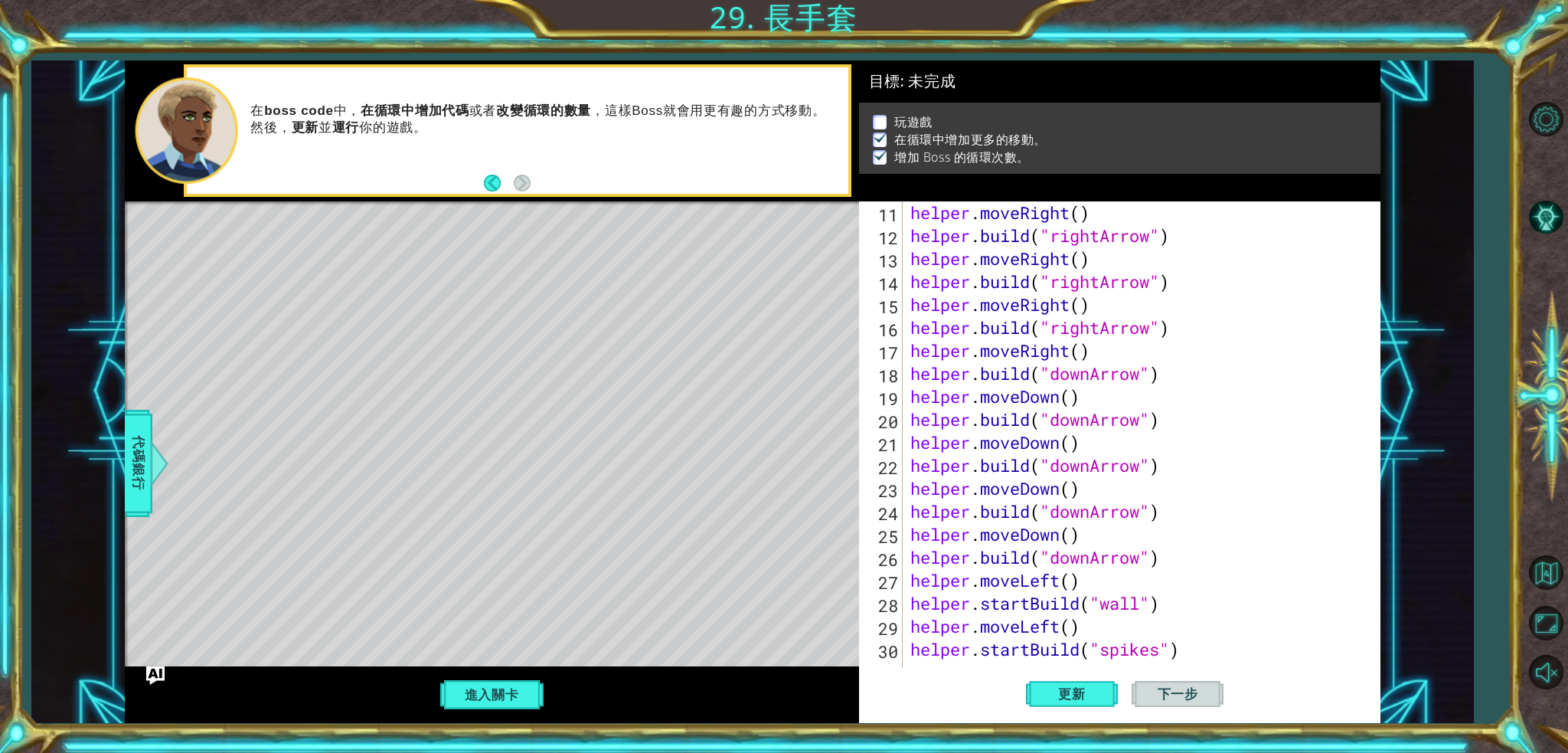
scroll to position [252, 0]
click at [1176, 564] on div "helper . moveRight ( ) helper . build ( "rightArrow" ) helper . moveRight ( ) h…" at bounding box center [1139, 465] width 465 height 529
type textarea "helper.startBuild("spikes")"
click at [546, 436] on div "Level Map" at bounding box center [478, 426] width 707 height 451
click at [499, 522] on div "Level Map" at bounding box center [478, 426] width 707 height 451
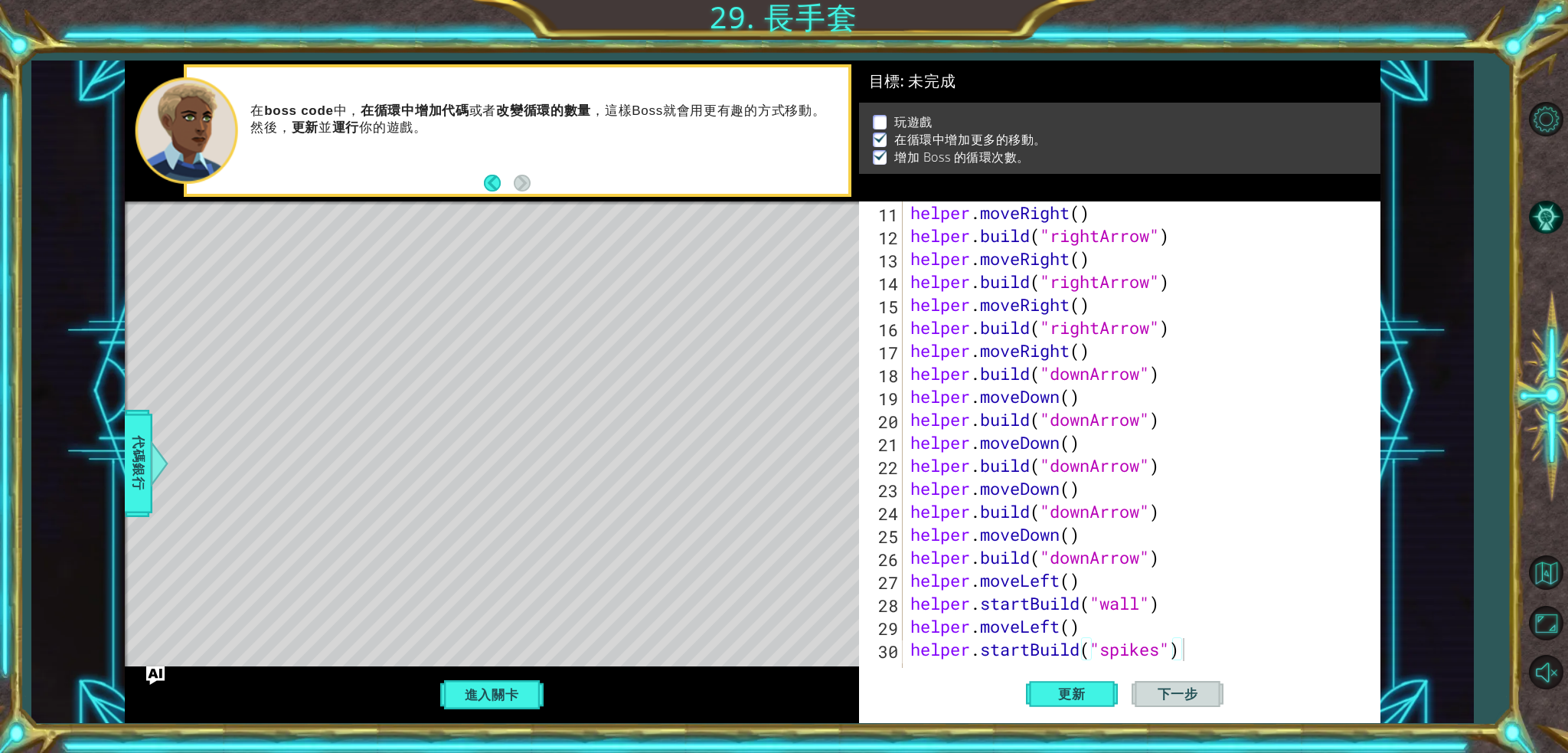
drag, startPoint x: 518, startPoint y: 514, endPoint x: 577, endPoint y: 301, distance: 221.0
click at [533, 480] on div "Level Map" at bounding box center [478, 426] width 707 height 451
click at [455, 564] on button "進入關卡" at bounding box center [492, 694] width 110 height 29
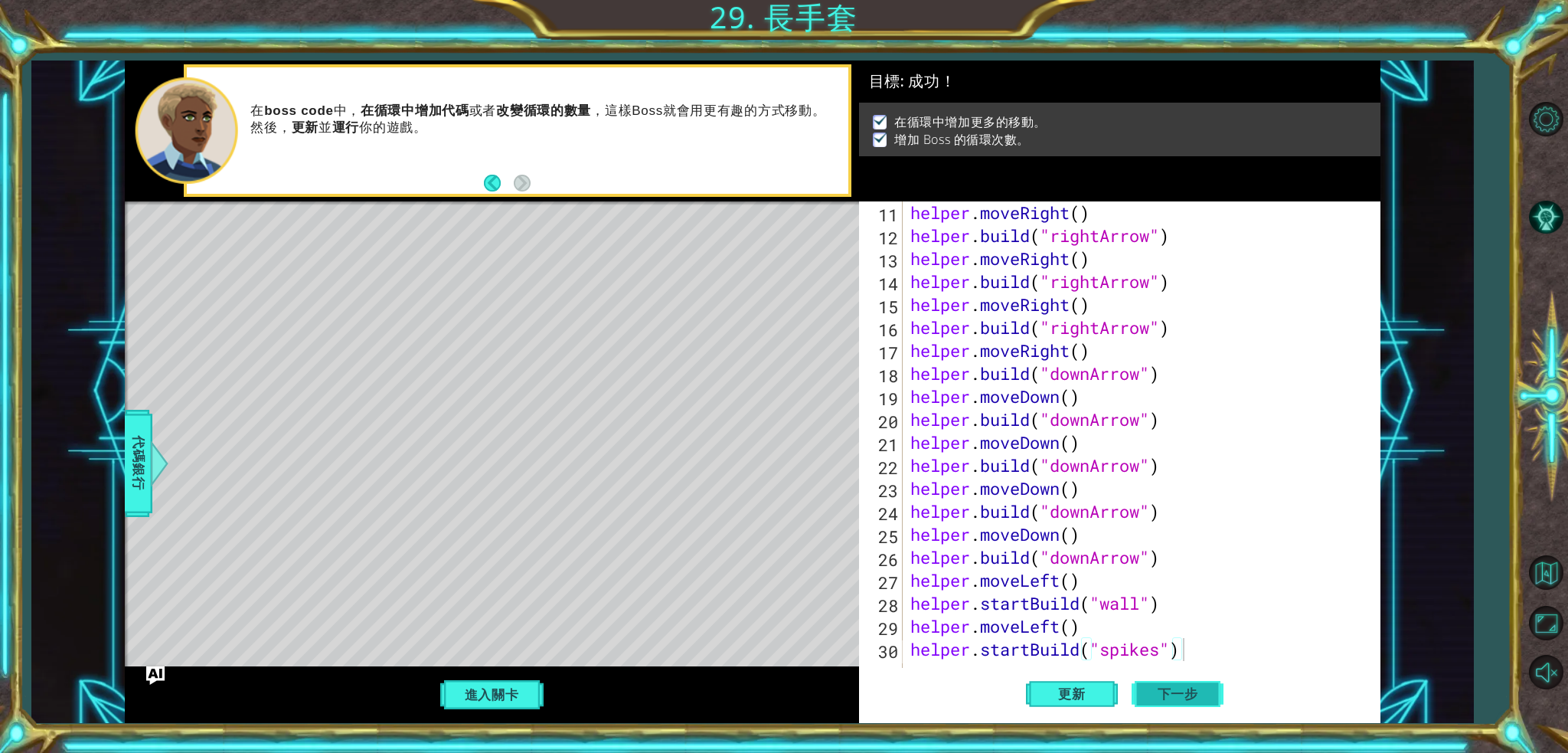
click at [1176, 564] on span "下一步" at bounding box center [1178, 697] width 71 height 15
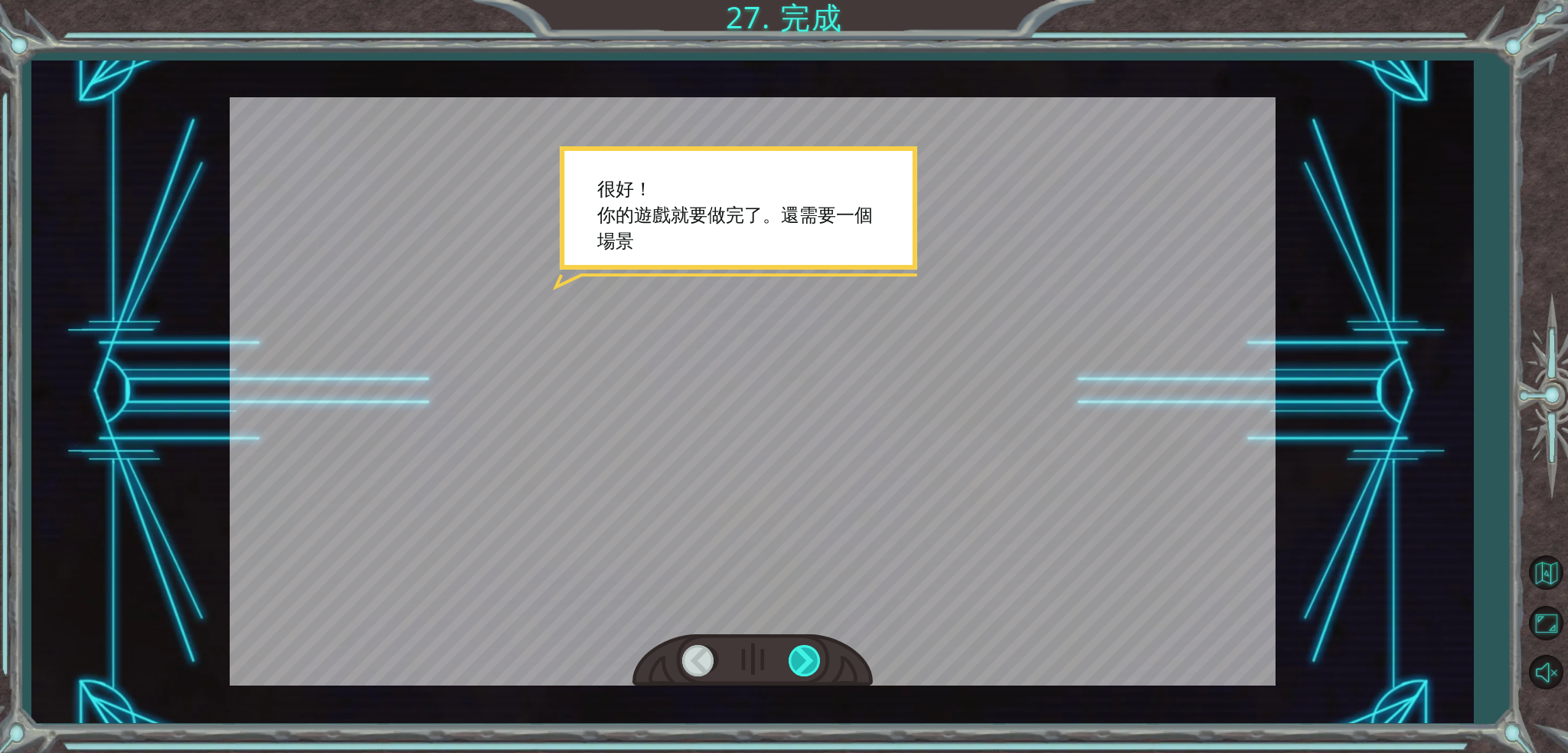
click at [793, 564] on div at bounding box center [806, 660] width 35 height 31
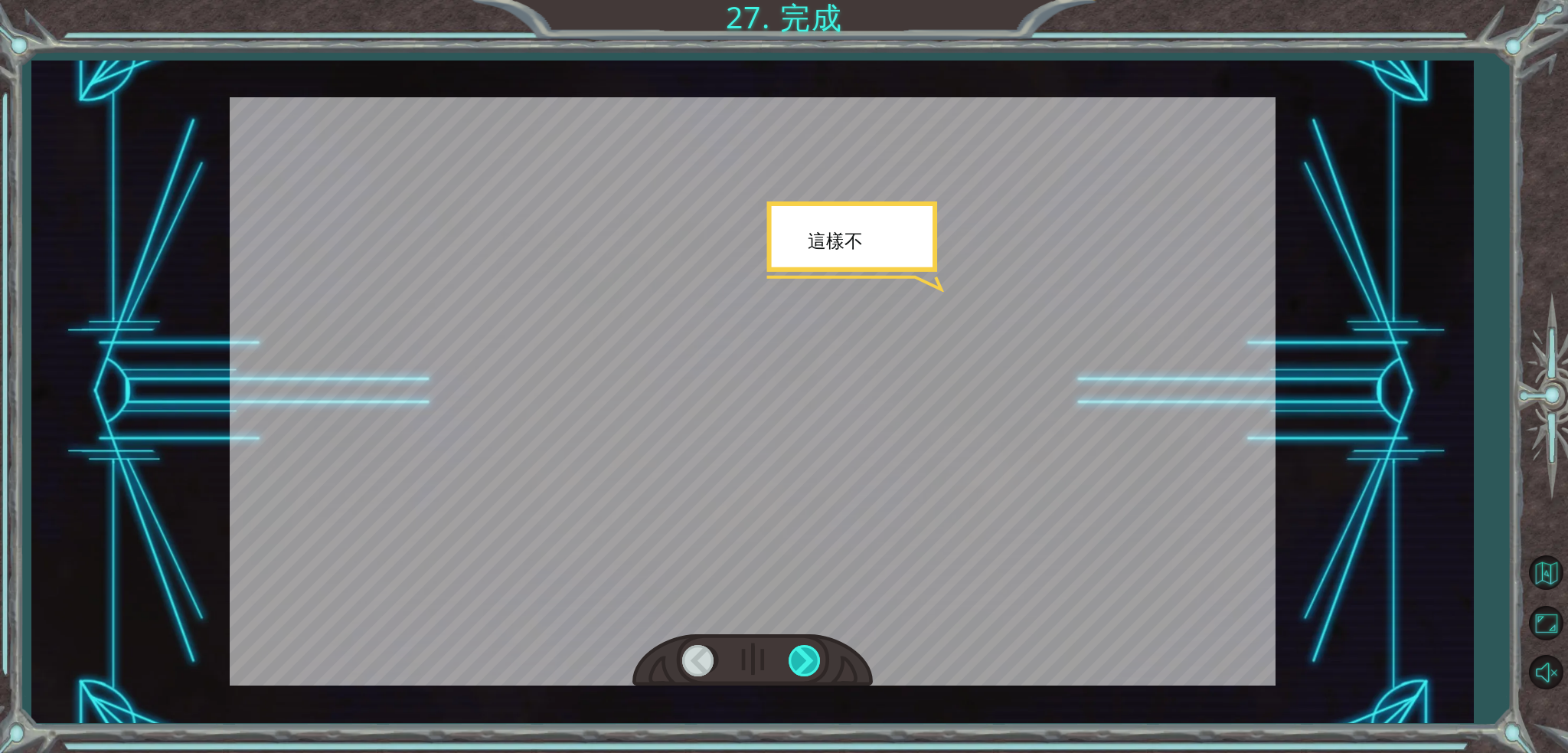
click at [800, 564] on div at bounding box center [806, 660] width 35 height 31
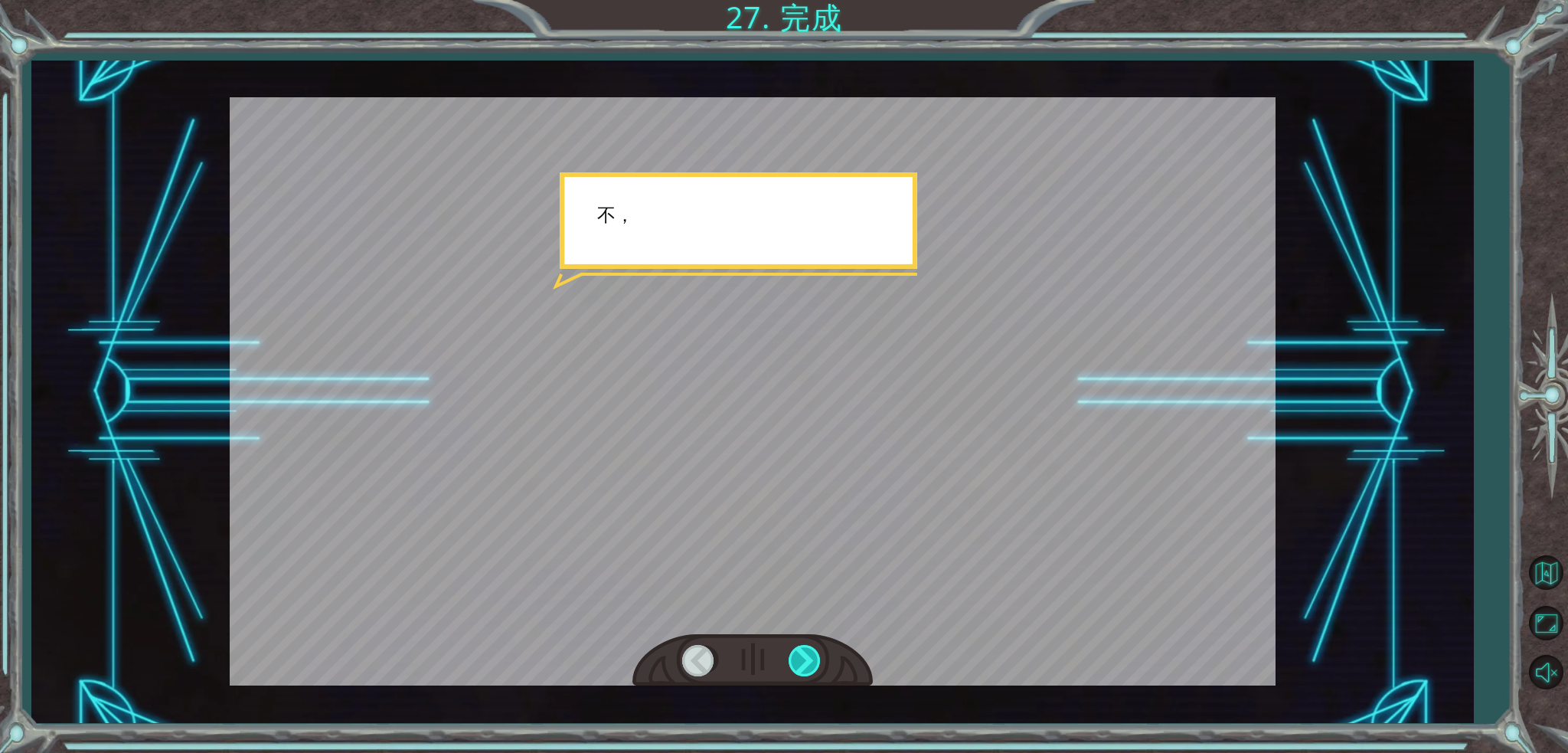
click at [800, 564] on div at bounding box center [806, 660] width 35 height 31
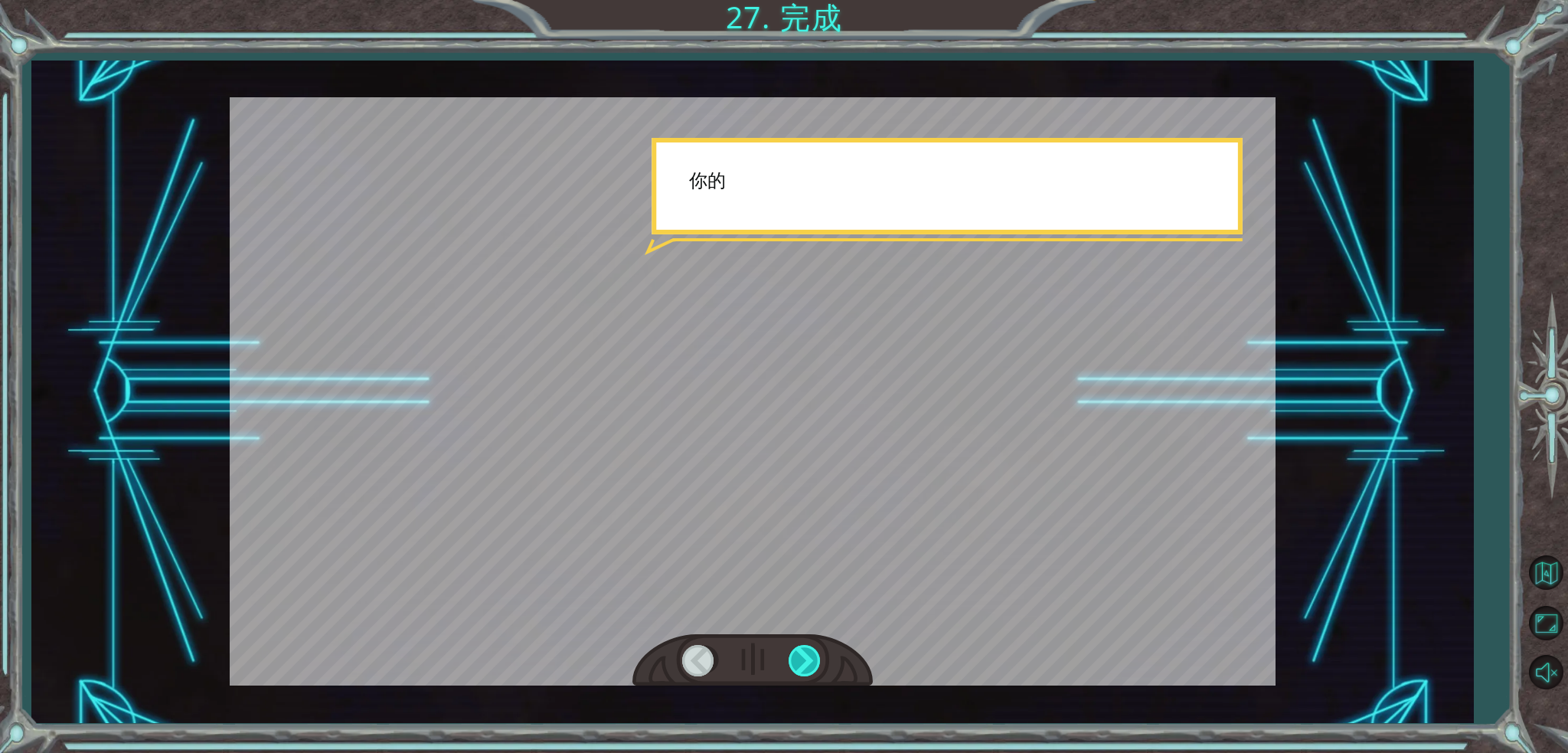
click at [800, 564] on div at bounding box center [806, 660] width 35 height 31
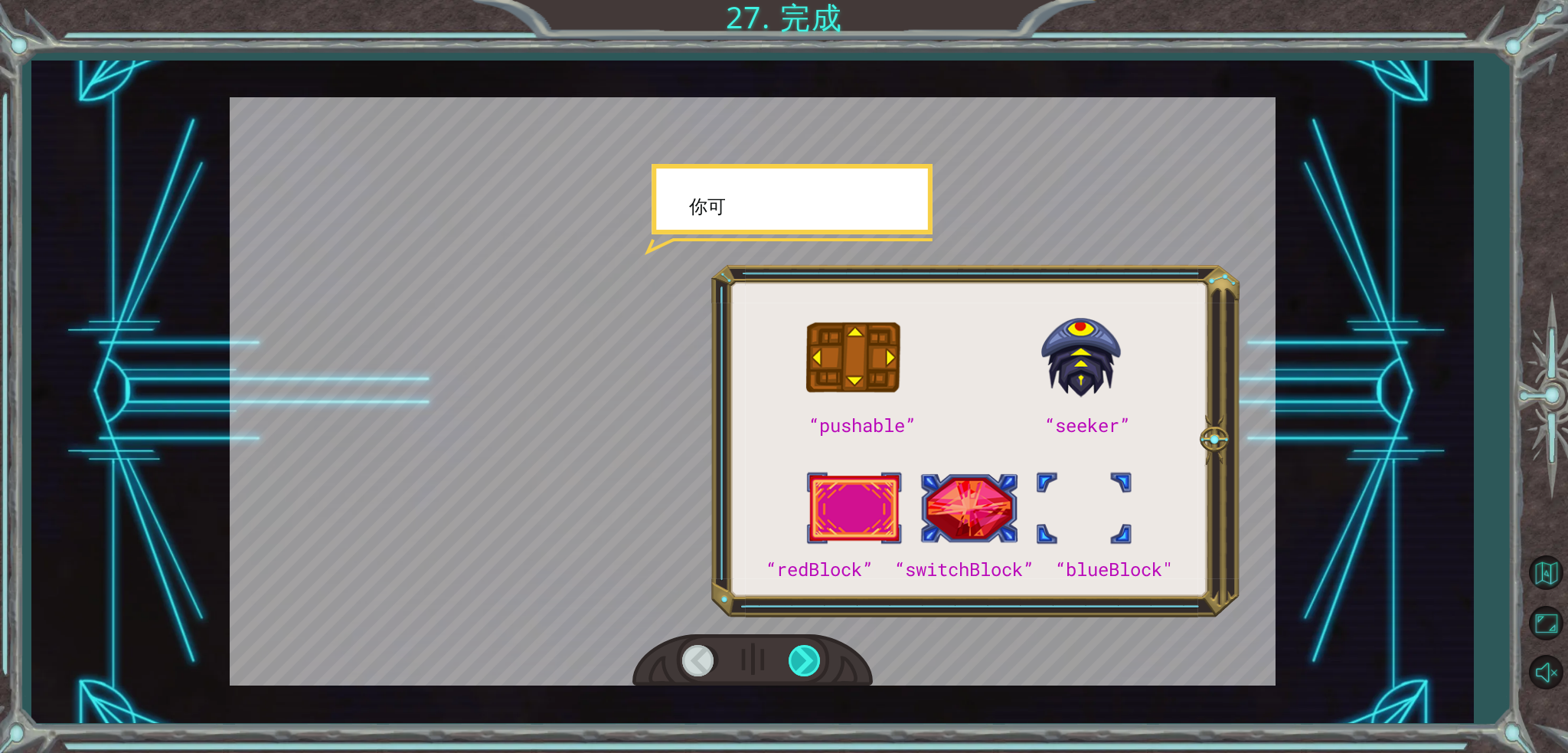
click at [800, 564] on div at bounding box center [806, 660] width 35 height 31
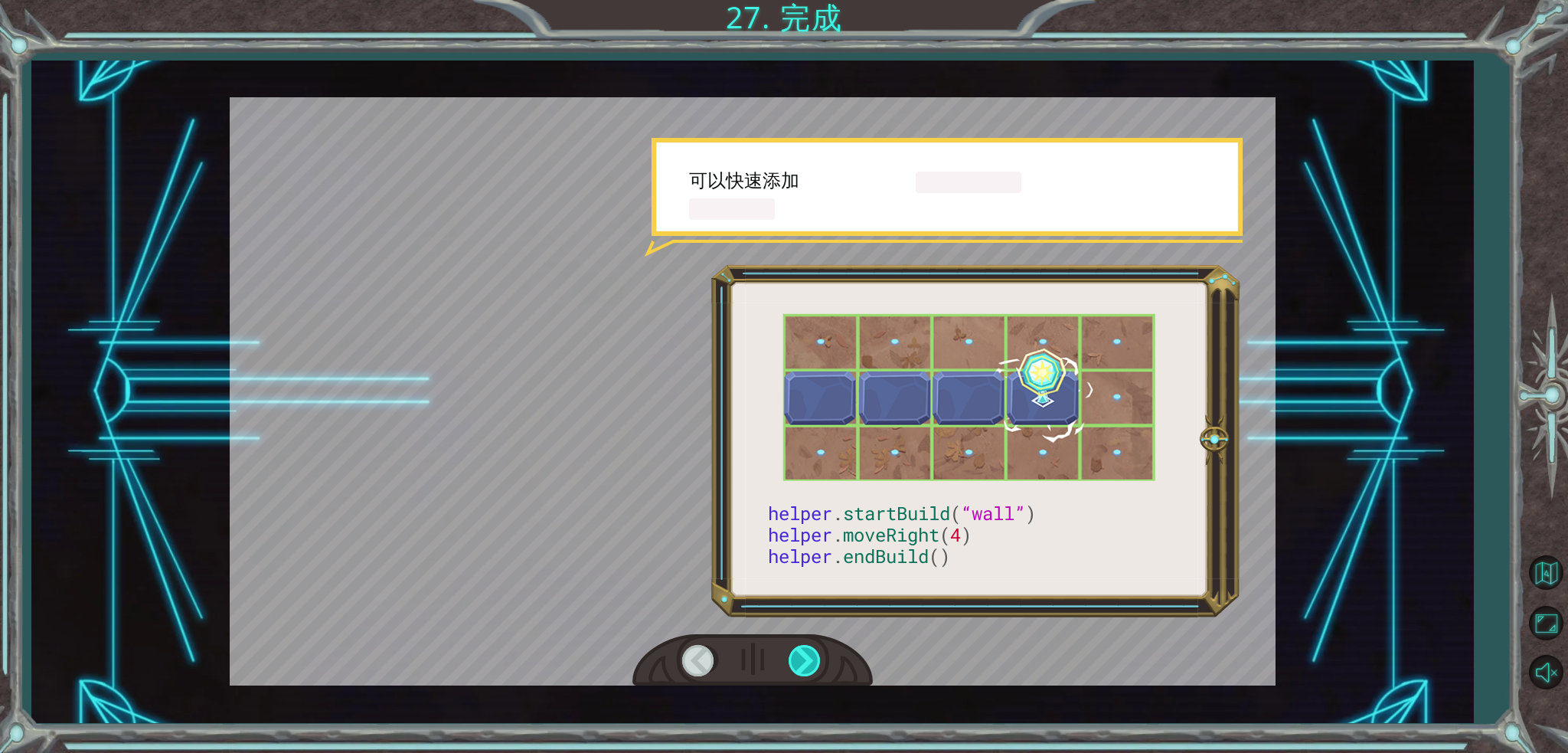
click at [800, 564] on div at bounding box center [806, 660] width 35 height 31
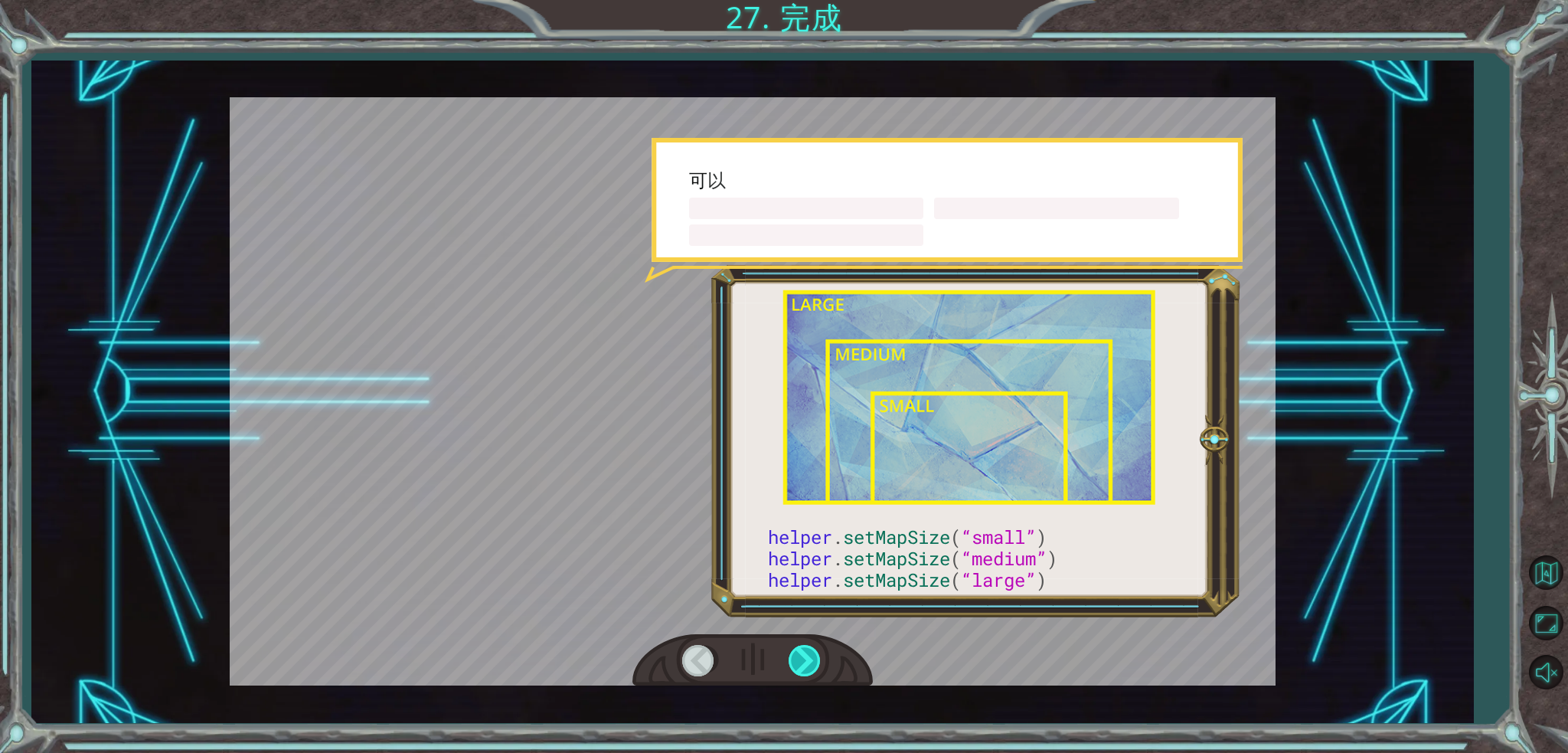
click at [800, 564] on div at bounding box center [806, 660] width 35 height 31
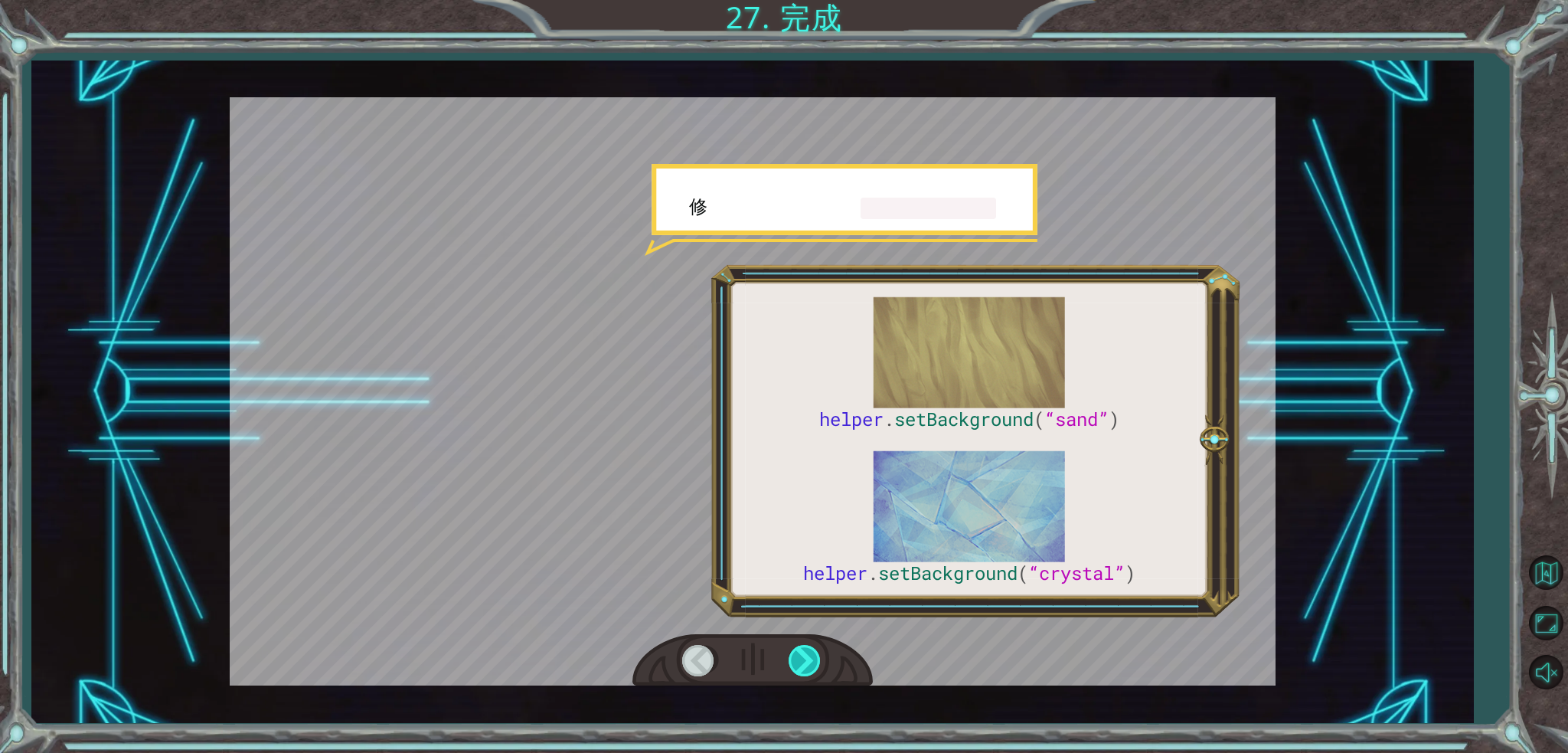
click at [799, 564] on div at bounding box center [806, 660] width 35 height 31
click at [798, 564] on div at bounding box center [806, 660] width 35 height 31
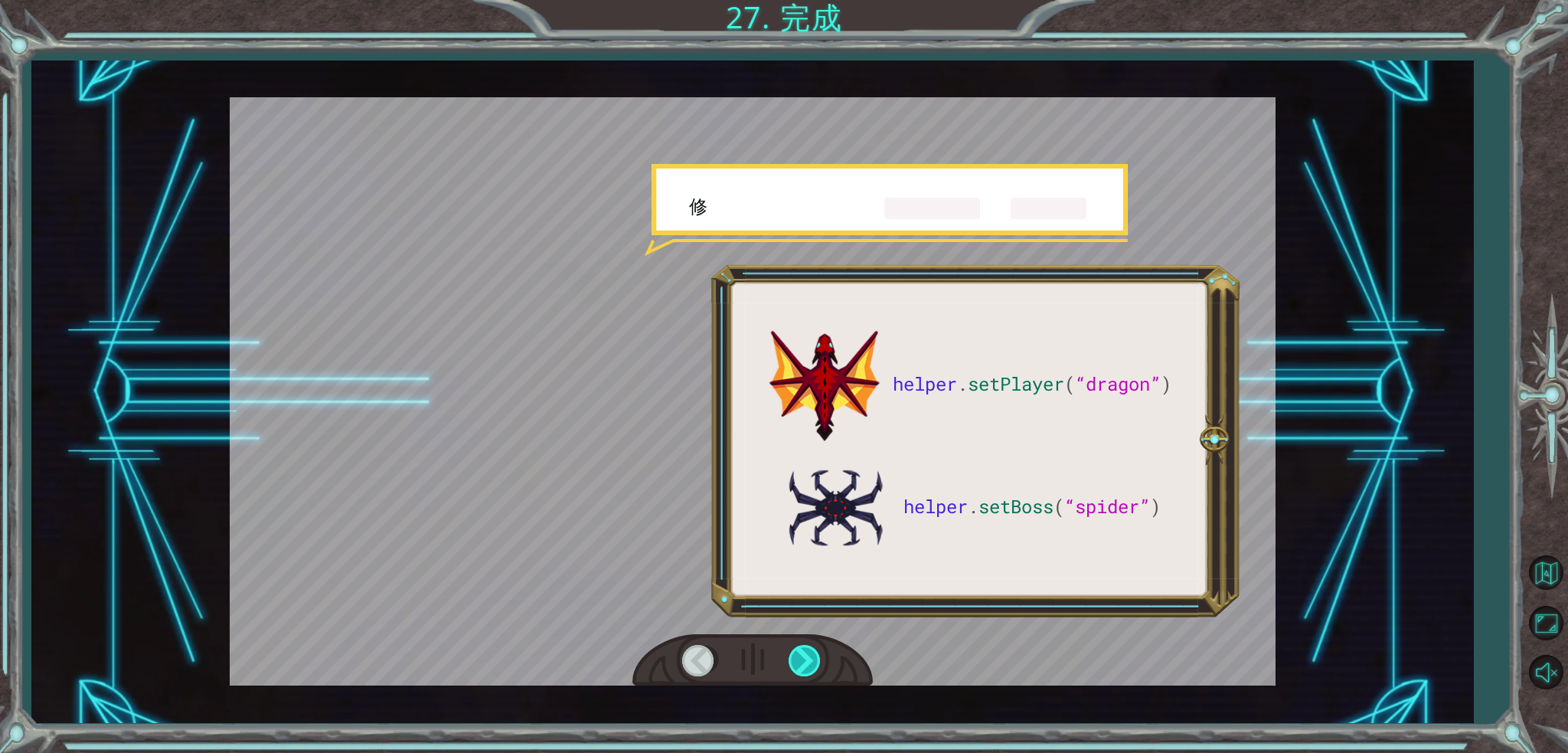
click at [798, 564] on div at bounding box center [806, 660] width 35 height 31
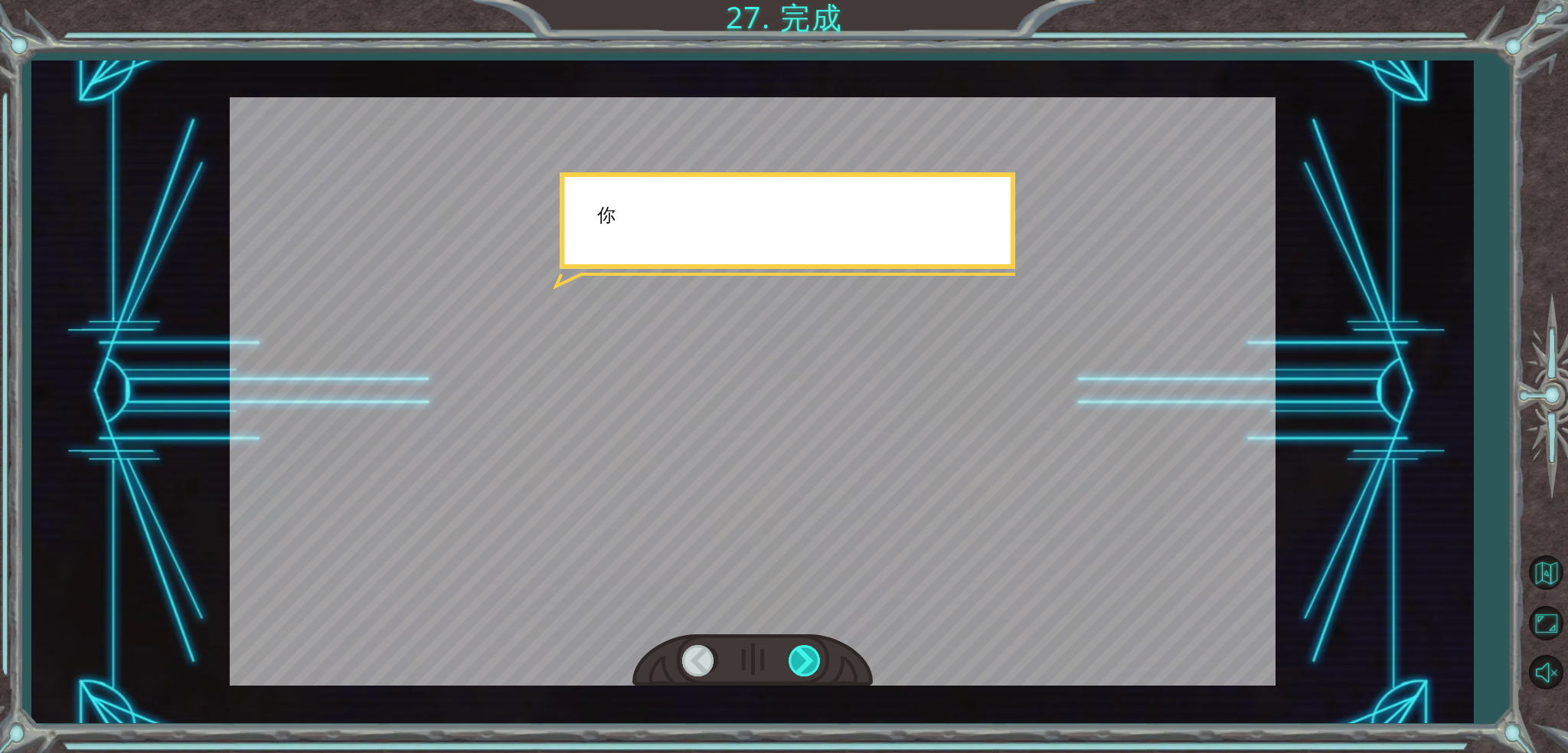
click at [798, 564] on div at bounding box center [806, 660] width 35 height 31
click at [793, 564] on div at bounding box center [806, 660] width 35 height 31
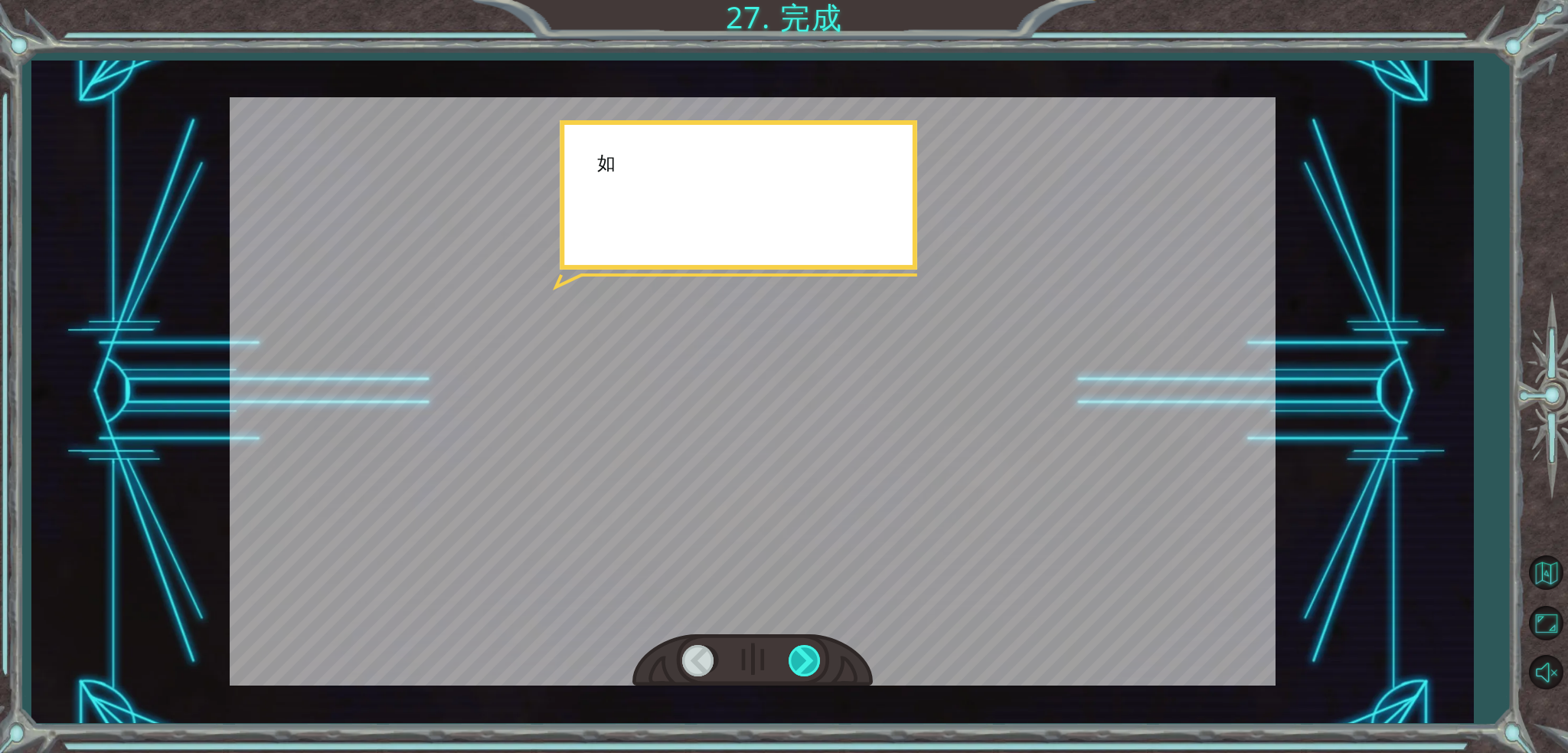
click at [793, 564] on div at bounding box center [806, 660] width 35 height 31
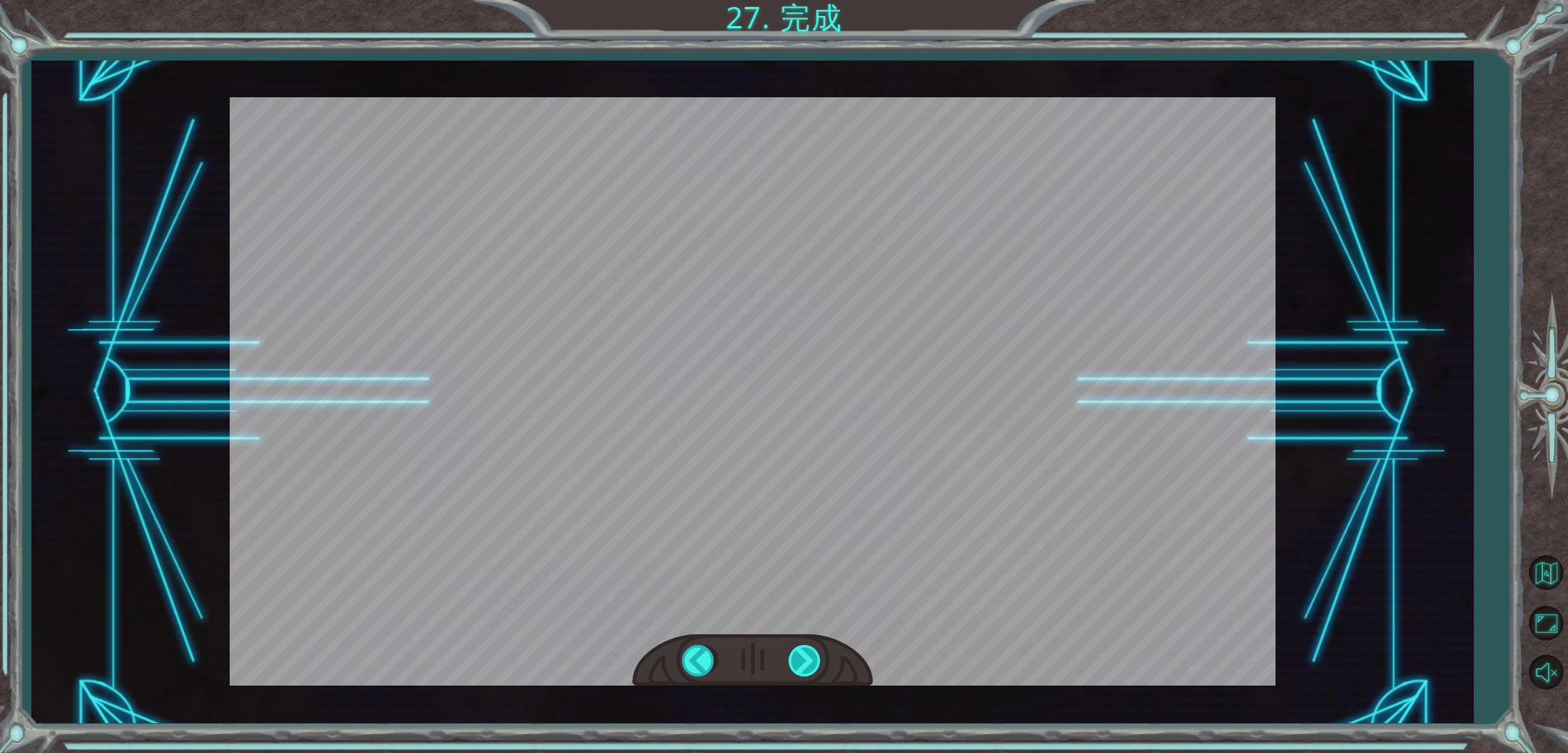
click at [793, 564] on div at bounding box center [806, 660] width 35 height 31
click at [793, 0] on div "helper . setPlayer ( “dragon” ) helper . setBoss ( “spider” ) 很 好 ！ 你 的 遊 戲 就 要…" at bounding box center [784, 0] width 1568 height 0
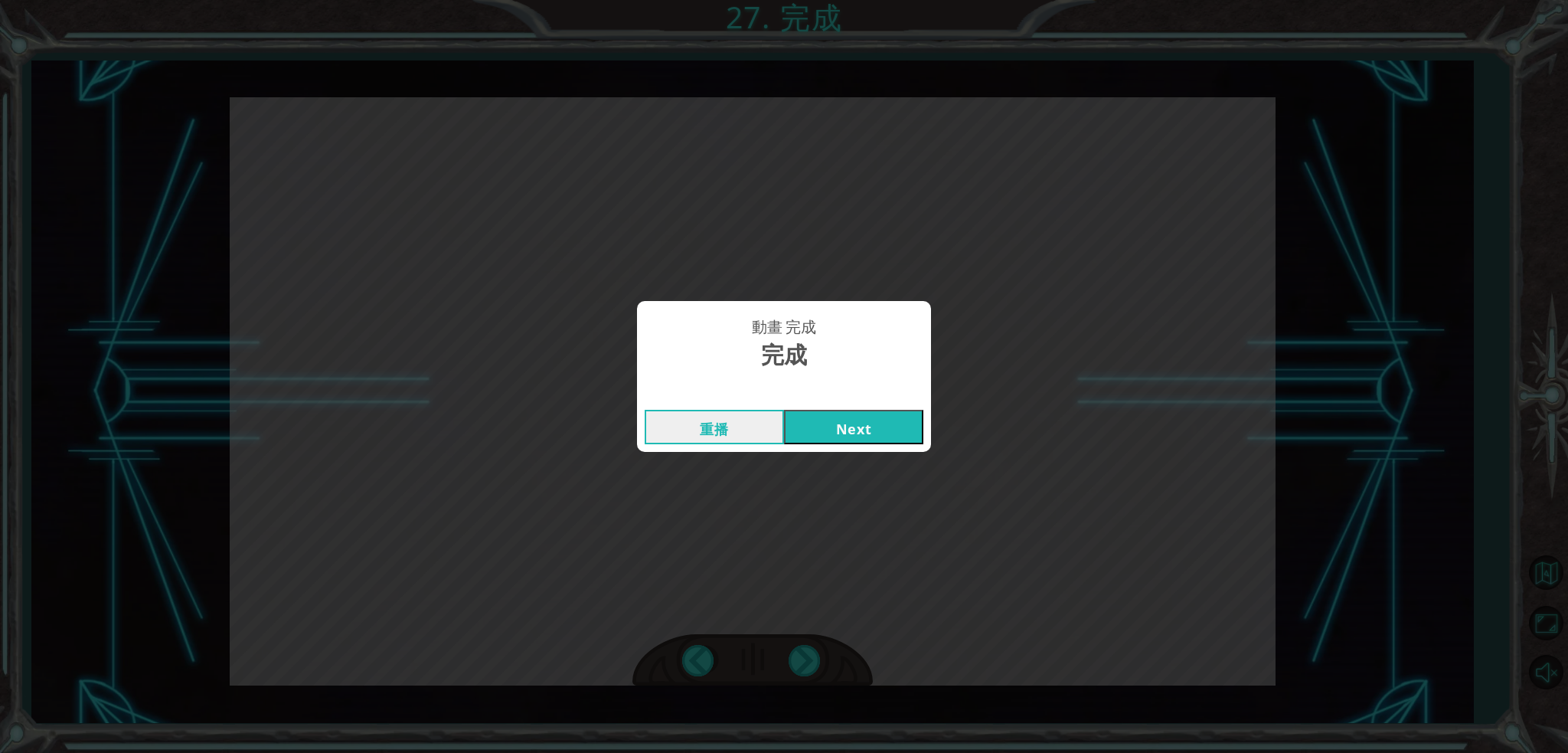
click at [832, 417] on button "Next" at bounding box center [853, 426] width 139 height 35
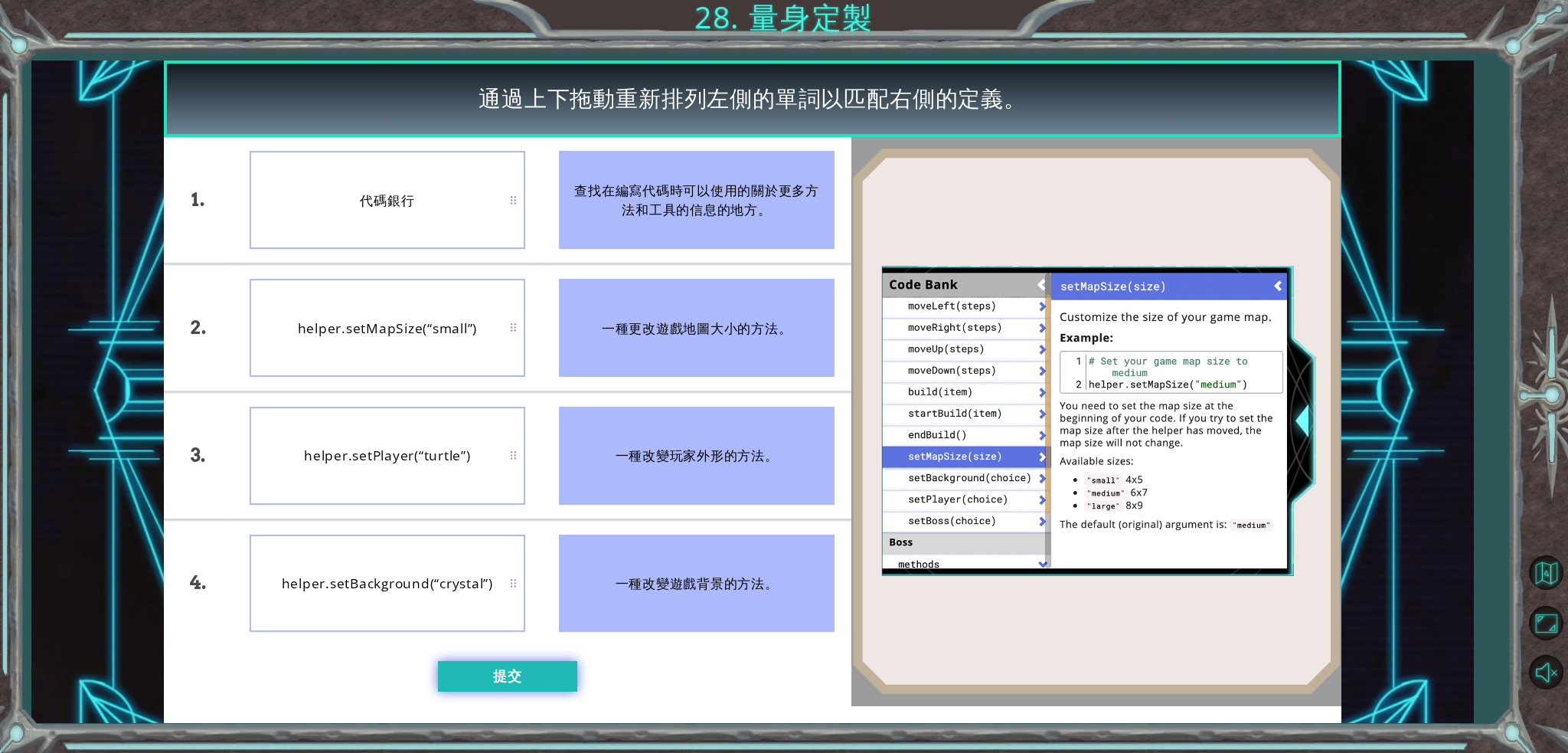
click at [515, 564] on button "提交" at bounding box center [507, 676] width 139 height 31
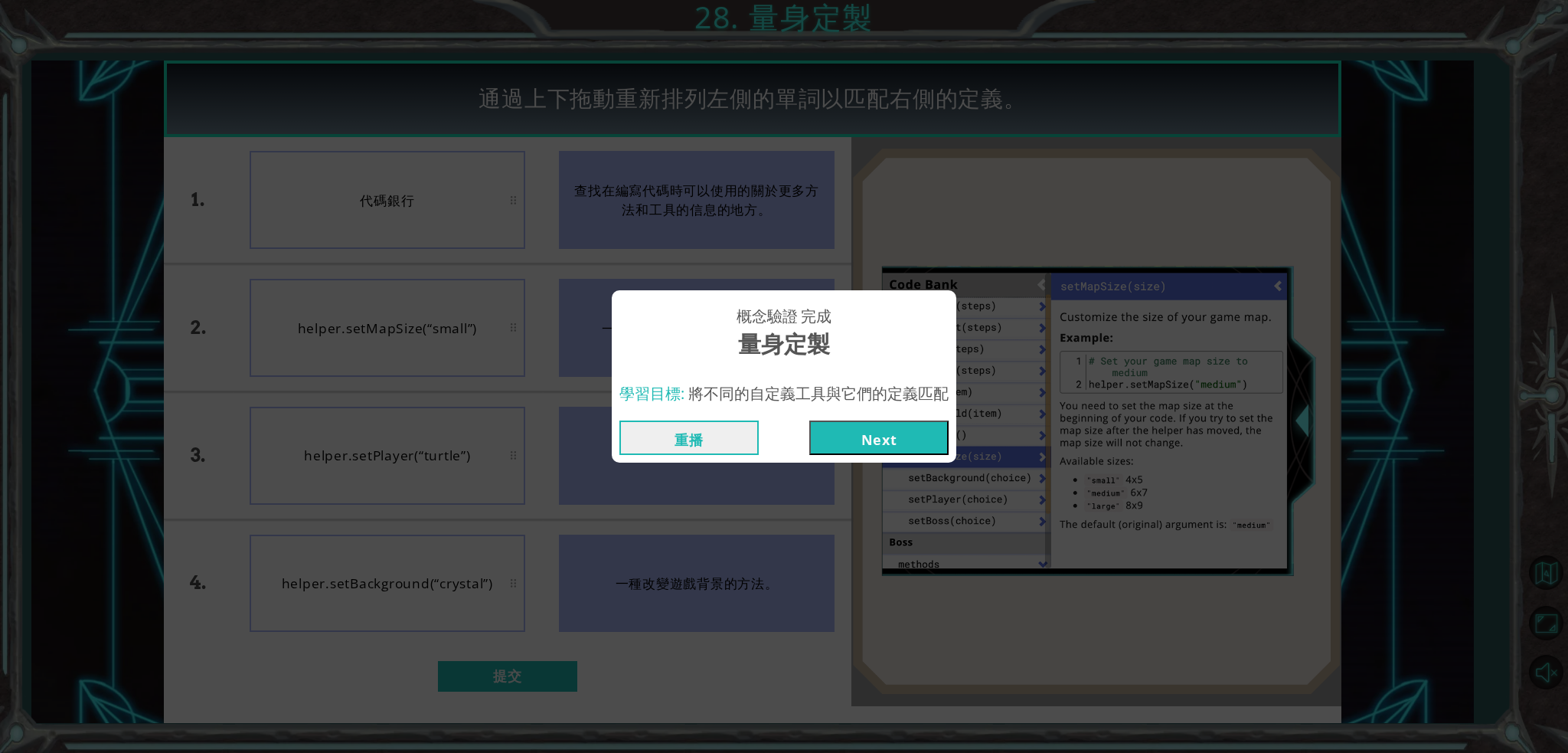
click at [911, 431] on button "Next" at bounding box center [879, 438] width 139 height 35
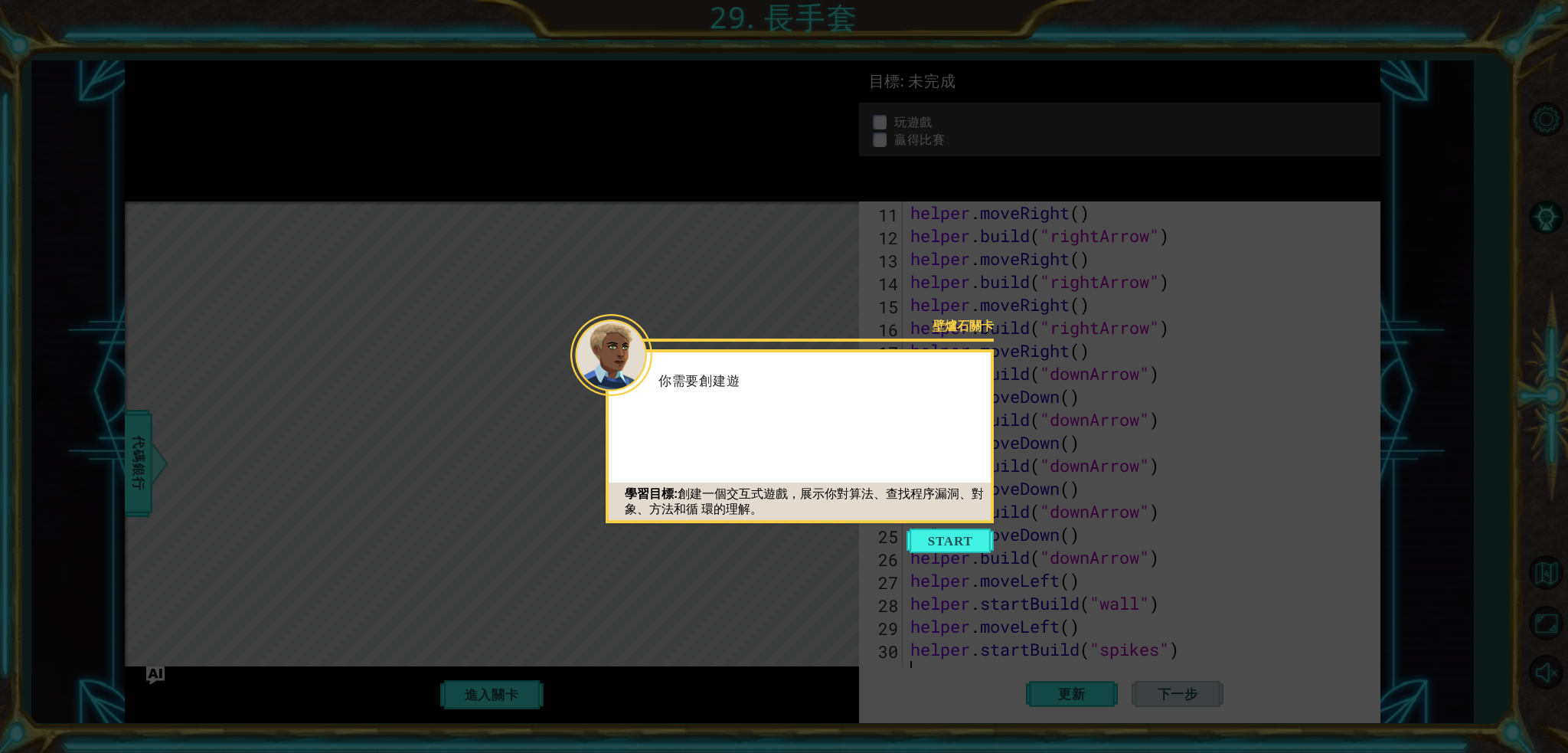
scroll to position [252, 0]
click at [952, 536] on button "Start" at bounding box center [949, 541] width 87 height 24
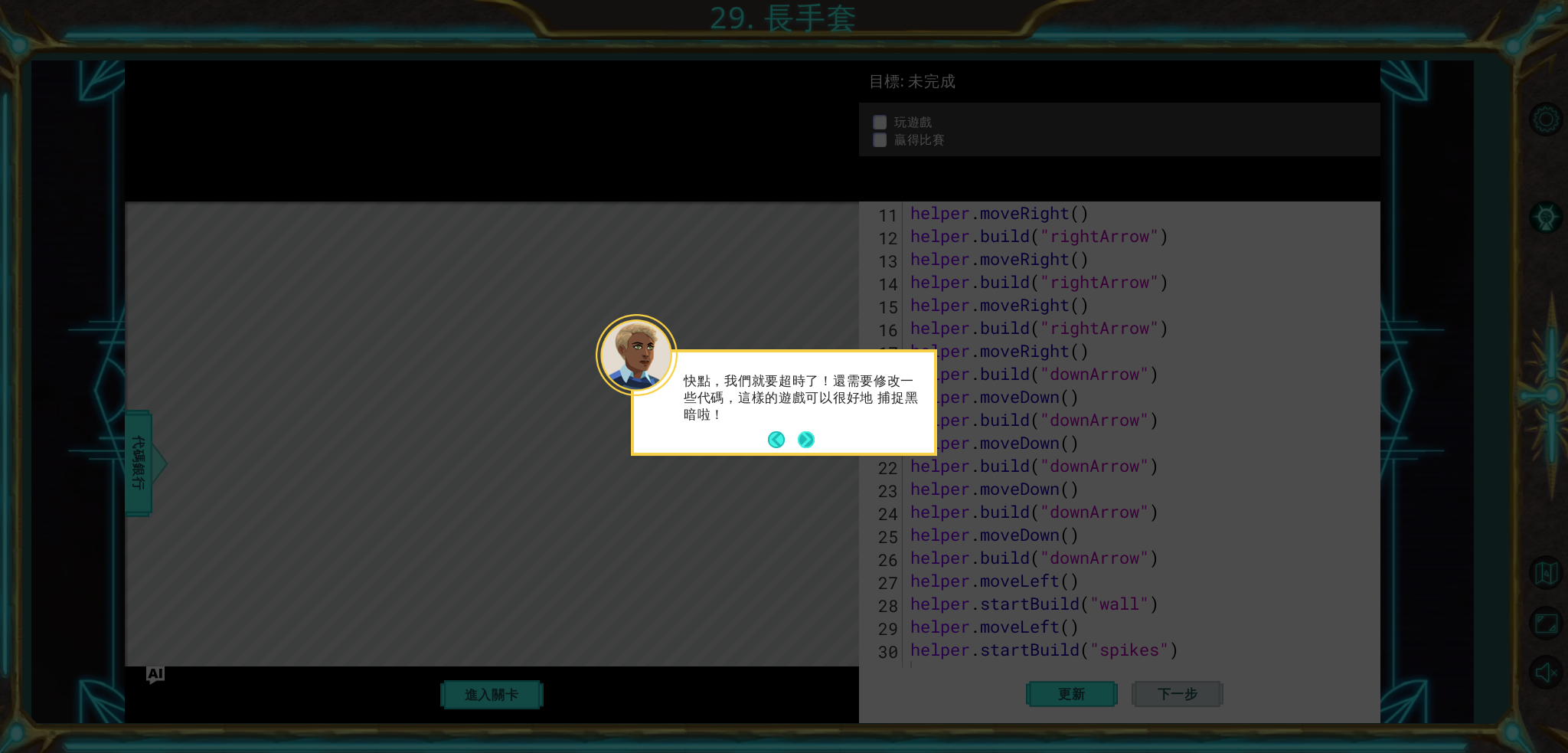
click at [807, 440] on button "Next" at bounding box center [807, 439] width 17 height 17
click at [802, 438] on button "Next" at bounding box center [806, 438] width 18 height 18
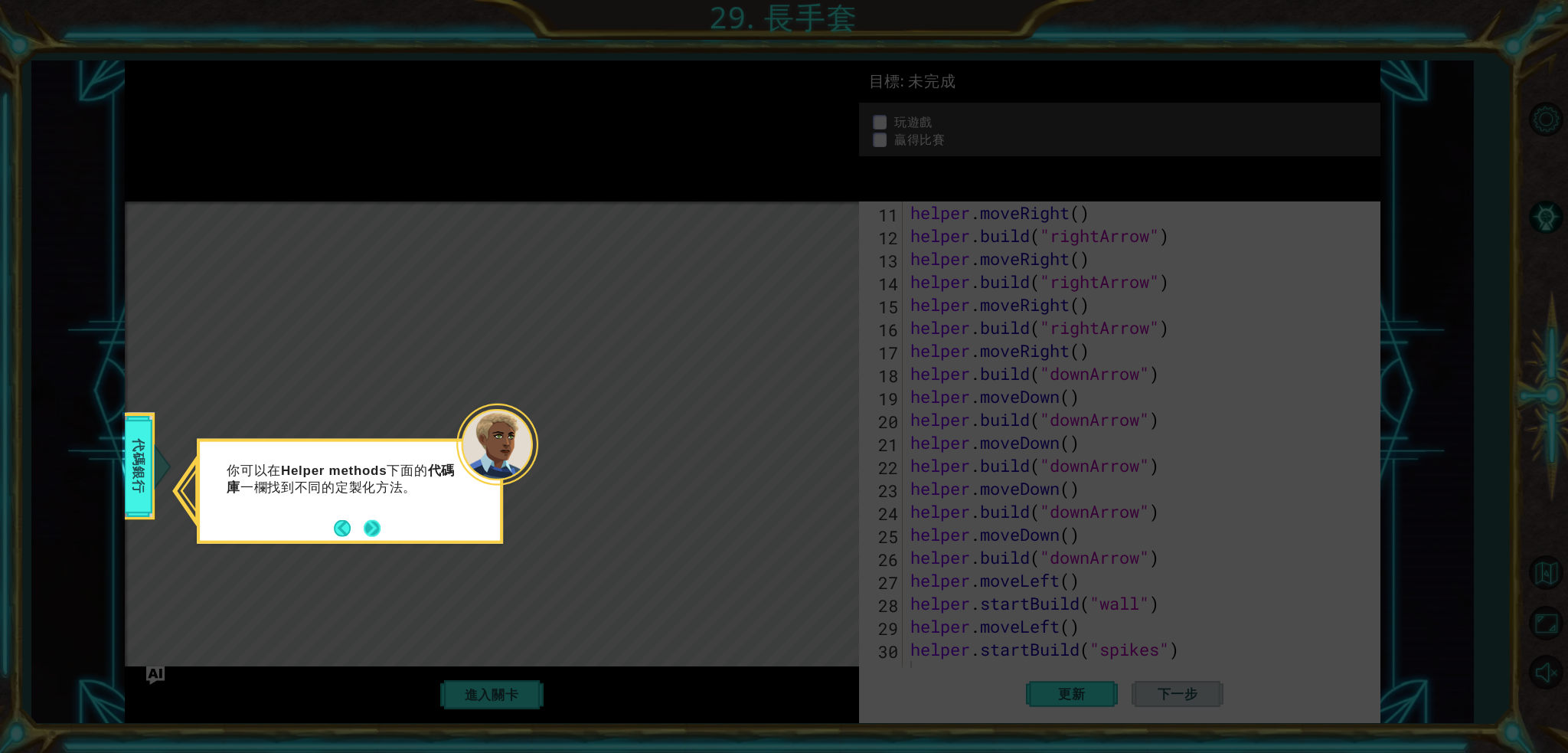
click at [368, 525] on button "Next" at bounding box center [372, 528] width 18 height 18
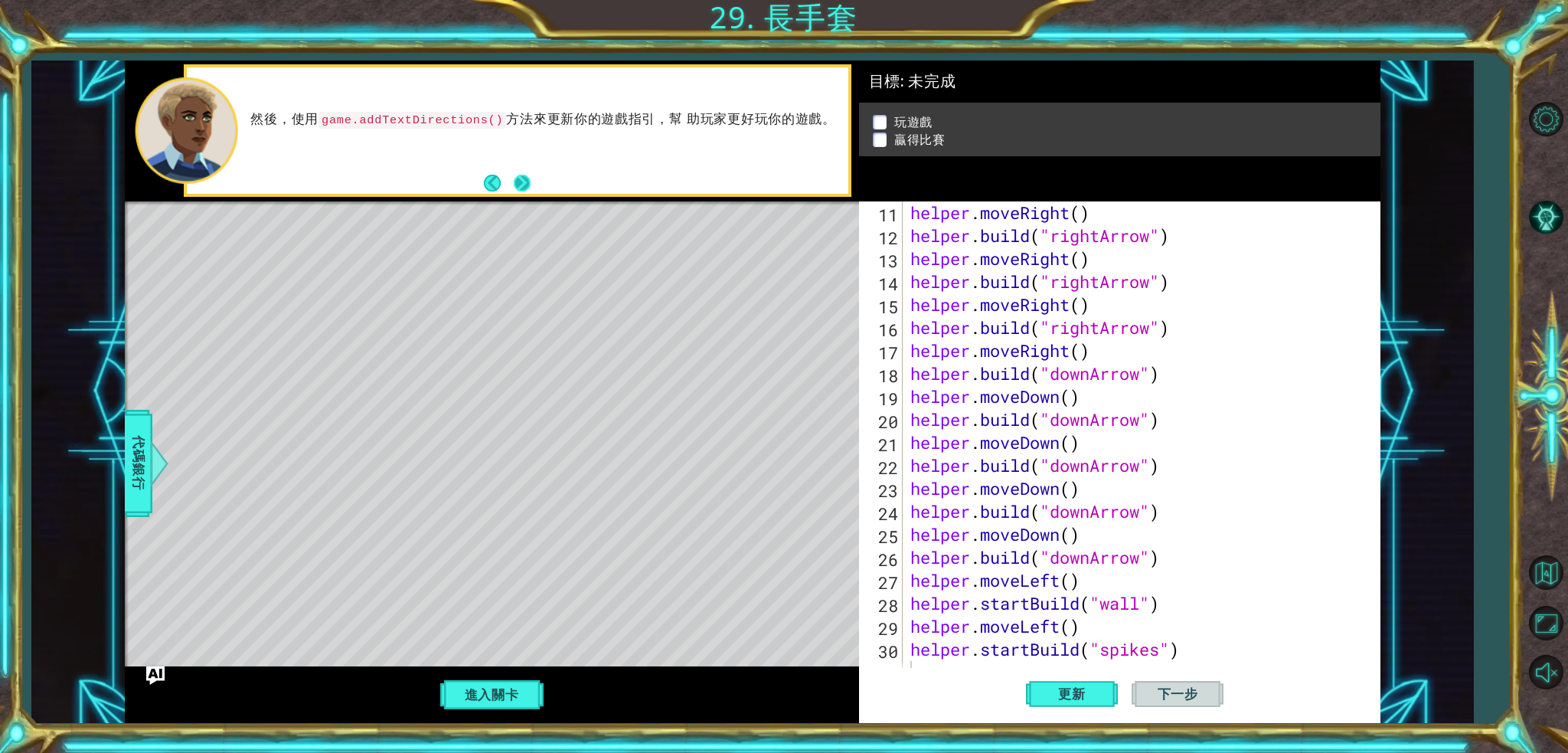
click at [524, 182] on button "Next" at bounding box center [522, 183] width 17 height 17
click at [524, 182] on button "Next" at bounding box center [522, 182] width 18 height 18
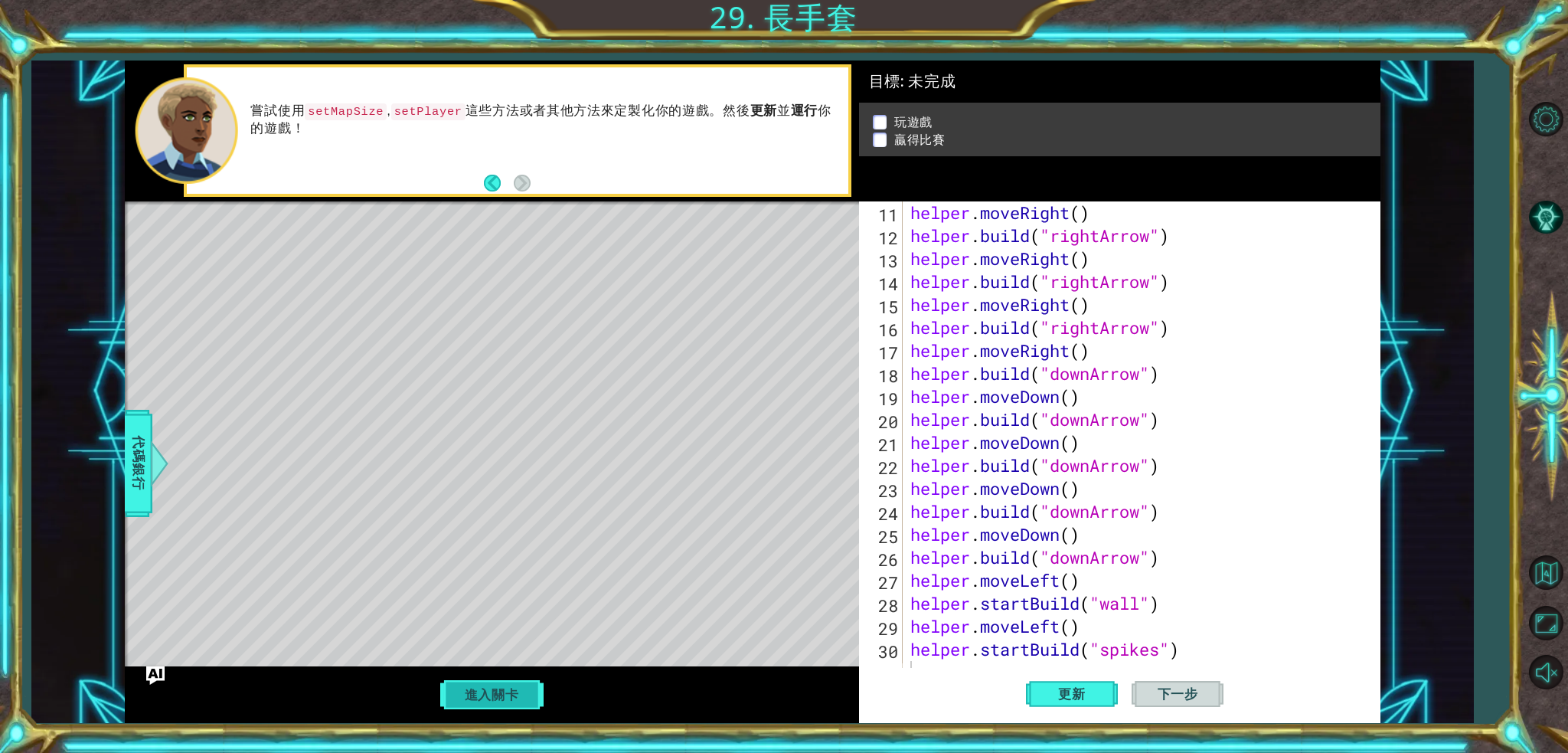
click at [503, 564] on button "進入關卡" at bounding box center [492, 694] width 110 height 29
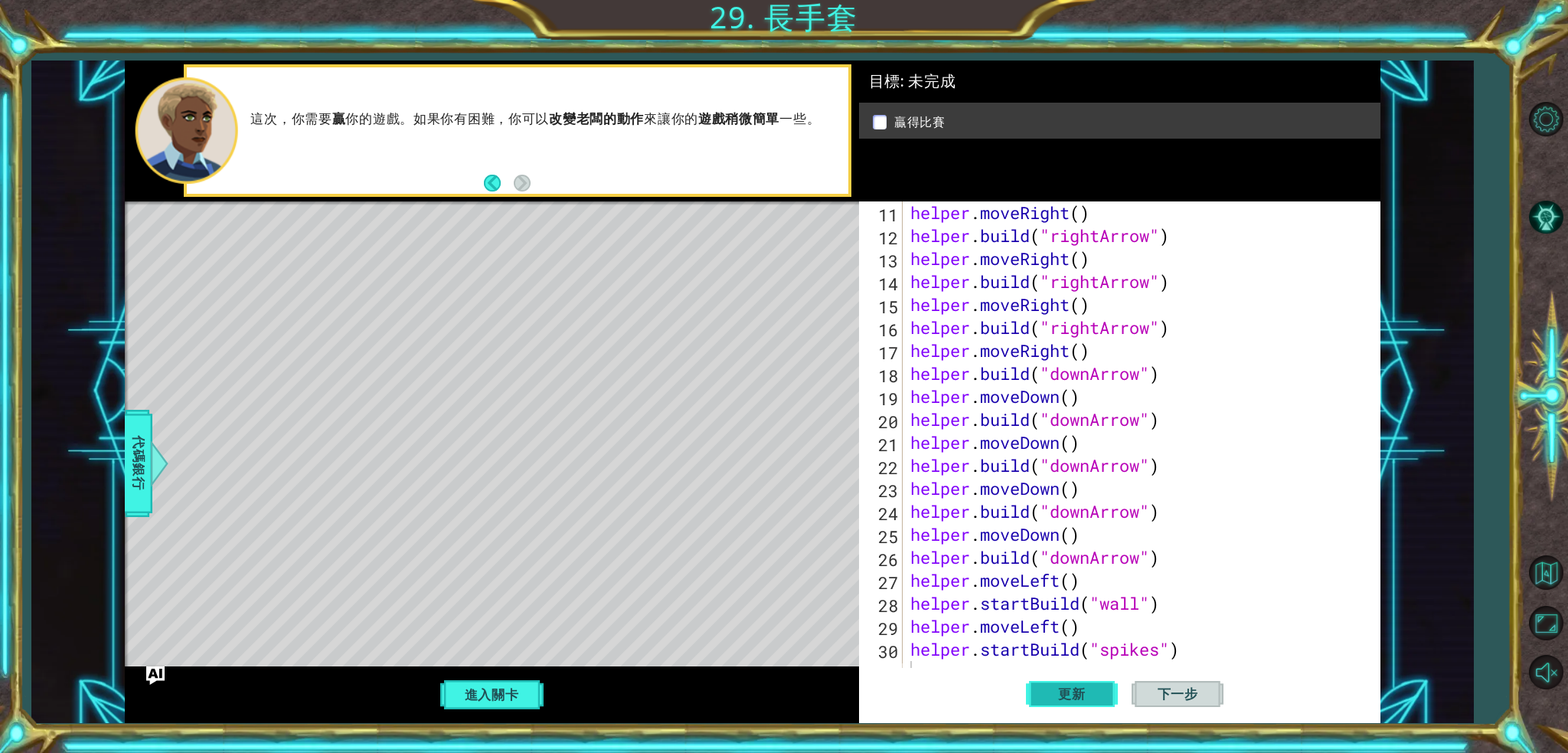
click at [1064, 564] on span "更新" at bounding box center [1072, 694] width 58 height 15
click at [500, 564] on button "進入關卡" at bounding box center [492, 694] width 110 height 29
click at [1176, 564] on span "下一步" at bounding box center [1178, 690] width 71 height 15
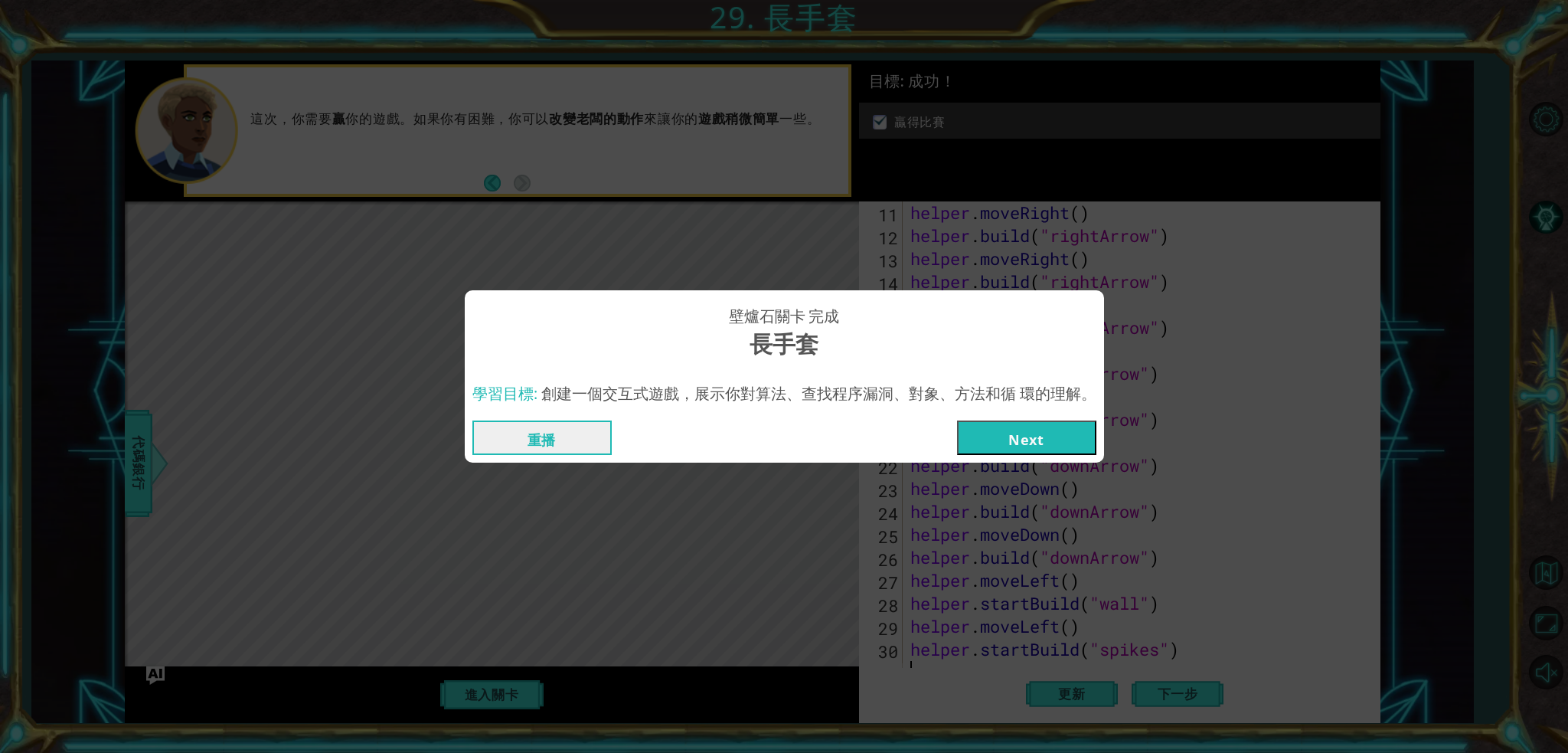
click at [1035, 423] on button "Next" at bounding box center [1026, 438] width 139 height 35
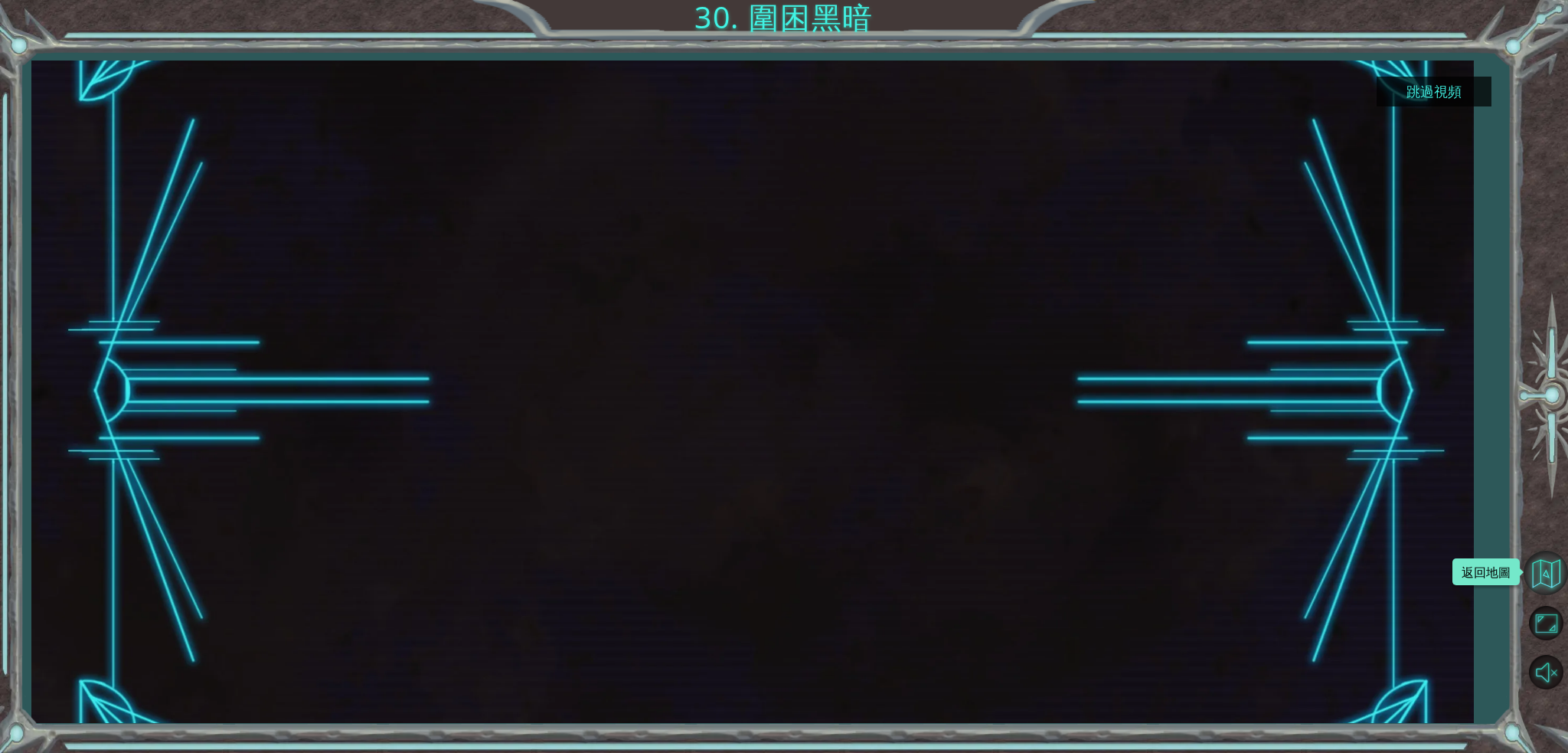
click at [1176, 564] on button "返回地圖" at bounding box center [1545, 572] width 44 height 44
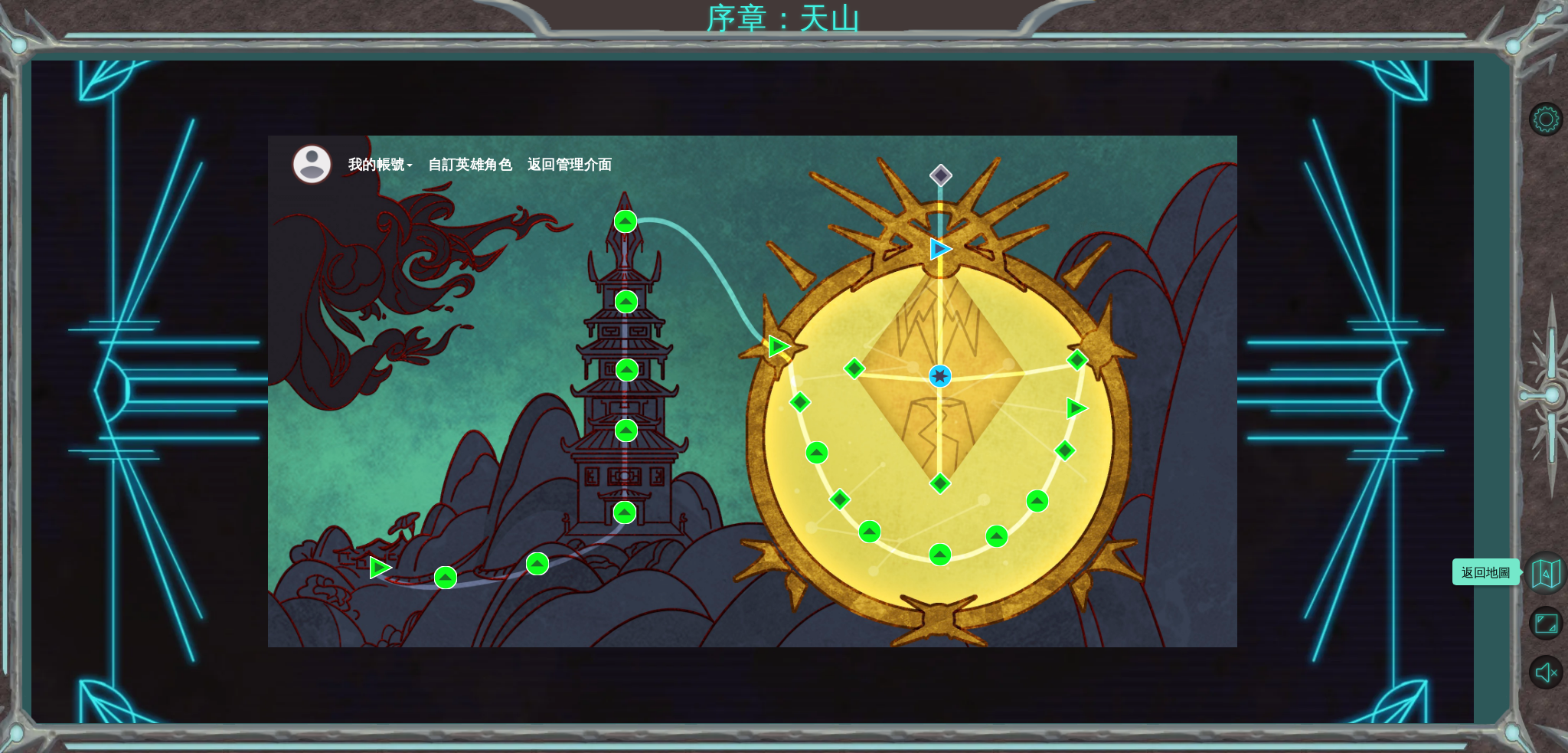
click at [1176, 564] on button "返回地圖" at bounding box center [1545, 572] width 44 height 44
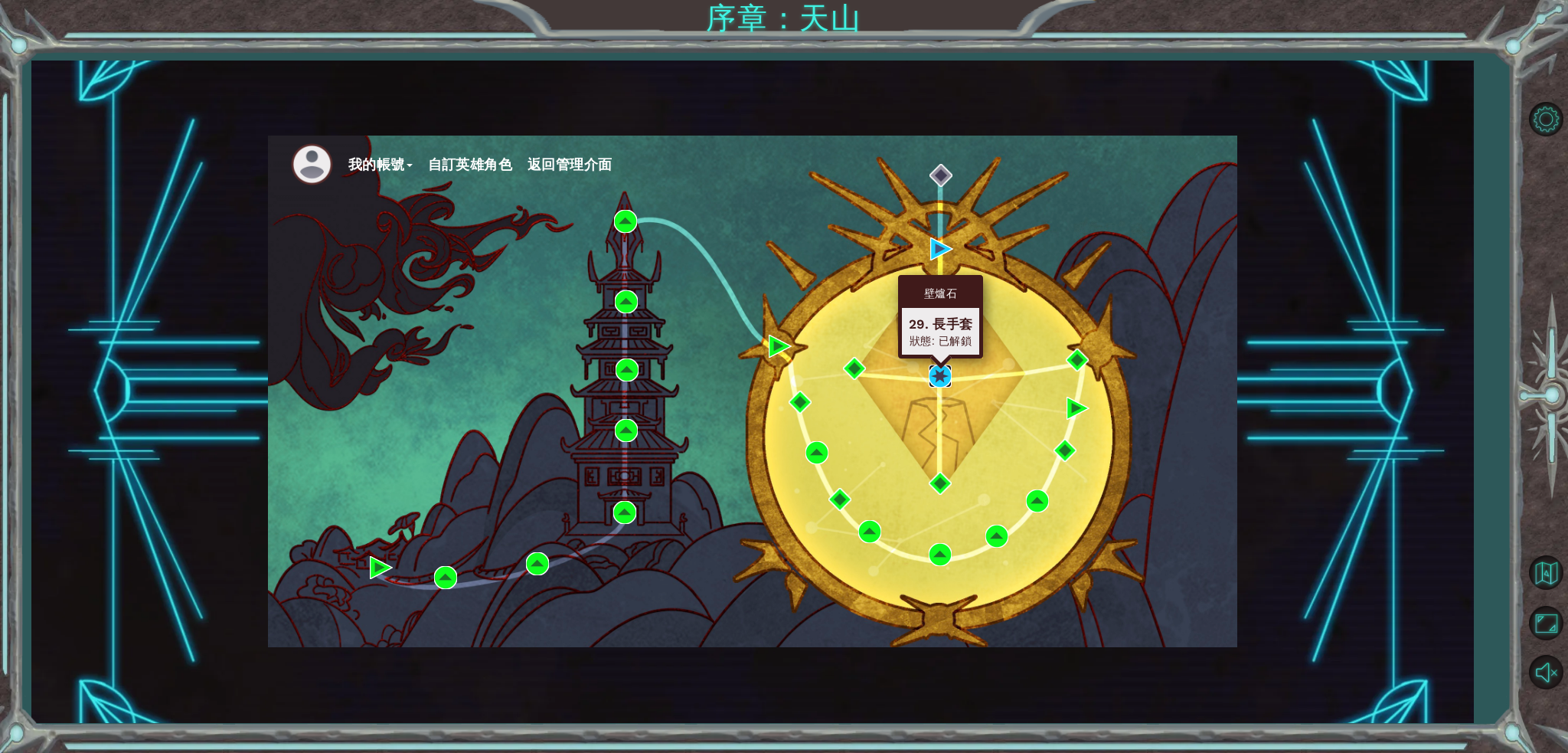
click at [939, 367] on img at bounding box center [940, 376] width 23 height 23
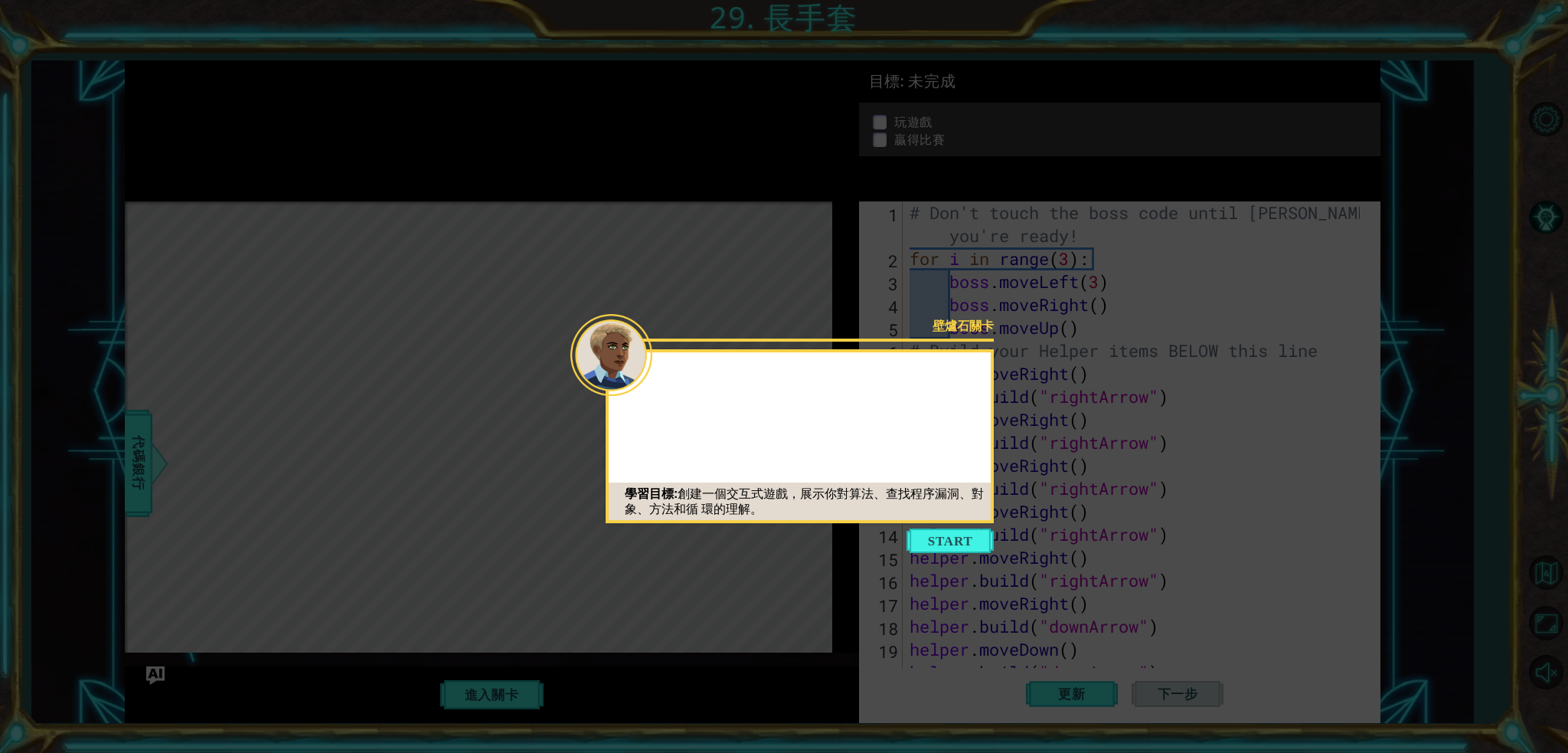
click at [947, 526] on icon at bounding box center [784, 376] width 1568 height 753
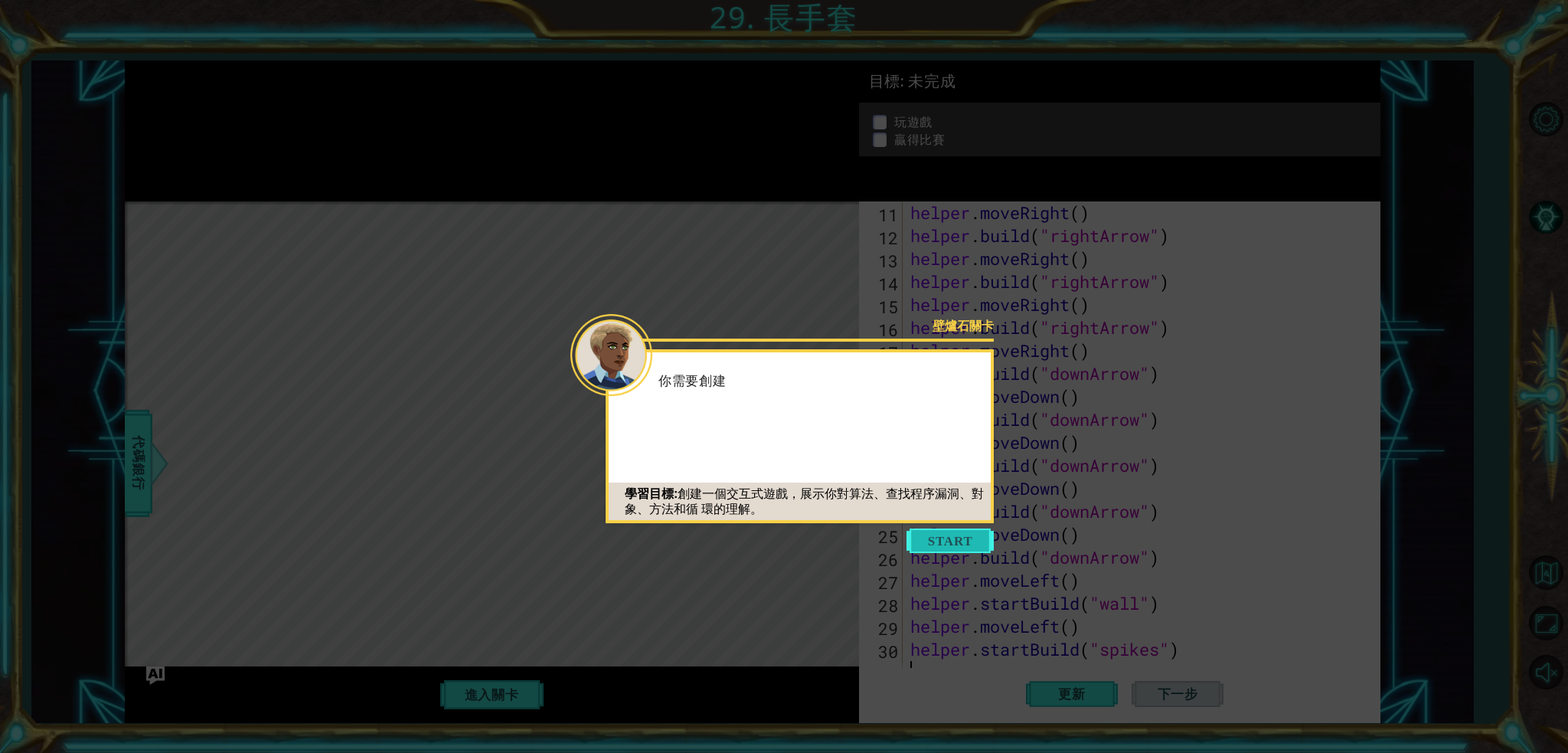
scroll to position [252, 0]
click at [945, 537] on button "Start" at bounding box center [949, 541] width 87 height 24
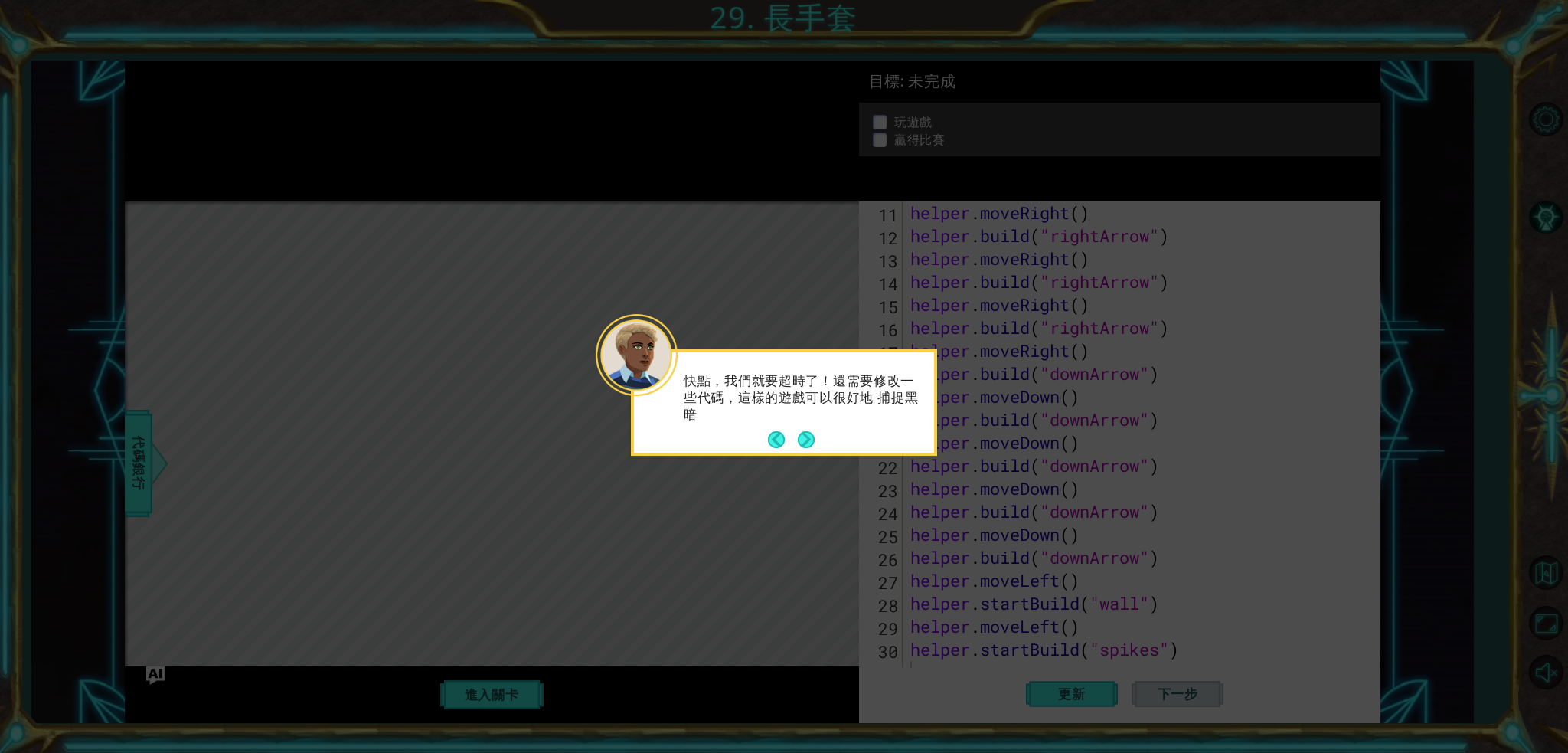
click at [807, 431] on button "Next" at bounding box center [807, 439] width 18 height 18
click at [807, 430] on button "Next" at bounding box center [807, 438] width 19 height 19
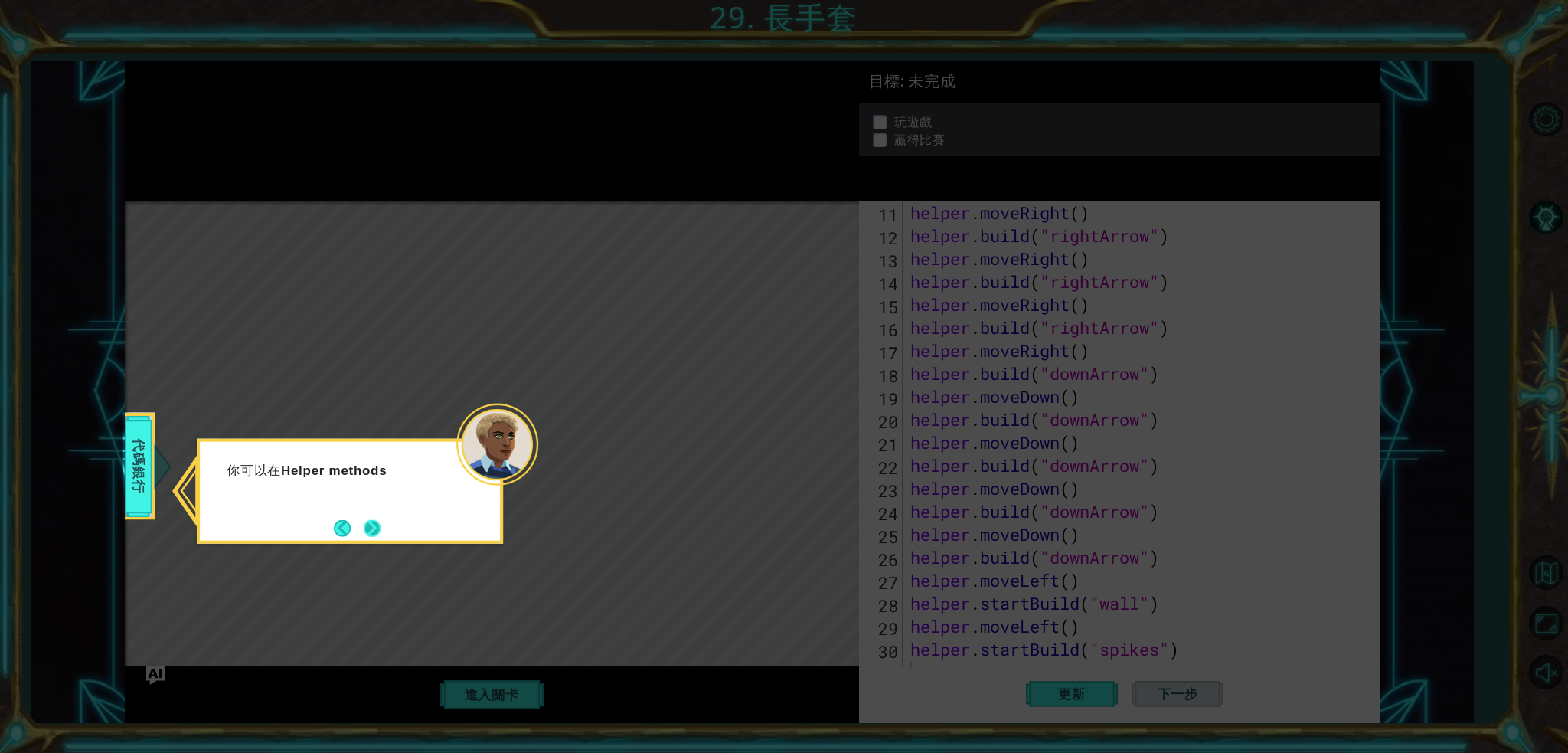
click at [372, 522] on button "Next" at bounding box center [372, 528] width 18 height 18
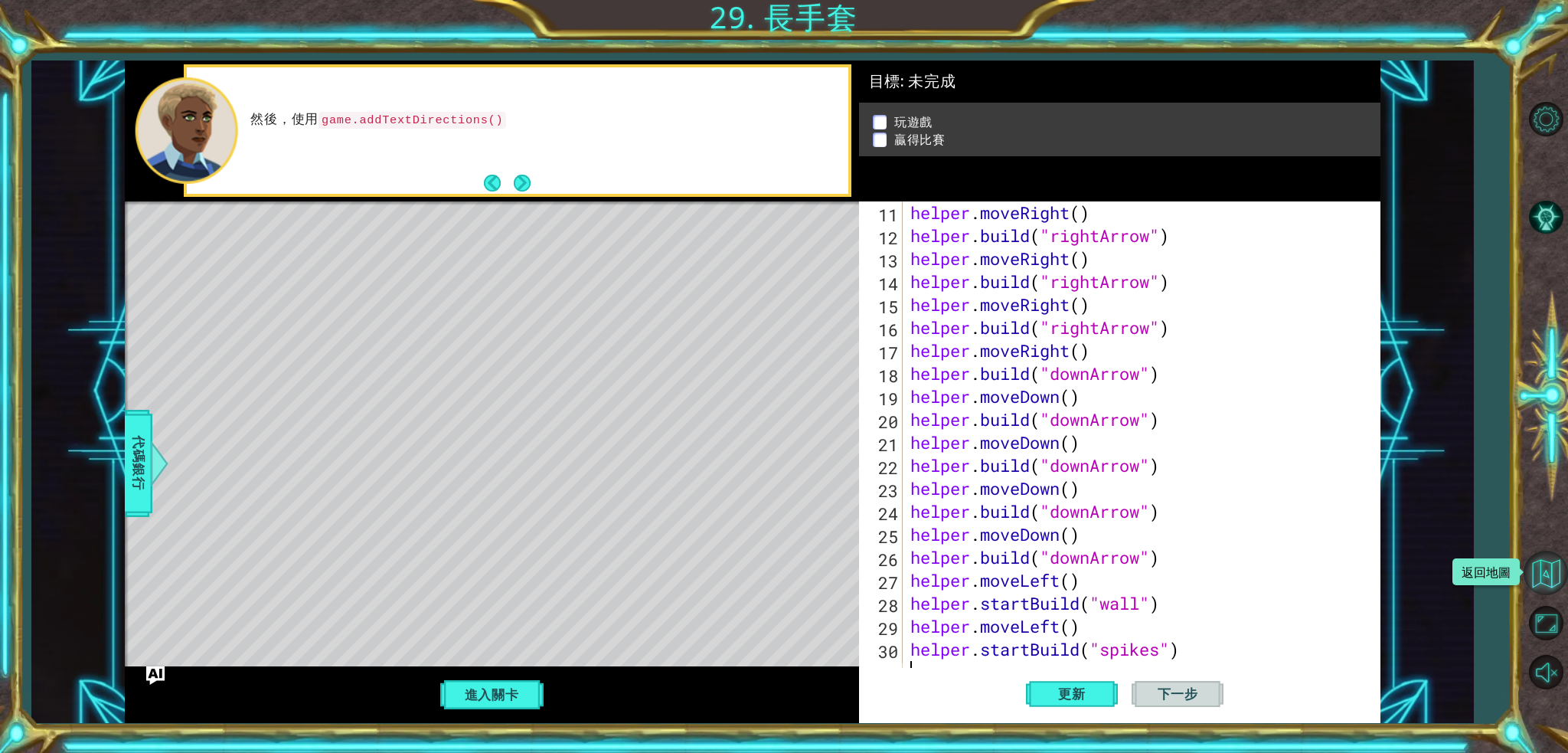
click at [1176, 564] on button "返回地圖" at bounding box center [1545, 572] width 44 height 44
